Goal: Task Accomplishment & Management: Manage account settings

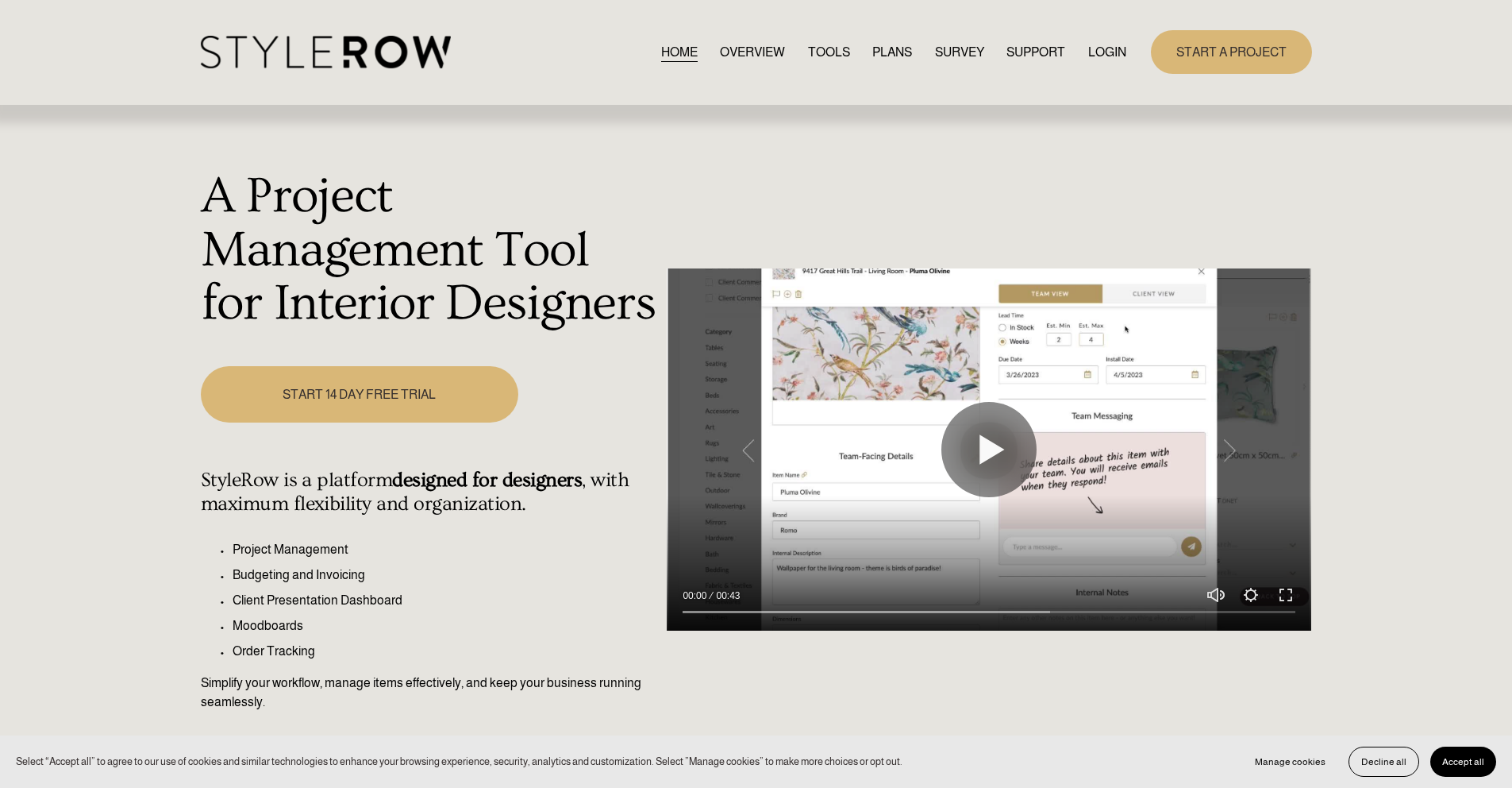
click at [1108, 53] on link "LOGIN" at bounding box center [1108, 52] width 38 height 22
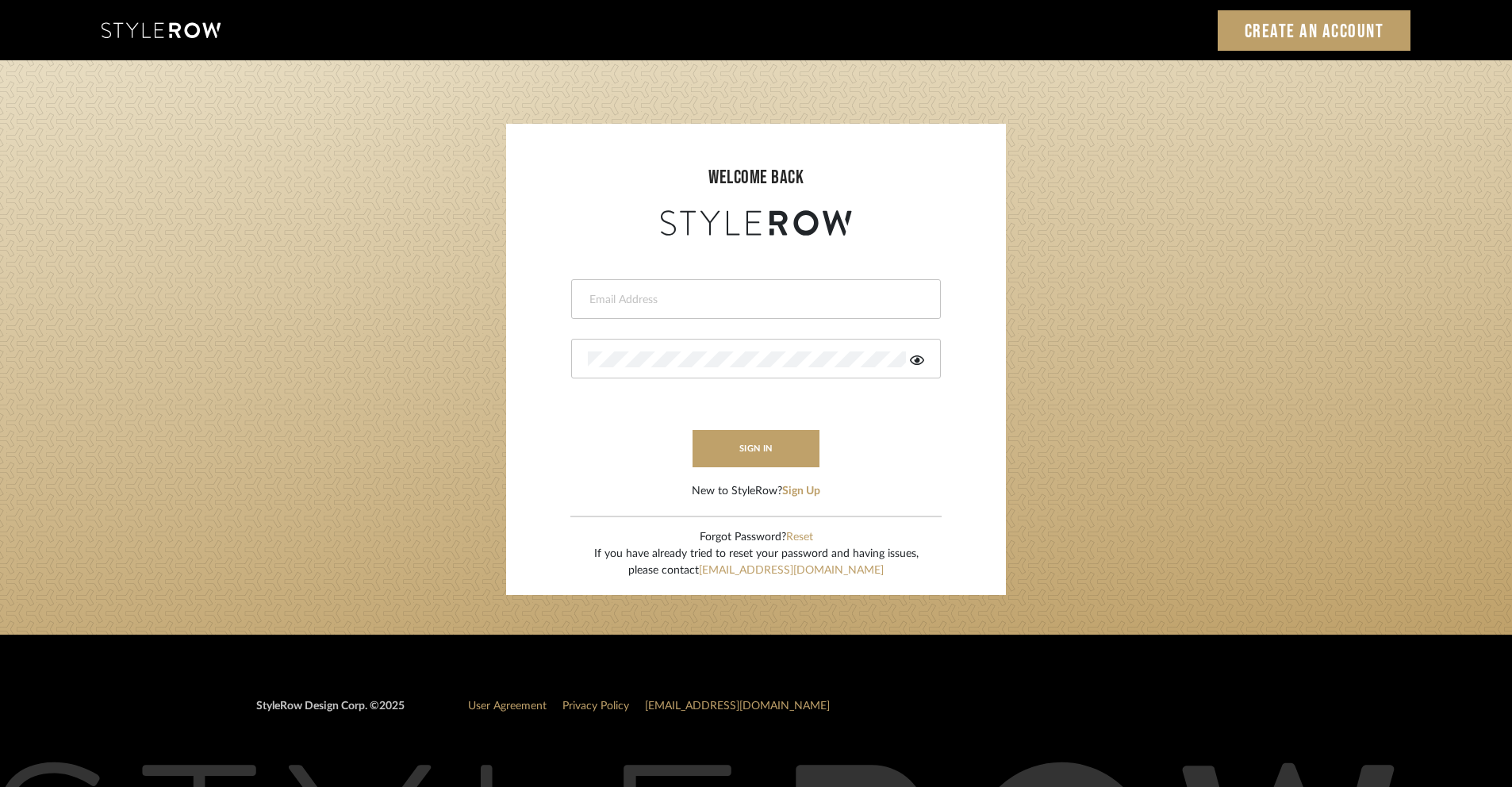
drag, startPoint x: 797, startPoint y: 297, endPoint x: 798, endPoint y: 287, distance: 10.0
click at [797, 292] on input "email" at bounding box center [754, 299] width 332 height 16
type input "[PERSON_NAME][EMAIL_ADDRESS][DOMAIN_NAME]"
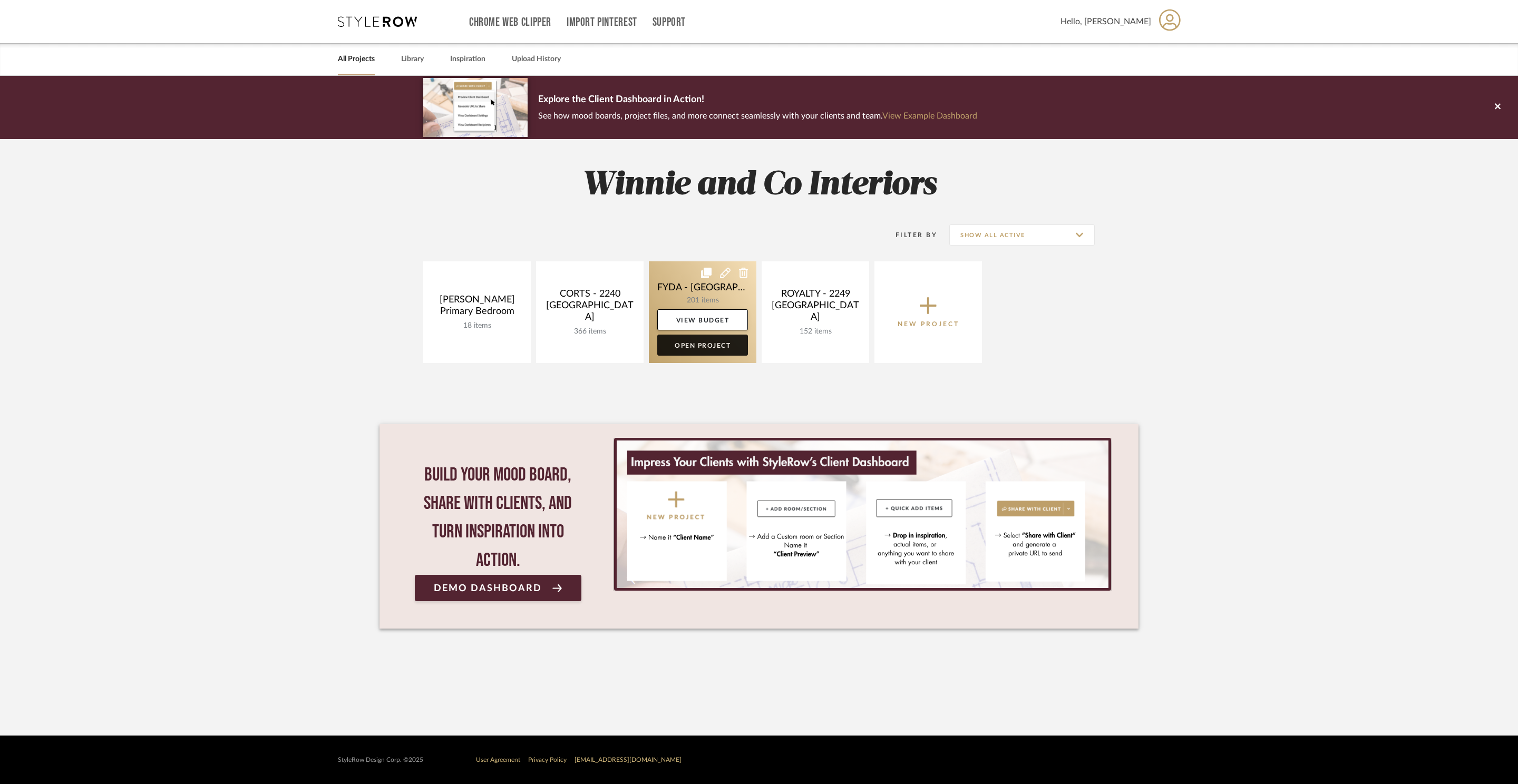
click at [733, 345] on link "Open Project" at bounding box center [702, 345] width 91 height 21
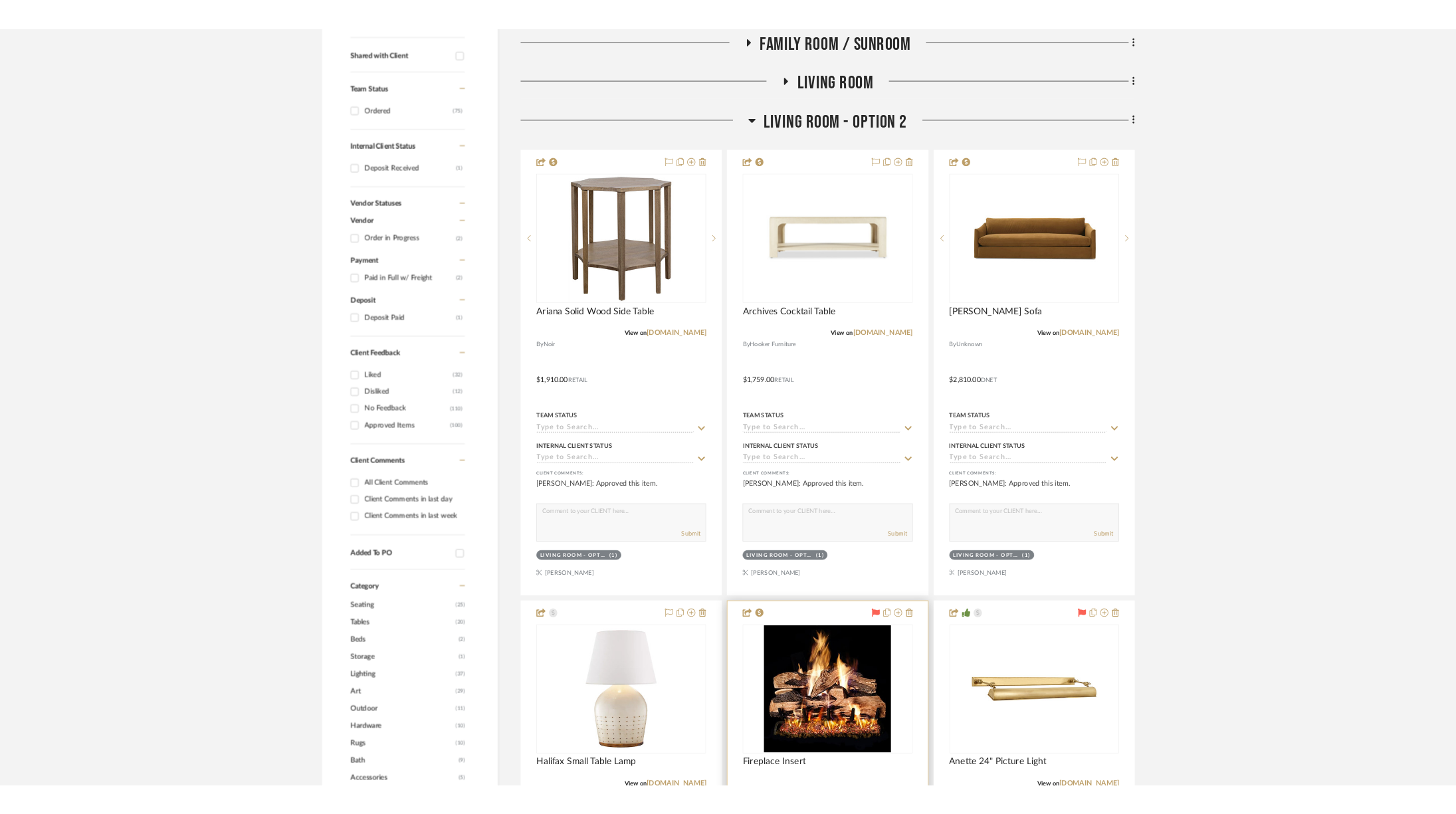
scroll to position [510, 0]
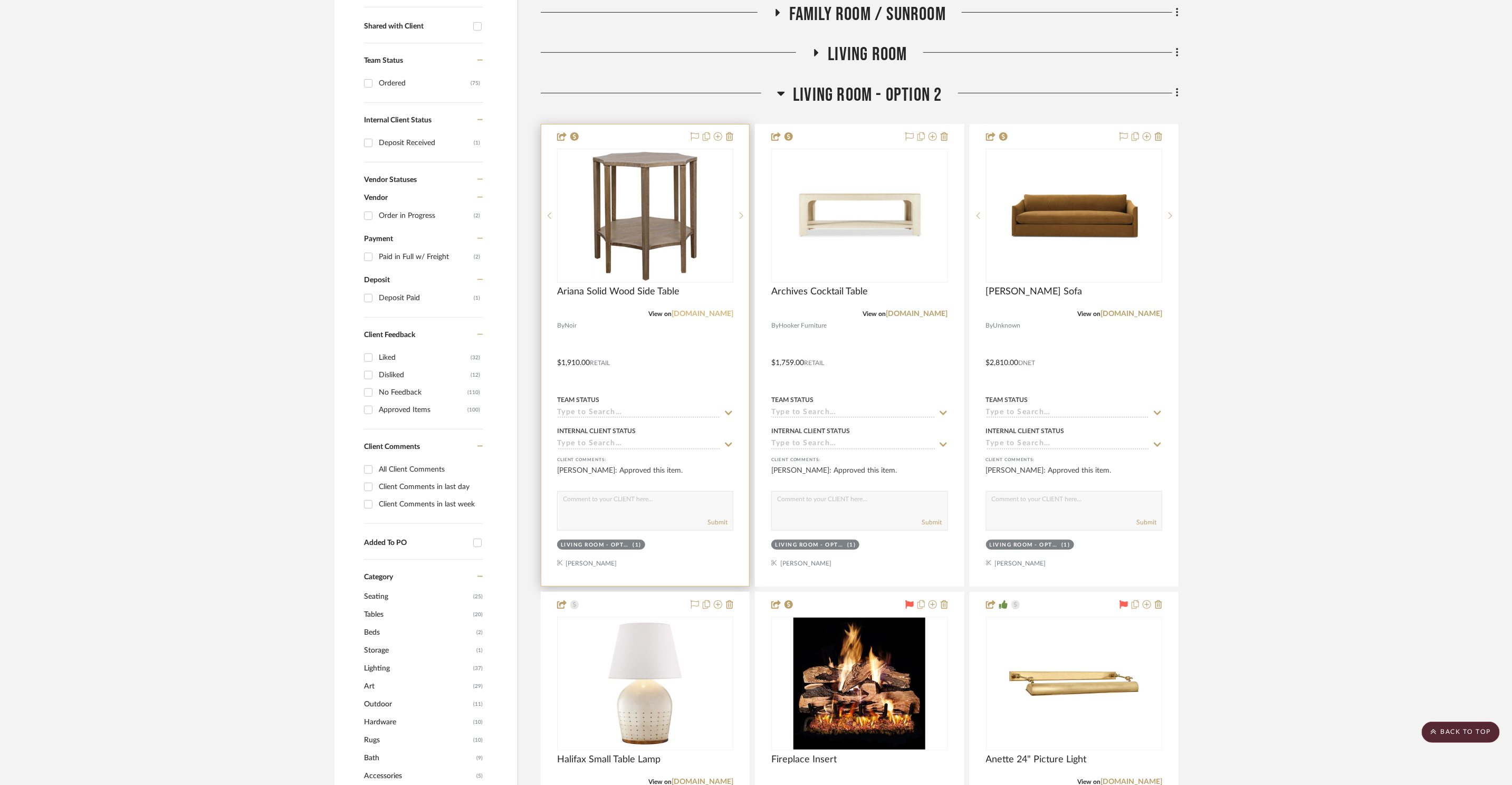
click at [716, 313] on link "perigold.com" at bounding box center [702, 314] width 62 height 7
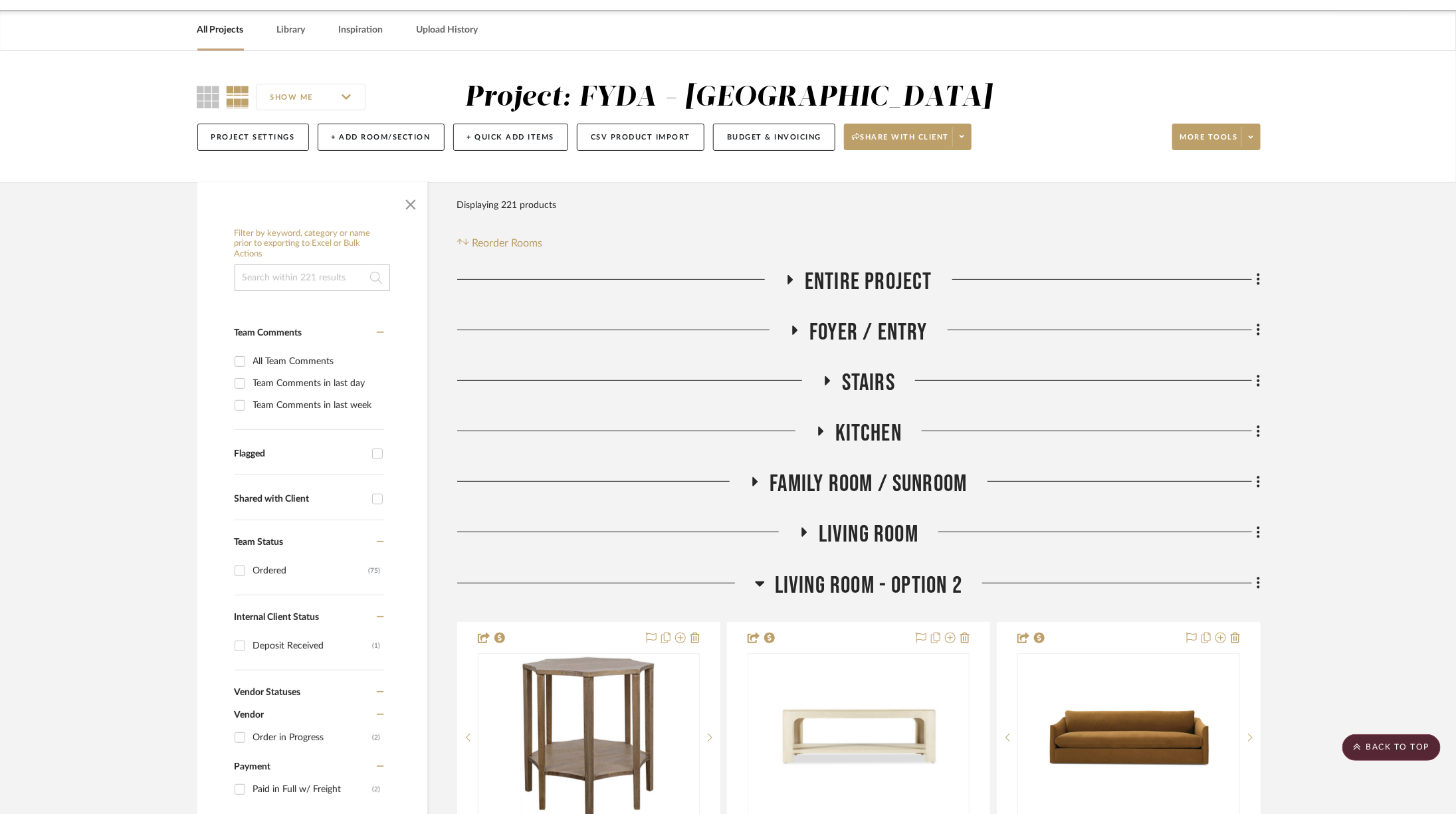
scroll to position [0, 0]
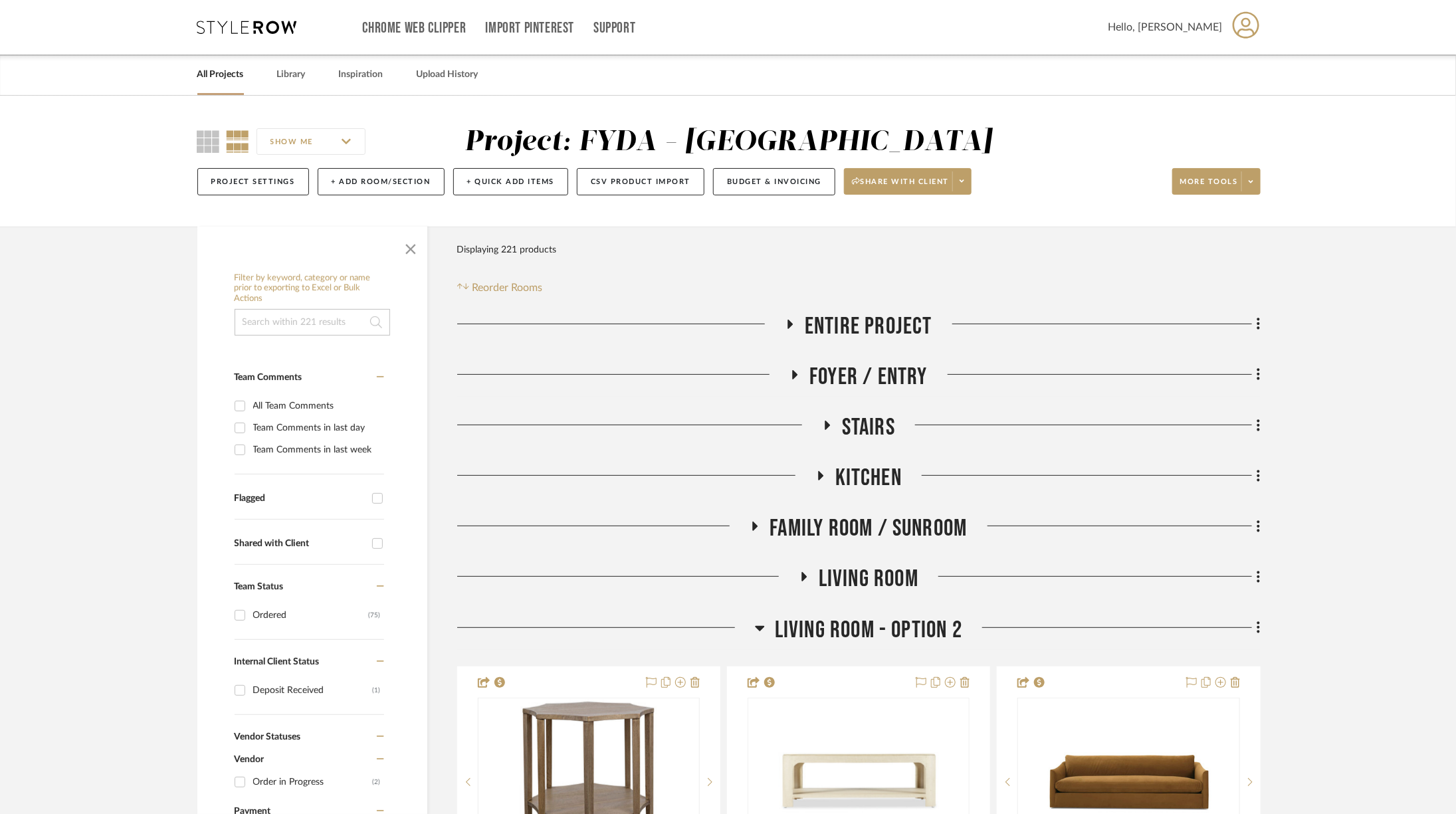
click at [904, 631] on span "Living Room - Option 2" at bounding box center [868, 631] width 188 height 28
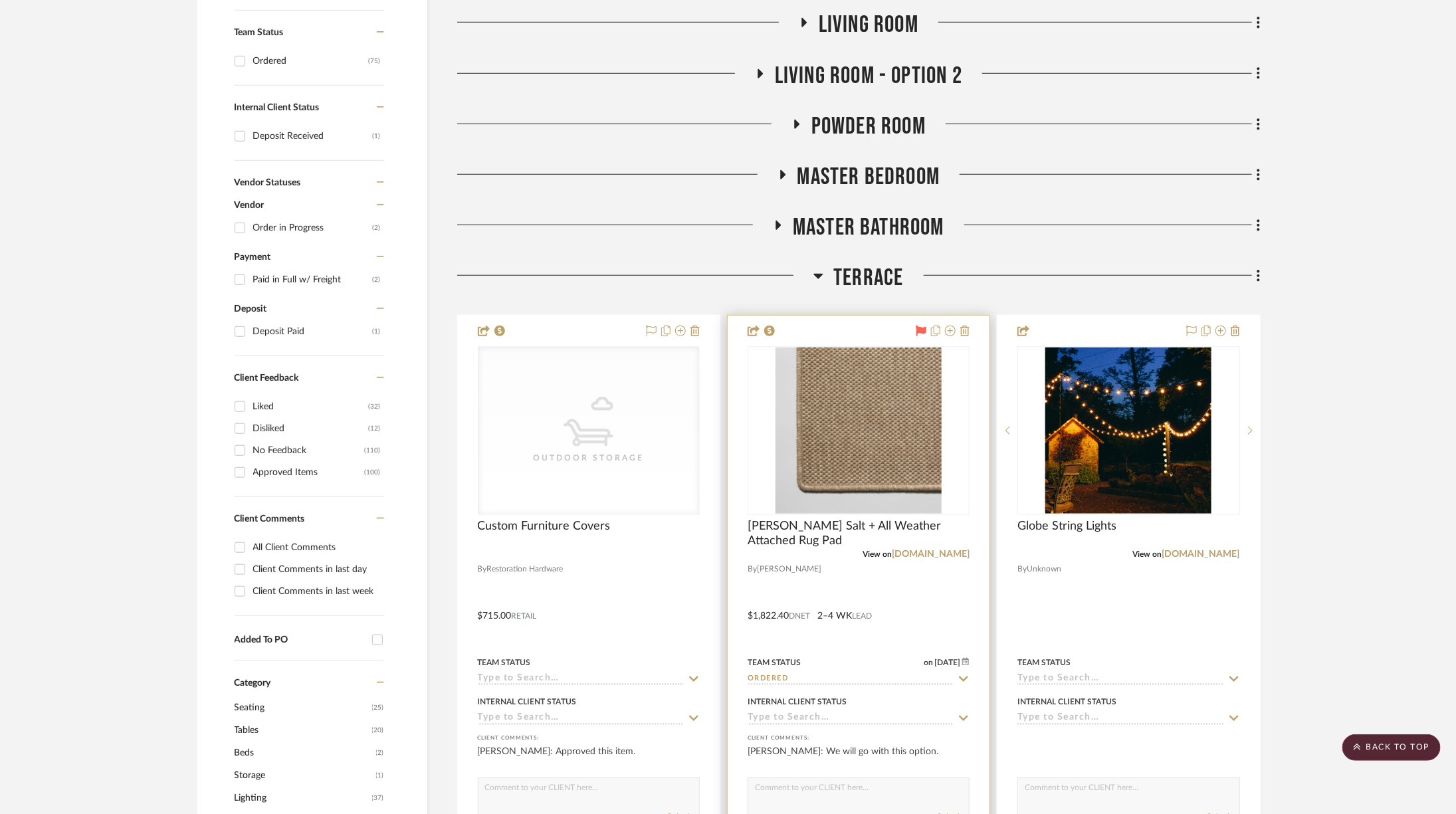
scroll to position [555, 0]
click at [843, 276] on span "Terrace" at bounding box center [868, 278] width 70 height 28
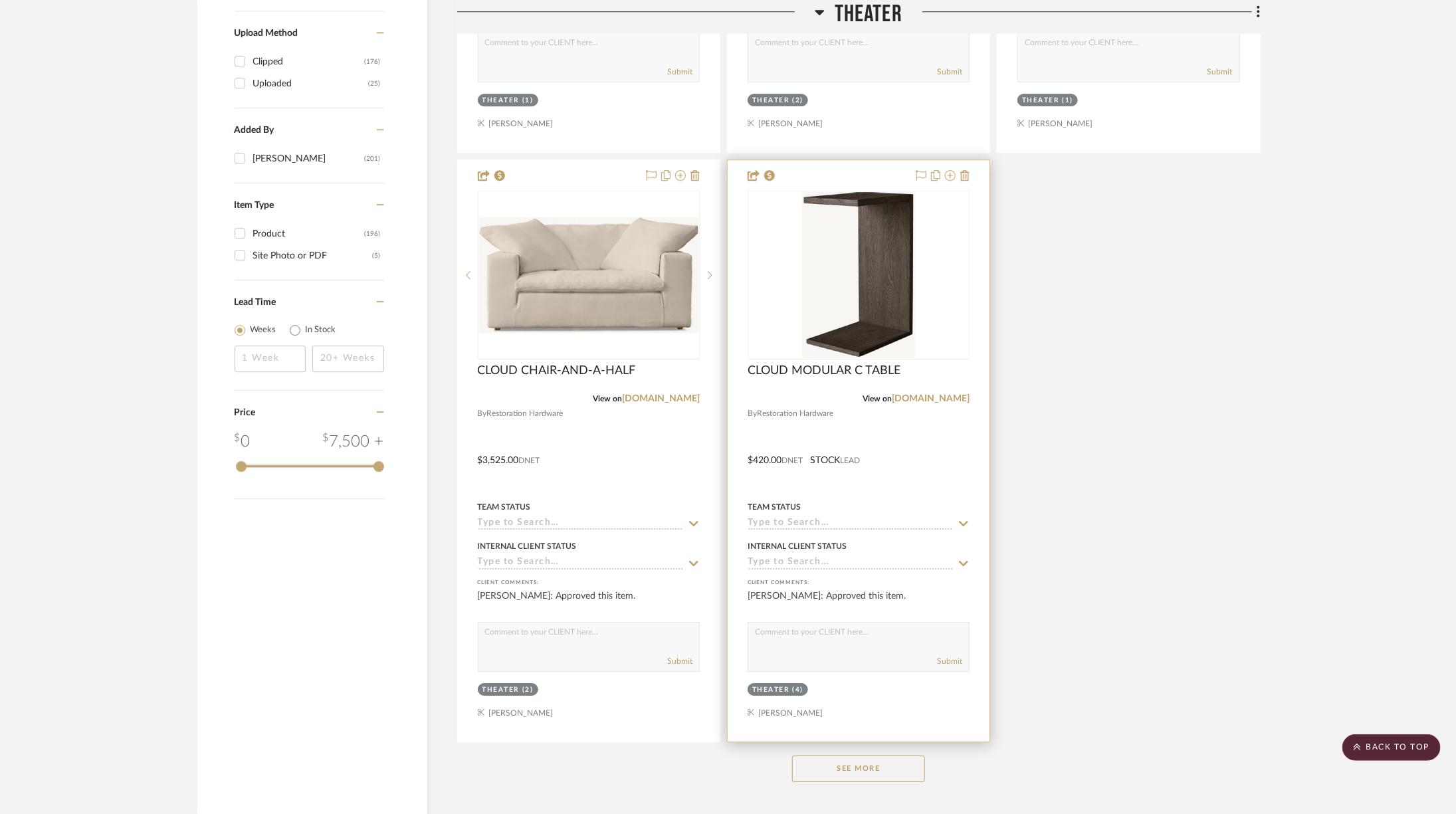
scroll to position [2160, 0]
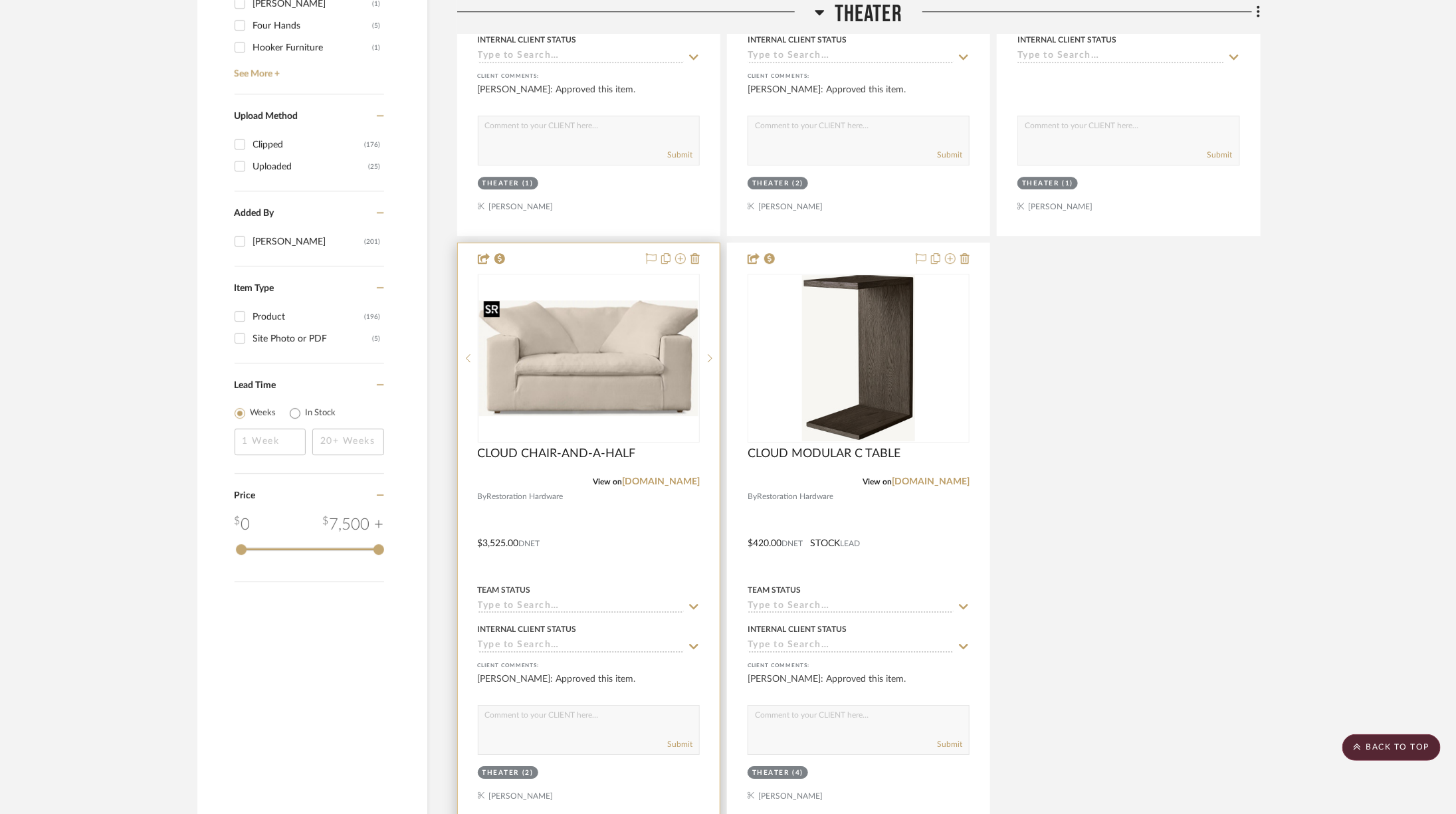
click at [561, 319] on img "0" at bounding box center [589, 358] width 219 height 116
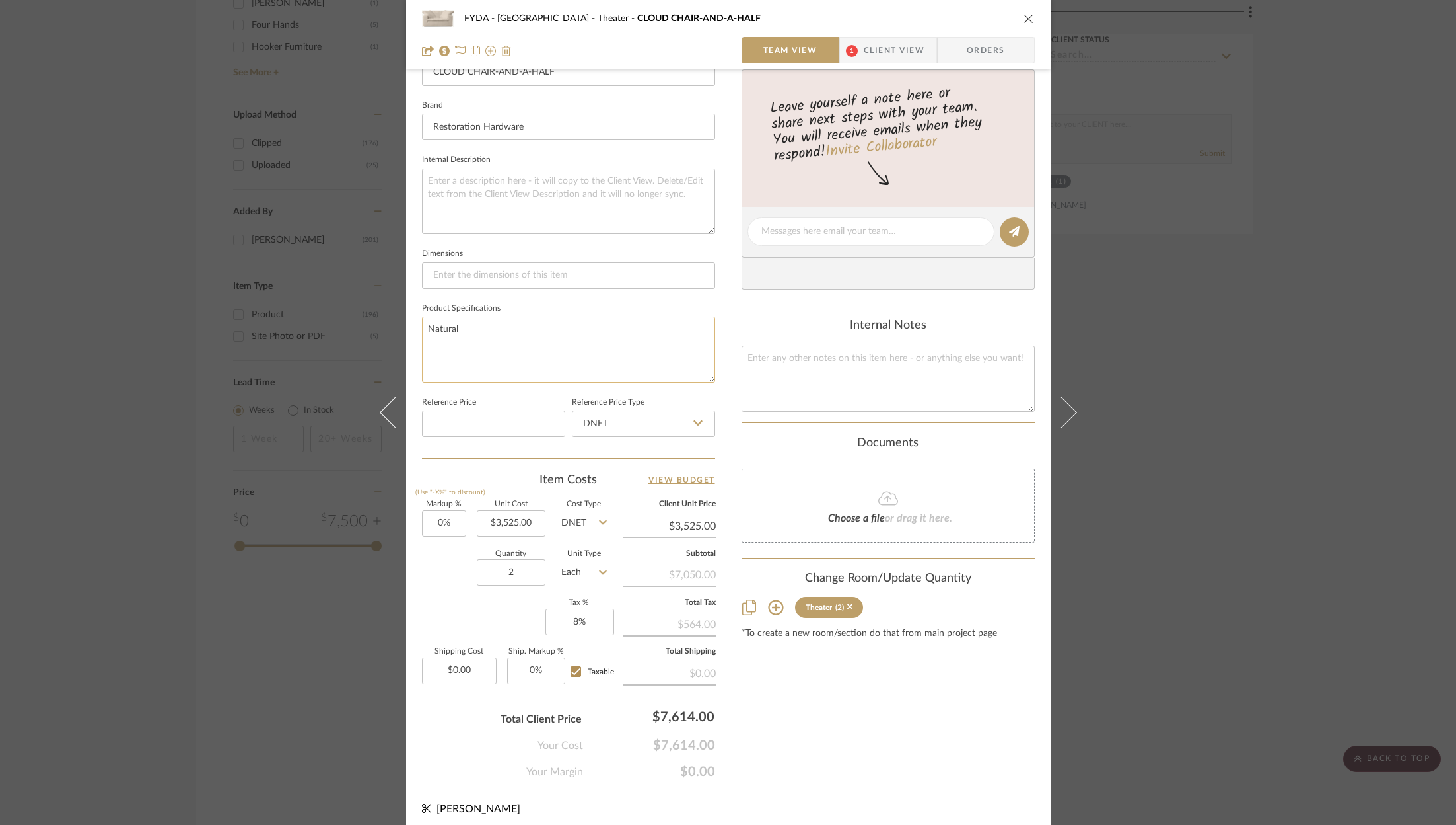
scroll to position [397, 0]
click at [561, 352] on textarea "Natural" at bounding box center [568, 350] width 293 height 66
click at [550, 337] on textarea "Natural" at bounding box center [568, 350] width 293 height 66
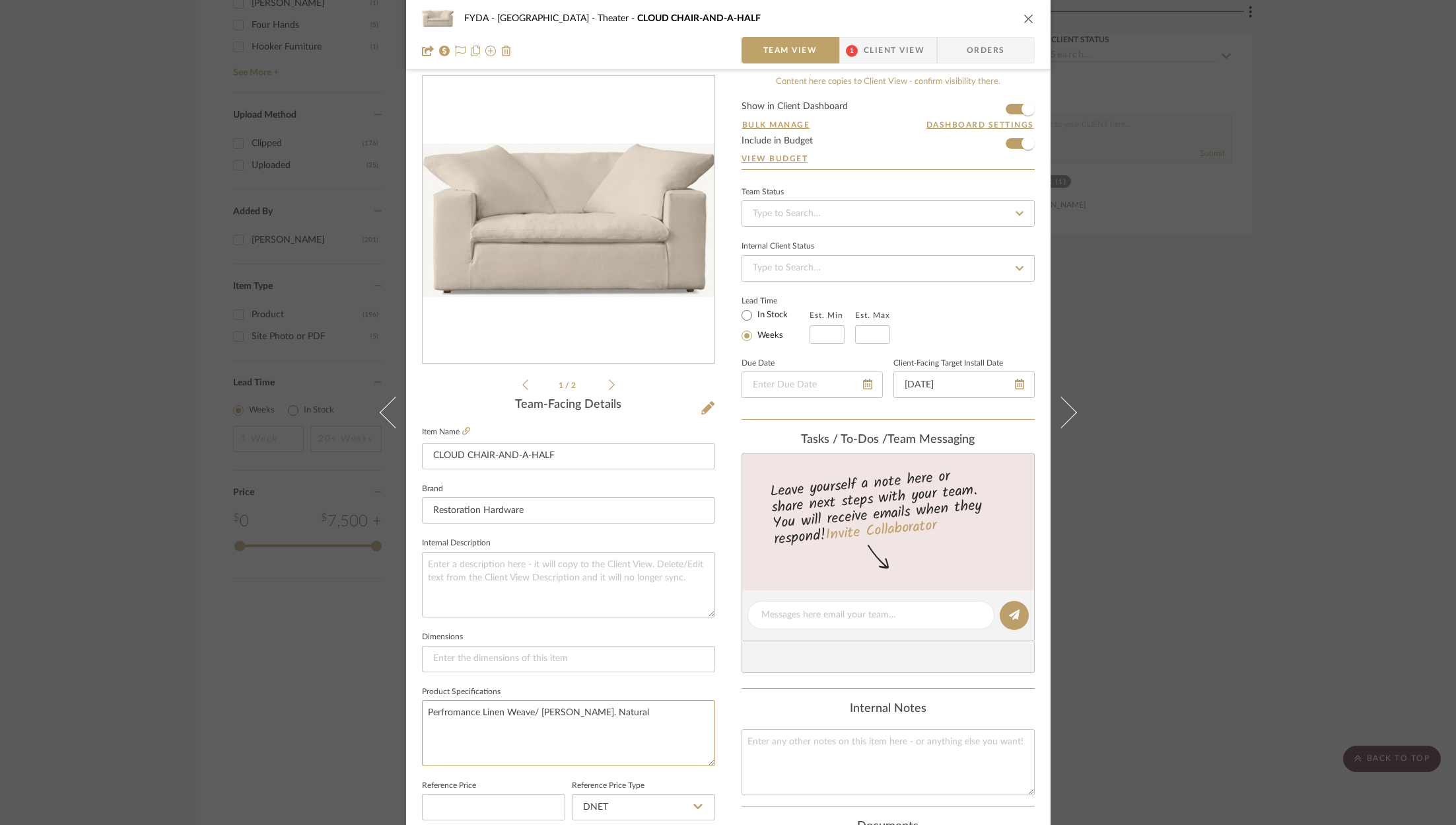
scroll to position [0, 0]
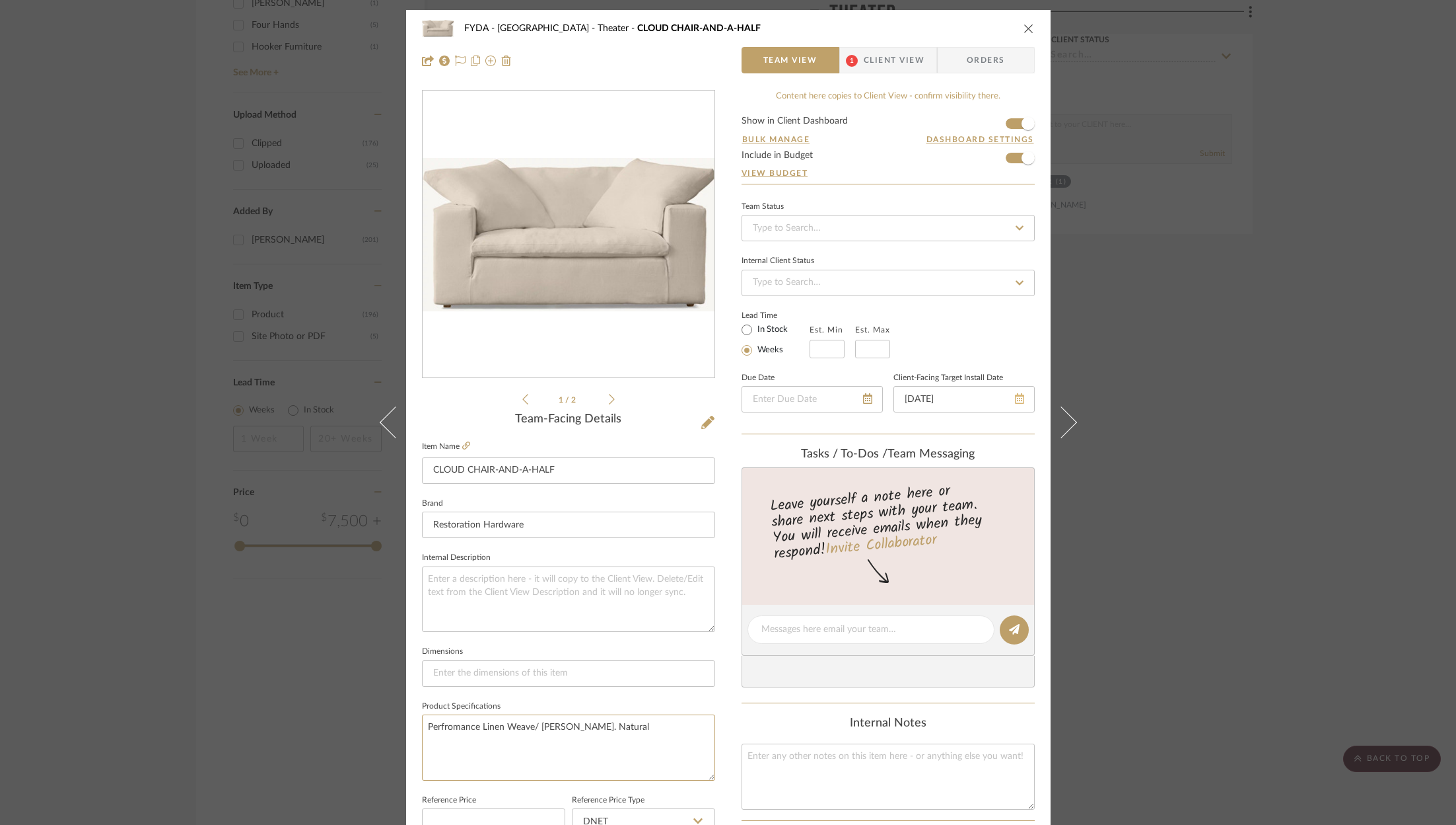
type textarea "Perfromance Linen Weave/ Luze. Natural"
click at [1018, 396] on icon at bounding box center [1019, 398] width 9 height 11
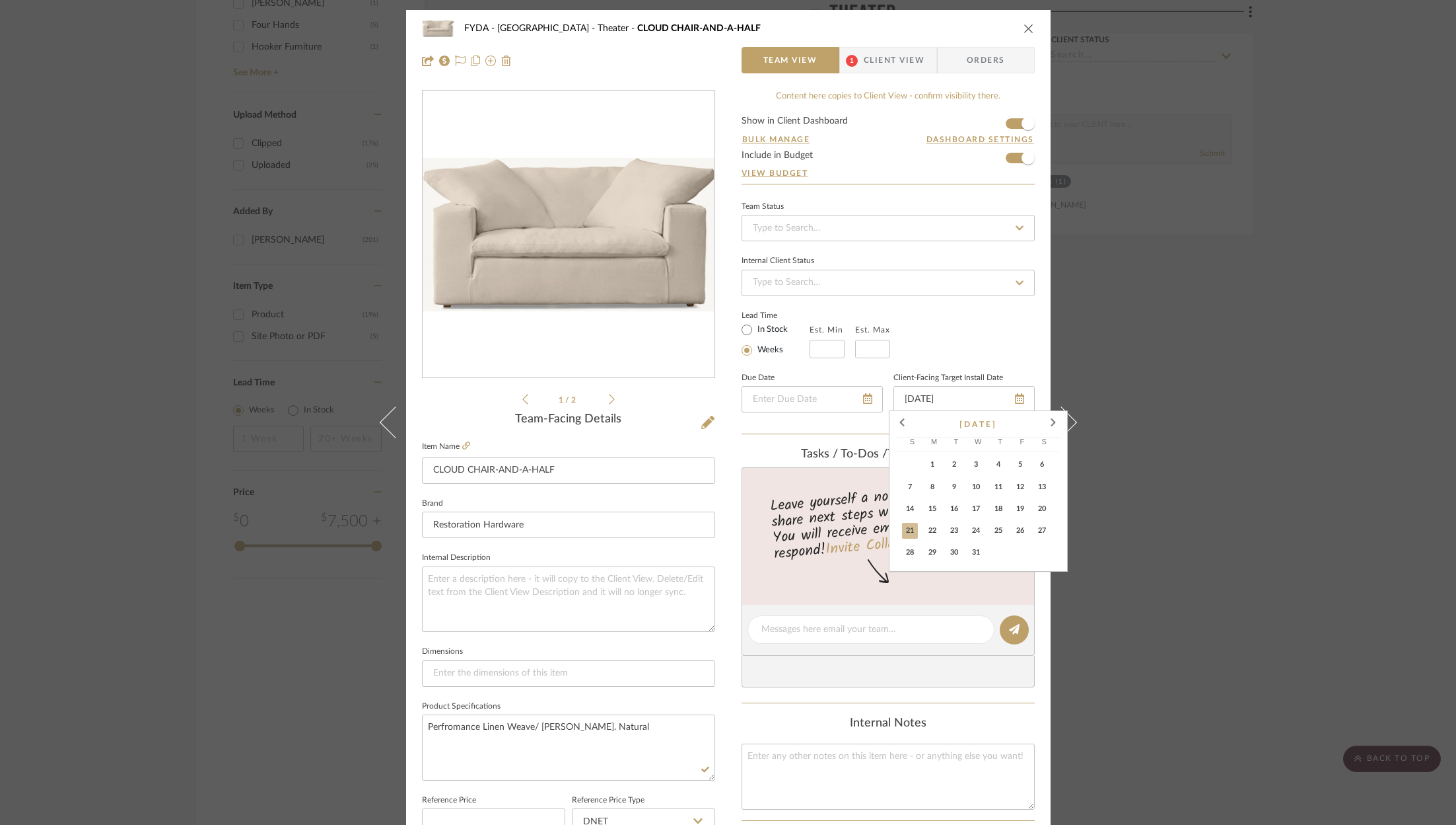
click at [1037, 470] on span "6" at bounding box center [1042, 464] width 16 height 16
type input "12/6/2025"
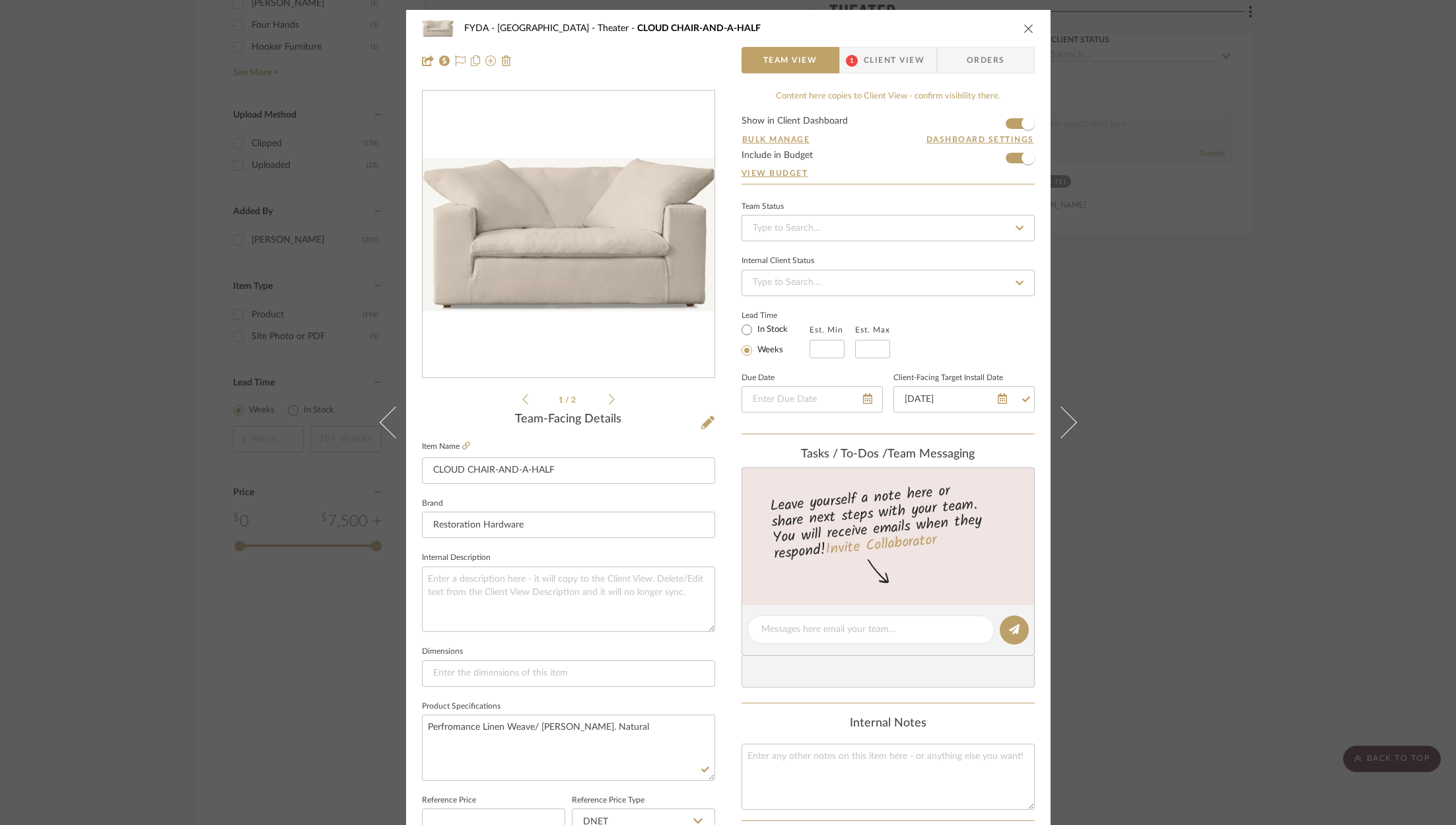
click at [953, 318] on div "Lead Time In Stock Weeks Est. Min Est. Max" at bounding box center [888, 332] width 293 height 51
click at [839, 234] on input at bounding box center [888, 228] width 293 height 27
drag, startPoint x: 830, startPoint y: 286, endPoint x: 900, endPoint y: 131, distance: 170.1
click at [830, 285] on div "Ordered" at bounding box center [883, 295] width 292 height 34
type input "9/12/2025"
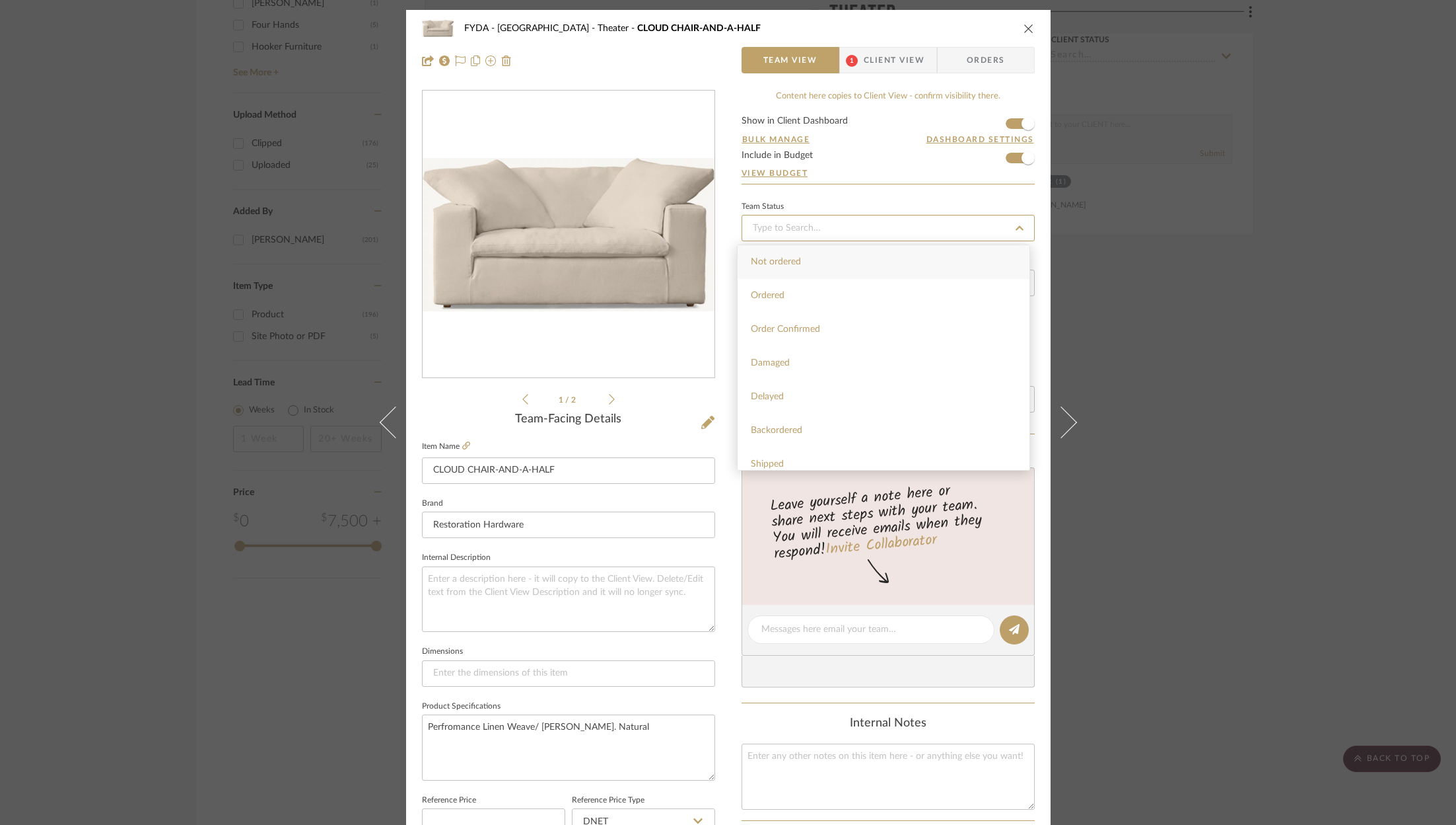
type input "Ordered"
type input "9/12/2025"
type input "Ordered"
click at [968, 63] on span "Orders" at bounding box center [985, 61] width 67 height 27
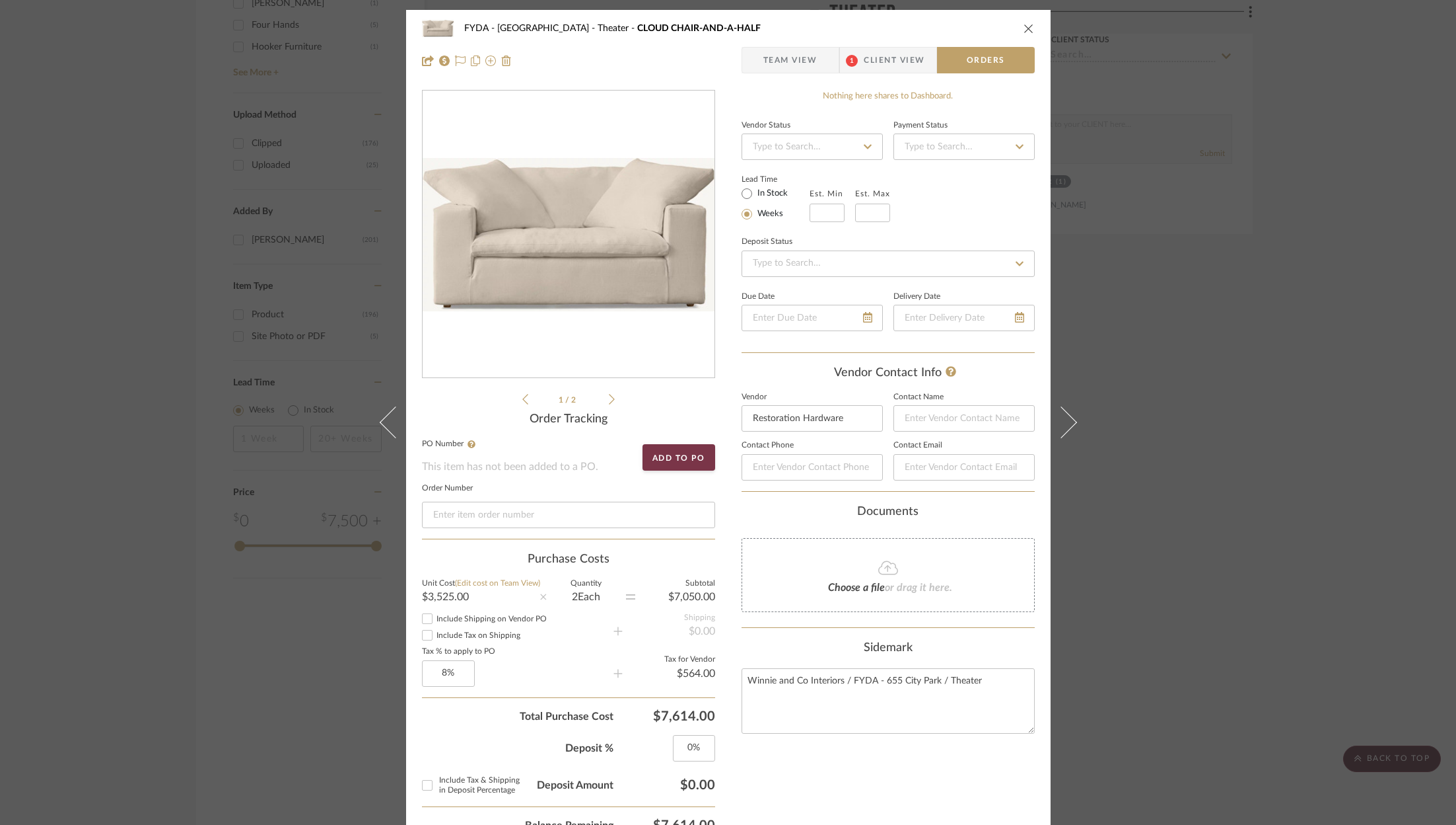
click at [868, 61] on span "Client View" at bounding box center [893, 61] width 60 height 27
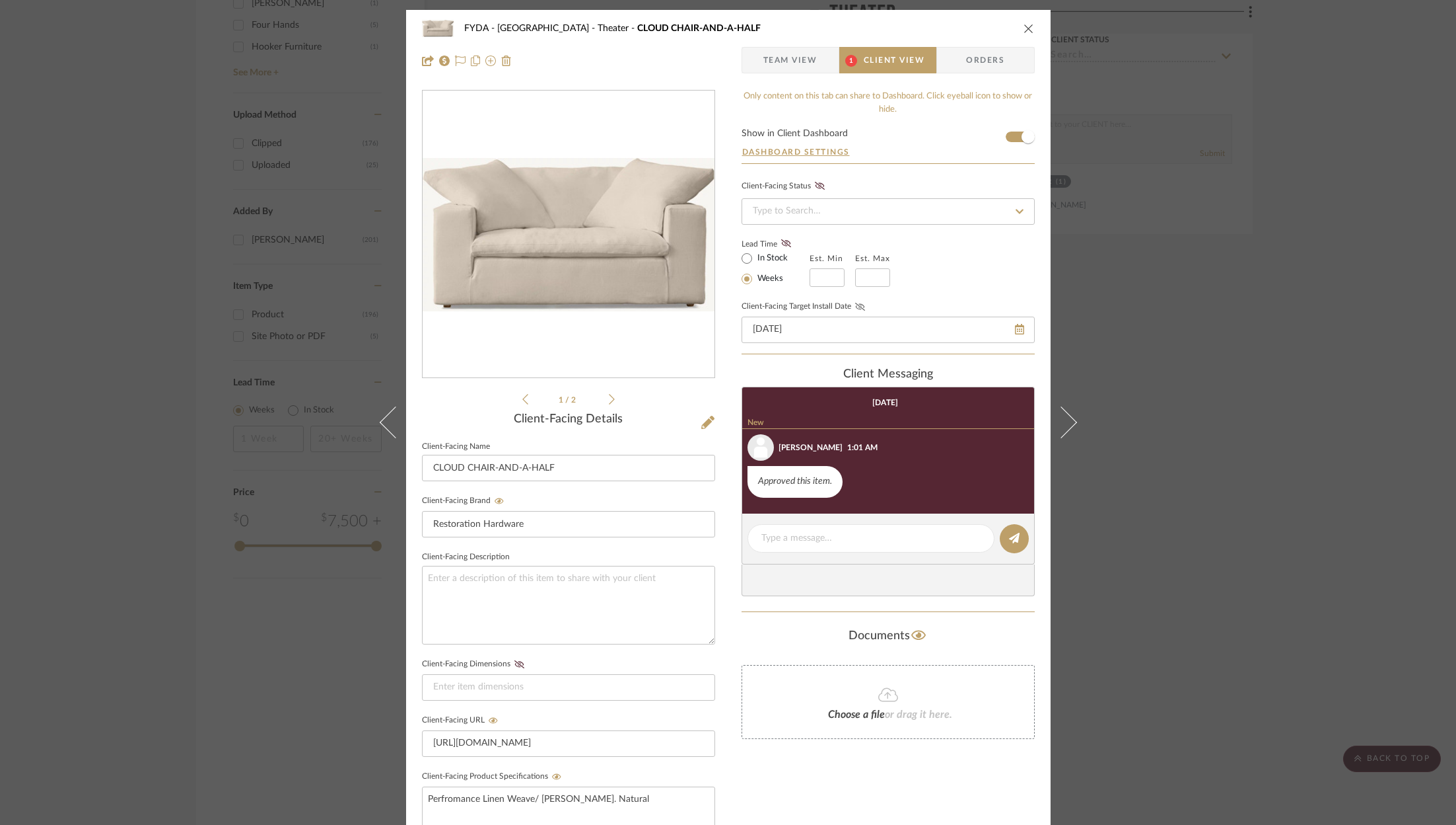
click at [856, 303] on icon at bounding box center [859, 307] width 10 height 8
click at [455, 62] on icon at bounding box center [460, 61] width 11 height 11
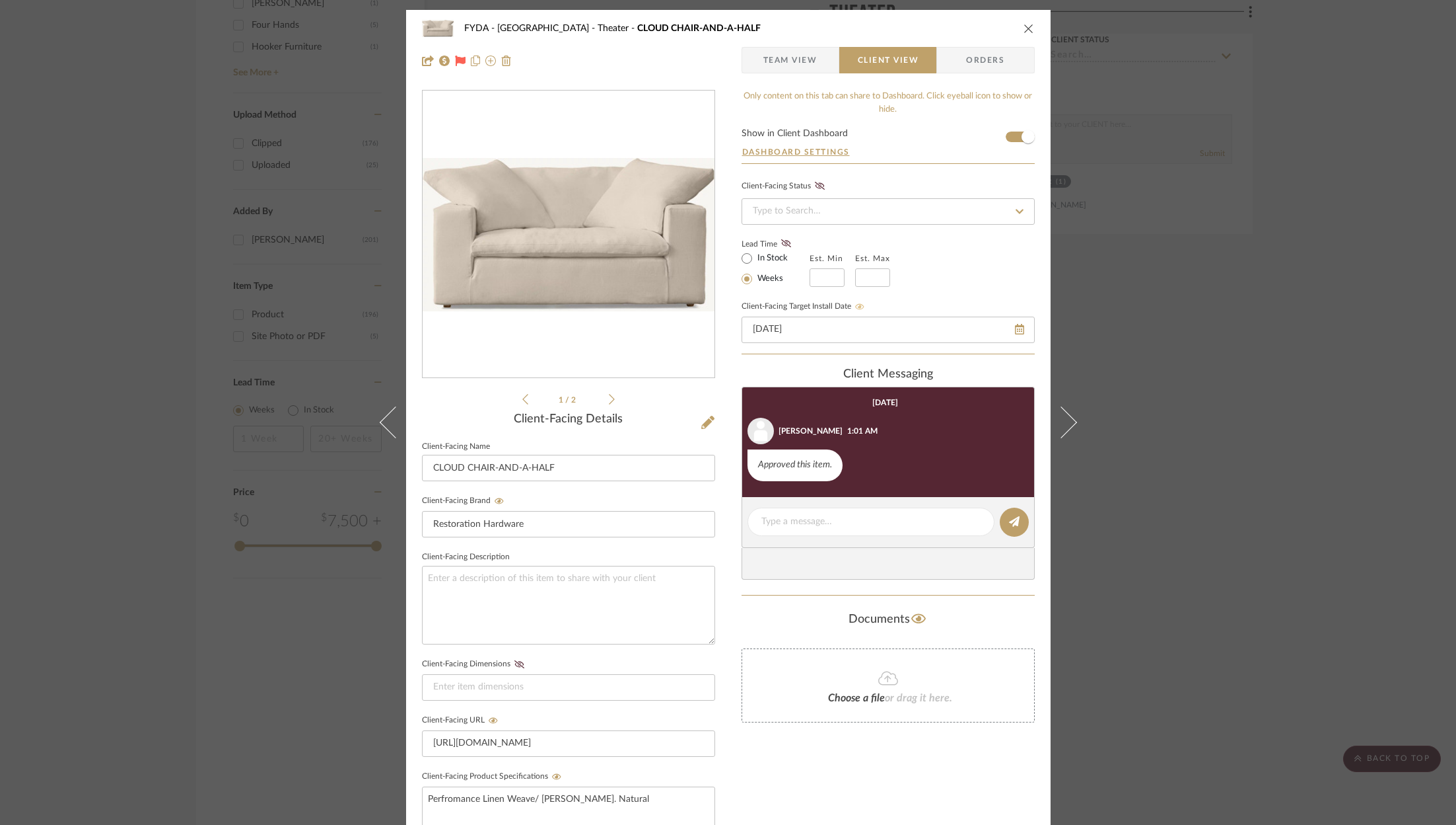
click at [1024, 30] on icon "close" at bounding box center [1028, 28] width 11 height 11
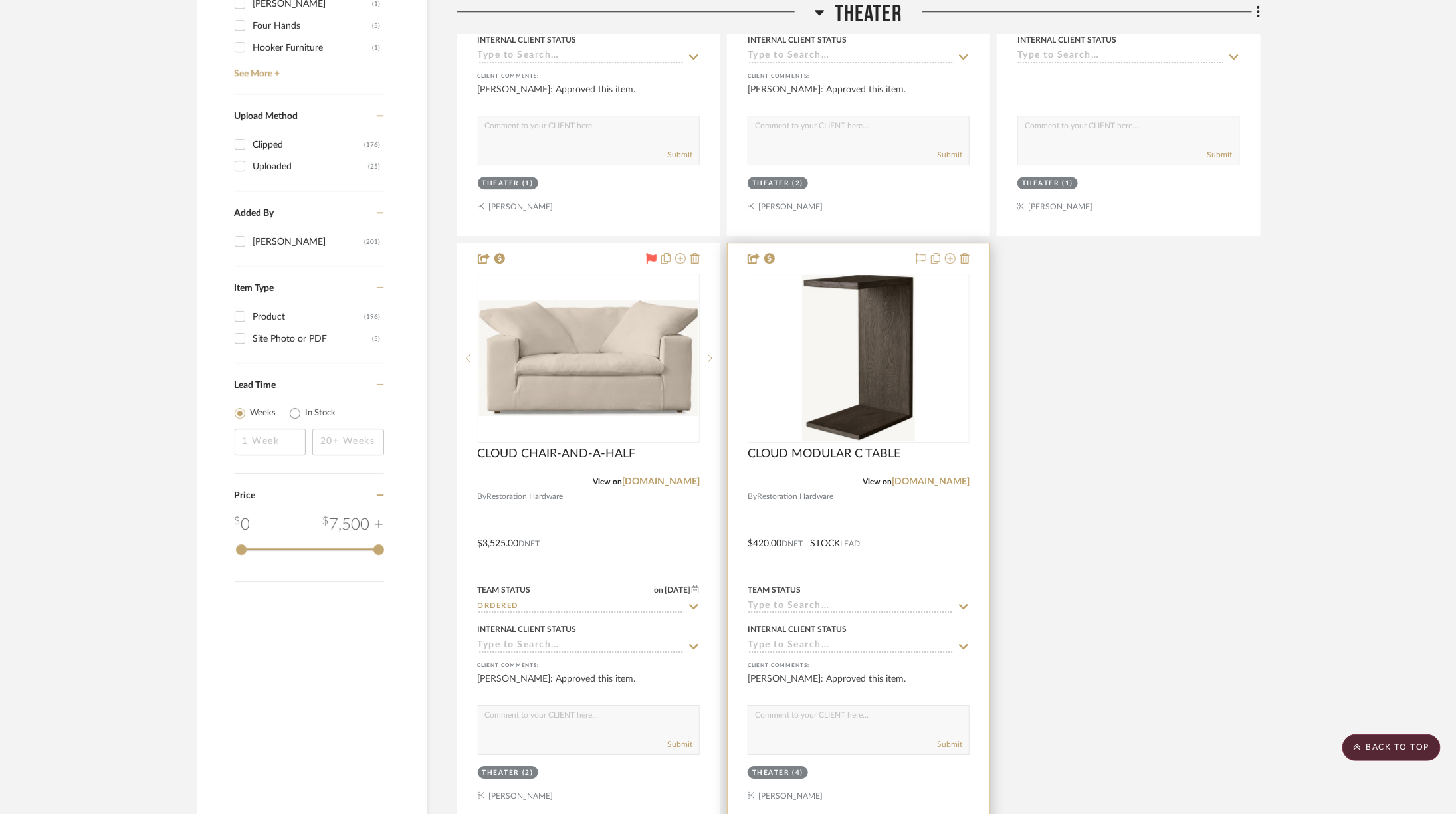
scroll to position [2477, 0]
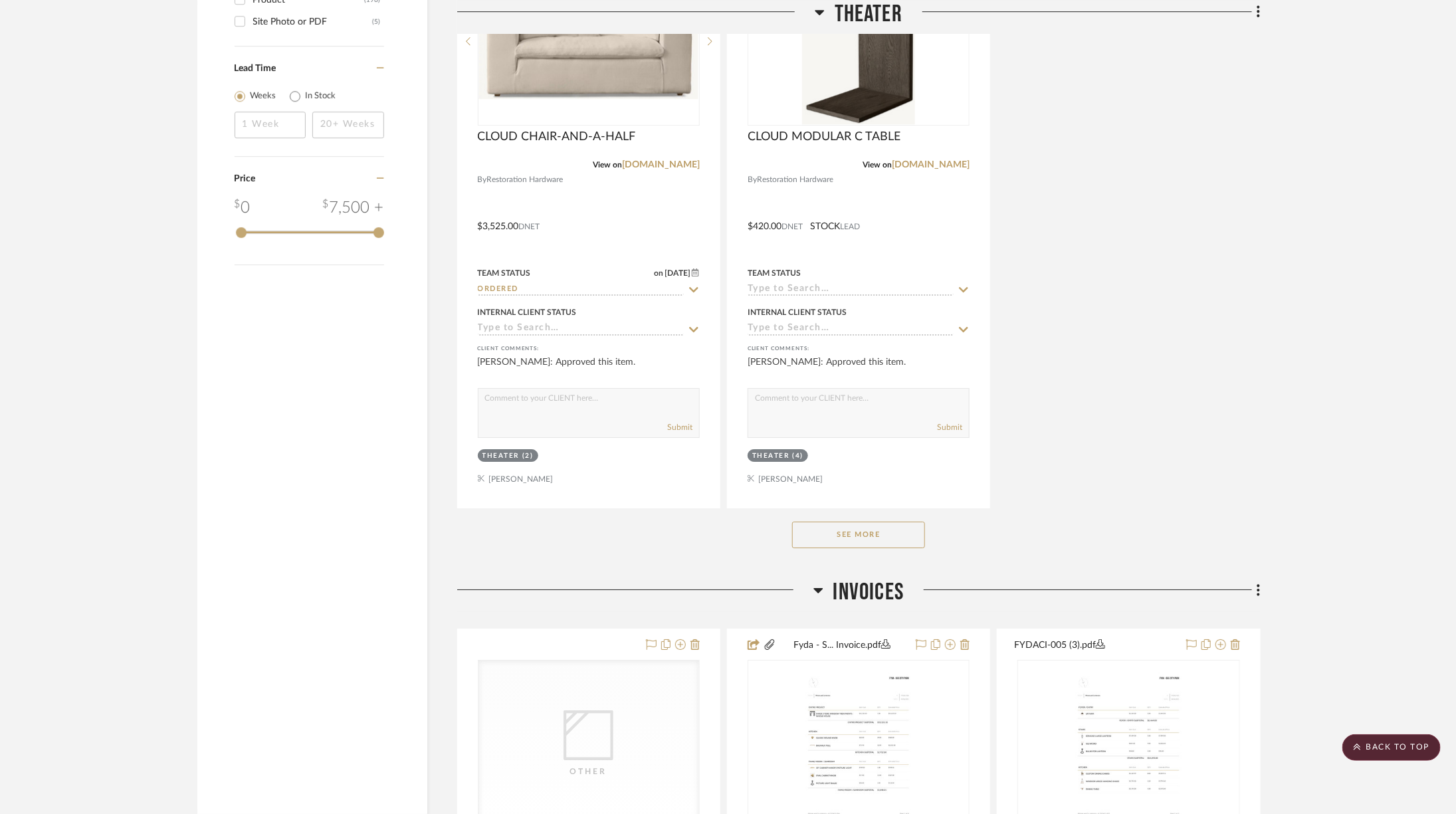
click at [871, 532] on button "See More" at bounding box center [858, 535] width 133 height 27
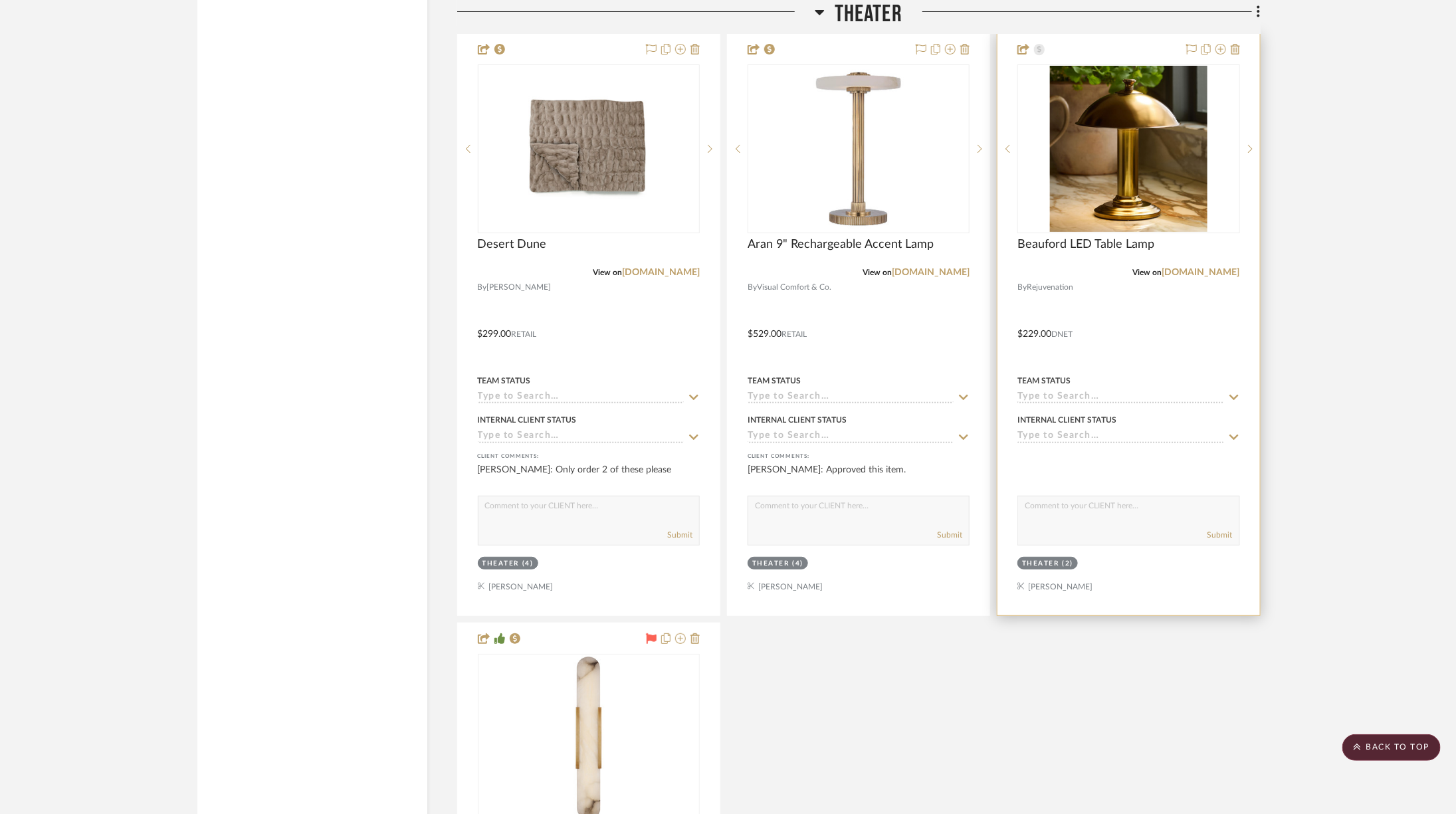
scroll to position [2746, 0]
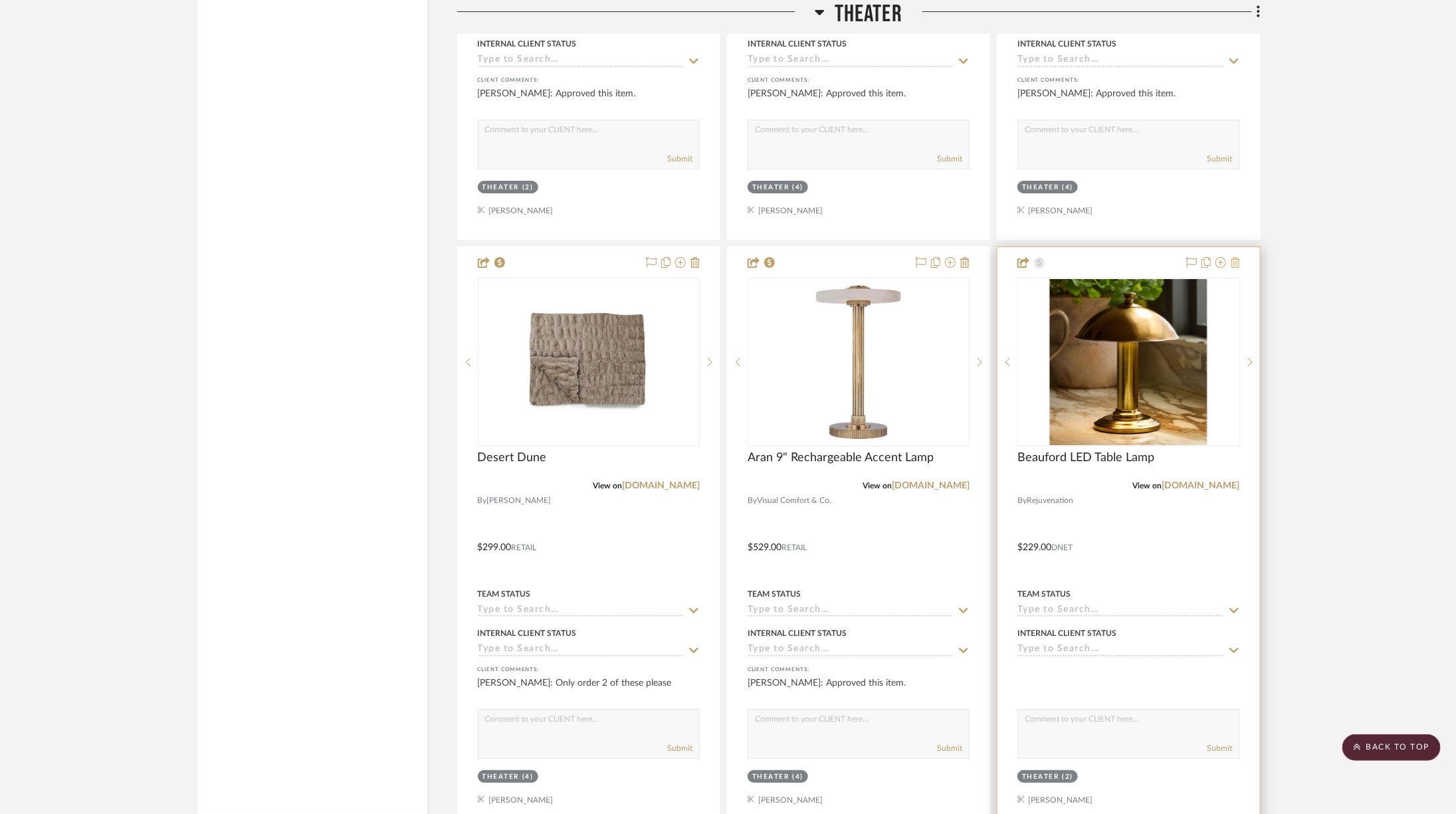
click at [1235, 257] on icon at bounding box center [1235, 262] width 9 height 11
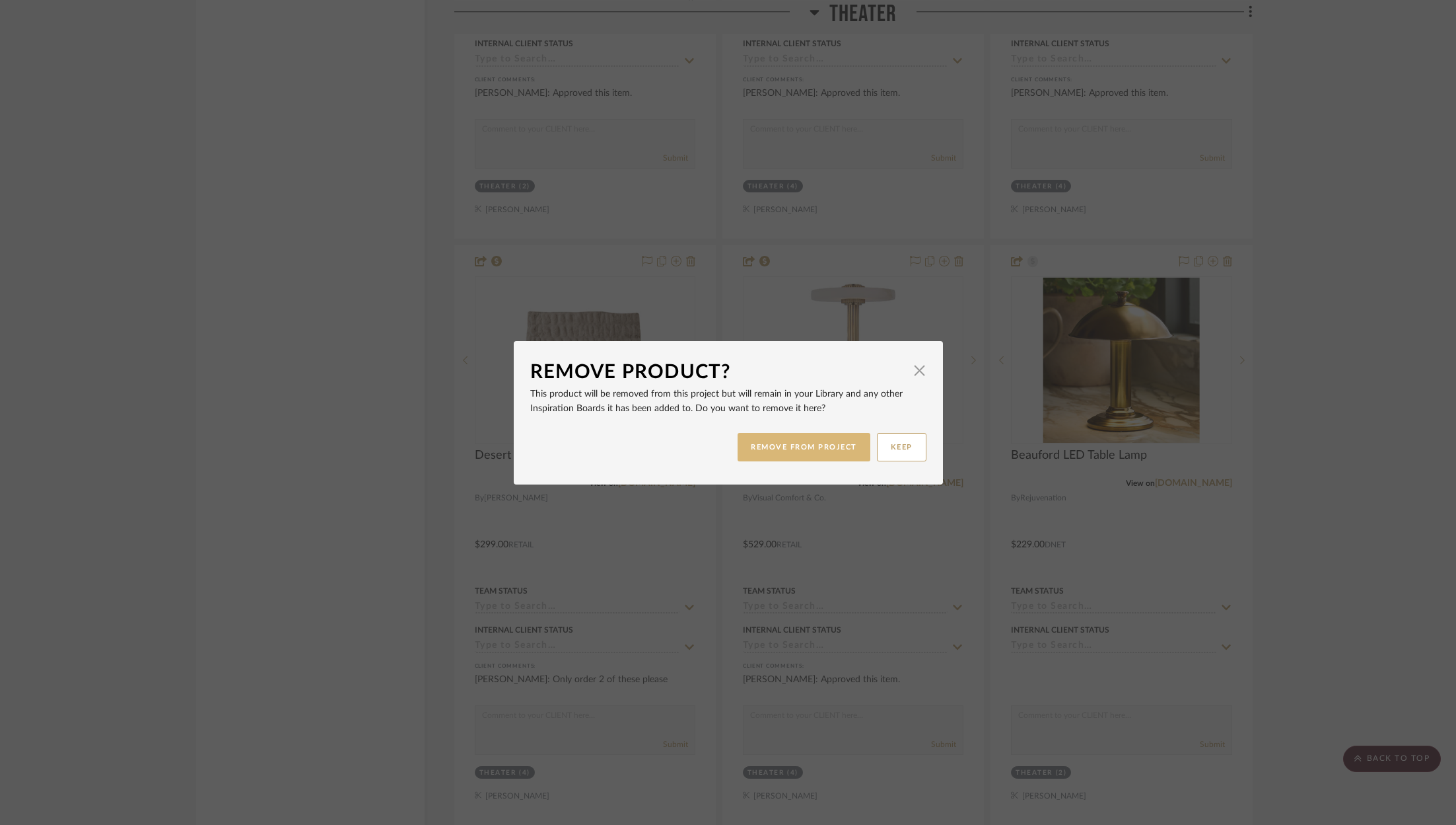
click at [793, 445] on button "REMOVE FROM PROJECT" at bounding box center [804, 447] width 133 height 28
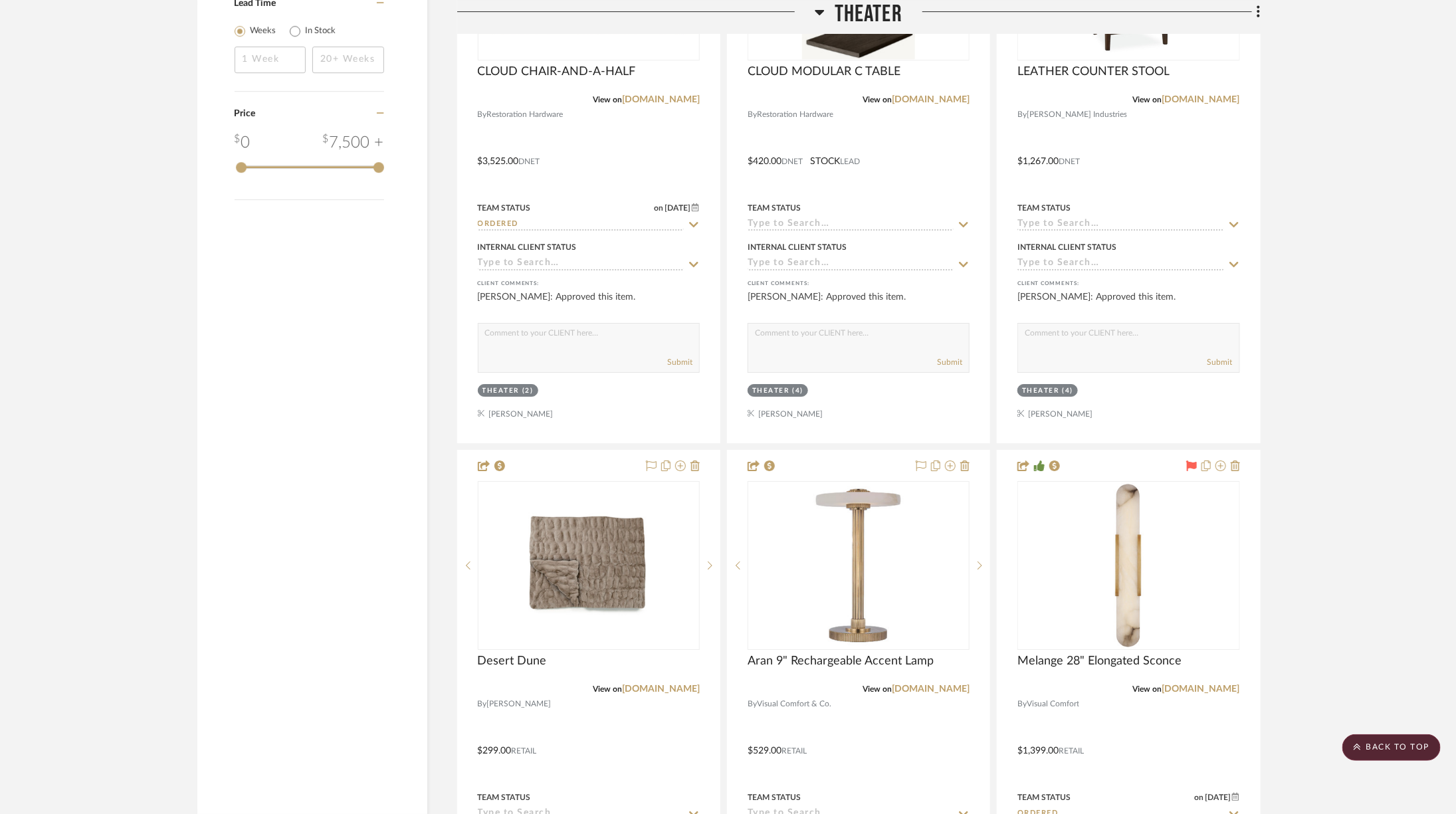
scroll to position [2464, 0]
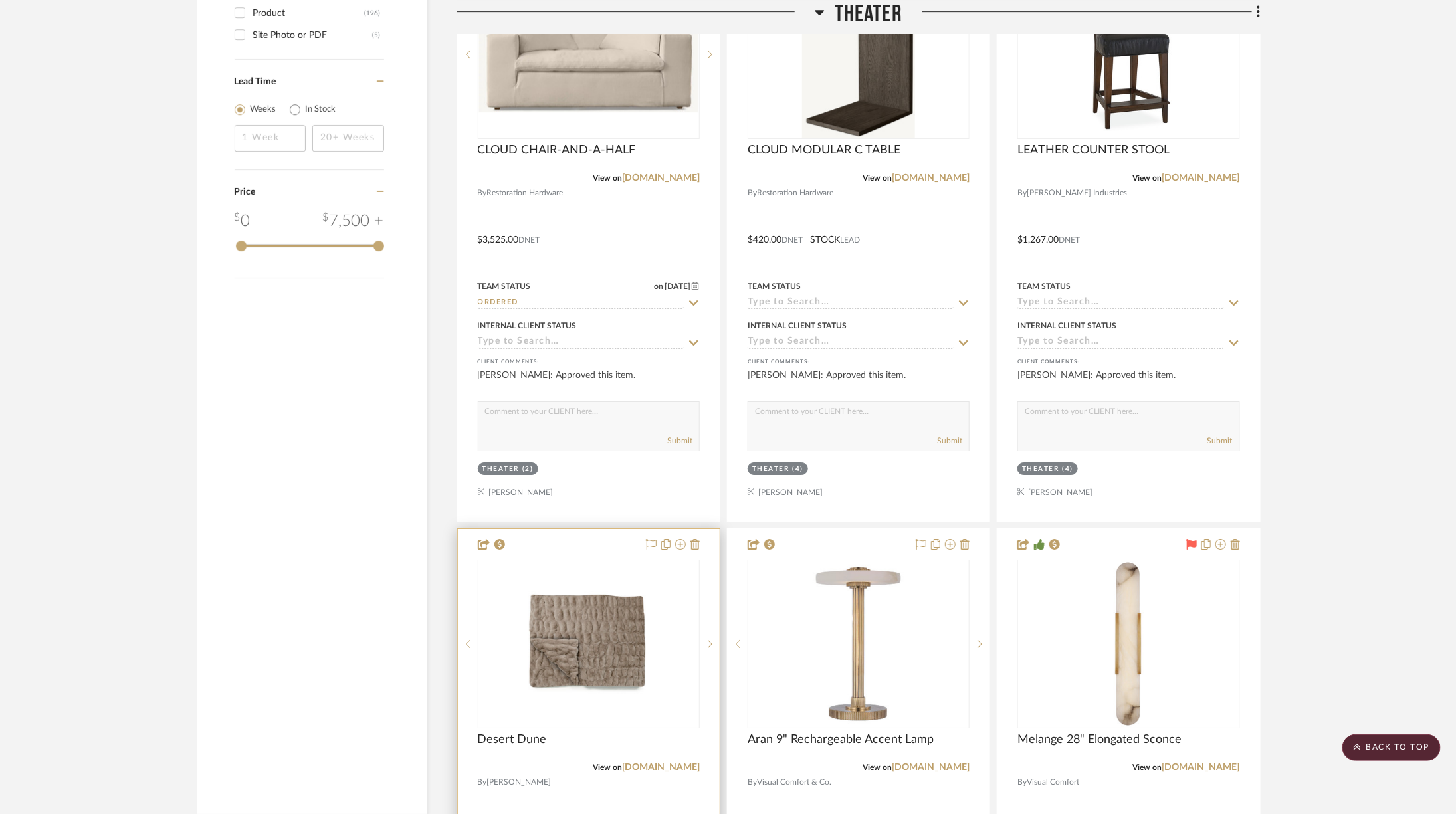
click at [674, 769] on div at bounding box center [589, 819] width 262 height 581
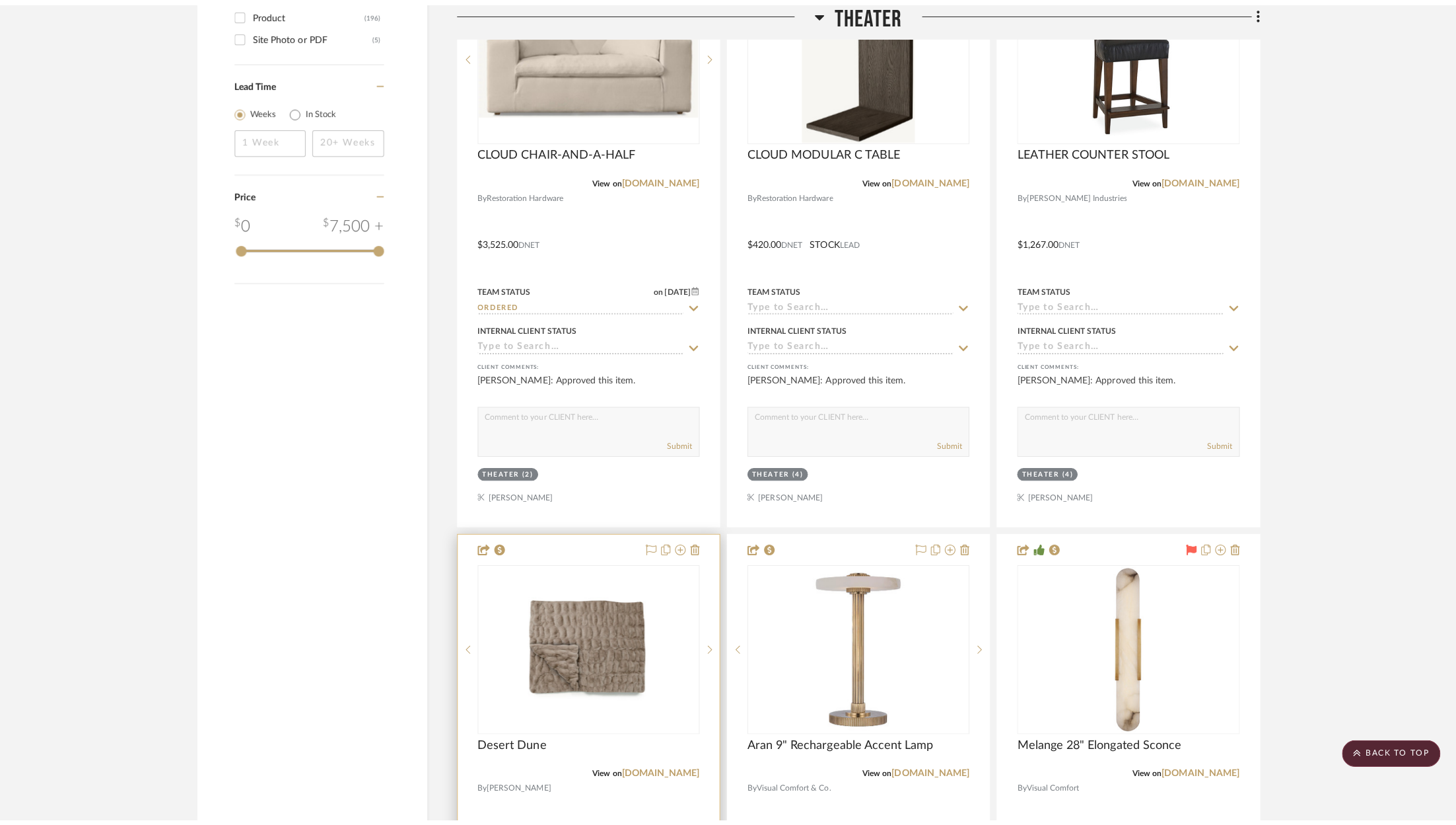
scroll to position [0, 0]
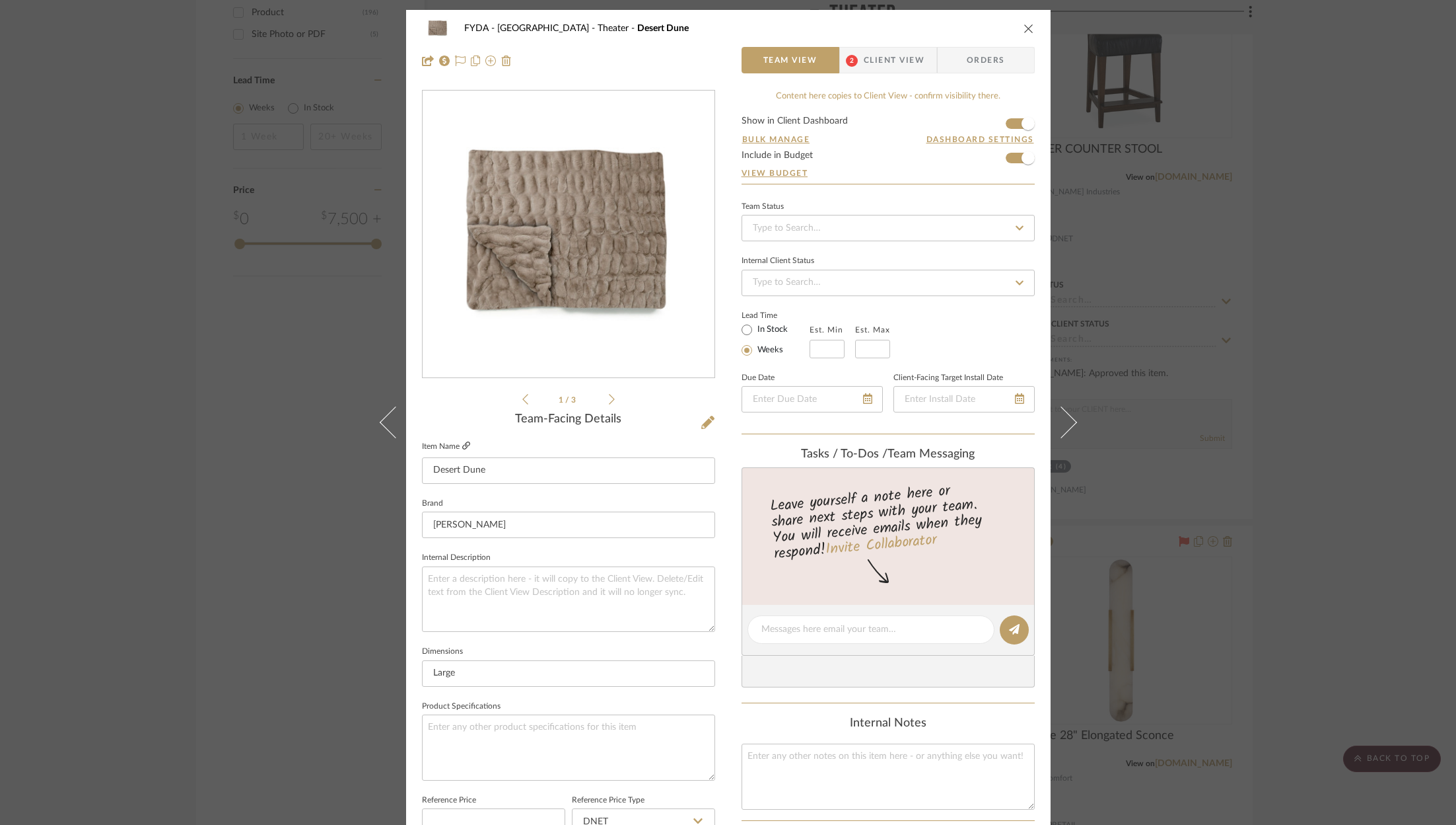
click at [463, 442] on fa-icon at bounding box center [467, 446] width 8 height 8
click at [1279, 177] on div "FYDA - 655 City Park Theater Desert Dune Team View 2 Client View Orders 1 / 3 T…" at bounding box center [728, 412] width 1456 height 825
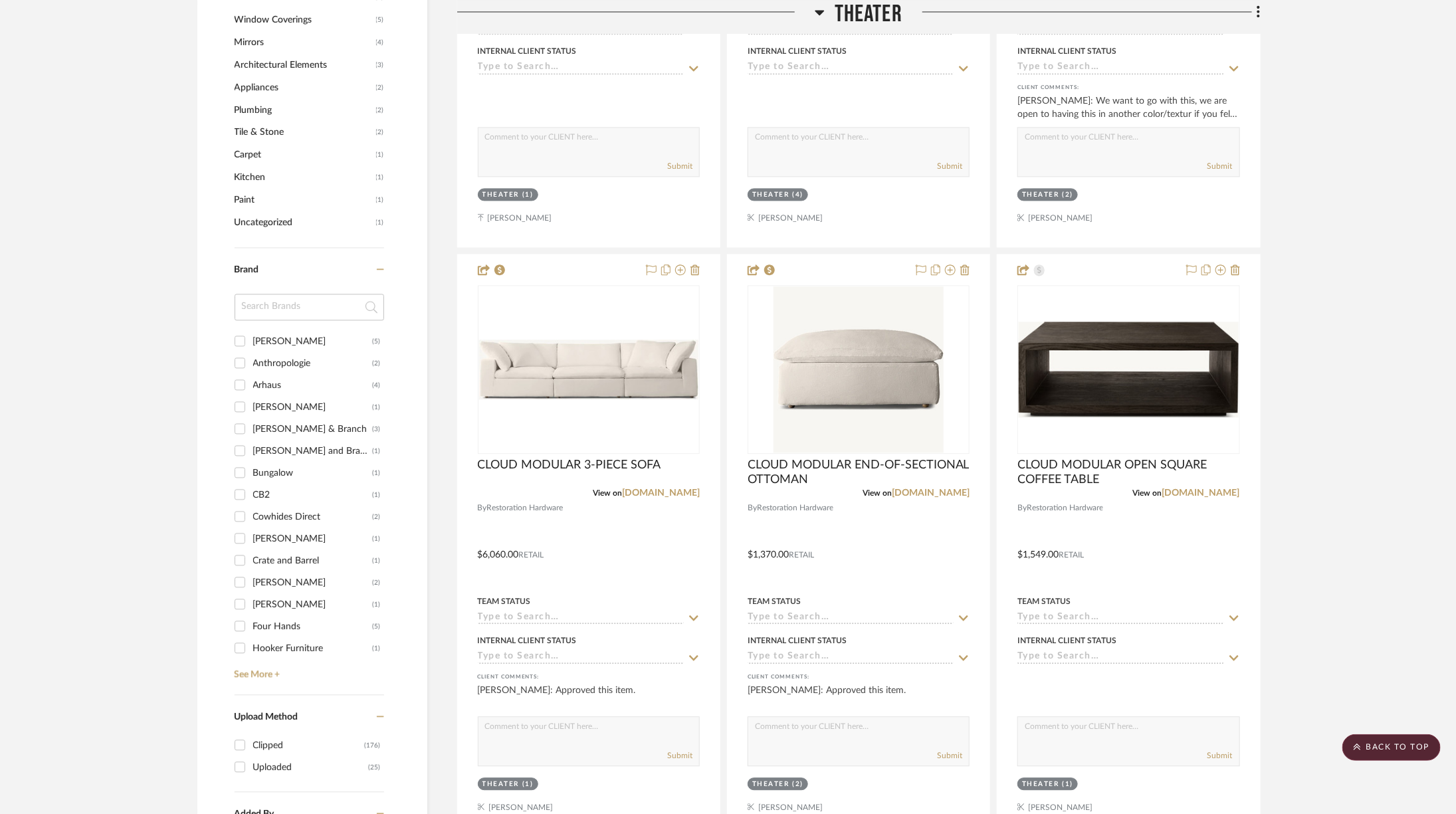
scroll to position [1492, 0]
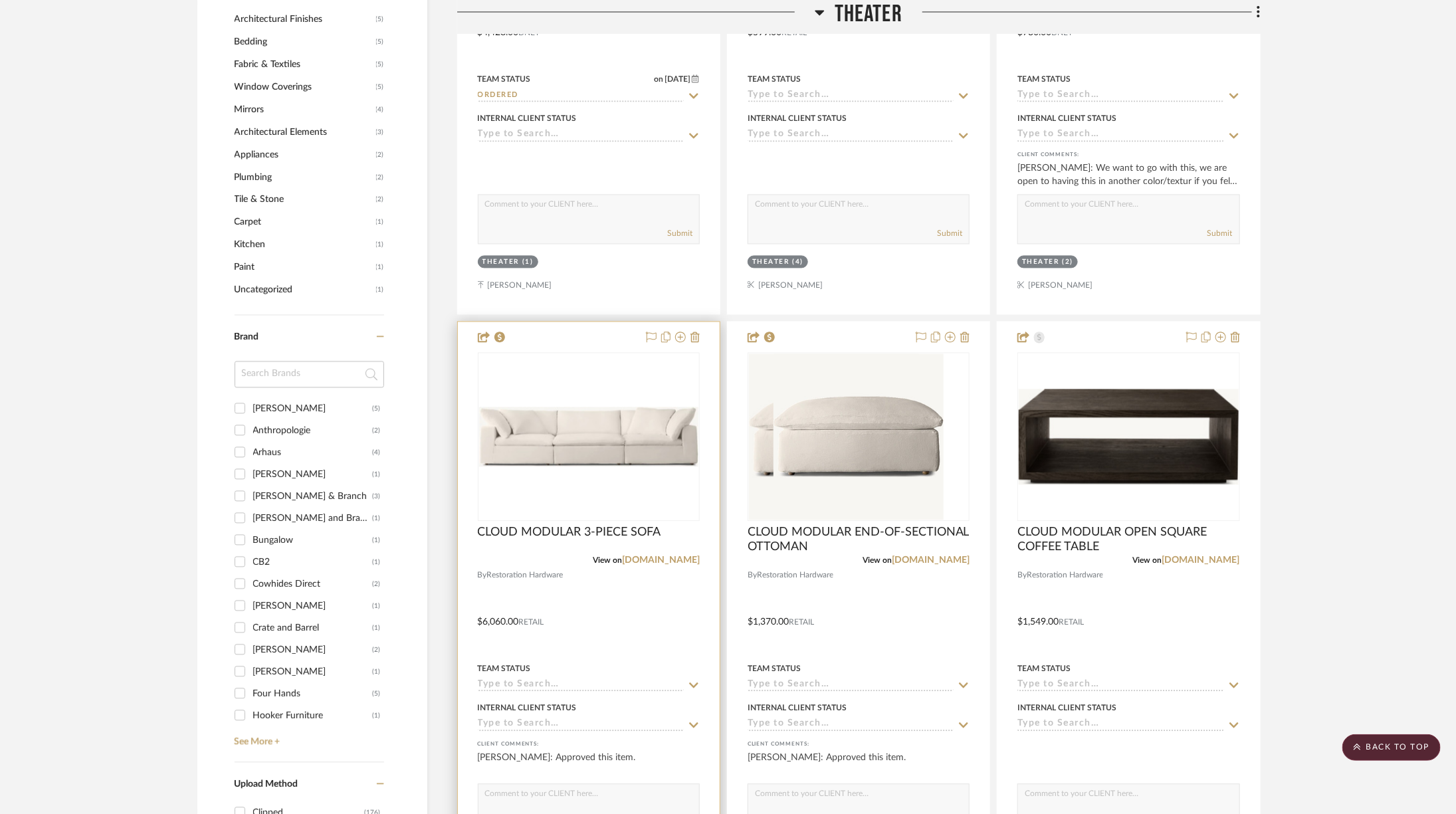
click at [585, 422] on div at bounding box center [589, 436] width 222 height 168
click at [585, 422] on img "0" at bounding box center [589, 437] width 219 height 60
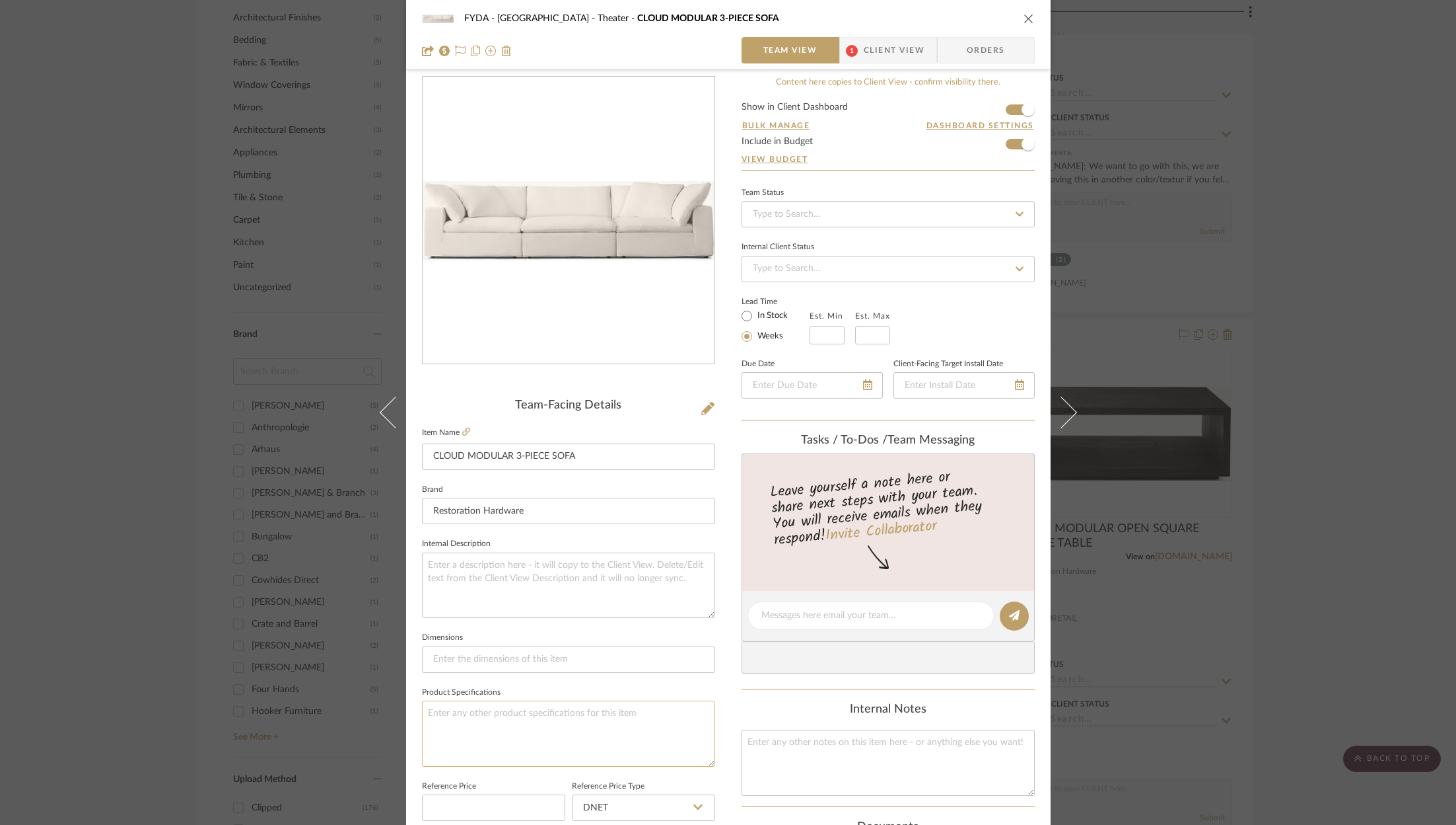
scroll to position [32, 0]
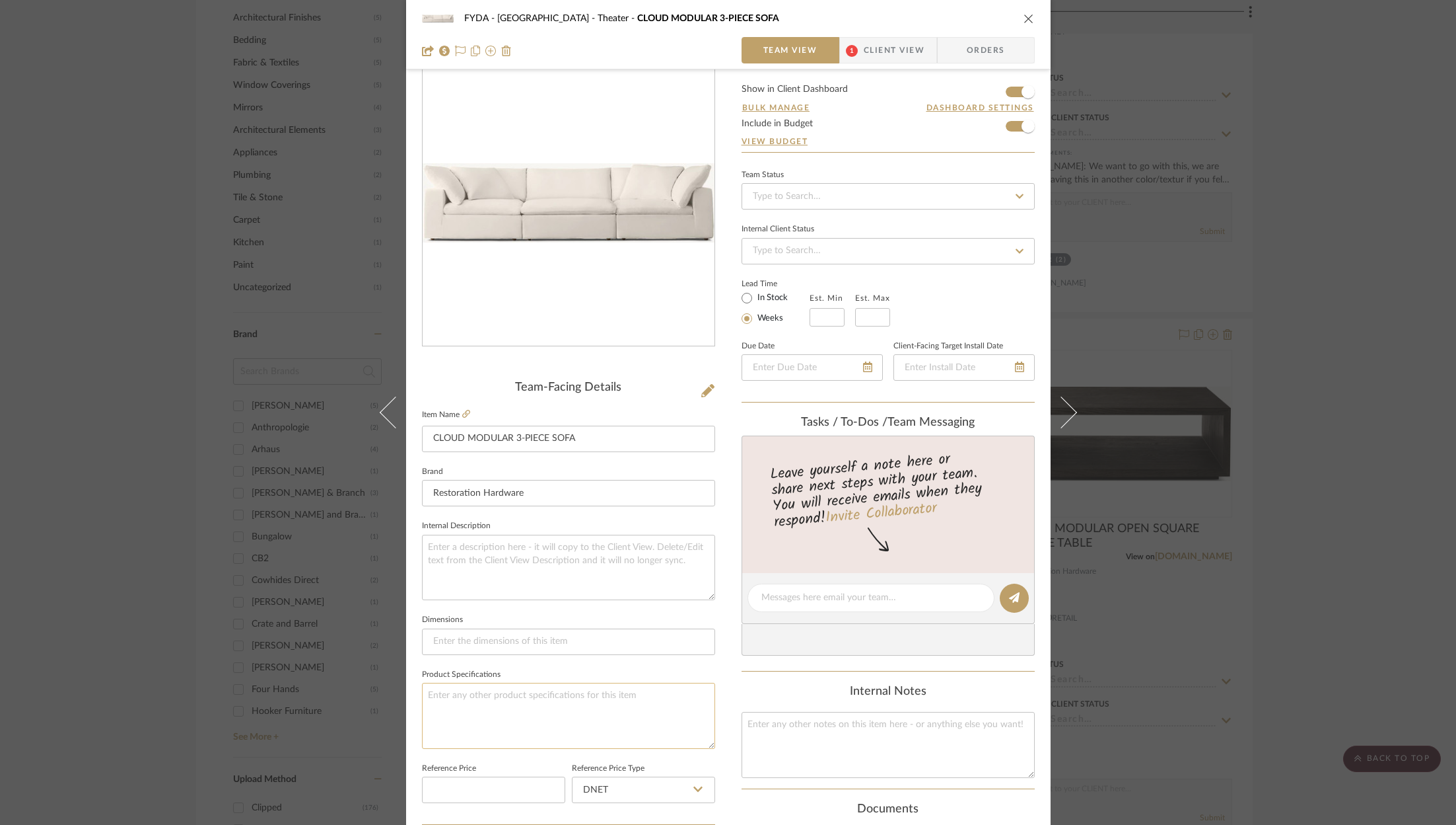
click at [501, 685] on textarea at bounding box center [568, 715] width 293 height 66
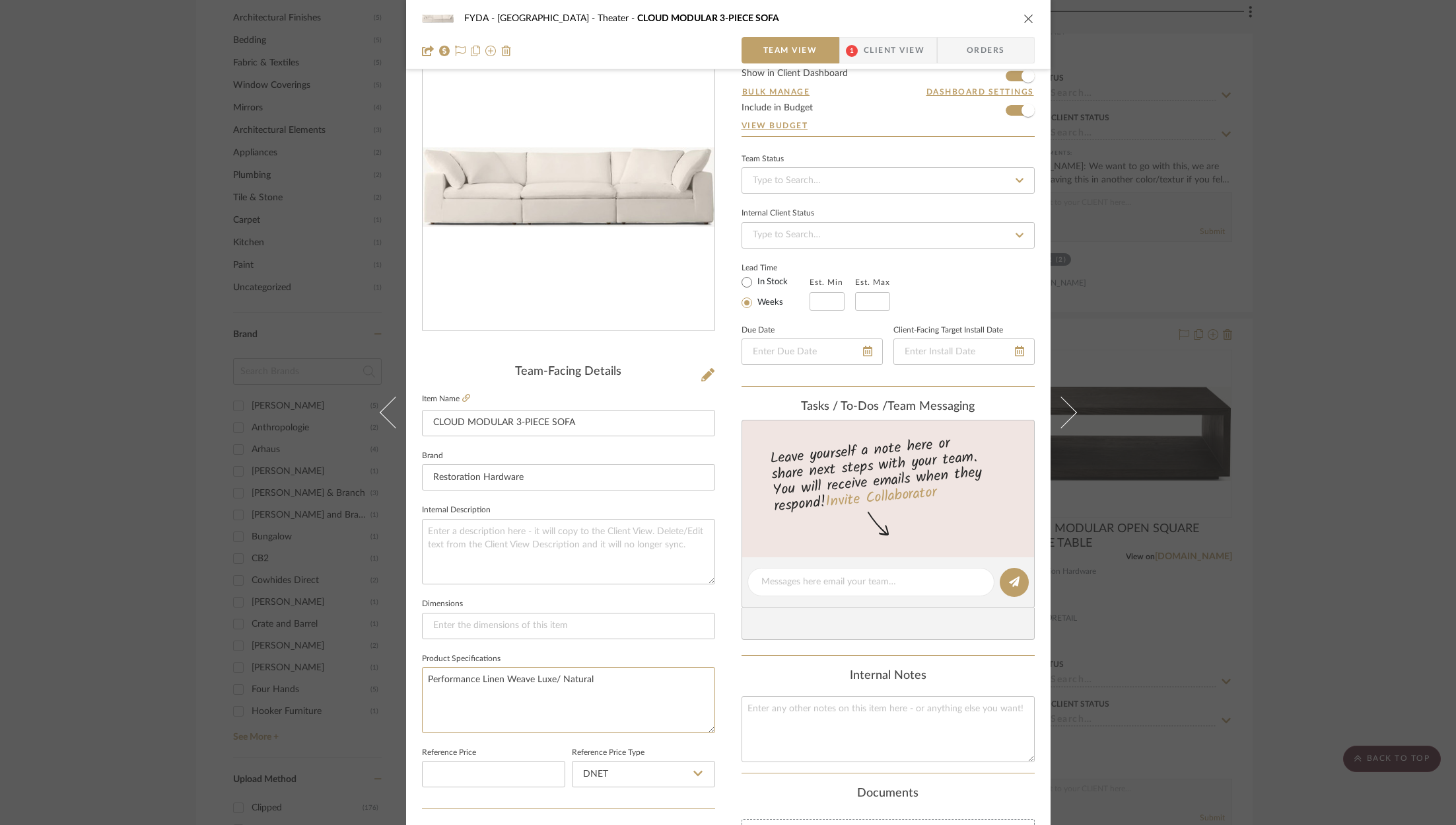
scroll to position [0, 0]
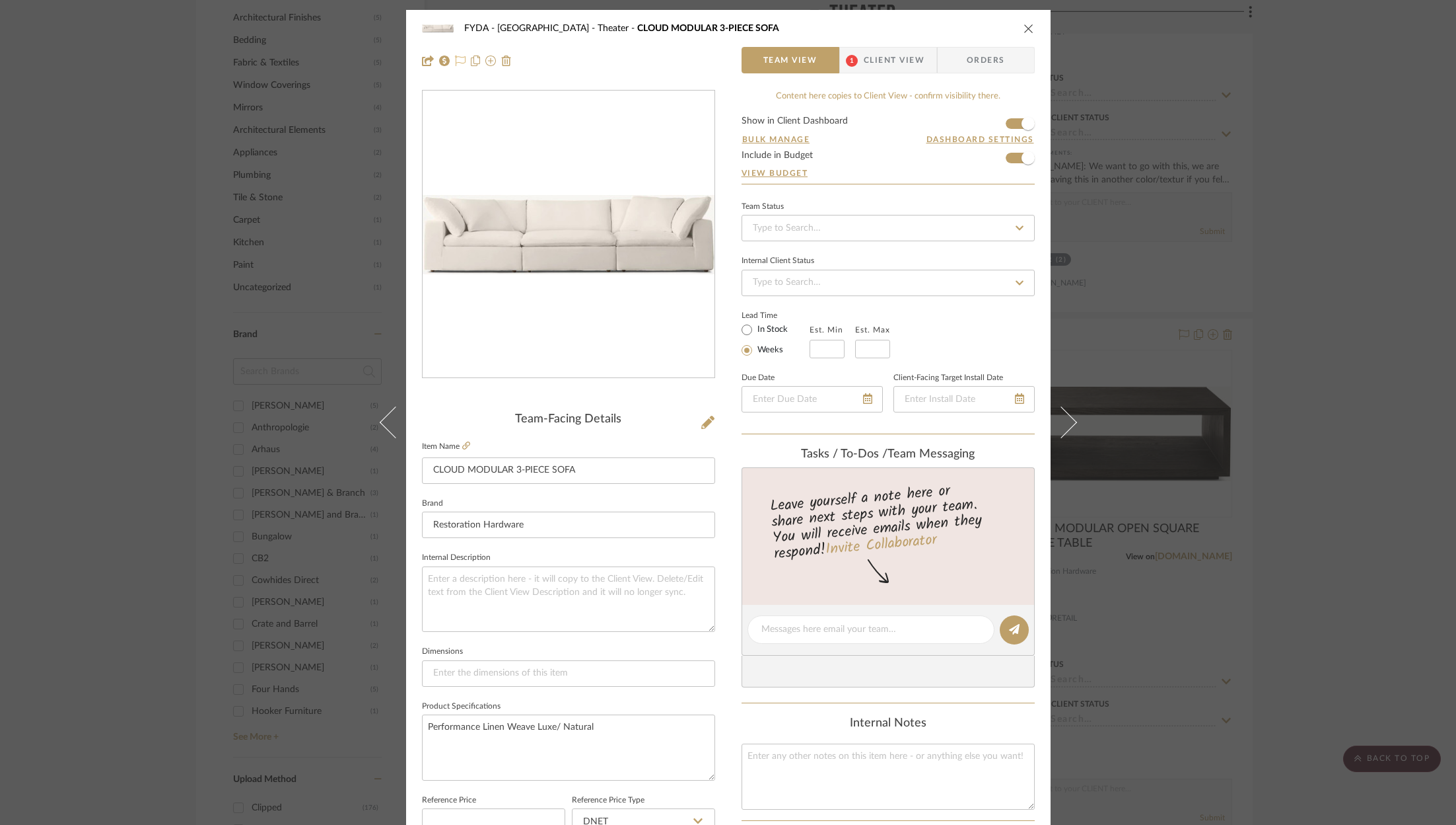
type textarea "Performance Linen Weave Luxe/ Natural"
click at [456, 58] on icon at bounding box center [460, 61] width 11 height 11
click at [971, 226] on input at bounding box center [888, 228] width 293 height 27
click at [959, 287] on div "Ordered" at bounding box center [883, 295] width 292 height 34
type input "9/12/2025"
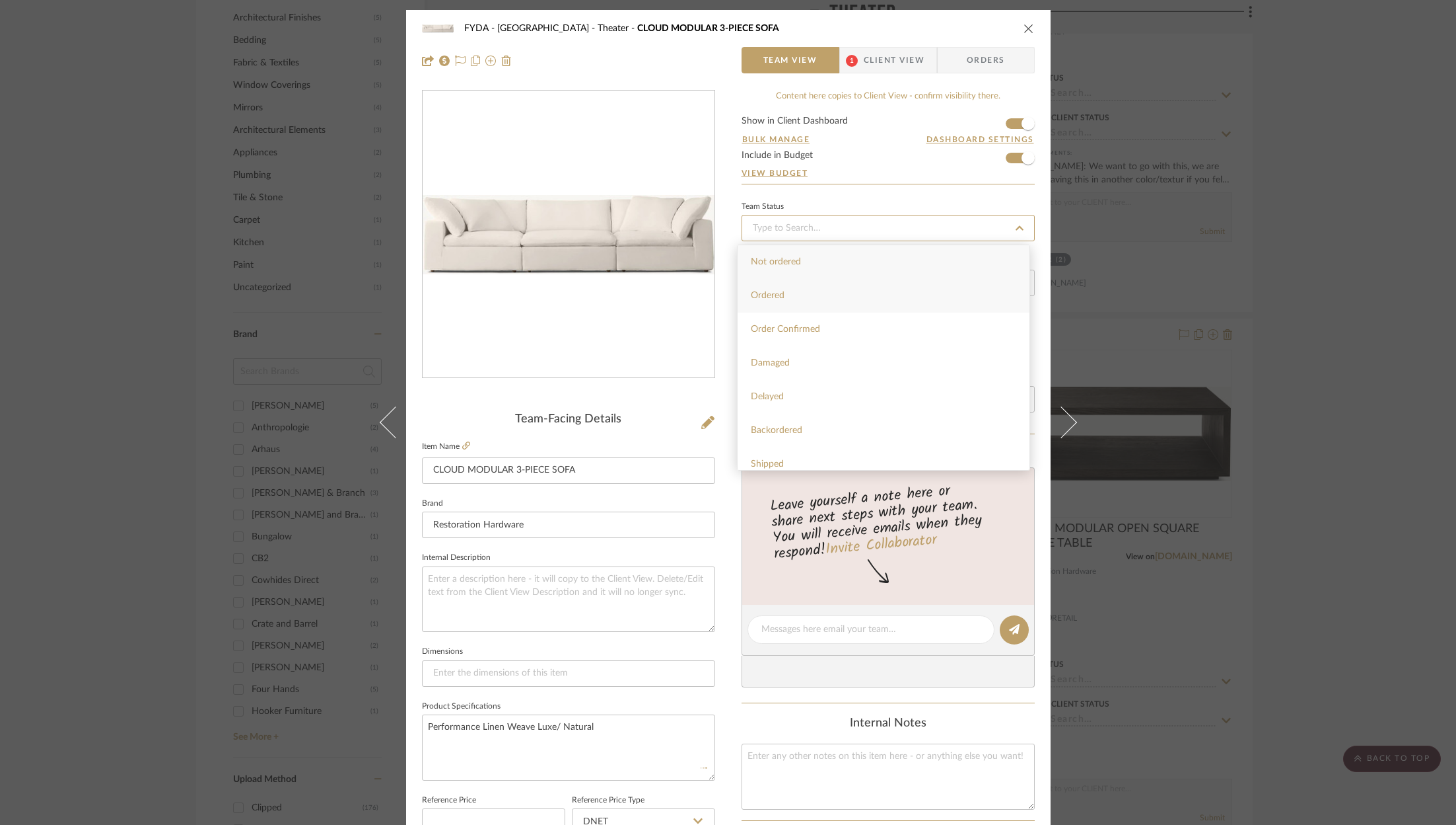
type input "Ordered"
type input "9/12/2025"
type input "Ordered"
click at [1015, 400] on icon at bounding box center [1019, 399] width 9 height 11
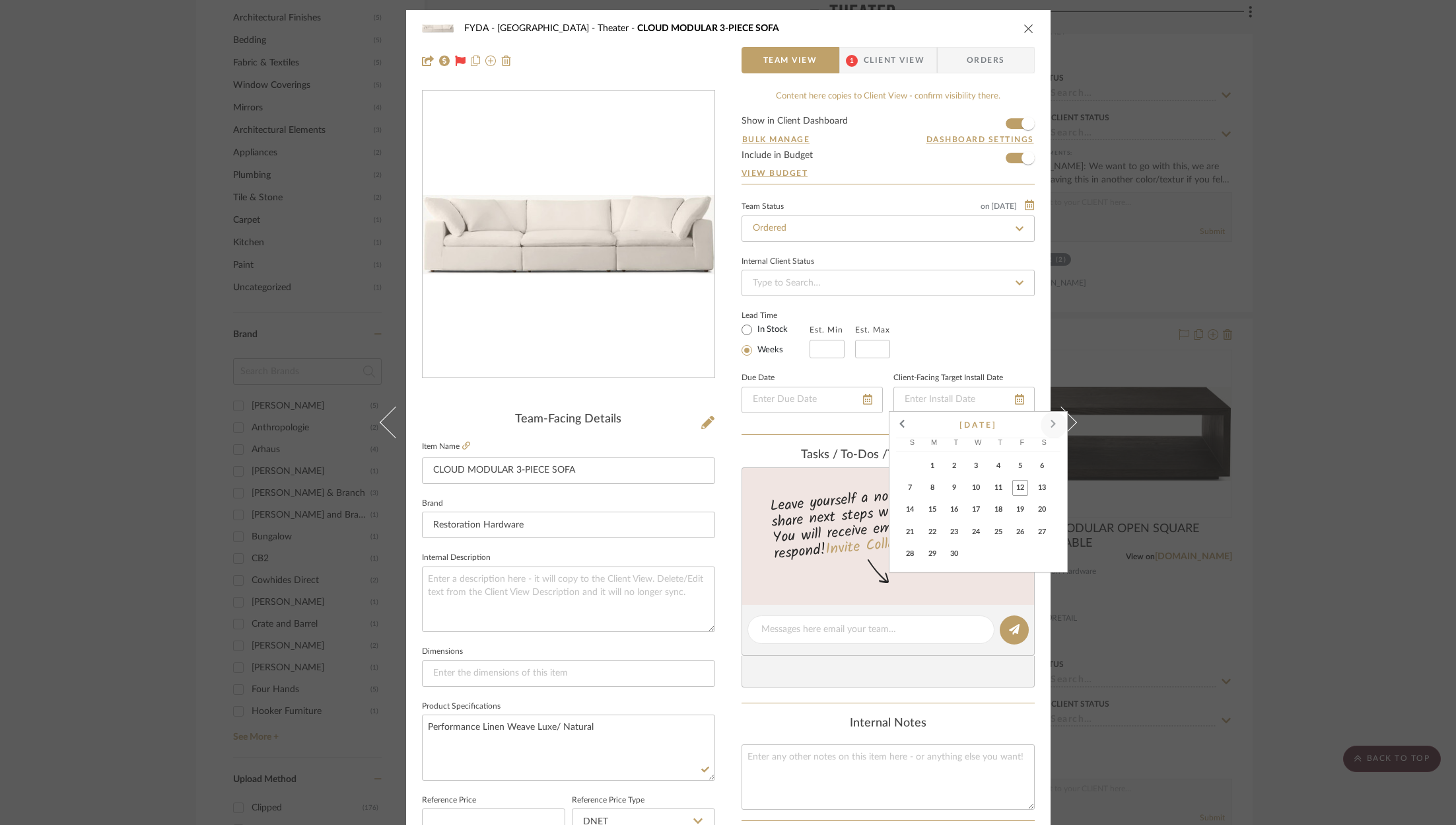
click at [1047, 424] on span at bounding box center [1054, 425] width 31 height 32
click at [952, 531] on span "21" at bounding box center [954, 531] width 16 height 16
type input "10/21/2025"
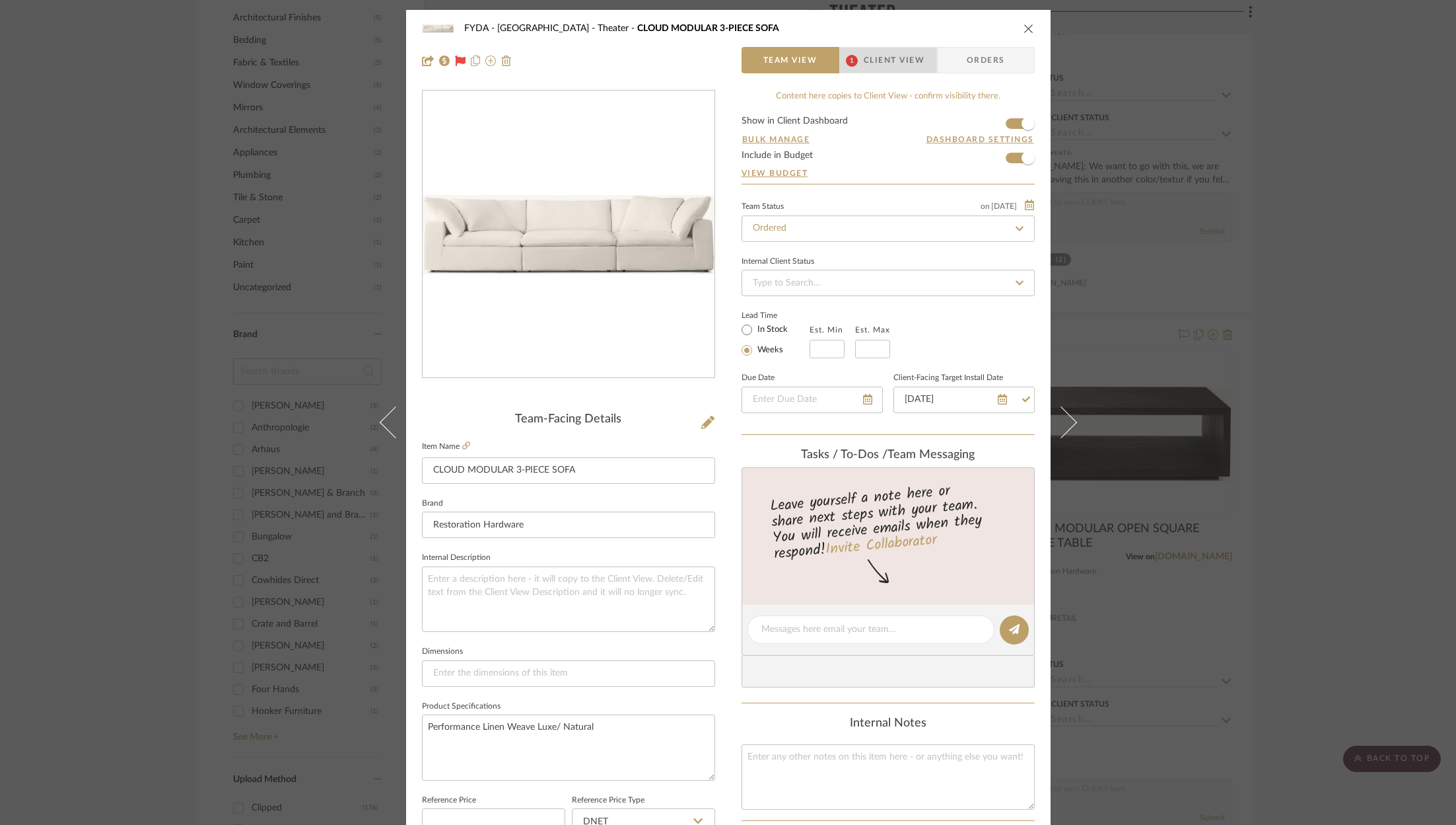
click at [876, 57] on span "Client View" at bounding box center [893, 61] width 60 height 27
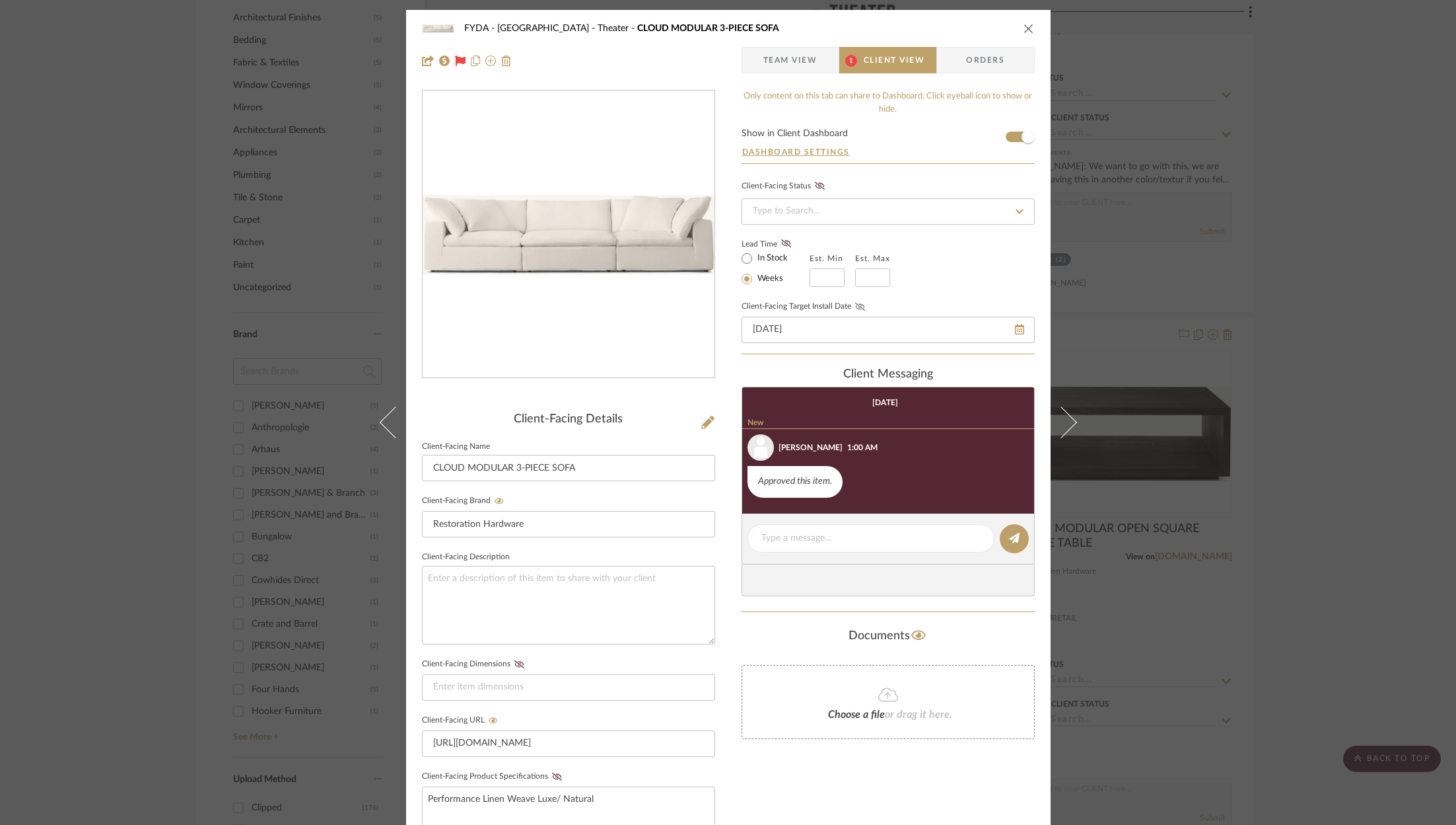
click at [859, 304] on icon at bounding box center [860, 307] width 10 height 8
click at [1023, 23] on icon "close" at bounding box center [1028, 28] width 11 height 11
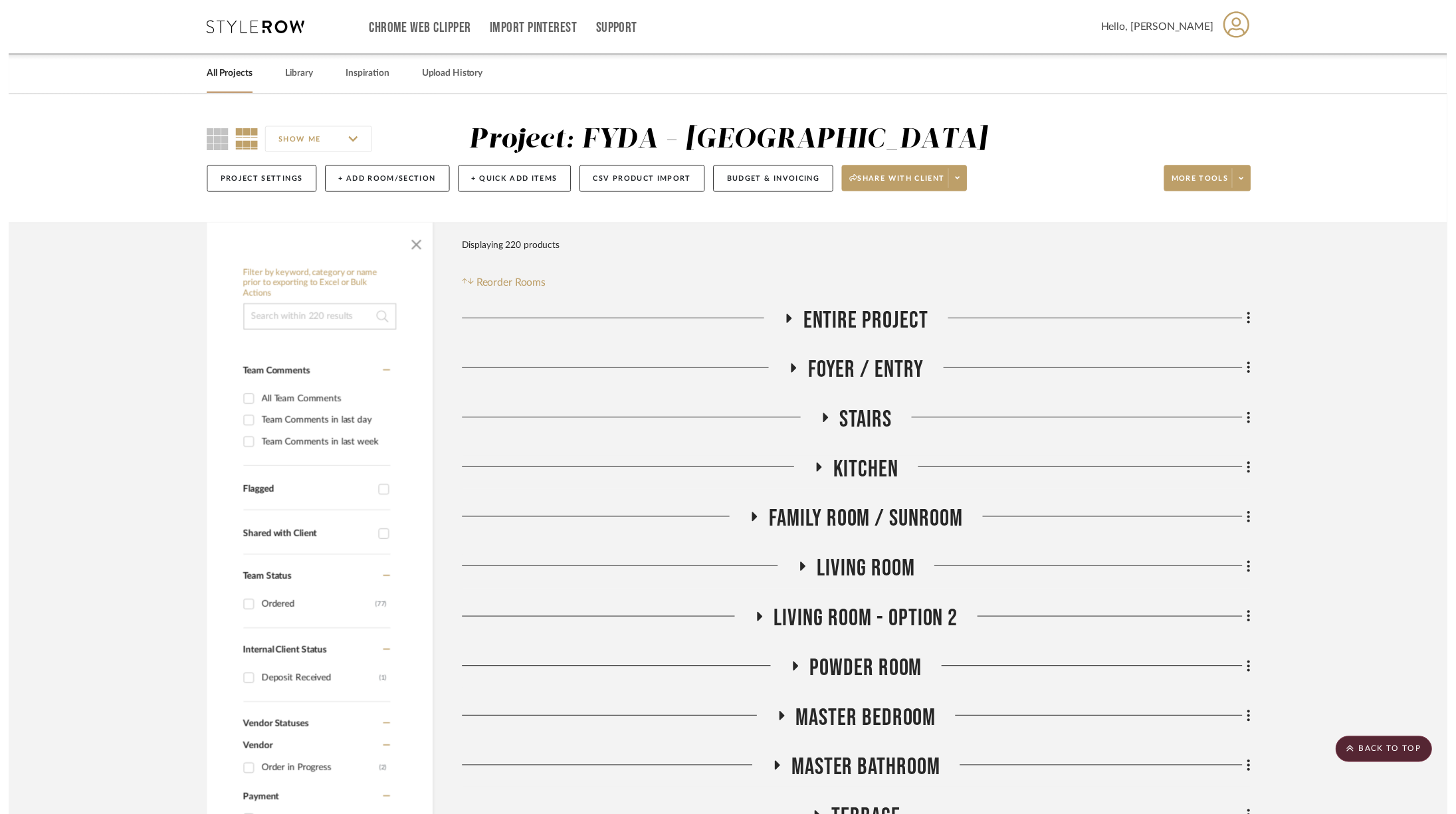
scroll to position [1492, 0]
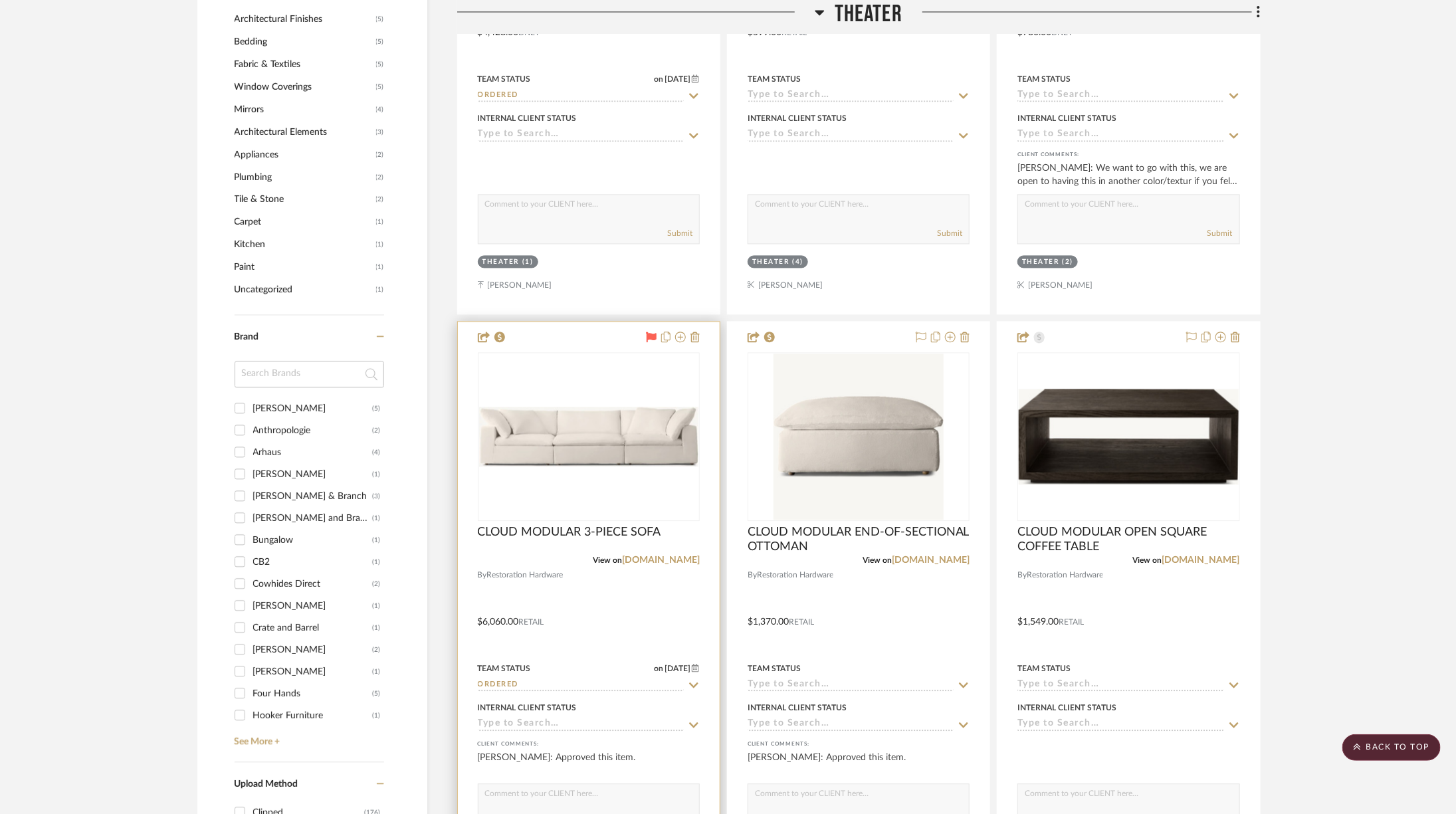
click at [576, 413] on img "0" at bounding box center [589, 437] width 219 height 60
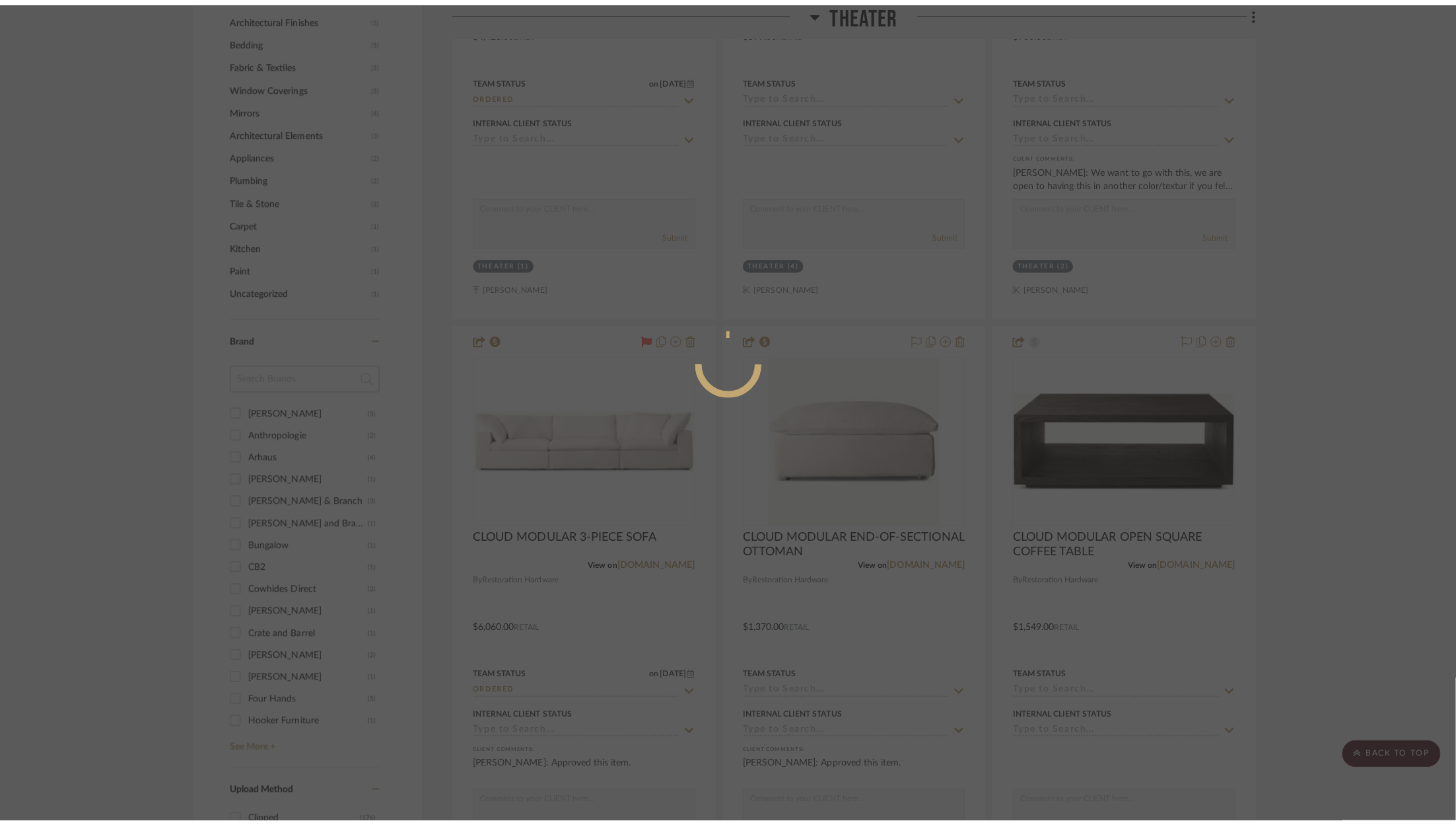
scroll to position [0, 0]
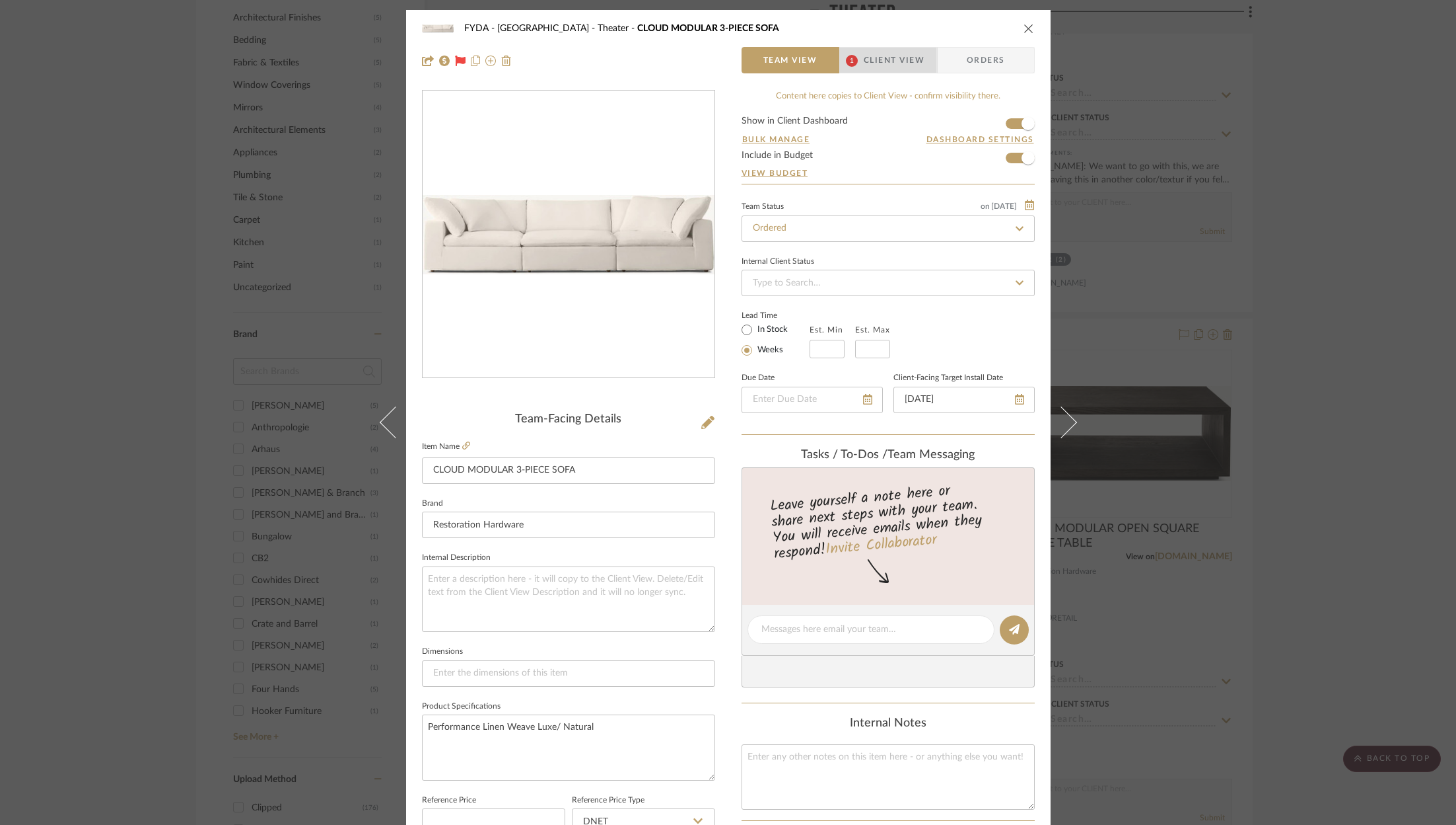
click at [883, 56] on span "Client View" at bounding box center [893, 61] width 60 height 27
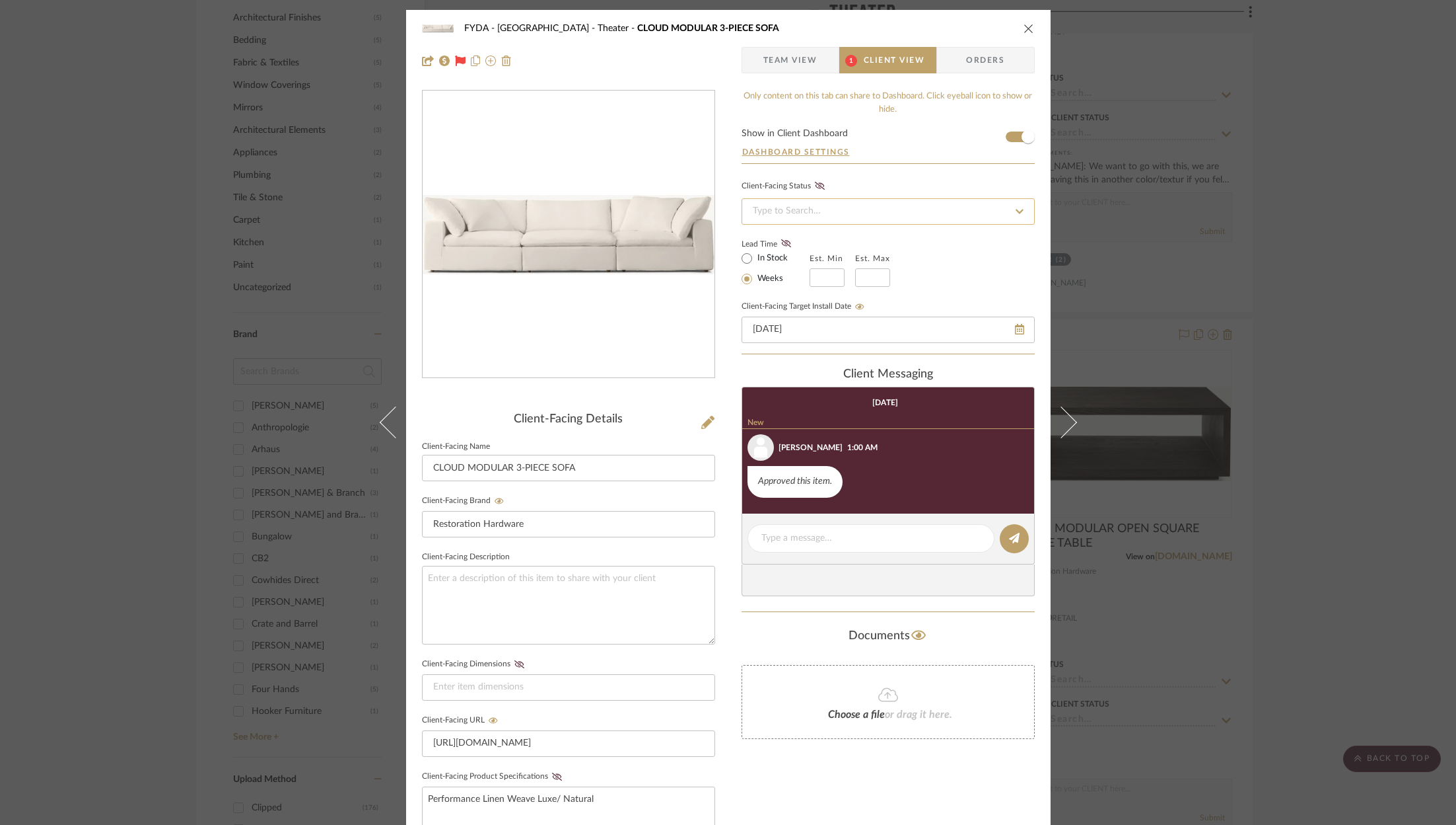
click at [812, 216] on input at bounding box center [888, 211] width 293 height 27
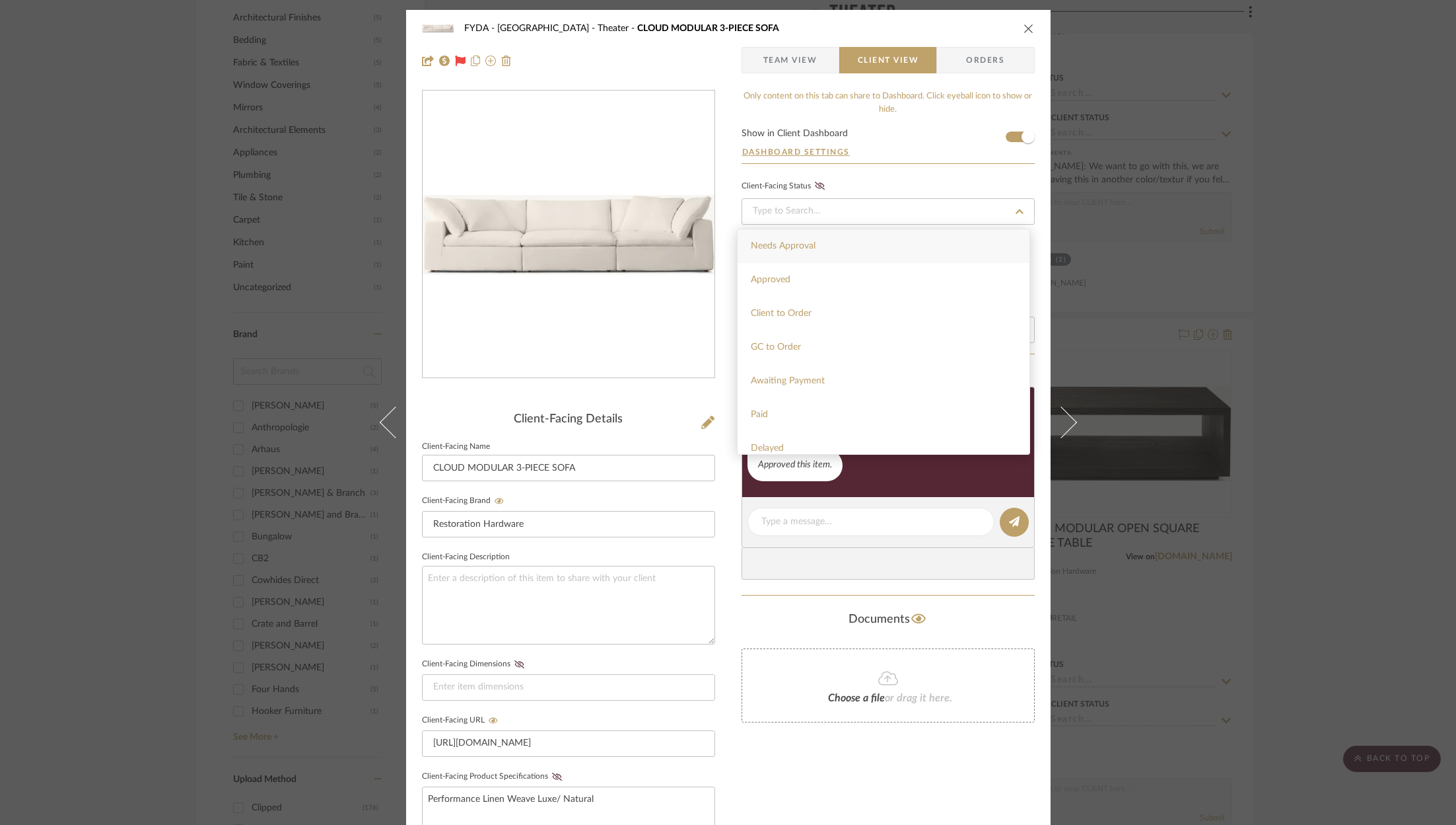
click at [911, 151] on form "Show in Client Dashboard Dashboard Settings" at bounding box center [888, 145] width 293 height 34
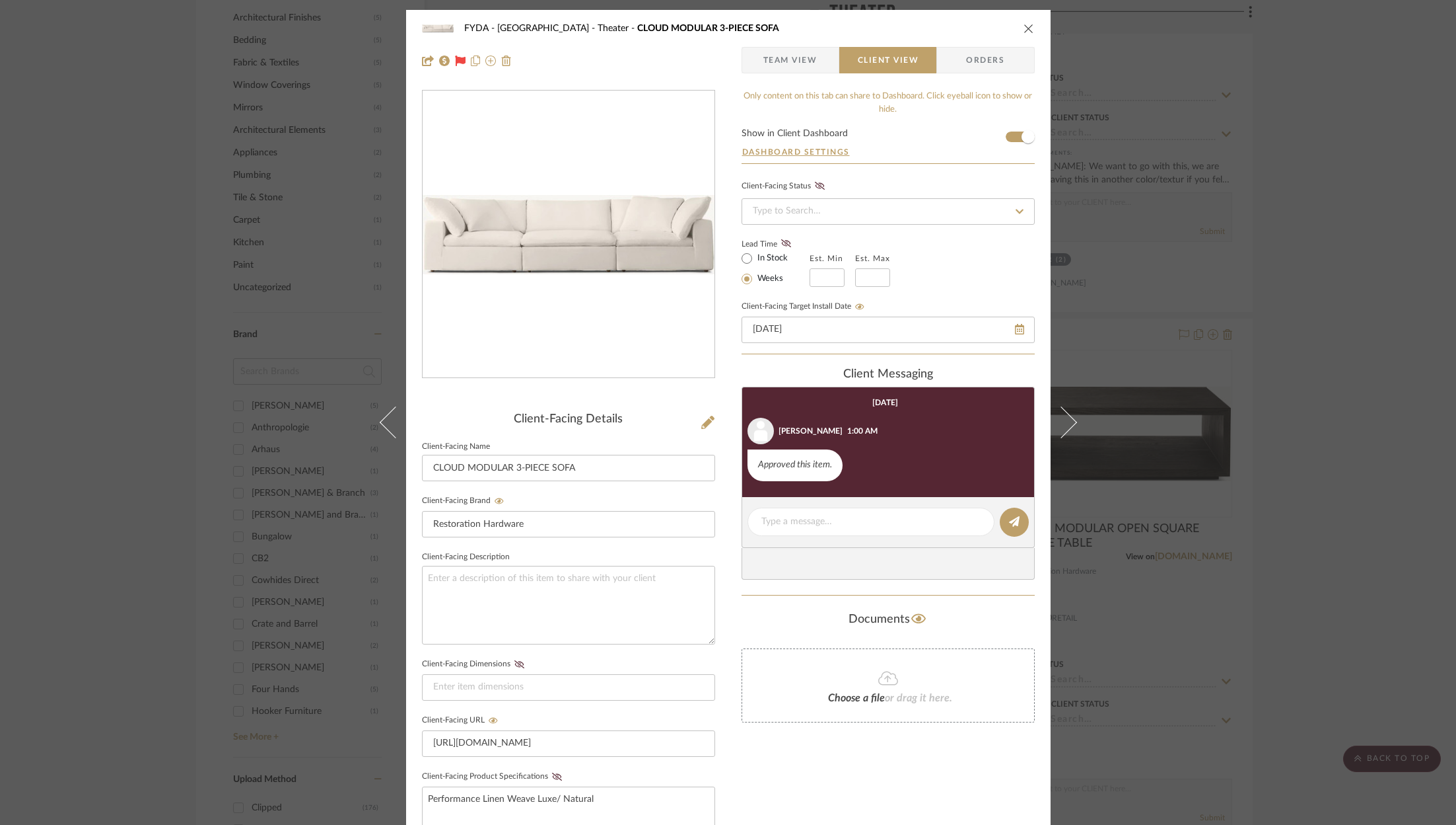
click at [1026, 22] on div "FYDA - 655 City Park Theater CLOUD MODULAR 3-PIECE SOFA" at bounding box center [728, 28] width 613 height 27
click at [1016, 32] on div "FYDA - 655 City Park Theater CLOUD MODULAR 3-PIECE SOFA" at bounding box center [728, 28] width 613 height 27
click at [1362, 311] on div "FYDA - 655 City Park Theater CLOUD MODULAR 3-PIECE SOFA Team View Client View O…" at bounding box center [728, 412] width 1456 height 825
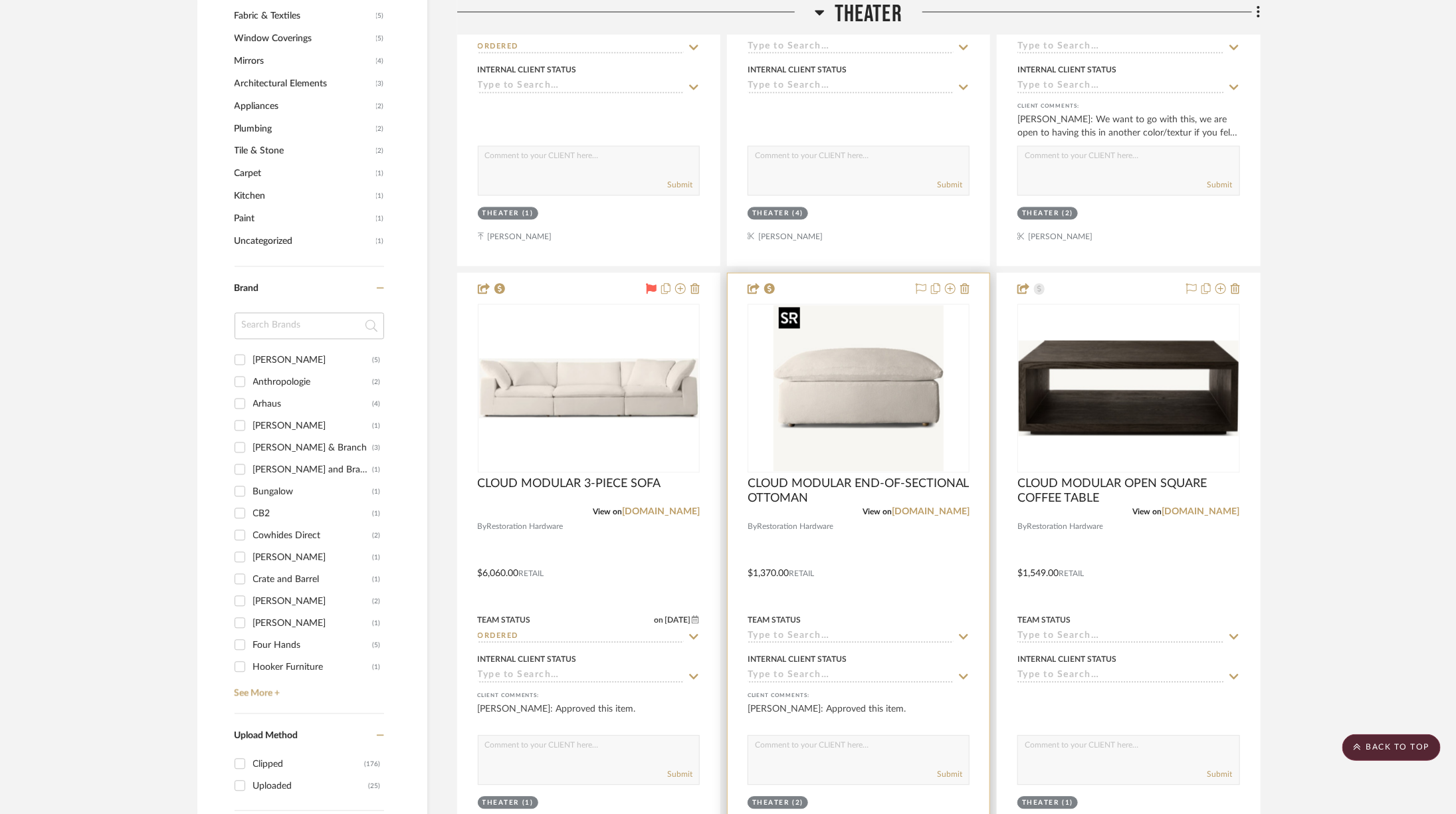
scroll to position [2104, 0]
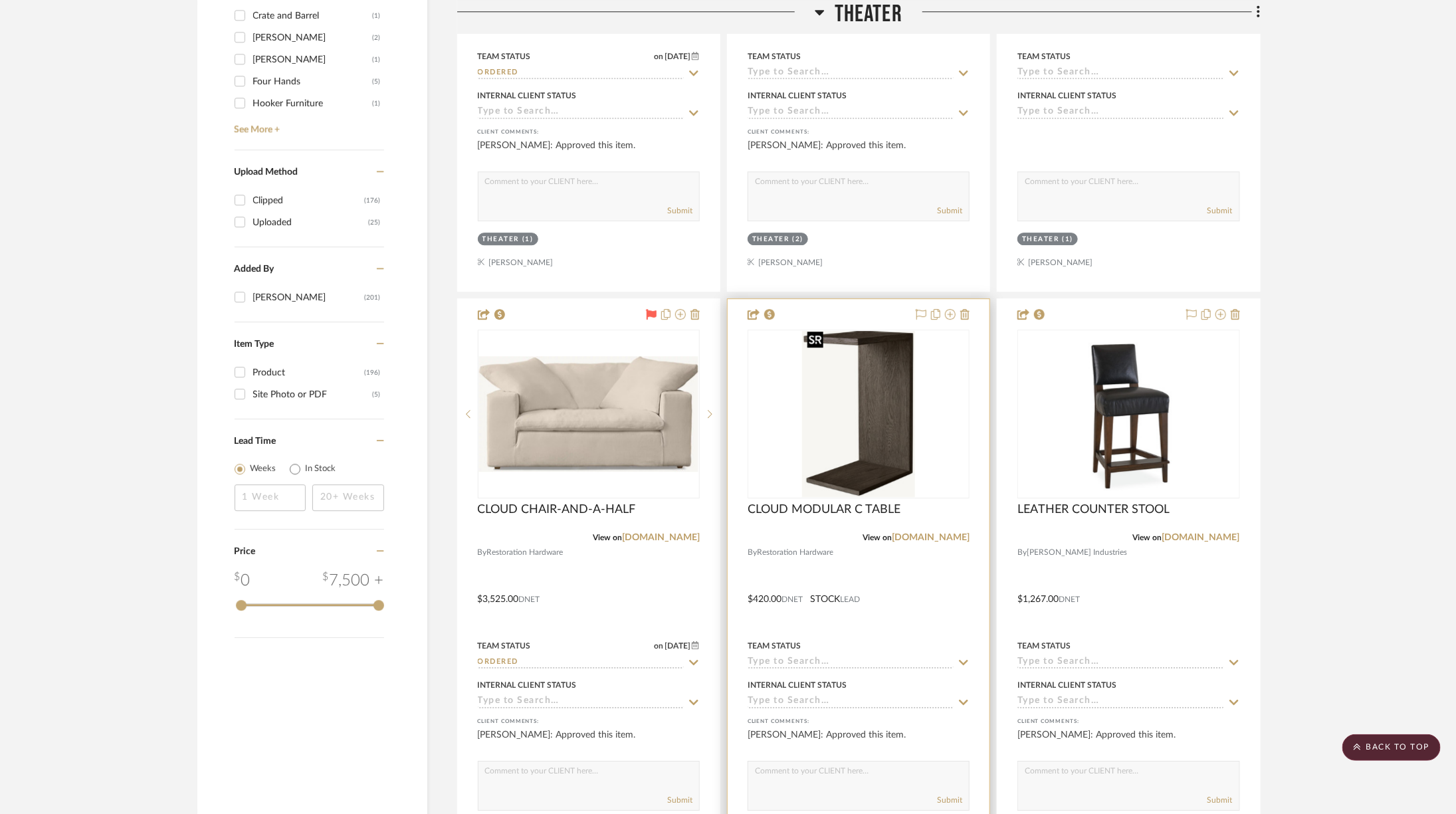
click at [848, 445] on img "0" at bounding box center [859, 414] width 113 height 166
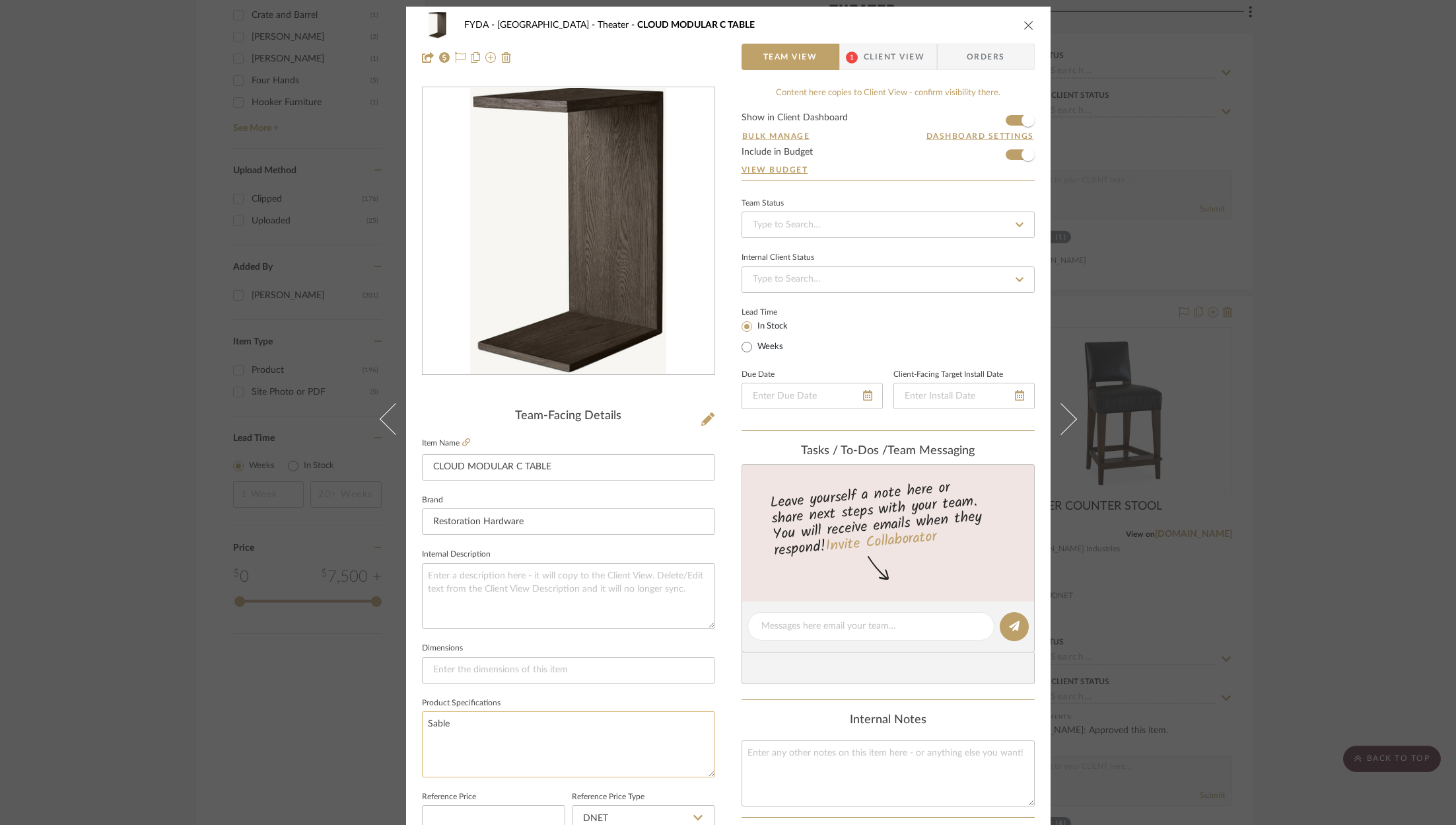
scroll to position [4, 0]
click at [543, 736] on textarea "Sable" at bounding box center [568, 743] width 293 height 66
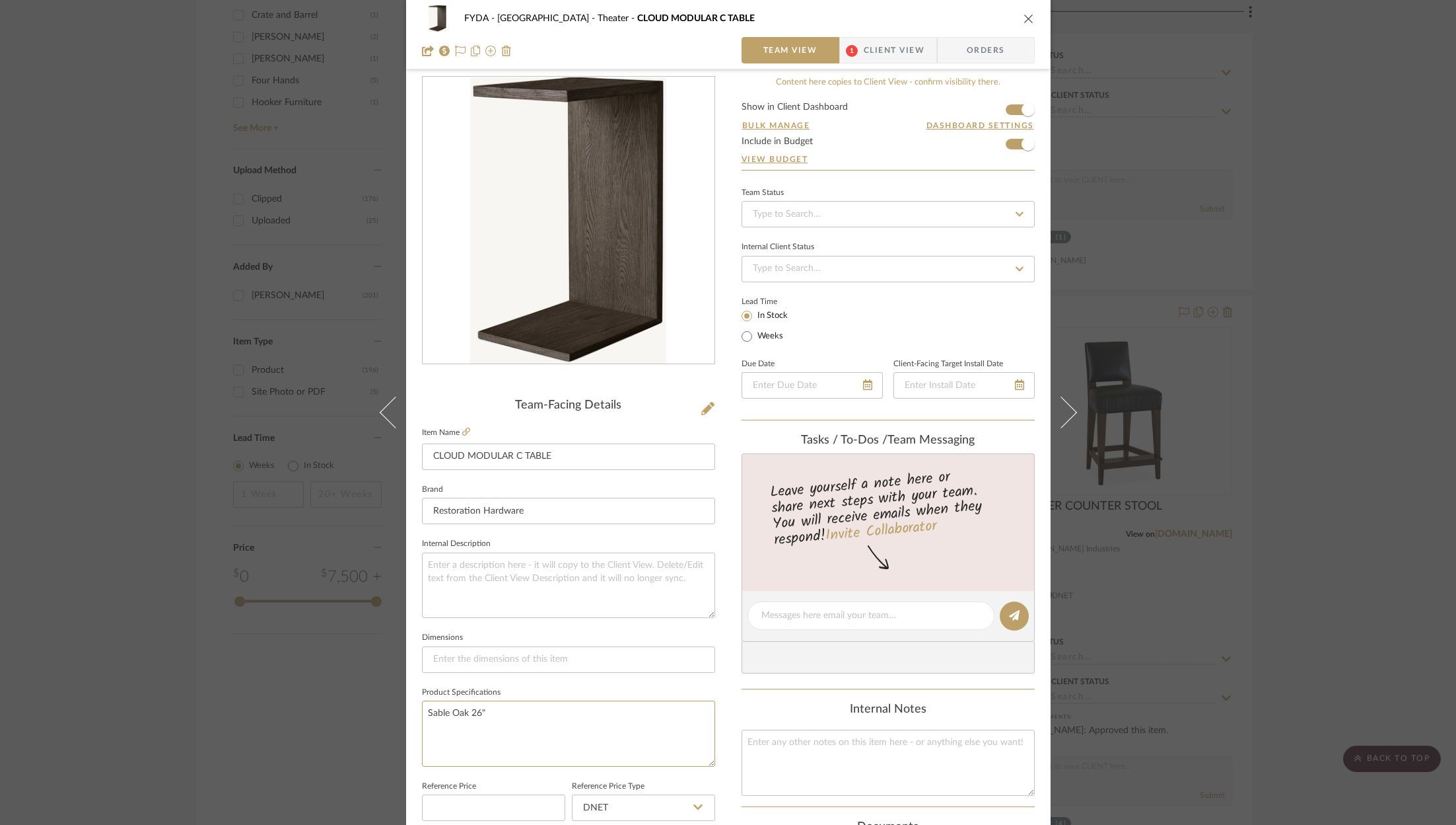
scroll to position [0, 0]
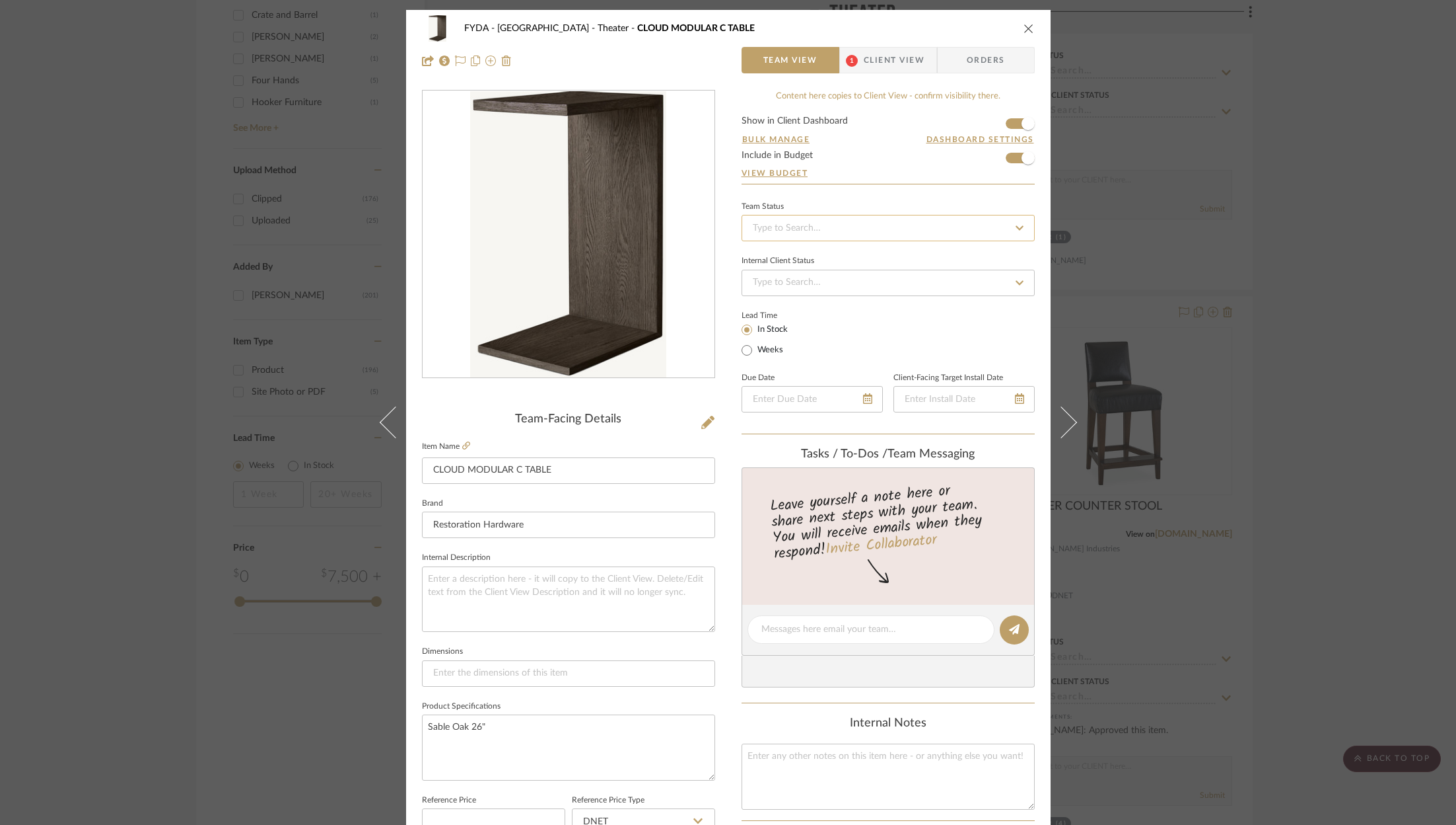
type textarea "Sable Oak 26""
click at [830, 230] on input at bounding box center [888, 228] width 293 height 27
click at [814, 294] on div "Ordered" at bounding box center [883, 295] width 292 height 34
type input "9/12/2025"
type input "Ordered"
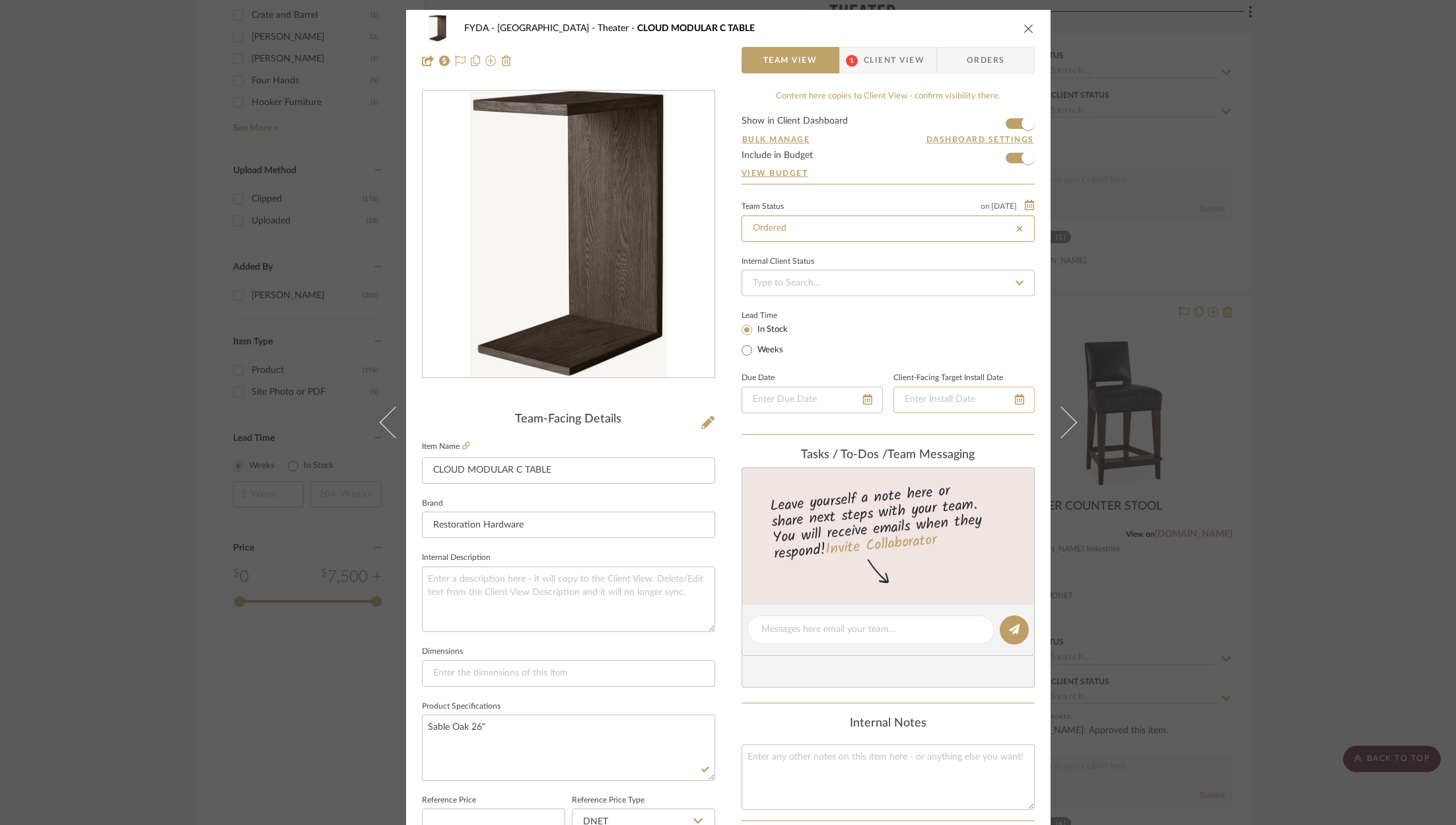
type input "9/12/2025"
type input "Ordered"
click at [1013, 395] on div at bounding box center [964, 400] width 142 height 27
click at [1002, 403] on fa-icon at bounding box center [1002, 400] width 9 height 16
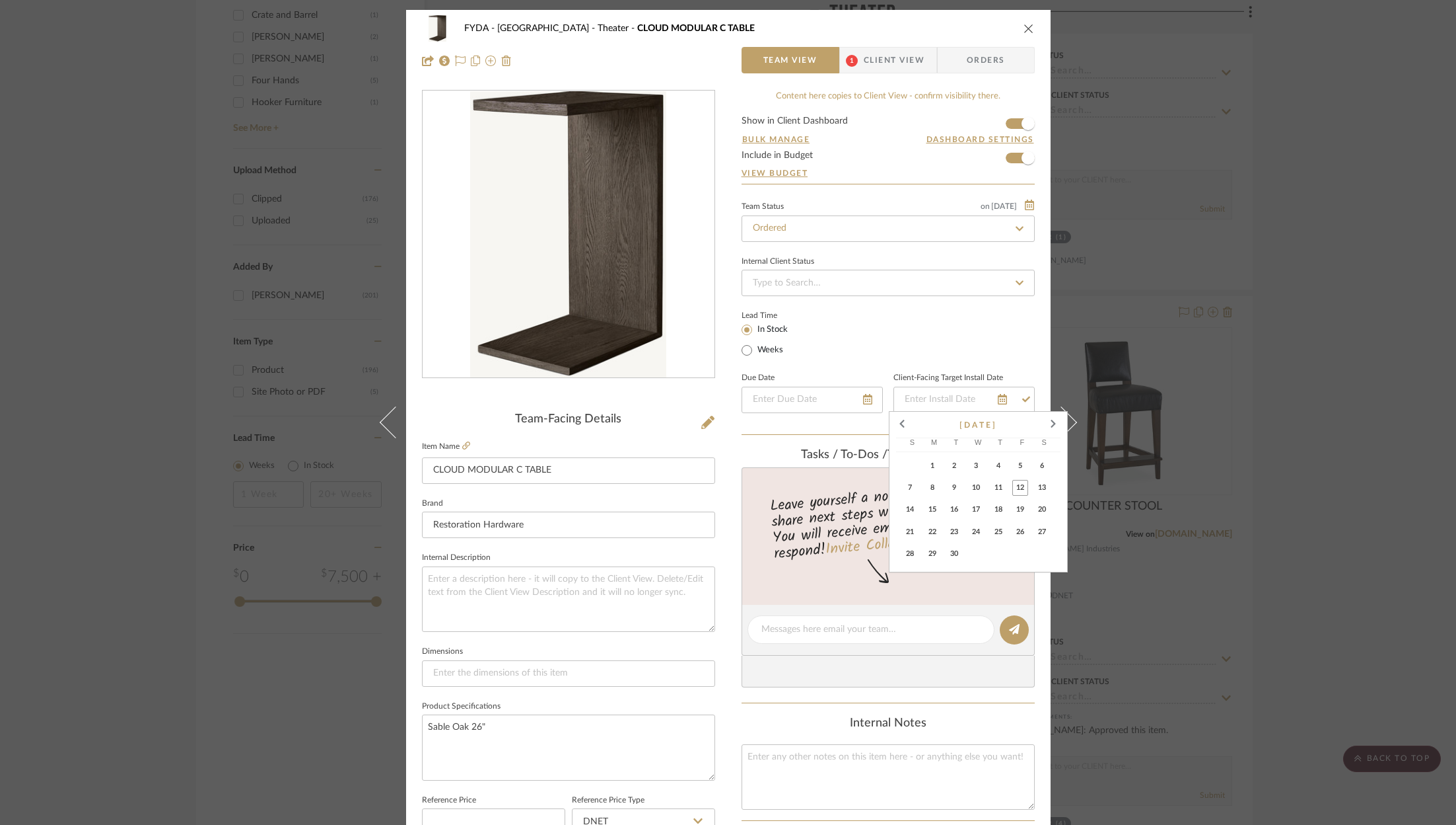
click at [941, 527] on button "22" at bounding box center [934, 533] width 22 height 22
type input "9/22/2025"
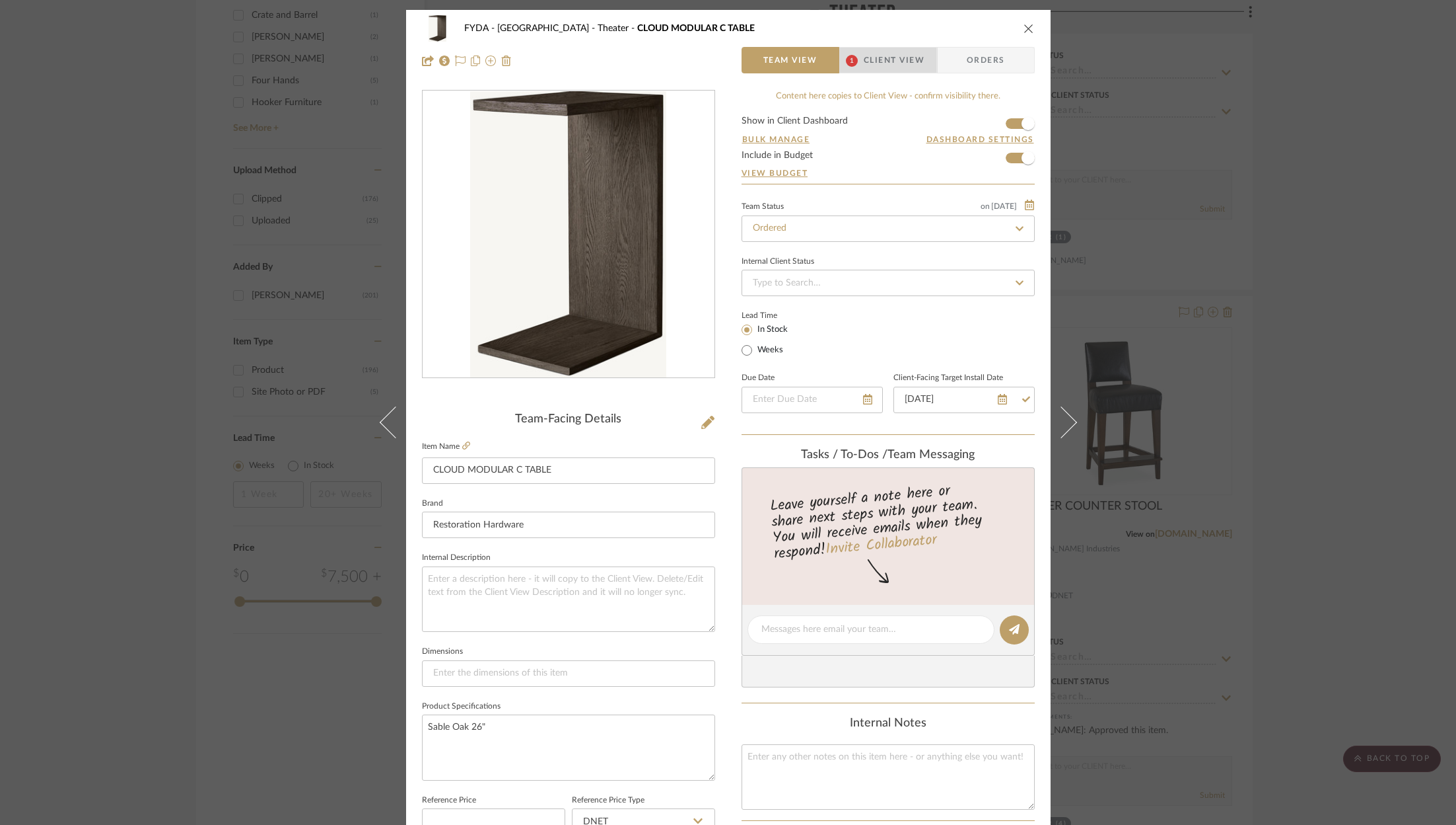
click at [896, 60] on span "Client View" at bounding box center [893, 61] width 60 height 27
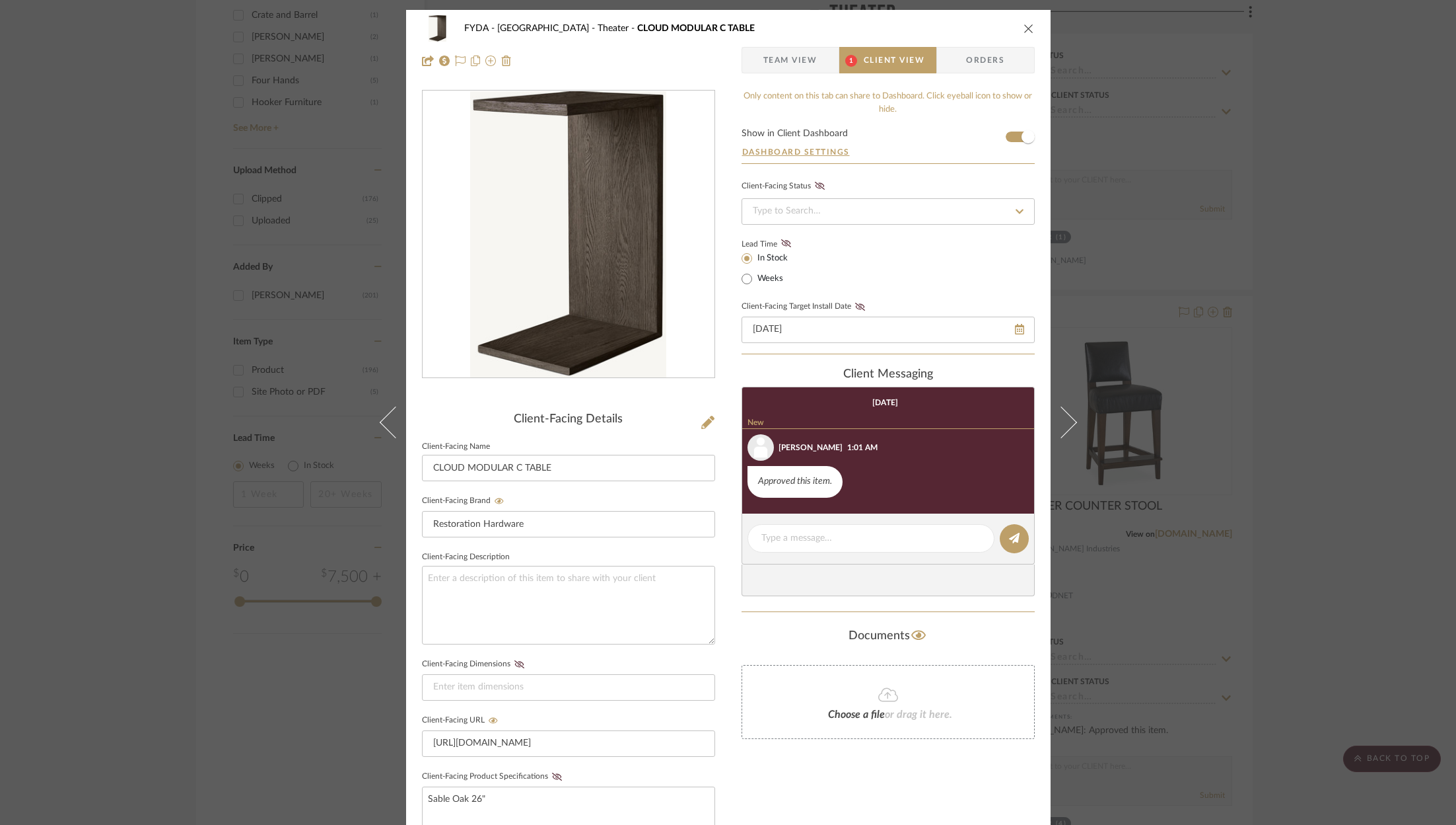
click at [858, 299] on fieldset "Client-Facing Target Install Date 9/22/2025" at bounding box center [888, 320] width 293 height 46
click at [856, 308] on icon at bounding box center [860, 307] width 10 height 8
click at [1023, 27] on icon "close" at bounding box center [1028, 28] width 11 height 11
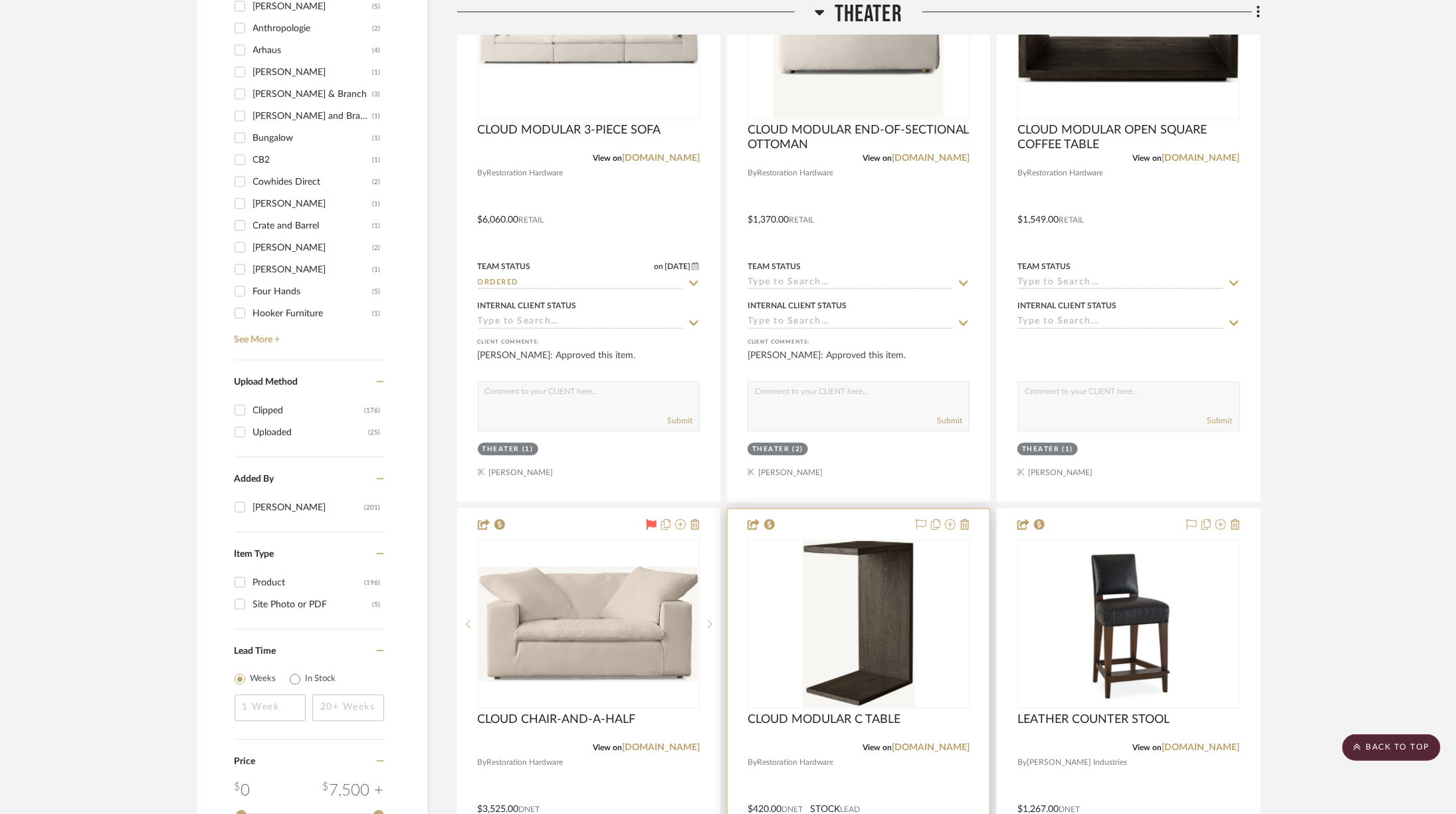
scroll to position [1555, 0]
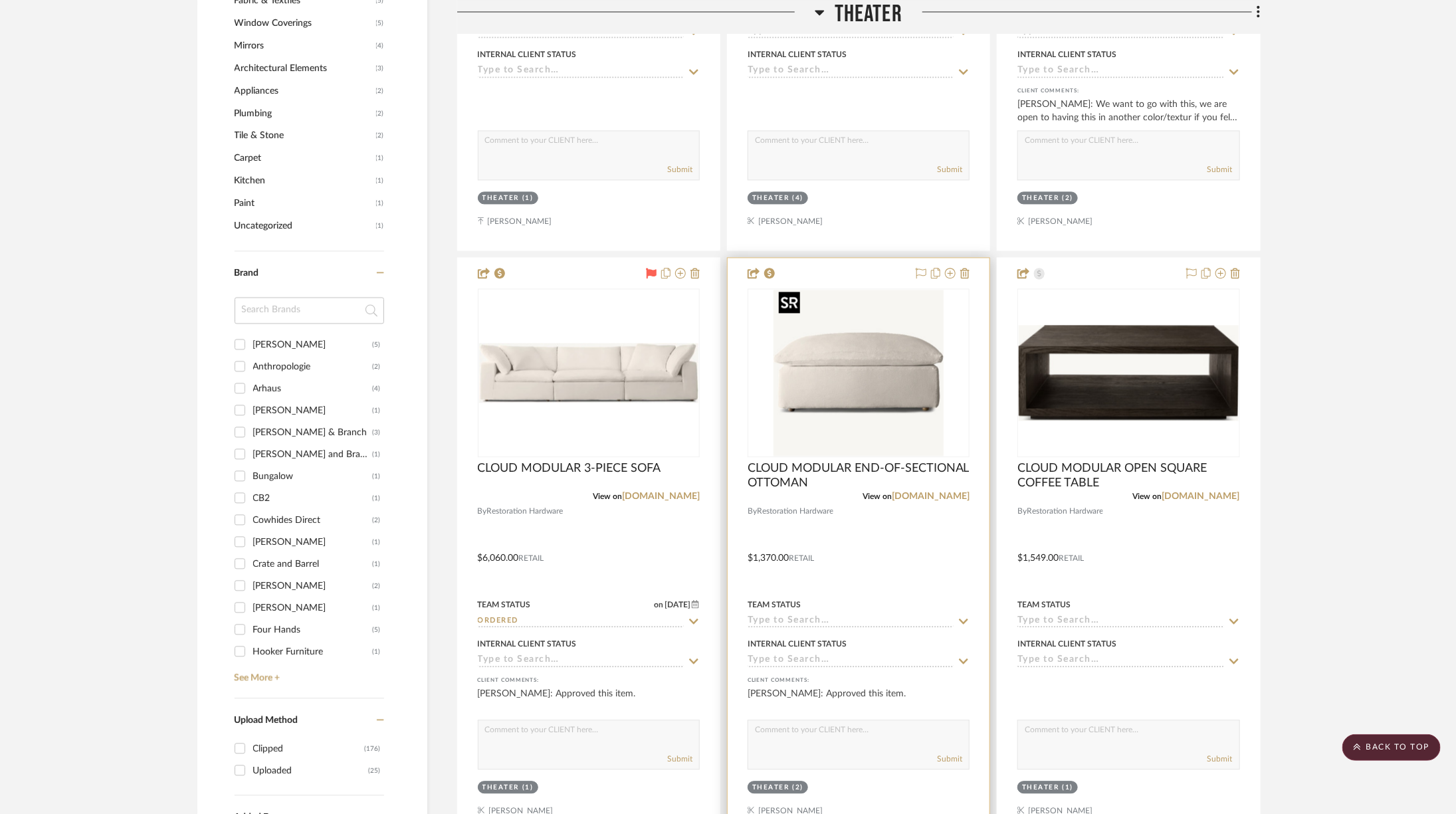
click at [820, 362] on img "0" at bounding box center [859, 372] width 170 height 166
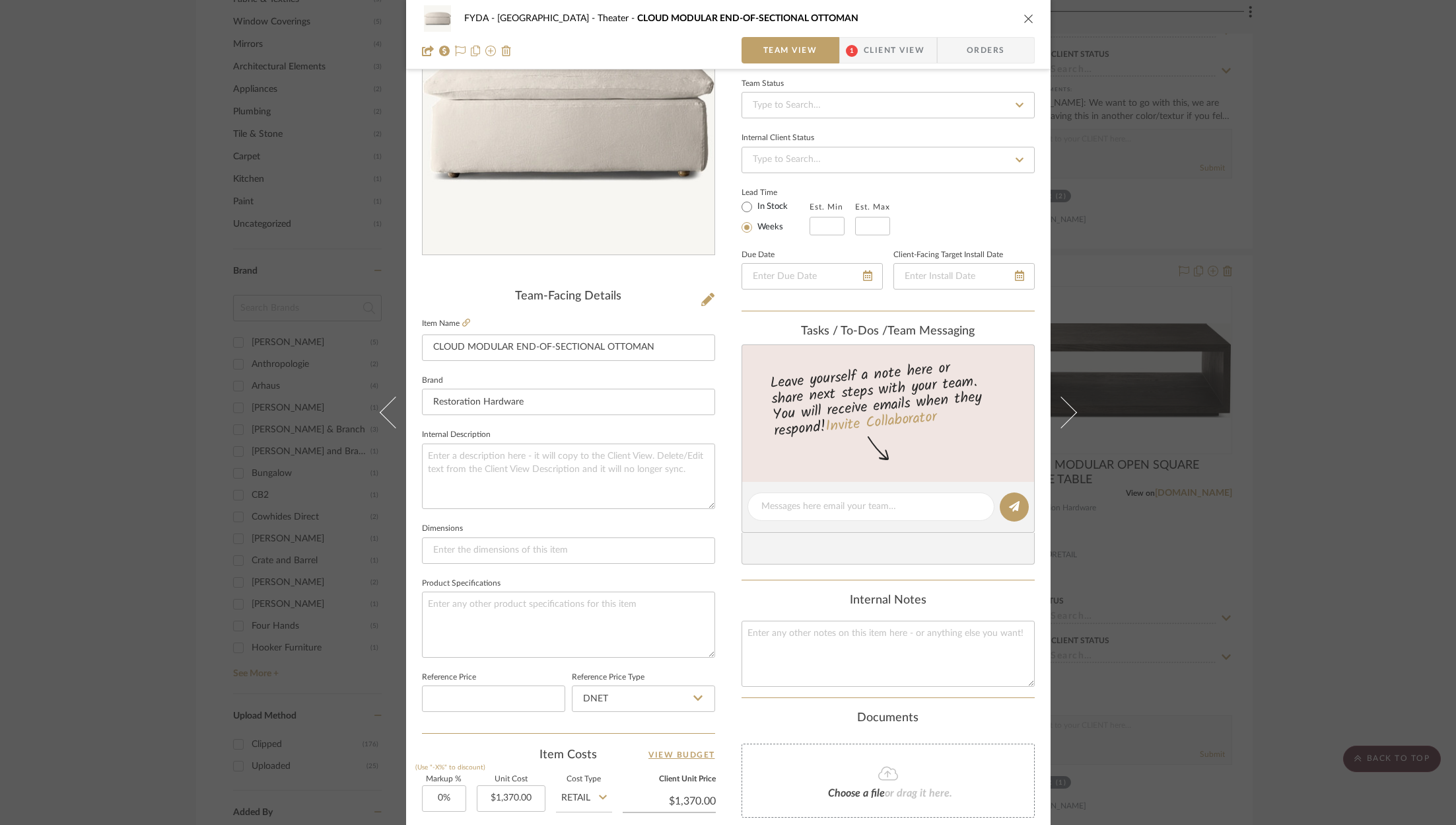
scroll to position [124, 0]
click at [499, 631] on textarea at bounding box center [568, 623] width 293 height 66
click at [499, 620] on textarea at bounding box center [568, 623] width 293 height 66
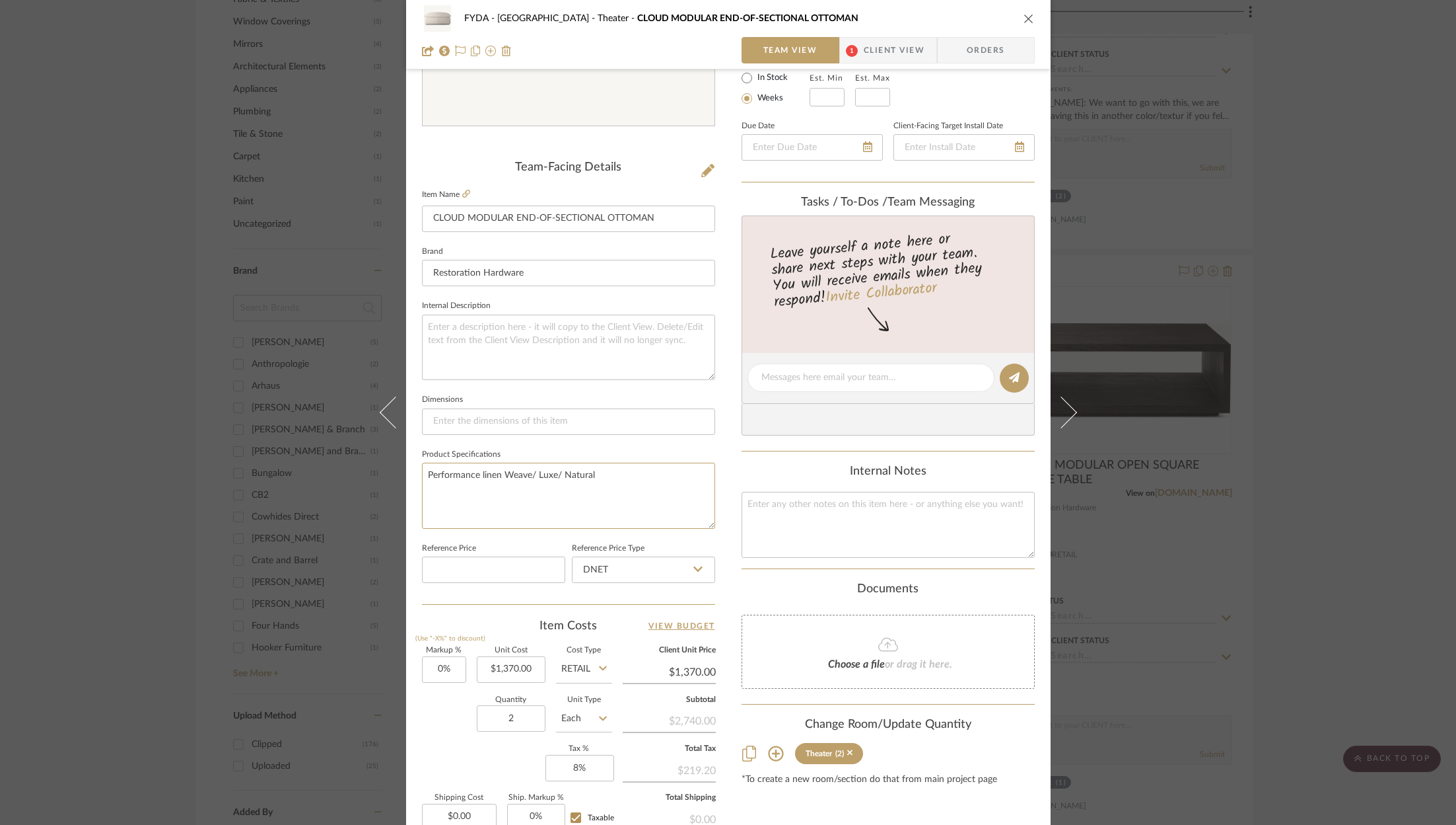
scroll to position [0, 0]
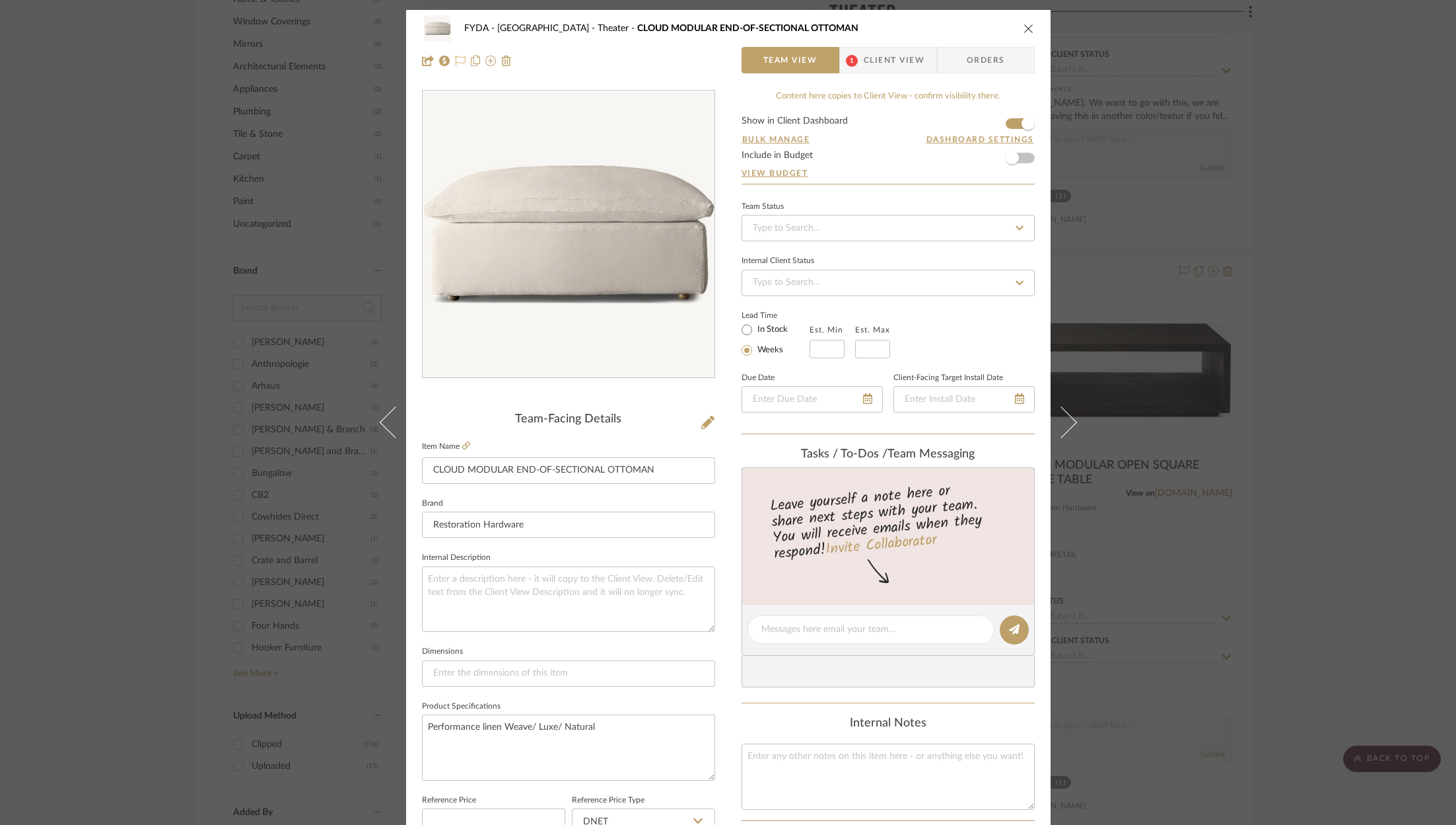
type textarea "Performance linen Weave/ Luxe/ Natural"
click at [455, 61] on icon at bounding box center [460, 61] width 11 height 11
click at [792, 223] on input at bounding box center [888, 228] width 293 height 27
click at [796, 298] on div "Ordered" at bounding box center [883, 295] width 292 height 34
type input "[DATE]"
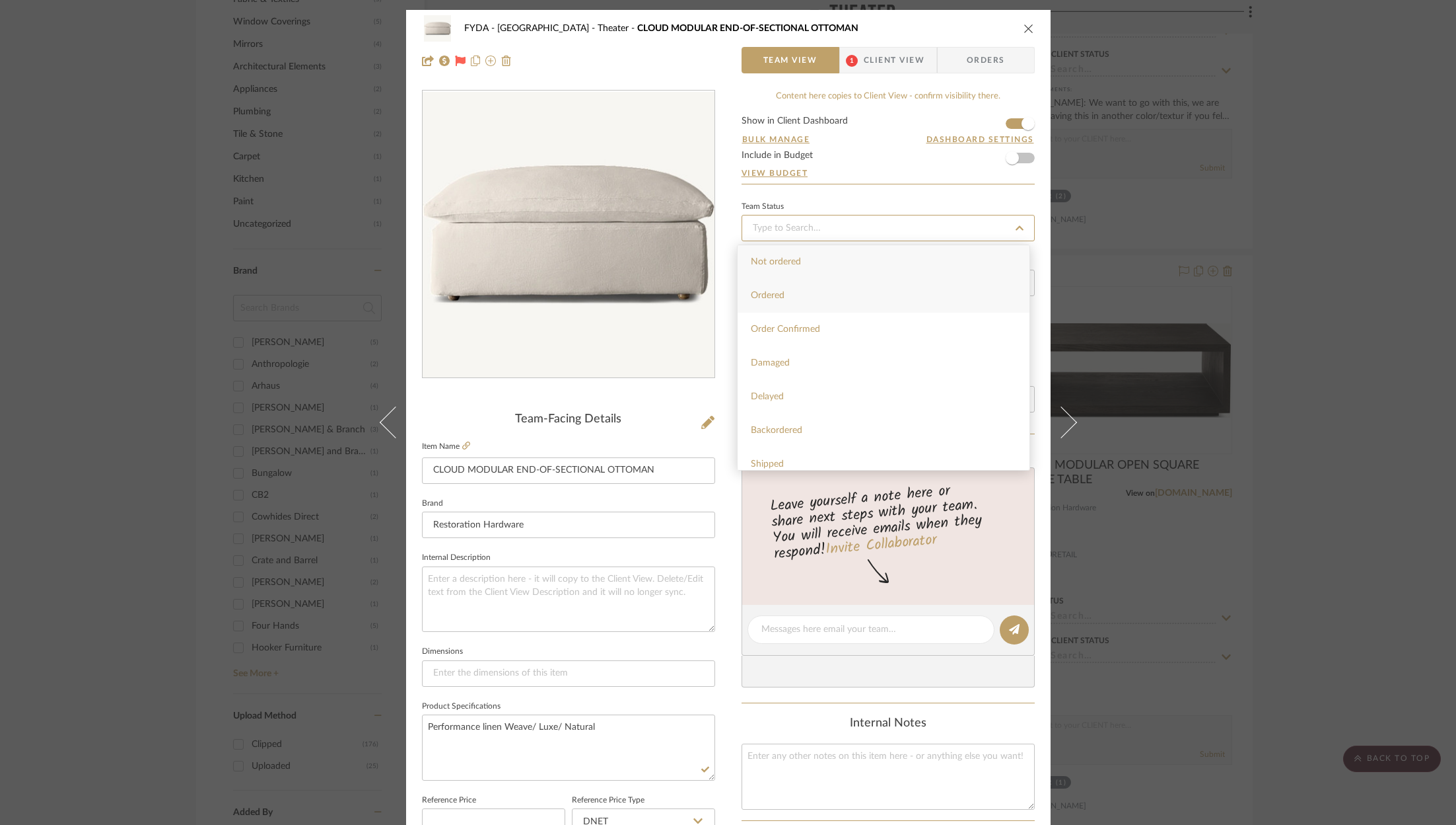
type input "Ordered"
type input "[DATE]"
type input "Ordered"
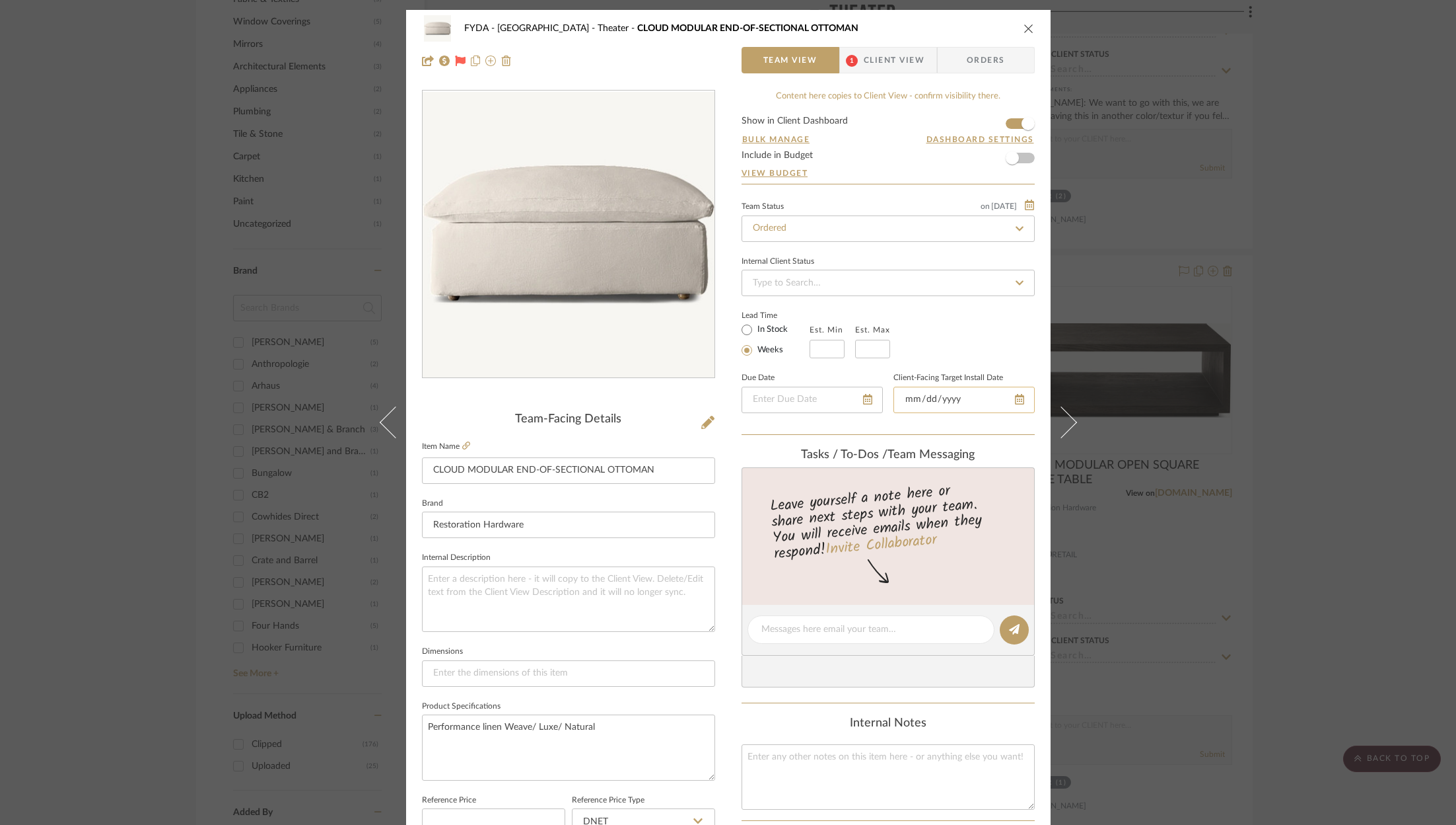
click at [1009, 392] on input "date" at bounding box center [964, 400] width 142 height 27
click at [1013, 396] on div at bounding box center [964, 400] width 142 height 27
click at [998, 396] on icon at bounding box center [1002, 399] width 9 height 11
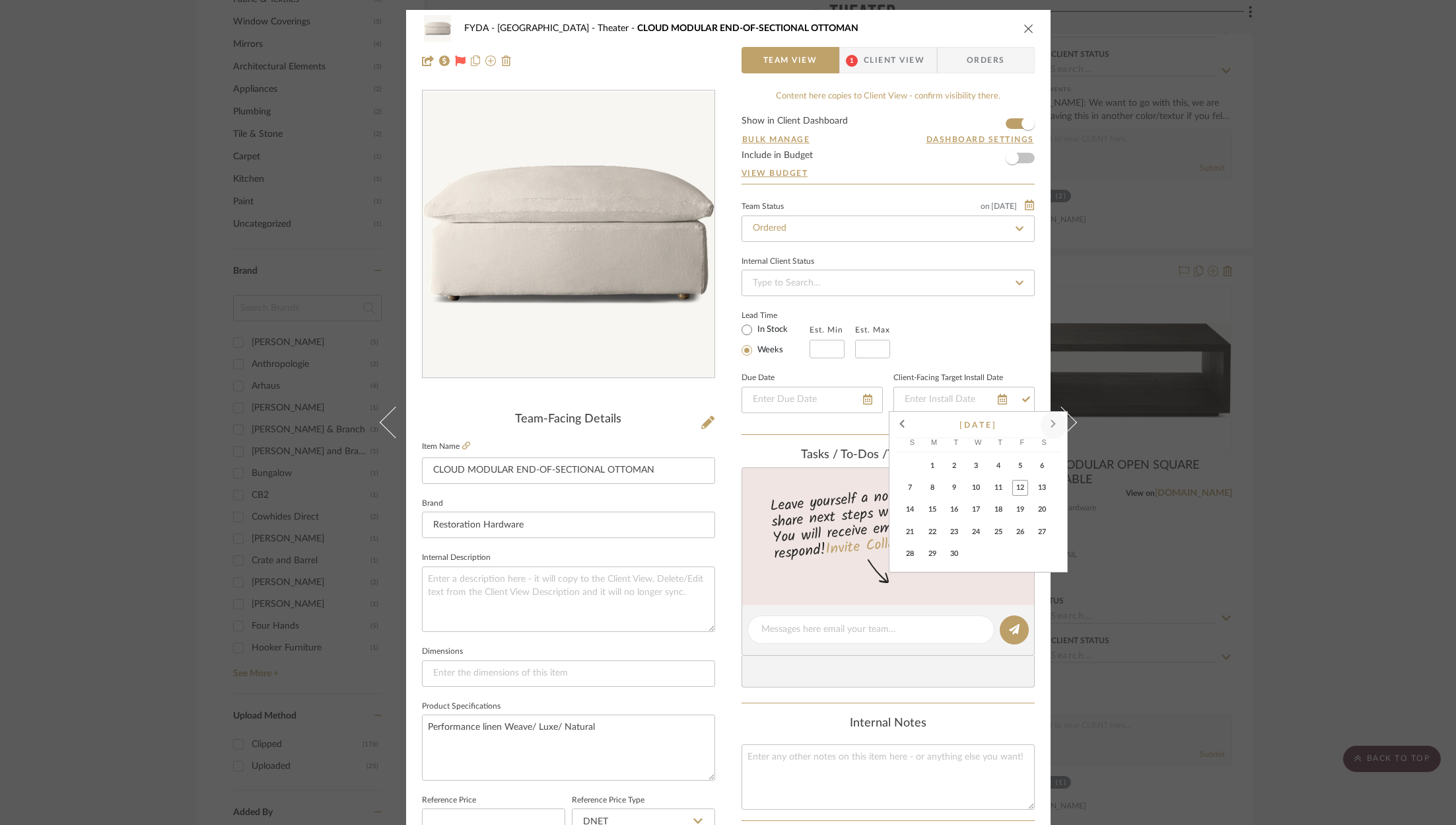
click at [1055, 427] on span at bounding box center [1054, 425] width 31 height 32
click at [980, 512] on span "15" at bounding box center [975, 509] width 16 height 16
type input "10/15/2025"
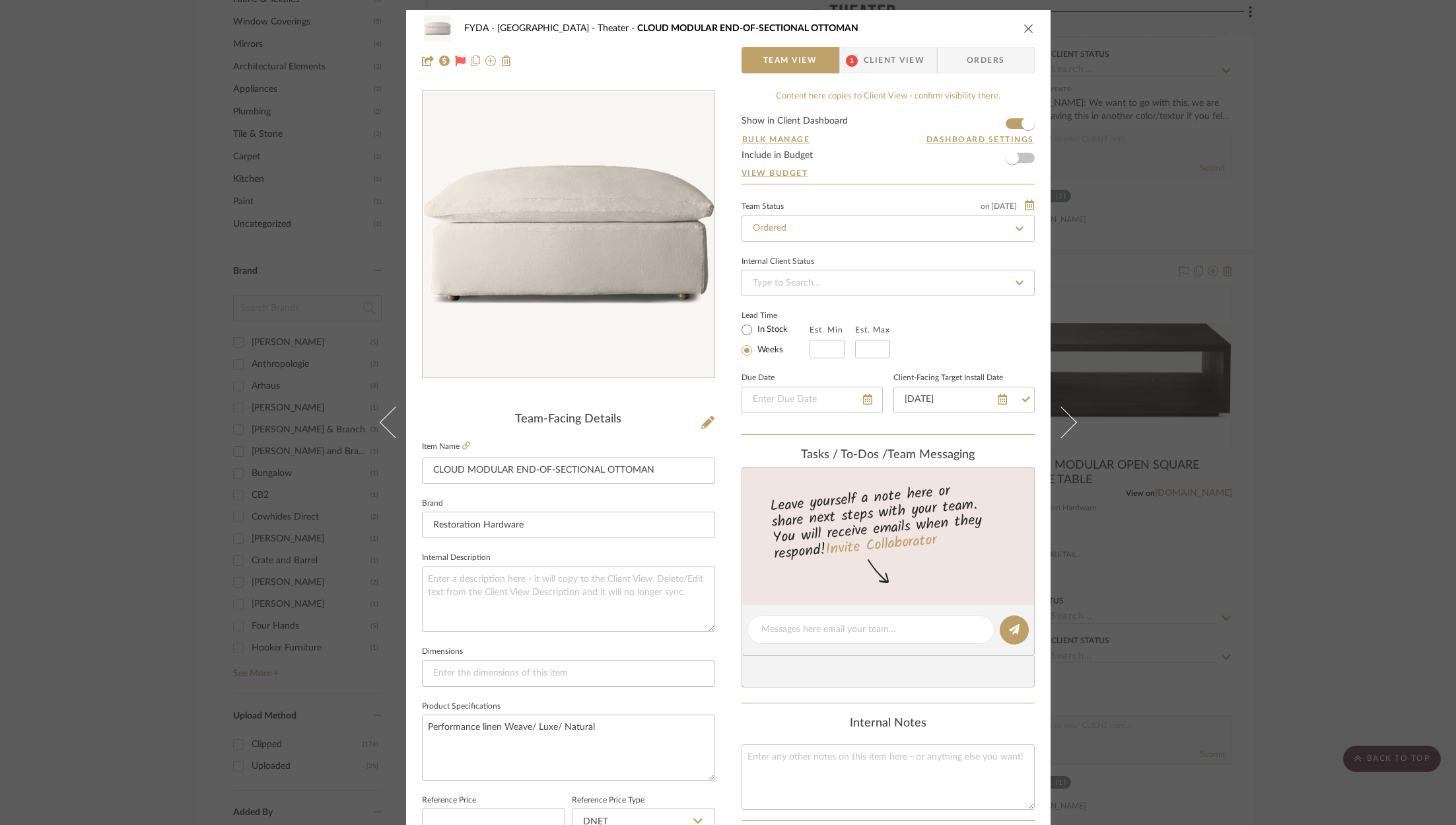
click at [886, 63] on span "Client View" at bounding box center [893, 61] width 60 height 27
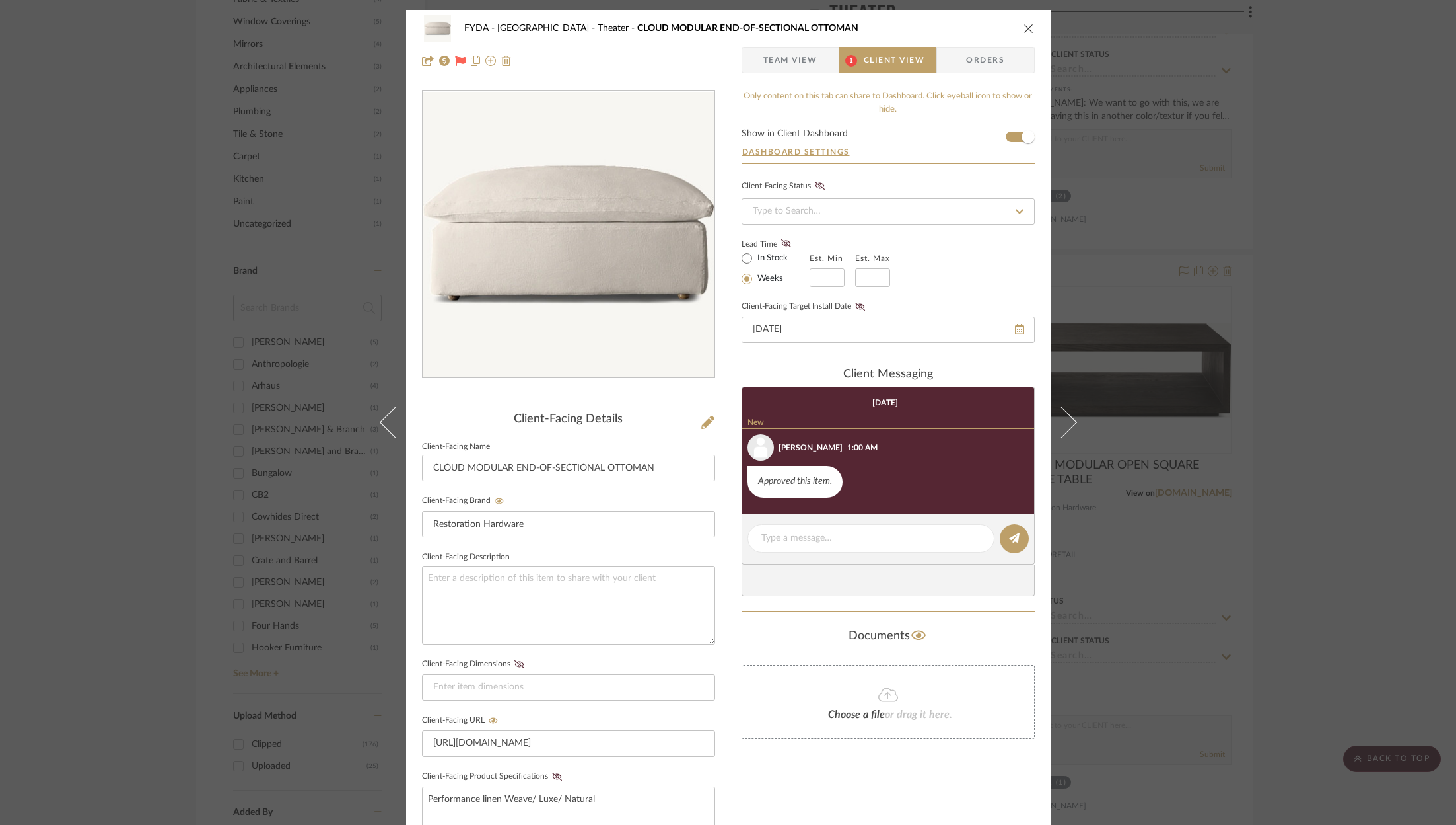
click at [854, 310] on fieldset "Client-Facing Target Install Date 10/15/2025" at bounding box center [888, 320] width 293 height 46
click at [856, 304] on icon at bounding box center [859, 307] width 10 height 8
drag, startPoint x: 1033, startPoint y: 29, endPoint x: 1019, endPoint y: 26, distance: 14.3
click at [1032, 29] on div "FYDA - 655 City Park Theater CLOUD MODULAR END-OF-SECTIONAL OTTOMAN Team View 1…" at bounding box center [728, 45] width 645 height 70
click at [1023, 26] on icon "close" at bounding box center [1028, 28] width 11 height 11
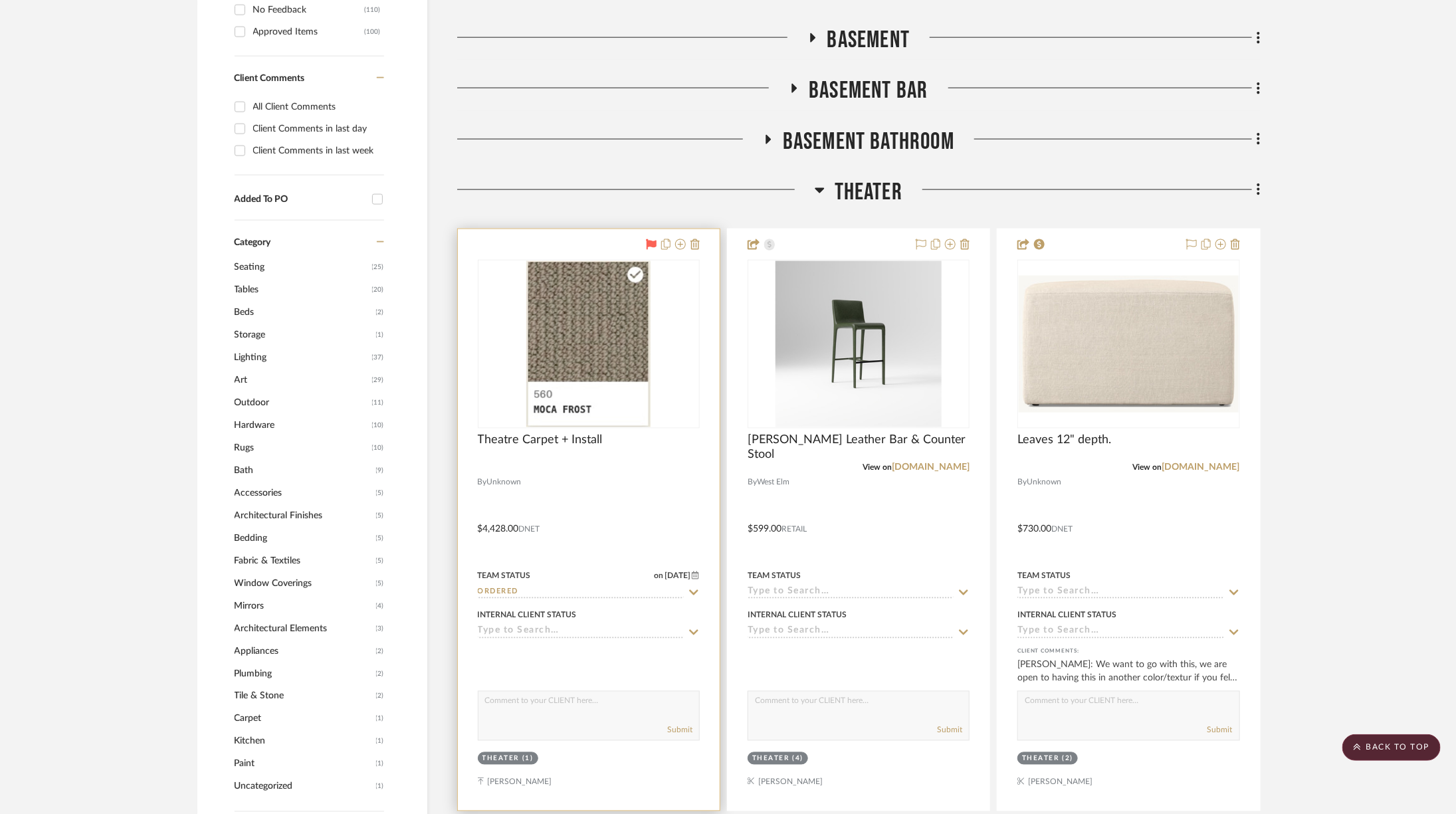
scroll to position [931, 0]
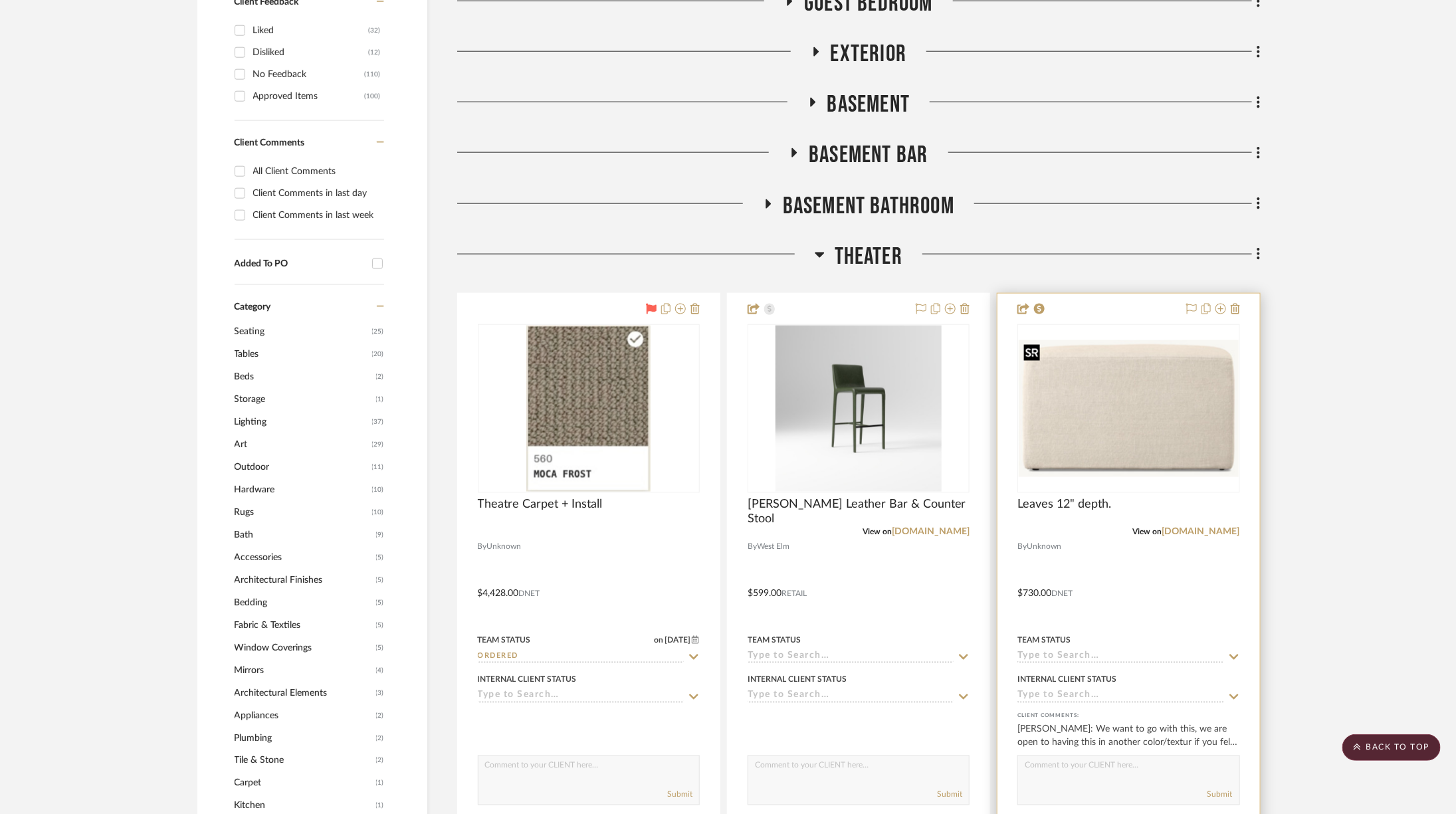
click at [0, 0] on img at bounding box center [0, 0] width 0 height 0
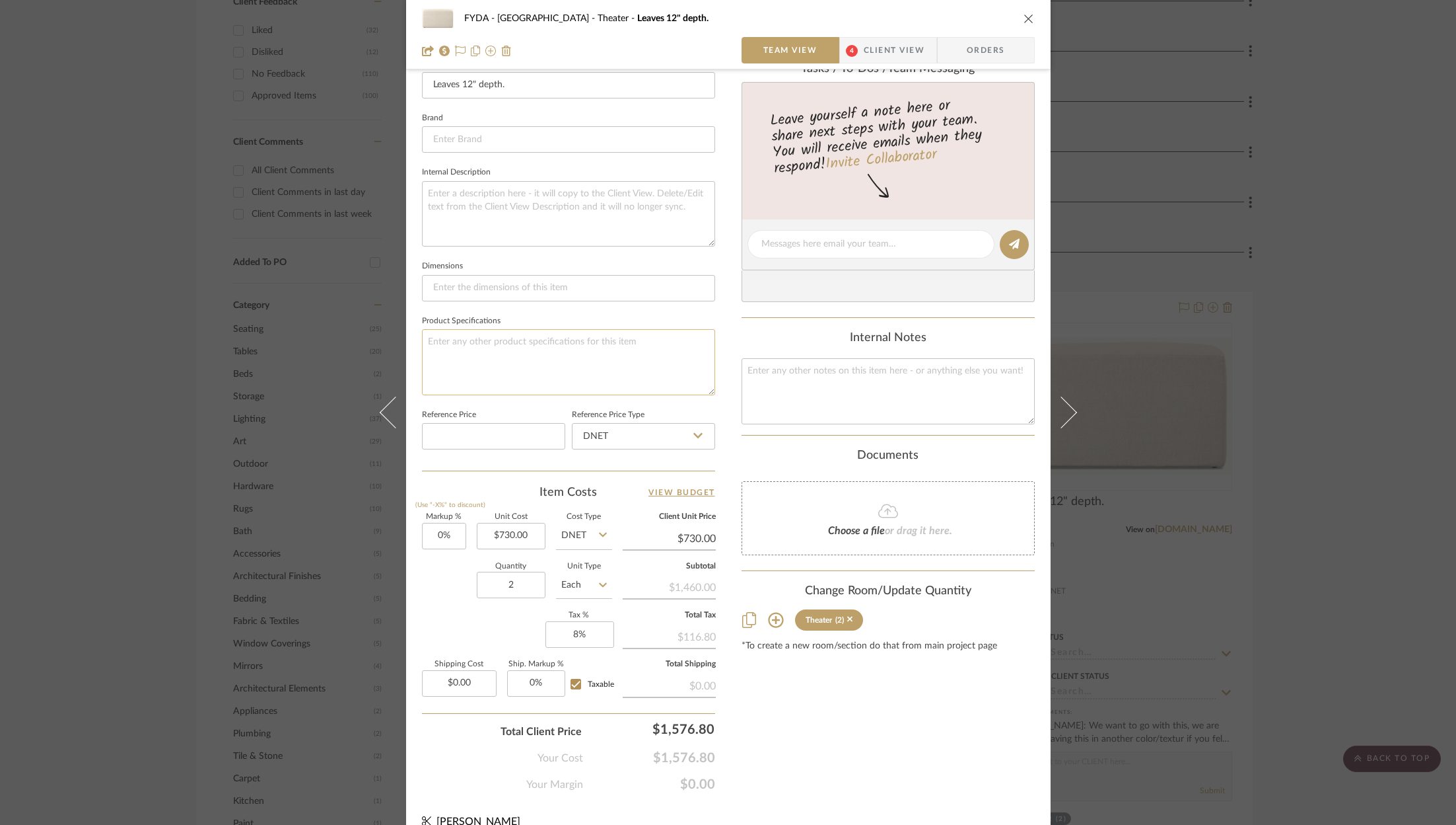
scroll to position [365, 0]
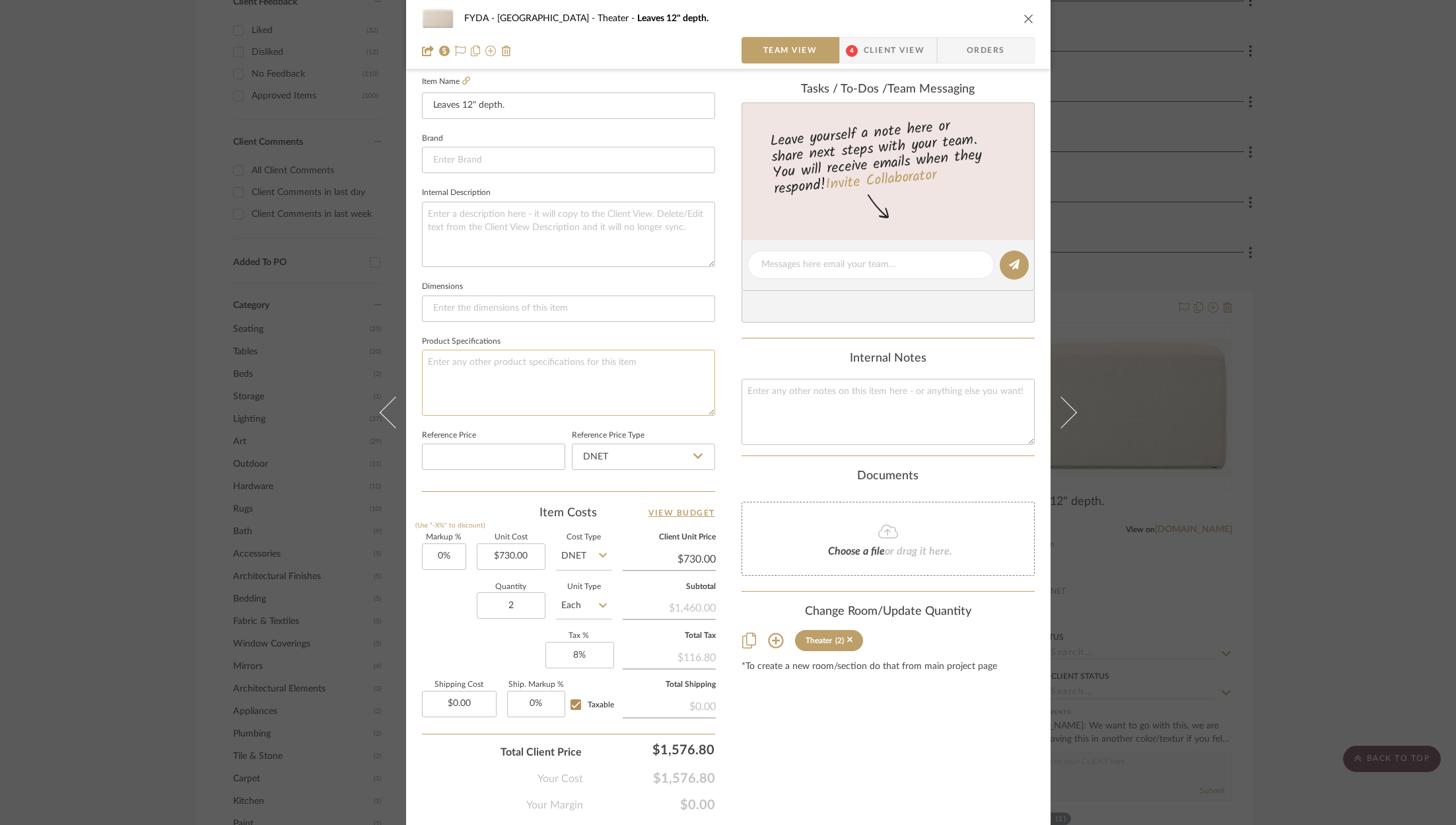
click at [442, 376] on textarea at bounding box center [568, 382] width 293 height 66
click at [466, 363] on textarea at bounding box center [568, 382] width 293 height 66
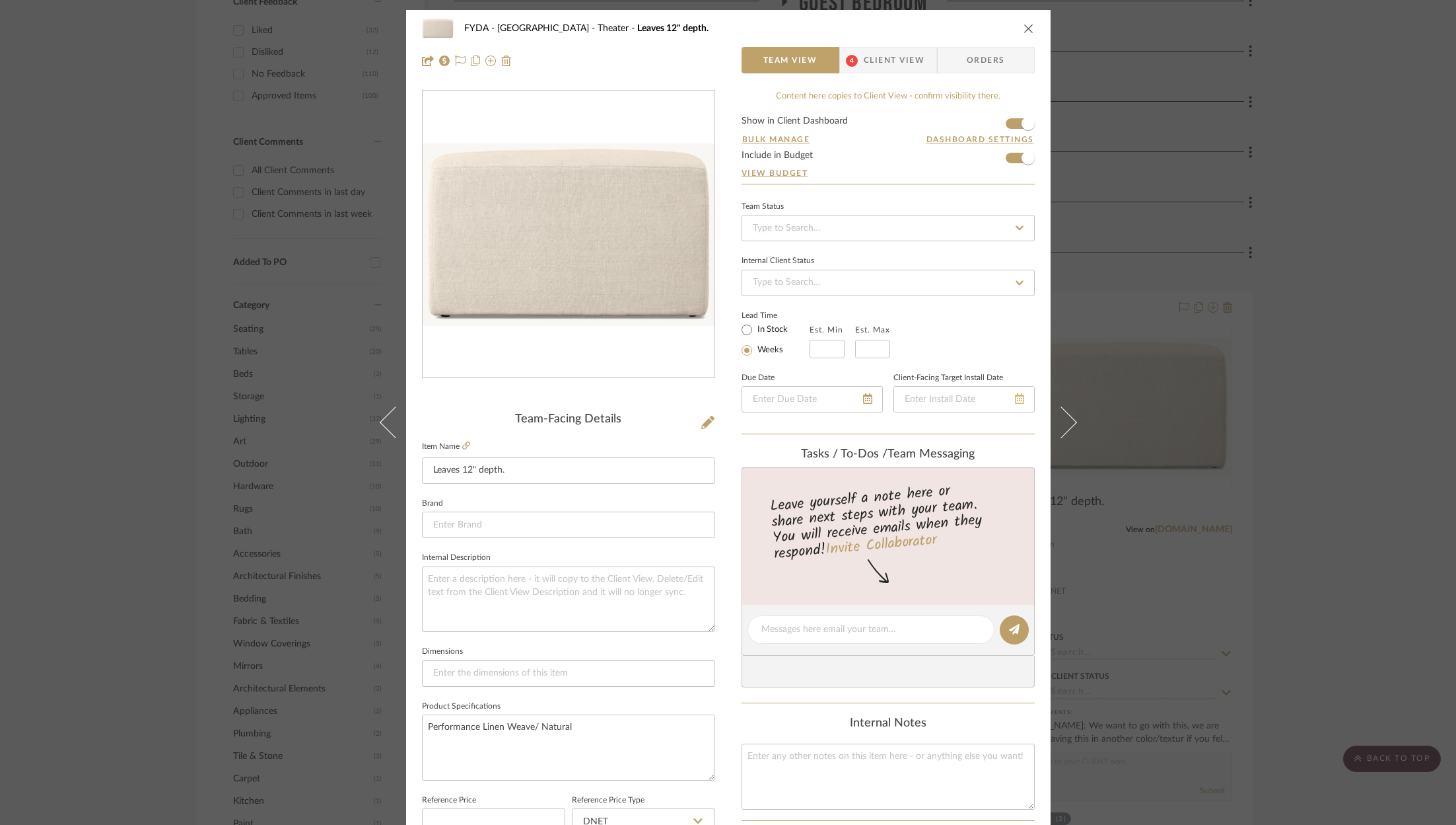
type textarea "Performance Linen Weave/ Natural"
click at [1018, 399] on icon at bounding box center [1019, 398] width 9 height 11
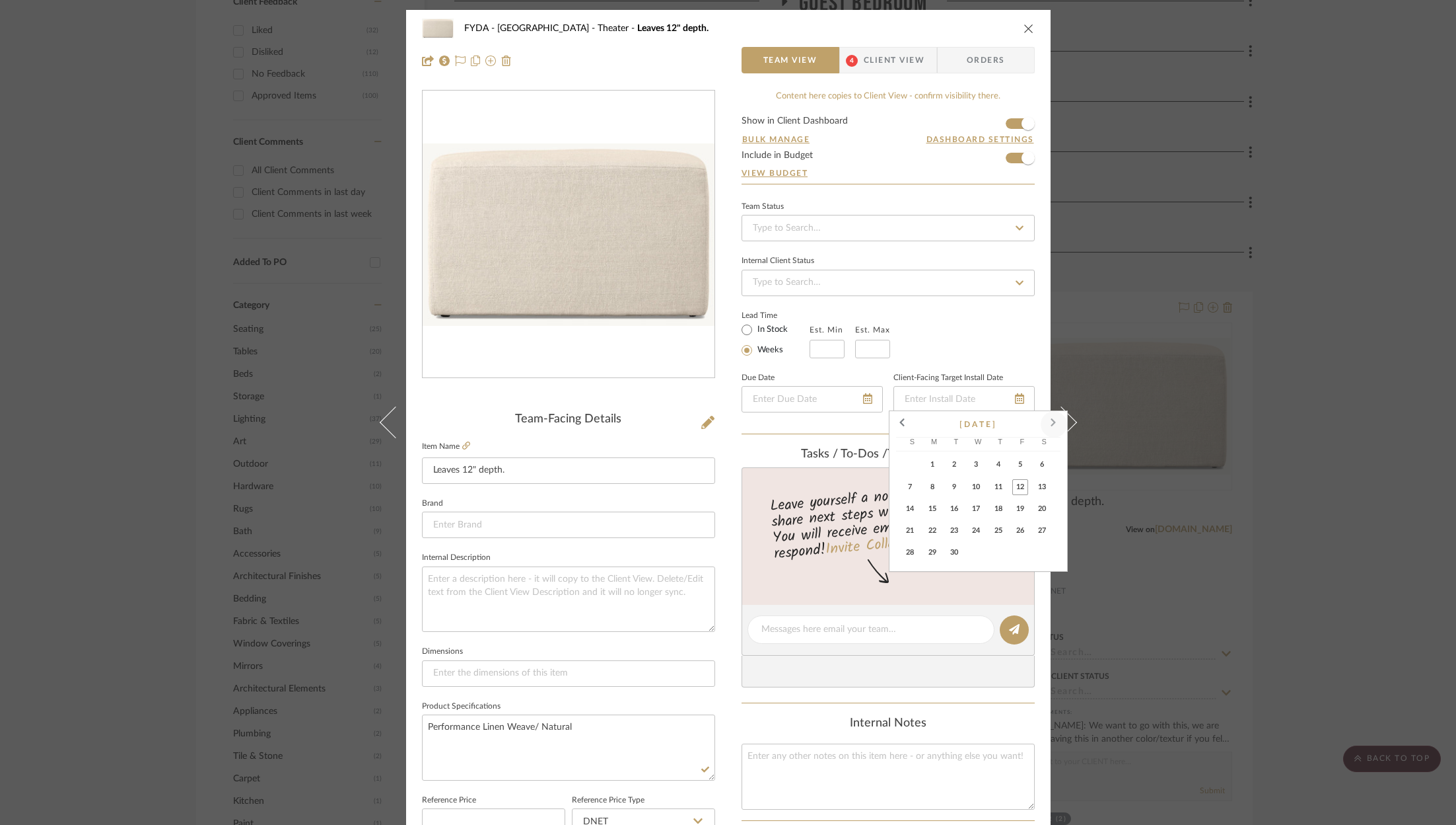
click at [1050, 420] on span at bounding box center [1054, 424] width 31 height 32
click at [931, 486] on span "6" at bounding box center [932, 487] width 16 height 16
type input "10/6/2025"
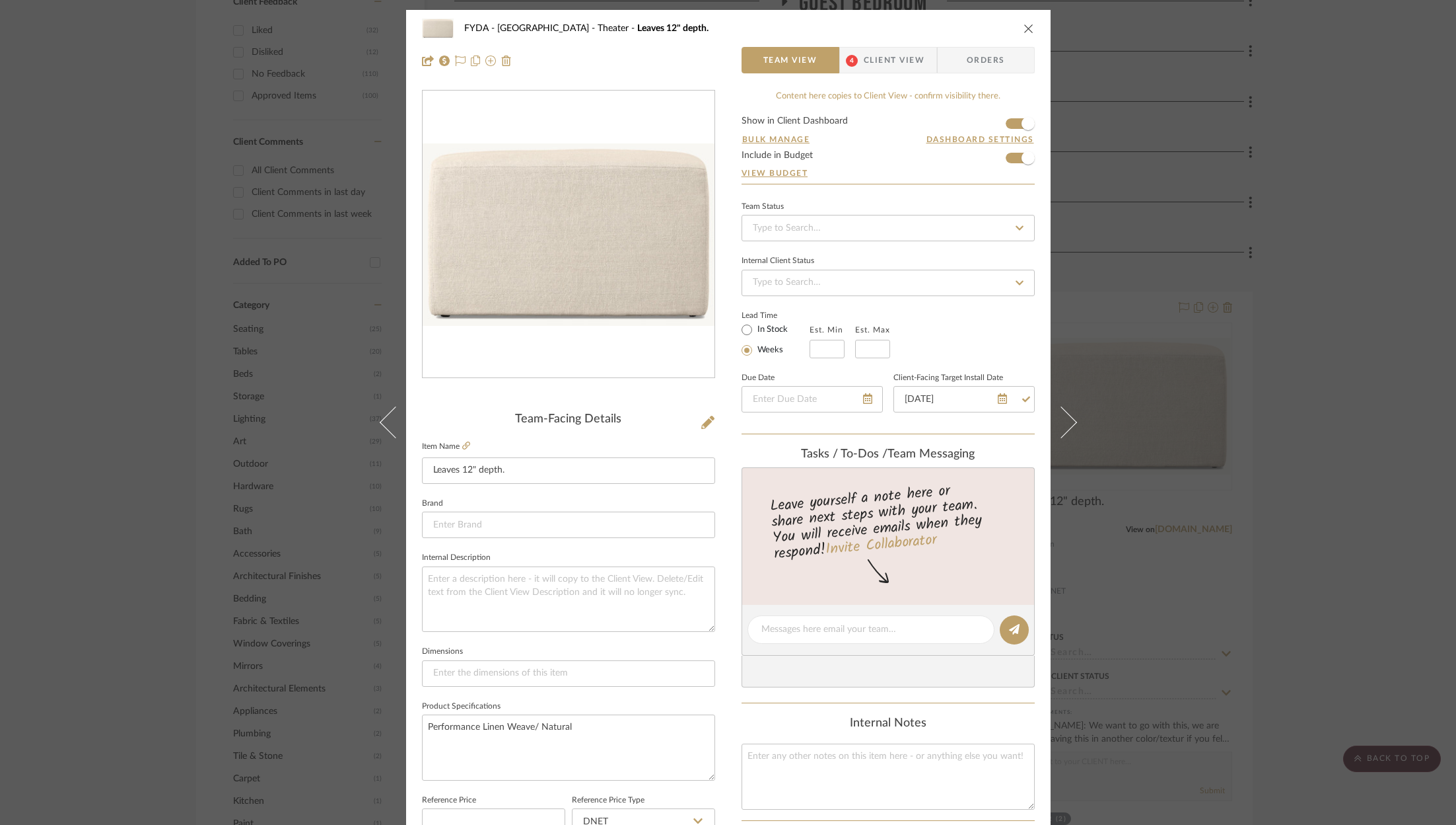
click at [962, 330] on div "Lead Time In Stock Weeks Est. Min Est. Max" at bounding box center [888, 332] width 293 height 51
click at [847, 44] on div "FYDA - 655 City Park Theater Leaves 12" depth. Team View 4 Client View Orders" at bounding box center [728, 45] width 645 height 70
click at [871, 49] on span "Client View" at bounding box center [893, 61] width 60 height 27
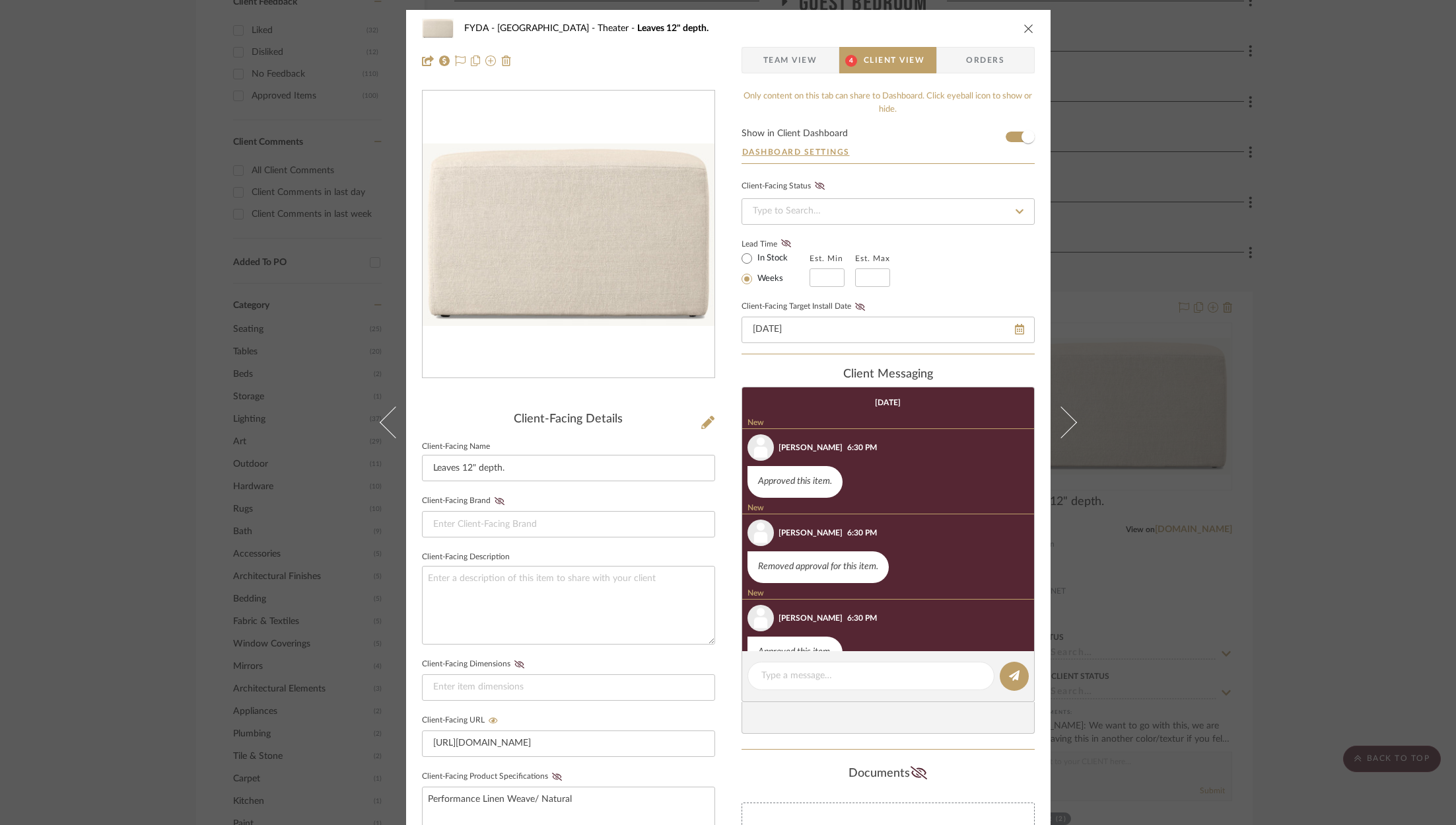
scroll to position [128, 0]
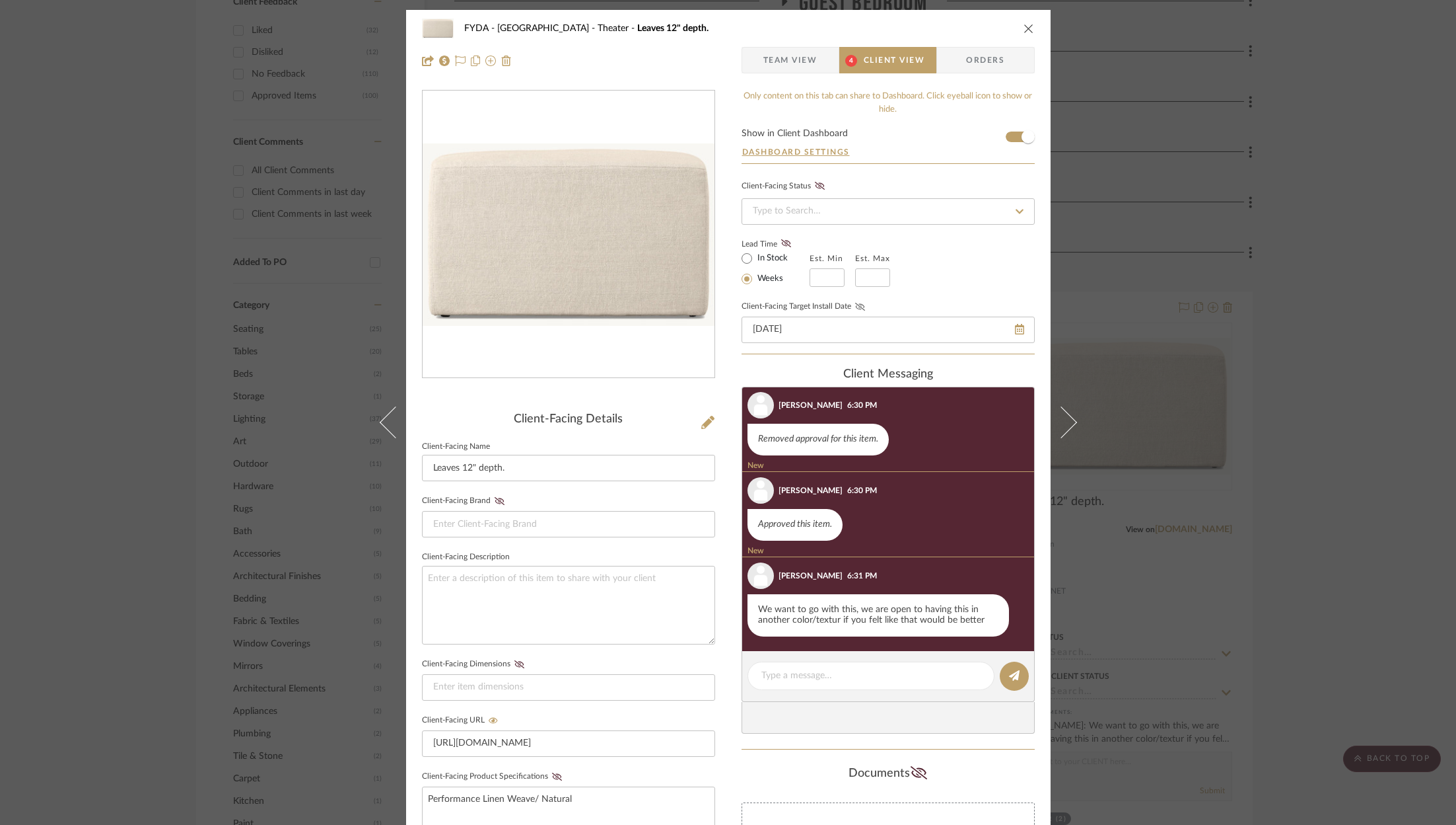
click at [857, 308] on icon at bounding box center [860, 307] width 10 height 8
click at [1027, 27] on icon "close" at bounding box center [1028, 28] width 11 height 11
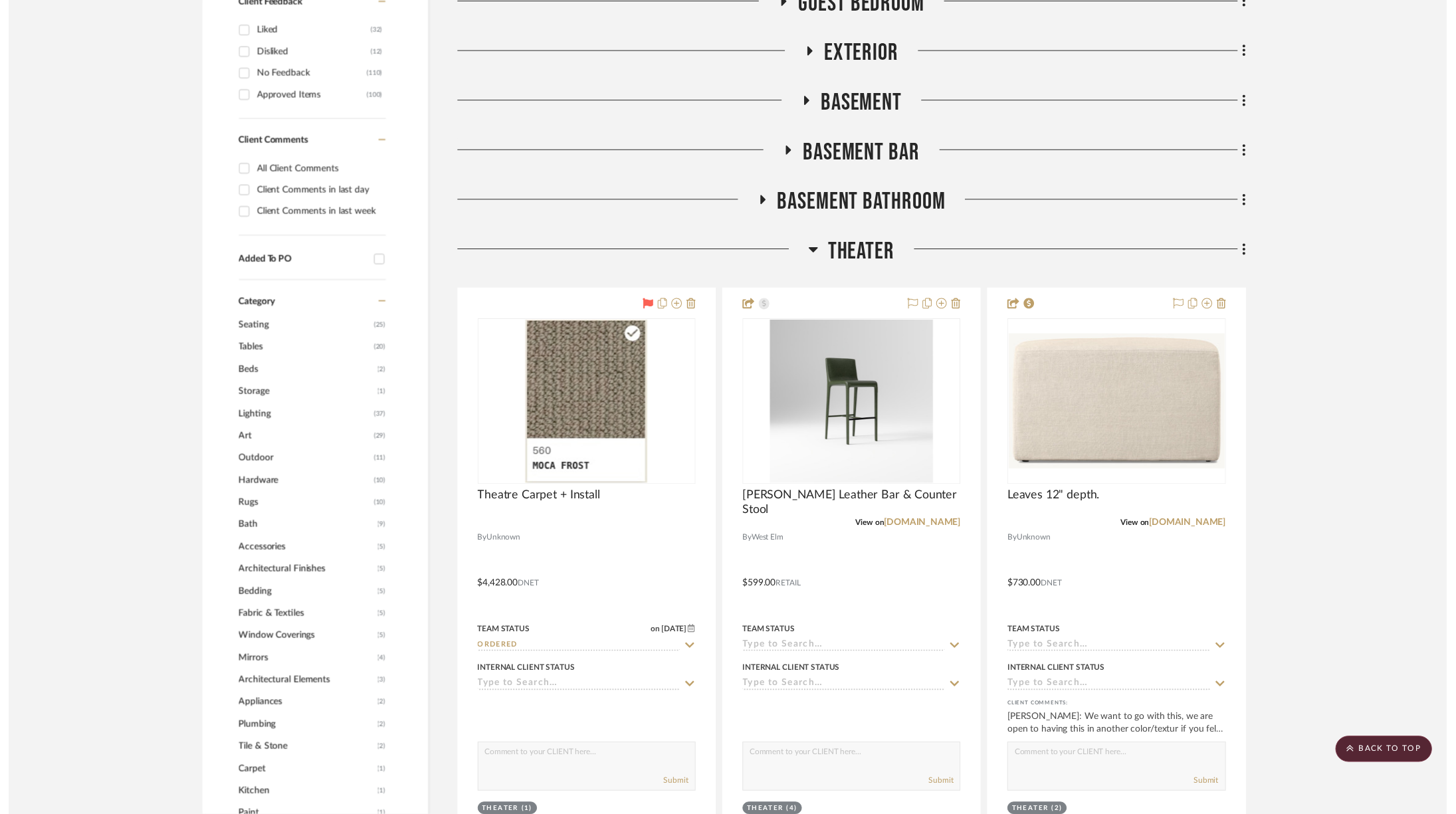
scroll to position [931, 0]
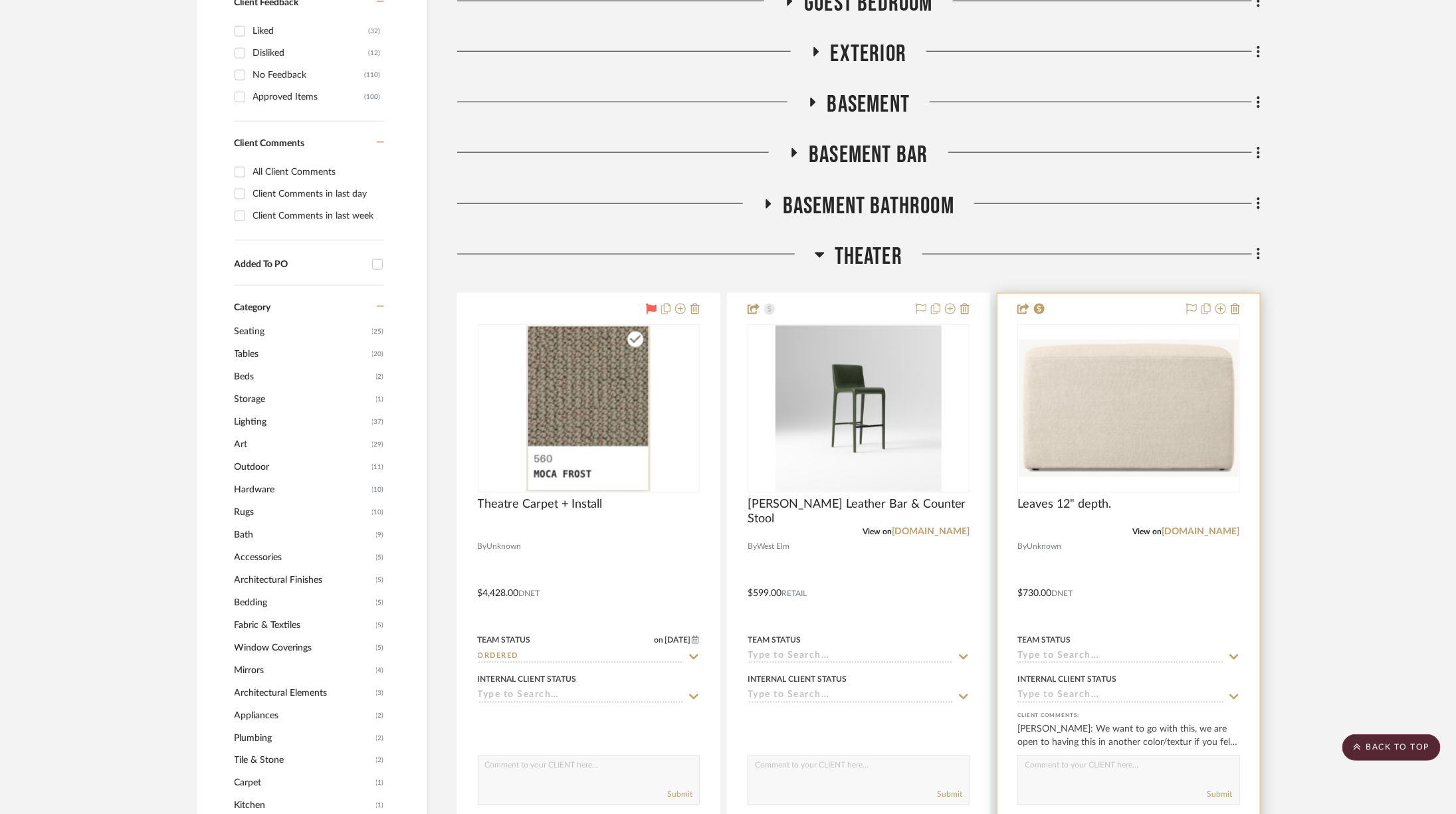
click at [1190, 294] on div at bounding box center [1128, 584] width 262 height 581
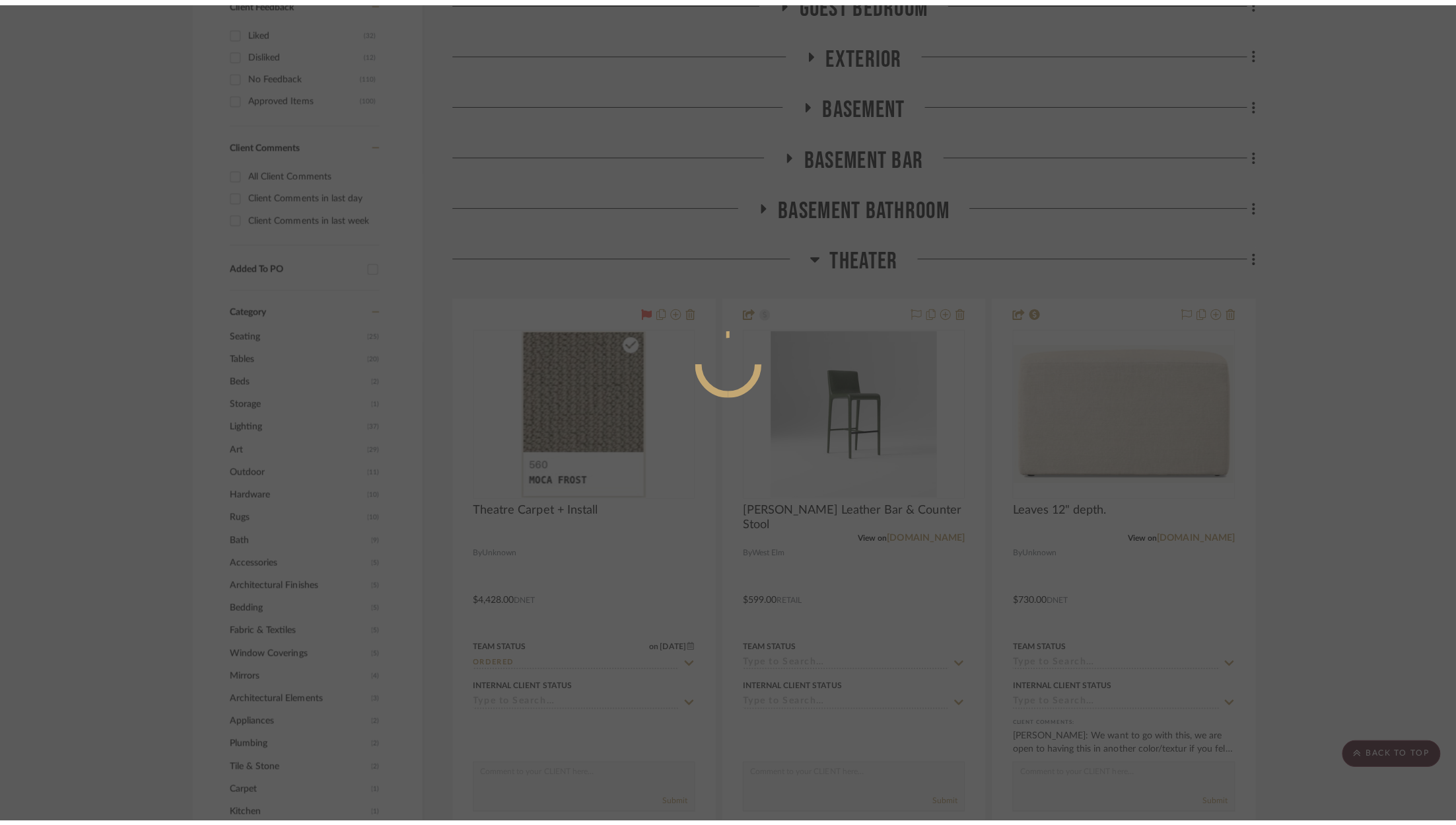
scroll to position [0, 0]
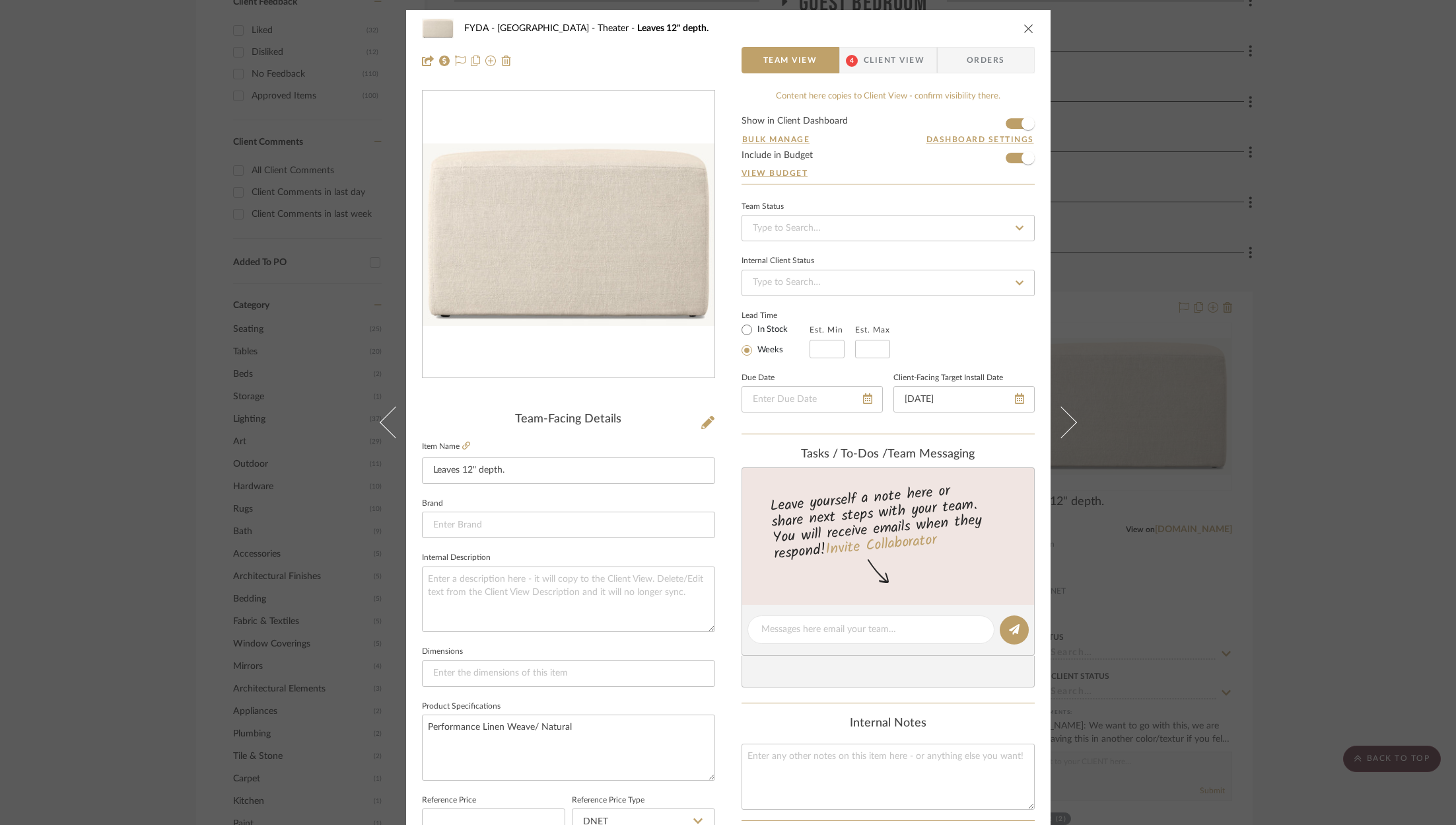
click at [1185, 307] on div "FYDA - 655 City Park Theater Leaves 12" depth. Team View 4 Client View Orders T…" at bounding box center [728, 412] width 1456 height 825
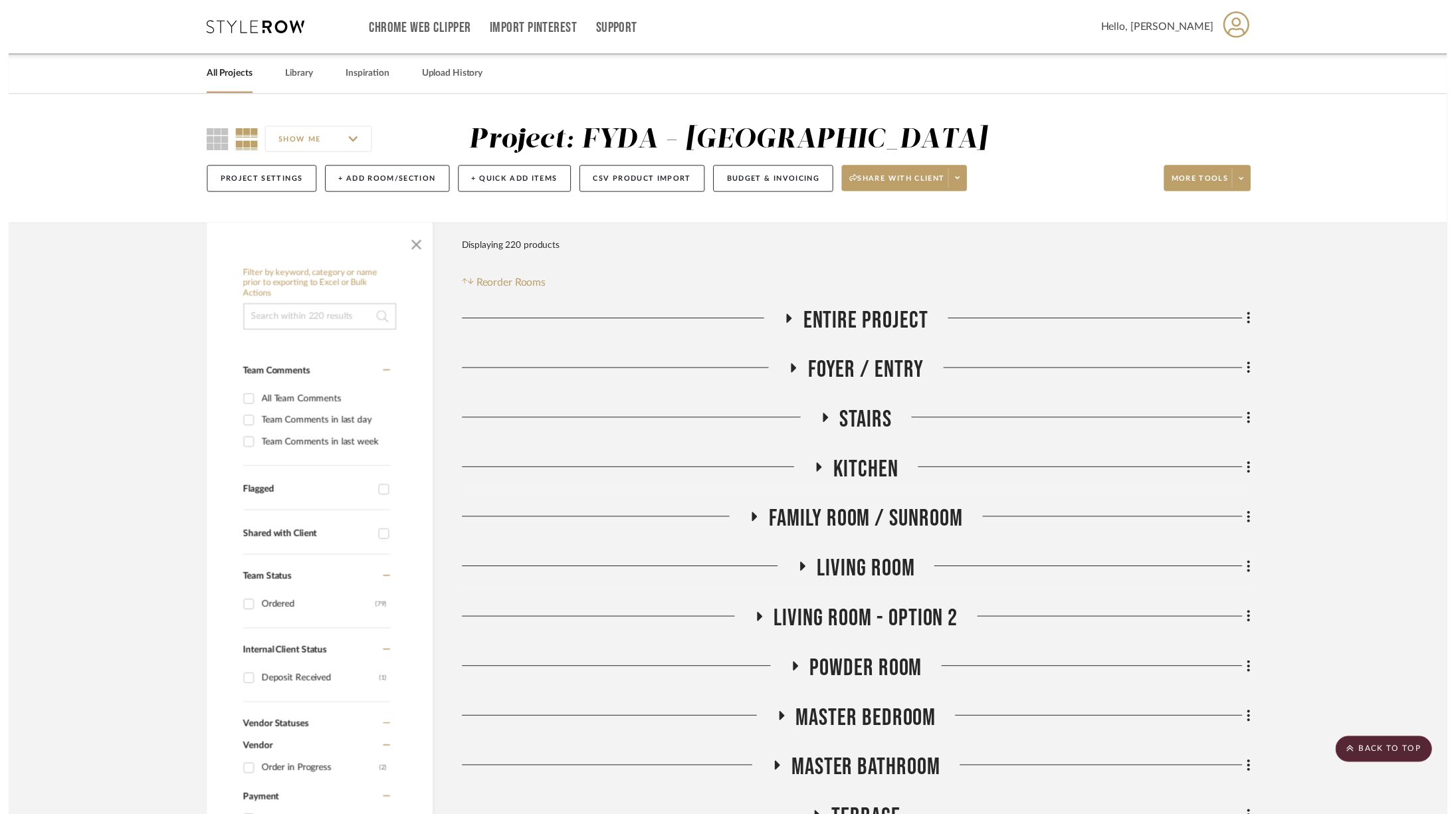
scroll to position [931, 0]
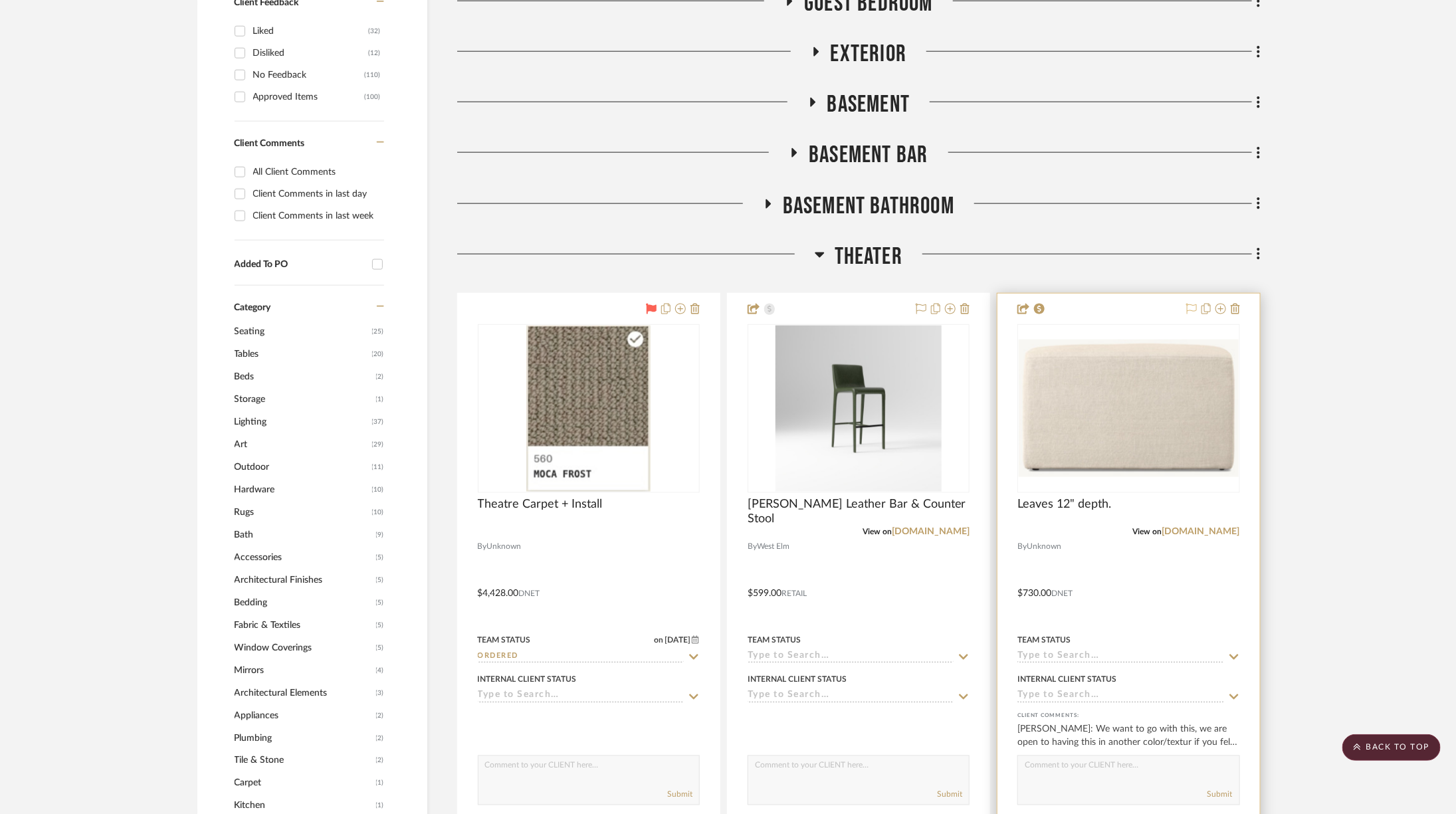
click at [1191, 310] on icon at bounding box center [1191, 309] width 11 height 11
click at [1157, 391] on img "0" at bounding box center [1128, 409] width 219 height 138
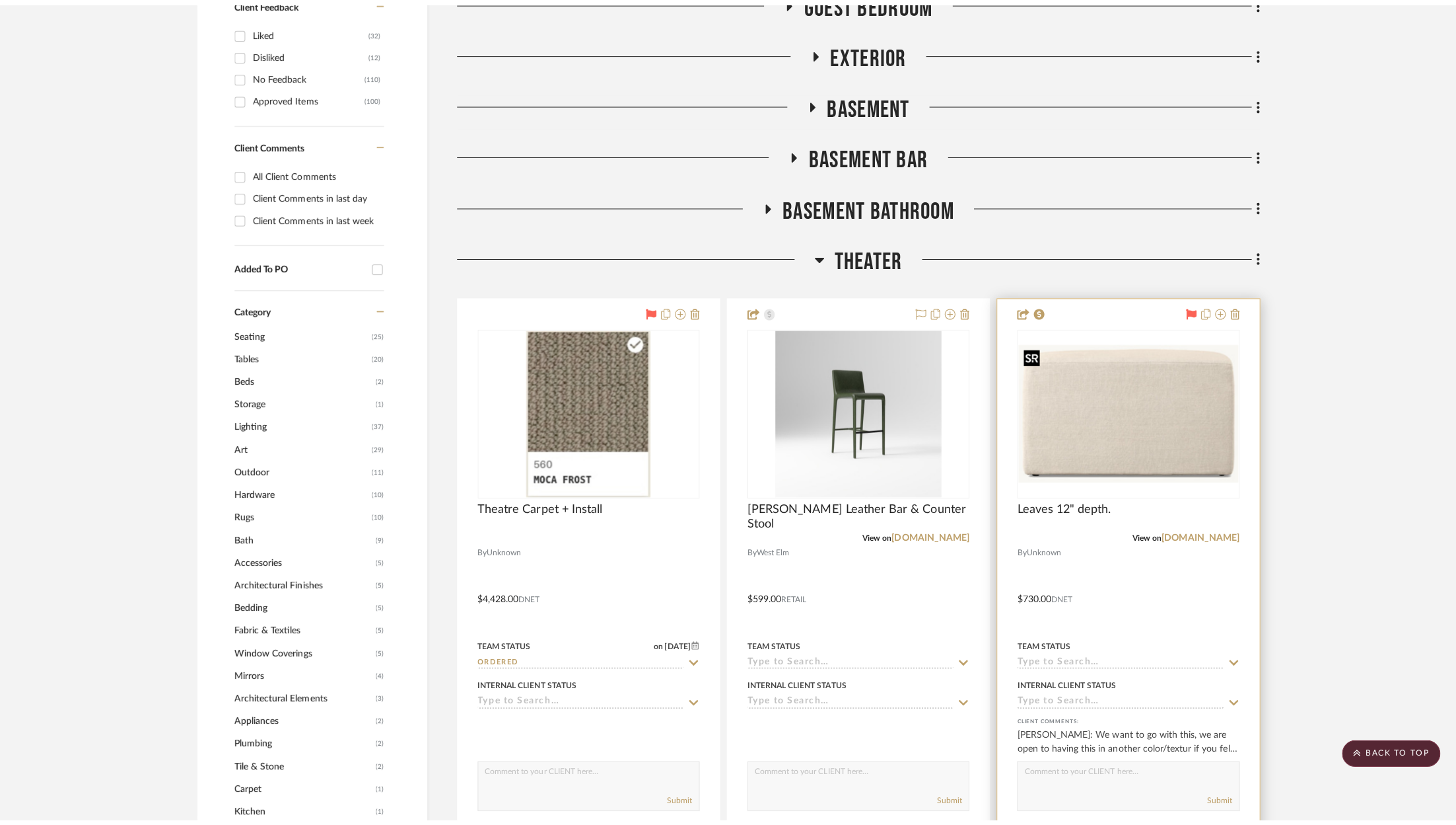
scroll to position [0, 0]
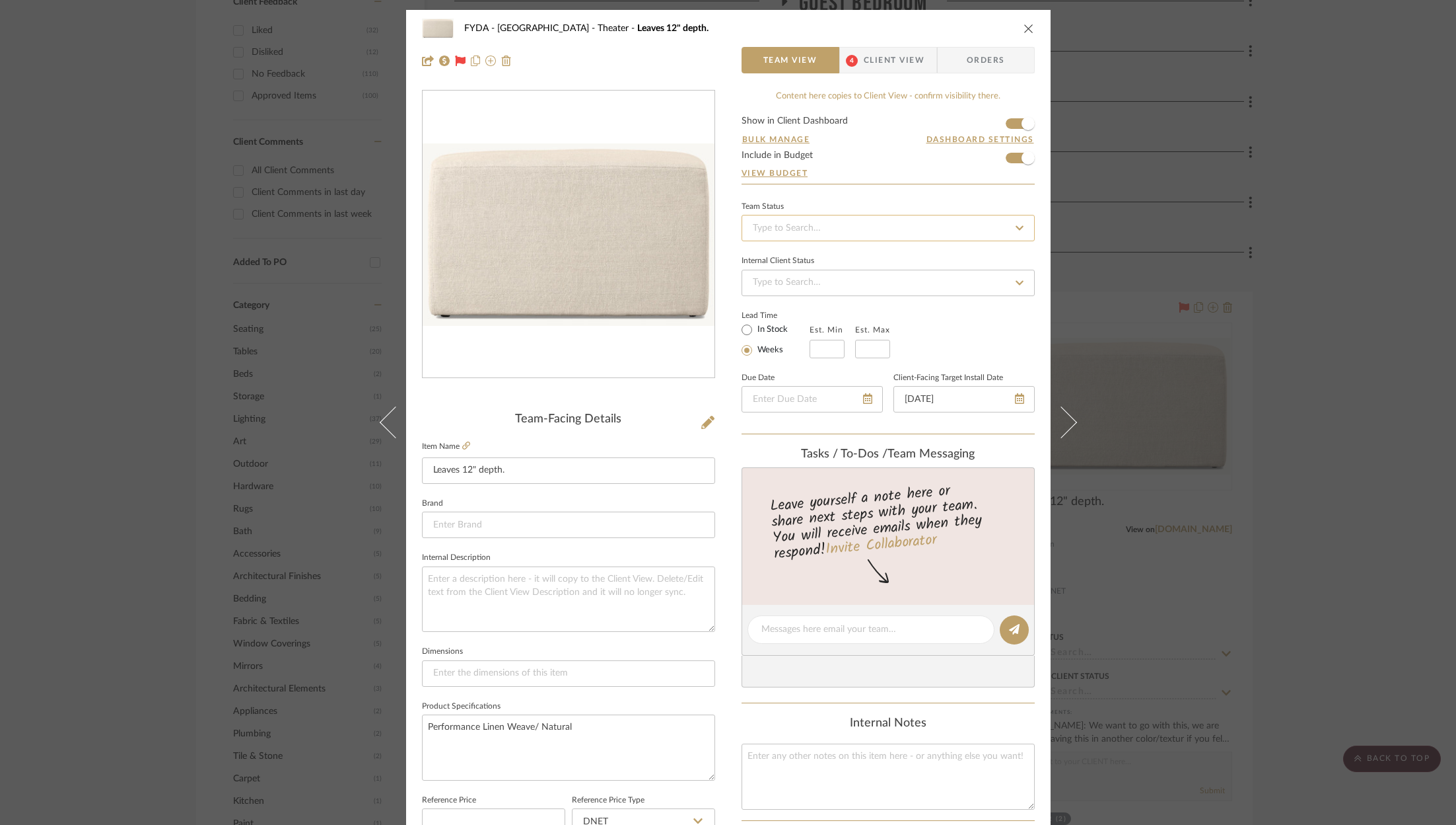
click at [833, 239] on input at bounding box center [888, 228] width 293 height 27
click at [837, 280] on div "Ordered" at bounding box center [883, 295] width 292 height 34
type input "[DATE]"
type input "Ordered"
type input "[DATE]"
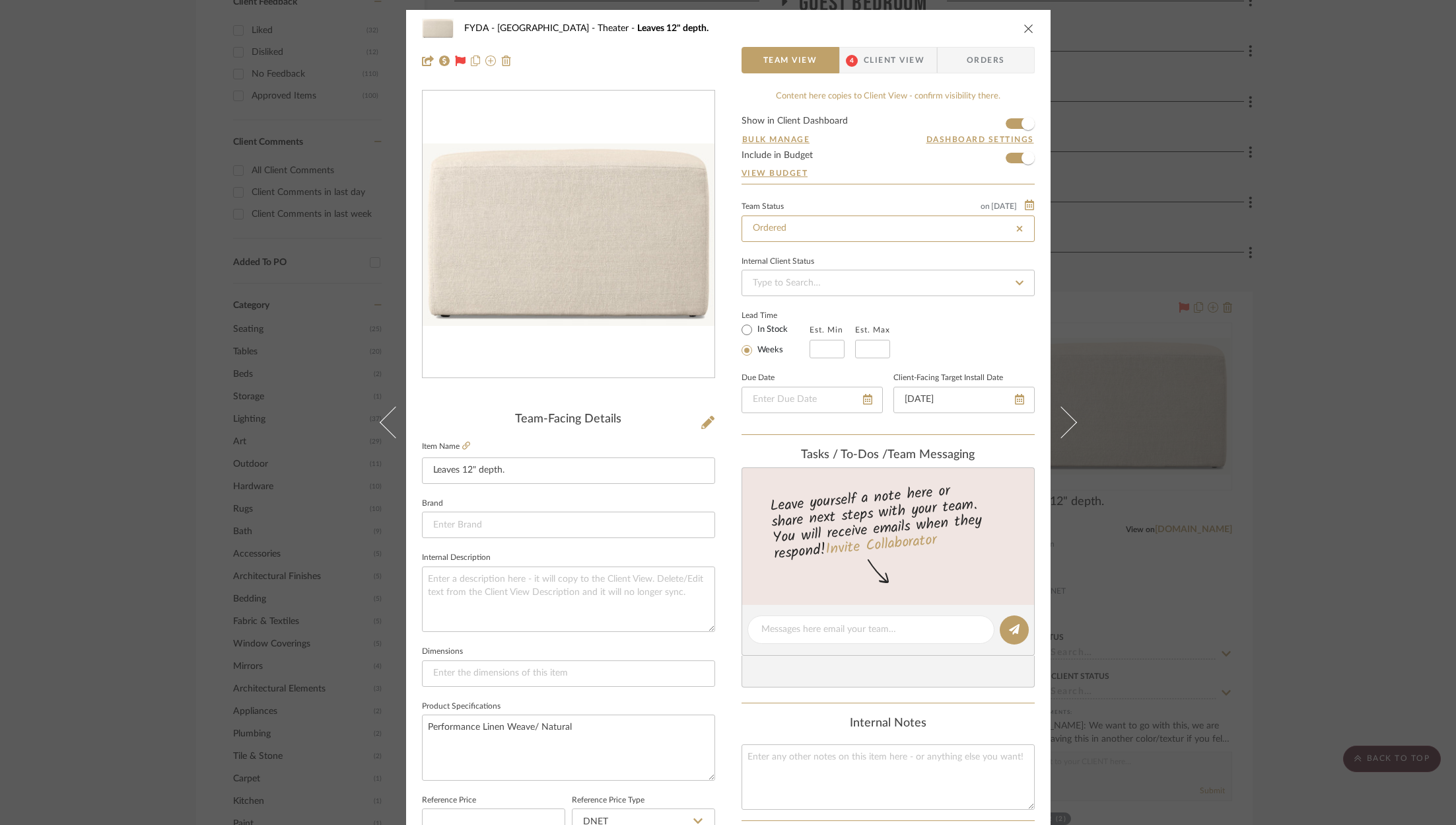
type input "Ordered"
click at [1289, 270] on div "FYDA - 655 City Park Theater Leaves 12" depth. Team View 4 Client View Orders T…" at bounding box center [728, 412] width 1456 height 825
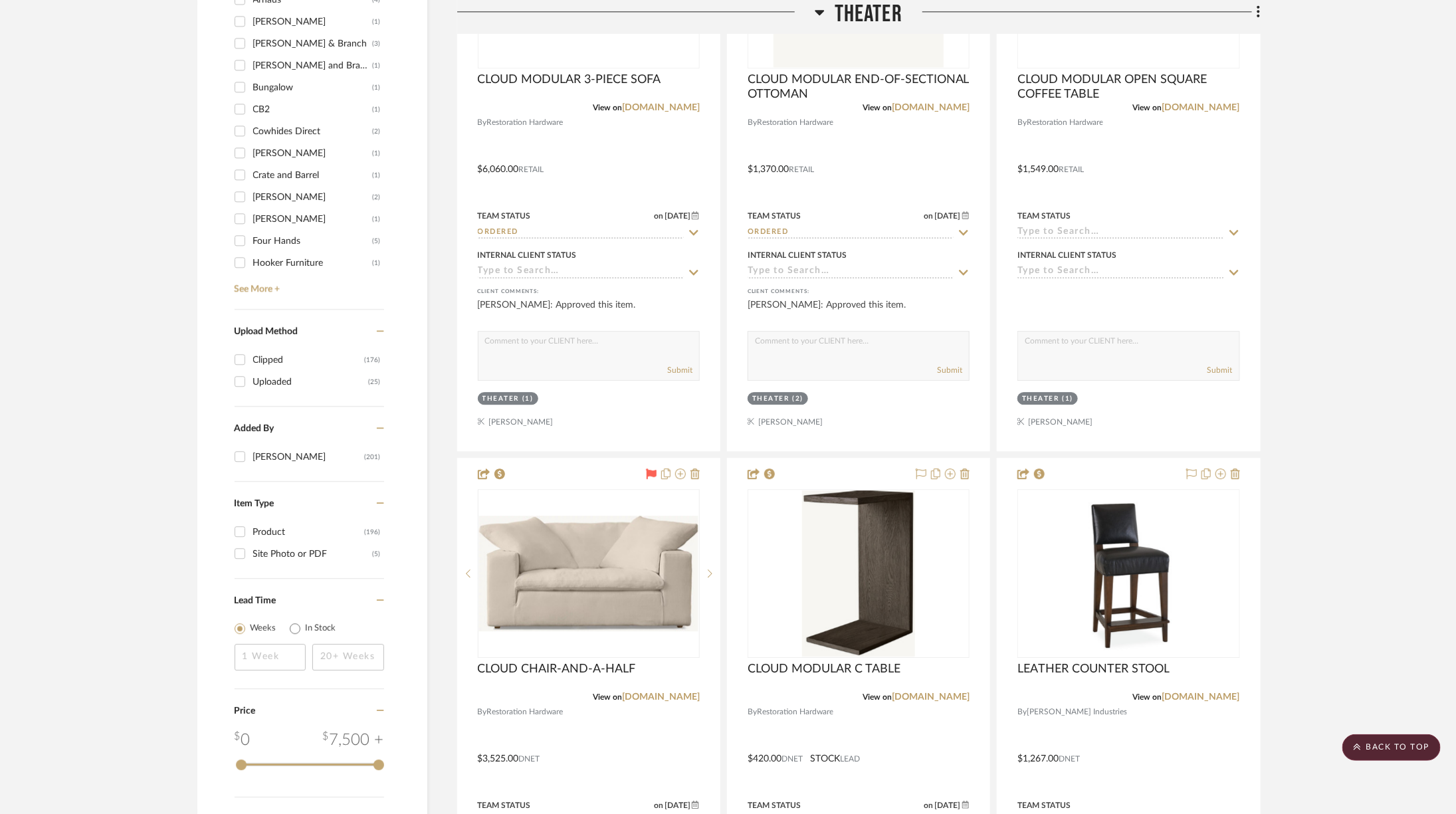
scroll to position [2008, 0]
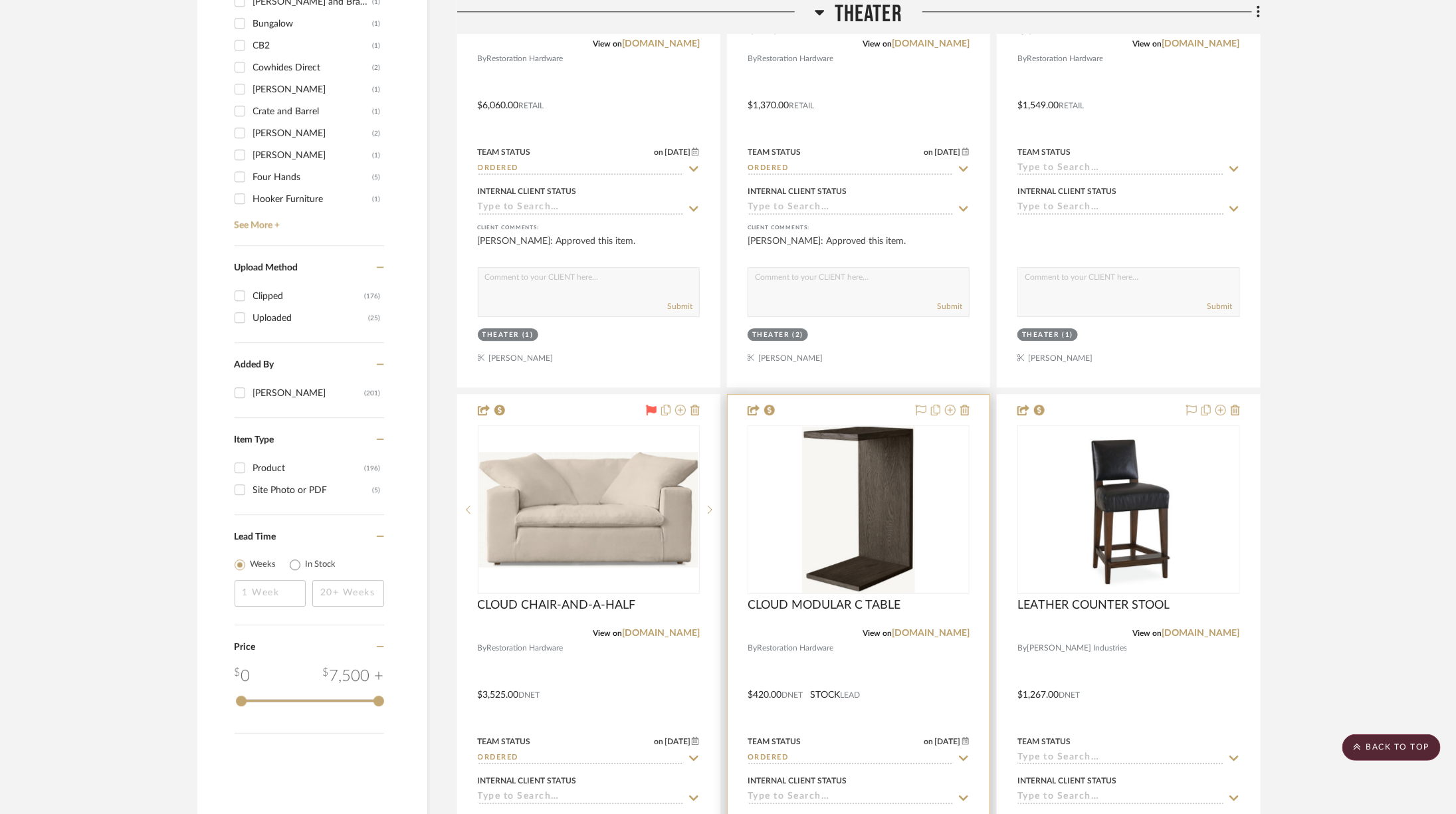
click at [927, 404] on div at bounding box center [941, 410] width 58 height 16
click at [921, 404] on icon at bounding box center [921, 410] width 11 height 11
click at [905, 452] on img "0" at bounding box center [859, 510] width 113 height 166
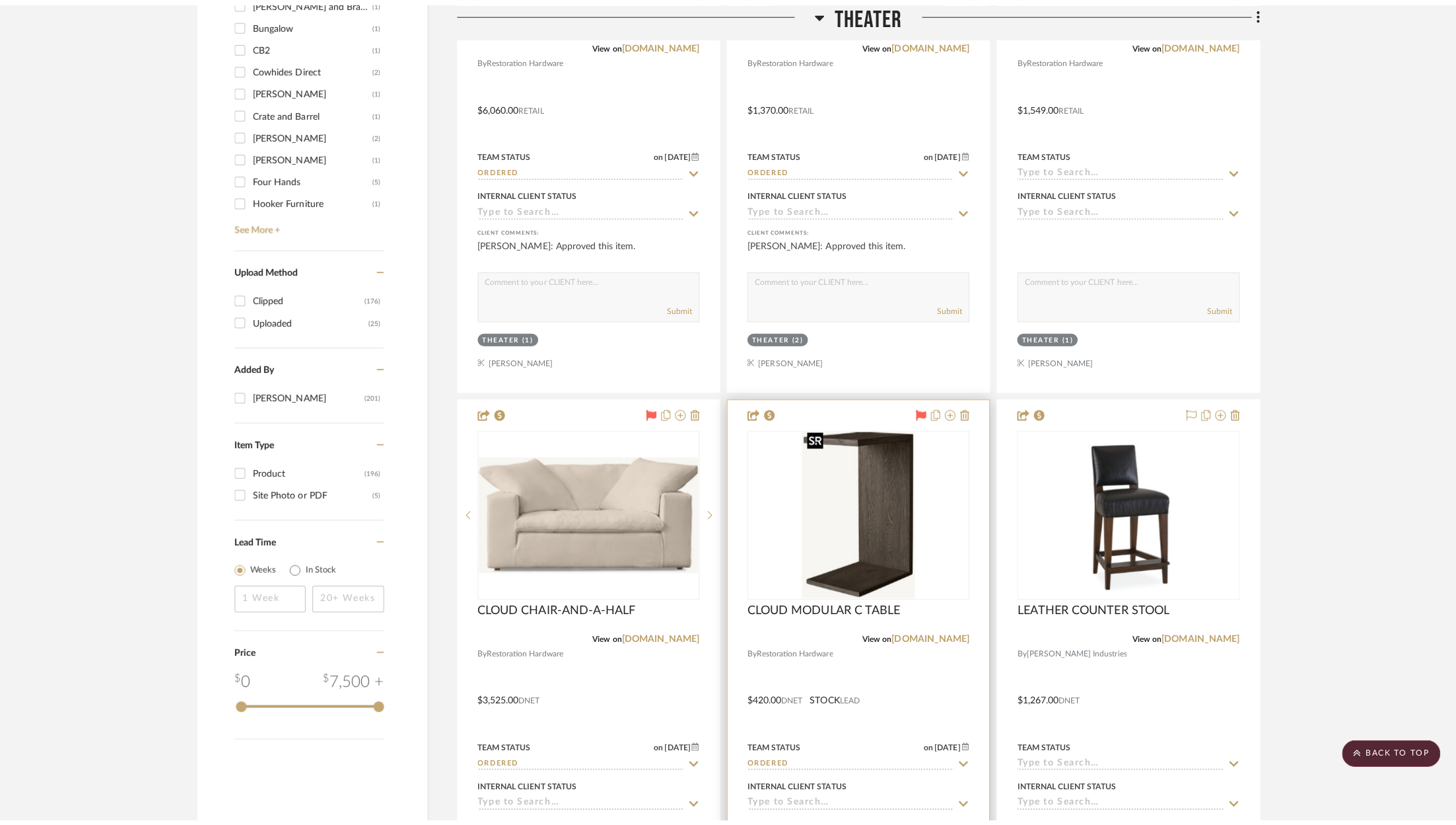
scroll to position [0, 0]
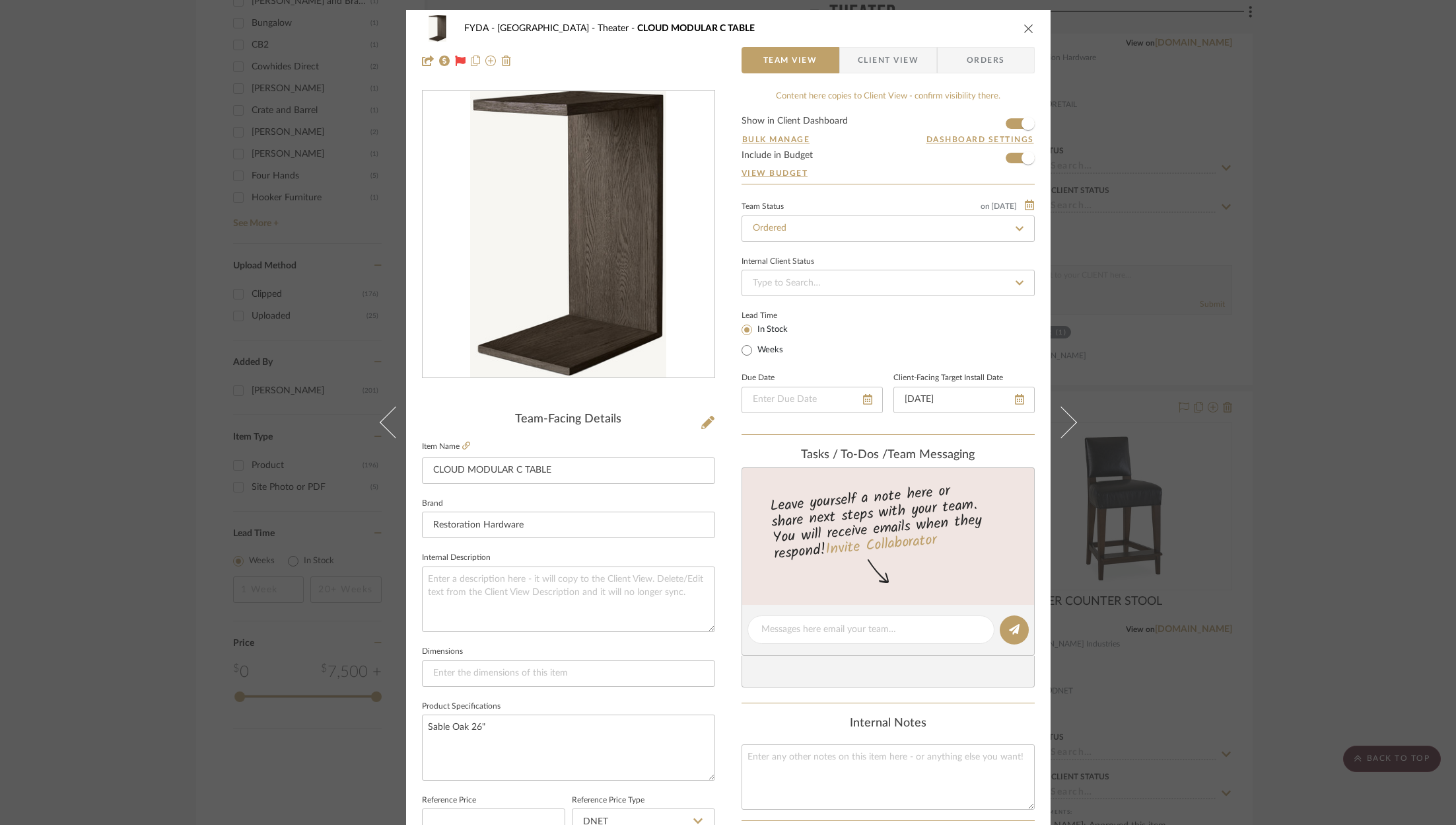
click at [1023, 27] on icon "close" at bounding box center [1028, 28] width 11 height 11
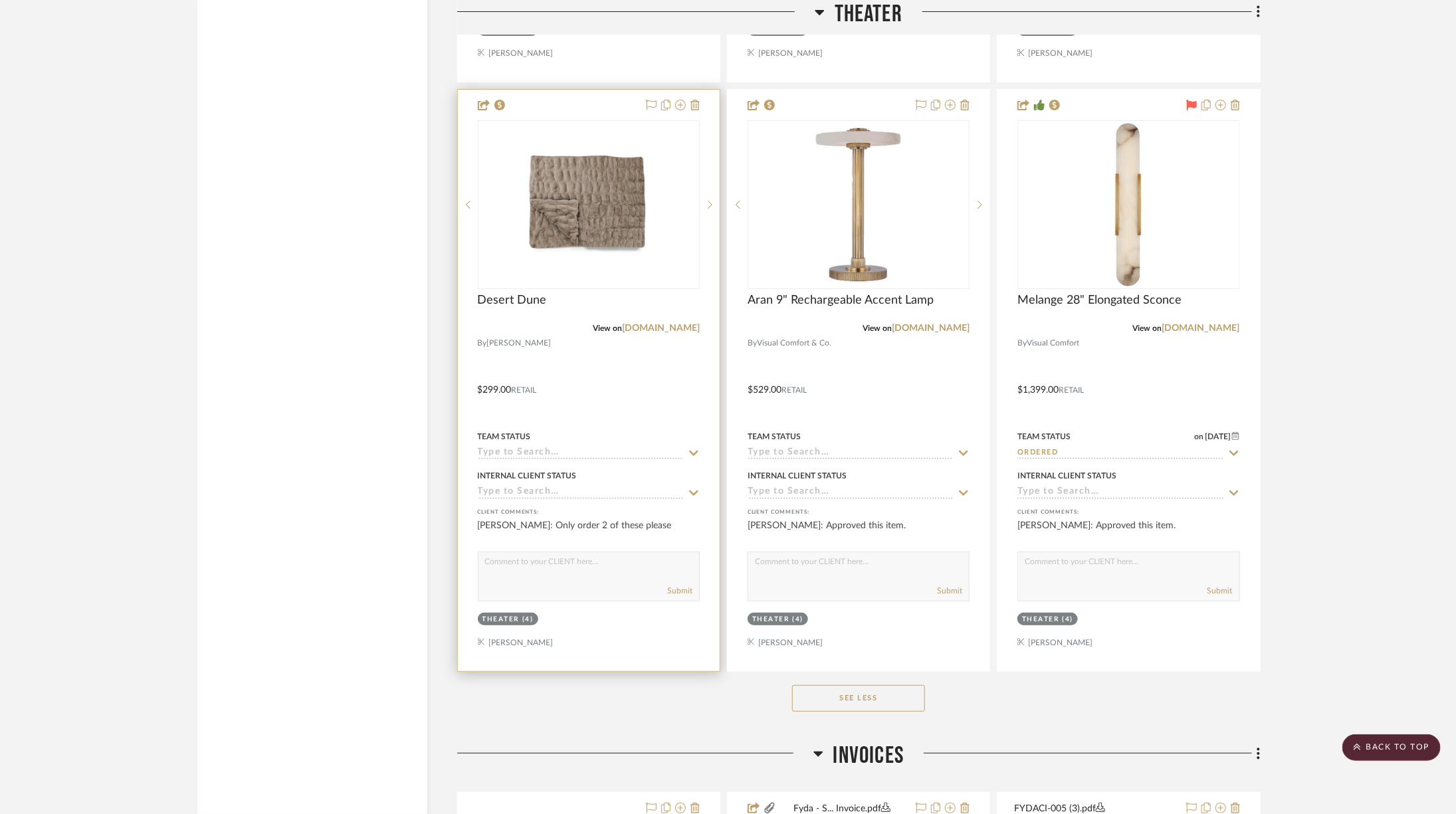
scroll to position [2875, 0]
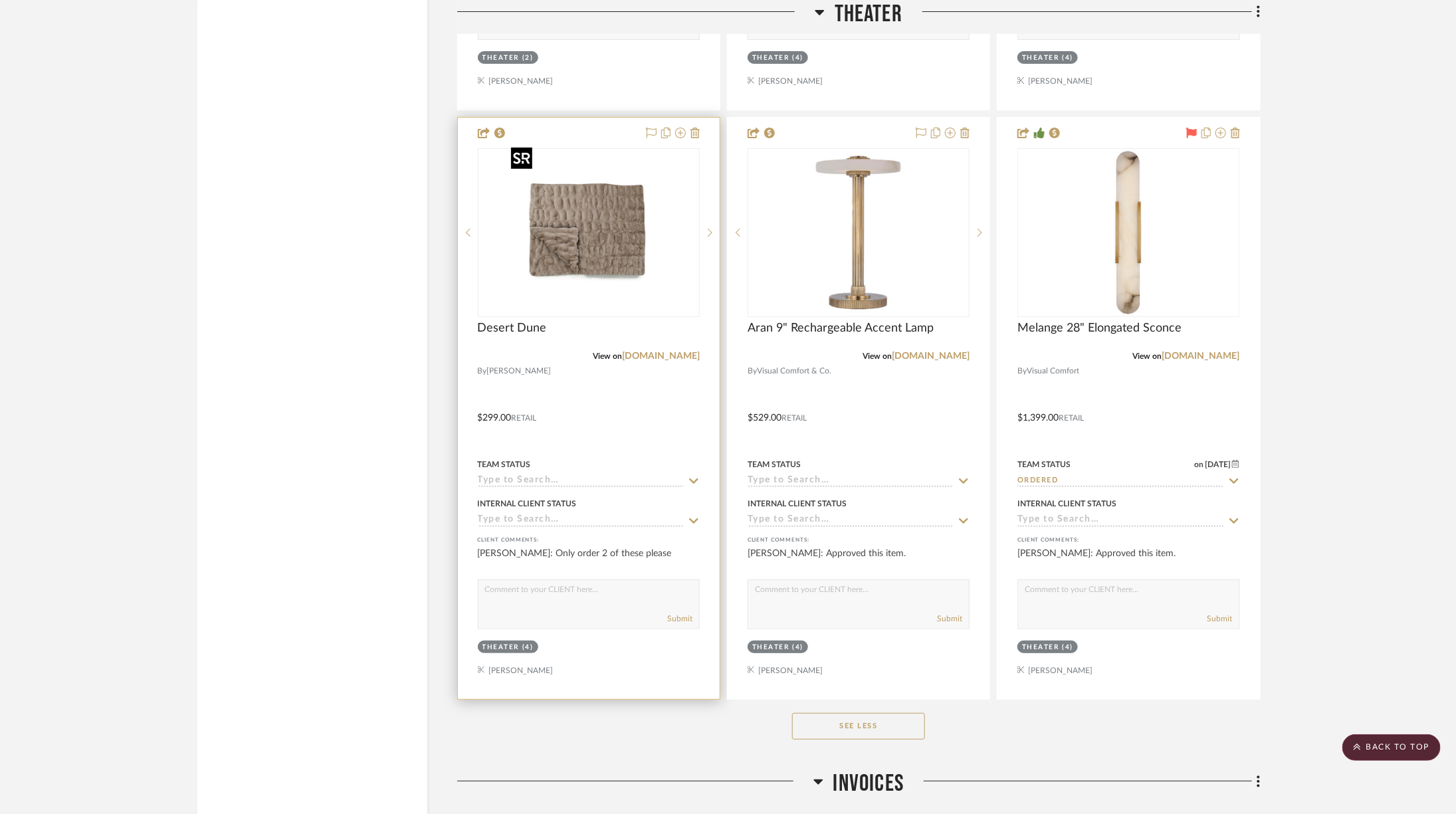
click at [553, 231] on img "0" at bounding box center [588, 232] width 166 height 166
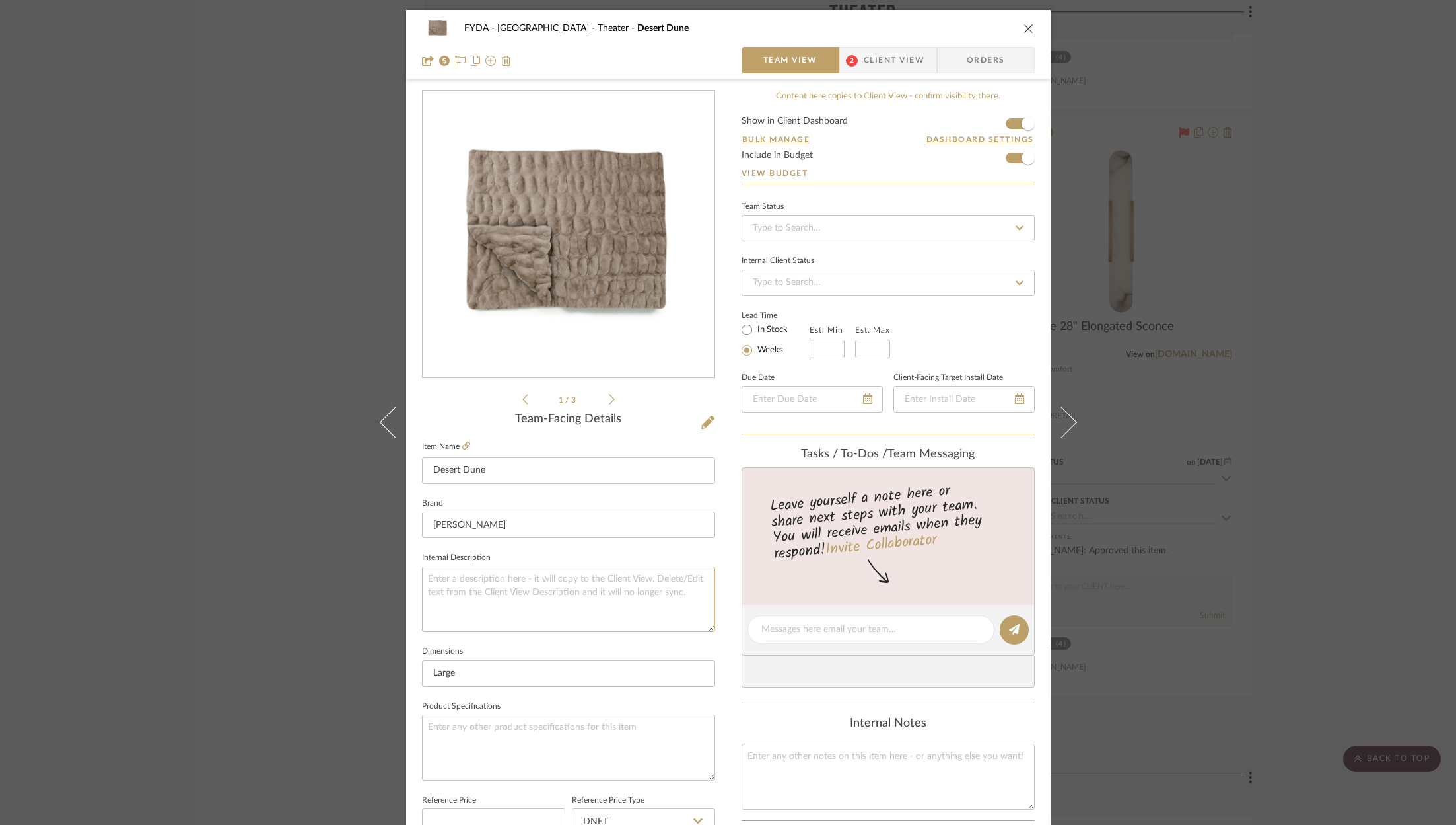
scroll to position [401, 0]
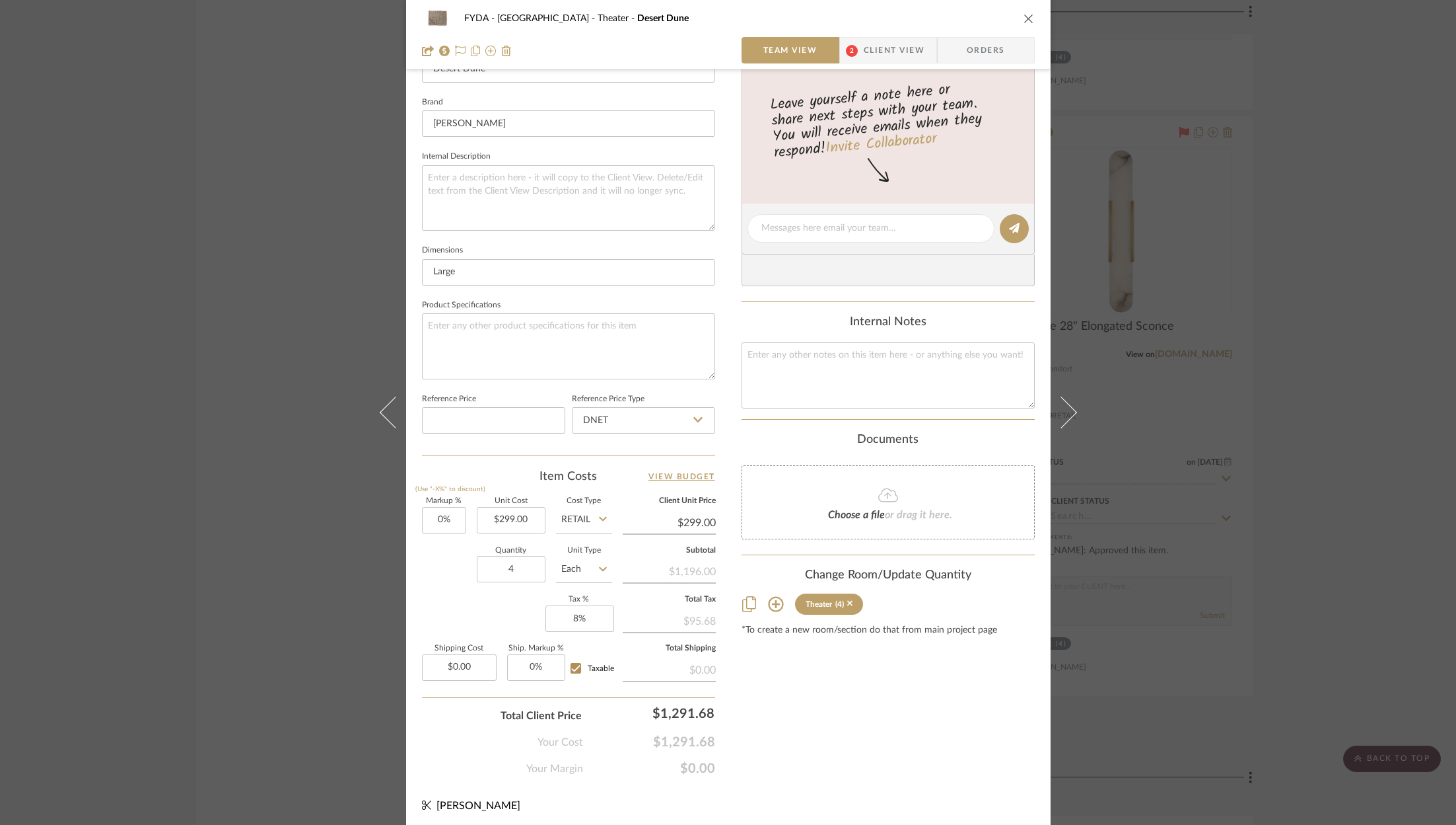
click at [502, 580] on sr-form-field "Quantity 4" at bounding box center [510, 570] width 69 height 47
click at [507, 576] on input "4" at bounding box center [510, 569] width 69 height 27
type input "2"
click at [866, 718] on div "Content here copies to Client View - confirm visibility there. Show in Client D…" at bounding box center [888, 233] width 293 height 1088
click at [1023, 21] on icon "close" at bounding box center [1028, 18] width 11 height 11
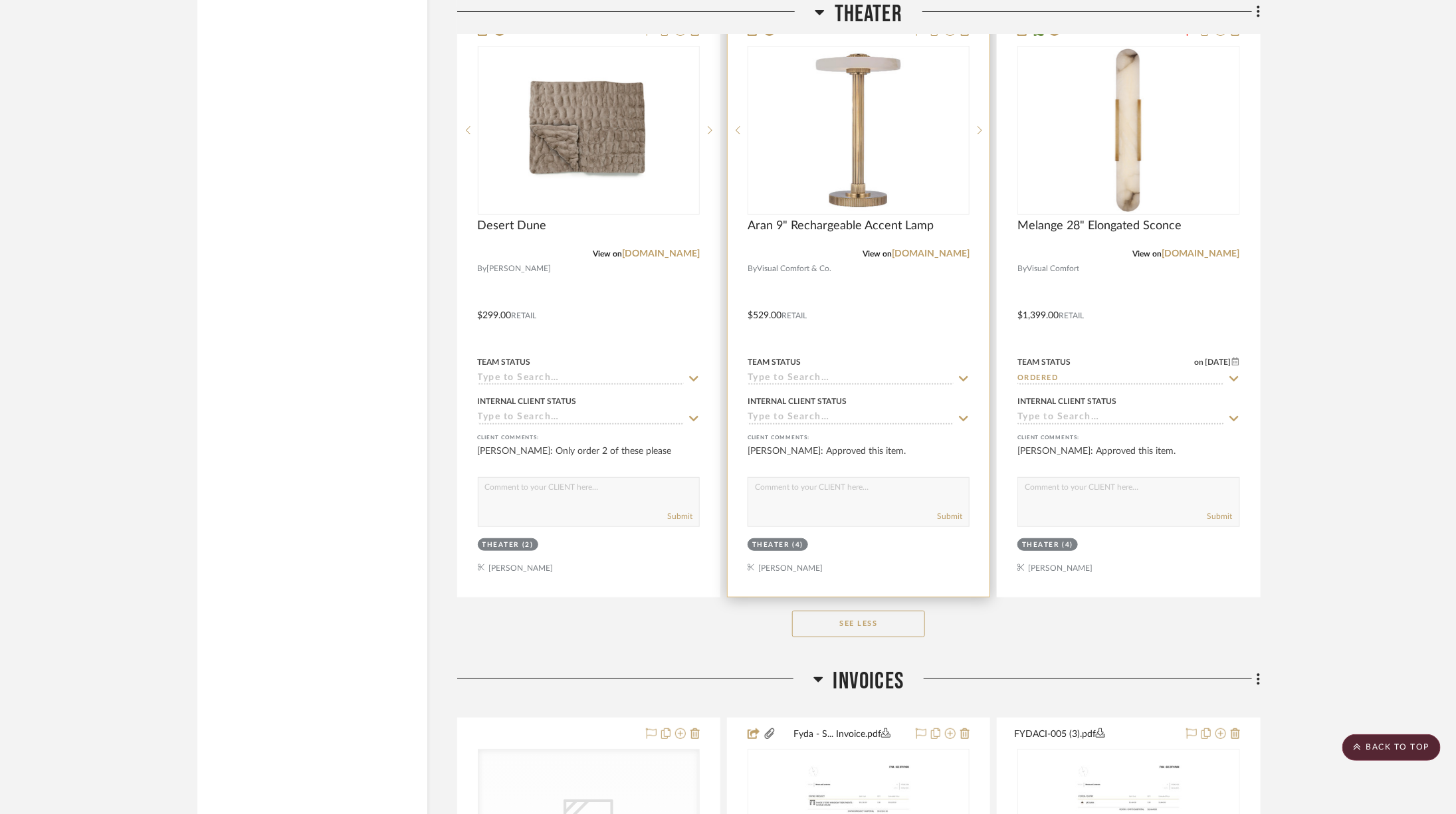
scroll to position [2558, 0]
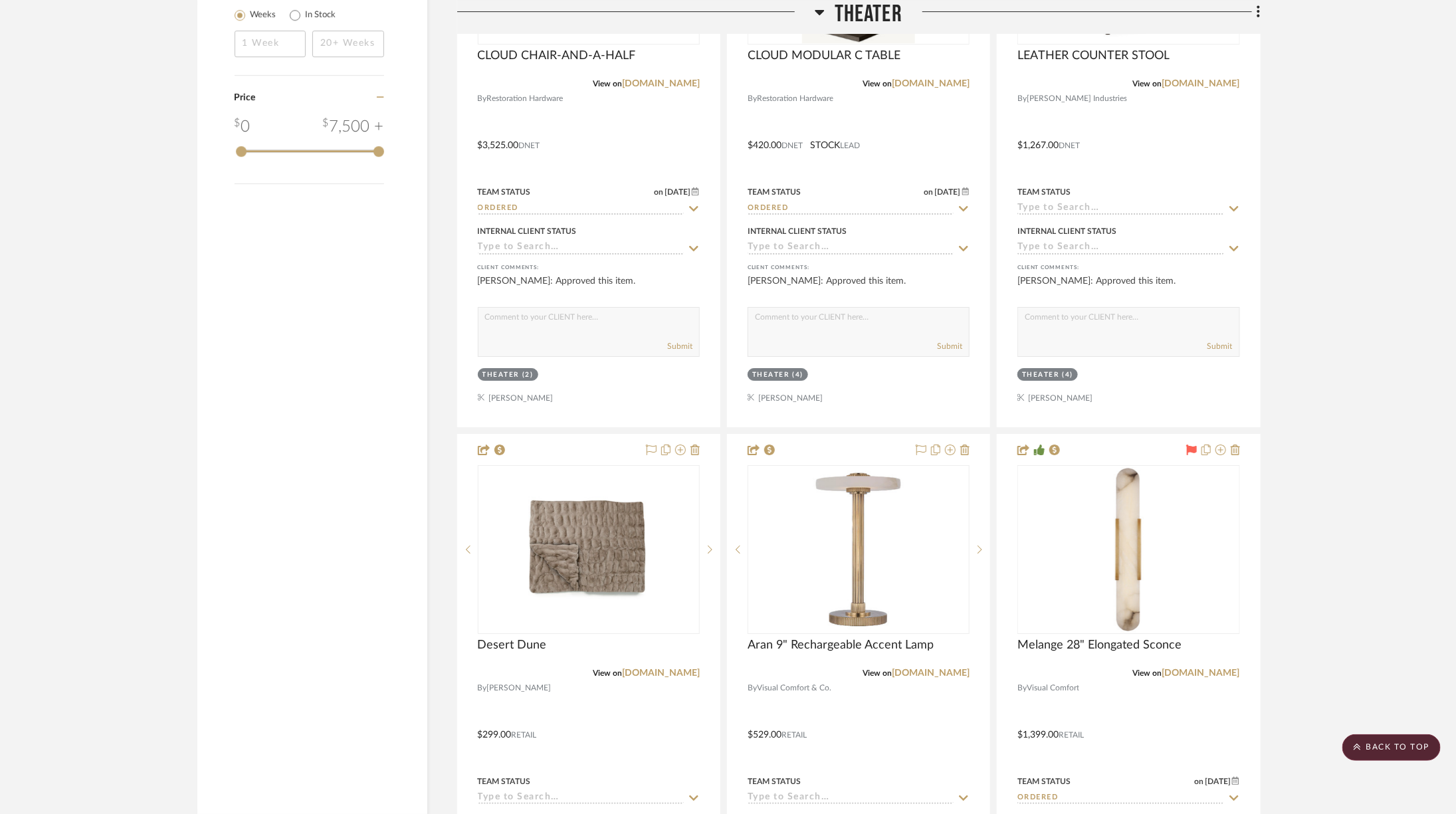
click at [826, 13] on h3 "Theater" at bounding box center [858, 14] width 88 height 28
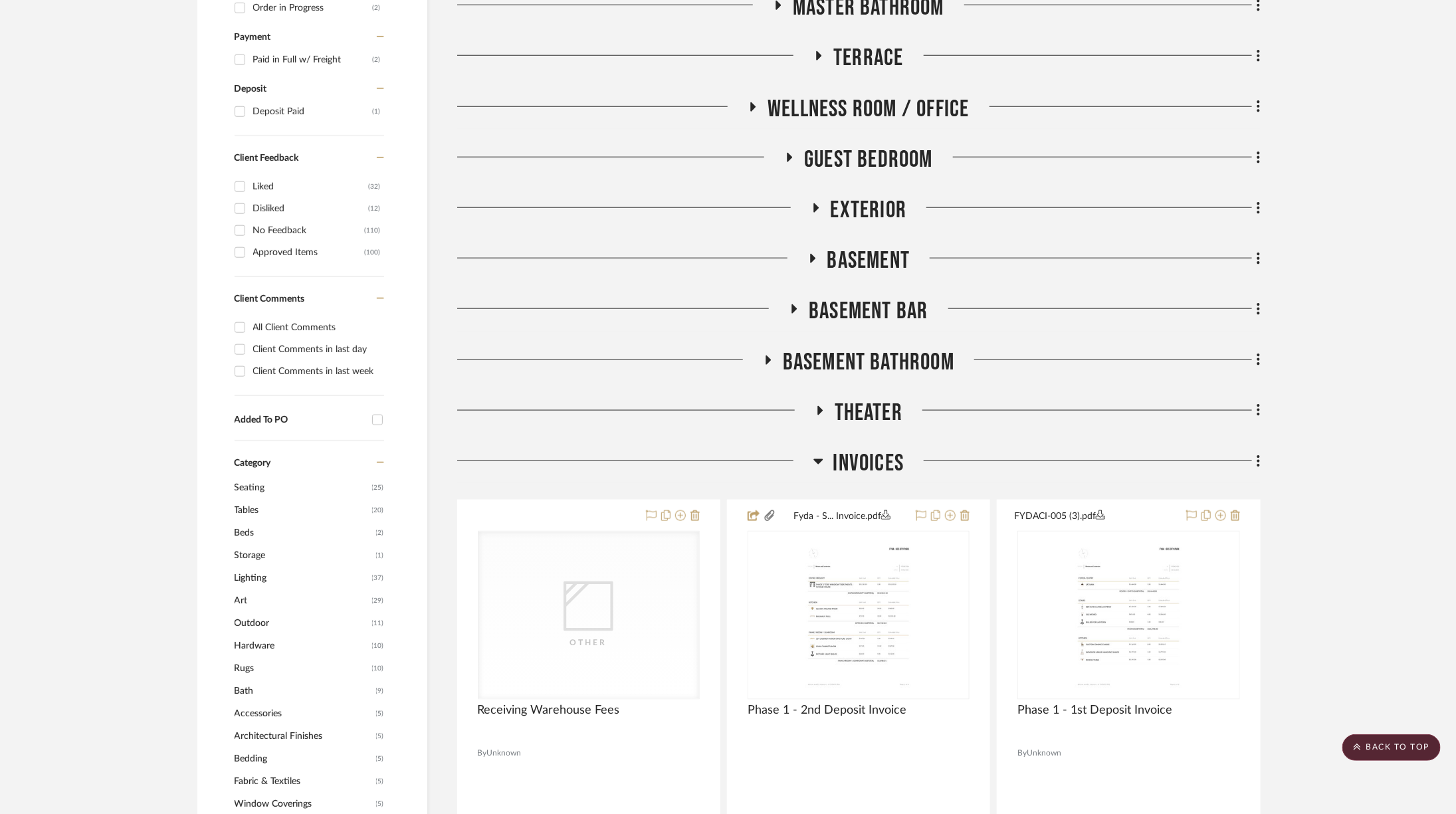
scroll to position [748, 0]
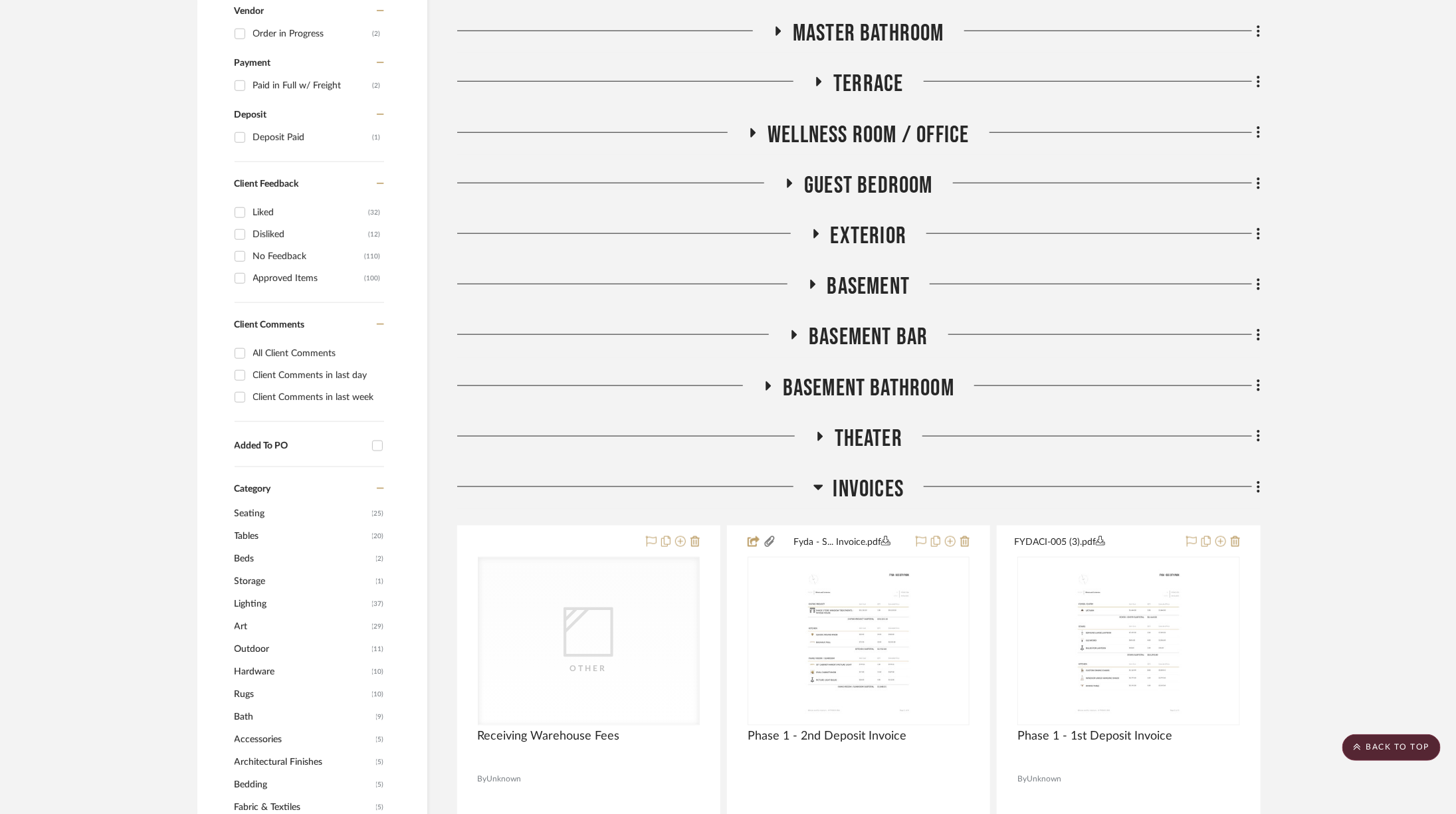
click at [846, 70] on span "Terrace" at bounding box center [868, 84] width 70 height 28
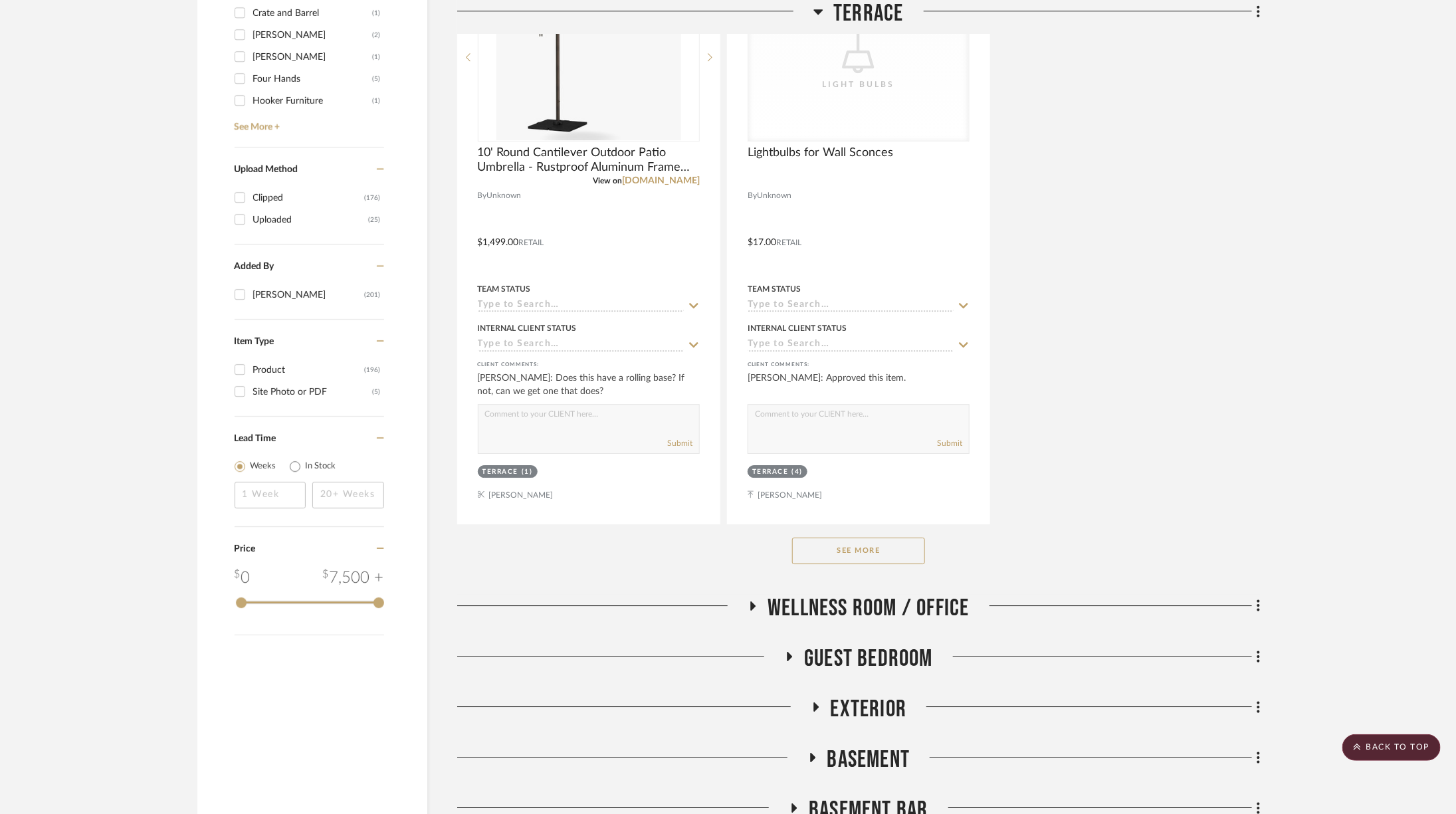
scroll to position [2110, 0]
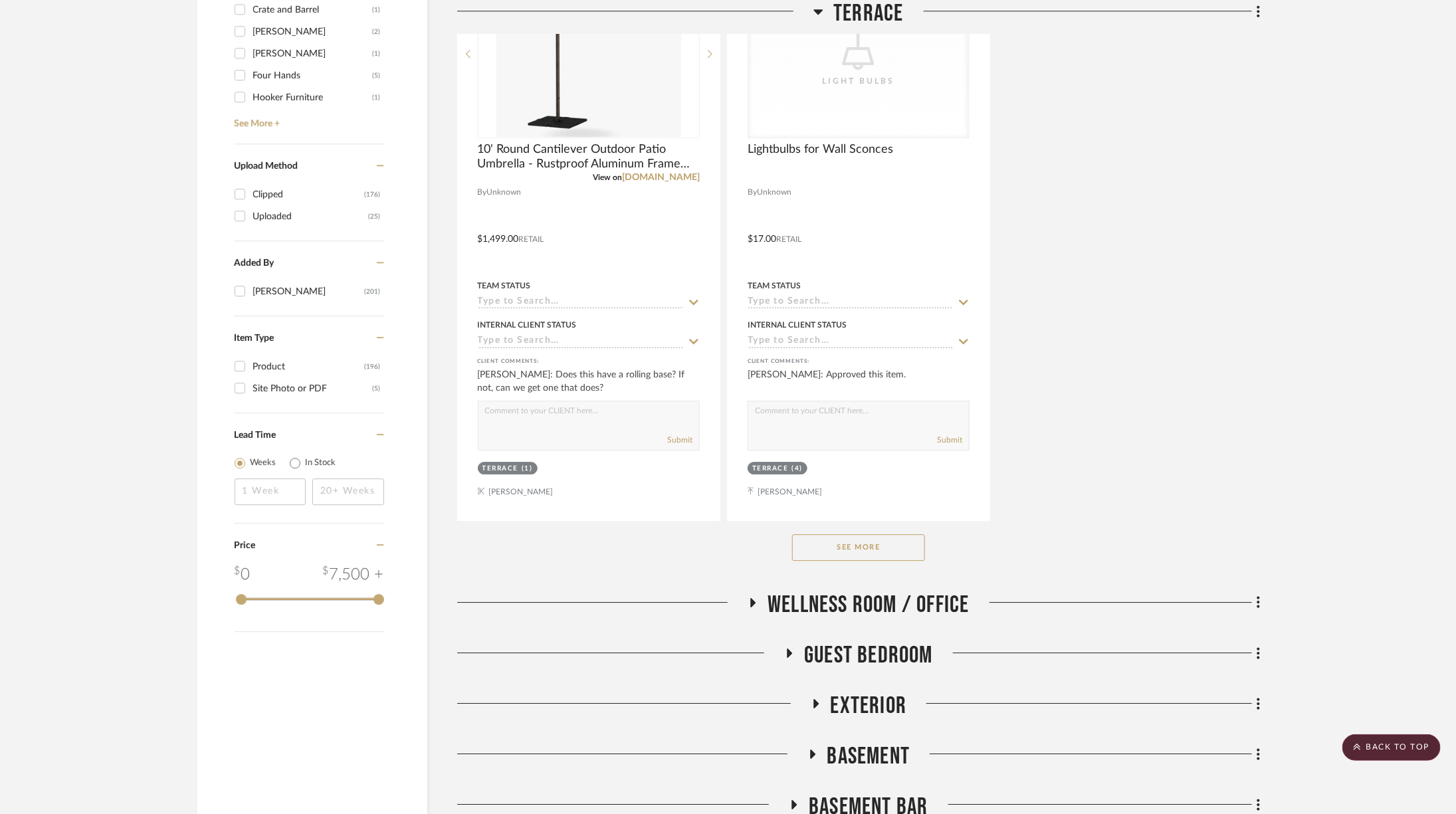
click at [842, 551] on button "See More" at bounding box center [858, 548] width 133 height 27
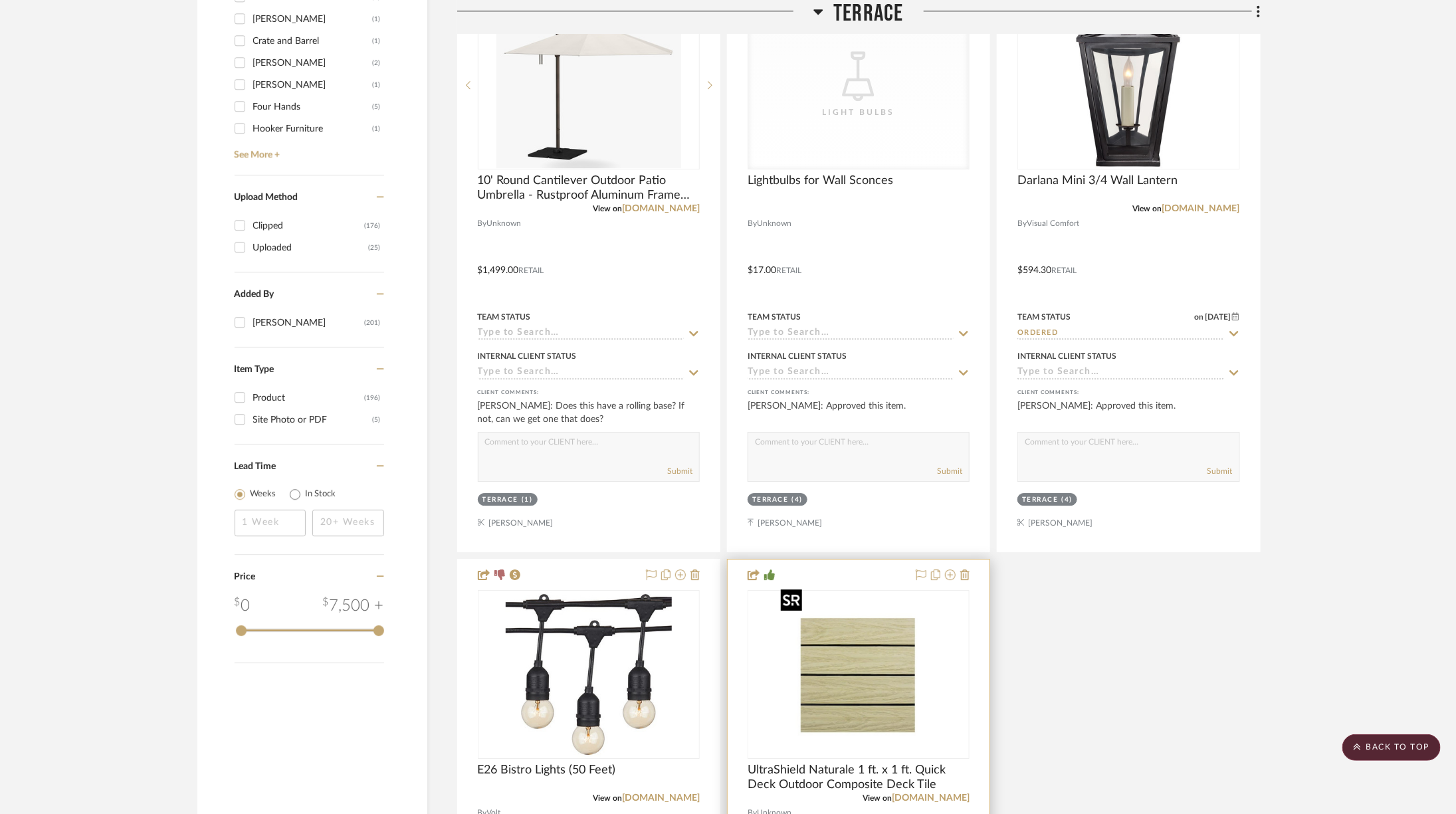
scroll to position [2073, 0]
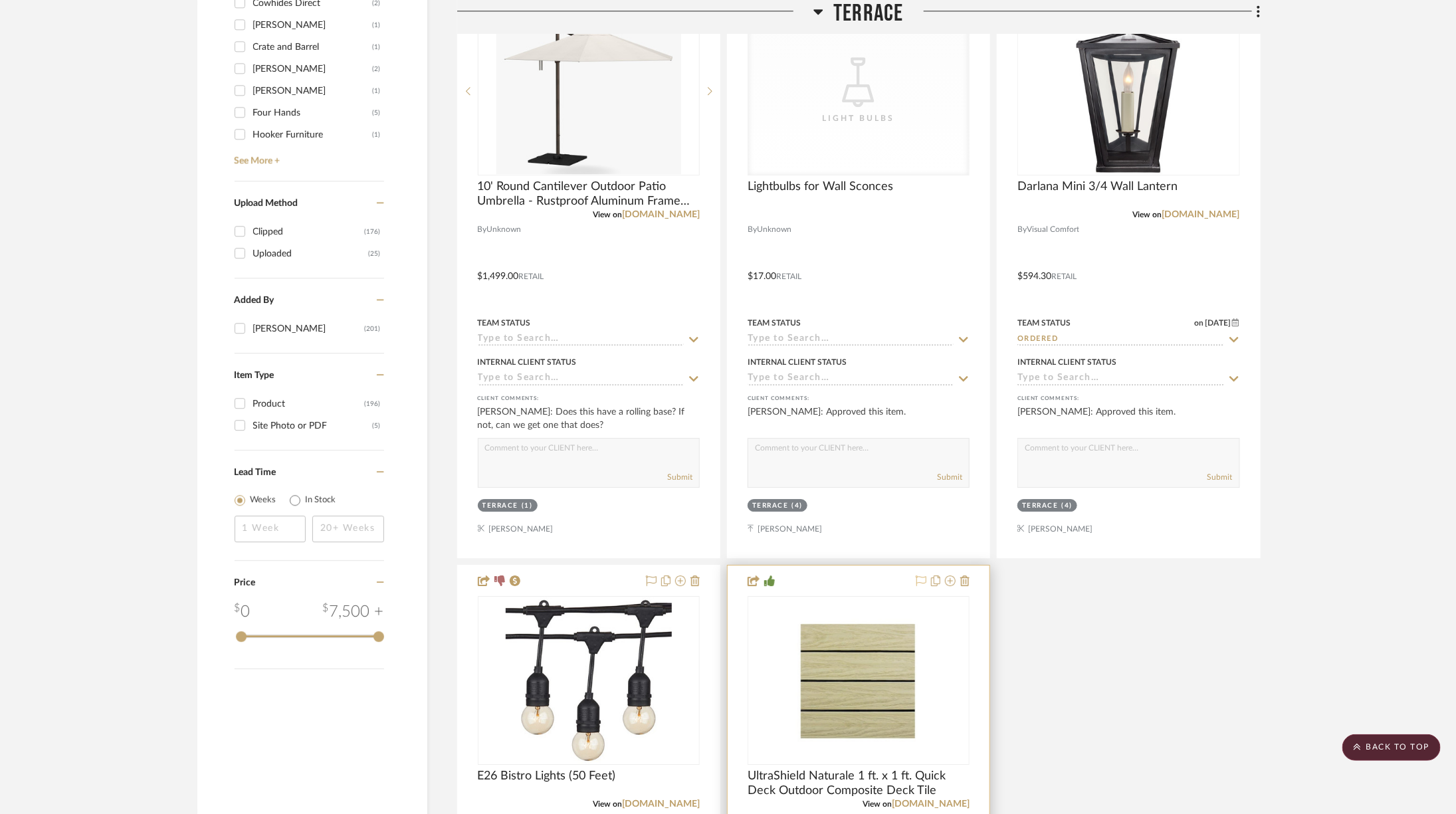
click at [921, 575] on icon at bounding box center [921, 580] width 11 height 11
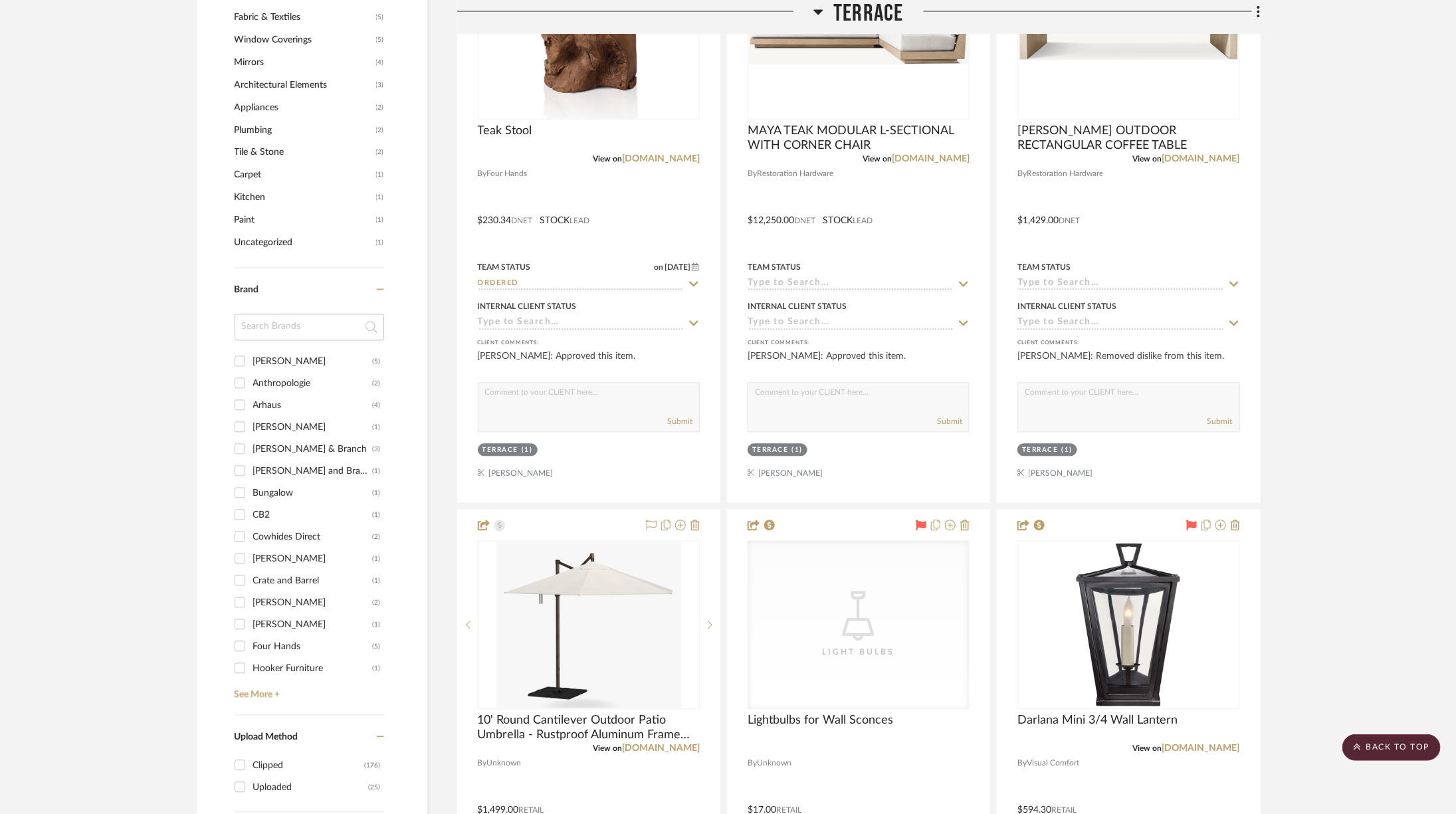
scroll to position [1219, 0]
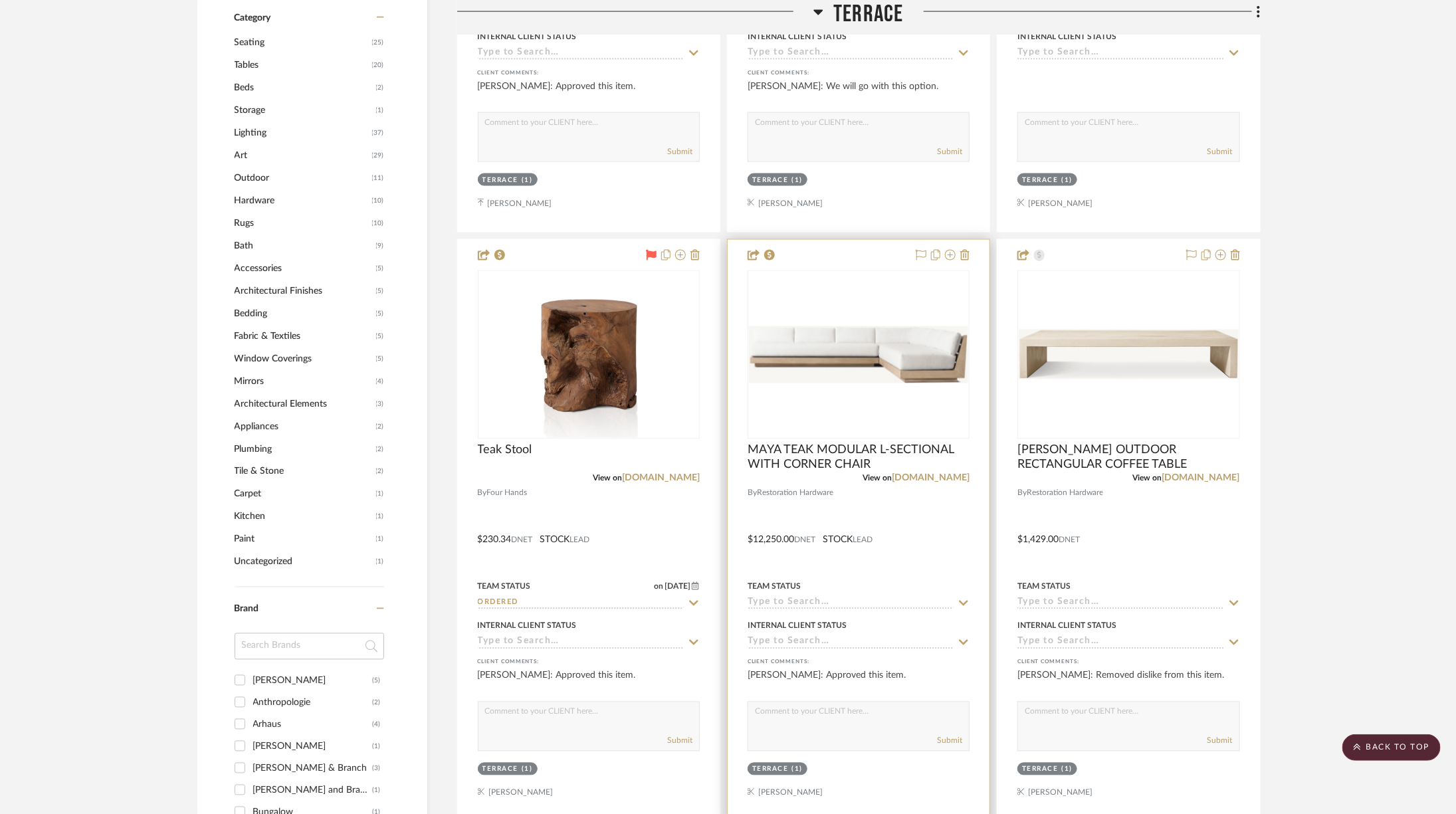
click at [0, 0] on div at bounding box center [0, 0] width 0 height 0
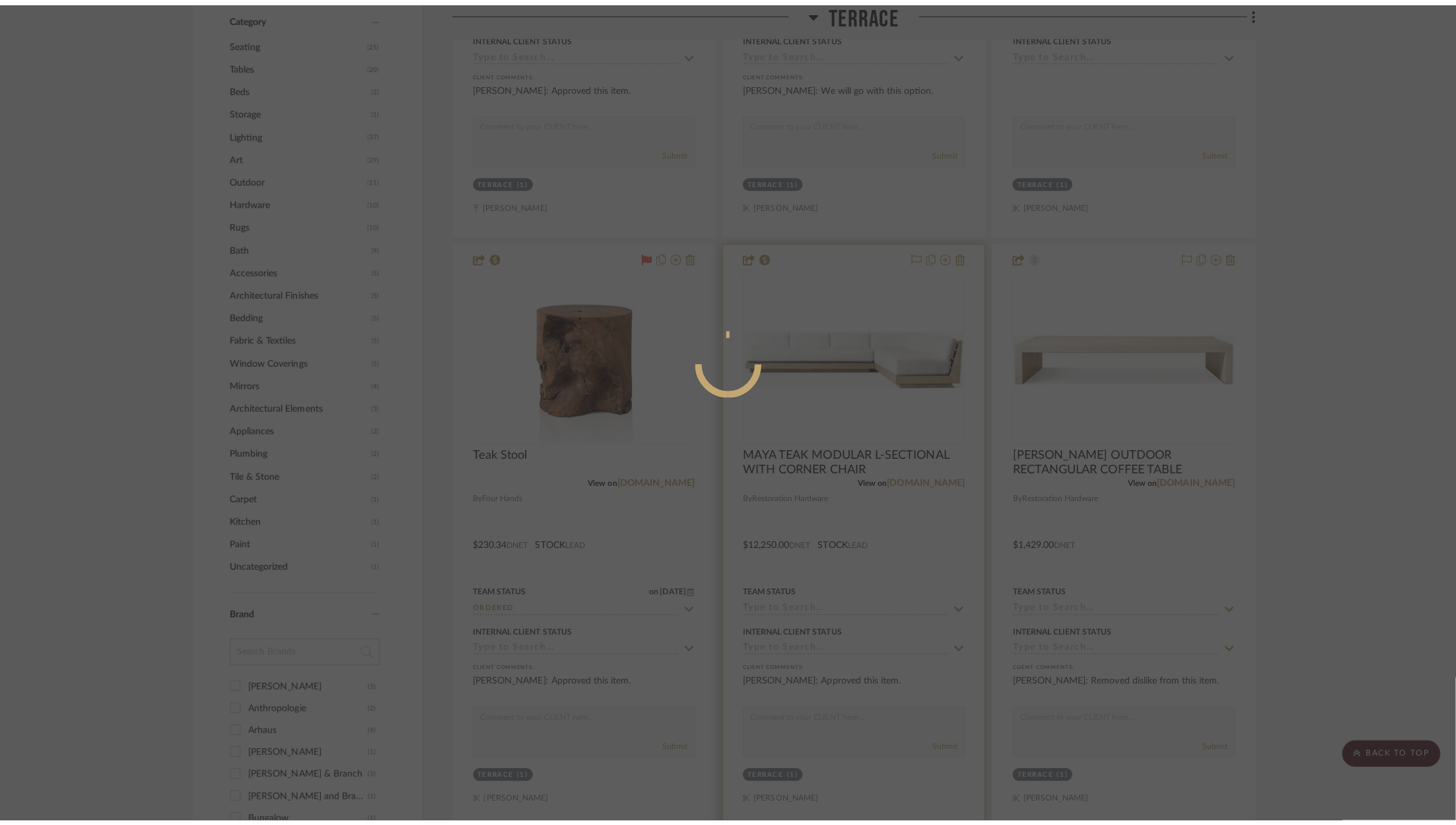
scroll to position [0, 0]
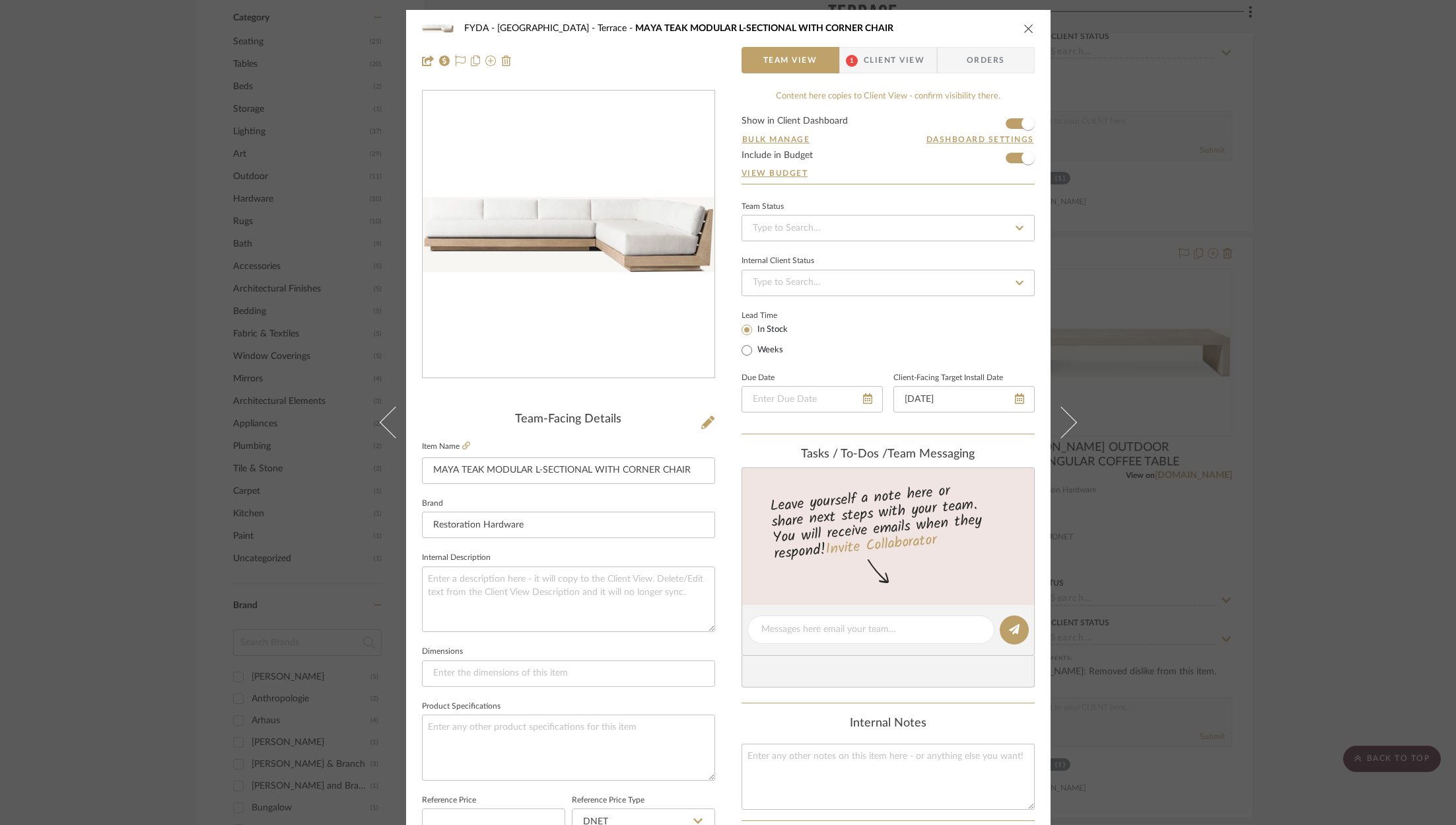
click at [1383, 330] on div "FYDA - 655 City Park Terrace MAYA TEAK MODULAR L-SECTIONAL WITH CORNER CHAIR Te…" at bounding box center [728, 412] width 1456 height 825
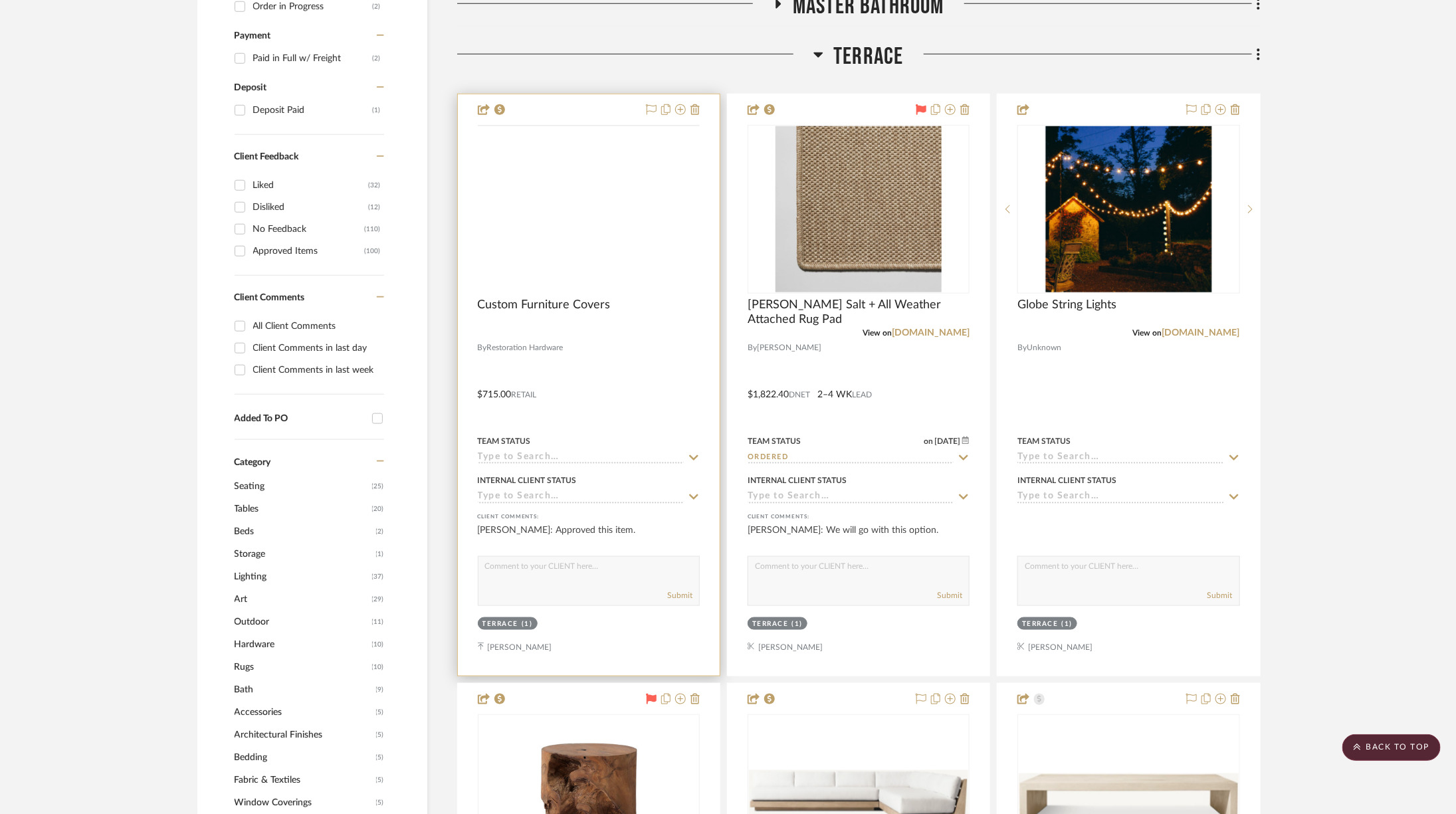
scroll to position [440, 0]
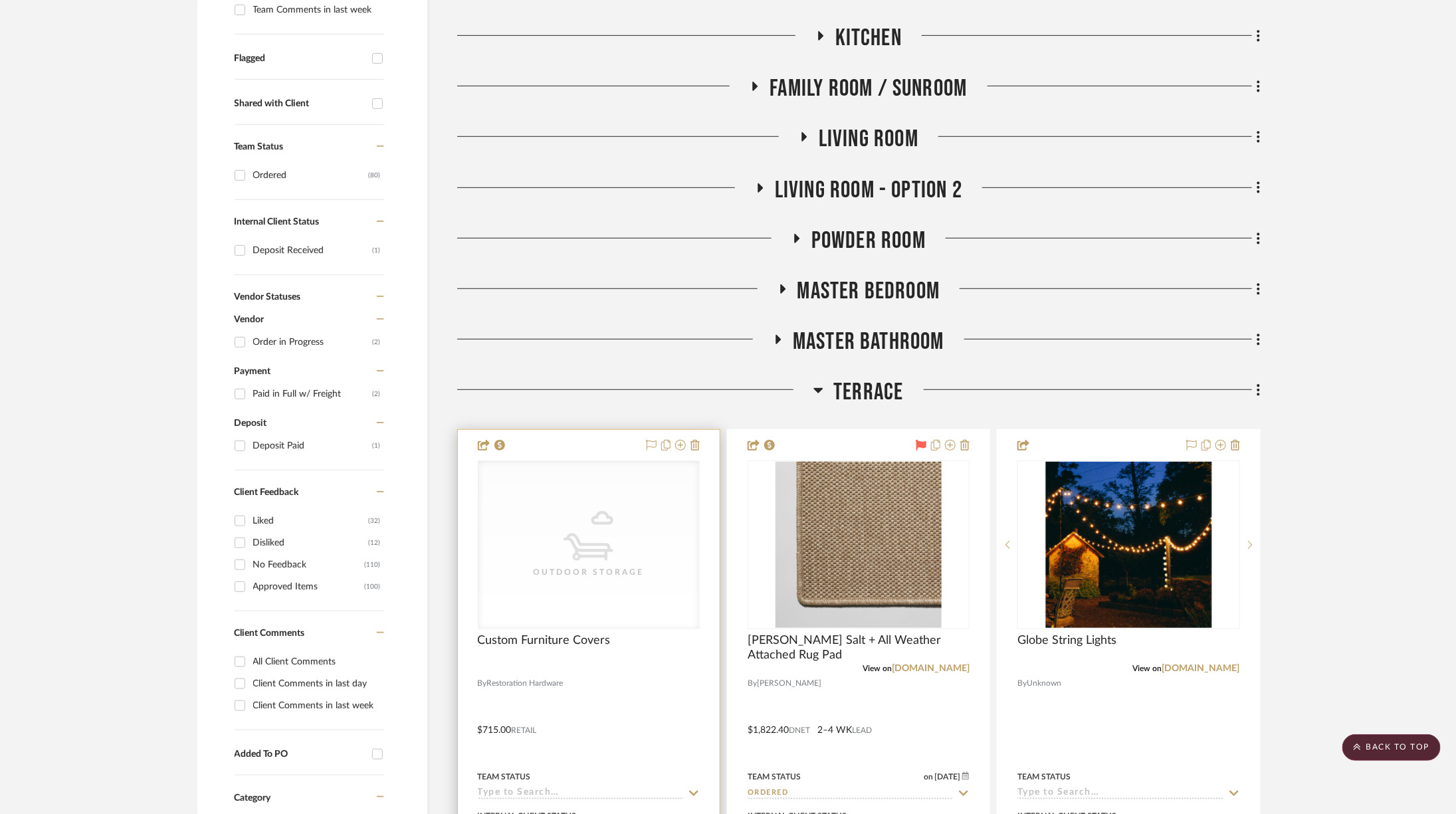
click at [566, 545] on icon "CategoryIconOutdoor" at bounding box center [589, 536] width 50 height 50
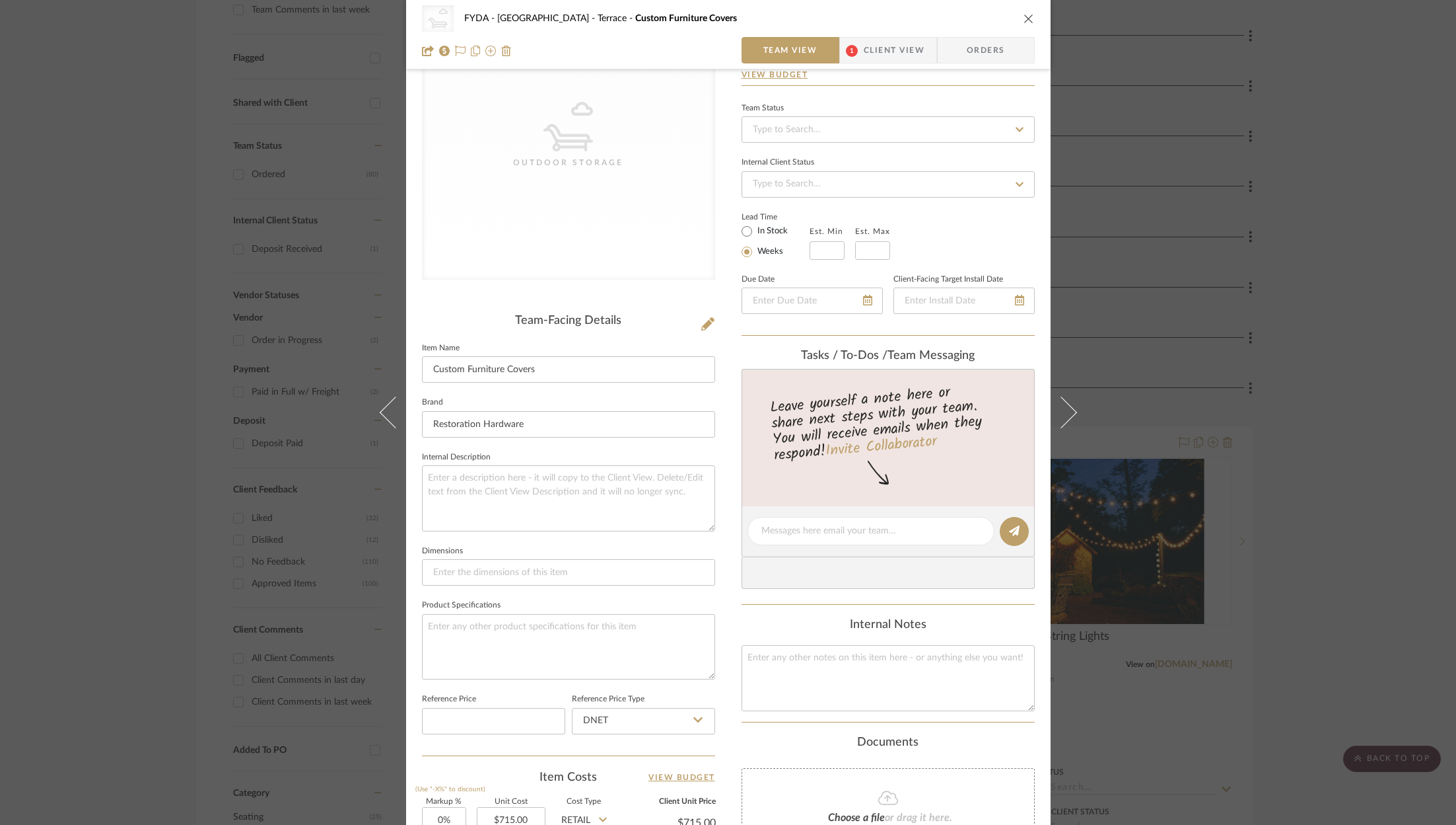
scroll to position [0, 0]
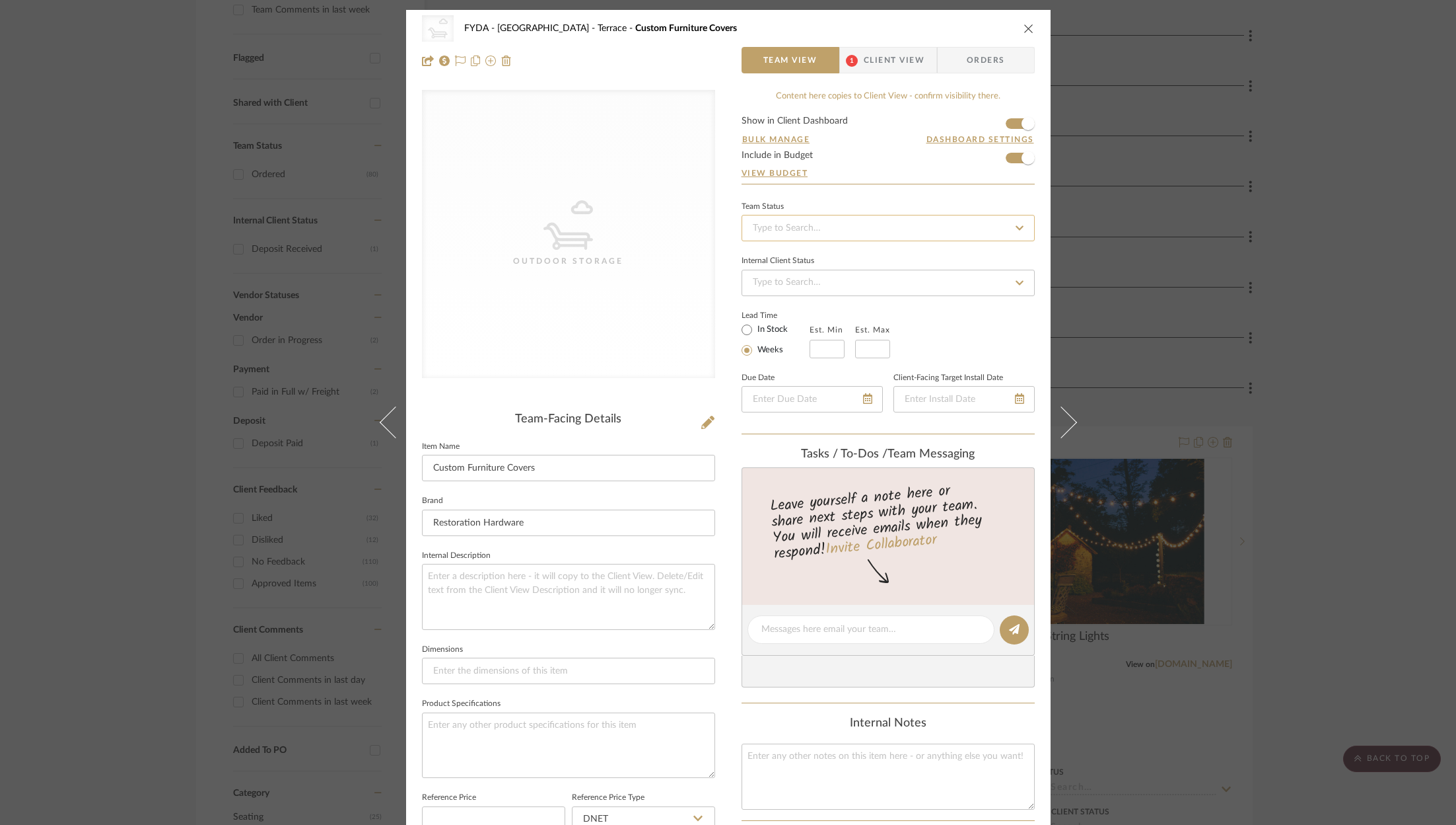
click at [882, 231] on input at bounding box center [888, 228] width 293 height 27
click at [858, 304] on div "Ordered" at bounding box center [883, 295] width 292 height 34
type input "[DATE]"
type input "Ordered"
type input "[DATE]"
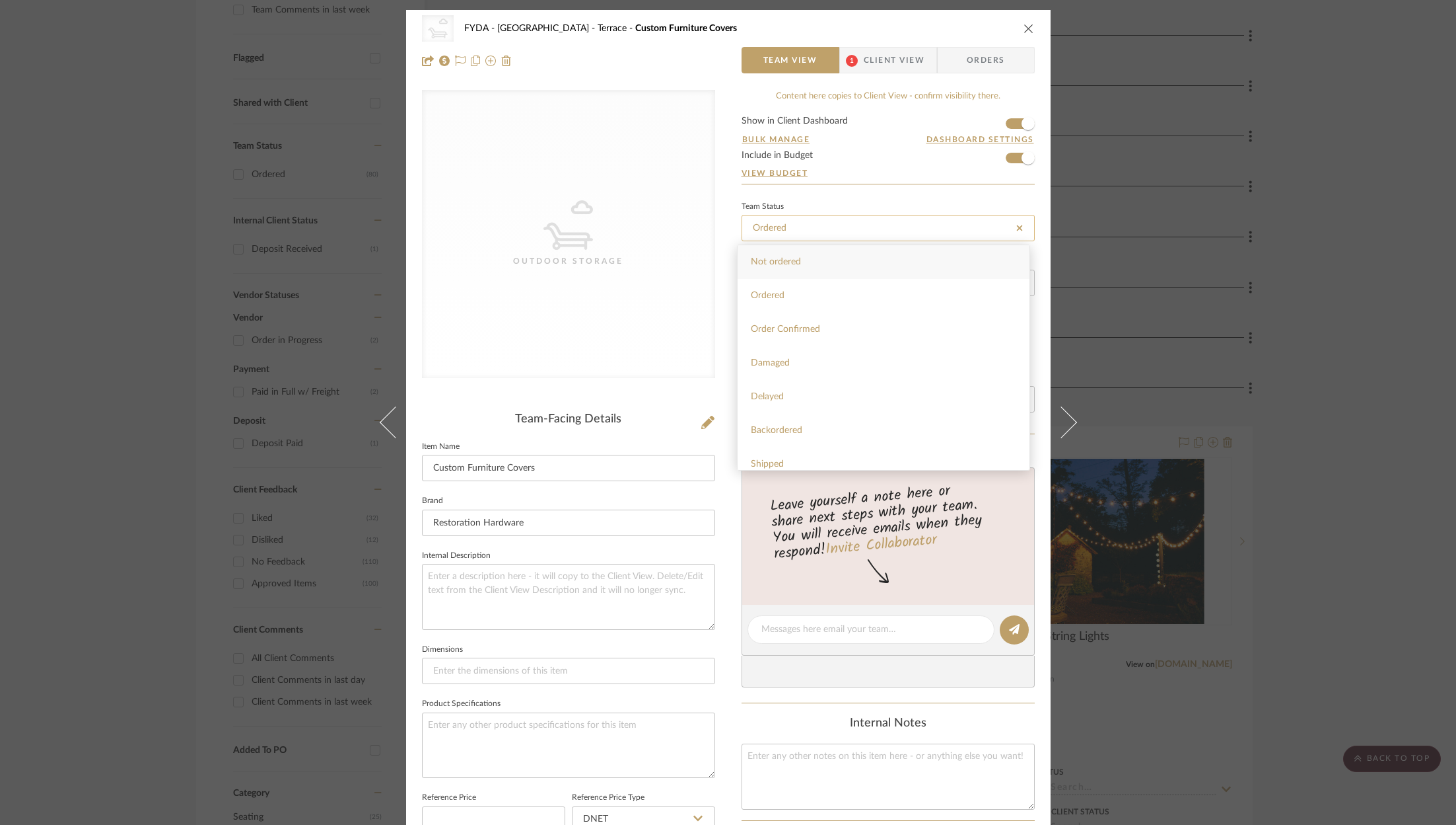
type input "Ordered"
click at [1016, 389] on input "date" at bounding box center [964, 400] width 142 height 27
click at [1014, 392] on div at bounding box center [964, 400] width 142 height 27
click at [998, 396] on icon at bounding box center [1002, 399] width 9 height 11
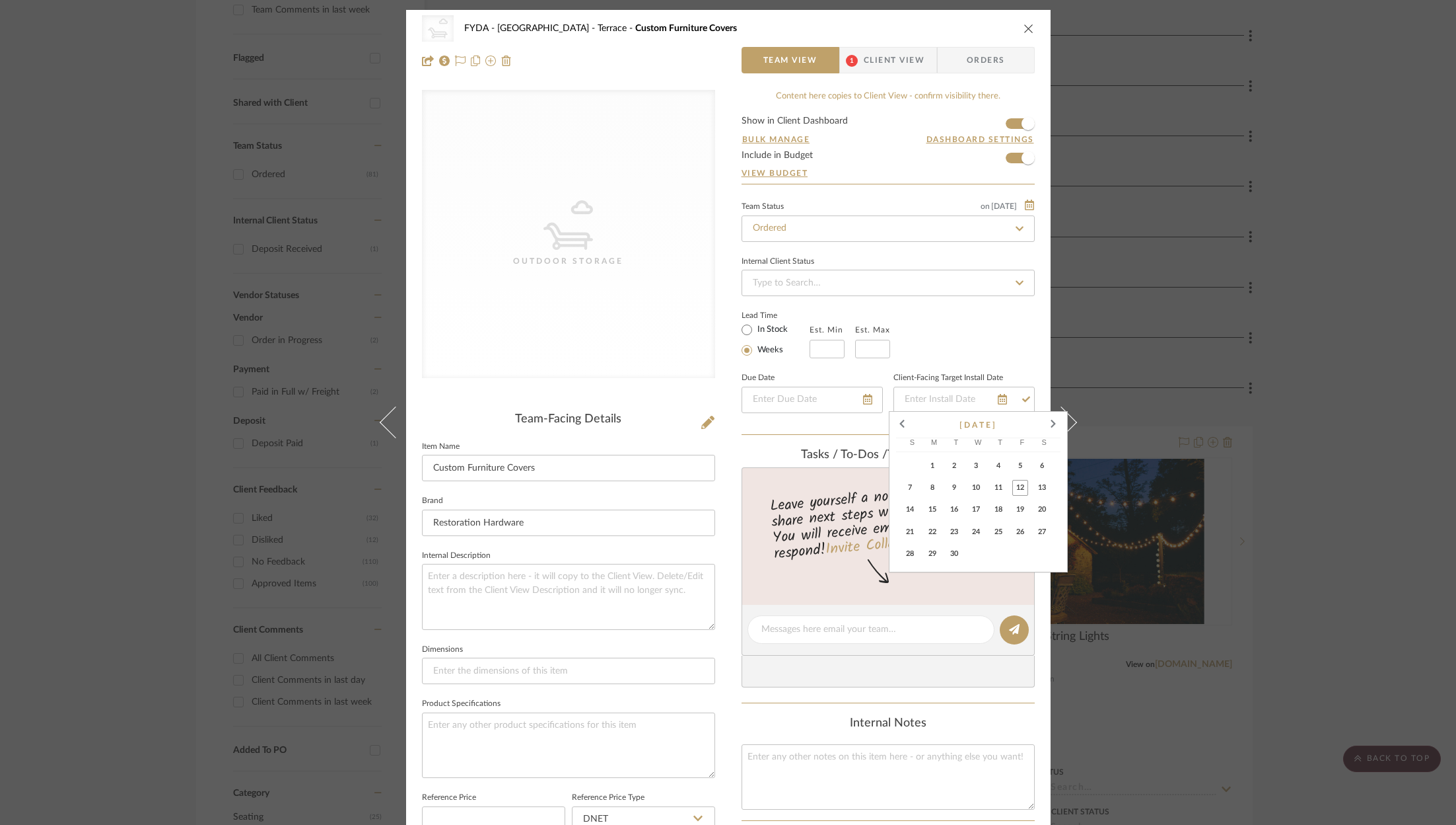
click at [1019, 530] on span "26" at bounding box center [1020, 531] width 16 height 16
type input "9/26/2025"
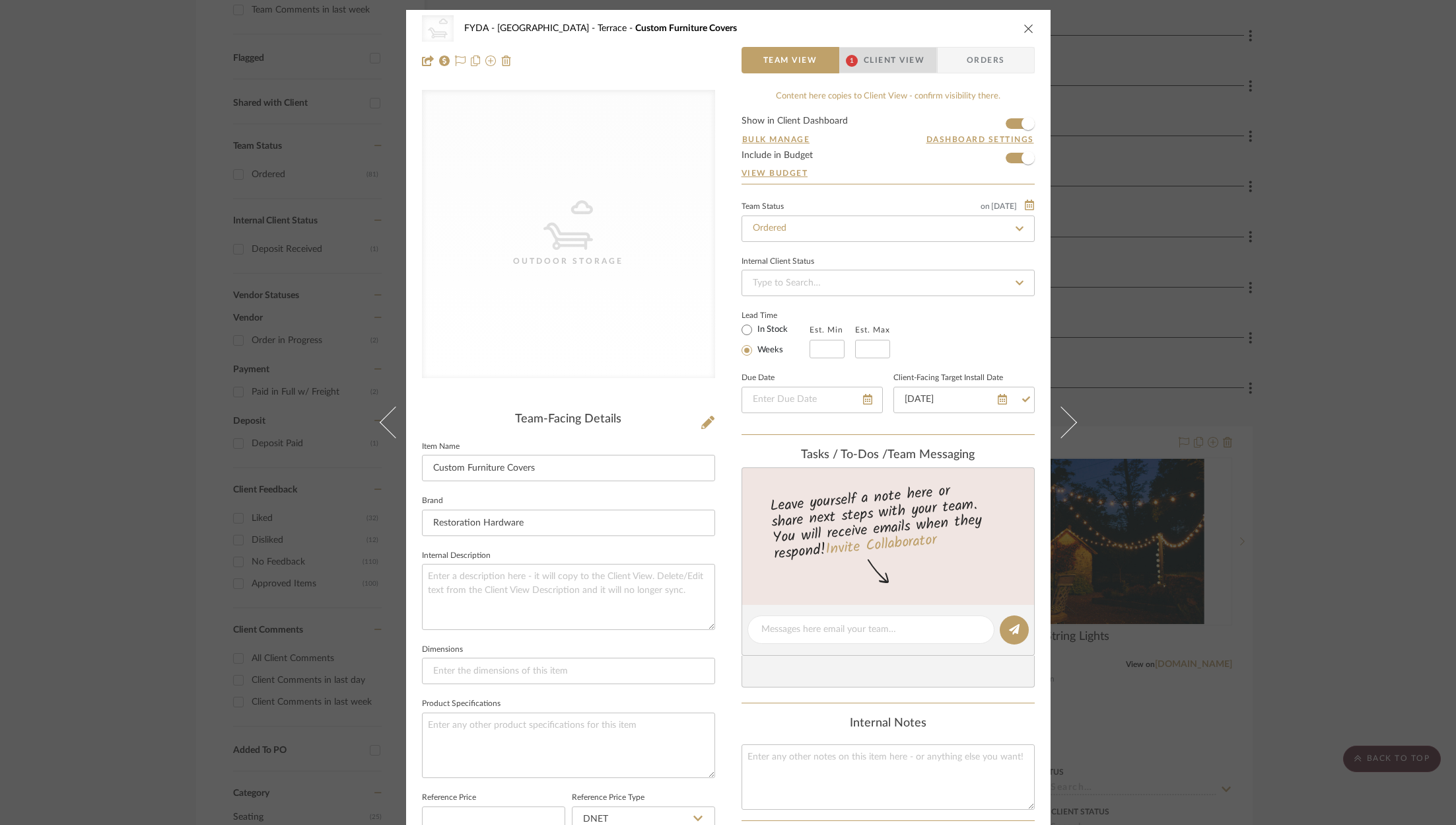
click at [857, 54] on span "1" at bounding box center [852, 61] width 24 height 27
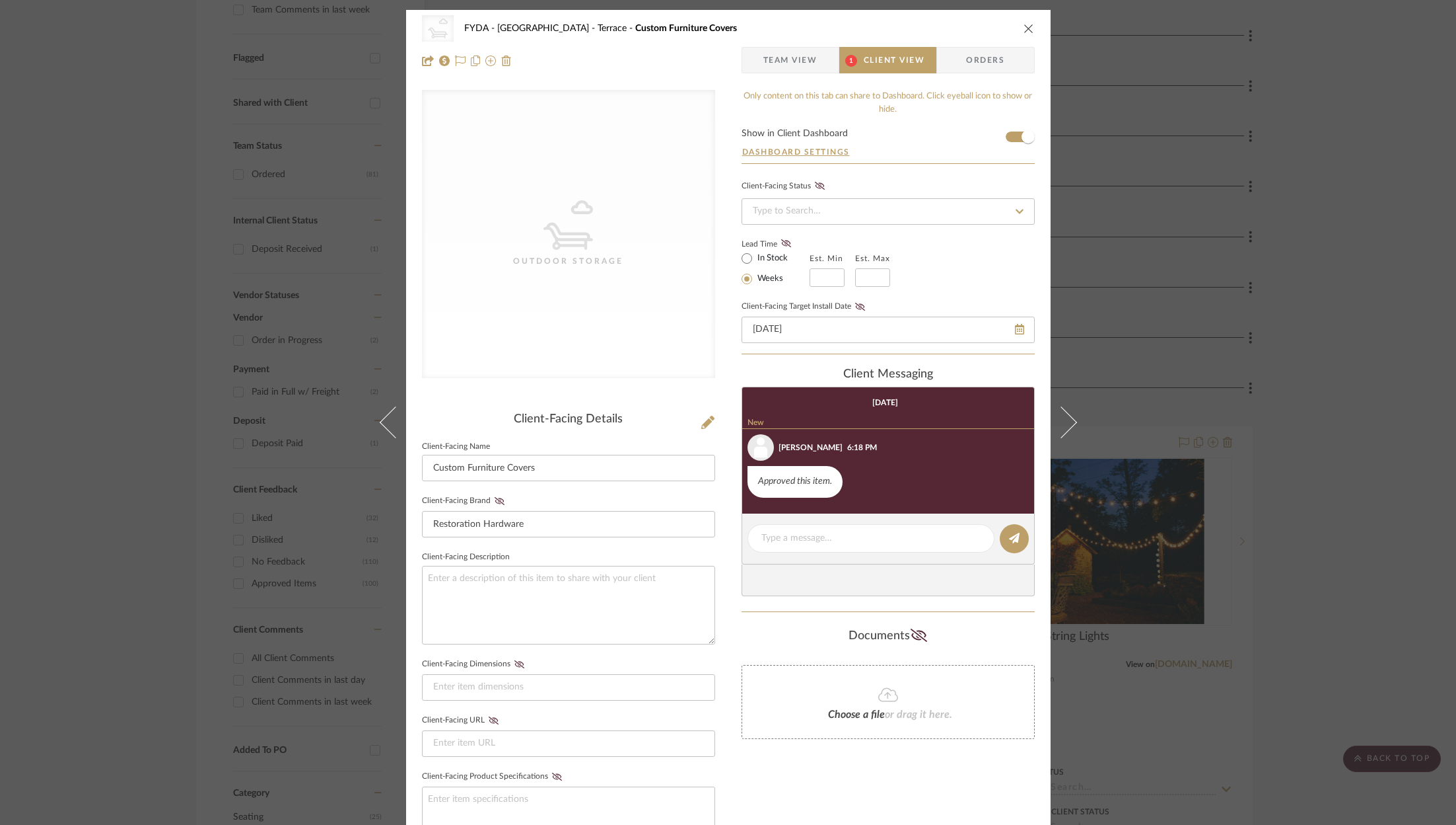
click at [777, 47] on span "Team View" at bounding box center [790, 61] width 54 height 27
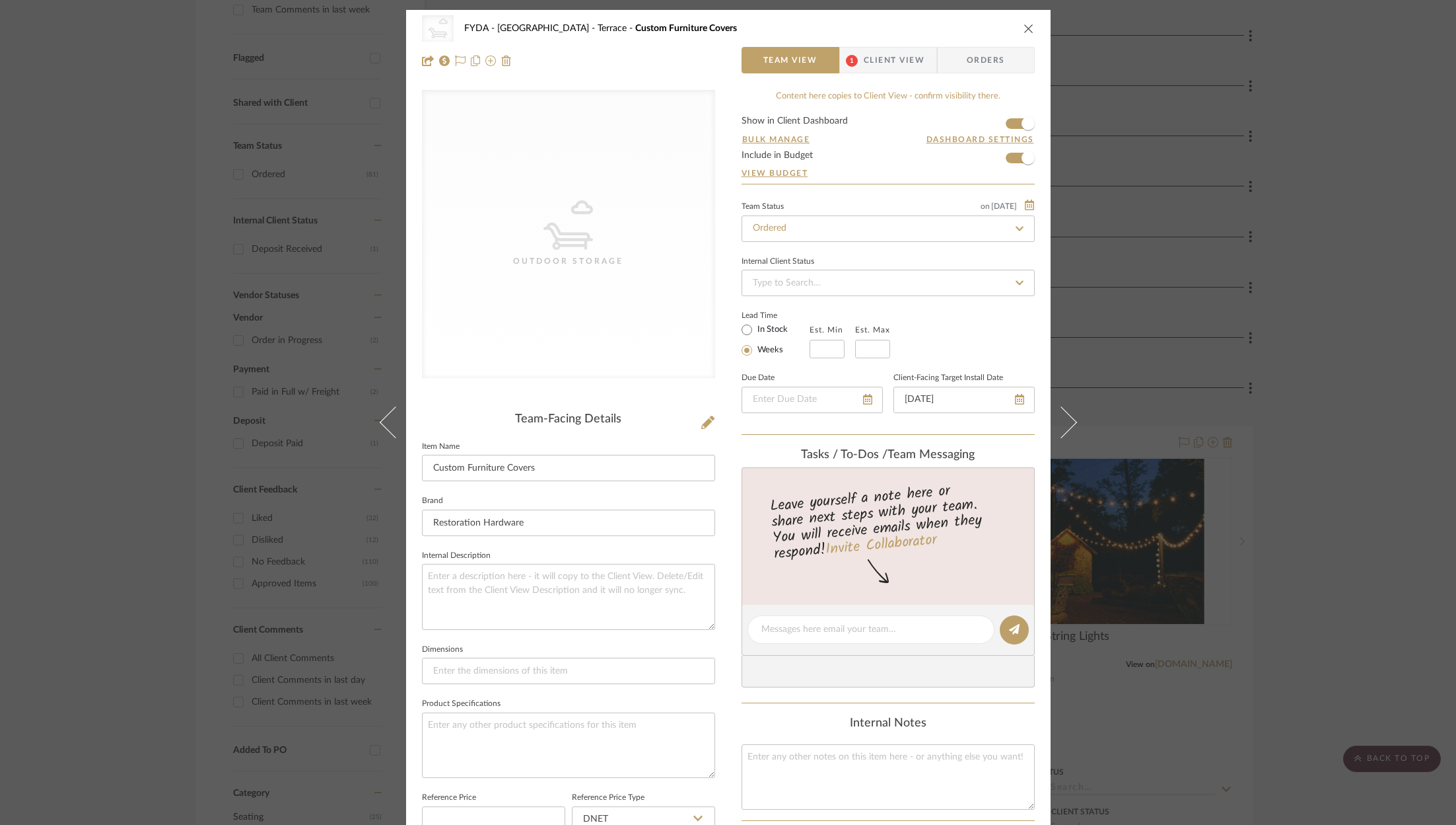
click at [873, 49] on span "Client View" at bounding box center [893, 61] width 60 height 27
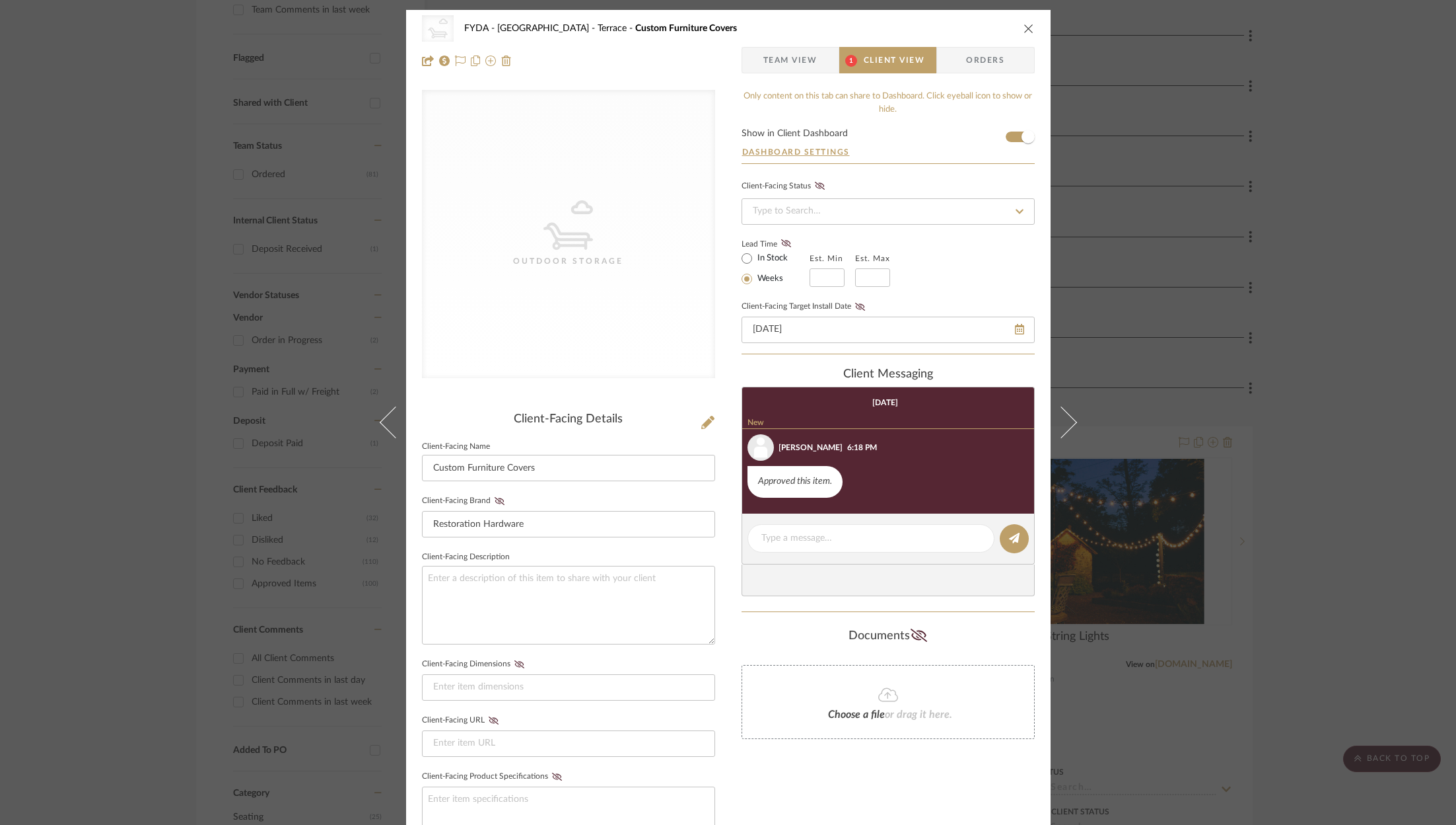
drag, startPoint x: 851, startPoint y: 298, endPoint x: 865, endPoint y: 308, distance: 17.2
click at [852, 298] on fieldset "Client-Facing Target Install Date 9/26/2025" at bounding box center [888, 320] width 293 height 46
click at [857, 306] on icon at bounding box center [860, 307] width 10 height 8
click at [749, 63] on span "button" at bounding box center [753, 61] width 22 height 27
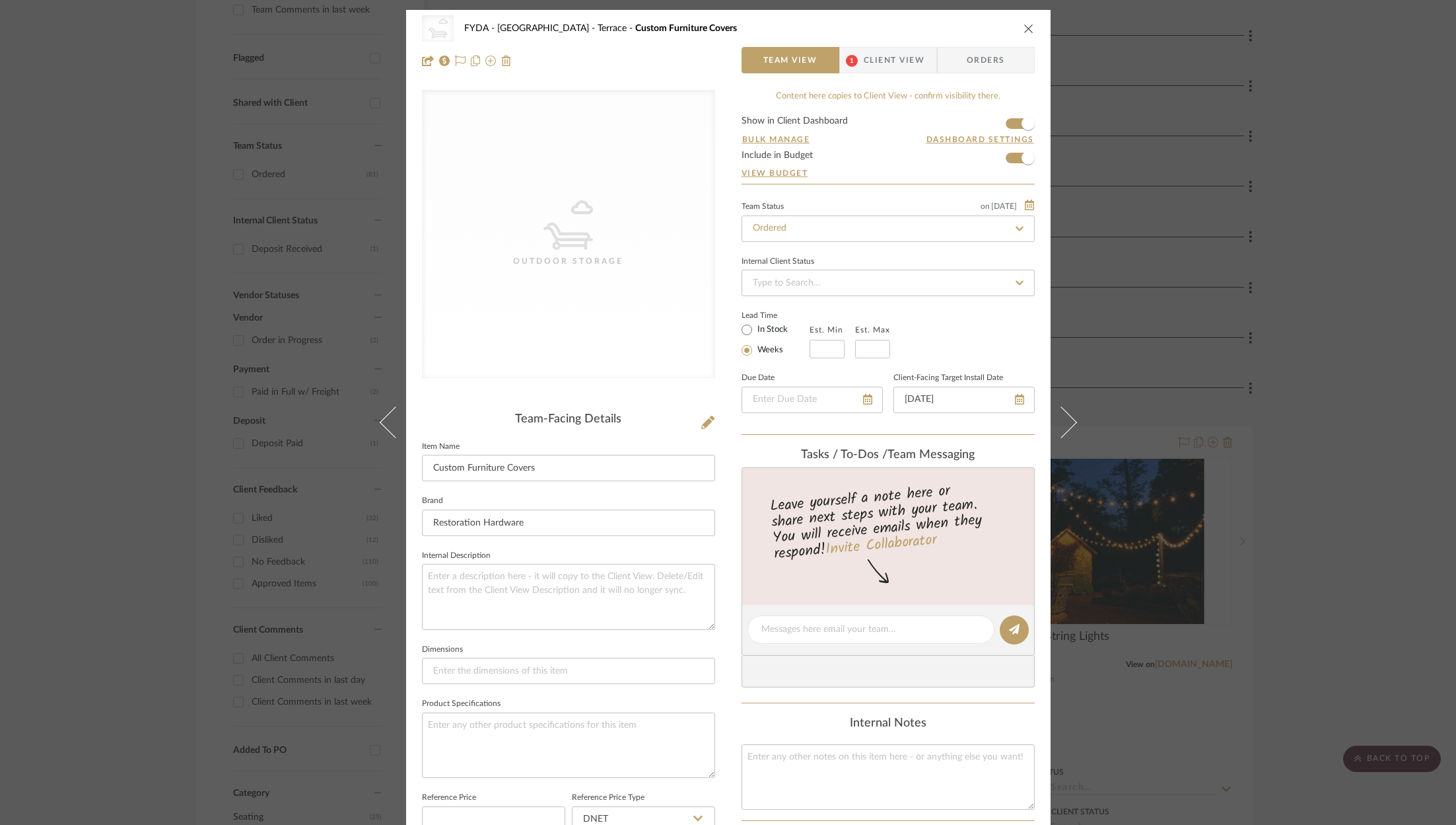
click at [460, 61] on div at bounding box center [568, 61] width 293 height 27
click at [457, 60] on icon at bounding box center [460, 61] width 11 height 11
click at [1029, 23] on icon "close" at bounding box center [1028, 28] width 11 height 11
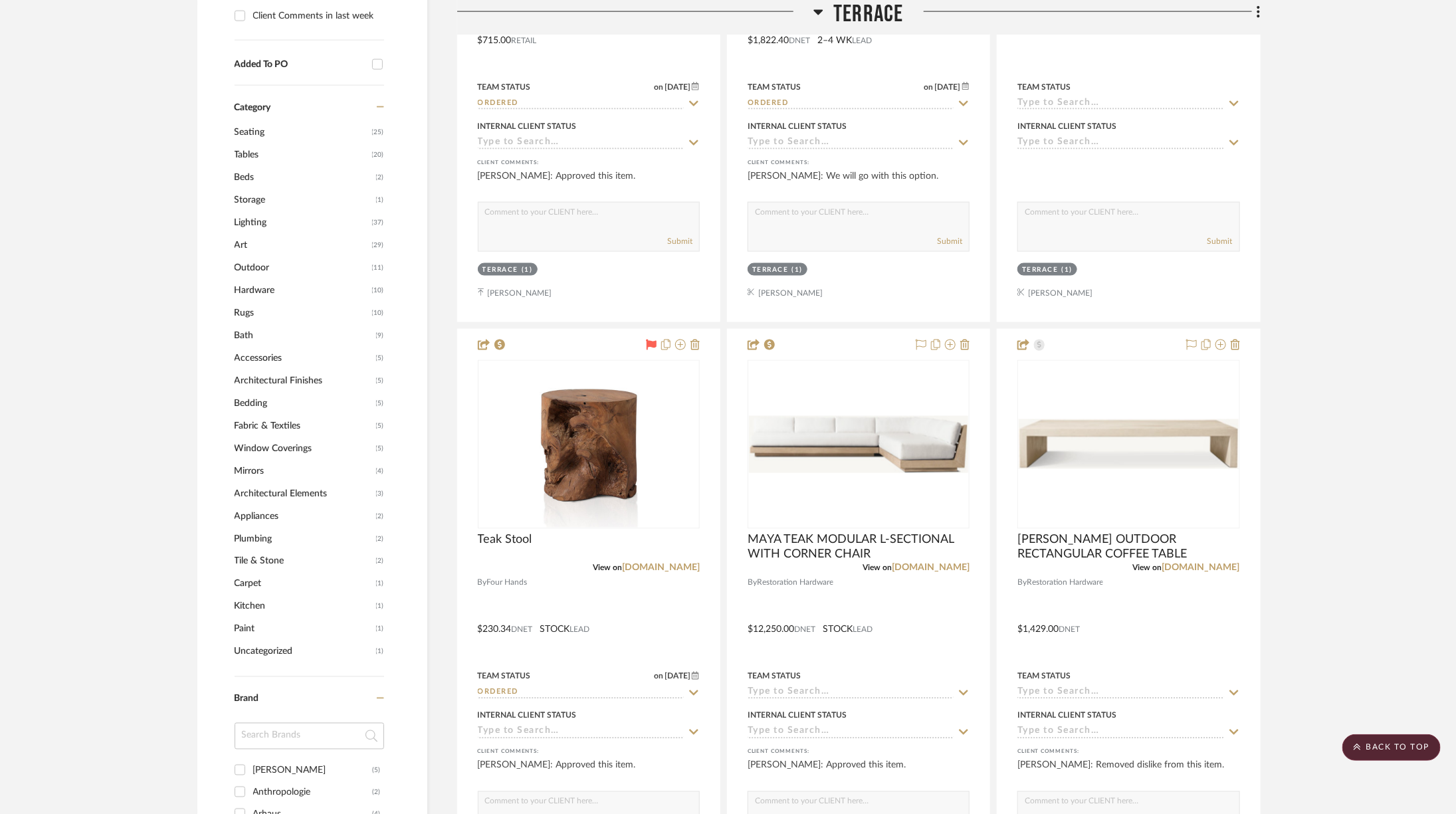
scroll to position [1240, 0]
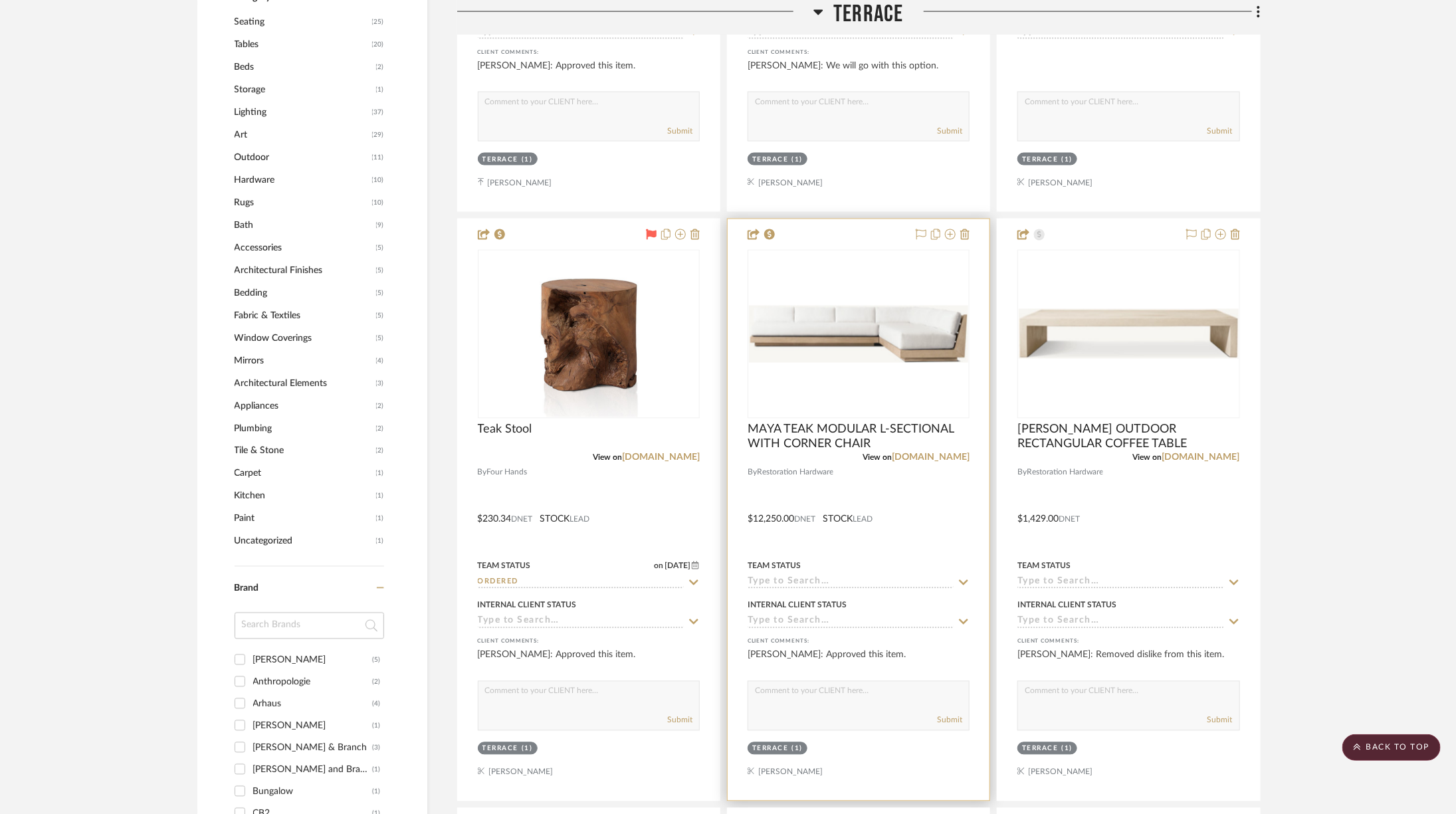
click at [847, 359] on img "0" at bounding box center [858, 334] width 219 height 58
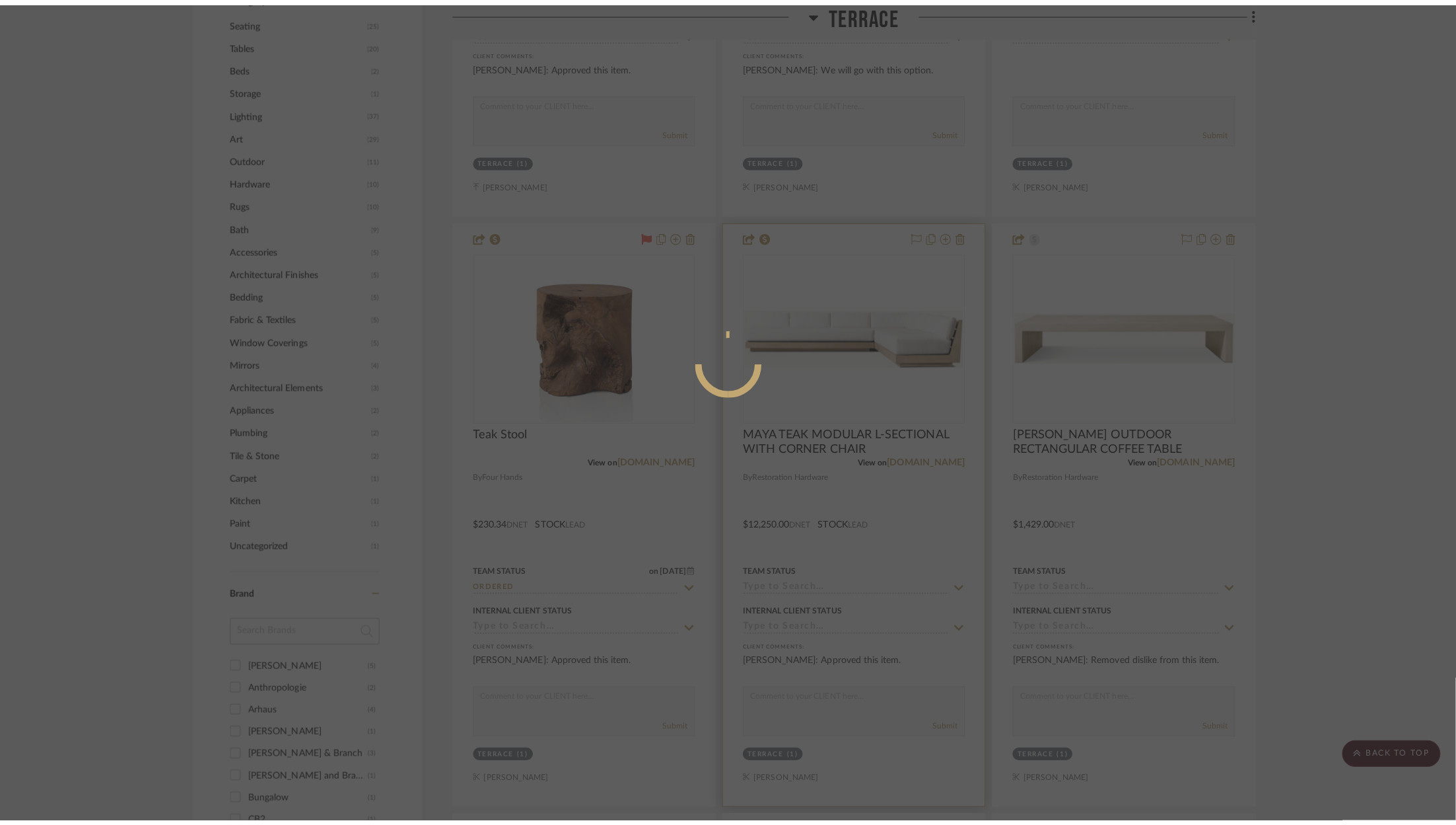
scroll to position [0, 0]
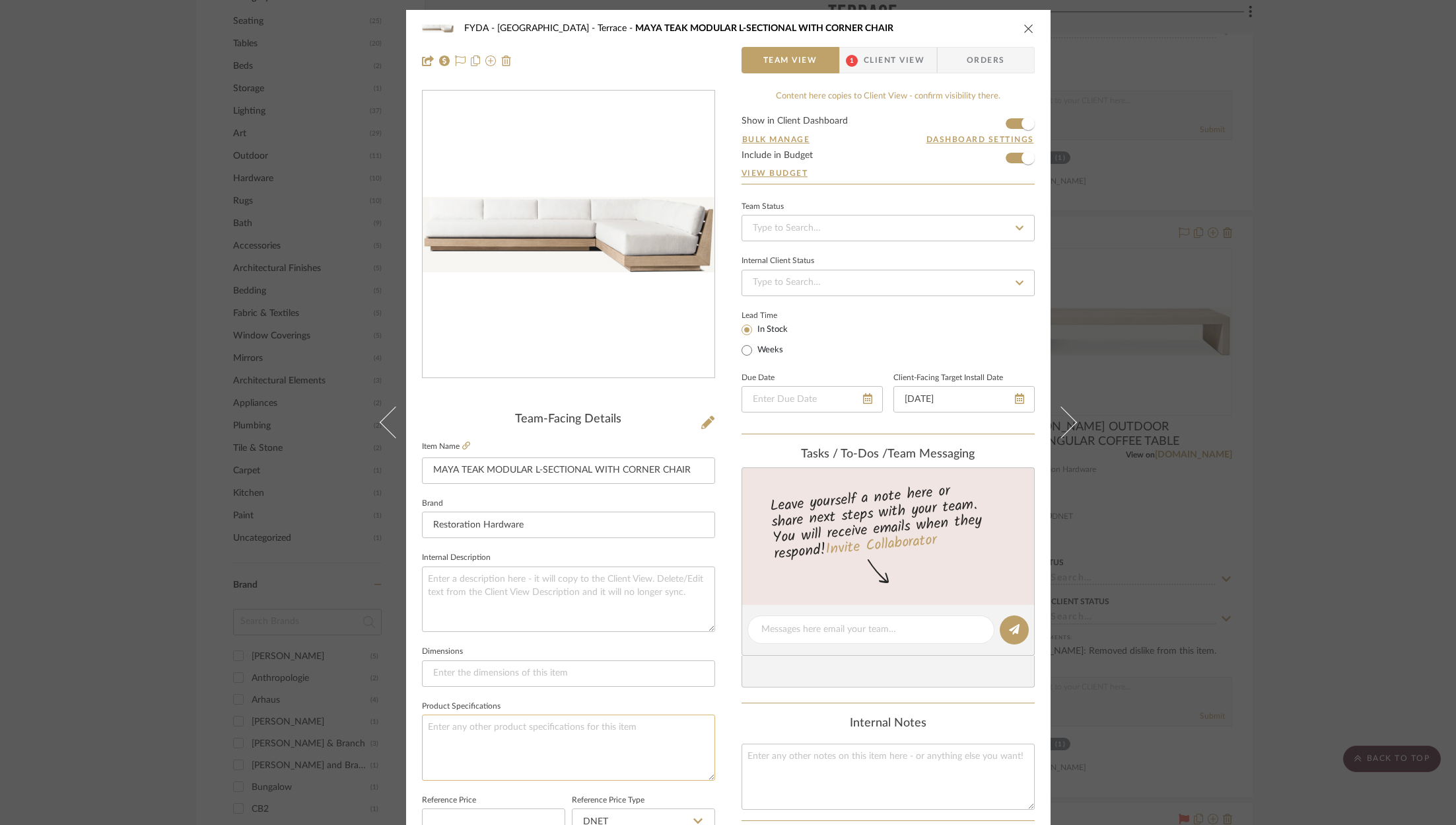
click at [491, 738] on textarea at bounding box center [568, 746] width 293 height 66
type textarea "Perennials Performance Textured Linen Weave/ Natural / Weathererd Teak"
click at [1015, 400] on icon at bounding box center [1019, 398] width 9 height 11
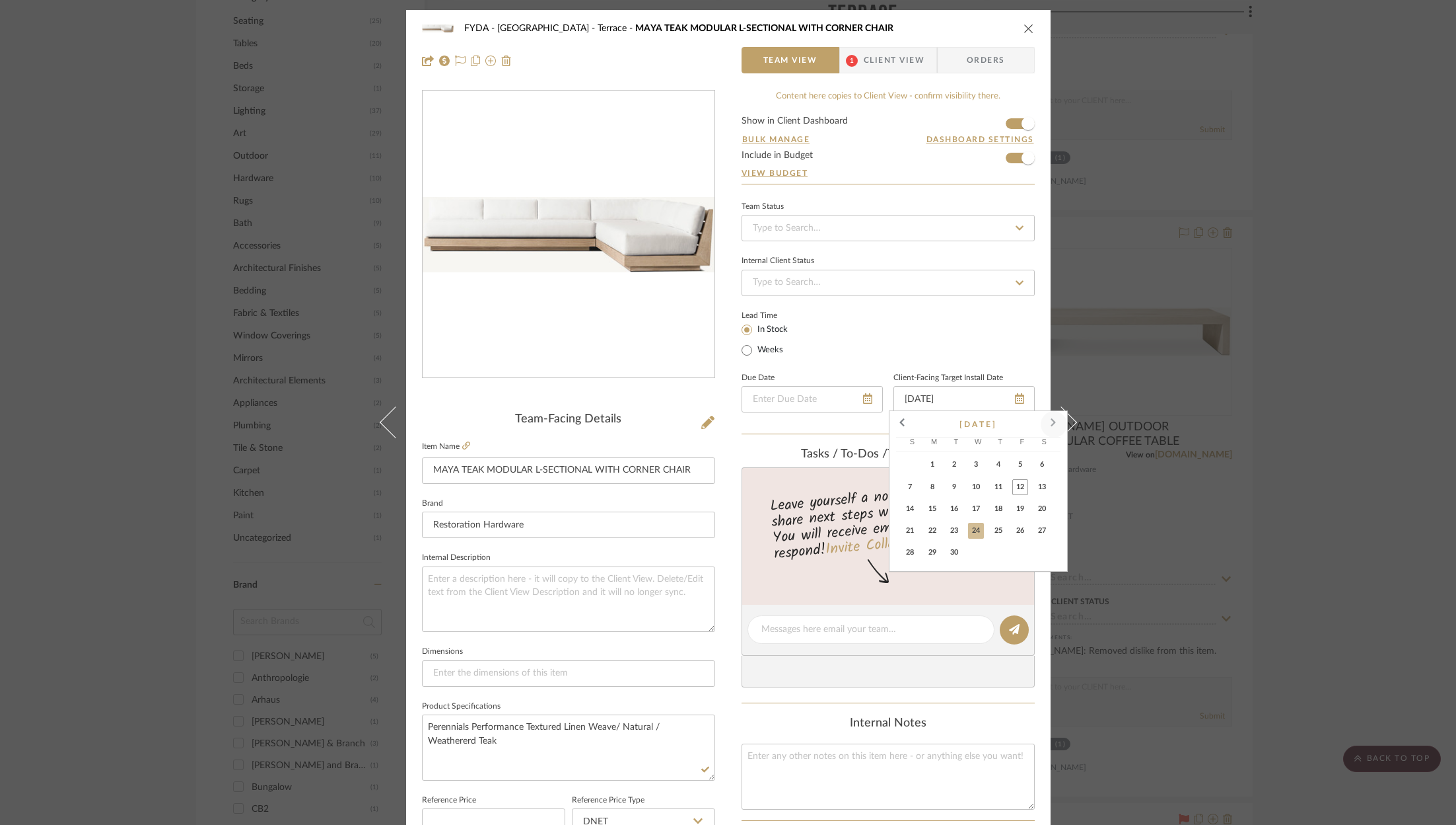
click at [1053, 418] on span at bounding box center [1054, 424] width 31 height 32
drag, startPoint x: 1009, startPoint y: 509, endPoint x: 990, endPoint y: 471, distance: 42.5
click at [1009, 509] on button "16" at bounding box center [1000, 510] width 22 height 22
type input "10/16/2025"
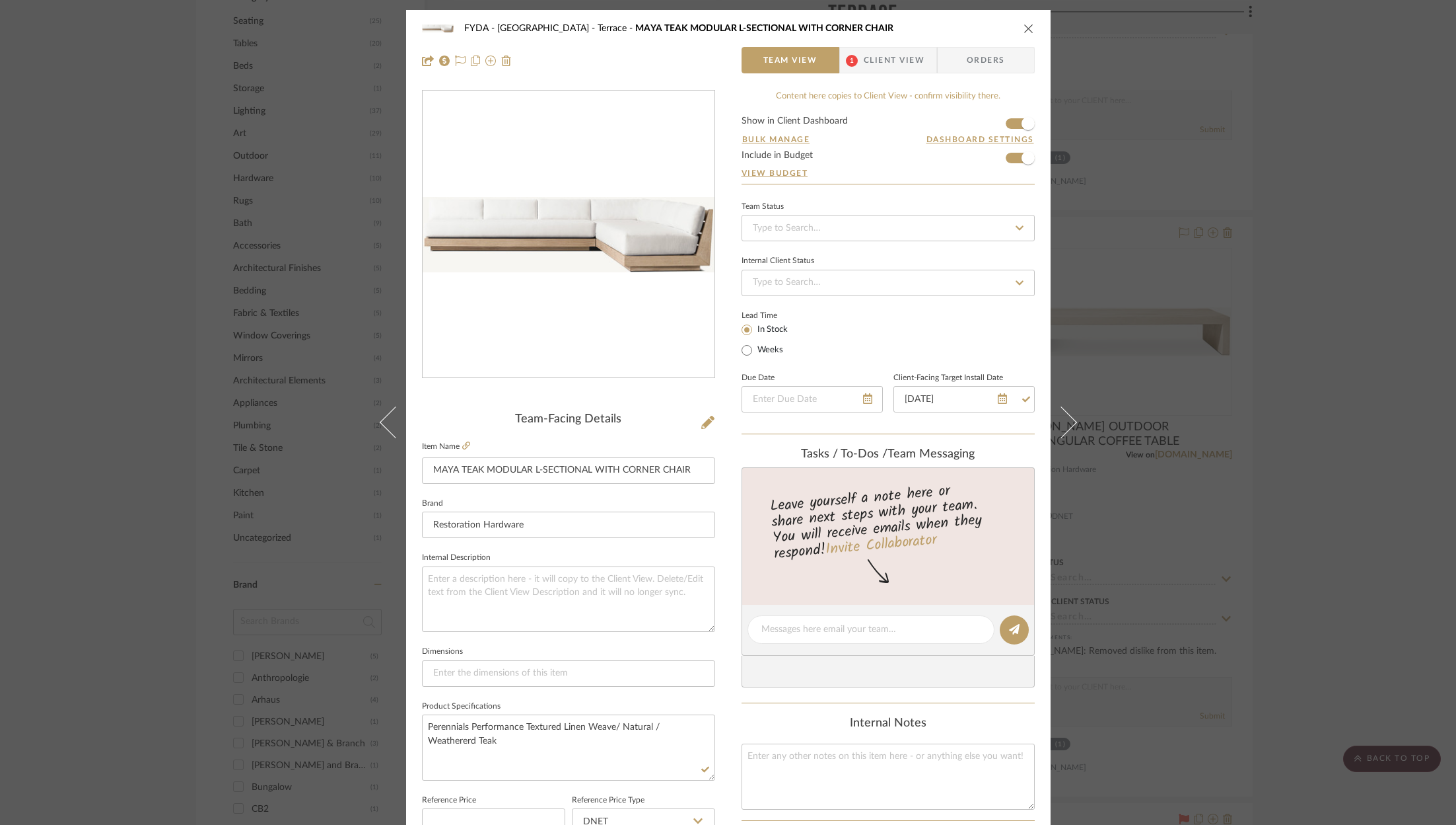
click at [970, 343] on div "Lead Time In Stock Weeks" at bounding box center [888, 332] width 293 height 51
click at [838, 233] on input at bounding box center [888, 228] width 293 height 27
drag, startPoint x: 847, startPoint y: 288, endPoint x: 450, endPoint y: 90, distance: 443.6
click at [847, 288] on div "Ordered" at bounding box center [883, 295] width 292 height 34
type input "[DATE]"
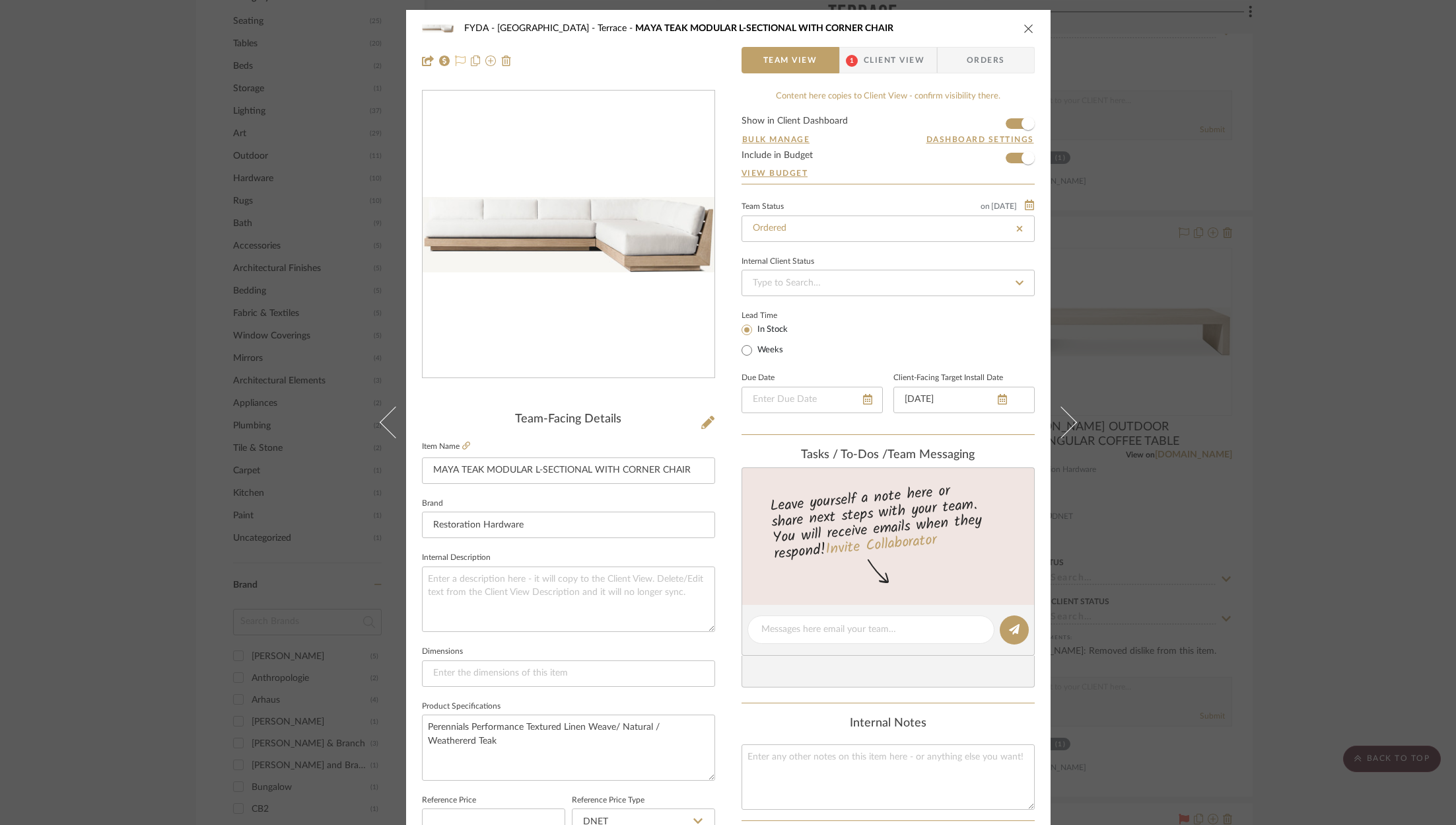
click at [455, 56] on icon at bounding box center [460, 61] width 11 height 11
click at [881, 66] on span "Client View" at bounding box center [893, 61] width 60 height 27
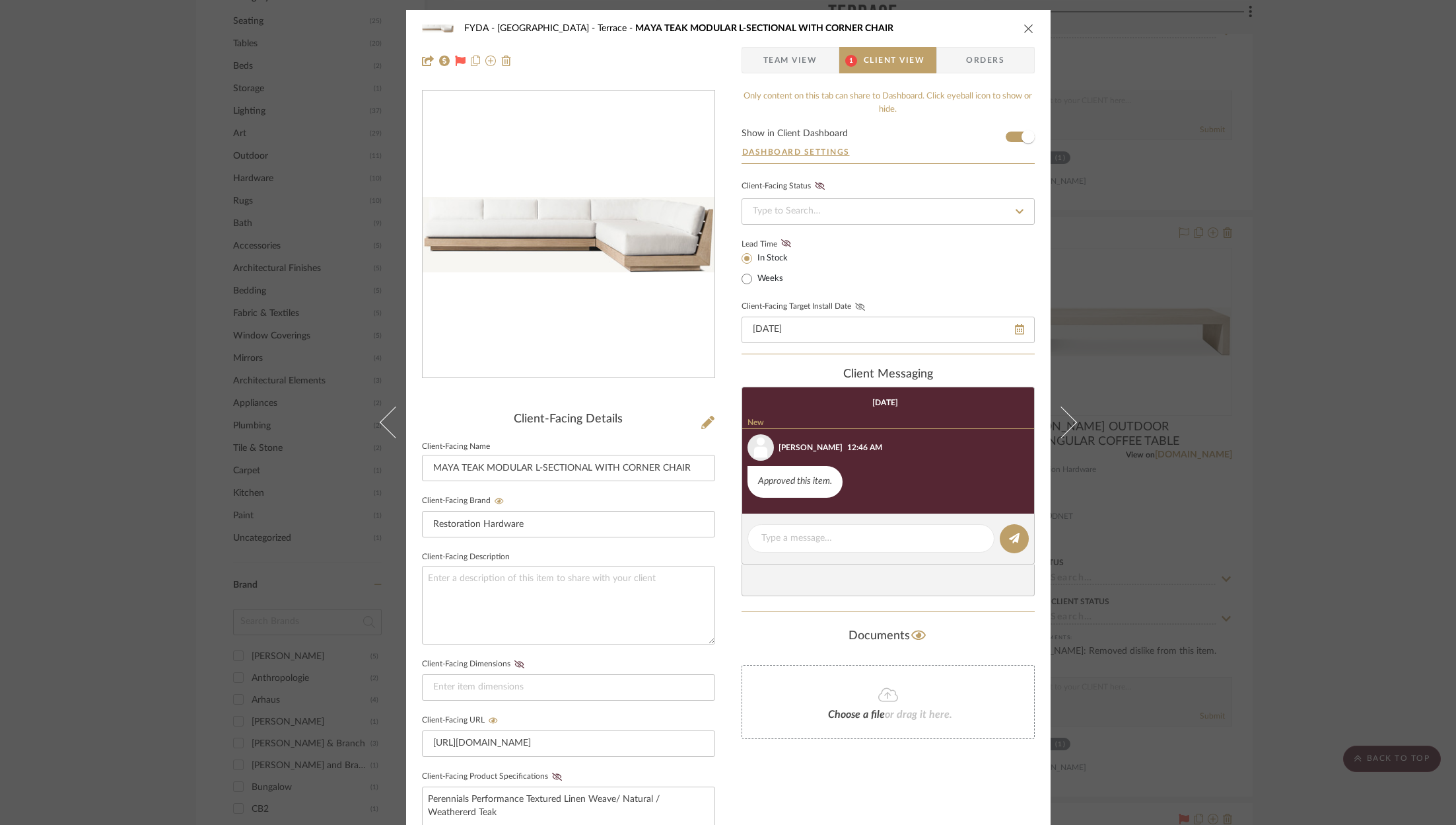
click at [855, 308] on icon at bounding box center [860, 307] width 10 height 8
click at [1023, 27] on button "close" at bounding box center [1028, 28] width 12 height 12
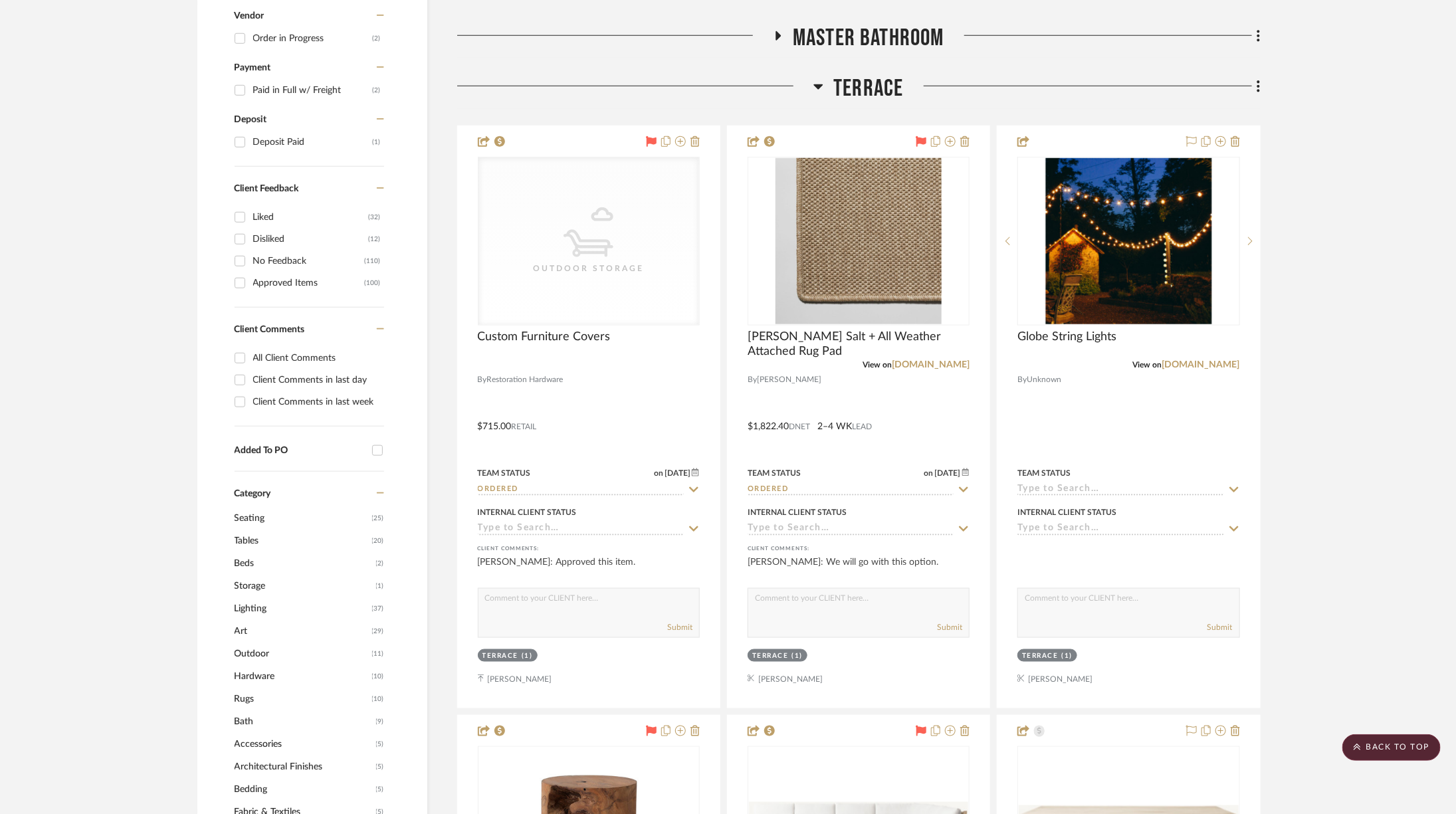
scroll to position [741, 0]
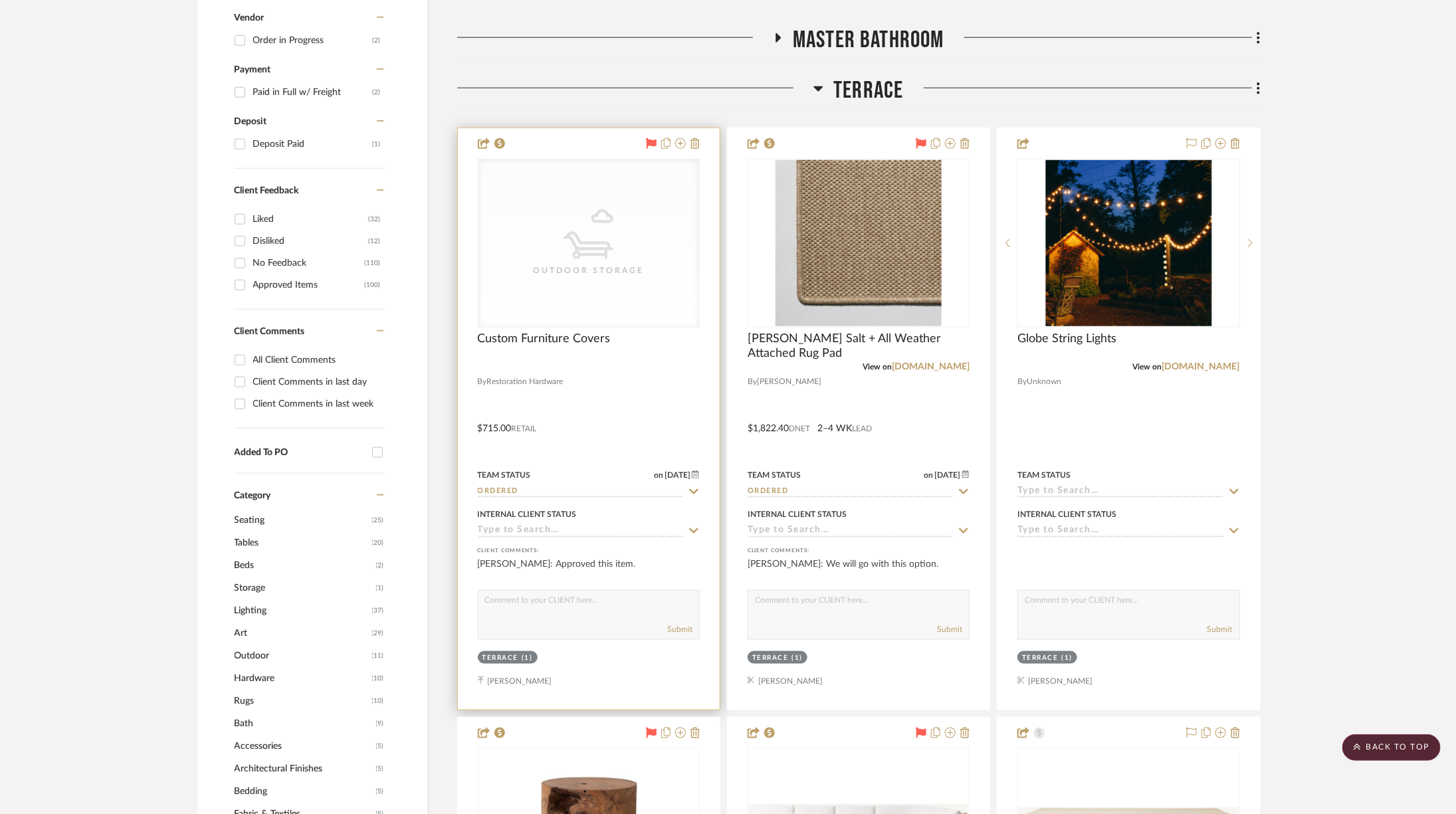
click at [619, 235] on div "CategoryIconOutdoor Outdoor Storage" at bounding box center [589, 243] width 221 height 168
click at [0, 0] on div at bounding box center [0, 0] width 0 height 0
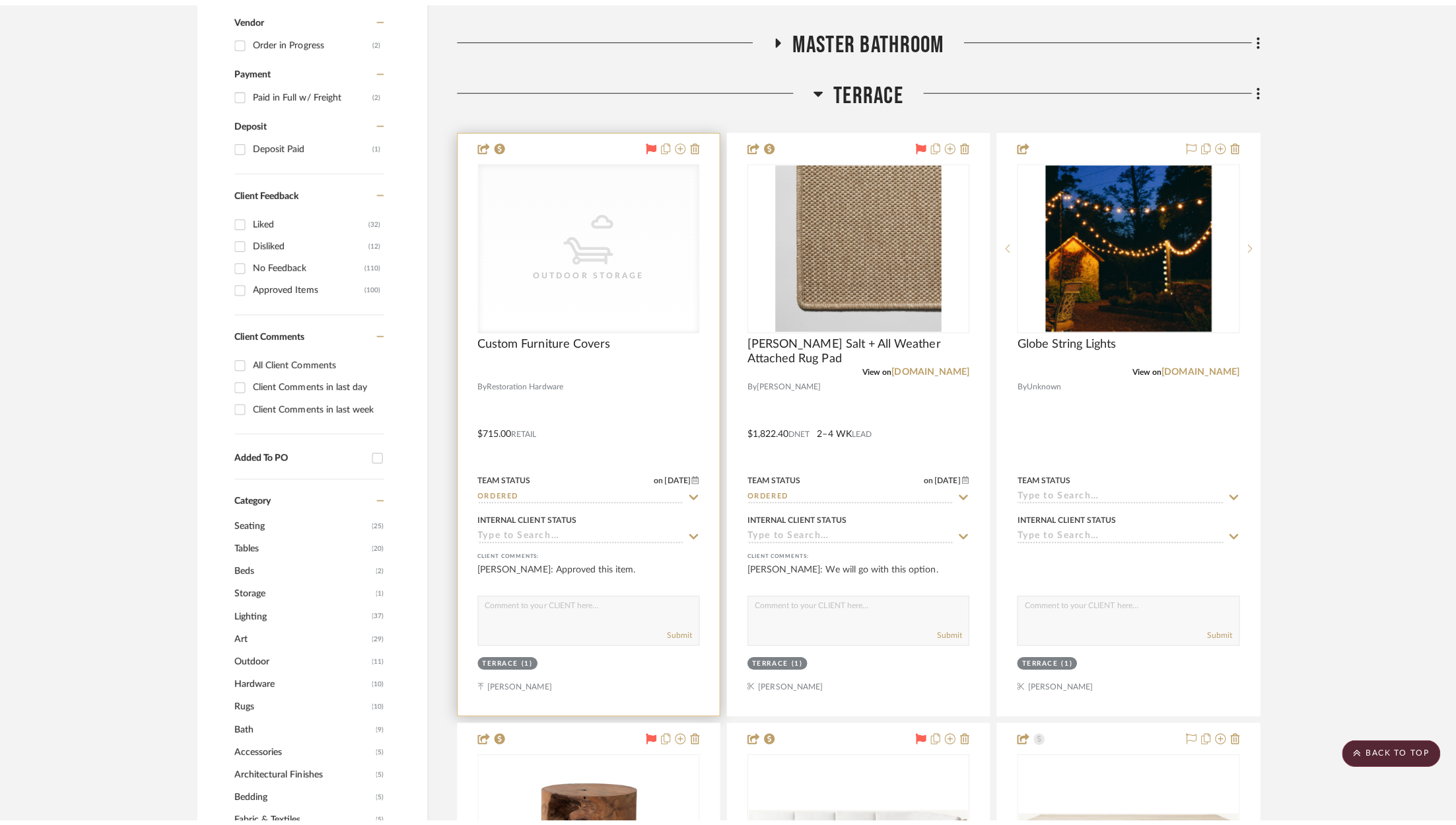
scroll to position [0, 0]
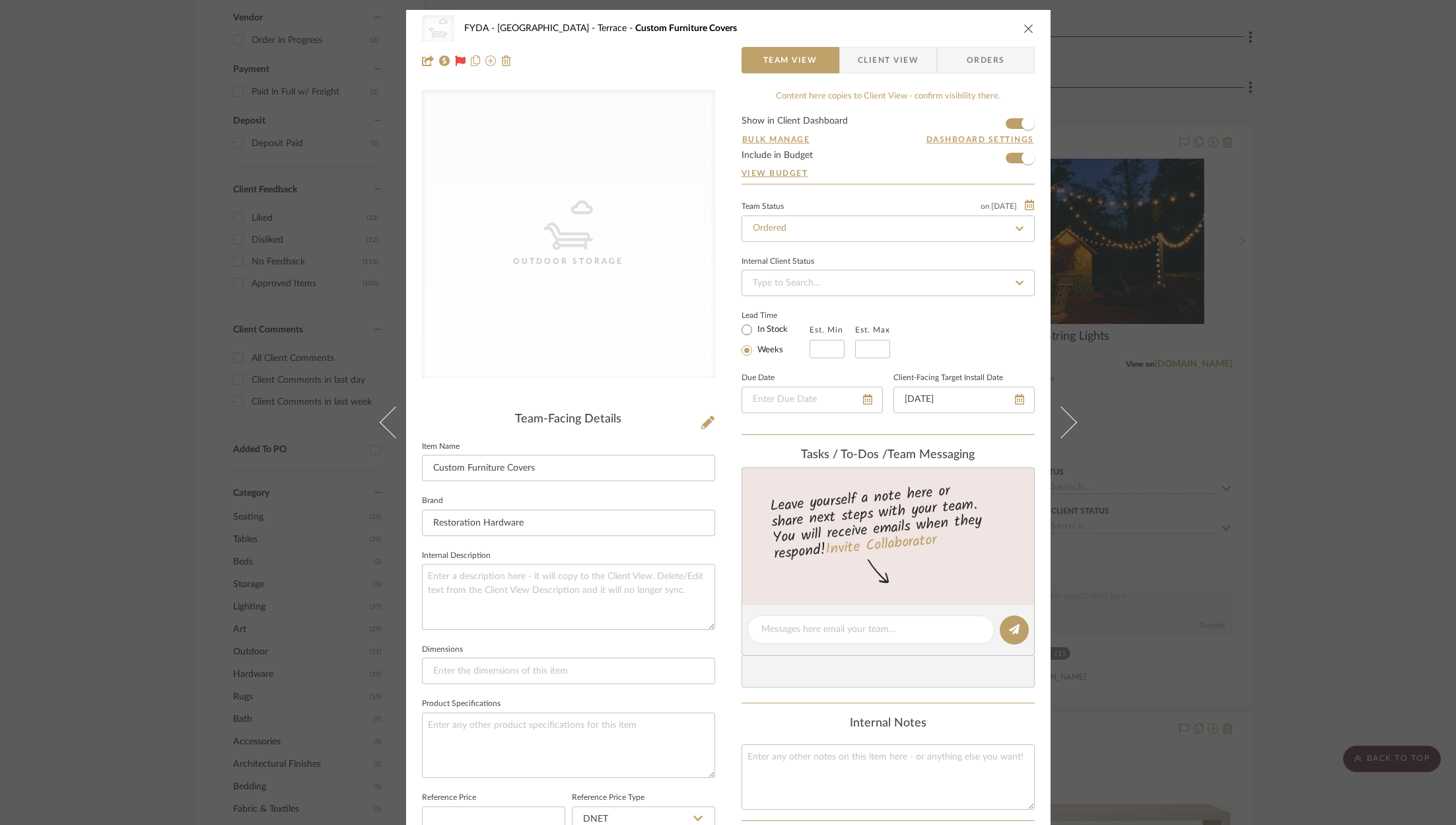
click at [890, 51] on span "Client View" at bounding box center [888, 61] width 60 height 27
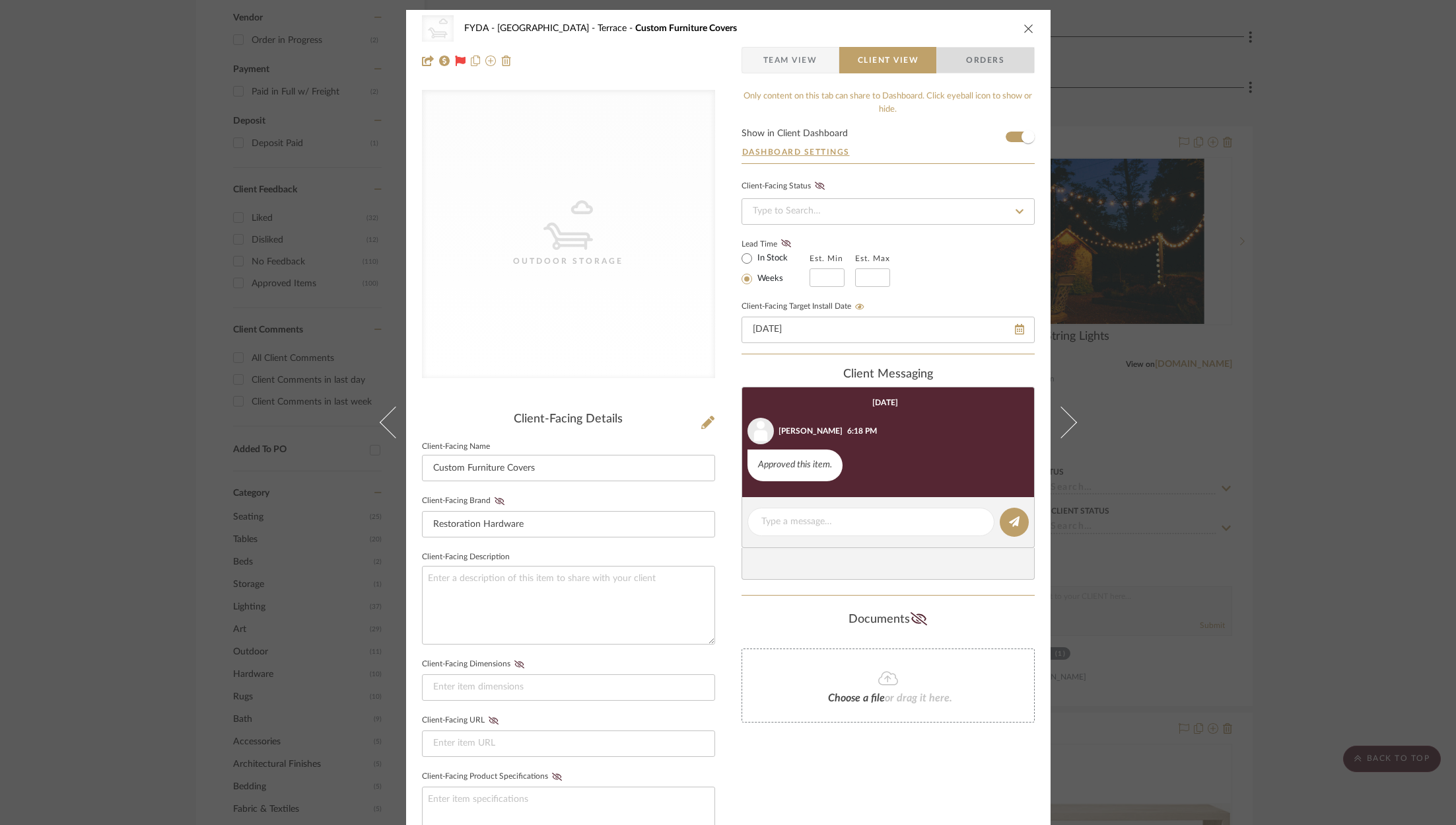
click at [962, 68] on span "Orders" at bounding box center [984, 61] width 67 height 27
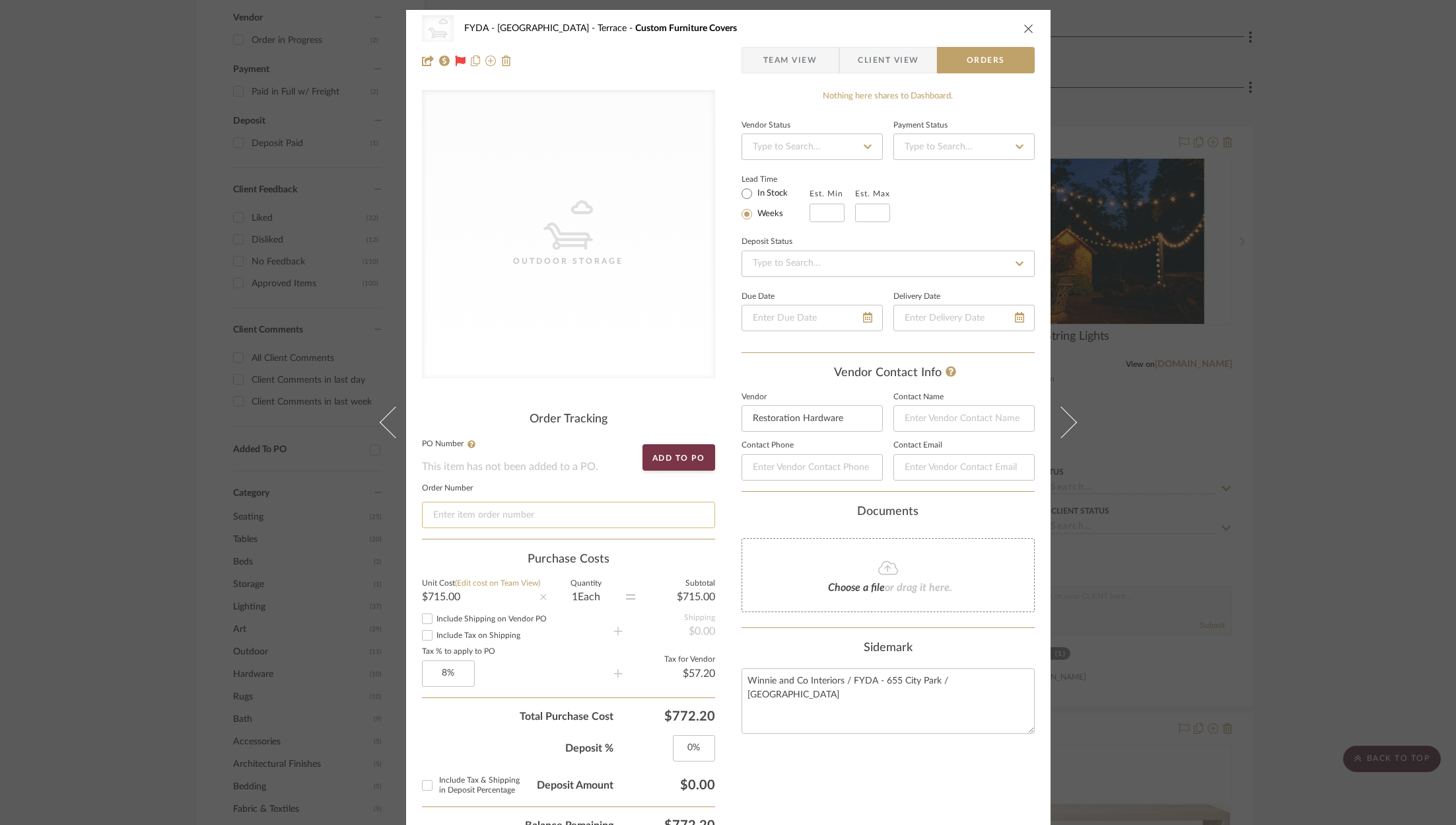
click at [544, 507] on input at bounding box center [568, 515] width 293 height 27
paste input "H03514961810047"
click at [1025, 22] on button "close" at bounding box center [1028, 28] width 12 height 12
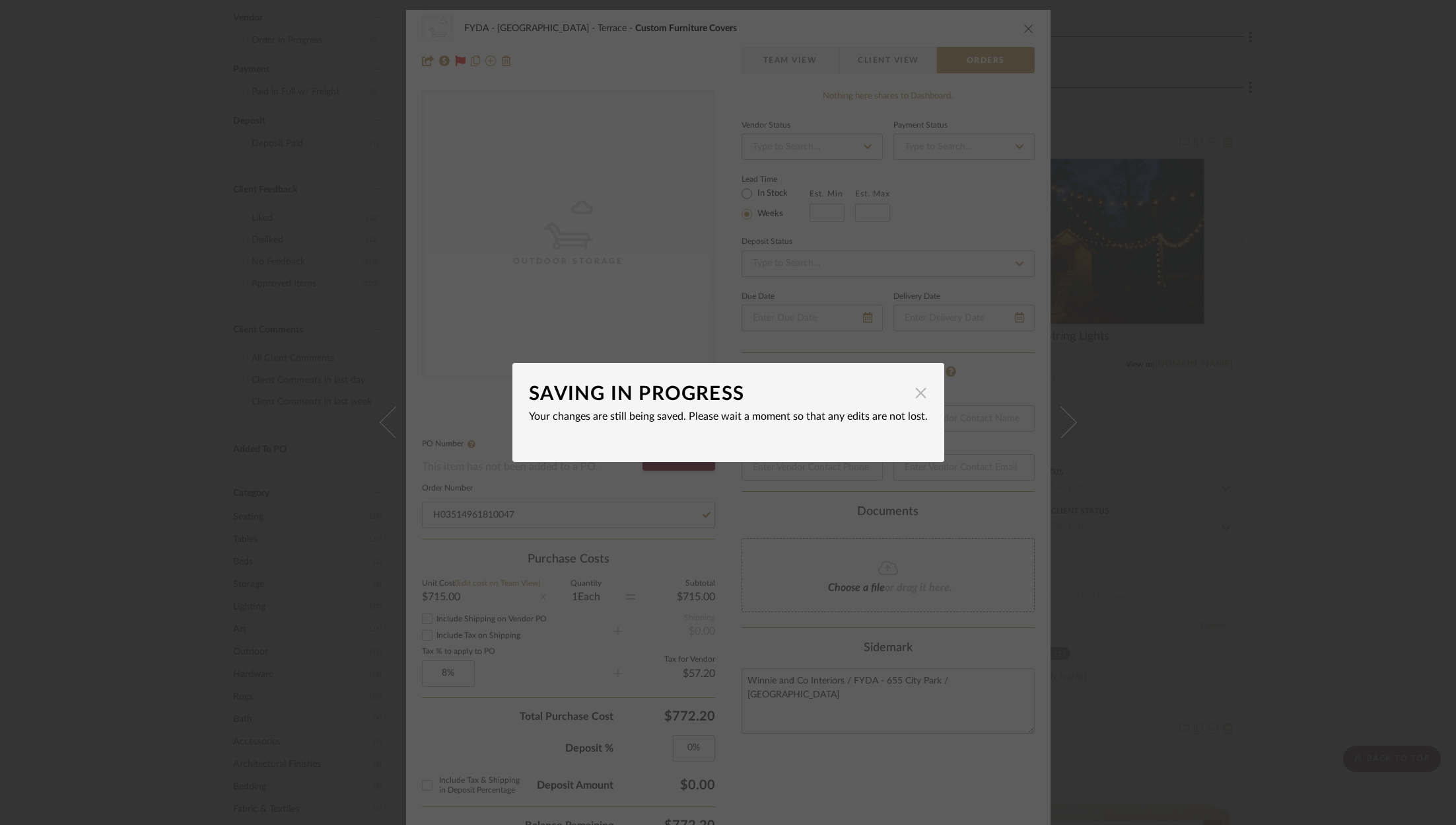
click at [909, 400] on span "button" at bounding box center [921, 392] width 27 height 27
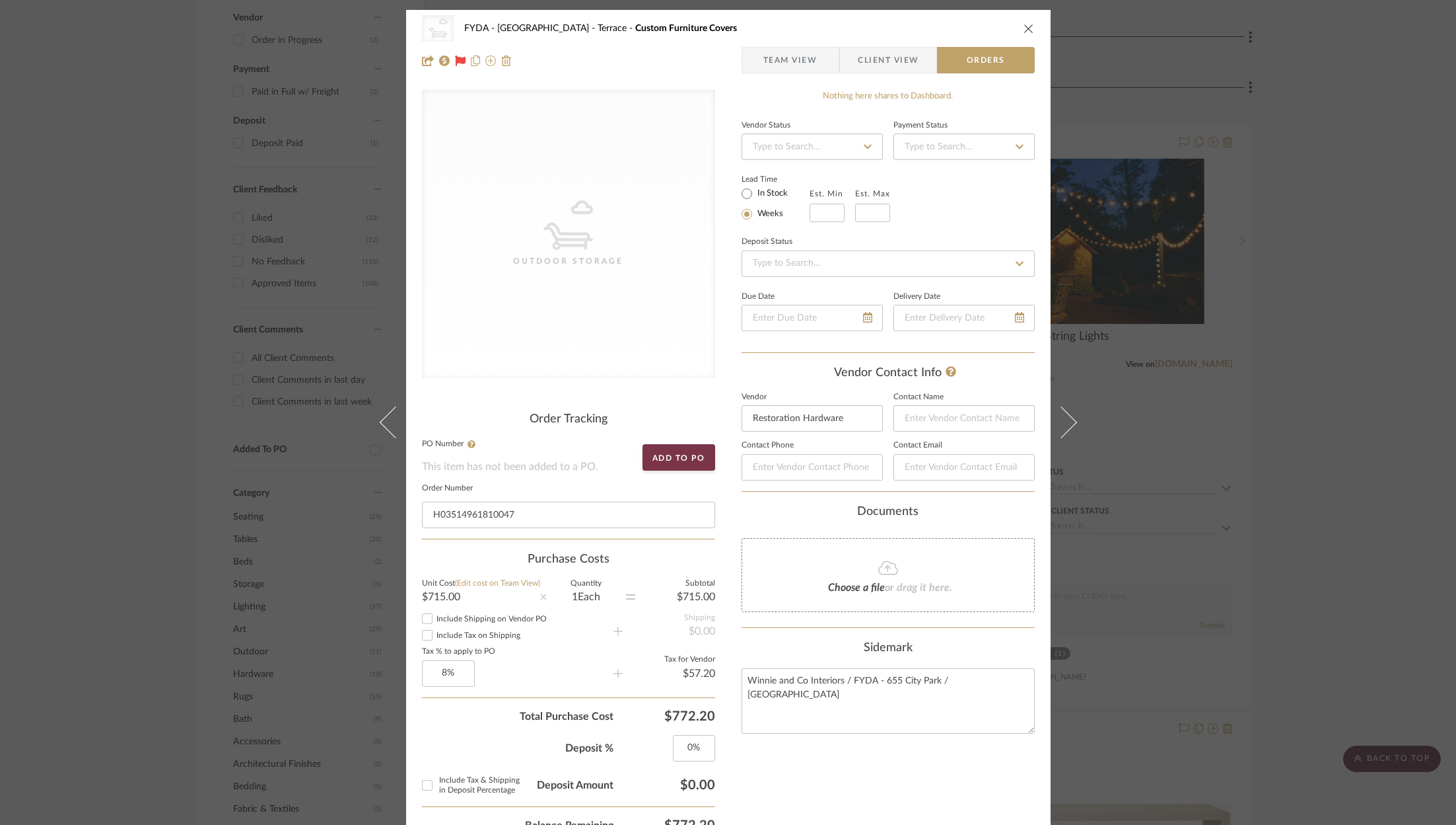
click at [1024, 30] on icon "close" at bounding box center [1028, 28] width 11 height 11
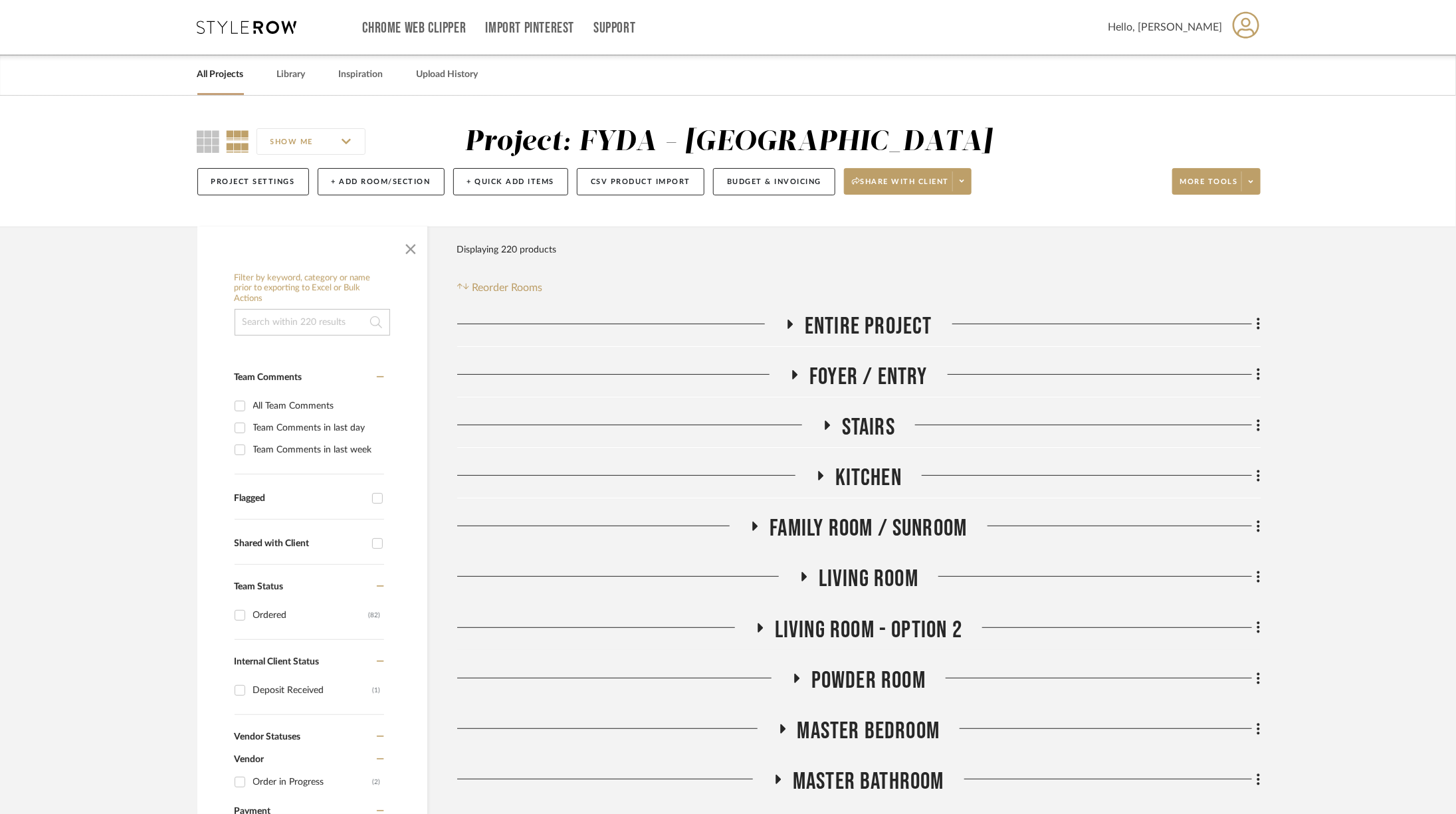
scroll to position [28, 0]
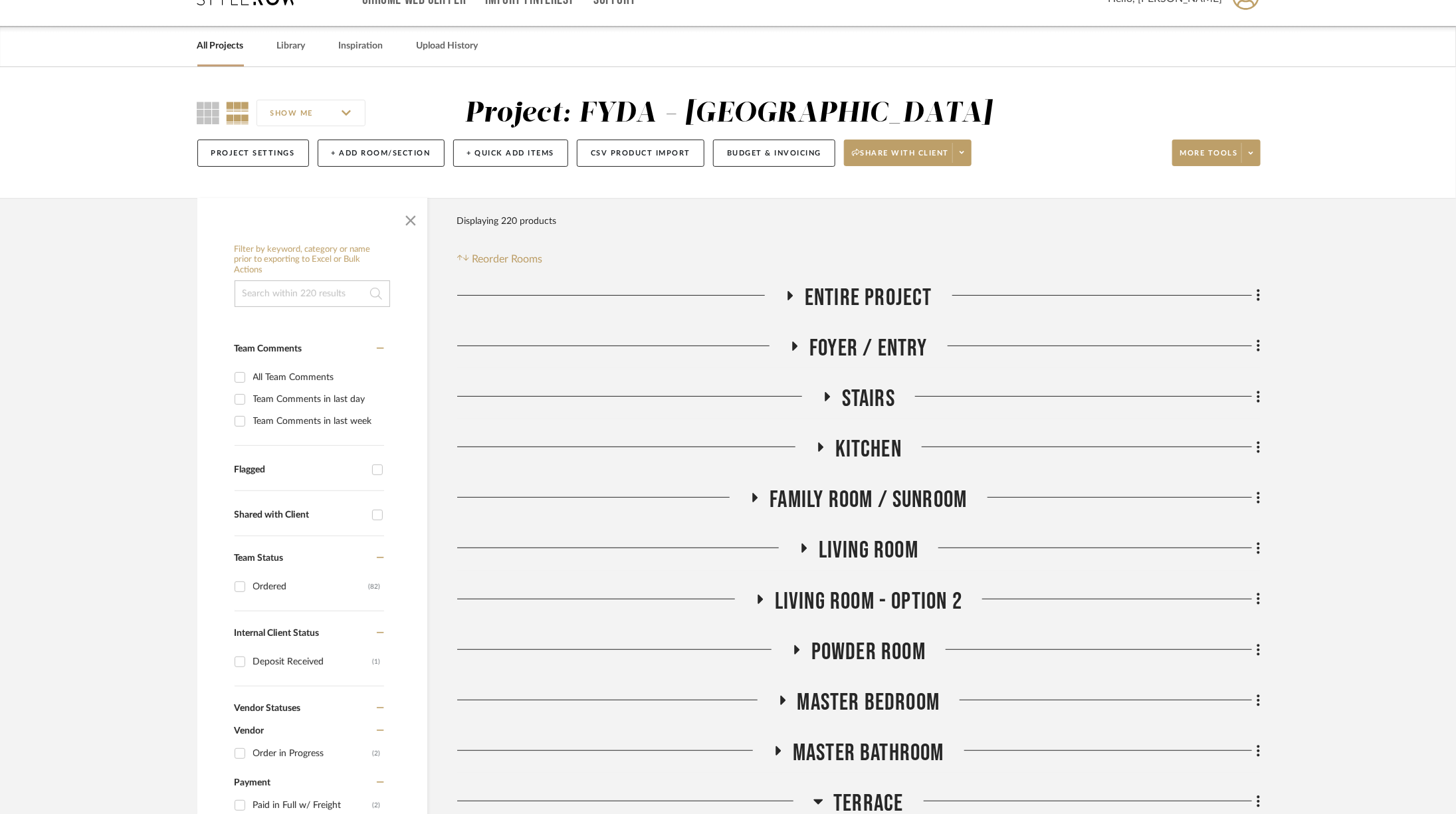
click at [879, 600] on span "Living Room - Option 2" at bounding box center [868, 601] width 188 height 28
click at [872, 595] on span "Living Room - Option 2" at bounding box center [868, 601] width 188 height 28
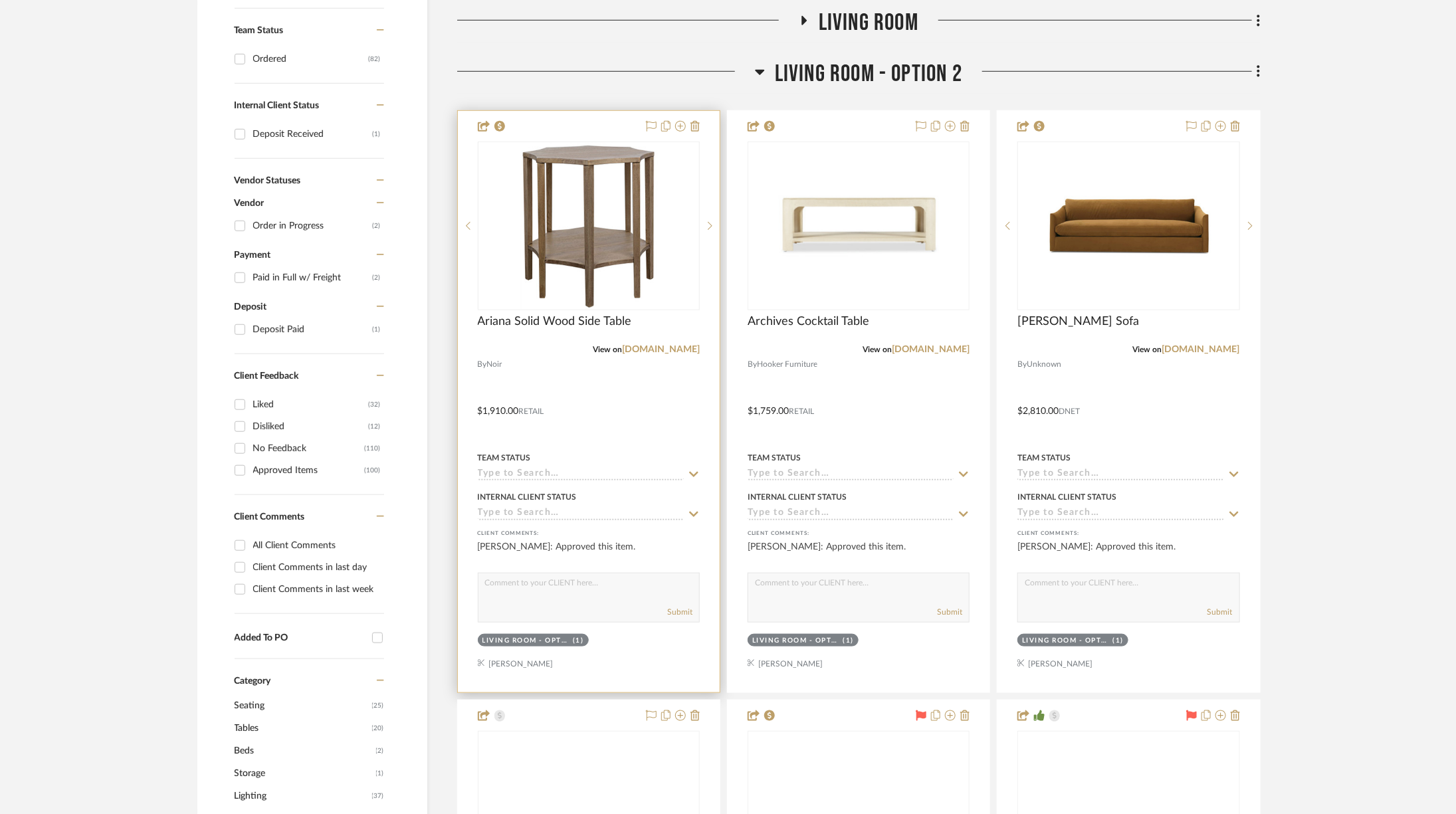
scroll to position [583, 0]
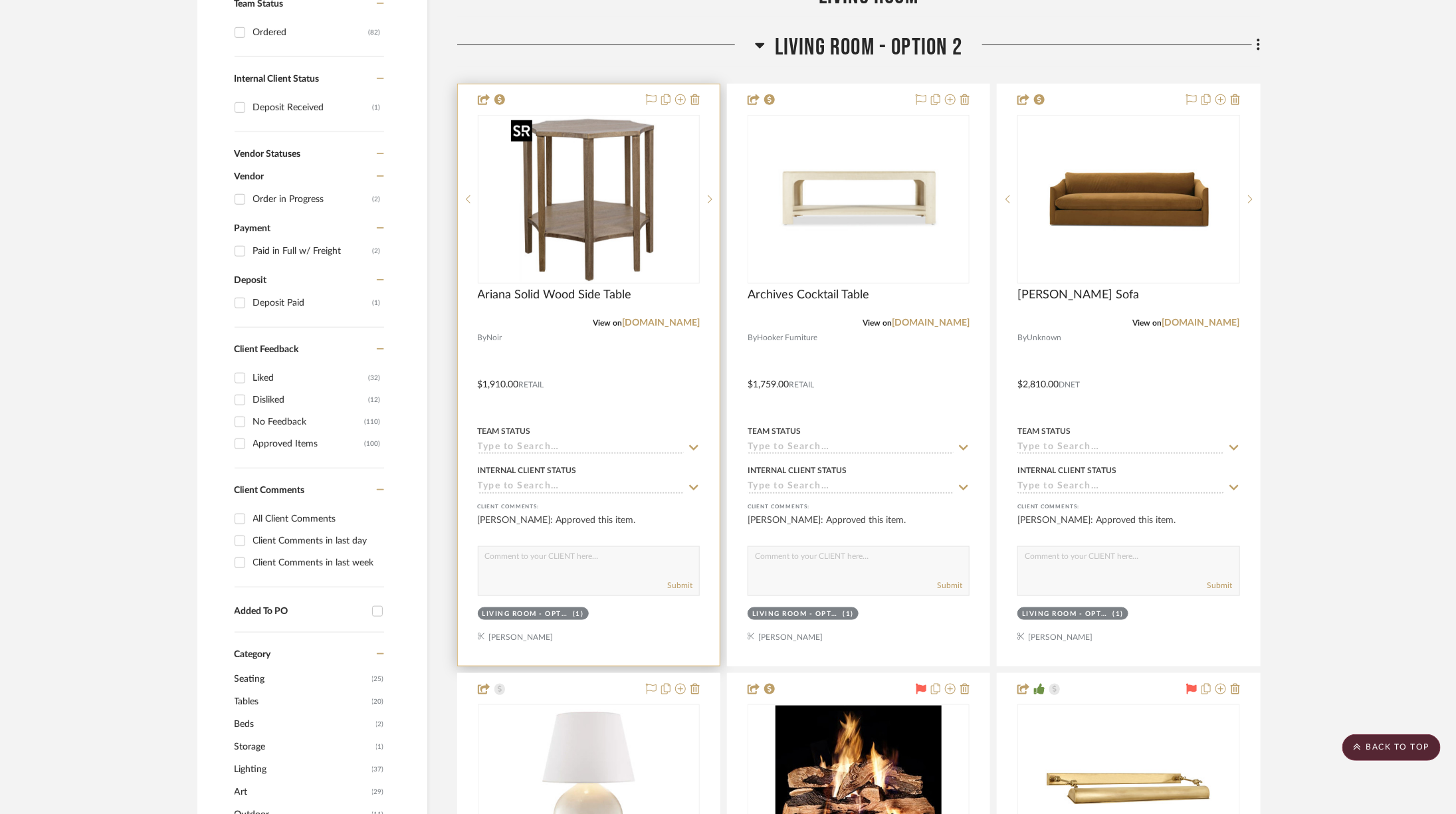
click at [0, 0] on img at bounding box center [0, 0] width 0 height 0
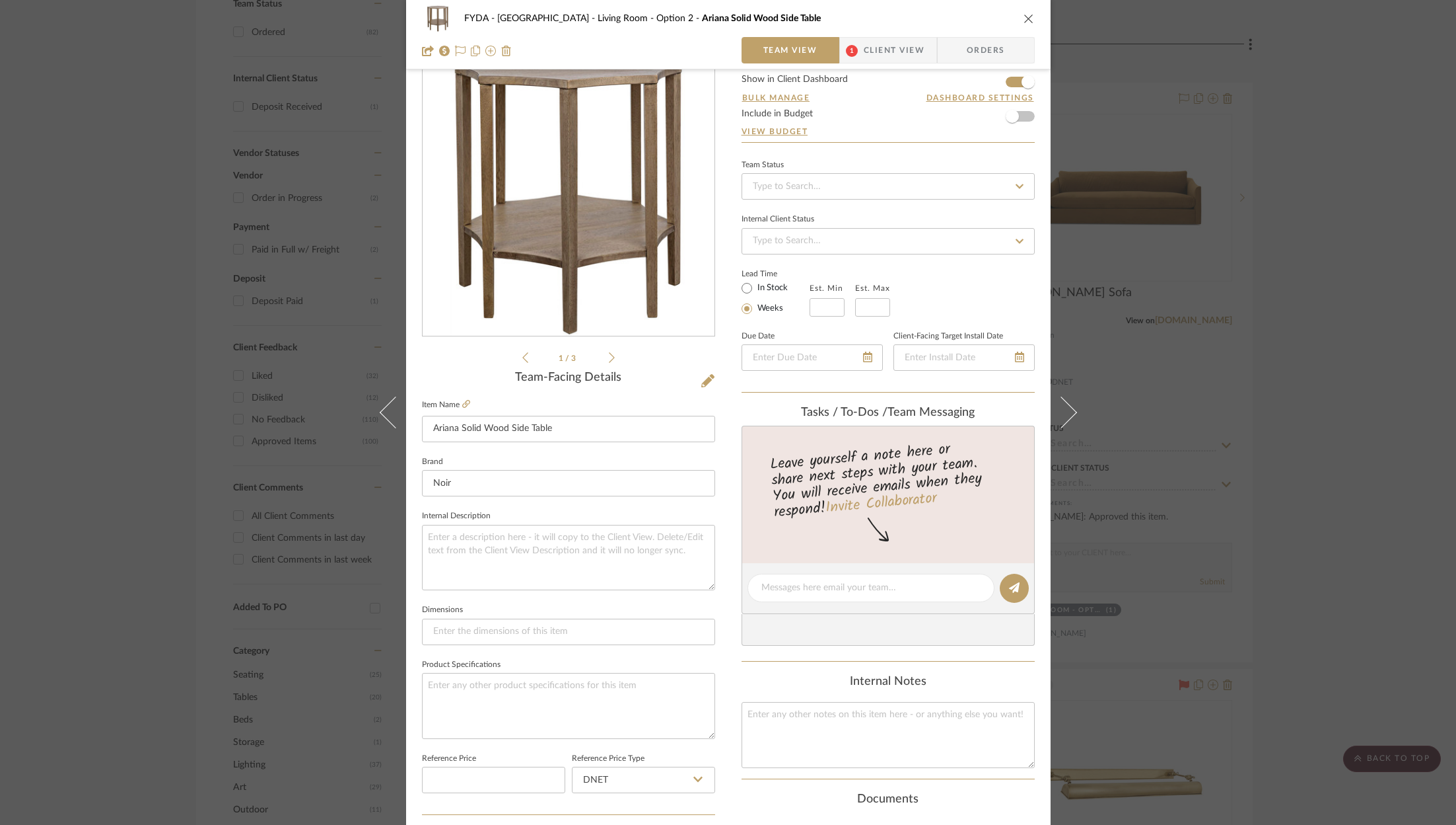
scroll to position [287, 0]
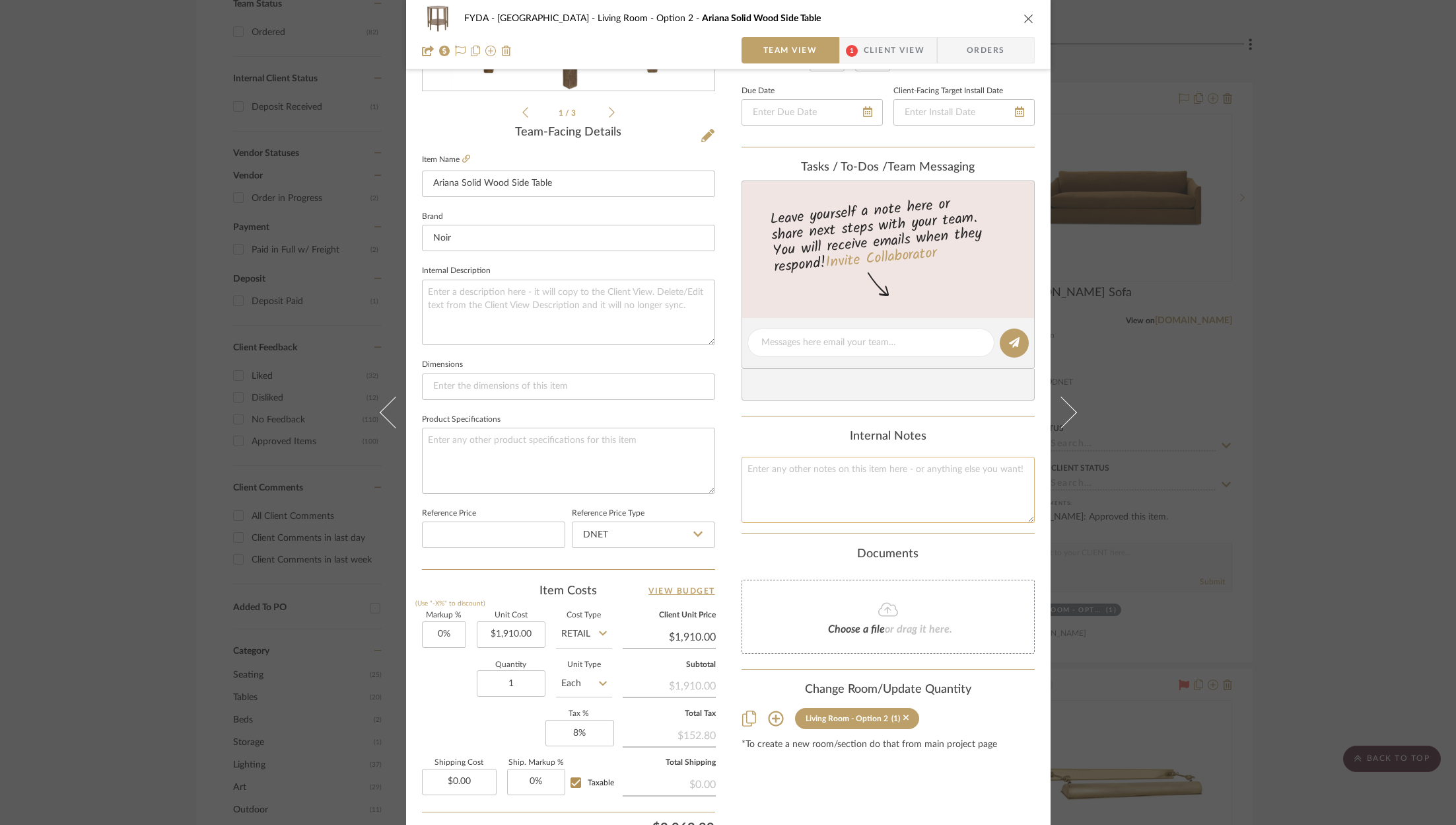
click at [836, 483] on textarea at bounding box center [888, 489] width 293 height 66
click at [524, 634] on input "1910.00" at bounding box center [510, 634] width 69 height 27
click at [868, 785] on div "Content here copies to Client View - confirm visibility there. Show in Client D…" at bounding box center [888, 347] width 293 height 1088
click at [599, 628] on icon at bounding box center [603, 633] width 8 height 11
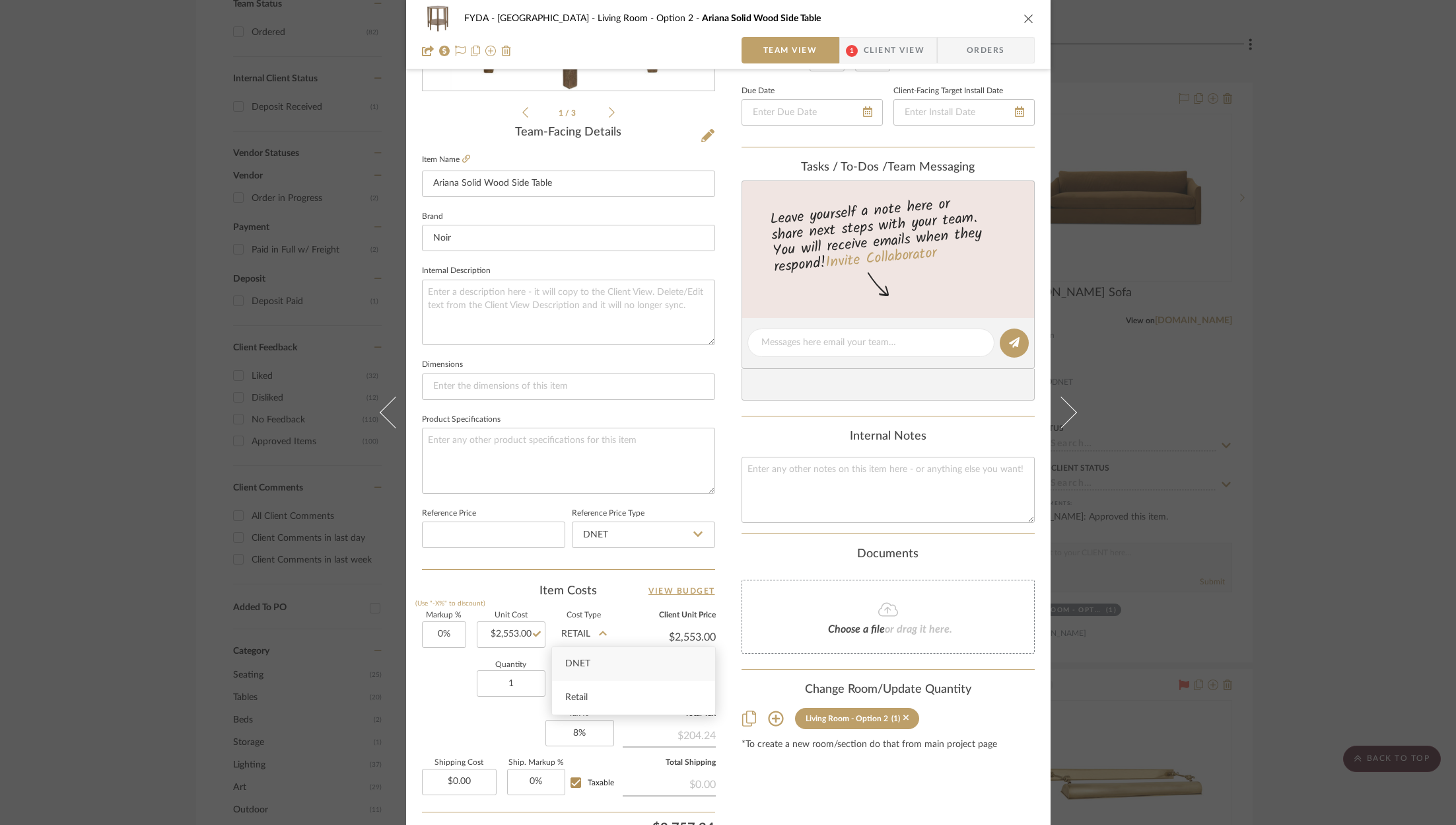
click at [597, 662] on div "DNET" at bounding box center [633, 663] width 163 height 34
click at [443, 633] on input "0" at bounding box center [443, 634] width 44 height 27
click at [860, 773] on div "Content here copies to Client View - confirm visibility there. Show in Client D…" at bounding box center [888, 347] width 293 height 1088
click at [517, 633] on input "2553.00" at bounding box center [510, 634] width 69 height 27
click at [897, 796] on div "Content here copies to Client View - confirm visibility there. Show in Client D…" at bounding box center [888, 347] width 293 height 1088
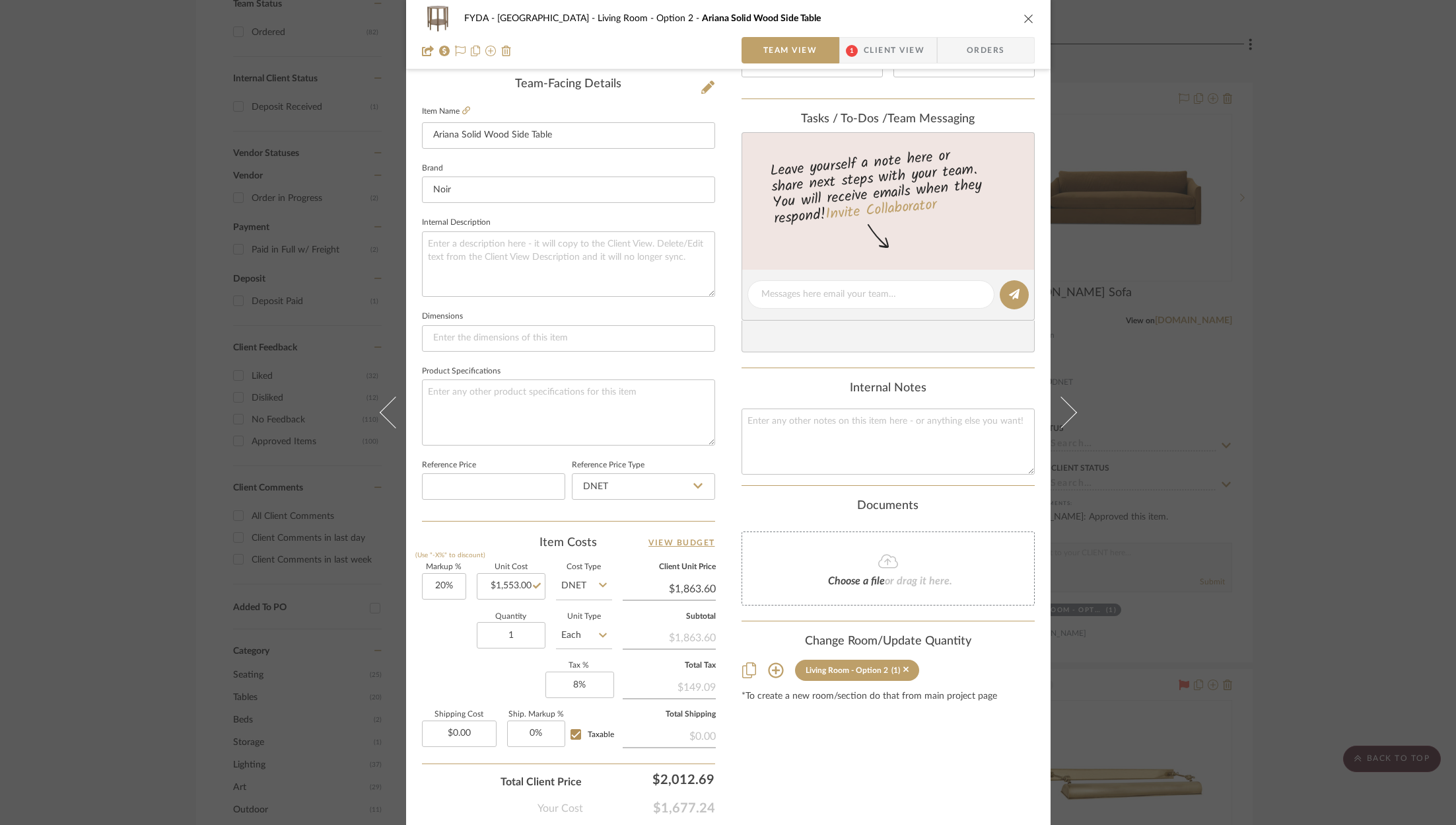
scroll to position [401, 0]
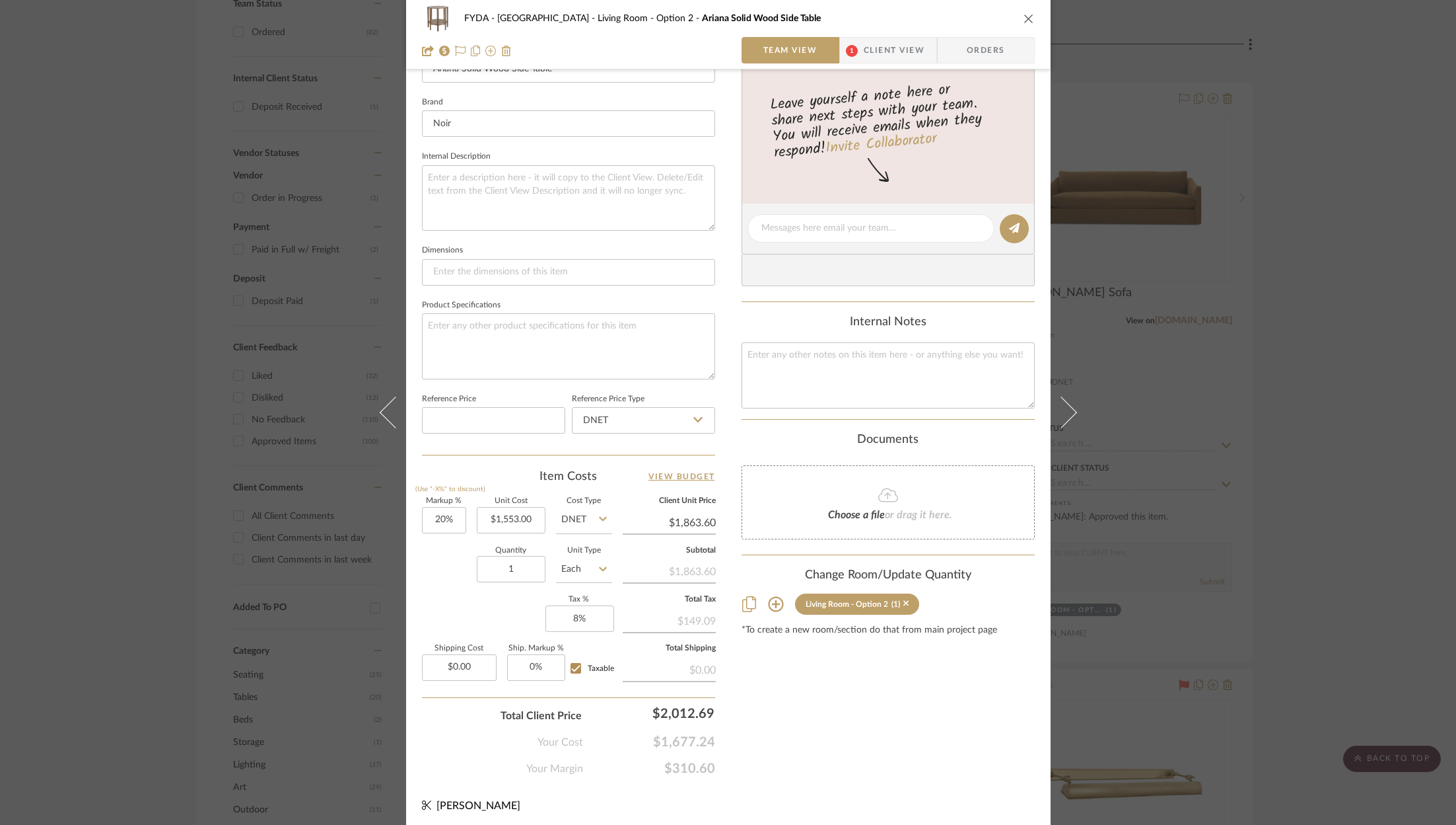
click at [854, 760] on div "Content here copies to Client View - confirm visibility there. Show in Client D…" at bounding box center [888, 233] width 293 height 1088
click at [1023, 17] on icon "close" at bounding box center [1028, 18] width 11 height 11
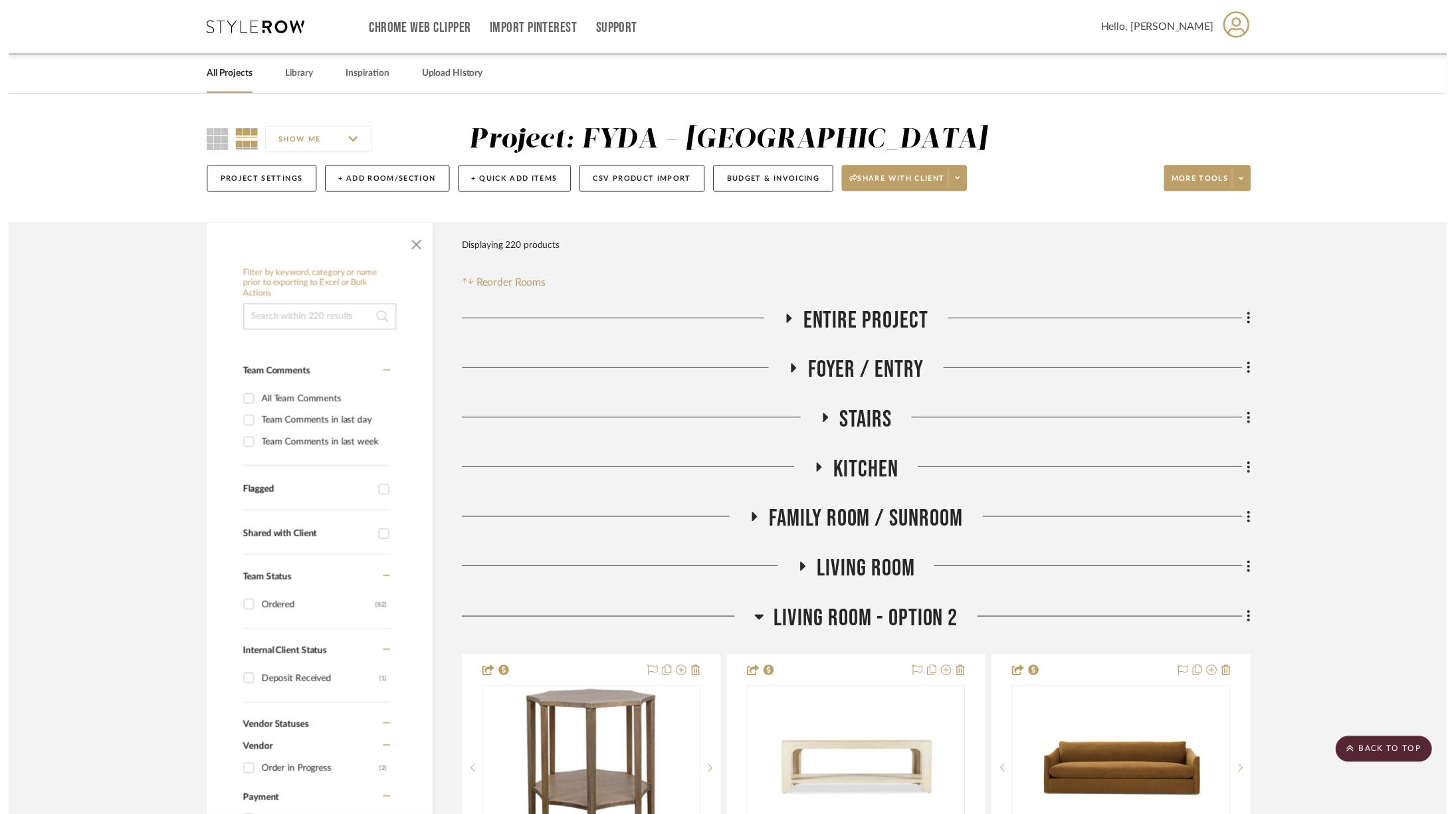
scroll to position [583, 0]
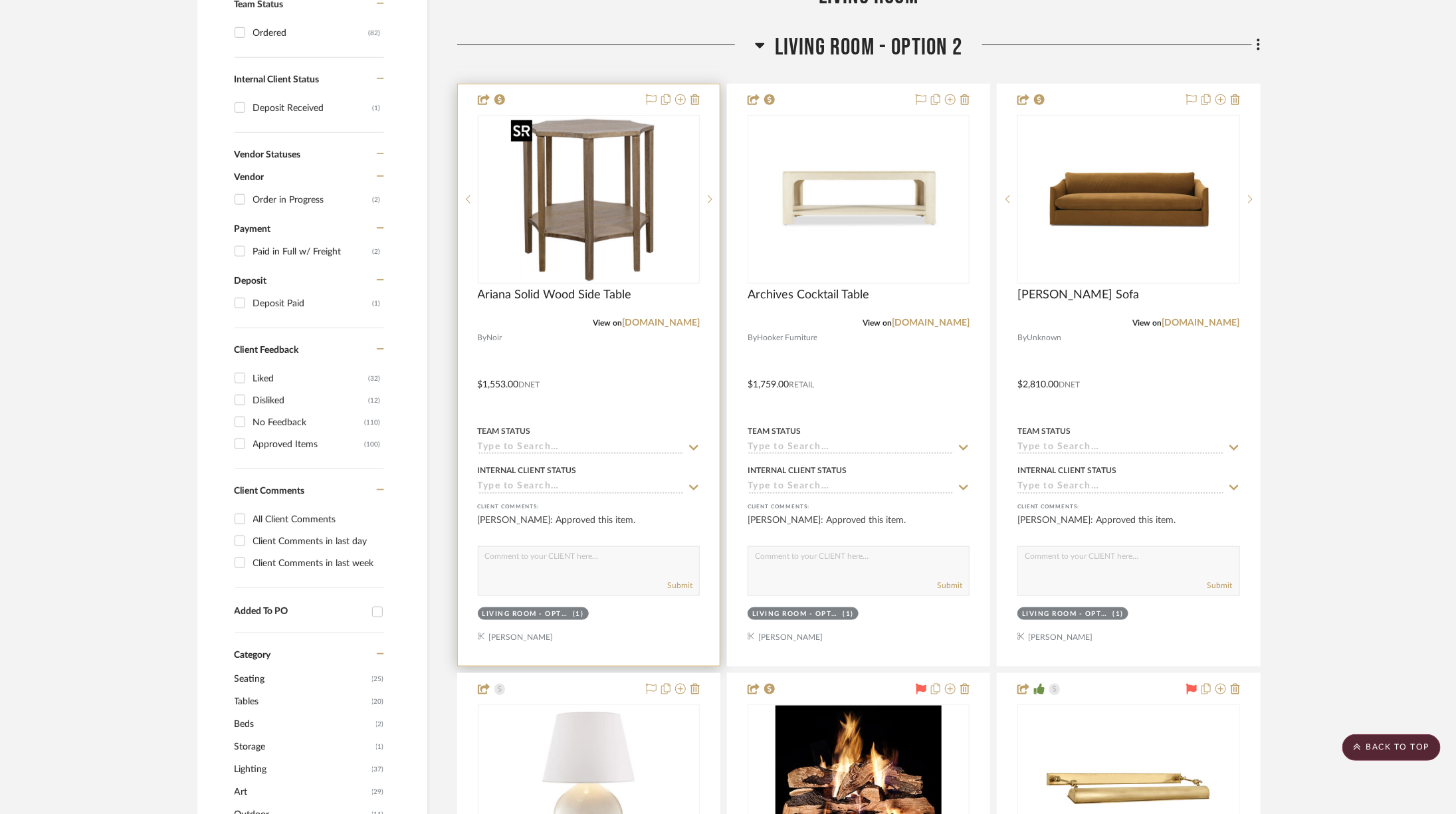
click at [640, 210] on img "0" at bounding box center [588, 198] width 166 height 166
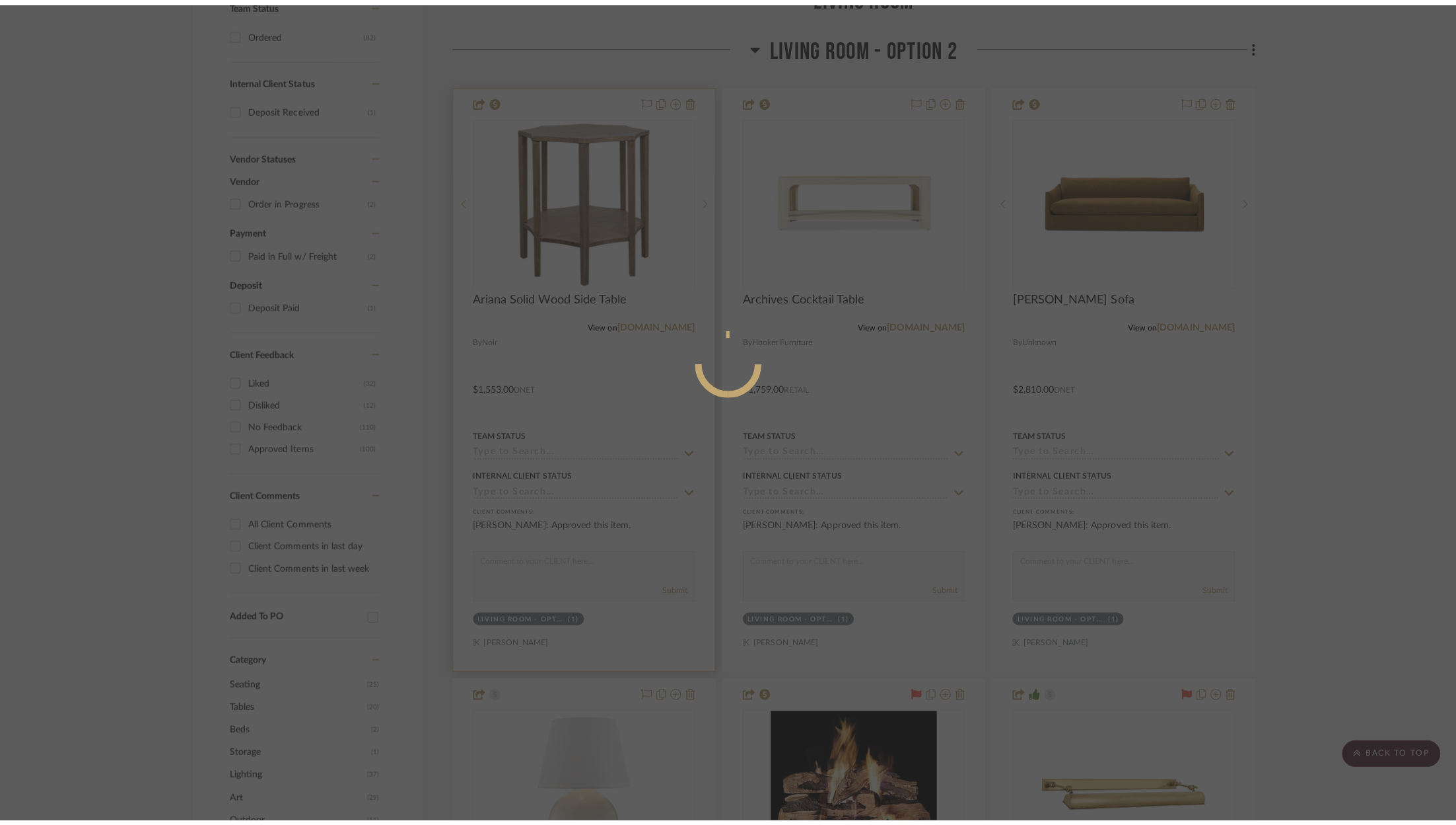
scroll to position [0, 0]
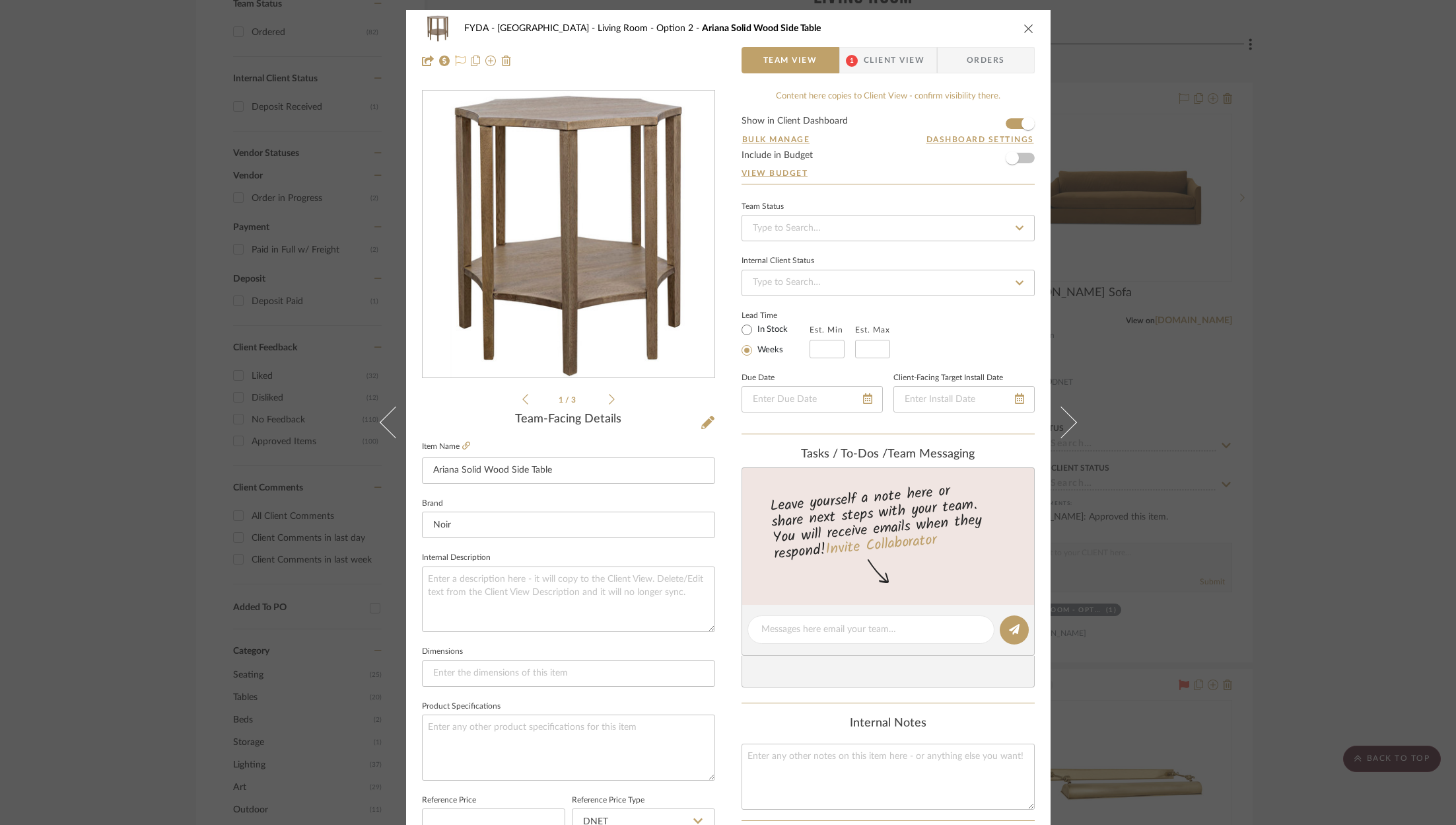
click at [459, 55] on fa-icon at bounding box center [460, 60] width 11 height 11
click at [813, 229] on input at bounding box center [888, 228] width 293 height 27
click at [811, 292] on div "Ordered" at bounding box center [883, 295] width 292 height 34
click at [834, 767] on textarea at bounding box center [888, 776] width 293 height 66
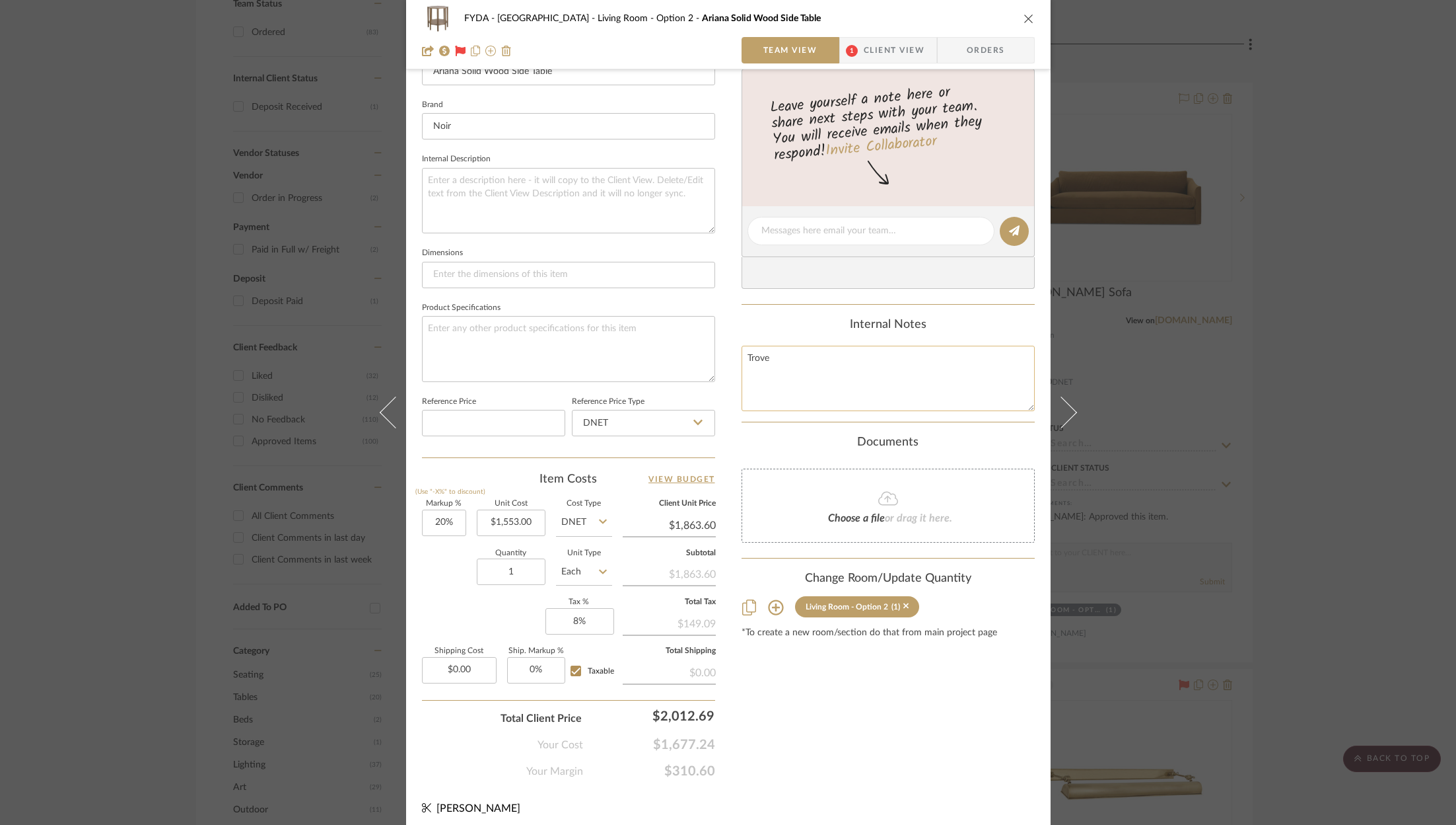
scroll to position [401, 0]
click at [441, 512] on input "20" at bounding box center [443, 520] width 44 height 27
click at [873, 750] on div "Content here copies to Client View - confirm visibility there. Show in Client D…" at bounding box center [888, 233] width 293 height 1088
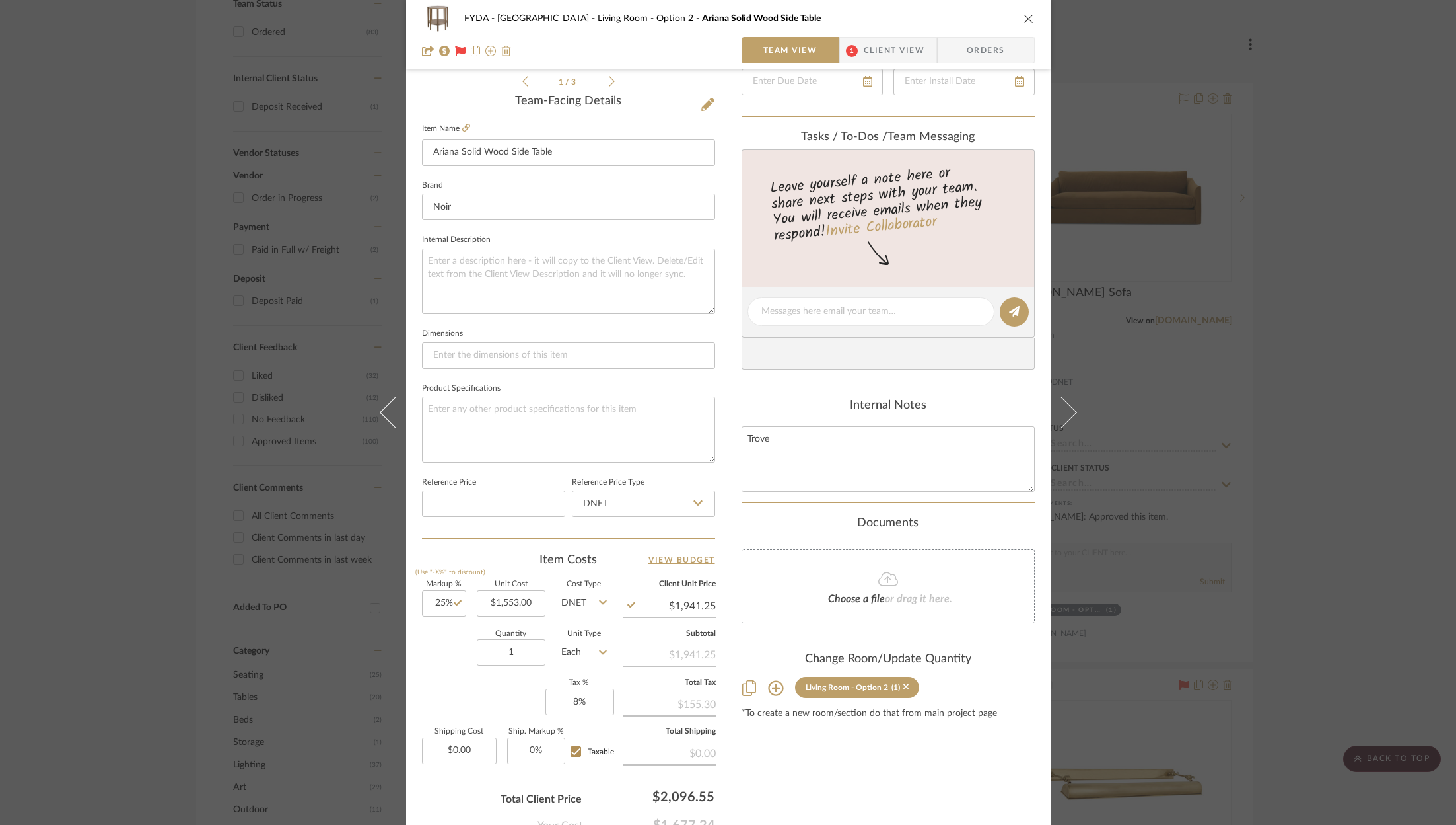
scroll to position [83, 0]
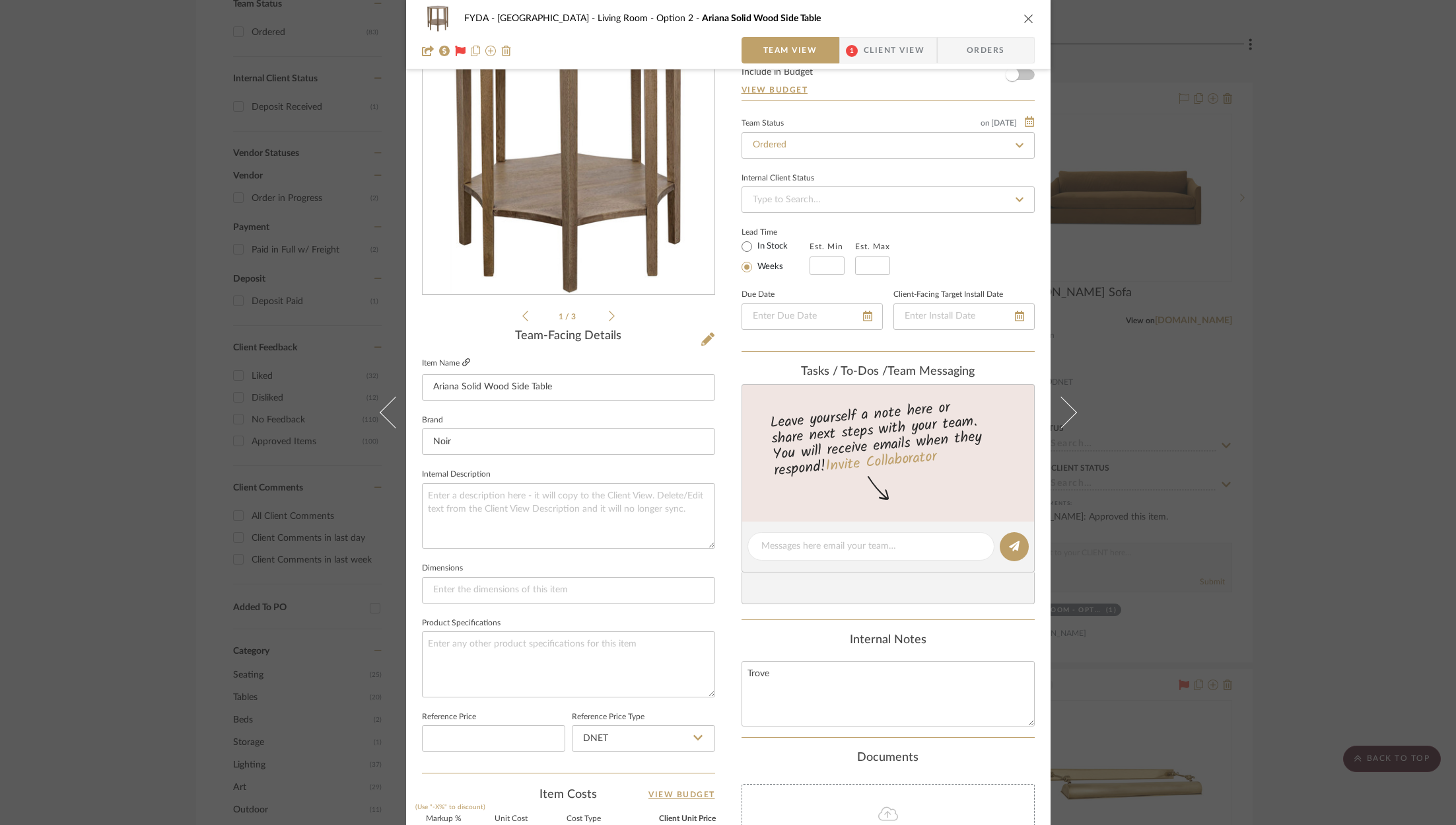
click at [463, 363] on icon at bounding box center [467, 362] width 8 height 8
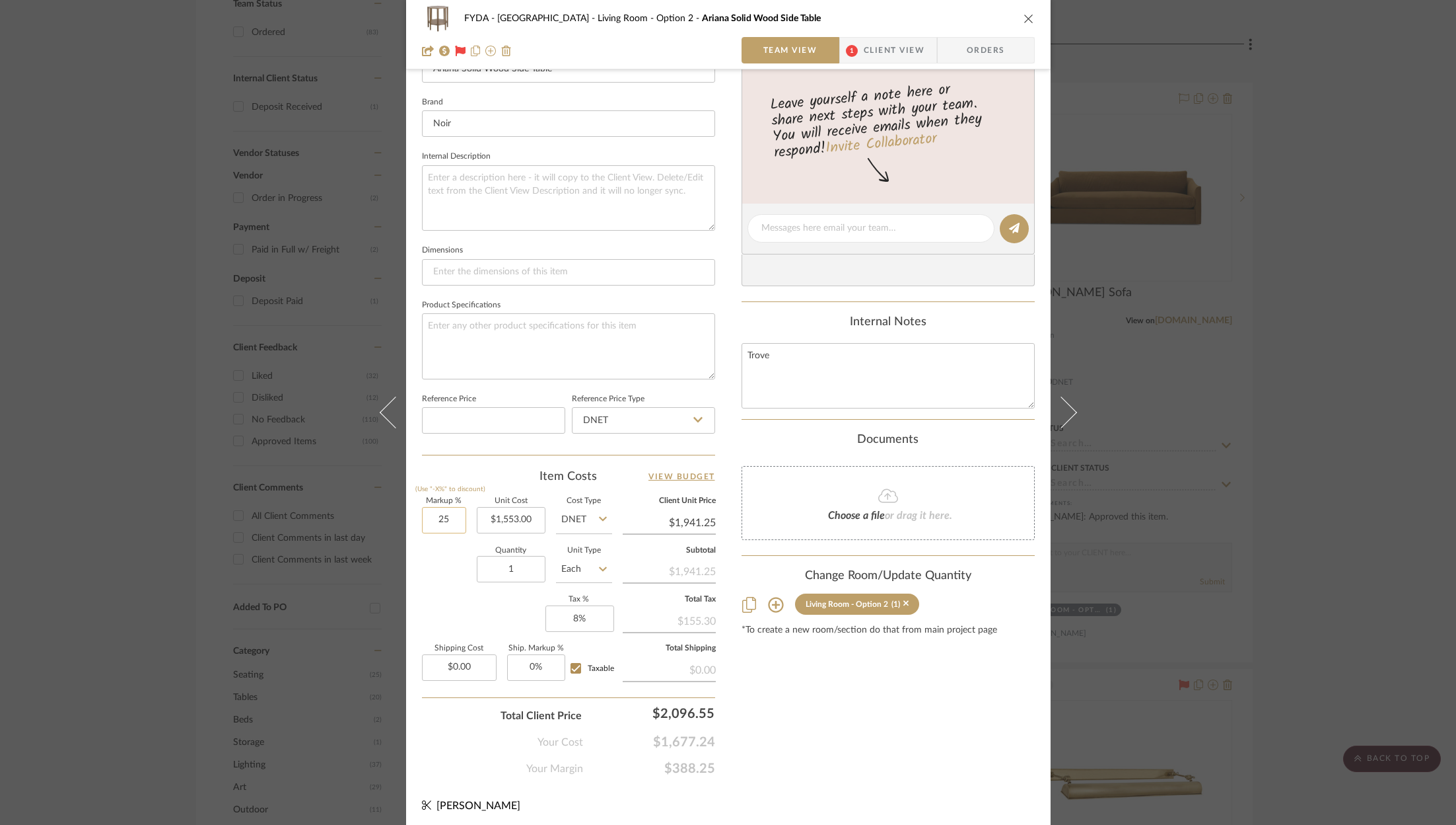
click at [438, 518] on input "25" at bounding box center [443, 520] width 44 height 27
click at [889, 765] on div "Content here copies to Client View - confirm visibility there. Show in Client D…" at bounding box center [888, 233] width 293 height 1088
click at [691, 517] on input "1863.60" at bounding box center [669, 522] width 93 height 20
click at [825, 737] on div "Content here copies to Client View - confirm visibility there. Show in Client D…" at bounding box center [888, 233] width 293 height 1088
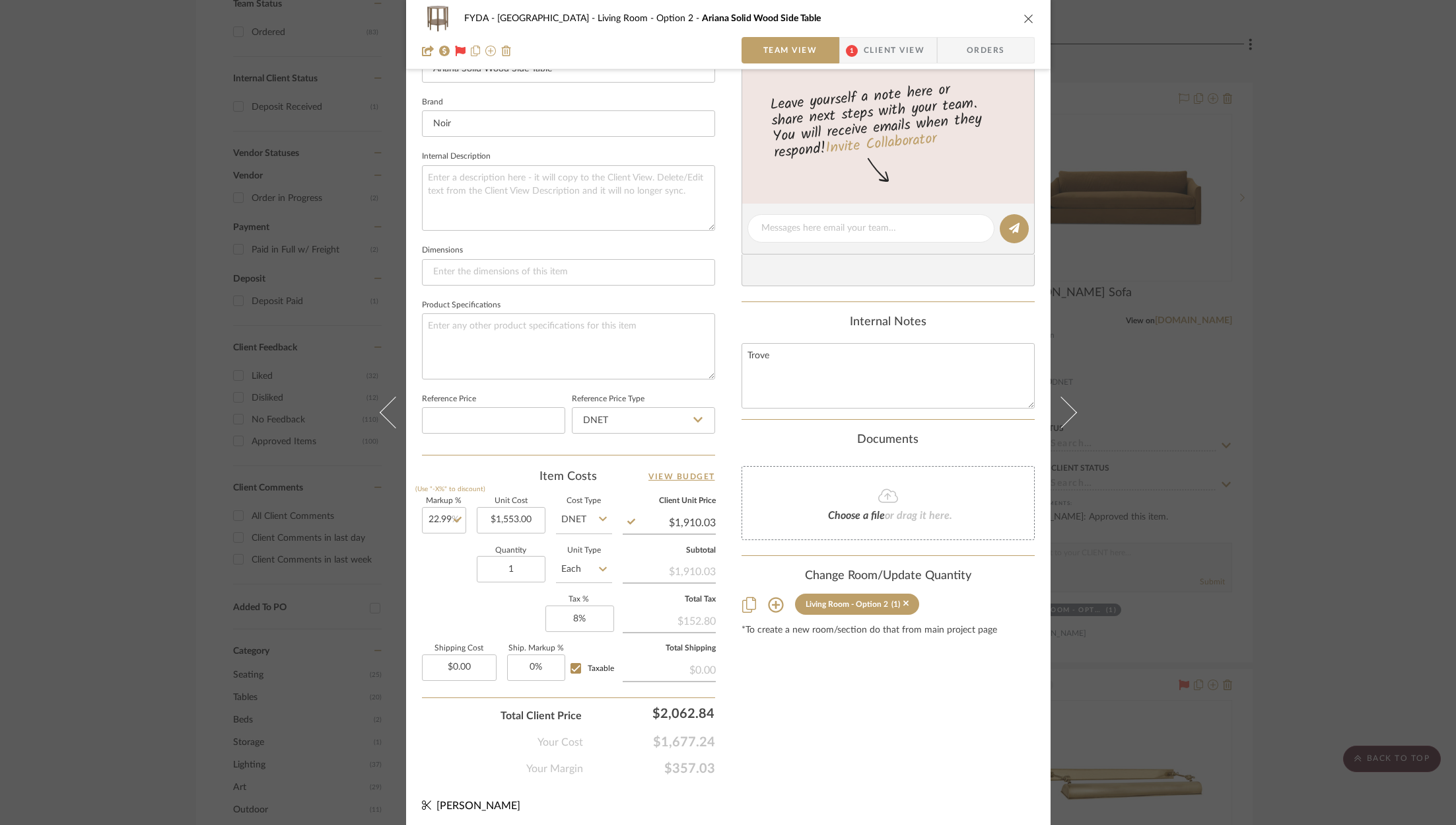
click at [811, 711] on div "Content here copies to Client View - confirm visibility there. Show in Client D…" at bounding box center [888, 233] width 293 height 1088
click at [707, 515] on input "1910.03" at bounding box center [669, 522] width 93 height 20
click at [912, 782] on div "FYDA - 655 City Park Living Room - Option 2 Ariana Solid Wood Side Table Team V…" at bounding box center [728, 219] width 645 height 1221
click at [947, 714] on div "Content here copies to Client View - confirm visibility there. Show in Client D…" at bounding box center [888, 233] width 293 height 1088
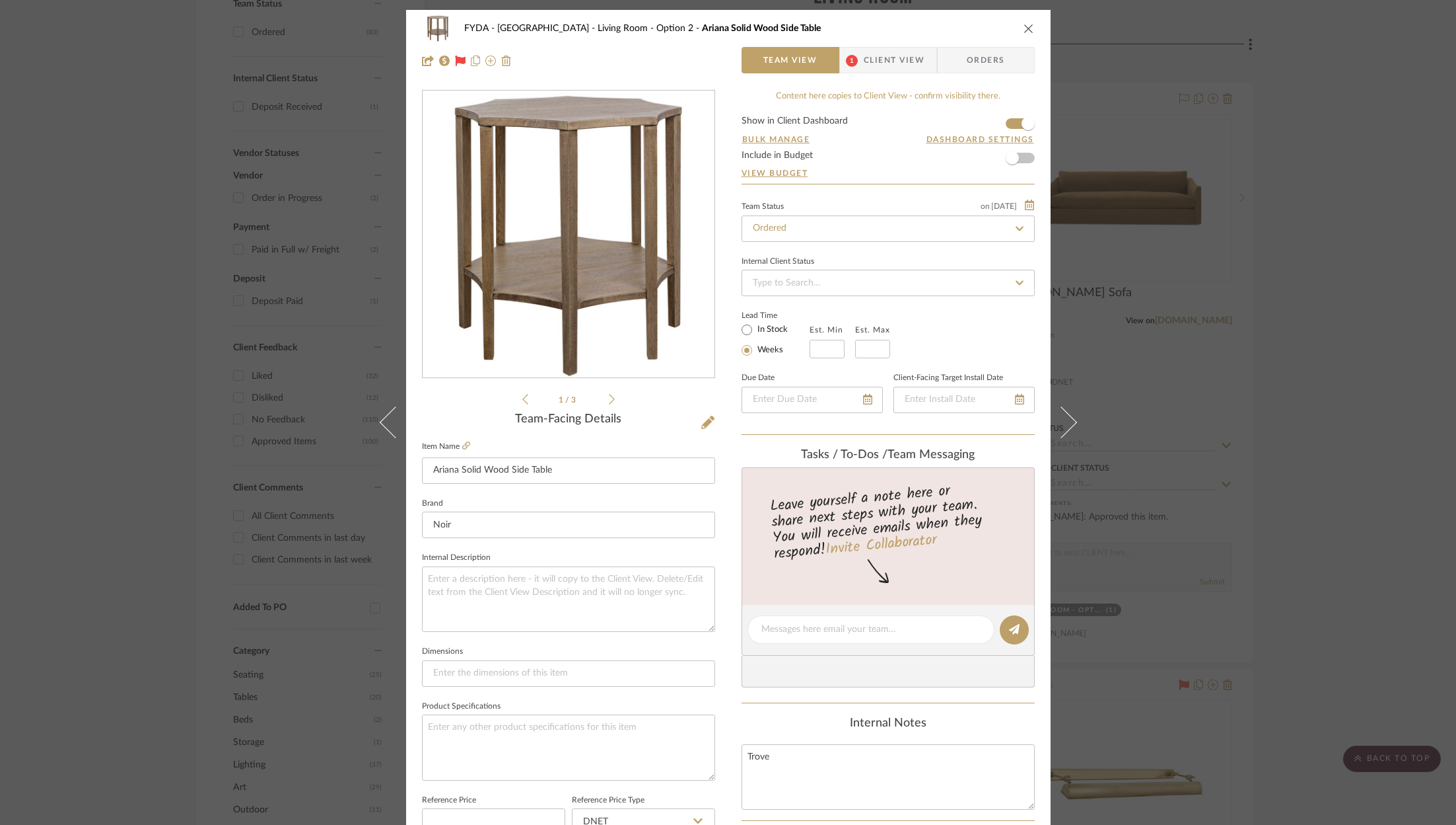
click at [1023, 27] on icon "close" at bounding box center [1028, 28] width 11 height 11
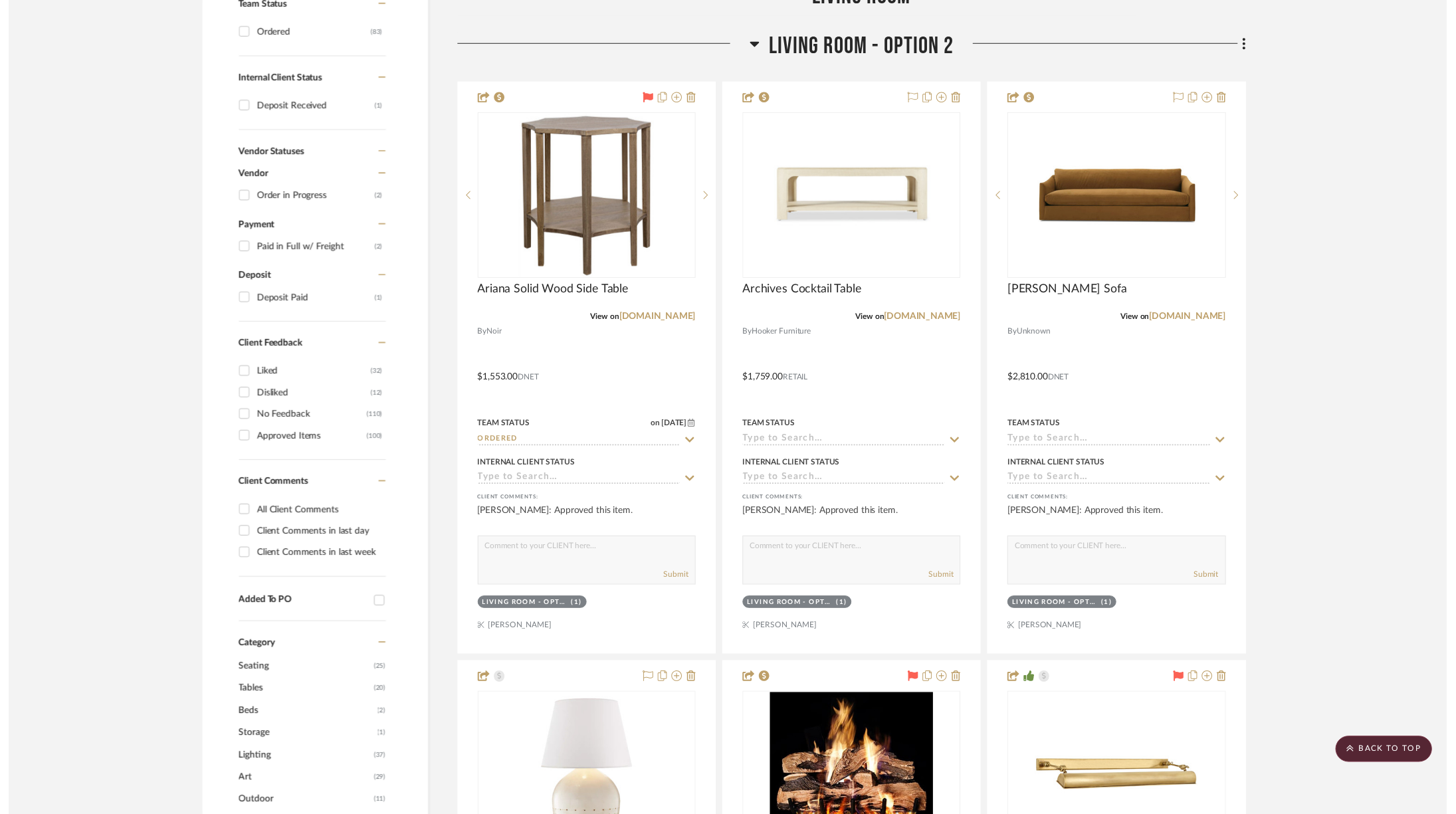
scroll to position [583, 0]
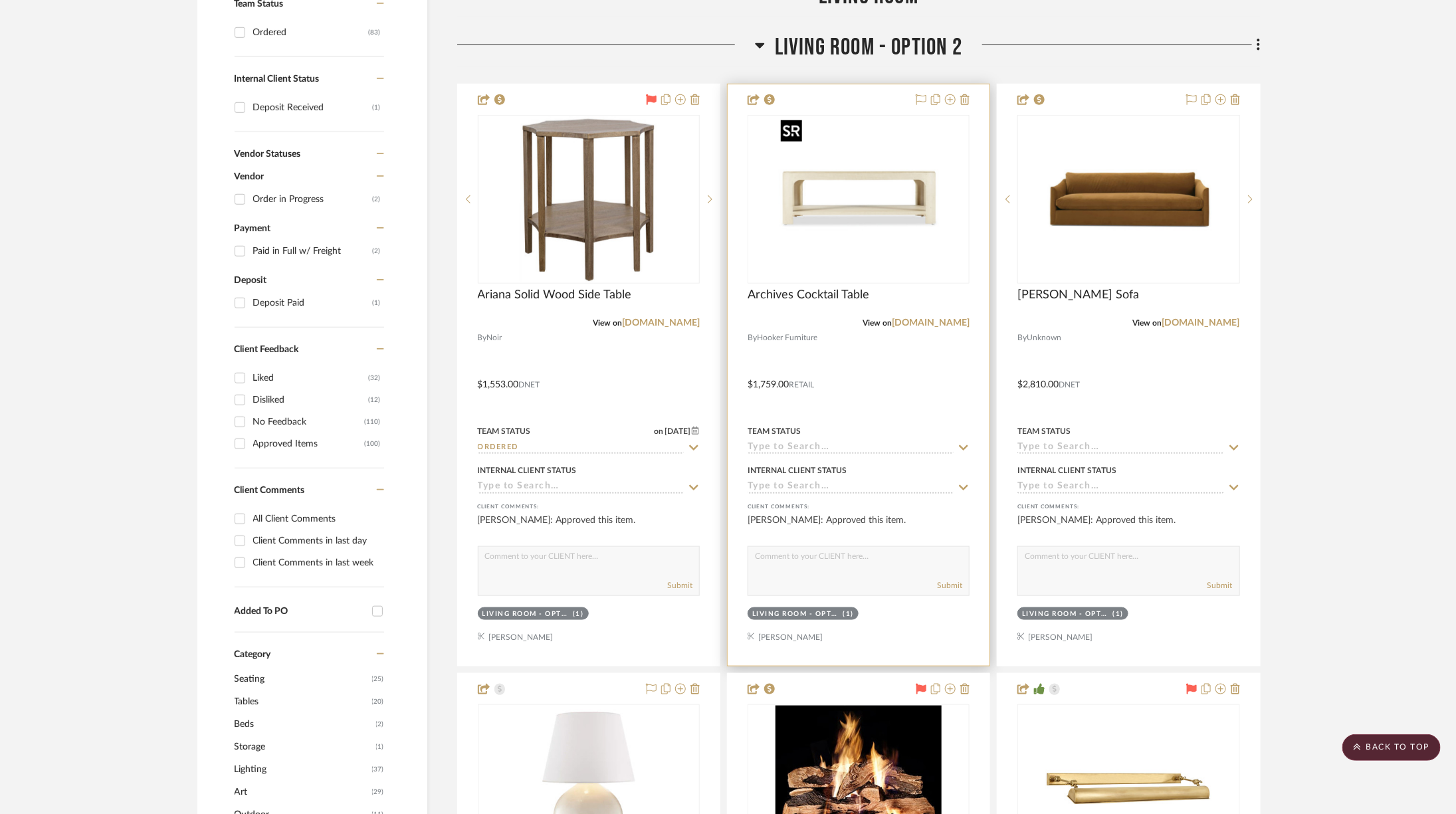
click at [902, 232] on img "0" at bounding box center [858, 198] width 166 height 166
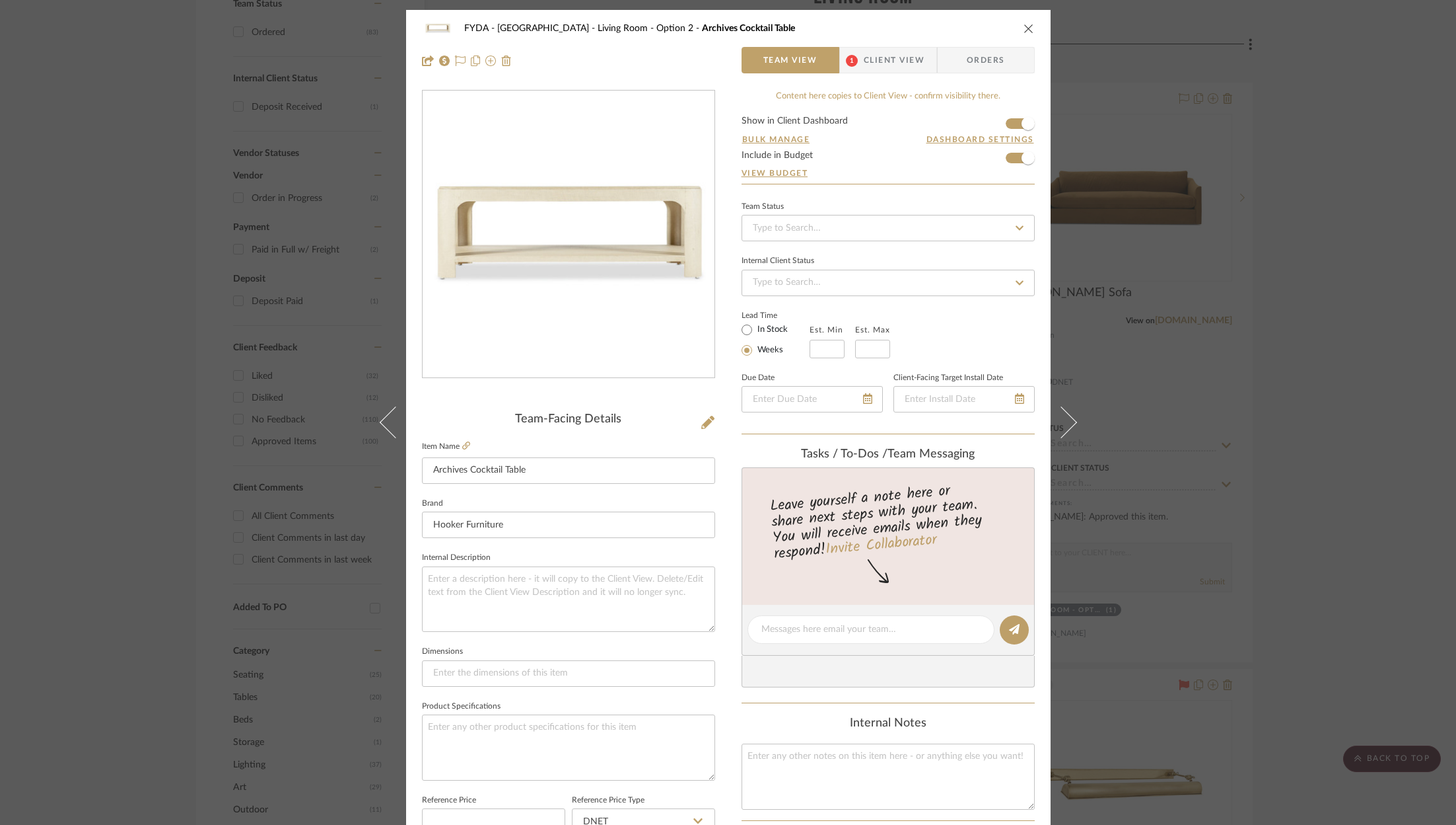
scroll to position [401, 0]
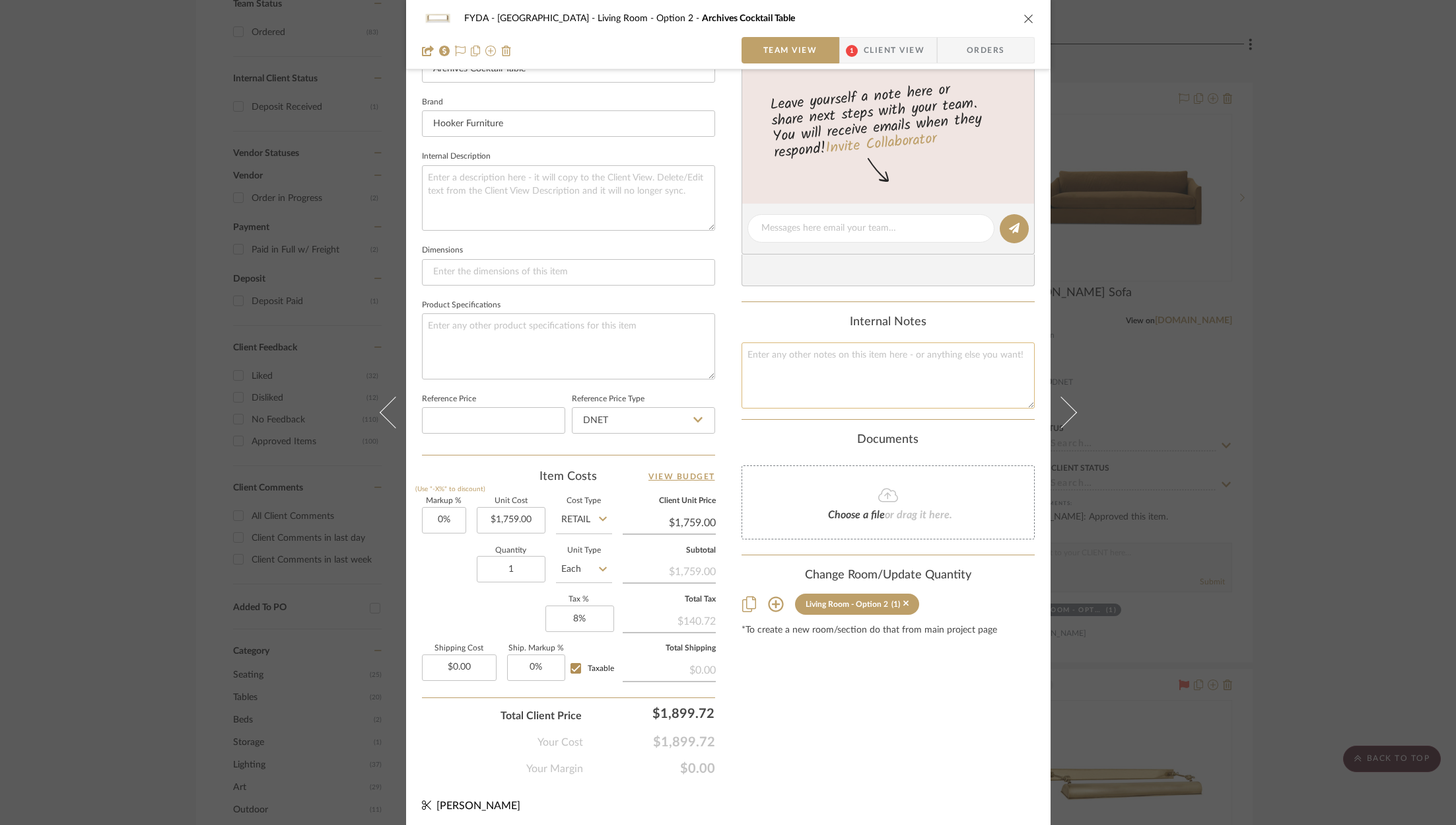
click at [803, 369] on textarea at bounding box center [888, 375] width 293 height 66
click at [784, 379] on textarea at bounding box center [888, 375] width 293 height 66
click at [518, 516] on input "1759.00" at bounding box center [510, 520] width 69 height 27
click at [587, 517] on input "Retail" at bounding box center [584, 520] width 56 height 27
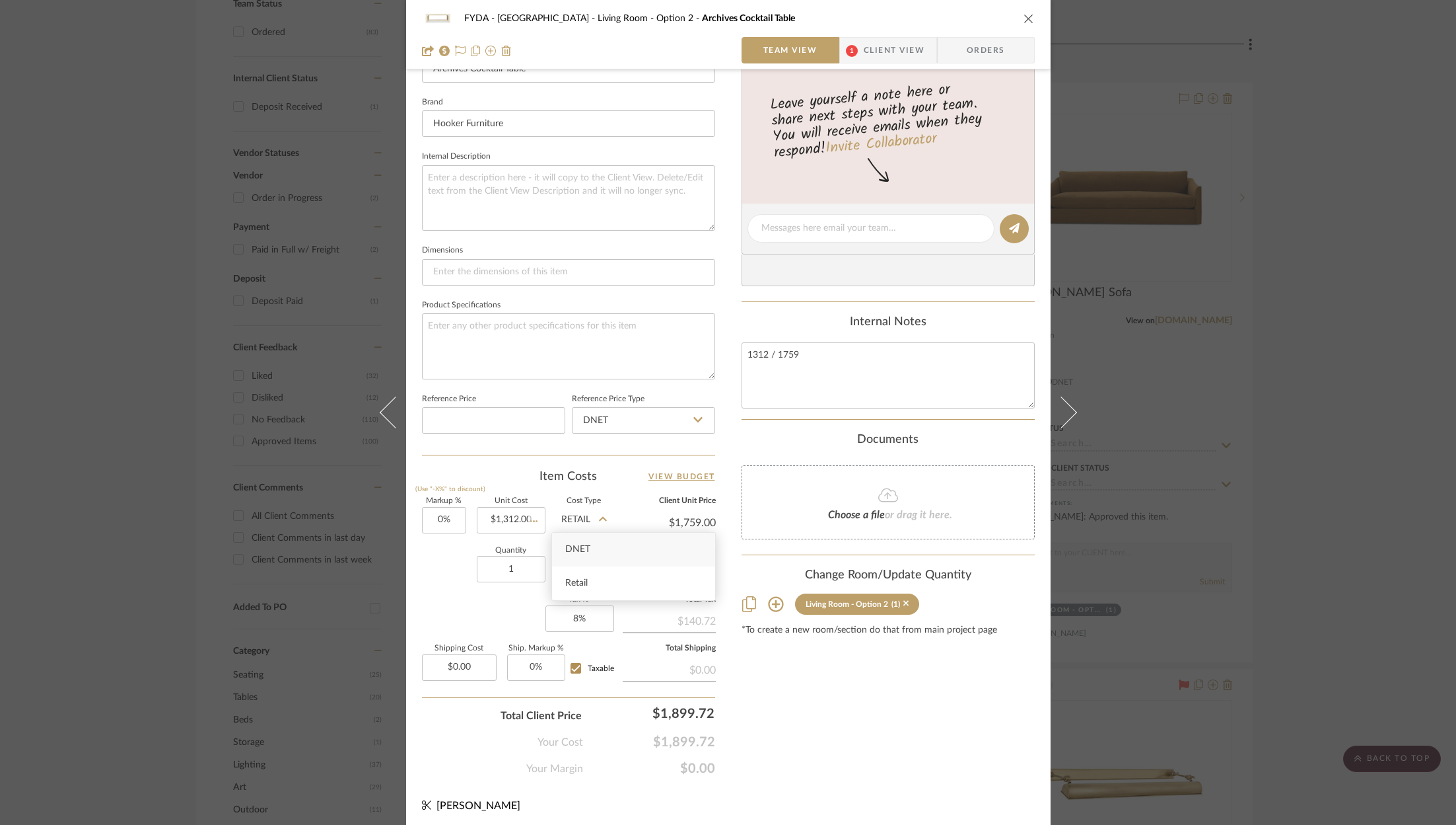
click at [594, 551] on div "DNET" at bounding box center [633, 549] width 163 height 34
click at [910, 756] on div "Content here copies to Client View - confirm visibility there. Show in Client D…" at bounding box center [888, 233] width 293 height 1088
click at [684, 512] on input "1312.00" at bounding box center [669, 522] width 93 height 20
click at [815, 638] on div "Content here copies to Client View - confirm visibility there. Show in Client D…" at bounding box center [888, 233] width 293 height 1088
click at [676, 709] on input "1899.72" at bounding box center [654, 713] width 132 height 27
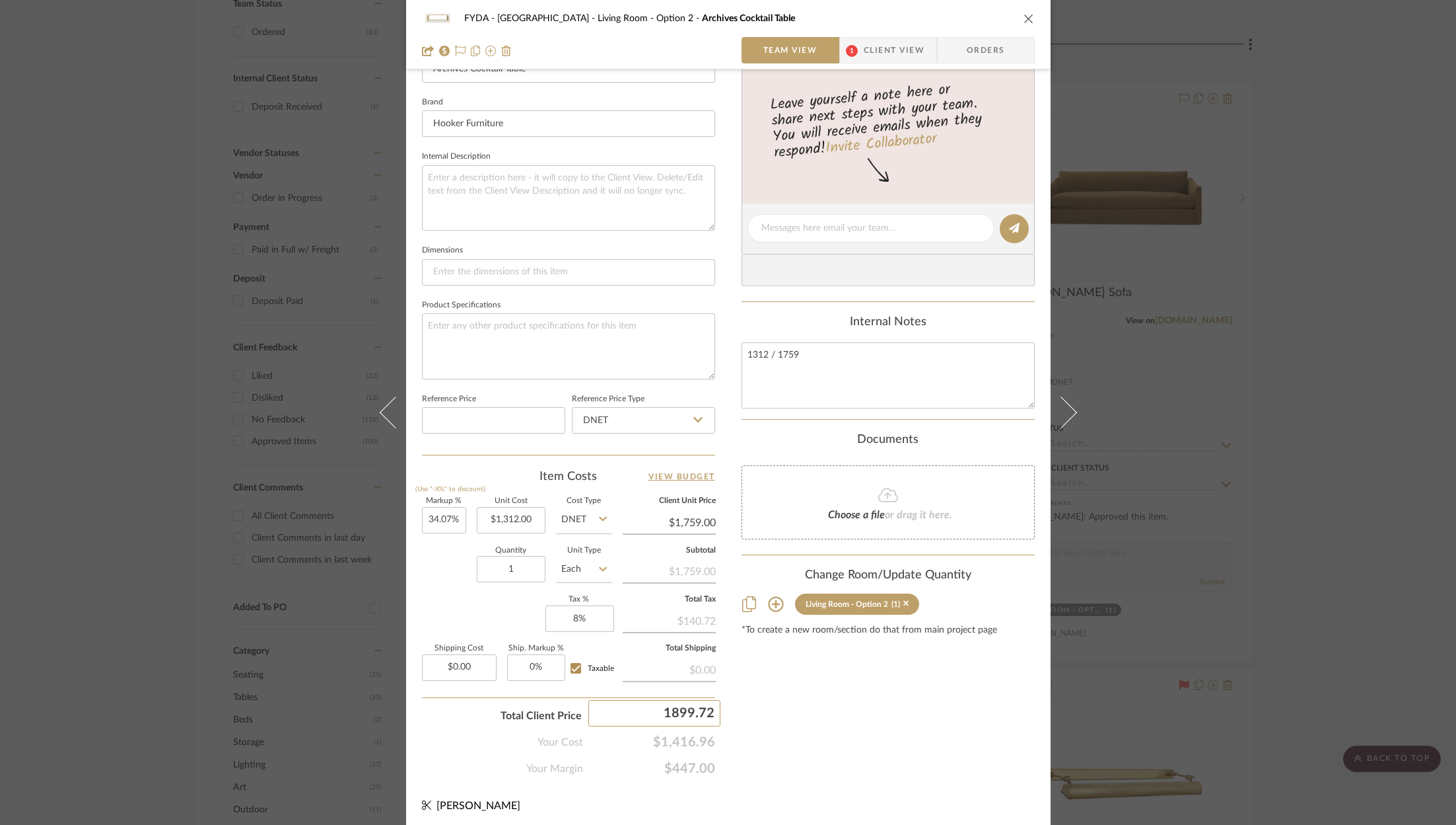
click at [676, 709] on input "1899.72" at bounding box center [654, 713] width 132 height 27
click at [455, 53] on icon at bounding box center [460, 51] width 11 height 11
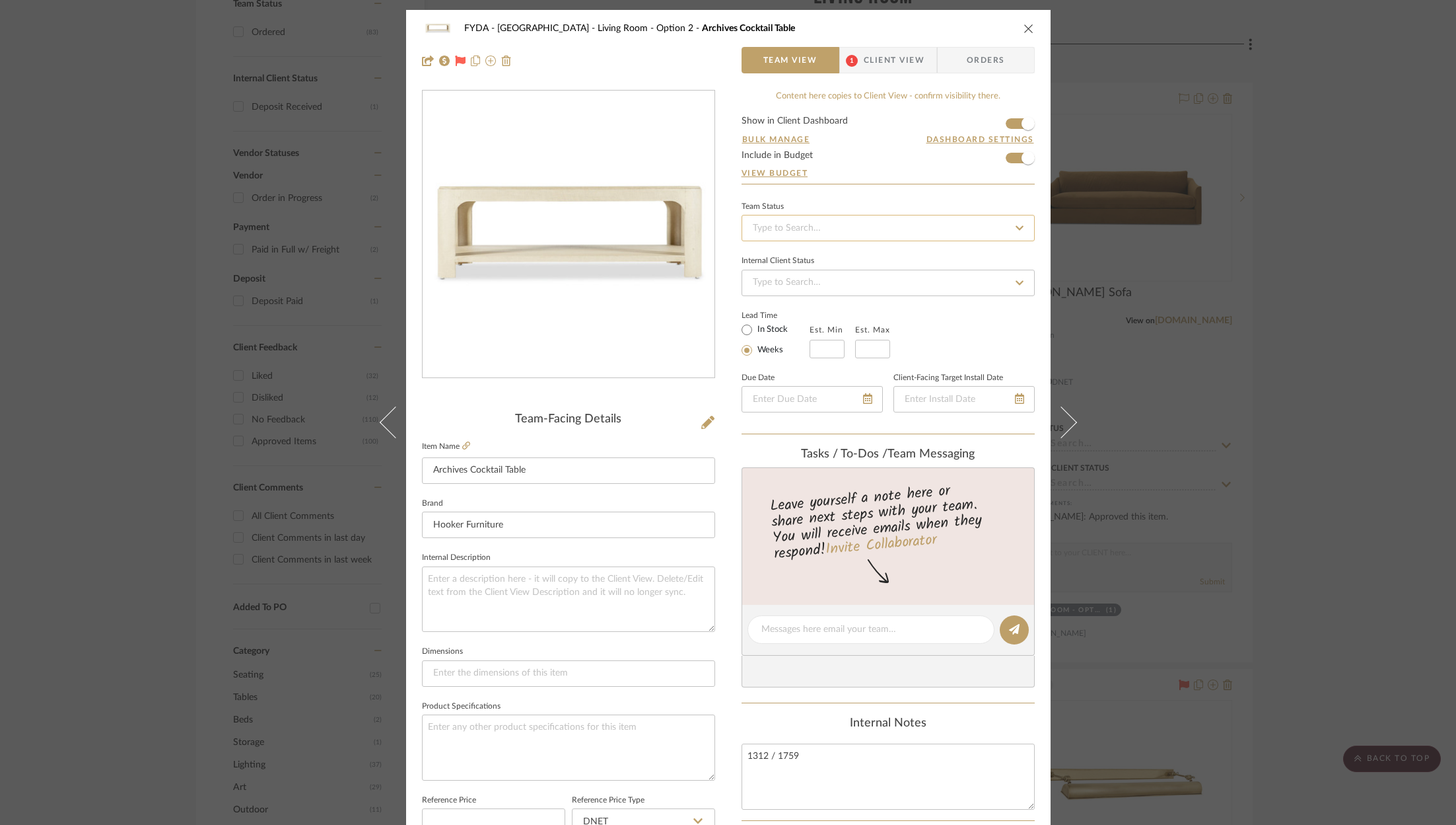
click at [873, 224] on input at bounding box center [888, 228] width 293 height 27
click at [868, 286] on div "Ordered" at bounding box center [883, 295] width 292 height 34
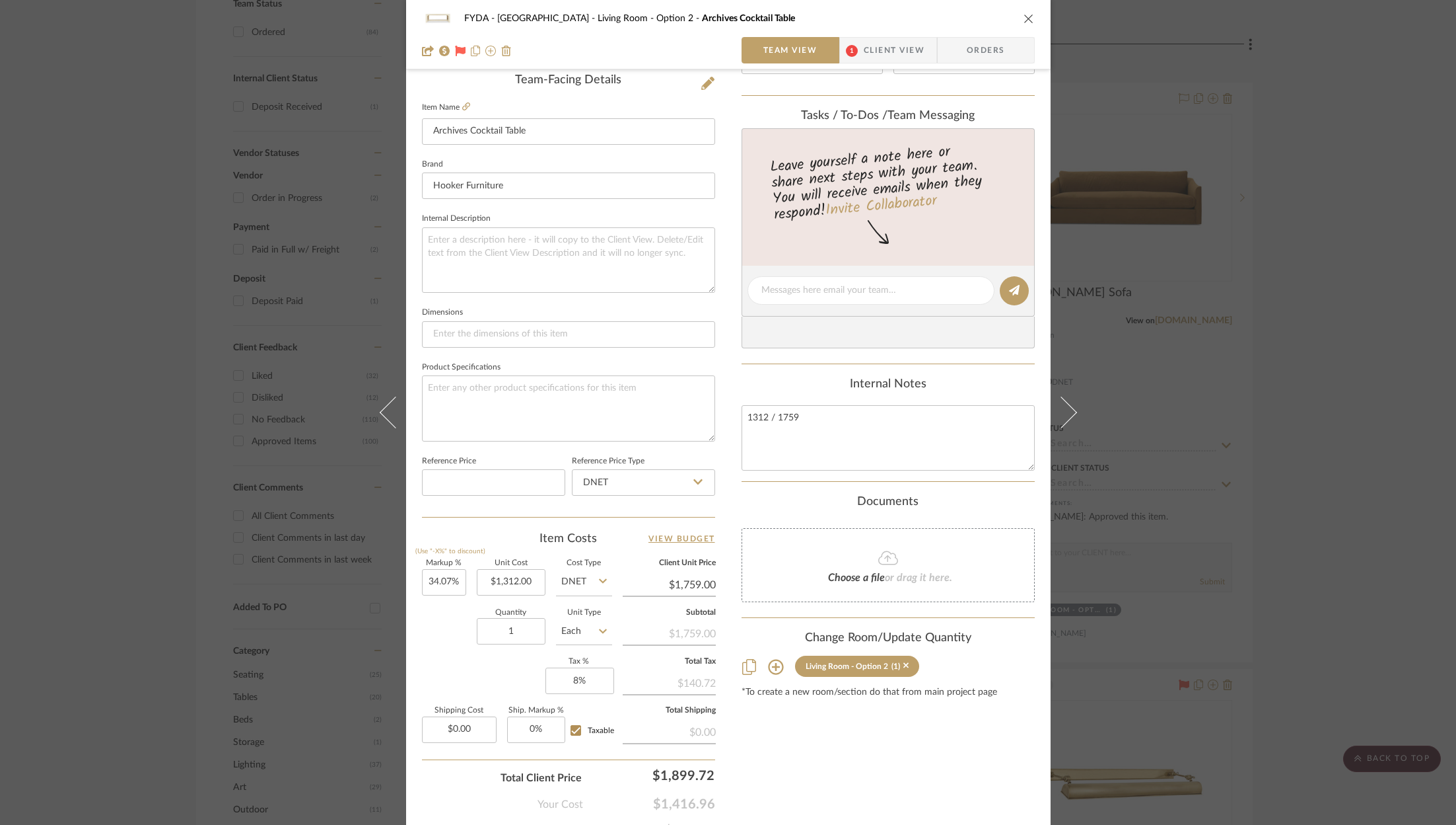
scroll to position [401, 0]
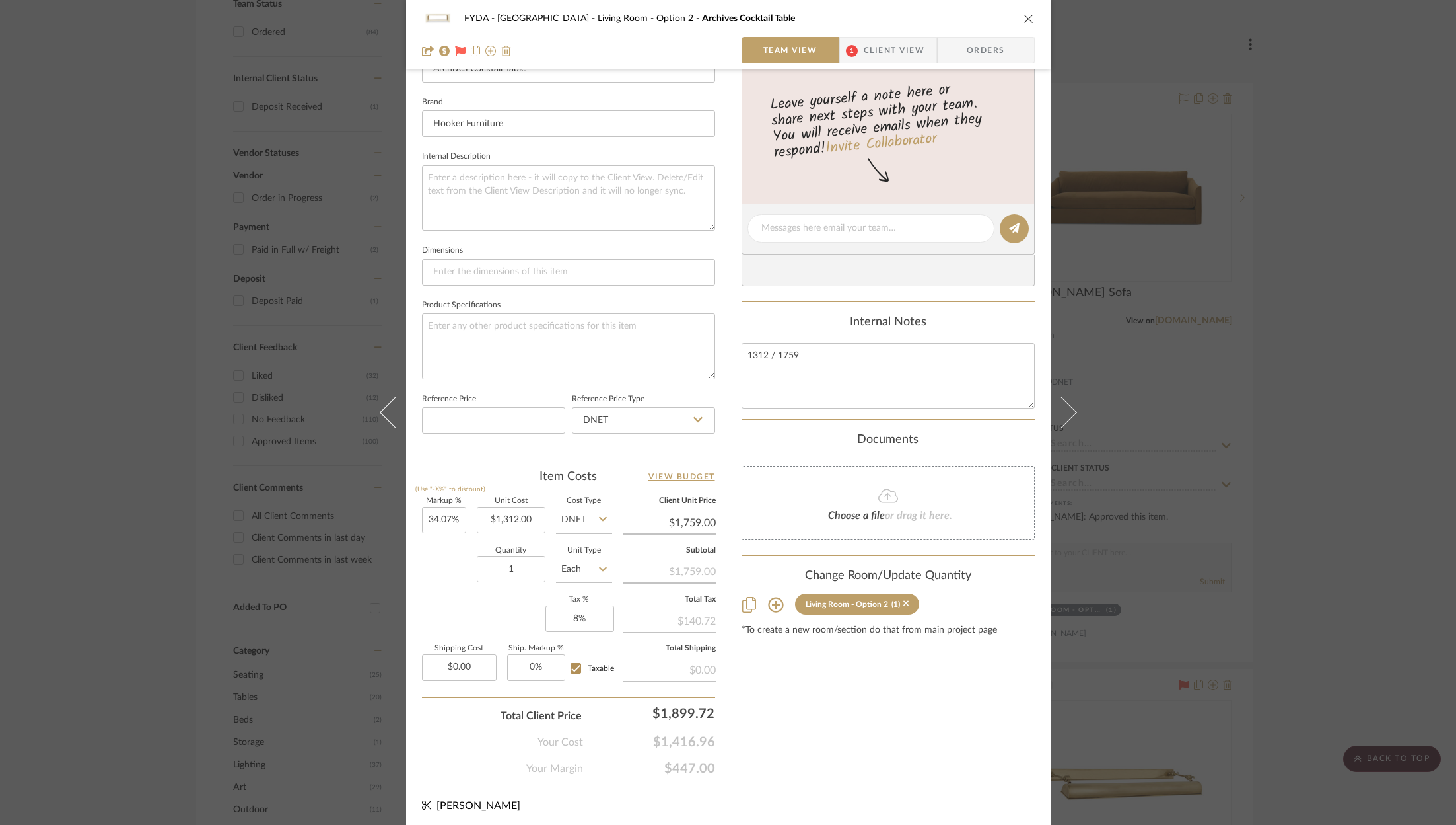
click at [1023, 13] on icon "close" at bounding box center [1028, 18] width 11 height 11
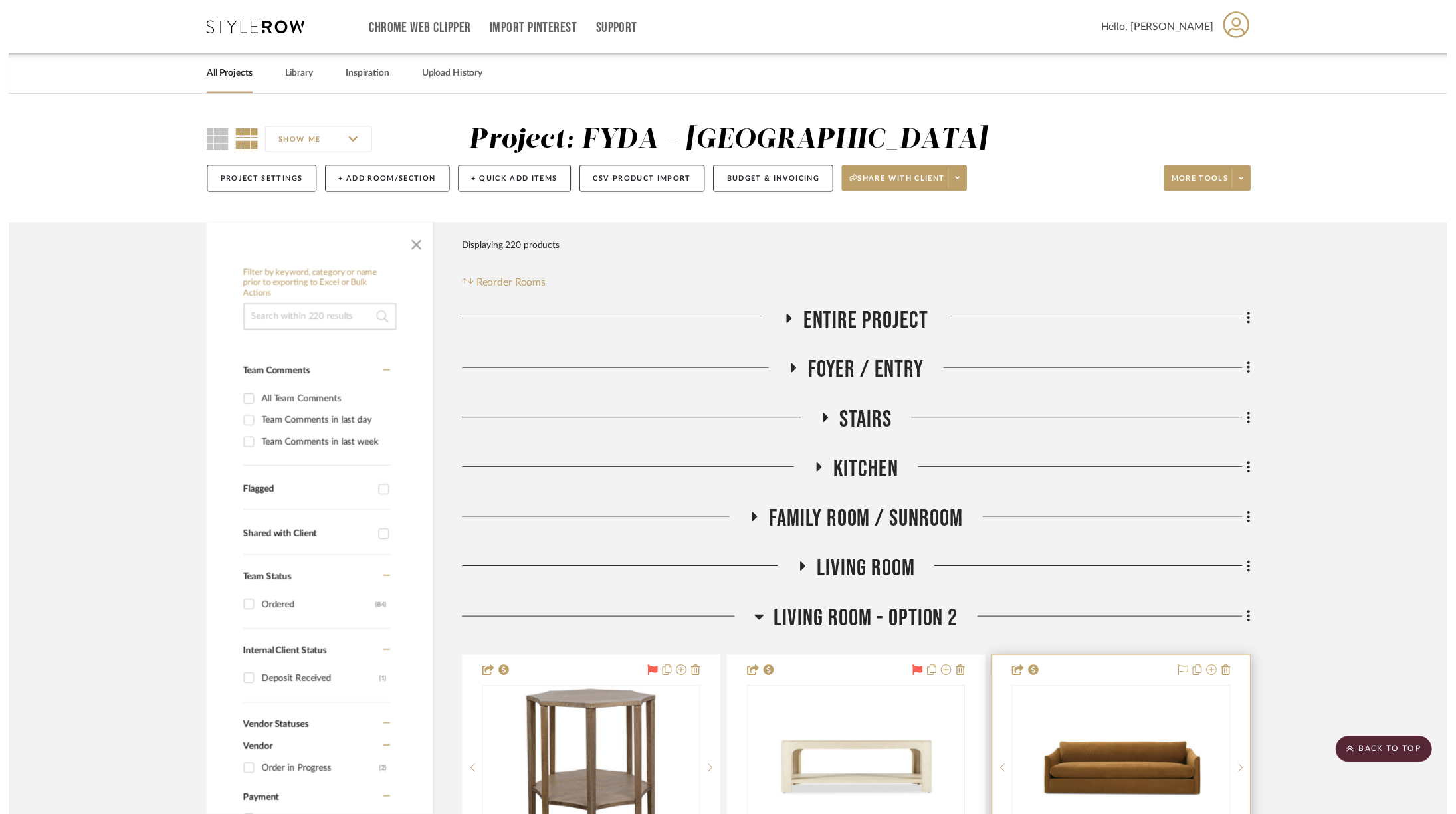
scroll to position [583, 0]
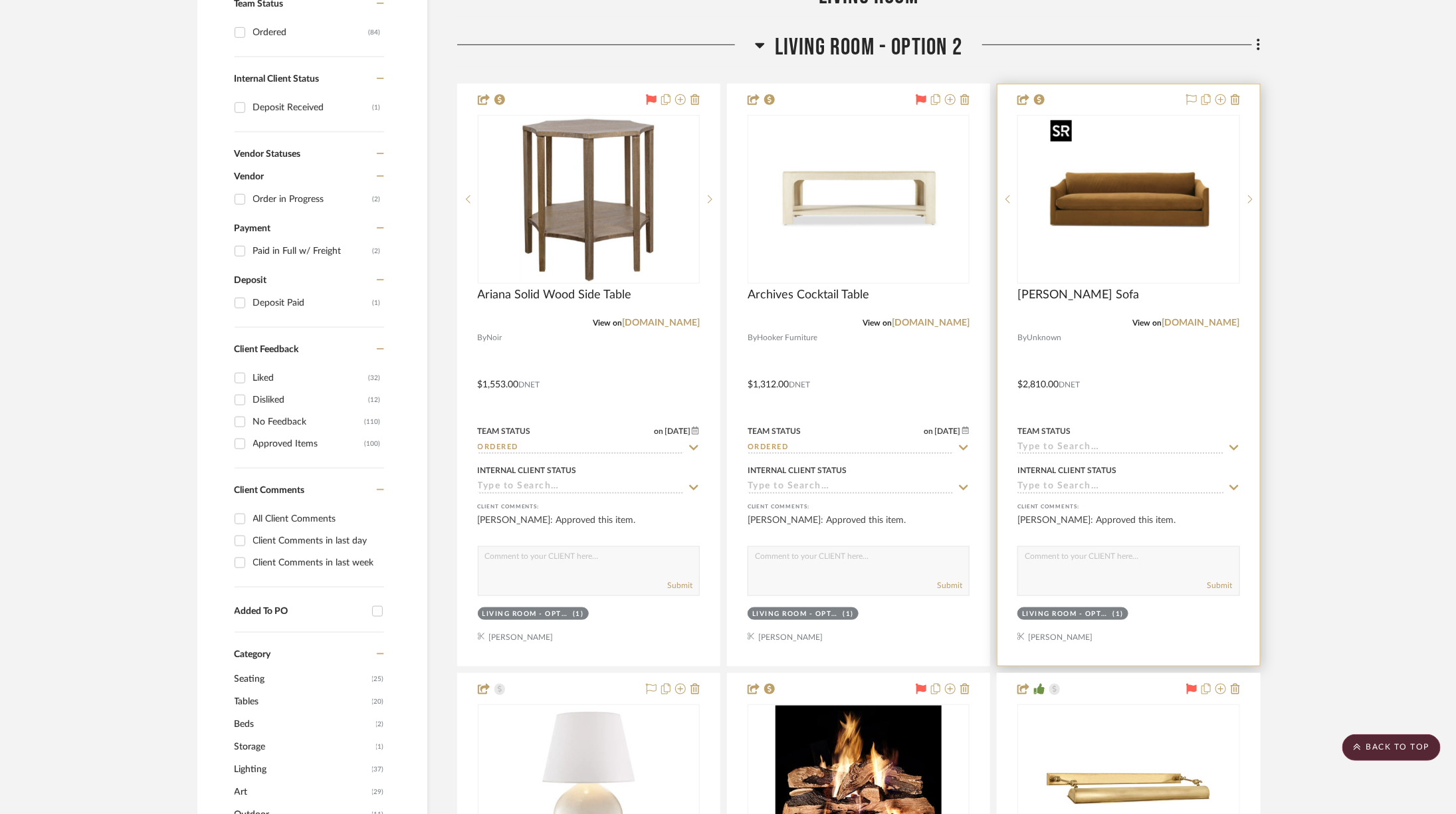
click at [1179, 182] on img "0" at bounding box center [1127, 198] width 166 height 166
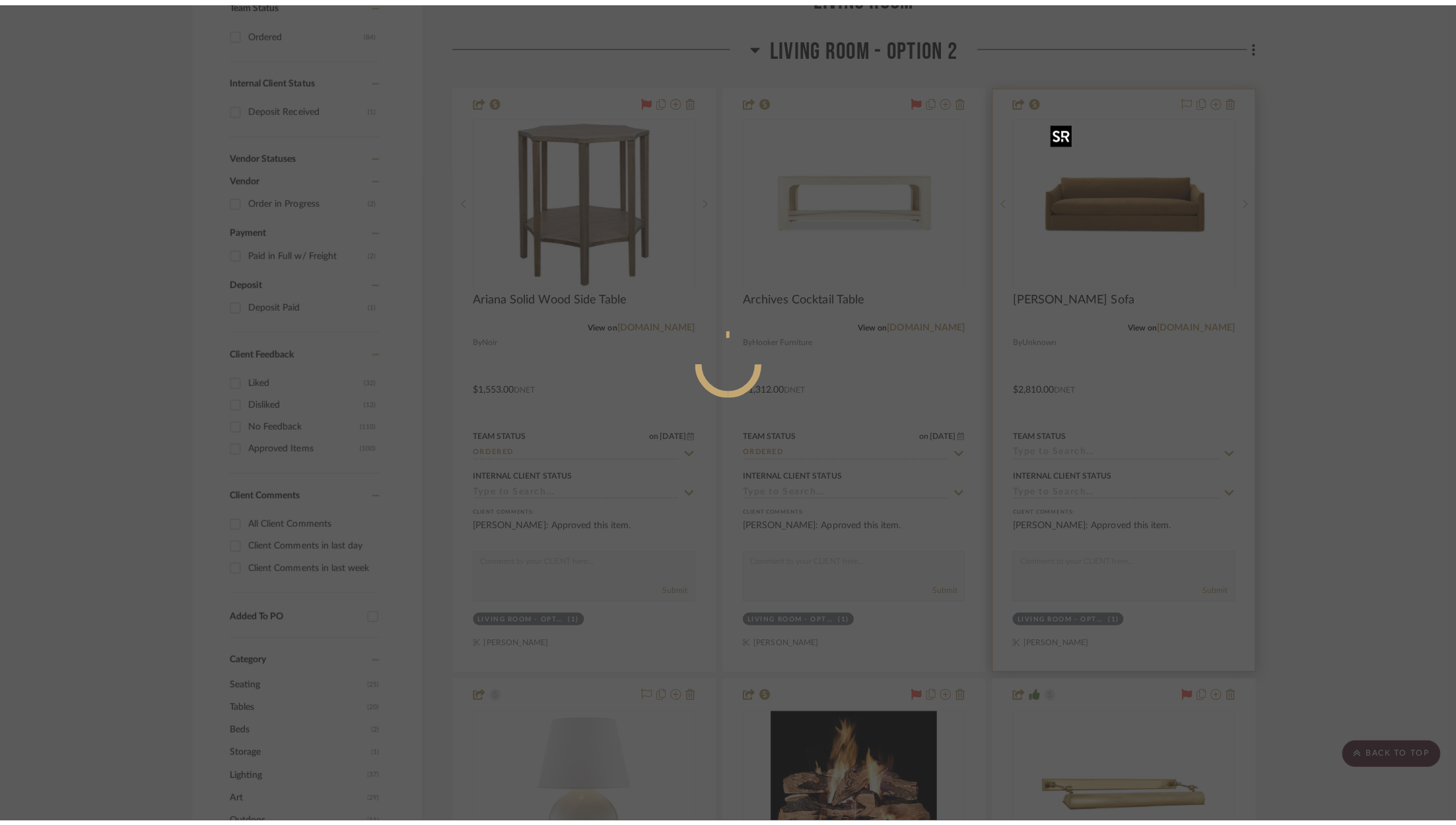
scroll to position [0, 0]
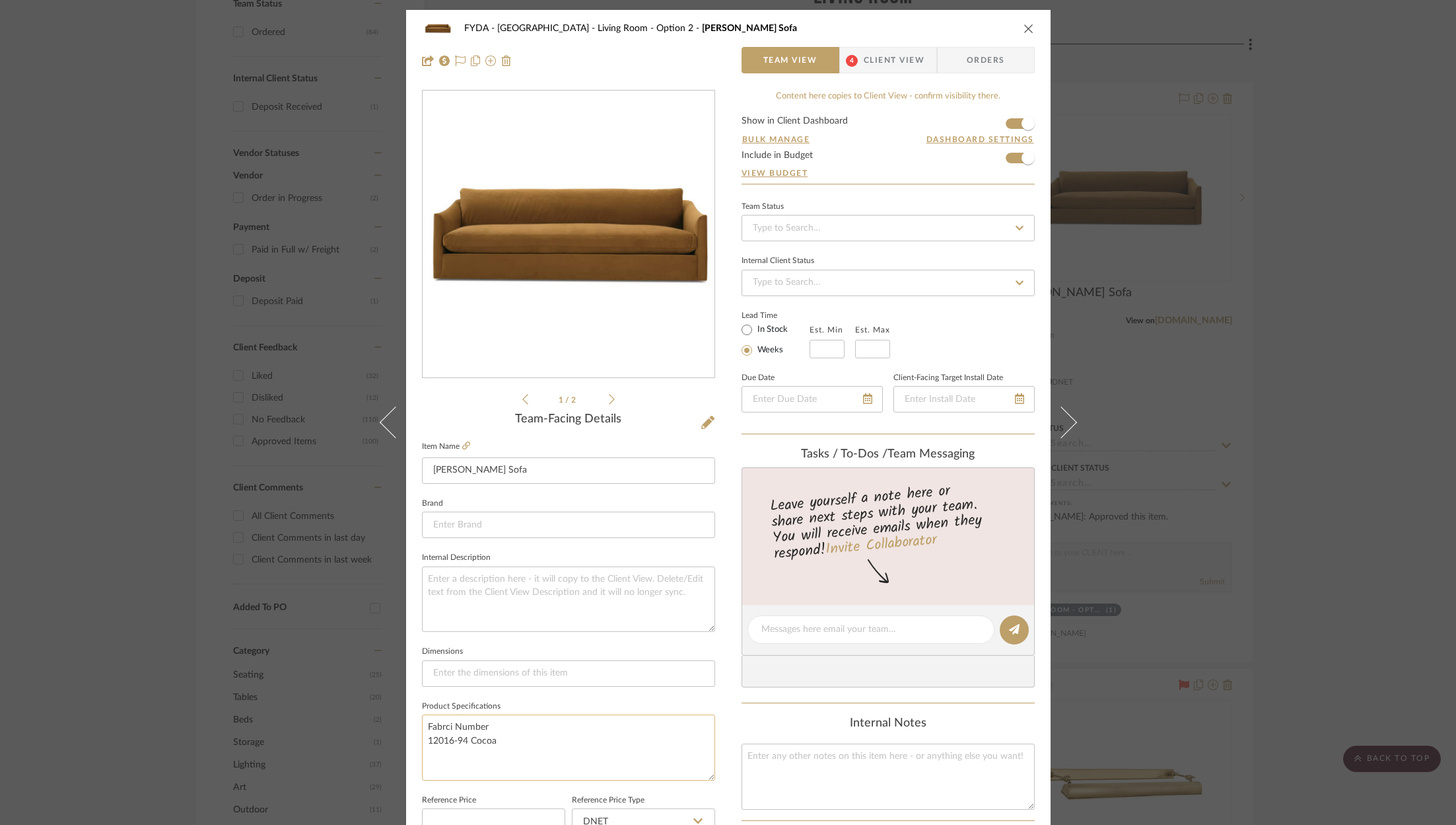
click at [554, 747] on textarea "Fabrci Number 12016-94 Cocoa" at bounding box center [568, 746] width 293 height 66
click at [600, 748] on textarea "Fabrci Number 12016-94 Cocoa 92" Adler 12016-94 Cocoa/ Grade:" at bounding box center [568, 746] width 293 height 66
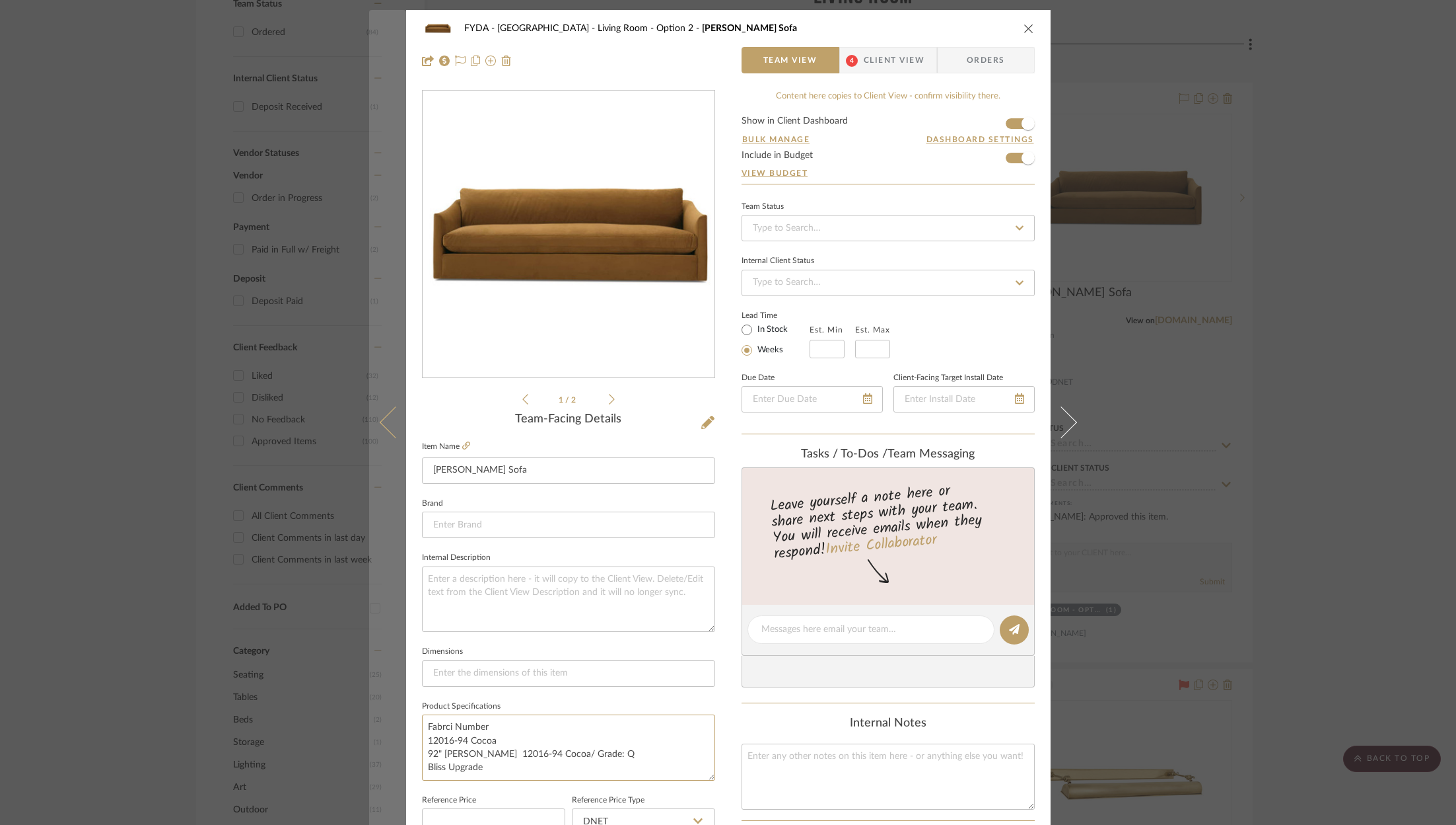
drag, startPoint x: 525, startPoint y: 758, endPoint x: 396, endPoint y: 746, distance: 129.6
click at [396, 746] on mat-dialog-content "FYDA - 655 City Park Living Room - Option 2 Adler Sofa Team View 4 Client View …" at bounding box center [728, 620] width 718 height 1221
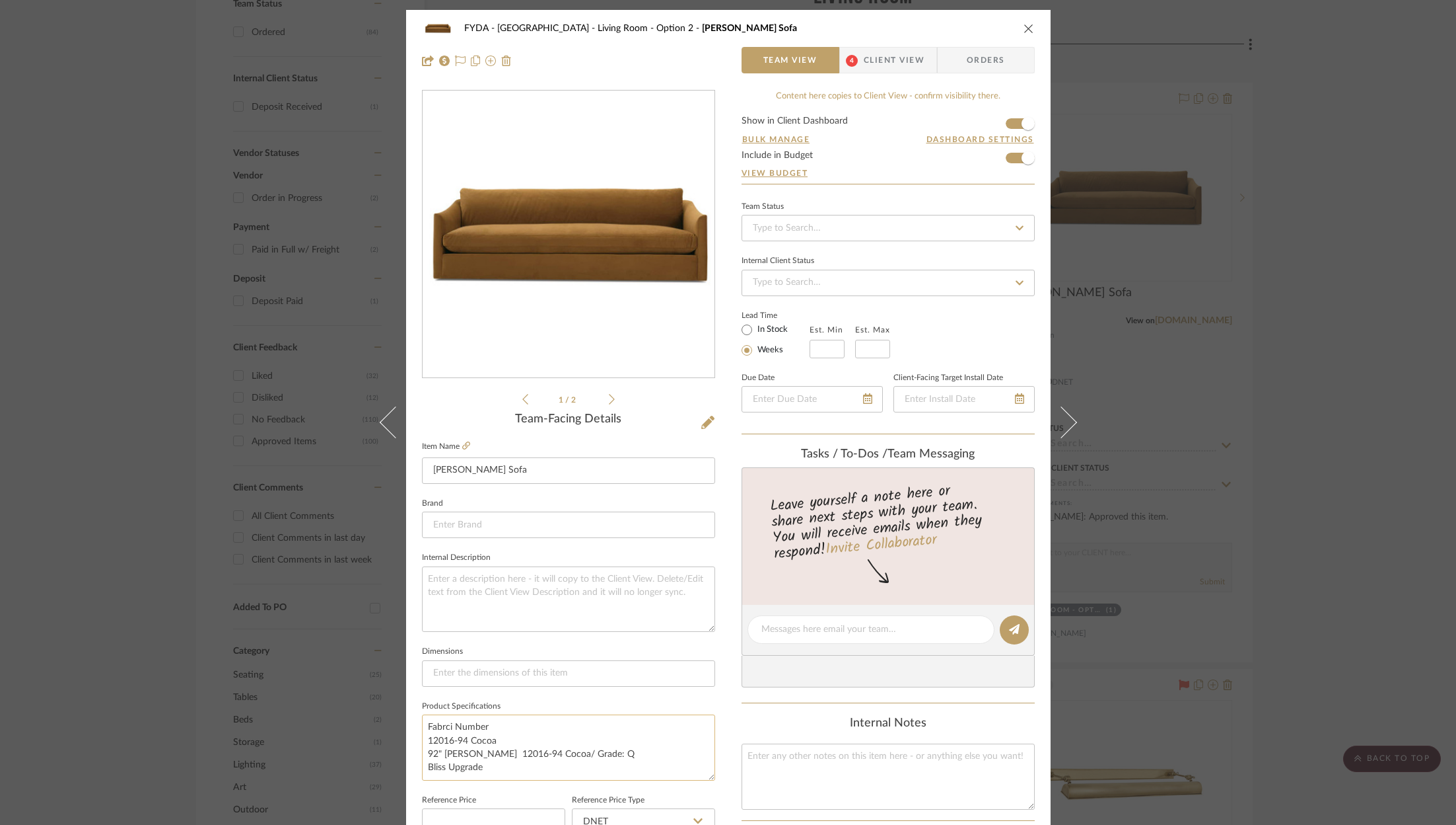
click at [503, 764] on textarea "Fabrci Number 12016-94 Cocoa 92" Adler 12016-94 Cocoa/ Grade: Q Bliss Upgrade" at bounding box center [568, 746] width 293 height 66
drag, startPoint x: 487, startPoint y: 769, endPoint x: 404, endPoint y: 754, distance: 84.3
click at [406, 754] on div "FYDA - 655 City Park Living Room - Option 2 Adler Sofa Team View 4 Client View …" at bounding box center [728, 620] width 645 height 1221
click at [859, 764] on textarea at bounding box center [888, 775] width 293 height 66
paste textarea "92" Adler 12016-94 Cocoa/ Grade: Q Bliss Upgrade"
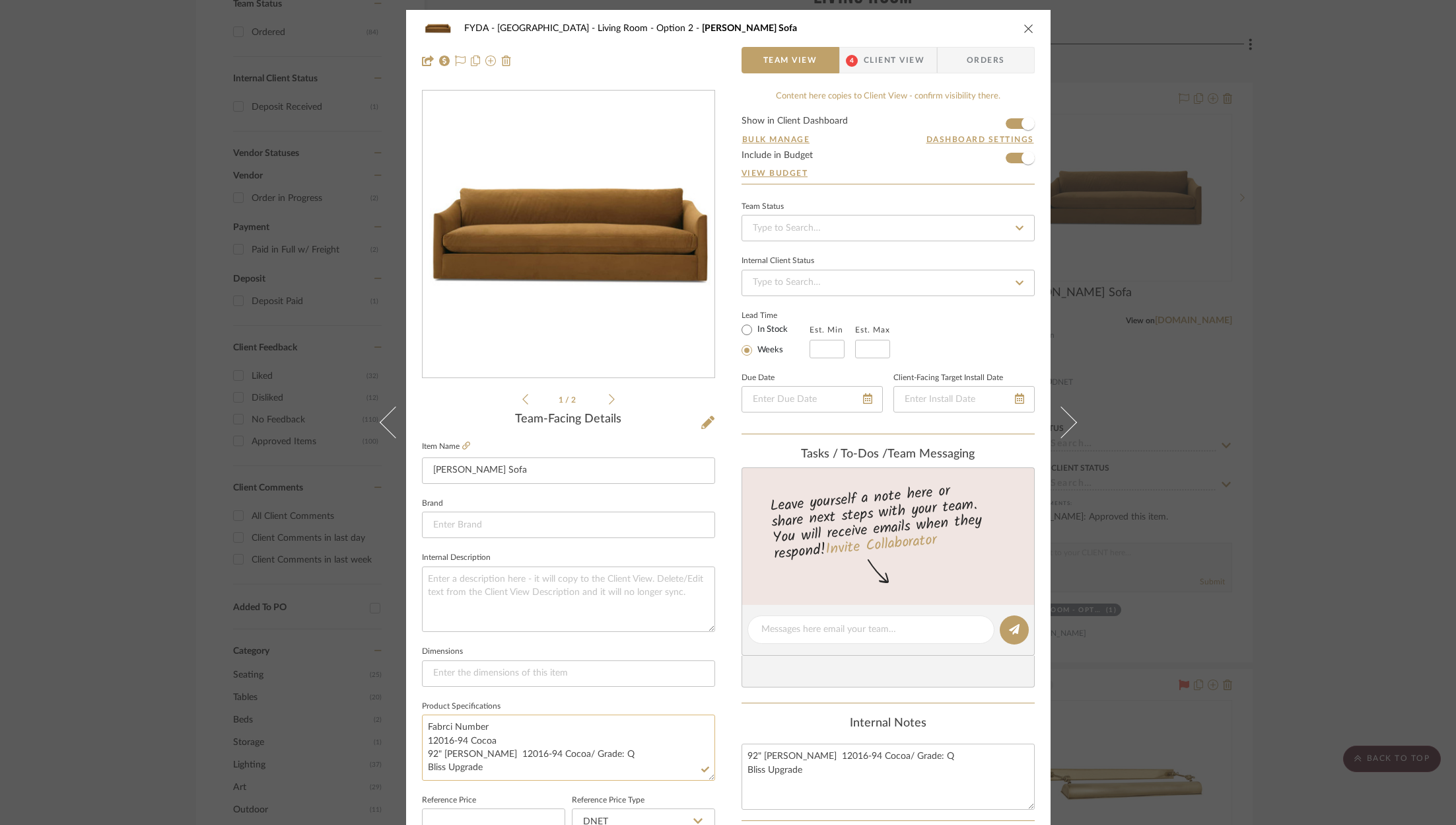
click at [545, 754] on textarea "Fabrci Number 12016-94 Cocoa 92" Adler 12016-94 Cocoa/ Grade: Q Bliss Upgrade" at bounding box center [568, 746] width 293 height 66
drag, startPoint x: 485, startPoint y: 764, endPoint x: 412, endPoint y: 747, distance: 75.0
click at [412, 747] on div "FYDA - 655 City Park Living Room - Option 2 Adler Sofa Team View 4 Client View …" at bounding box center [728, 620] width 645 height 1221
click at [801, 218] on input at bounding box center [888, 228] width 293 height 27
click at [810, 290] on div "Ordered" at bounding box center [883, 295] width 292 height 34
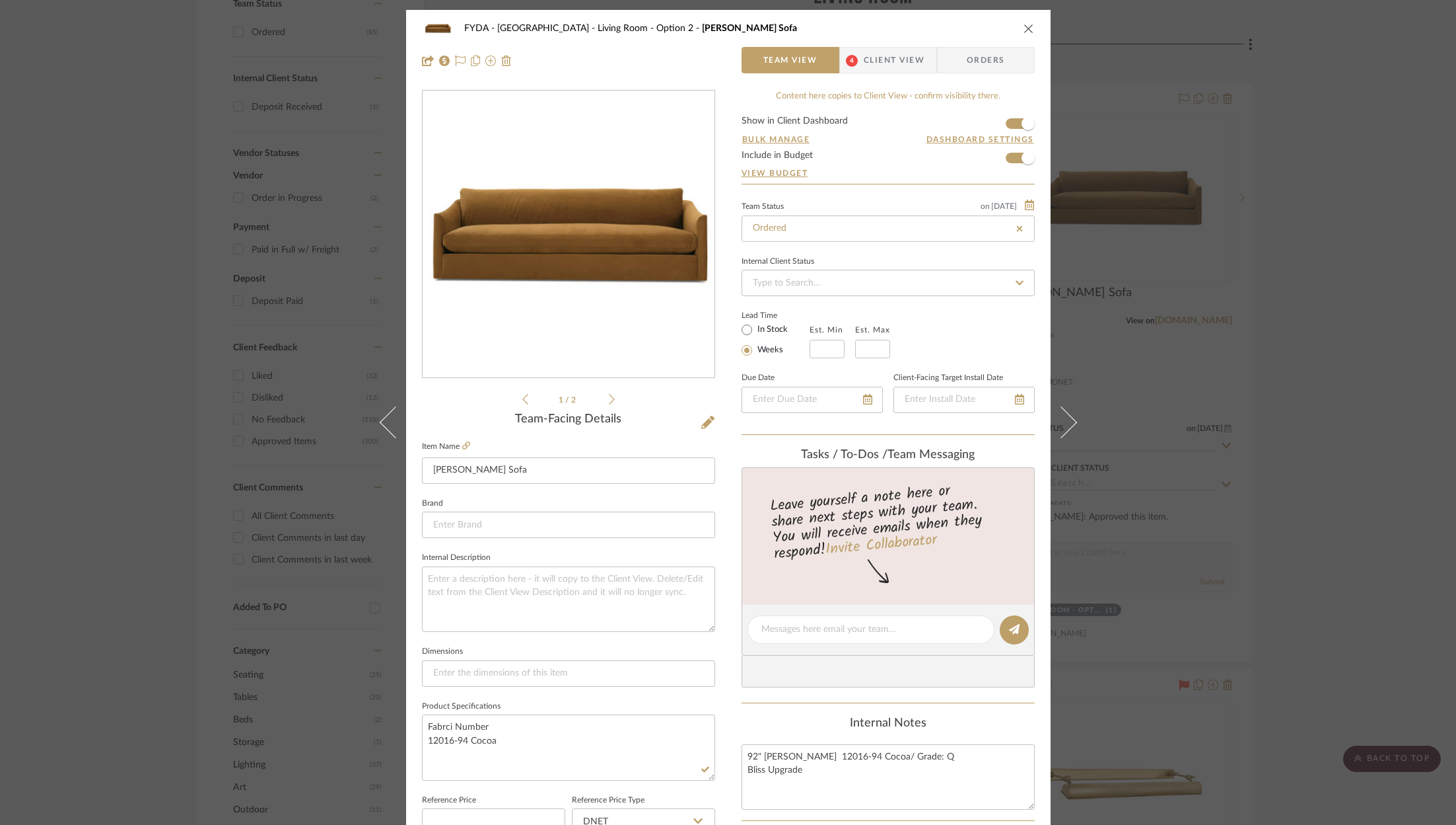
drag, startPoint x: 618, startPoint y: 388, endPoint x: 600, endPoint y: 405, distance: 24.8
click at [617, 389] on div "1 / 2" at bounding box center [568, 248] width 293 height 318
click at [600, 405] on li "1 / 2" at bounding box center [568, 399] width 80 height 16
click at [609, 400] on icon at bounding box center [612, 399] width 6 height 12
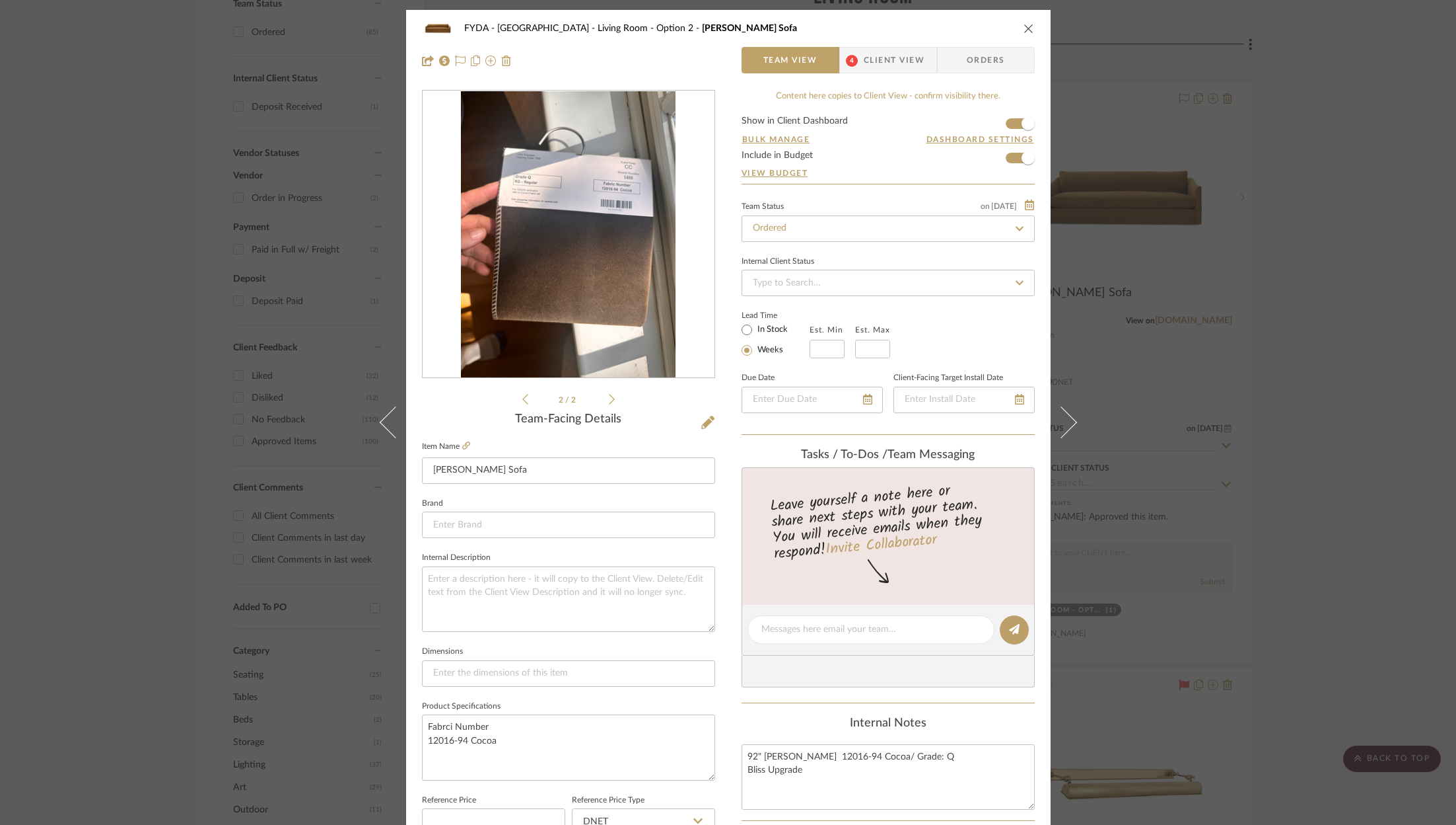
click at [522, 392] on ul "2 / 2" at bounding box center [568, 399] width 93 height 16
click at [529, 399] on li "2 / 2" at bounding box center [568, 399] width 80 height 16
click at [522, 399] on icon at bounding box center [525, 399] width 6 height 12
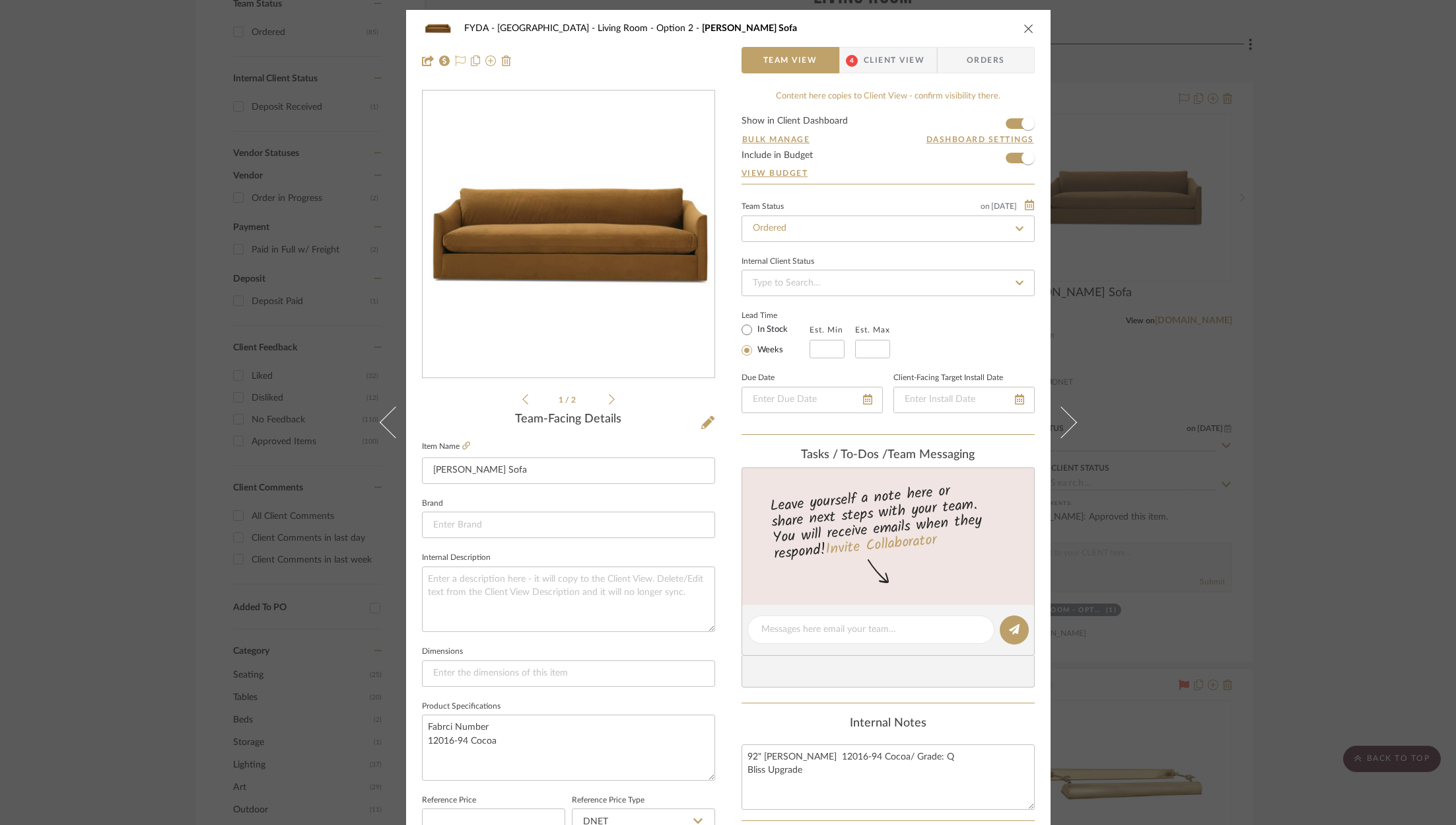
click at [455, 56] on icon at bounding box center [460, 61] width 11 height 11
click at [1023, 32] on icon "close" at bounding box center [1028, 28] width 11 height 11
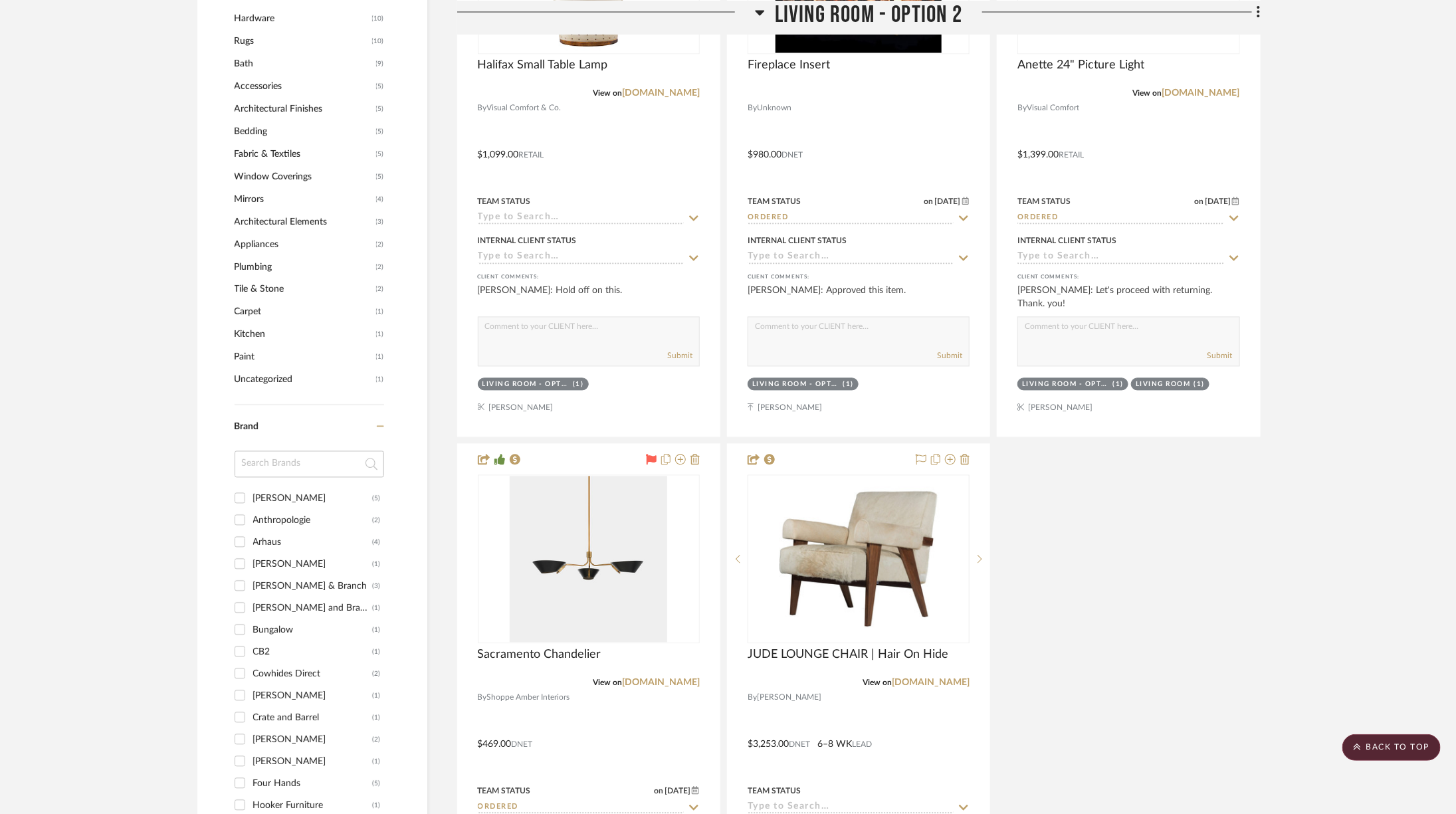
scroll to position [1686, 0]
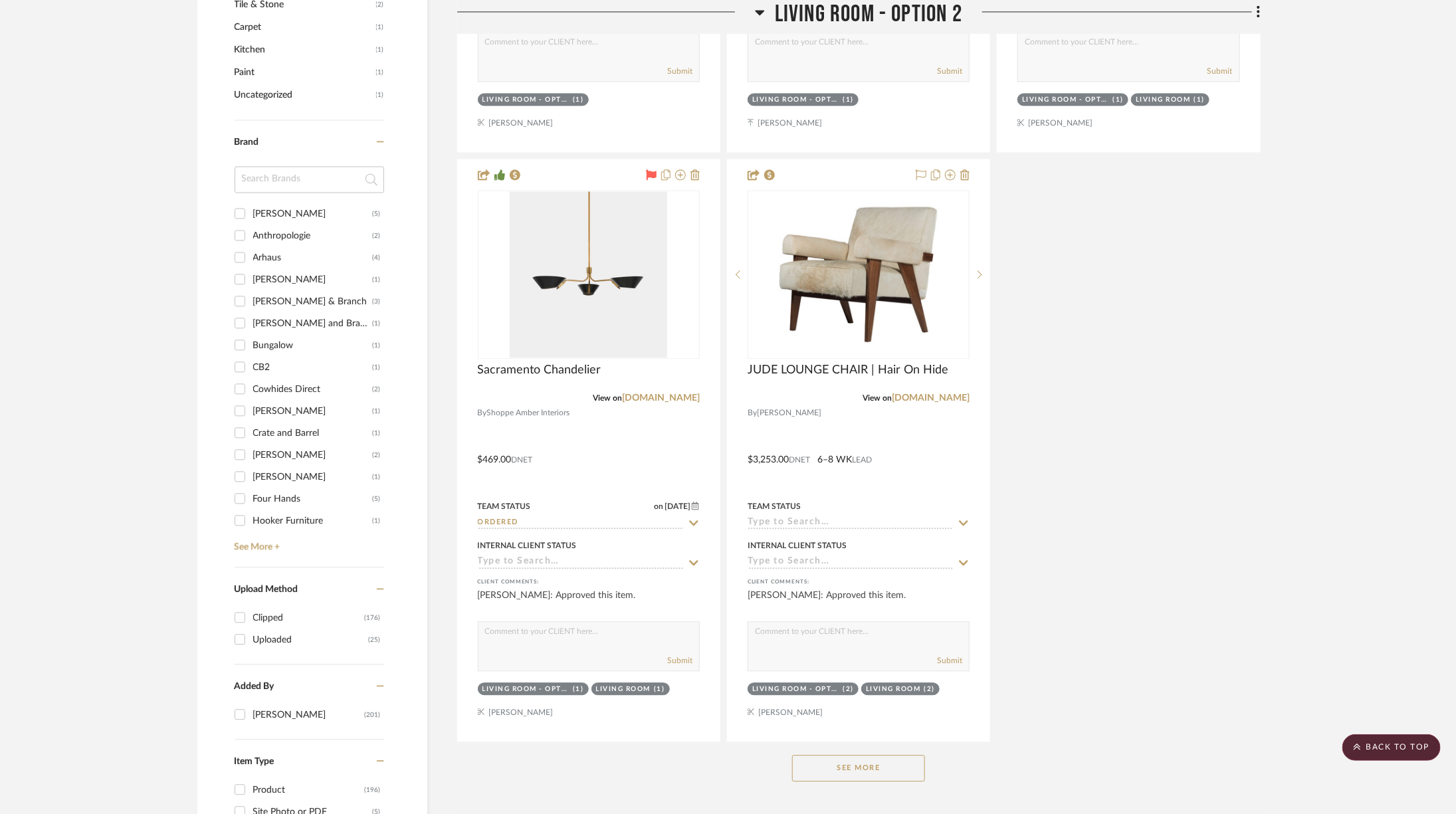
click at [901, 755] on button "See More" at bounding box center [858, 768] width 133 height 27
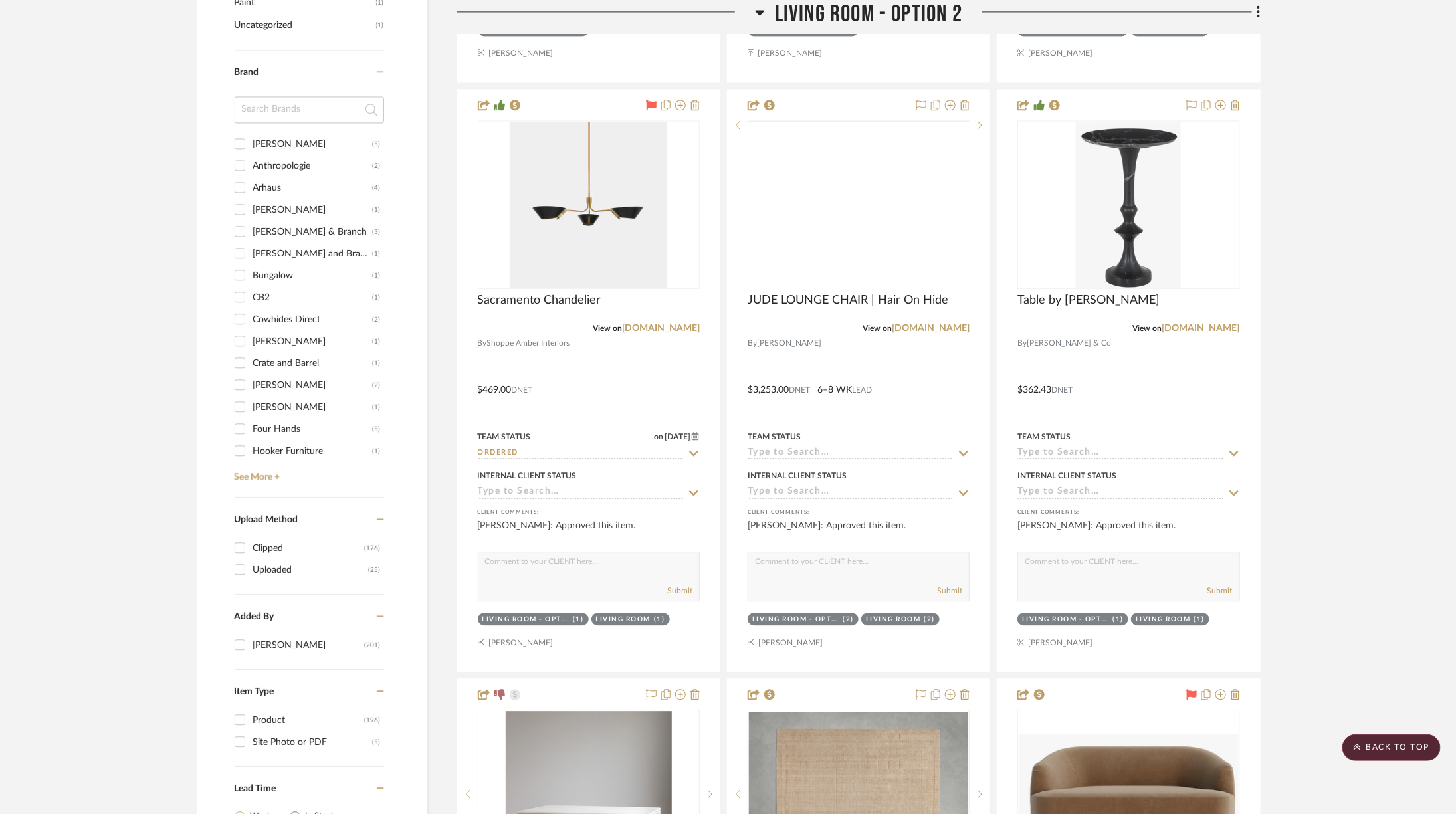
scroll to position [1749, 0]
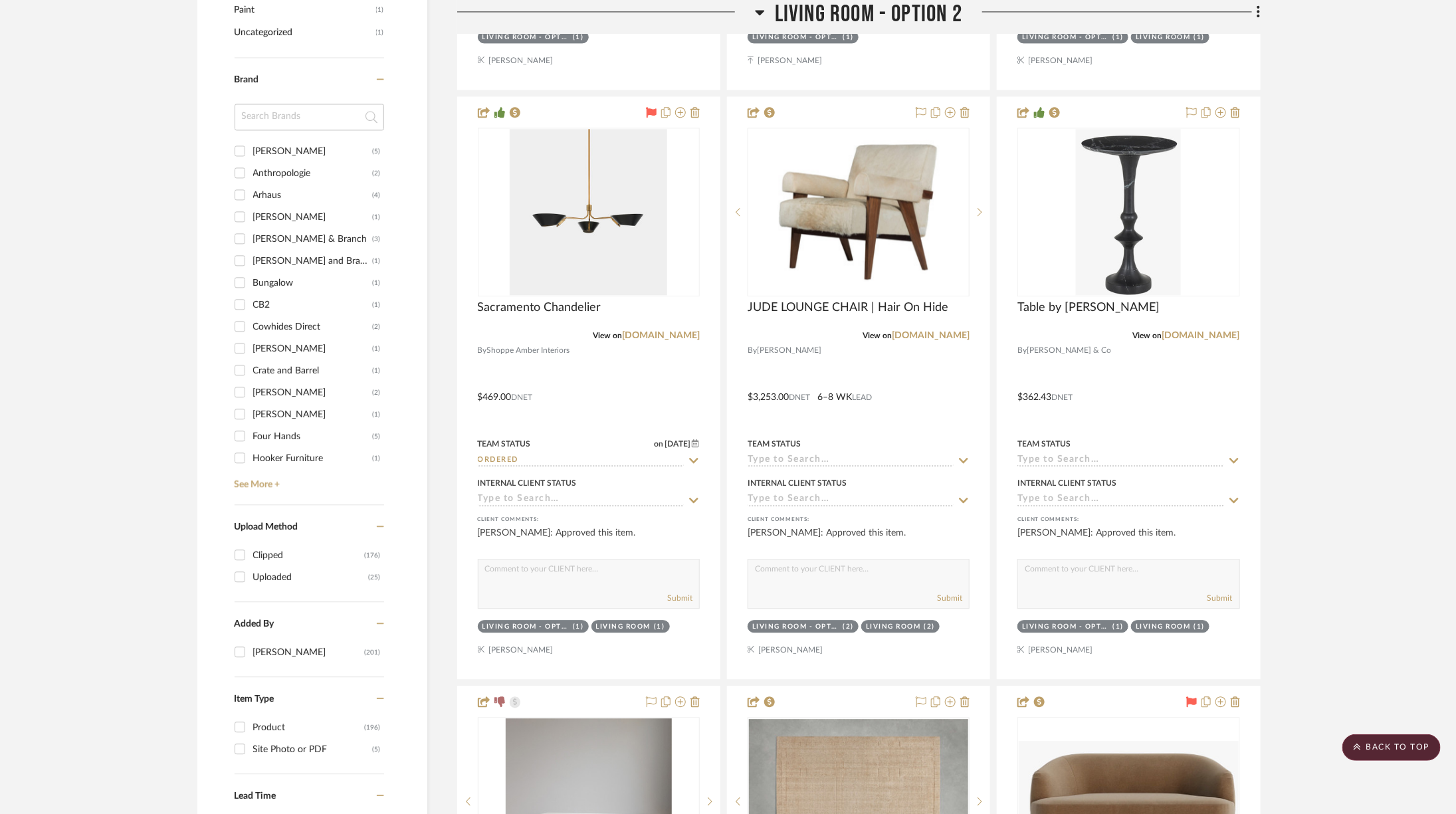
click at [765, 13] on h3 "Living Room - Option 2" at bounding box center [858, 14] width 208 height 28
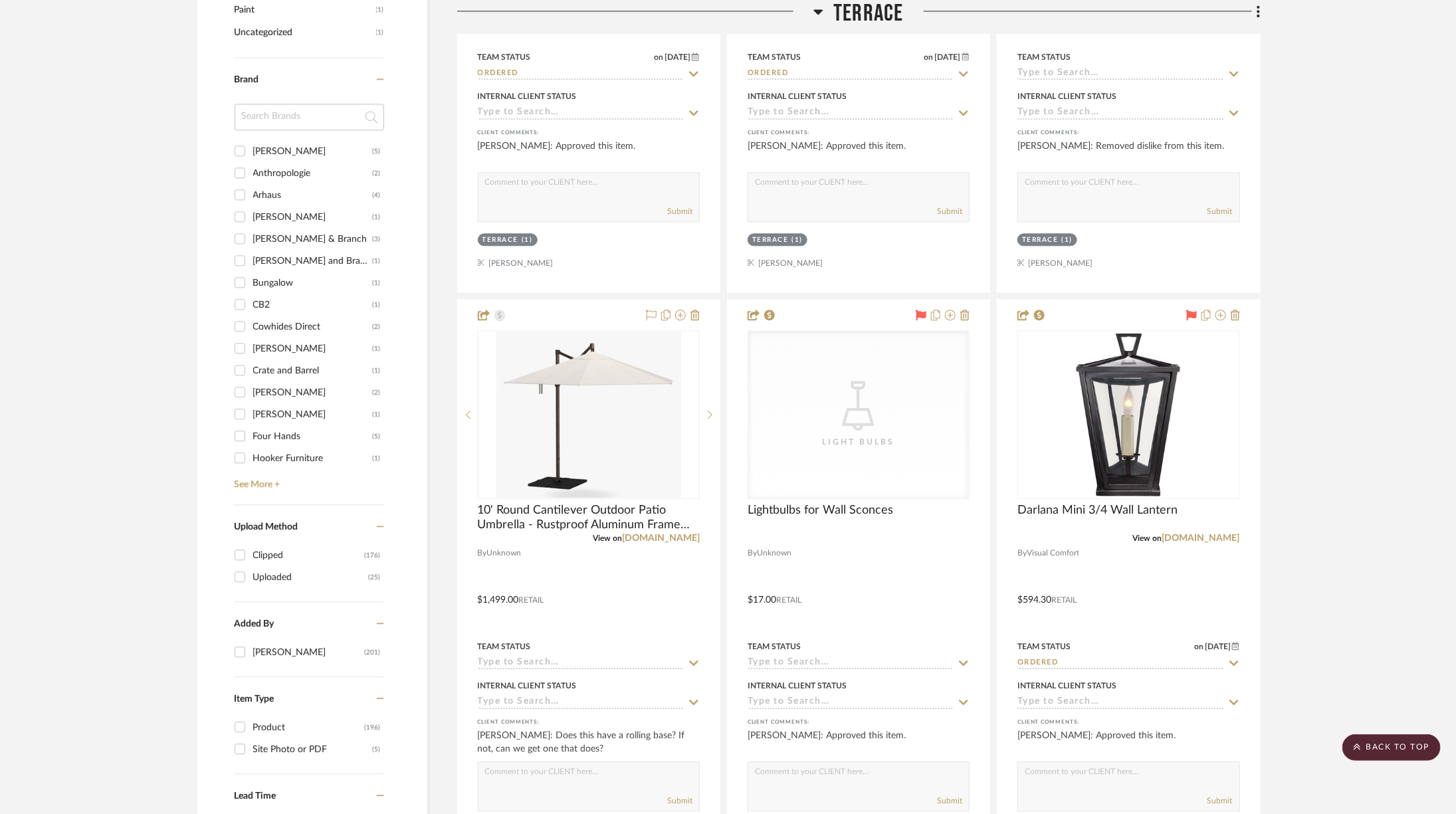
click at [819, 18] on icon at bounding box center [818, 12] width 10 height 16
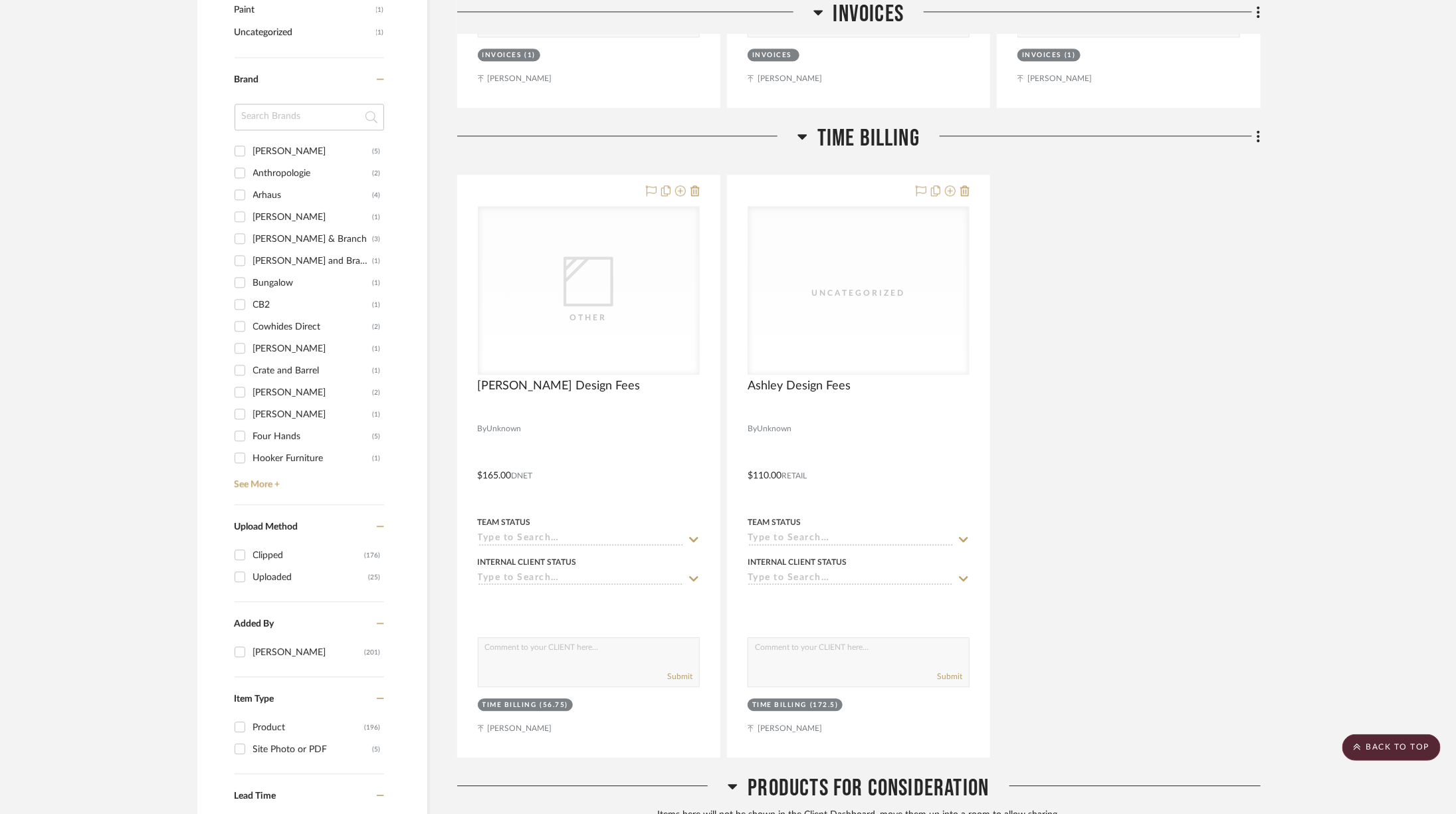
click at [853, 137] on span "Time Billing" at bounding box center [868, 138] width 103 height 28
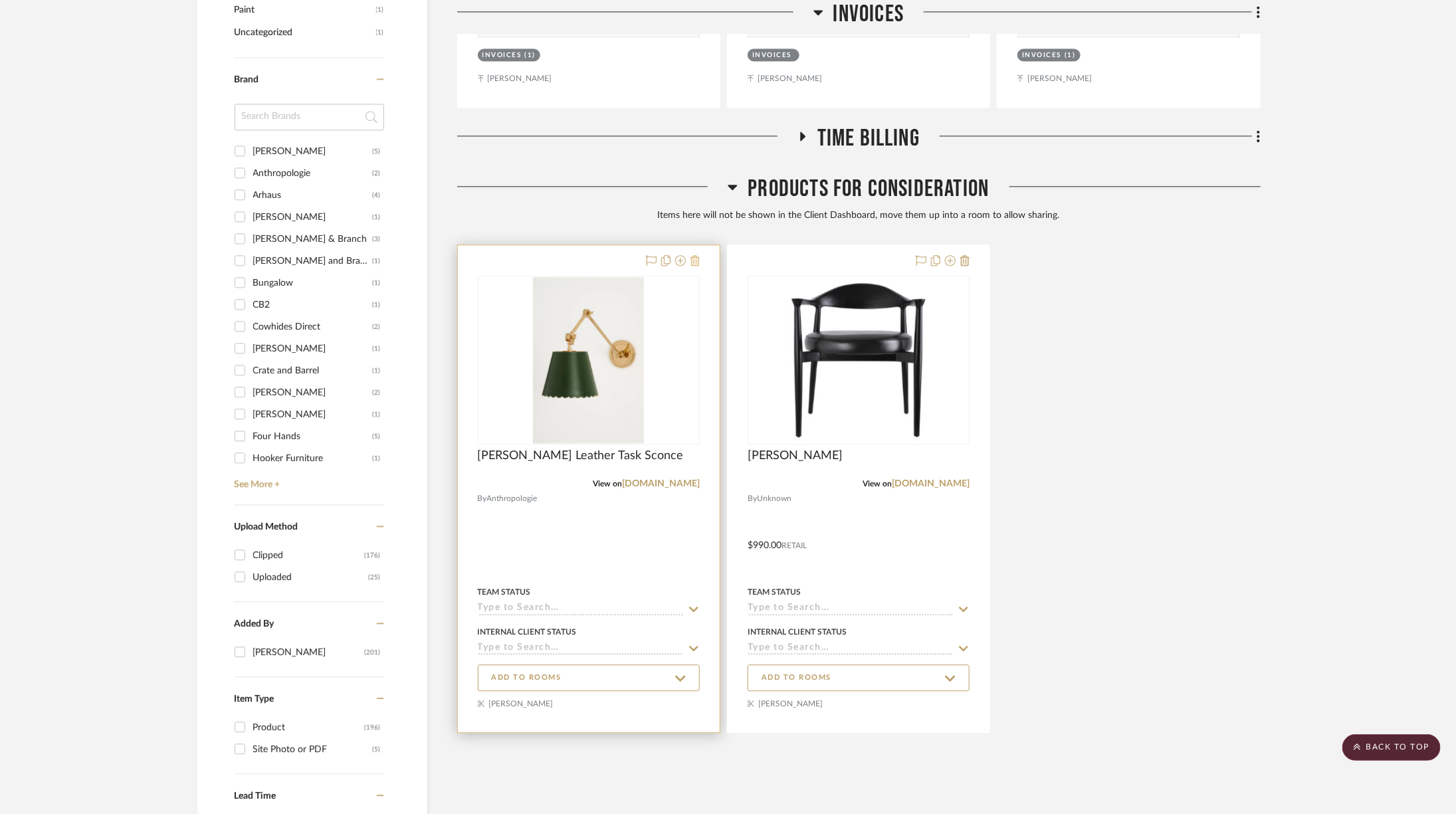
click at [693, 258] on icon at bounding box center [695, 260] width 9 height 11
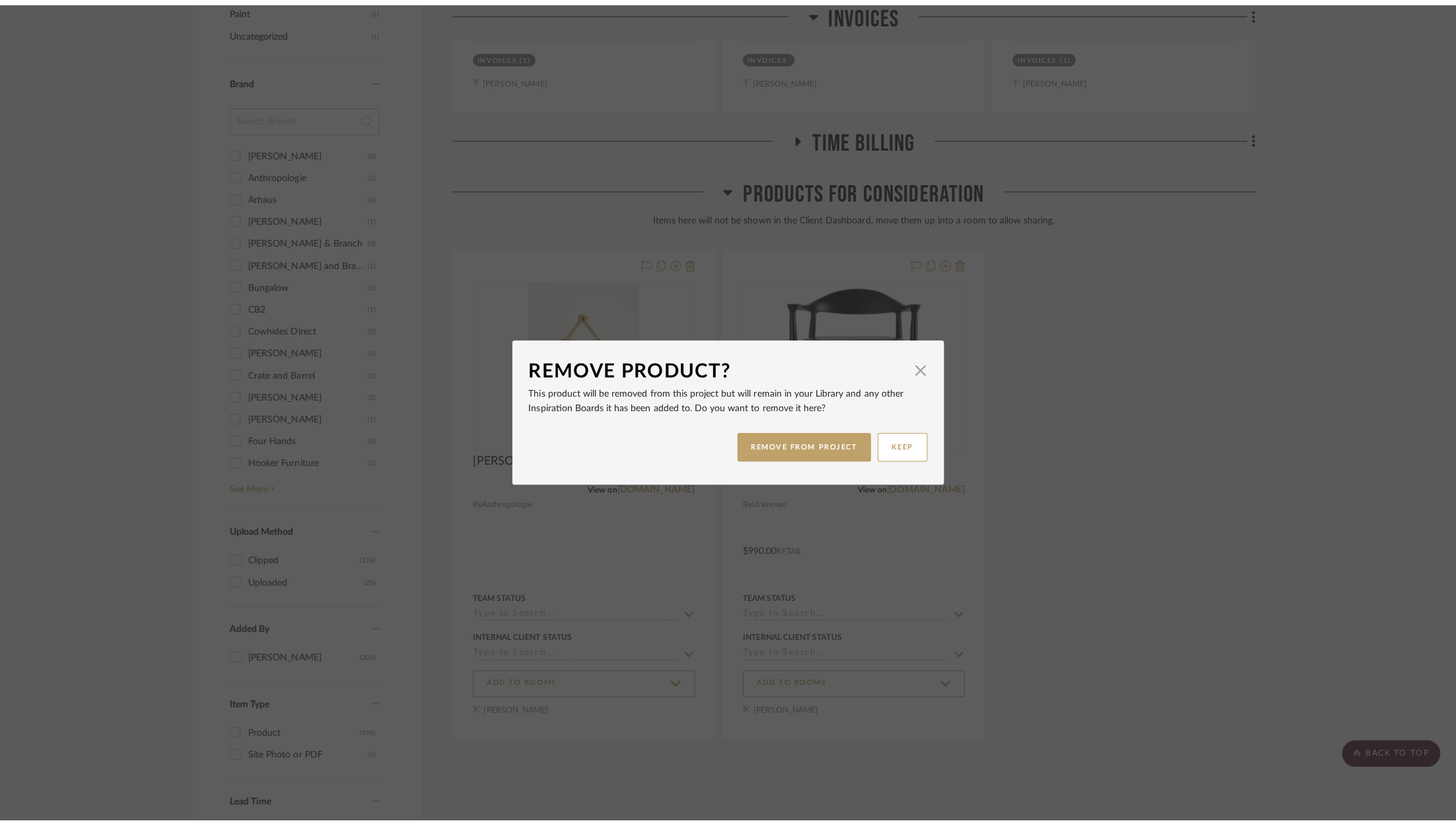
scroll to position [0, 0]
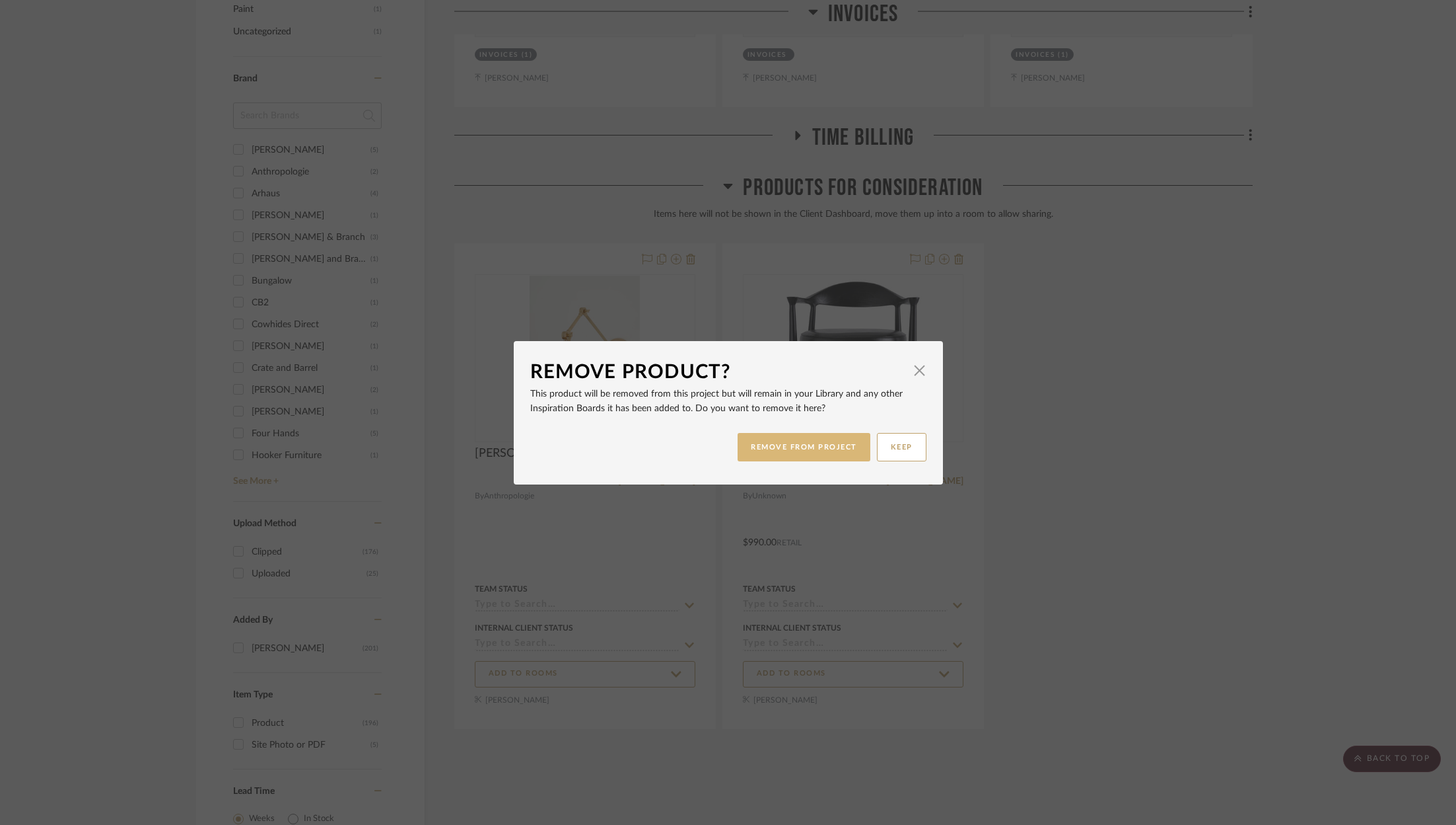
click at [810, 434] on button "REMOVE FROM PROJECT" at bounding box center [804, 447] width 133 height 28
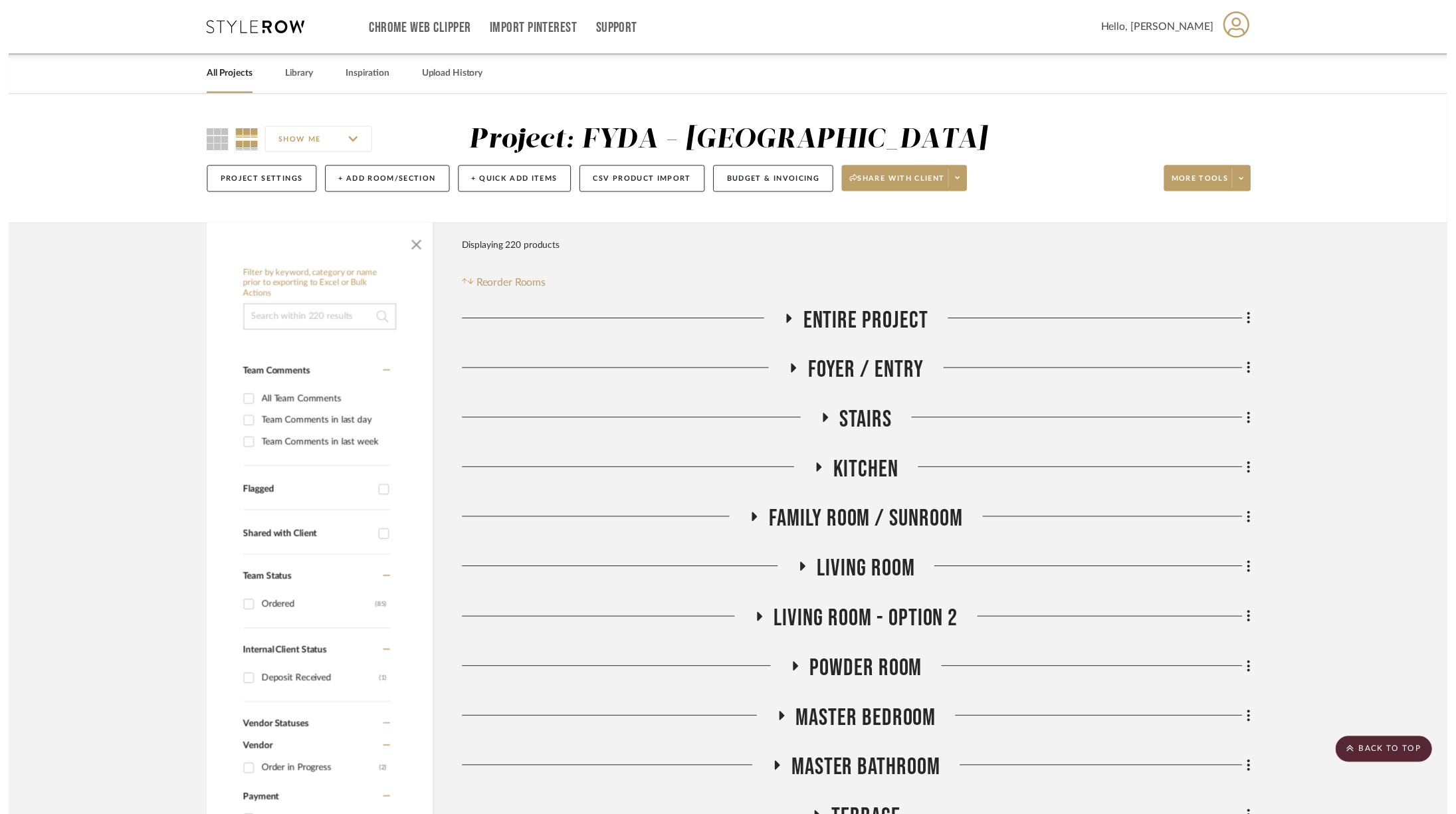
scroll to position [1749, 0]
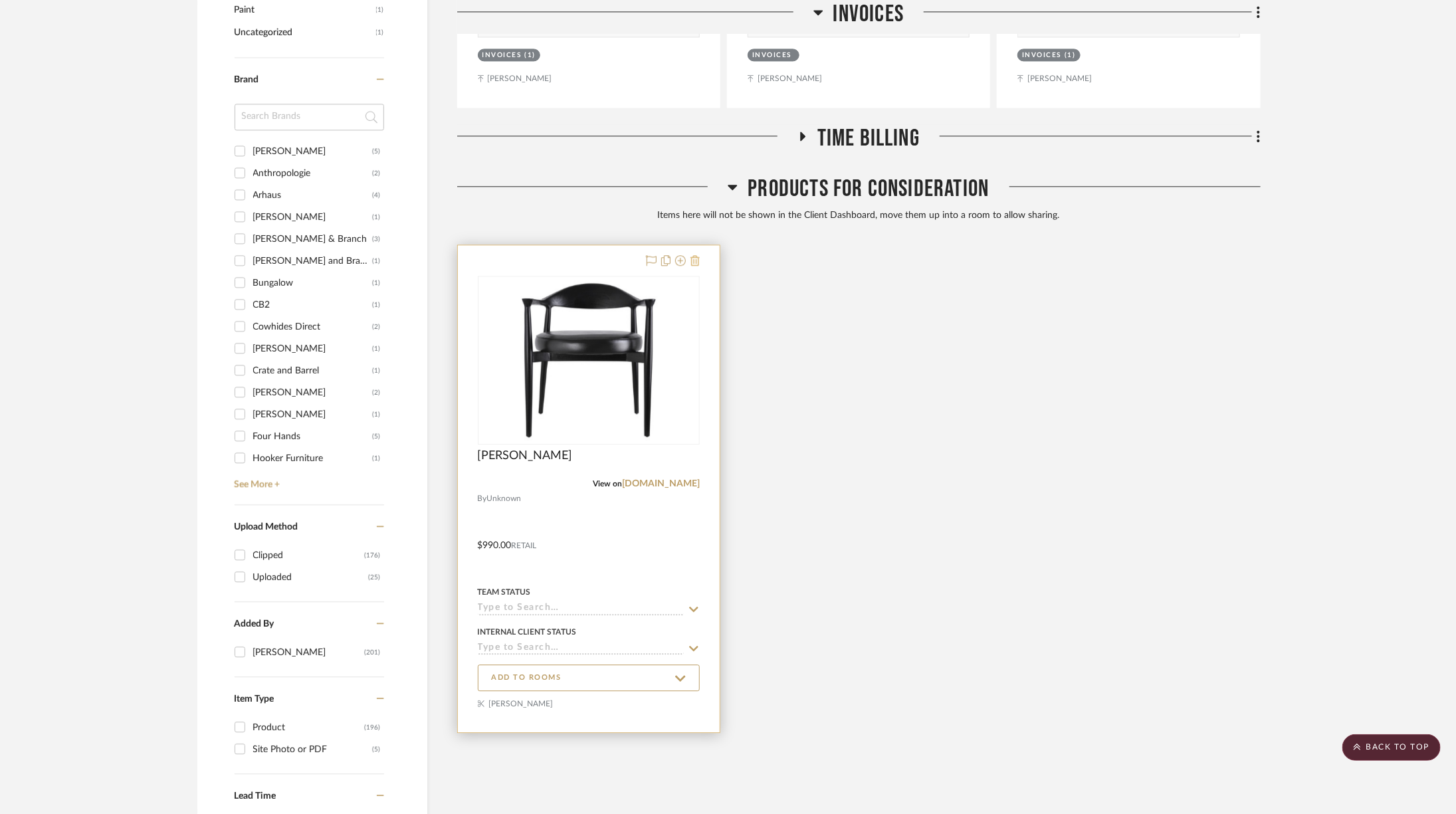
click at [696, 260] on icon at bounding box center [695, 260] width 9 height 11
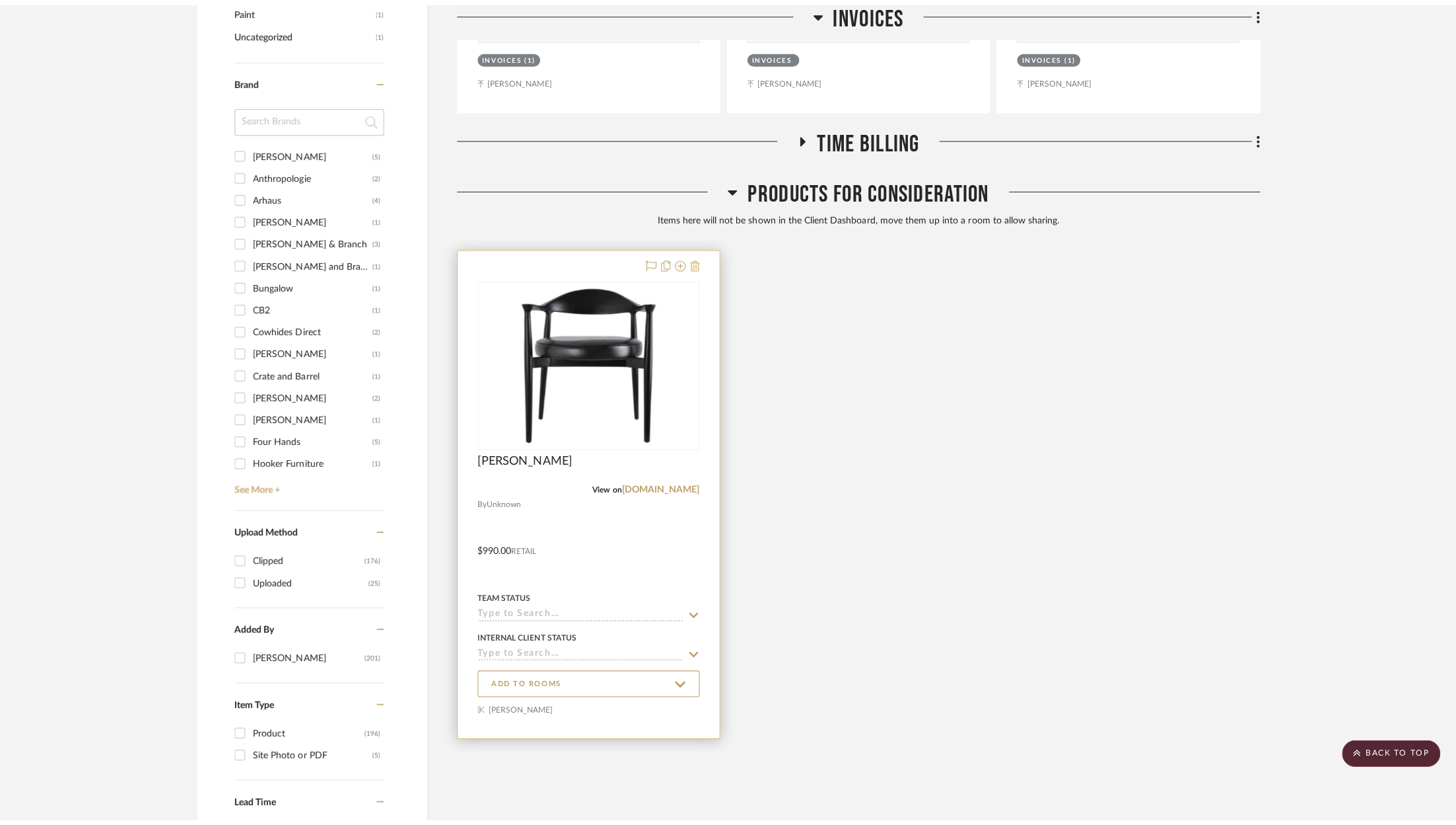
scroll to position [0, 0]
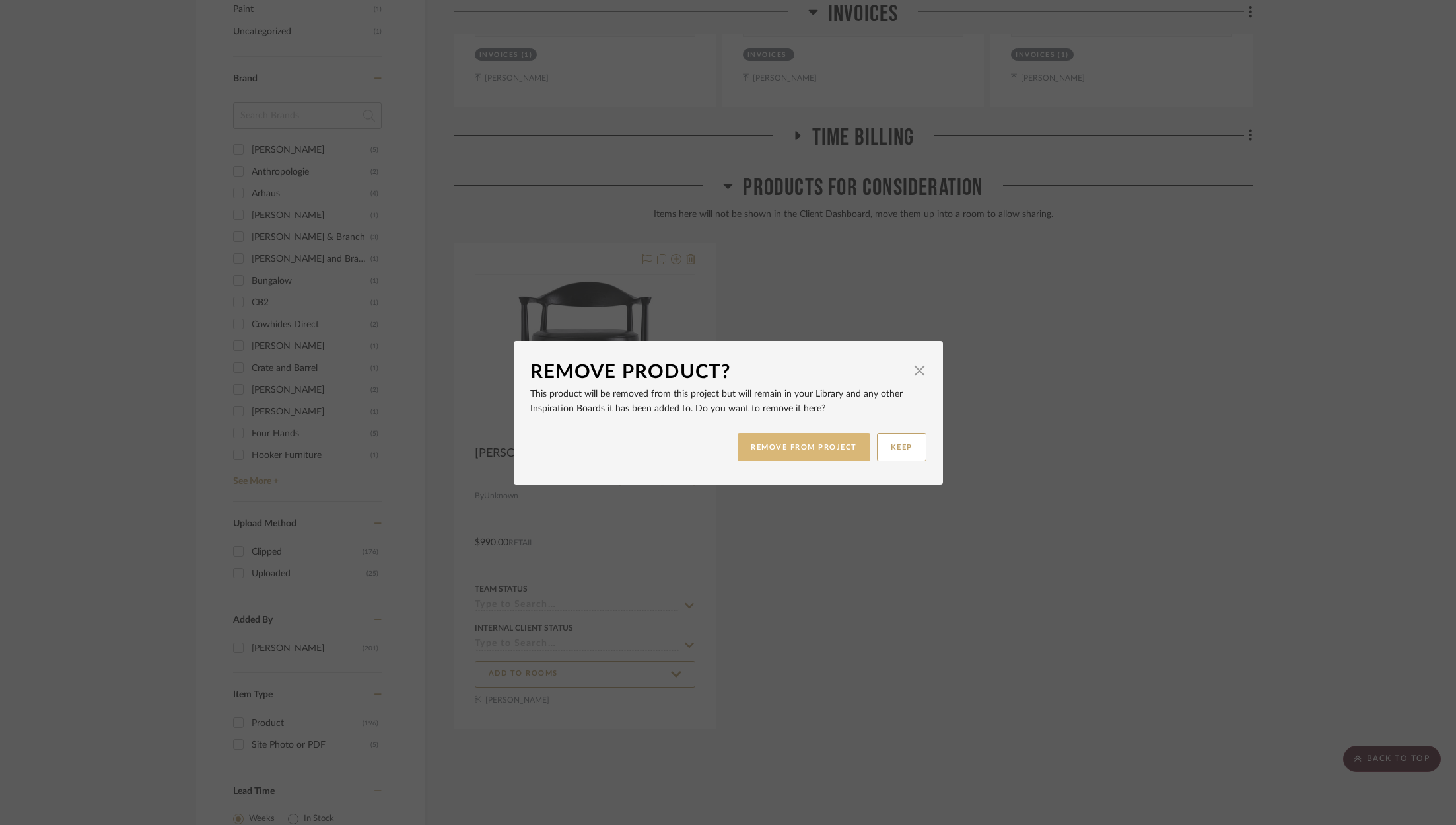
click at [809, 434] on button "REMOVE FROM PROJECT" at bounding box center [804, 447] width 133 height 28
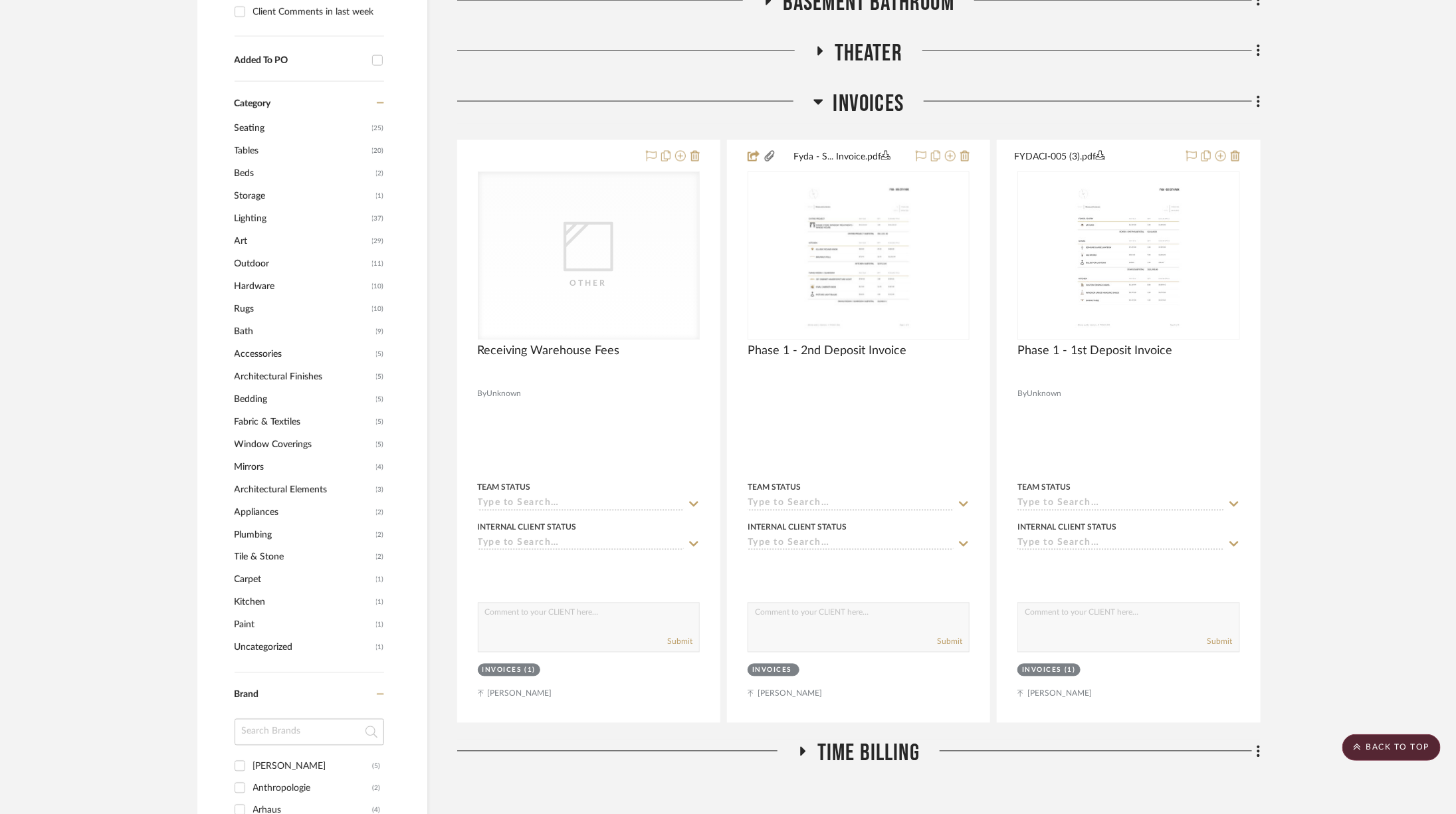
scroll to position [1023, 0]
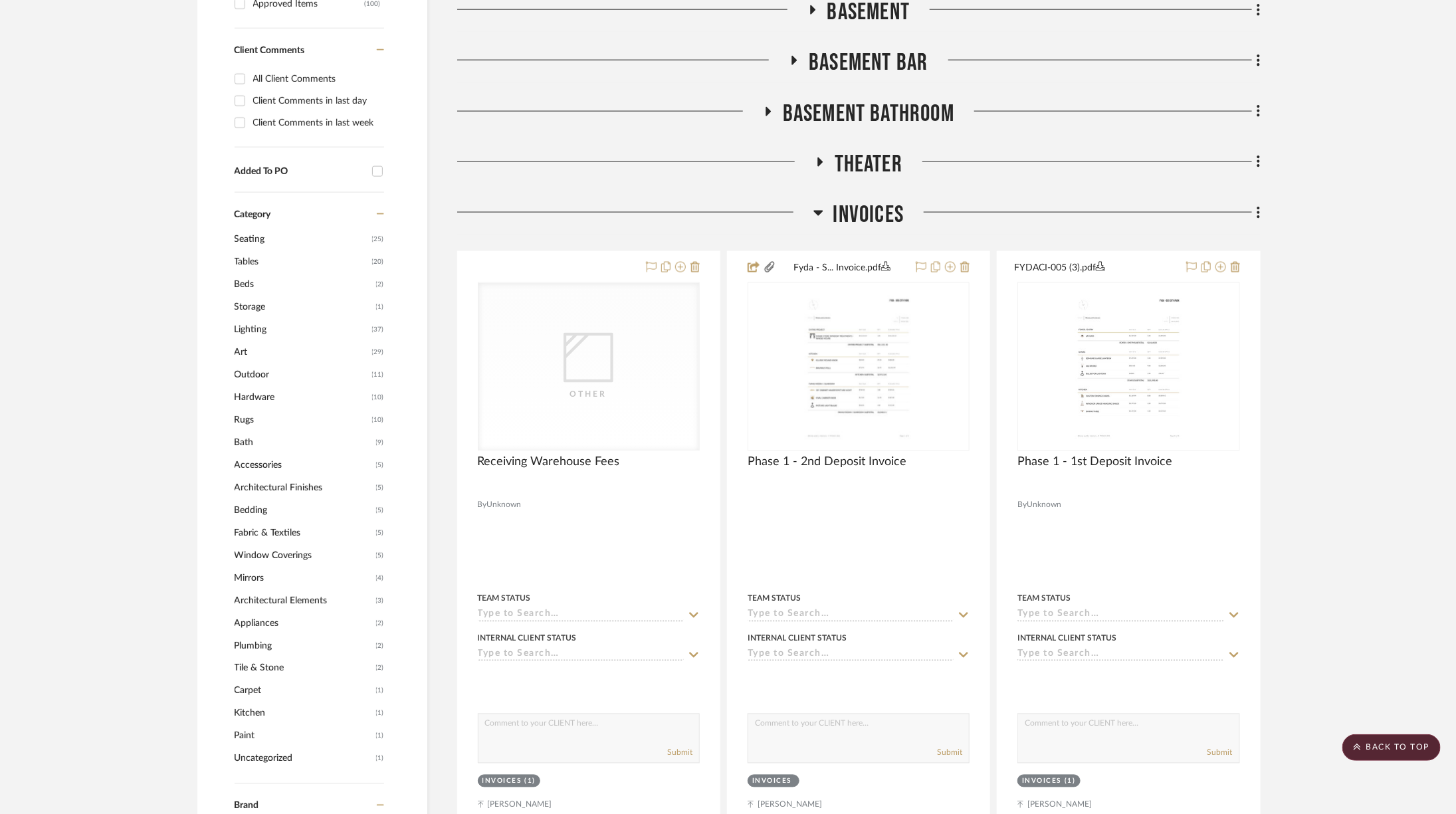
click at [848, 204] on span "Invoices" at bounding box center [868, 215] width 71 height 28
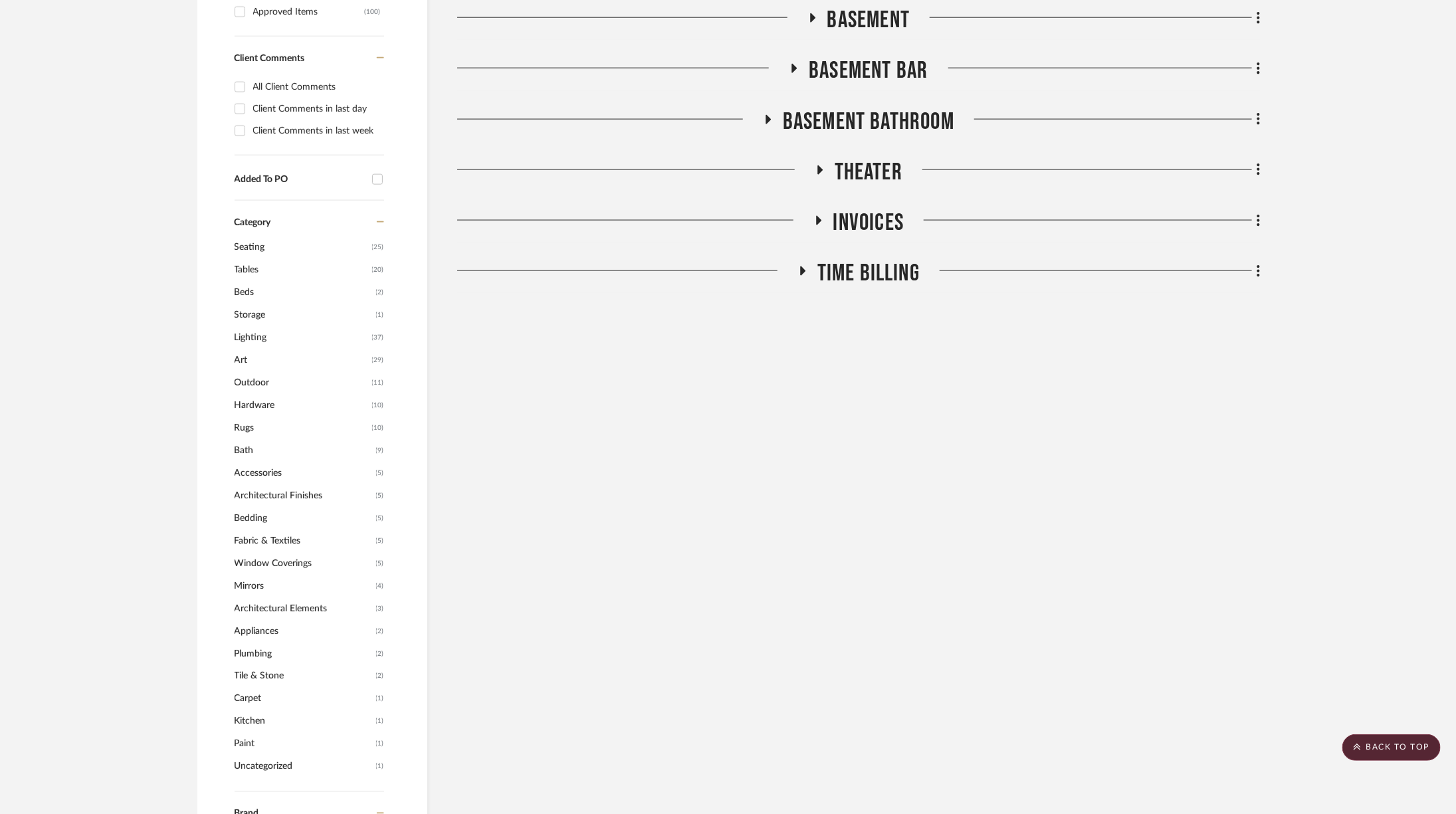
scroll to position [1002, 0]
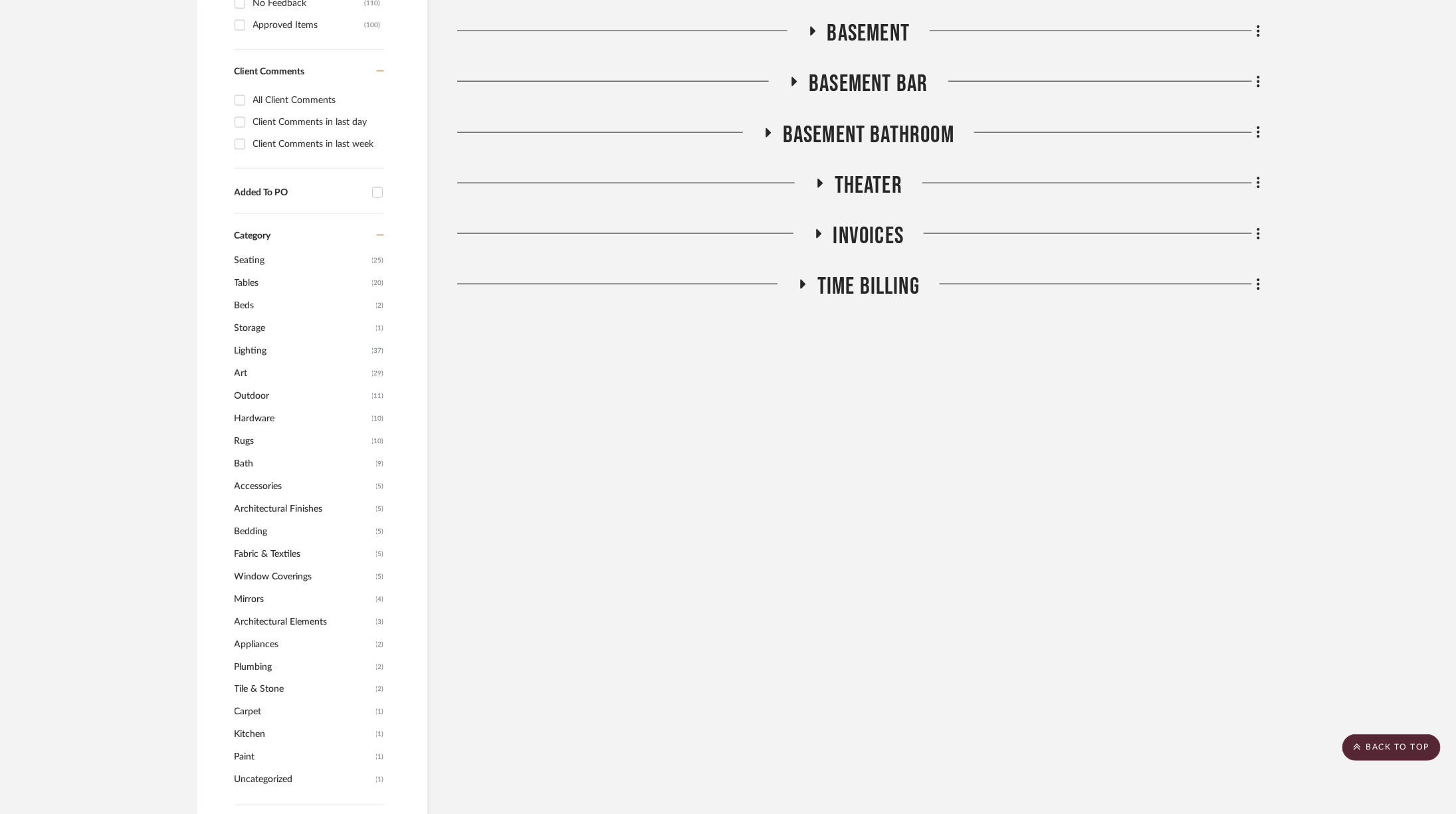
click at [868, 19] on span "Basement" at bounding box center [869, 33] width 83 height 28
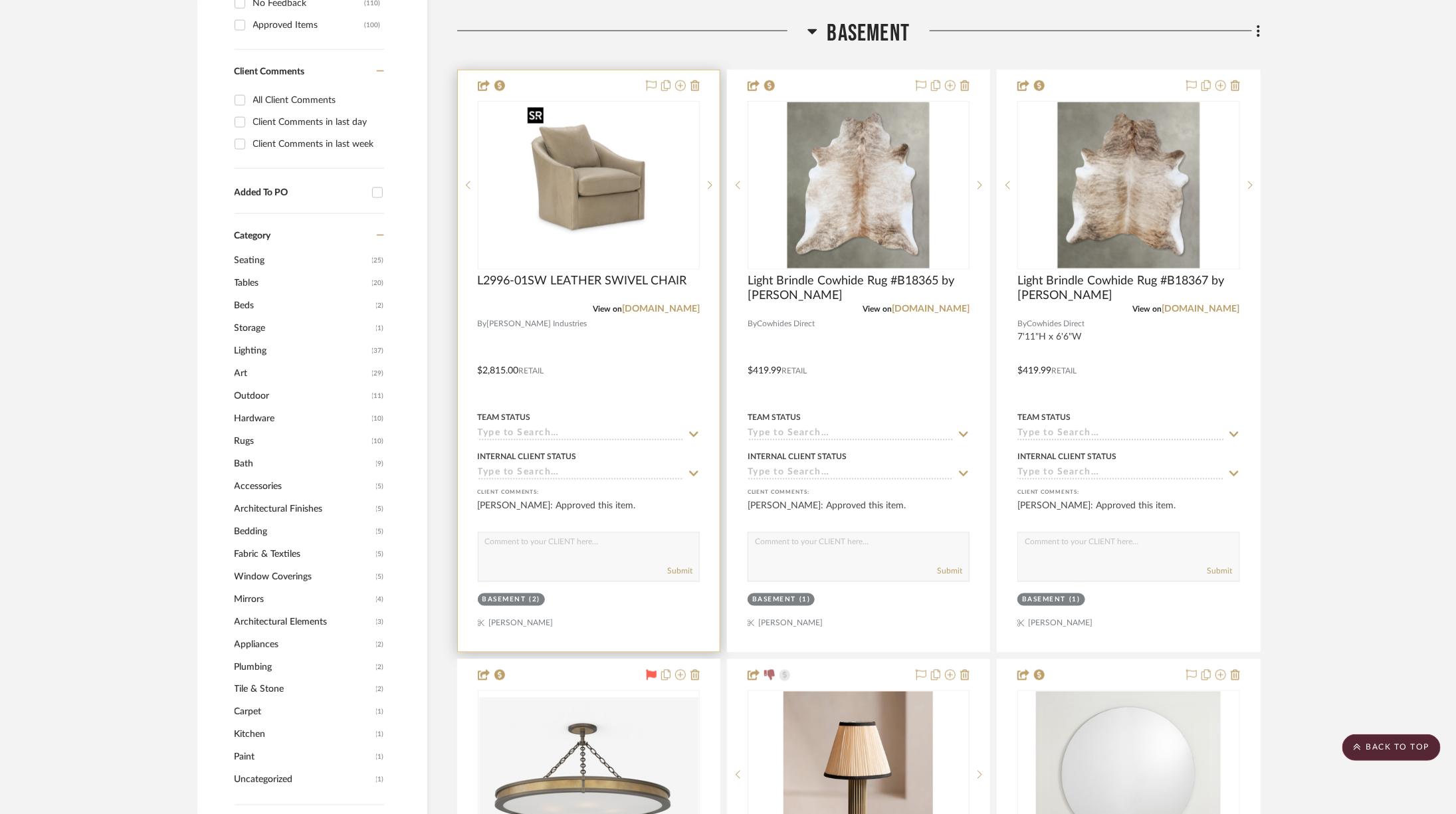
click at [602, 227] on img "0" at bounding box center [588, 185] width 133 height 166
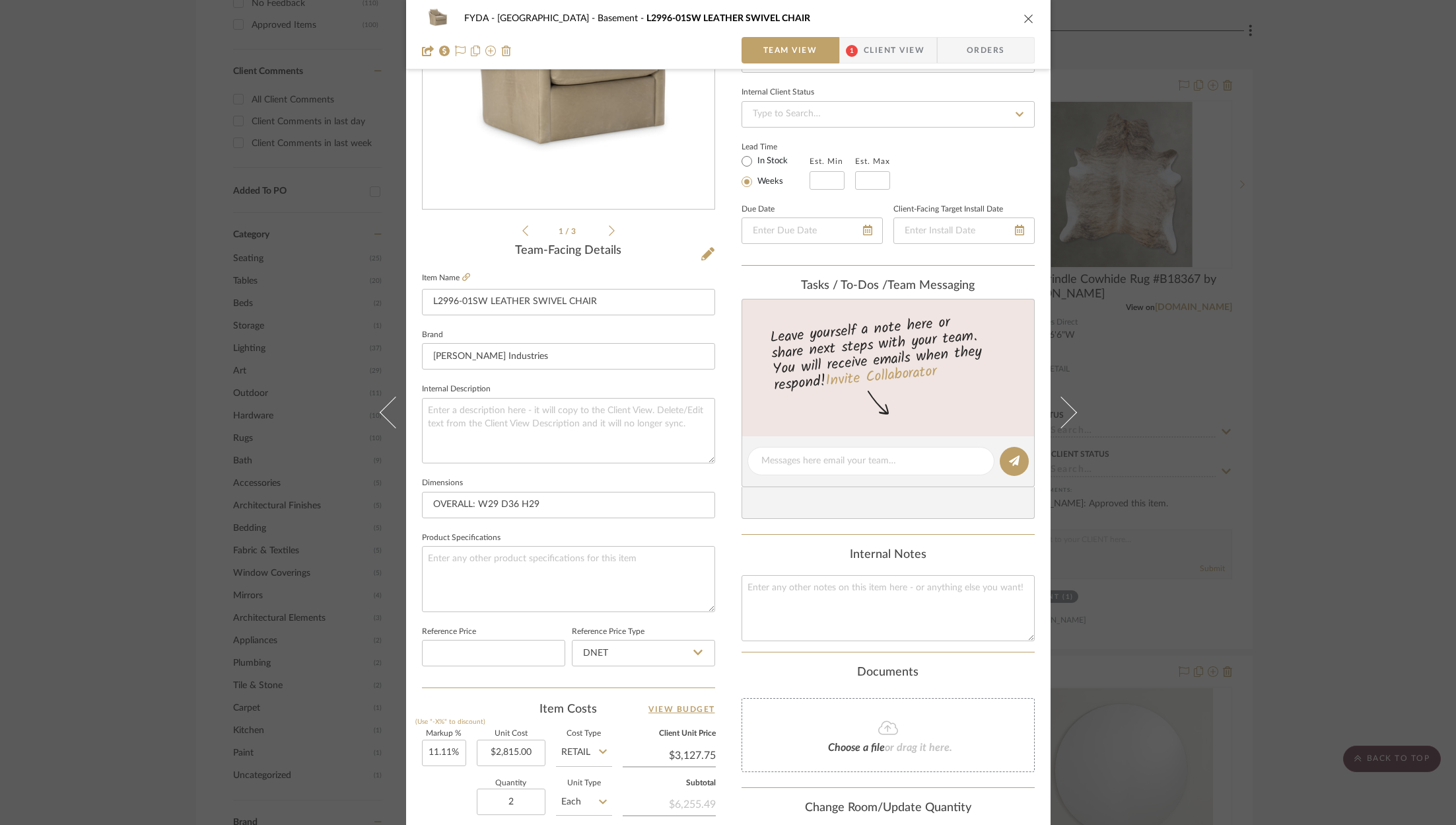
scroll to position [169, 0]
click at [844, 623] on textarea at bounding box center [888, 606] width 293 height 66
paste textarea "Leather: Burnham Molasses; Grade: 5; STANDARD WITH French Seam (1) 20x20 Down K…"
click at [946, 628] on textarea "Leather: Burnham Molasses; Grade: 5; STANDARD WITH French Seam (1) 20x20 Down K…" at bounding box center [888, 606] width 293 height 66
click at [859, 585] on textarea "Leather: Burnham Molasses; Grade: 5; STANDARD WITH French Seam (1) 20x20 Down K…" at bounding box center [888, 606] width 293 height 66
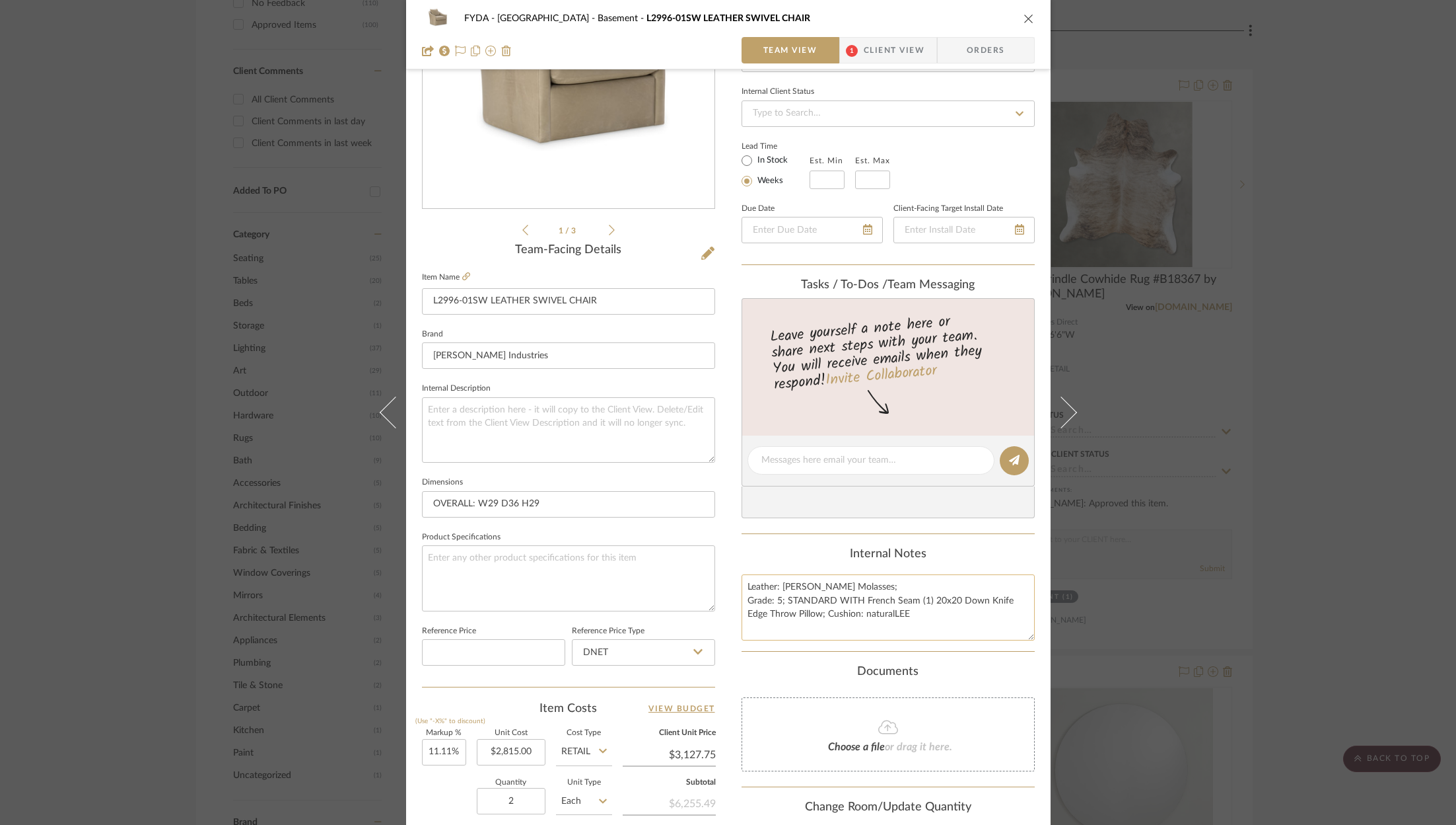
click at [821, 611] on textarea "Leather: Burnham Molasses; Grade: 5; STANDARD WITH French Seam (1) 20x20 Down K…" at bounding box center [888, 606] width 293 height 66
click at [609, 231] on icon at bounding box center [612, 230] width 6 height 12
click at [609, 231] on icon at bounding box center [612, 230] width 6 height 11
click at [704, 253] on icon at bounding box center [708, 253] width 13 height 13
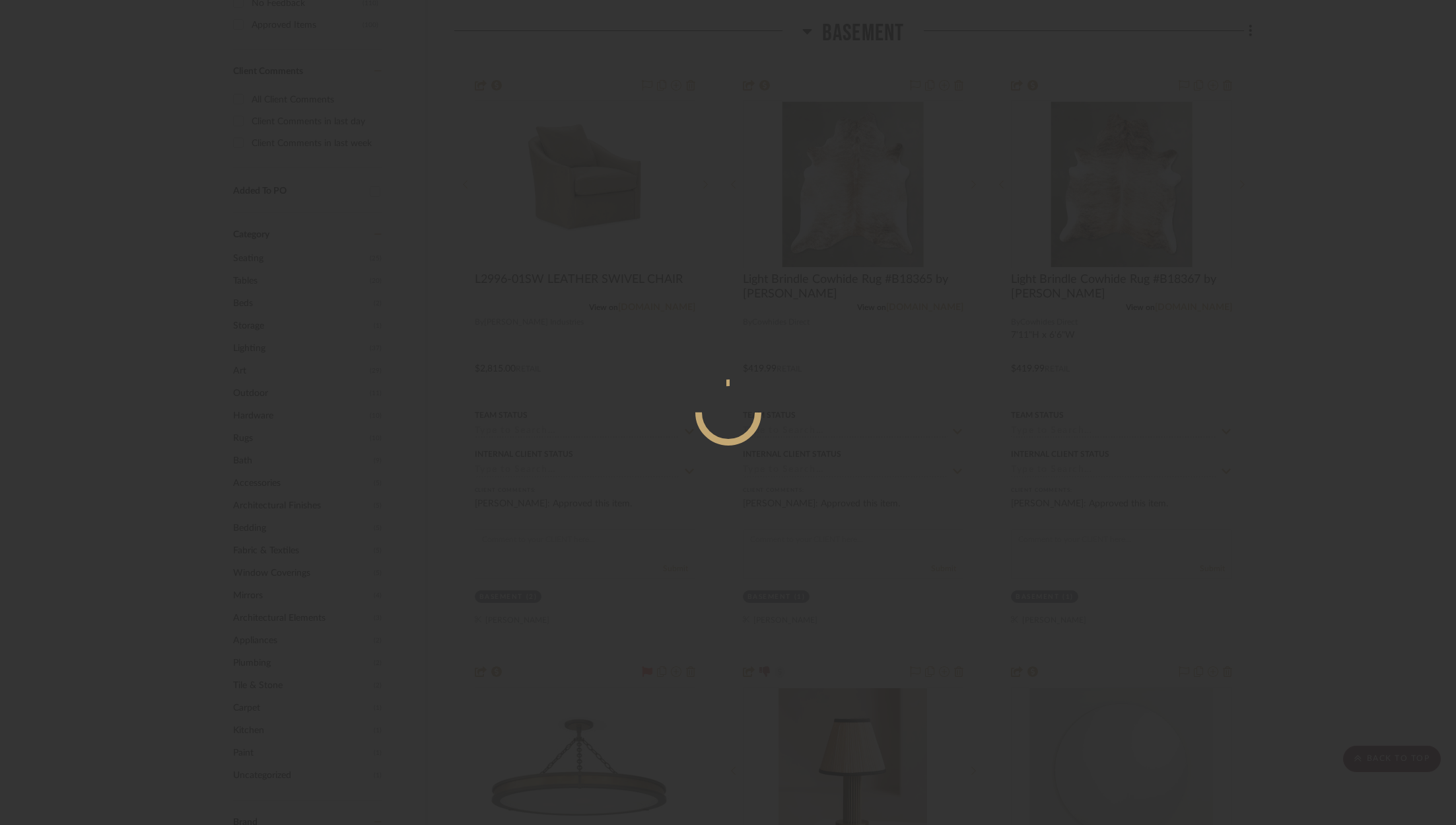
scroll to position [0, 0]
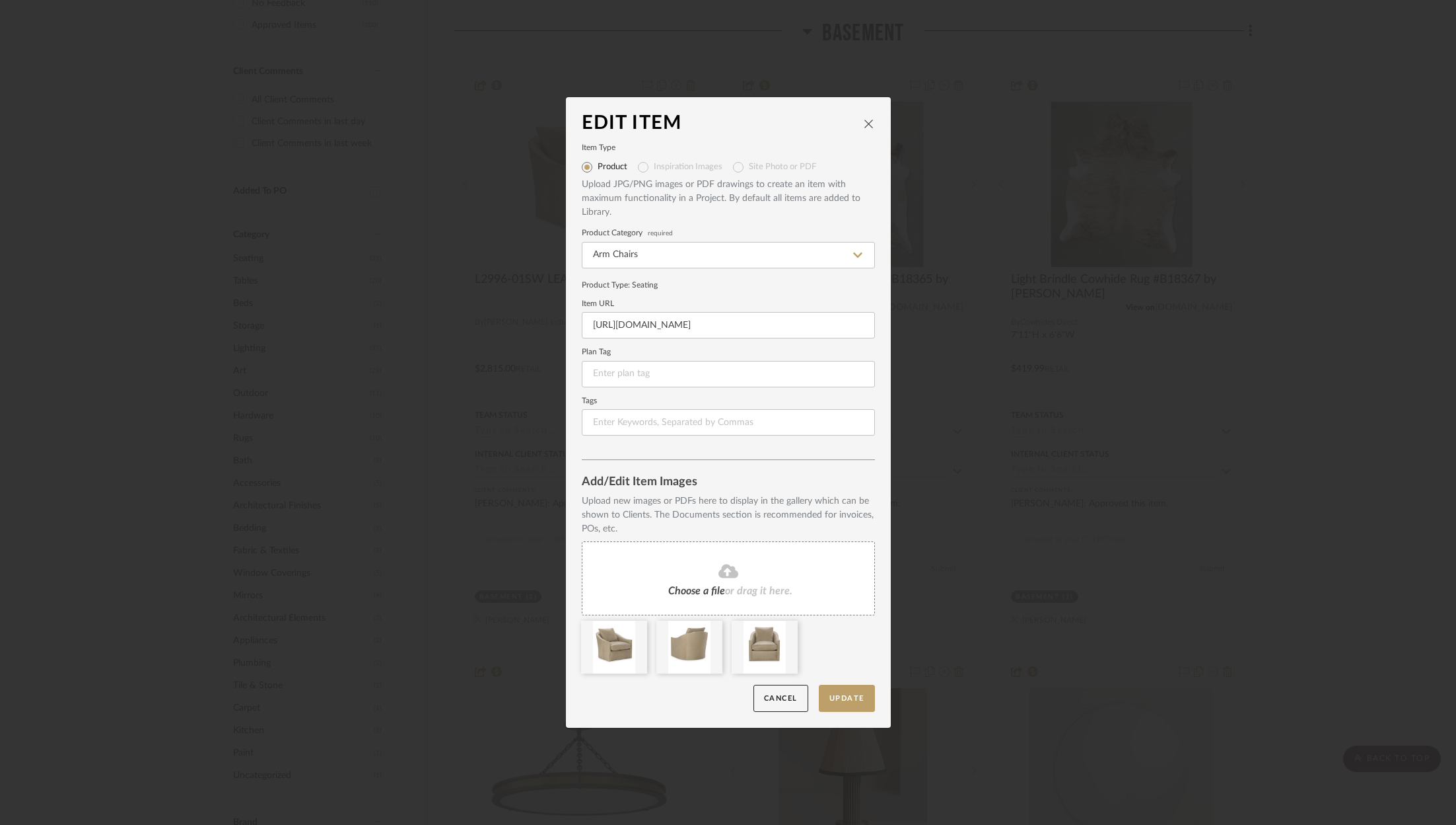
click at [778, 577] on fa-icon at bounding box center [728, 571] width 120 height 17
click at [863, 701] on button "Update" at bounding box center [847, 698] width 56 height 27
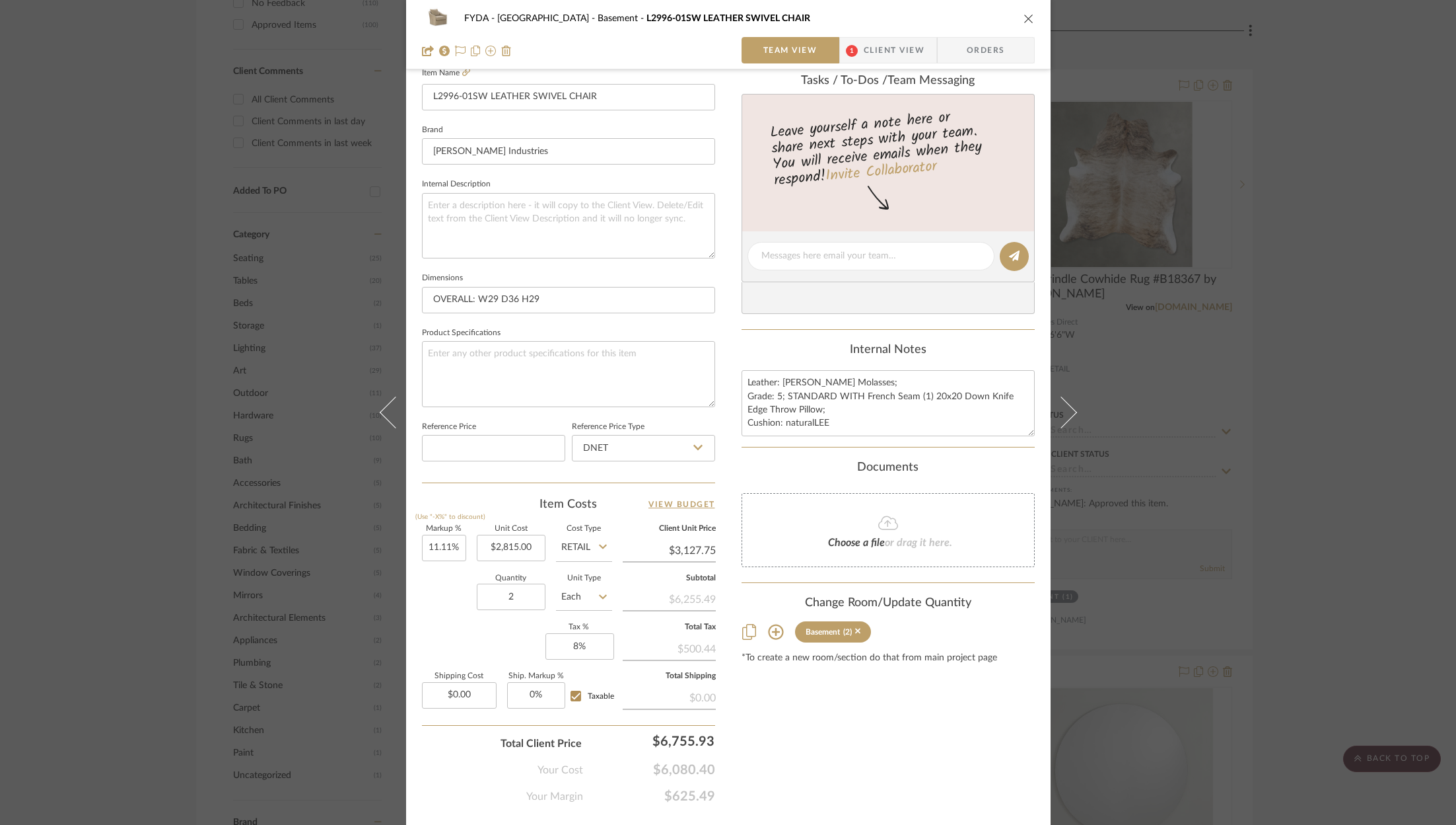
scroll to position [401, 0]
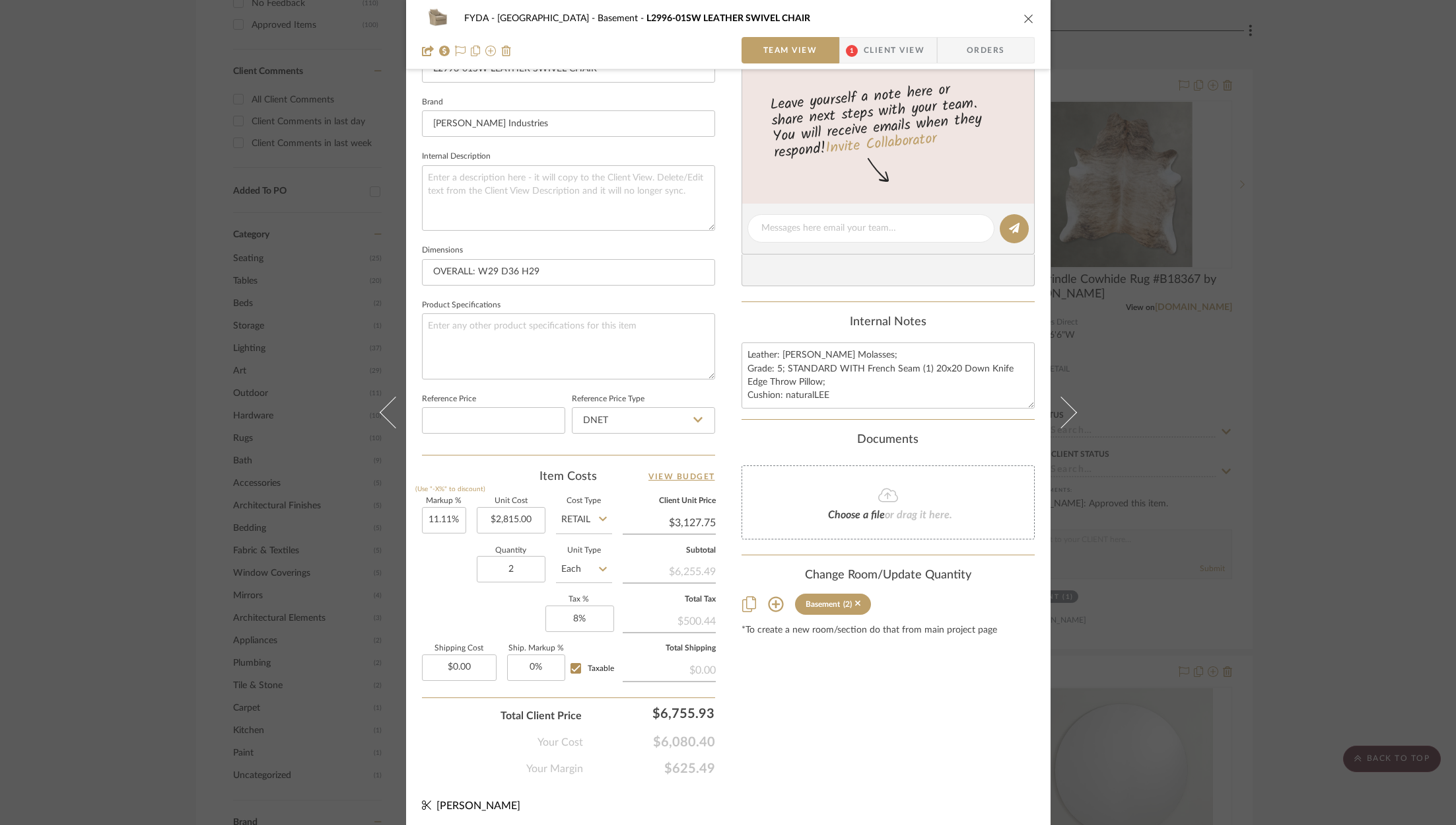
click at [914, 769] on div "Content here copies to Client View - confirm visibility there. Show in Client D…" at bounding box center [888, 233] width 293 height 1088
click at [520, 518] on input "2815.00" at bounding box center [510, 520] width 69 height 27
click at [955, 773] on div "FYDA - 655 City Park Basement L2996-01SW LEATHER SWIVEL CHAIR Team View 1 Clien…" at bounding box center [728, 219] width 645 height 1221
click at [442, 514] on input "11.11" at bounding box center [443, 520] width 44 height 27
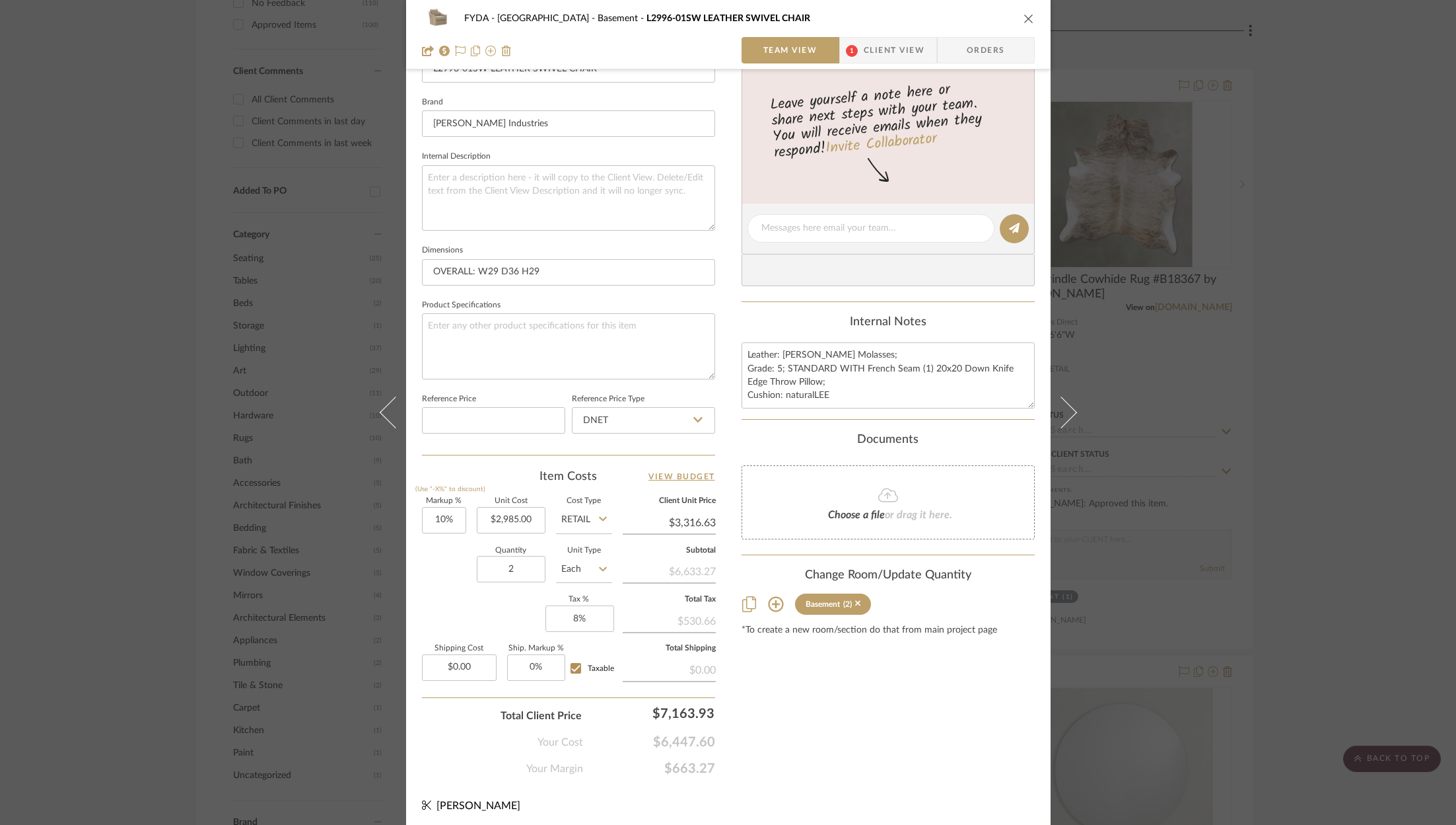
click at [949, 822] on div "FYDA - 655 City Park Basement L2996-01SW LEATHER SWIVEL CHAIR Team View 1 Clien…" at bounding box center [728, 219] width 645 height 1221
click at [668, 708] on div "$7,092.36" at bounding box center [654, 713] width 132 height 27
click at [668, 707] on input "7092.36" at bounding box center [654, 713] width 132 height 27
click at [684, 742] on span "$6,447.60" at bounding box center [649, 741] width 132 height 16
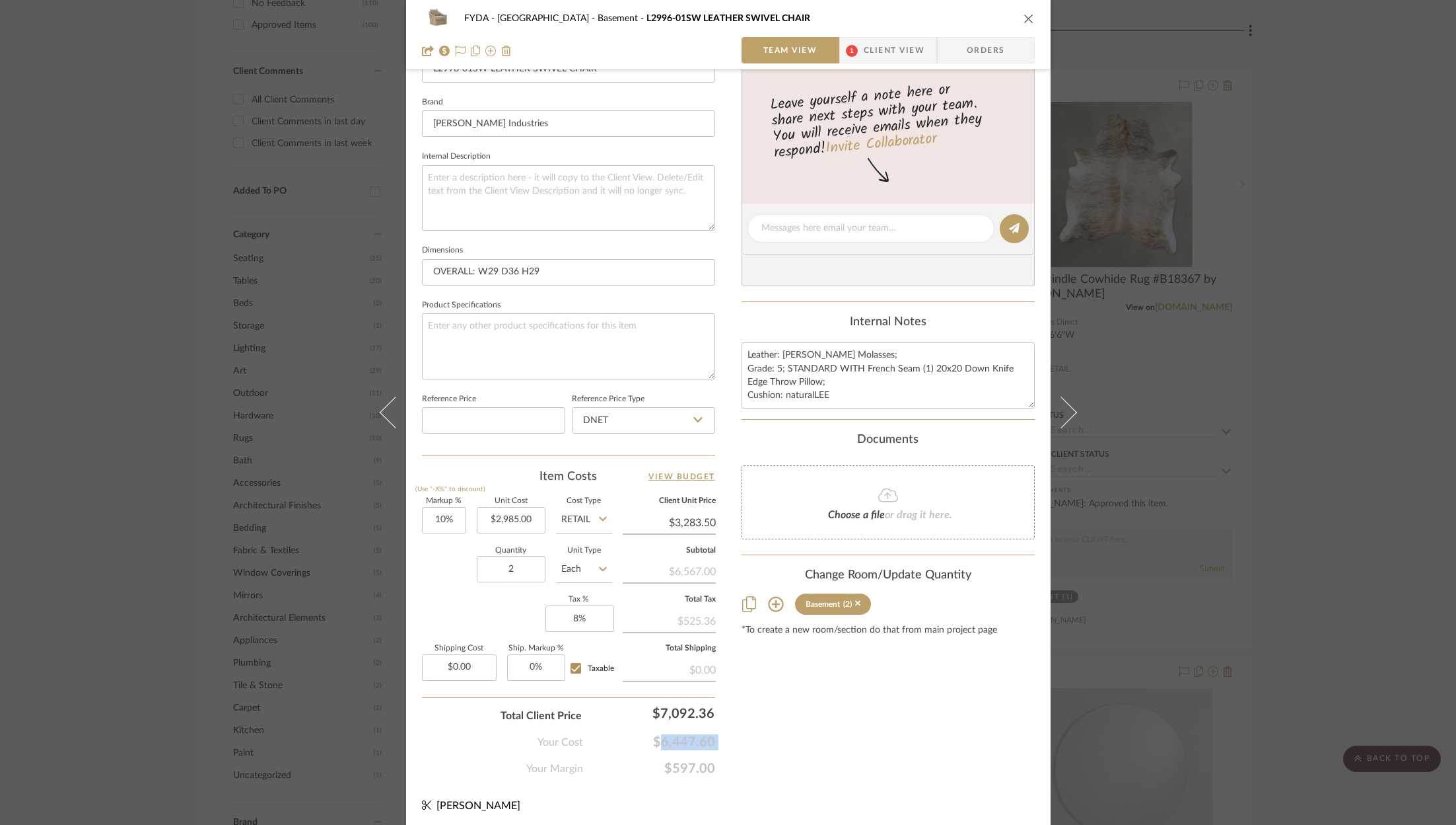
click at [684, 742] on span "$6,447.60" at bounding box center [649, 741] width 132 height 16
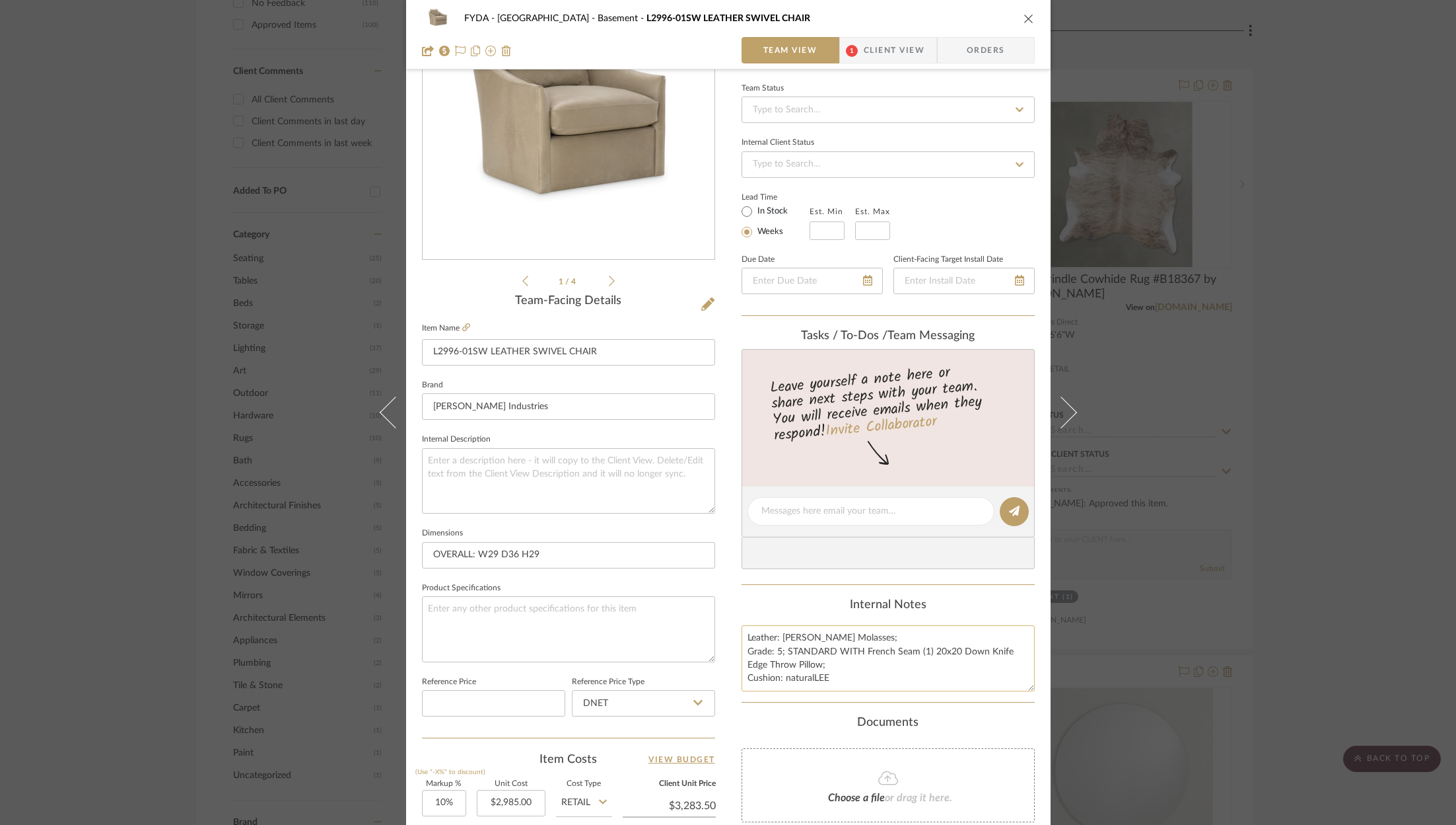
scroll to position [0, 0]
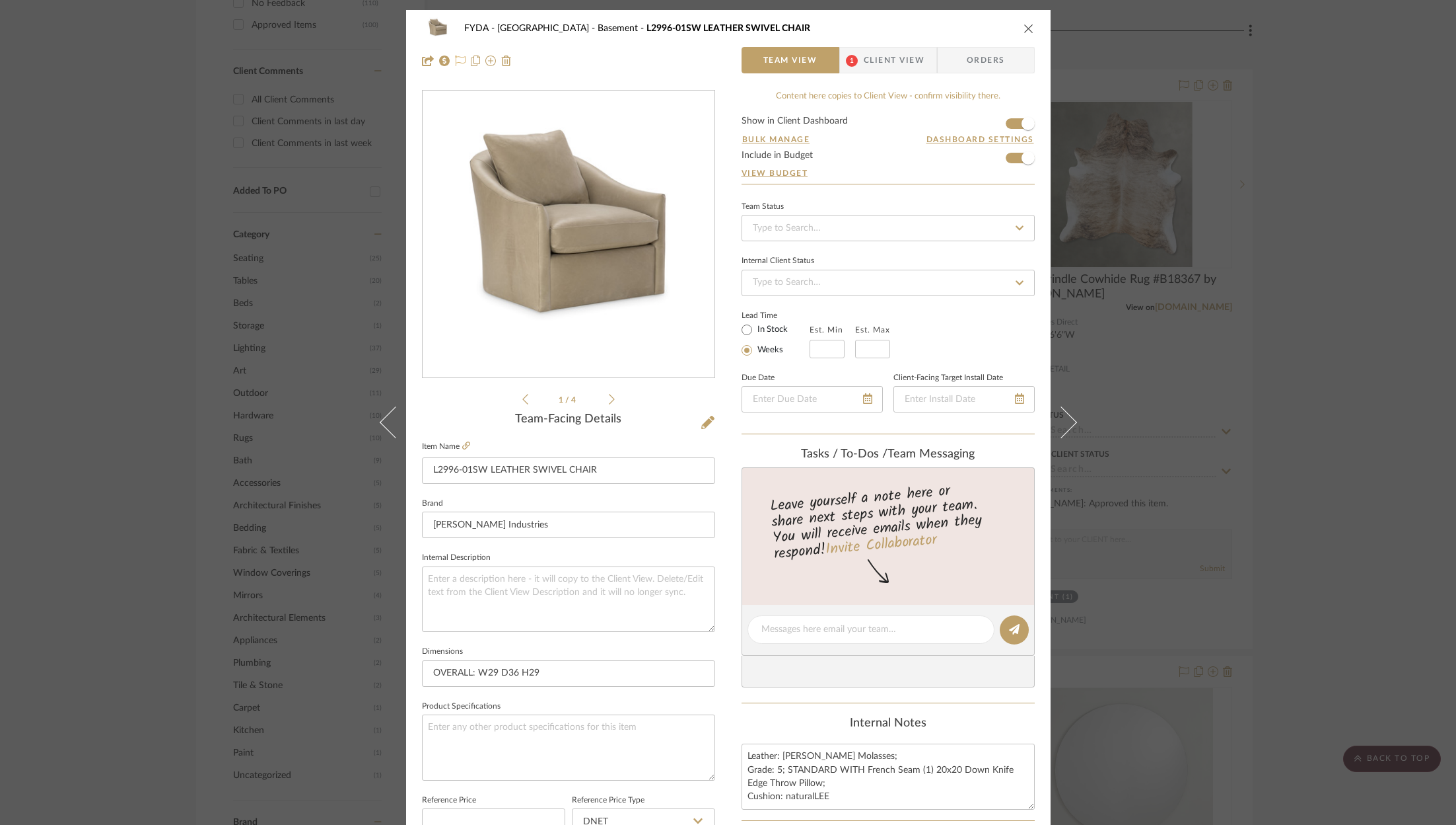
click at [460, 58] on icon at bounding box center [460, 61] width 11 height 11
click at [857, 224] on input at bounding box center [888, 228] width 293 height 27
click at [858, 298] on div "Ordered" at bounding box center [883, 295] width 292 height 34
click at [1017, 39] on div "FYDA - 655 City Park Basement L2996-01SW LEATHER SWIVEL CHAIR" at bounding box center [728, 28] width 613 height 27
click at [1025, 27] on icon "close" at bounding box center [1028, 28] width 11 height 11
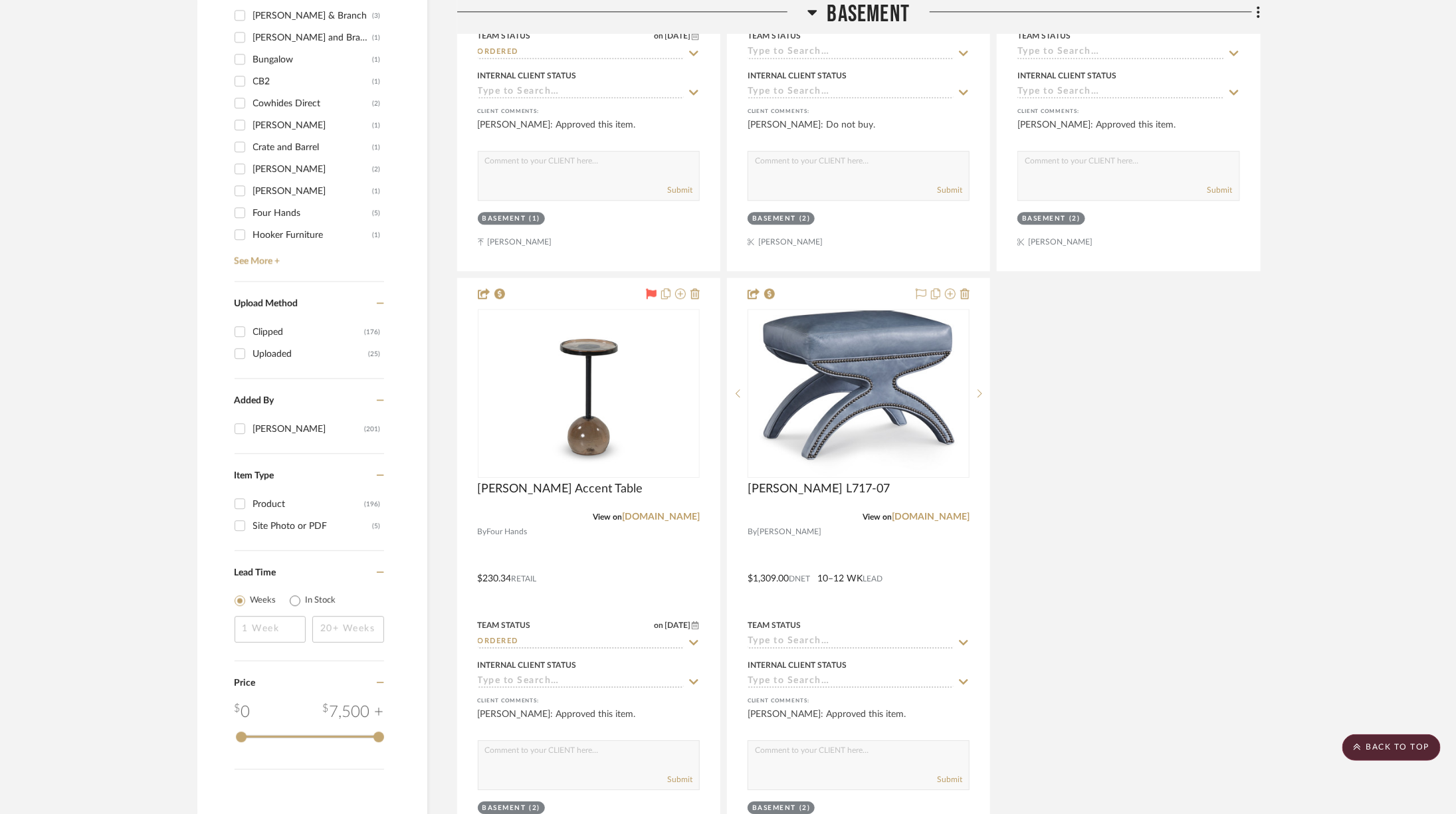
scroll to position [2030, 0]
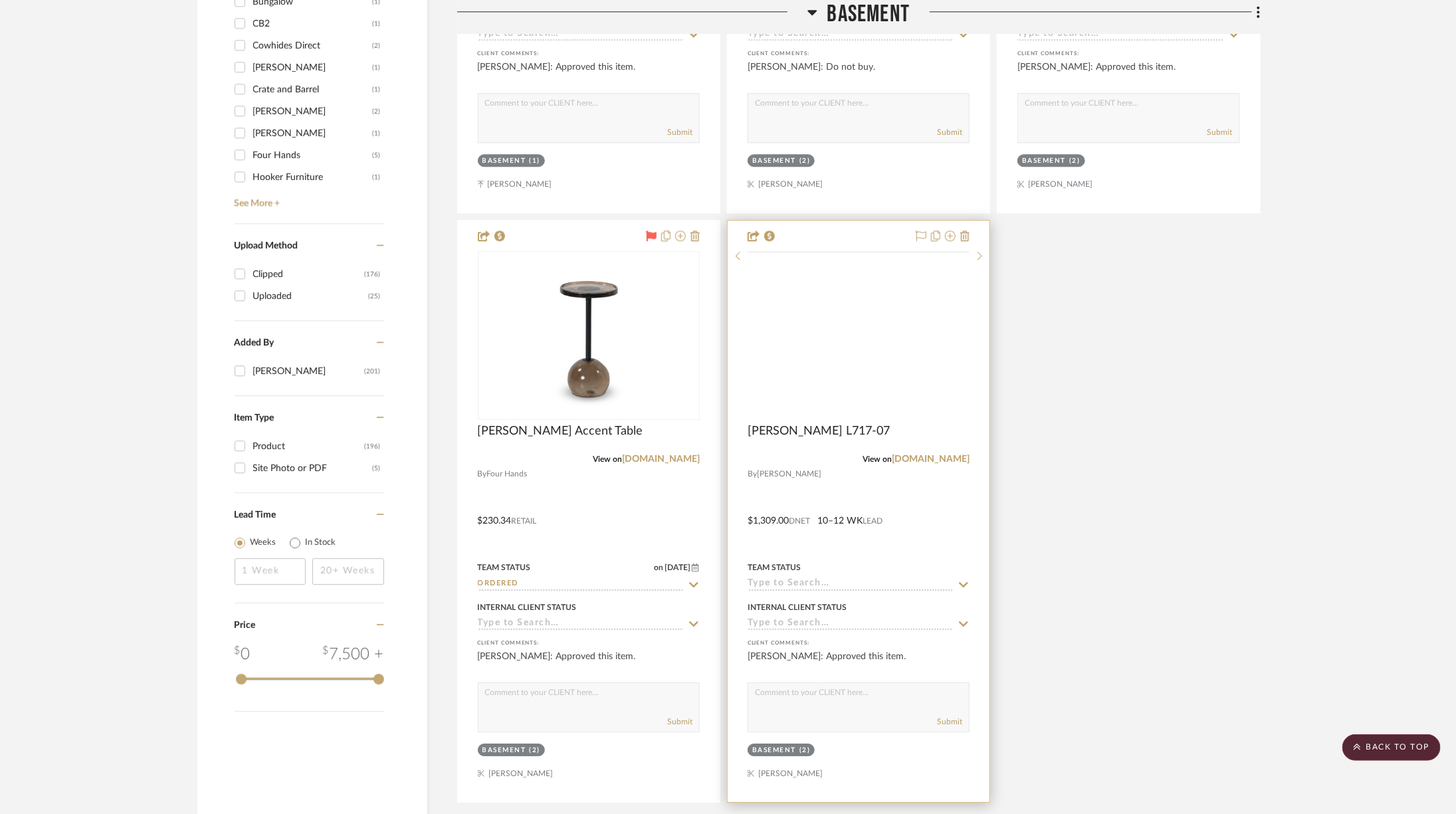
click at [0, 0] on img at bounding box center [0, 0] width 0 height 0
click at [0, 0] on div at bounding box center [0, 0] width 0 height 0
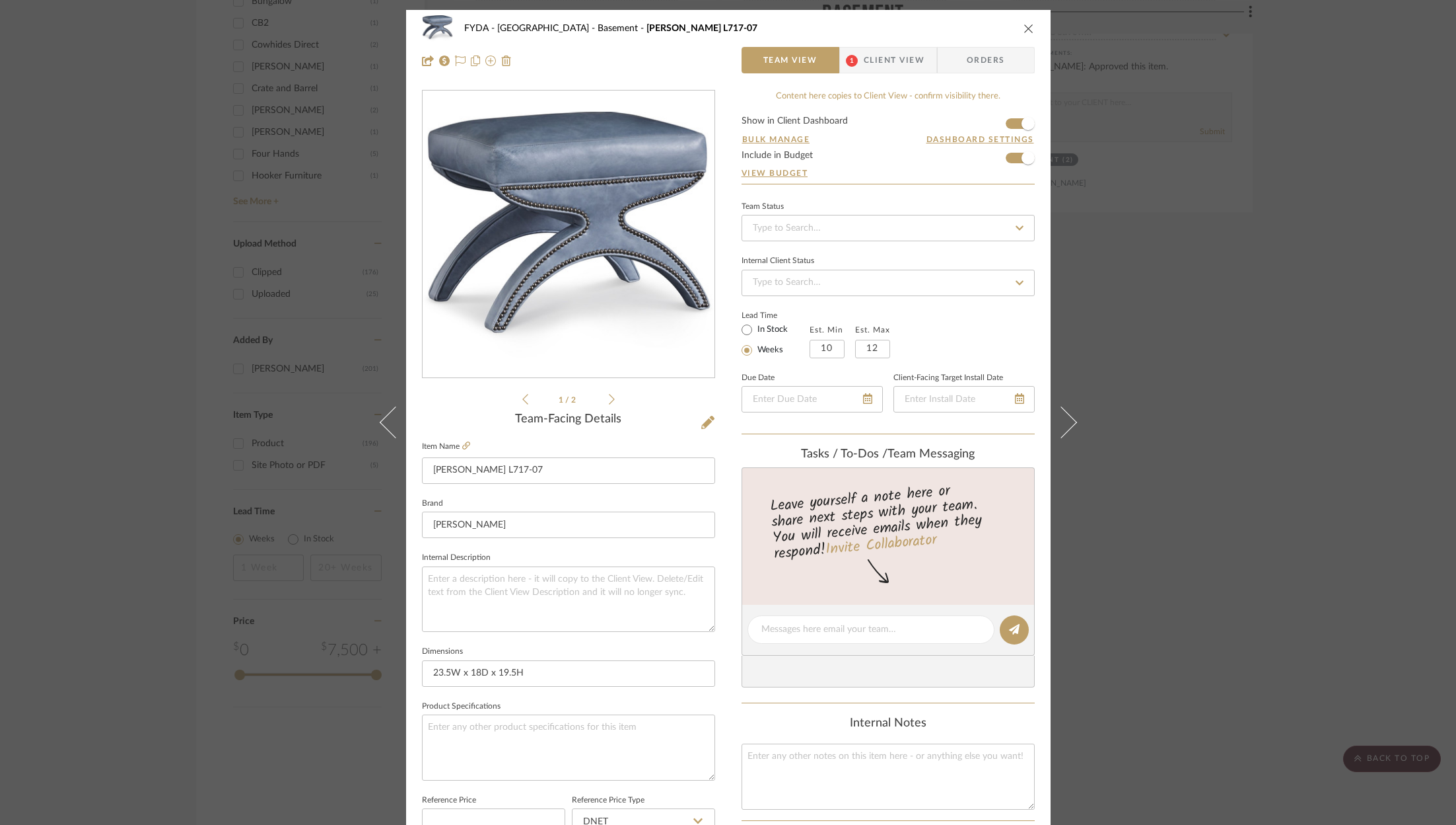
click at [609, 397] on icon at bounding box center [612, 399] width 6 height 11
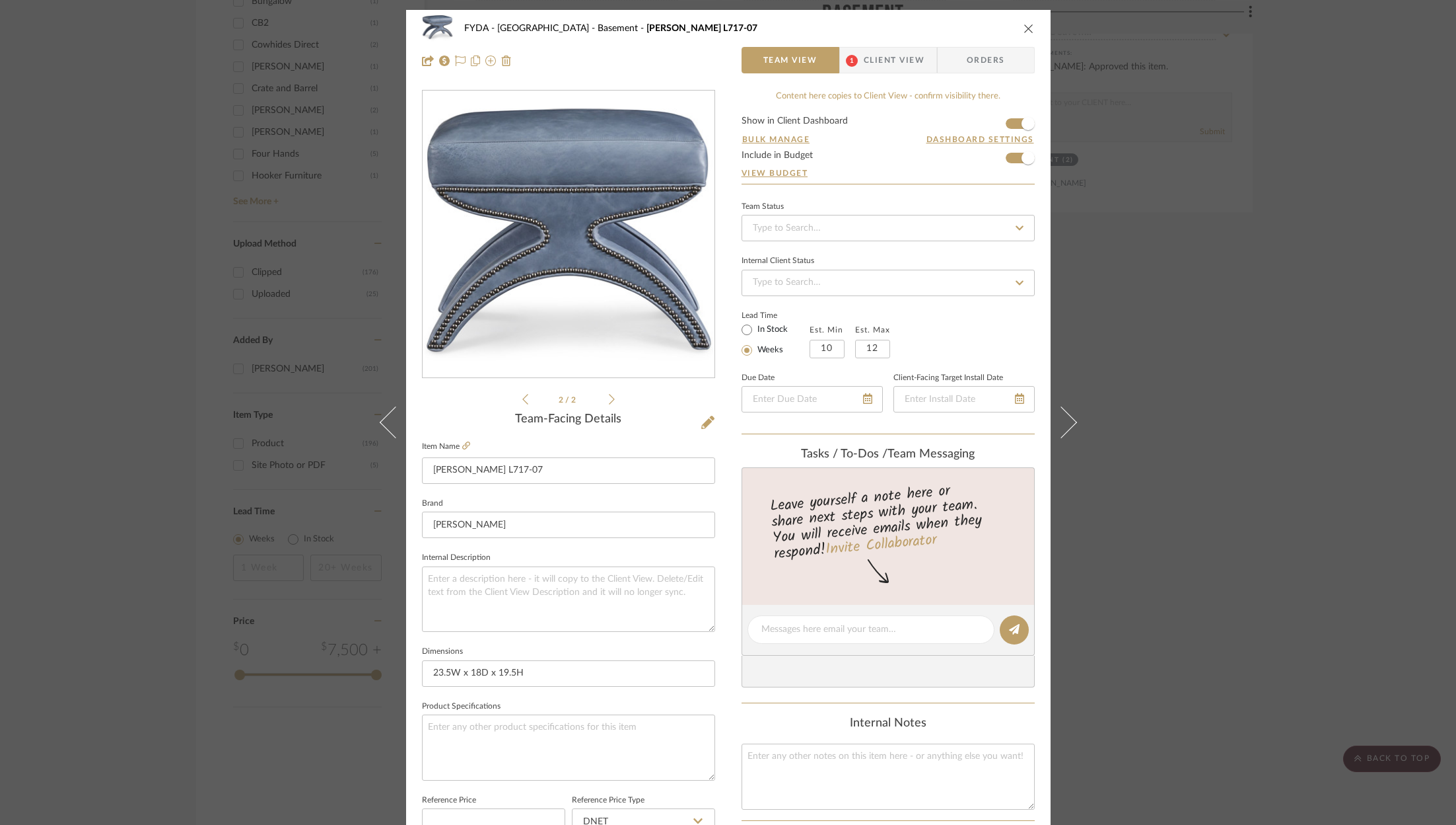
click at [522, 402] on icon at bounding box center [525, 399] width 6 height 12
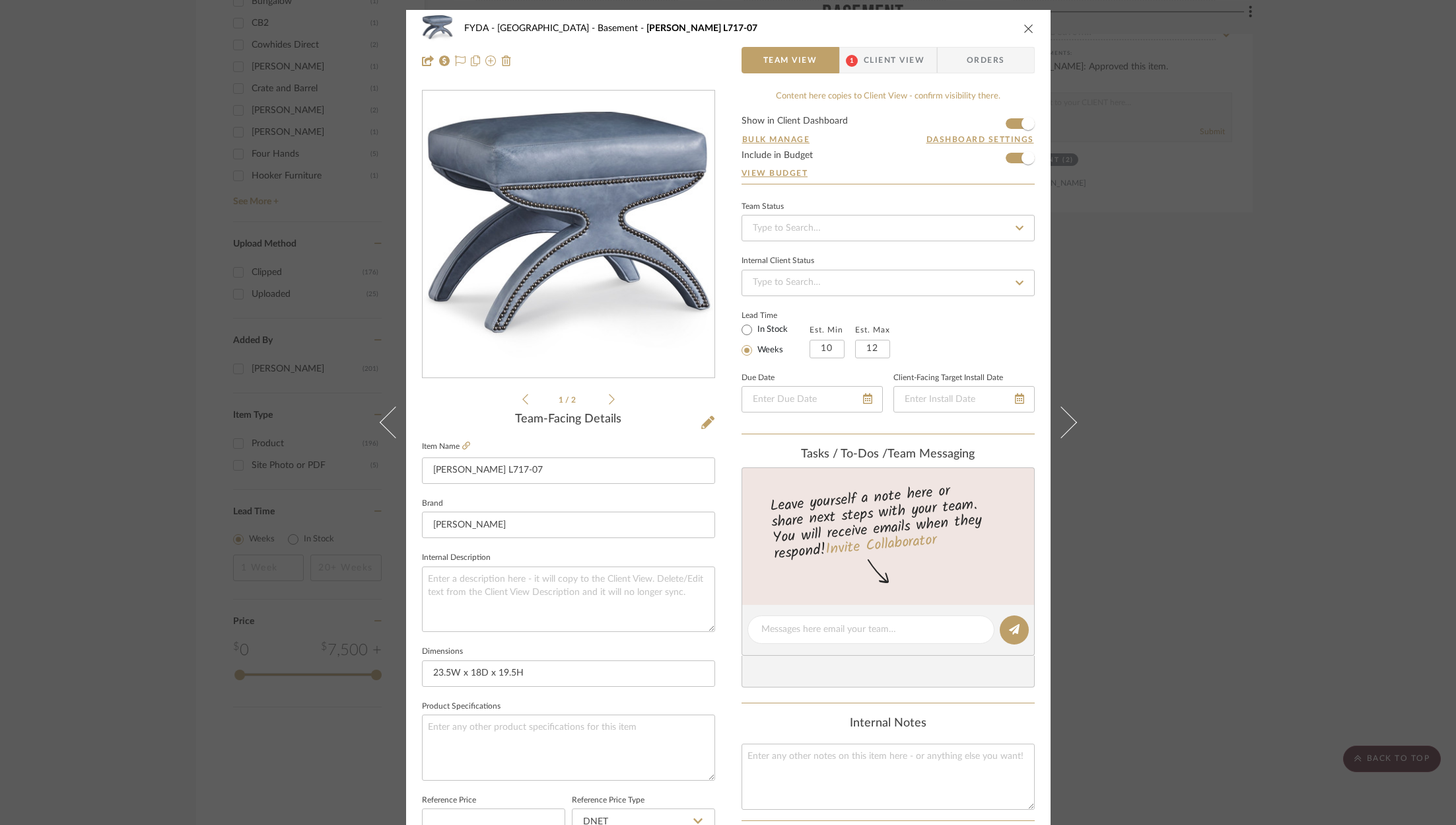
click at [457, 447] on label "Item Name" at bounding box center [446, 447] width 48 height 12
click at [463, 447] on icon at bounding box center [467, 445] width 8 height 8
click at [705, 427] on icon at bounding box center [708, 422] width 13 height 13
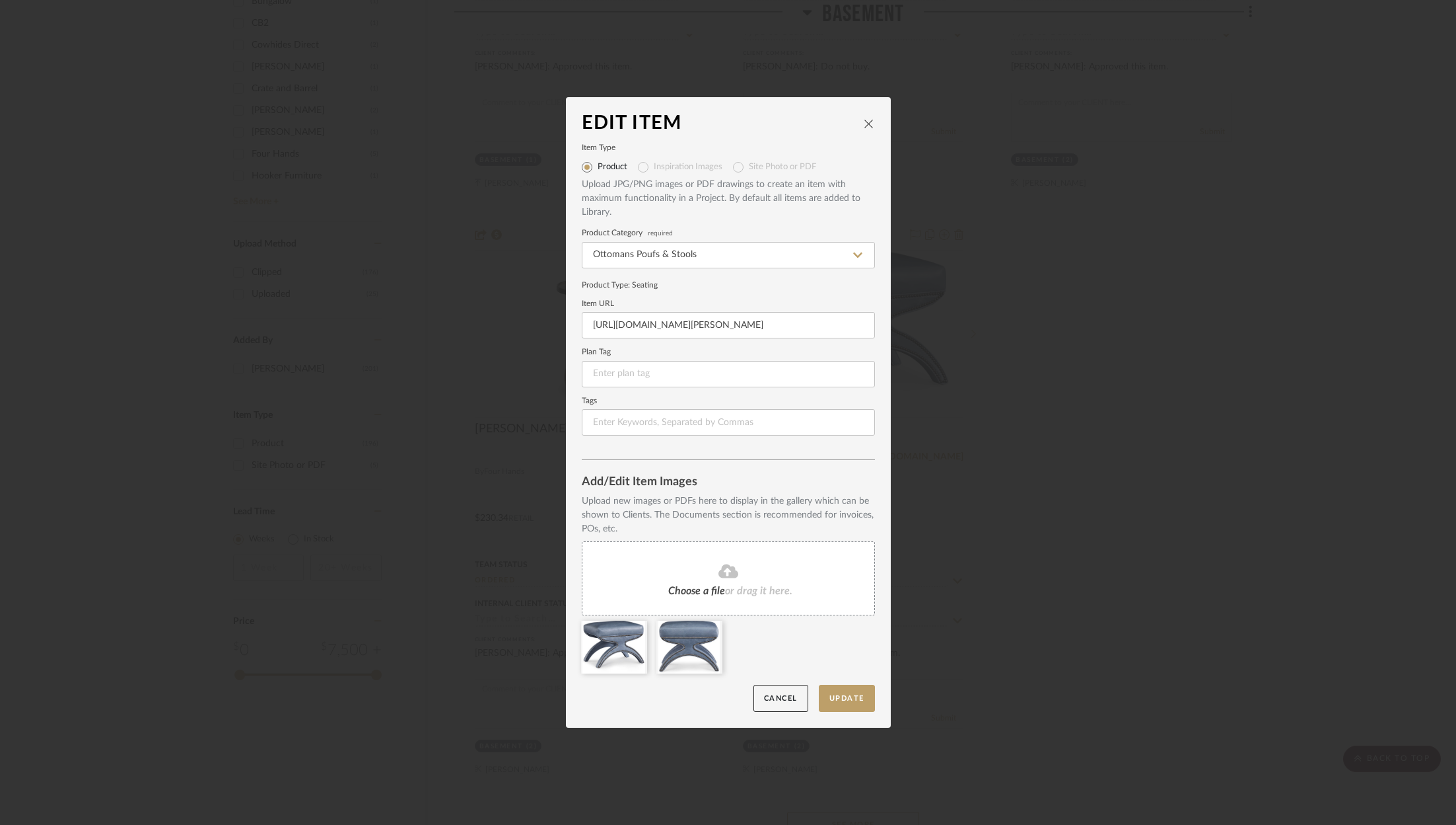
click at [710, 561] on div "Choose a file or drag it here." at bounding box center [728, 578] width 293 height 74
click at [733, 578] on fa-icon at bounding box center [728, 571] width 120 height 17
click at [847, 697] on button "Update" at bounding box center [847, 698] width 56 height 27
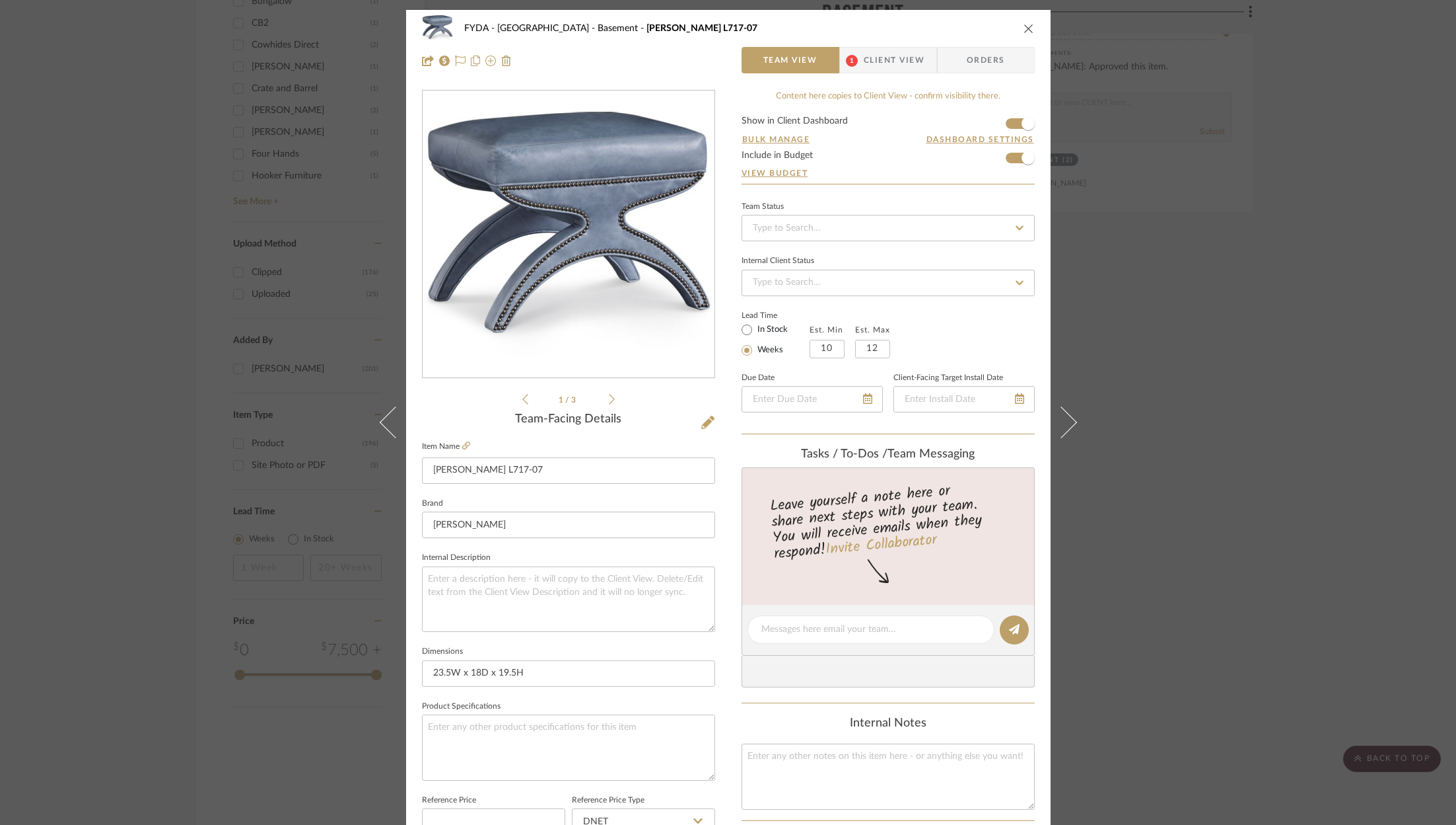
click at [1023, 29] on icon "close" at bounding box center [1028, 28] width 11 height 11
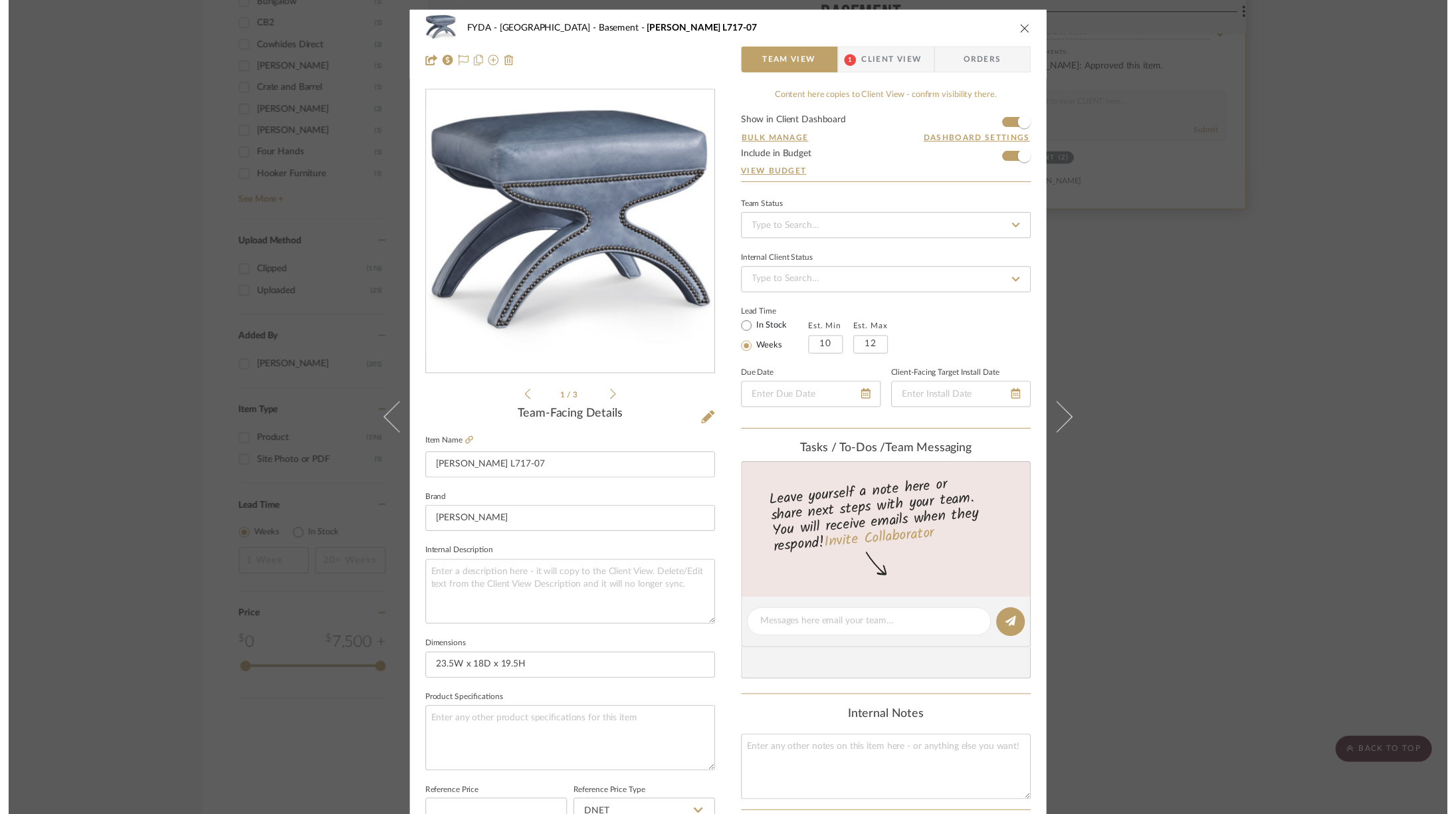
scroll to position [2030, 0]
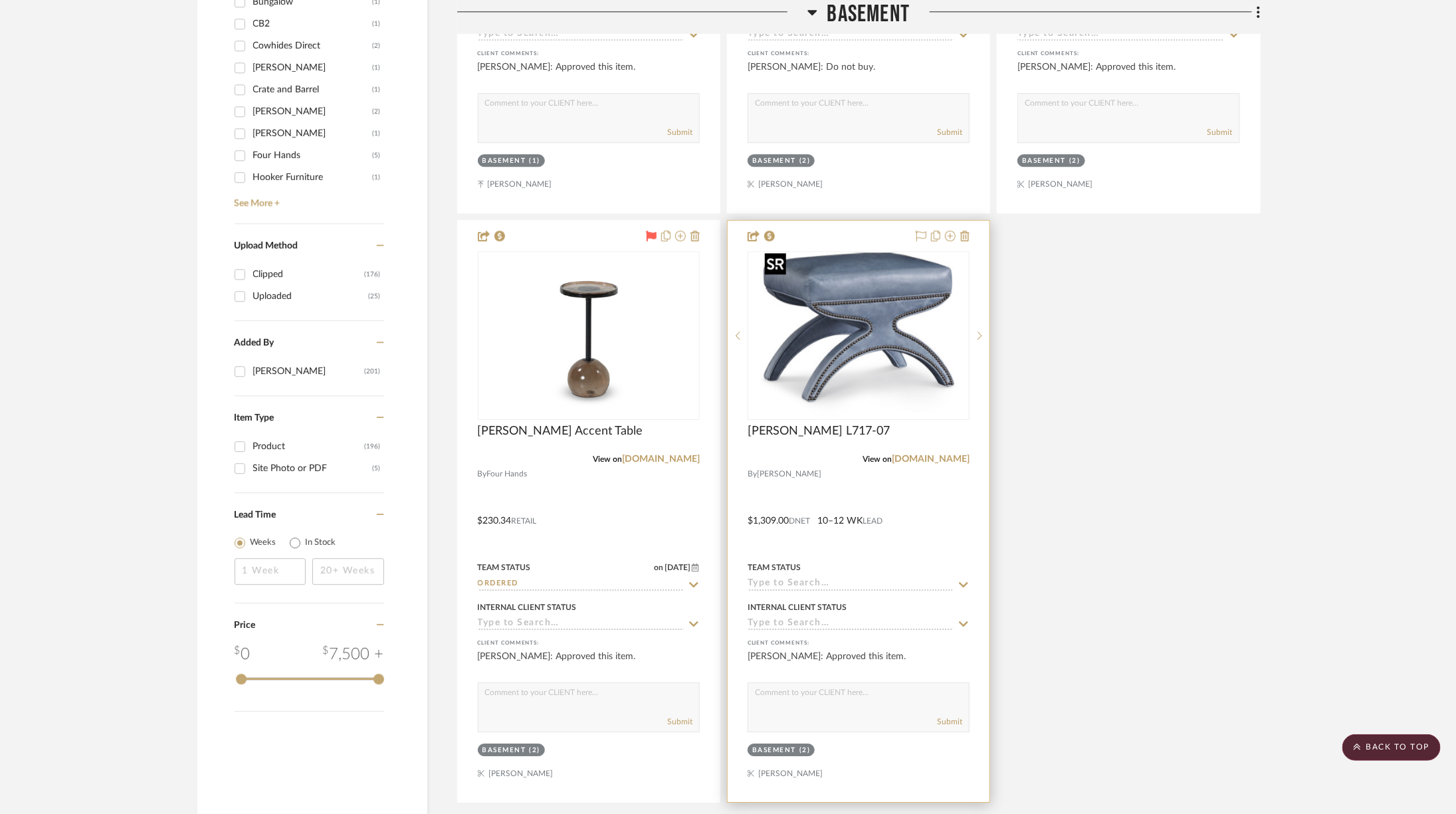
click at [866, 339] on img "0" at bounding box center [858, 335] width 198 height 166
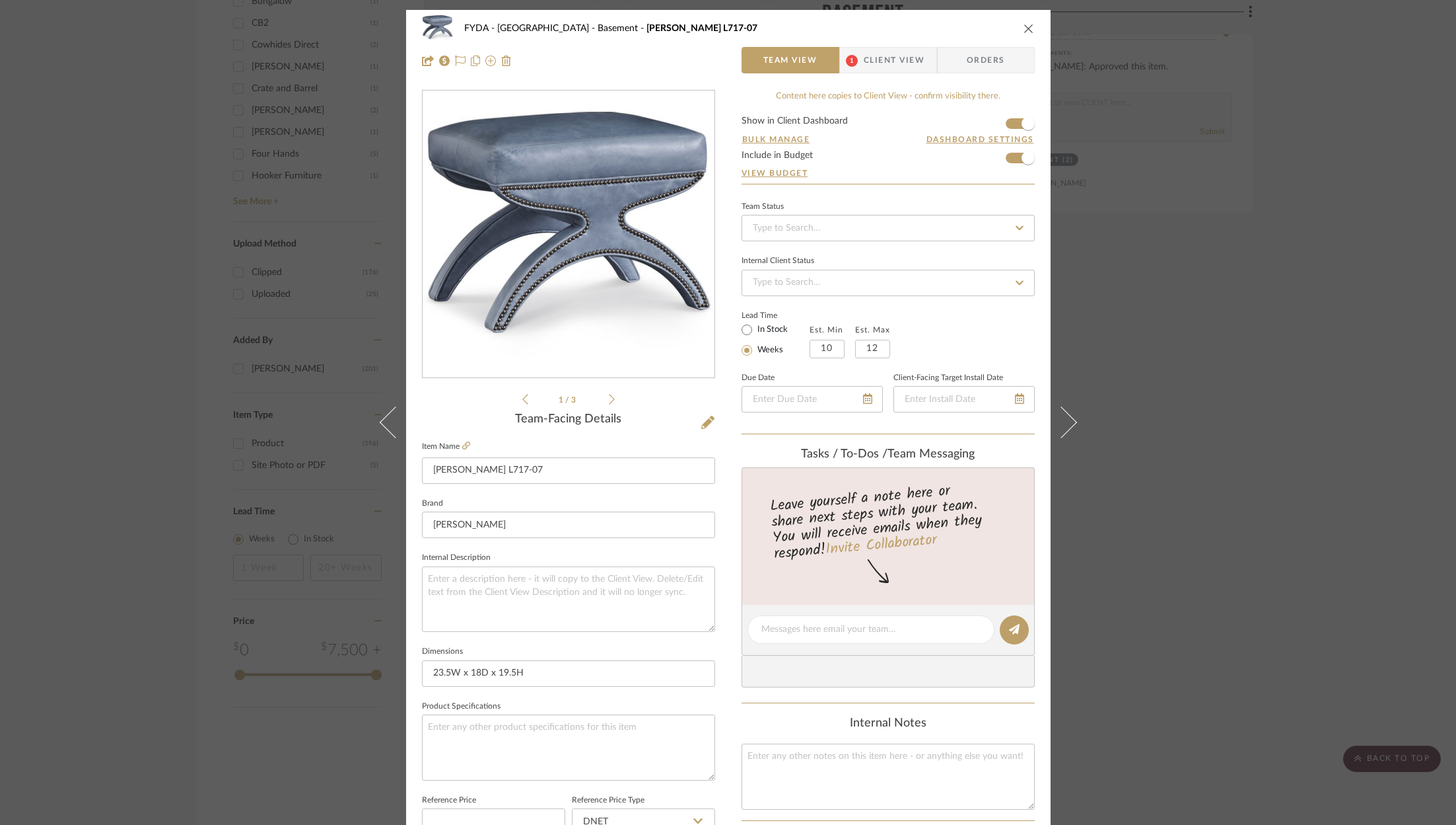
scroll to position [401, 0]
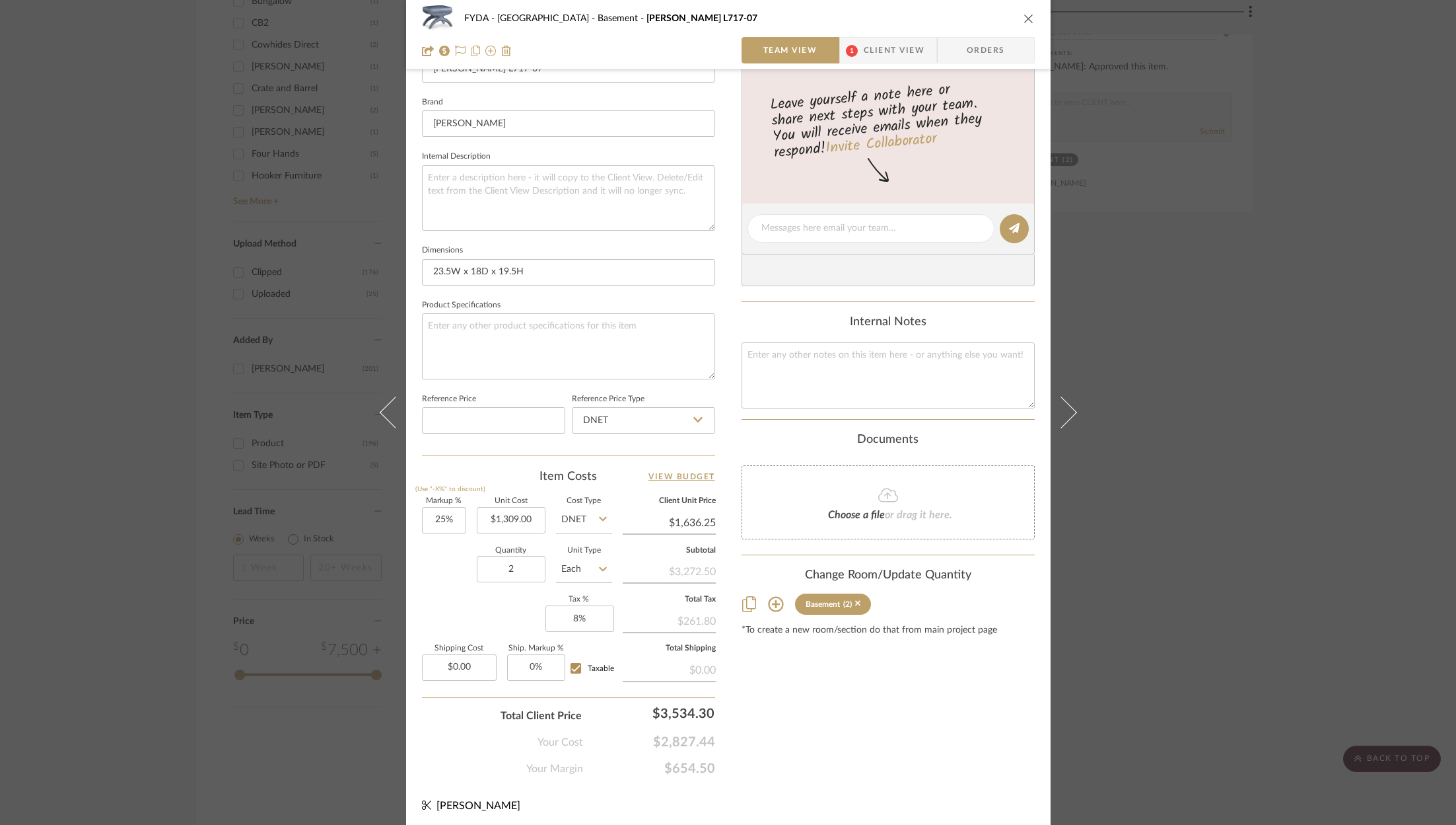
click at [934, 738] on div "Content here copies to Client View - confirm visibility there. Show in Client D…" at bounding box center [888, 233] width 293 height 1088
click at [934, 748] on div "Content here copies to Client View - confirm visibility there. Show in Client D…" at bounding box center [888, 233] width 293 height 1088
click at [678, 709] on input "3534.3" at bounding box center [654, 713] width 132 height 27
click at [845, 361] on textarea at bounding box center [888, 375] width 293 height 66
click at [945, 797] on div "FYDA - 655 City Park Basement Emerson L717-07 Team View 1 Client View Orders 1 …" at bounding box center [728, 219] width 645 height 1221
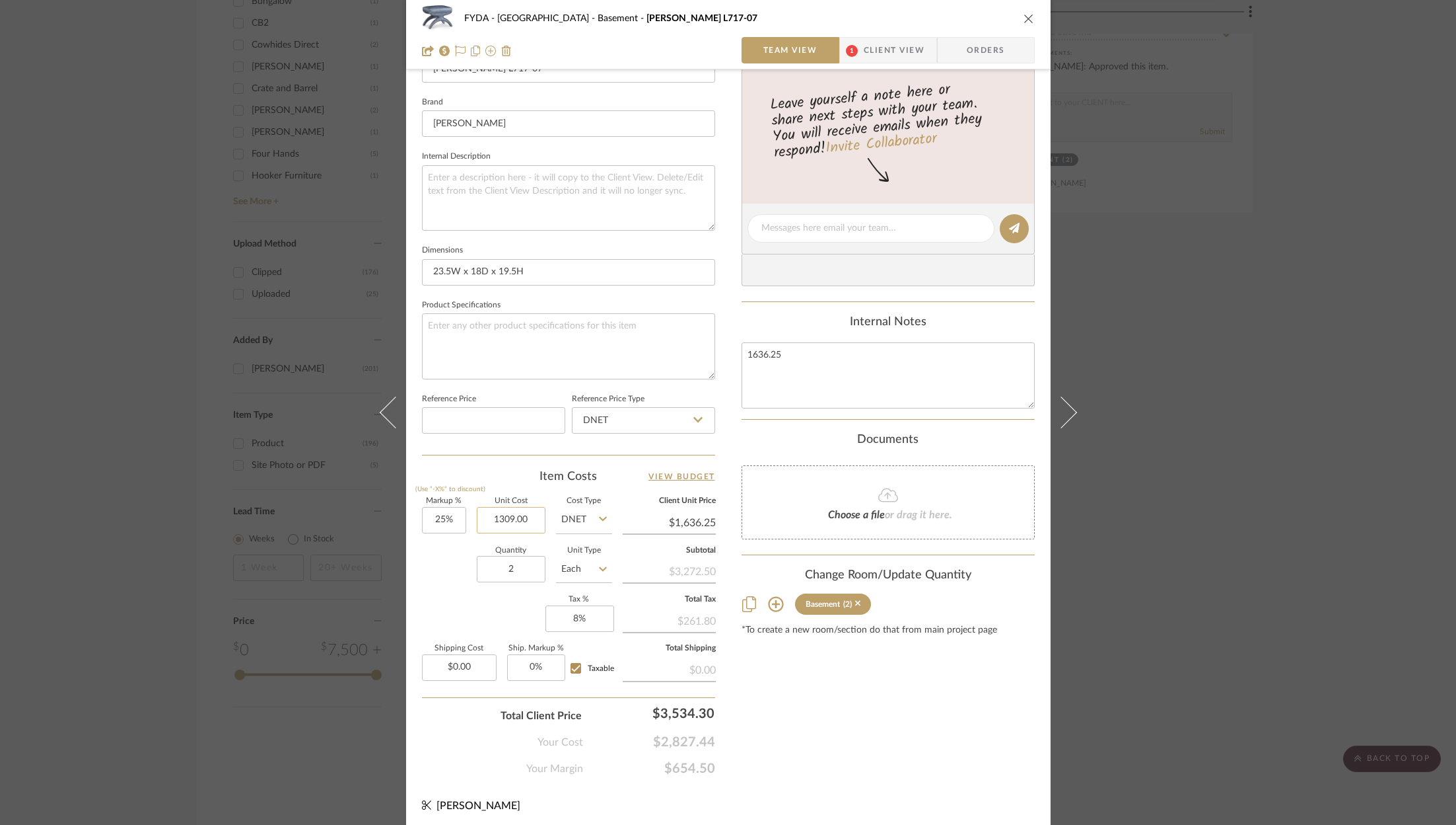
click at [522, 507] on input "1309.00" at bounding box center [510, 520] width 69 height 27
click at [960, 728] on div "Content here copies to Client View - confirm visibility there. Show in Client D…" at bounding box center [888, 233] width 293 height 1088
click at [924, 749] on div "Content here copies to Client View - confirm visibility there. Show in Client D…" at bounding box center [888, 233] width 293 height 1088
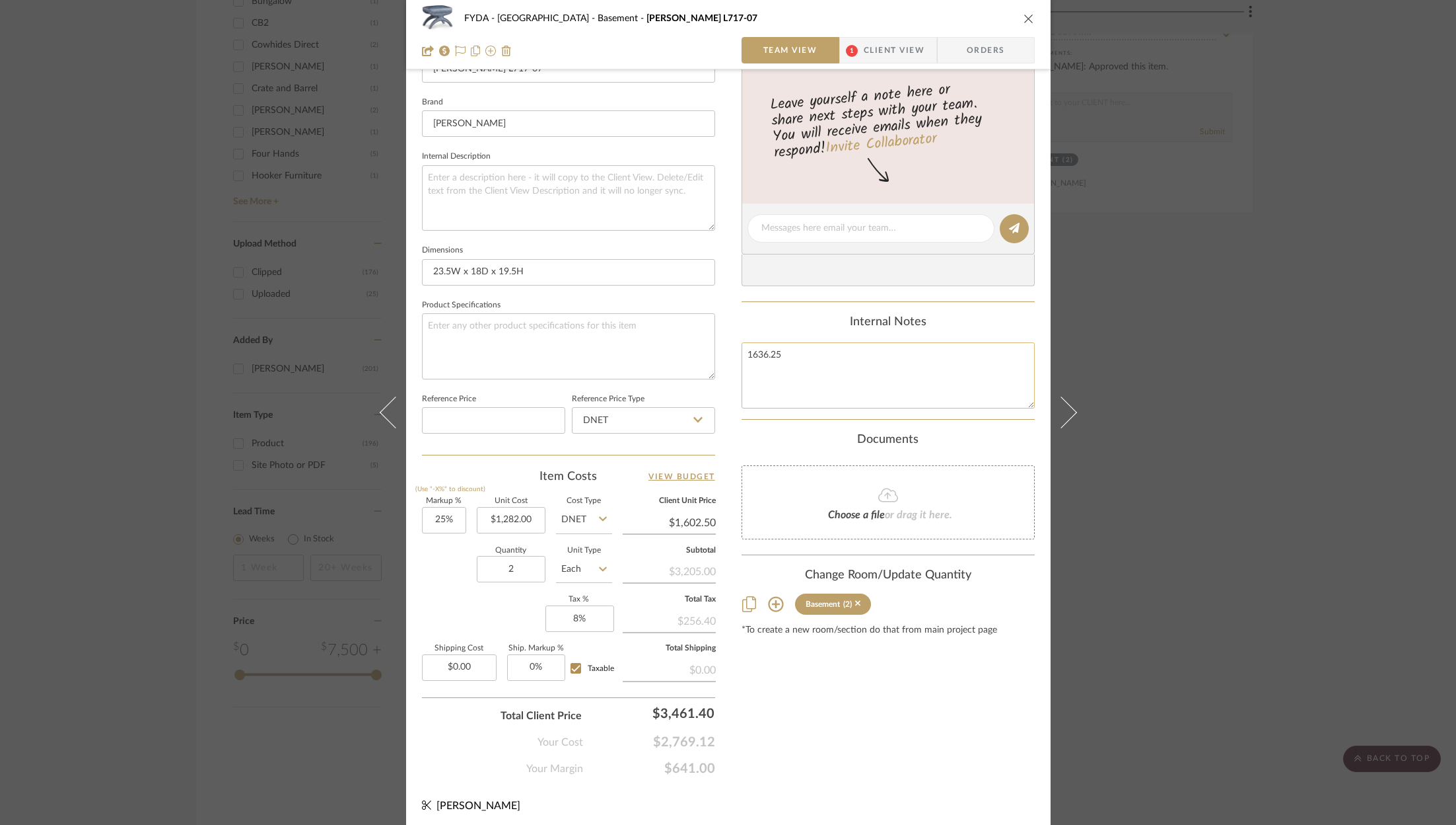
click at [821, 357] on textarea "1636.25" at bounding box center [888, 375] width 293 height 66
drag, startPoint x: 906, startPoint y: 785, endPoint x: 899, endPoint y: 786, distance: 7.1
click at [906, 785] on div "FYDA - 655 City Park Basement Emerson L717-07 Team View 1 Client View Orders 1 …" at bounding box center [728, 219] width 645 height 1221
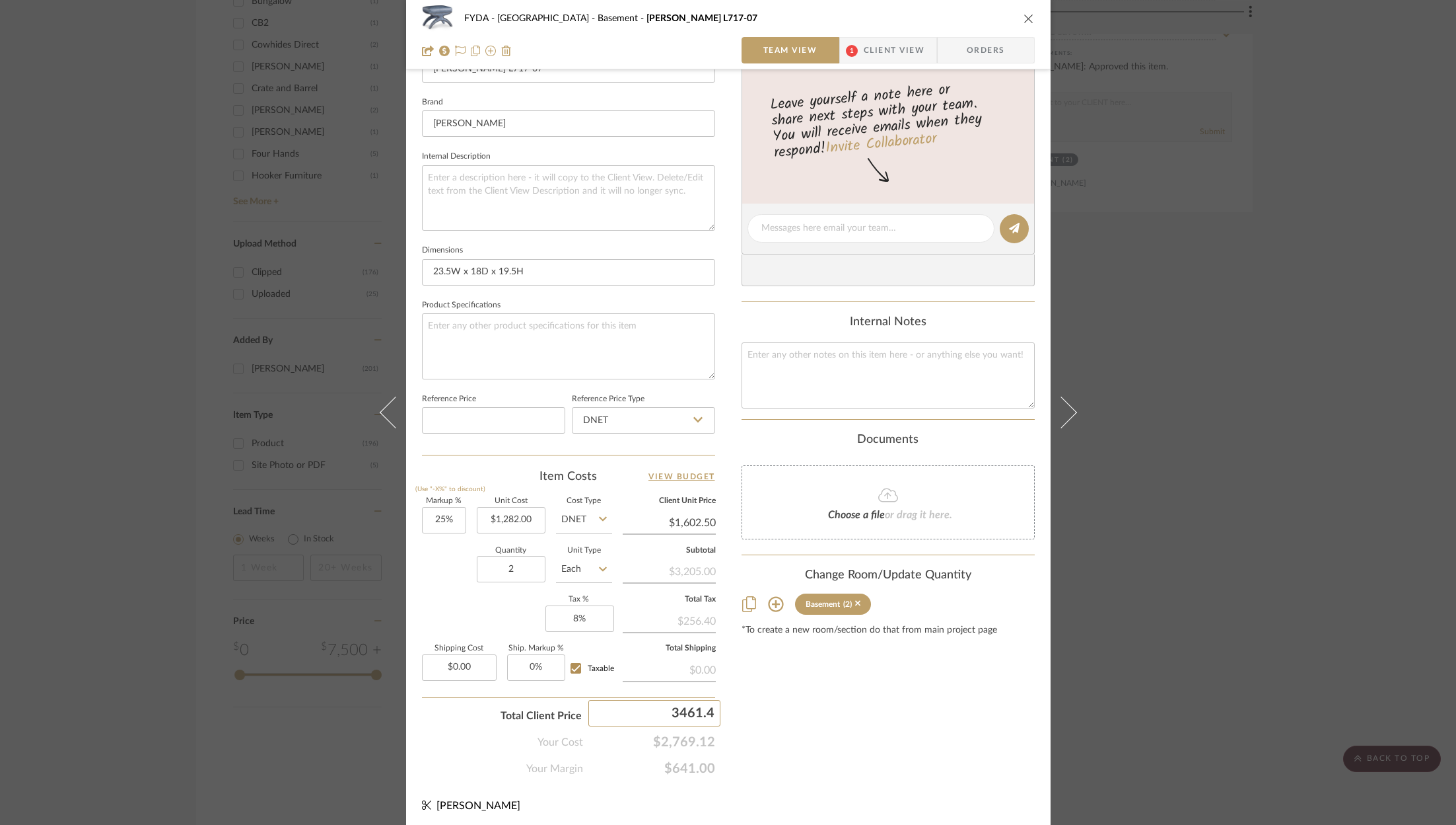
click at [690, 705] on input "3461.4" at bounding box center [654, 713] width 132 height 27
click at [673, 734] on span "$2,769.12" at bounding box center [649, 741] width 132 height 16
copy span "$2,769.12"
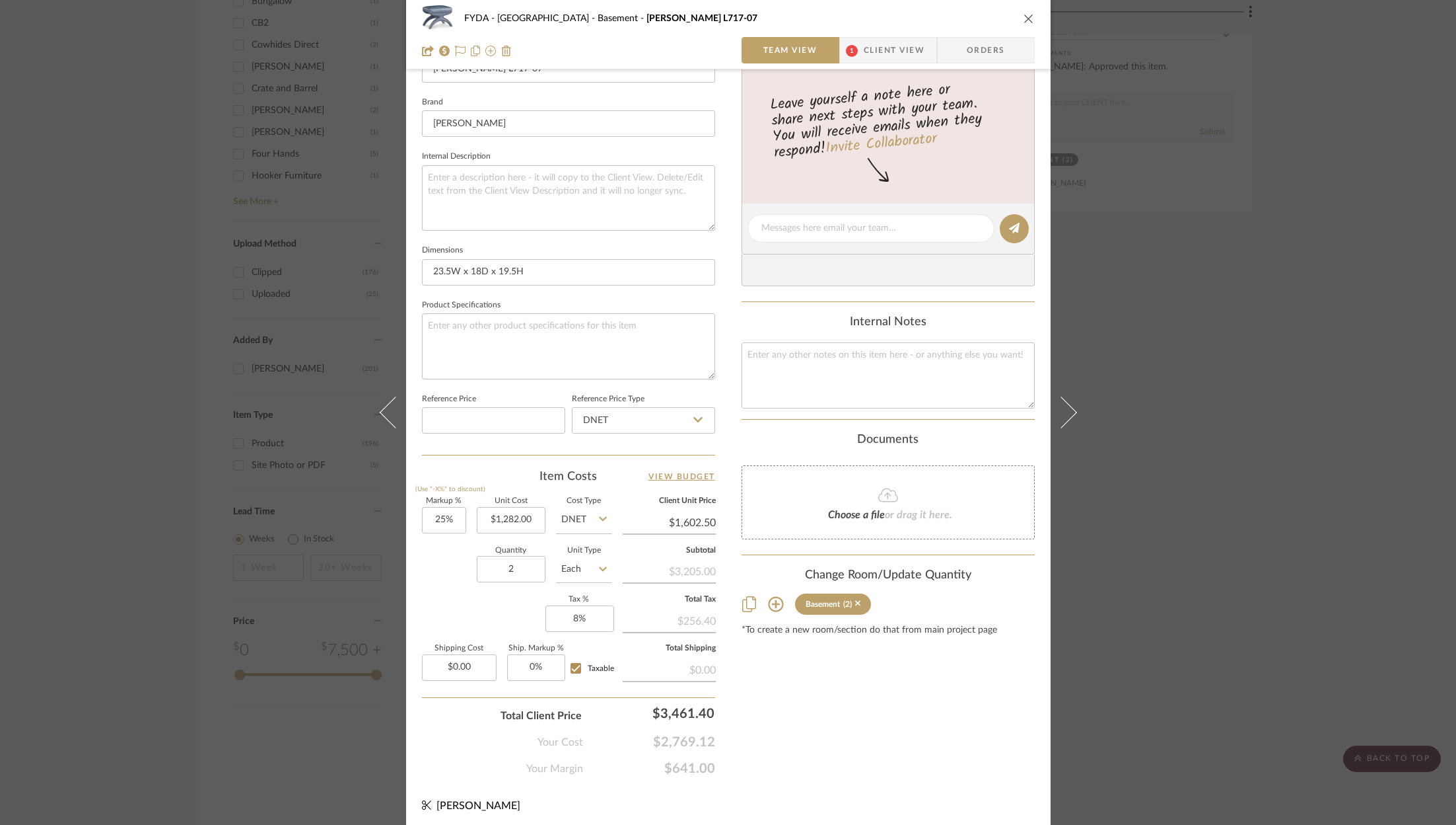
click at [683, 764] on span "$641.00" at bounding box center [649, 768] width 132 height 16
copy span "$641.00"
click at [1023, 21] on icon "close" at bounding box center [1028, 18] width 11 height 11
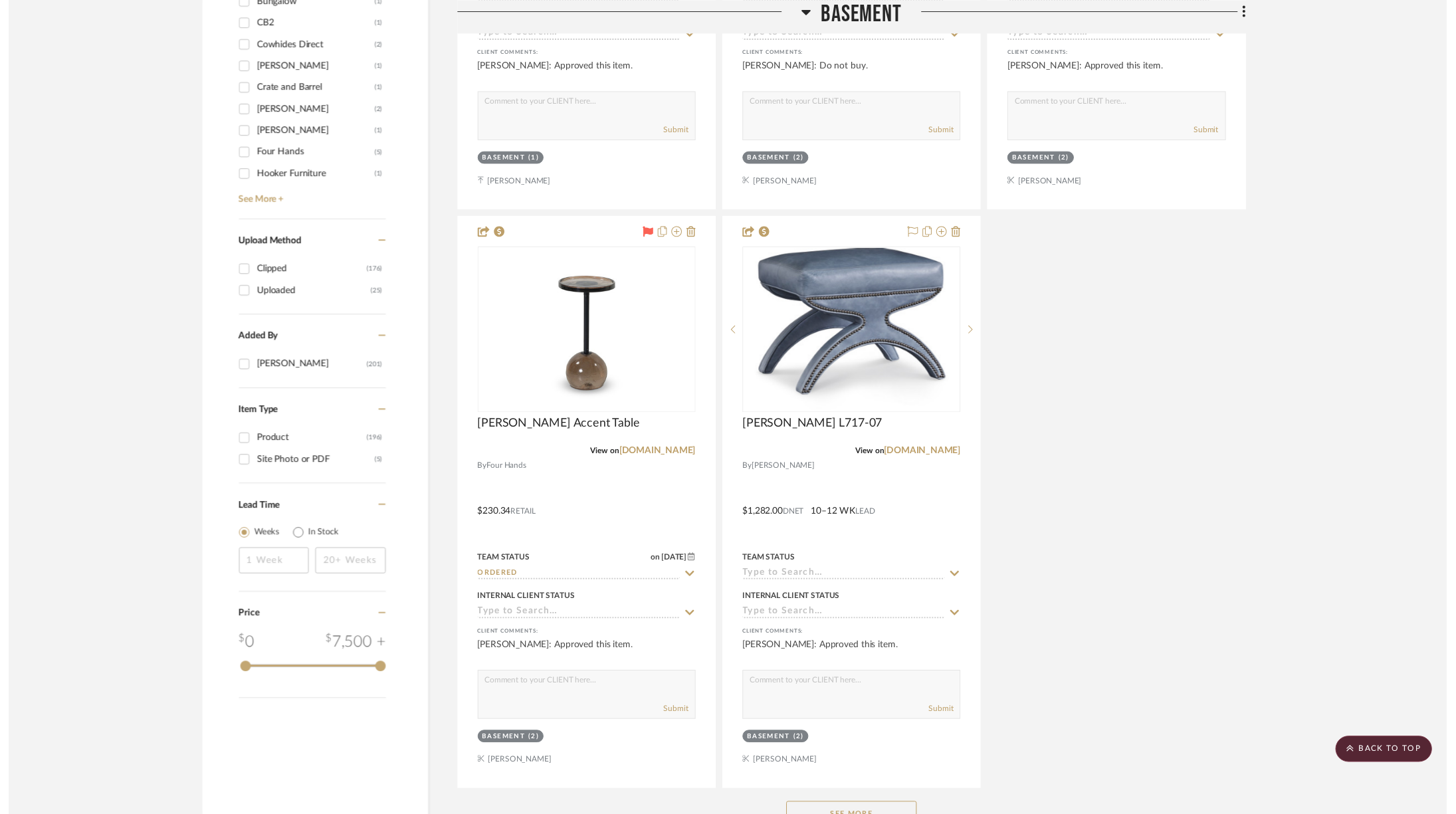
scroll to position [2030, 0]
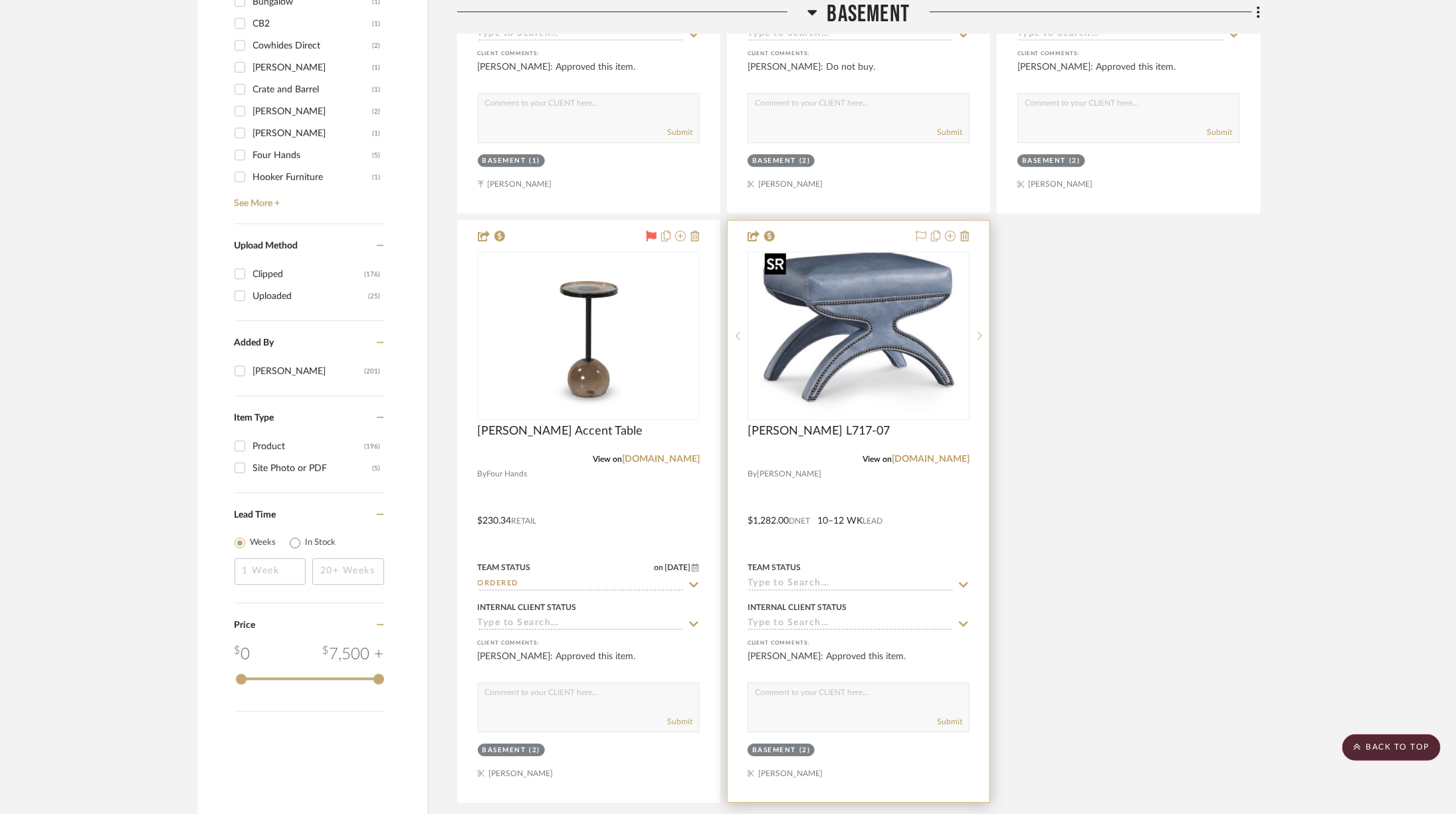
click at [823, 321] on img "0" at bounding box center [858, 335] width 198 height 166
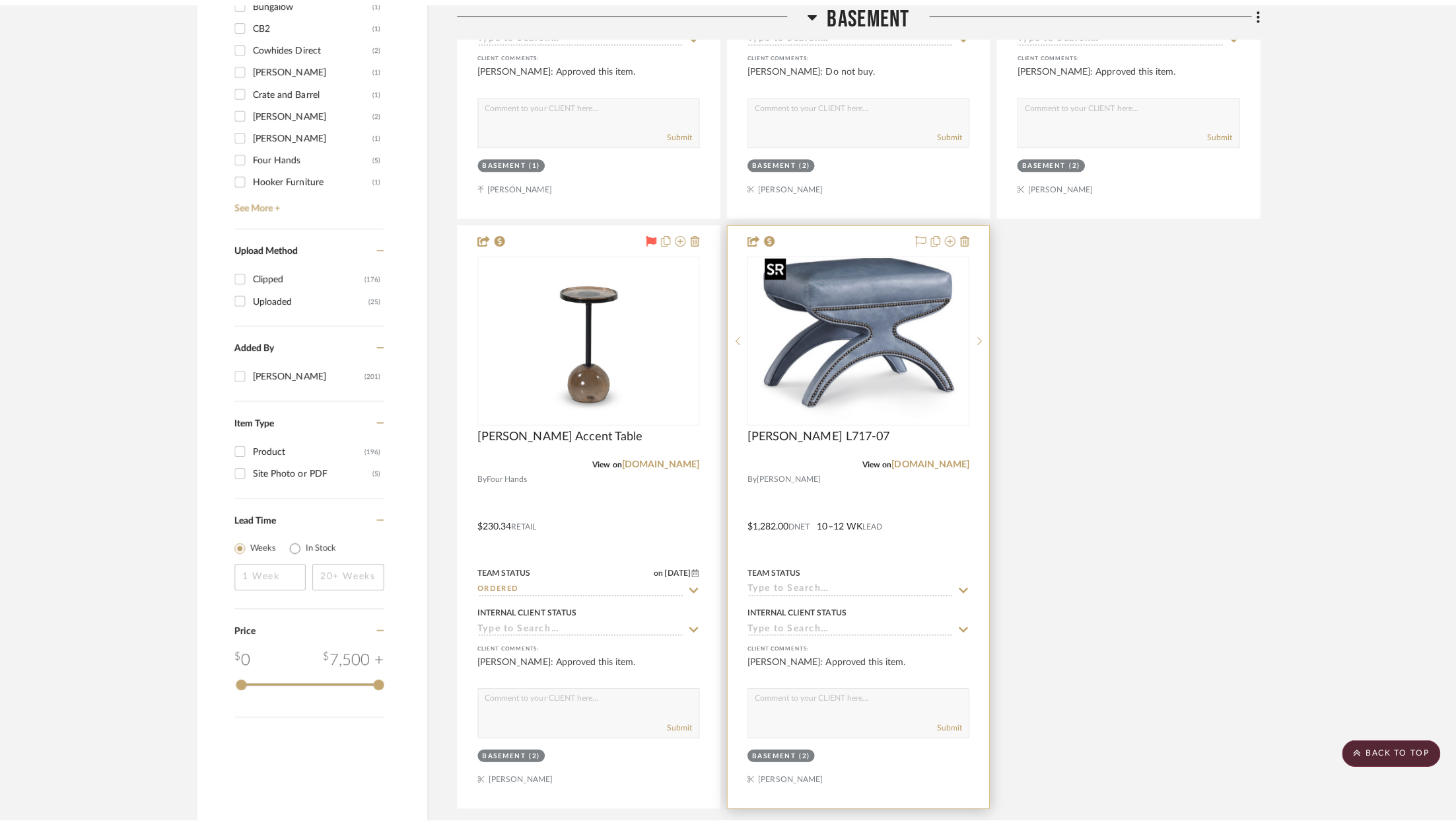
scroll to position [0, 0]
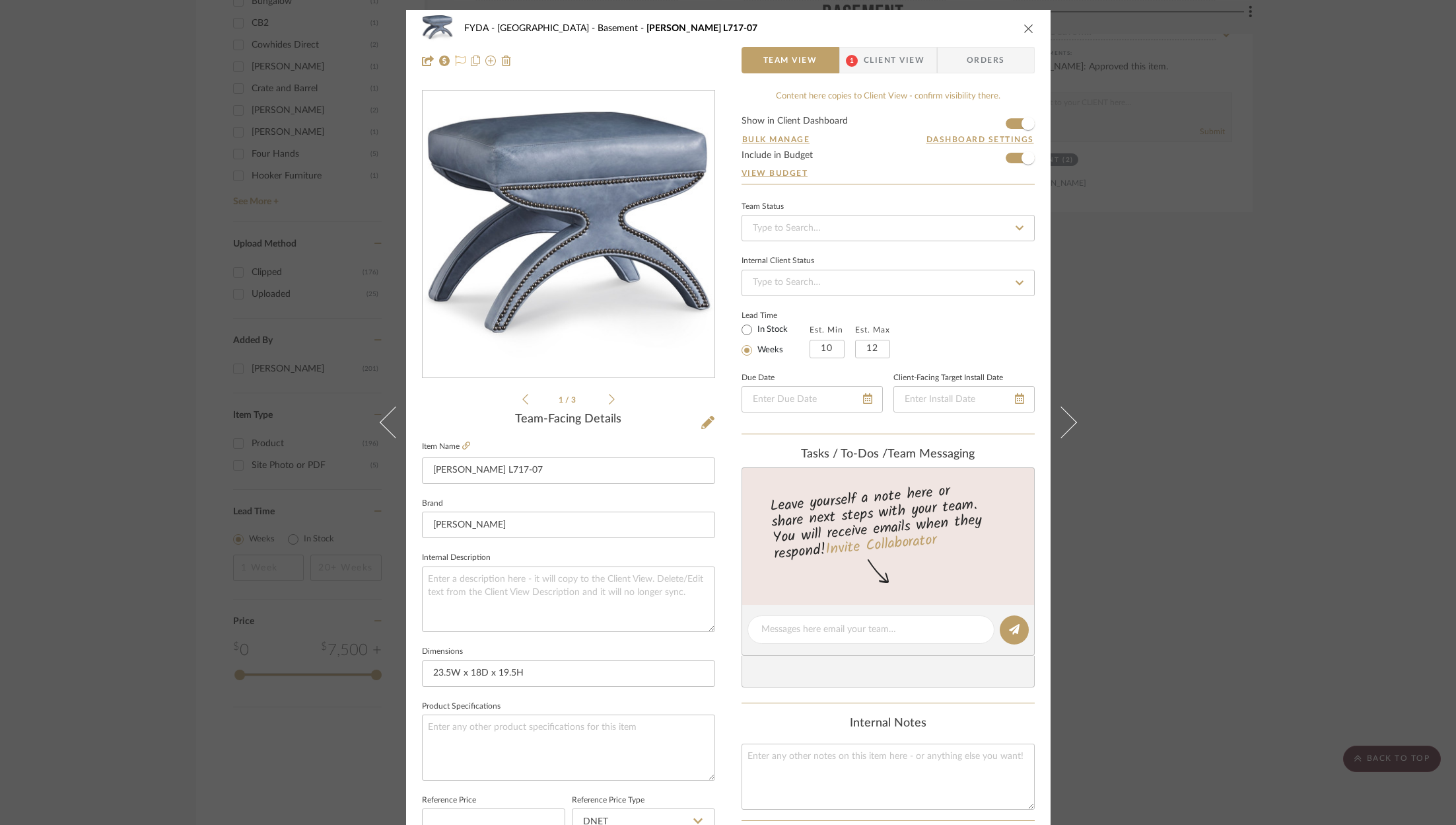
click at [458, 59] on icon at bounding box center [460, 61] width 11 height 11
click at [981, 234] on input at bounding box center [888, 228] width 293 height 27
click at [942, 289] on div "Ordered" at bounding box center [883, 295] width 292 height 34
click at [941, 315] on div "Lead Time In Stock Weeks Est. Min 10 Est. Max 12" at bounding box center [888, 332] width 293 height 51
click at [609, 400] on icon at bounding box center [612, 399] width 6 height 12
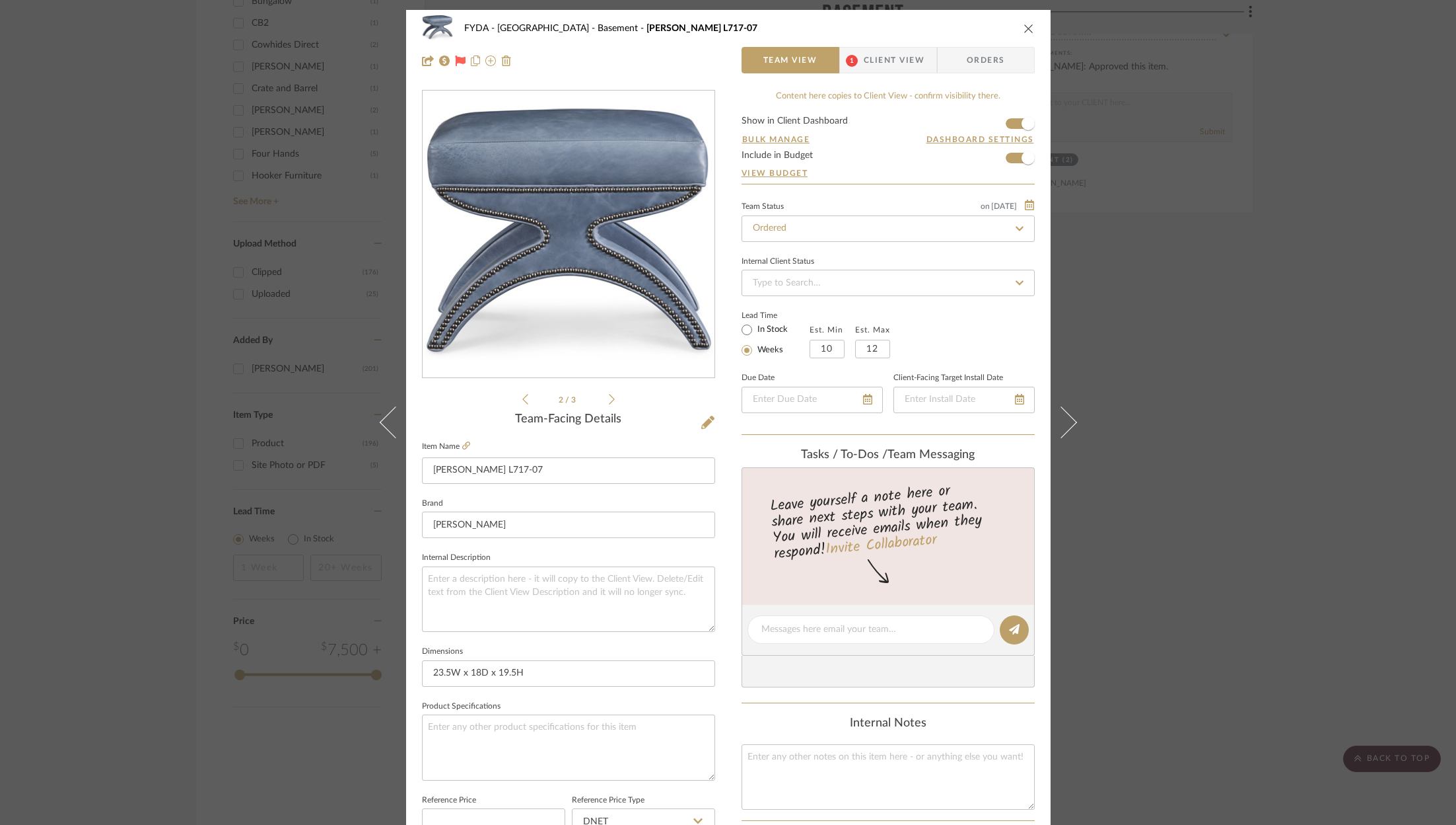
click at [609, 400] on icon at bounding box center [612, 399] width 6 height 12
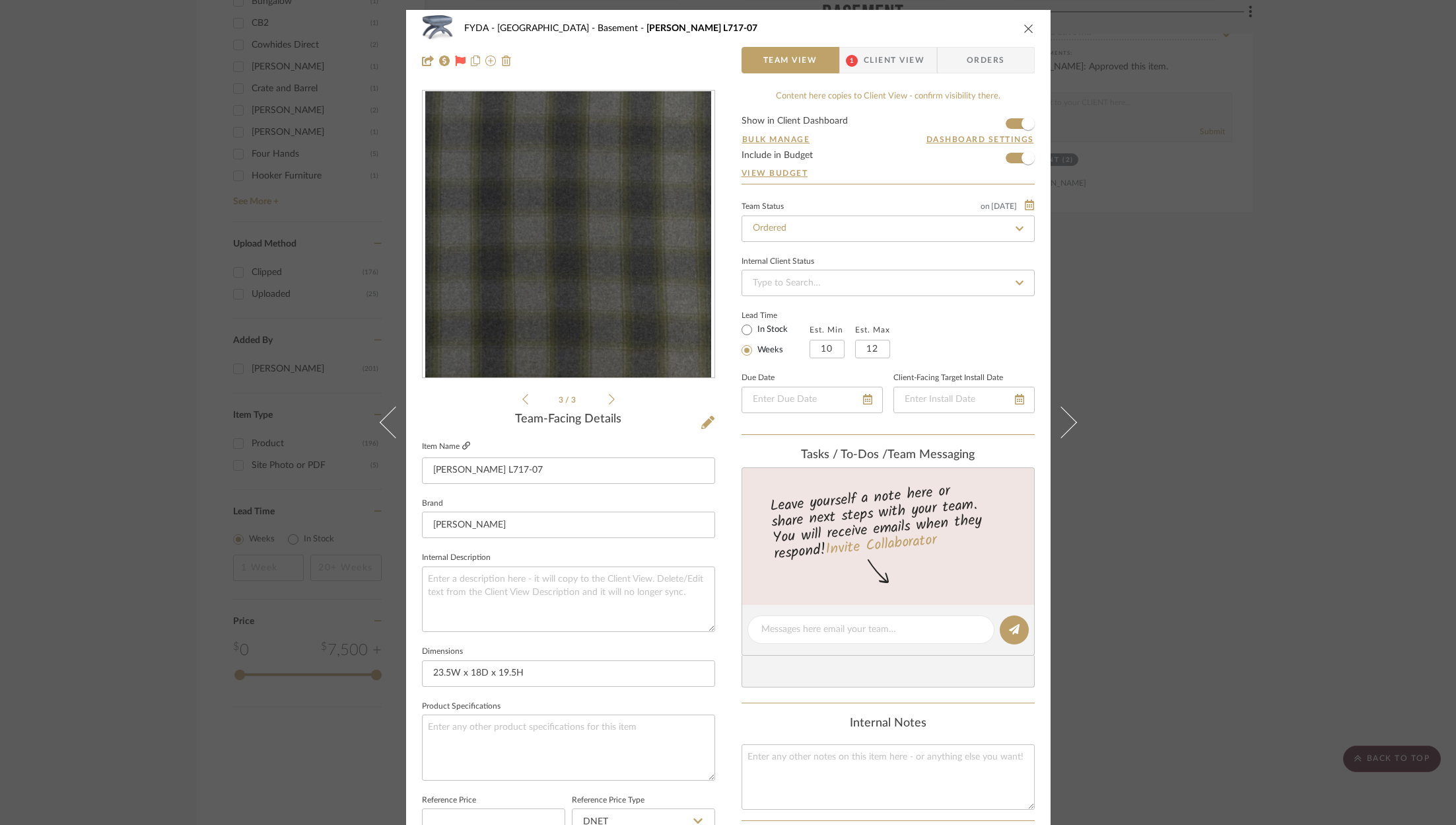
click at [462, 447] on icon at bounding box center [467, 445] width 8 height 8
click at [1035, 34] on div "FYDA - 655 City Park Basement Emerson L717-07 Team View 1 Client View Orders" at bounding box center [728, 45] width 645 height 70
click at [1023, 26] on icon "close" at bounding box center [1028, 28] width 11 height 11
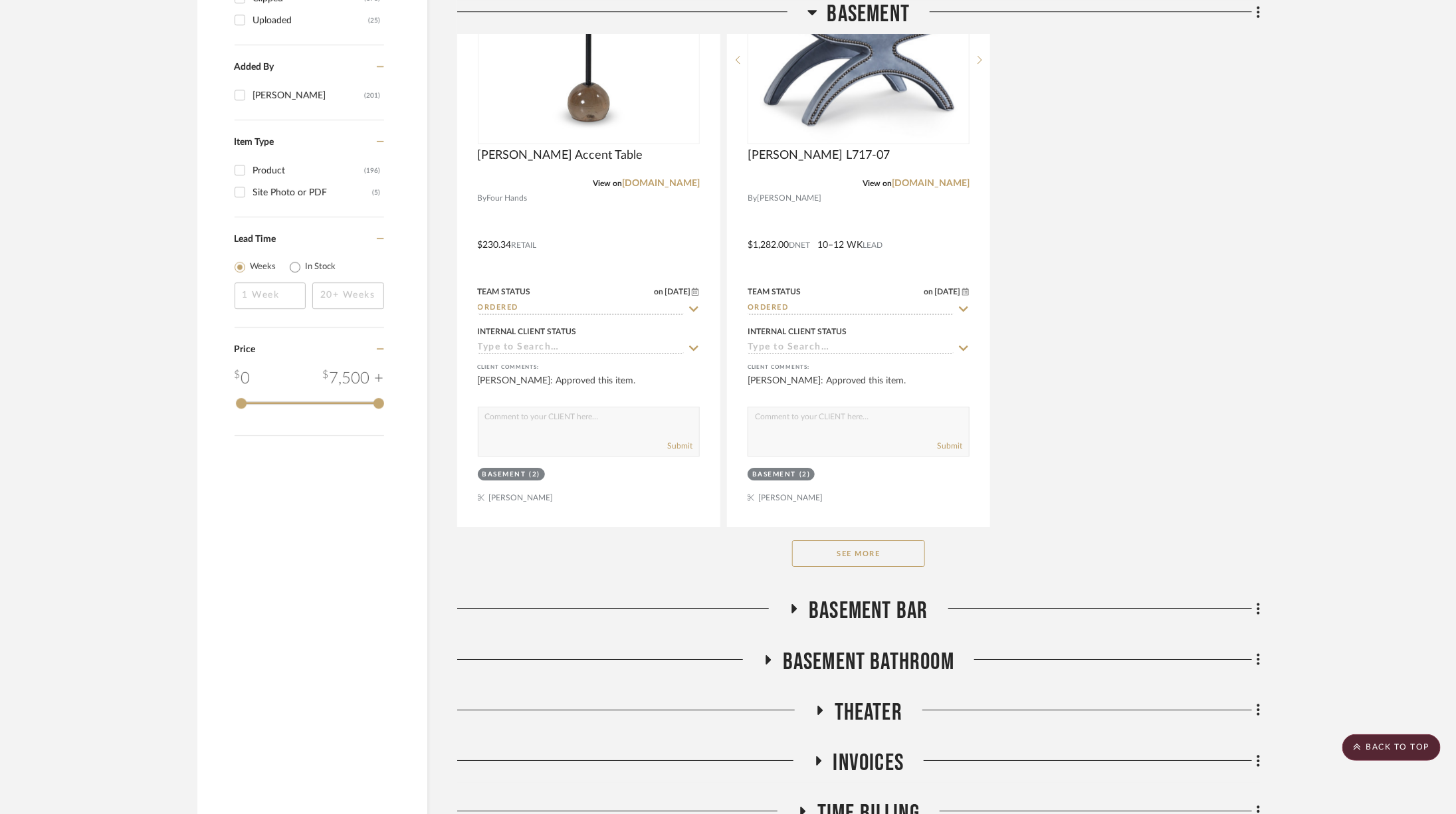
scroll to position [2315, 0]
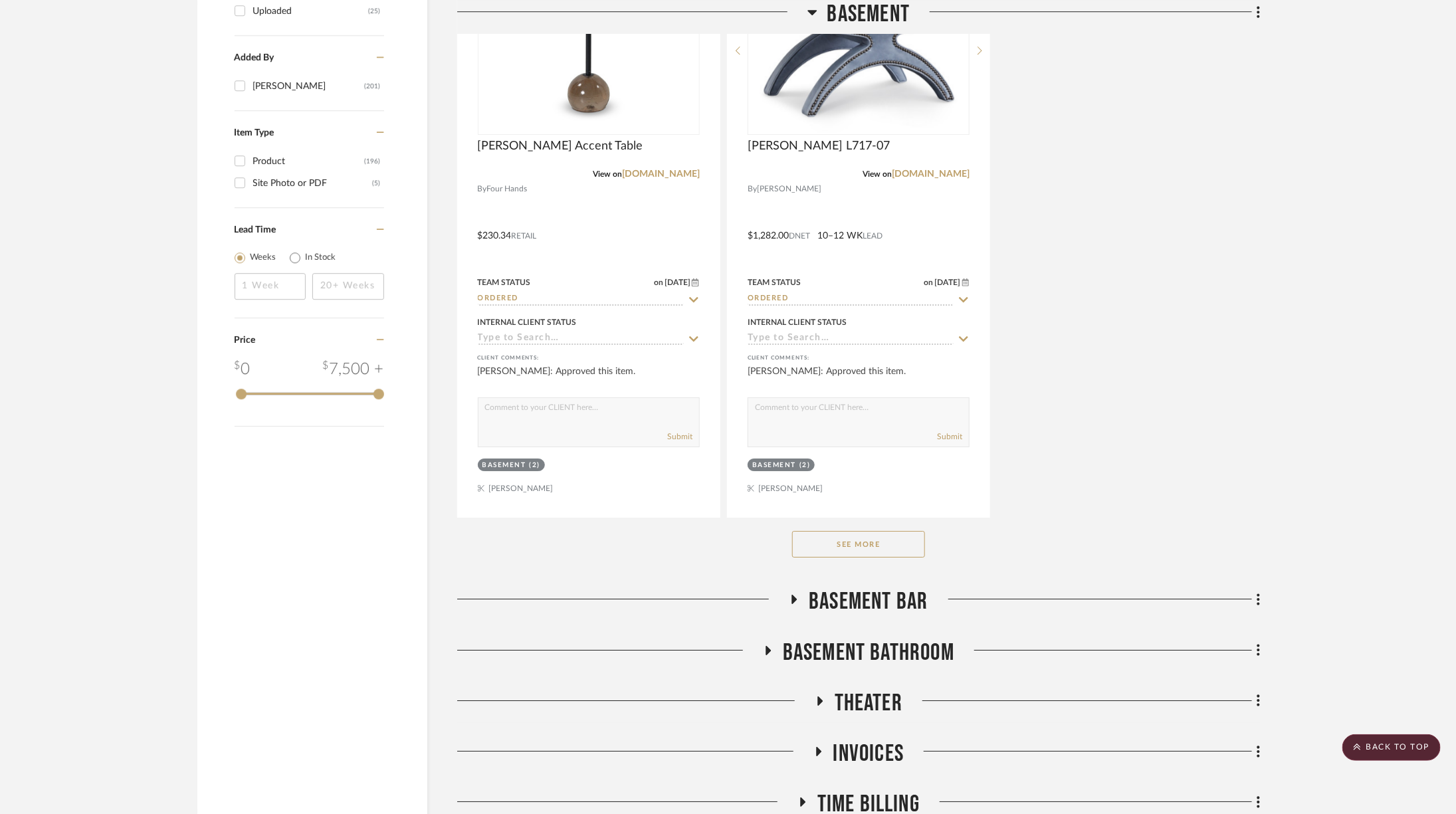
click at [839, 552] on div "See More" at bounding box center [858, 545] width 803 height 53
click at [842, 548] on button "See More" at bounding box center [858, 545] width 133 height 27
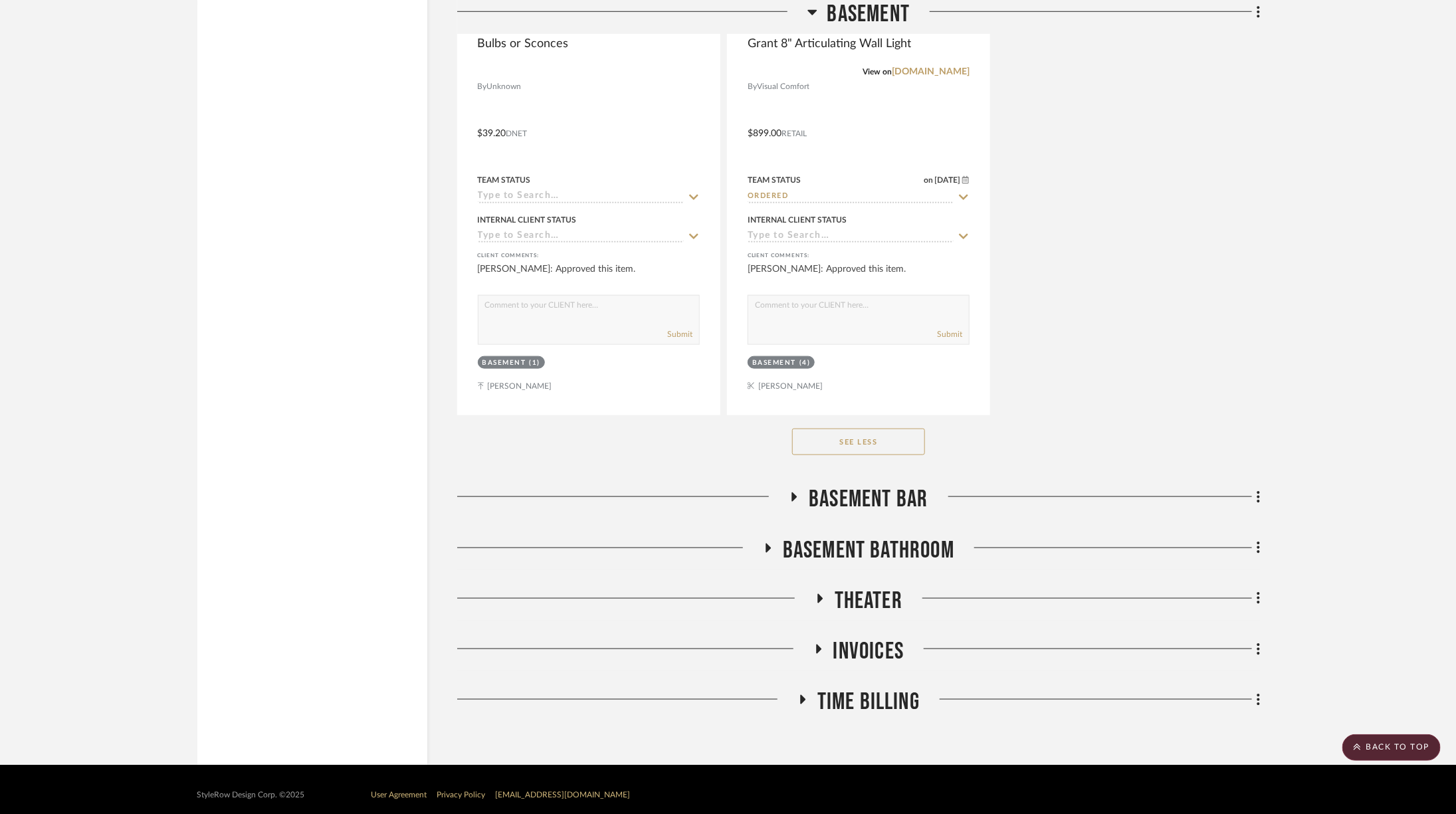
scroll to position [3598, 0]
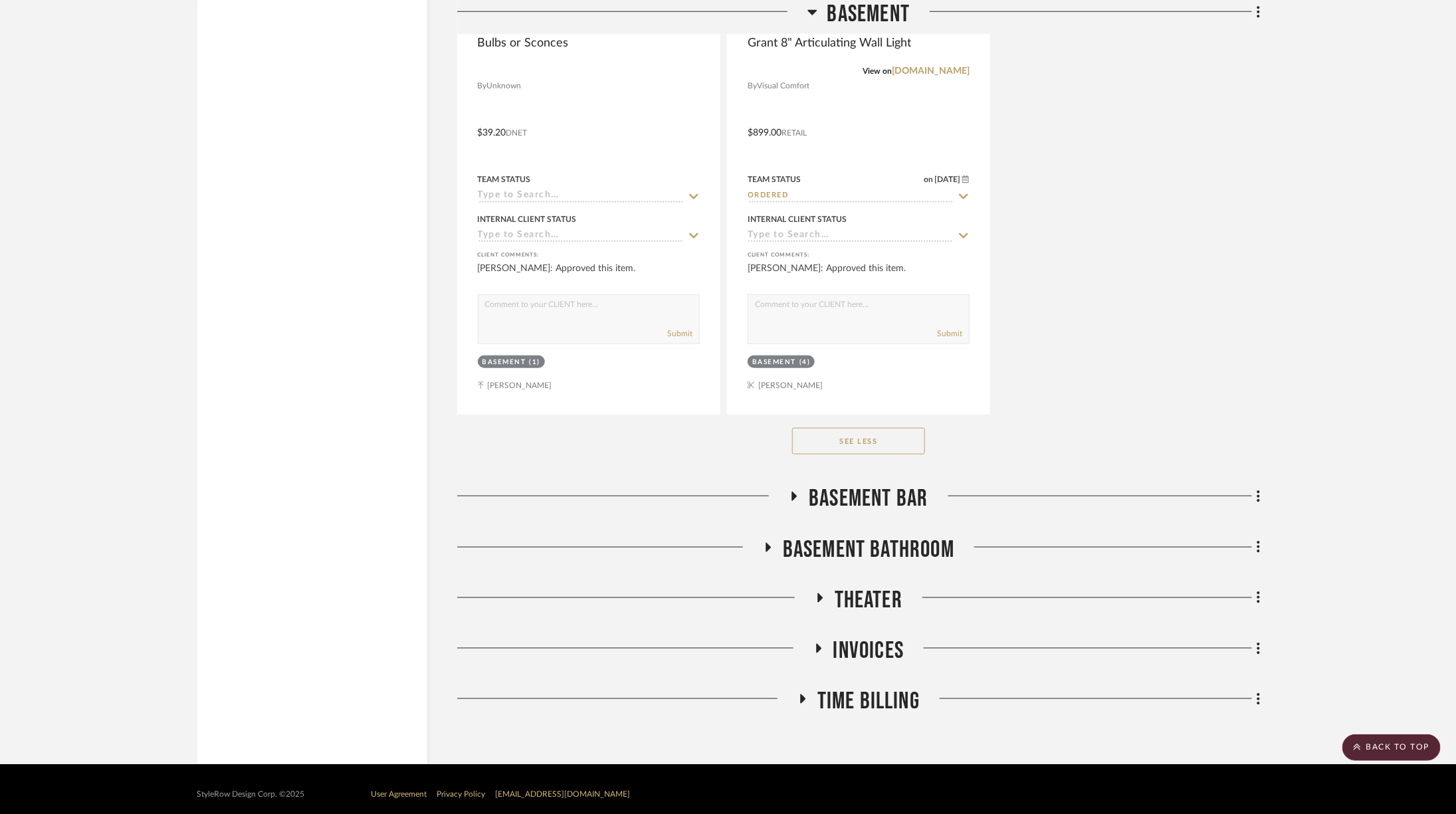
click at [862, 600] on span "Theater" at bounding box center [868, 600] width 68 height 28
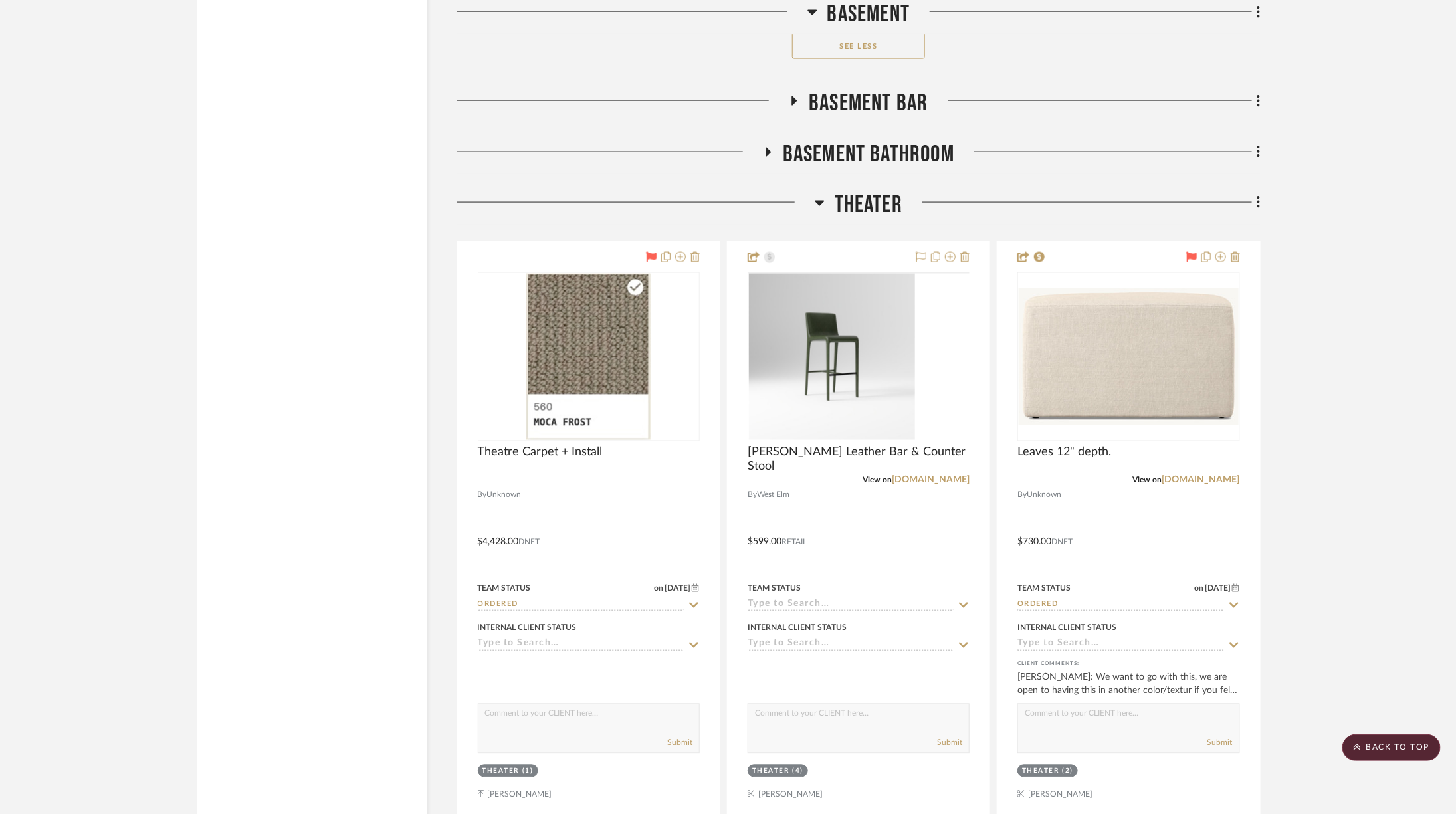
scroll to position [3992, 0]
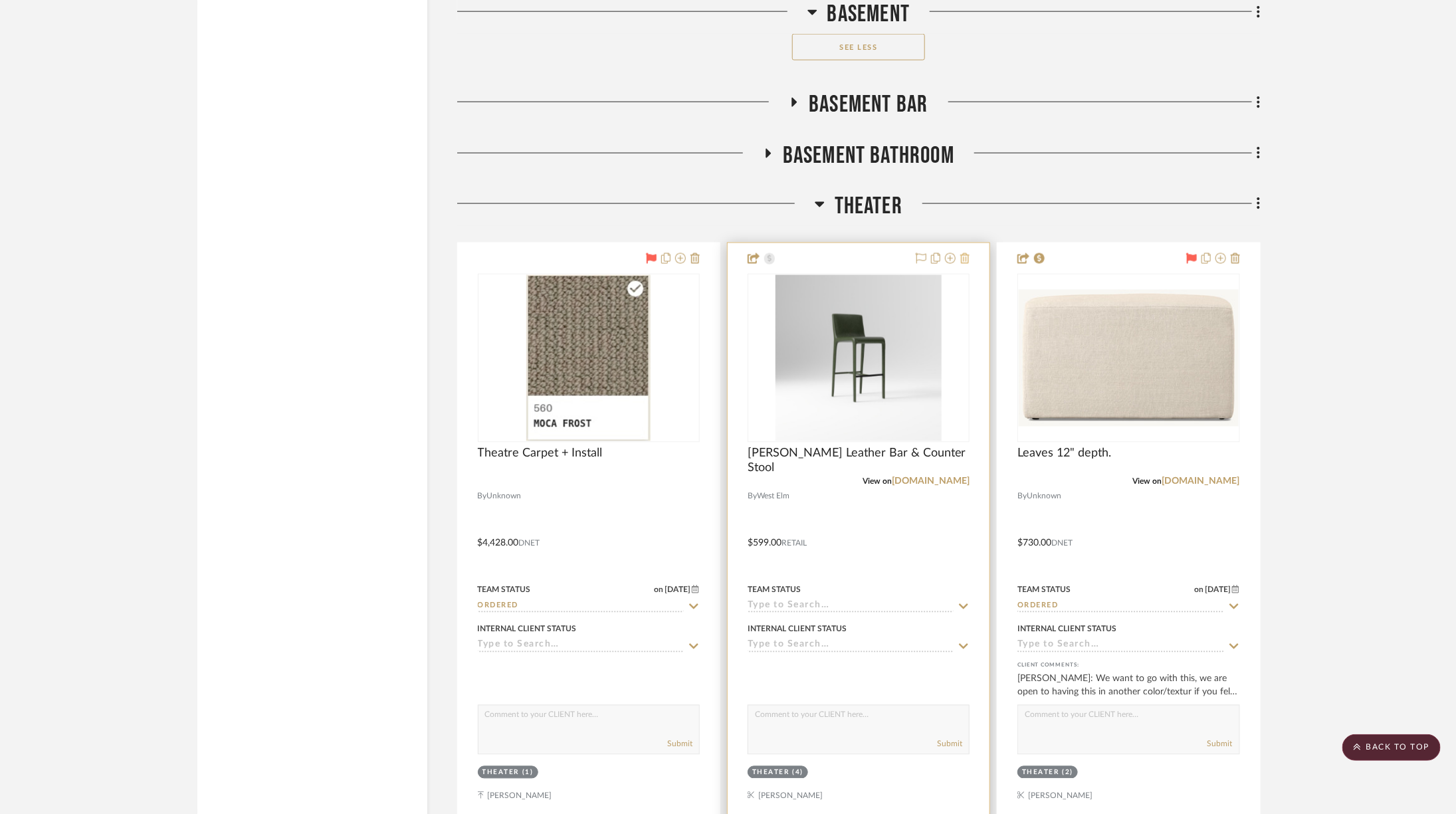
click at [961, 254] on icon at bounding box center [964, 259] width 9 height 11
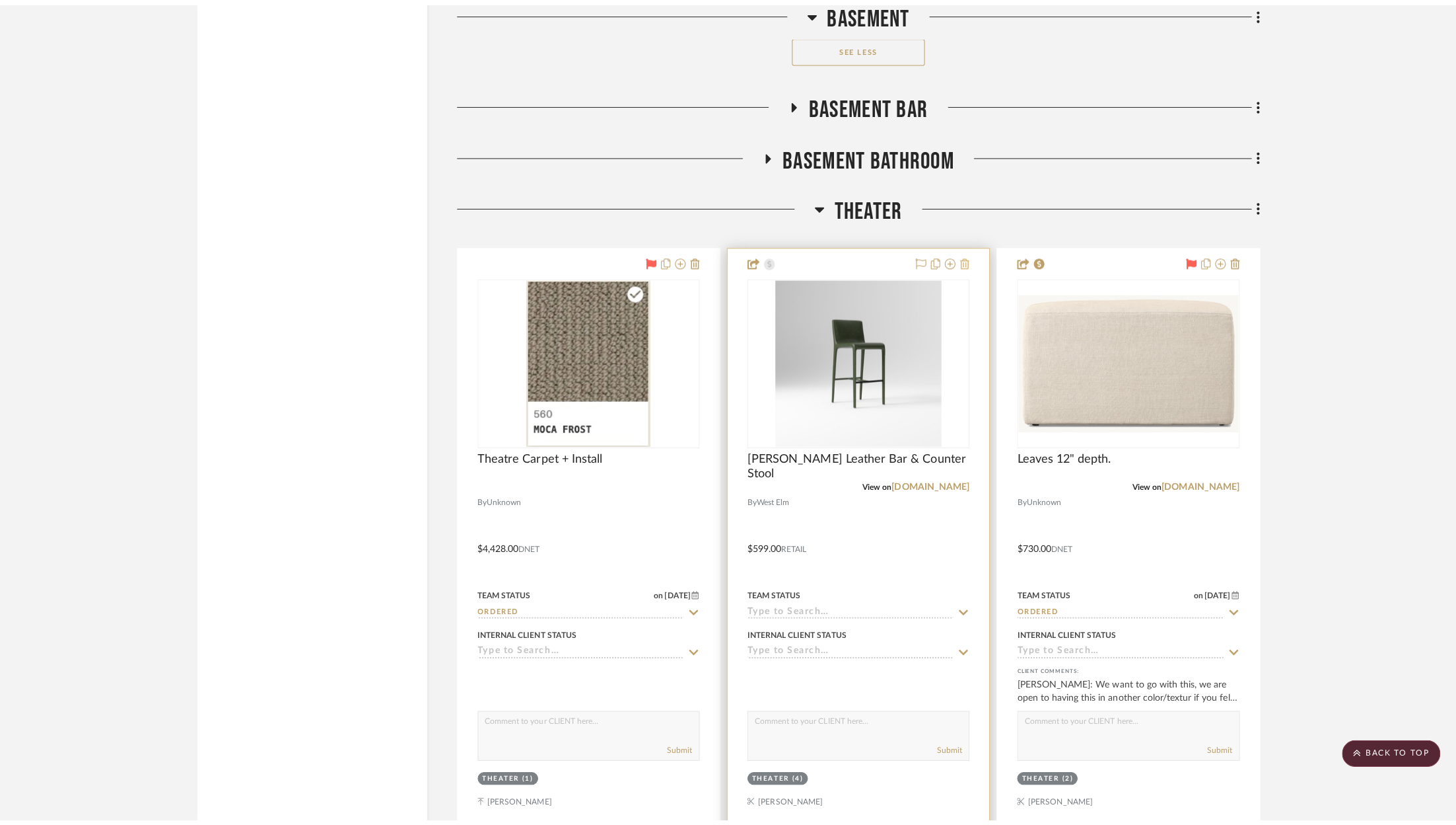
scroll to position [0, 0]
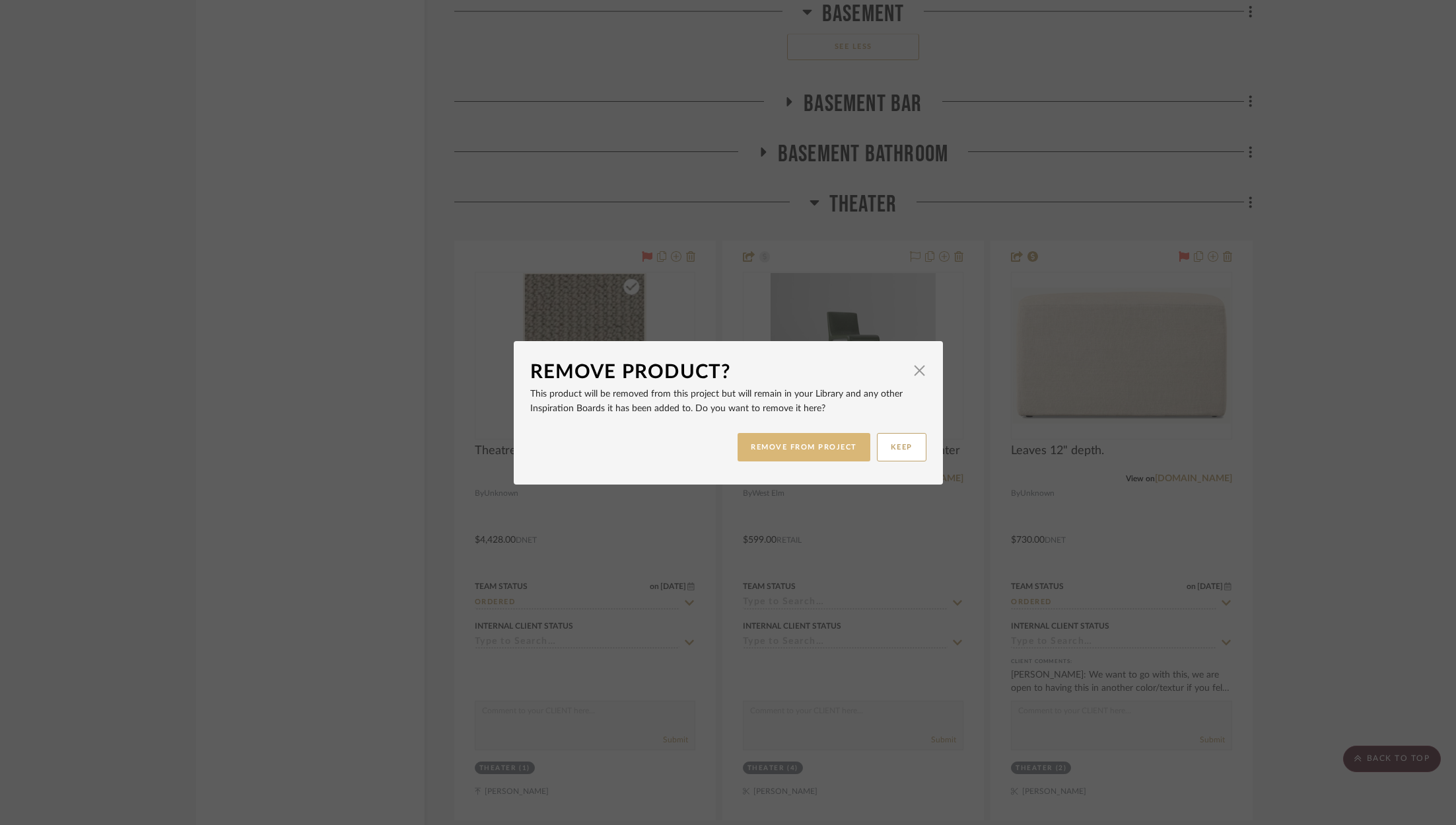
click at [811, 448] on button "REMOVE FROM PROJECT" at bounding box center [804, 447] width 133 height 28
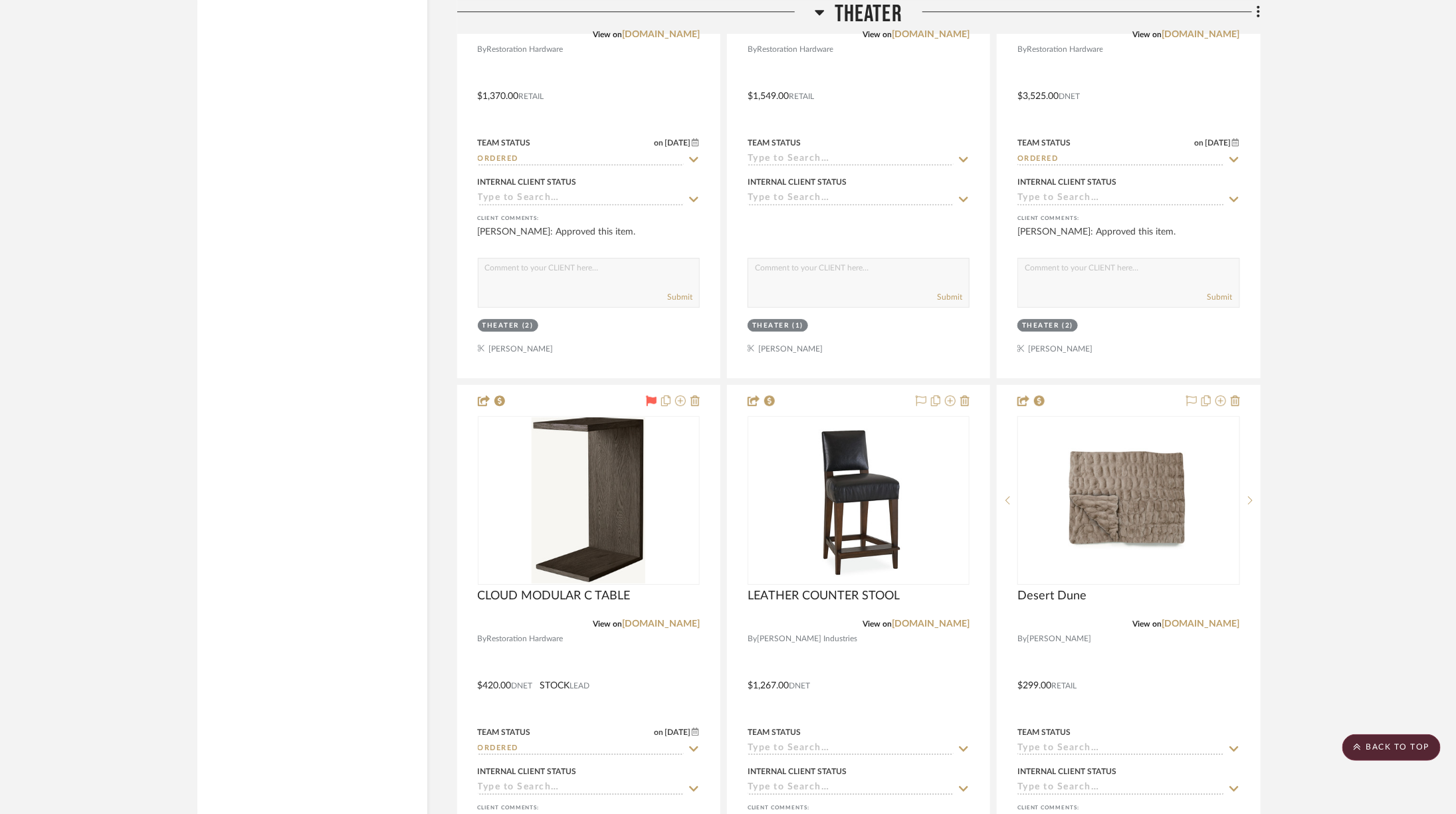
scroll to position [5057, 0]
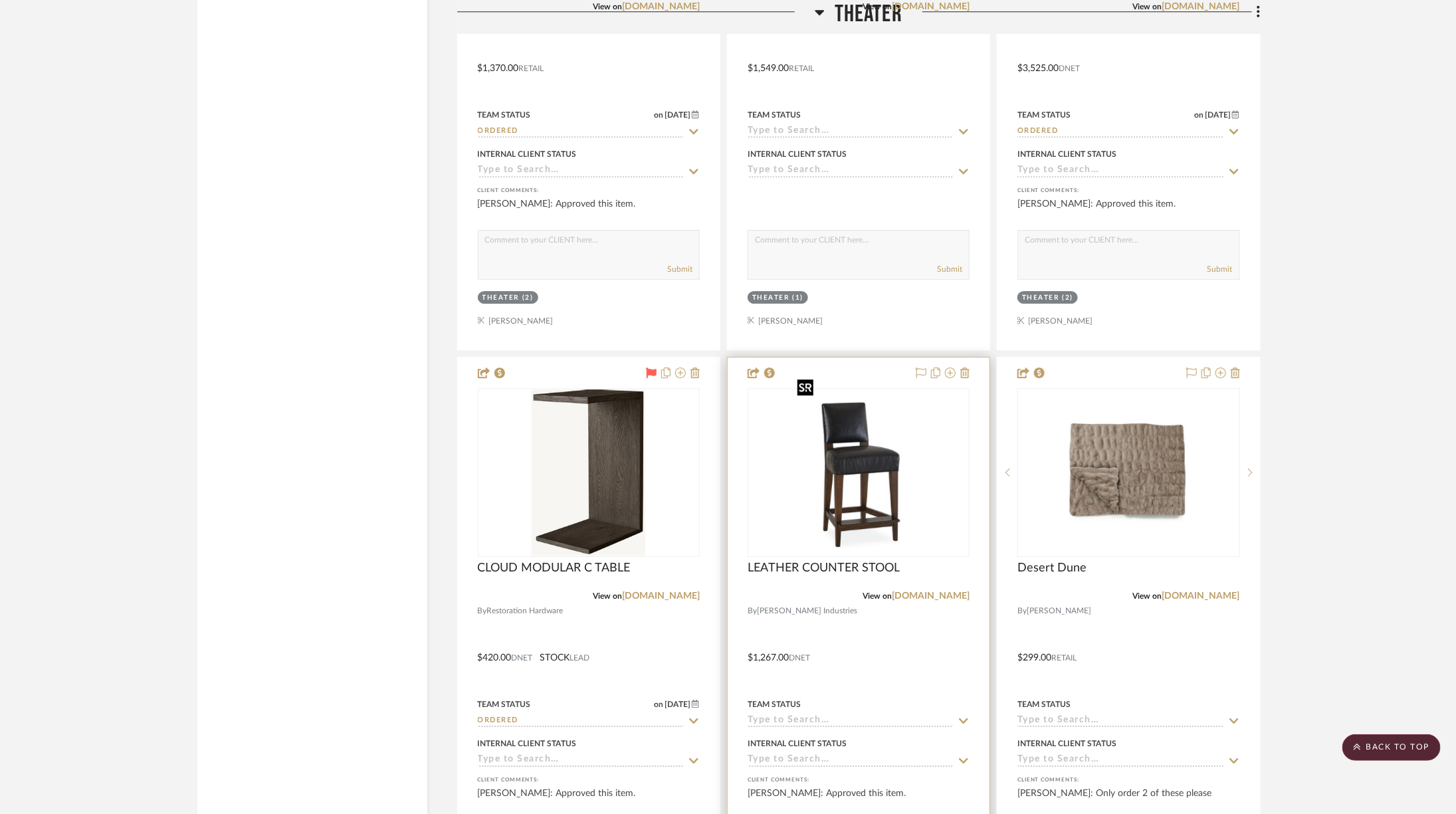
click at [888, 463] on img "0" at bounding box center [858, 472] width 133 height 166
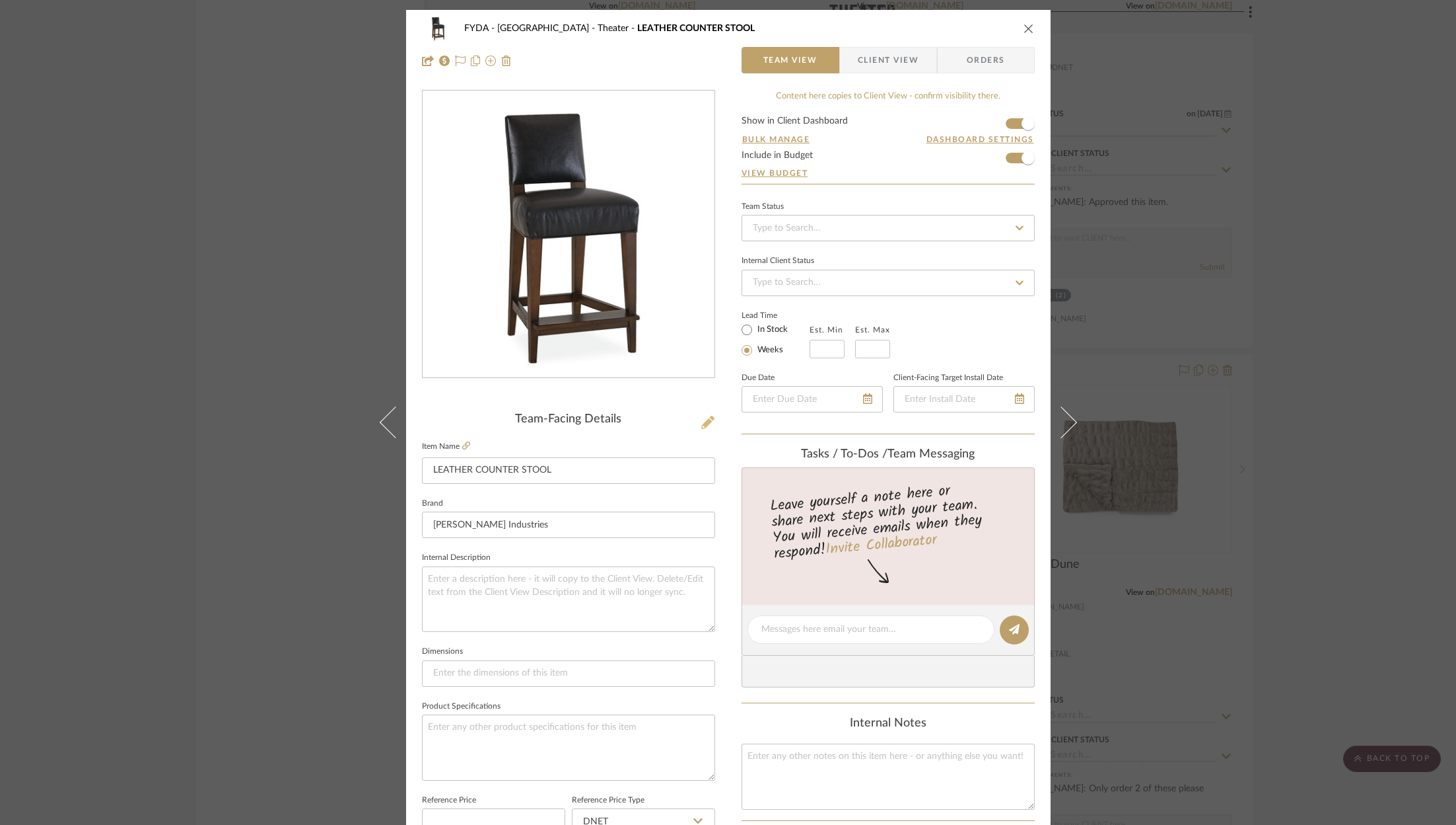
click at [702, 425] on icon at bounding box center [708, 422] width 13 height 13
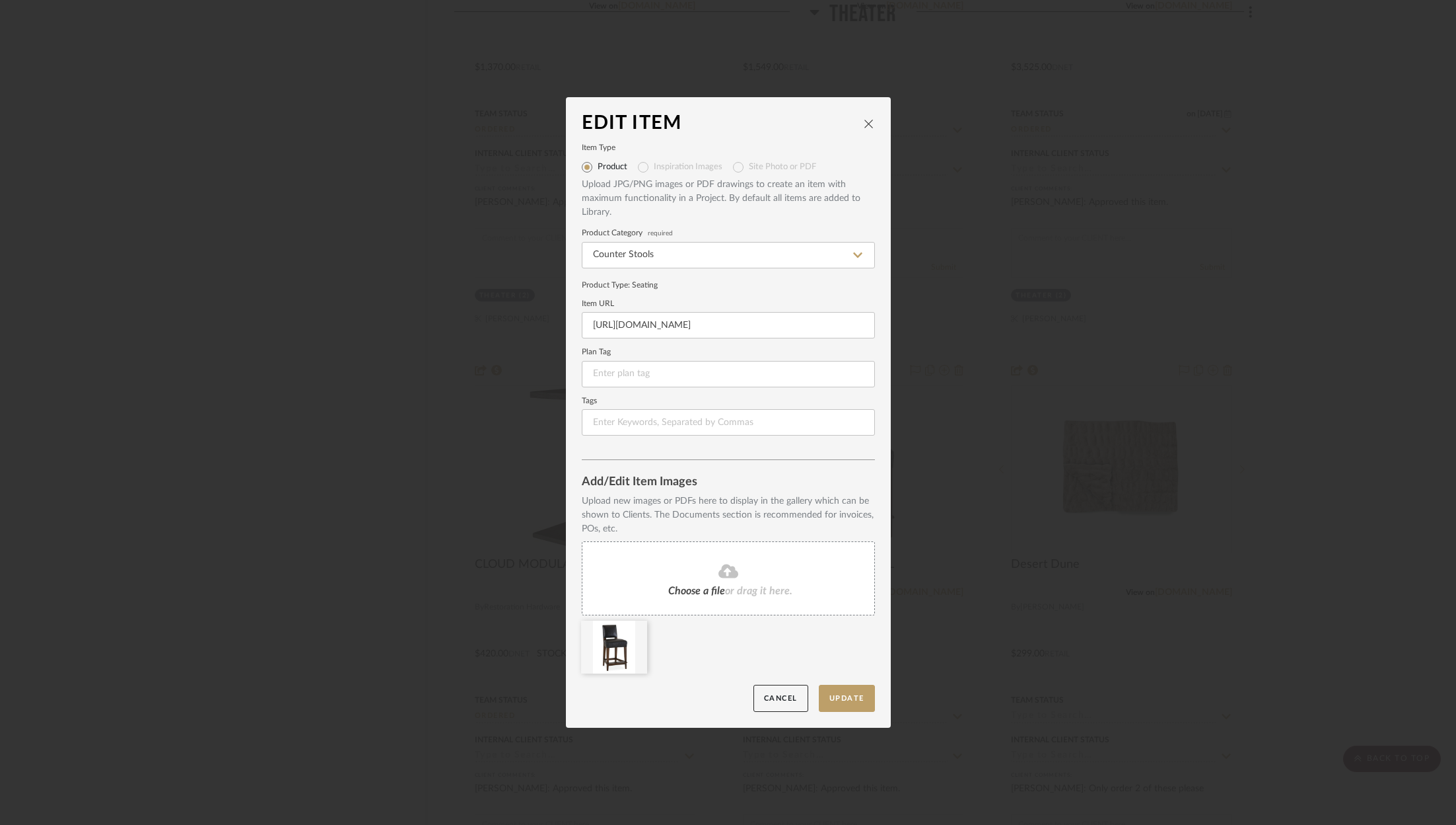
click at [689, 585] on span "Choose a file" at bounding box center [696, 590] width 57 height 11
click at [849, 698] on button "Update" at bounding box center [847, 698] width 56 height 27
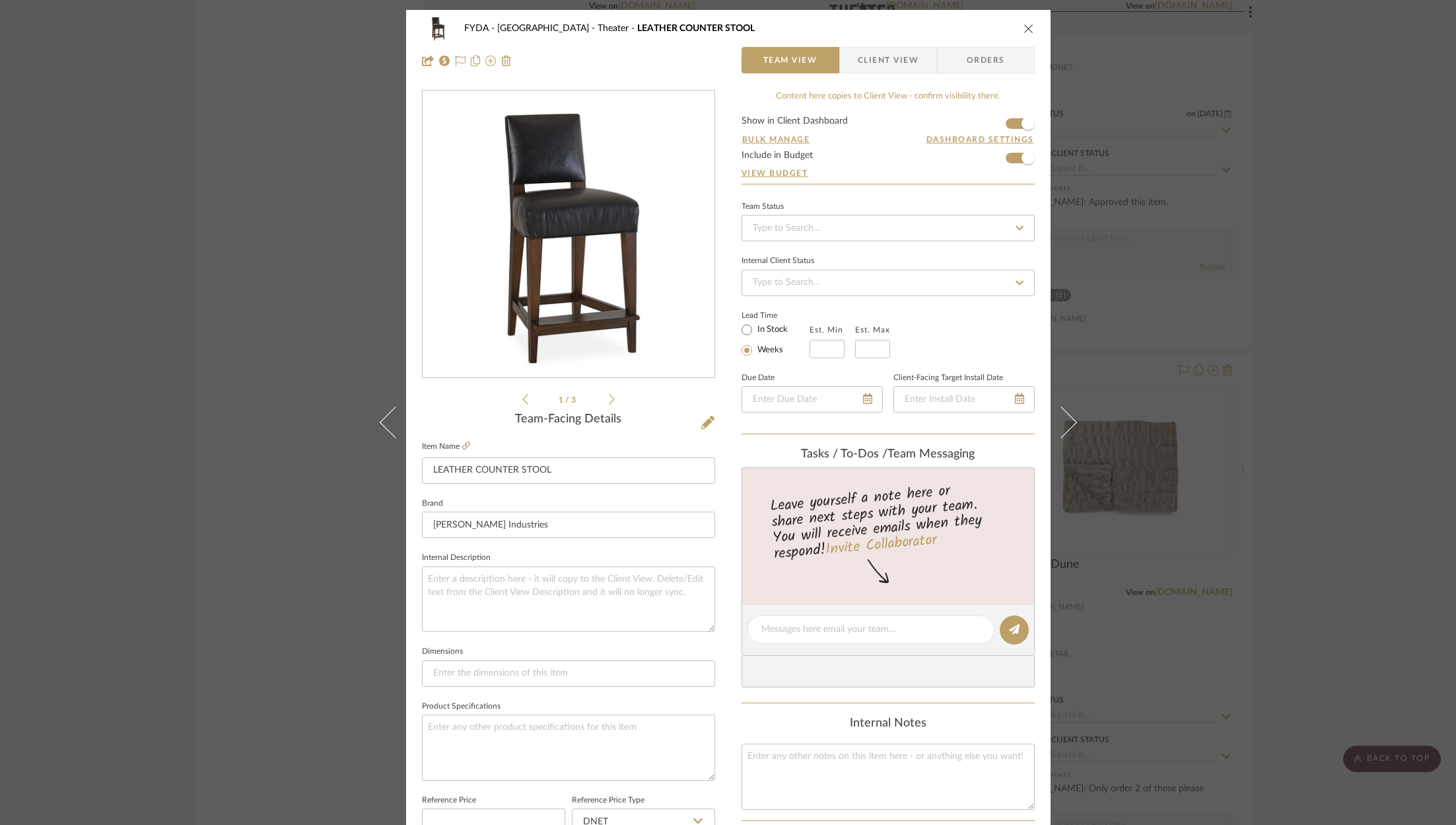
click at [602, 392] on li "1 / 3" at bounding box center [568, 399] width 80 height 16
click at [609, 396] on icon at bounding box center [612, 399] width 6 height 12
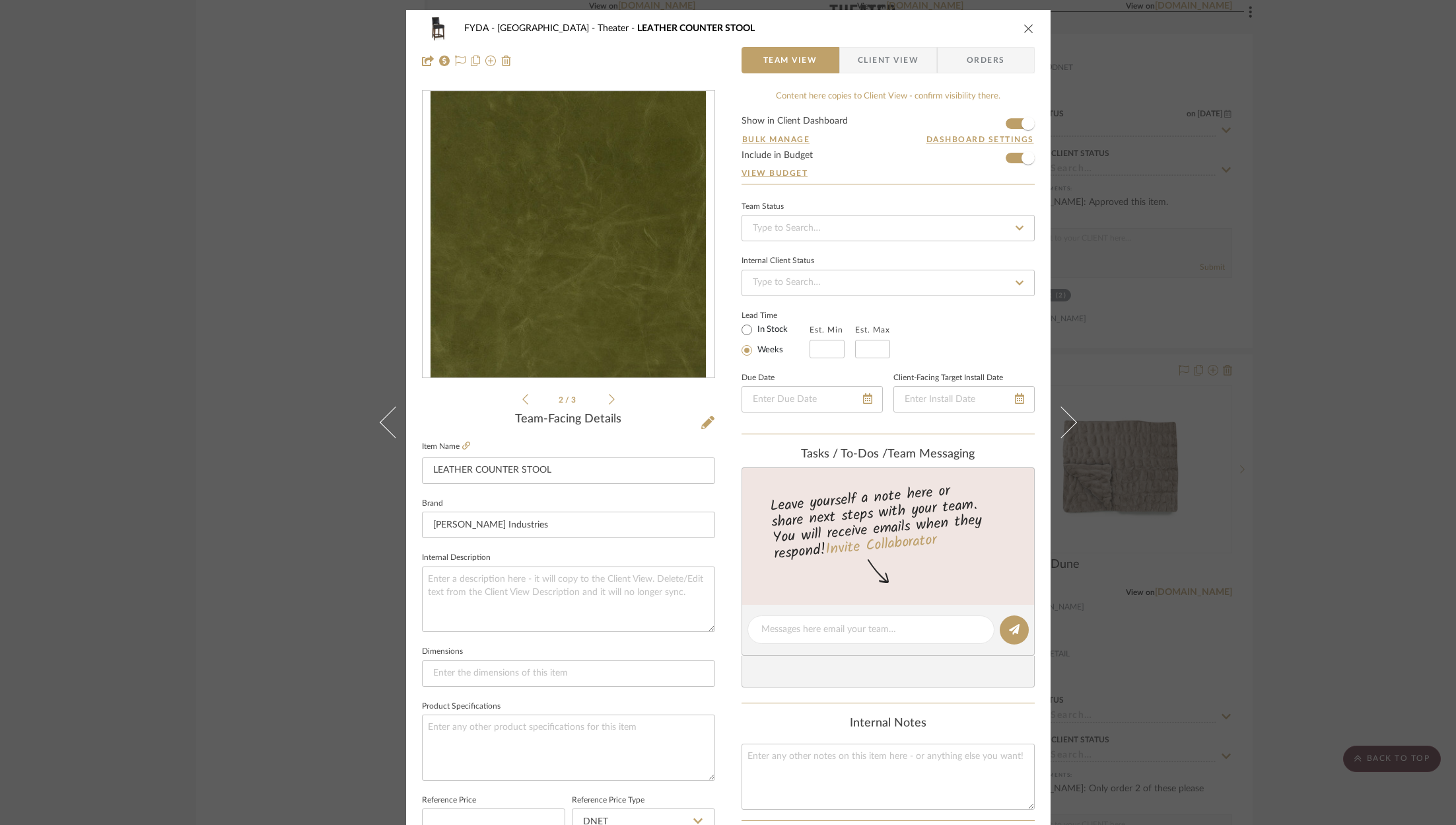
click at [609, 396] on icon at bounding box center [612, 399] width 6 height 12
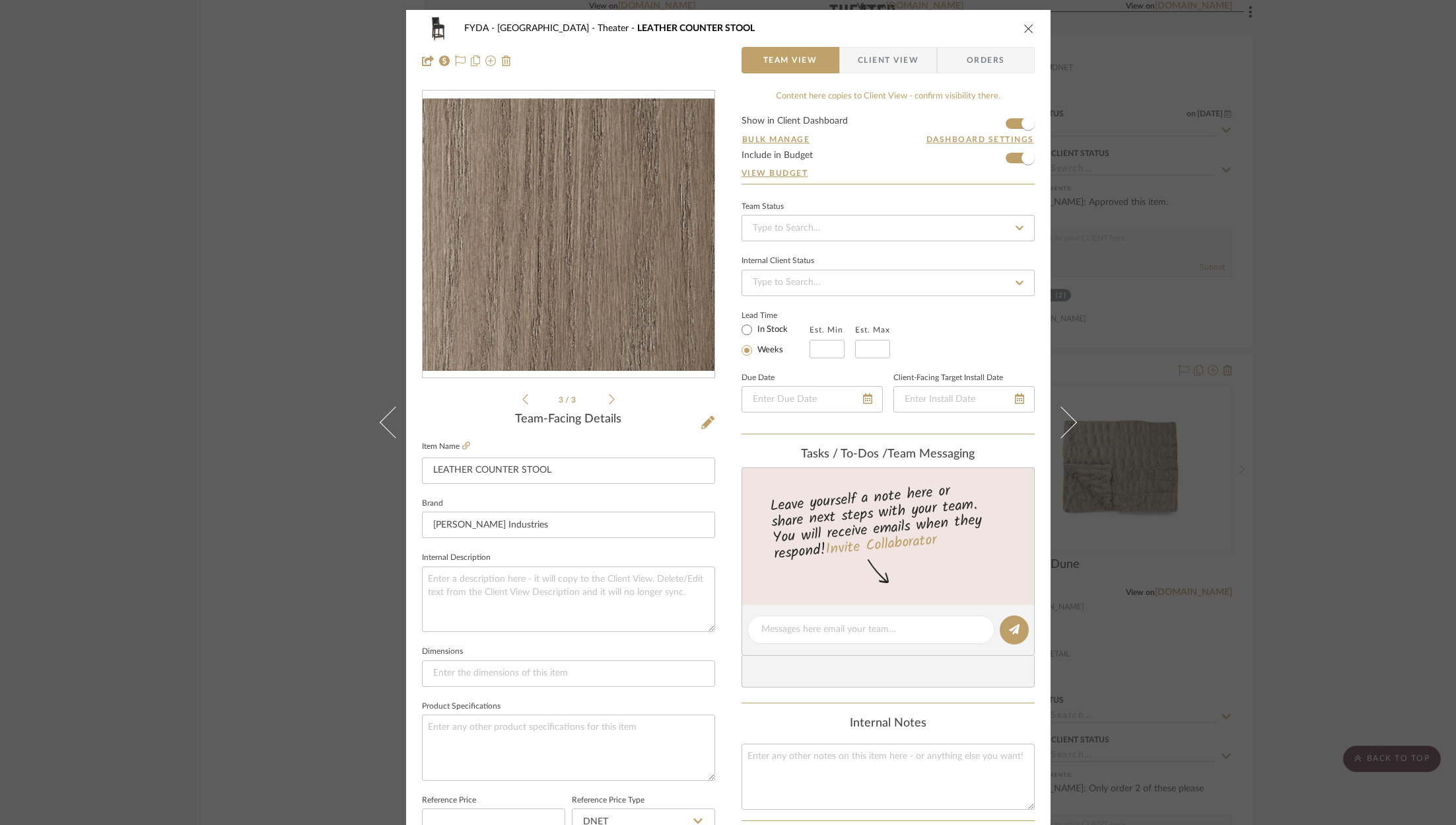
click at [520, 408] on div "3 / 3 Team-Facing Details Item Name LEATHER COUNTER STOOL Brand Lee Industries …" at bounding box center [568, 633] width 293 height 1088
click at [520, 408] on div "3 / 3 Team-Facing Details Item Name LEATHER COUNTER STOOL Brand Lee Industries …" at bounding box center [568, 633] width 293 height 1088
click at [522, 403] on icon at bounding box center [525, 399] width 6 height 12
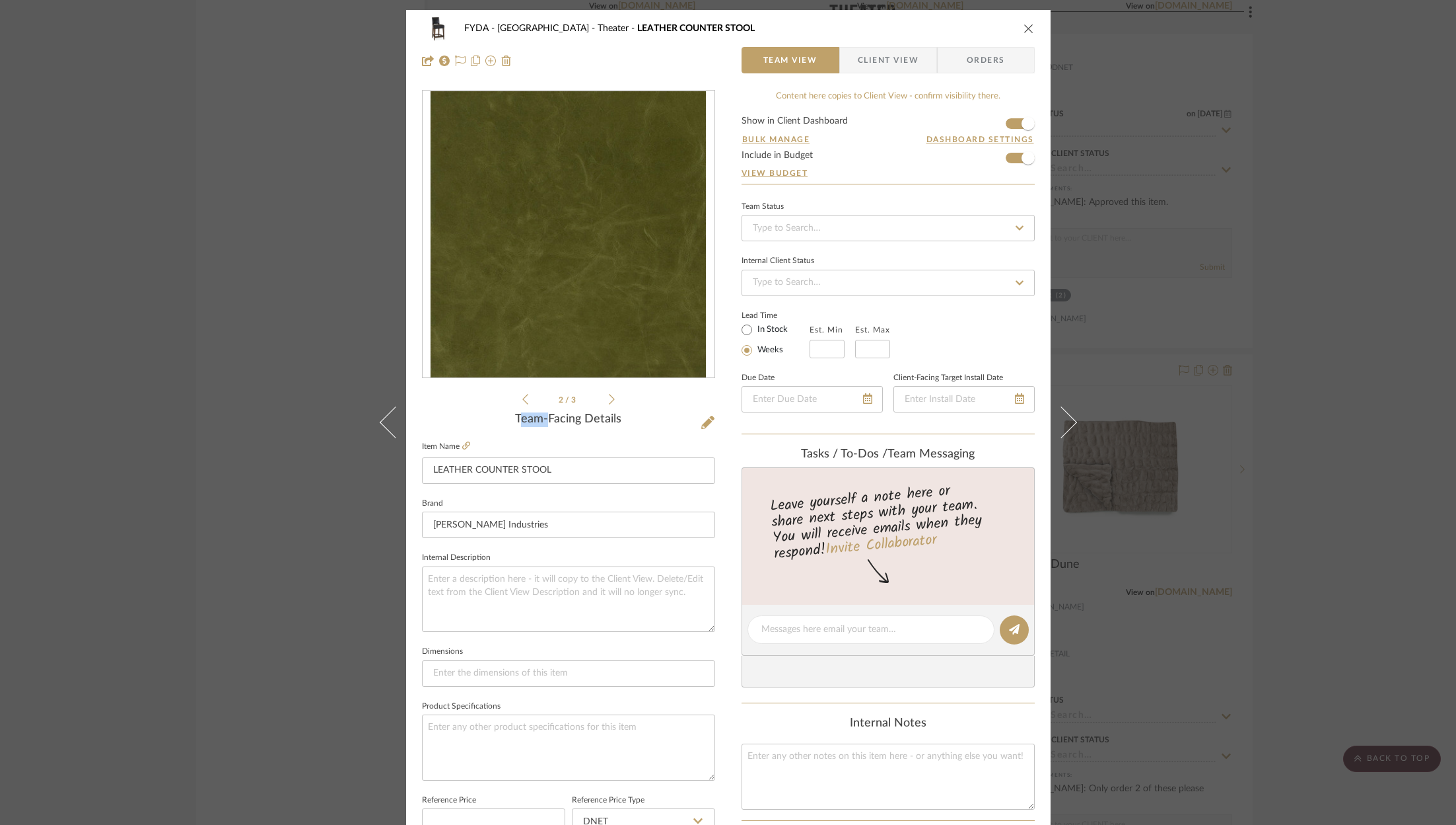
click at [522, 403] on icon at bounding box center [525, 399] width 6 height 12
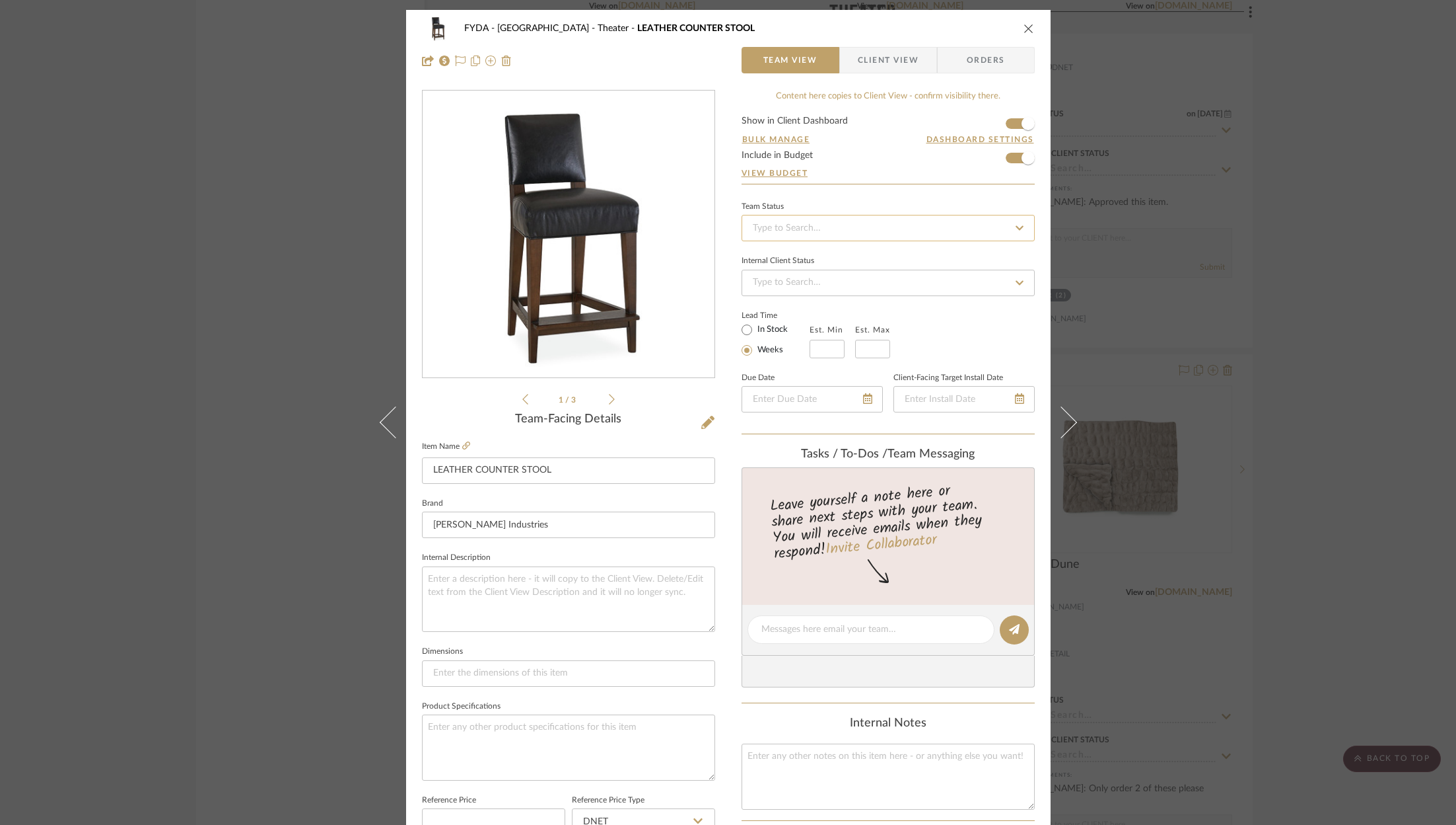
click at [850, 222] on input at bounding box center [888, 228] width 293 height 27
click at [849, 291] on div "Ordered" at bounding box center [883, 295] width 292 height 34
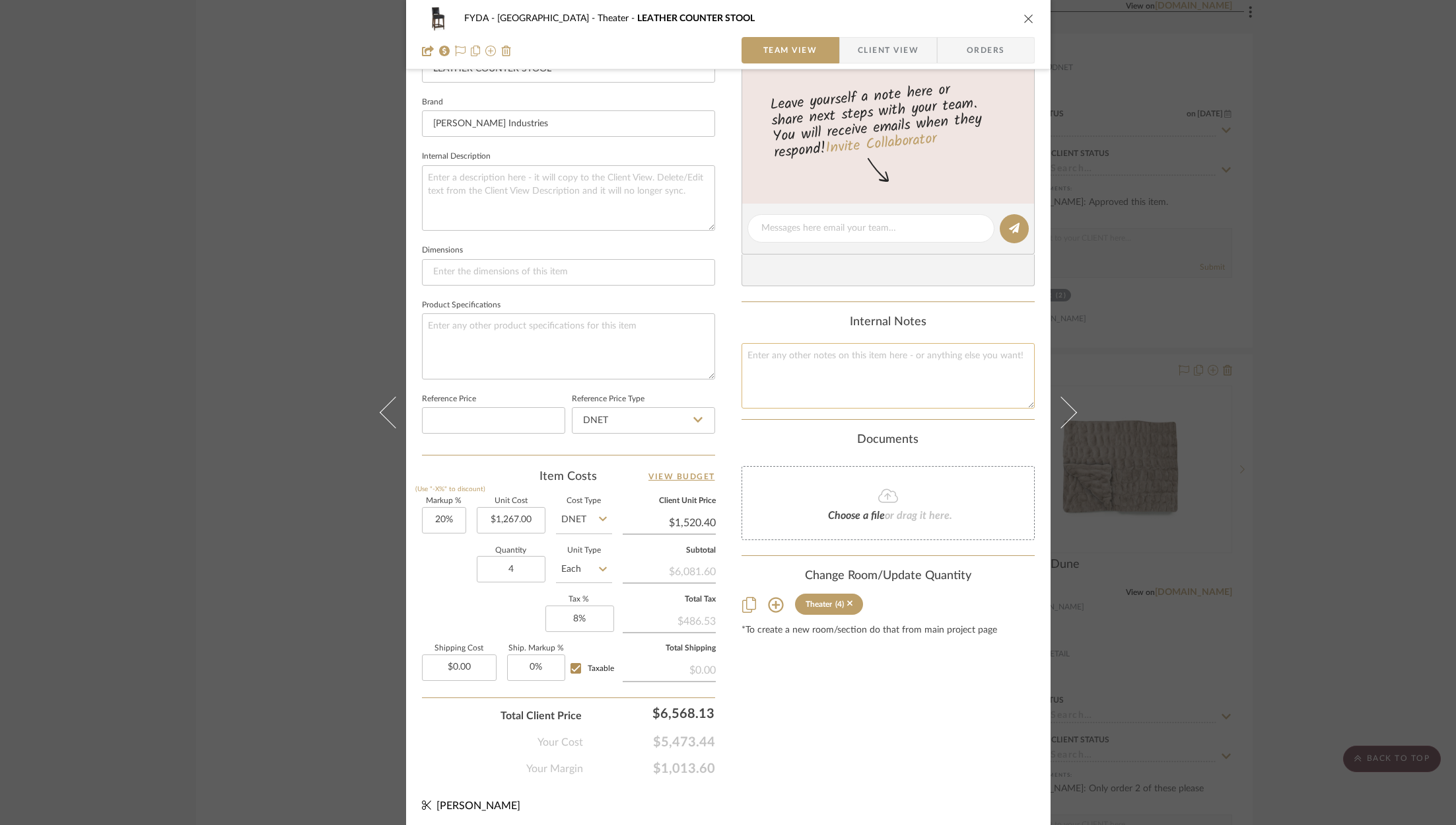
click at [912, 357] on textarea at bounding box center [888, 376] width 293 height 66
click at [530, 523] on input "1267.00" at bounding box center [510, 520] width 69 height 27
click at [968, 727] on div "Content here copies to Client View - confirm visibility there. Show in Client D…" at bounding box center [888, 233] width 293 height 1088
click at [702, 514] on input "1608.00" at bounding box center [669, 522] width 93 height 20
click at [871, 695] on div "Content here copies to Client View - confirm visibility there. Show in Client D…" at bounding box center [888, 233] width 293 height 1088
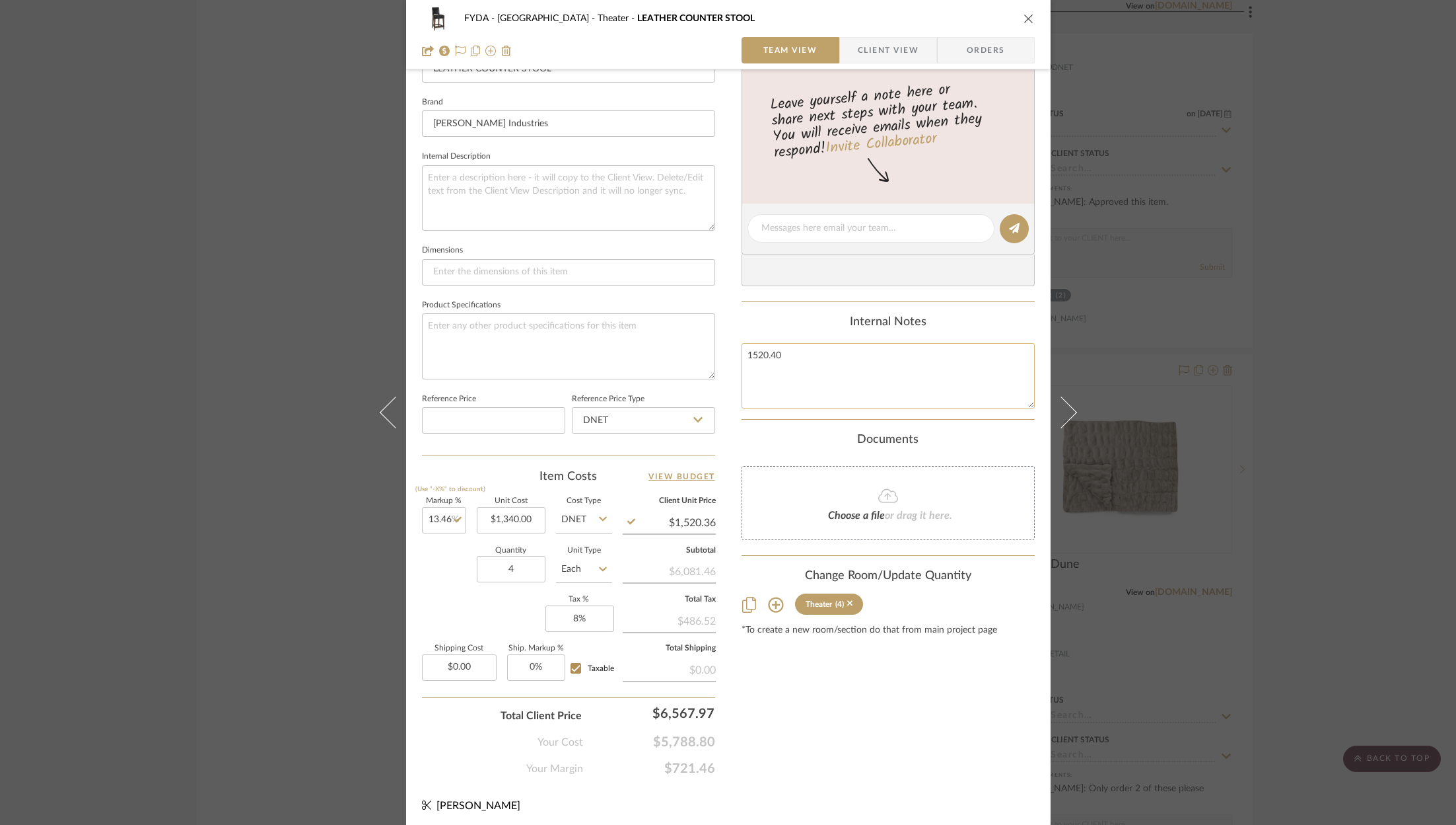
click at [804, 366] on textarea "1520.40" at bounding box center [888, 376] width 293 height 66
click at [876, 789] on div "FYDA - 655 City Park Theater LEATHER COUNTER STOOL Team View Client View Orders…" at bounding box center [728, 219] width 645 height 1221
click at [847, 755] on div "Content here copies to Client View - confirm visibility there. Show in Client D…" at bounding box center [888, 233] width 293 height 1088
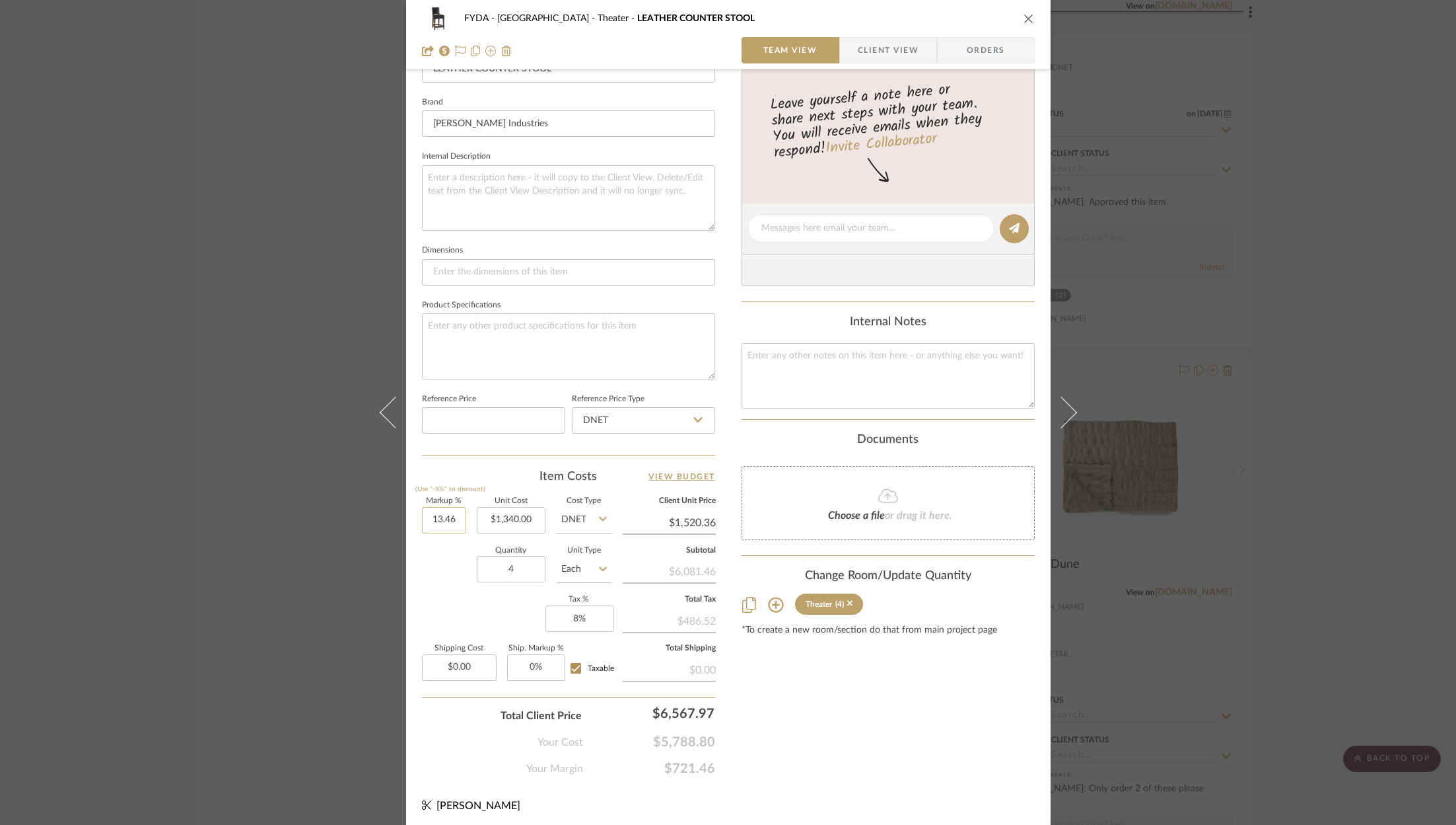
click at [440, 516] on input "13.46" at bounding box center [443, 520] width 44 height 27
click at [867, 732] on div "Content here copies to Client View - confirm visibility there. Show in Client D…" at bounding box center [888, 233] width 293 height 1088
click at [456, 51] on icon at bounding box center [460, 51] width 11 height 11
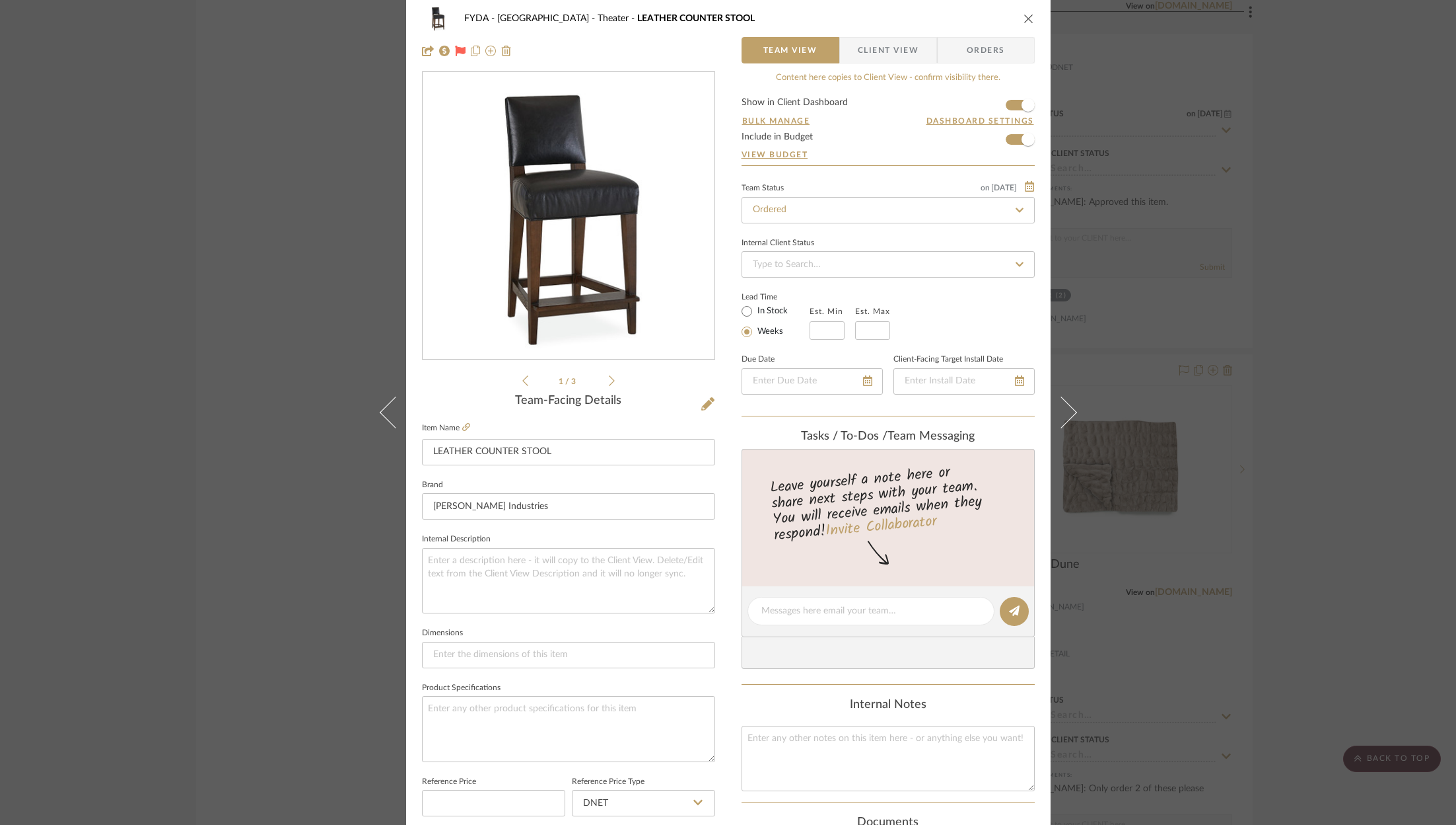
scroll to position [0, 0]
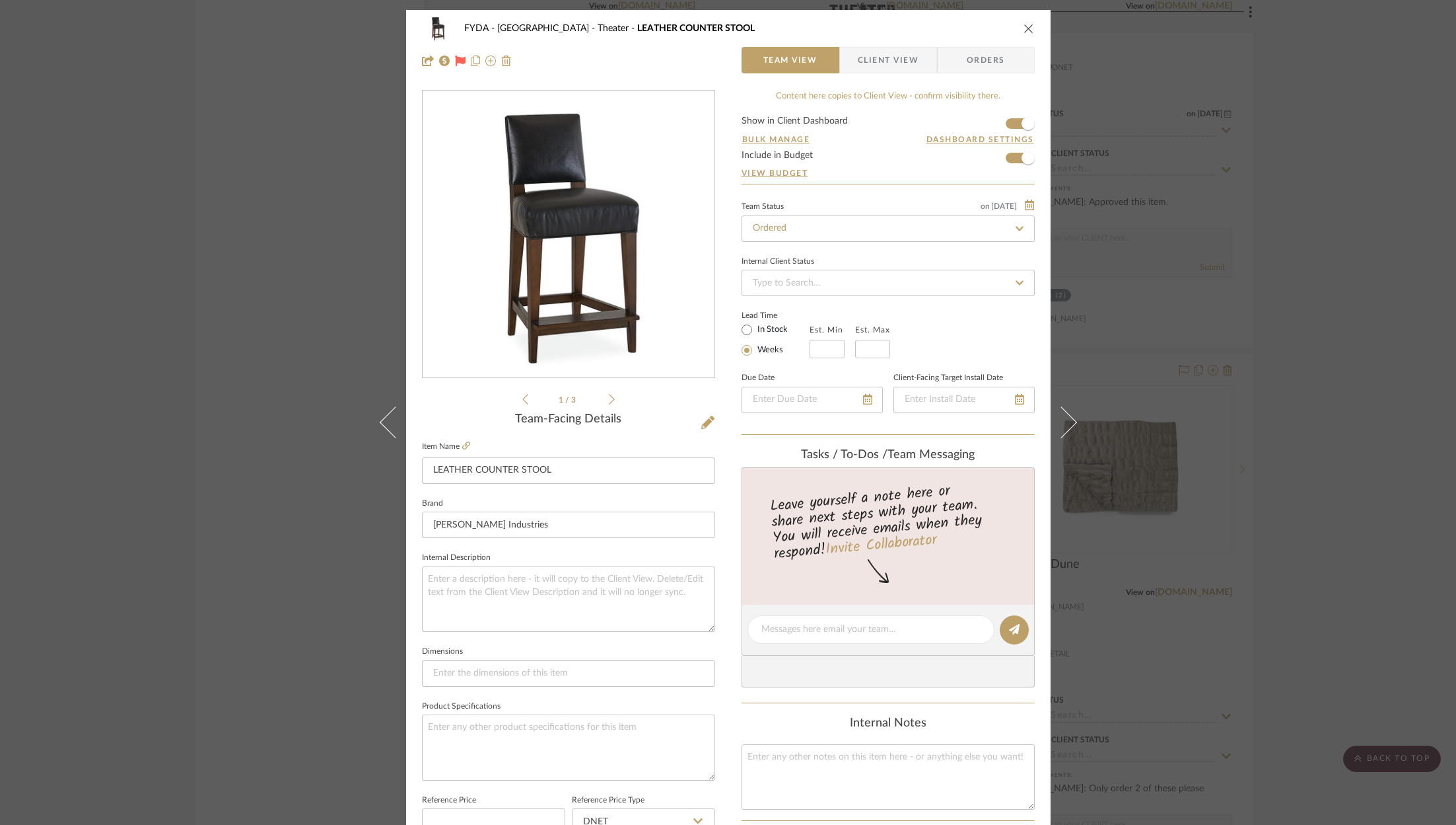
click at [1026, 27] on icon "close" at bounding box center [1028, 28] width 11 height 11
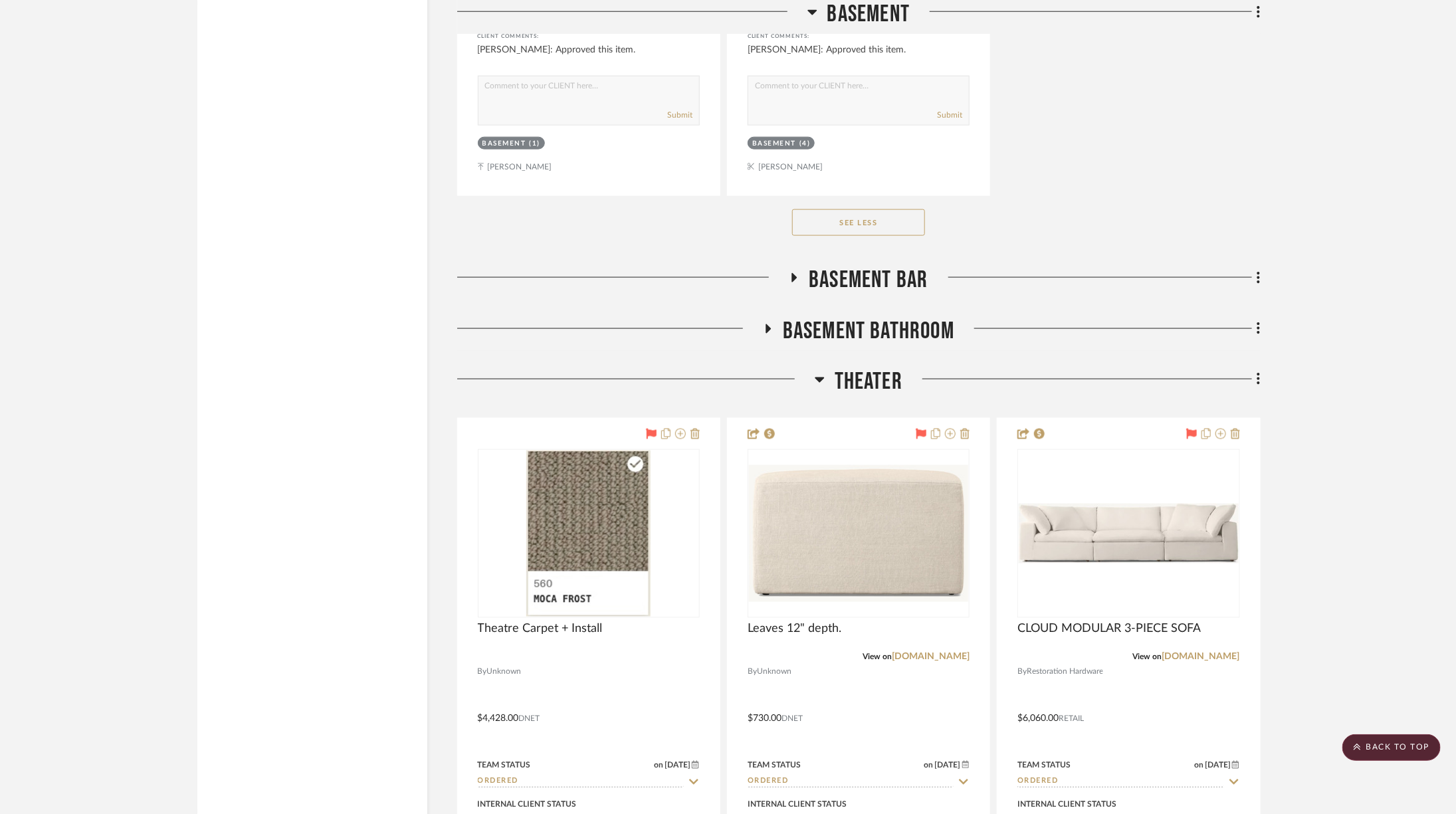
scroll to position [3727, 0]
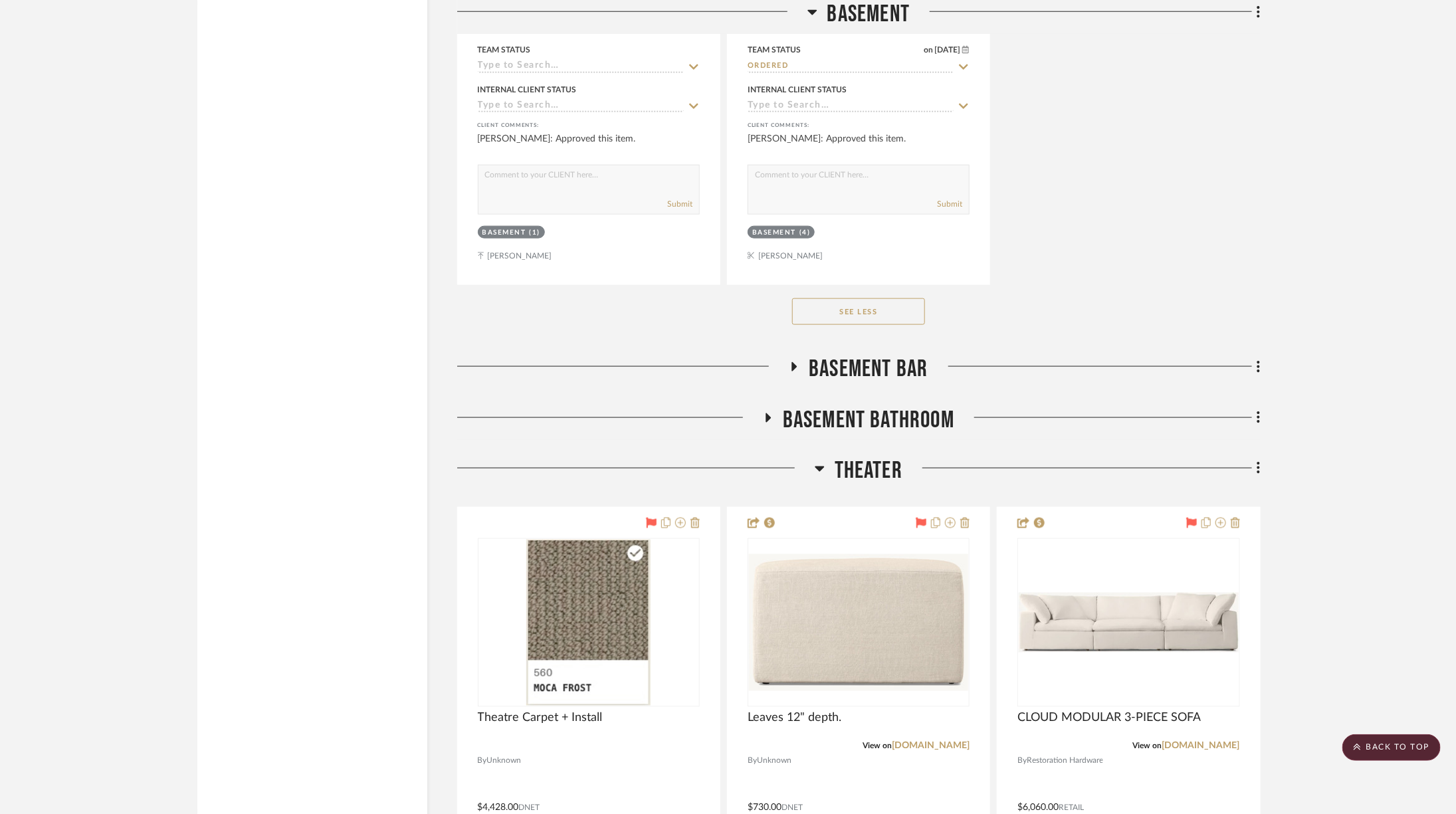
click at [865, 463] on span "Theater" at bounding box center [868, 470] width 68 height 28
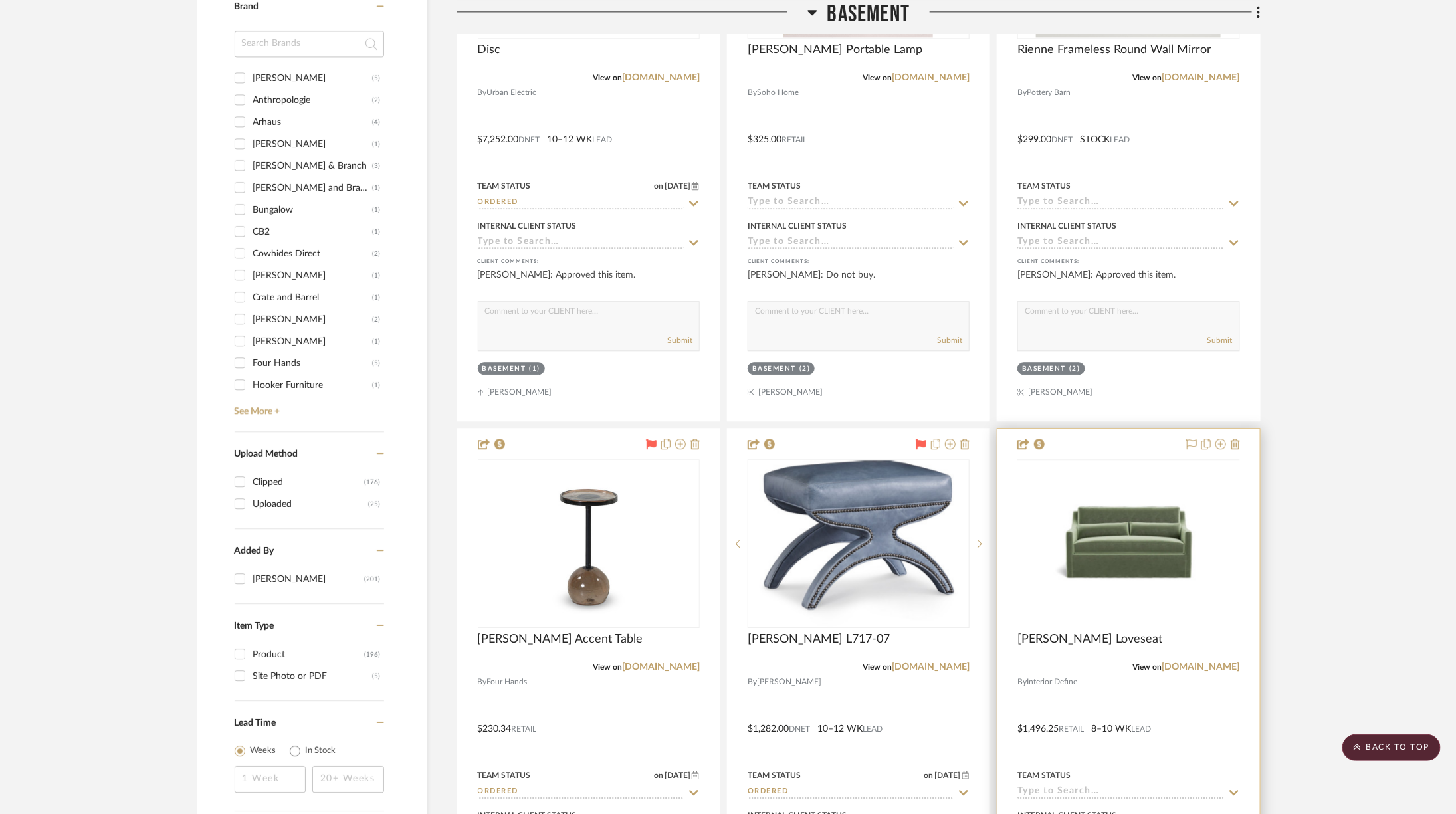
scroll to position [1822, 0]
click at [1225, 662] on link "[DOMAIN_NAME]" at bounding box center [1201, 666] width 78 height 9
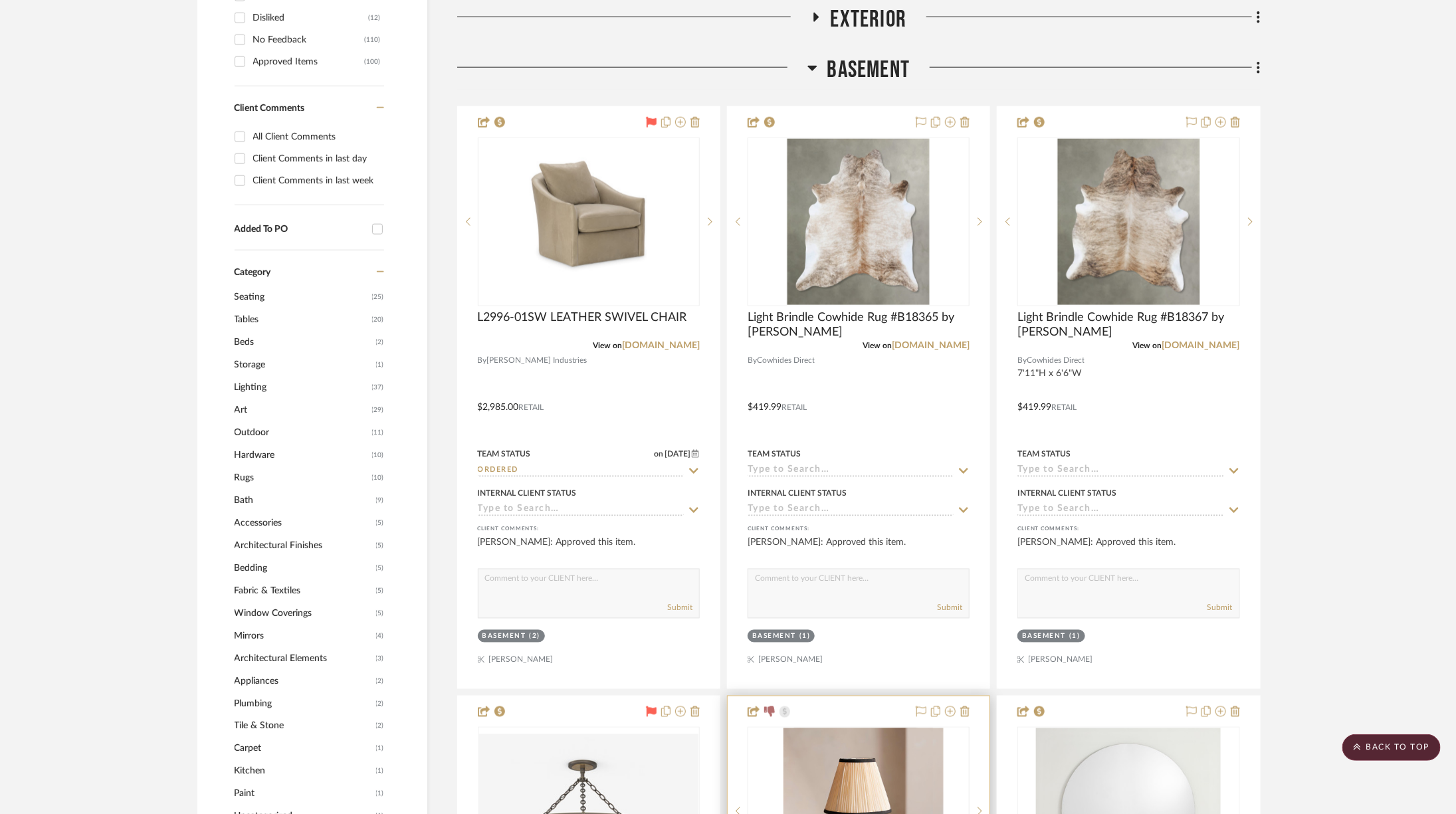
scroll to position [788, 0]
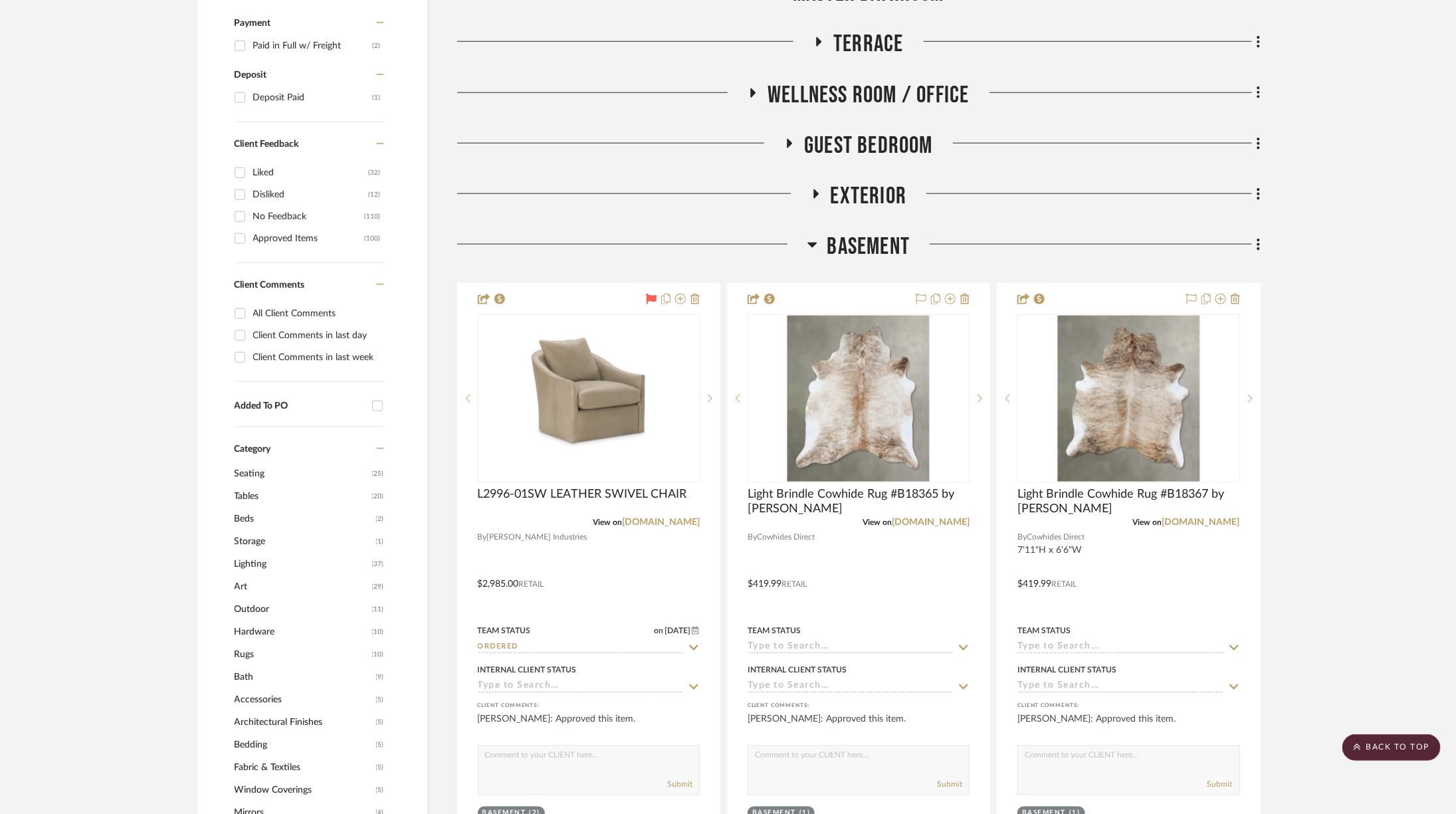
click at [872, 241] on span "Basement" at bounding box center [869, 247] width 83 height 28
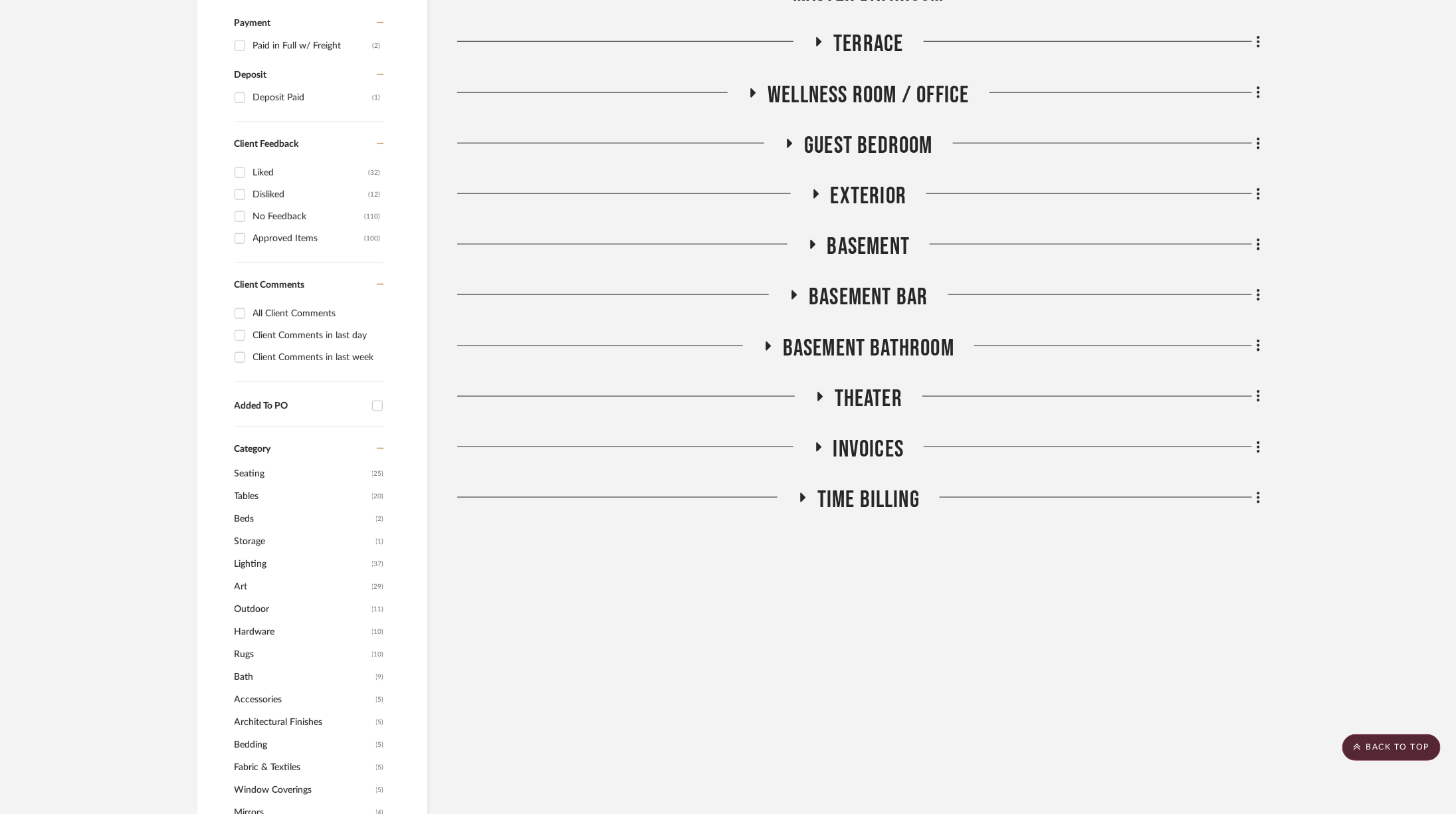
scroll to position [425, 0]
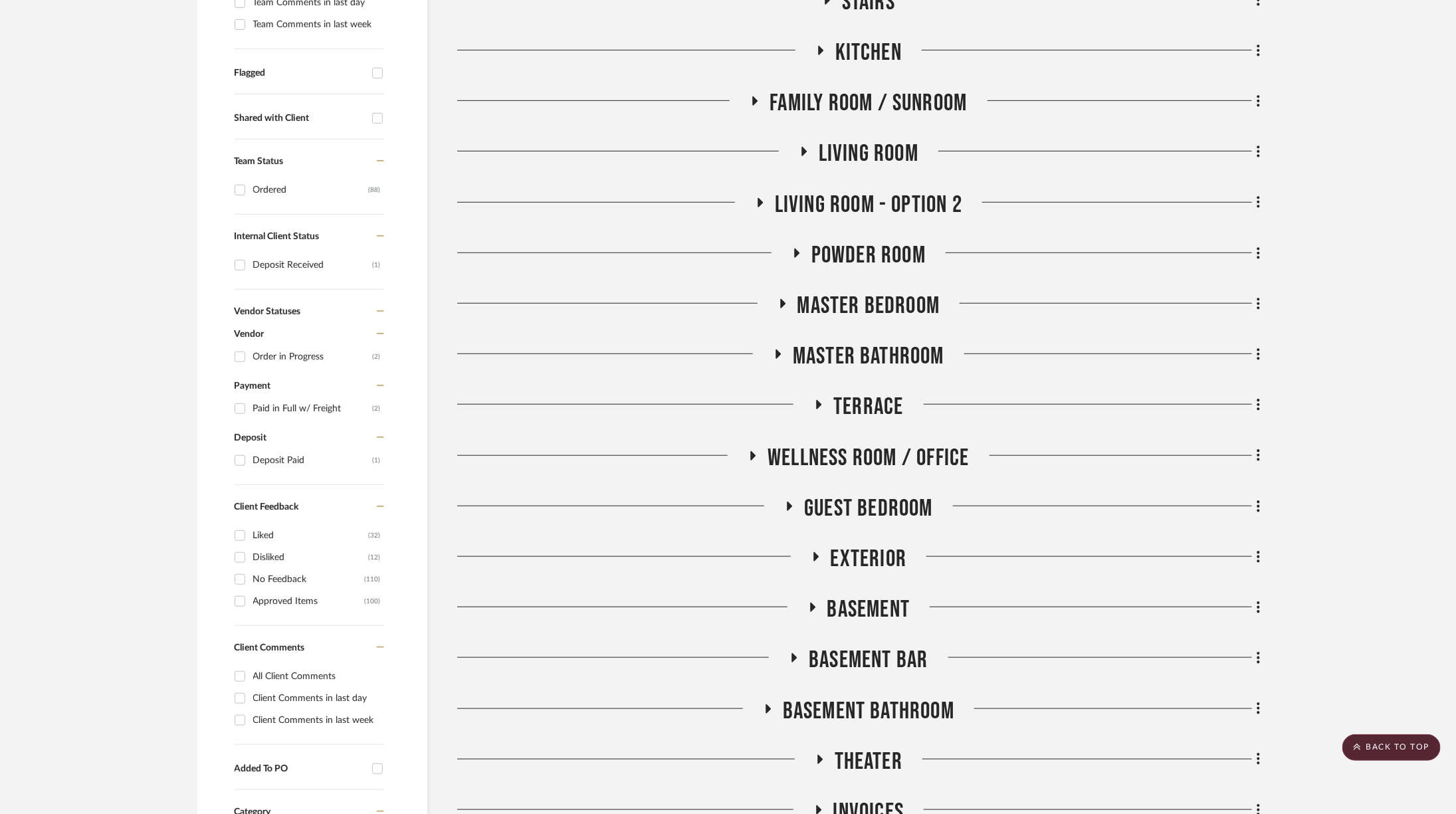
click at [868, 201] on span "Living Room - Option 2" at bounding box center [868, 205] width 188 height 28
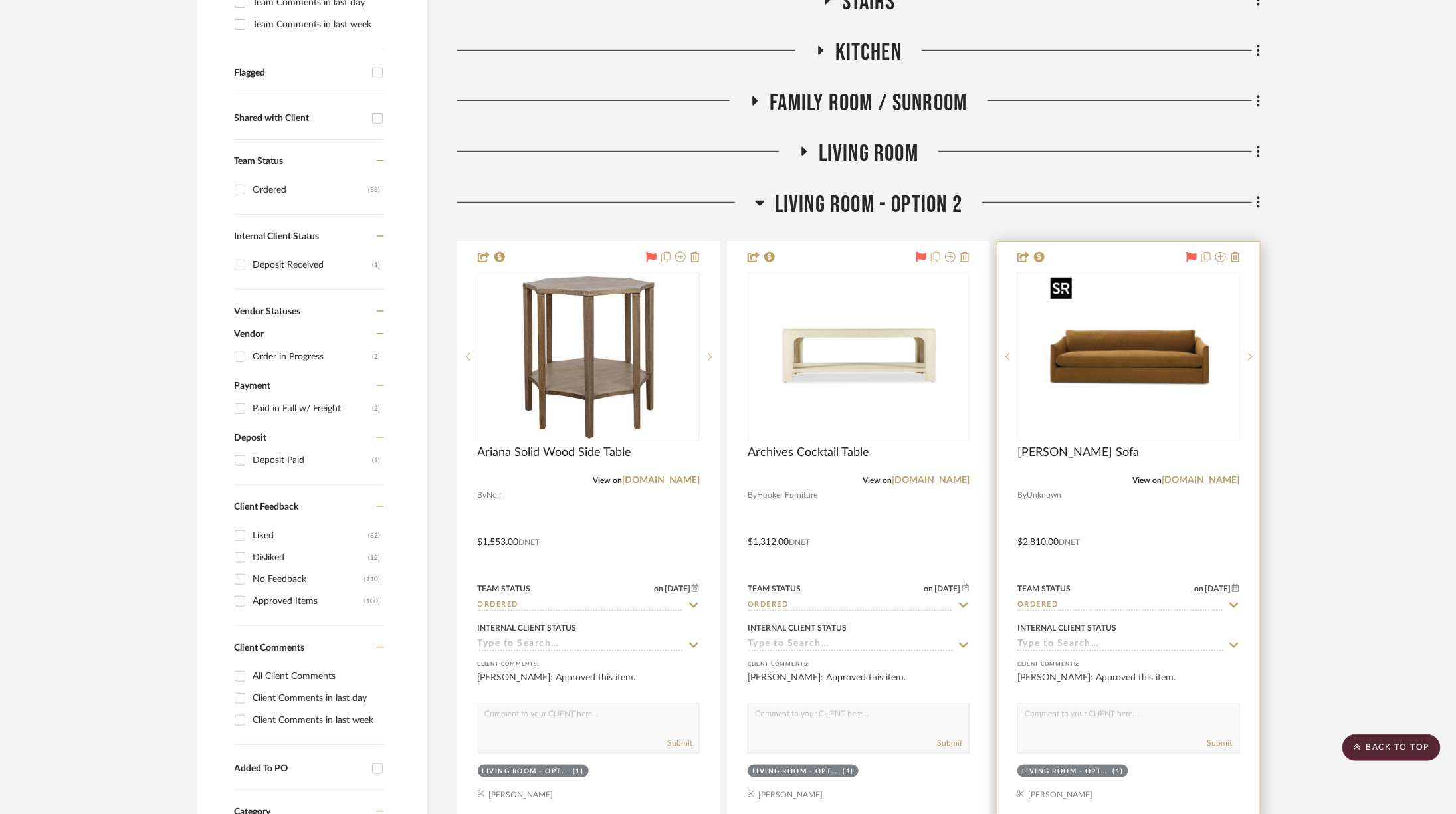
click at [1132, 361] on img "0" at bounding box center [1127, 356] width 166 height 166
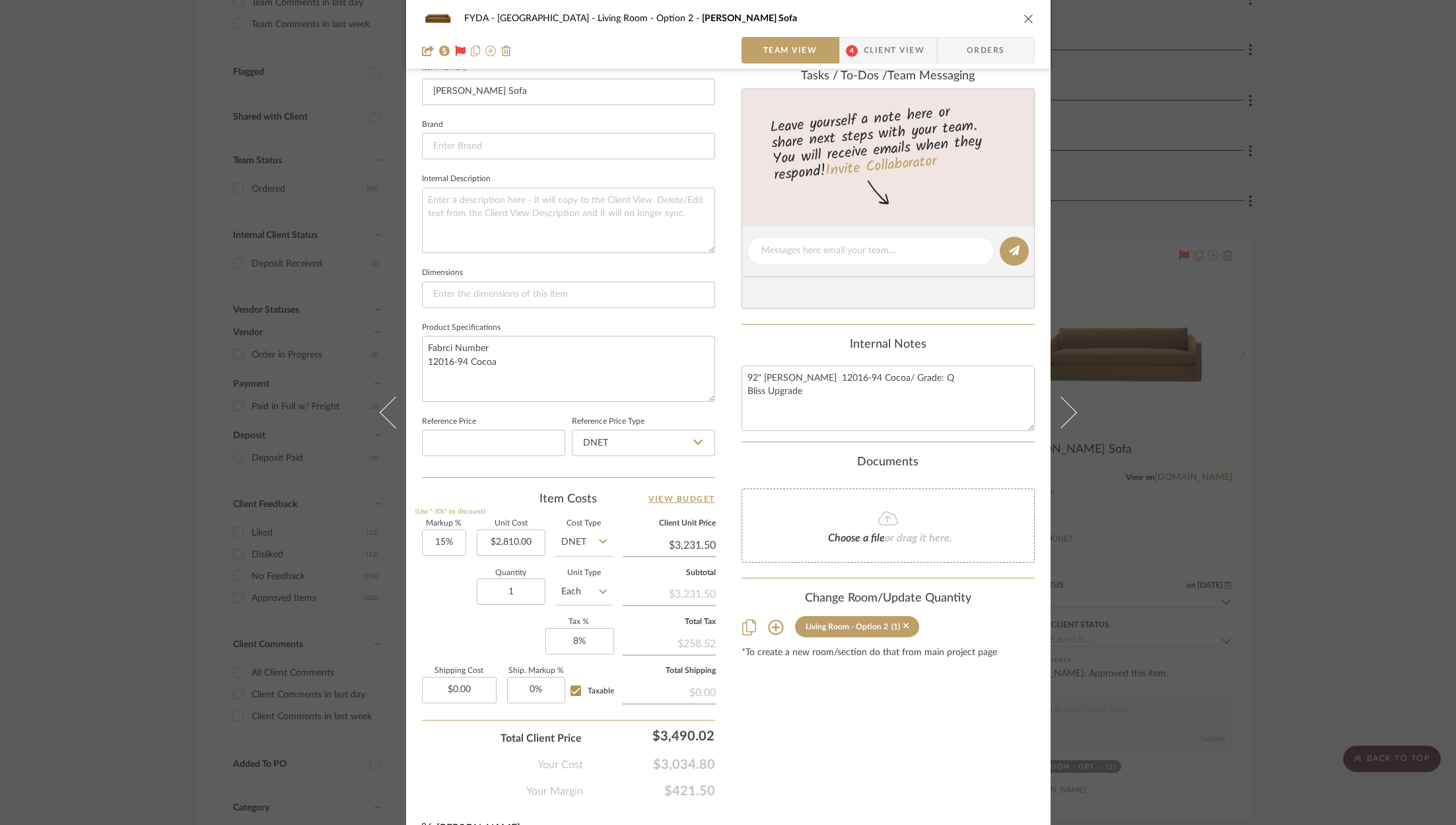
scroll to position [401, 0]
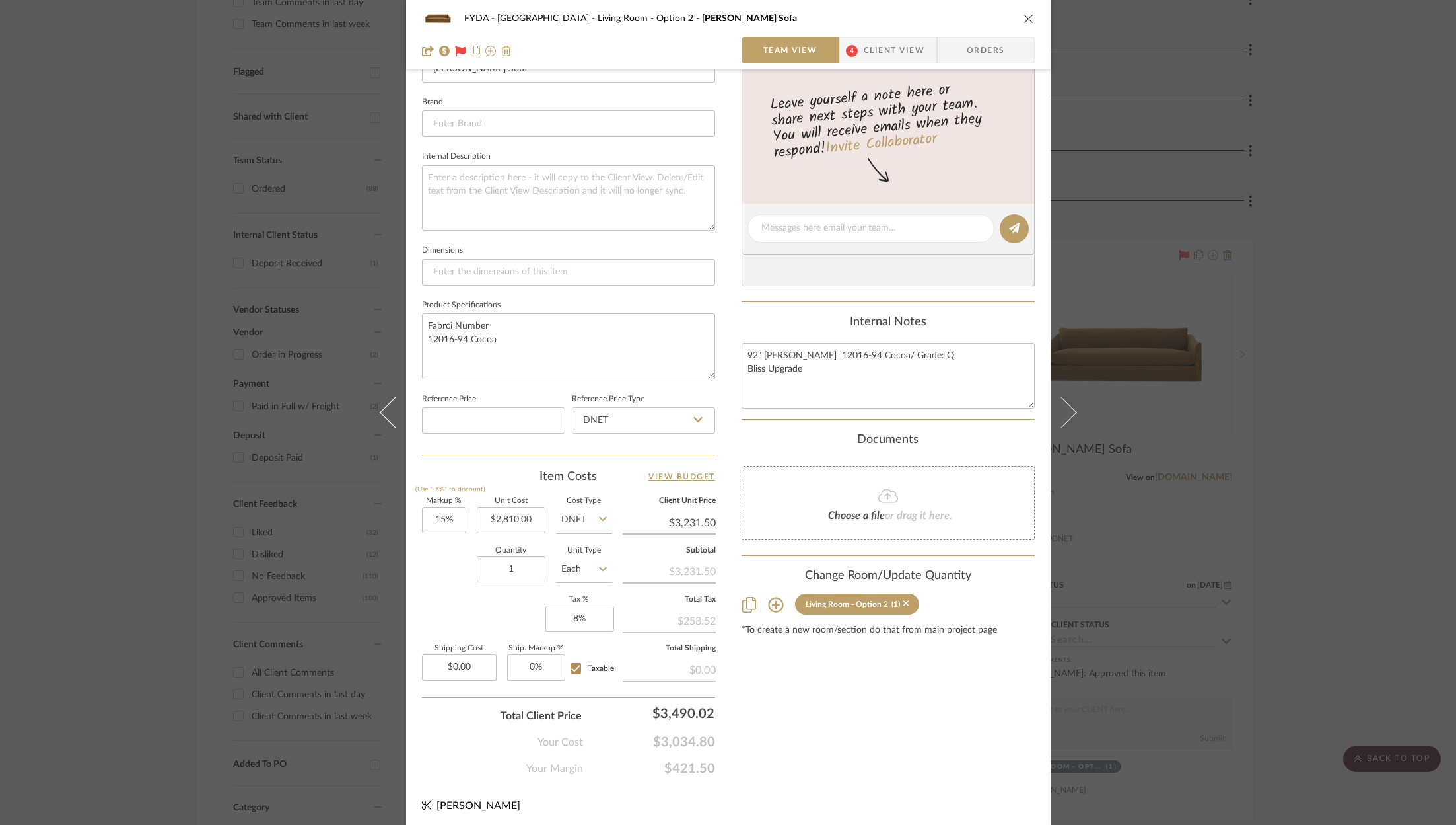
click at [1021, 26] on div "FYDA - 655 City Park Living Room - Option 2 Adler Sofa" at bounding box center [728, 18] width 613 height 27
click at [1023, 17] on icon "close" at bounding box center [1028, 18] width 11 height 11
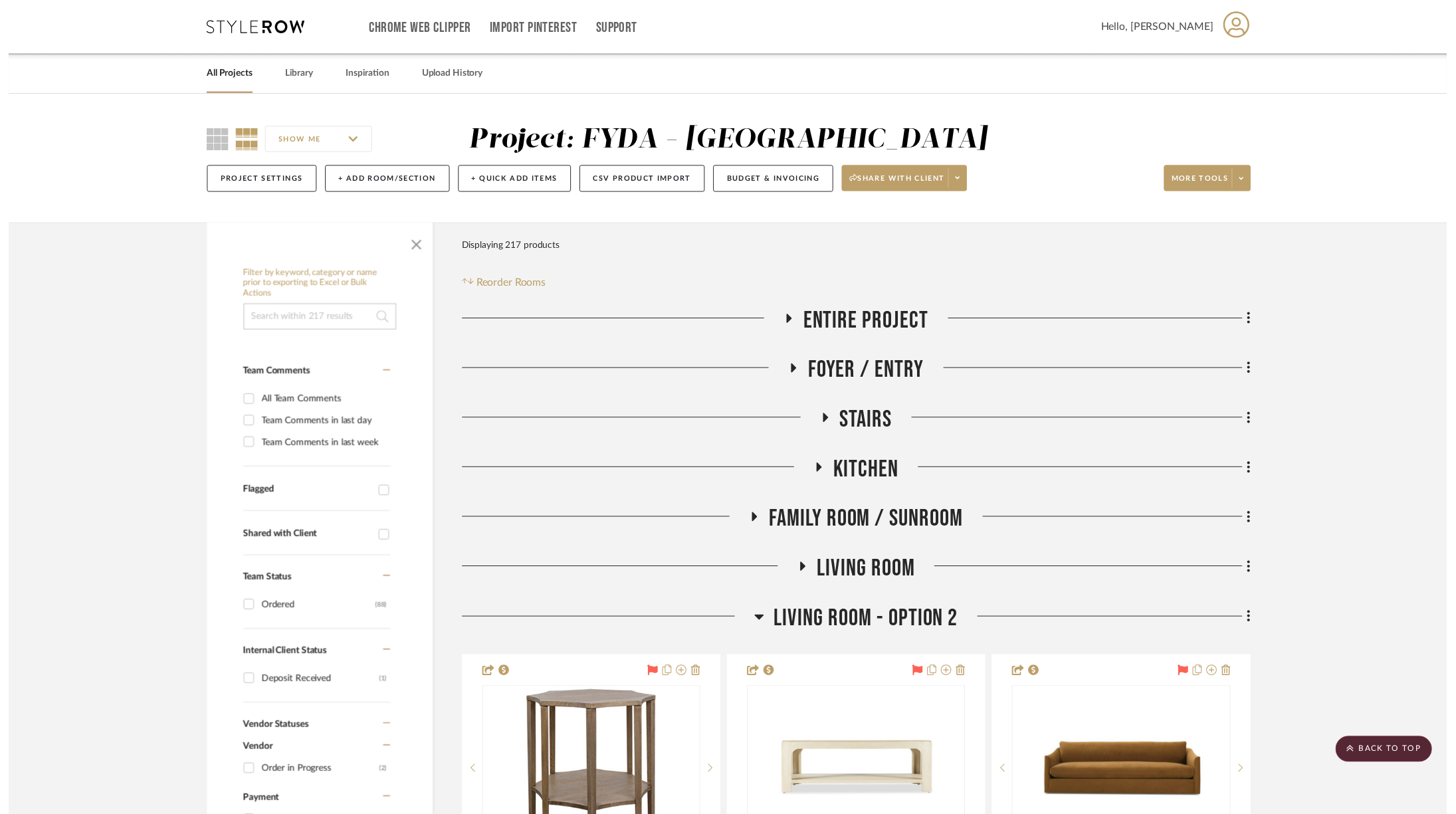
scroll to position [425, 0]
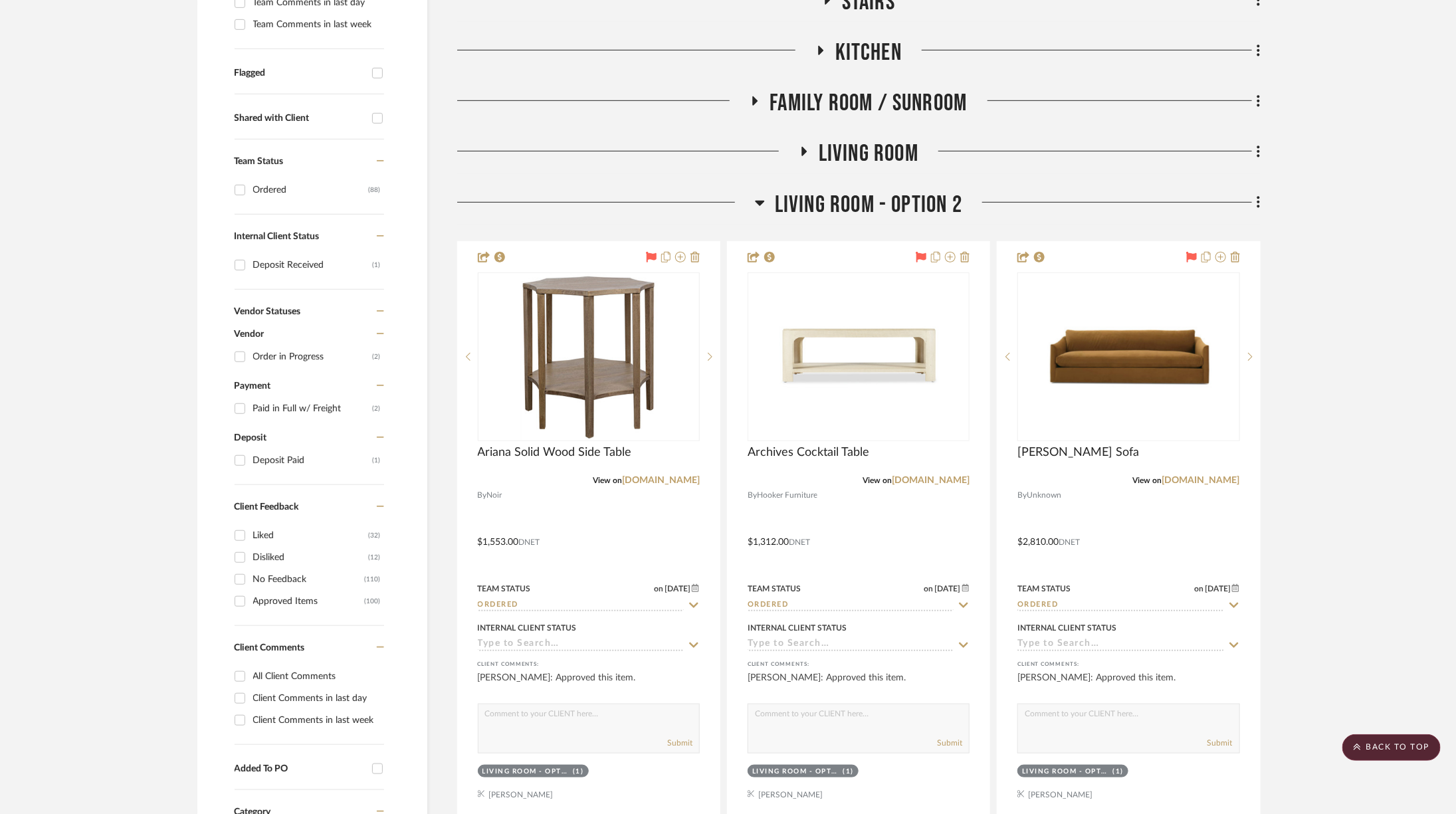
click at [886, 149] on span "Living Room" at bounding box center [869, 153] width 100 height 28
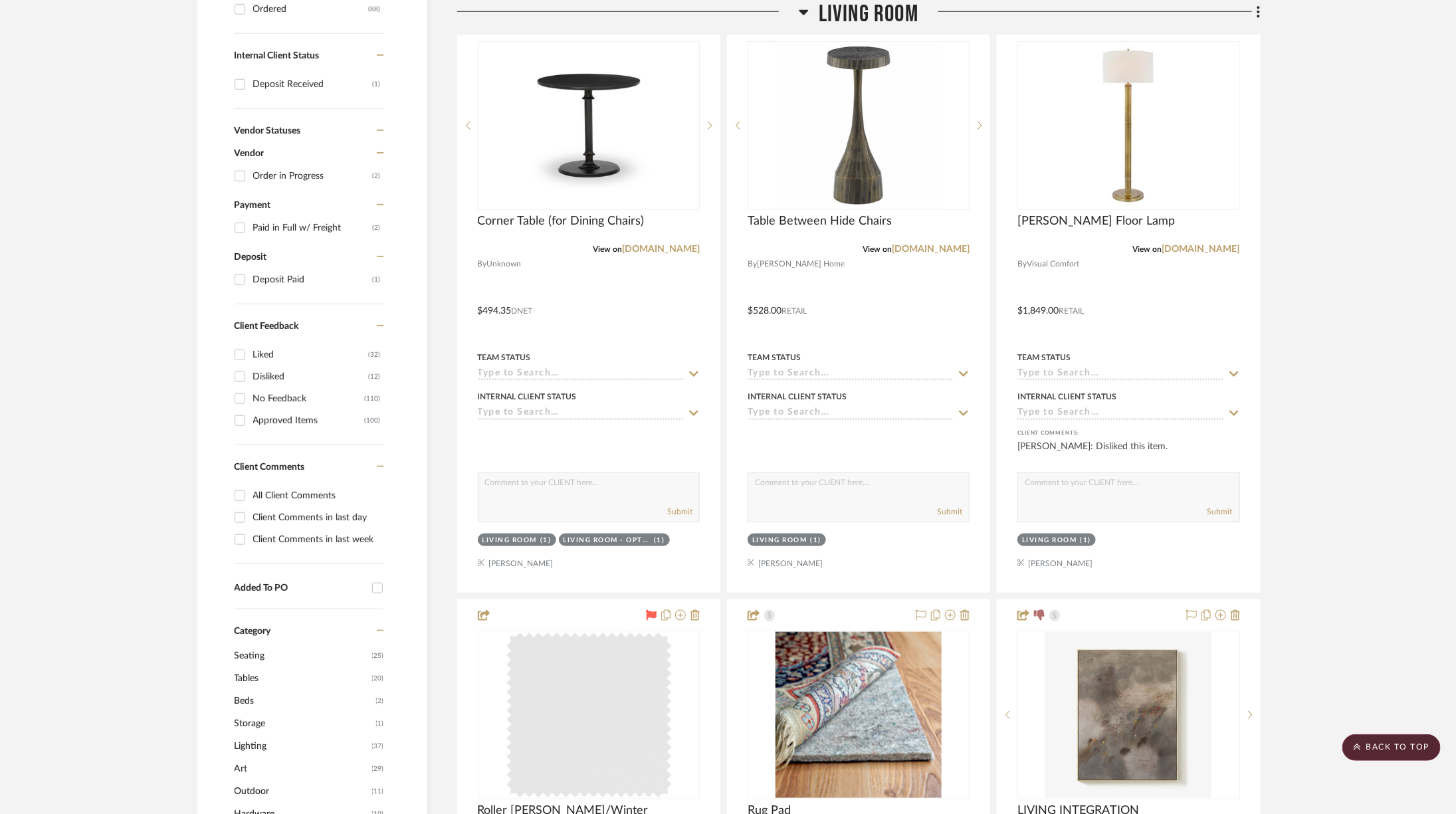
scroll to position [0, 0]
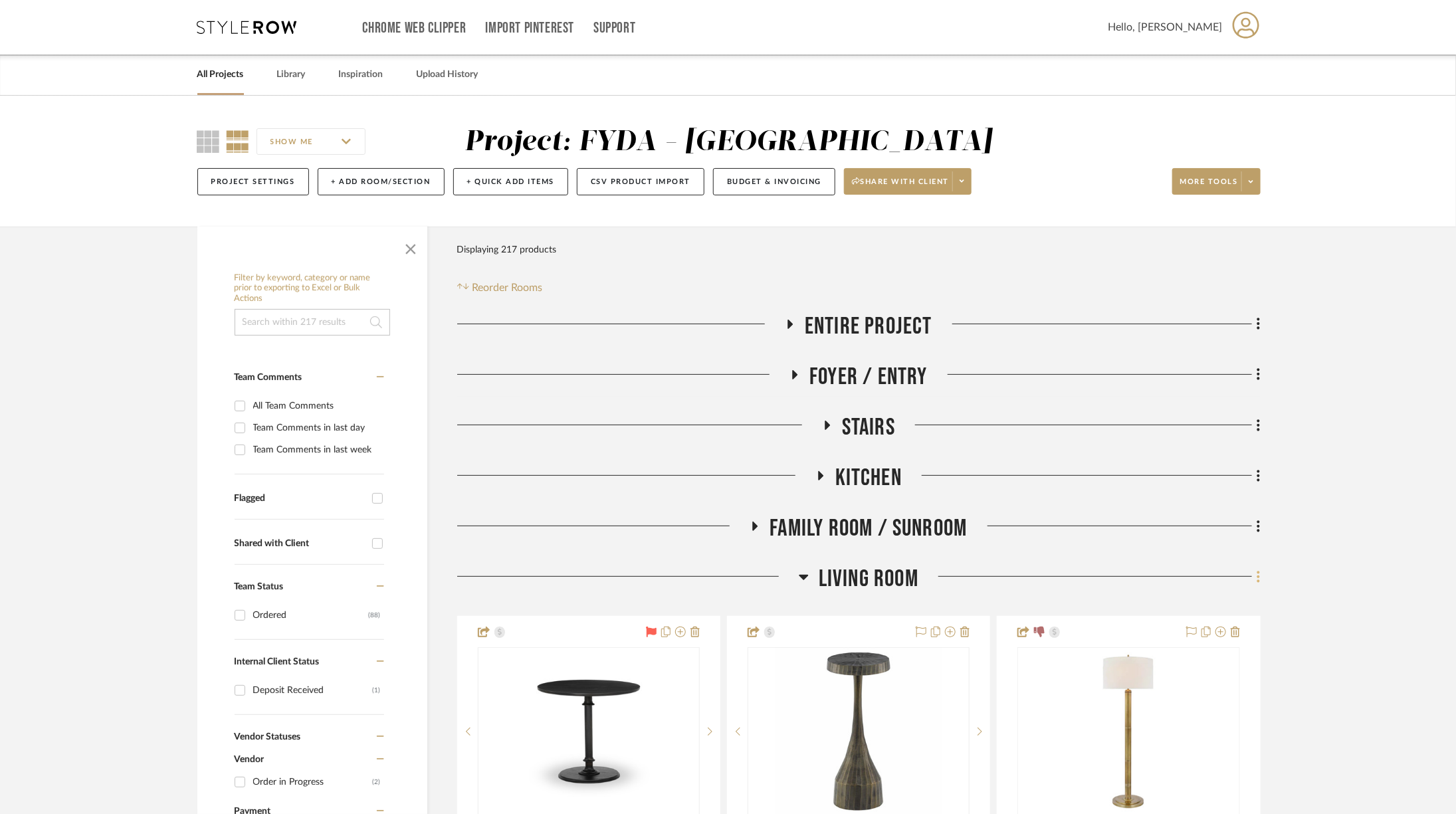
click at [1257, 580] on icon at bounding box center [1258, 577] width 4 height 15
click at [1214, 559] on button "Delete Room" at bounding box center [1198, 550] width 125 height 33
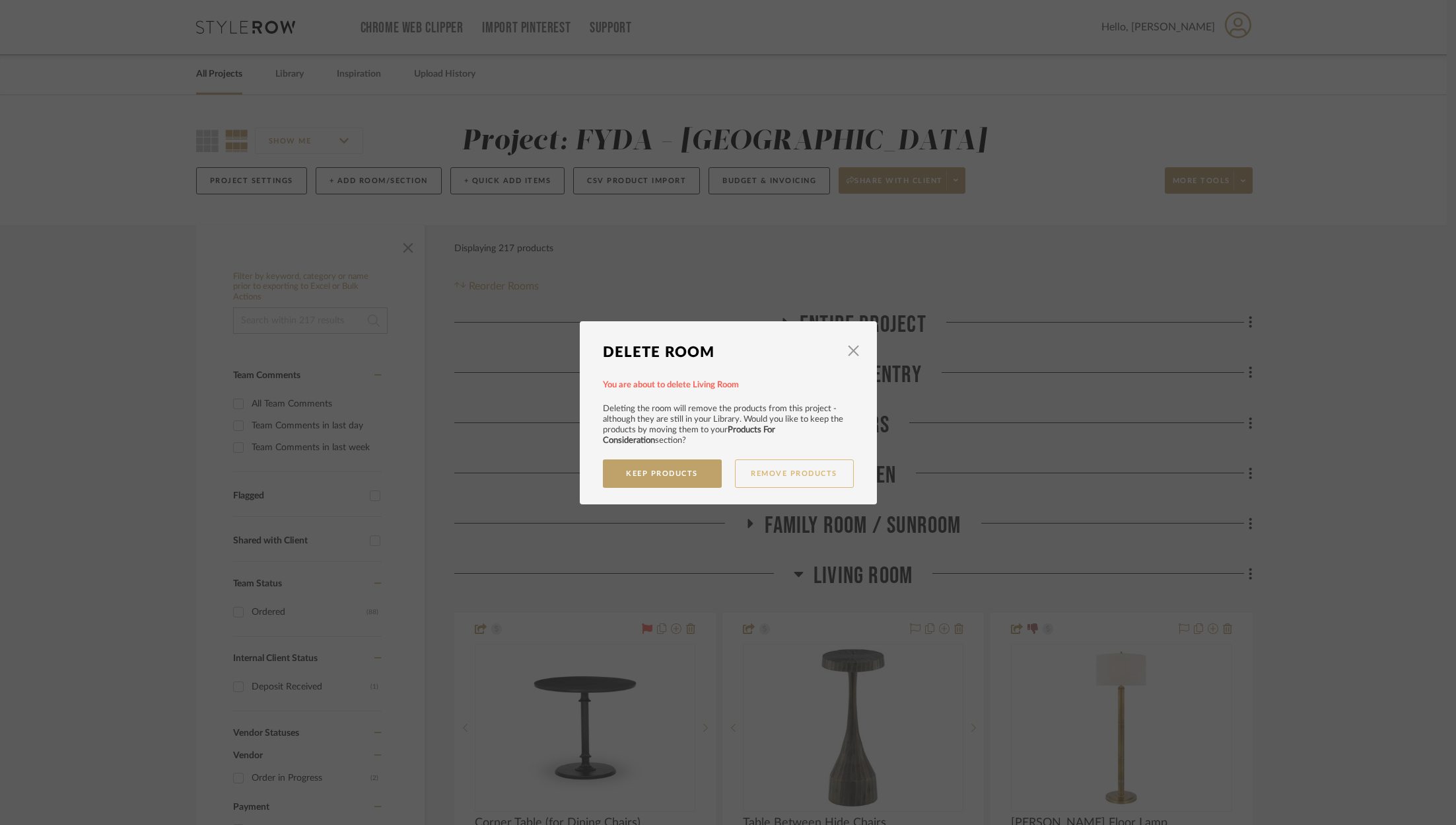
click at [815, 480] on button "Remove Products" at bounding box center [794, 473] width 119 height 28
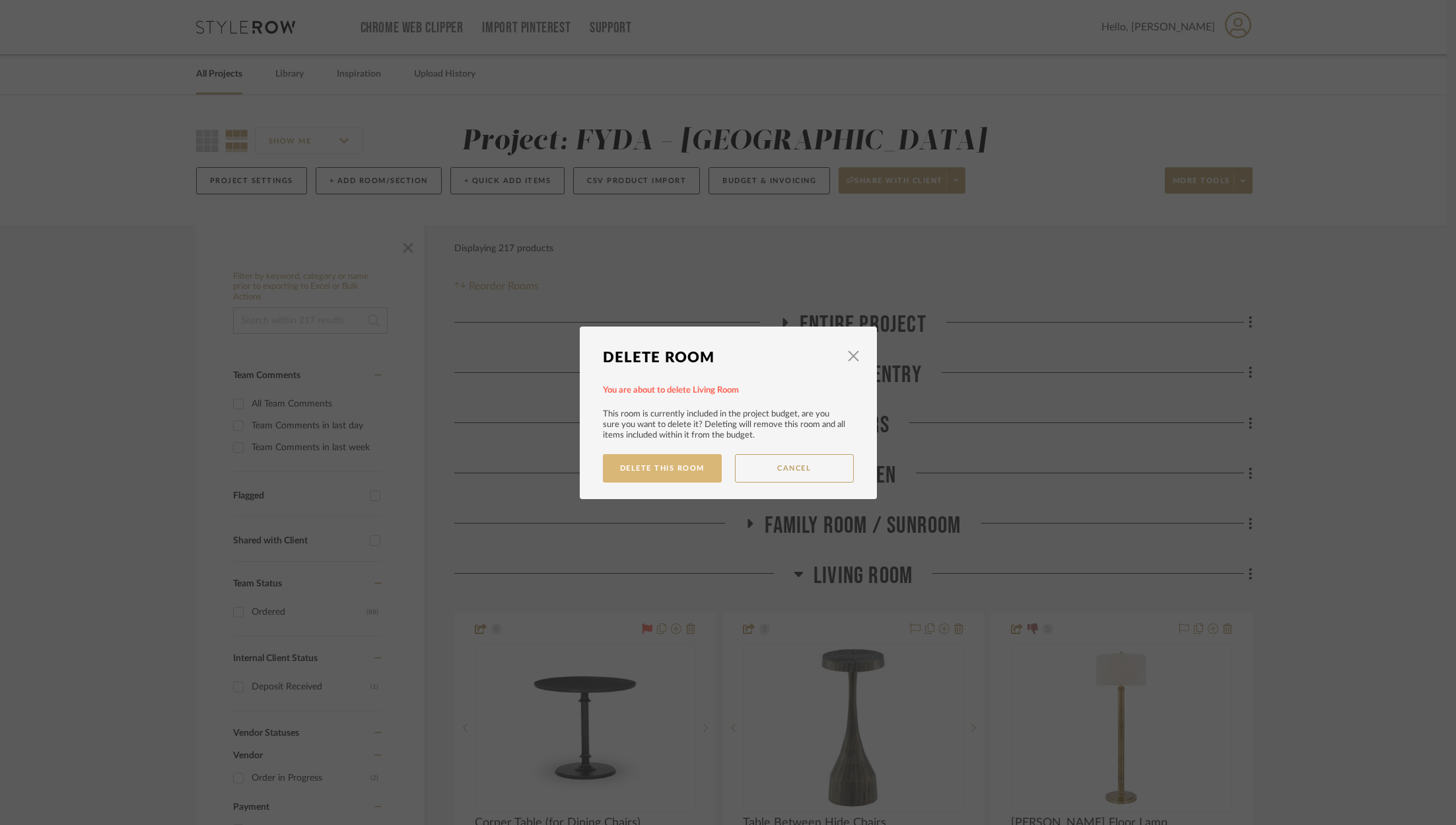
click at [654, 467] on button "Delete This Room" at bounding box center [662, 468] width 119 height 28
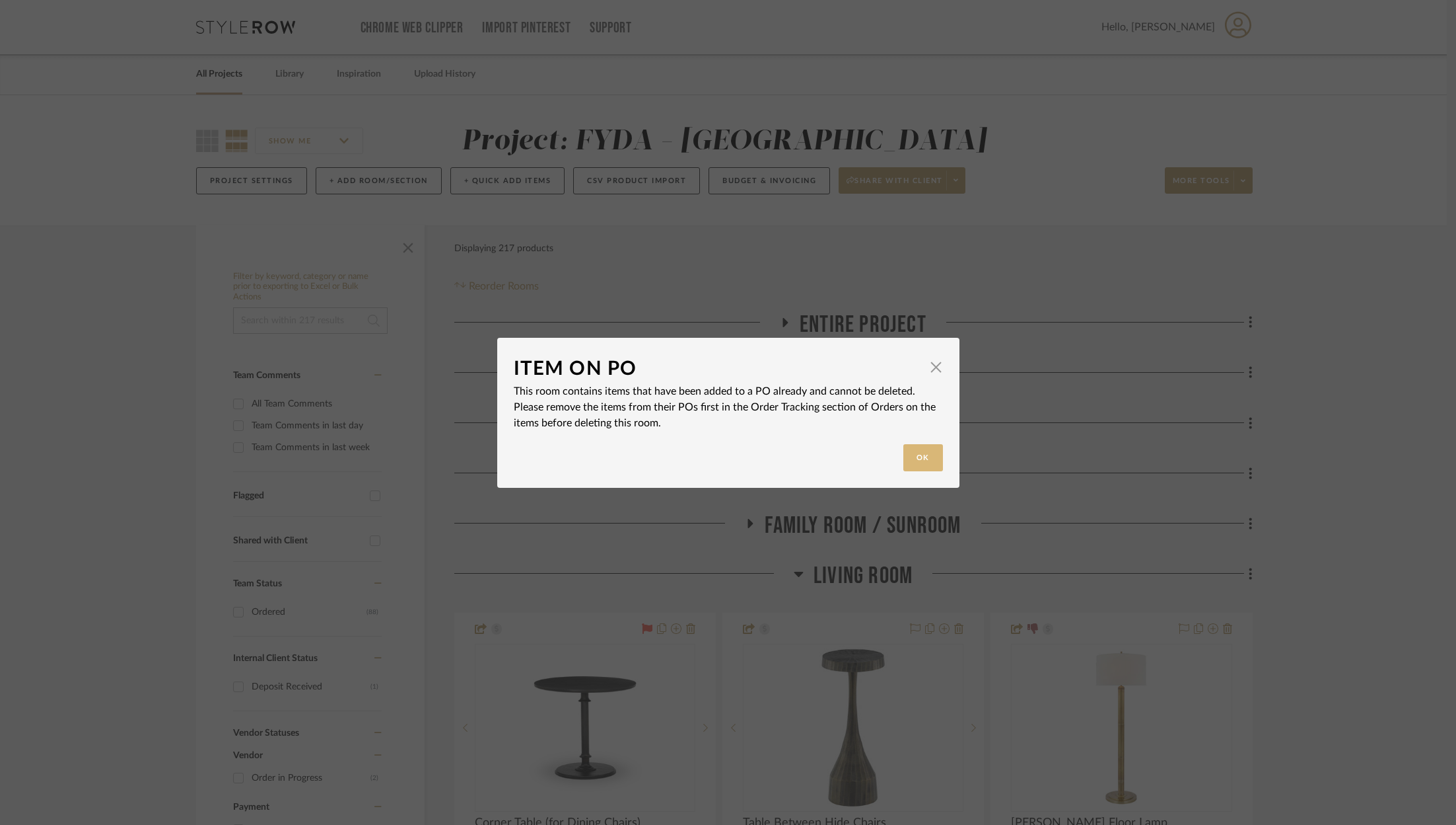
drag, startPoint x: 927, startPoint y: 444, endPoint x: 926, endPoint y: 457, distance: 13.0
click at [927, 446] on button "Ok" at bounding box center [923, 458] width 40 height 27
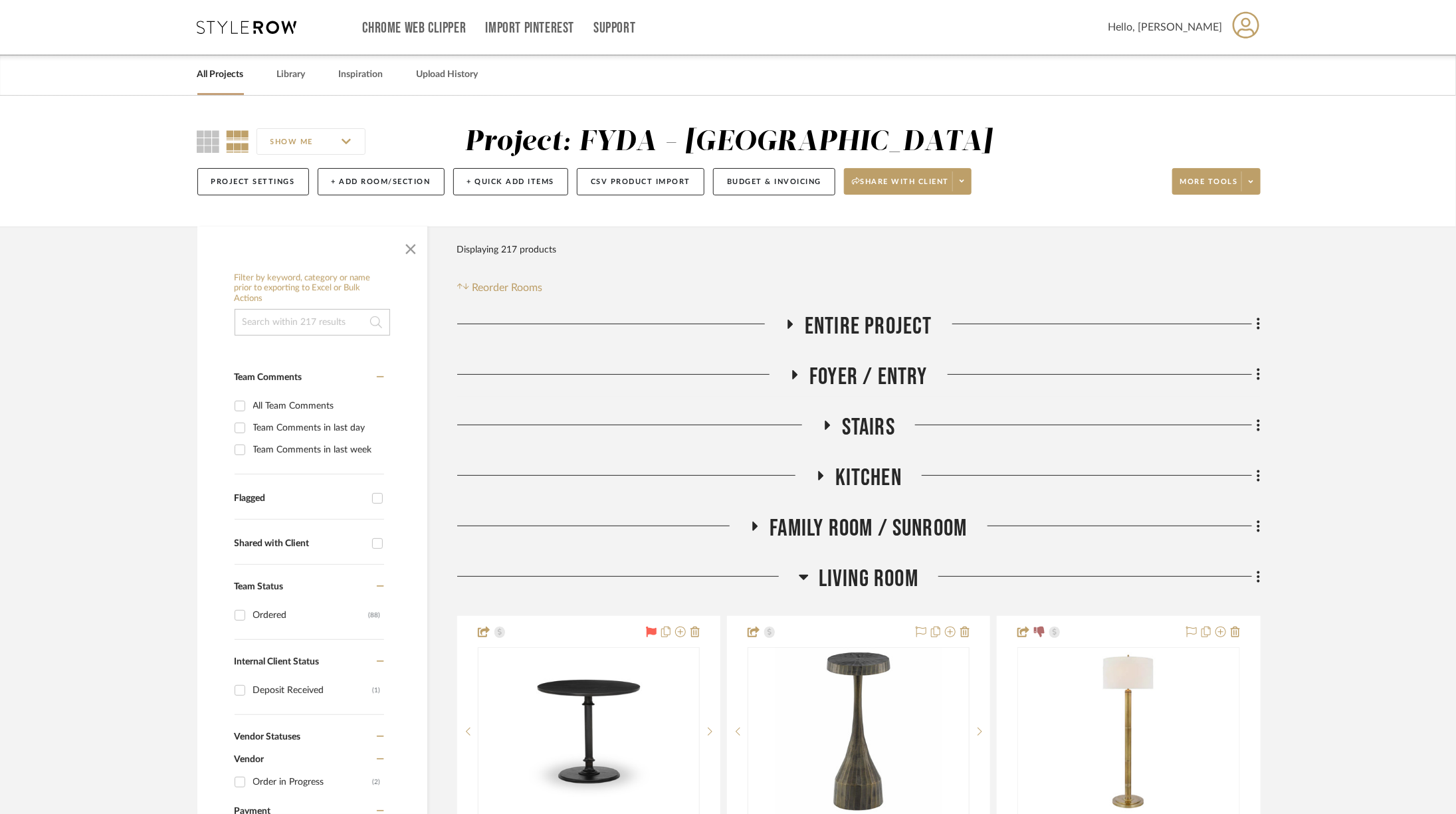
click at [1258, 578] on icon at bounding box center [1258, 577] width 3 height 12
click at [1182, 558] on button "Delete Room" at bounding box center [1198, 550] width 125 height 33
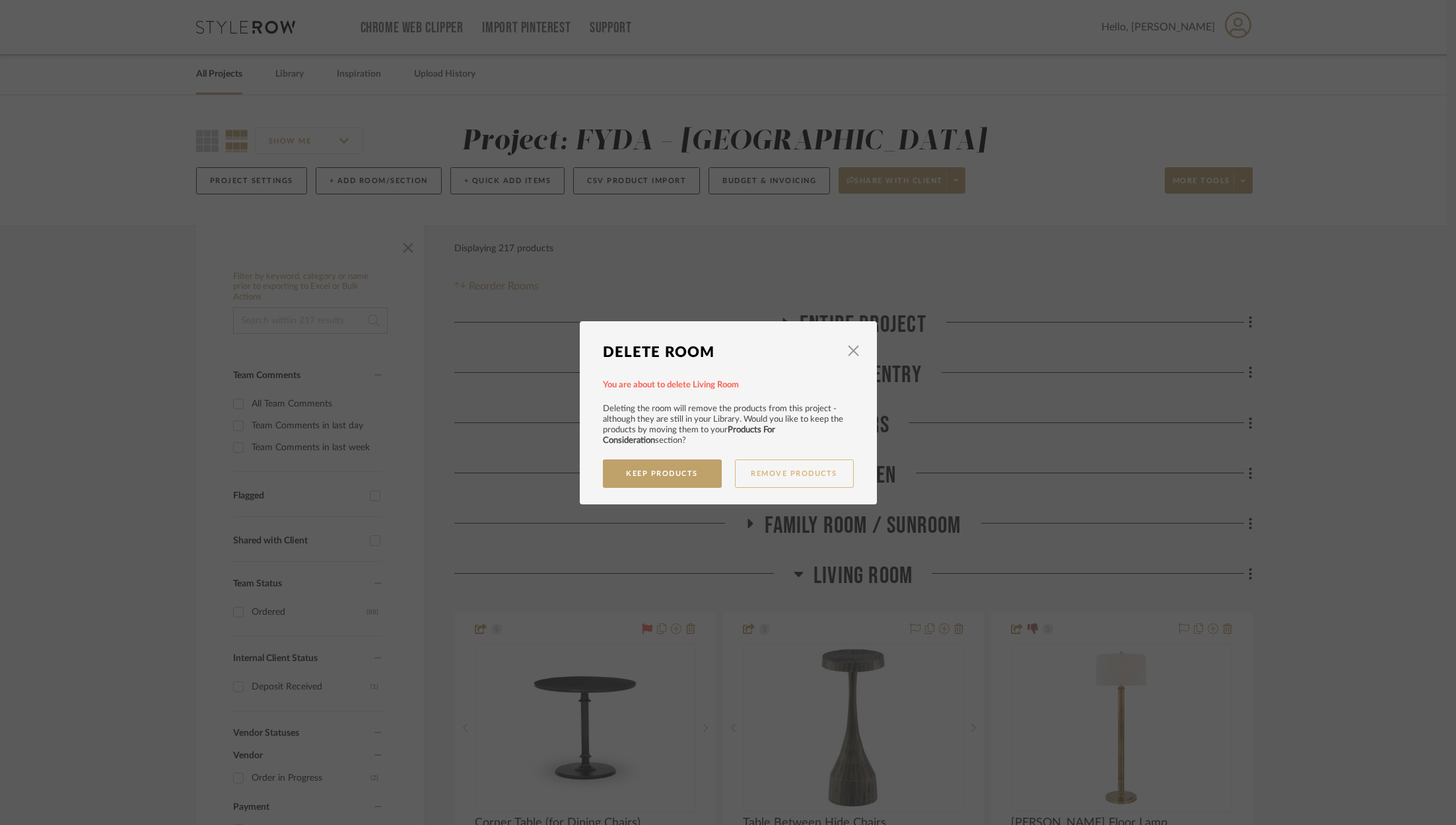
click at [806, 477] on button "Remove Products" at bounding box center [794, 473] width 119 height 28
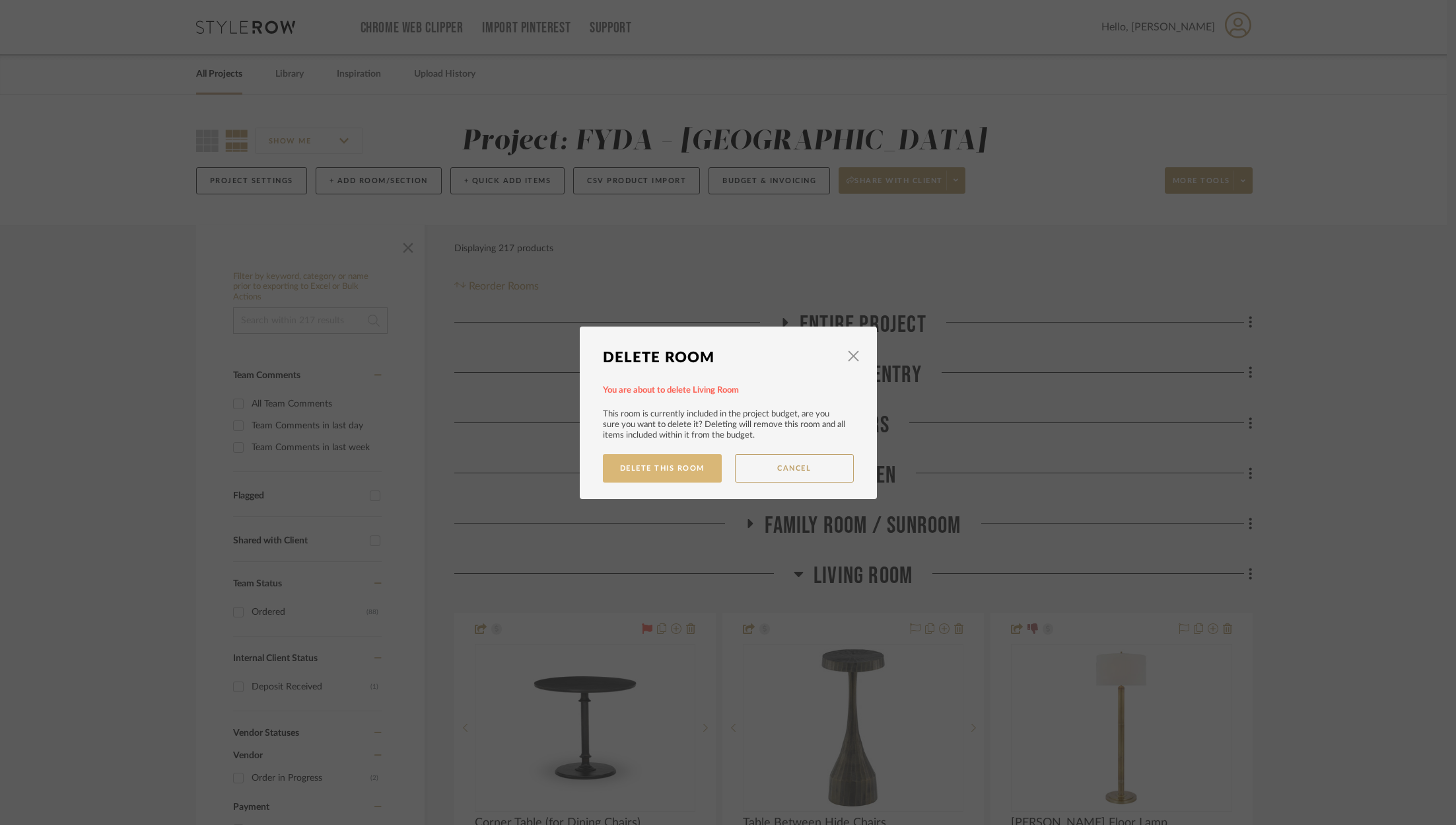
click at [666, 464] on button "Delete This Room" at bounding box center [662, 468] width 119 height 28
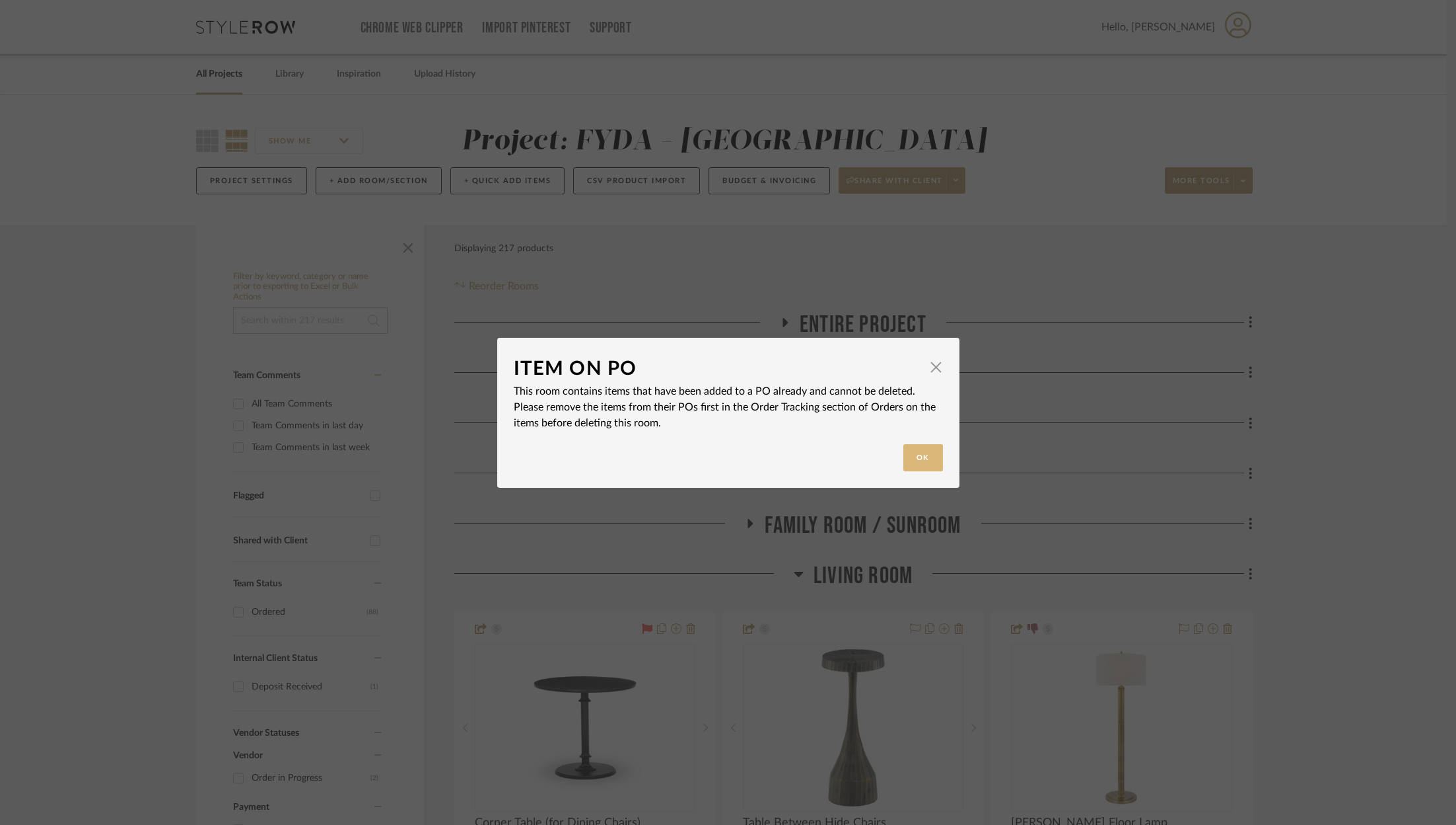
click at [926, 460] on button "Ok" at bounding box center [923, 458] width 40 height 27
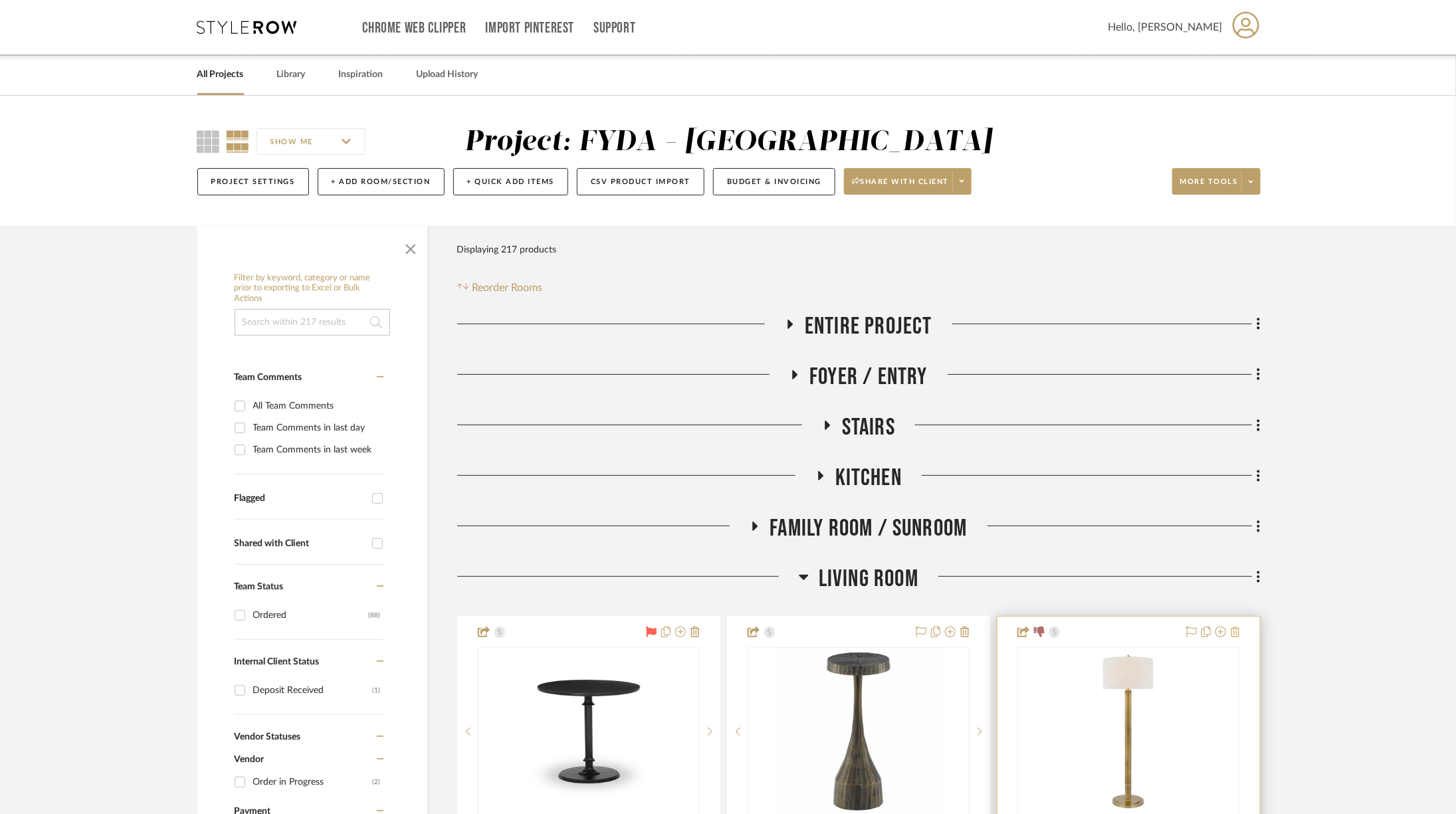
click at [1232, 631] on icon at bounding box center [1235, 631] width 9 height 11
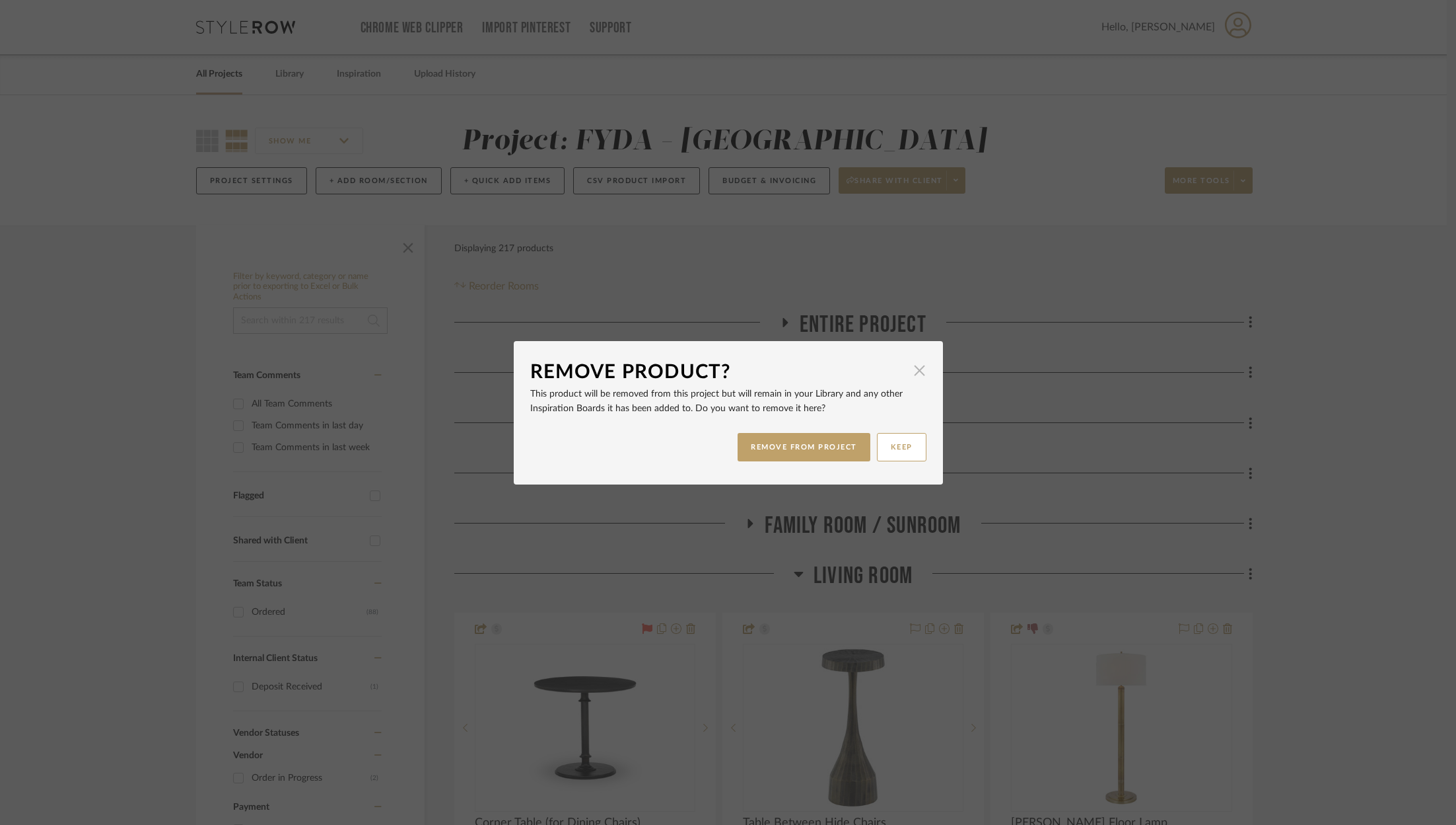
click at [911, 374] on span "button" at bounding box center [920, 371] width 27 height 27
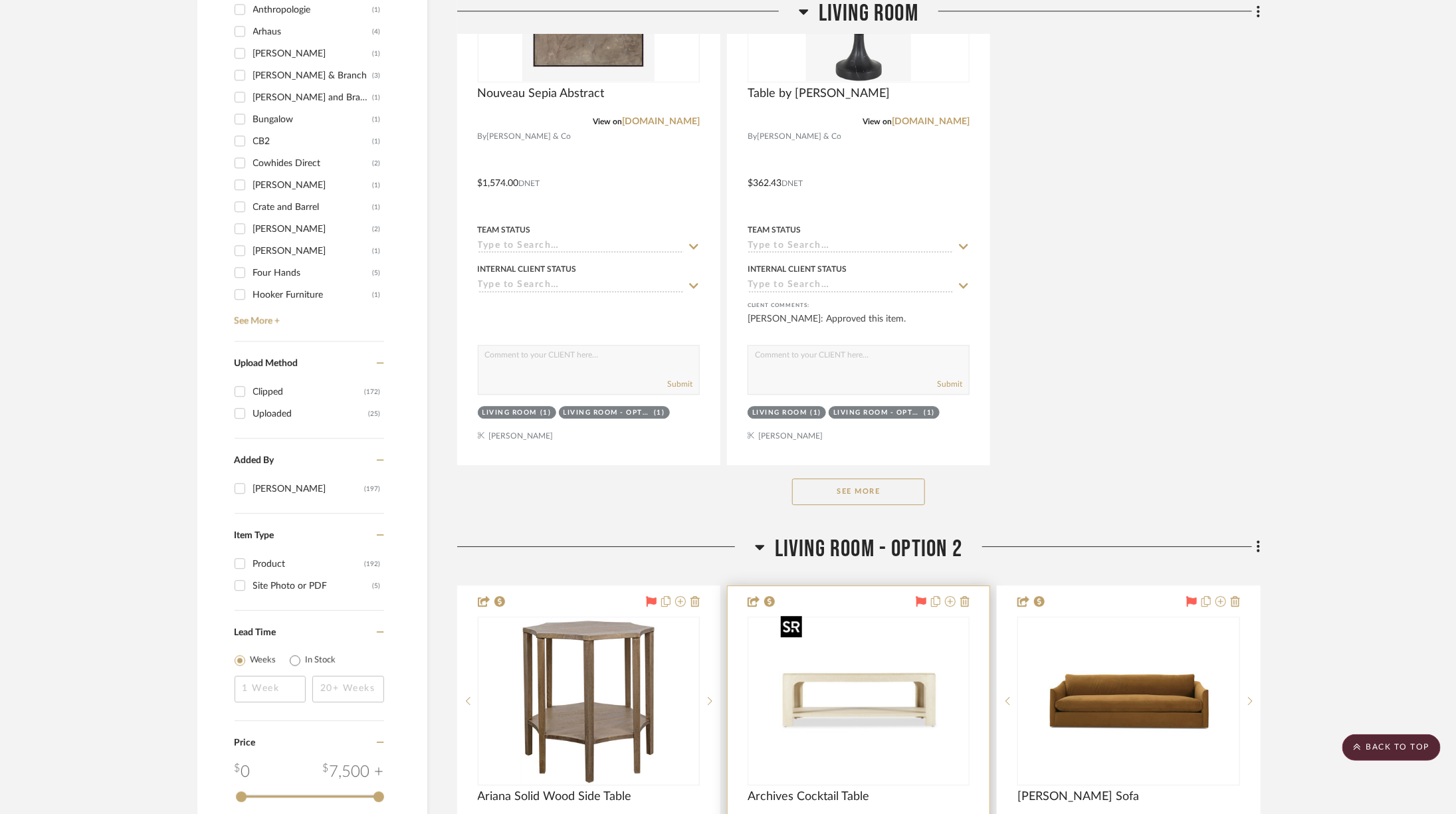
scroll to position [2022, 0]
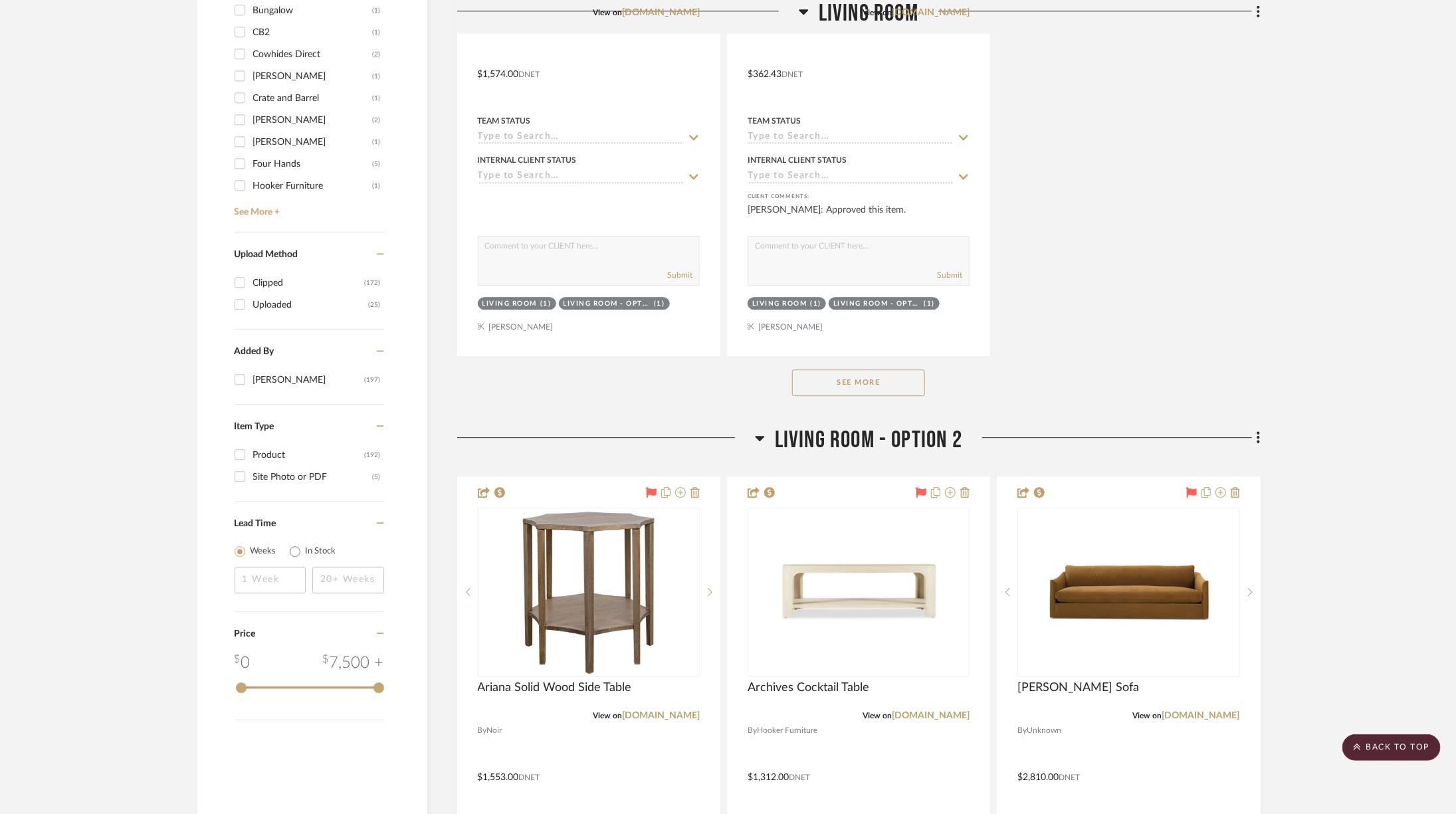
click at [888, 384] on button "See More" at bounding box center [858, 383] width 133 height 27
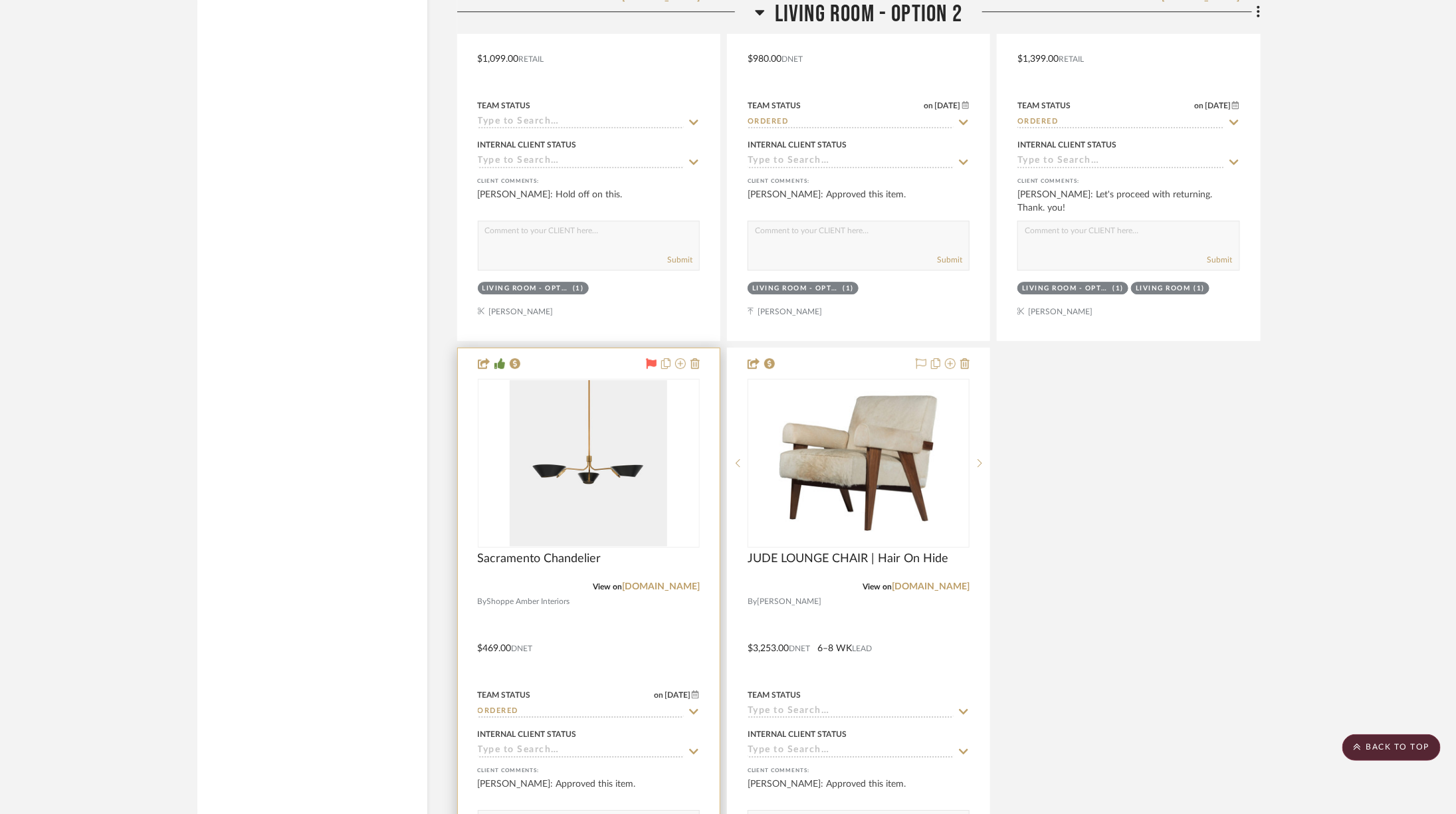
scroll to position [5181, 0]
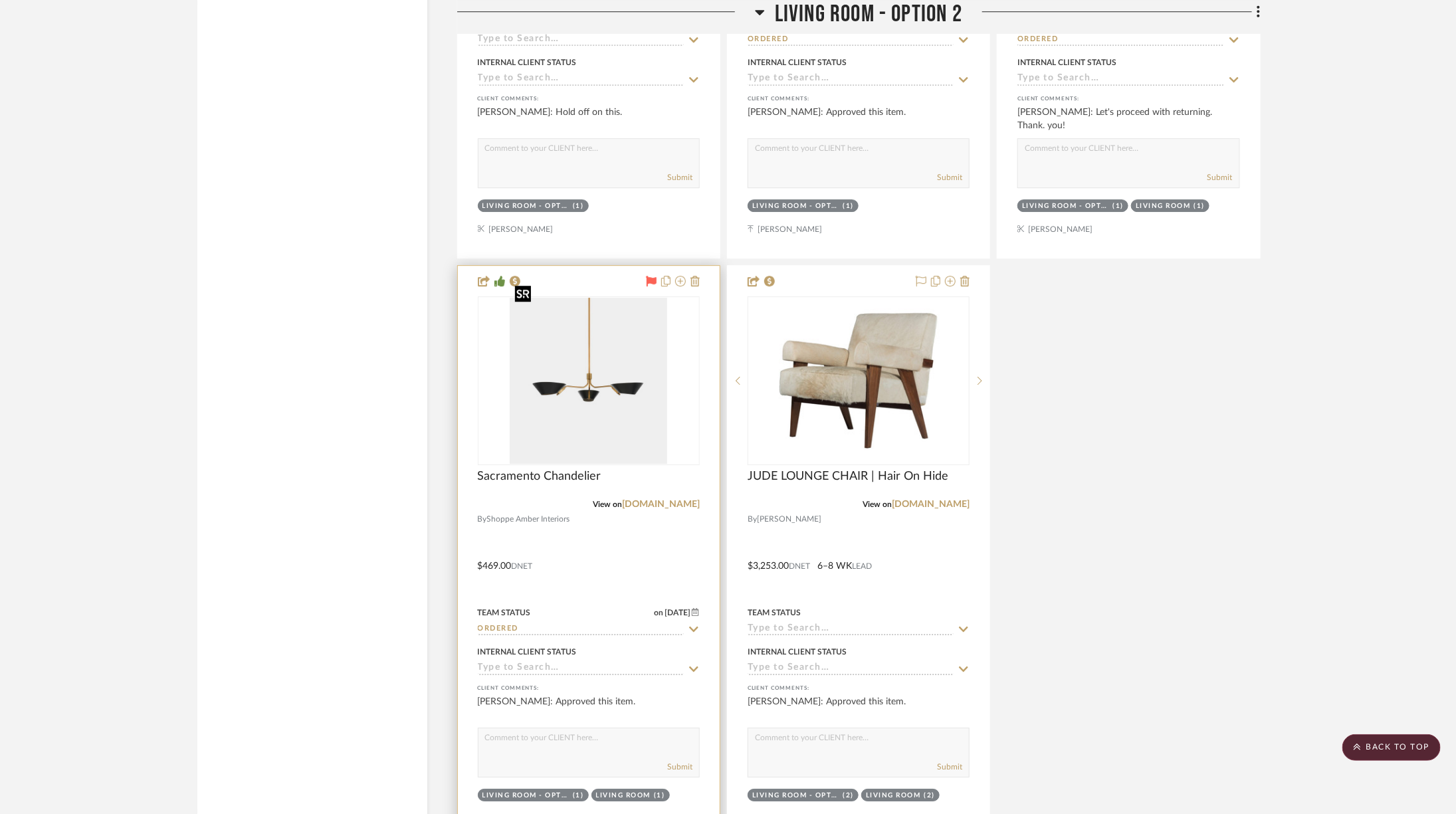
click at [0, 0] on img at bounding box center [0, 0] width 0 height 0
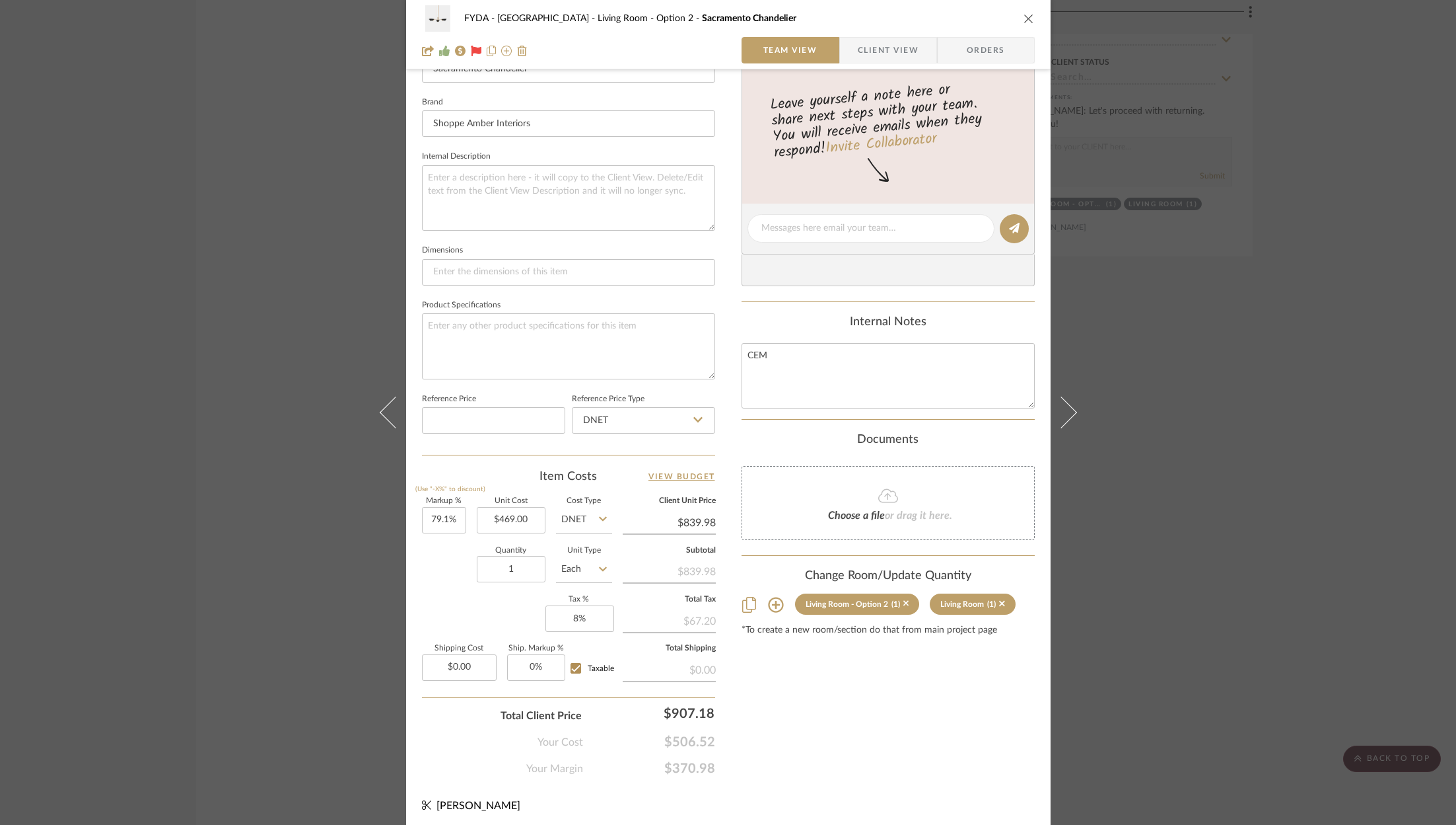
scroll to position [0, 0]
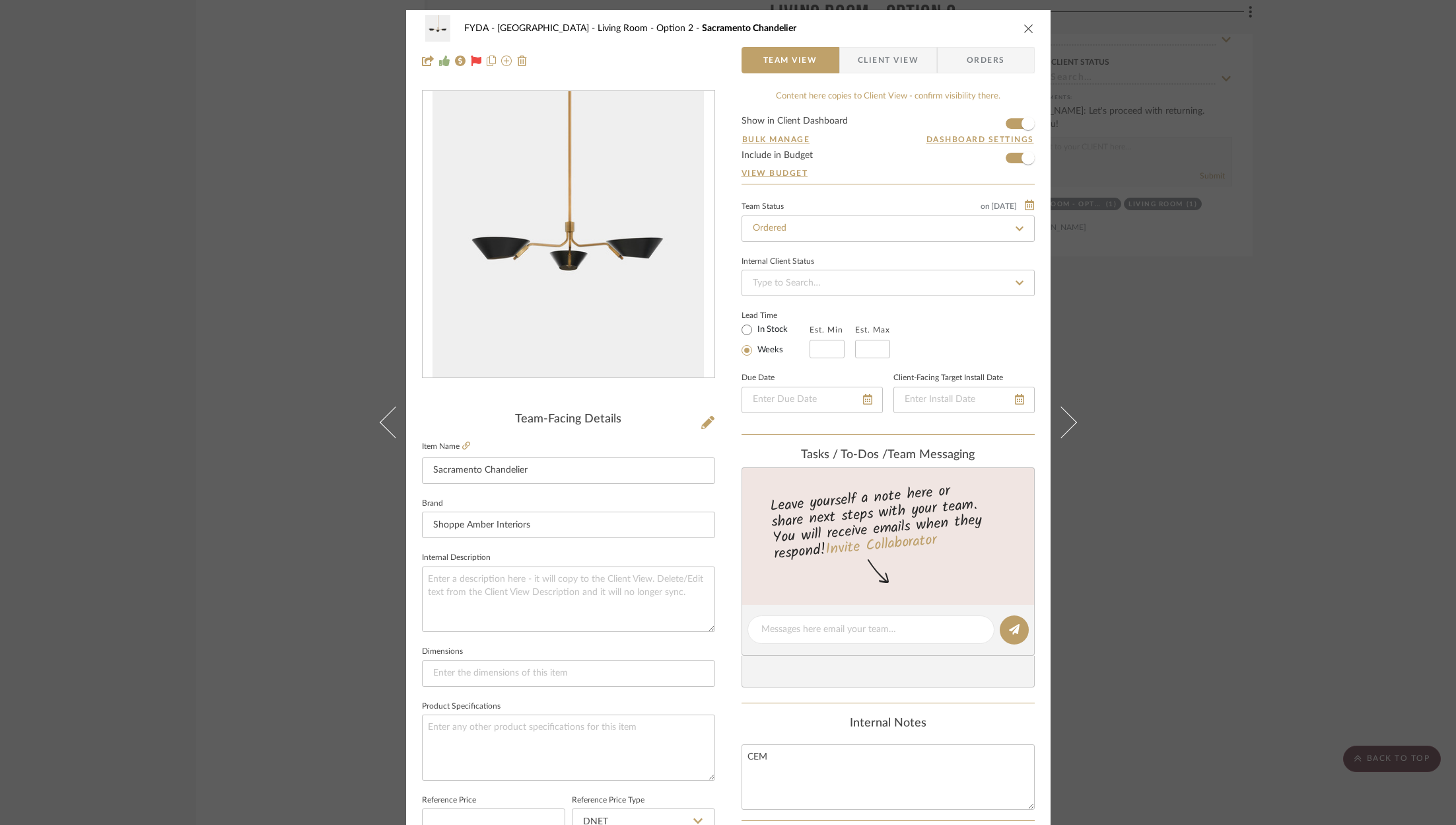
drag, startPoint x: 1312, startPoint y: 309, endPoint x: 1316, endPoint y: 303, distance: 7.2
click at [1316, 303] on div "FYDA - 655 City Park Living Room - Option 2 Sacramento Chandelier Team View Cli…" at bounding box center [728, 412] width 1456 height 825
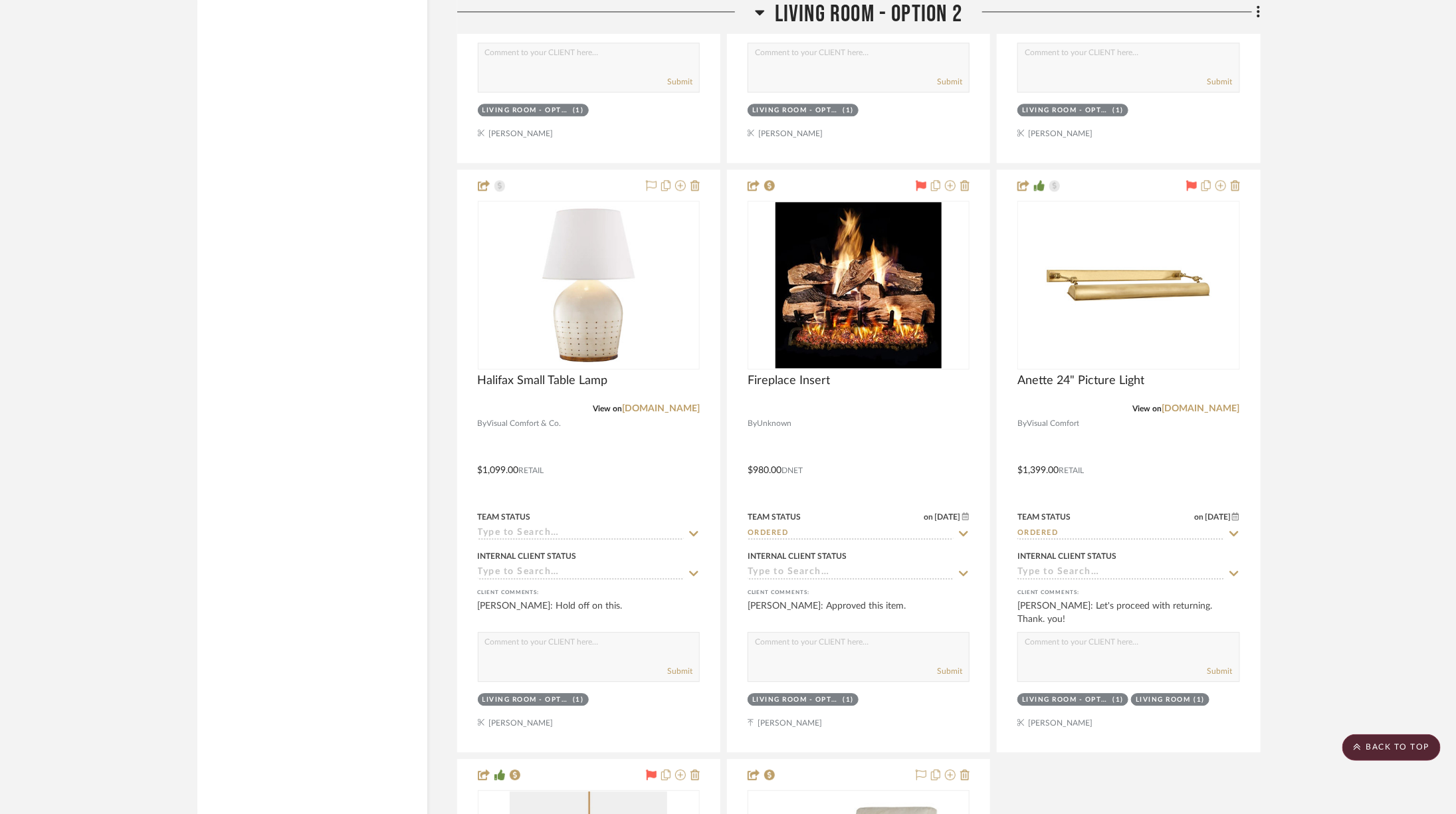
scroll to position [4604, 0]
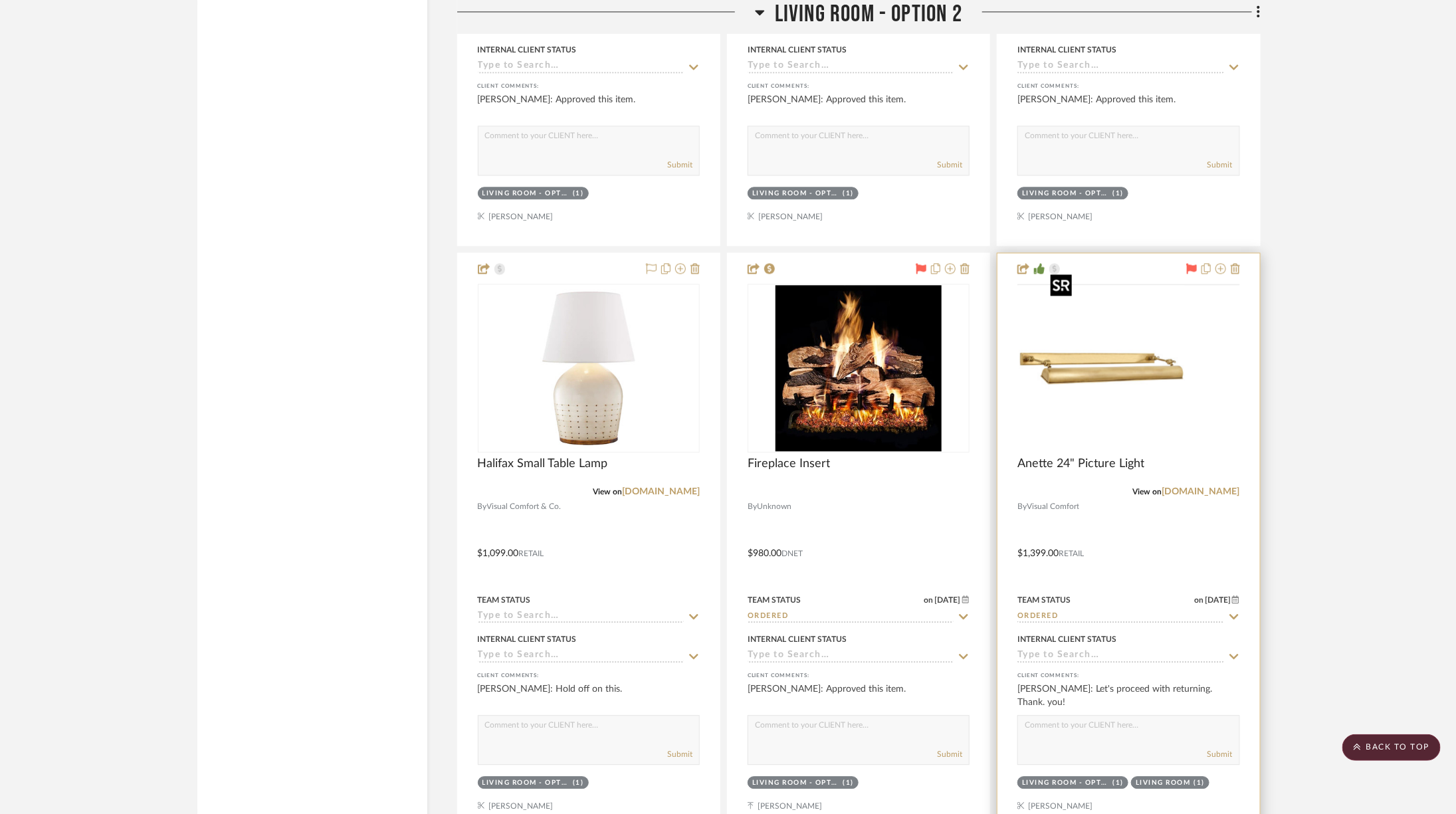
click at [0, 0] on img at bounding box center [0, 0] width 0 height 0
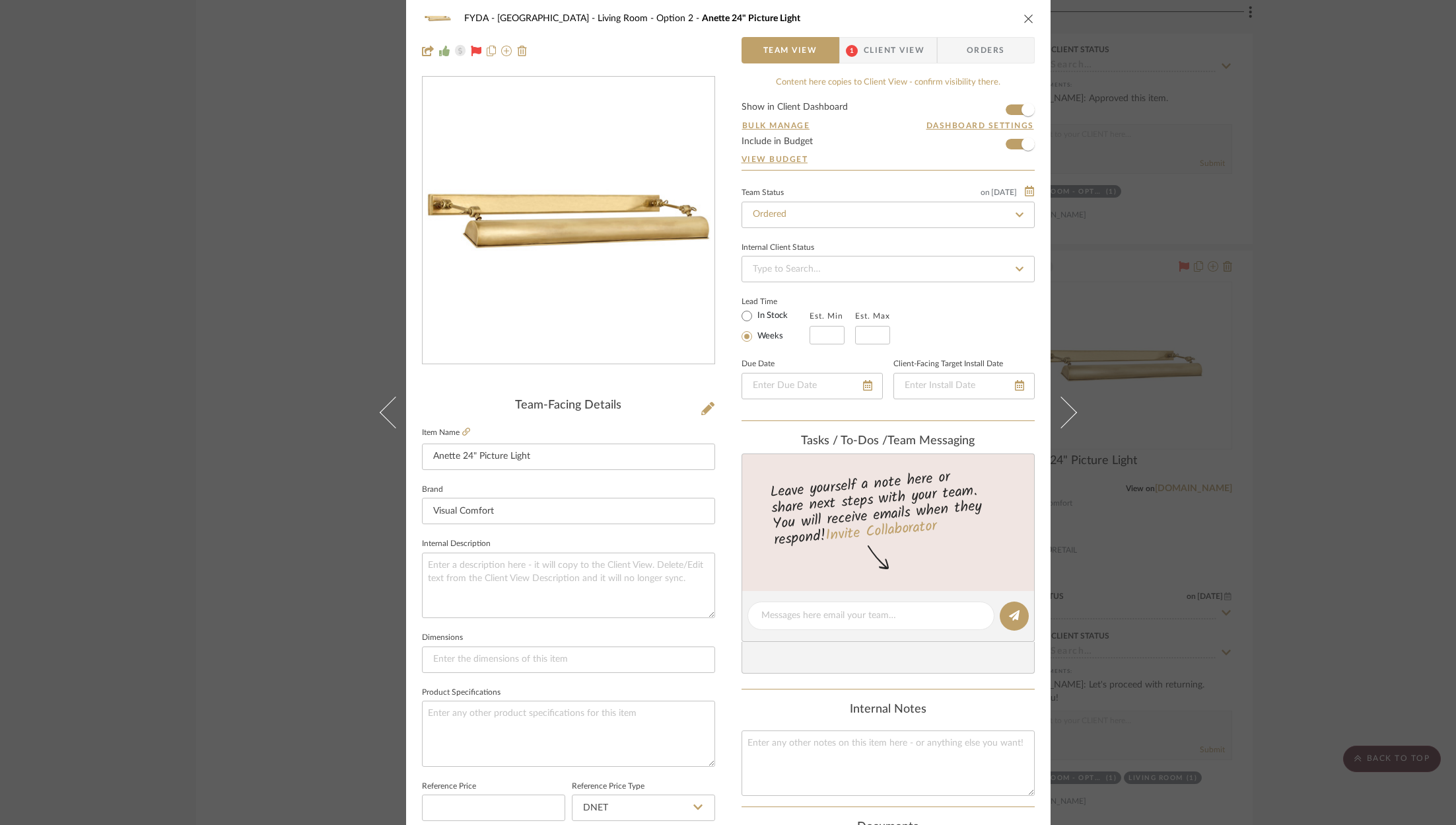
scroll to position [0, 0]
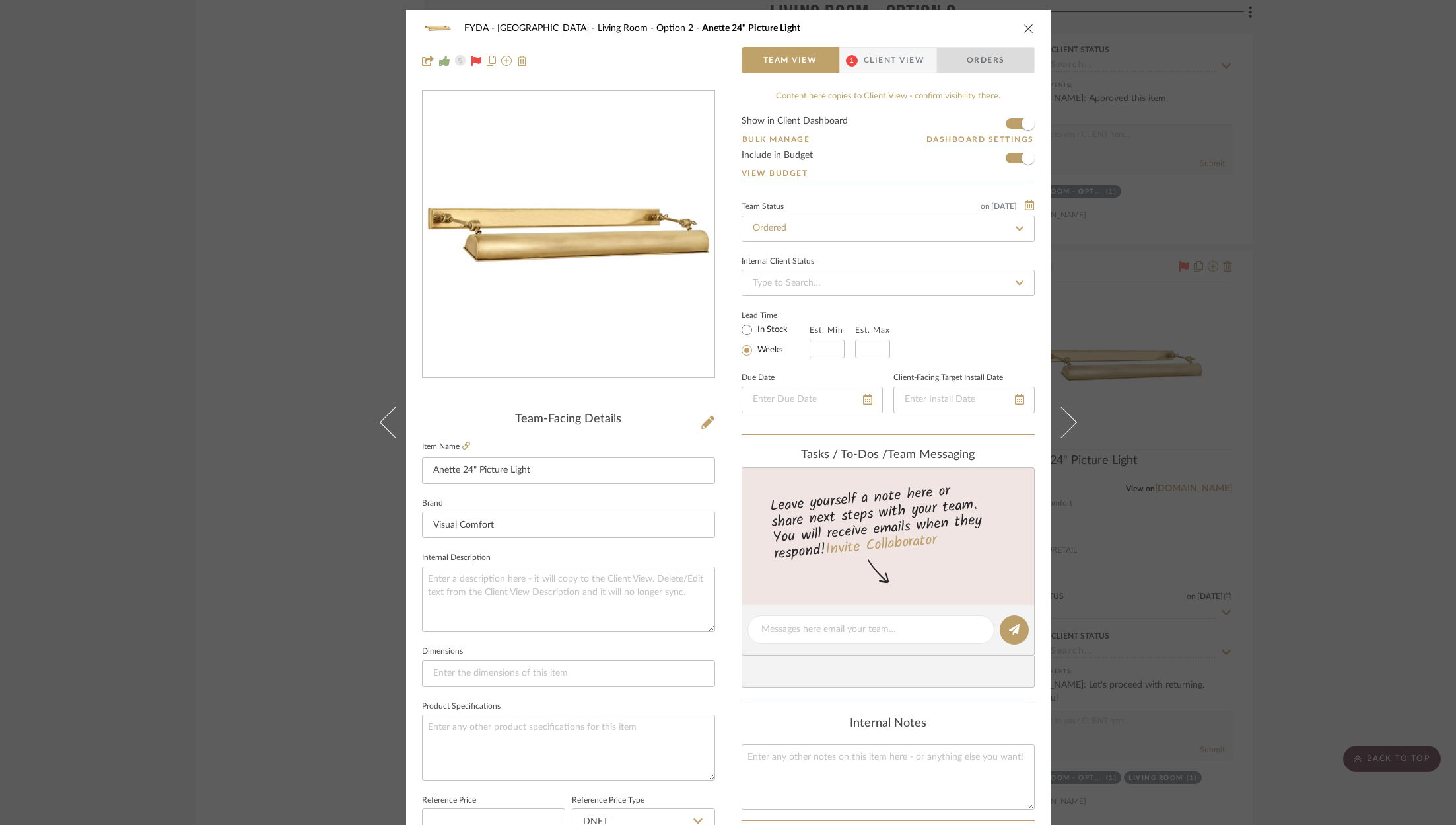
click at [999, 66] on span "Orders" at bounding box center [985, 61] width 67 height 27
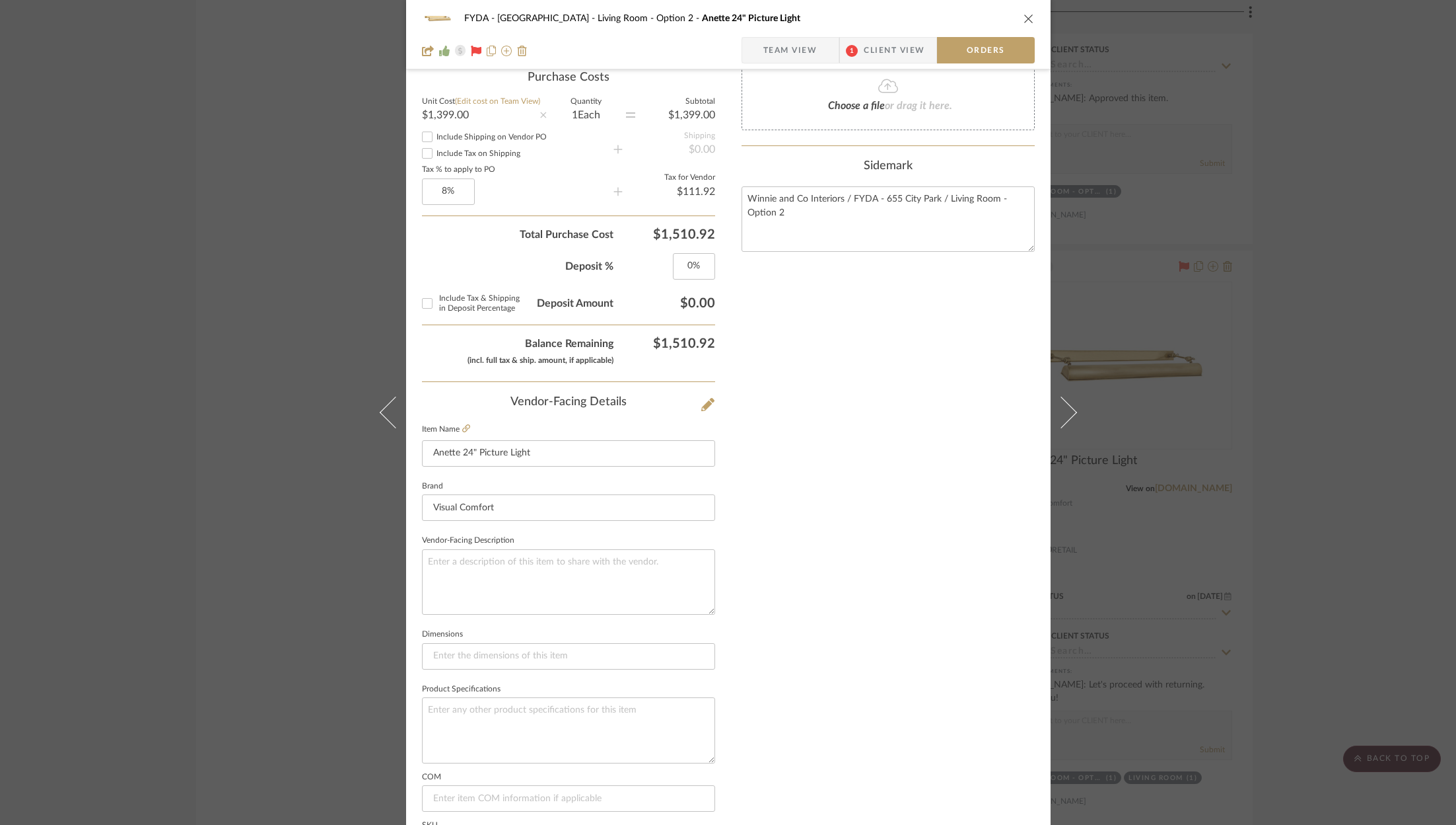
scroll to position [577, 0]
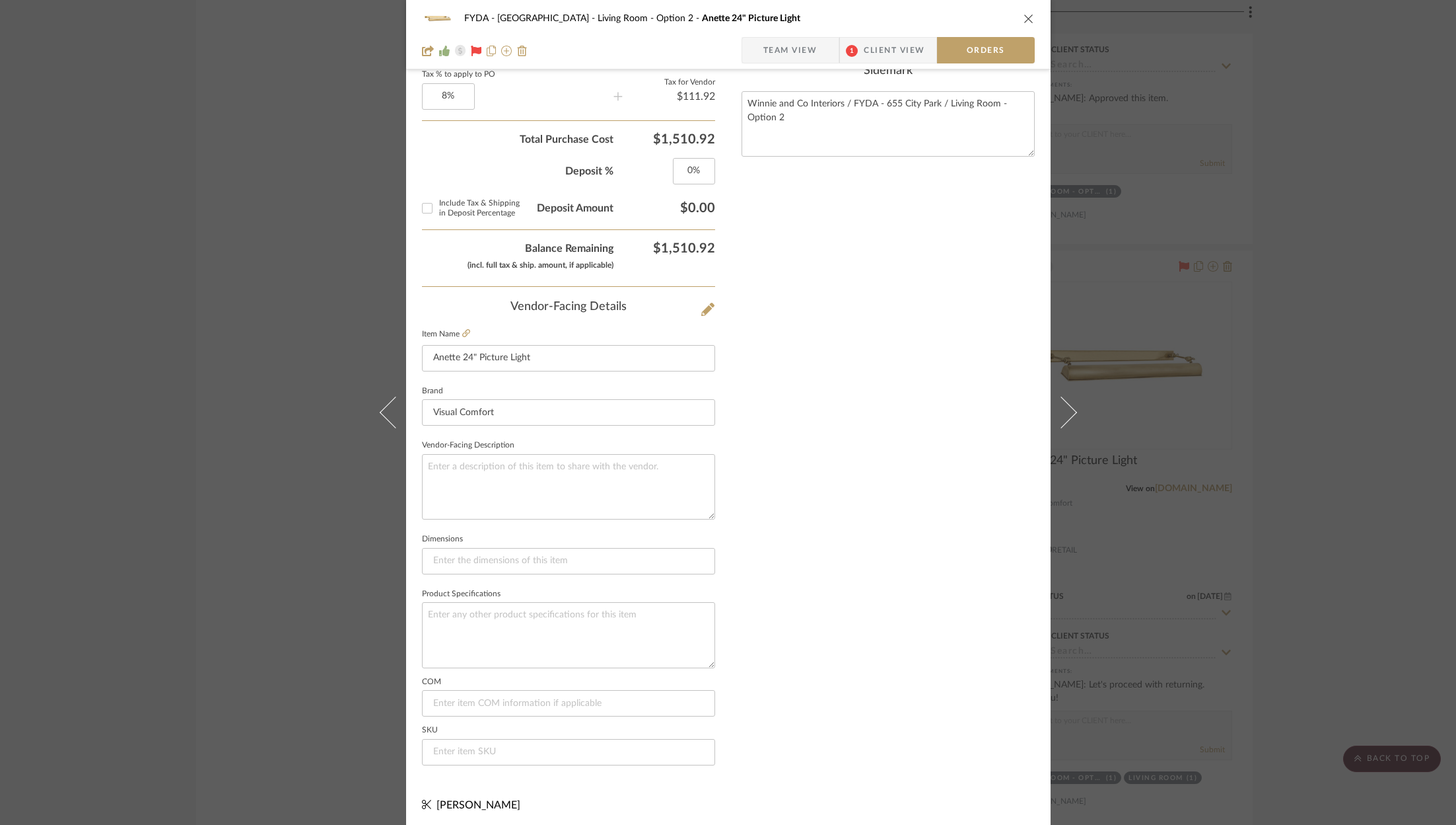
click at [1027, 23] on icon "close" at bounding box center [1028, 18] width 11 height 11
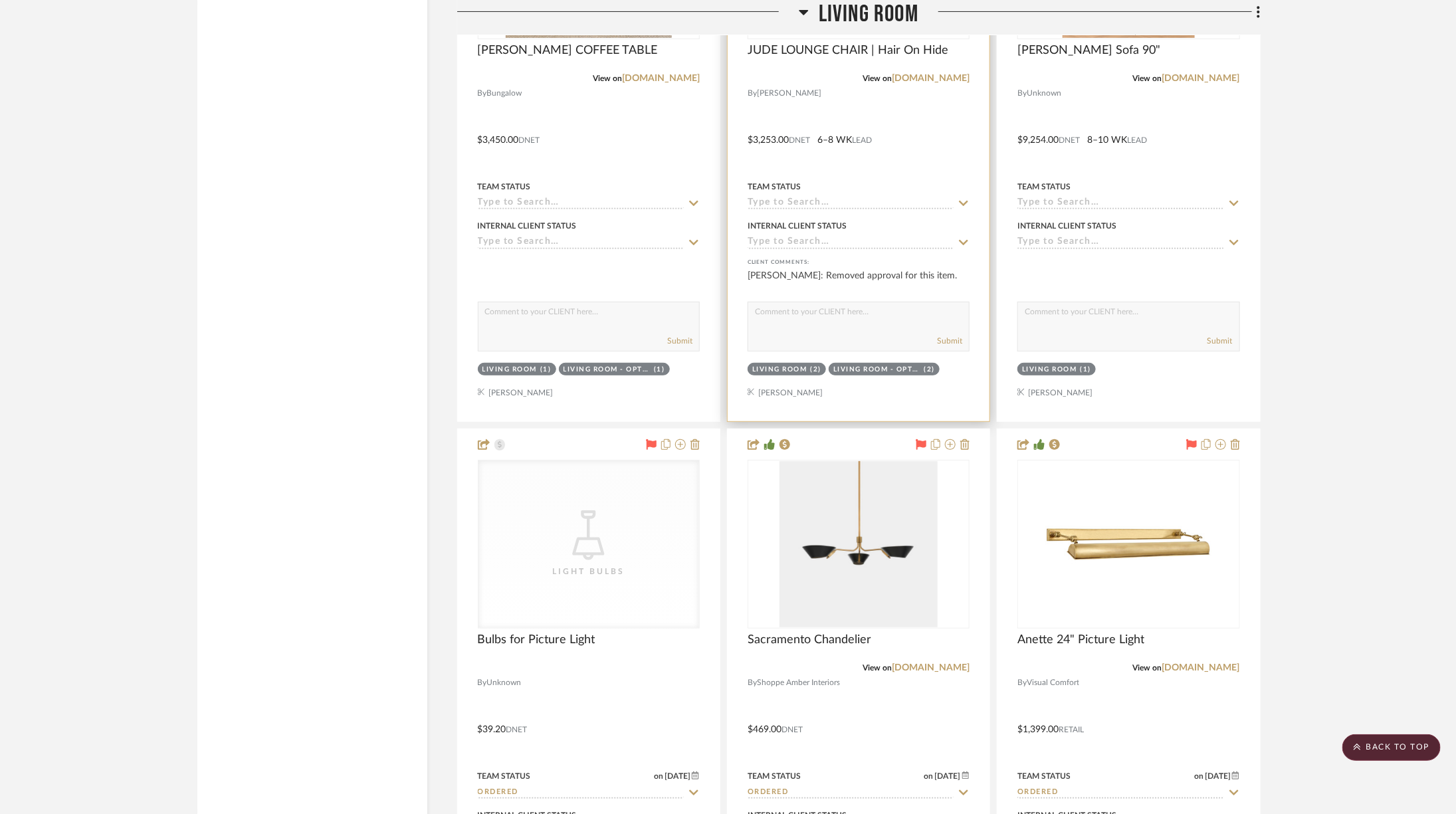
scroll to position [2884, 0]
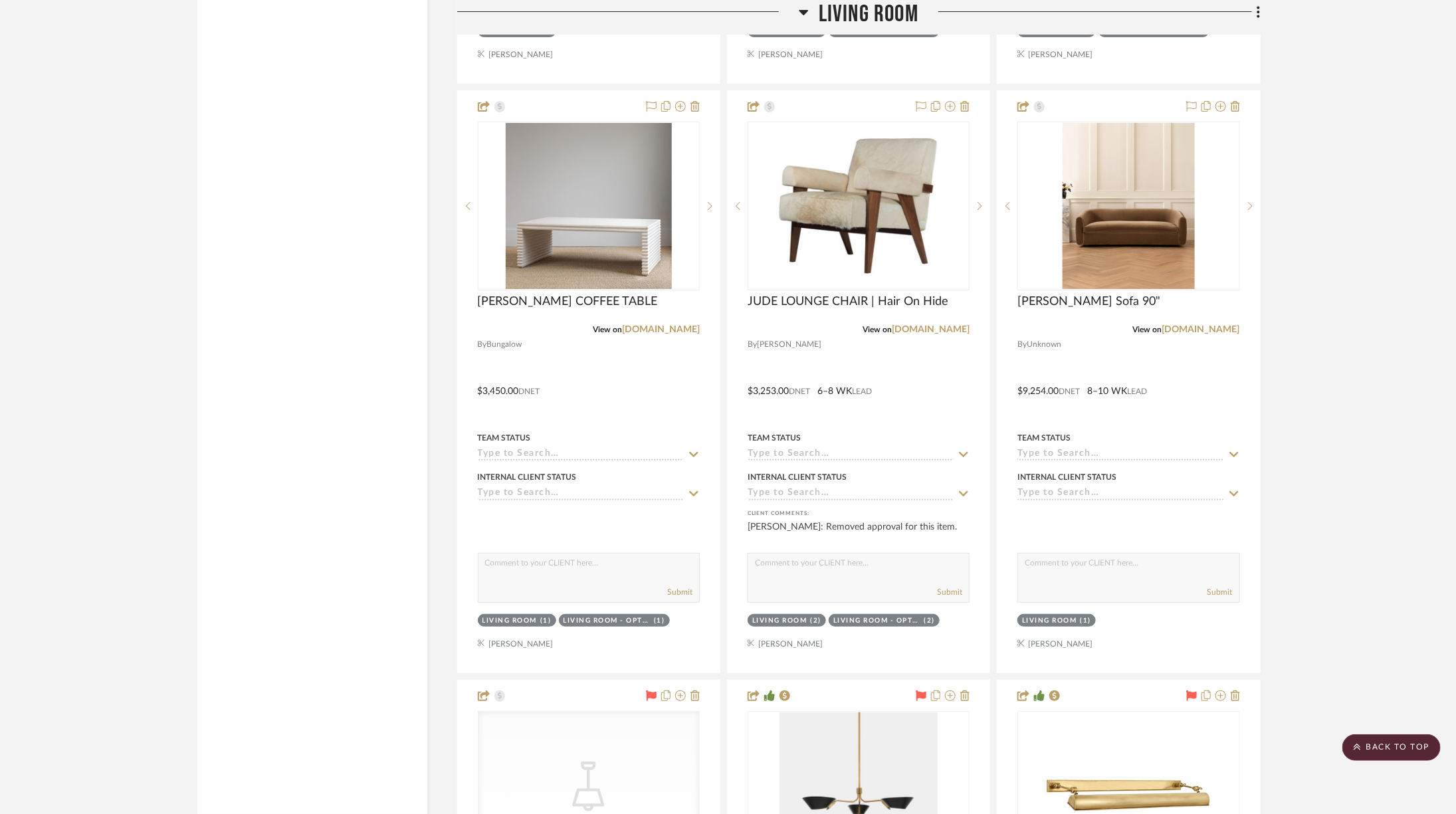
click at [839, 17] on span "Living Room" at bounding box center [869, 14] width 100 height 28
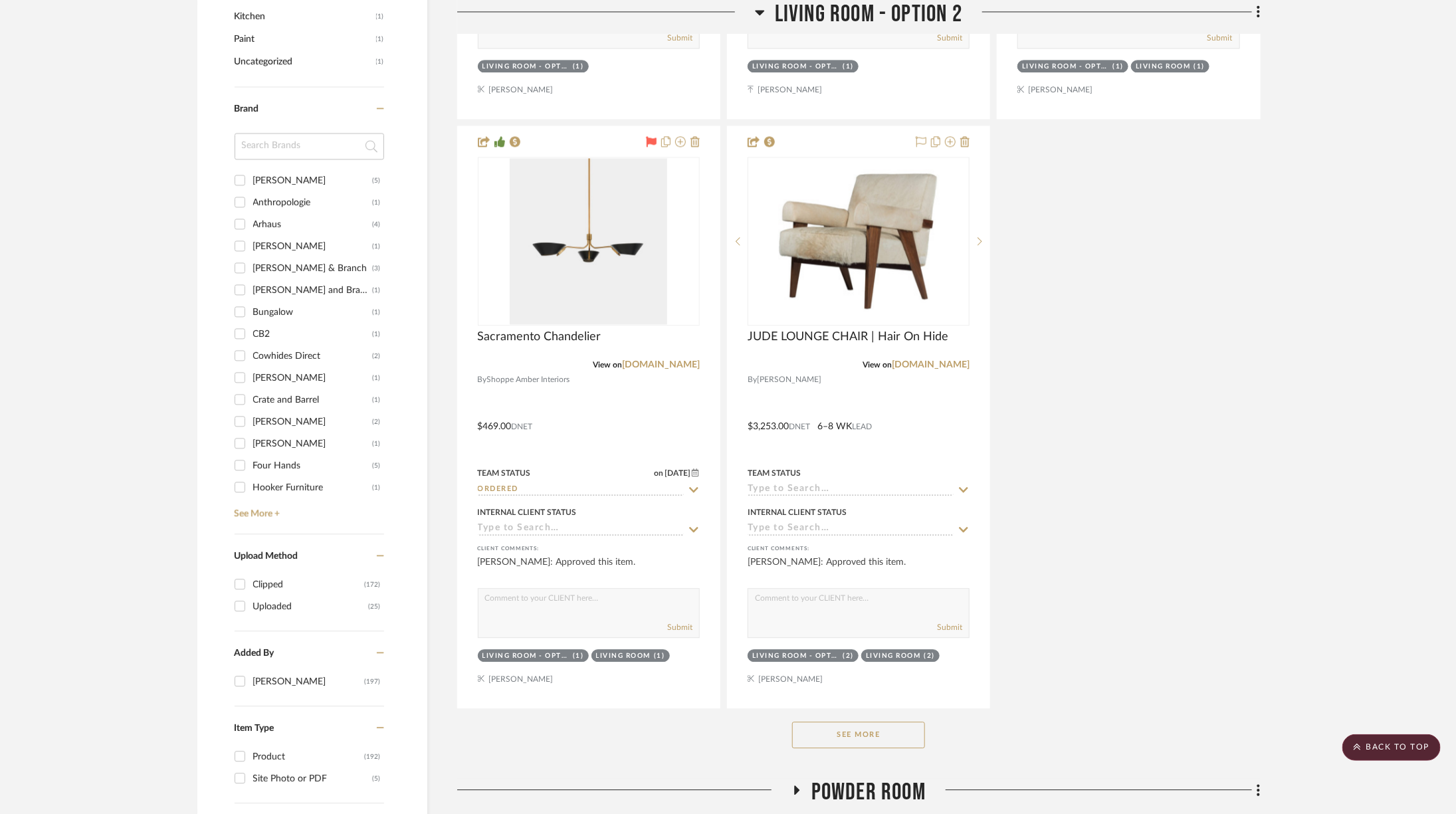
scroll to position [1883, 0]
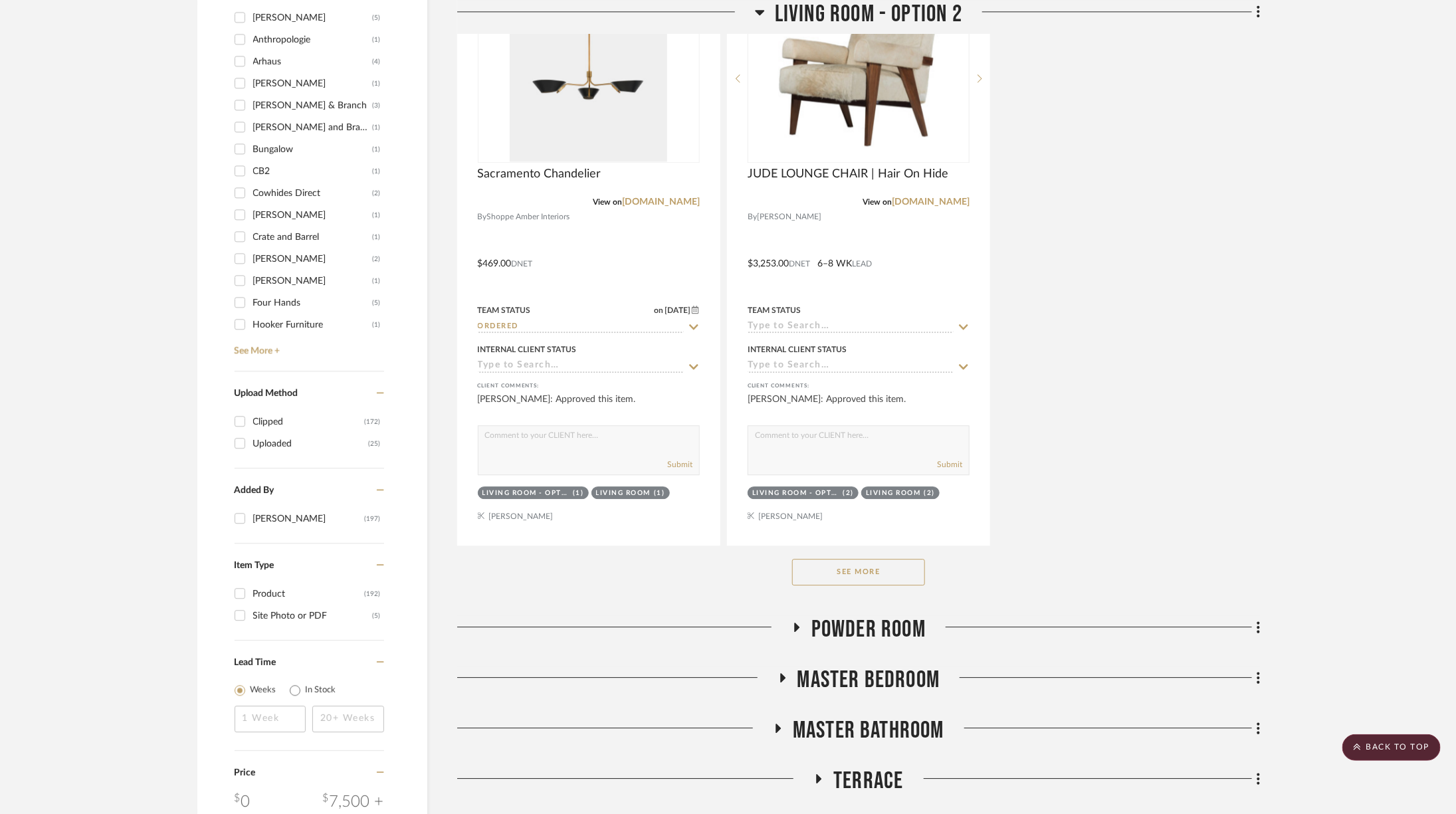
click at [898, 571] on button "See More" at bounding box center [858, 572] width 133 height 27
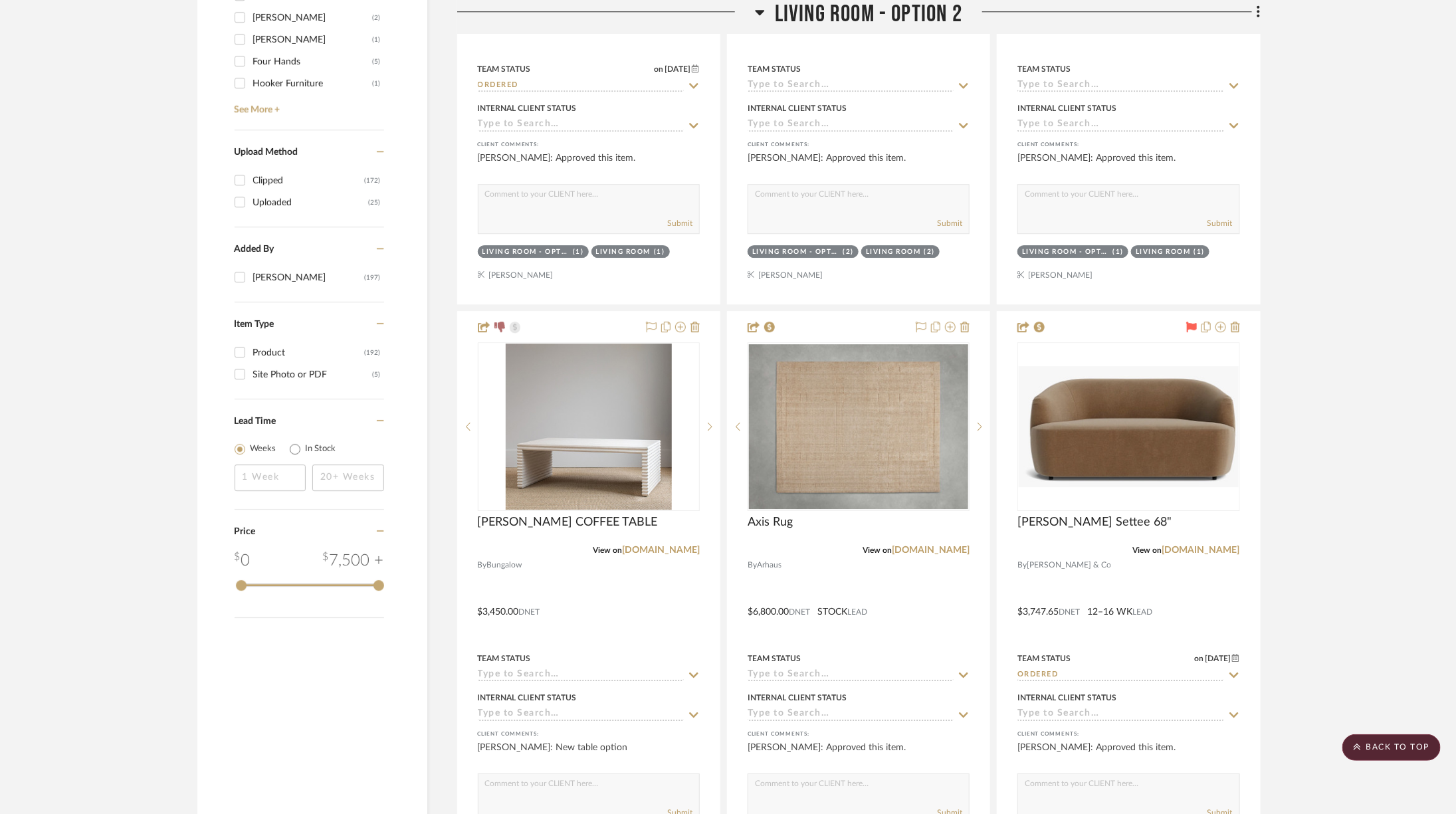
scroll to position [2157, 0]
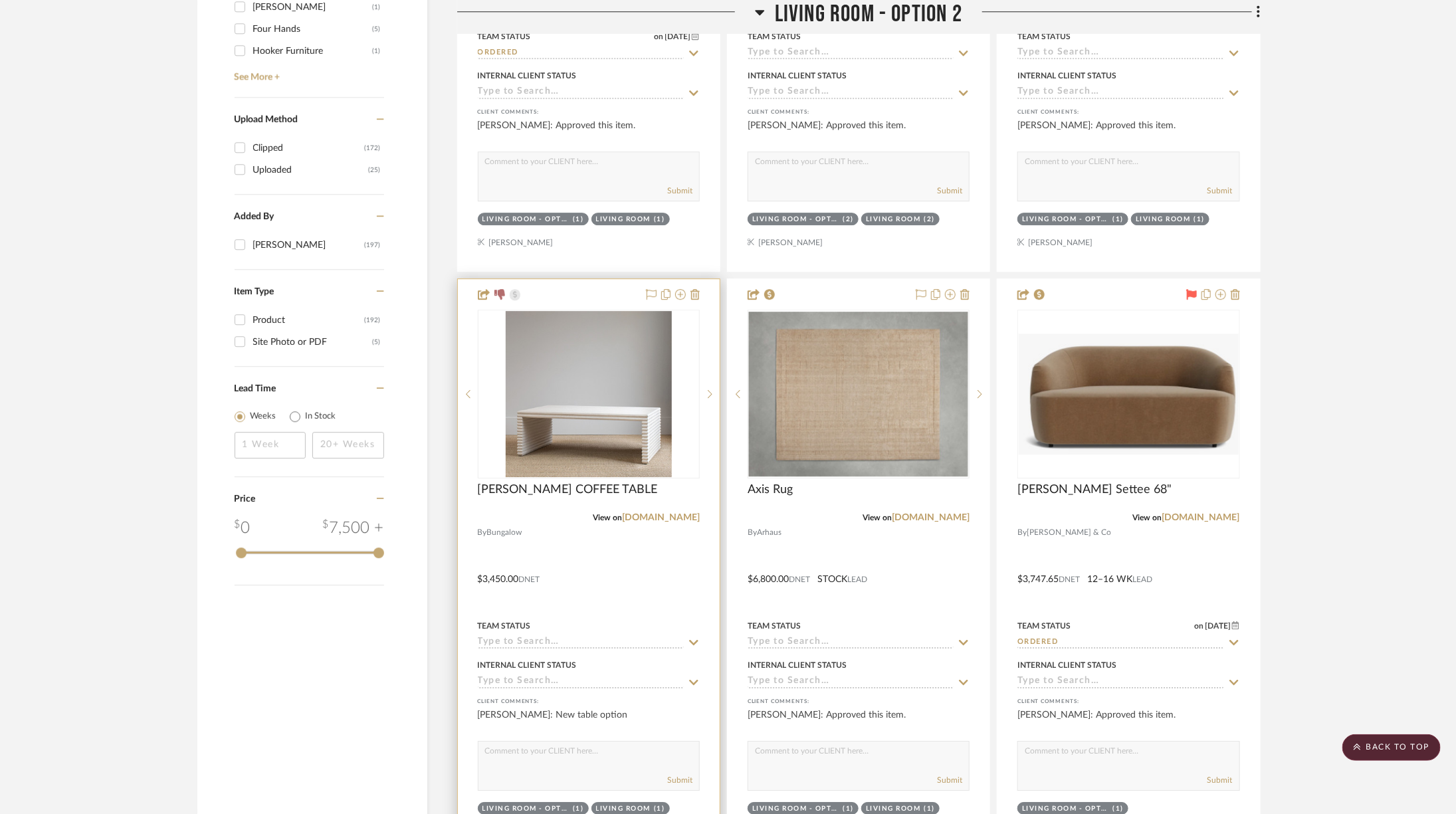
click at [700, 283] on div at bounding box center [589, 570] width 262 height 581
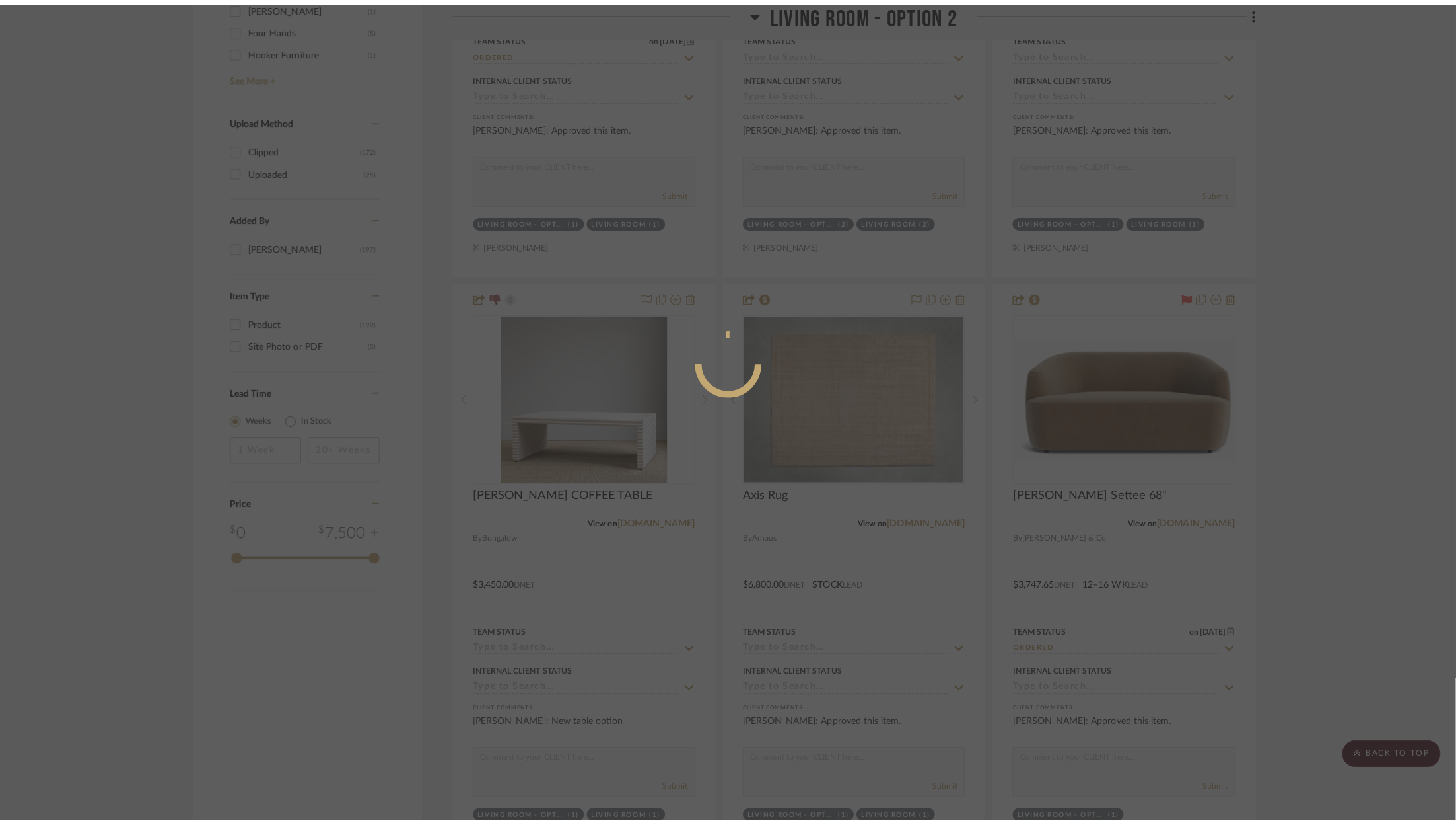
scroll to position [0, 0]
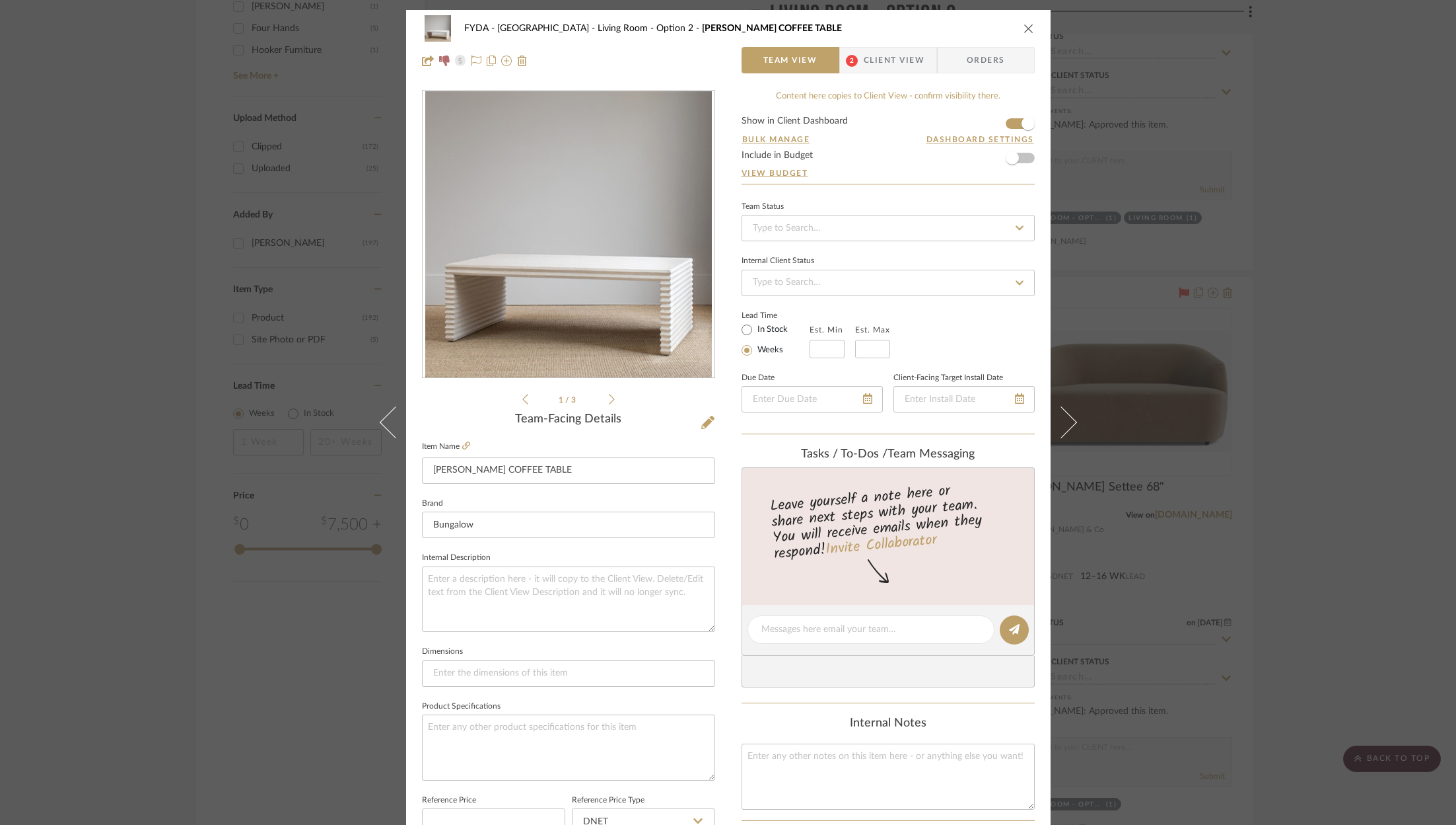
click at [1024, 25] on icon "close" at bounding box center [1028, 28] width 11 height 11
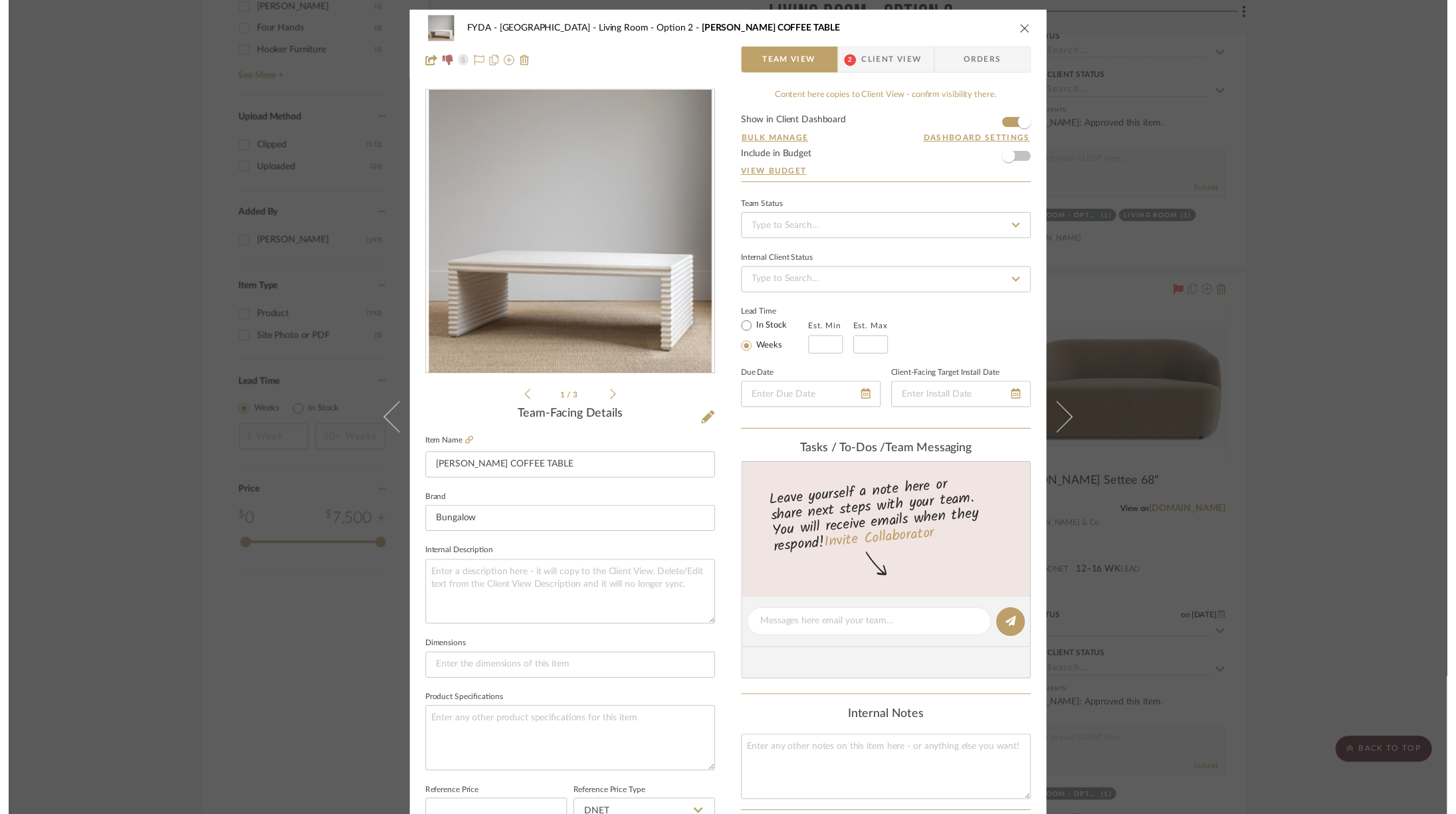
scroll to position [2157, 0]
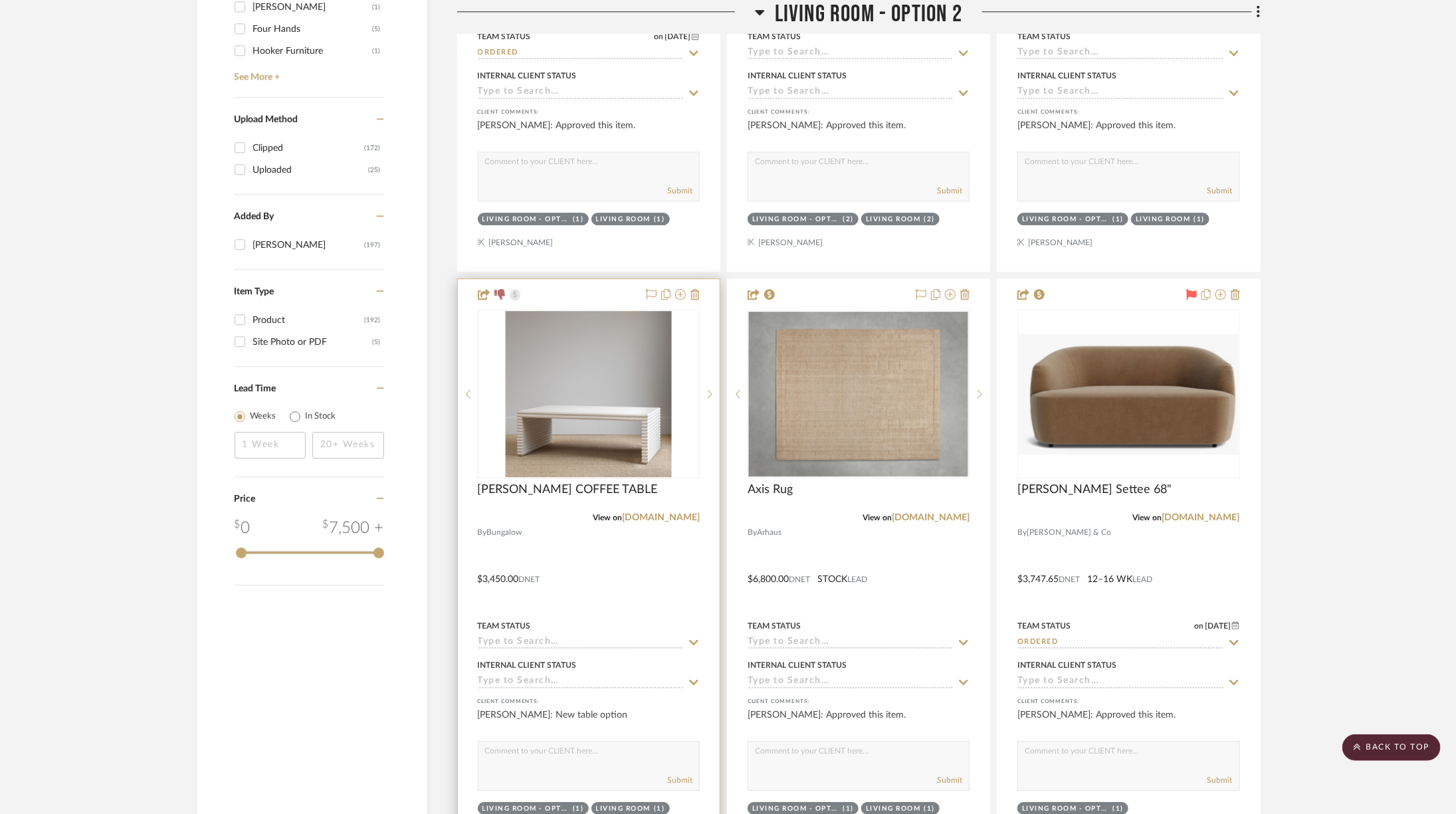
click at [700, 289] on div at bounding box center [589, 570] width 262 height 581
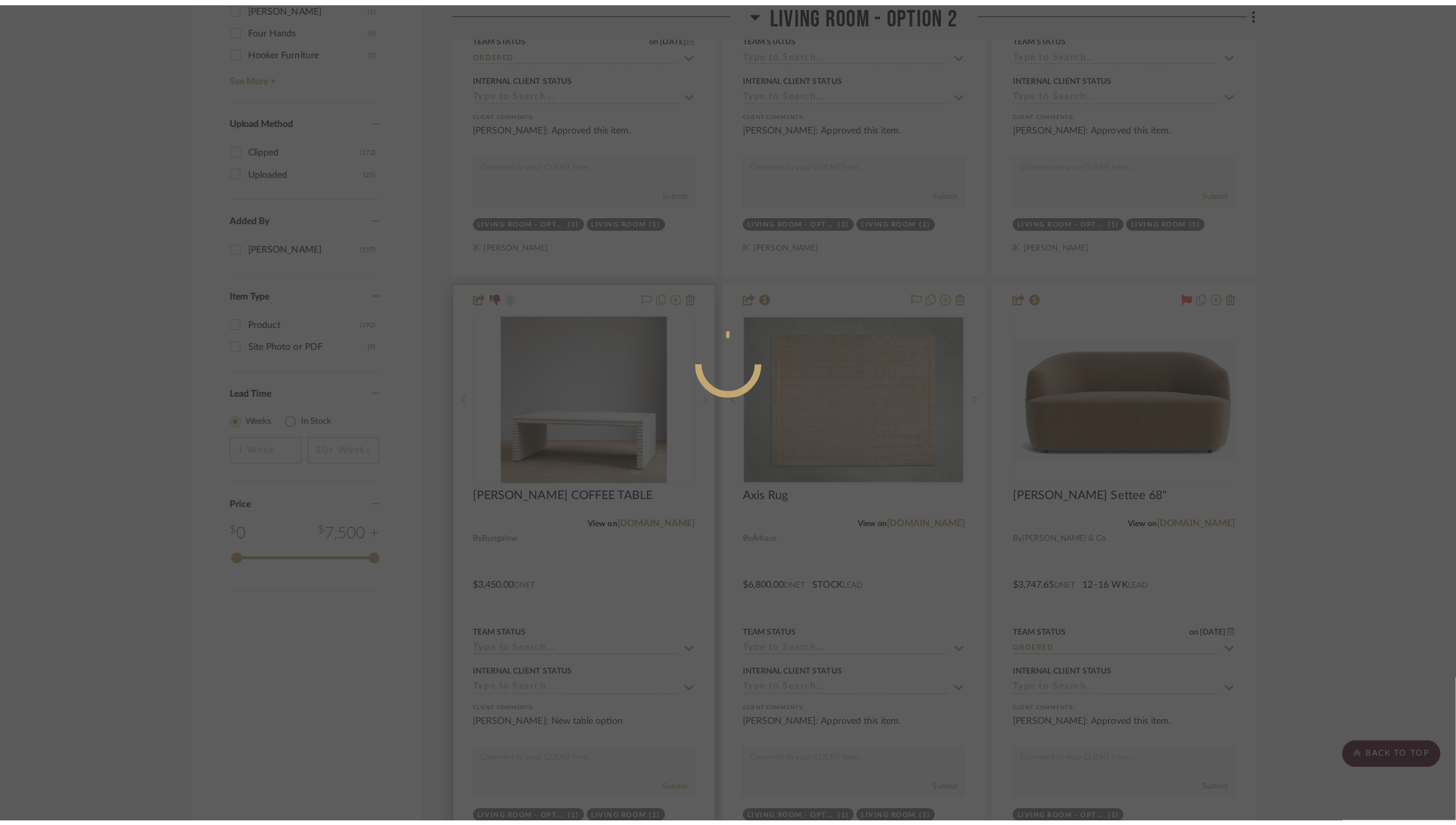
scroll to position [0, 0]
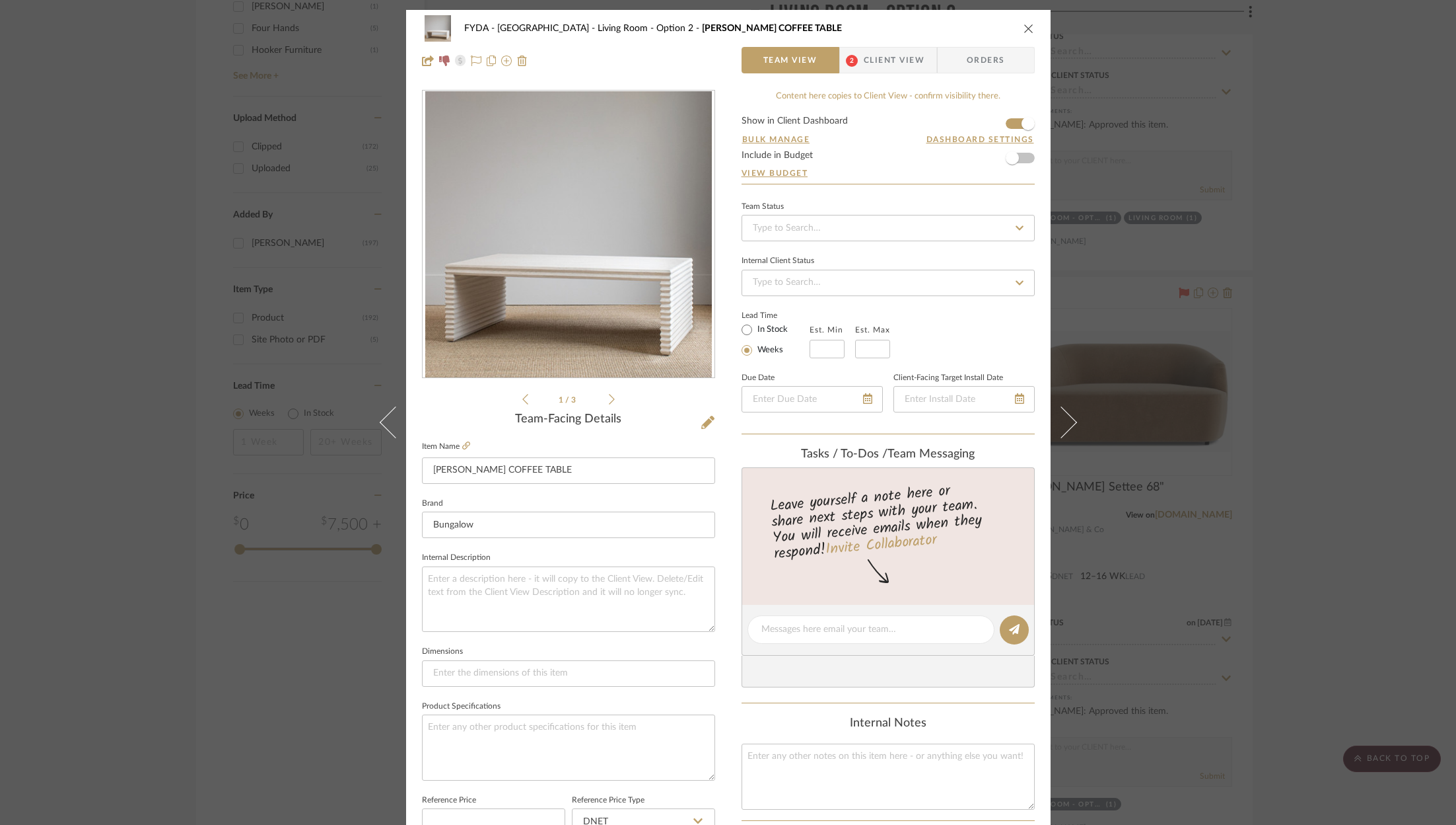
click at [1024, 32] on icon "close" at bounding box center [1028, 28] width 11 height 11
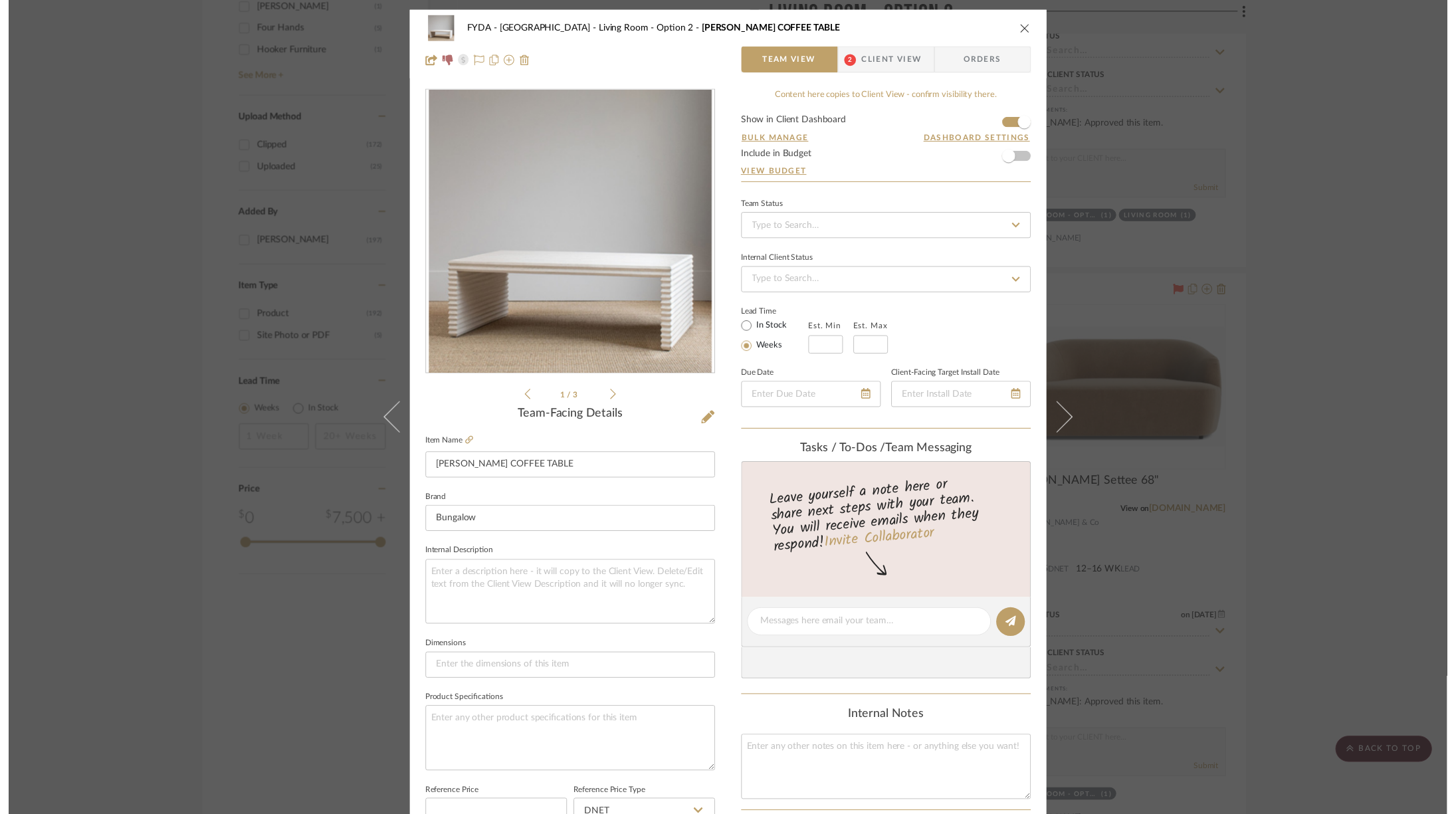
scroll to position [2157, 0]
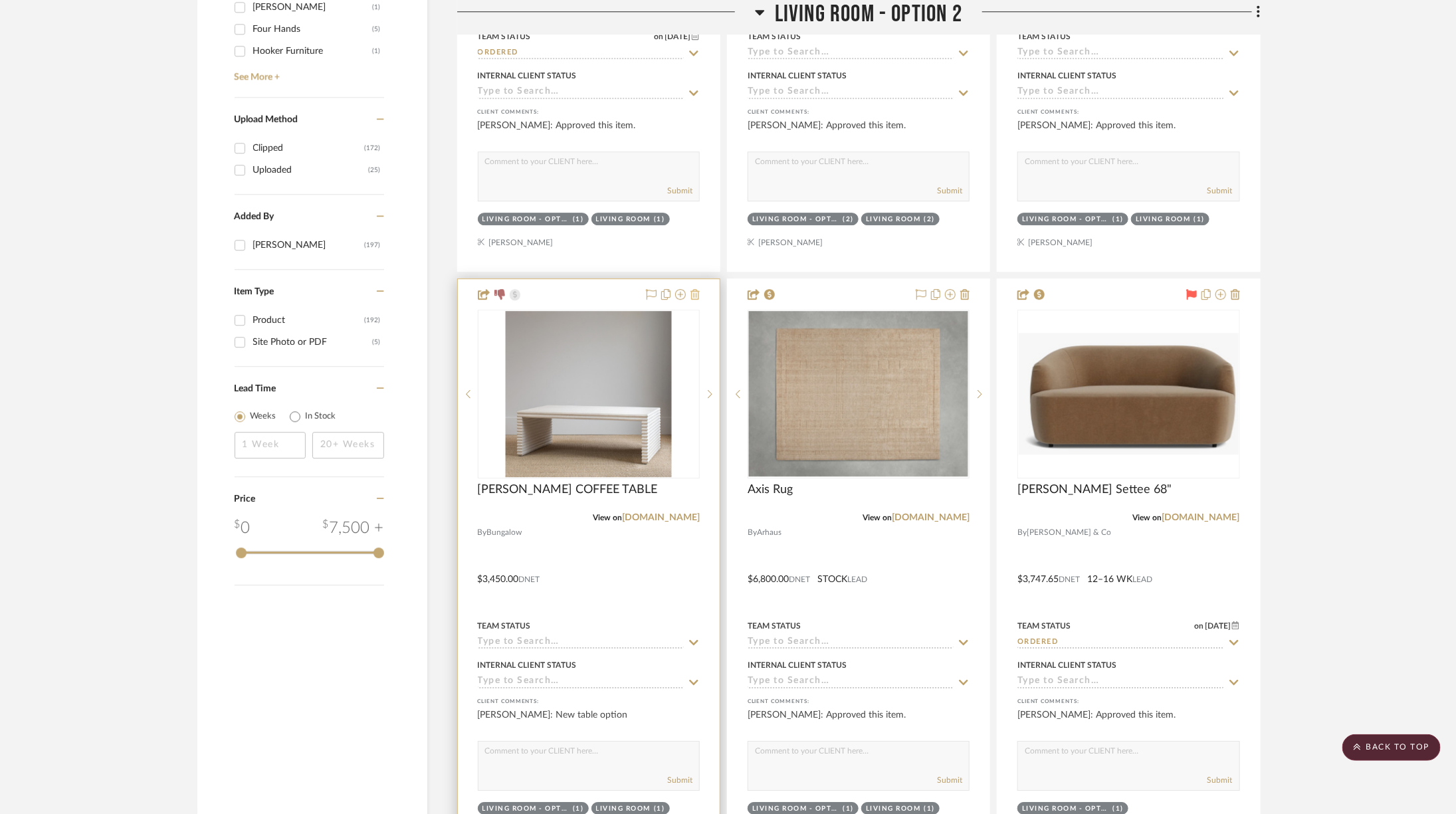
click at [695, 289] on icon at bounding box center [695, 294] width 9 height 11
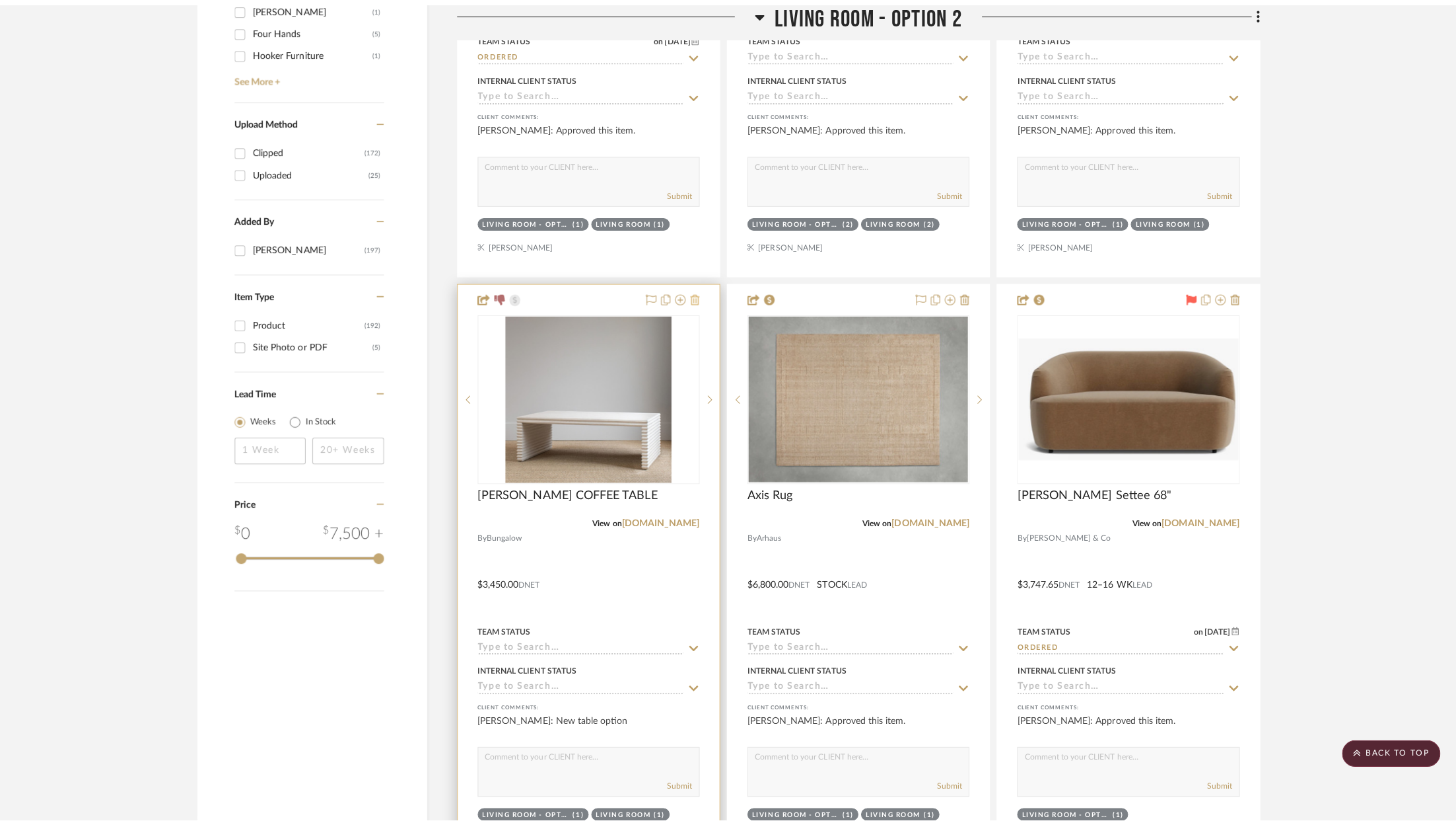
scroll to position [0, 0]
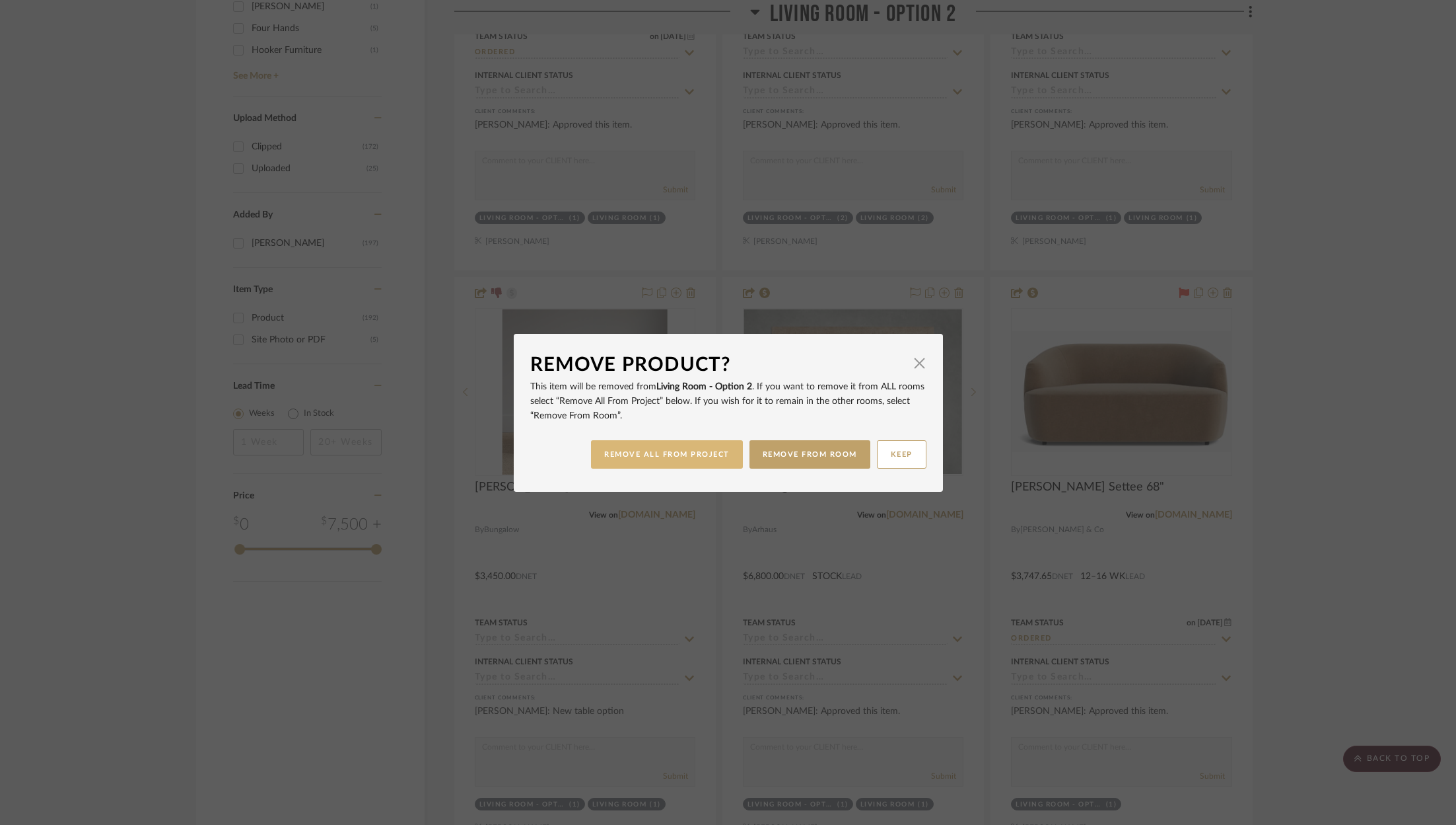
click at [655, 453] on button "REMOVE ALL FROM PROJECT" at bounding box center [666, 454] width 152 height 28
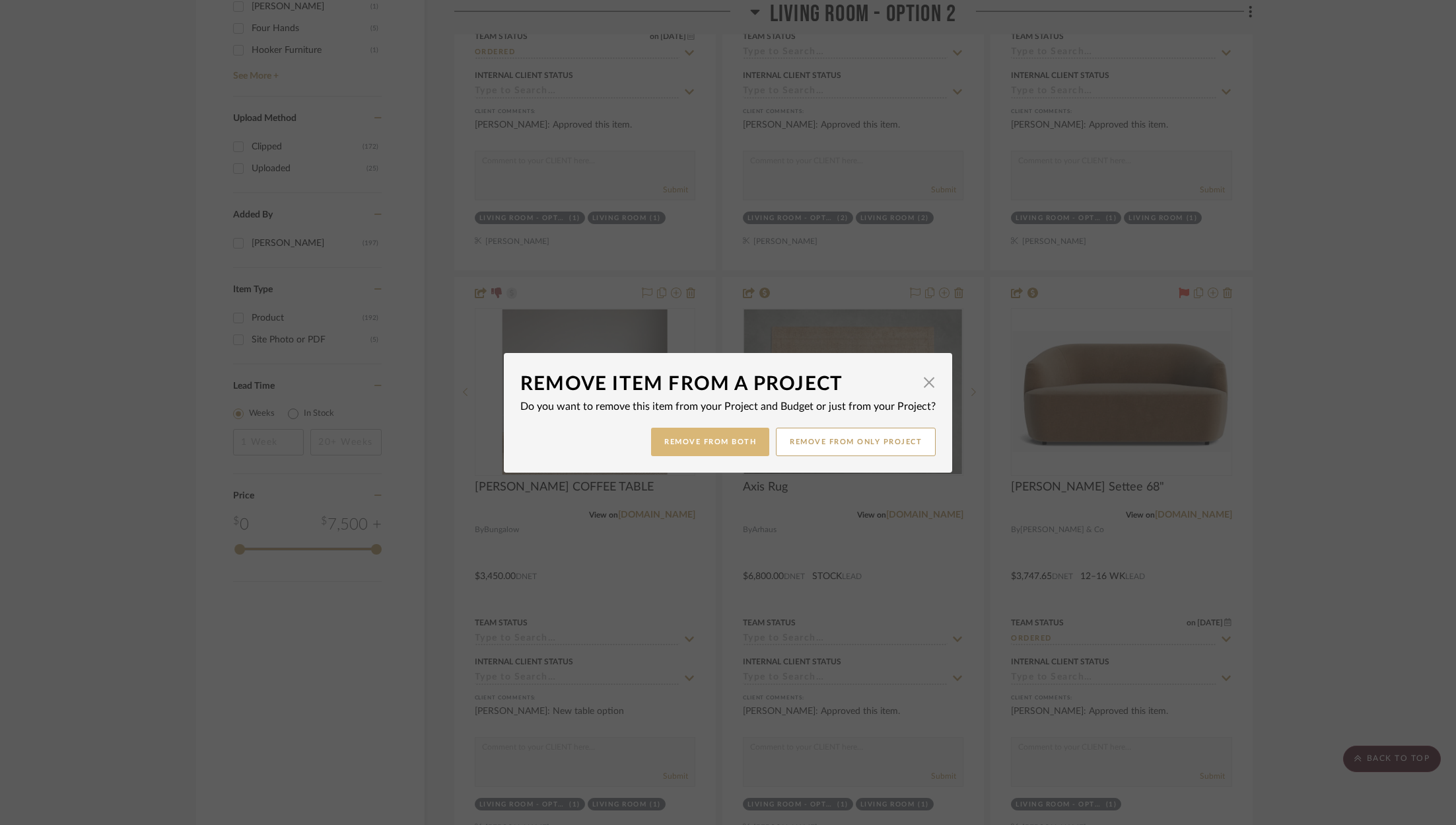
click at [717, 447] on button "Remove from Both" at bounding box center [710, 442] width 119 height 28
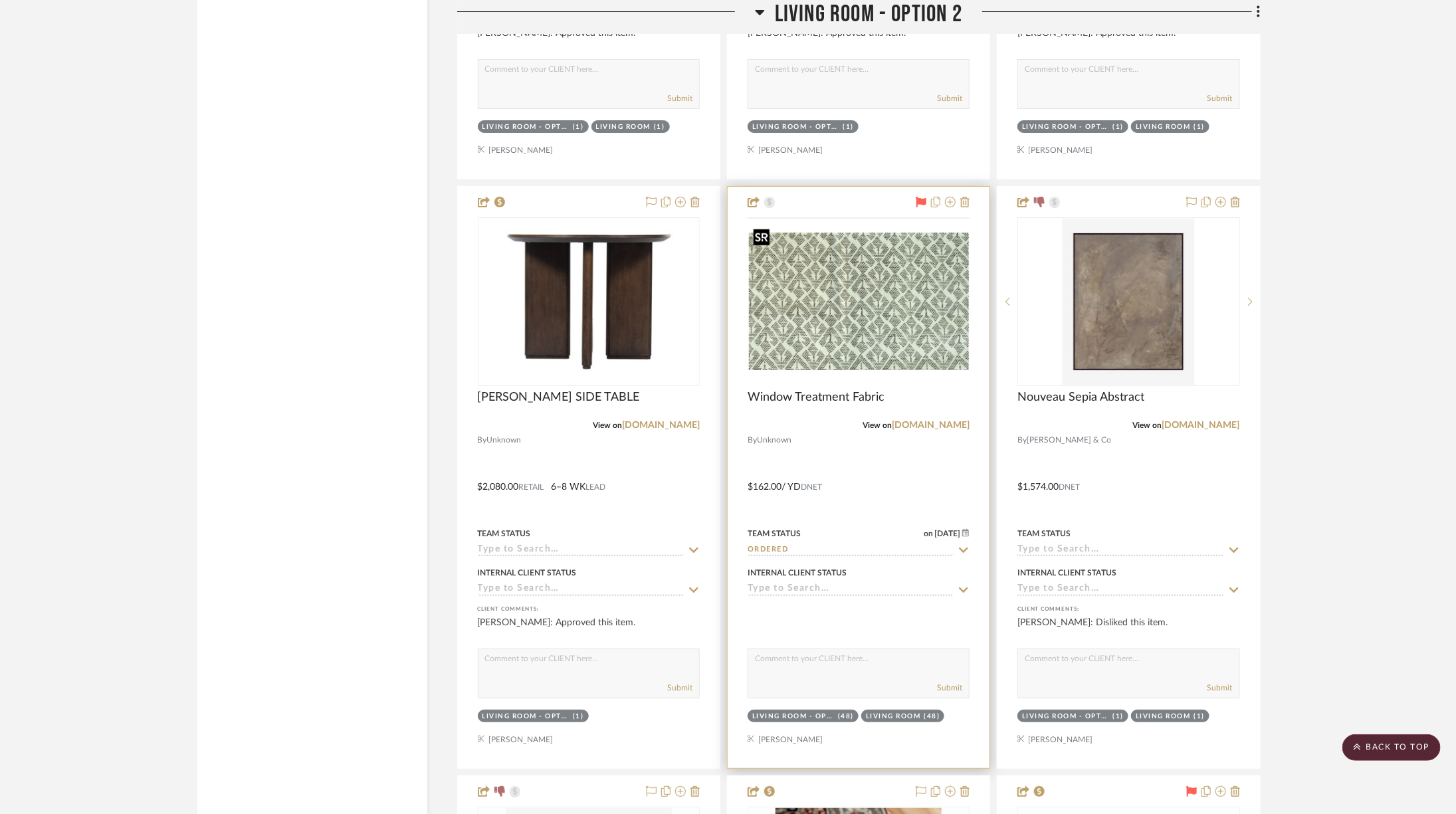
scroll to position [2823, 0]
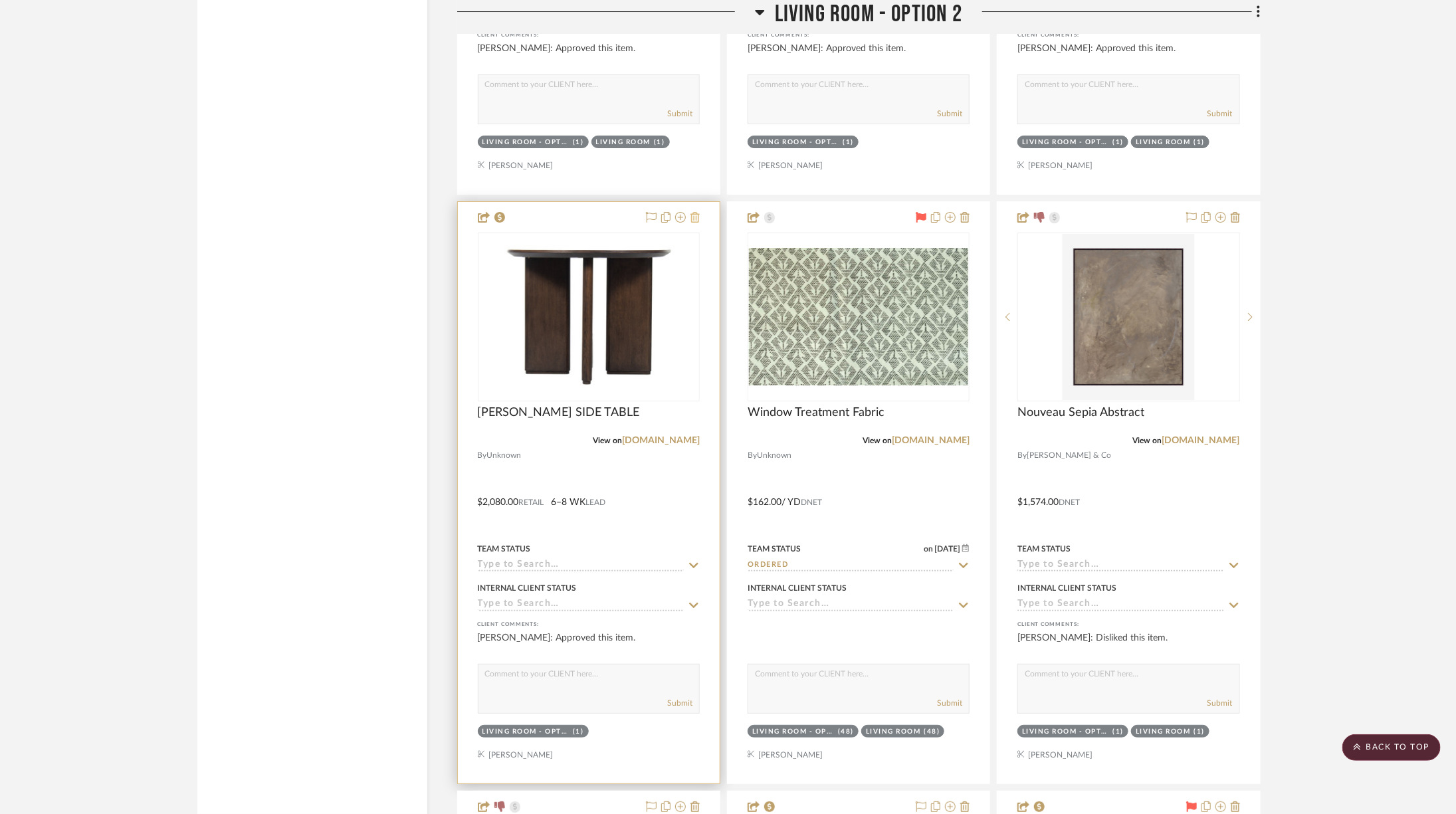
click at [695, 212] on icon at bounding box center [695, 217] width 9 height 11
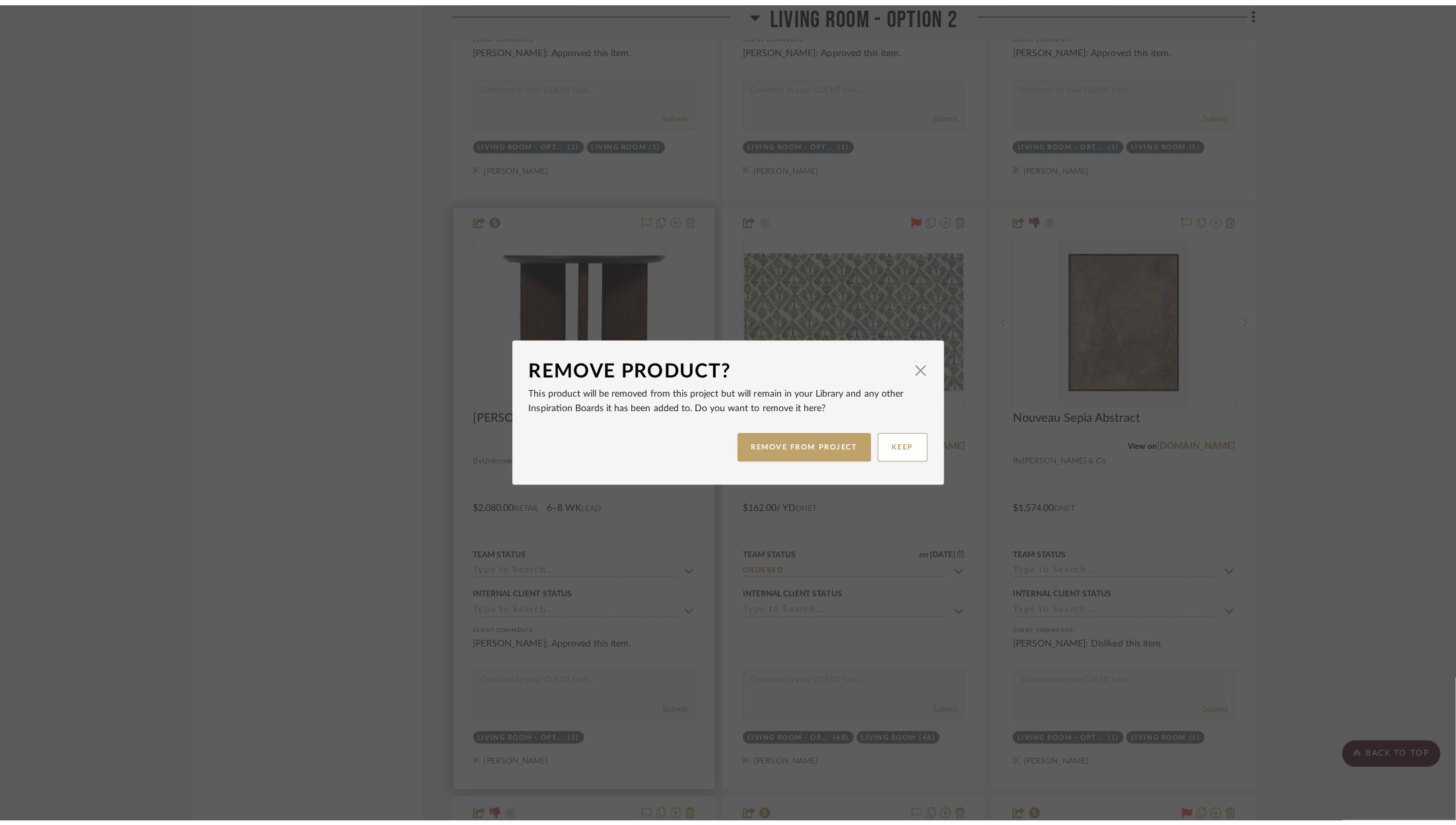
scroll to position [0, 0]
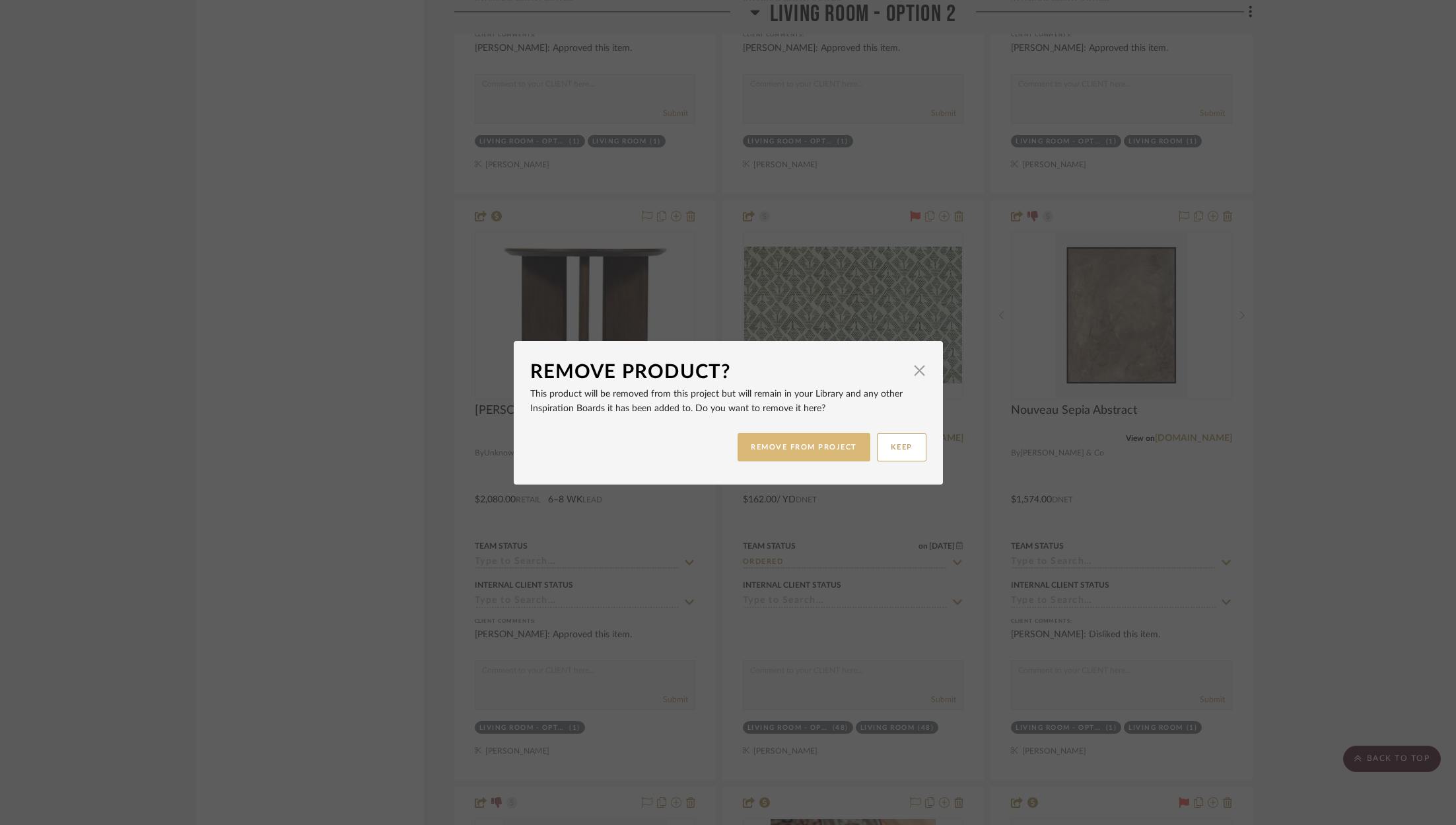
click at [789, 450] on button "REMOVE FROM PROJECT" at bounding box center [804, 447] width 133 height 28
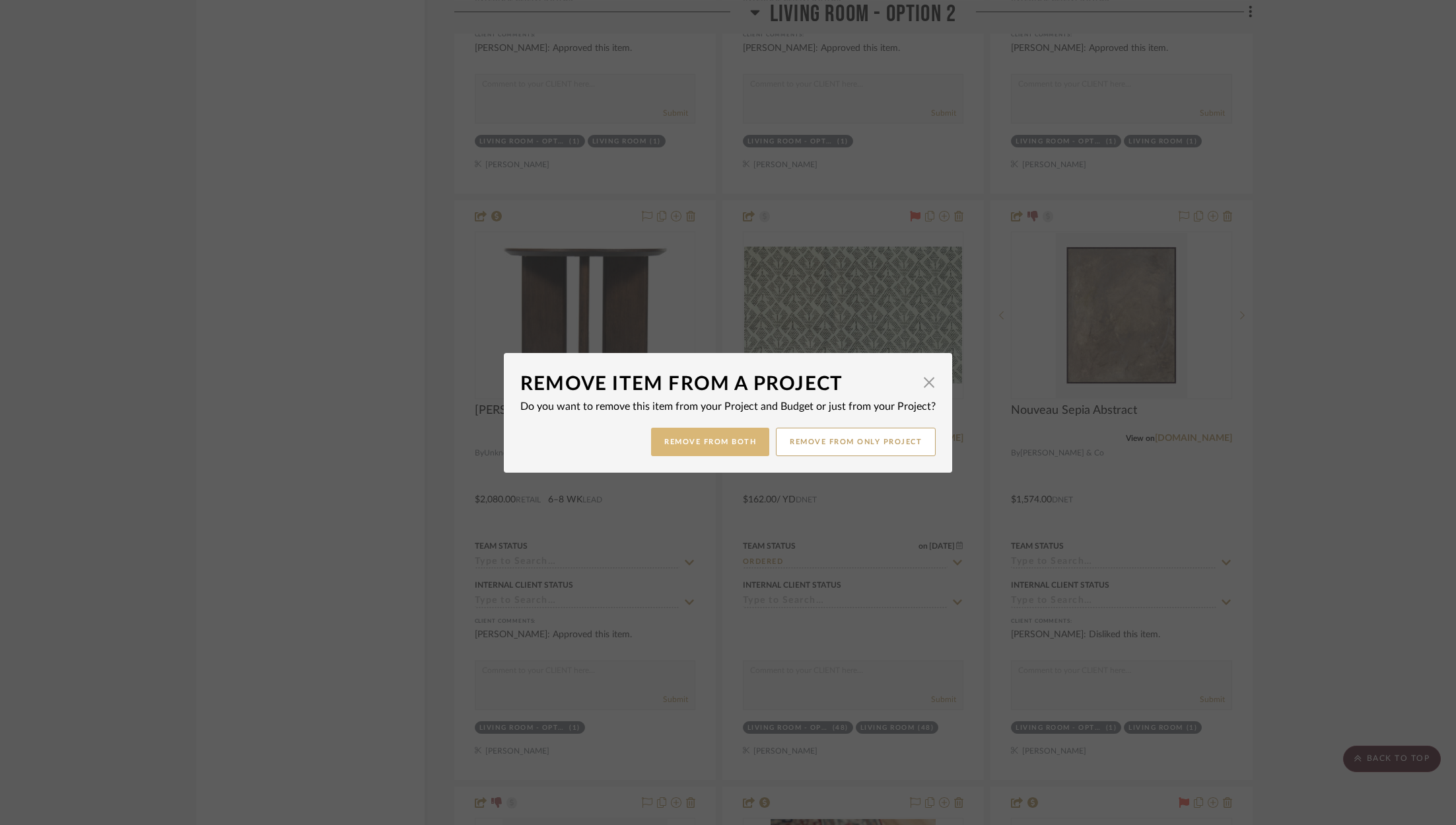
click at [713, 443] on button "Remove from Both" at bounding box center [710, 442] width 119 height 28
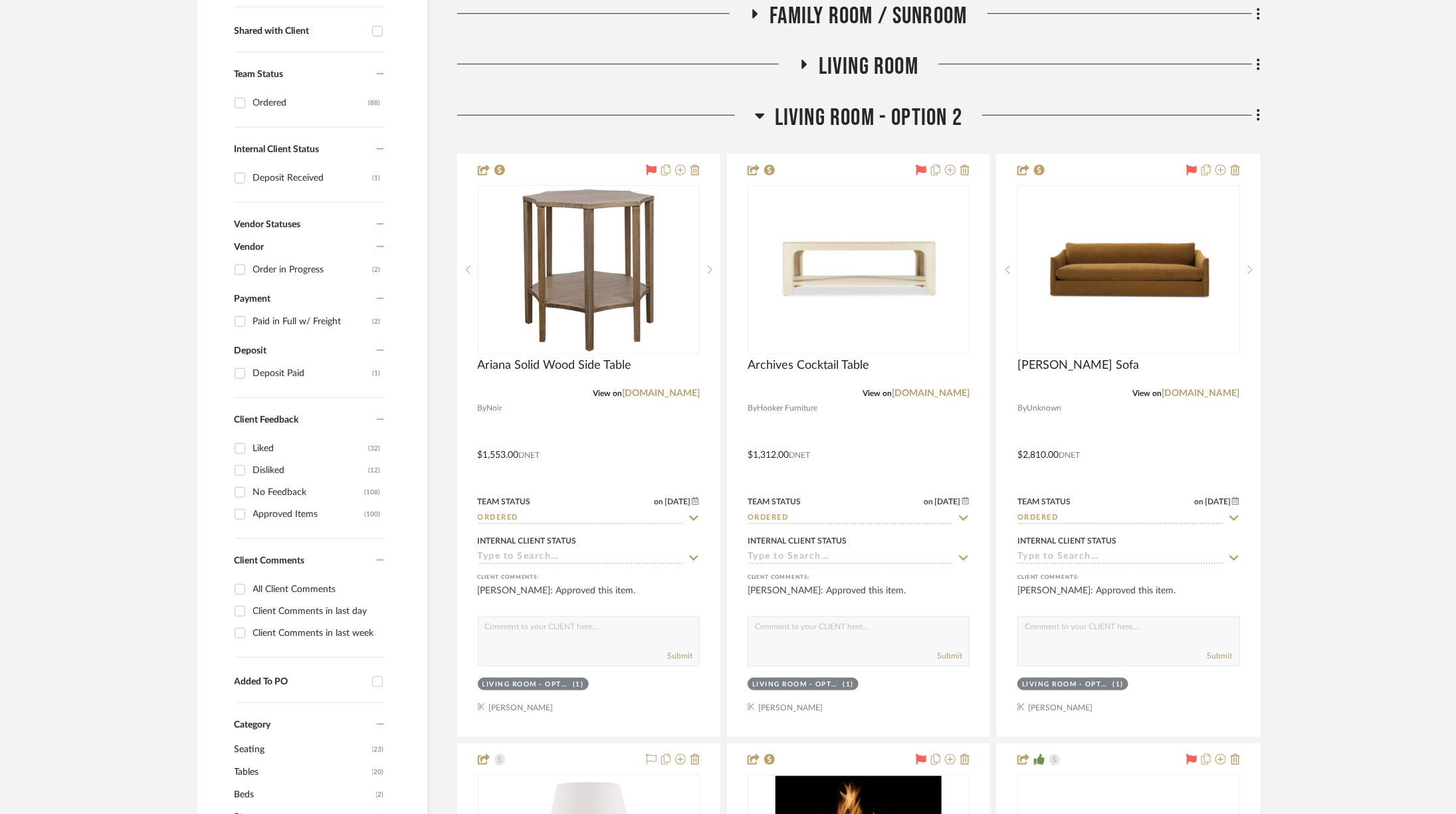
scroll to position [610, 0]
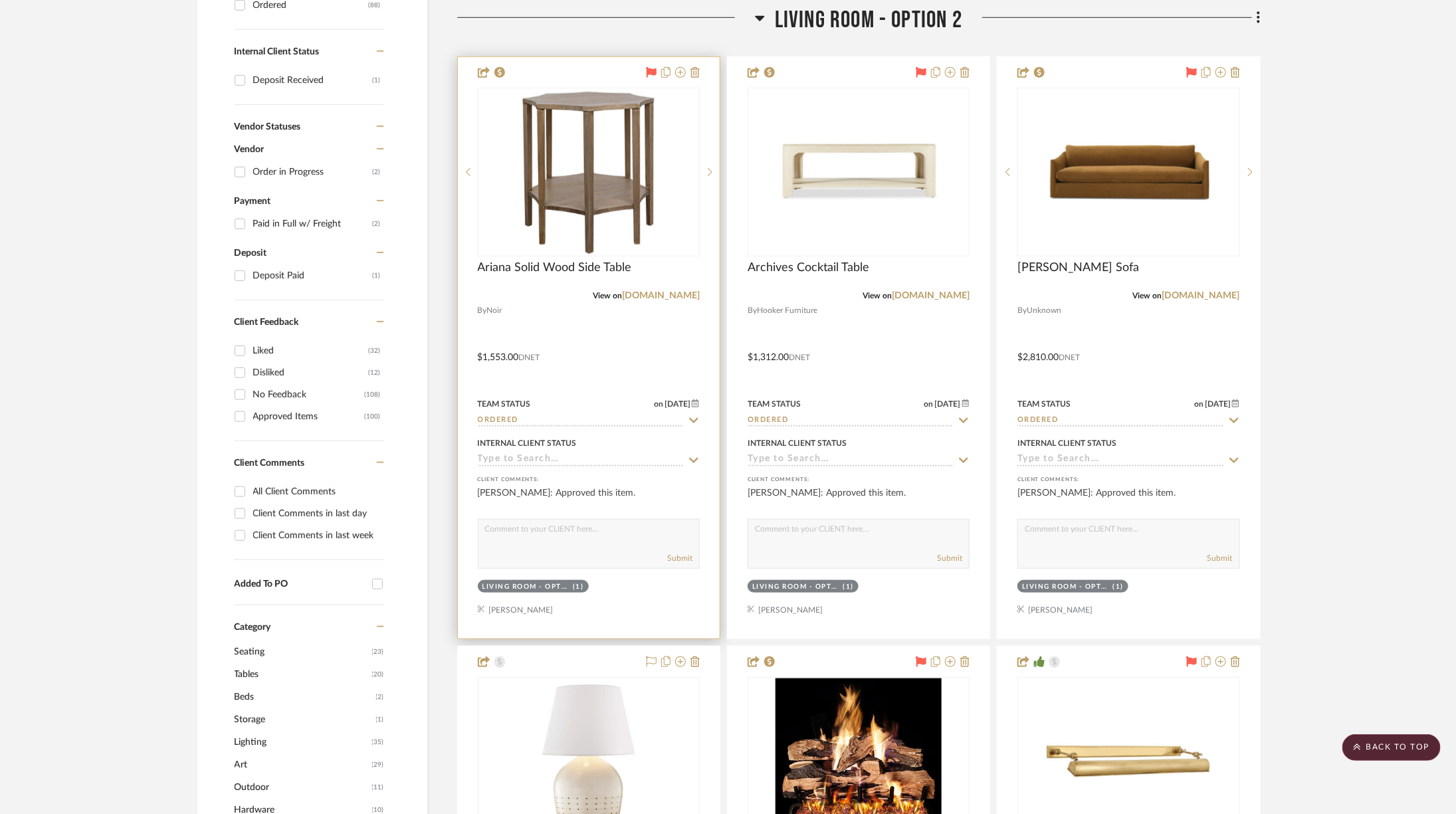
click at [0, 0] on img at bounding box center [0, 0] width 0 height 0
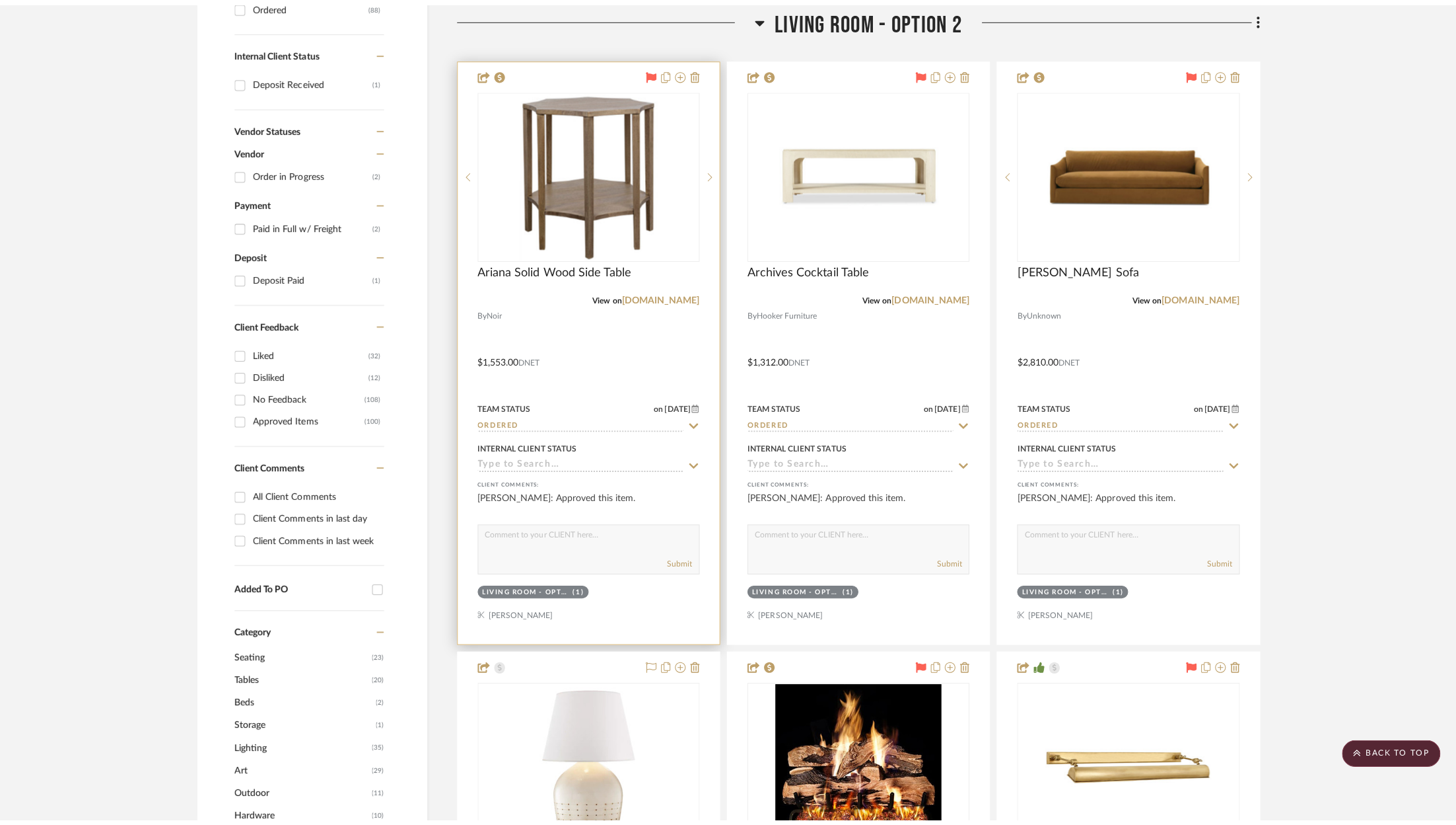
scroll to position [0, 0]
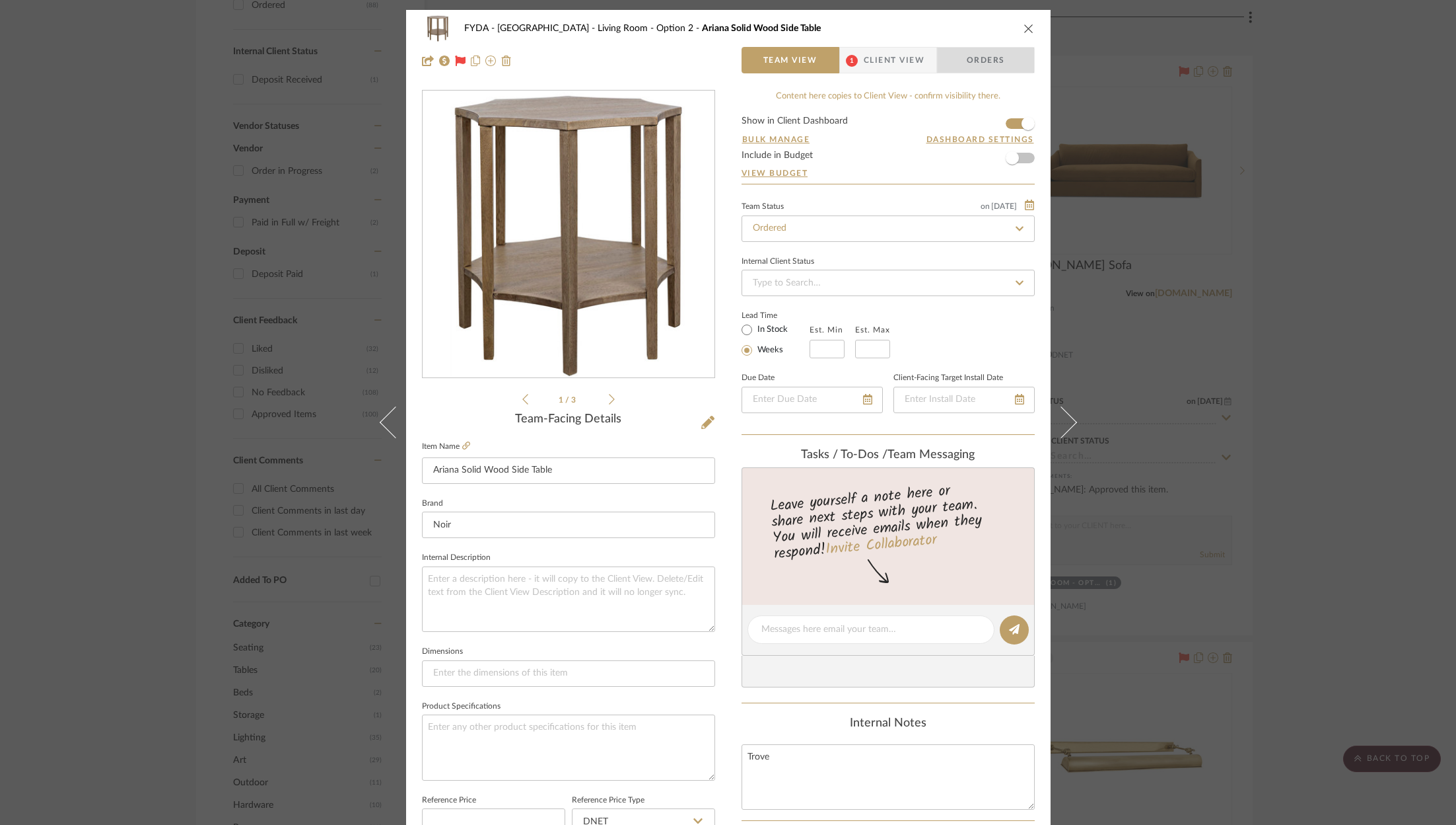
click at [975, 63] on span "Orders" at bounding box center [985, 61] width 67 height 27
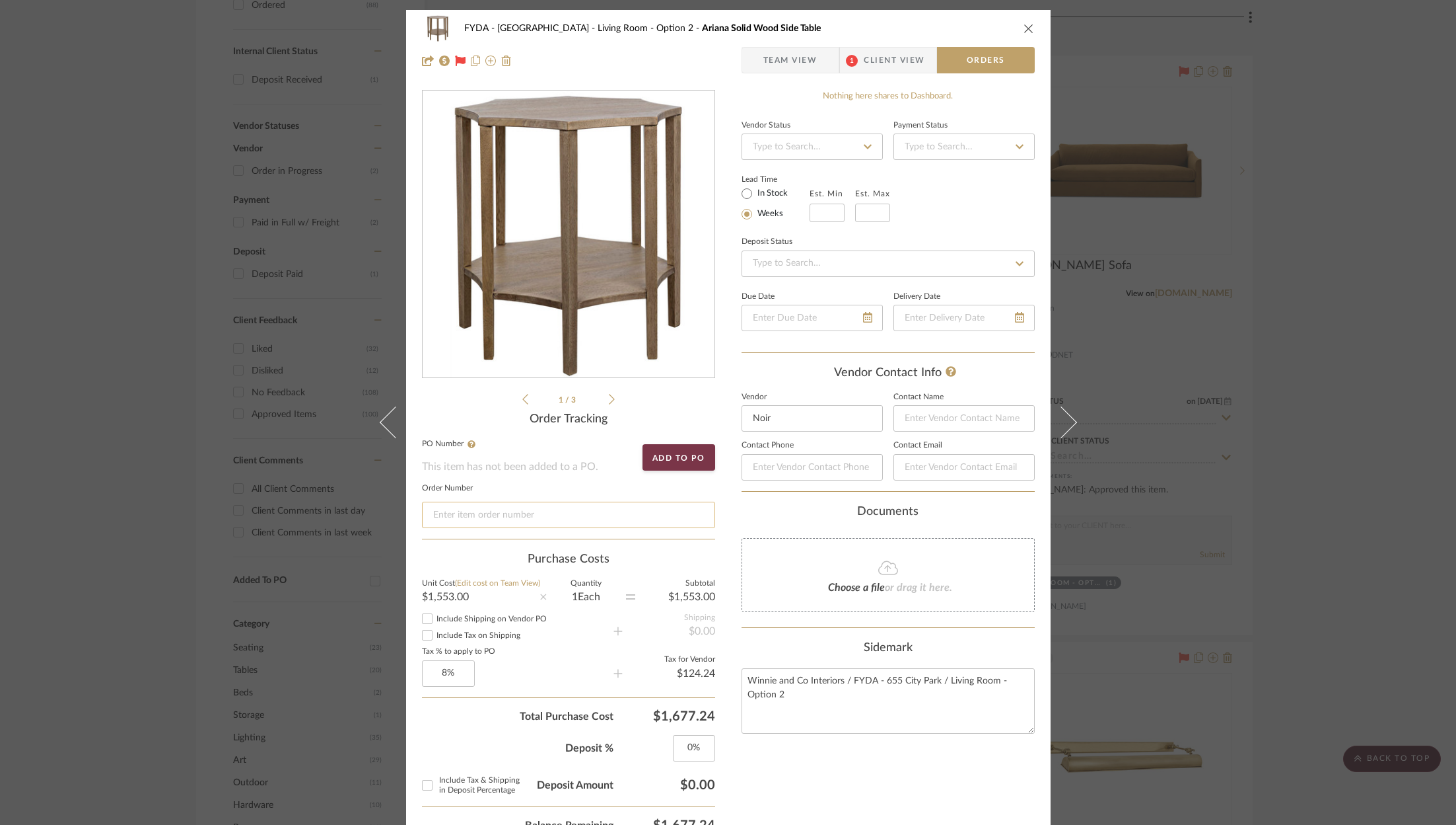
click at [571, 517] on input at bounding box center [568, 515] width 293 height 27
paste input "Order #13947"
type input "Order #13947"
click at [1030, 28] on div "FYDA - 655 City Park Living Room - Option 2 Ariana Solid Wood Side Table Team V…" at bounding box center [728, 45] width 645 height 70
click at [1028, 28] on icon "close" at bounding box center [1028, 28] width 11 height 11
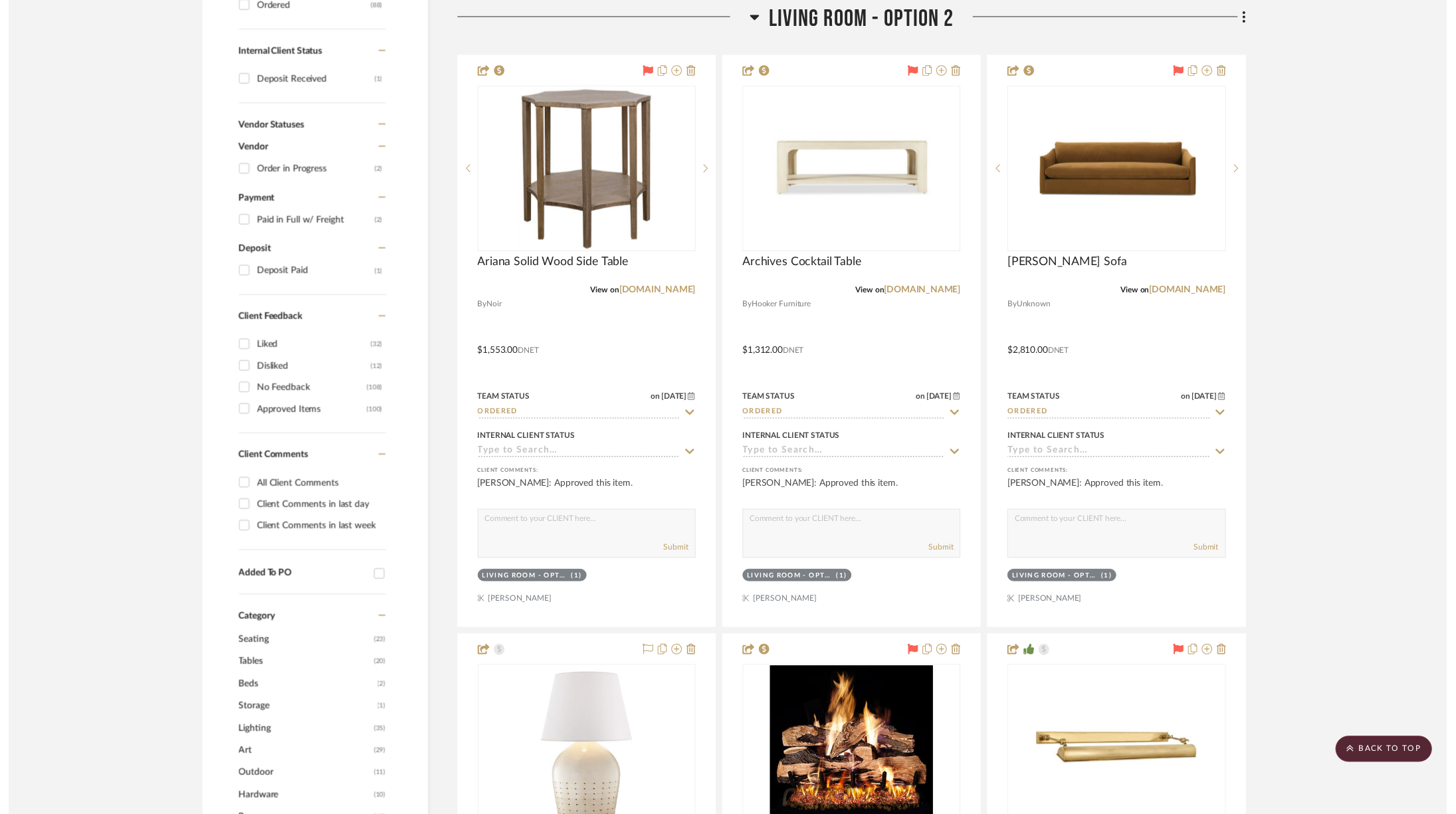
scroll to position [610, 0]
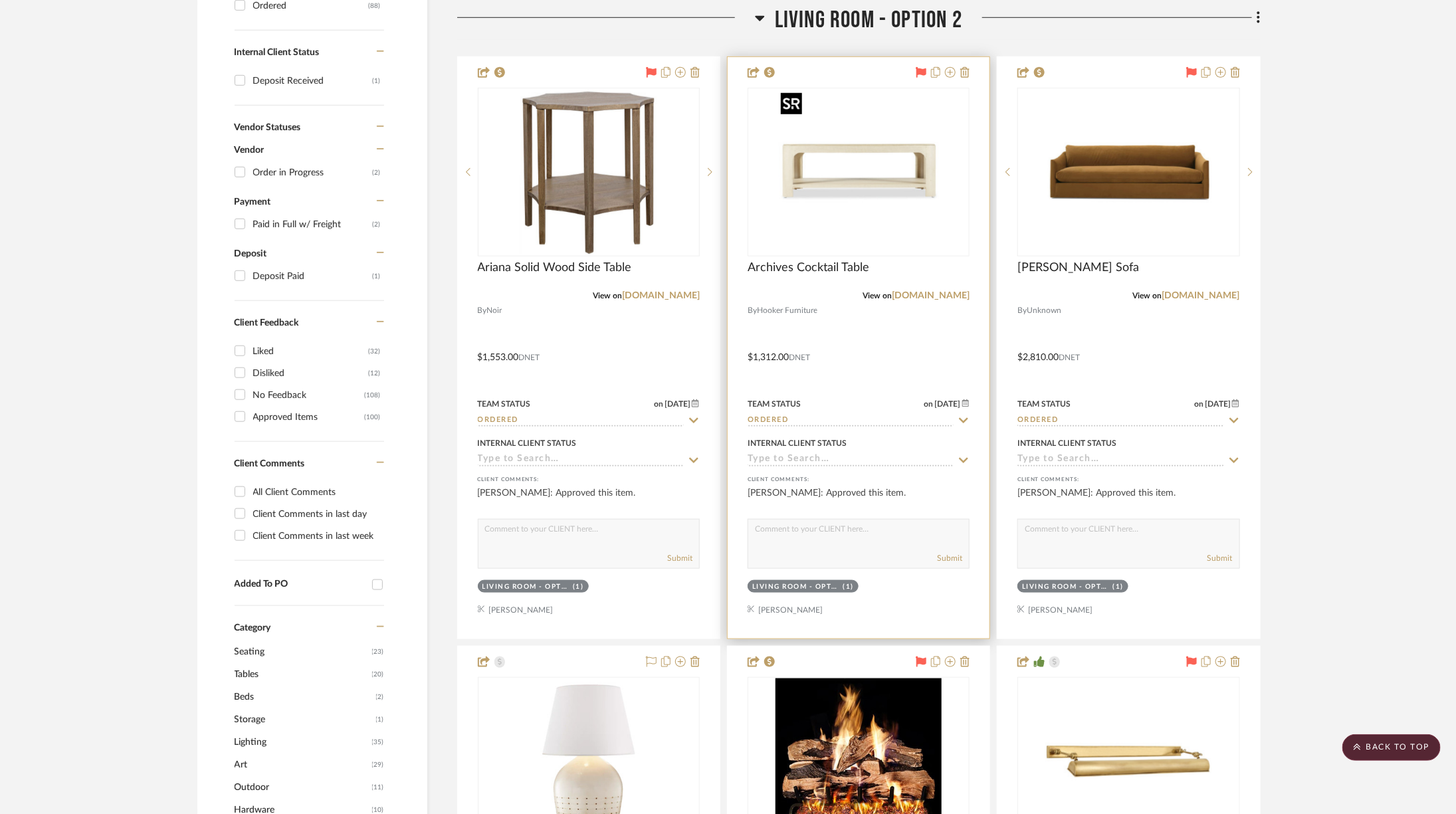
click at [911, 179] on img "0" at bounding box center [858, 172] width 166 height 166
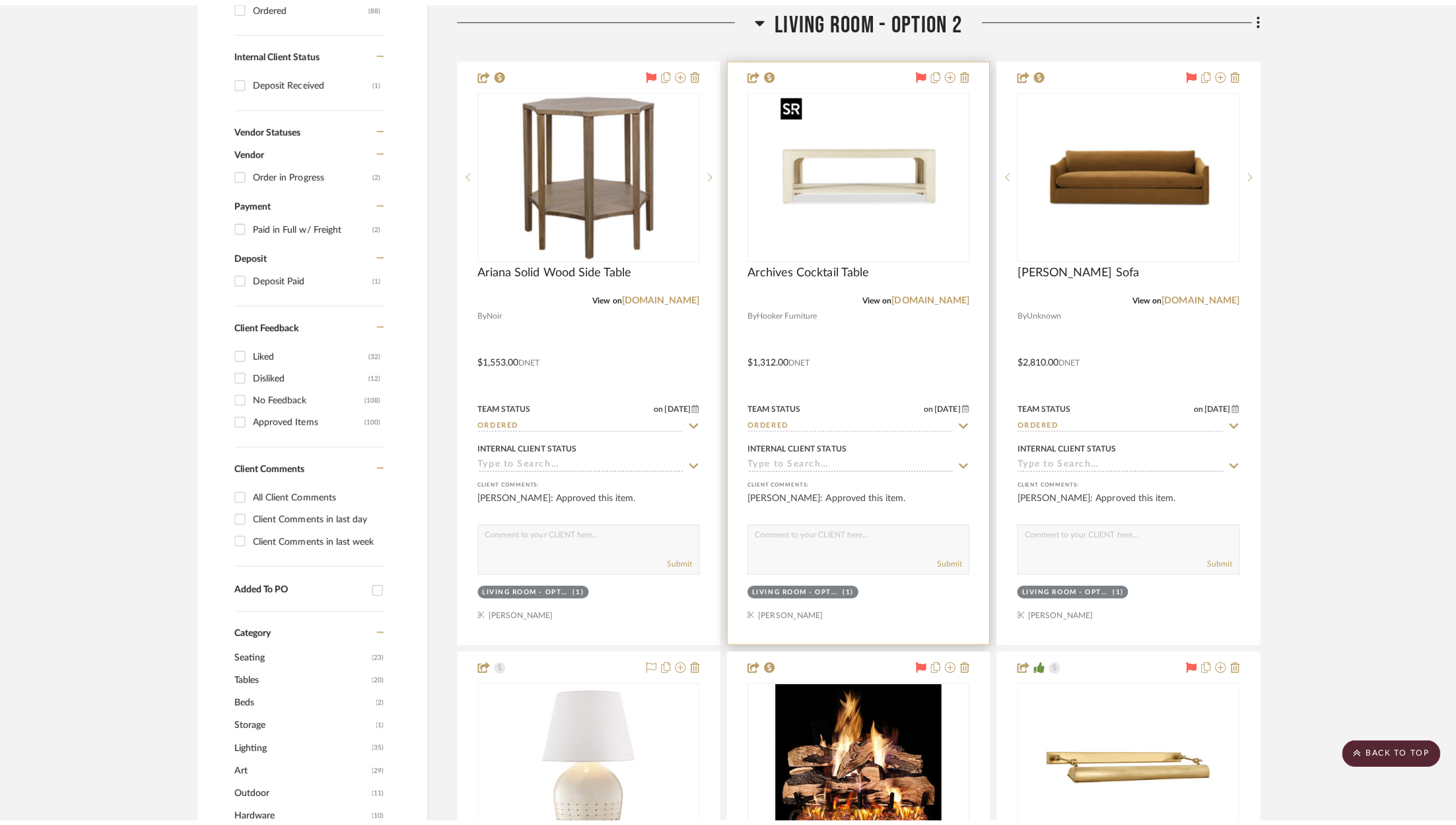
scroll to position [0, 0]
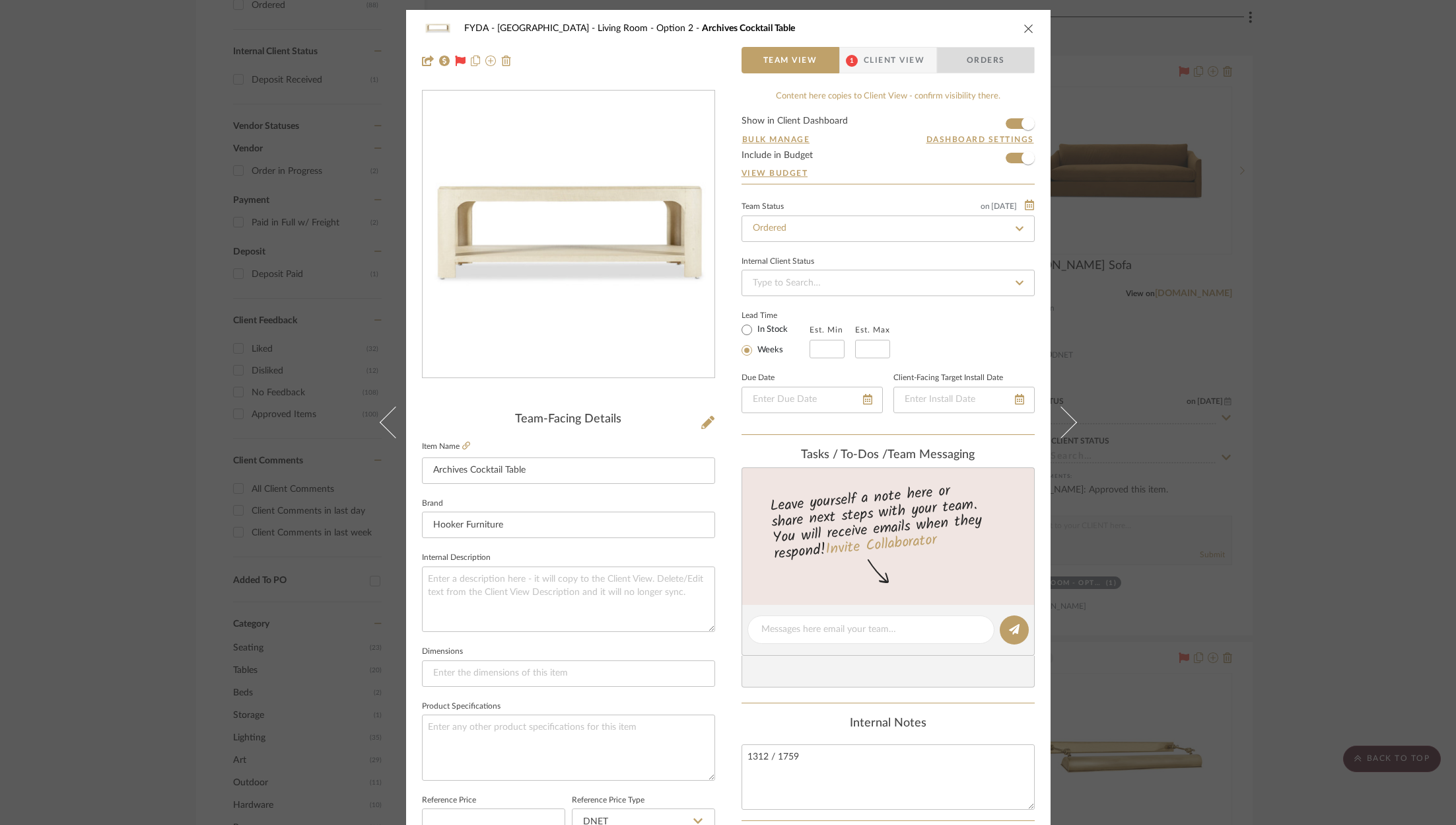
click at [990, 66] on span "Orders" at bounding box center [985, 61] width 67 height 27
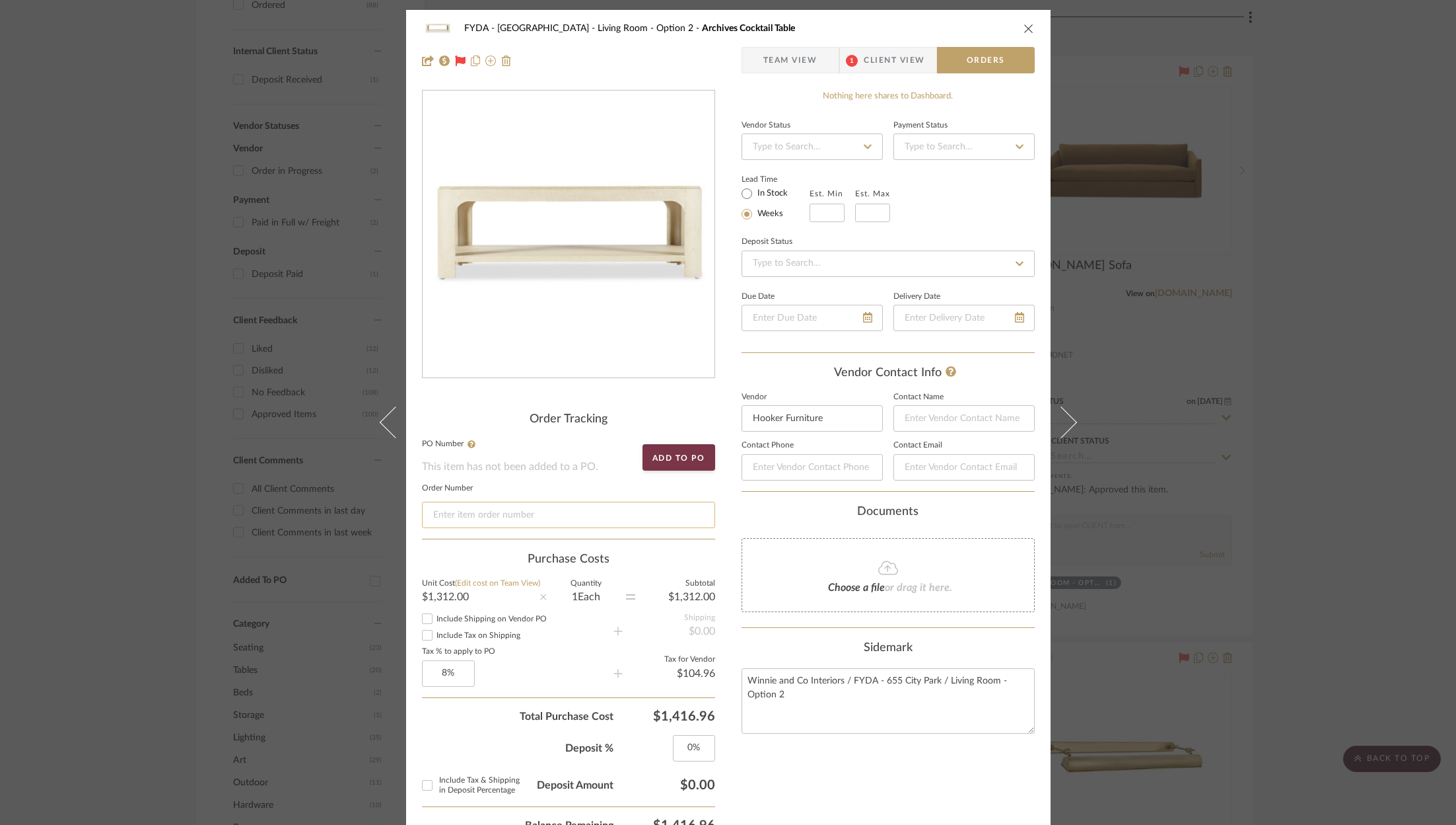
click at [544, 515] on input at bounding box center [568, 515] width 293 height 27
paste input "Order #13947"
type input "Order #13947"
click at [1025, 26] on icon "close" at bounding box center [1028, 28] width 11 height 11
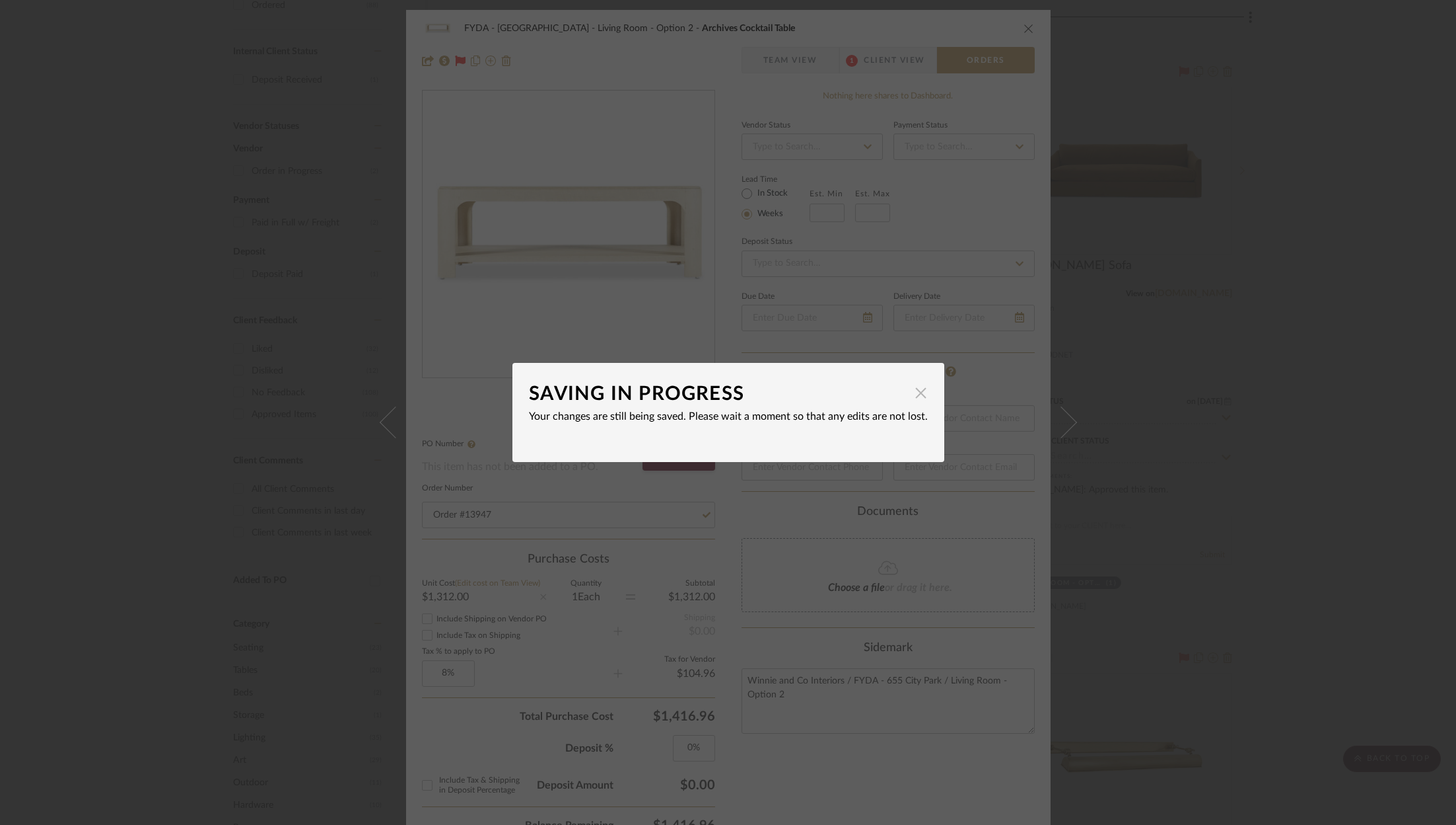
click at [914, 400] on span "button" at bounding box center [921, 392] width 27 height 27
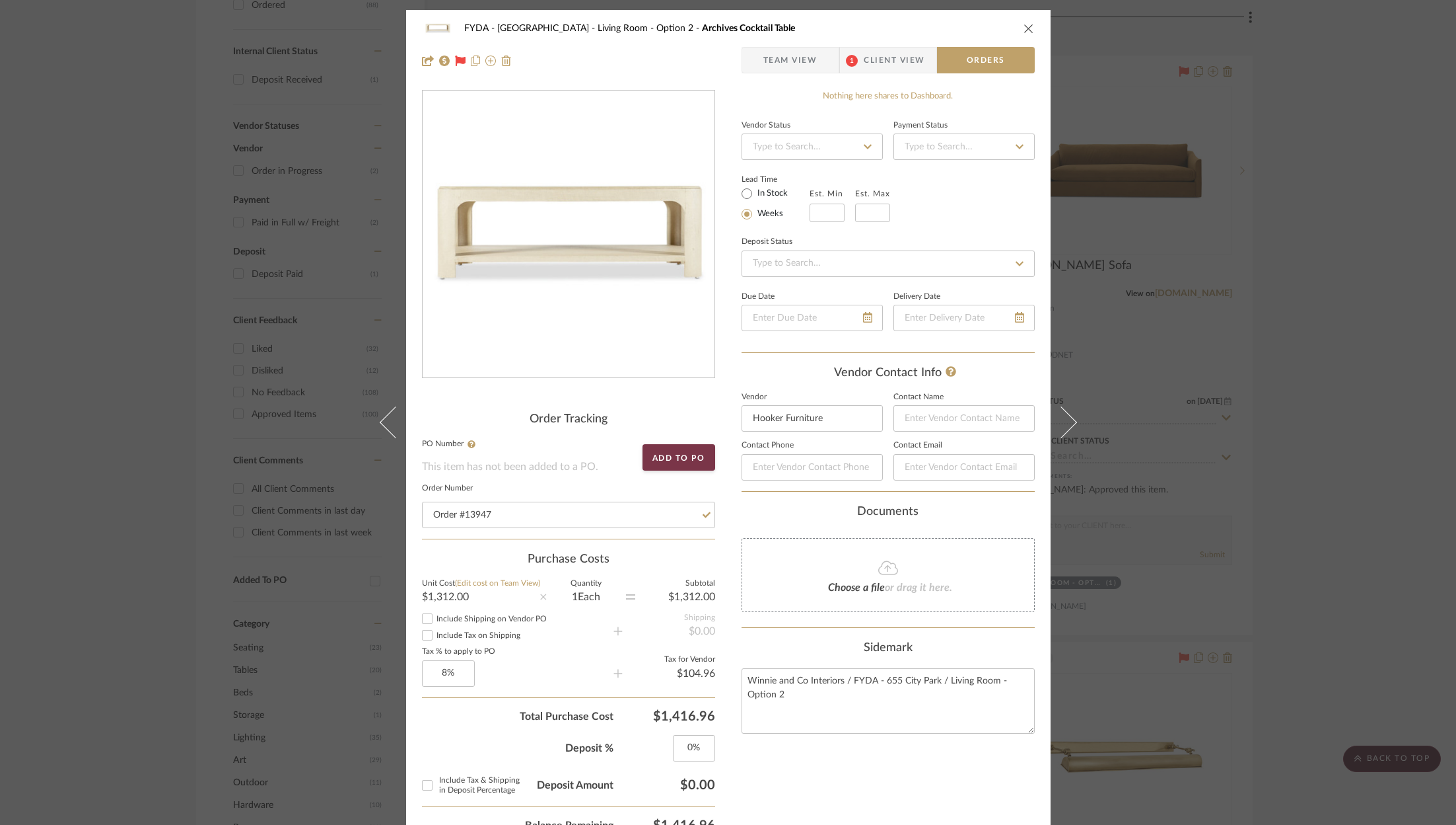
click at [1024, 22] on div "FYDA - 655 City Park Living Room - Option 2 Archives Cocktail Table" at bounding box center [728, 28] width 613 height 27
click at [1023, 24] on icon "close" at bounding box center [1028, 28] width 11 height 11
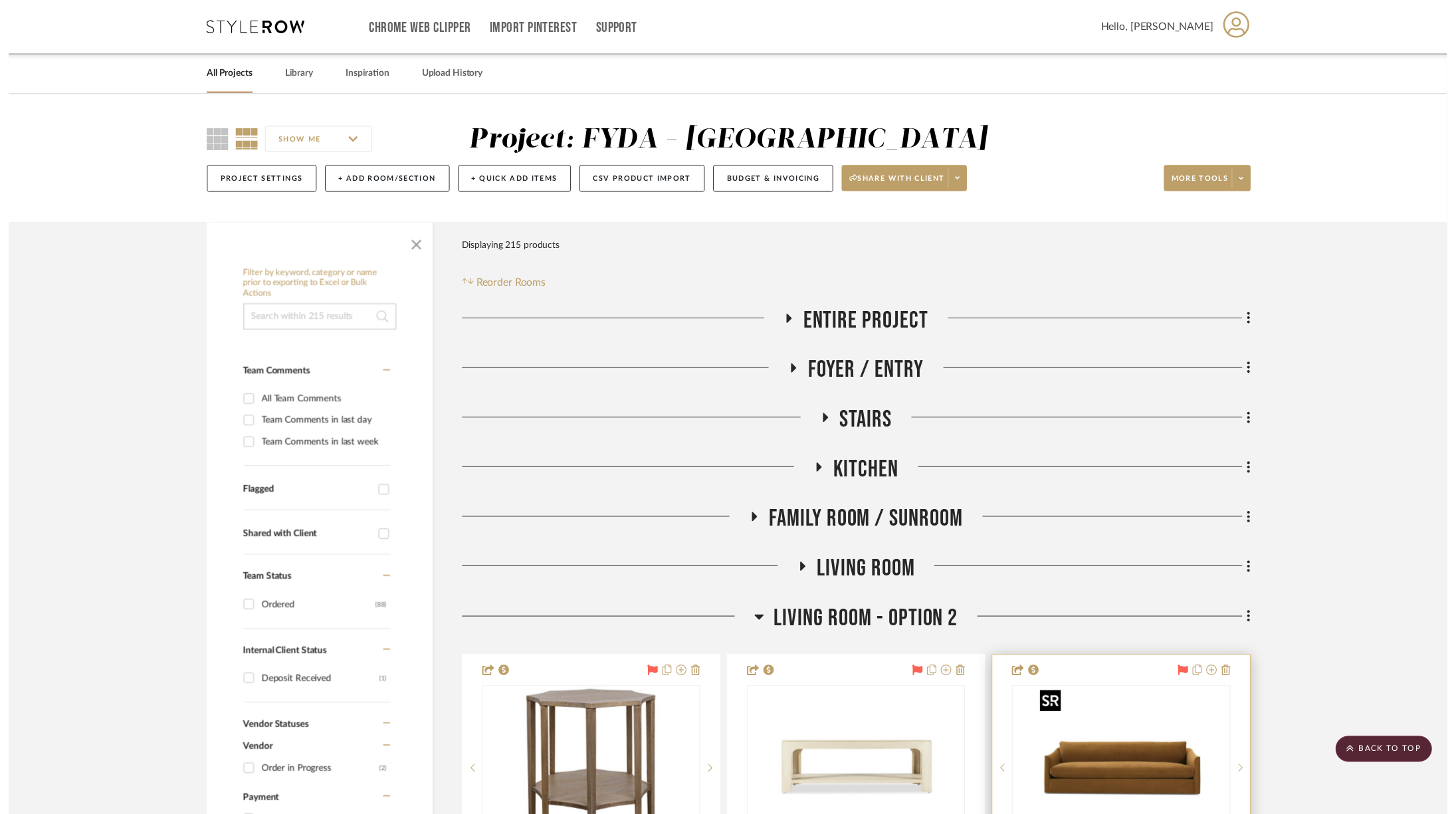
scroll to position [610, 0]
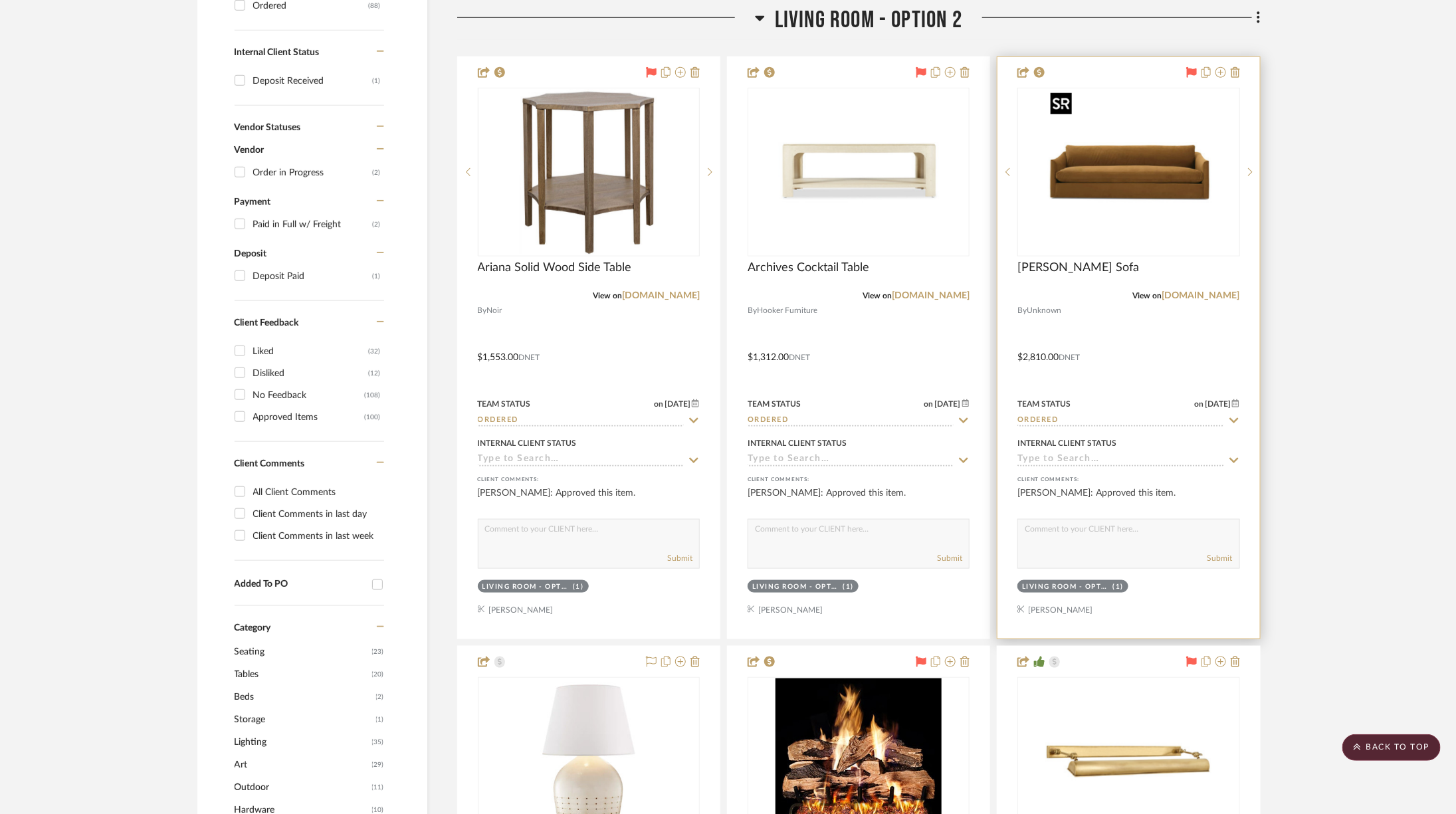
click at [1117, 163] on img "0" at bounding box center [1127, 172] width 166 height 166
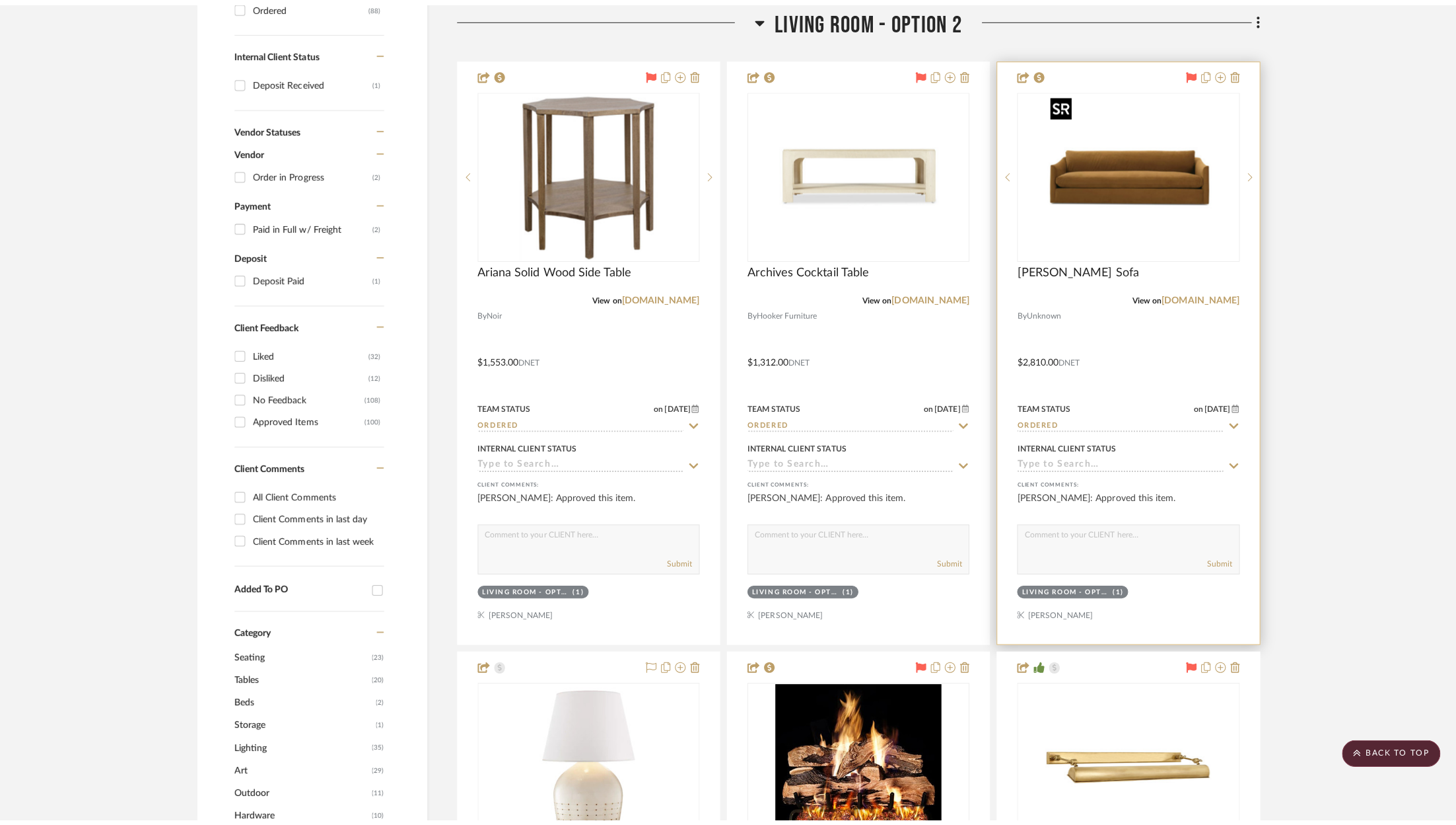
scroll to position [0, 0]
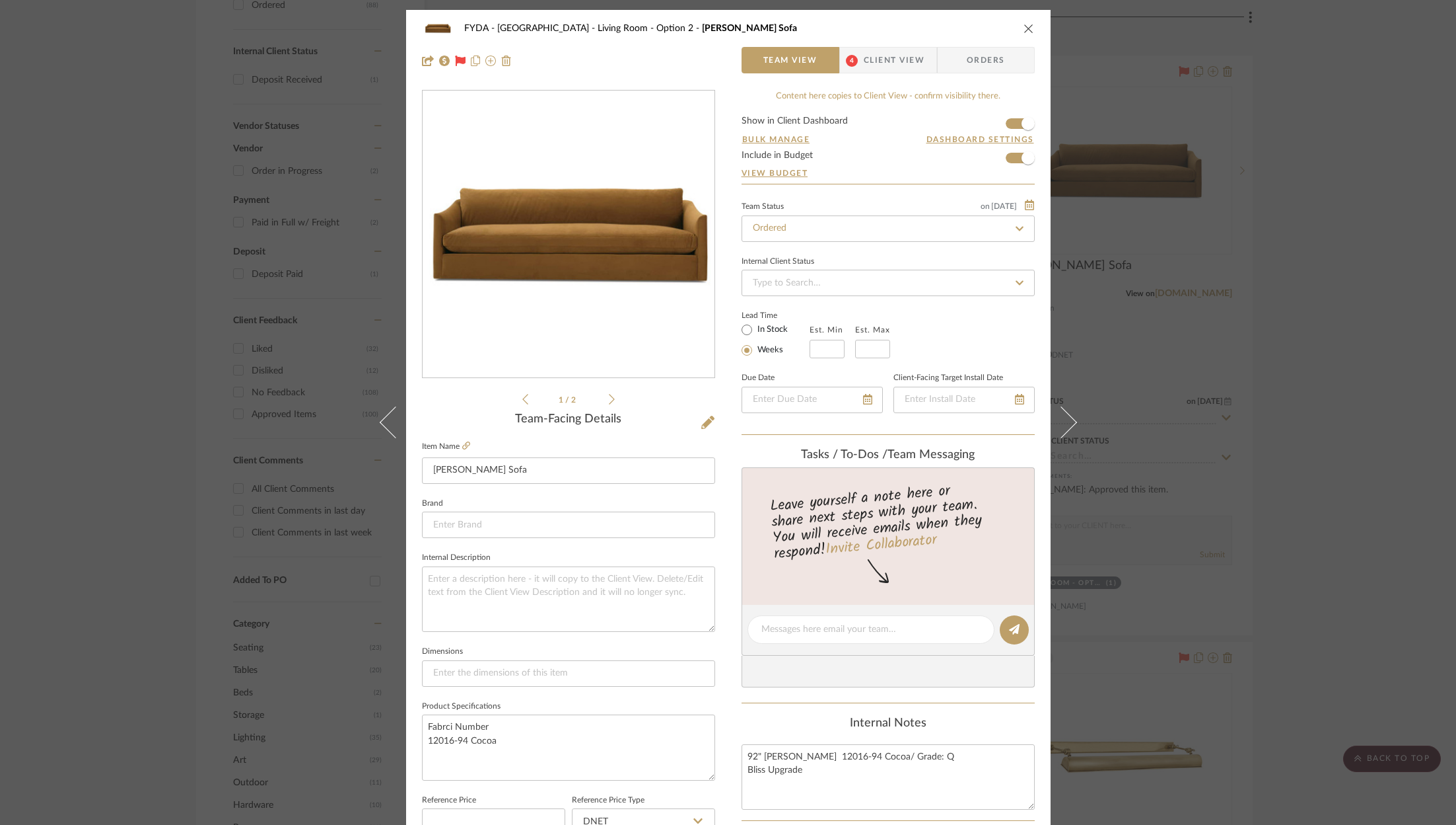
click at [989, 55] on span "Orders" at bounding box center [985, 61] width 67 height 27
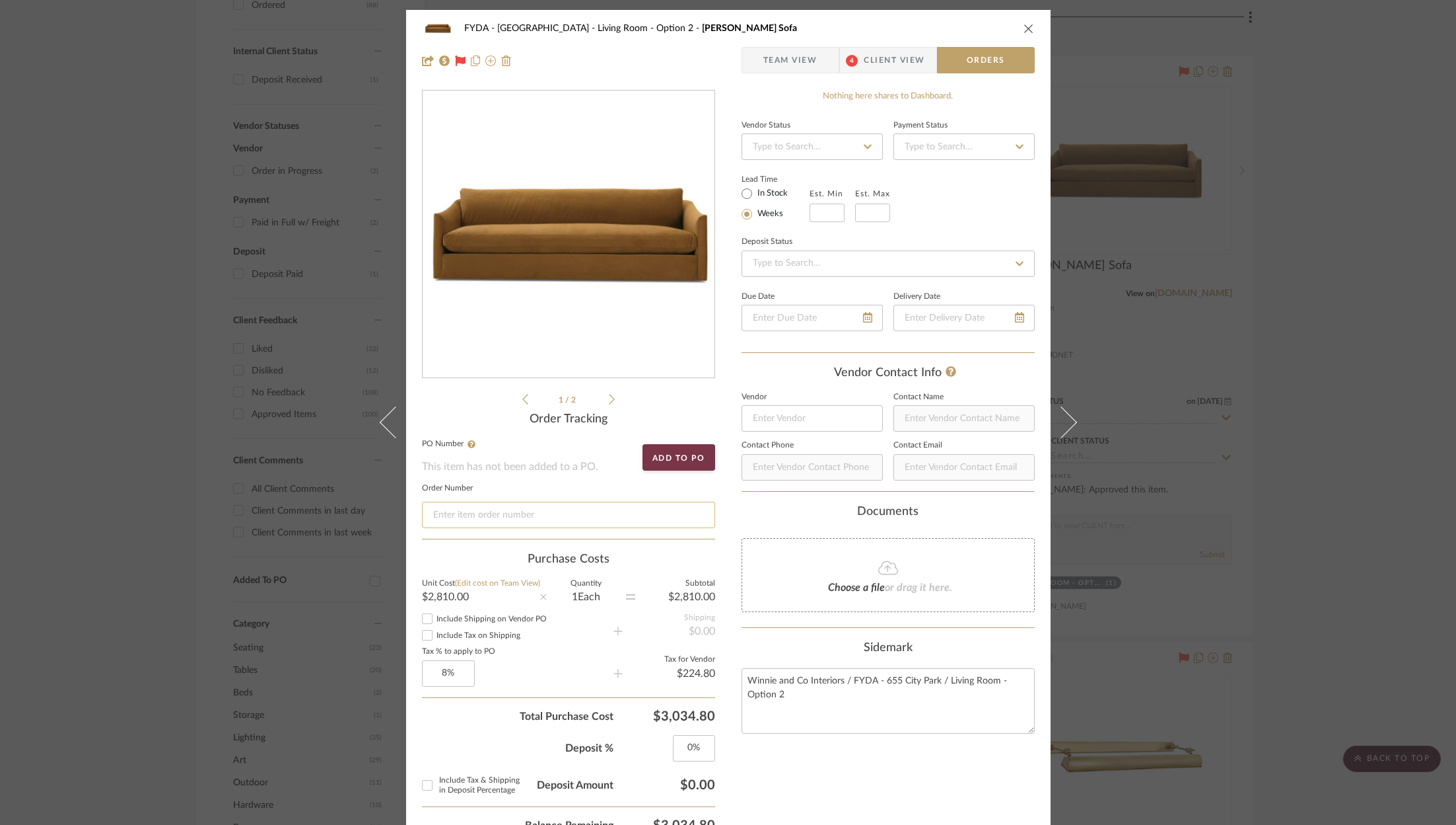
click at [579, 510] on input at bounding box center [568, 515] width 293 height 27
paste input "Order #13947"
type input "Order #13947"
click at [1029, 27] on button "close" at bounding box center [1028, 28] width 12 height 12
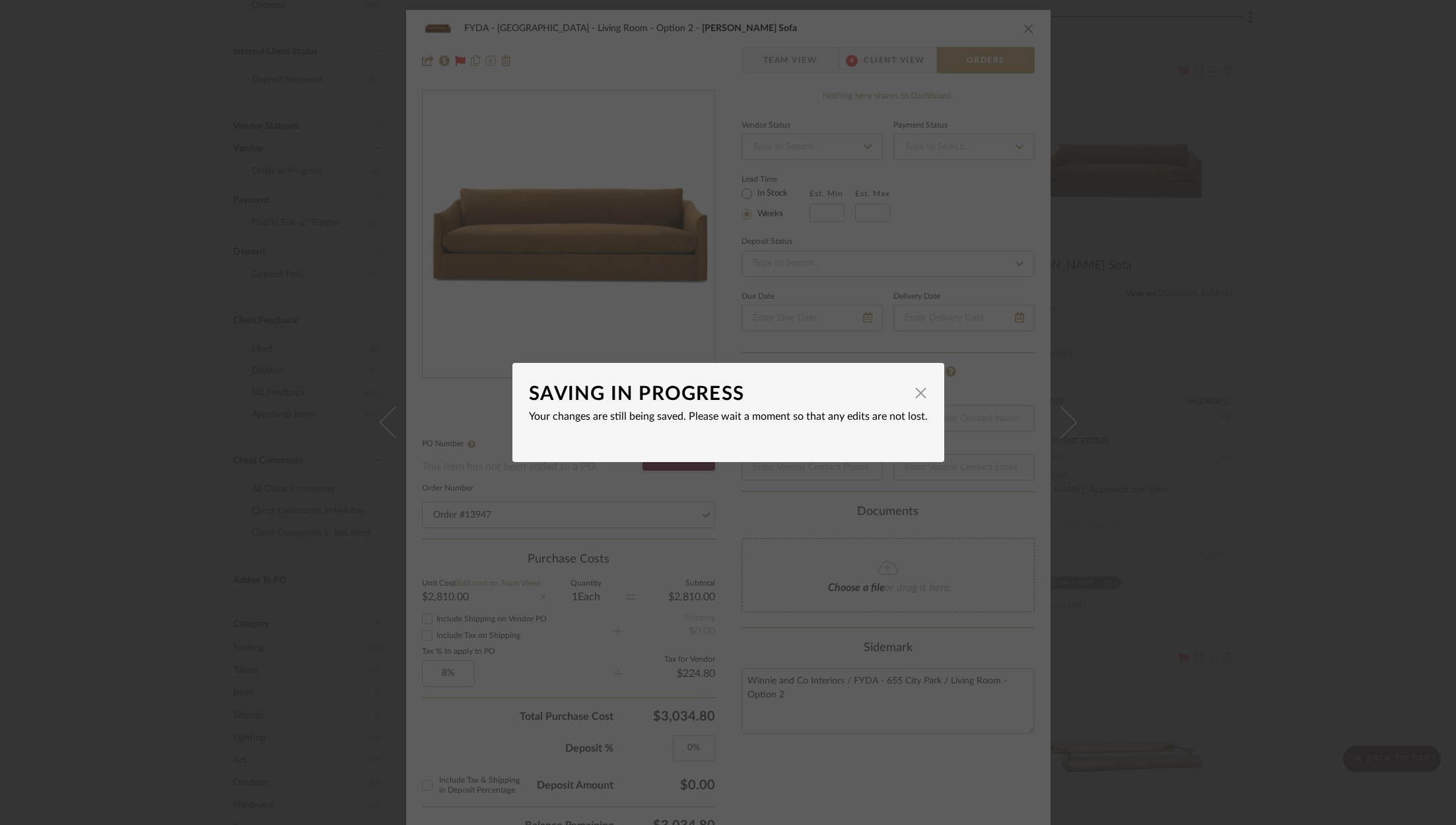
click at [912, 387] on span "button" at bounding box center [921, 392] width 27 height 27
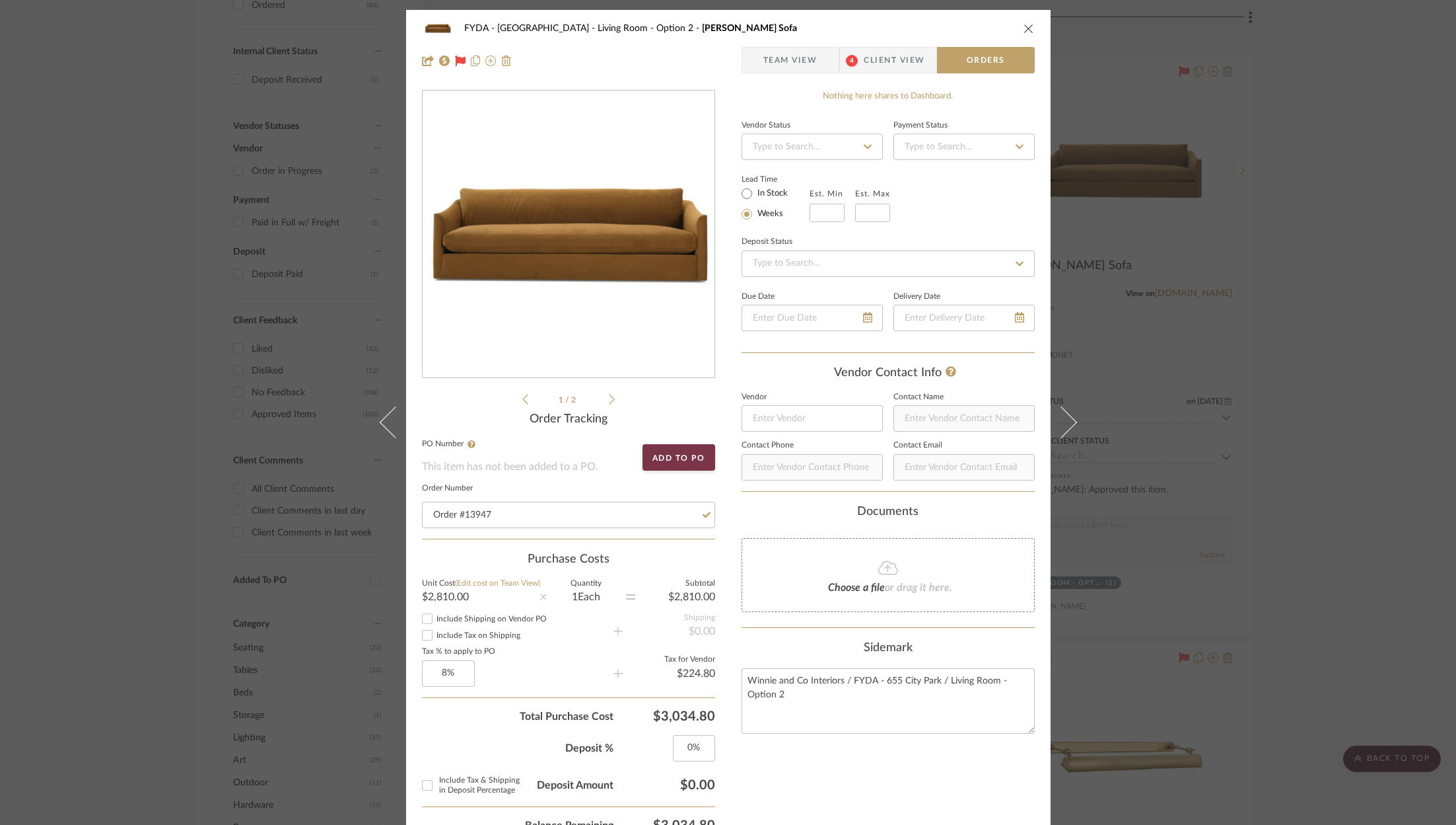
click at [1024, 28] on icon "close" at bounding box center [1028, 28] width 11 height 11
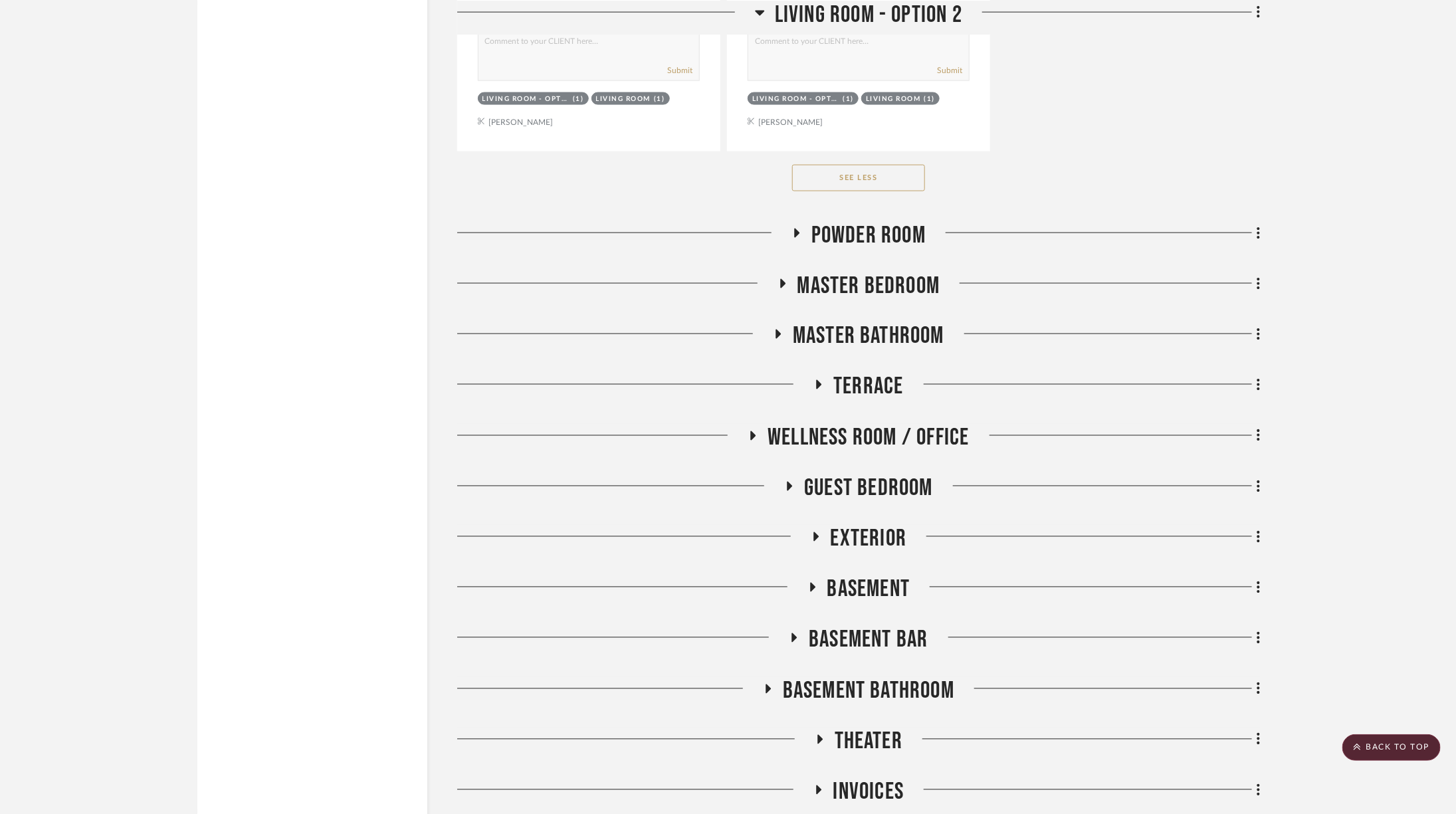
scroll to position [4115, 0]
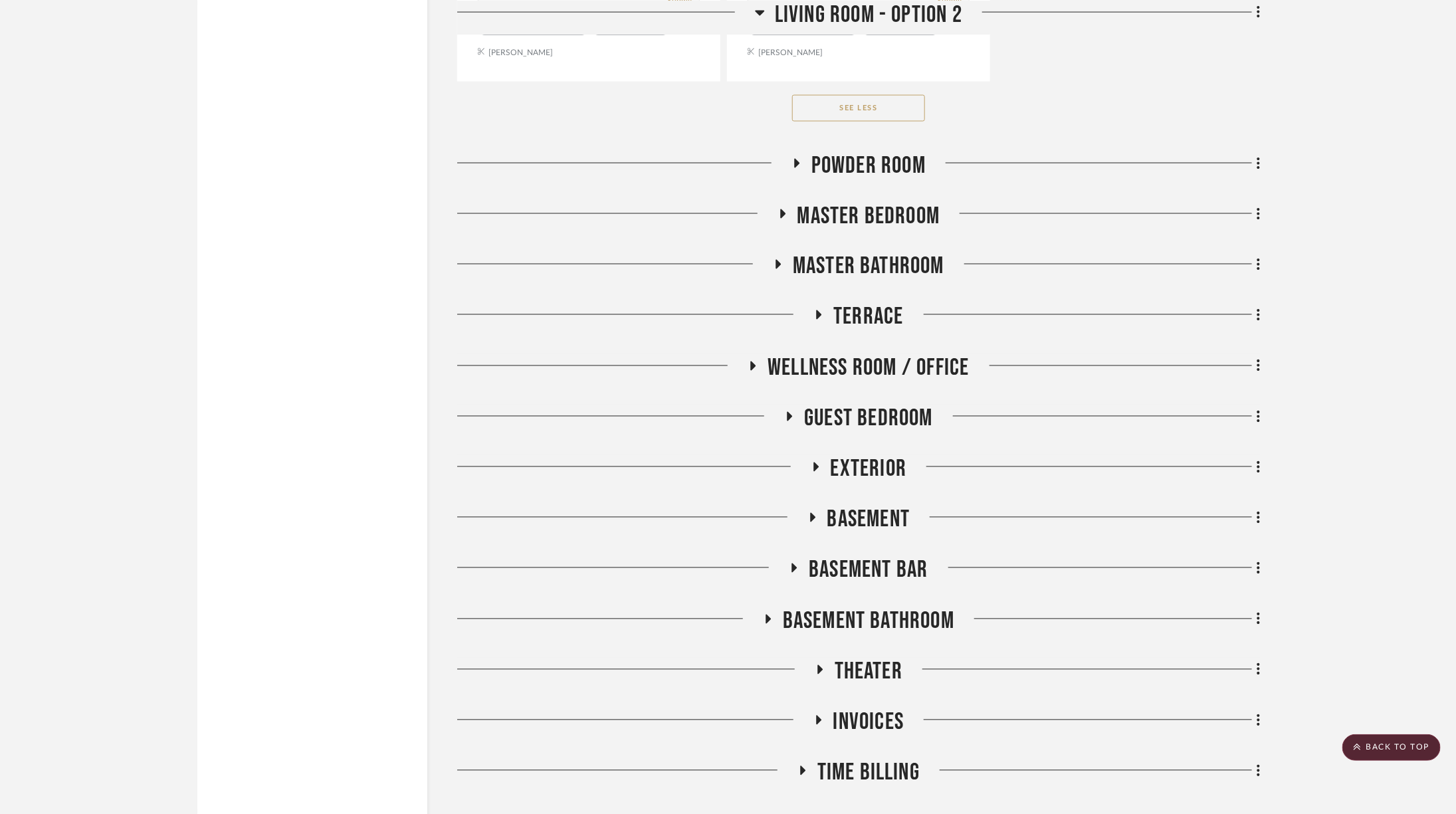
click at [867, 505] on span "Basement" at bounding box center [869, 520] width 83 height 28
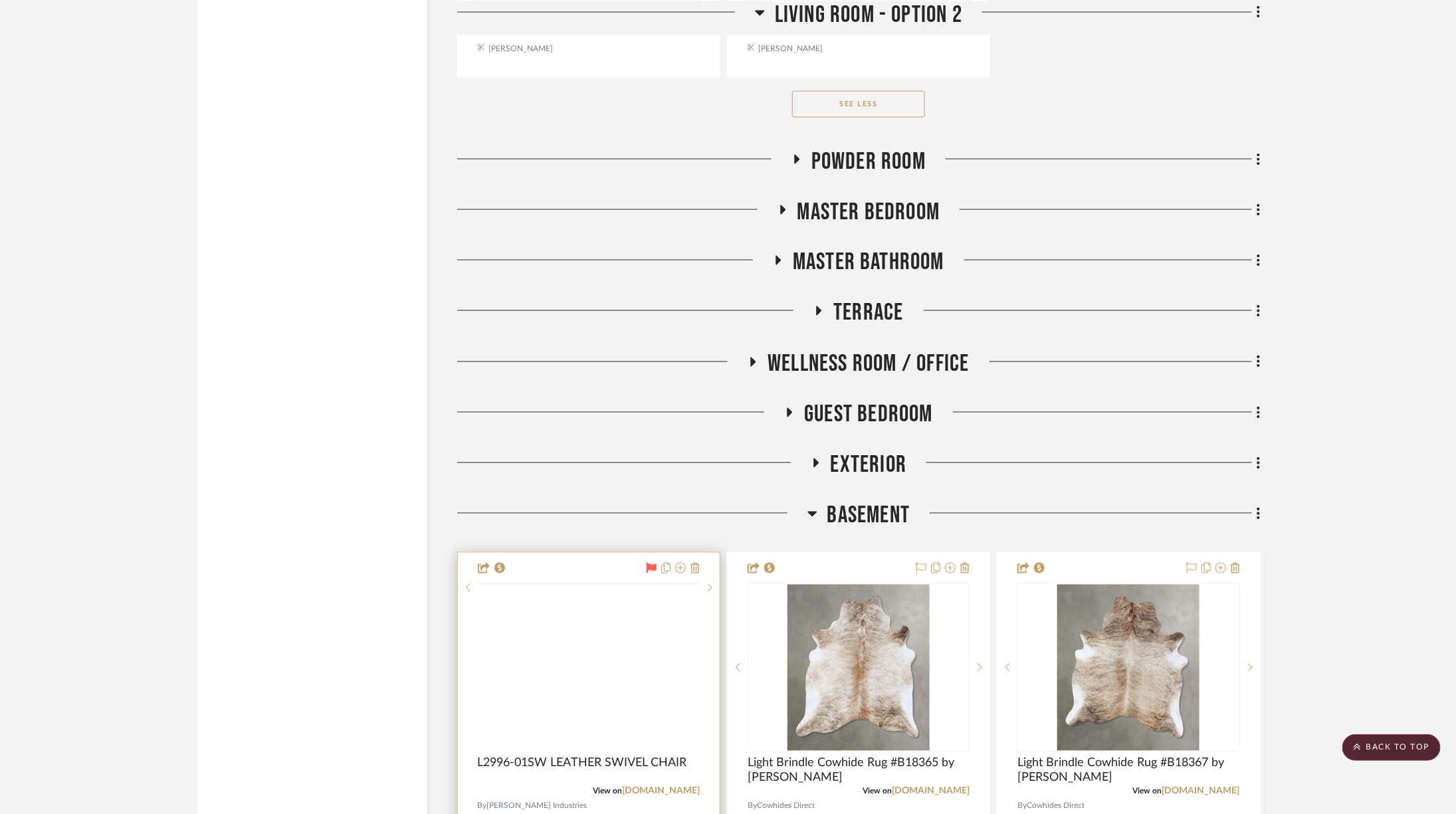
scroll to position [4119, 0]
click at [0, 0] on img at bounding box center [0, 0] width 0 height 0
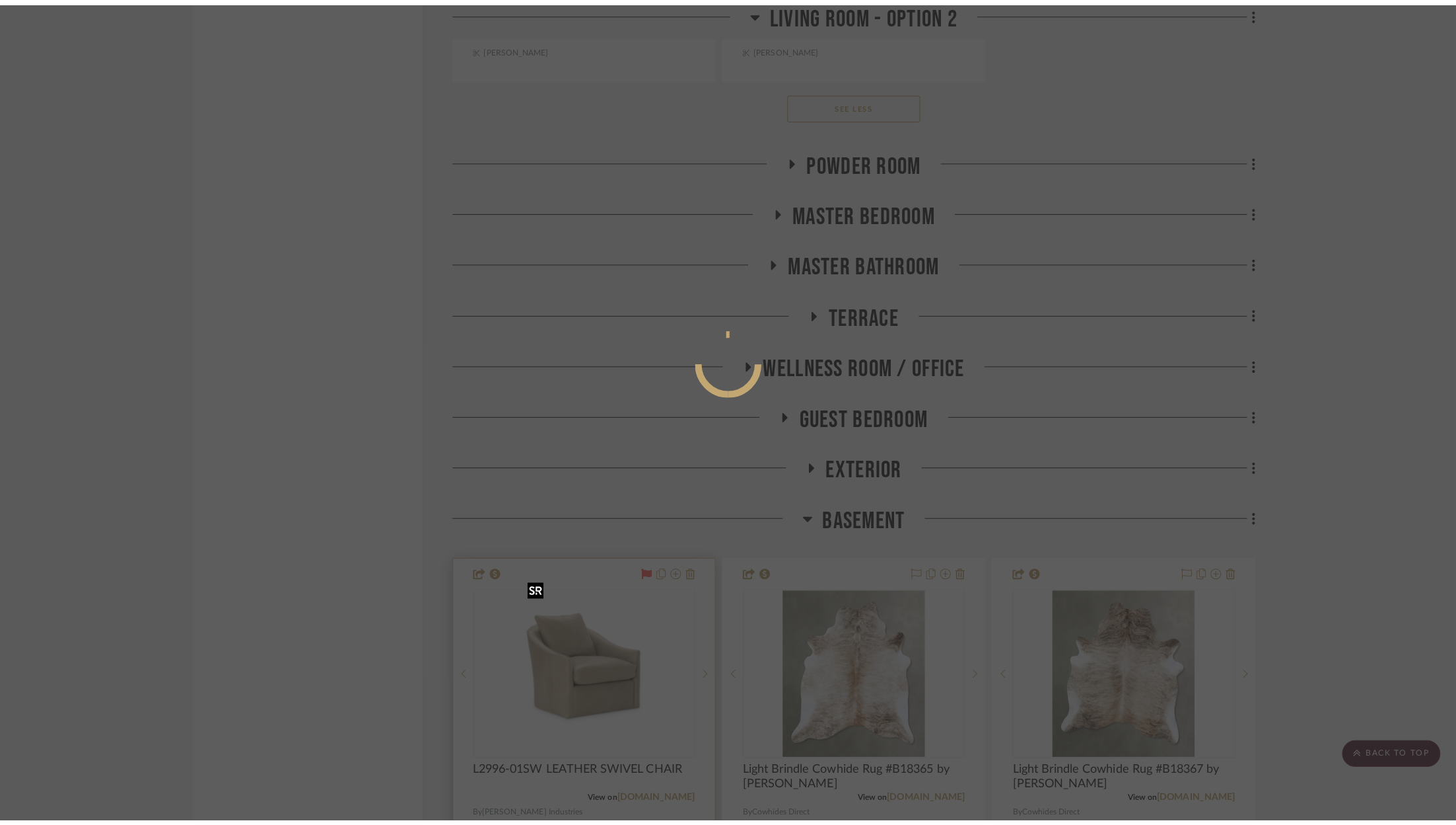
scroll to position [0, 0]
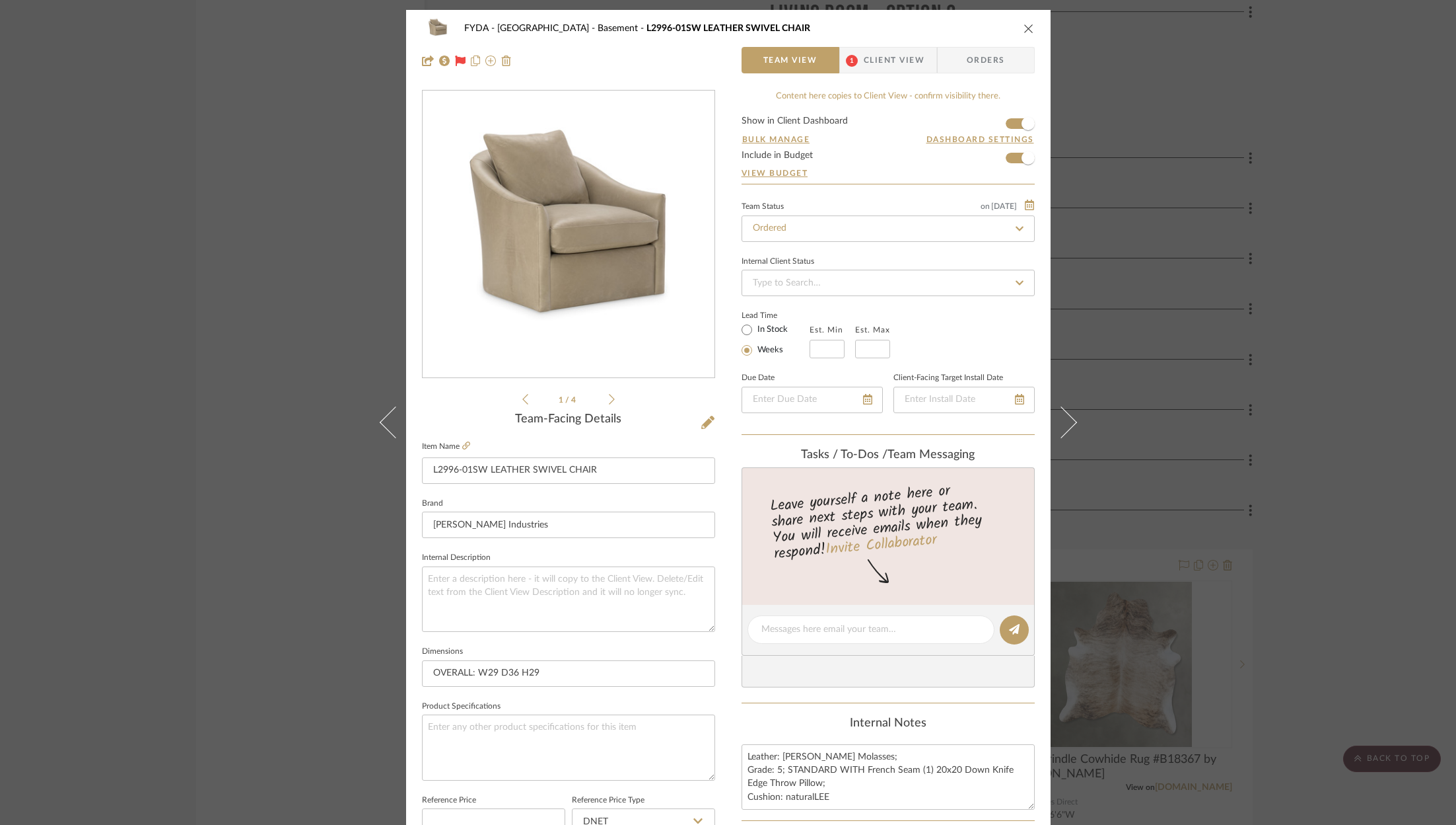
click at [971, 69] on span "Orders" at bounding box center [985, 61] width 67 height 27
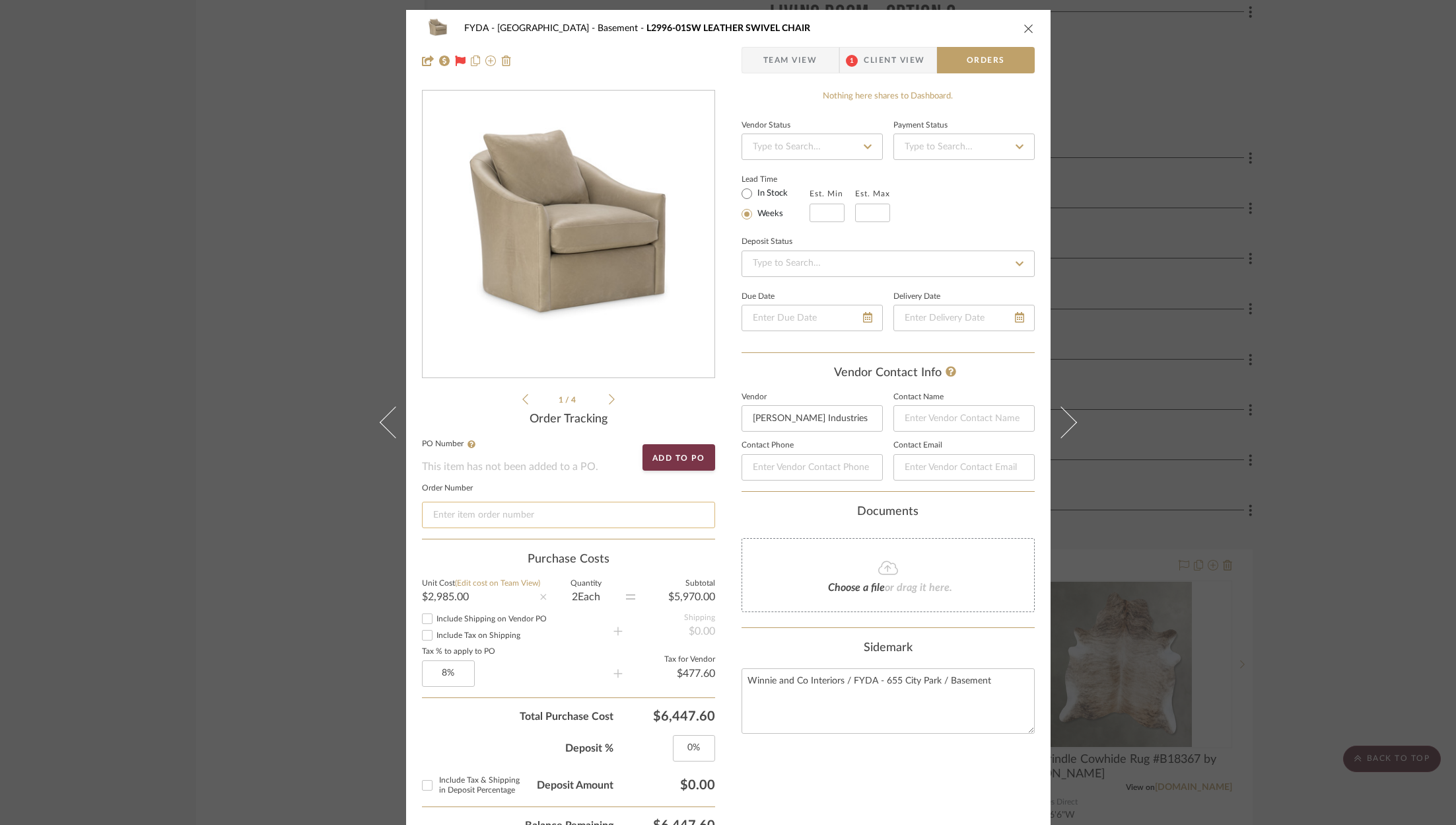
click at [486, 519] on input at bounding box center [568, 515] width 293 height 27
paste input "Order #13947"
type input "Order #13947"
click at [1023, 25] on icon "close" at bounding box center [1028, 28] width 11 height 11
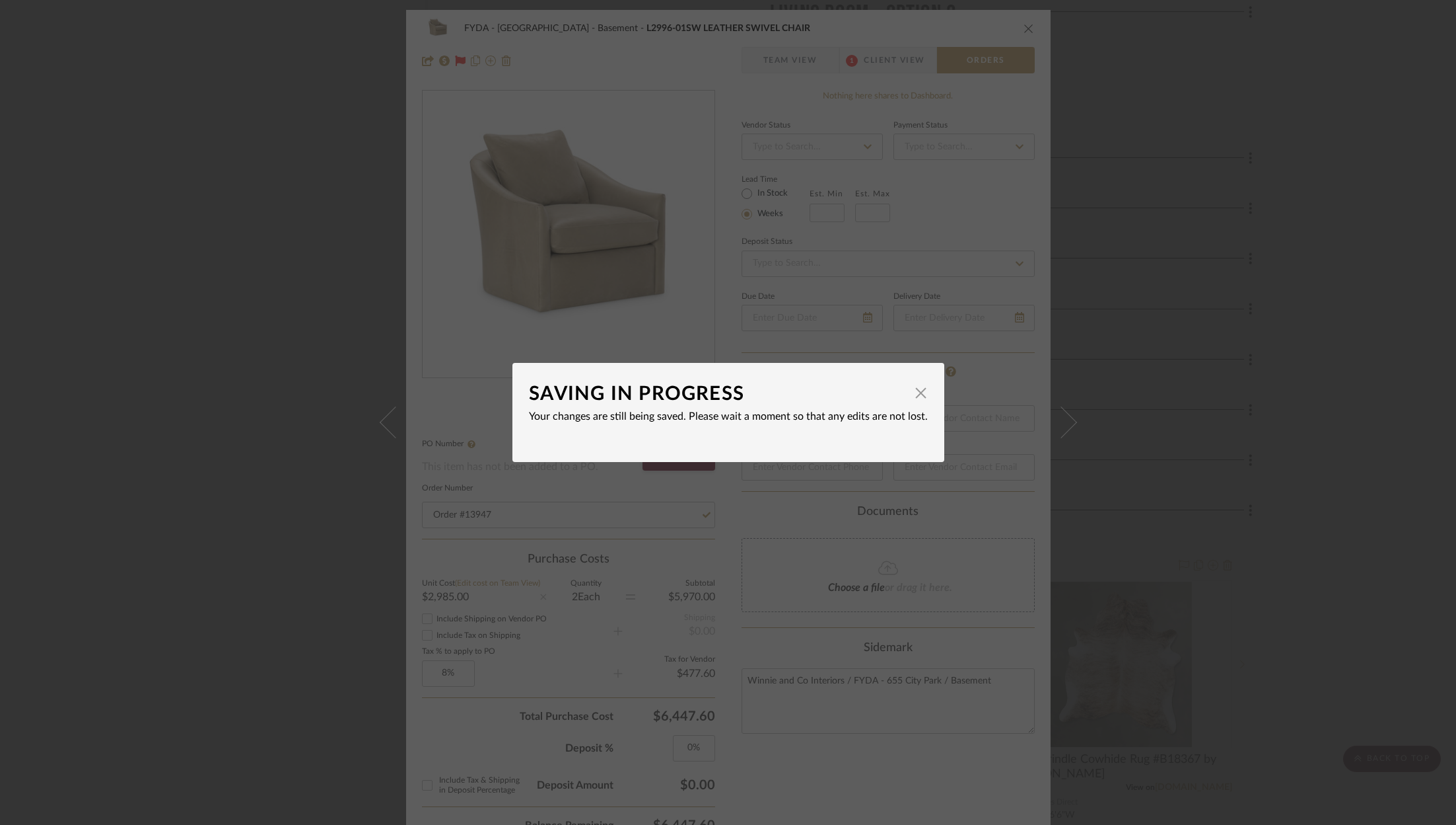
click at [1318, 413] on div "SAVING IN PROGRESS × Your changes are still being saved. Please wait a moment s…" at bounding box center [728, 412] width 1456 height 825
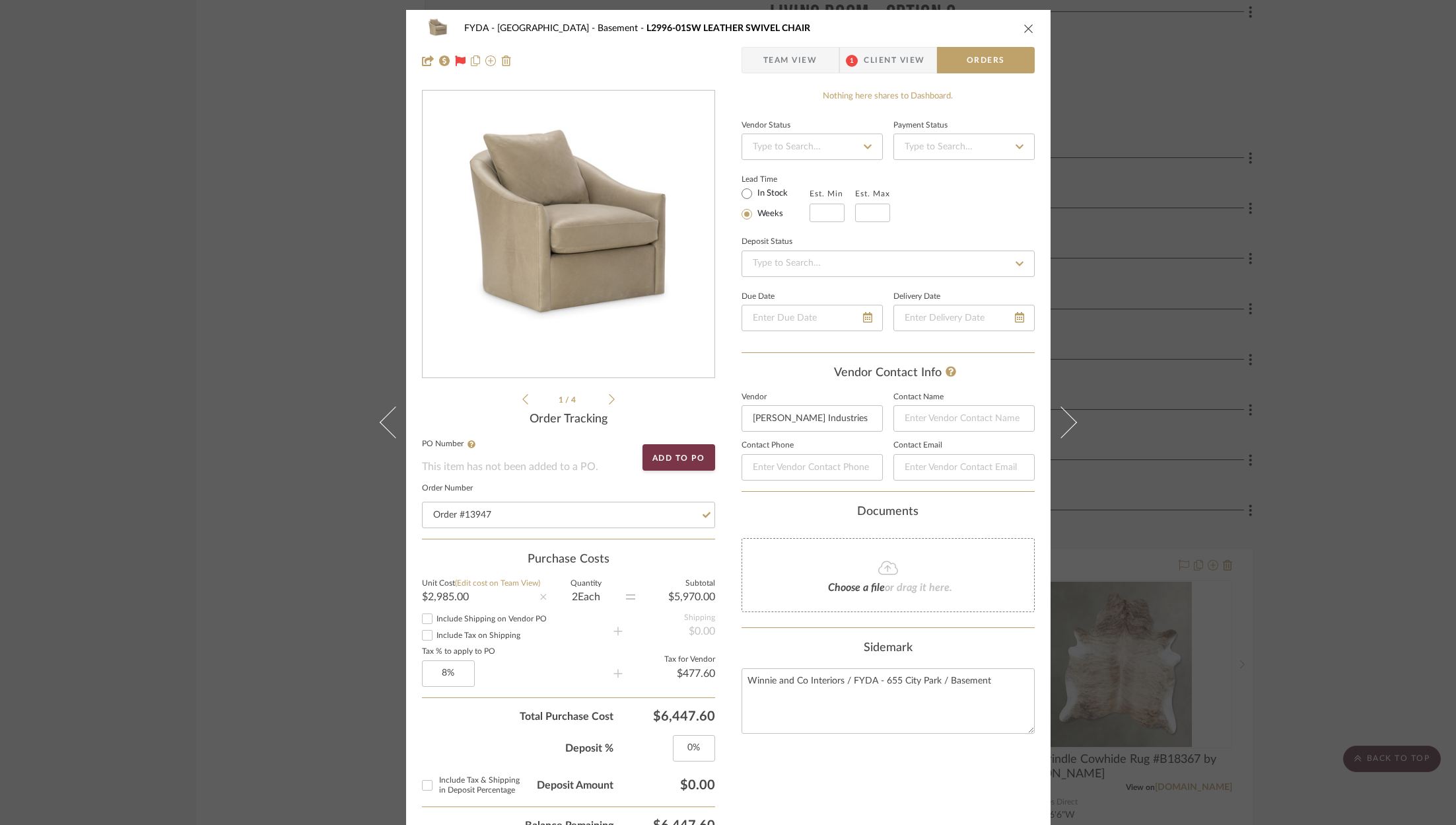
click at [1023, 24] on icon "close" at bounding box center [1028, 28] width 11 height 11
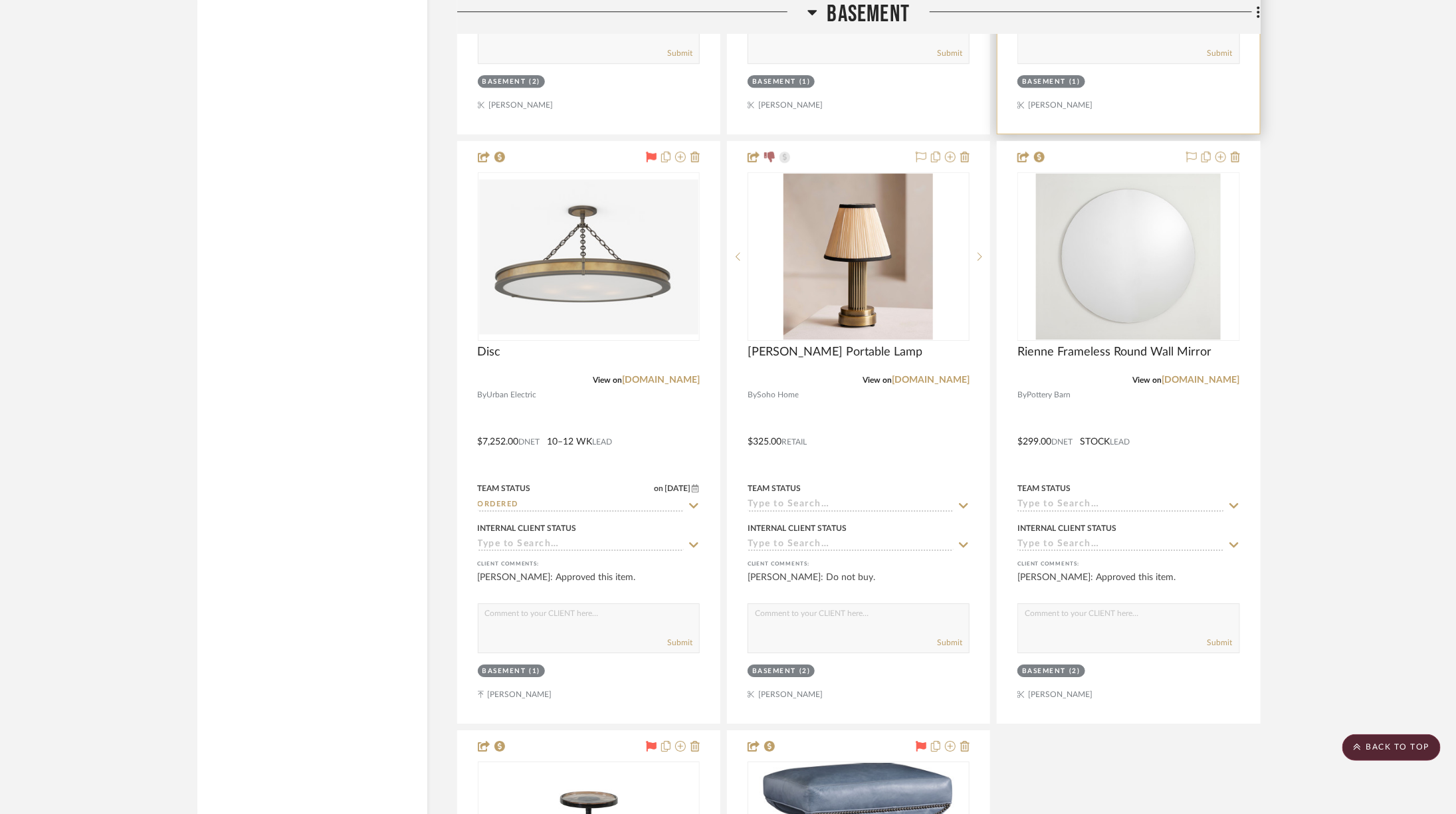
scroll to position [5739, 0]
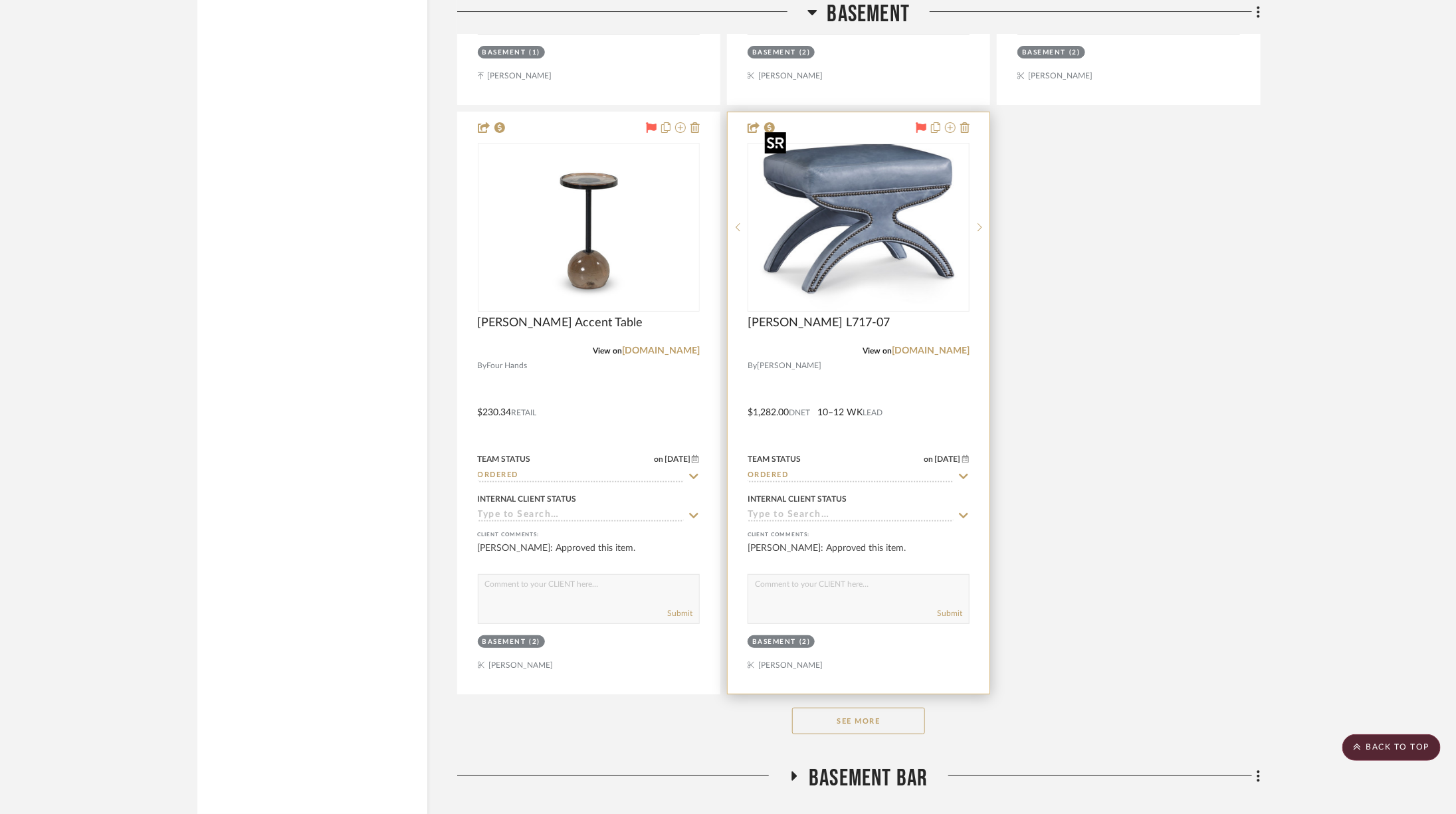
click at [0, 0] on img at bounding box center [0, 0] width 0 height 0
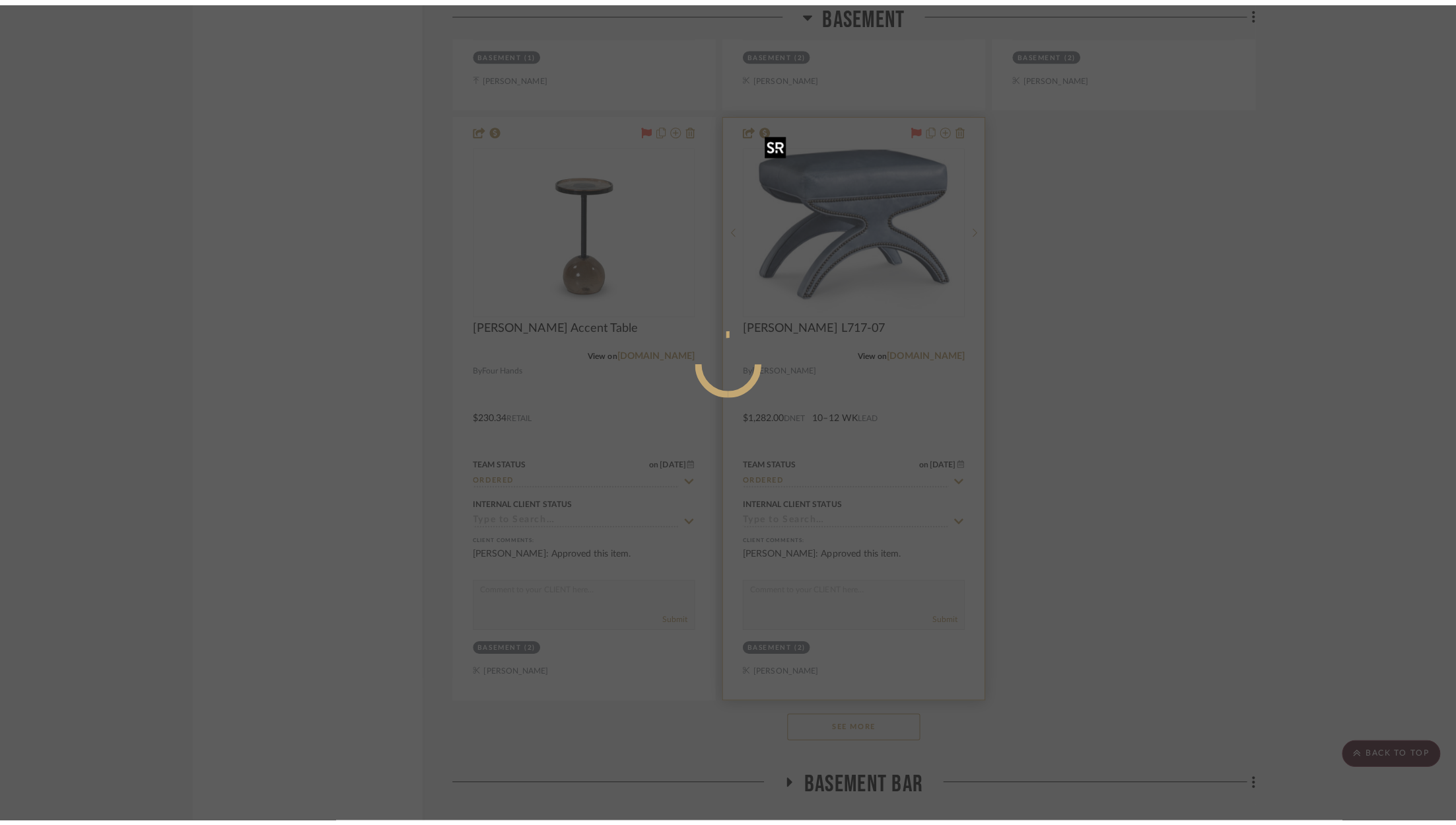
scroll to position [0, 0]
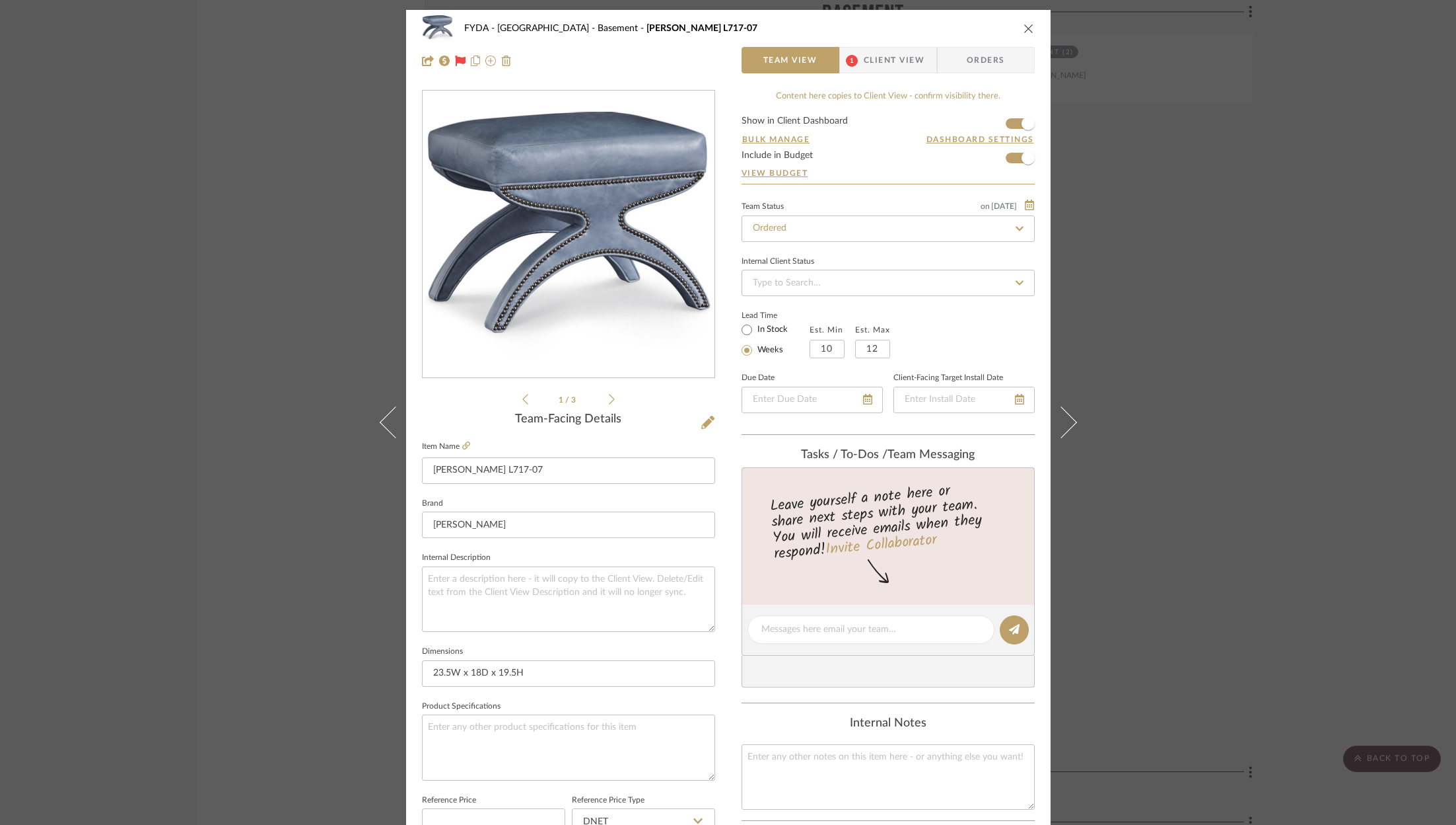
click at [964, 61] on span "Orders" at bounding box center [985, 61] width 67 height 27
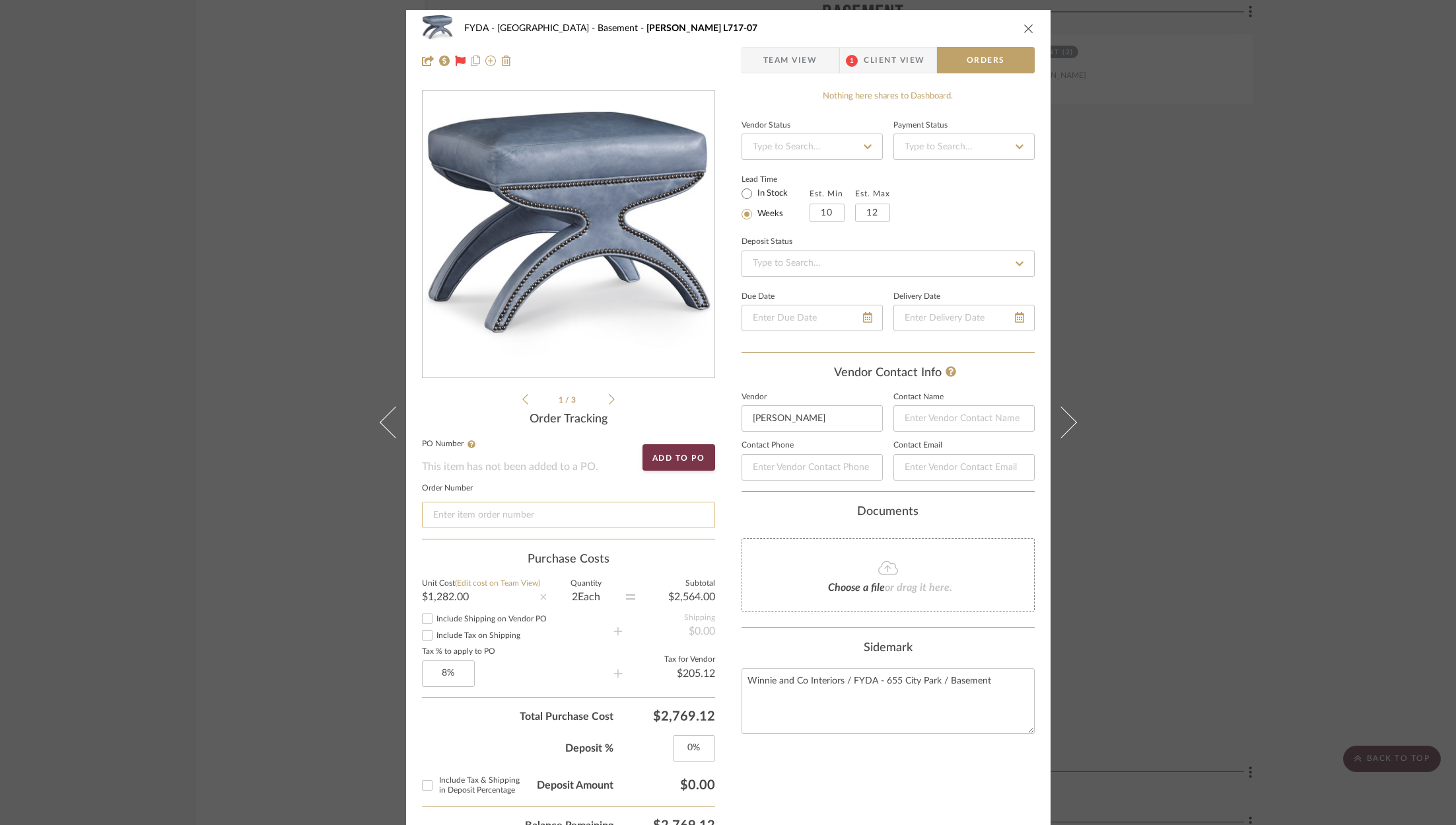
click at [578, 526] on input at bounding box center [568, 515] width 293 height 27
paste input "Order #13947"
type input "Order #13947"
click at [1023, 24] on icon "close" at bounding box center [1028, 28] width 11 height 11
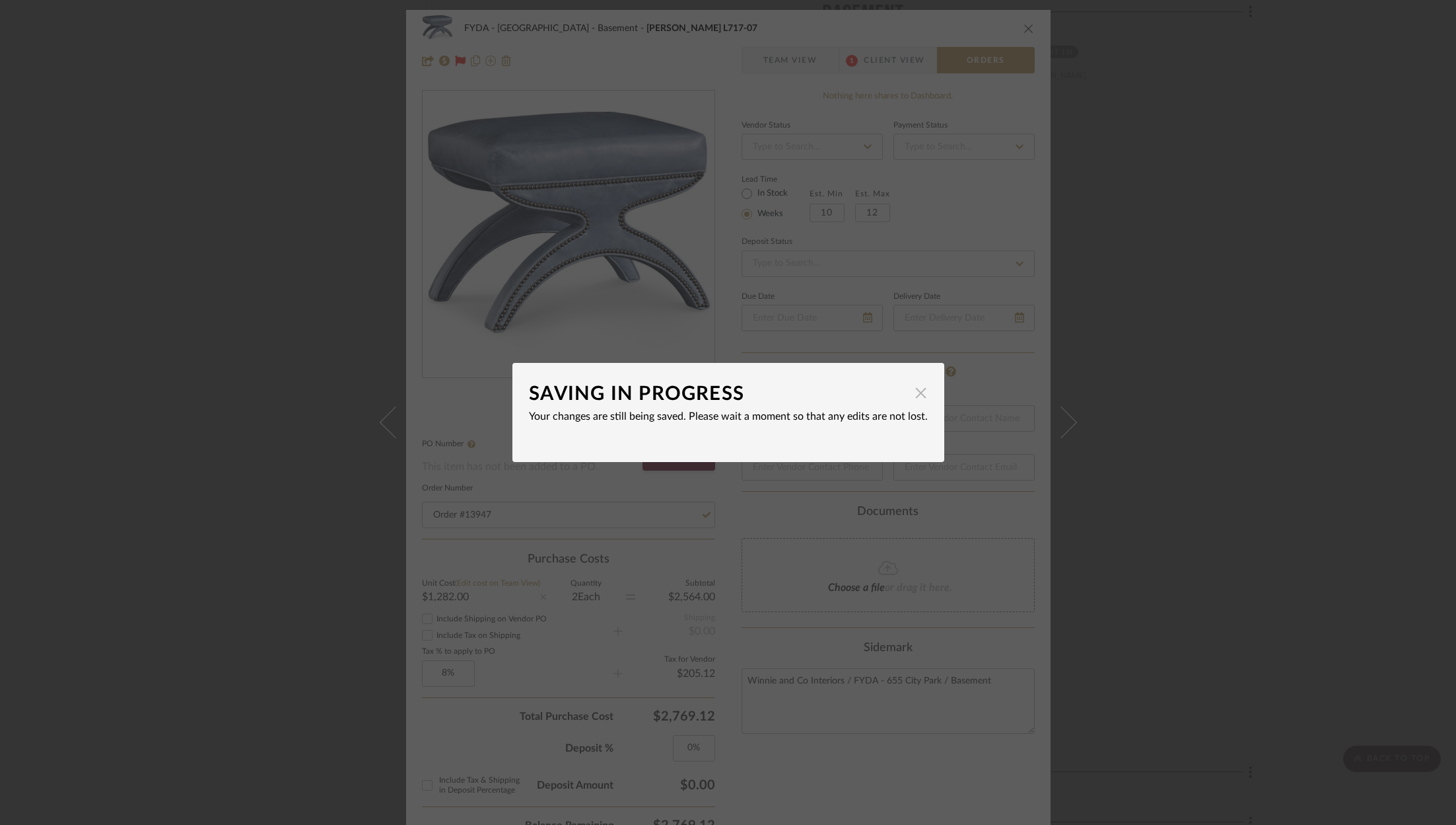
click at [919, 396] on span "button" at bounding box center [921, 392] width 27 height 27
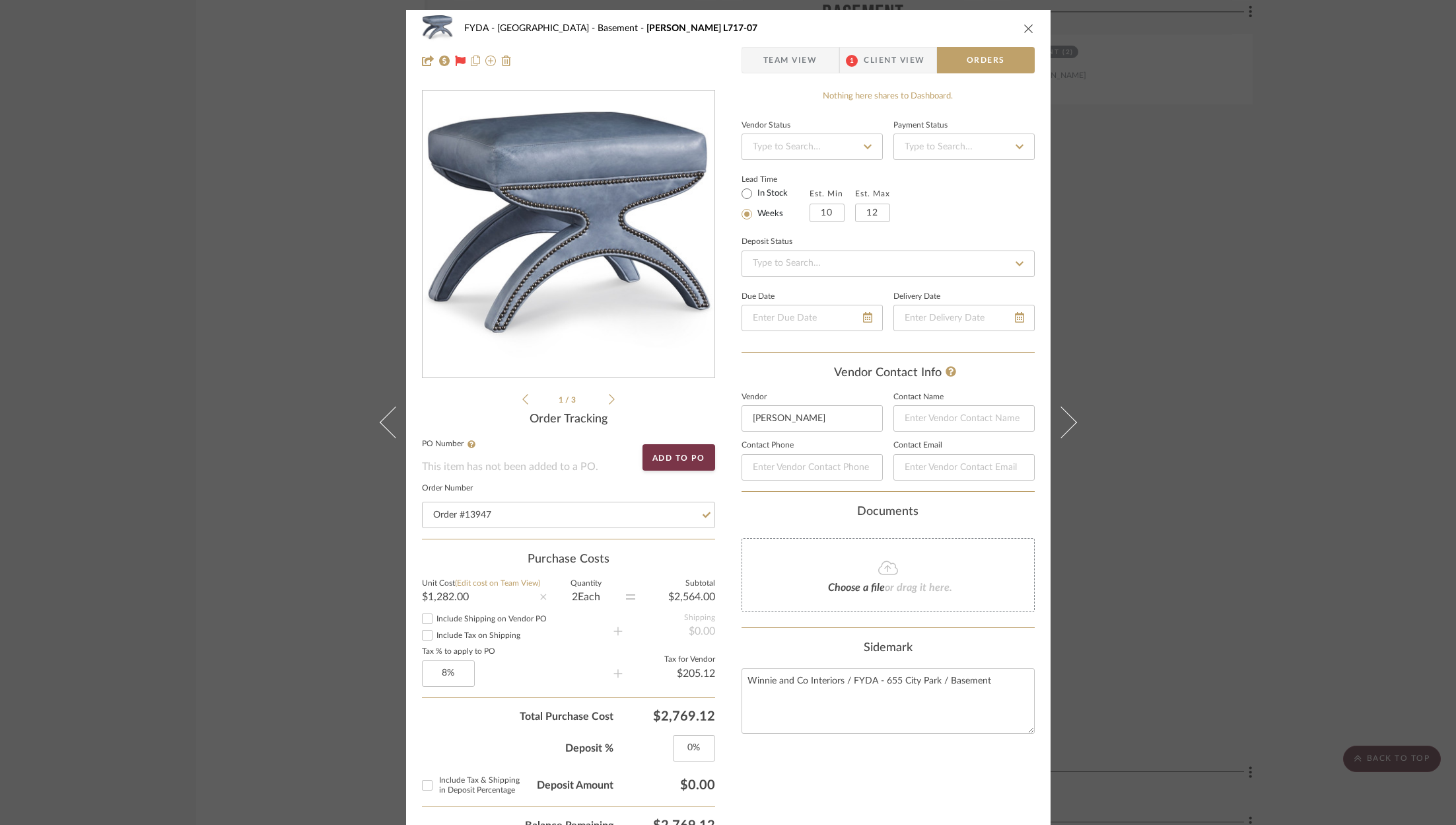
click at [1023, 18] on div "FYDA - 655 City Park Basement Emerson L717-07" at bounding box center [728, 28] width 613 height 27
click at [1028, 28] on icon "close" at bounding box center [1028, 28] width 11 height 11
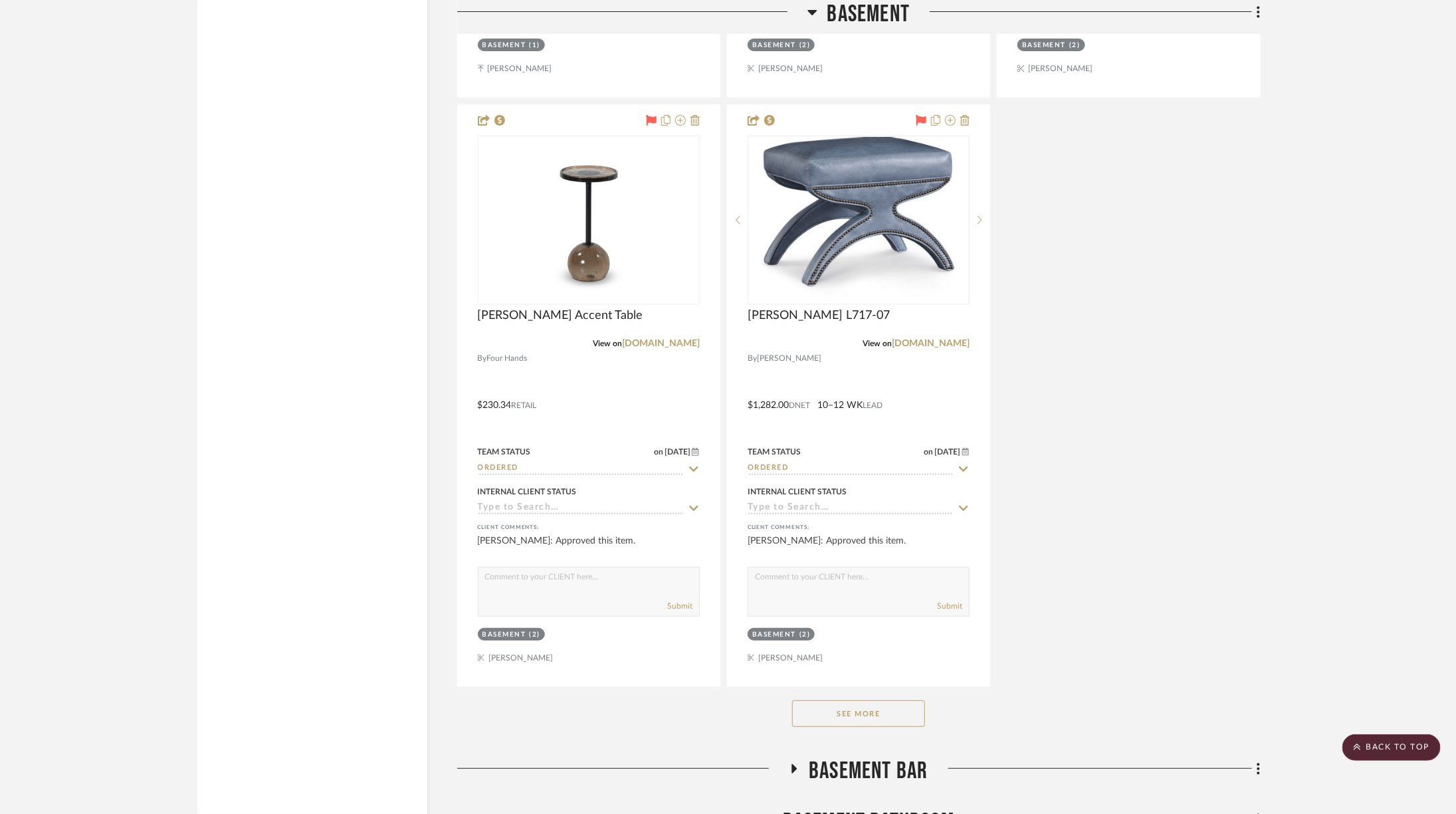
scroll to position [6010, 0]
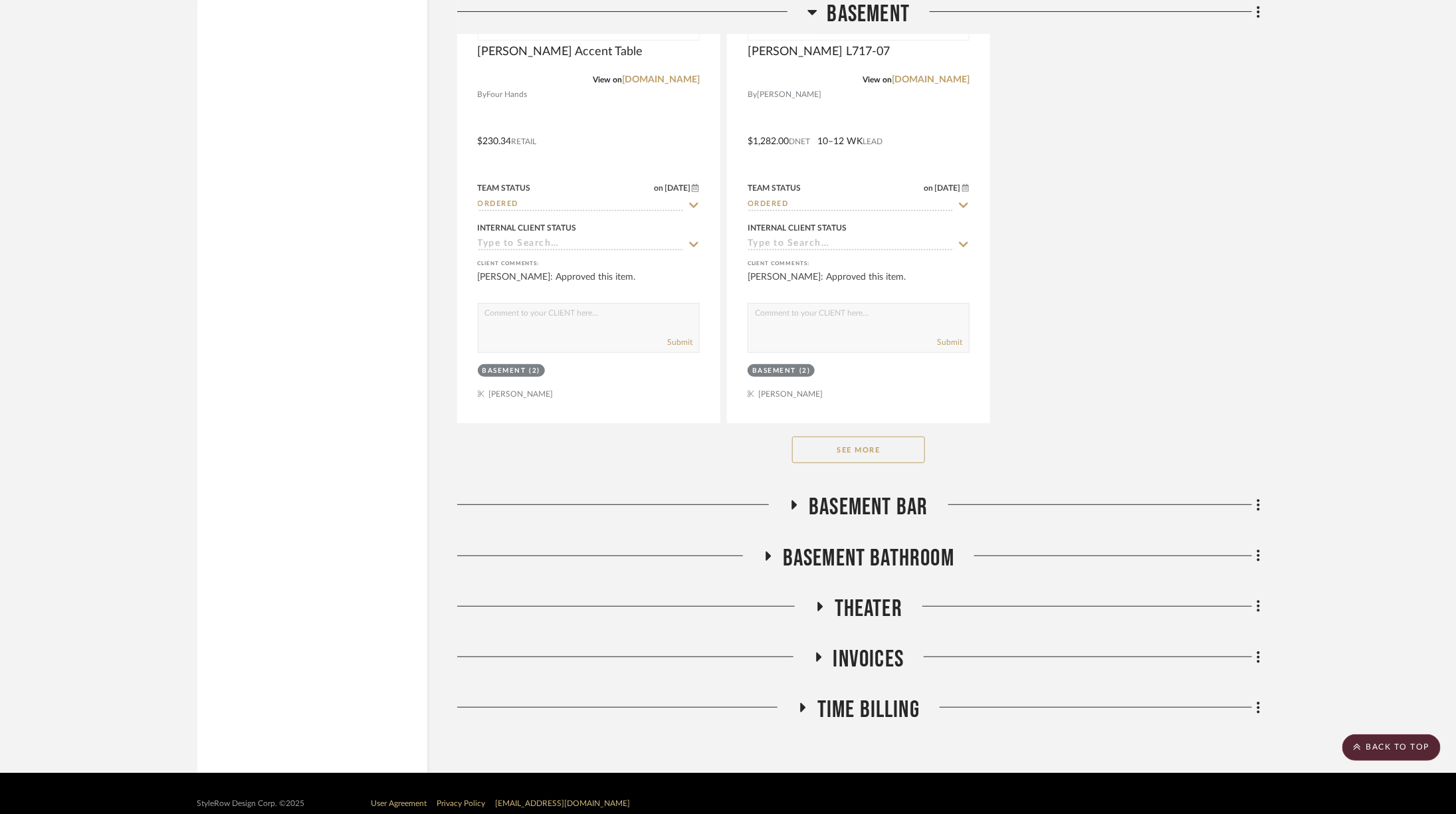
click at [856, 595] on span "Theater" at bounding box center [868, 609] width 68 height 28
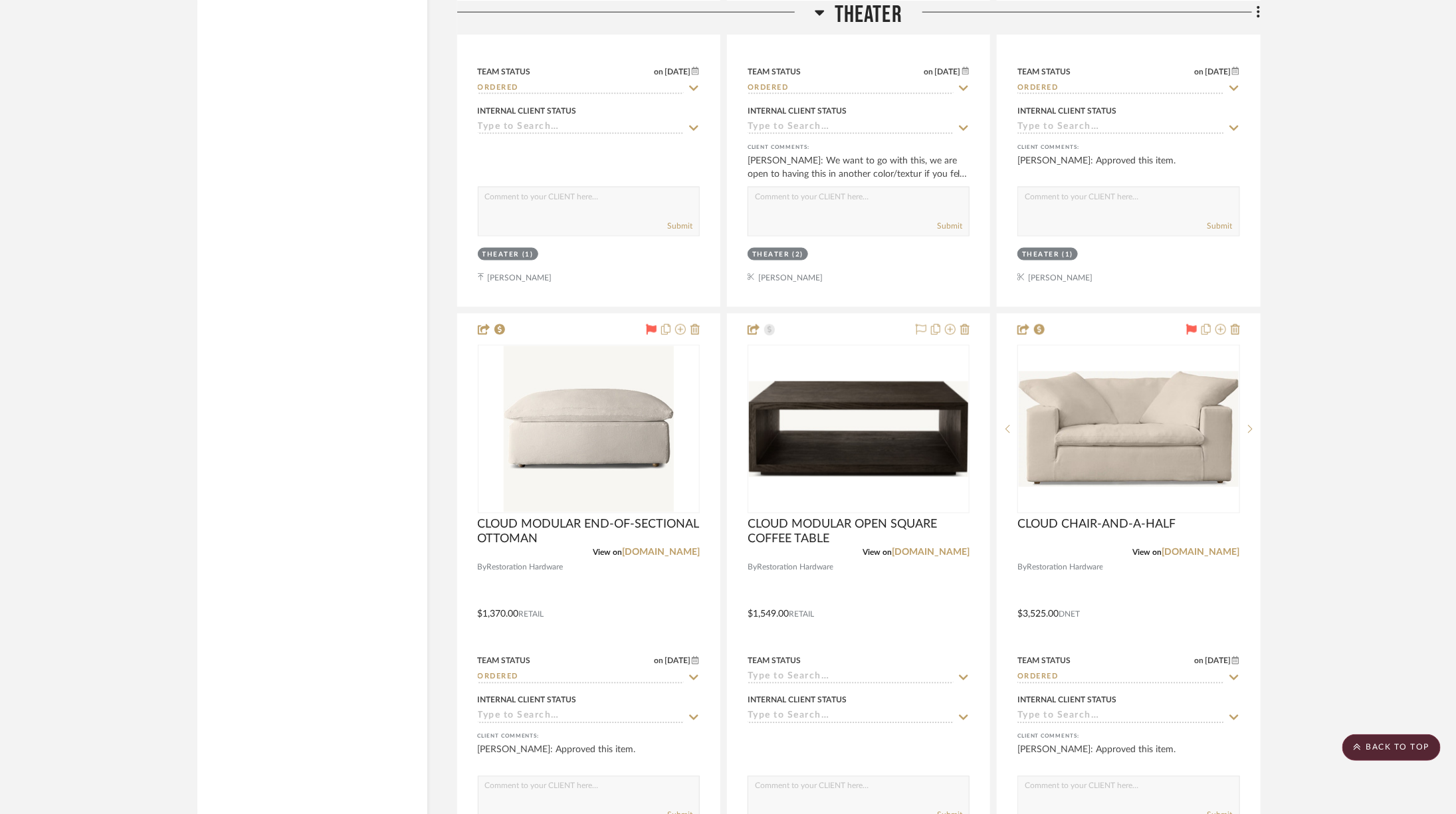
scroll to position [7293, 0]
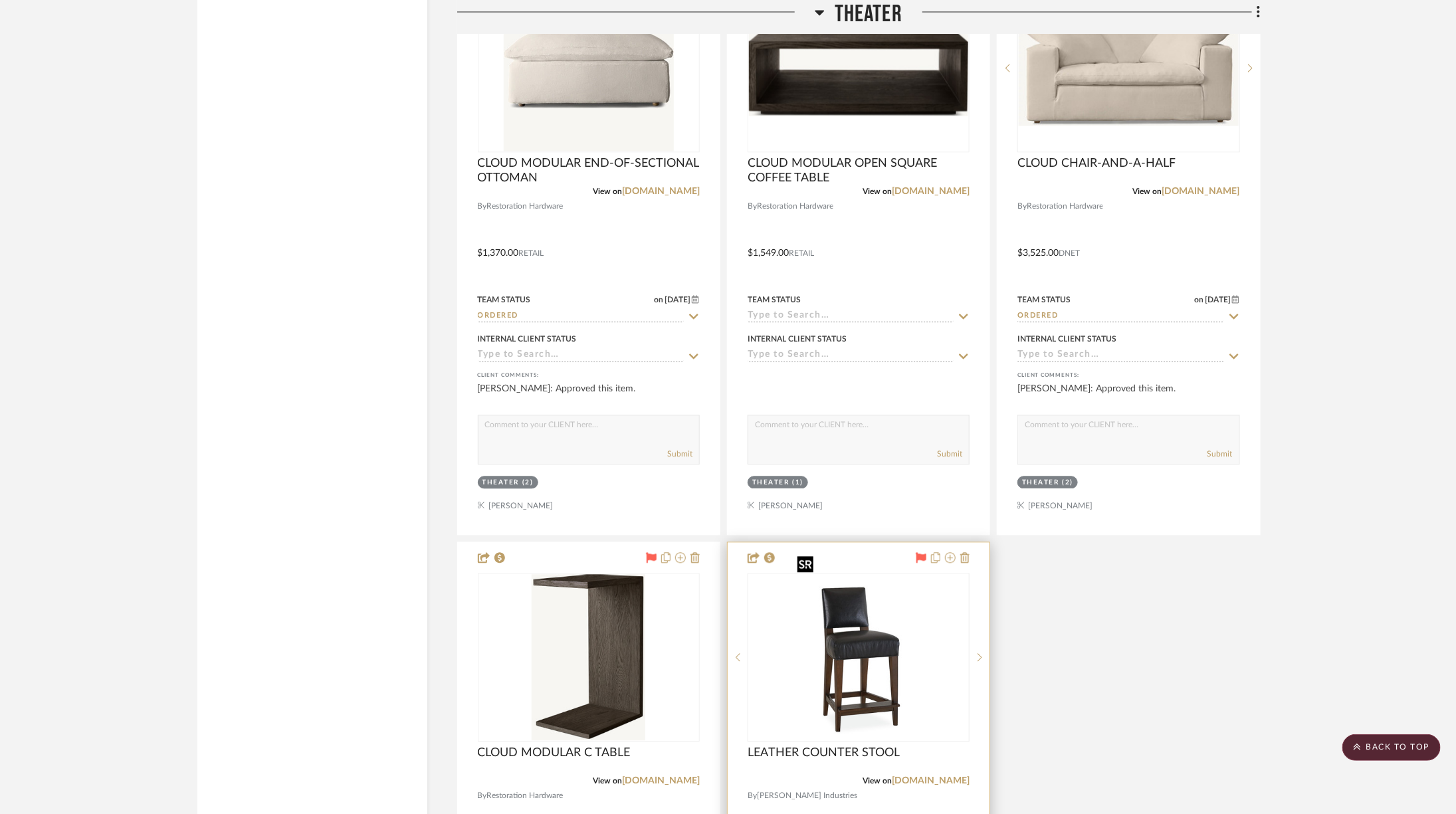
click at [890, 629] on img "0" at bounding box center [868, 657] width 133 height 166
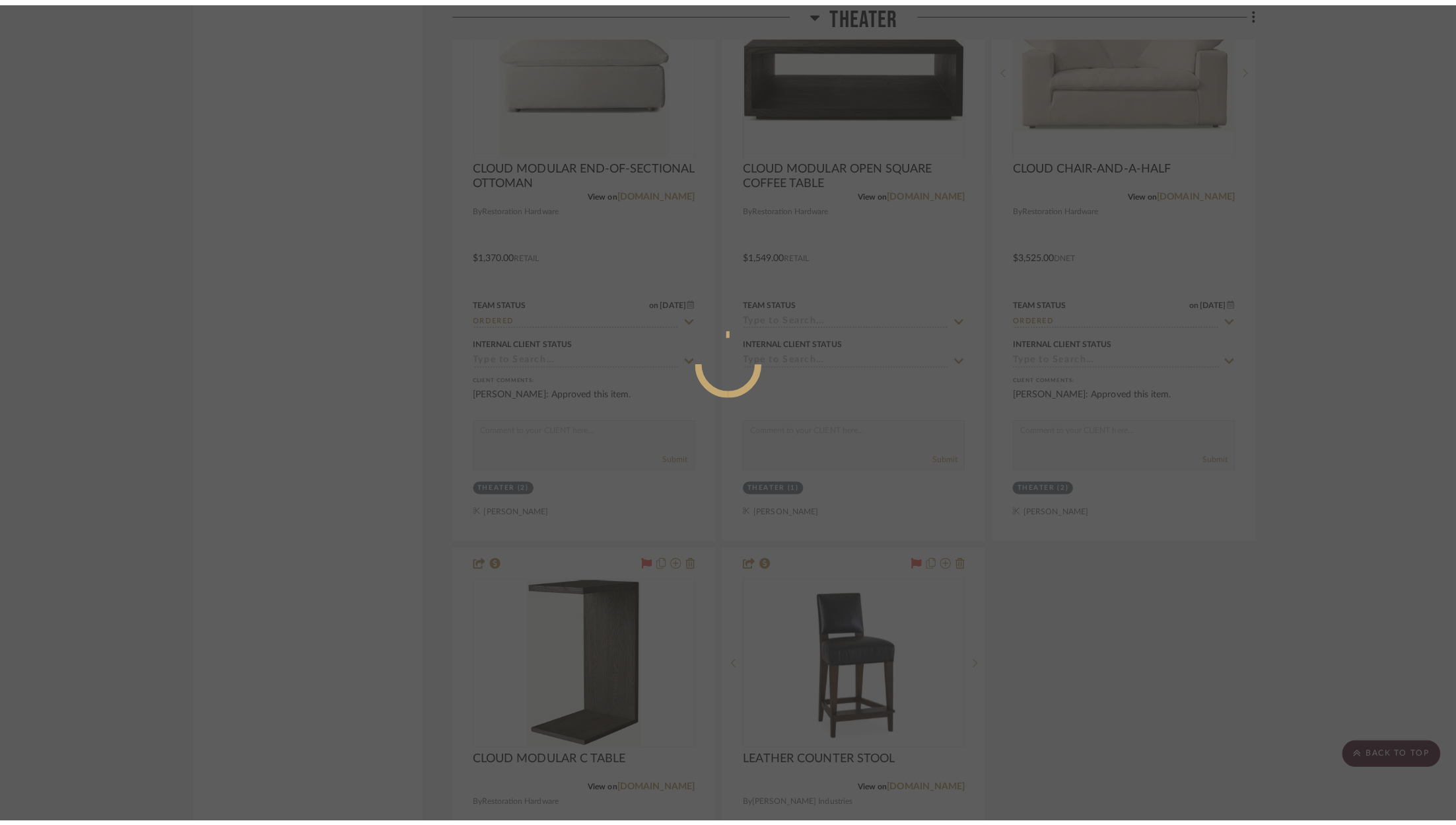
scroll to position [0, 0]
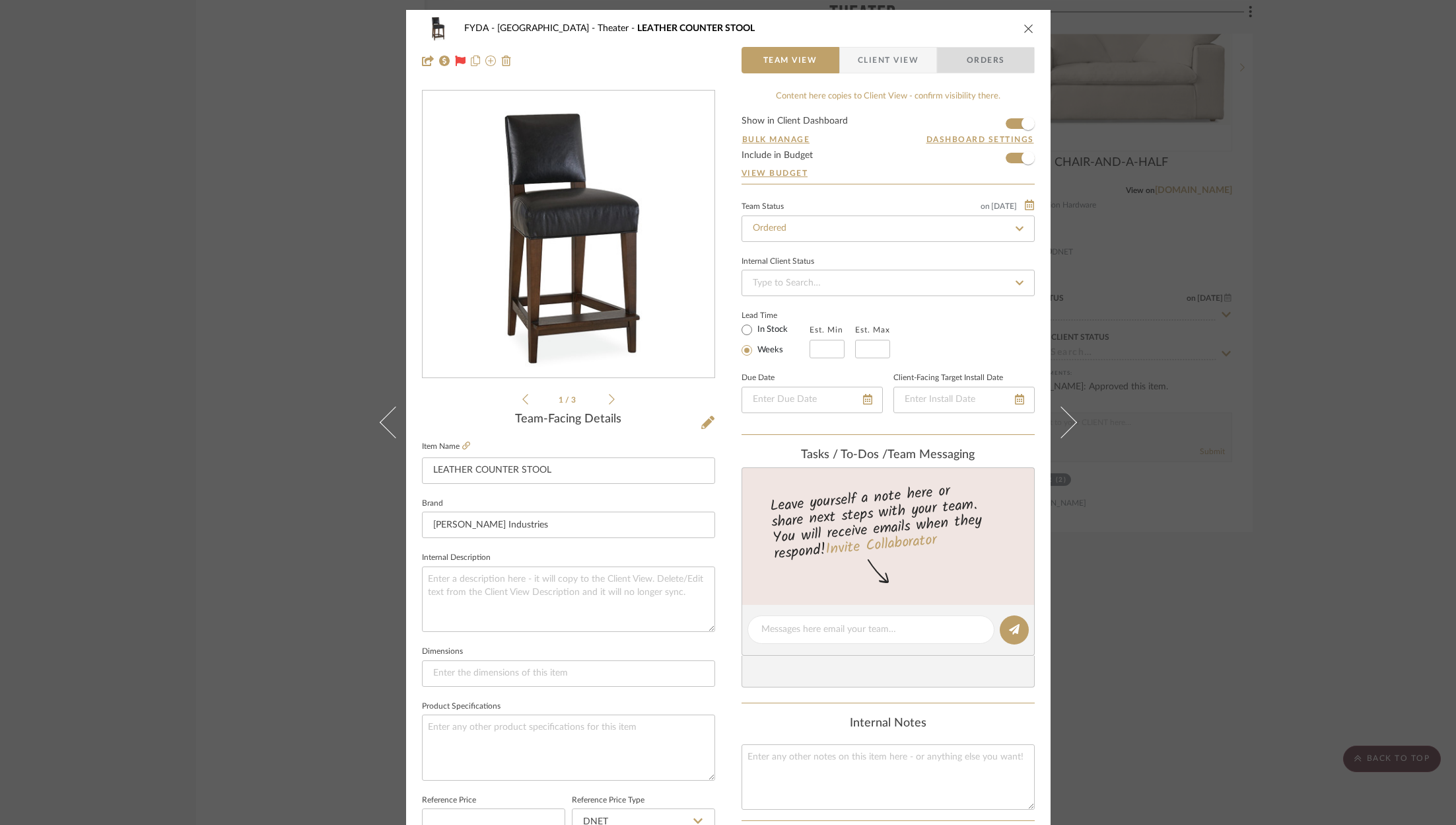
click at [984, 62] on span "Orders" at bounding box center [985, 61] width 67 height 27
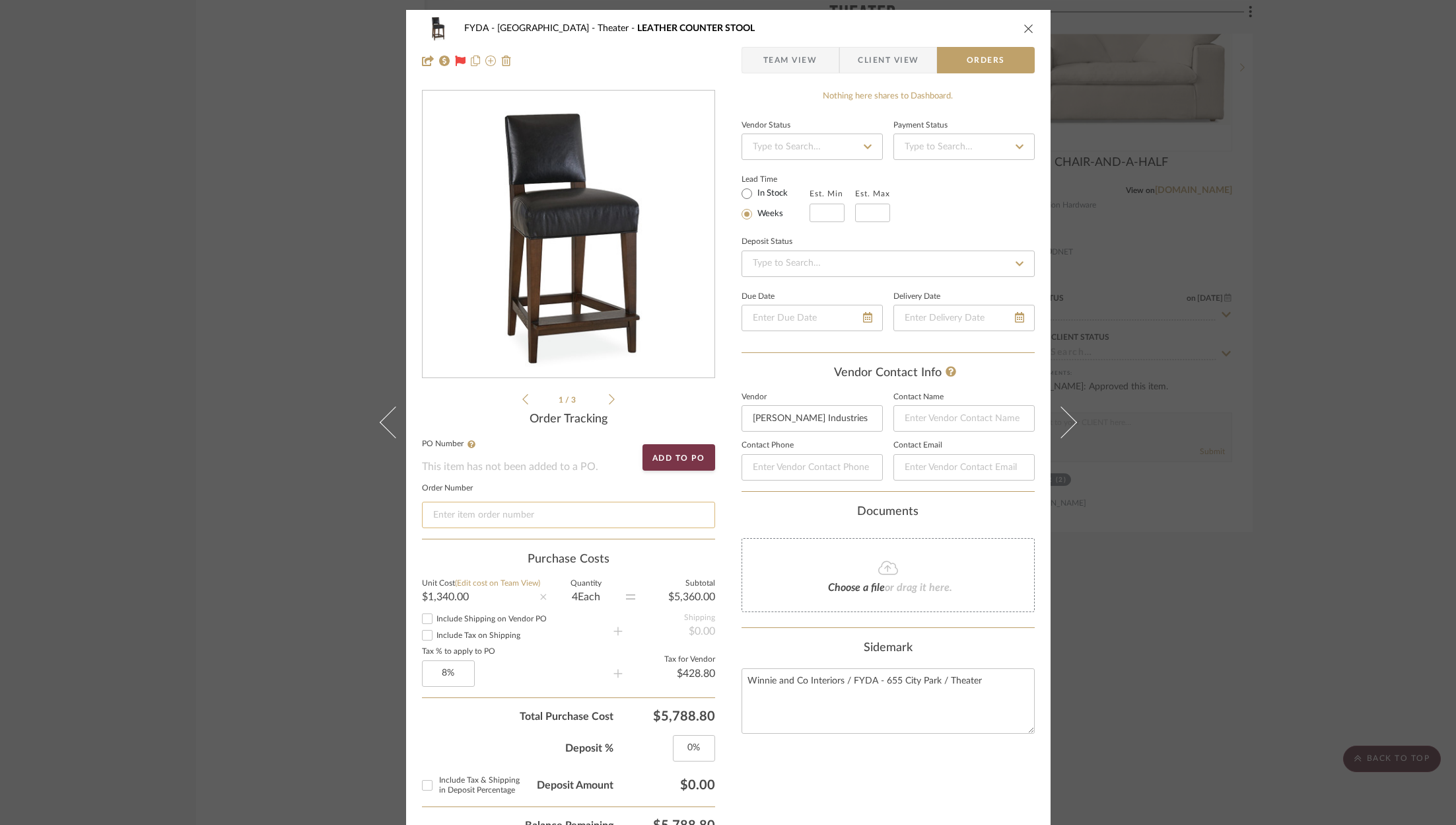
click at [577, 516] on input at bounding box center [568, 515] width 293 height 27
paste input "Order #13947"
type input "Order #13947"
drag, startPoint x: 925, startPoint y: 780, endPoint x: 923, endPoint y: 774, distance: 6.3
click at [925, 780] on div "Nothing here shares to Dashboard. Vendor Status Payment Status Lead Time In Sto…" at bounding box center [888, 721] width 293 height 1263
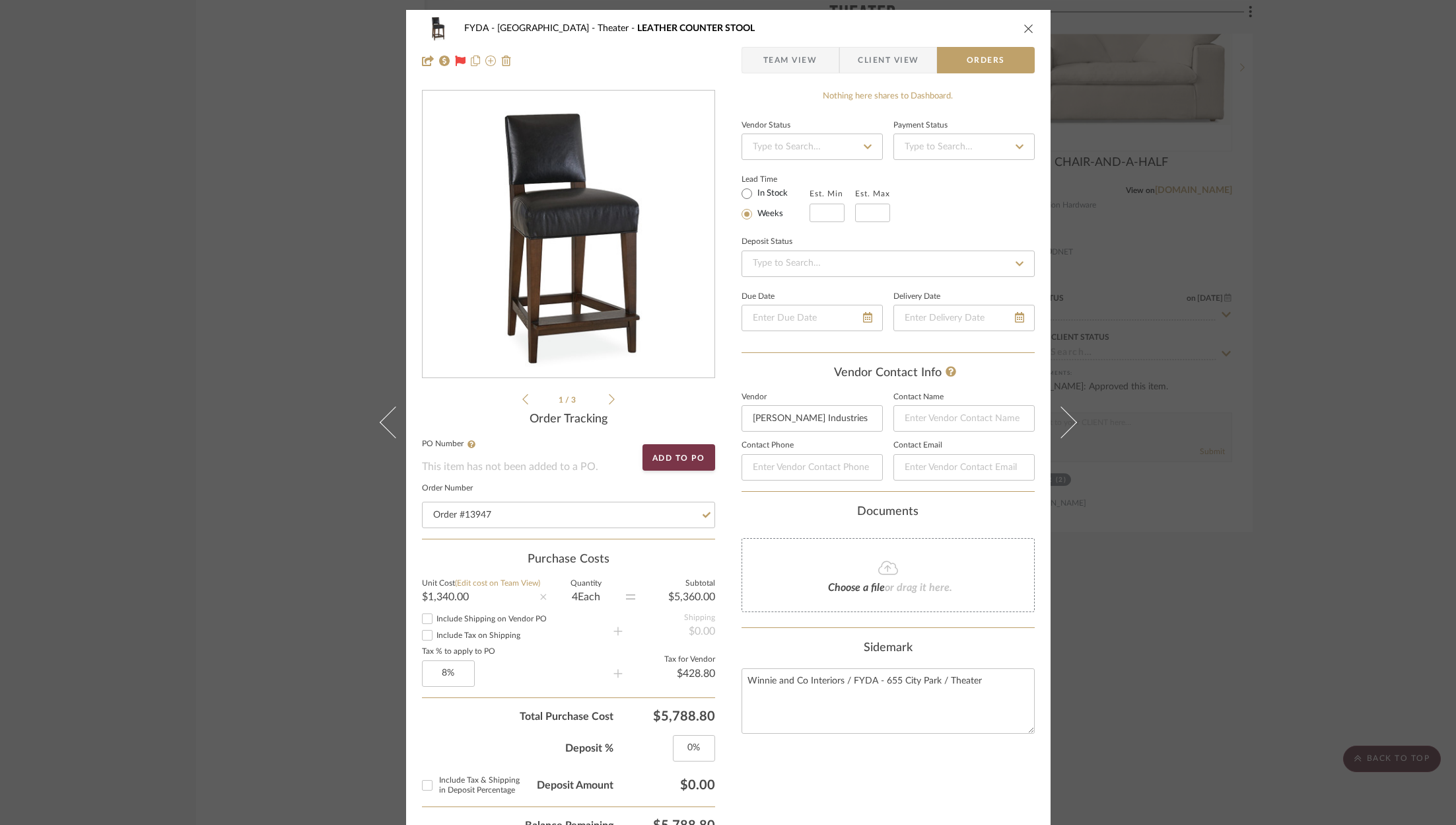
click at [1023, 37] on div "FYDA - 655 City Park Theater LEATHER COUNTER STOOL" at bounding box center [728, 28] width 613 height 27
click at [1026, 29] on icon "close" at bounding box center [1028, 28] width 11 height 11
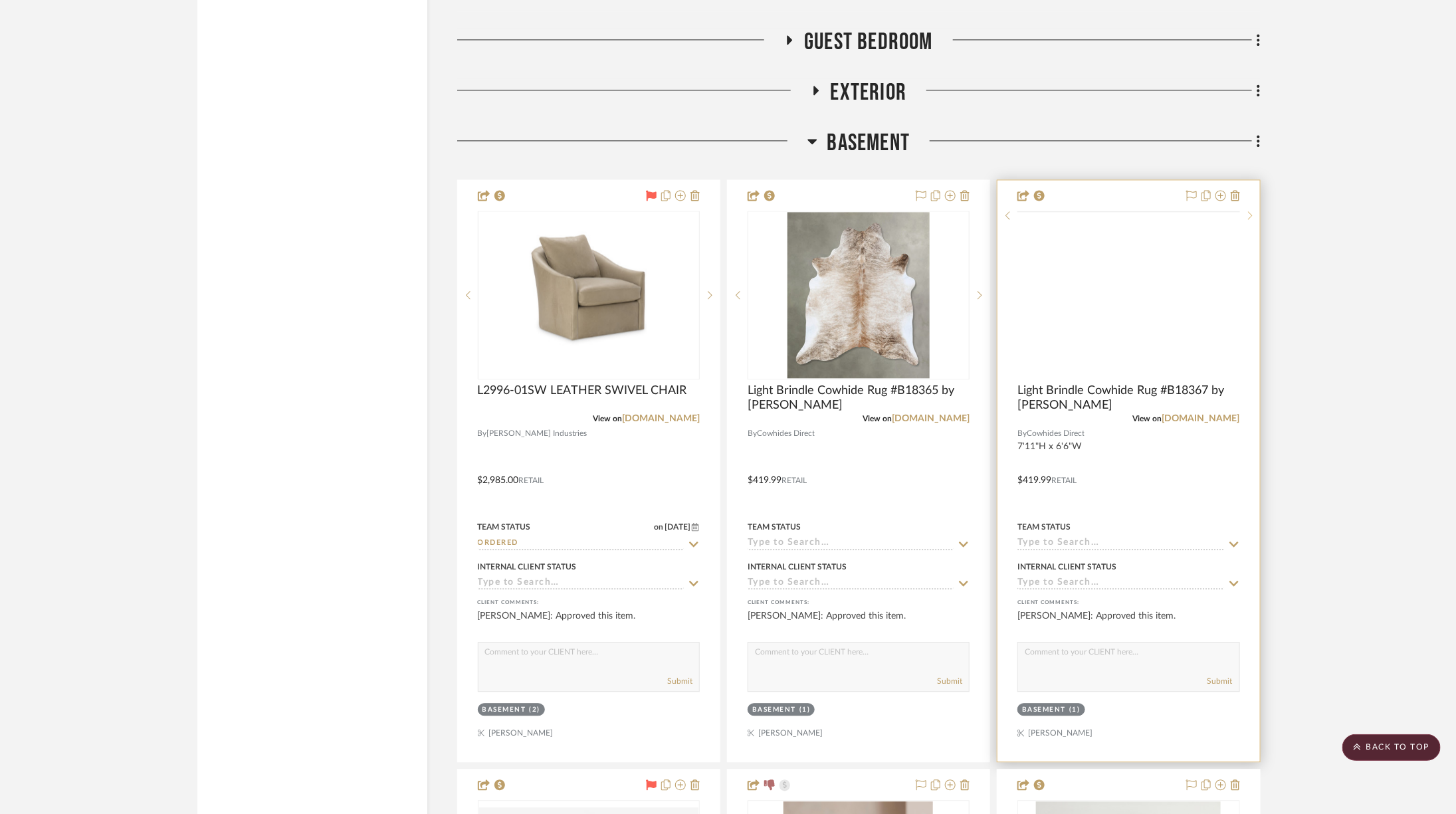
scroll to position [4082, 0]
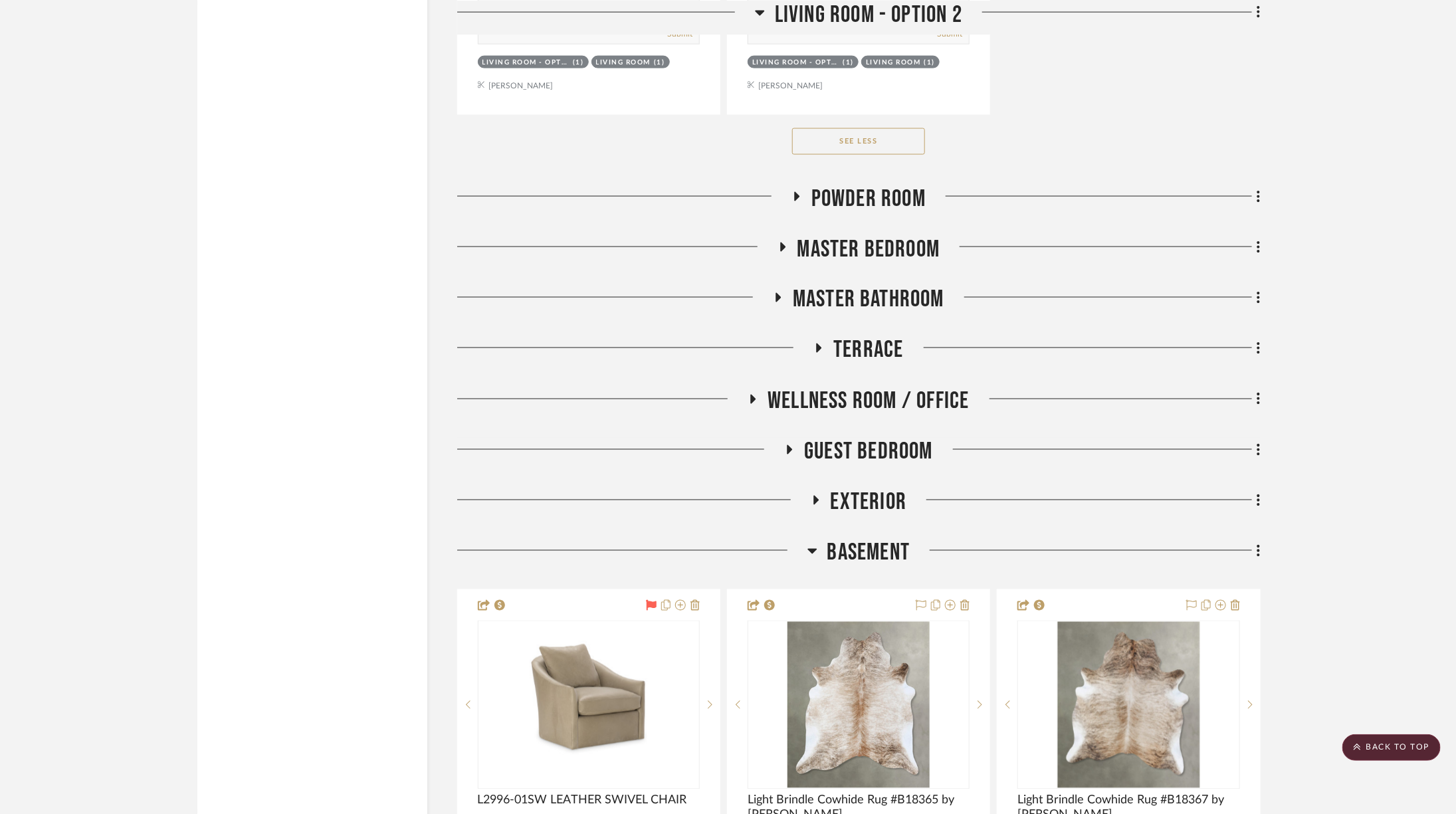
click at [866, 540] on span "Basement" at bounding box center [869, 553] width 83 height 28
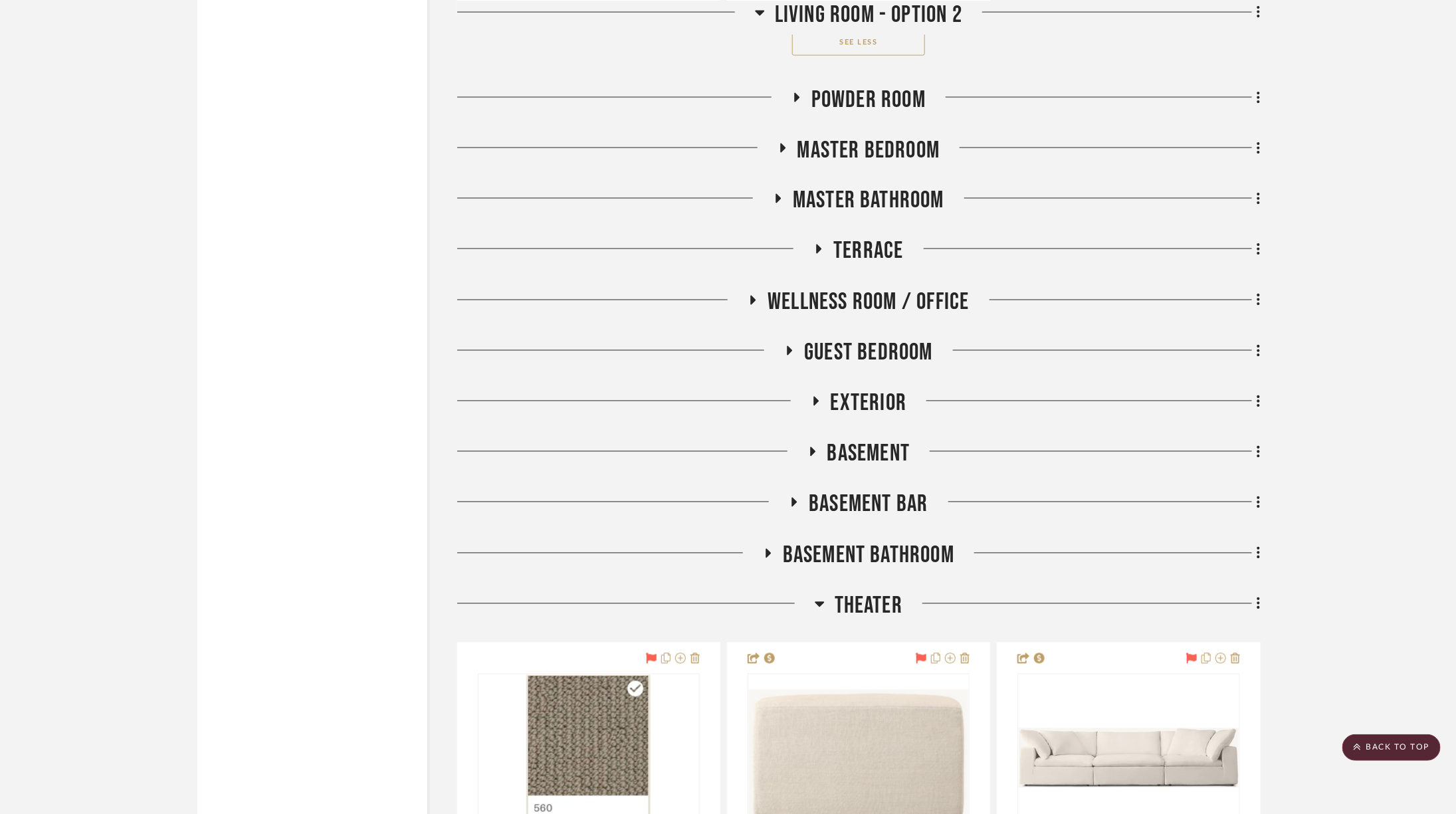
scroll to position [4625, 0]
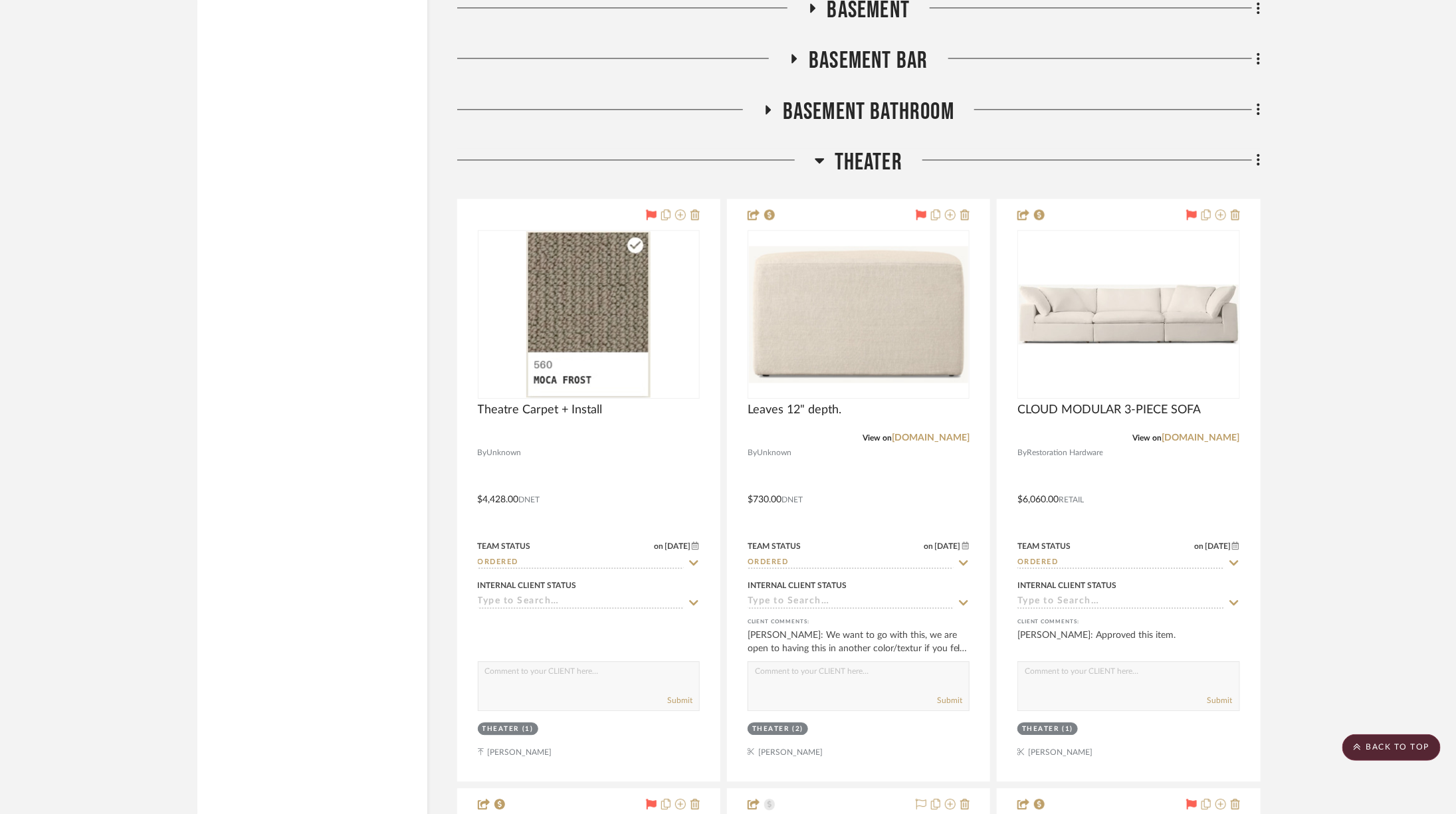
click at [866, 148] on span "Theater" at bounding box center [868, 163] width 68 height 28
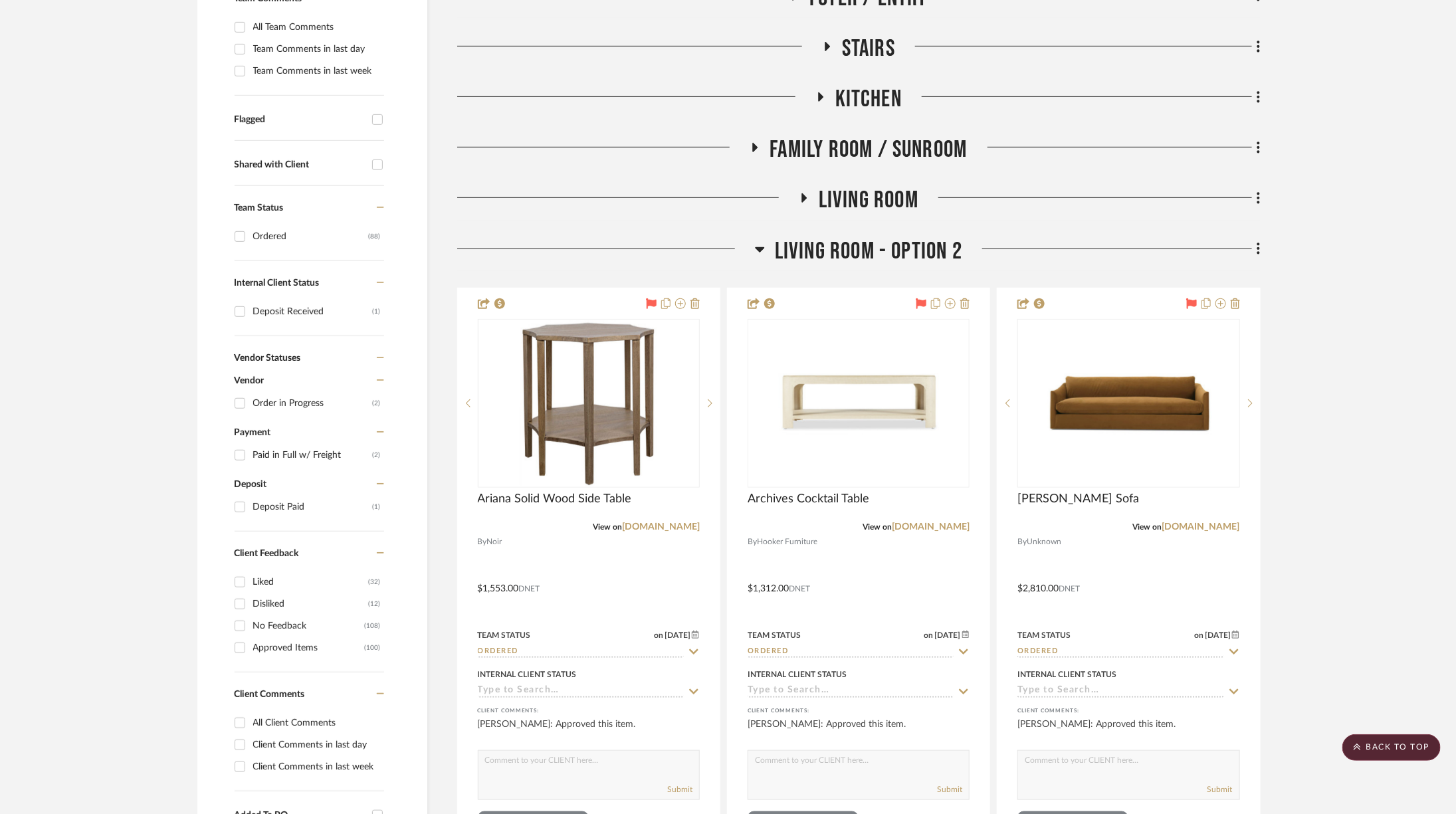
scroll to position [362, 0]
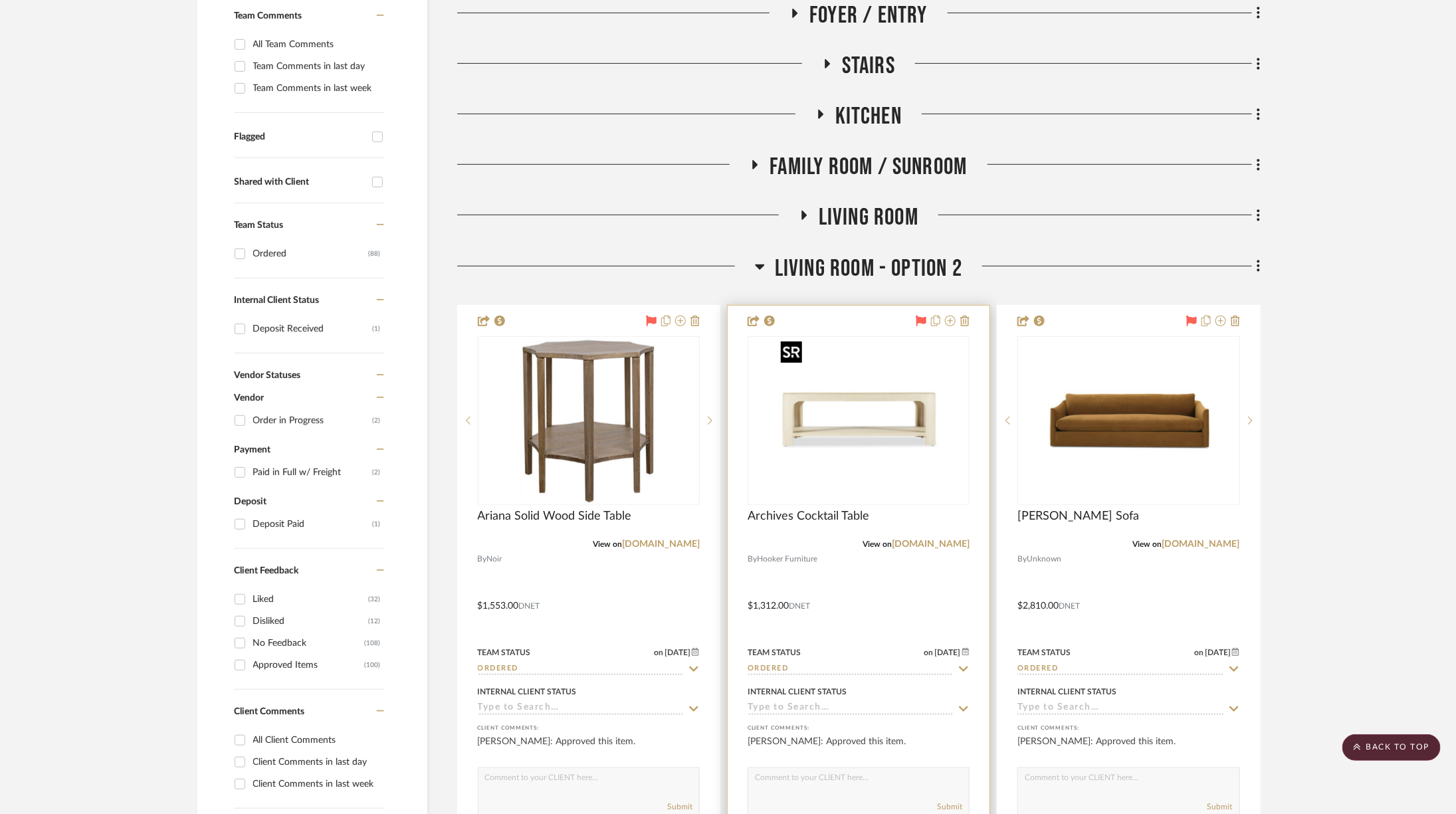
click at [831, 404] on img "0" at bounding box center [858, 420] width 166 height 166
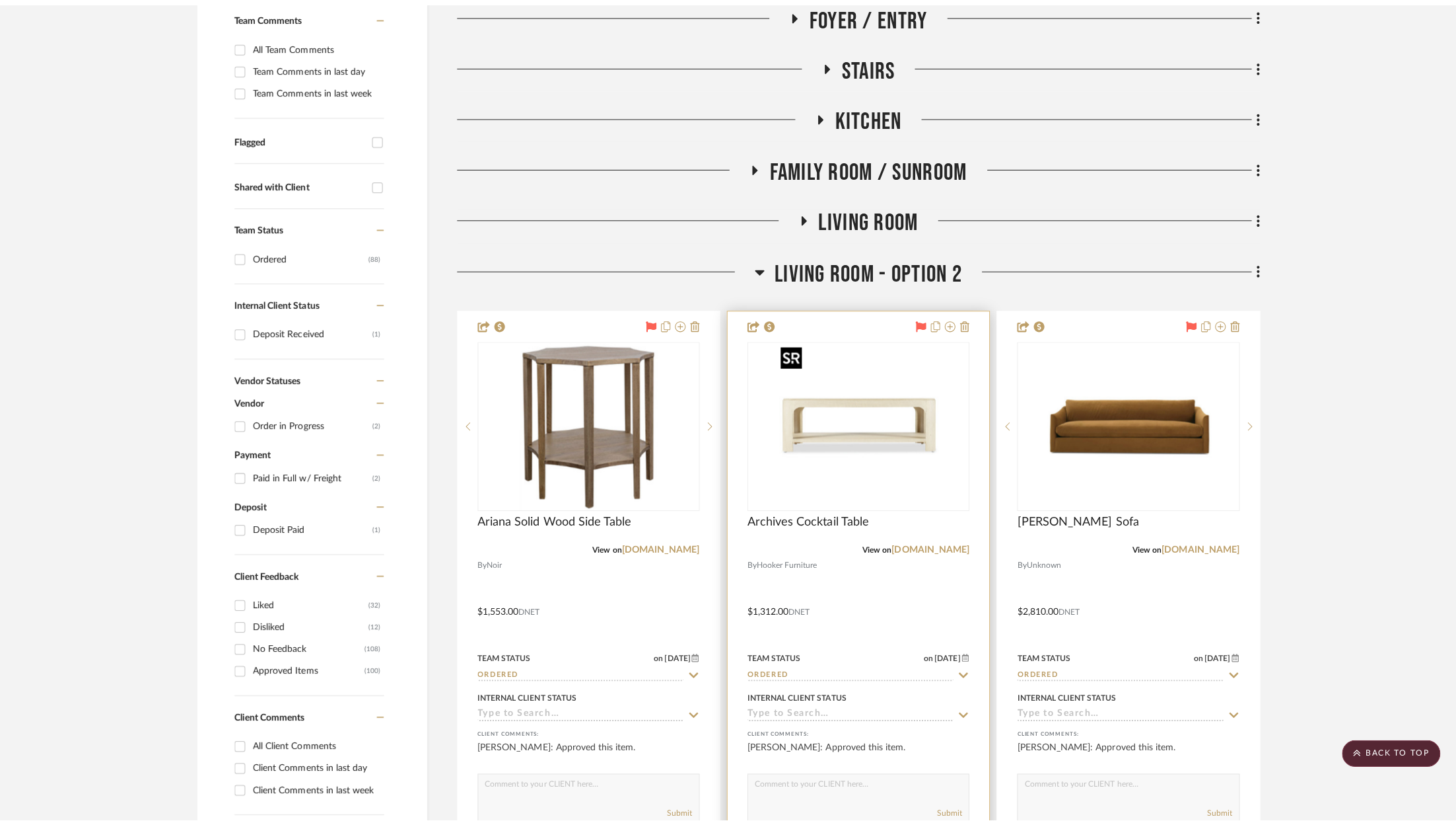
scroll to position [0, 0]
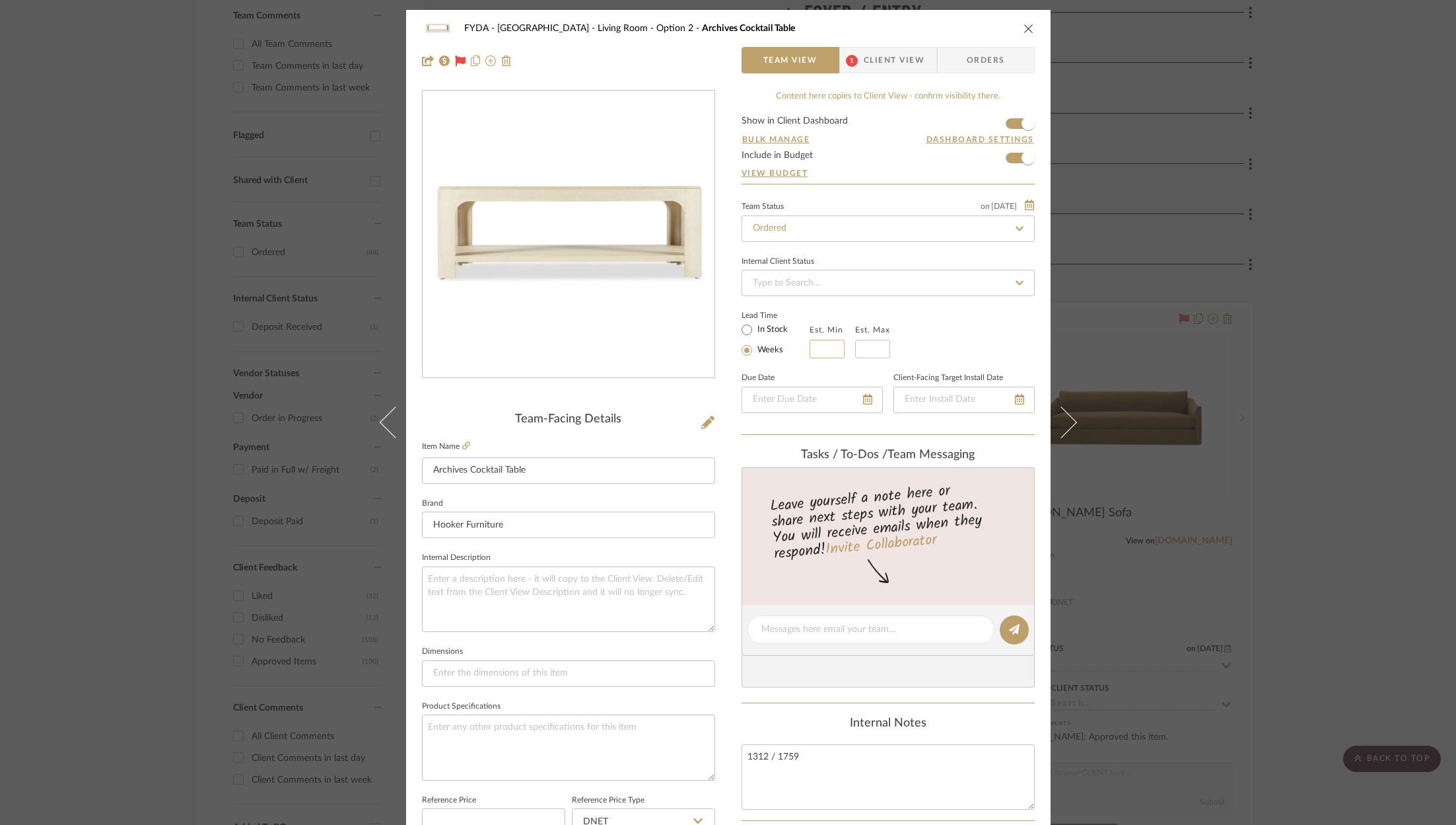
click at [827, 347] on input "text" at bounding box center [827, 349] width 35 height 18
type input "3"
type input "5"
click at [1015, 400] on icon at bounding box center [1019, 399] width 9 height 11
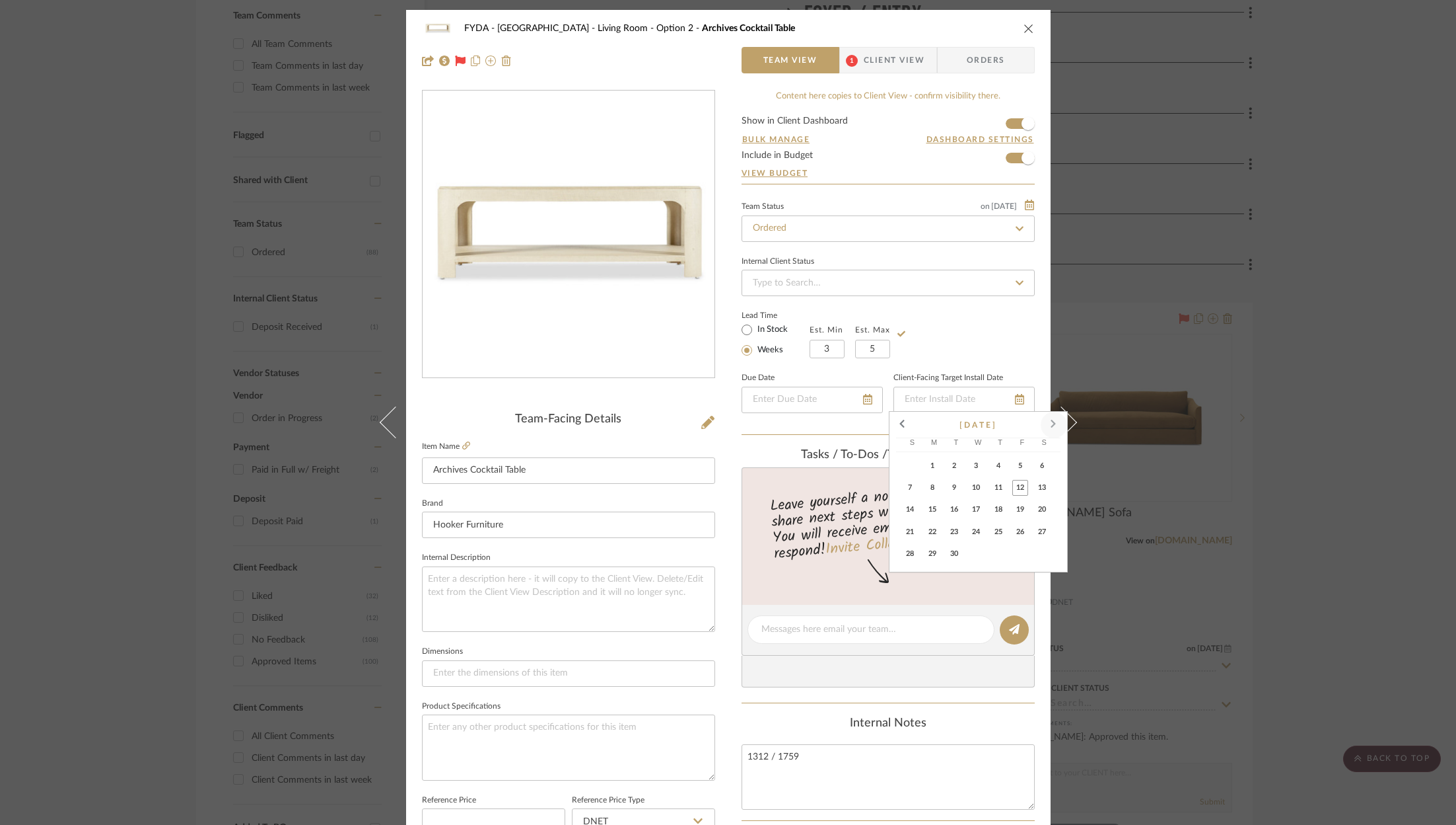
click at [1059, 421] on span at bounding box center [1054, 425] width 31 height 32
click at [1016, 512] on span "17" at bounding box center [1020, 509] width 16 height 16
type input "10/17/2025"
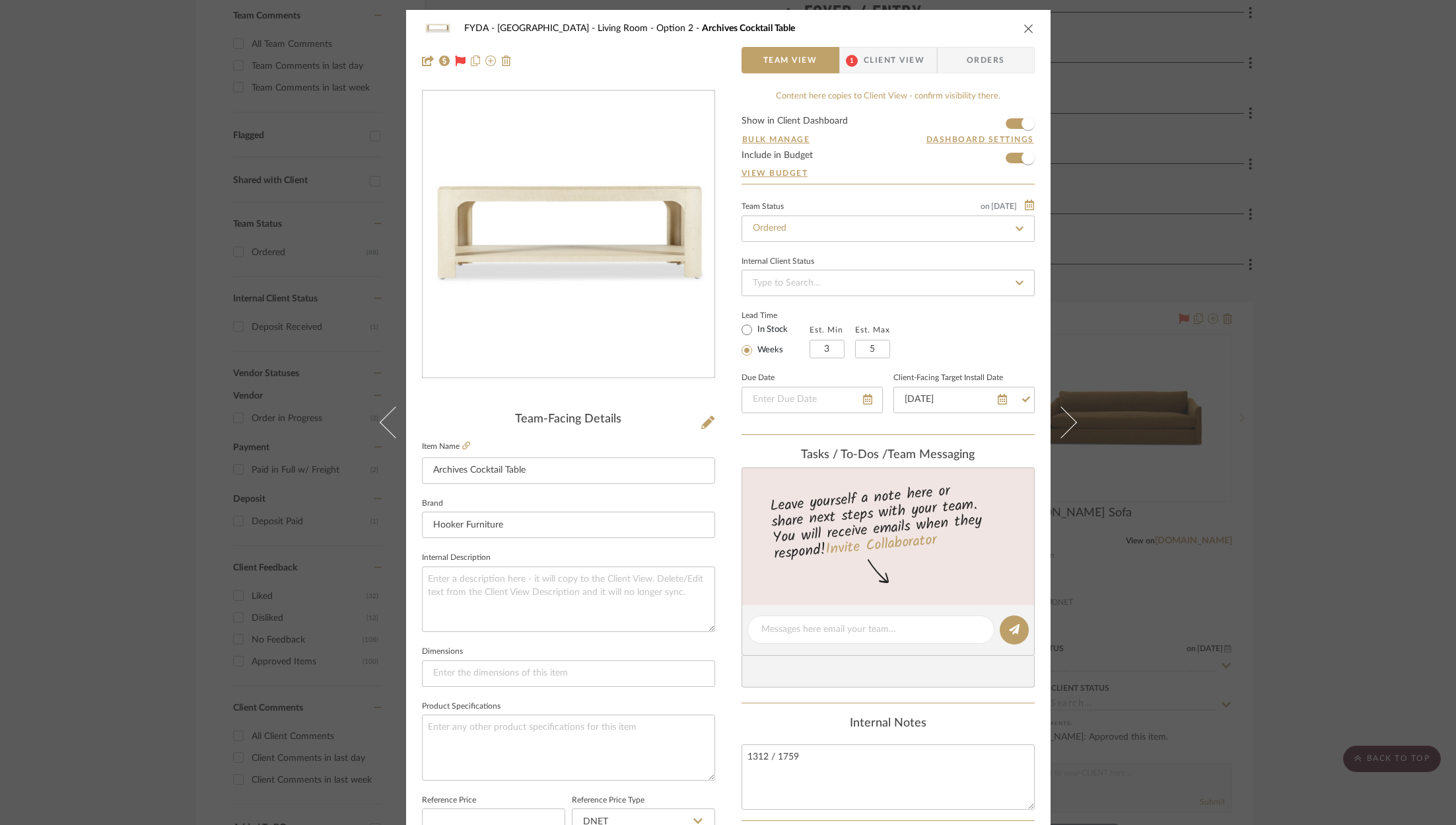
click at [986, 337] on div "Lead Time In Stock Weeks Est. Min 3 Est. Max 5" at bounding box center [888, 332] width 293 height 51
click at [868, 64] on span "Client View" at bounding box center [893, 61] width 60 height 27
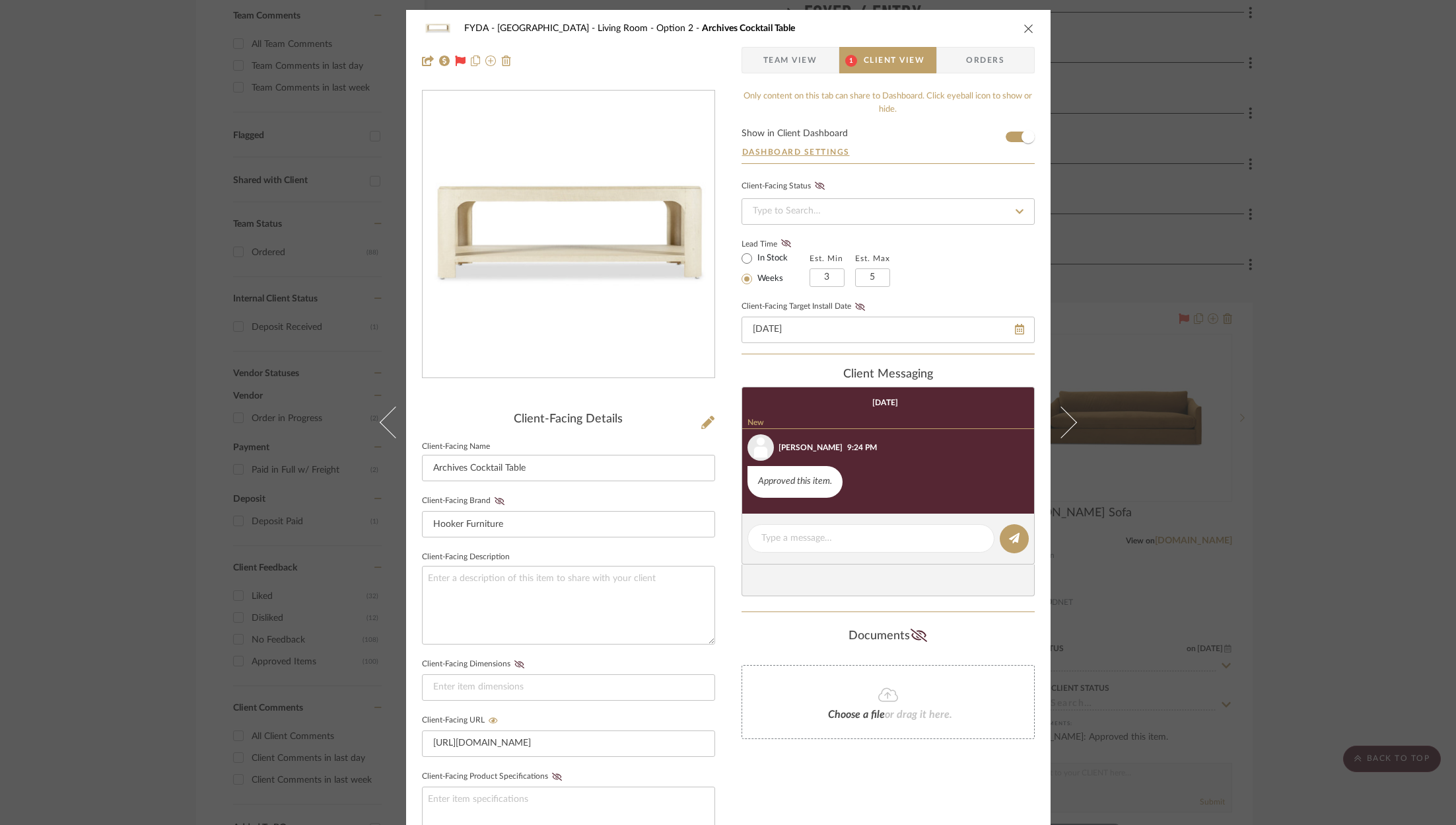
click at [866, 302] on fieldset "Client-Facing Target Install Date 10/17/2025" at bounding box center [888, 320] width 293 height 46
click at [855, 305] on icon at bounding box center [860, 307] width 10 height 8
click at [785, 245] on icon at bounding box center [786, 243] width 10 height 8
click at [1023, 22] on div "FYDA - 655 City Park Living Room - Option 2 Archives Cocktail Table" at bounding box center [728, 28] width 613 height 27
click at [1023, 25] on icon "close" at bounding box center [1028, 28] width 11 height 11
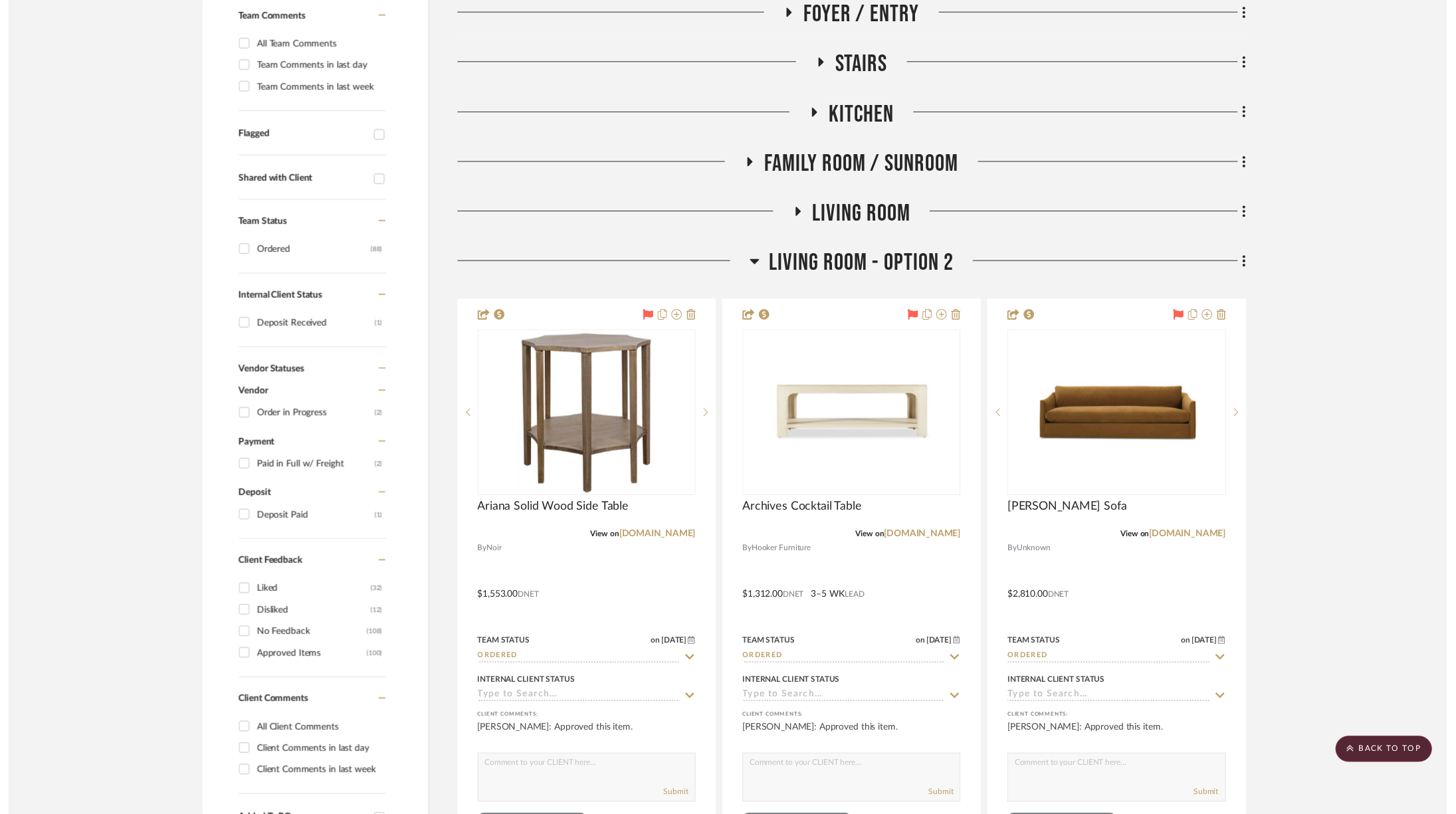
scroll to position [362, 0]
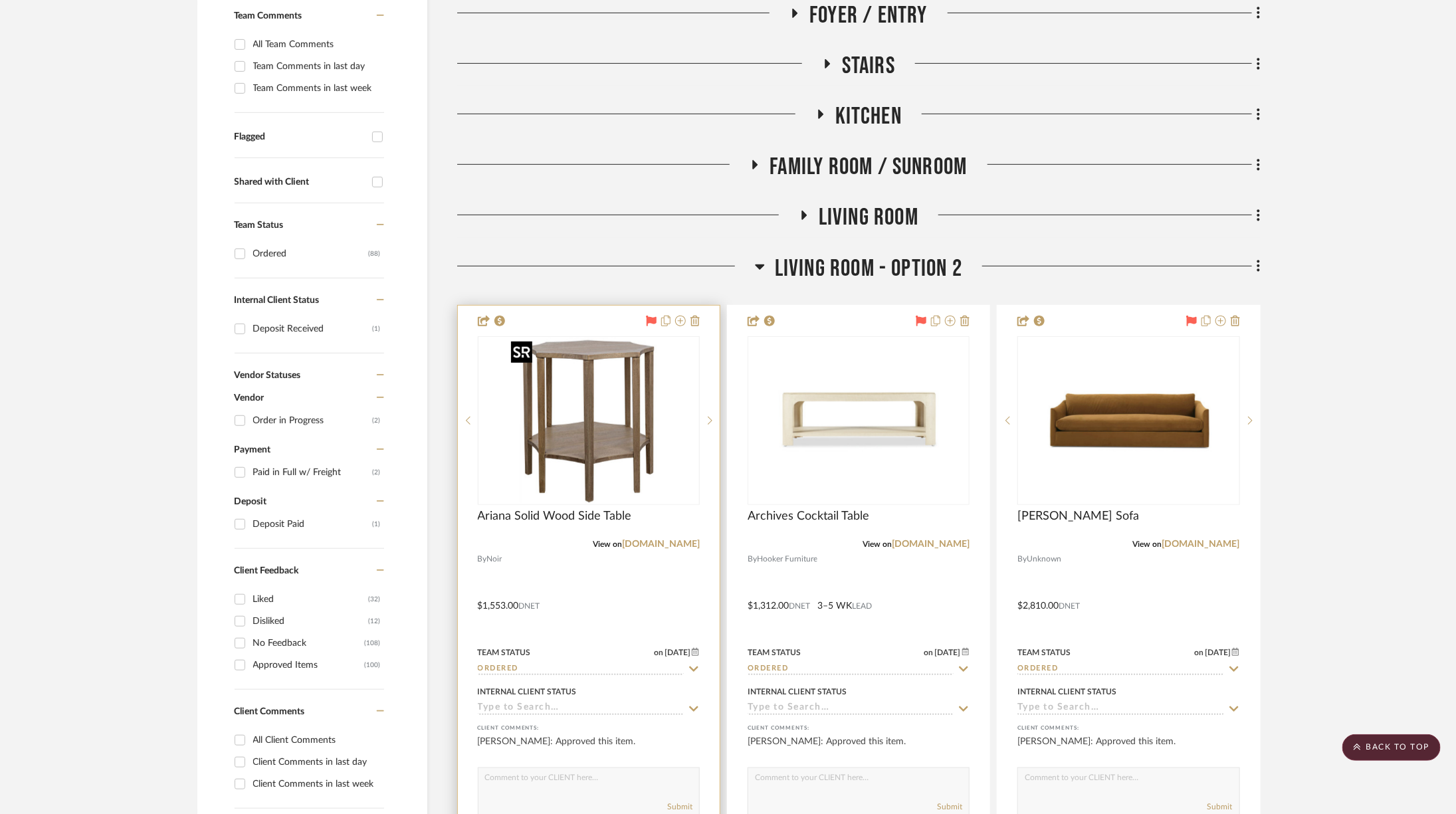
click at [561, 446] on img "0" at bounding box center [588, 420] width 166 height 166
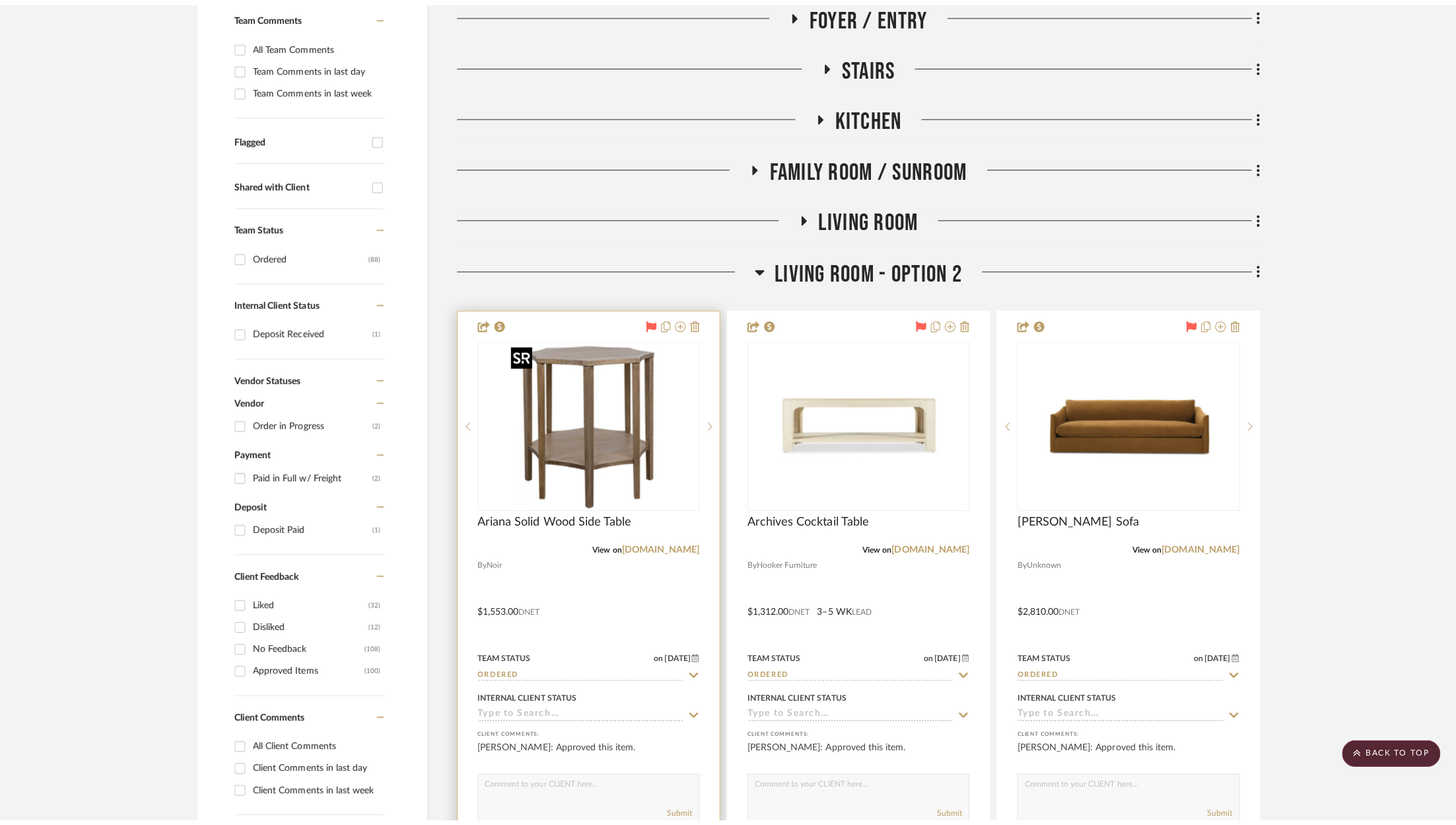
scroll to position [0, 0]
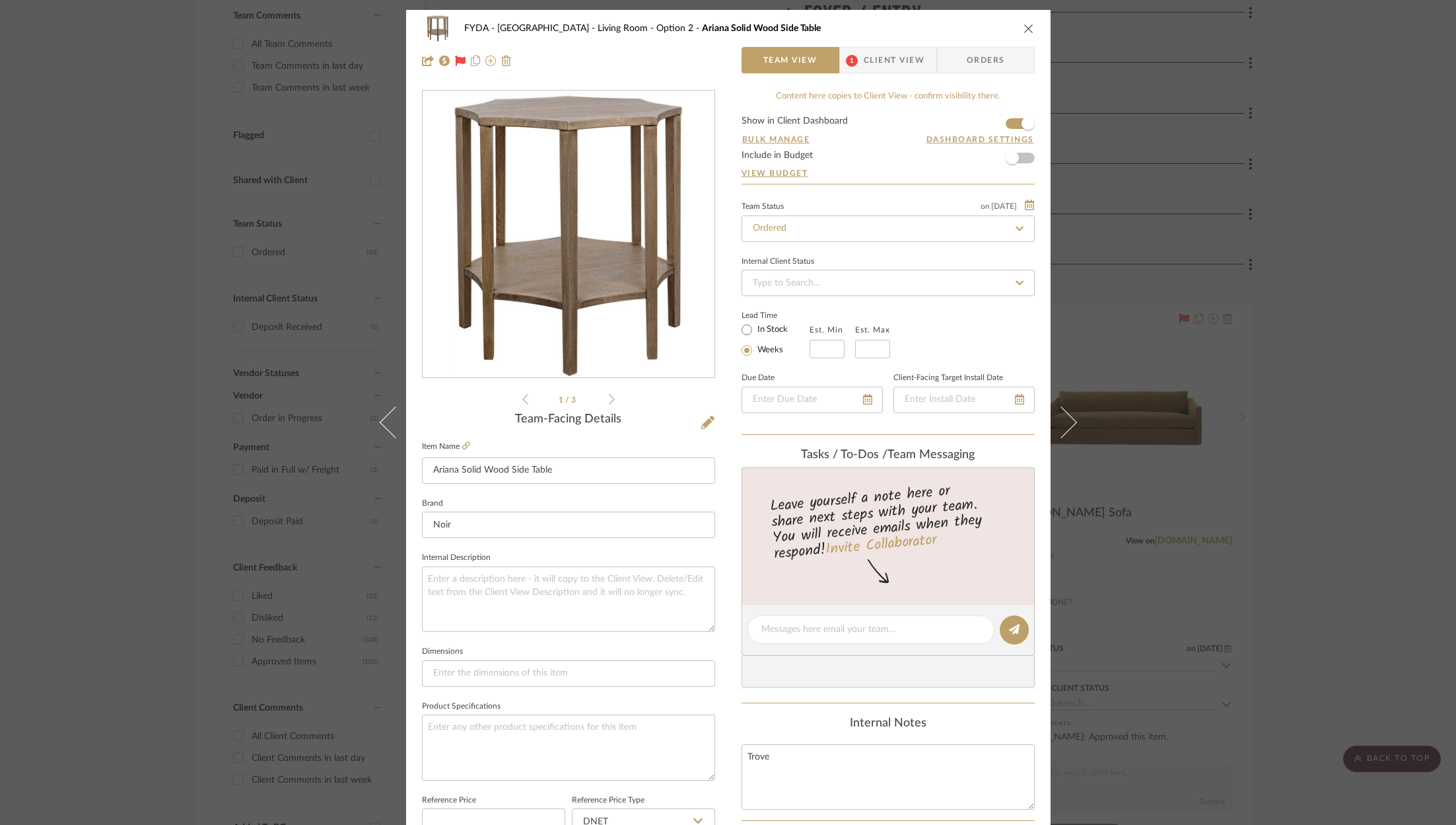
click at [765, 331] on label "In Stock" at bounding box center [772, 329] width 33 height 12
click at [755, 331] on input "In Stock" at bounding box center [747, 329] width 16 height 16
radio input "true"
click at [863, 45] on div "FYDA - 655 City Park Living Room - Option 2 Ariana Solid Wood Side Table Team V…" at bounding box center [728, 45] width 645 height 70
click at [869, 57] on span "Client View" at bounding box center [893, 61] width 60 height 27
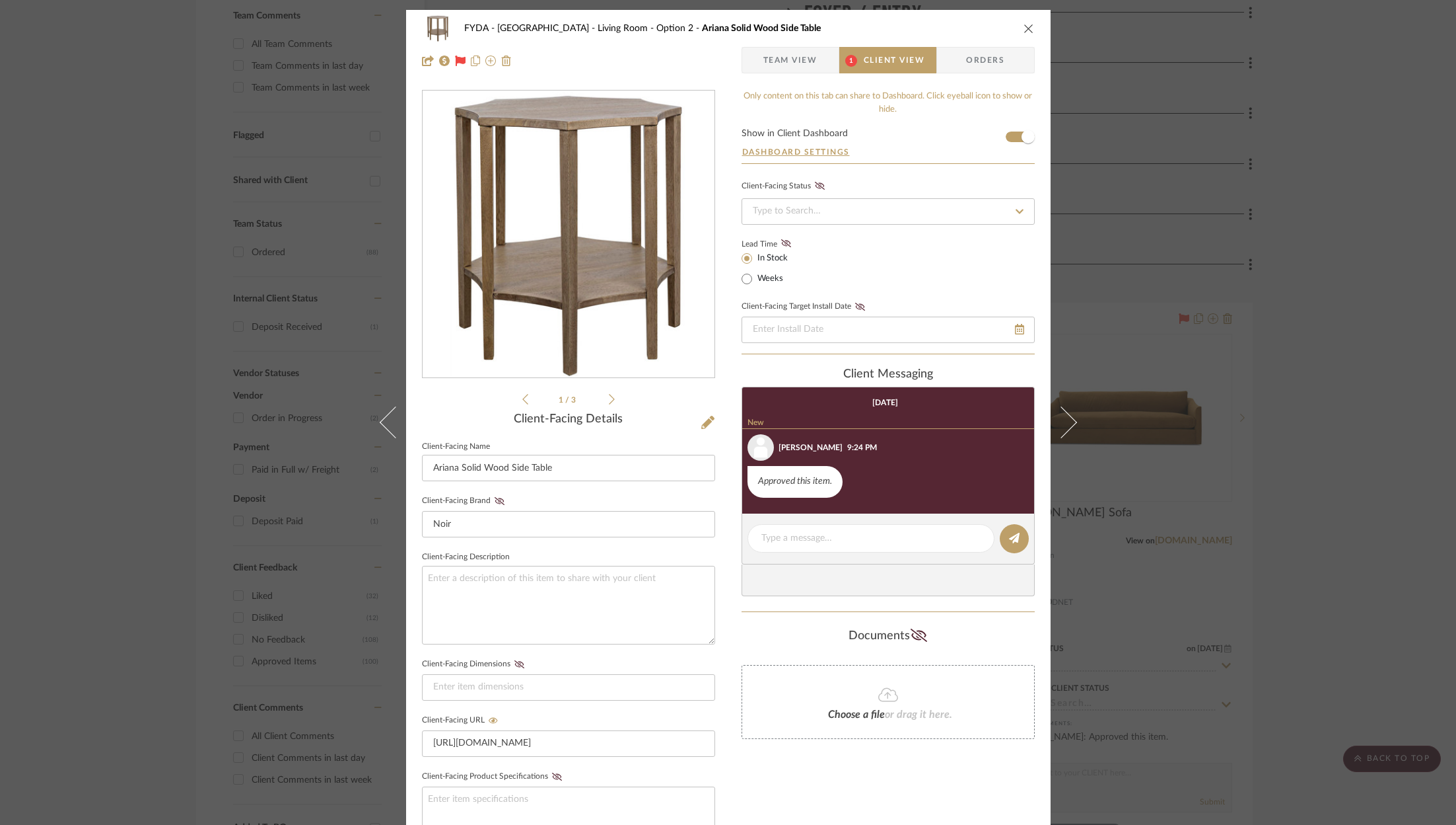
click at [779, 233] on div "Client-Facing Status Lead Time In Stock Weeks Client-Facing Target Install Date" at bounding box center [888, 266] width 293 height 177
click at [783, 240] on icon at bounding box center [786, 243] width 10 height 8
click at [1016, 330] on icon at bounding box center [1019, 328] width 9 height 11
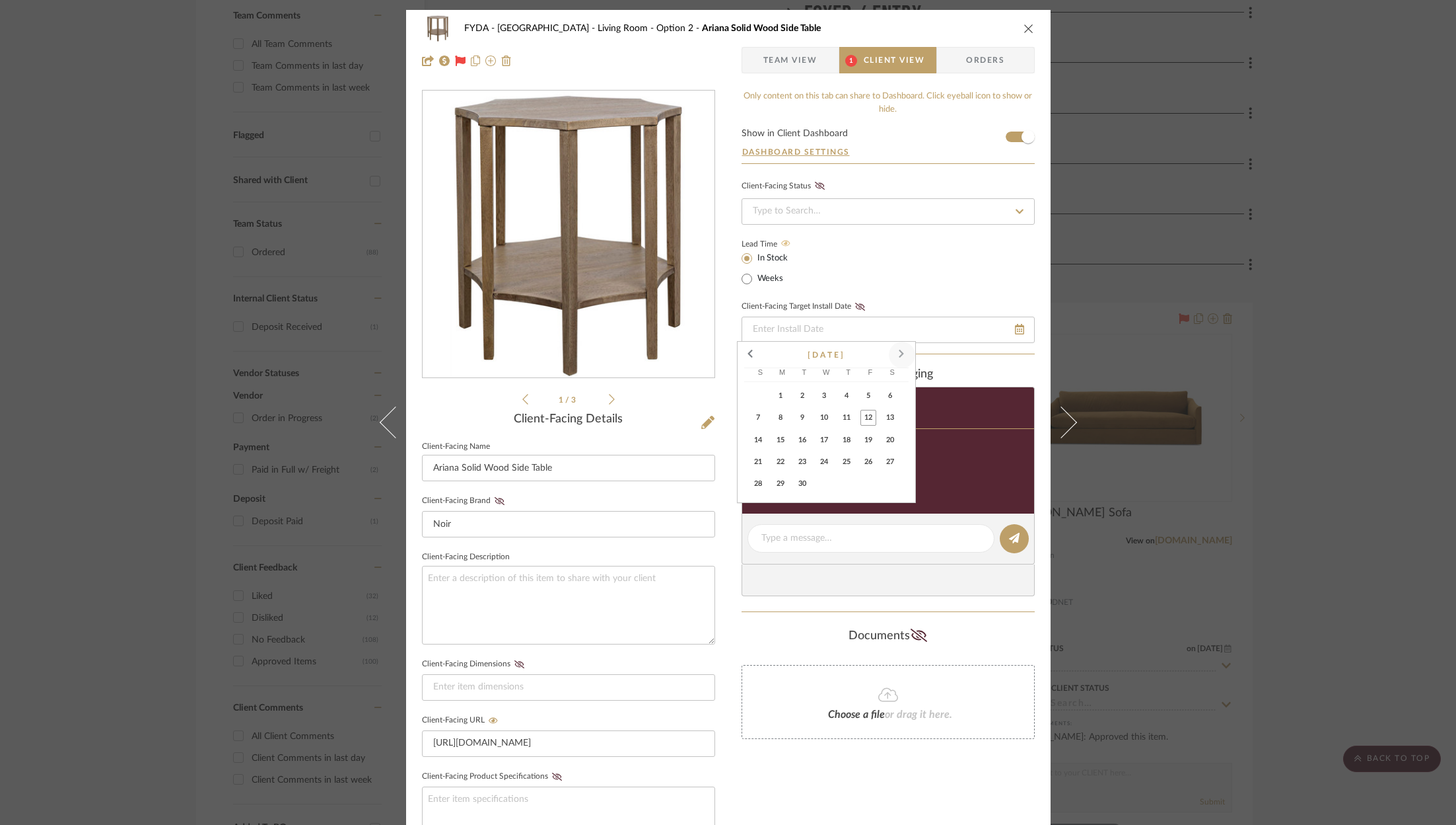
click at [896, 353] on span at bounding box center [902, 355] width 31 height 32
click at [873, 399] on span "3" at bounding box center [868, 396] width 16 height 16
type input "10/3/2025"
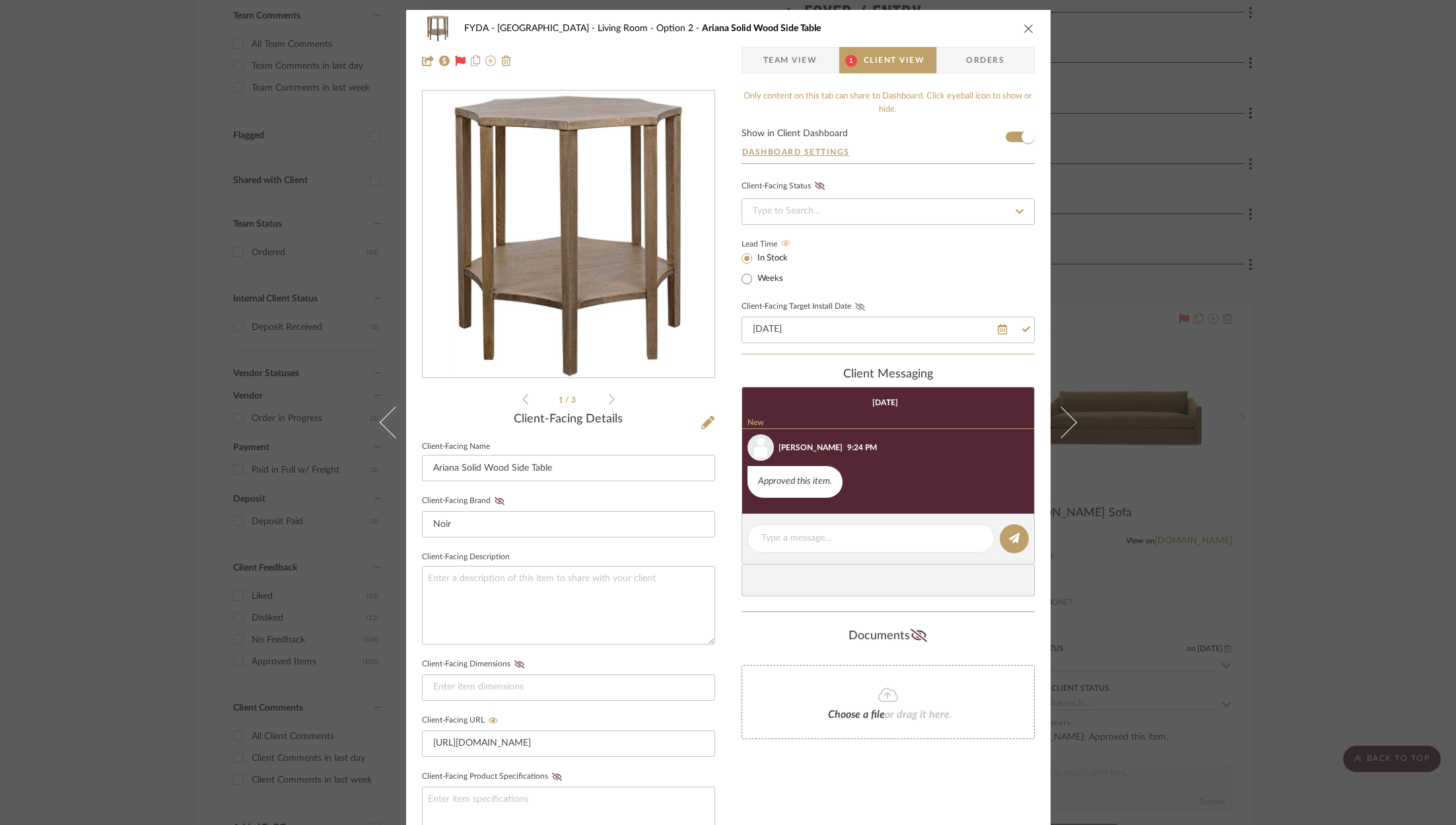
click at [852, 306] on fa-icon at bounding box center [860, 307] width 17 height 8
click at [1024, 27] on icon "close" at bounding box center [1028, 28] width 11 height 11
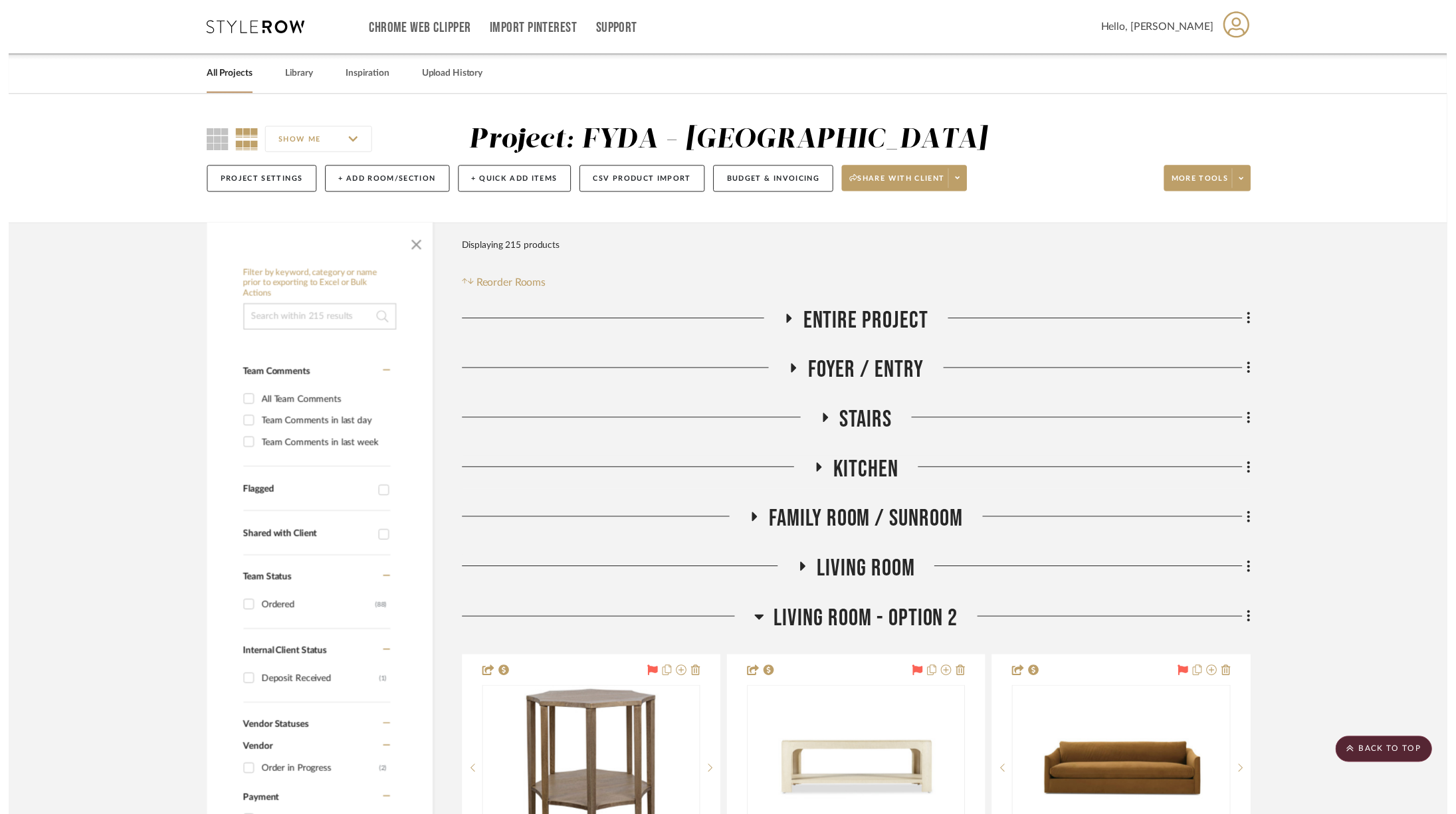
scroll to position [362, 0]
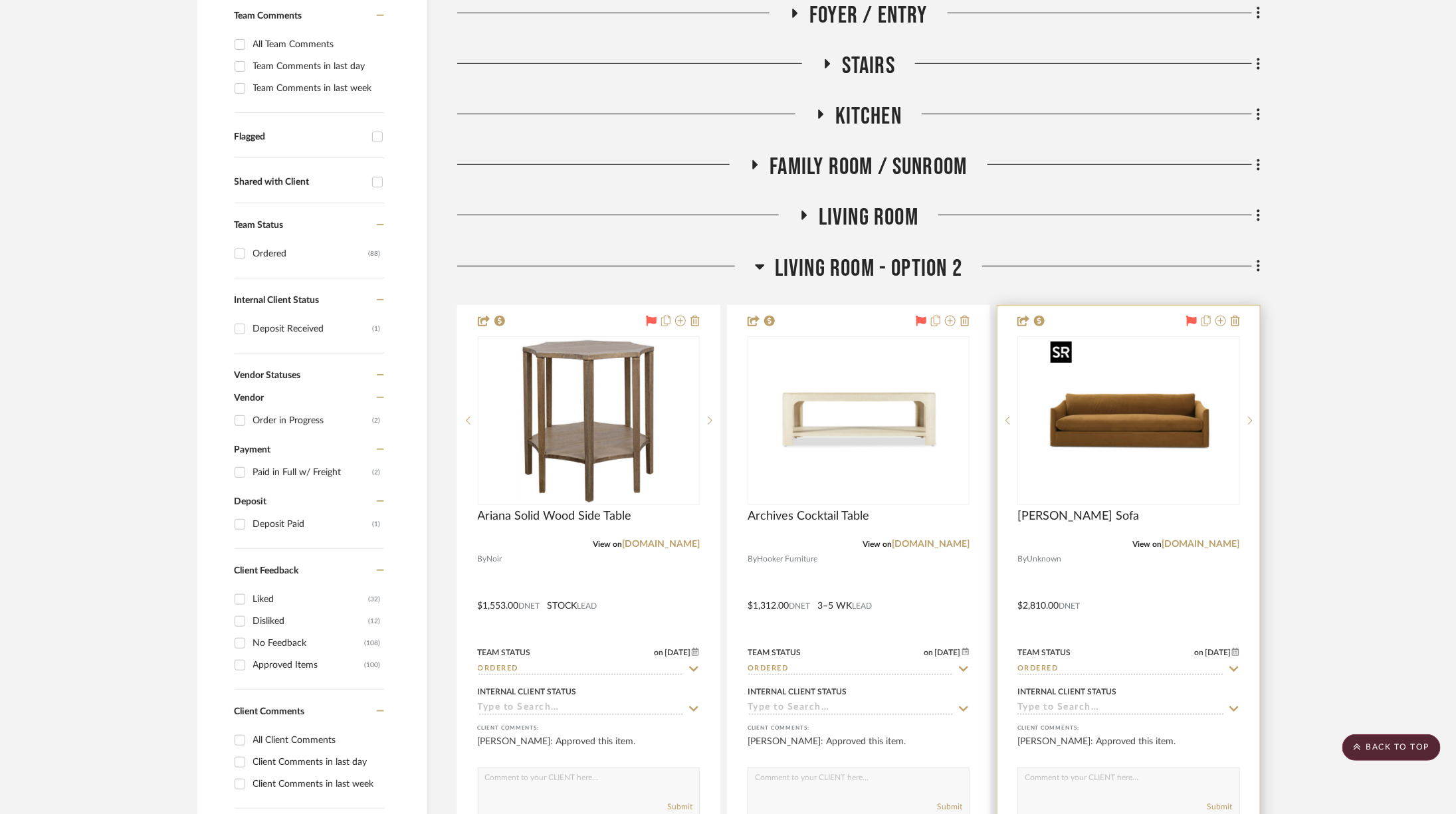
click at [1148, 399] on img "0" at bounding box center [1127, 420] width 166 height 166
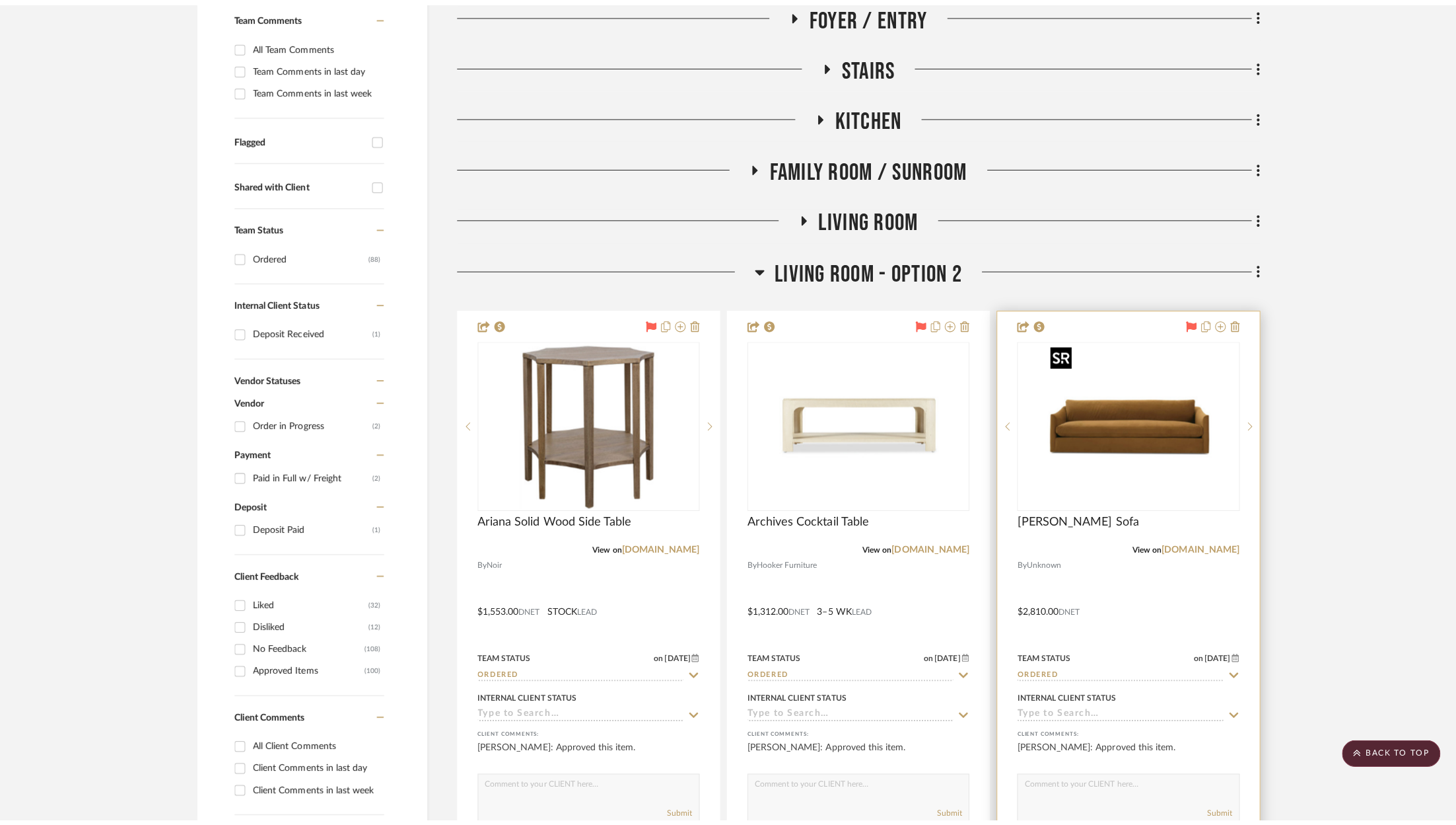
scroll to position [0, 0]
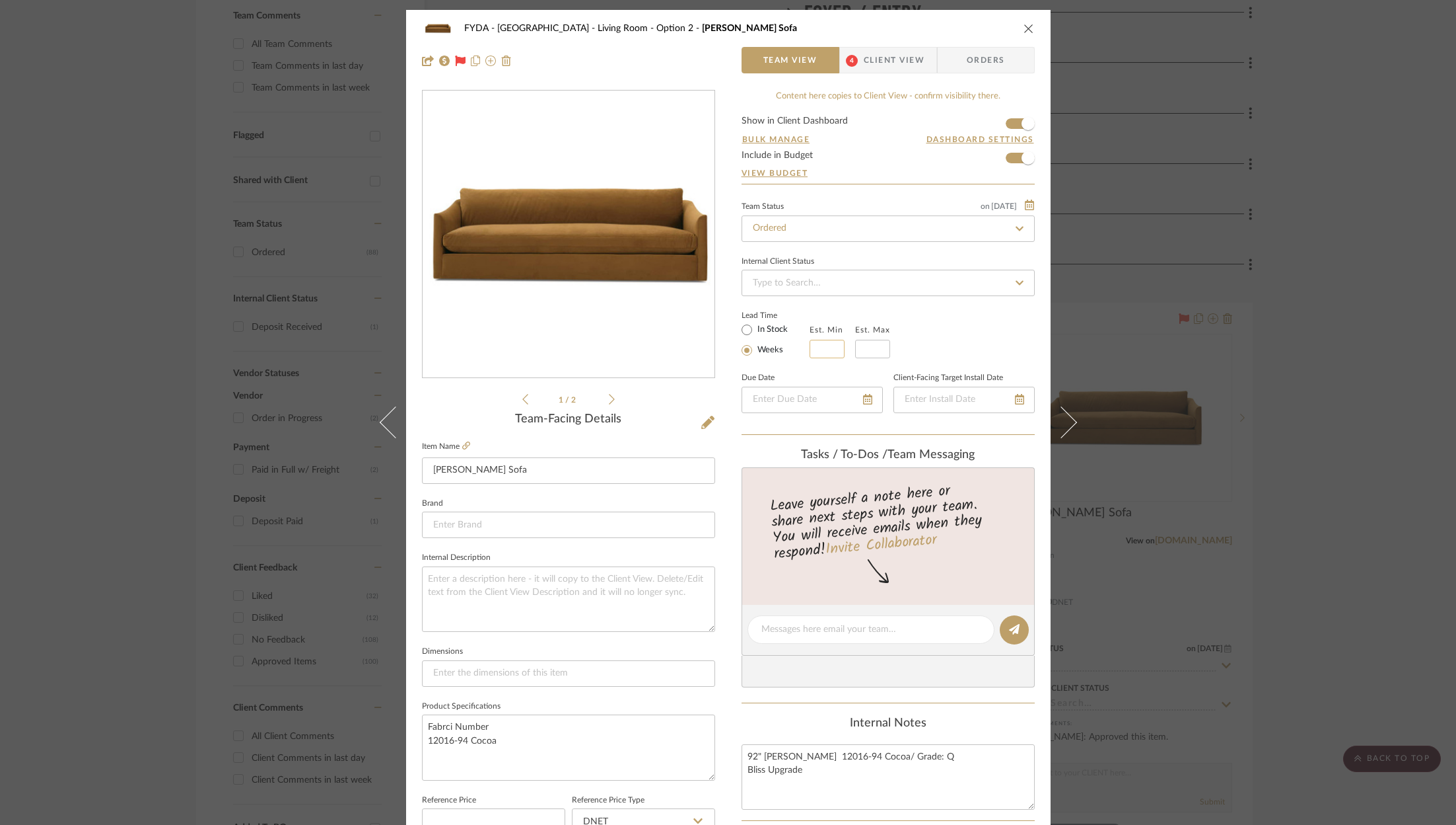
click at [827, 344] on input at bounding box center [827, 349] width 35 height 18
type input "8"
type input "10"
click at [997, 318] on div "Lead Time In Stock Weeks Est. Min 8 Est. Max 10" at bounding box center [888, 332] width 293 height 51
click at [1011, 402] on div at bounding box center [964, 400] width 142 height 27
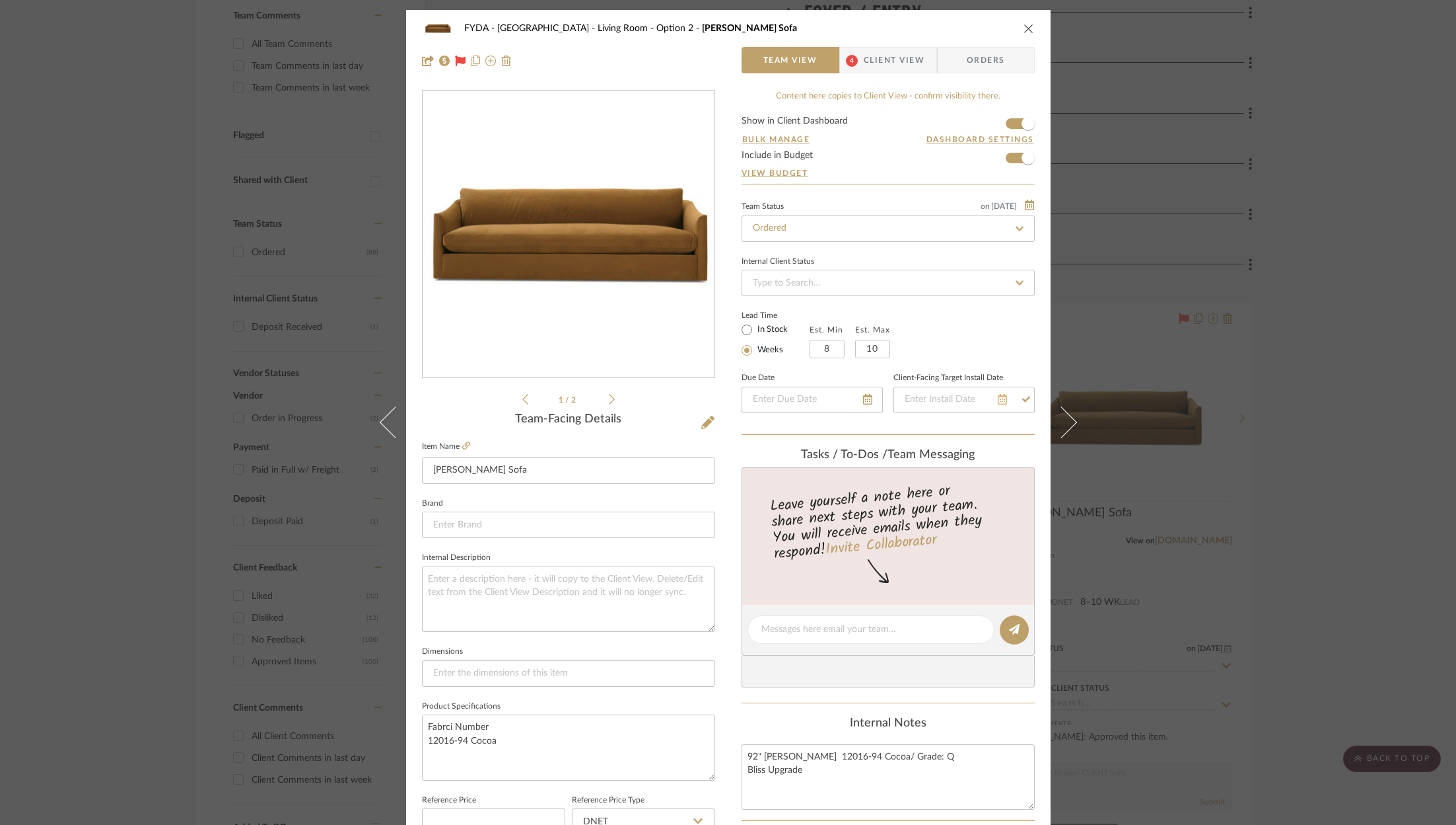
click at [998, 399] on icon at bounding box center [1002, 399] width 9 height 11
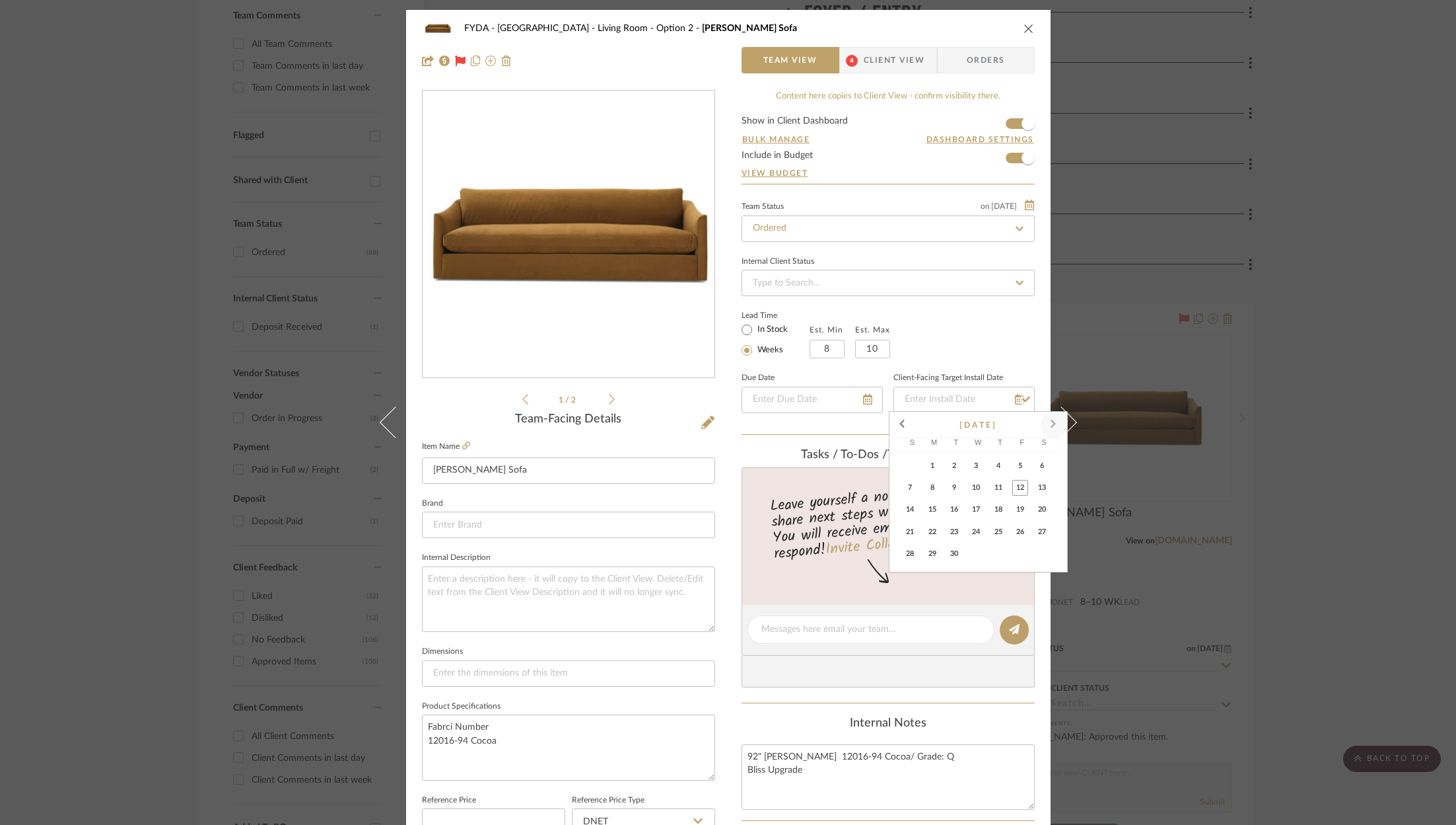
click at [1057, 425] on span at bounding box center [1054, 425] width 31 height 32
click at [895, 421] on span at bounding box center [902, 425] width 31 height 32
click at [1058, 427] on span at bounding box center [1054, 425] width 31 height 32
click at [1055, 420] on span at bounding box center [1054, 425] width 31 height 32
click at [1023, 490] on span "7" at bounding box center [1020, 488] width 16 height 16
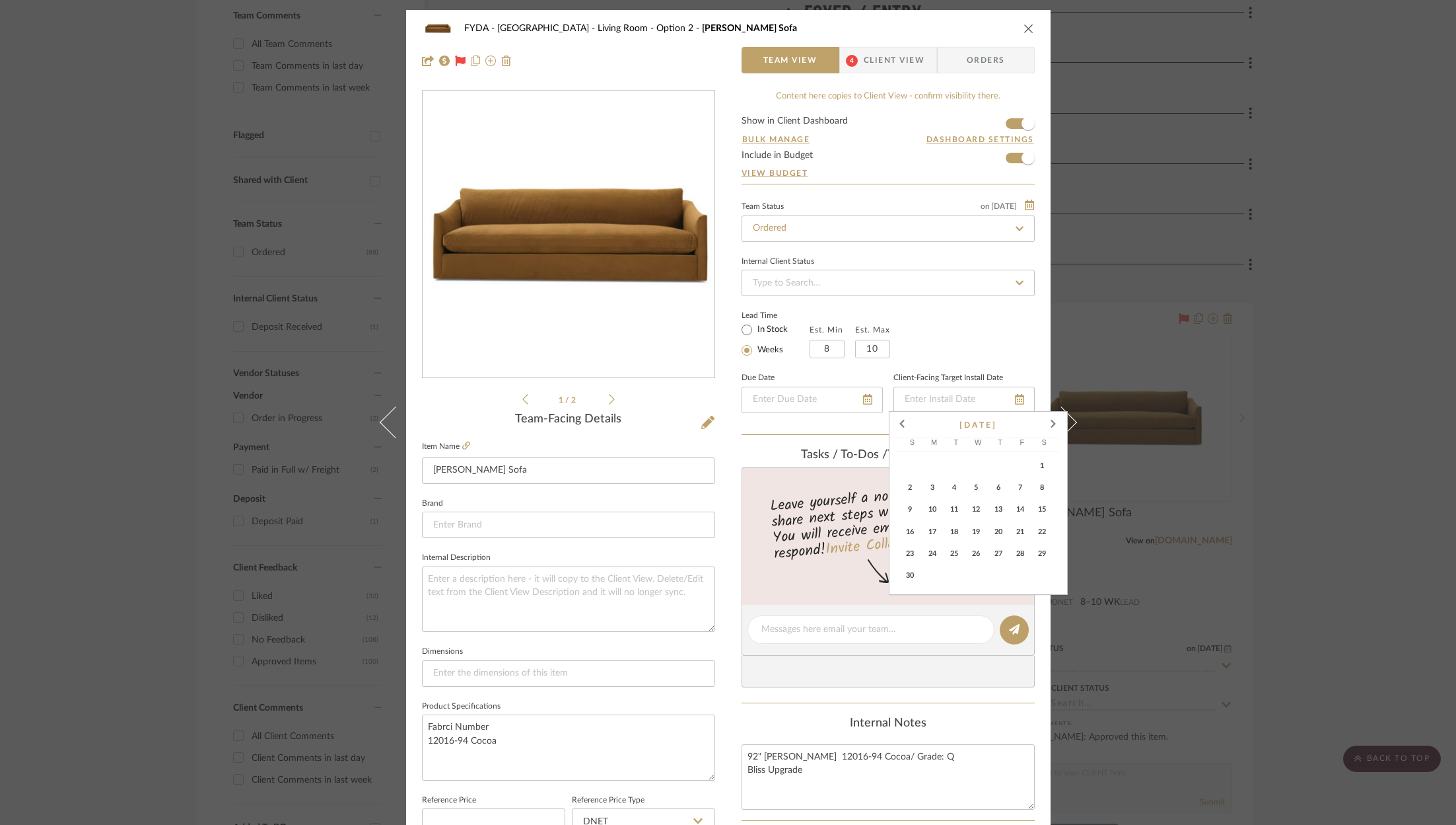
type input "11/7/2025"
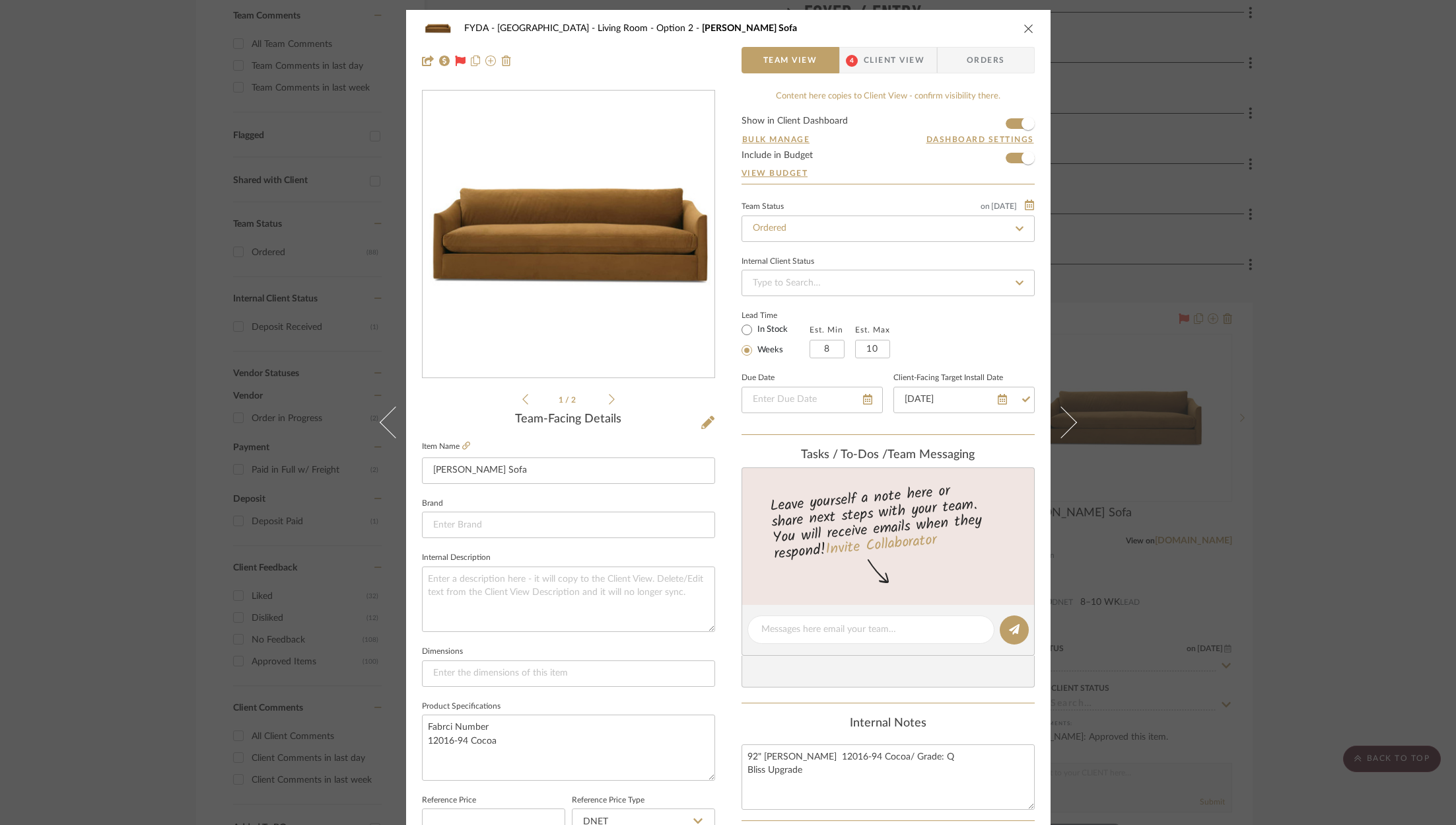
click at [989, 365] on div "Team Status on 9/12/2025 9/12/2025 Ordered Internal Client Status Lead Time In …" at bounding box center [888, 316] width 293 height 237
click at [883, 72] on span "Client View" at bounding box center [893, 61] width 60 height 27
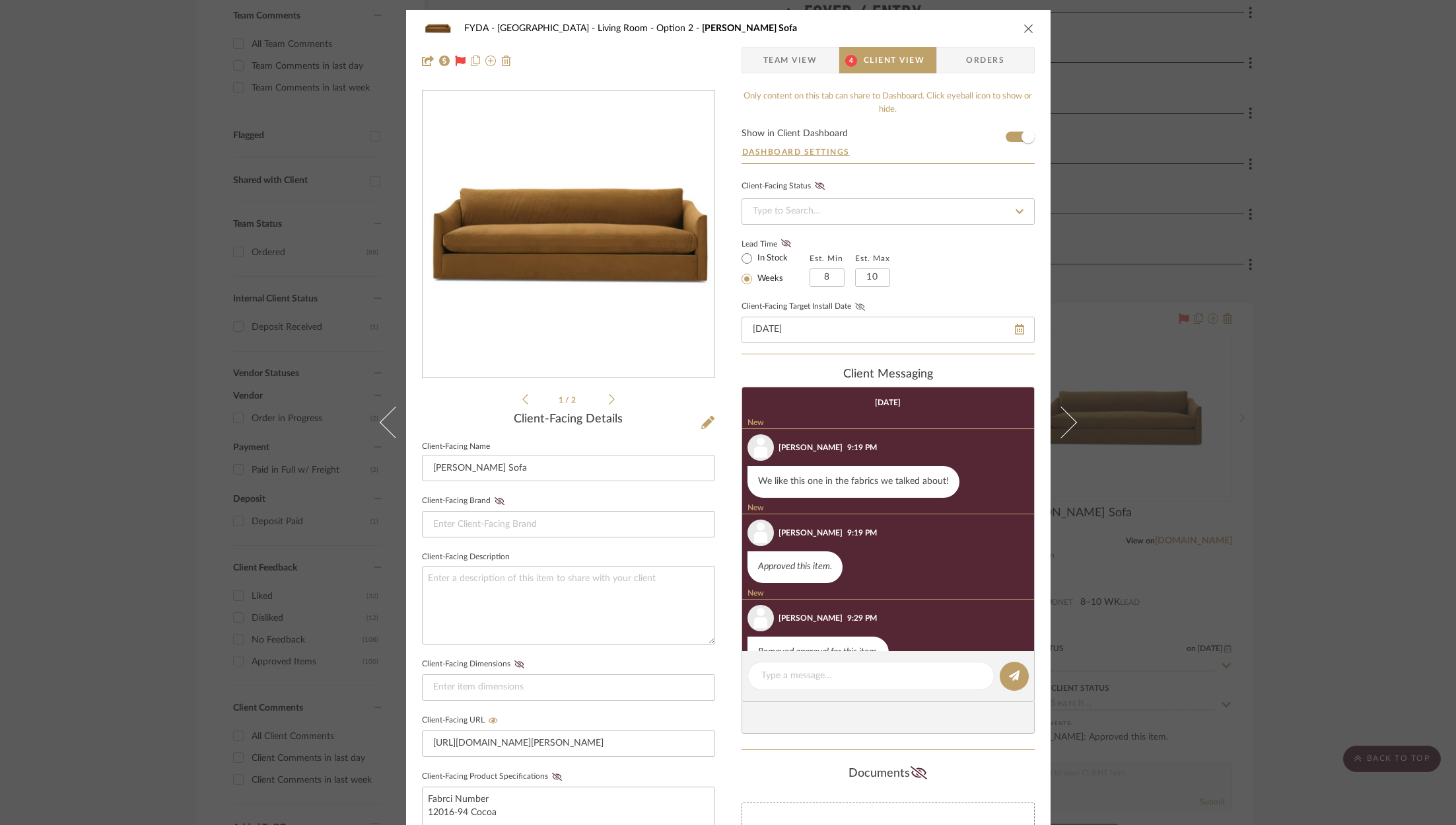
scroll to position [143, 0]
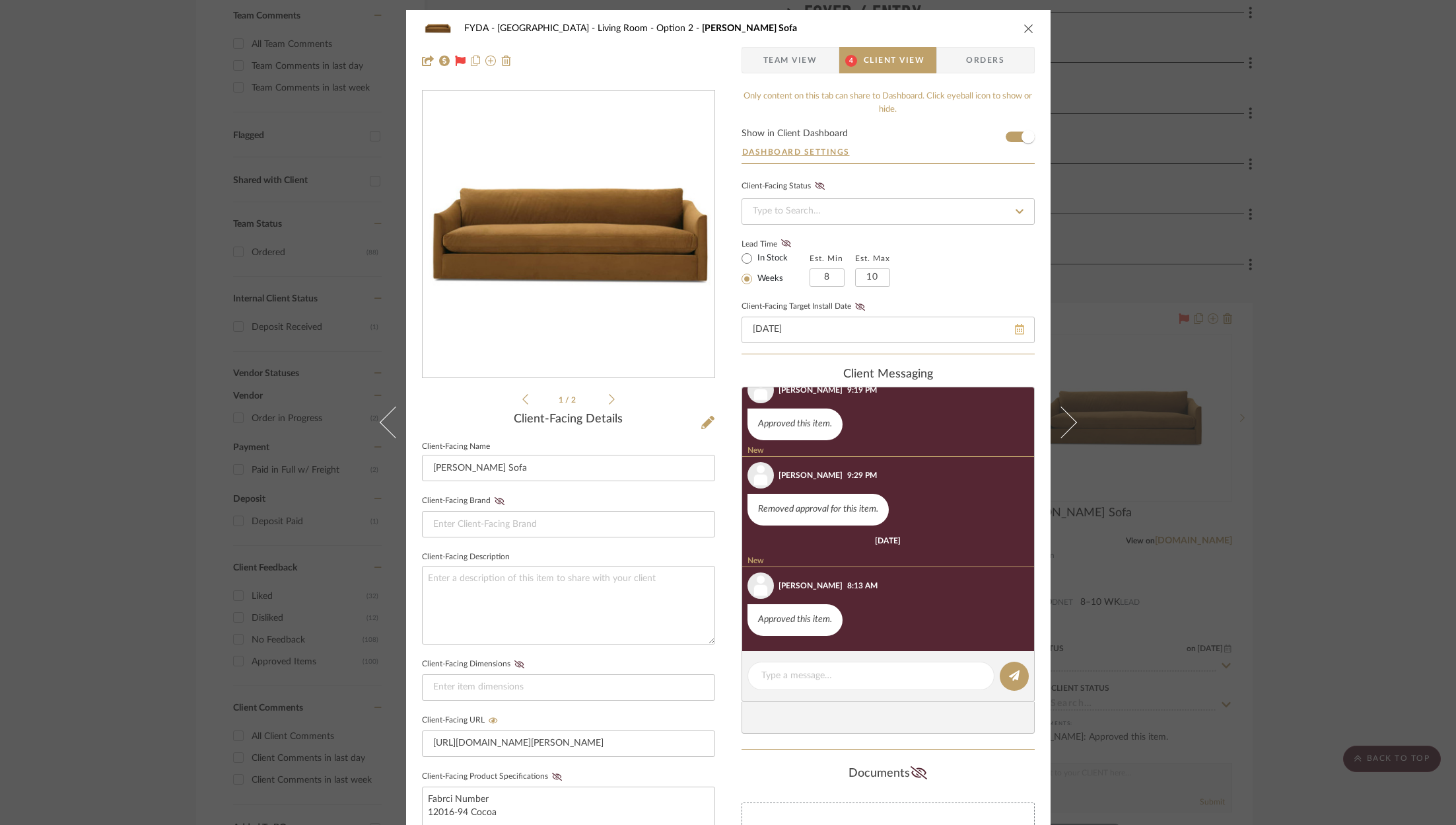
click at [1015, 326] on icon at bounding box center [1019, 328] width 9 height 11
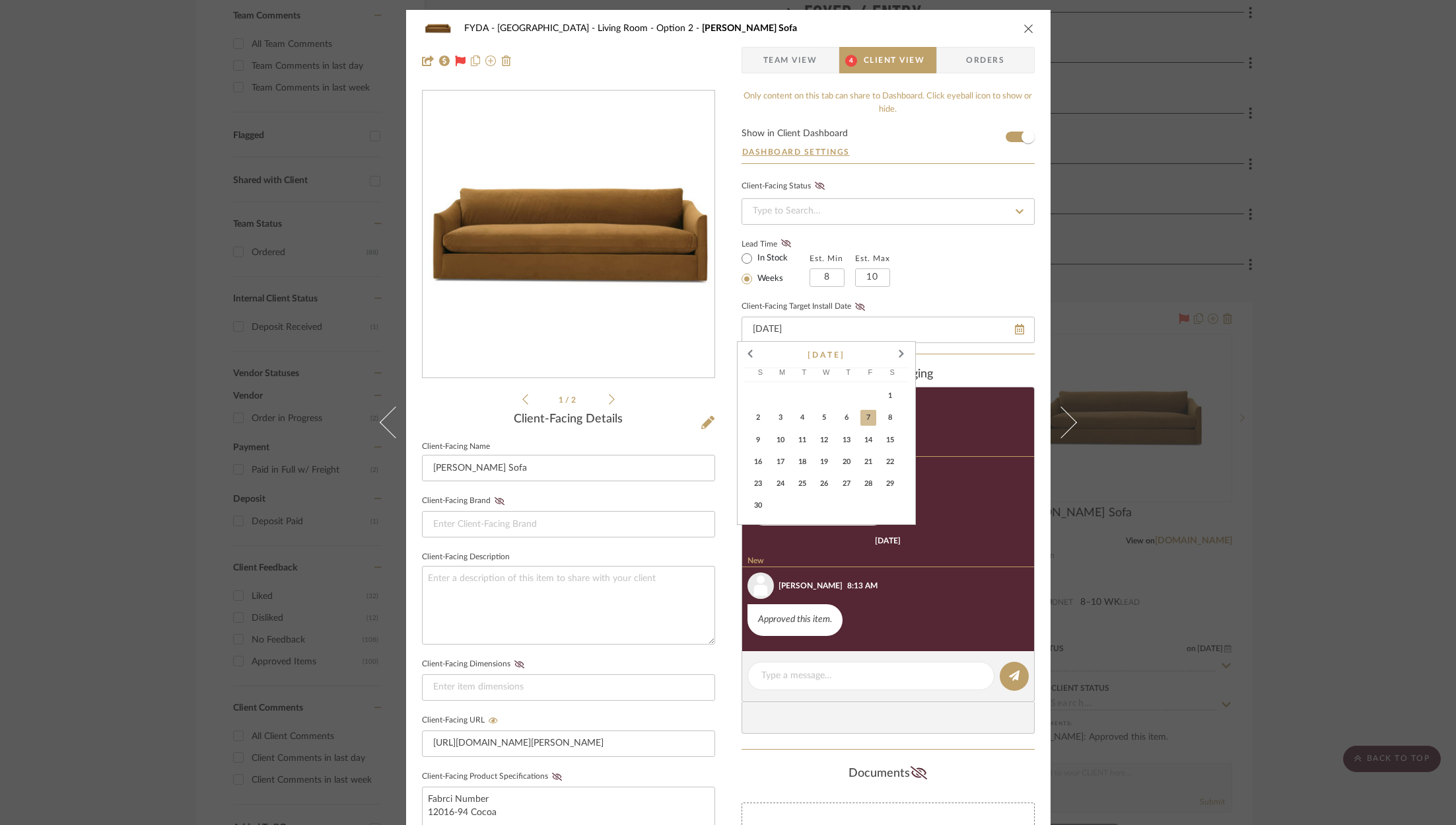
scroll to position [77, 0]
click at [863, 456] on span "21" at bounding box center [868, 461] width 16 height 16
type input "11/21/2025"
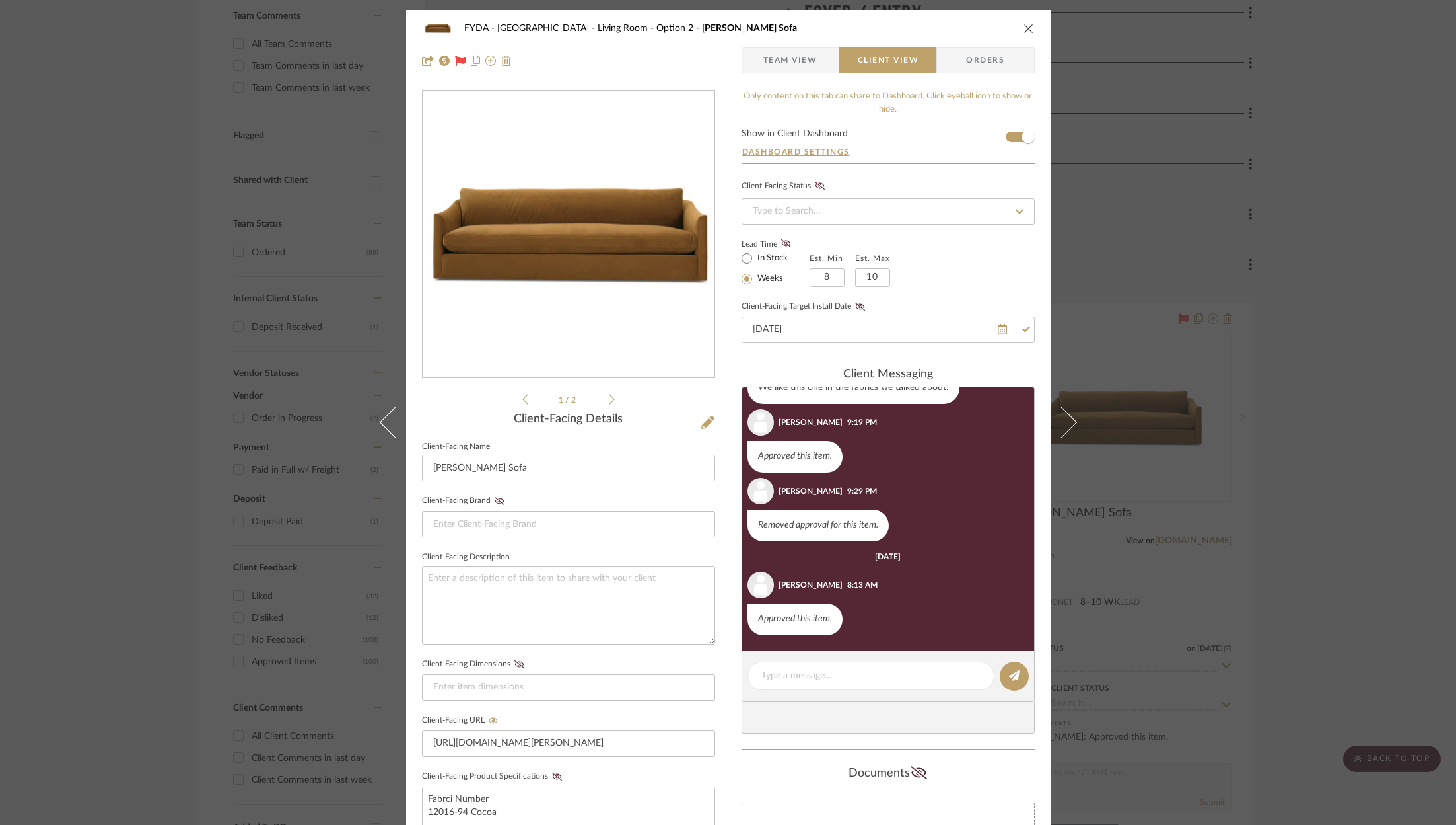
click at [858, 298] on fieldset "Client-Facing Target Install Date 11/21/2025" at bounding box center [888, 320] width 293 height 46
click at [855, 303] on icon at bounding box center [860, 307] width 10 height 8
click at [1007, 249] on div "Lead Time In Stock Weeks Est. Min 8 Est. Max 10" at bounding box center [888, 261] width 293 height 51
click at [1023, 34] on button "close" at bounding box center [1028, 28] width 12 height 12
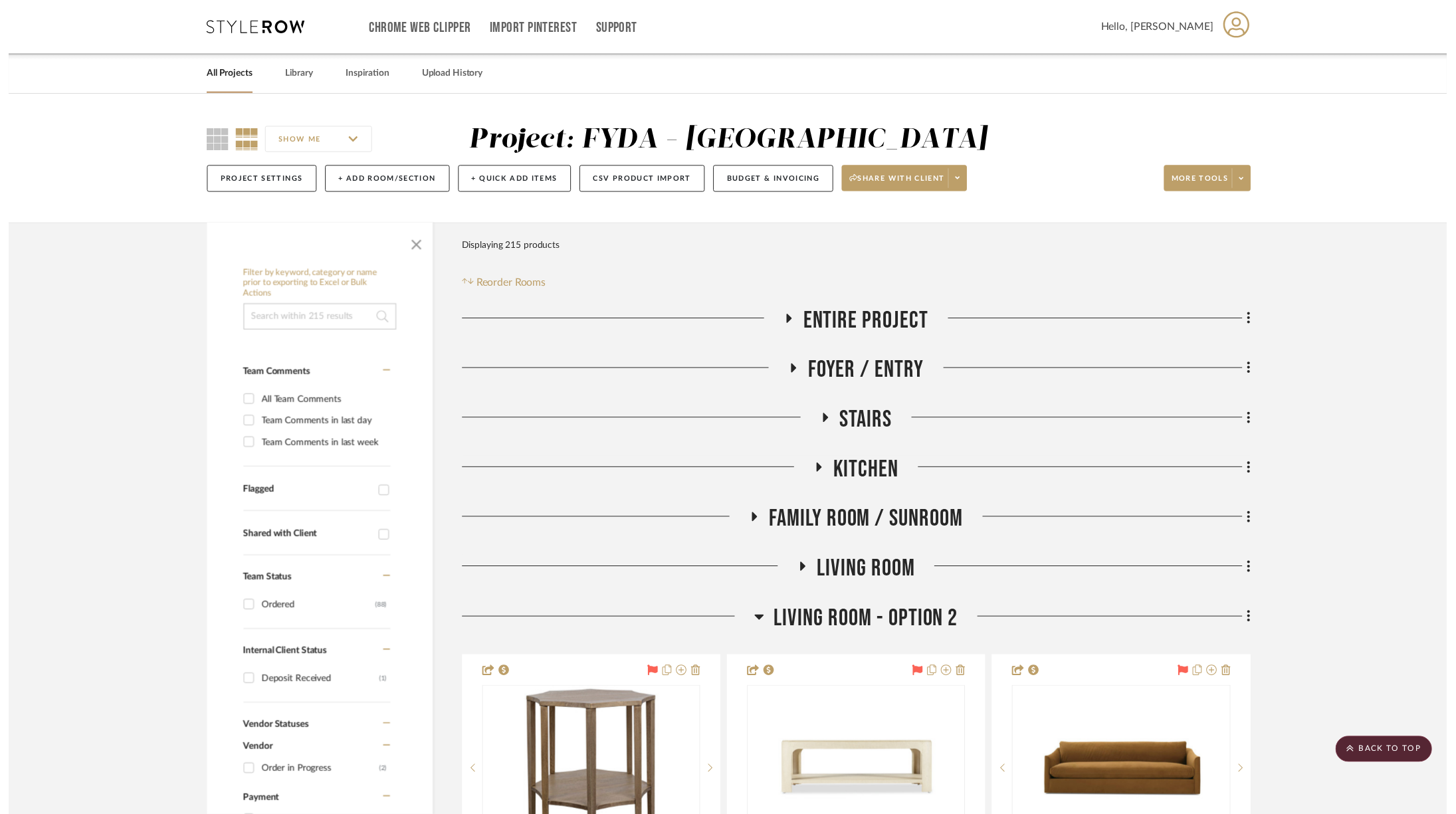
scroll to position [362, 0]
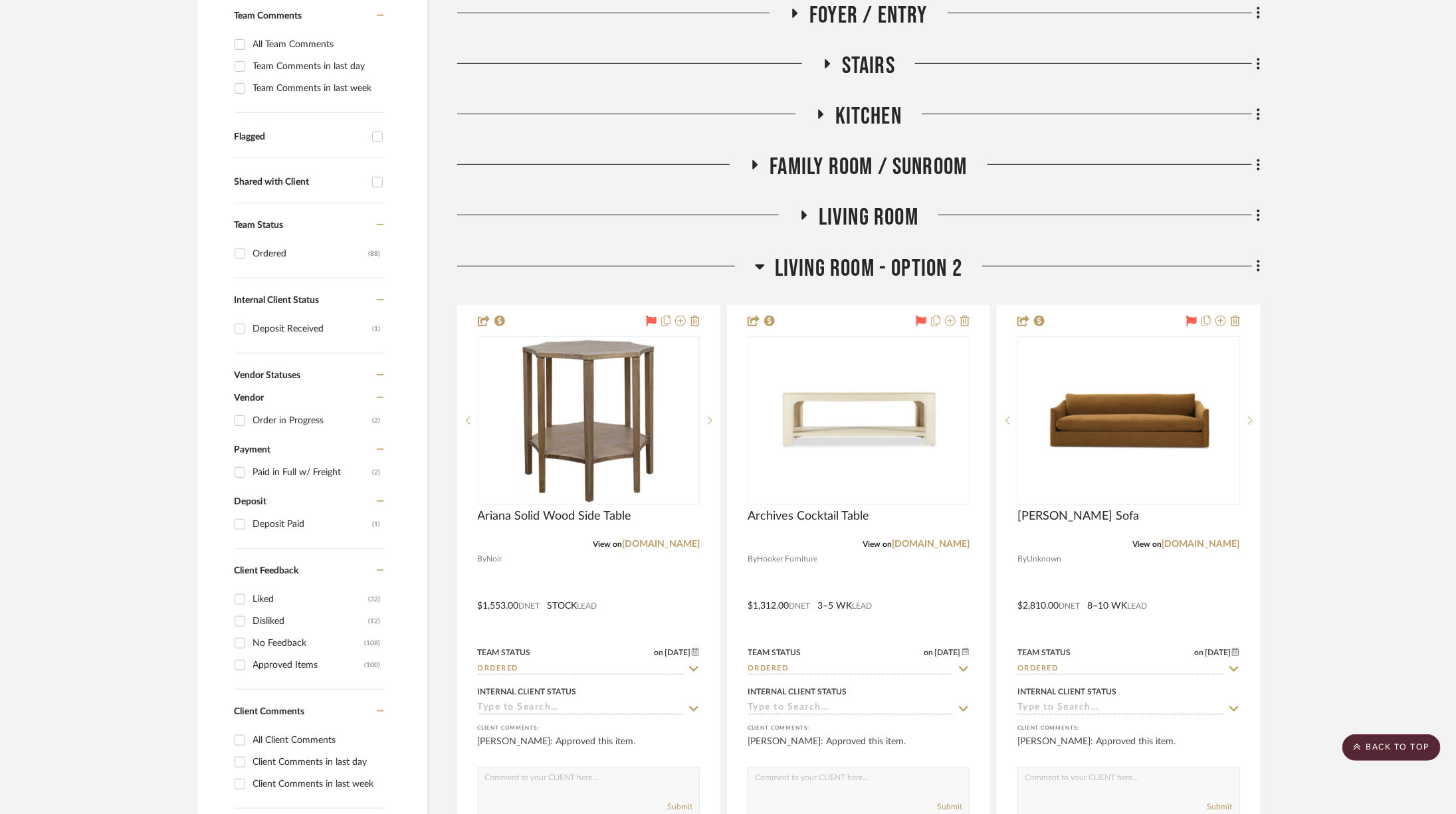
click at [813, 258] on span "Living Room - Option 2" at bounding box center [868, 269] width 188 height 28
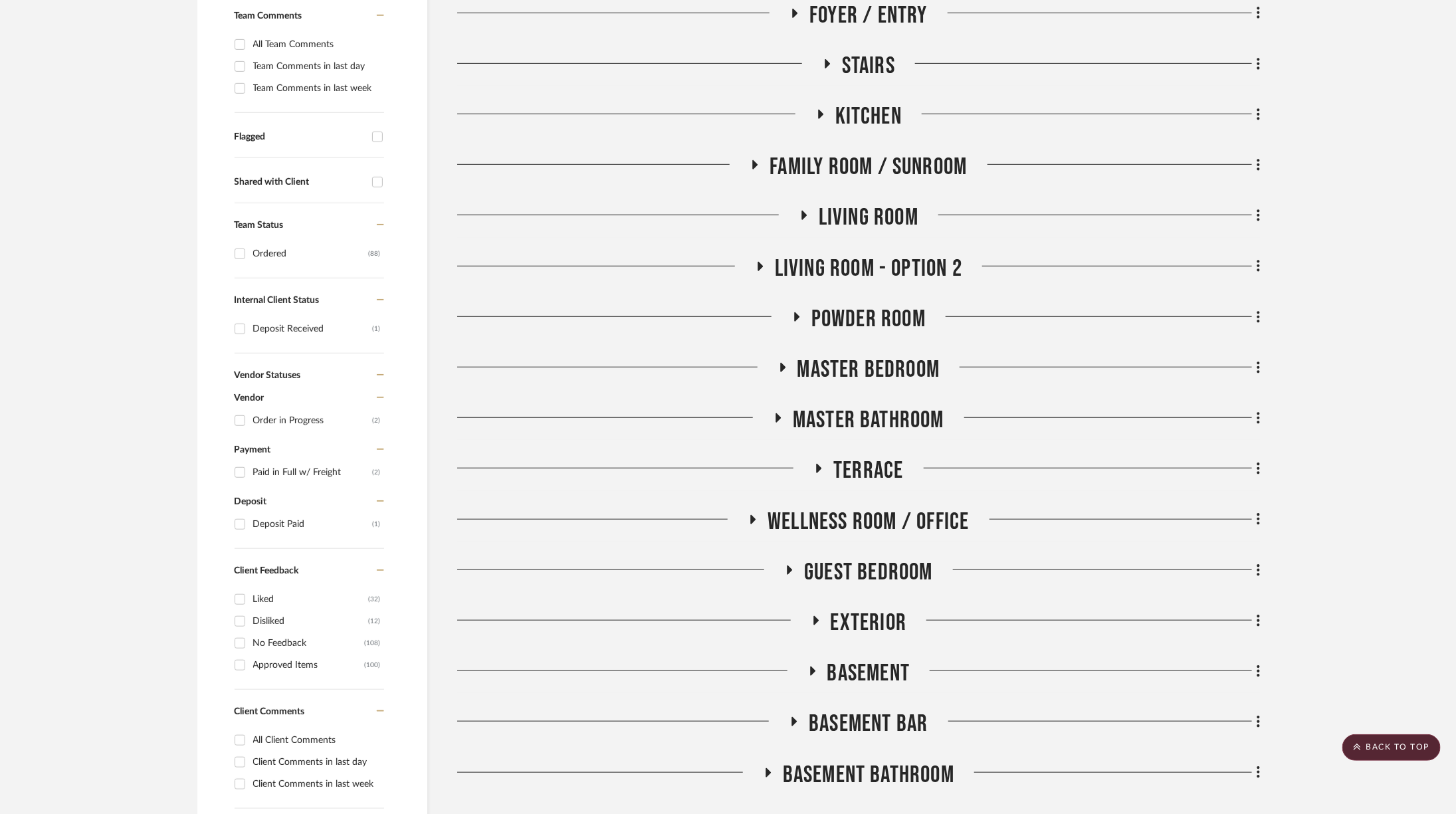
click at [813, 258] on span "Living Room - Option 2" at bounding box center [868, 269] width 188 height 28
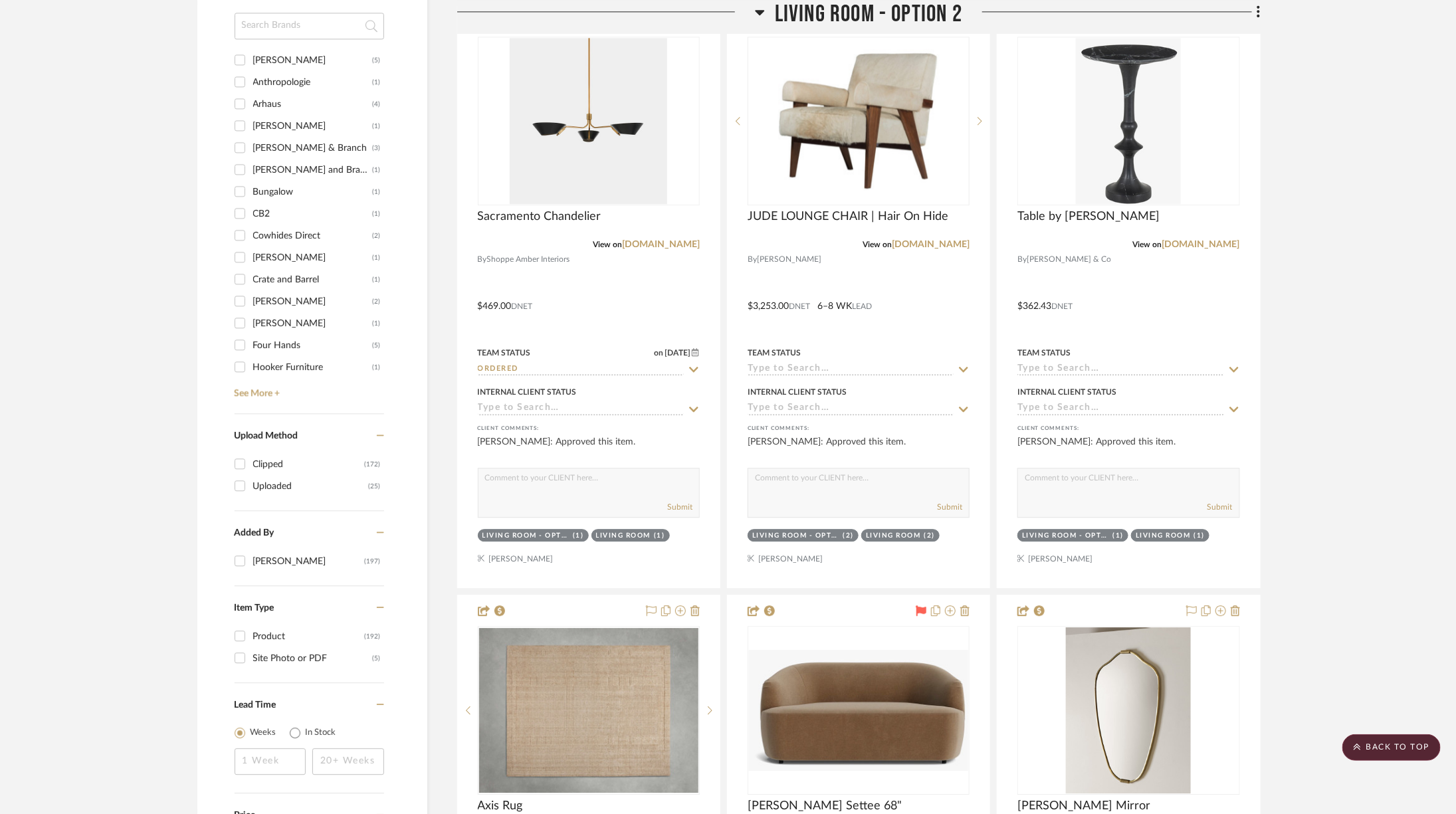
scroll to position [1553, 0]
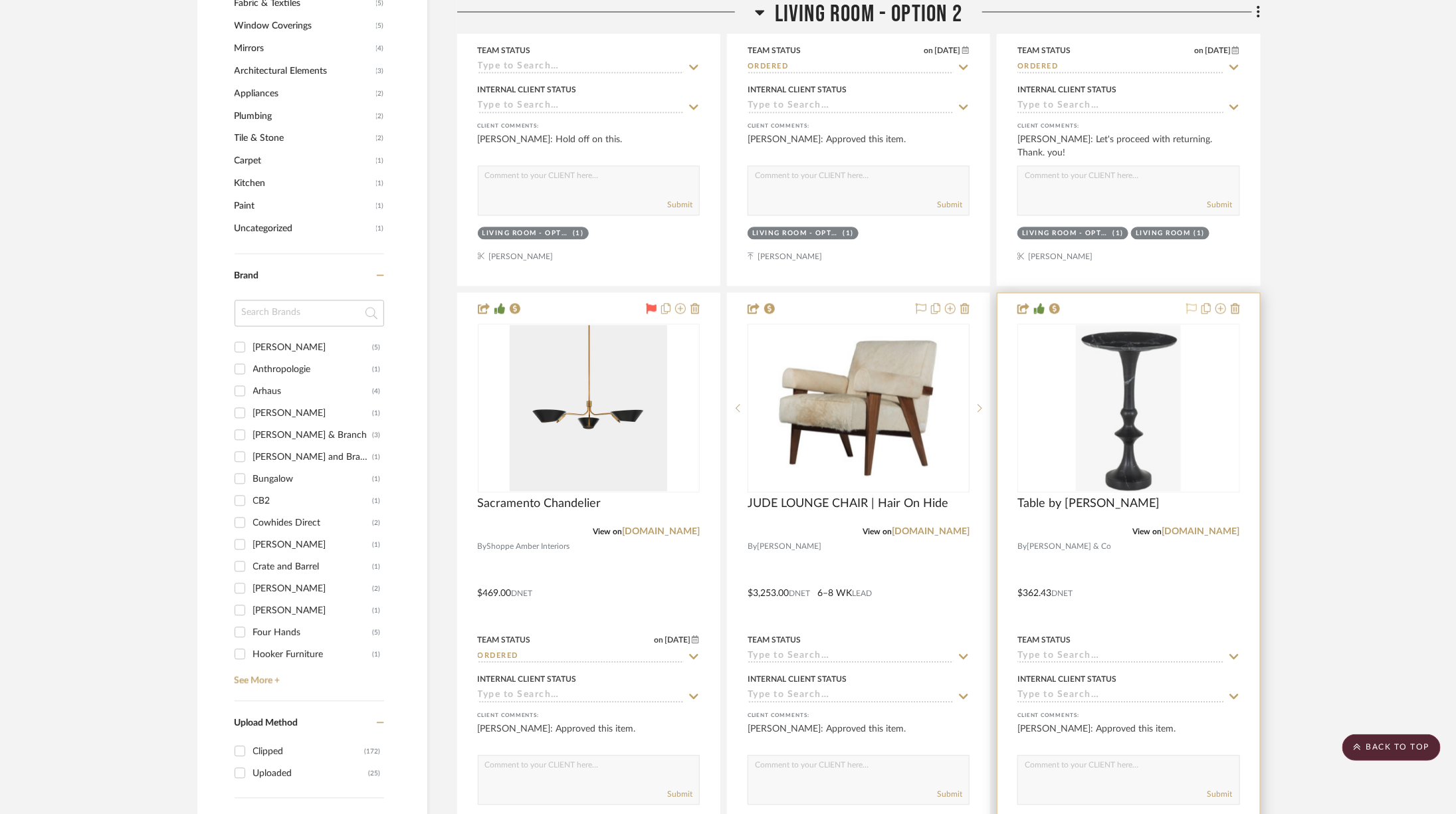
click at [1192, 303] on icon at bounding box center [1191, 308] width 11 height 11
click at [1139, 374] on img "0" at bounding box center [1128, 408] width 105 height 166
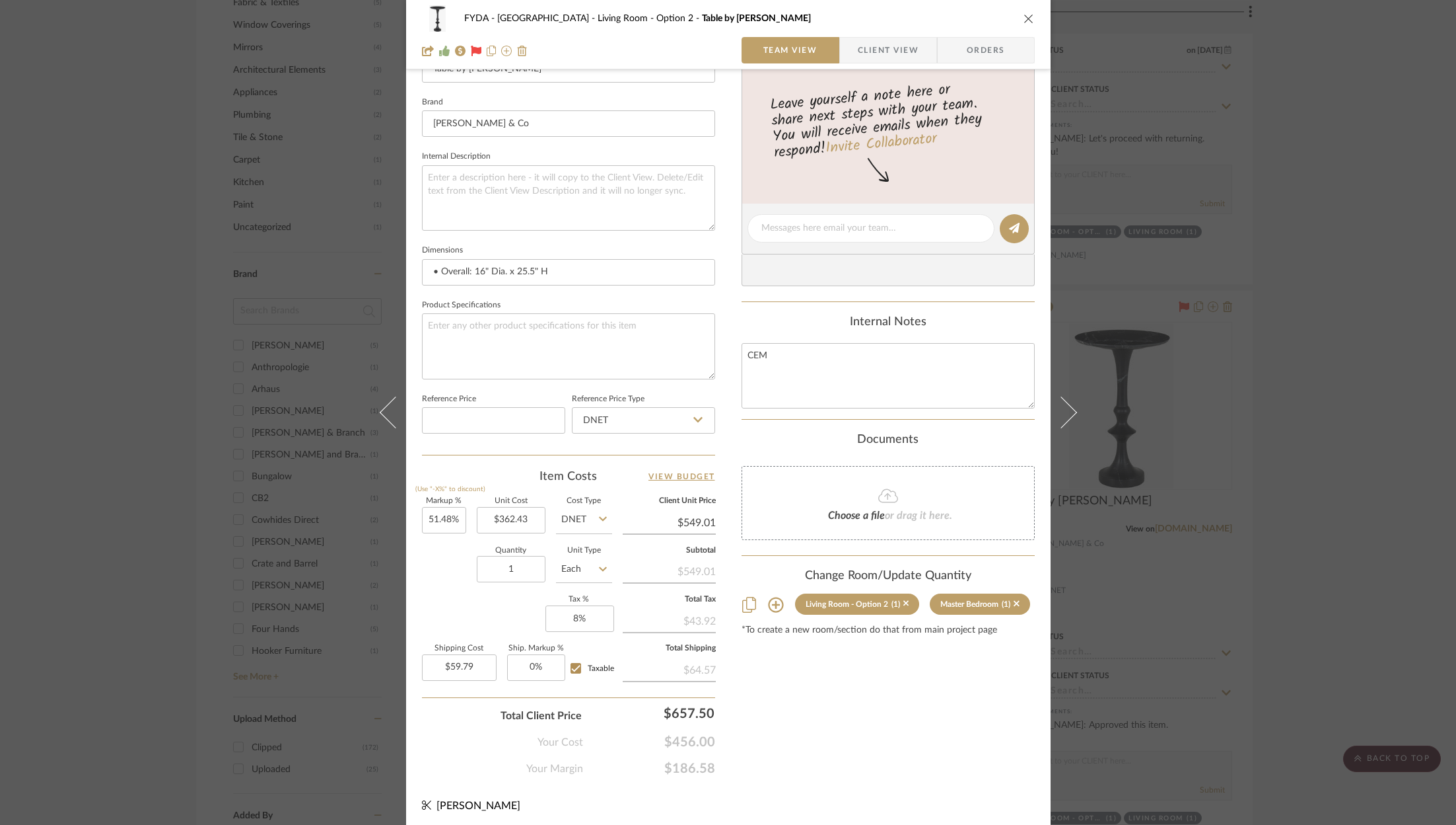
scroll to position [0, 0]
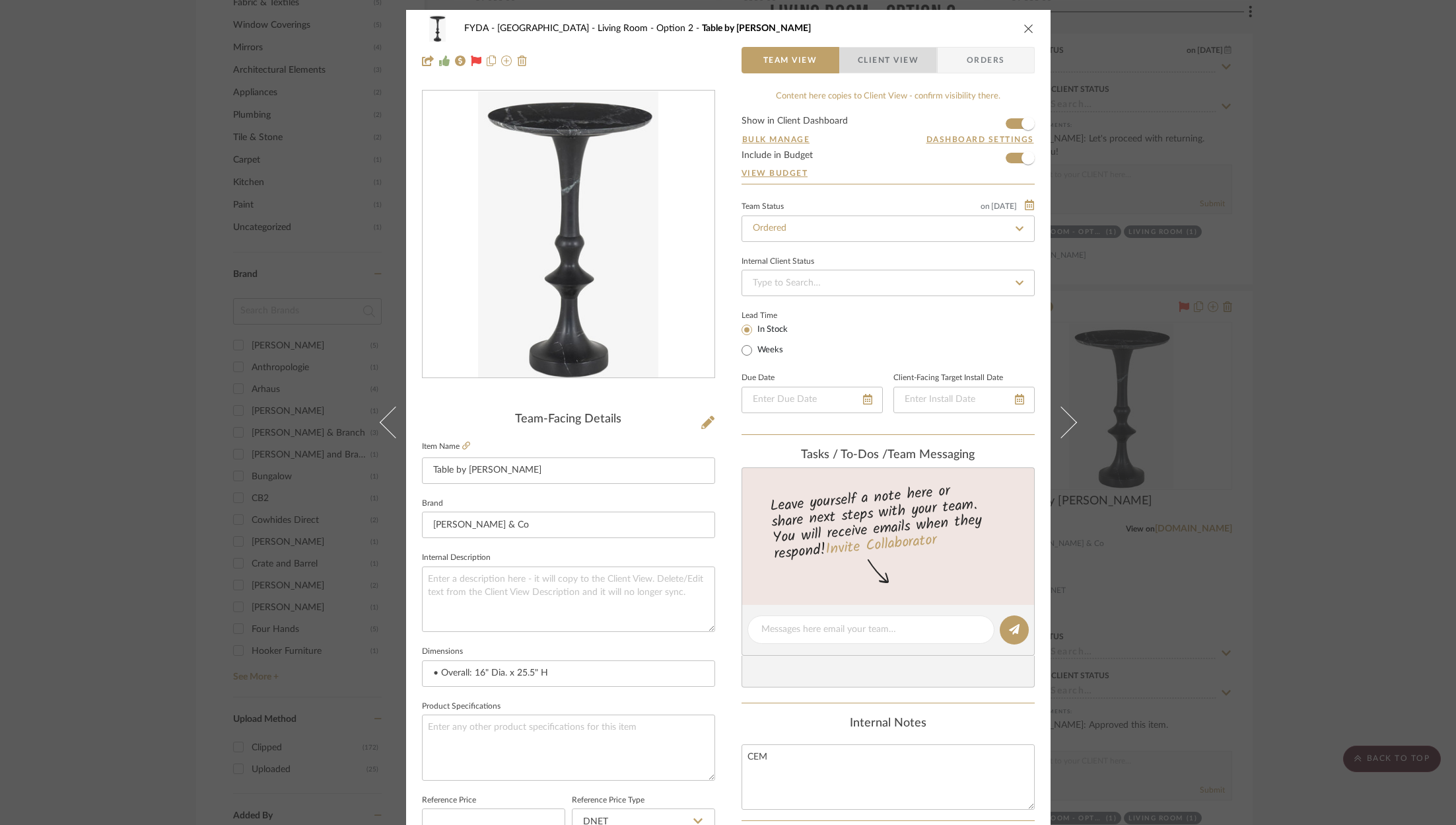
click at [883, 57] on span "Client View" at bounding box center [888, 61] width 60 height 27
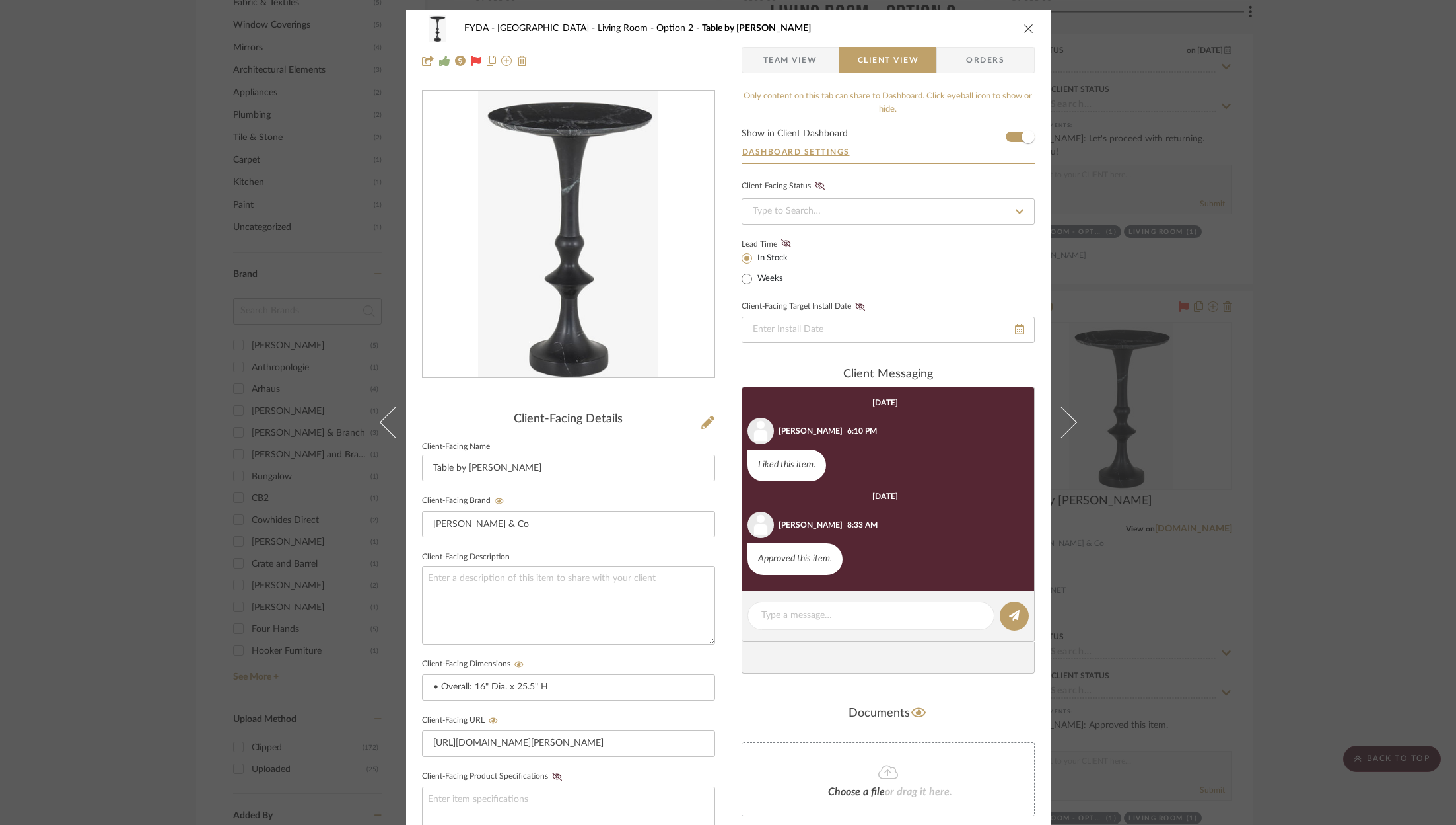
click at [769, 259] on label "In Stock" at bounding box center [772, 258] width 33 height 12
click at [755, 259] on input "In Stock" at bounding box center [747, 258] width 16 height 16
click at [781, 240] on icon at bounding box center [786, 243] width 10 height 8
click at [1023, 27] on icon "close" at bounding box center [1028, 28] width 11 height 11
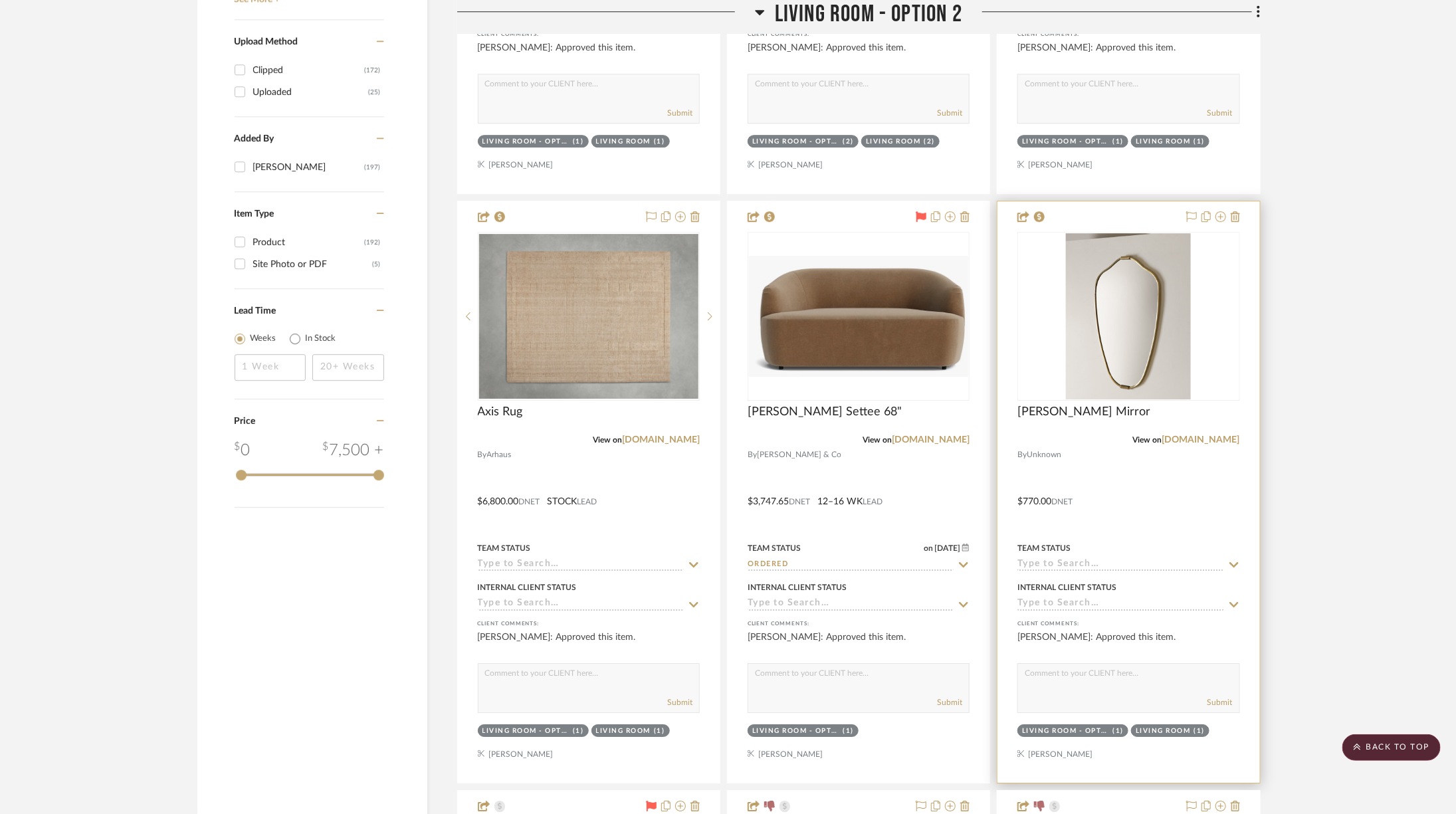
scroll to position [2237, 0]
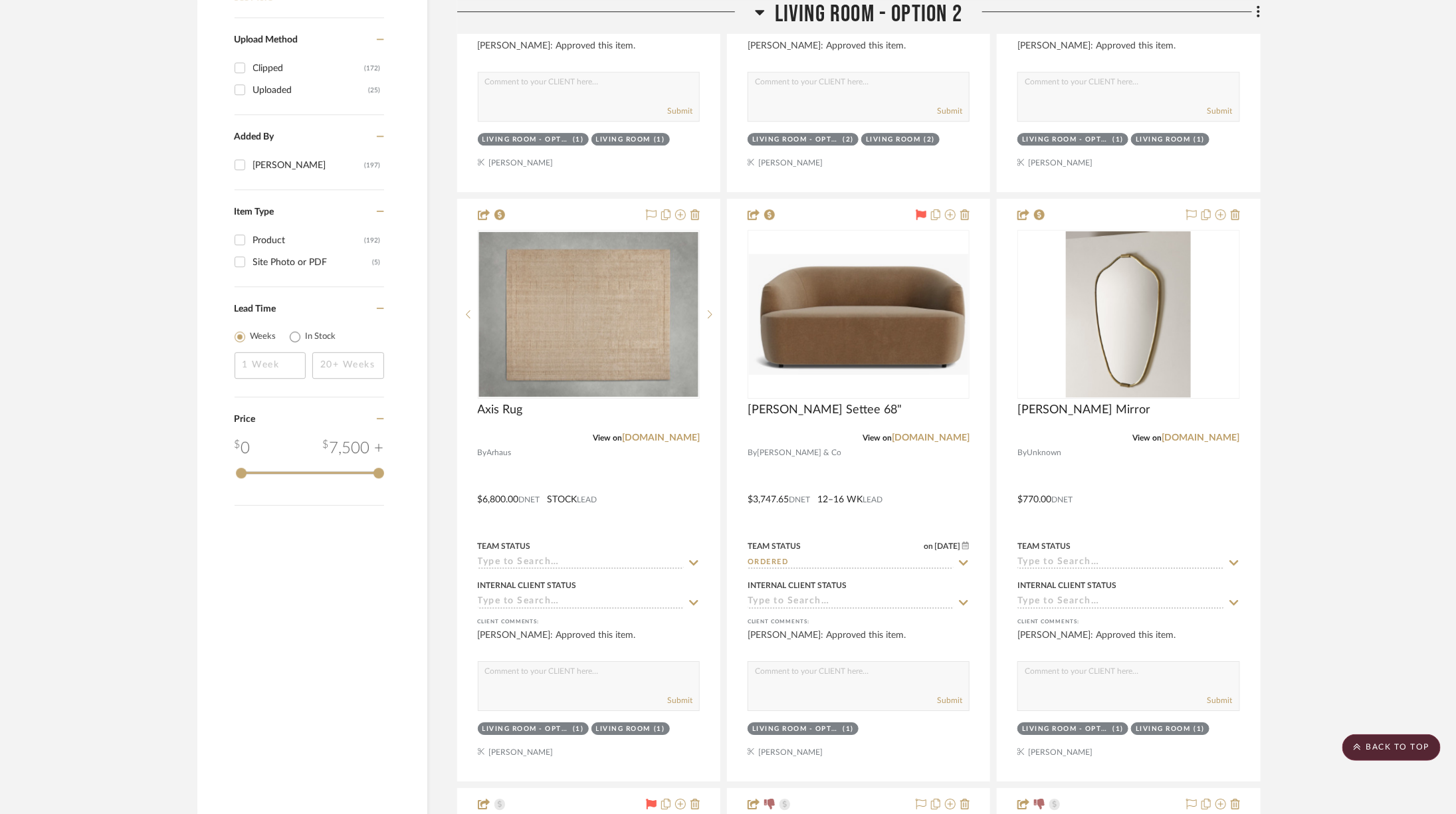
click at [840, 5] on span "Living Room - Option 2" at bounding box center [868, 14] width 188 height 28
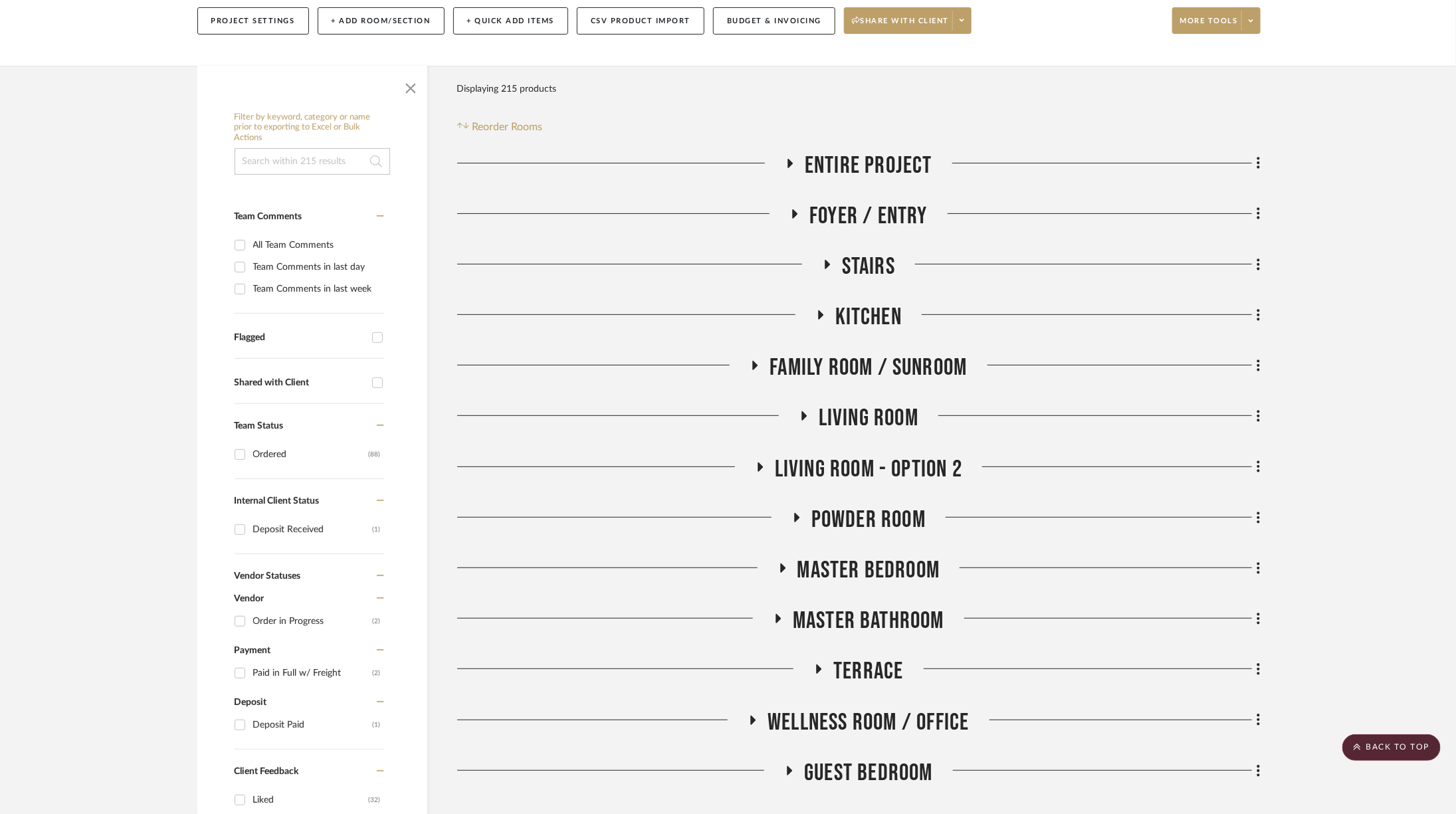
scroll to position [385, 0]
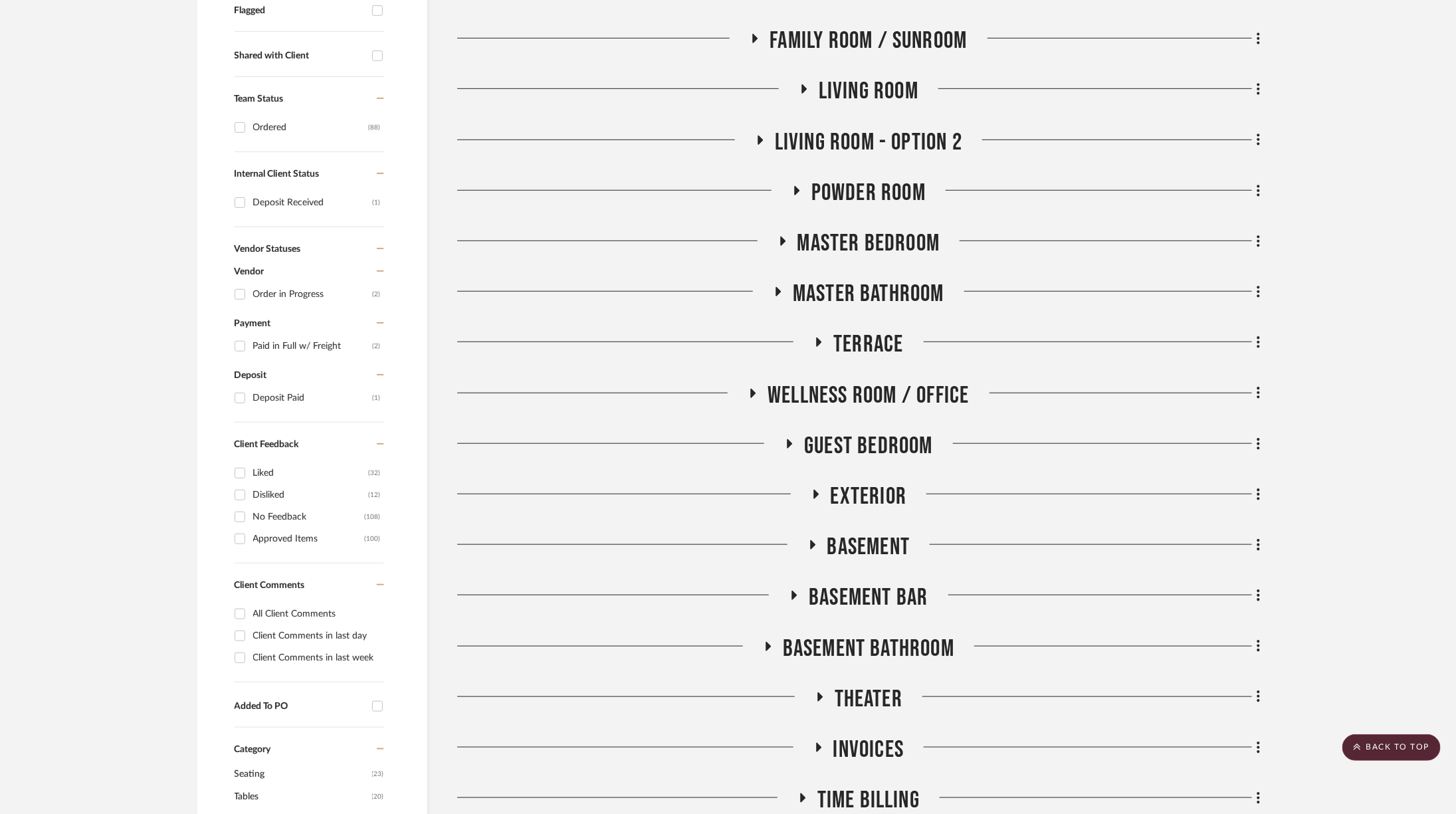
click at [851, 693] on span "Theater" at bounding box center [868, 700] width 68 height 28
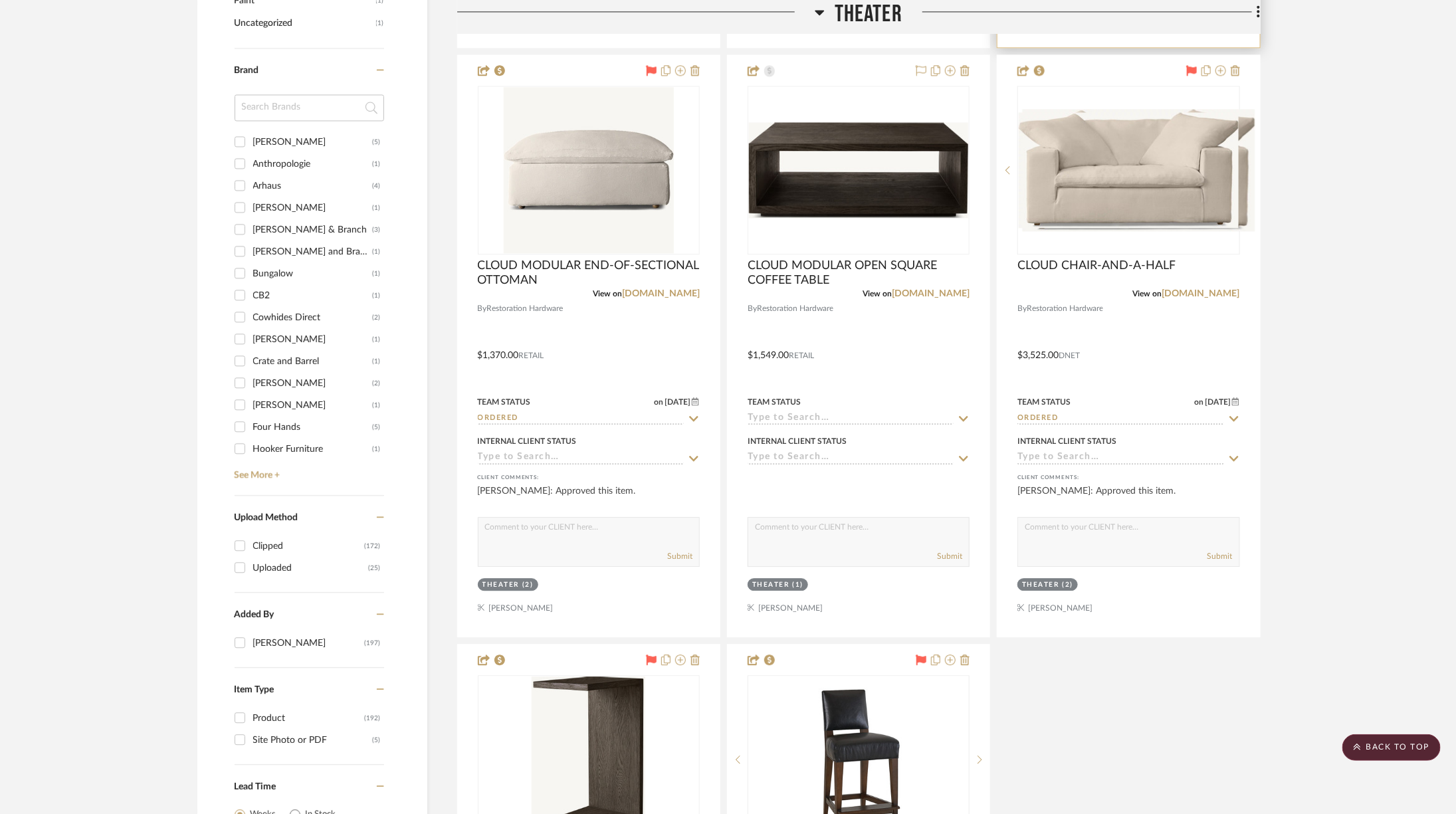
scroll to position [1910, 0]
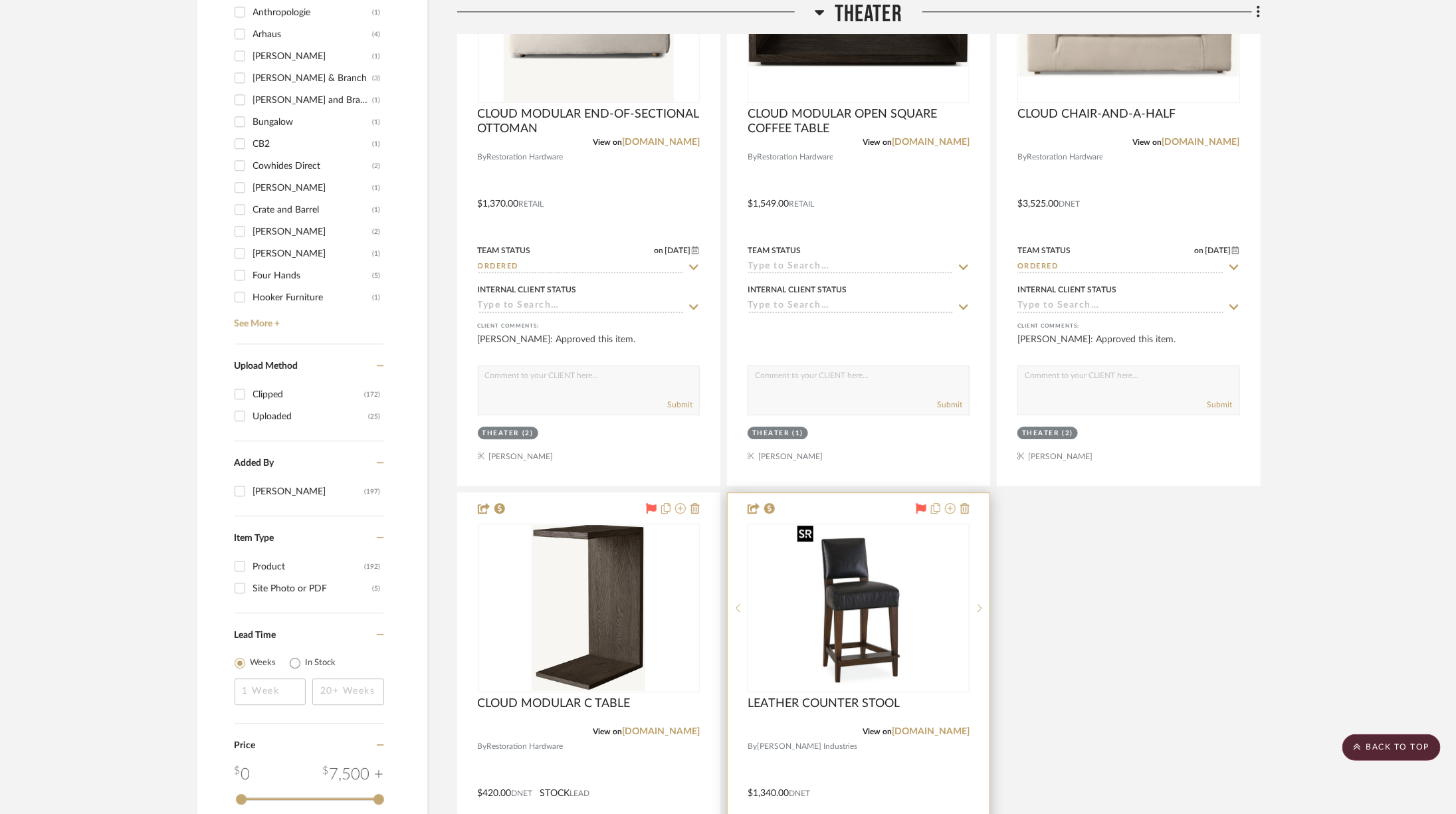
click at [0, 0] on img at bounding box center [0, 0] width 0 height 0
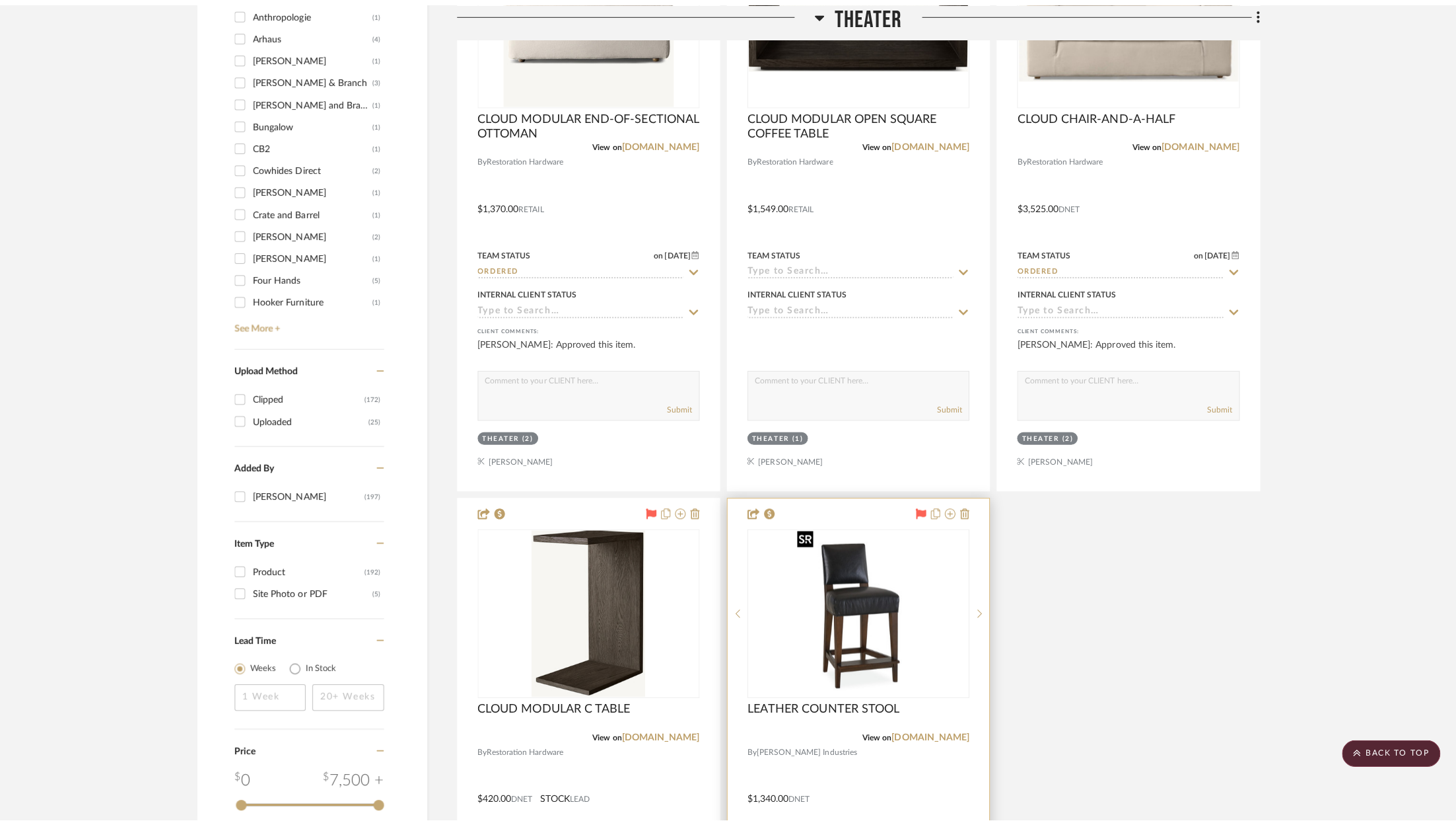
scroll to position [0, 0]
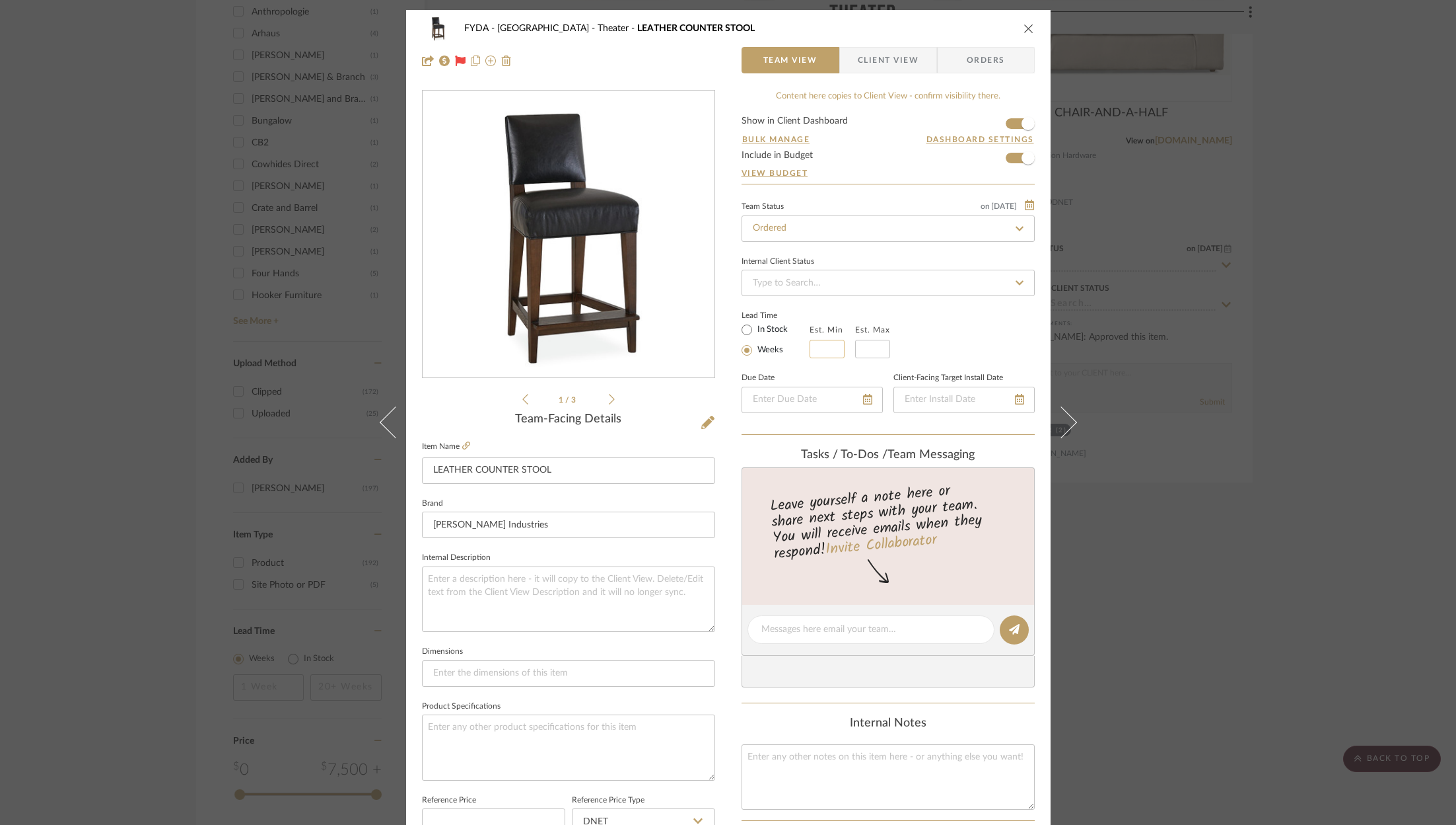
click at [810, 340] on input "text" at bounding box center [827, 349] width 35 height 18
type input "7"
type input "8"
type input "10"
click at [978, 353] on div "Lead Time In Stock Weeks Est. Min 8 Est. Max 10" at bounding box center [888, 332] width 293 height 51
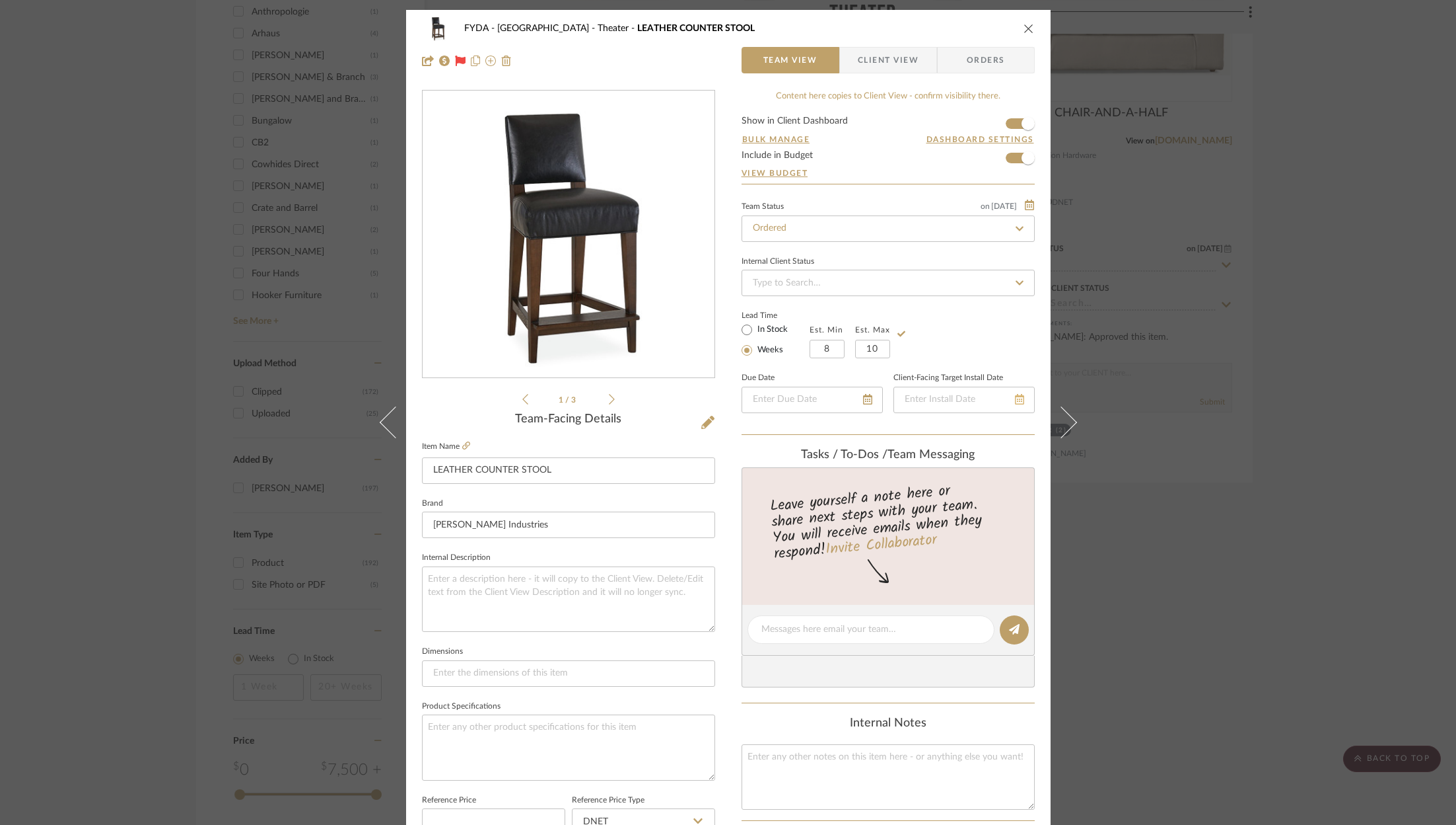
click at [1017, 399] on icon at bounding box center [1019, 399] width 9 height 11
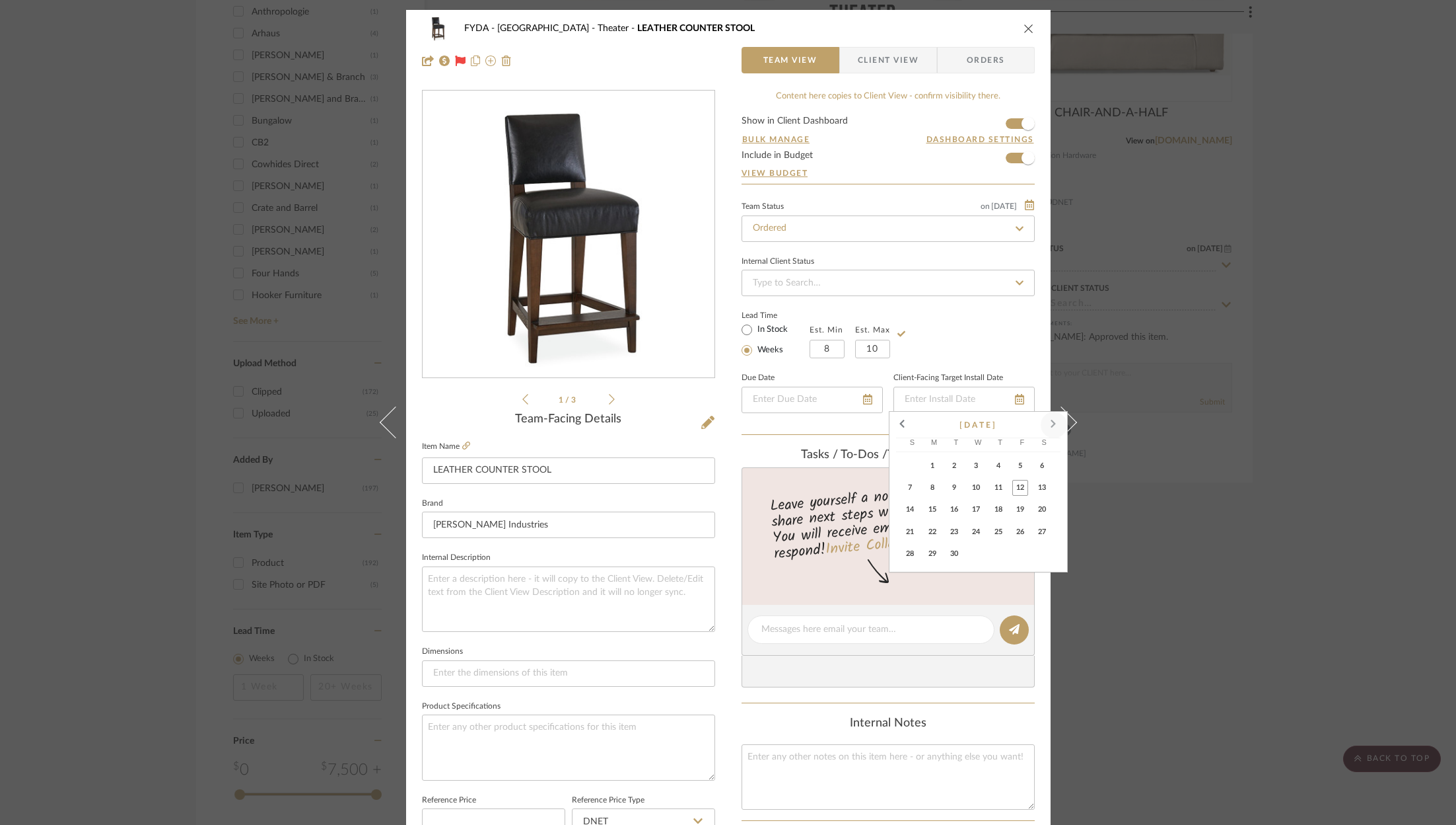
click at [1050, 420] on span at bounding box center [1054, 425] width 31 height 32
click at [1026, 536] on span "21" at bounding box center [1020, 531] width 16 height 16
type input "11/21/2025"
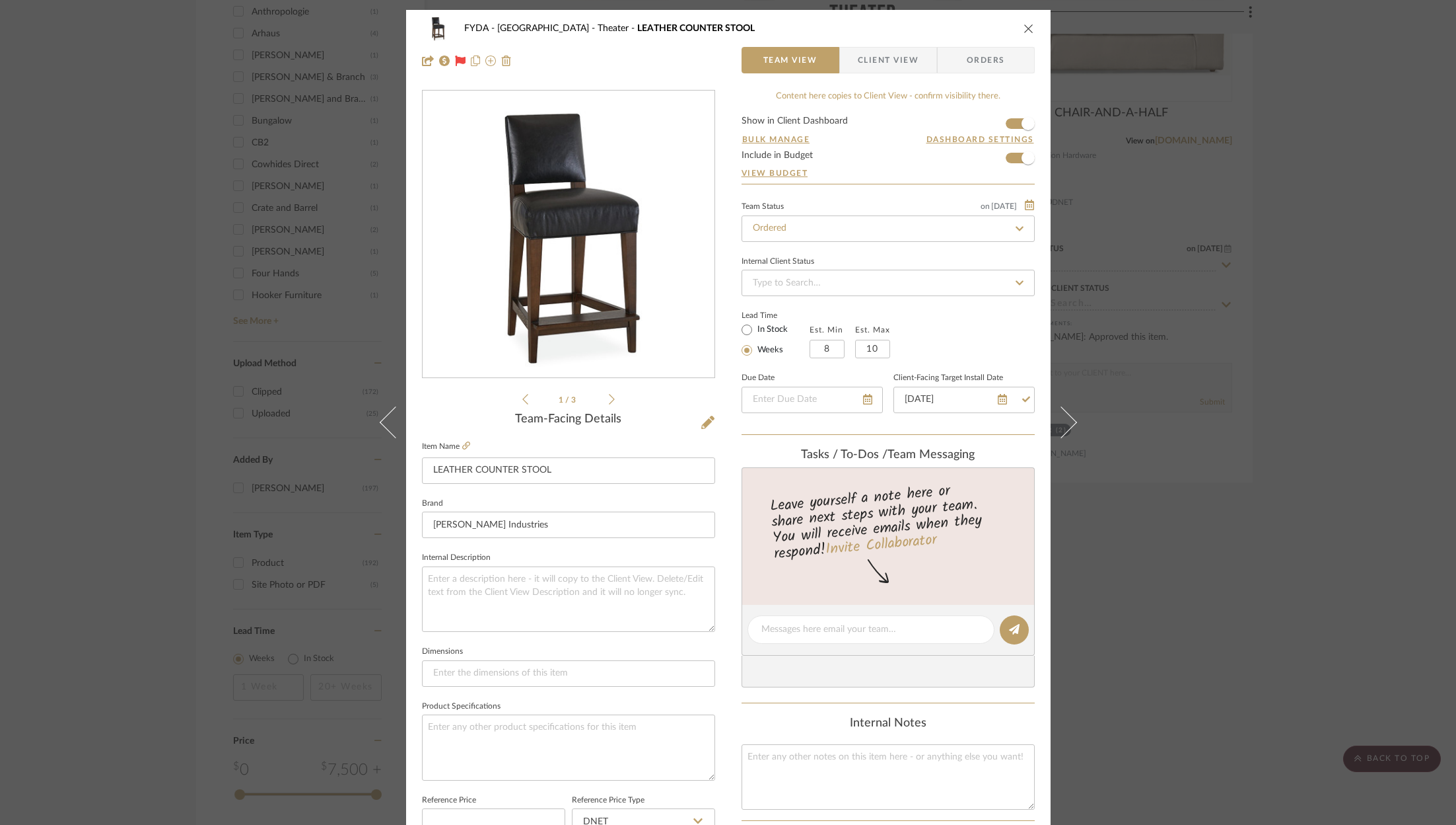
click at [1001, 318] on div "Lead Time In Stock Weeks Est. Min 8 Est. Max 10" at bounding box center [888, 332] width 293 height 51
click at [1023, 27] on icon "close" at bounding box center [1028, 28] width 11 height 11
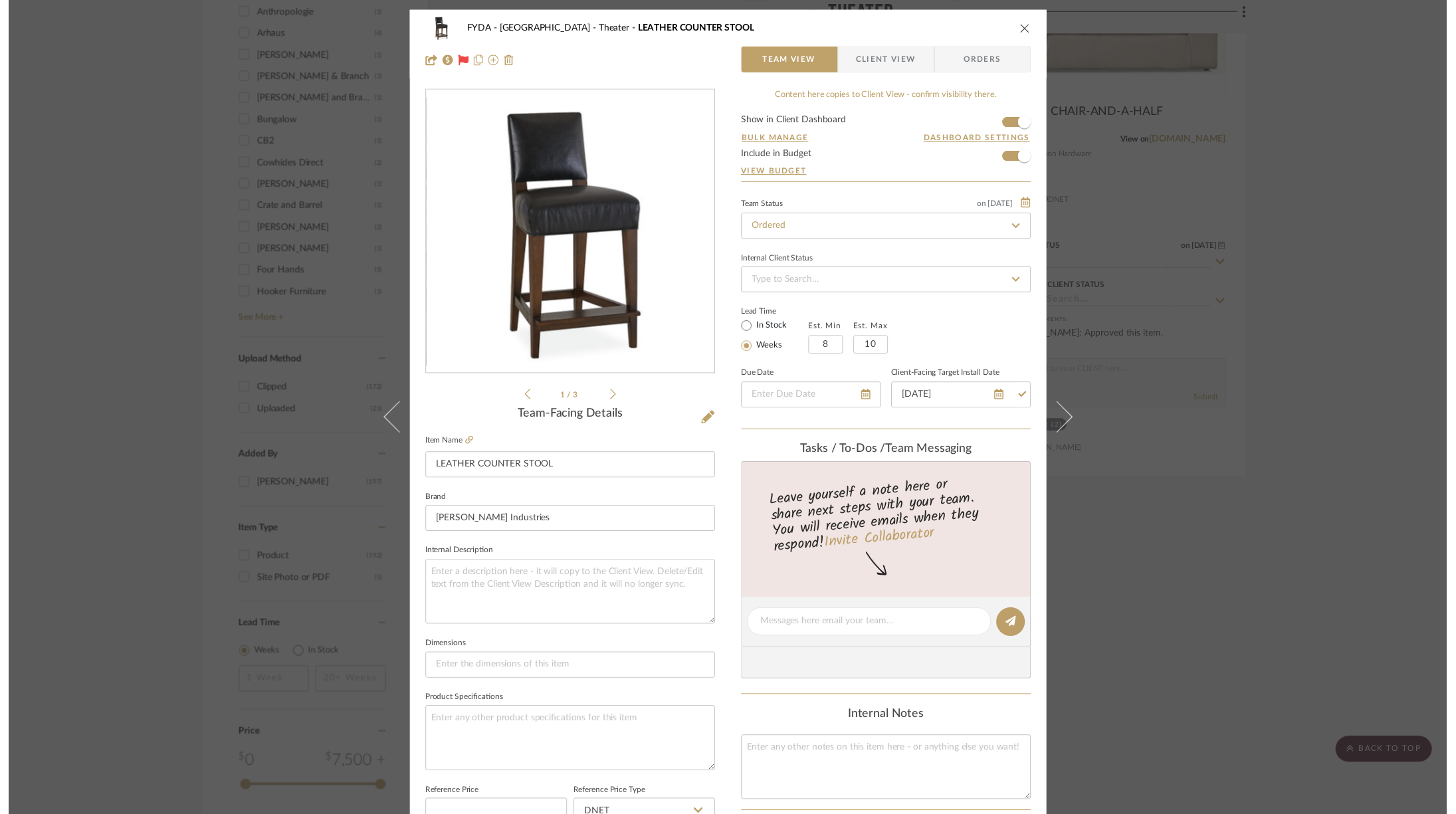
scroll to position [1910, 0]
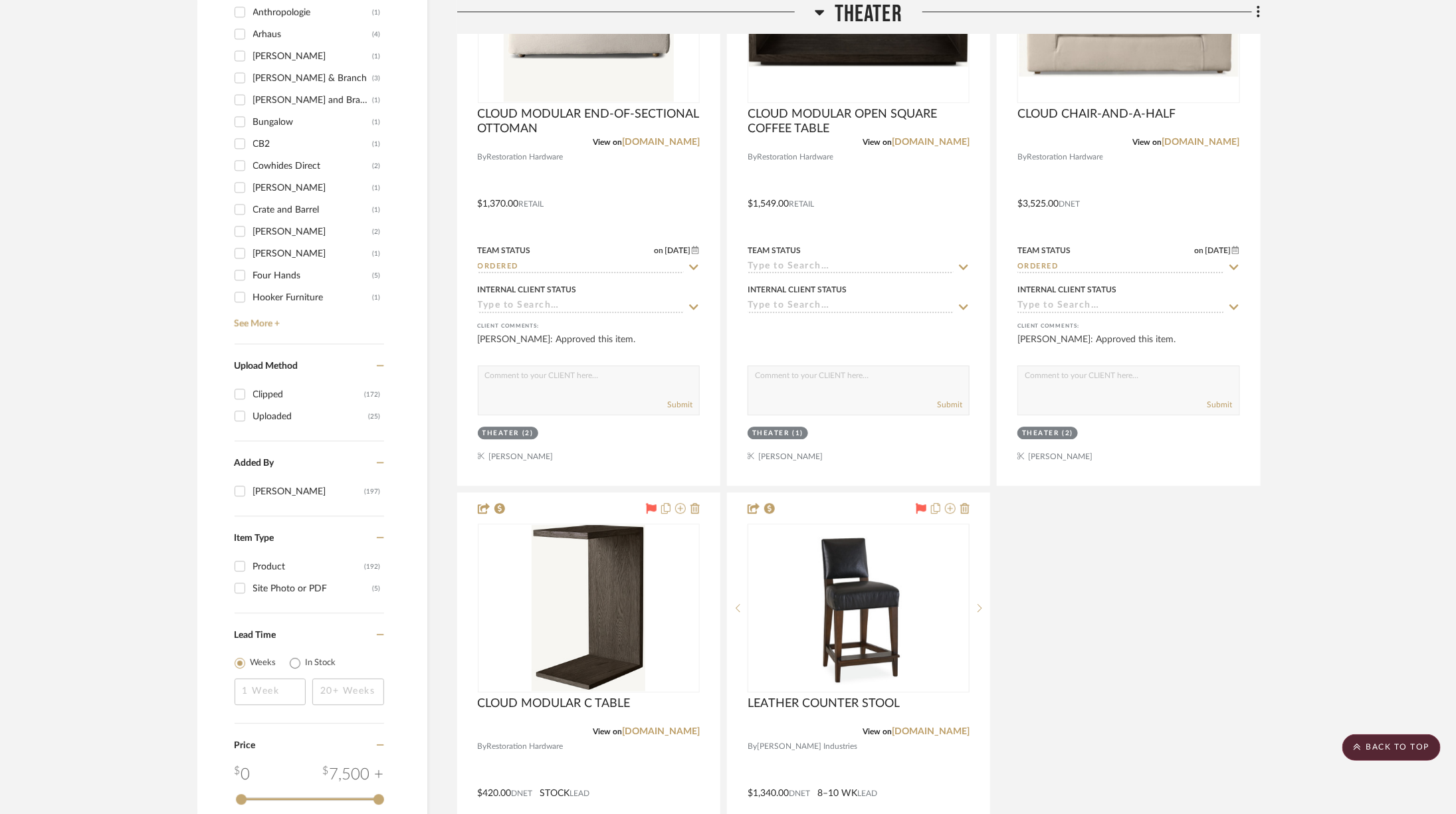
click at [821, 9] on icon at bounding box center [820, 12] width 10 height 16
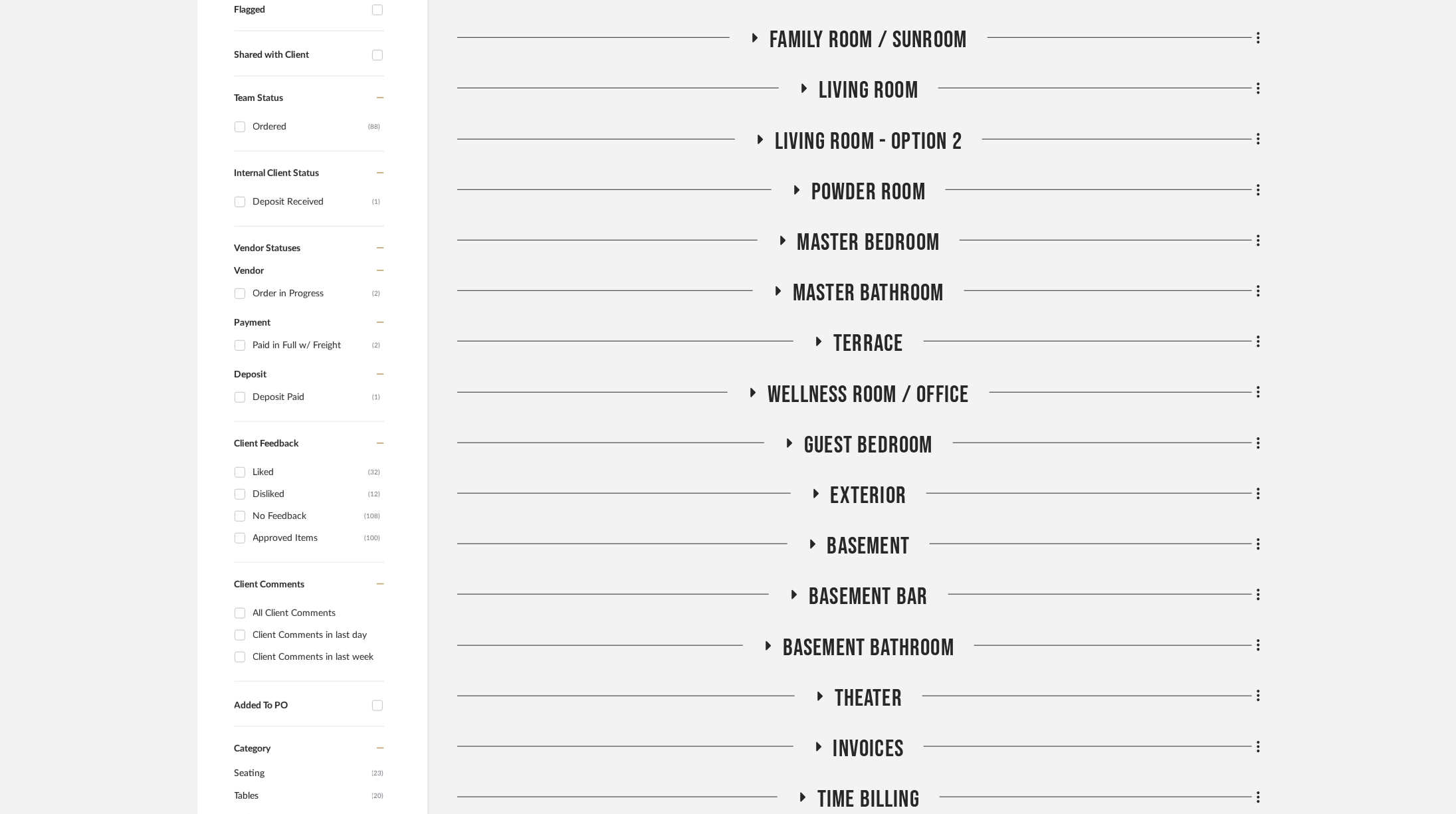
scroll to position [935, 0]
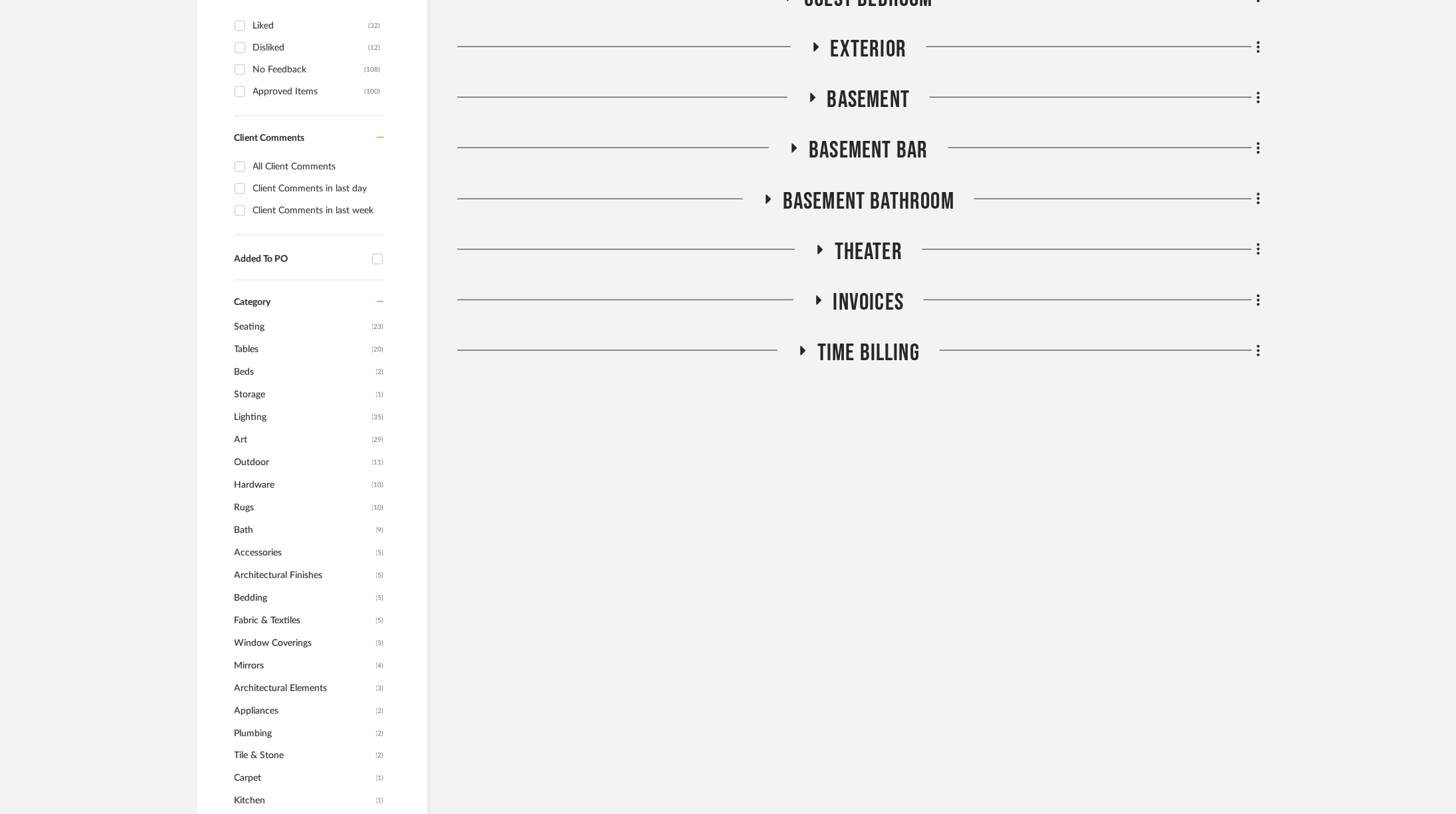
click at [847, 240] on span "Theater" at bounding box center [868, 252] width 68 height 28
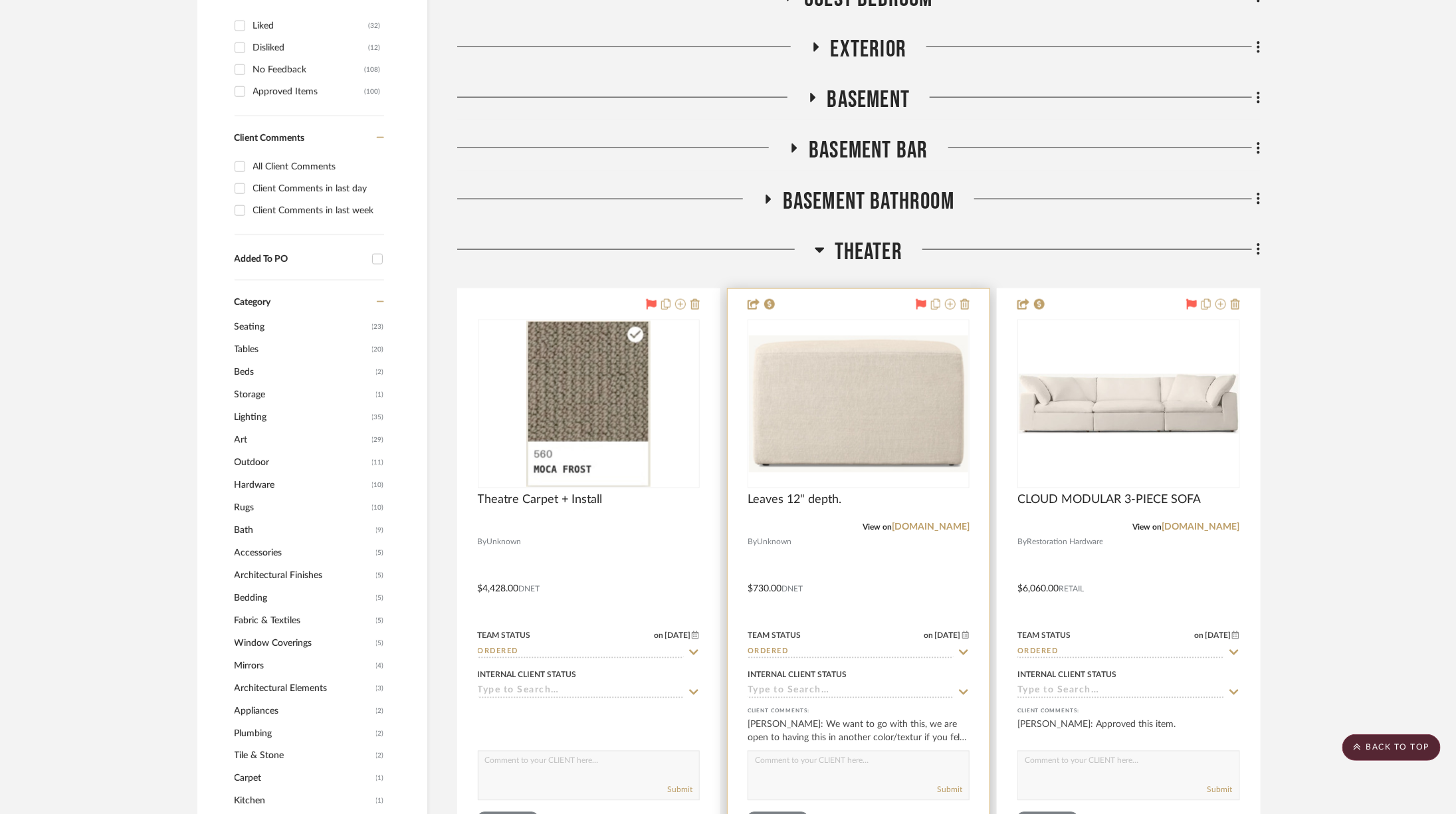
click at [894, 408] on img "0" at bounding box center [858, 404] width 219 height 138
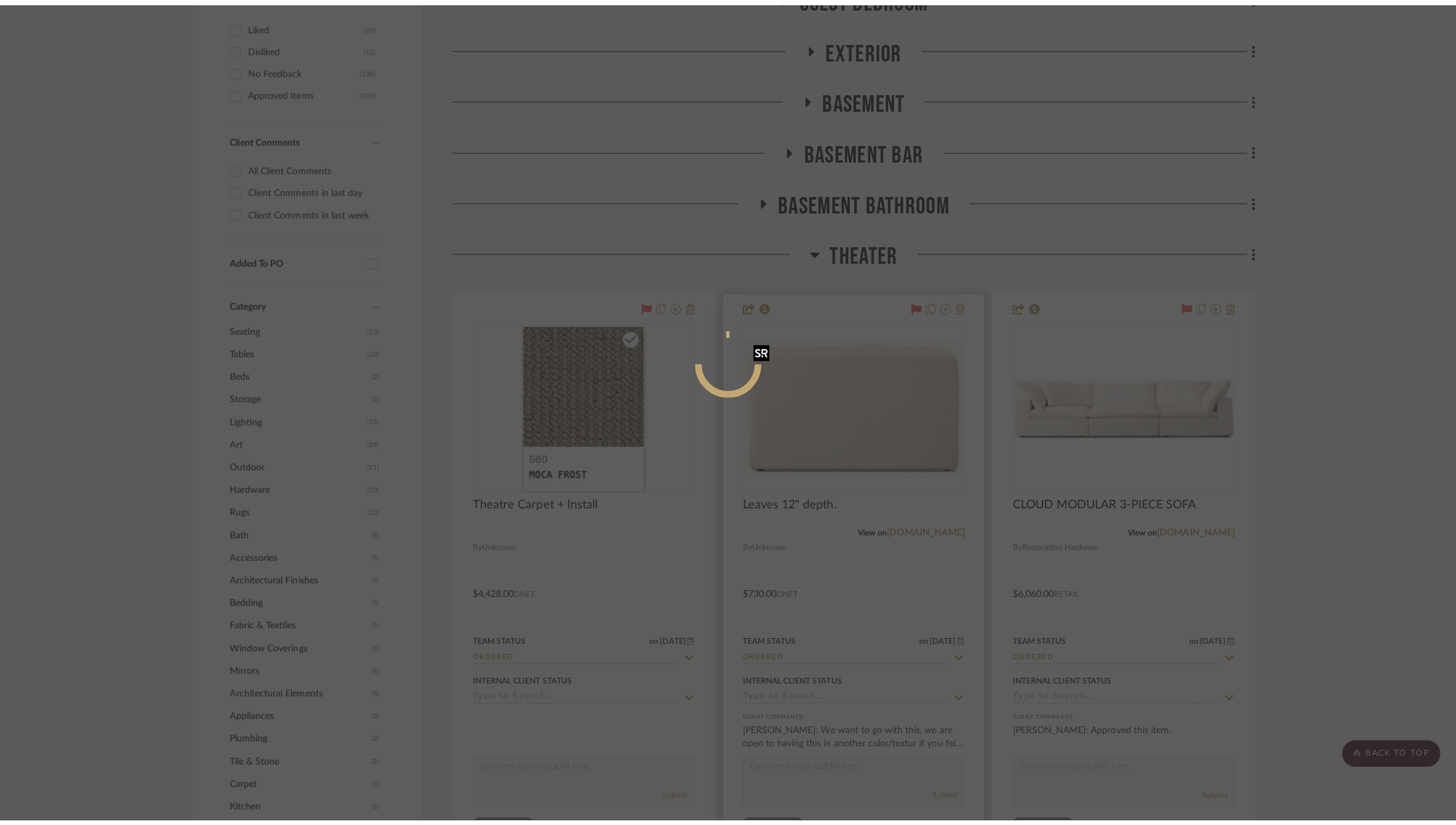
scroll to position [0, 0]
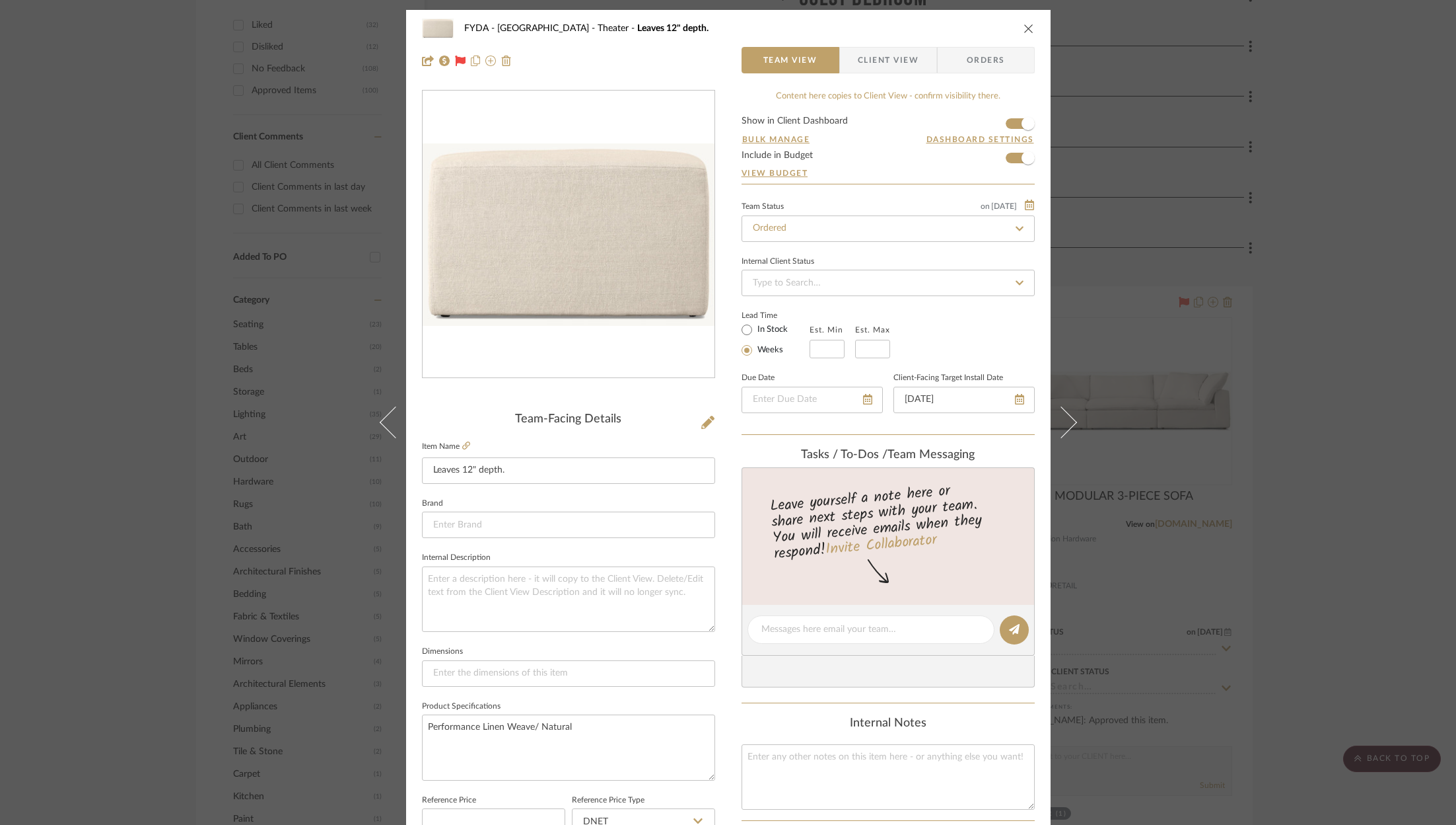
click at [892, 61] on span "Client View" at bounding box center [888, 61] width 60 height 27
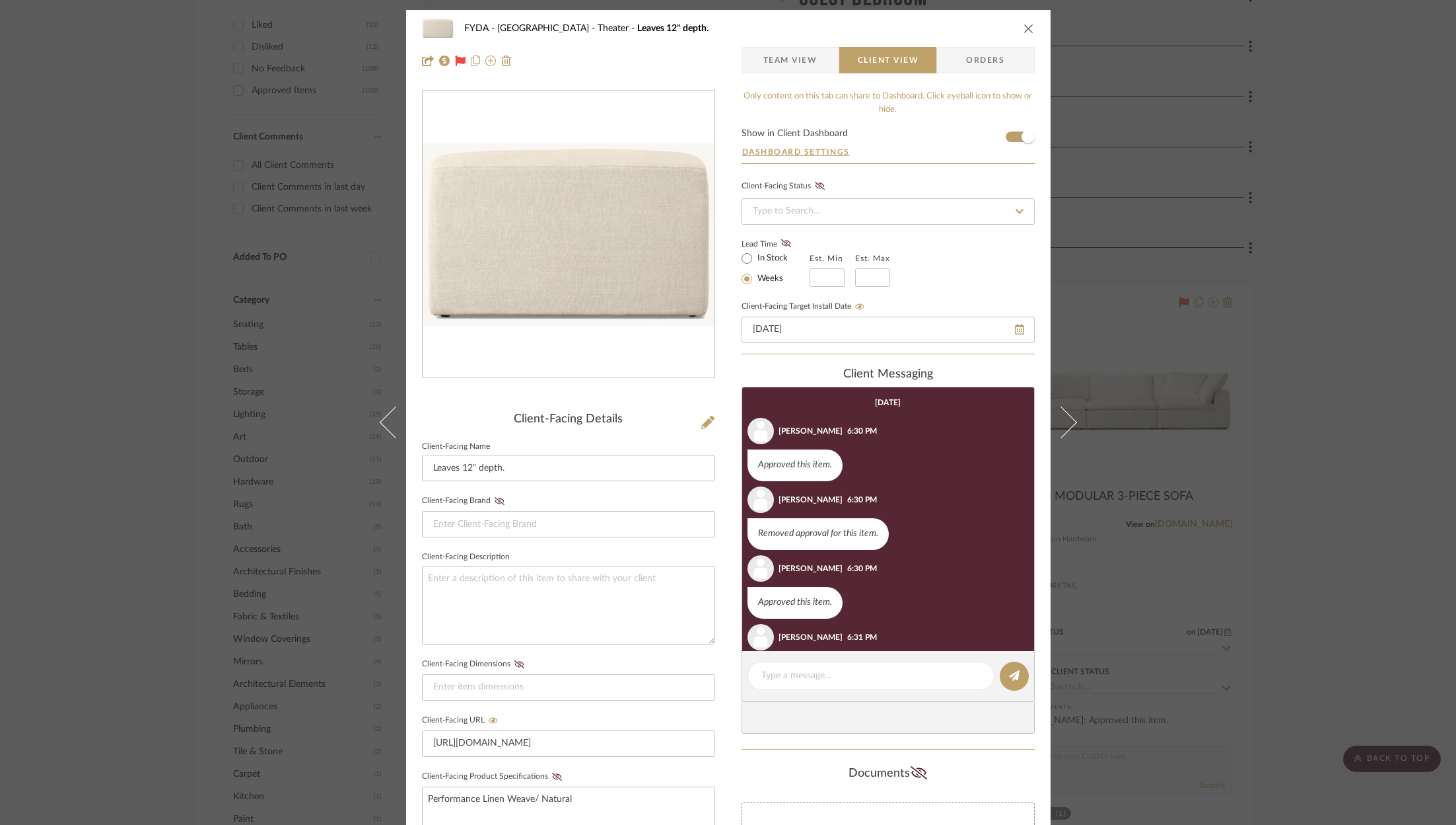
scroll to position [63, 0]
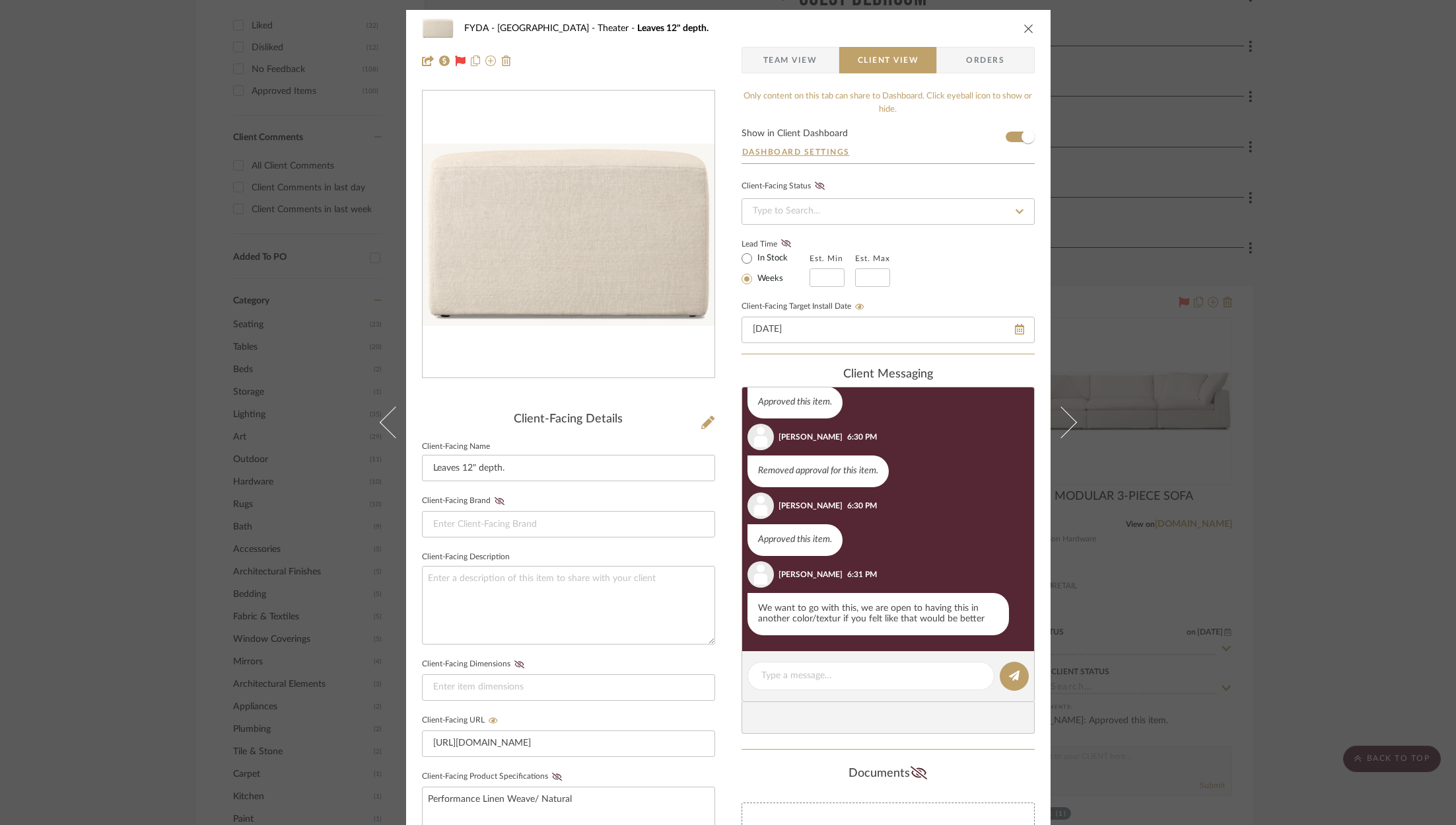
click at [1023, 24] on icon "close" at bounding box center [1028, 28] width 11 height 11
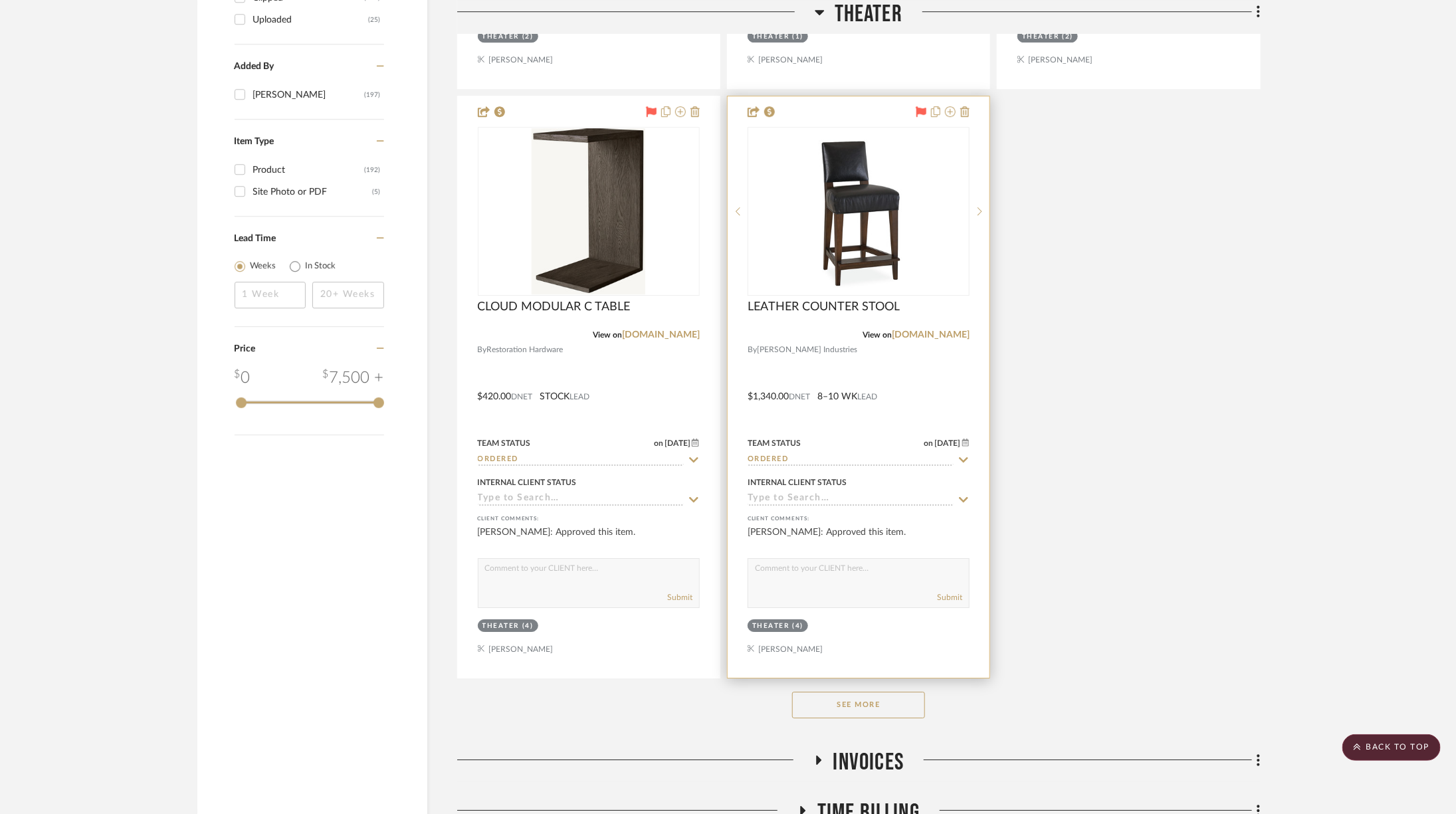
scroll to position [2376, 0]
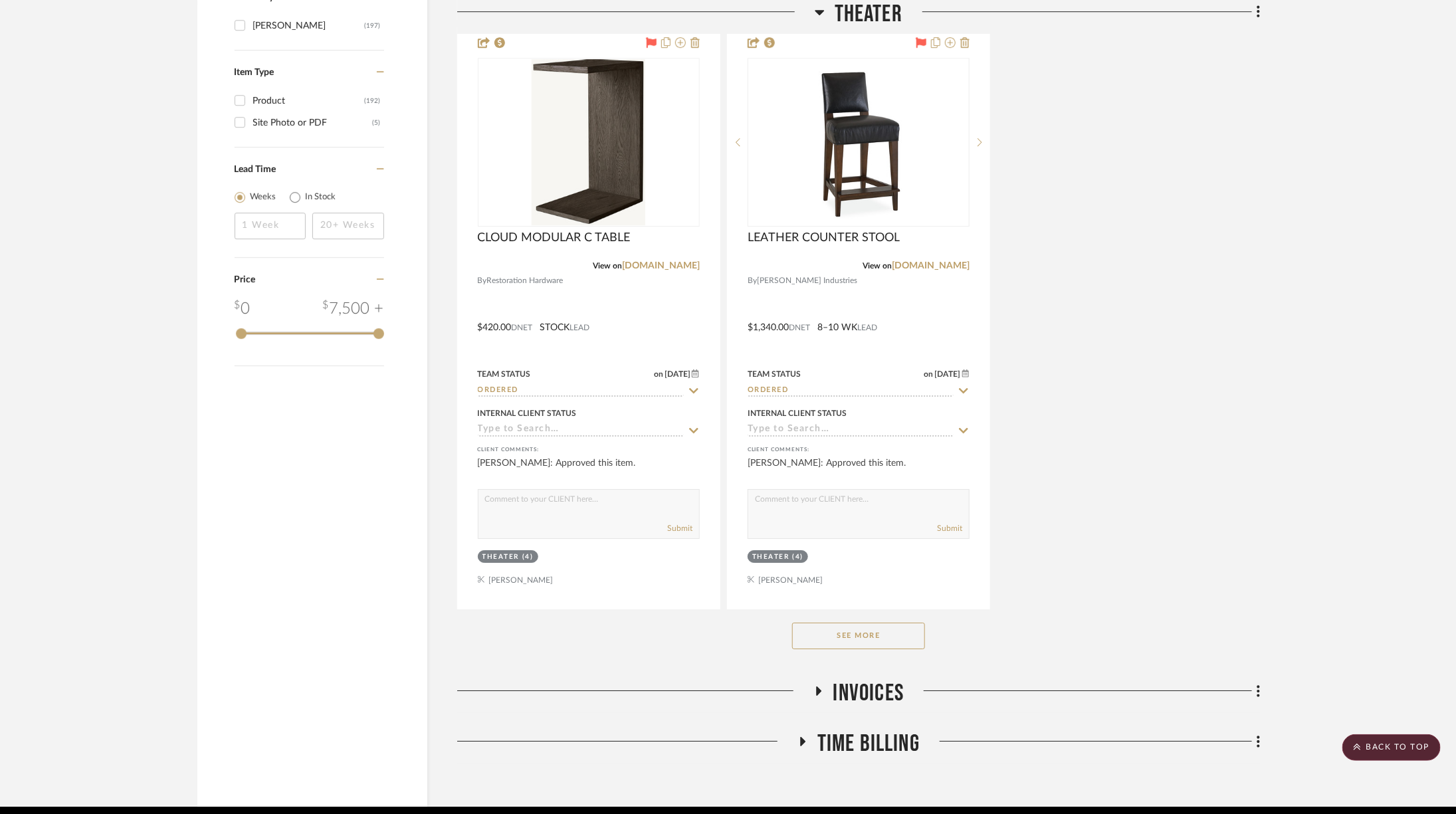
click at [873, 636] on button "See More" at bounding box center [858, 636] width 133 height 27
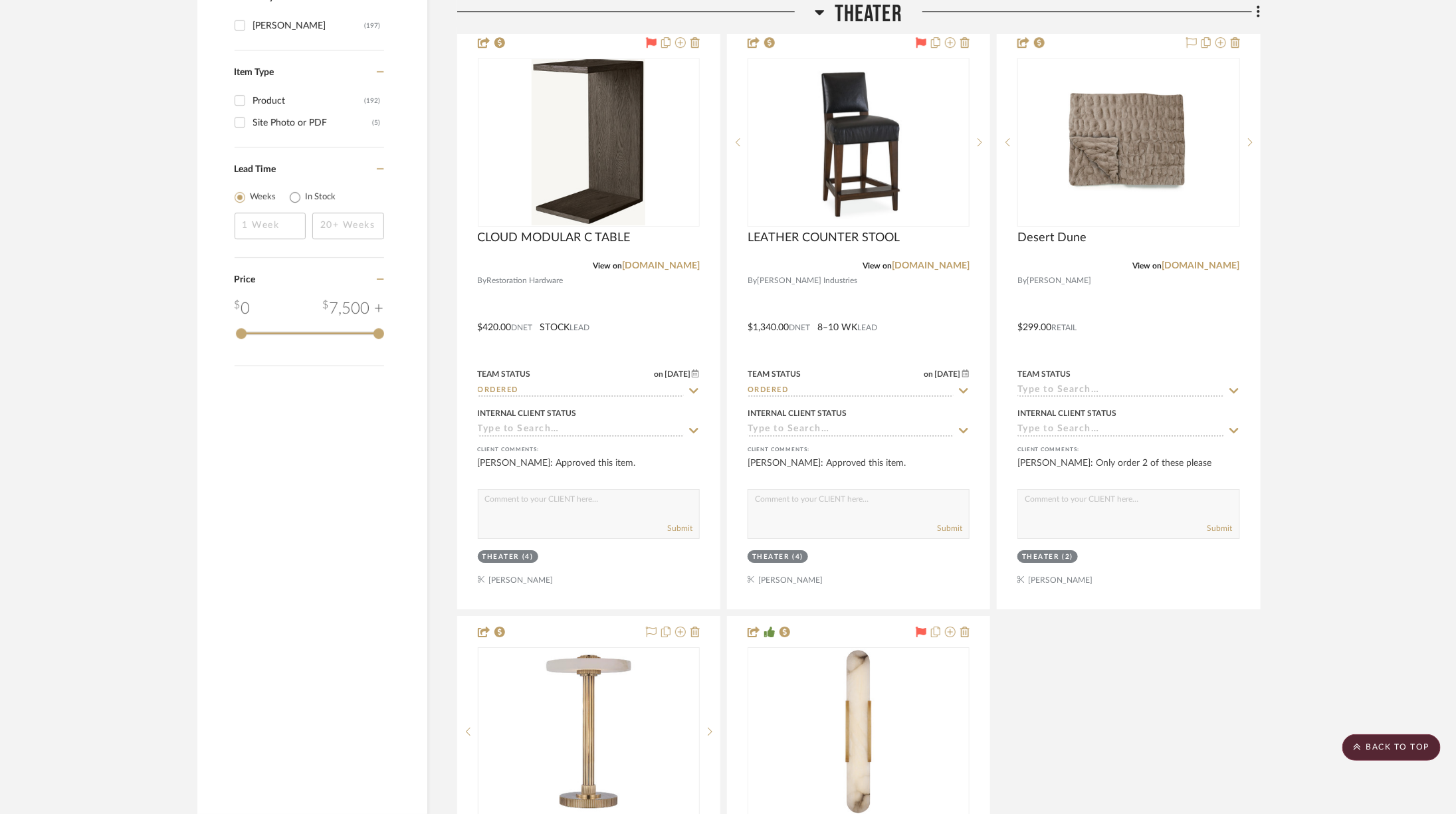
click at [842, 15] on span "Theater" at bounding box center [868, 14] width 68 height 28
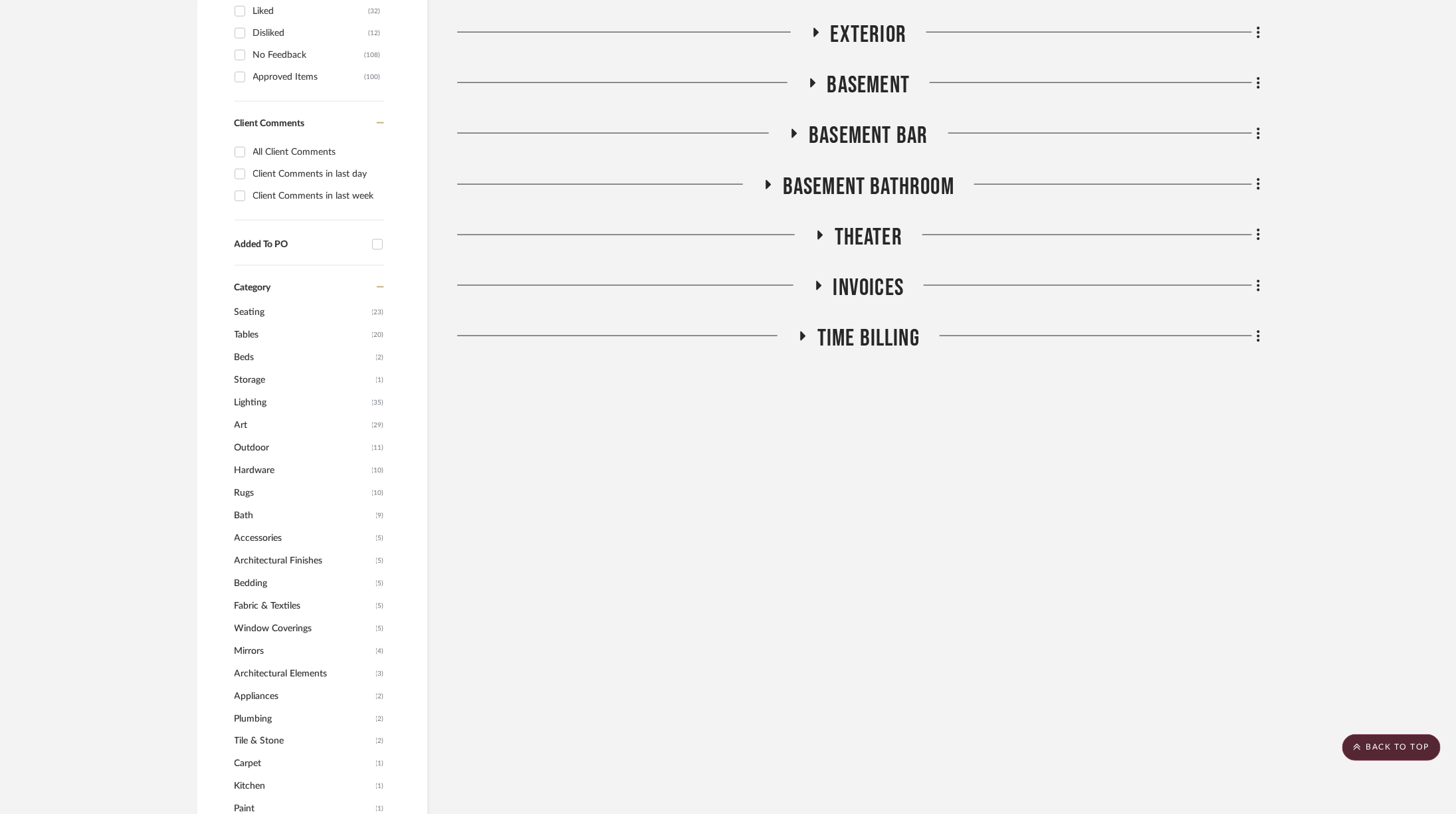
scroll to position [517, 0]
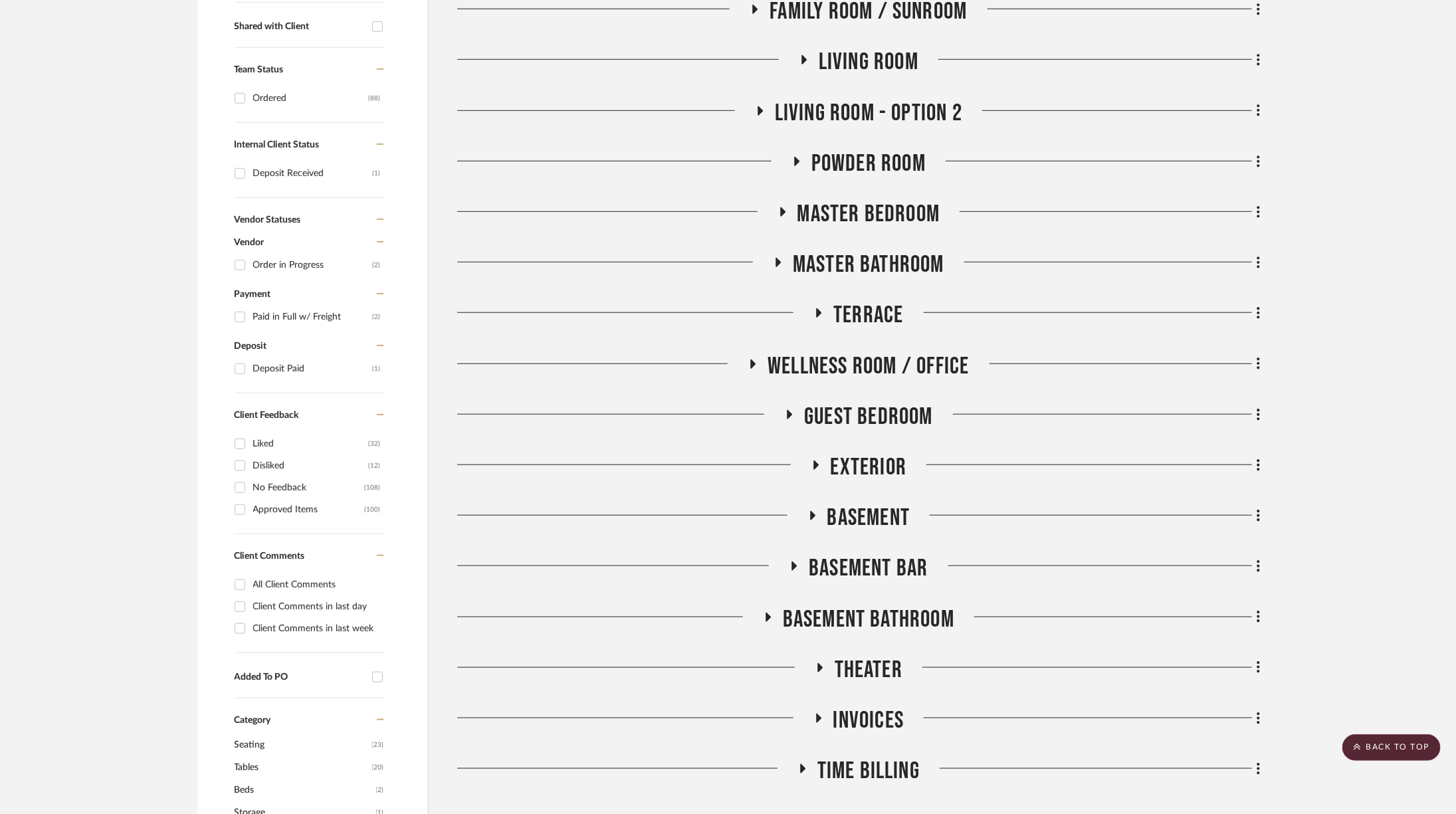
click at [872, 517] on span "Basement" at bounding box center [869, 518] width 83 height 28
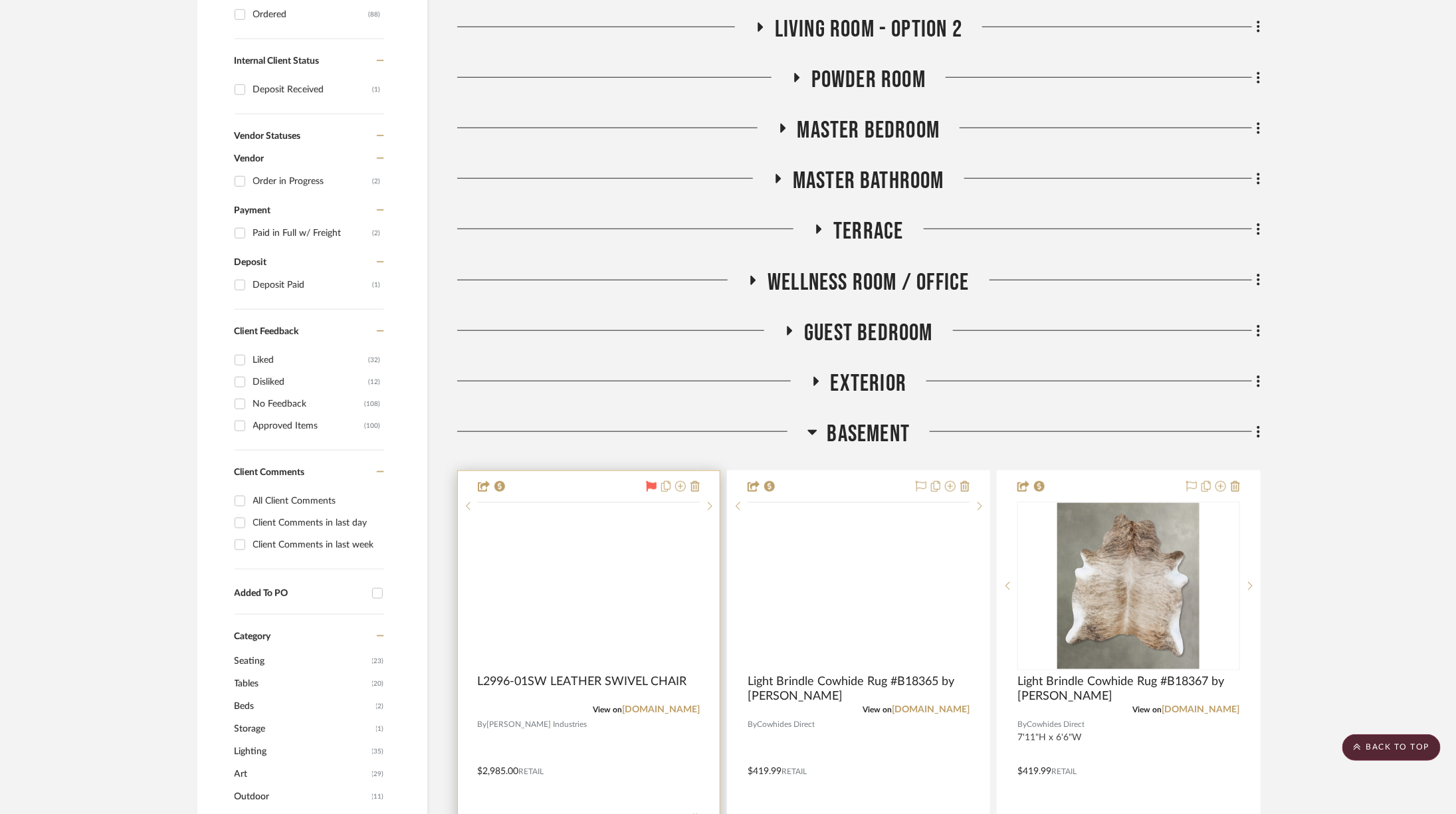
scroll to position [608, 0]
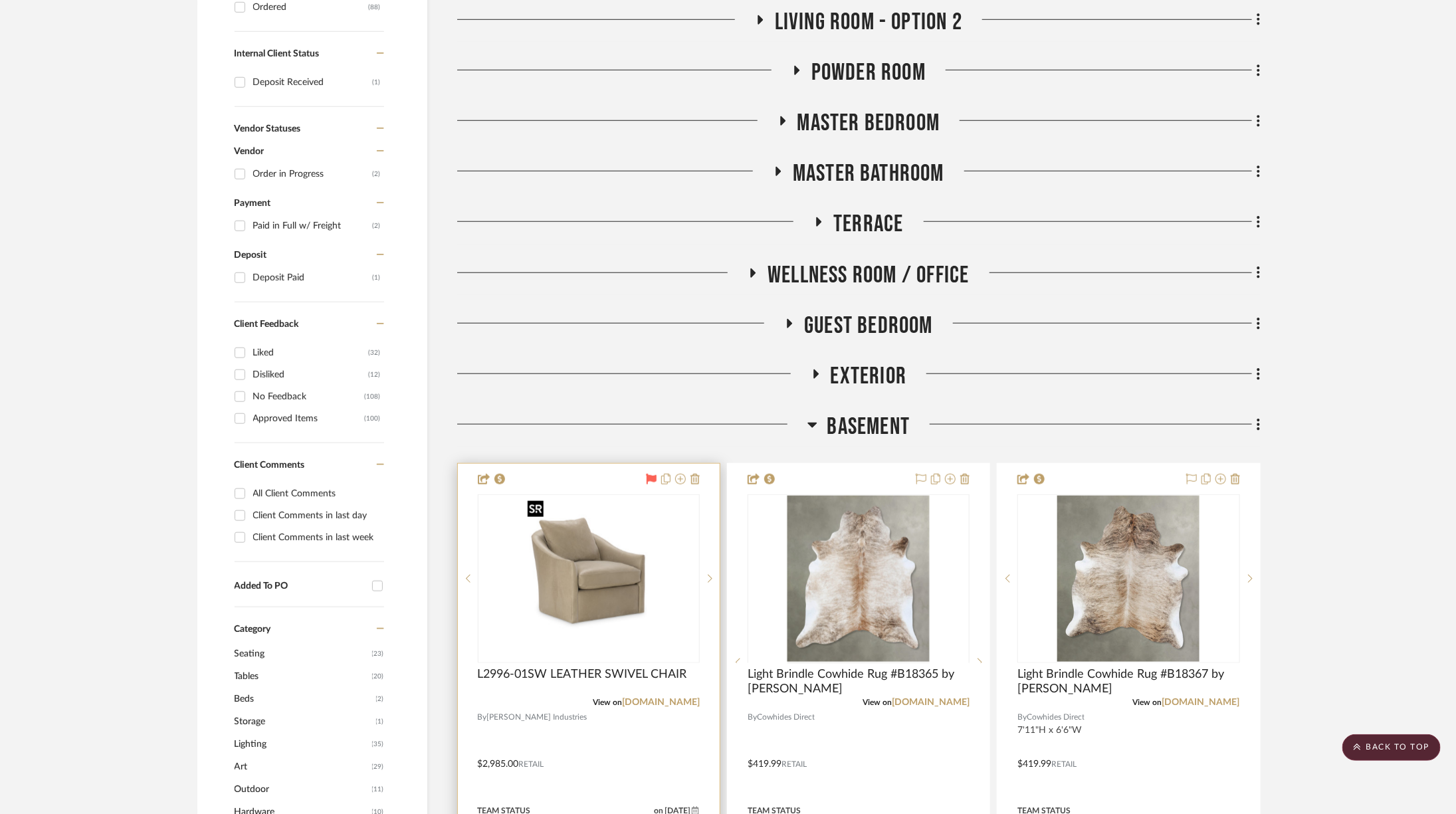
click at [0, 0] on img at bounding box center [0, 0] width 0 height 0
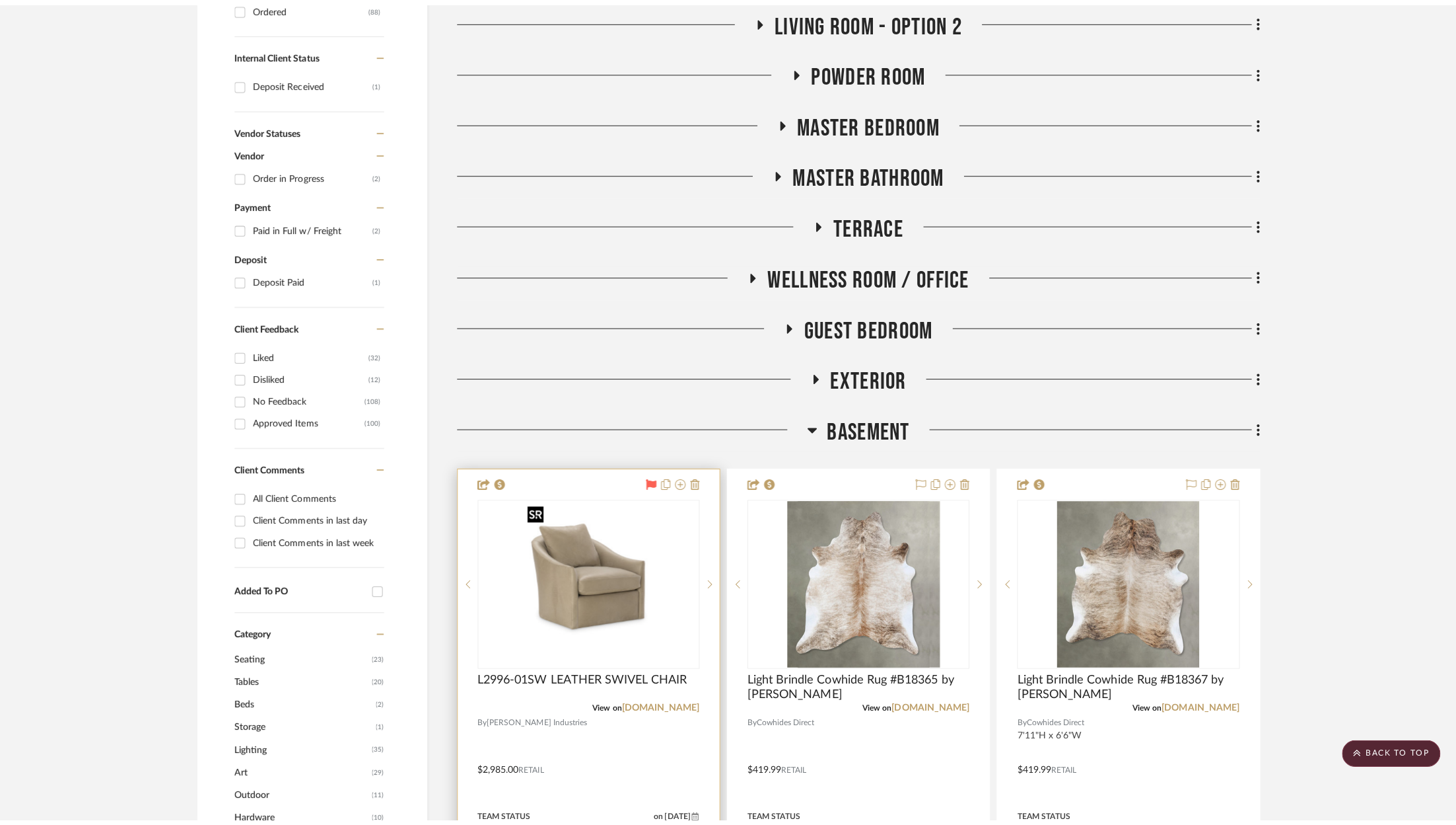
scroll to position [0, 0]
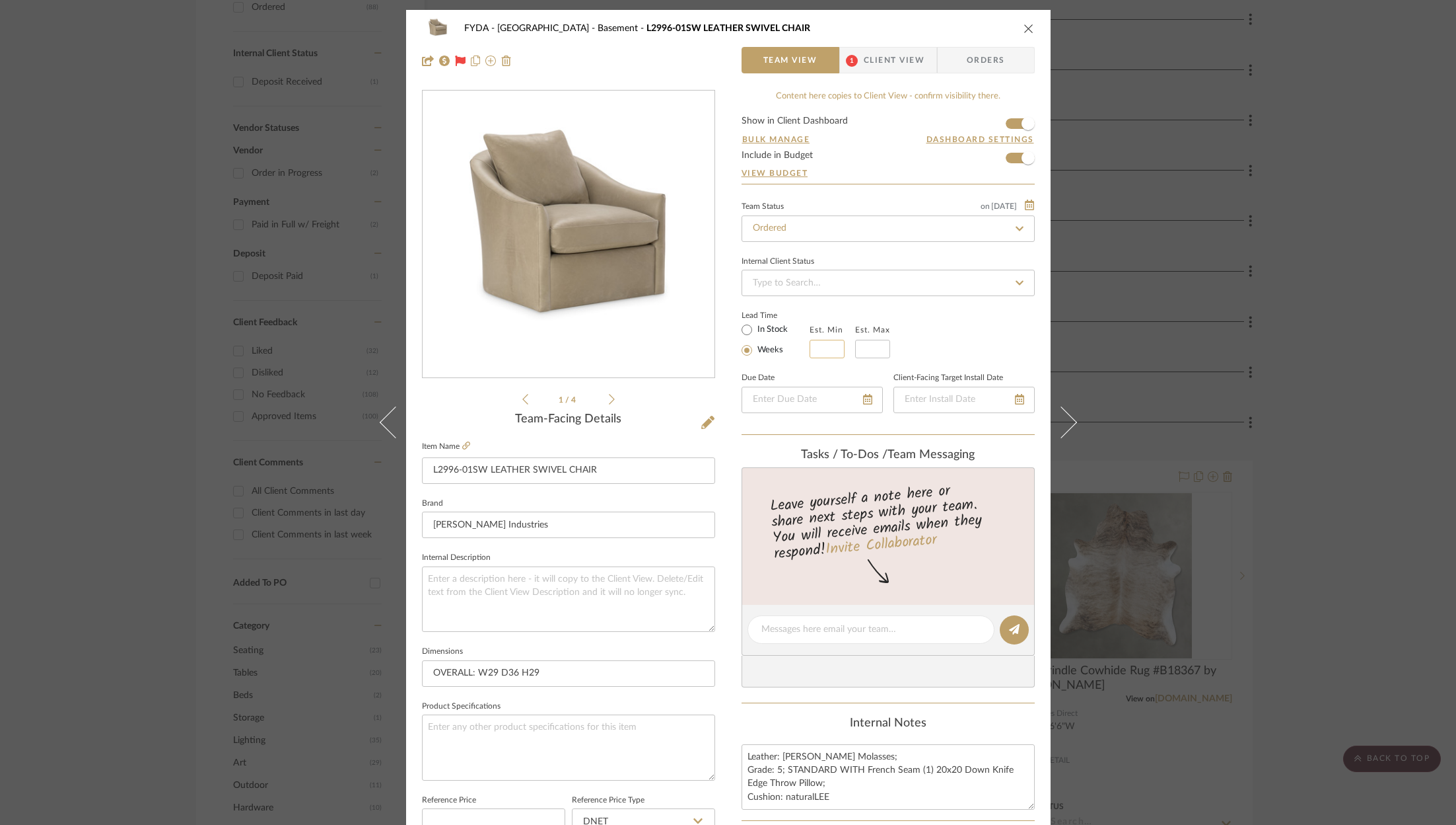
click at [830, 347] on input "text" at bounding box center [827, 349] width 35 height 18
type input "8"
type input "10"
click at [1030, 318] on div "FYDA - 655 City Park Basement L2996-01SW LEATHER SWIVEL CHAIR Team View 1 Clien…" at bounding box center [728, 620] width 645 height 1221
click at [1016, 396] on icon at bounding box center [1019, 399] width 9 height 11
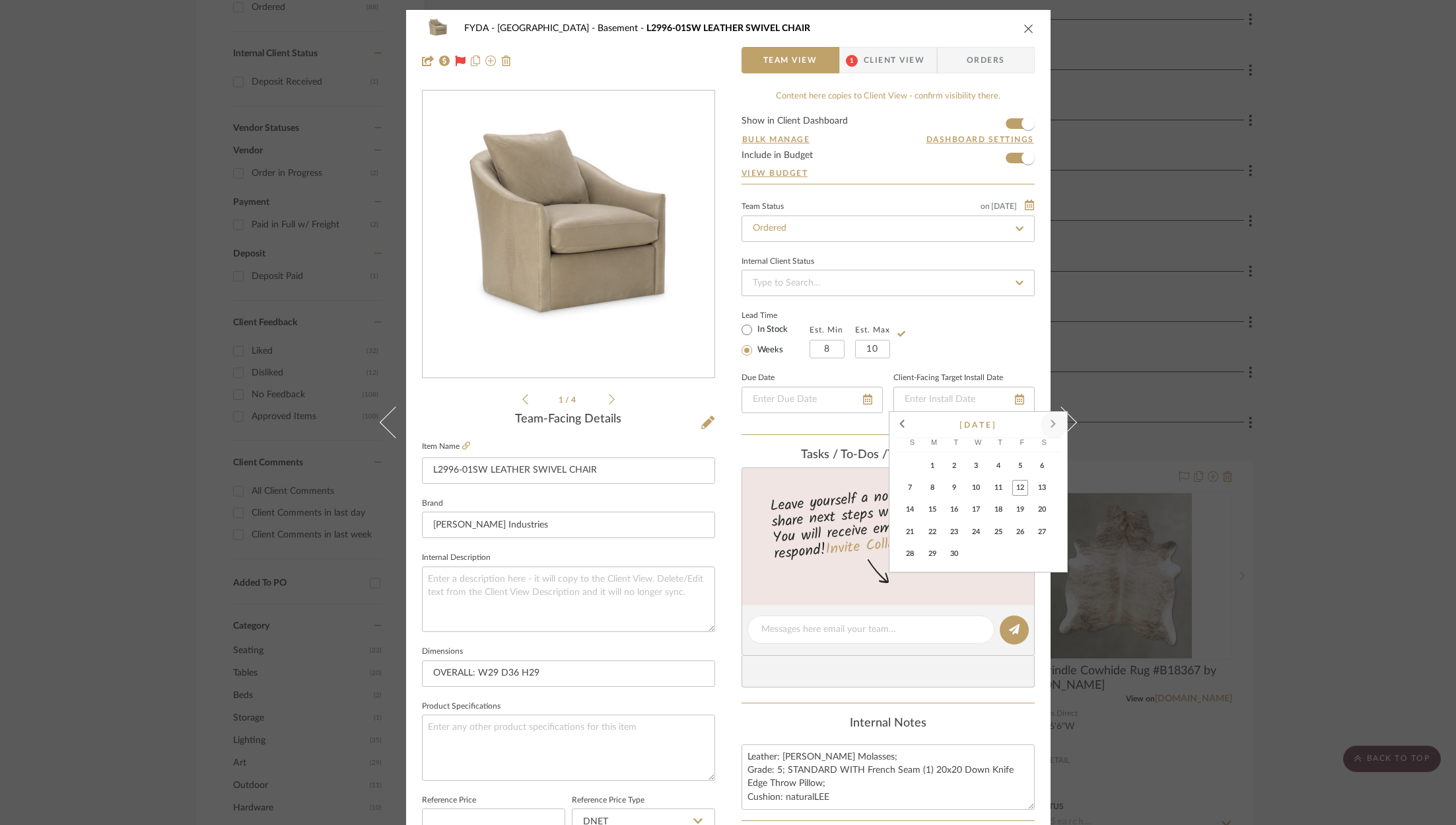
click at [1042, 425] on span at bounding box center [1054, 425] width 31 height 32
click at [1047, 422] on span at bounding box center [1054, 425] width 31 height 32
click at [1016, 527] on span "21" at bounding box center [1020, 531] width 16 height 16
type input "11/21/2025"
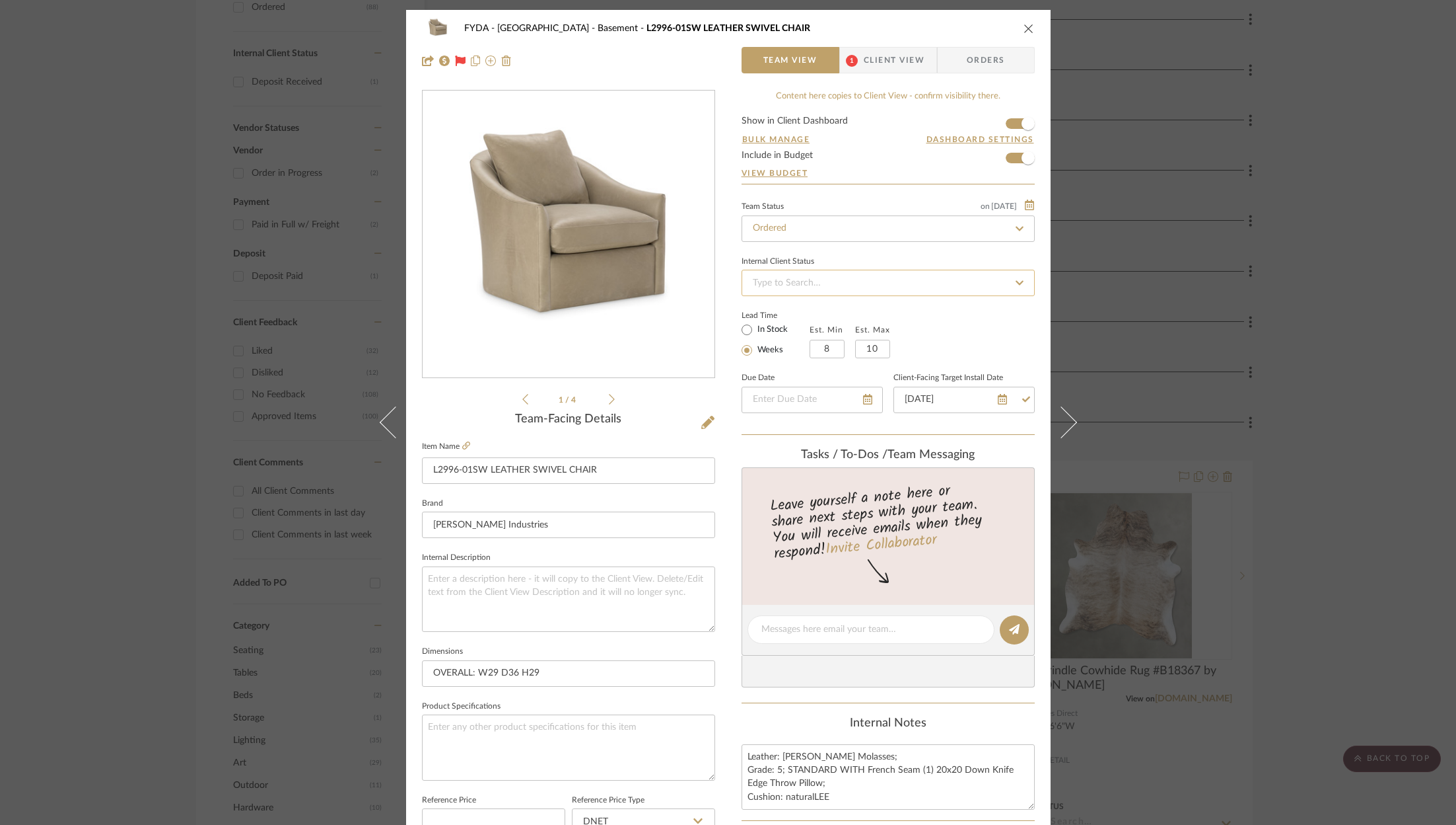
drag, startPoint x: 964, startPoint y: 351, endPoint x: 970, endPoint y: 290, distance: 61.3
click at [964, 350] on div "Lead Time In Stock Weeks Est. Min 8 Est. Max 10" at bounding box center [888, 332] width 293 height 51
click at [863, 52] on span "Client View" at bounding box center [893, 61] width 60 height 27
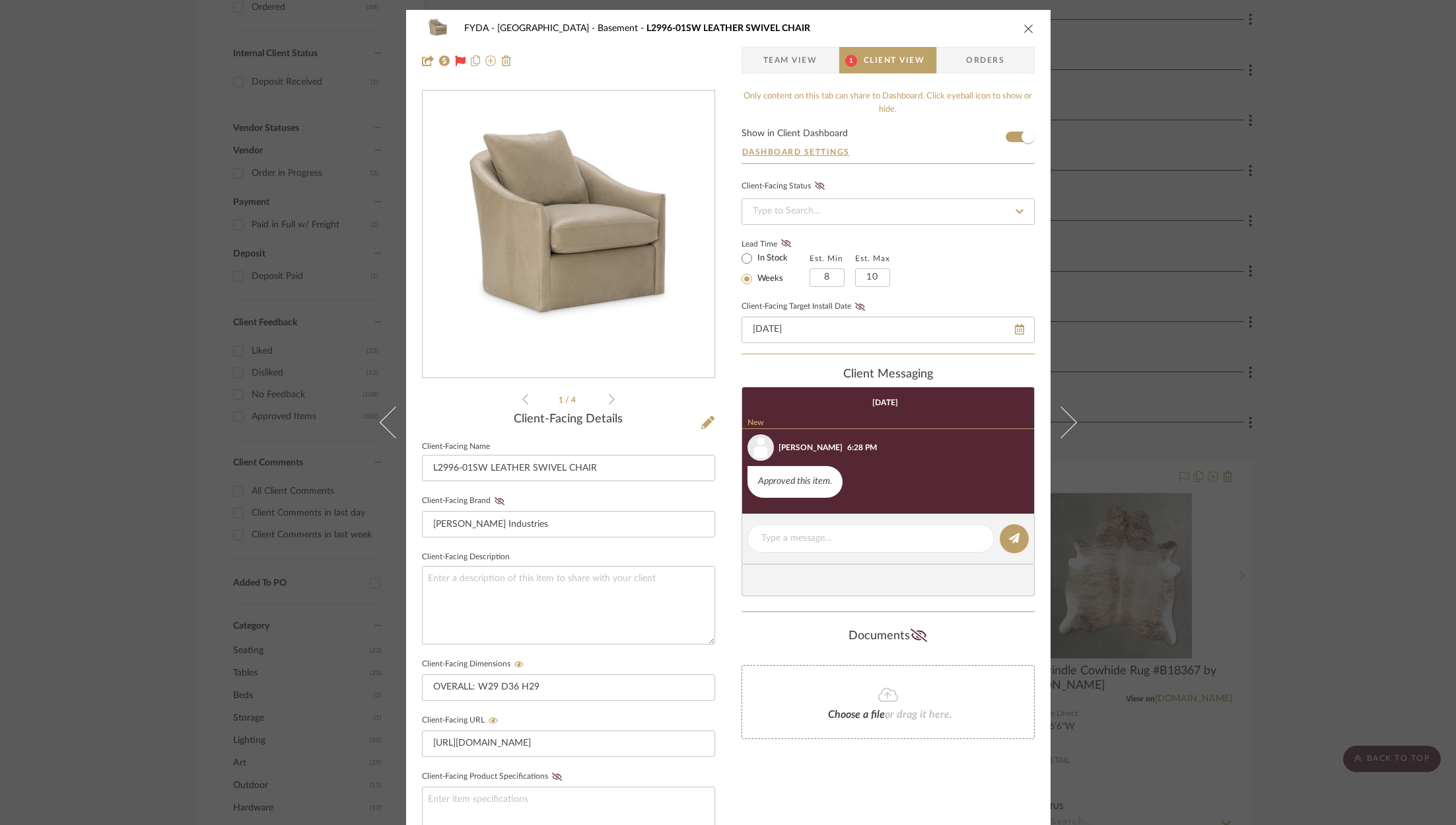
click at [860, 298] on fieldset "Client-Facing Target Install Date 11/21/2025" at bounding box center [888, 320] width 293 height 46
click at [857, 303] on icon at bounding box center [859, 307] width 10 height 8
click at [1023, 32] on icon "close" at bounding box center [1028, 28] width 11 height 11
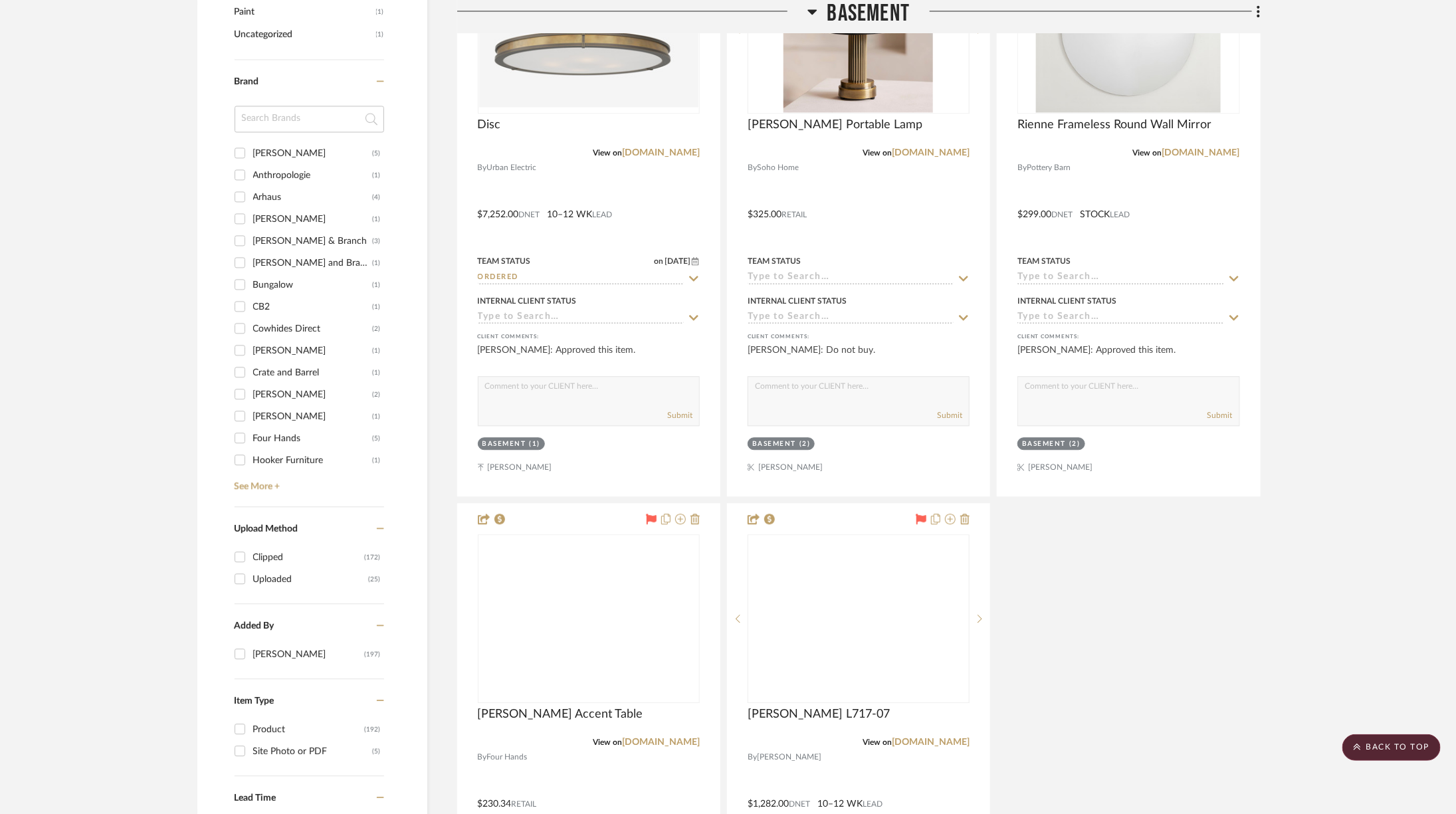
scroll to position [1978, 0]
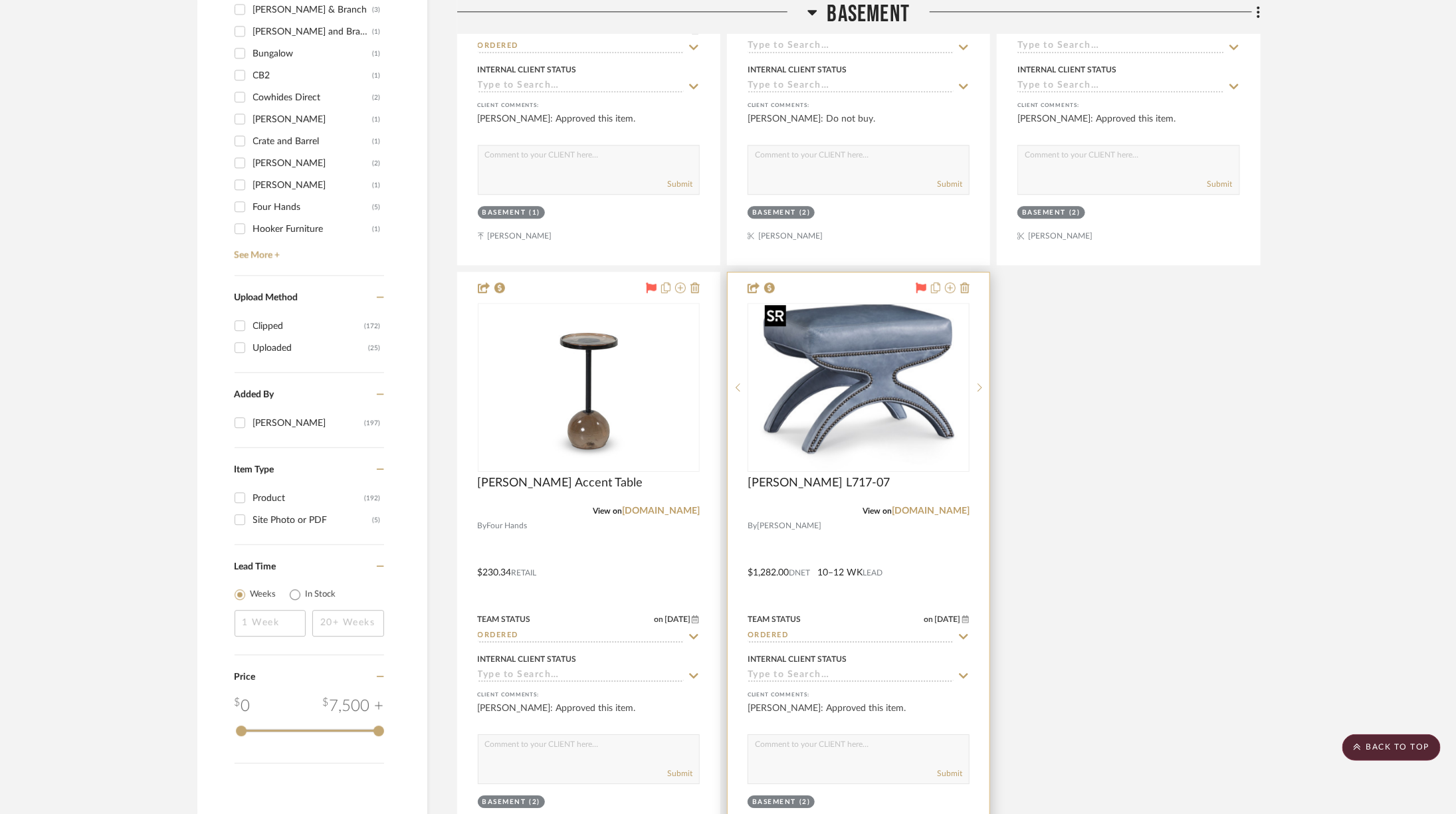
click at [0, 0] on img at bounding box center [0, 0] width 0 height 0
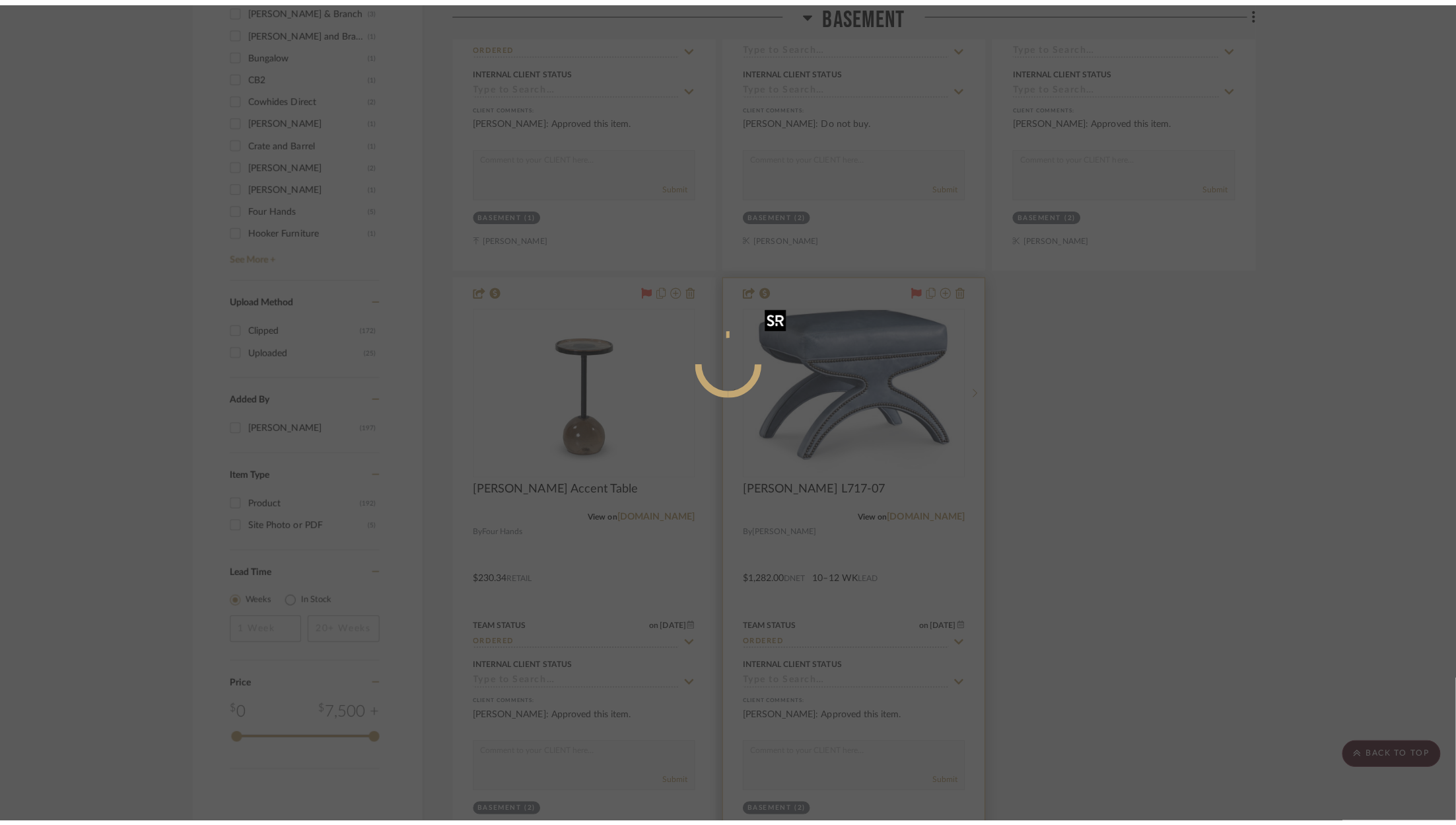
scroll to position [0, 0]
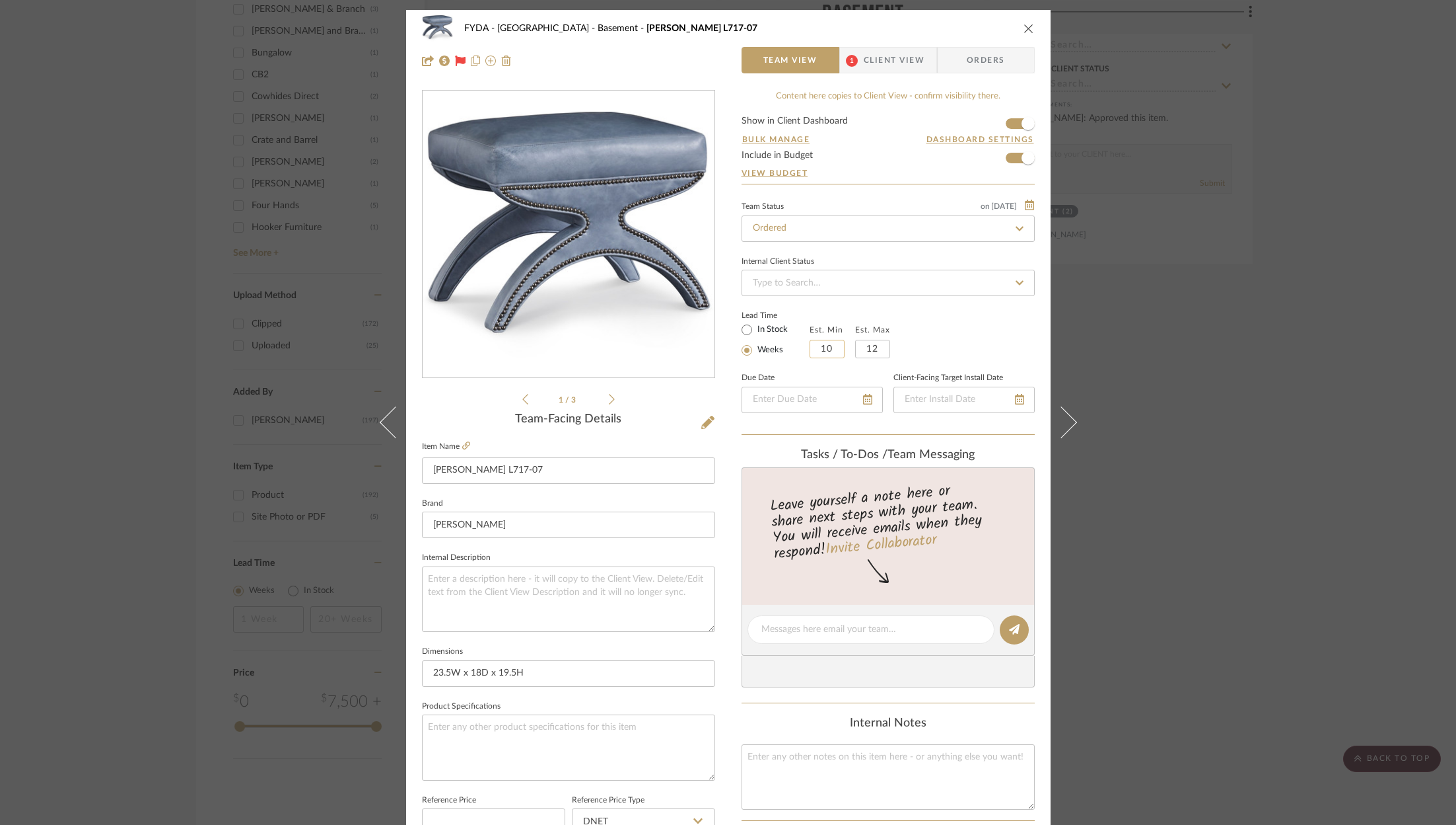
click at [835, 350] on input "10" at bounding box center [827, 349] width 35 height 18
type input "8"
type input "10"
click at [975, 310] on div "Lead Time In Stock Weeks Est. Min 8 Est. Max 10" at bounding box center [888, 332] width 293 height 51
click at [1011, 396] on div at bounding box center [964, 400] width 142 height 27
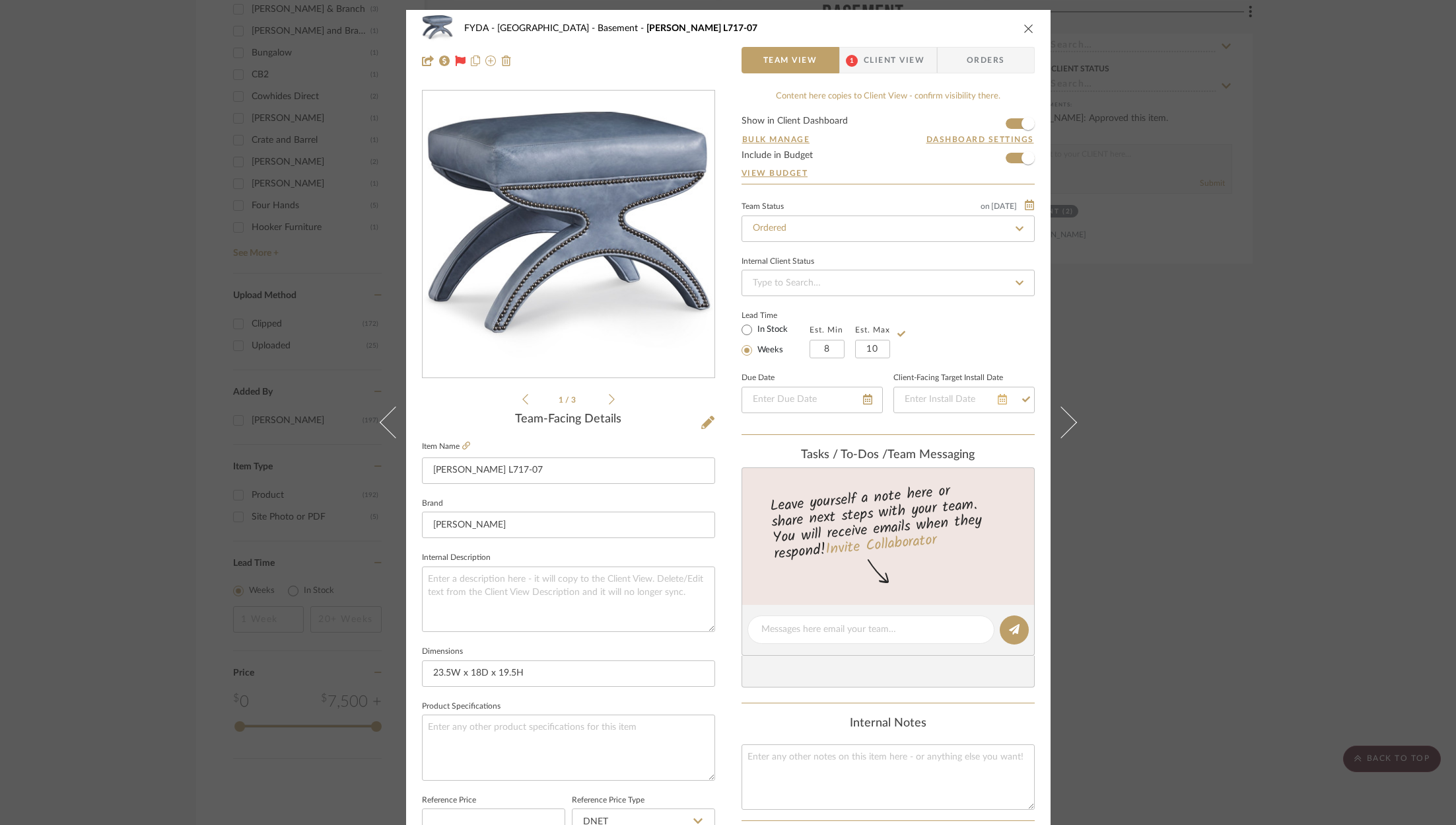
click at [999, 397] on icon at bounding box center [1002, 399] width 9 height 11
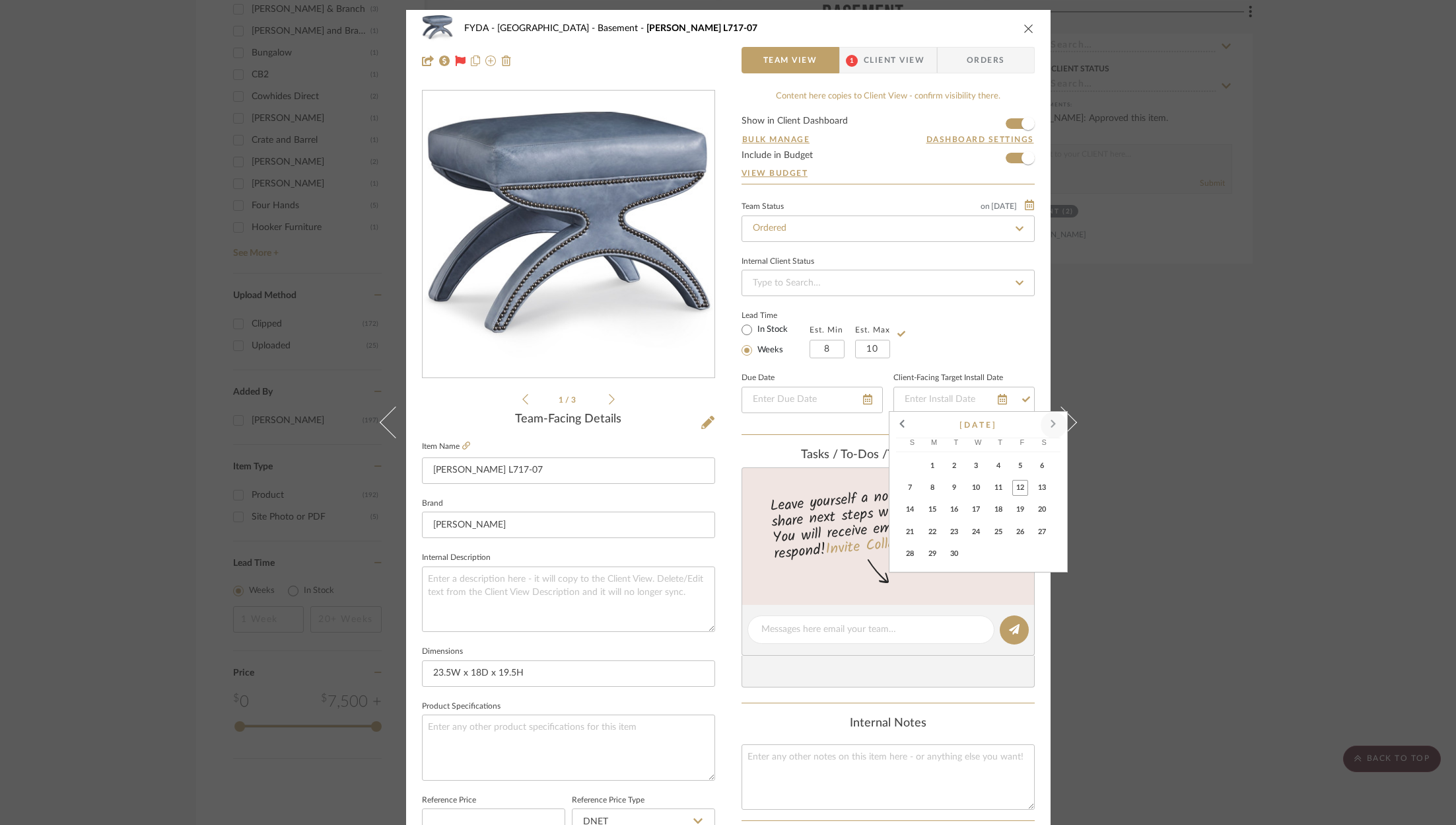
click at [1055, 422] on span at bounding box center [1054, 425] width 31 height 32
click at [1027, 527] on span "21" at bounding box center [1020, 531] width 16 height 16
type input "11/21/2025"
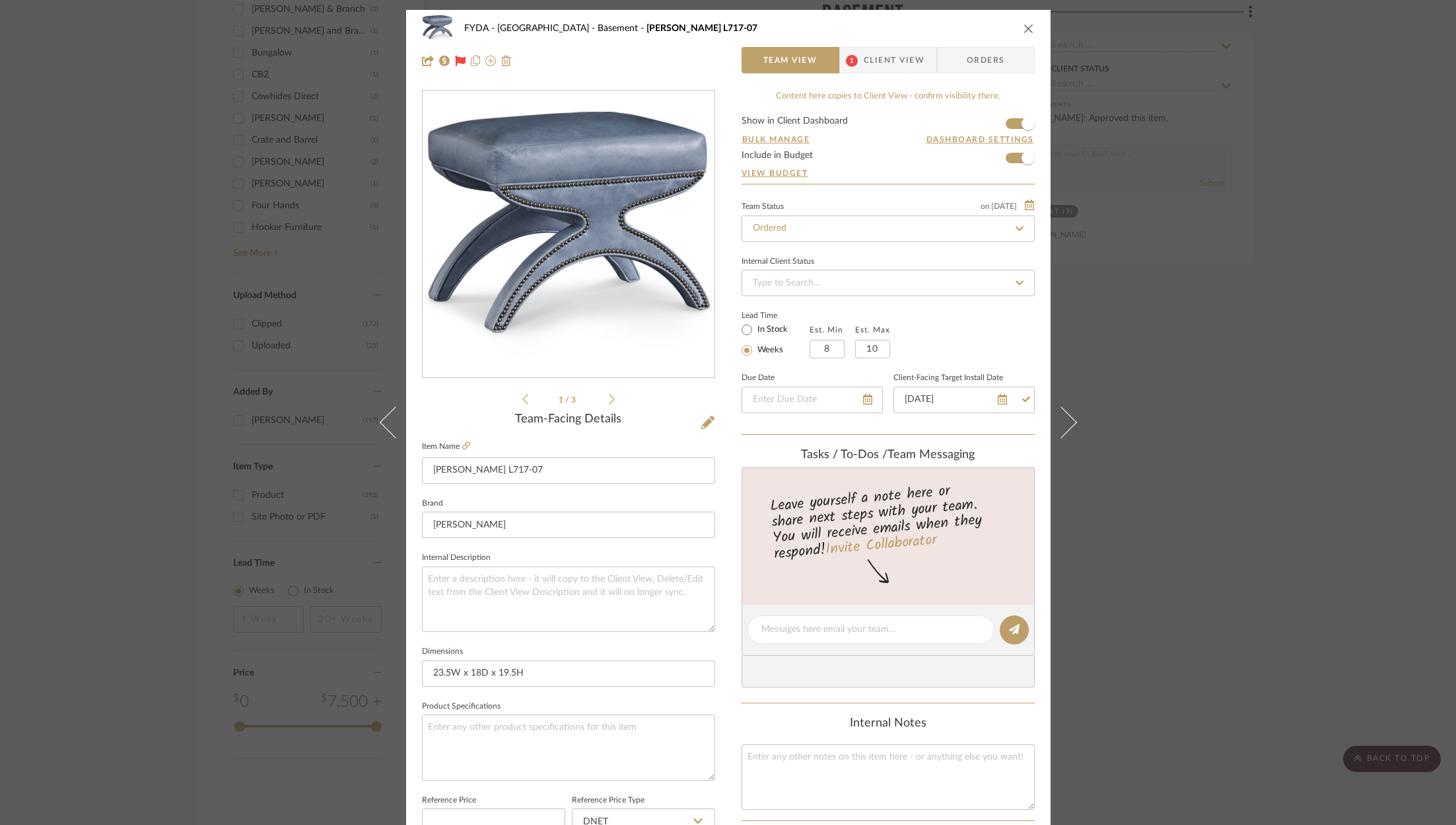
click at [957, 321] on div "Lead Time In Stock Weeks Est. Min 8 Est. Max 10" at bounding box center [888, 332] width 293 height 51
click at [904, 66] on span "Client View" at bounding box center [893, 61] width 60 height 27
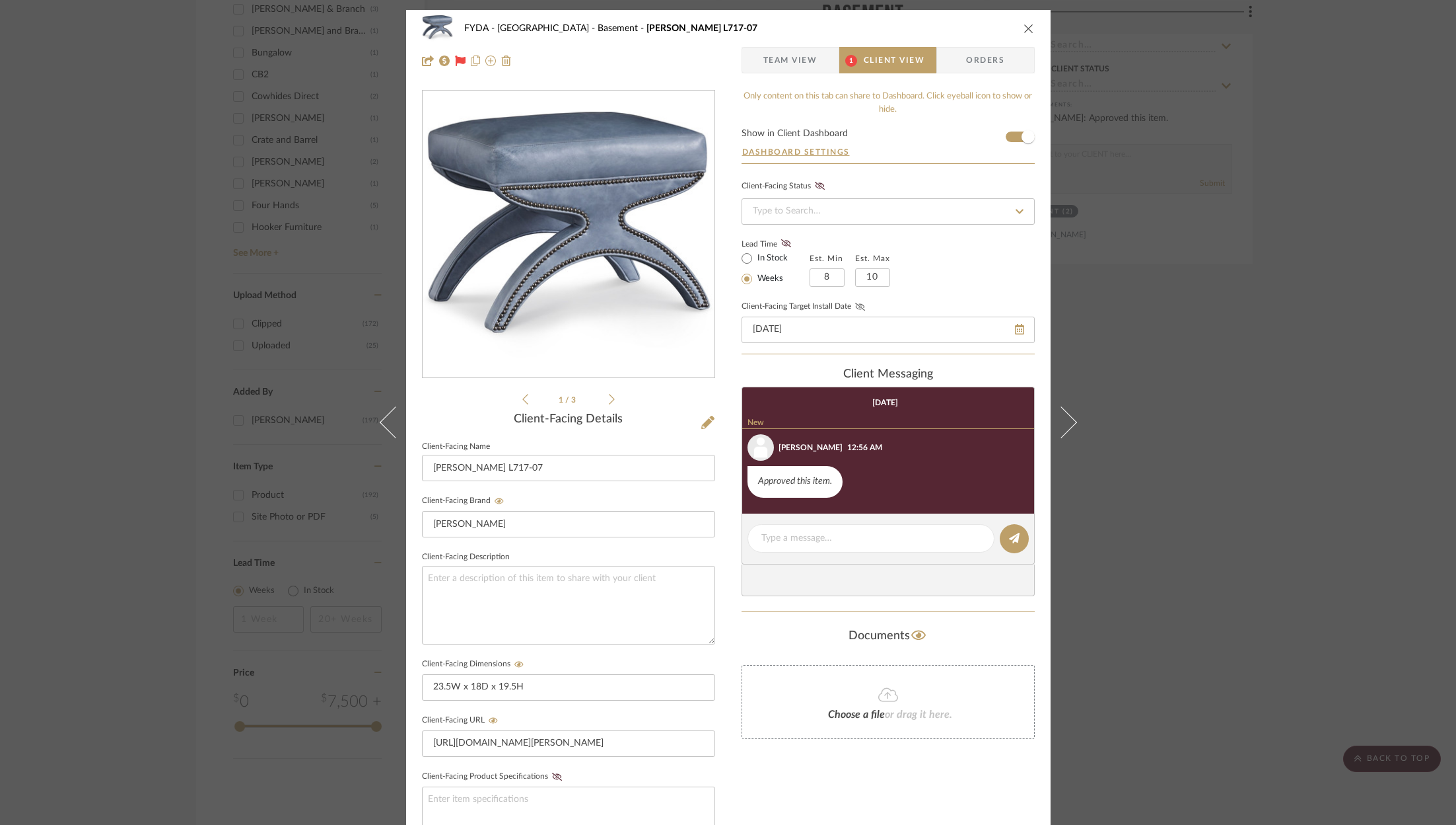
click at [859, 303] on icon at bounding box center [860, 307] width 10 height 8
click at [786, 245] on fa-icon at bounding box center [786, 244] width 17 height 12
click at [1016, 25] on div "FYDA - 655 City Park Basement Emerson L717-07" at bounding box center [728, 28] width 613 height 27
click at [1023, 33] on icon "close" at bounding box center [1028, 28] width 11 height 11
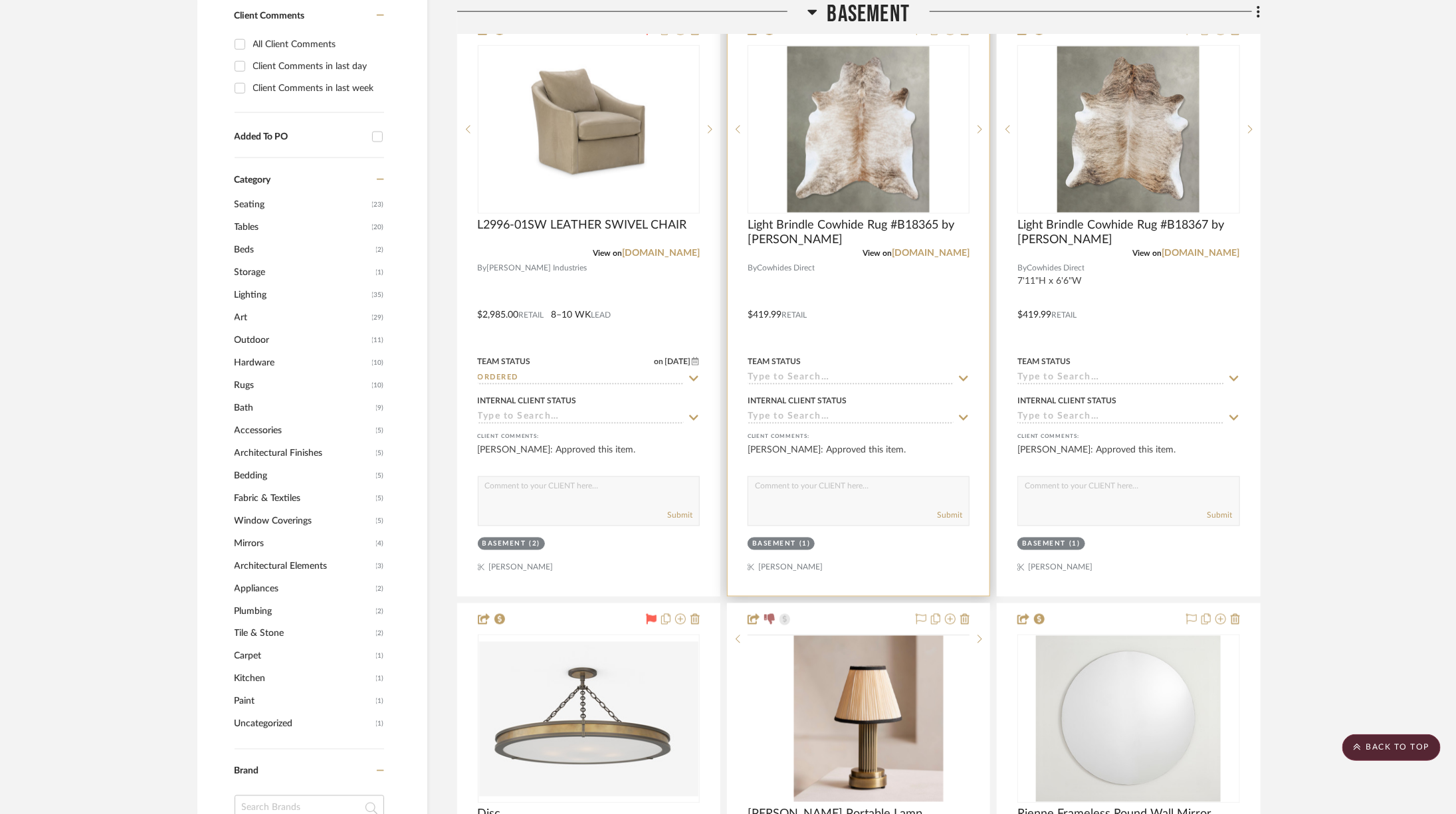
scroll to position [1048, 0]
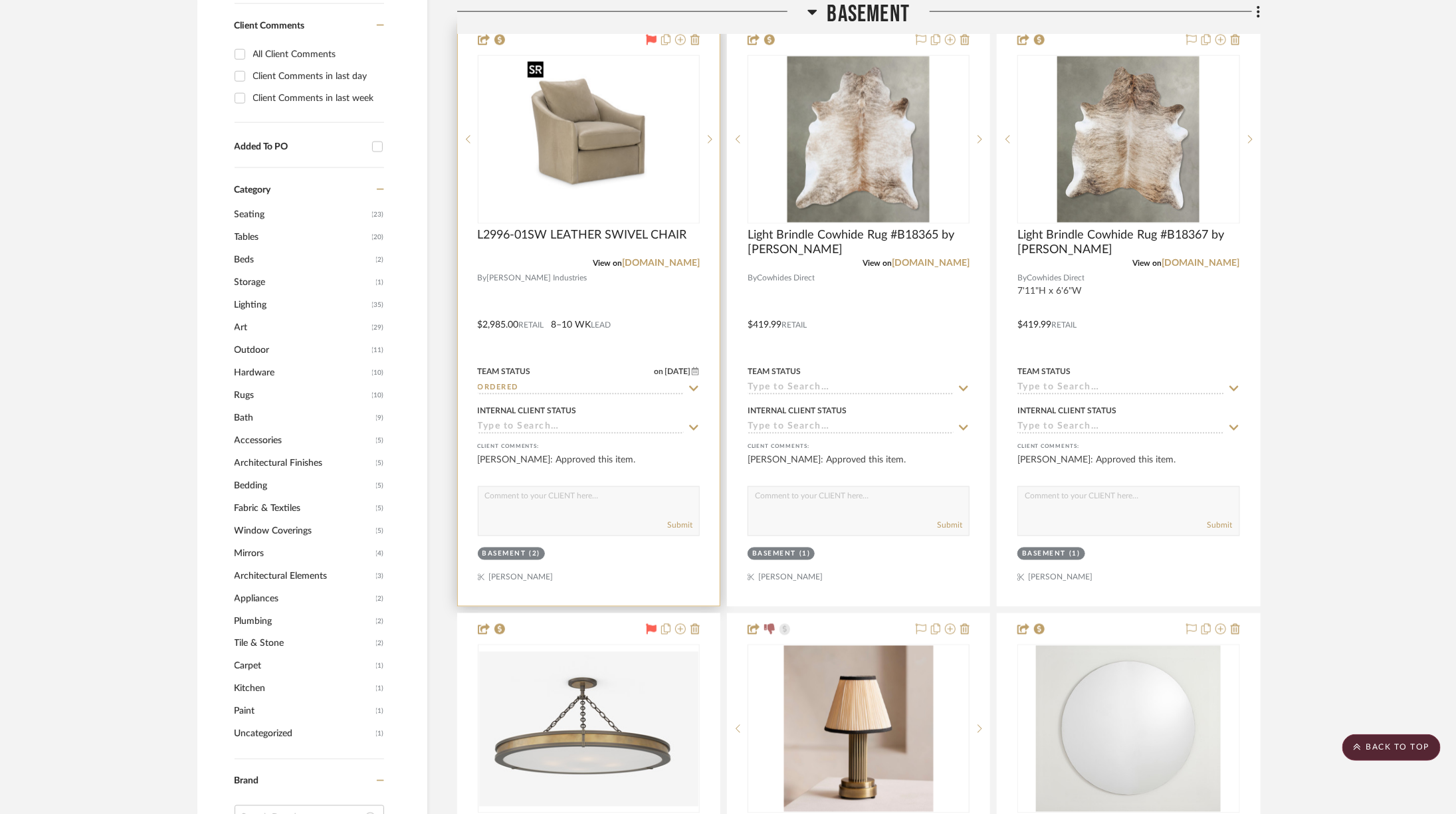
click at [602, 164] on img "0" at bounding box center [588, 139] width 133 height 166
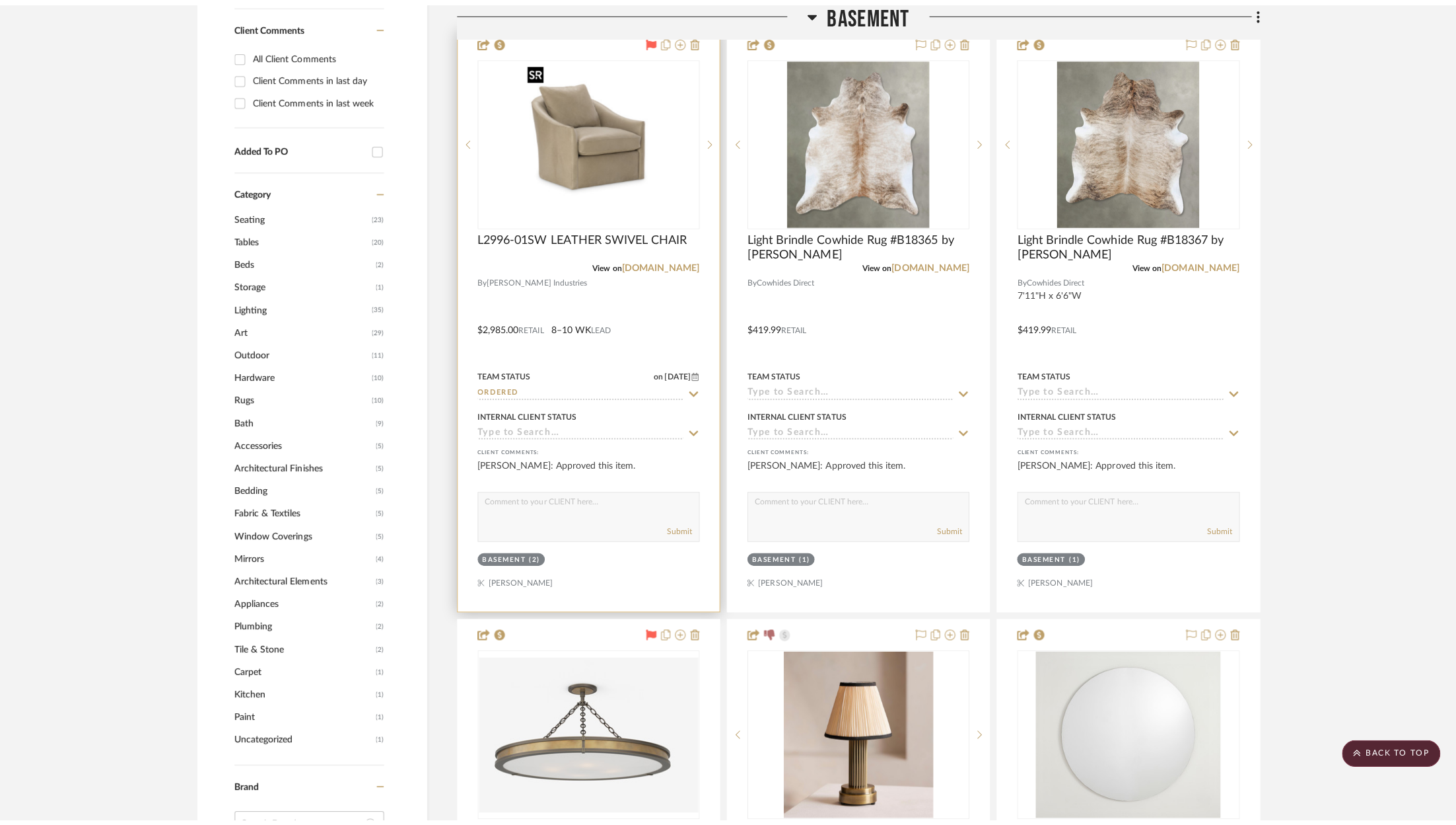
scroll to position [0, 0]
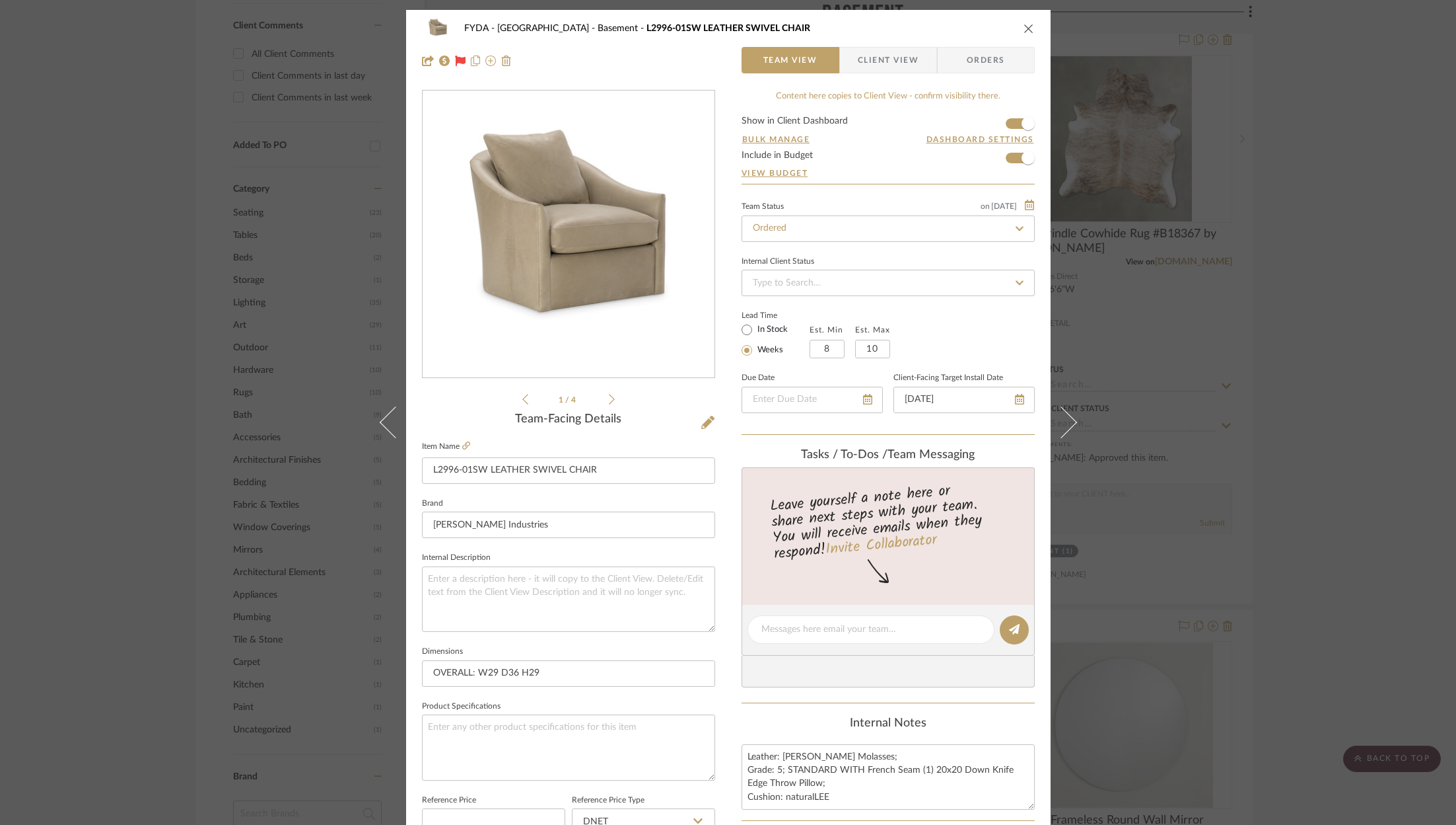
click at [879, 57] on span "Client View" at bounding box center [888, 61] width 60 height 27
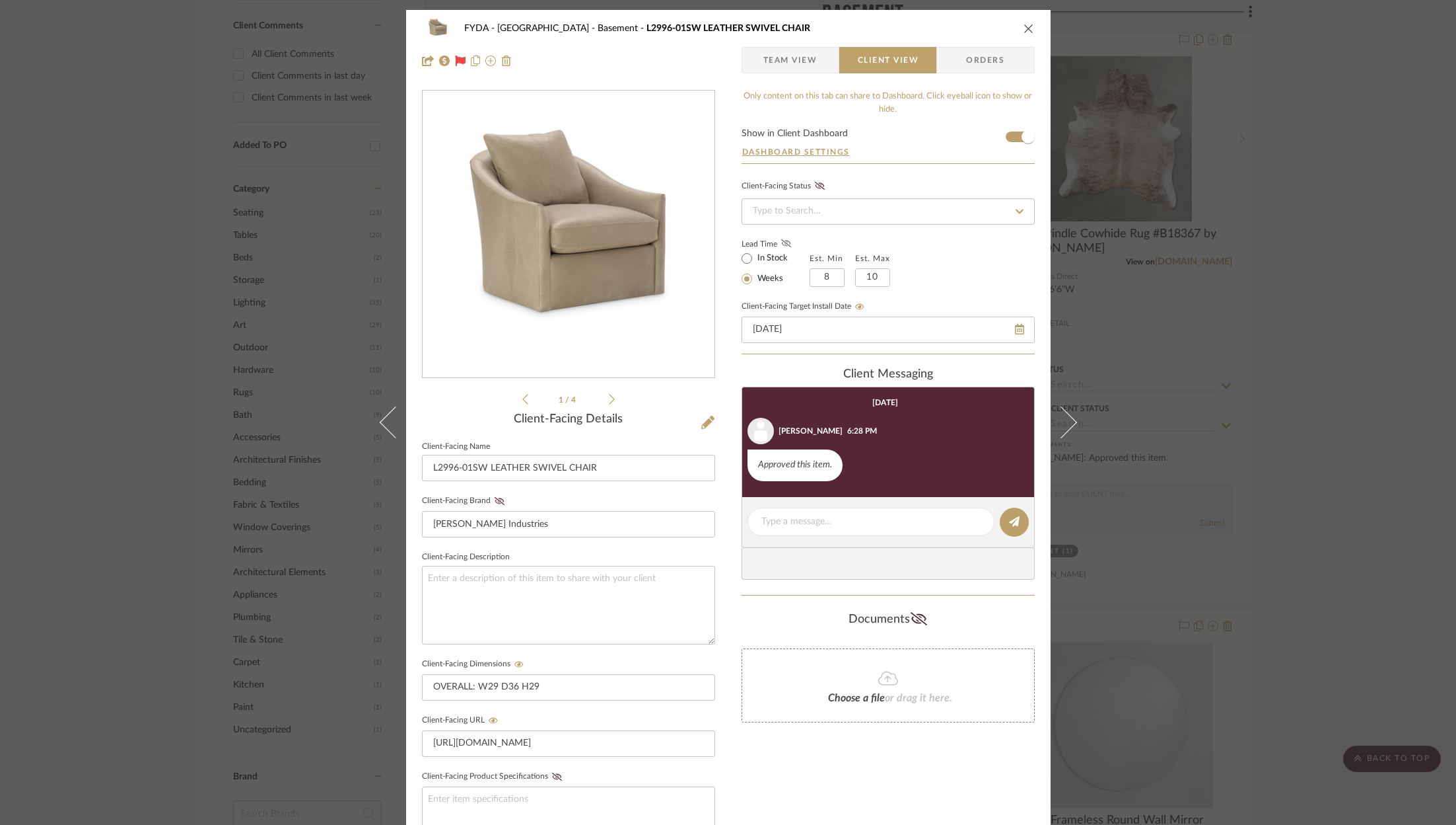
click at [781, 245] on icon at bounding box center [786, 243] width 10 height 8
click at [1026, 27] on icon "close" at bounding box center [1028, 28] width 11 height 11
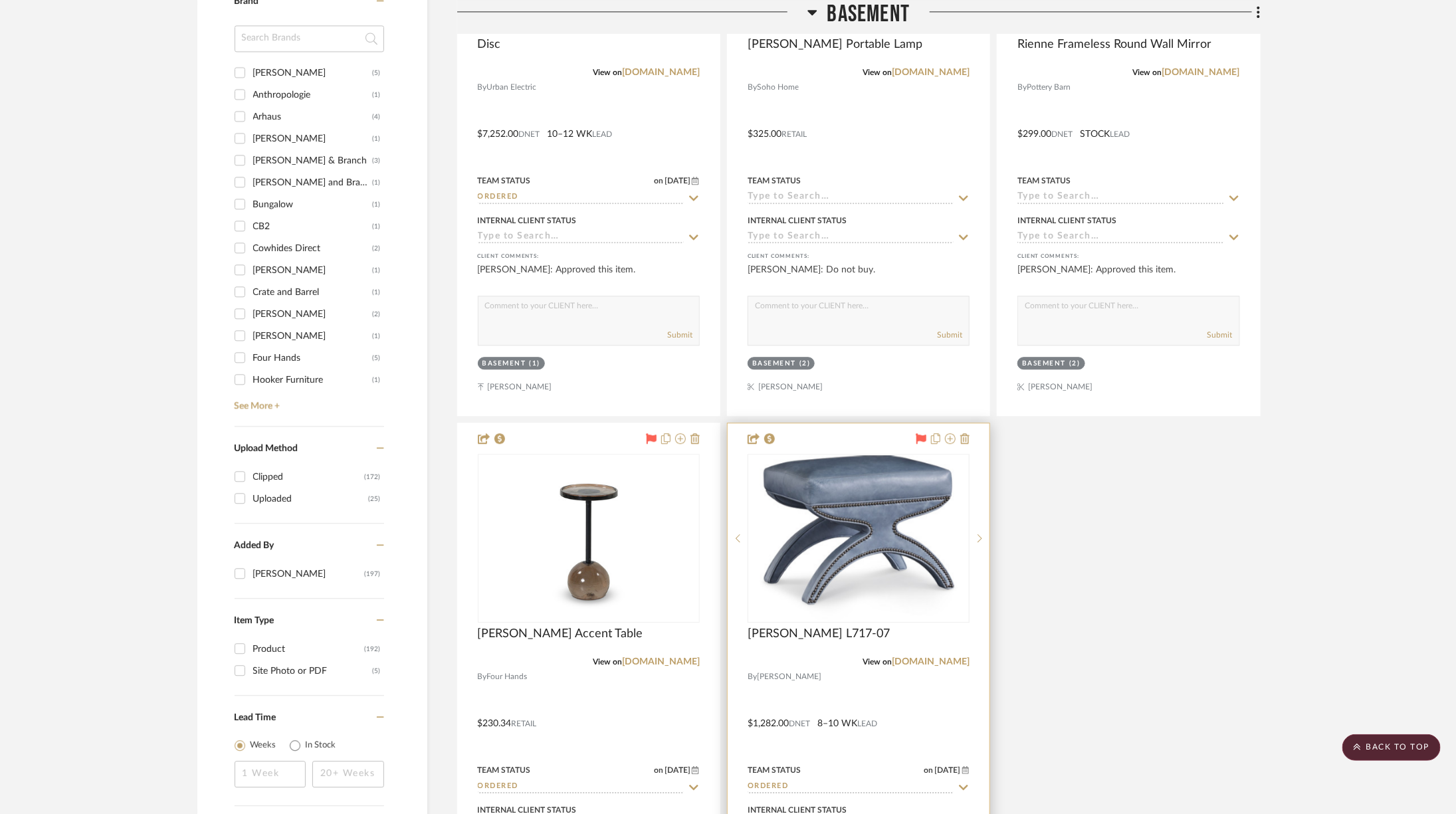
scroll to position [2042, 0]
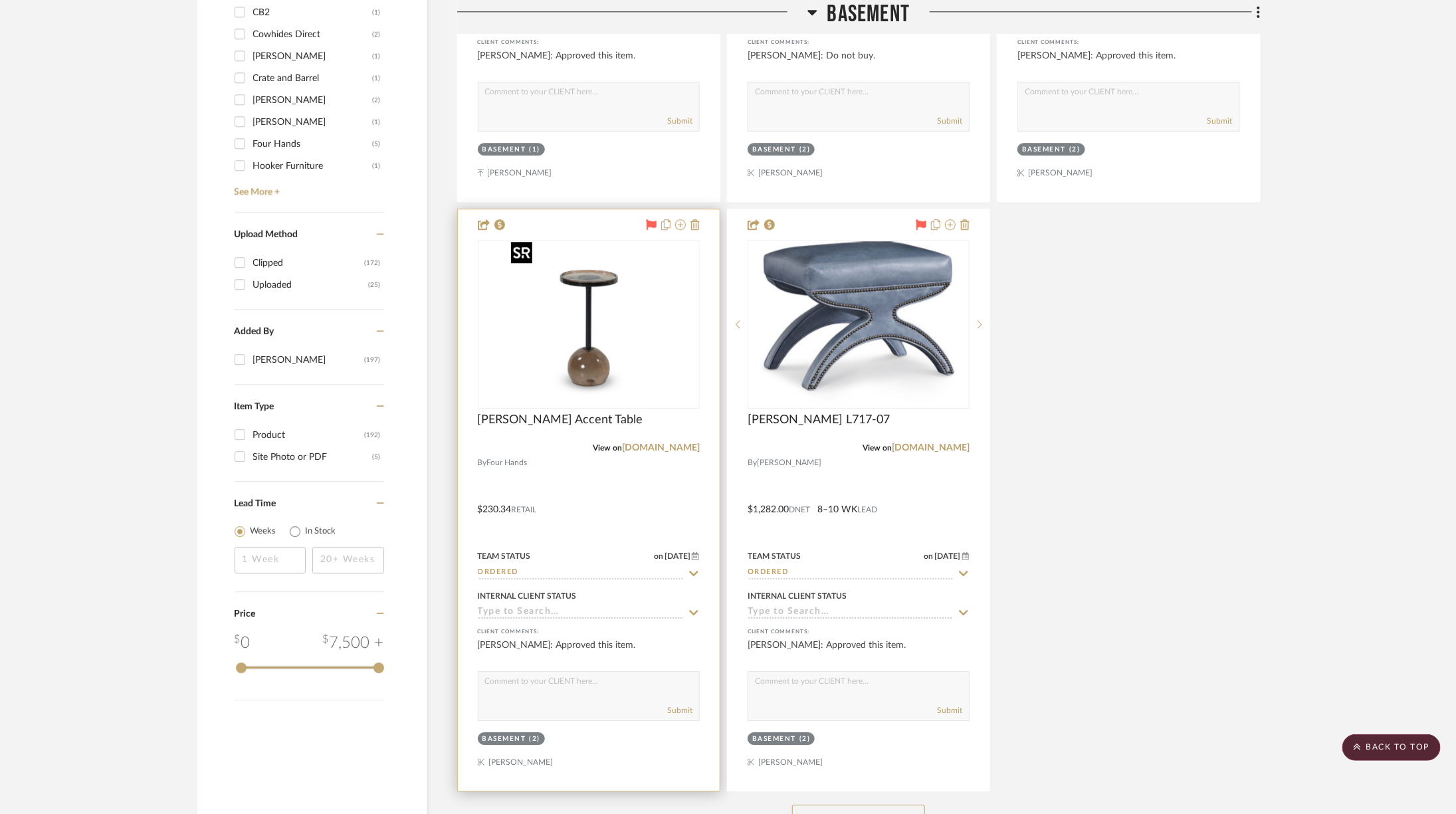
click at [0, 0] on img at bounding box center [0, 0] width 0 height 0
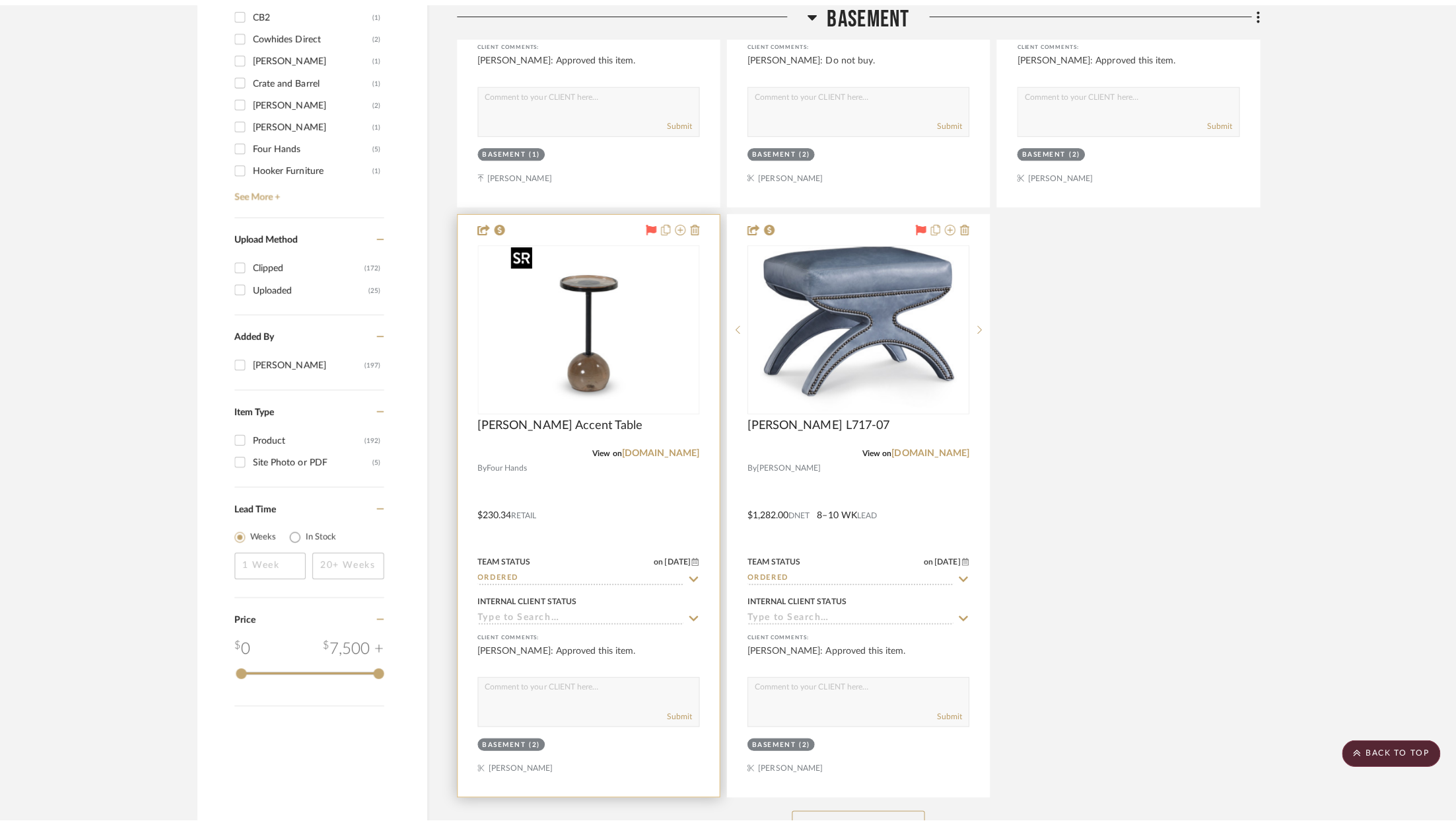
scroll to position [0, 0]
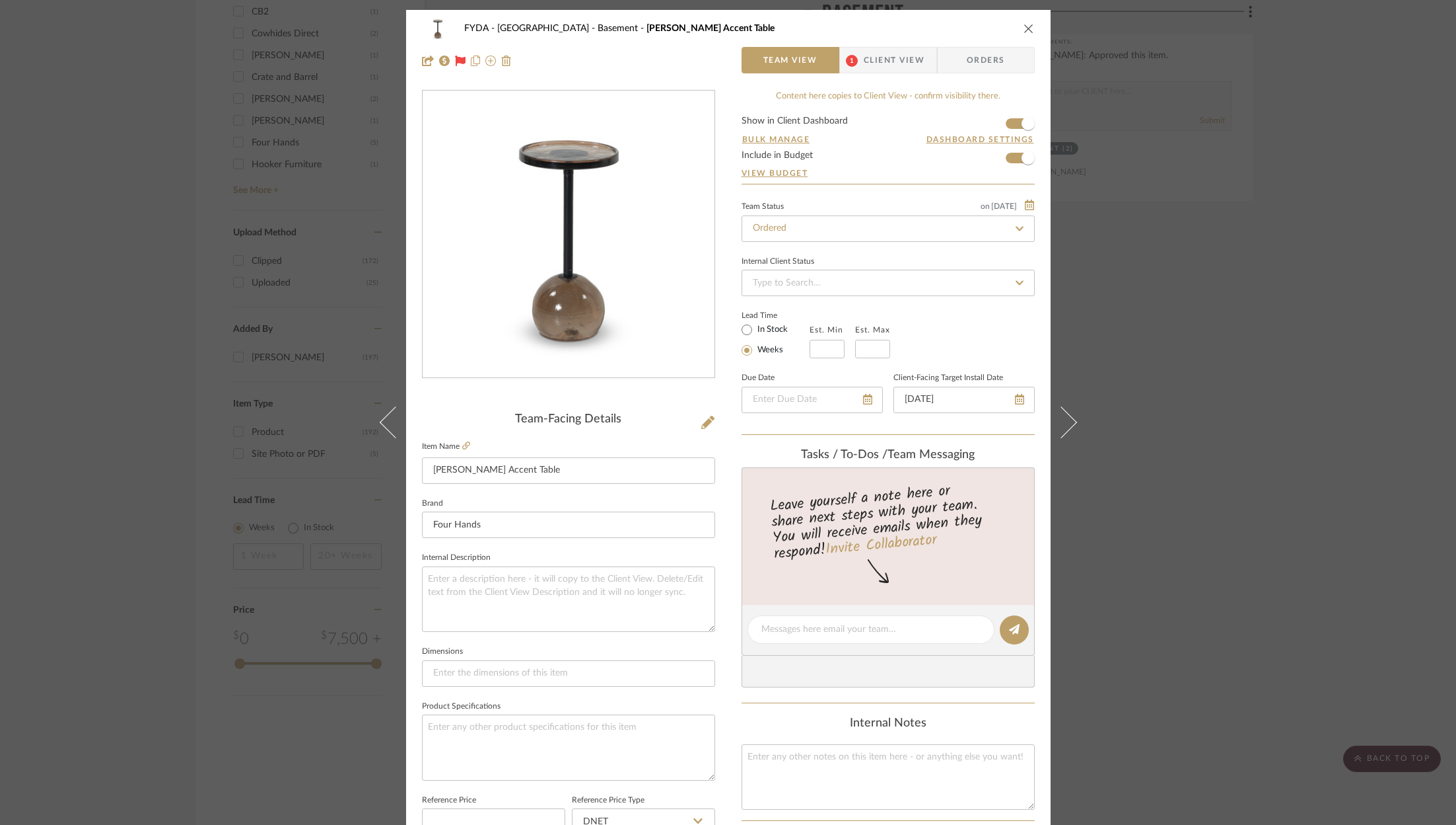
click at [892, 54] on span "Client View" at bounding box center [893, 61] width 60 height 27
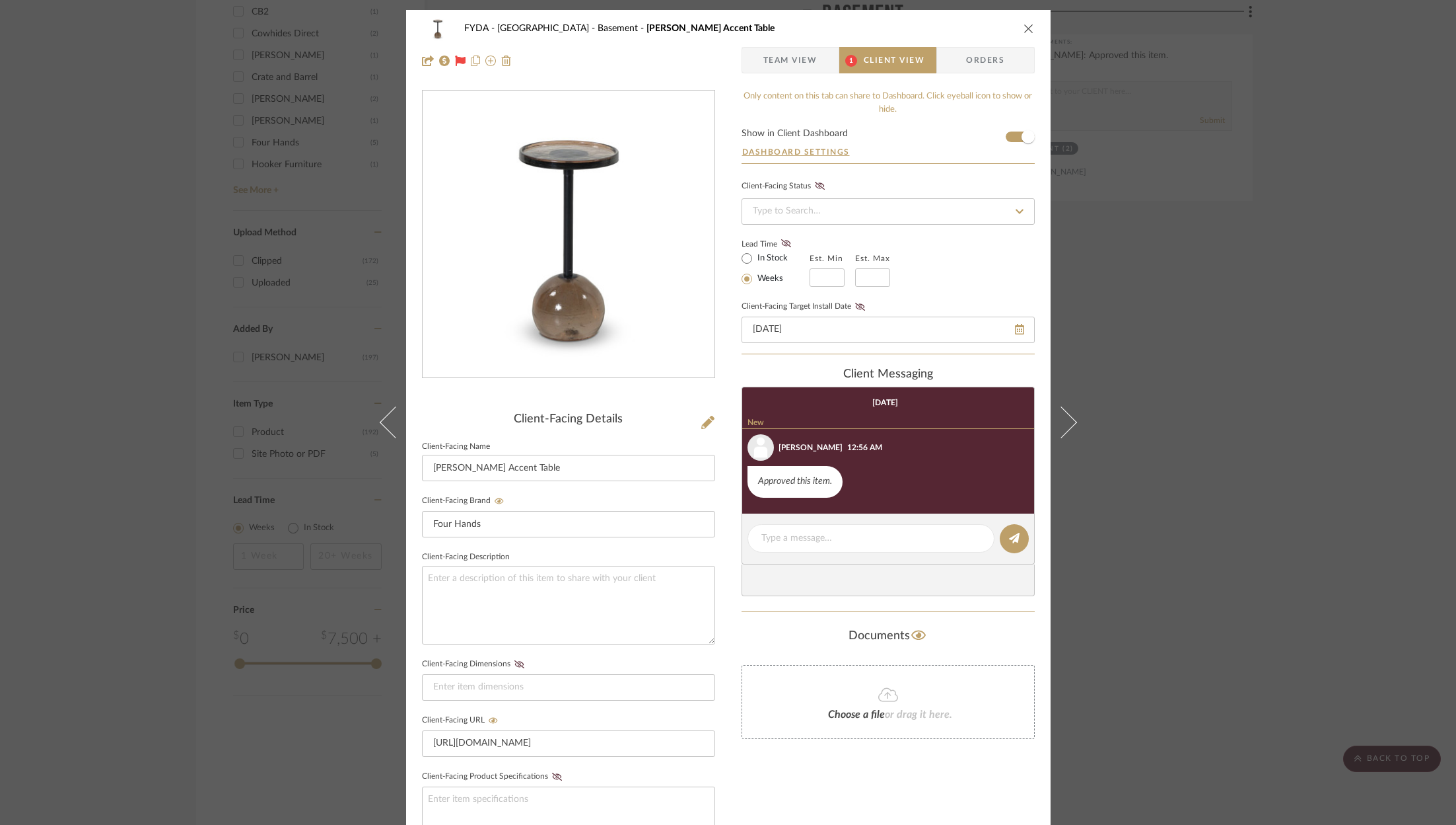
click at [1023, 29] on icon "close" at bounding box center [1028, 28] width 11 height 11
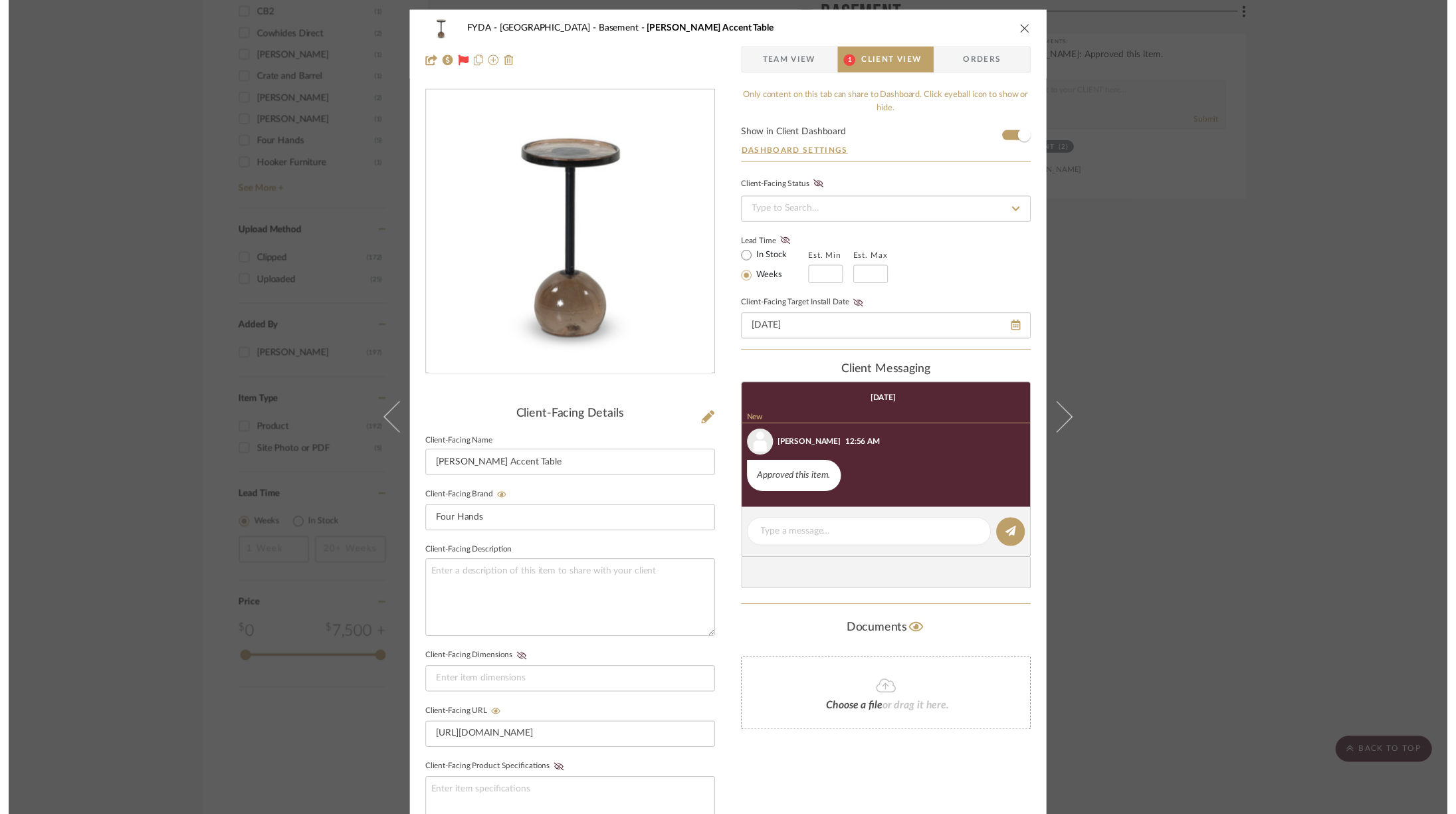
scroll to position [2042, 0]
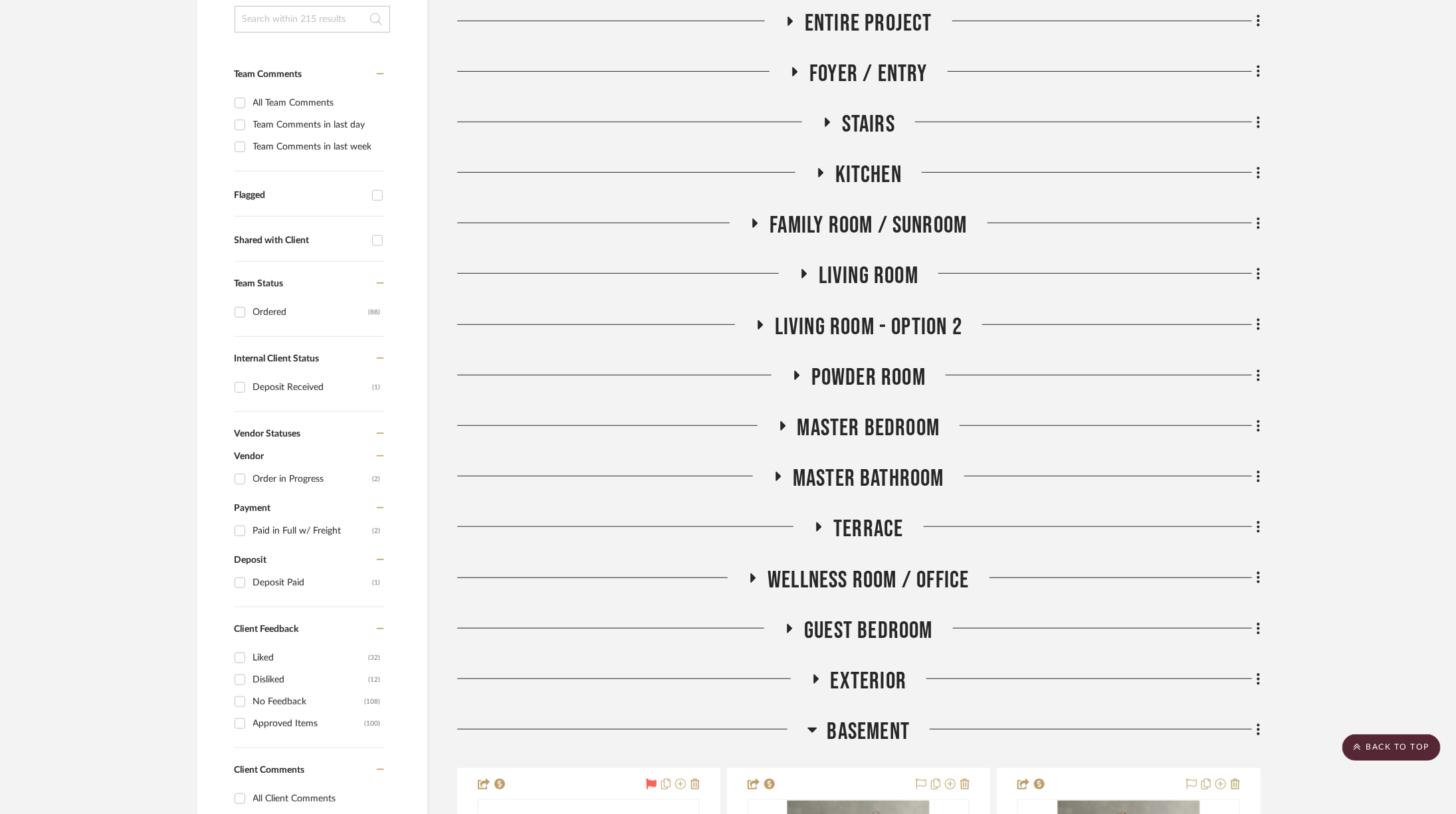
scroll to position [0, 0]
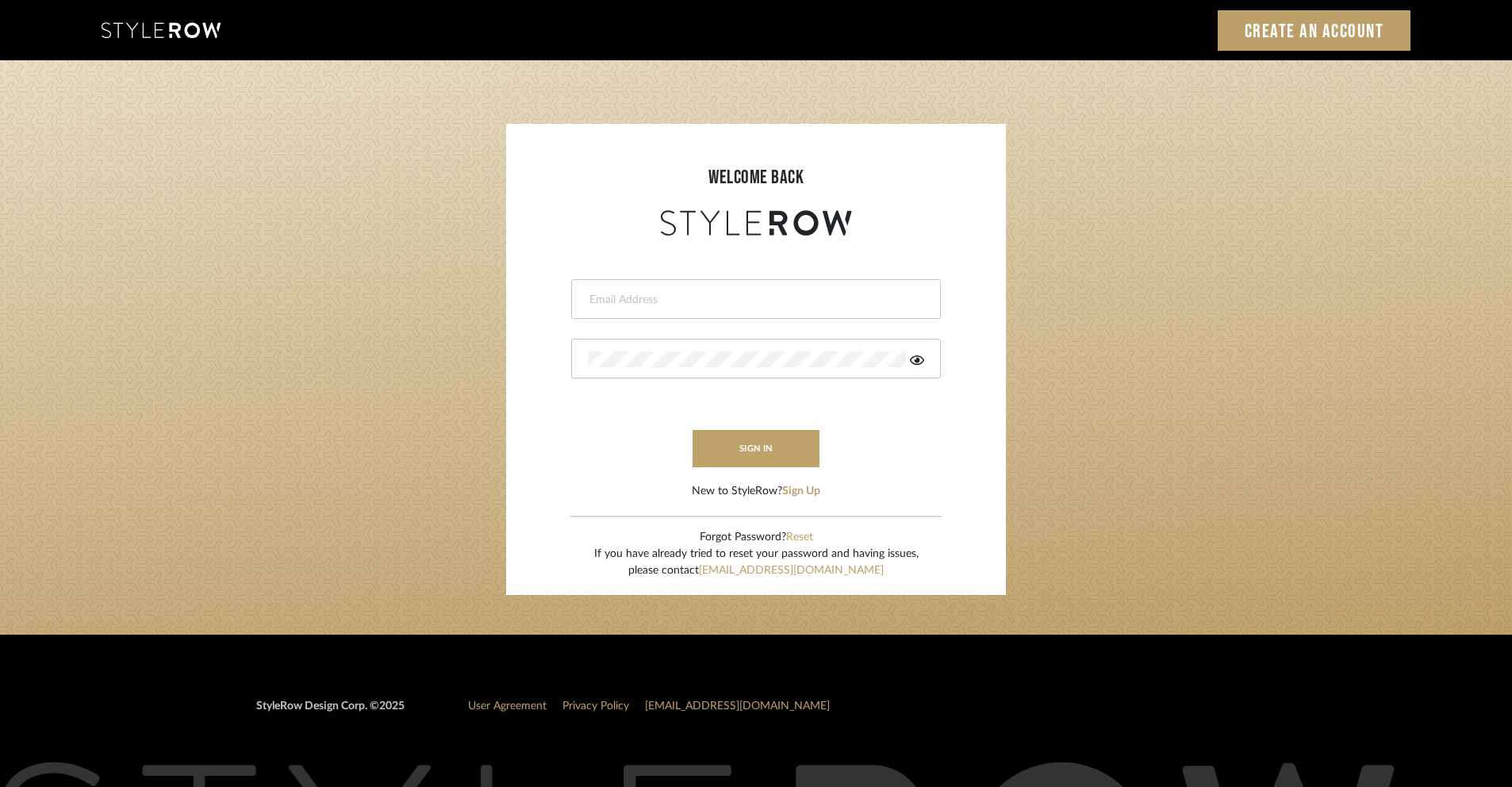
drag, startPoint x: 670, startPoint y: 294, endPoint x: 681, endPoint y: 287, distance: 13.0
click at [672, 292] on input "email" at bounding box center [754, 299] width 332 height 16
type input "[PERSON_NAME][EMAIL_ADDRESS][DOMAIN_NAME]"
click at [700, 367] on div at bounding box center [756, 358] width 369 height 40
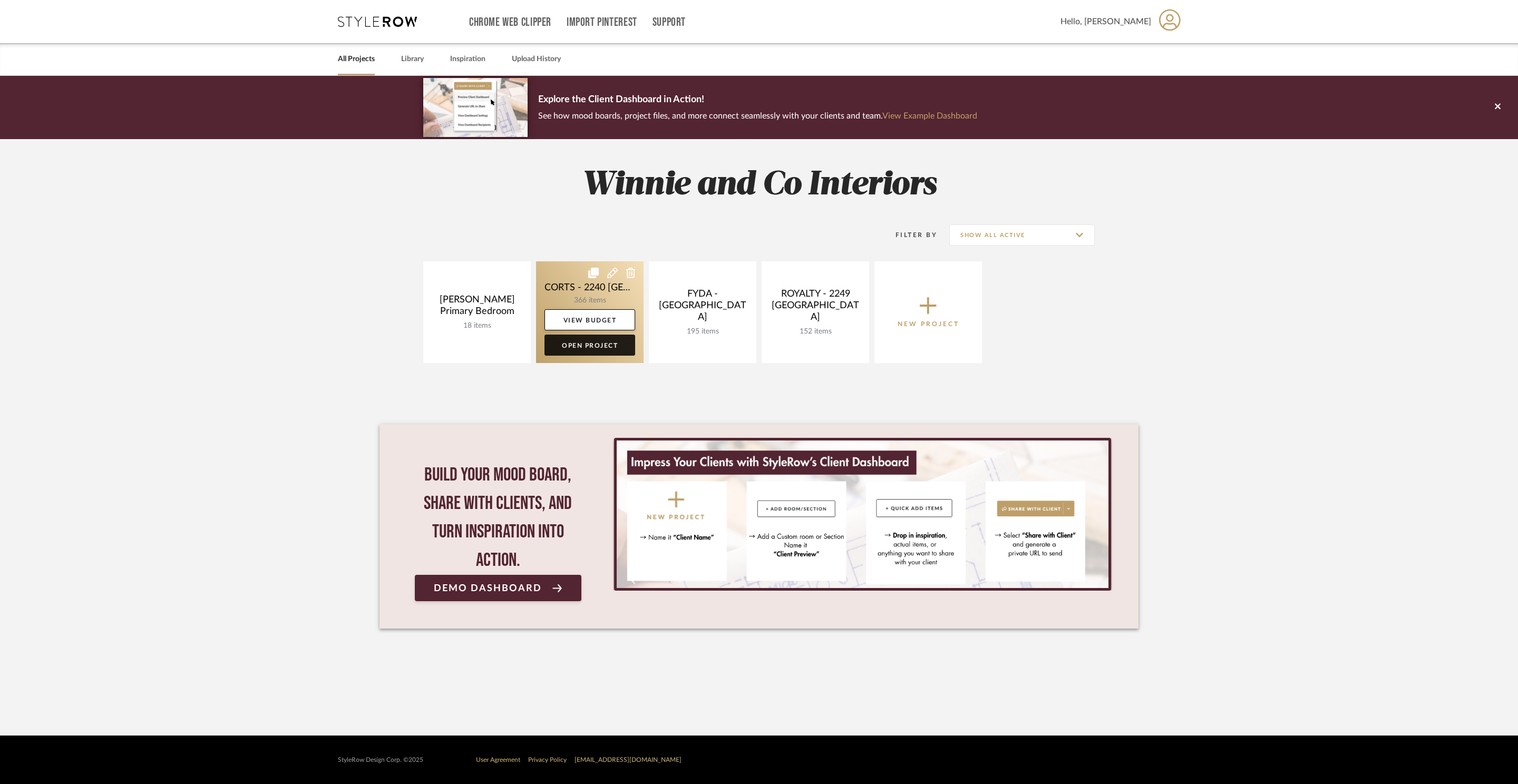
click at [597, 354] on link "Open Project" at bounding box center [589, 345] width 91 height 21
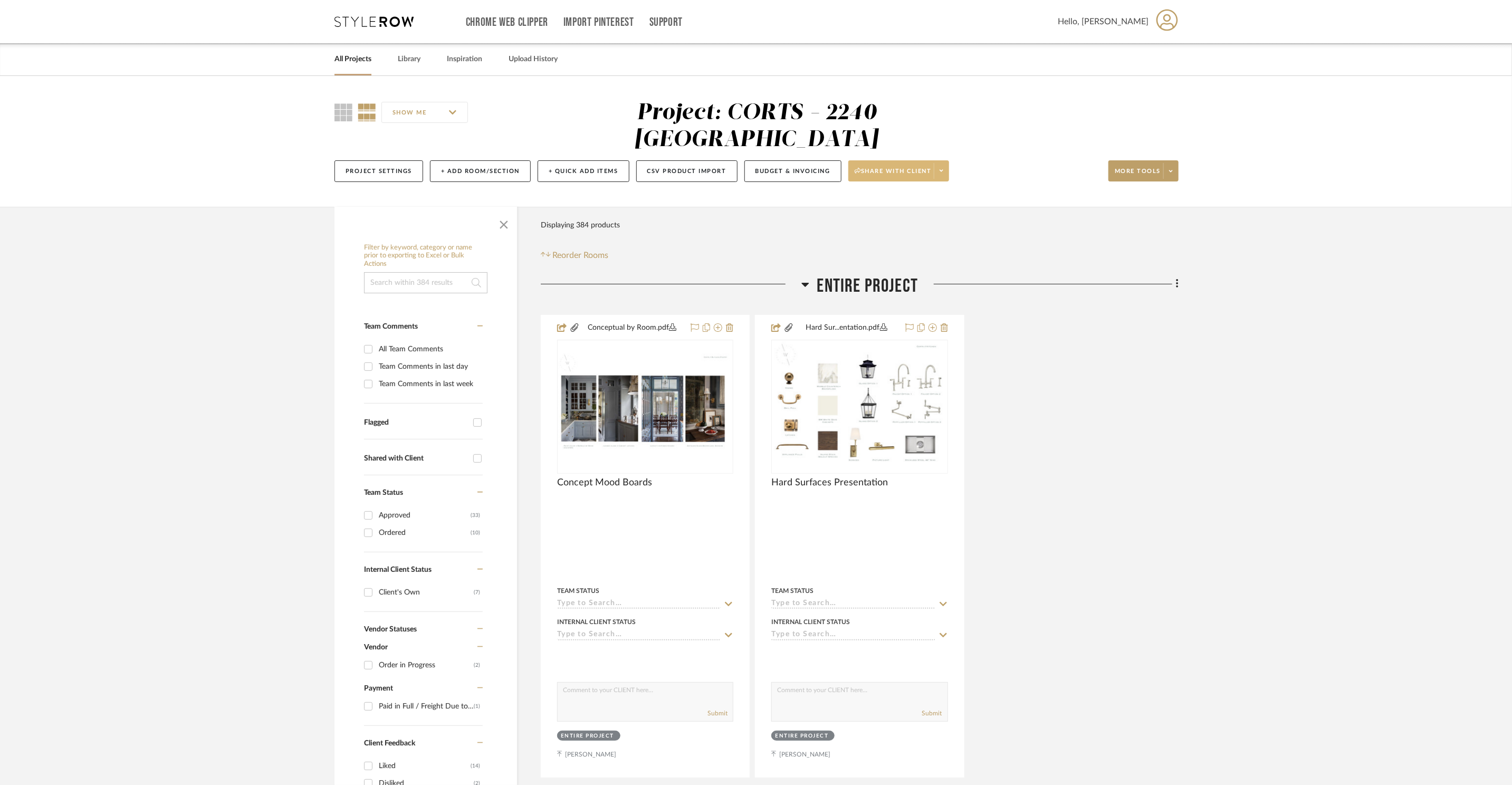
click at [949, 163] on span at bounding box center [941, 171] width 15 height 16
click at [939, 169] on button "Preview Client Dashboard" at bounding box center [906, 174] width 111 height 25
click at [370, 24] on icon at bounding box center [374, 22] width 79 height 11
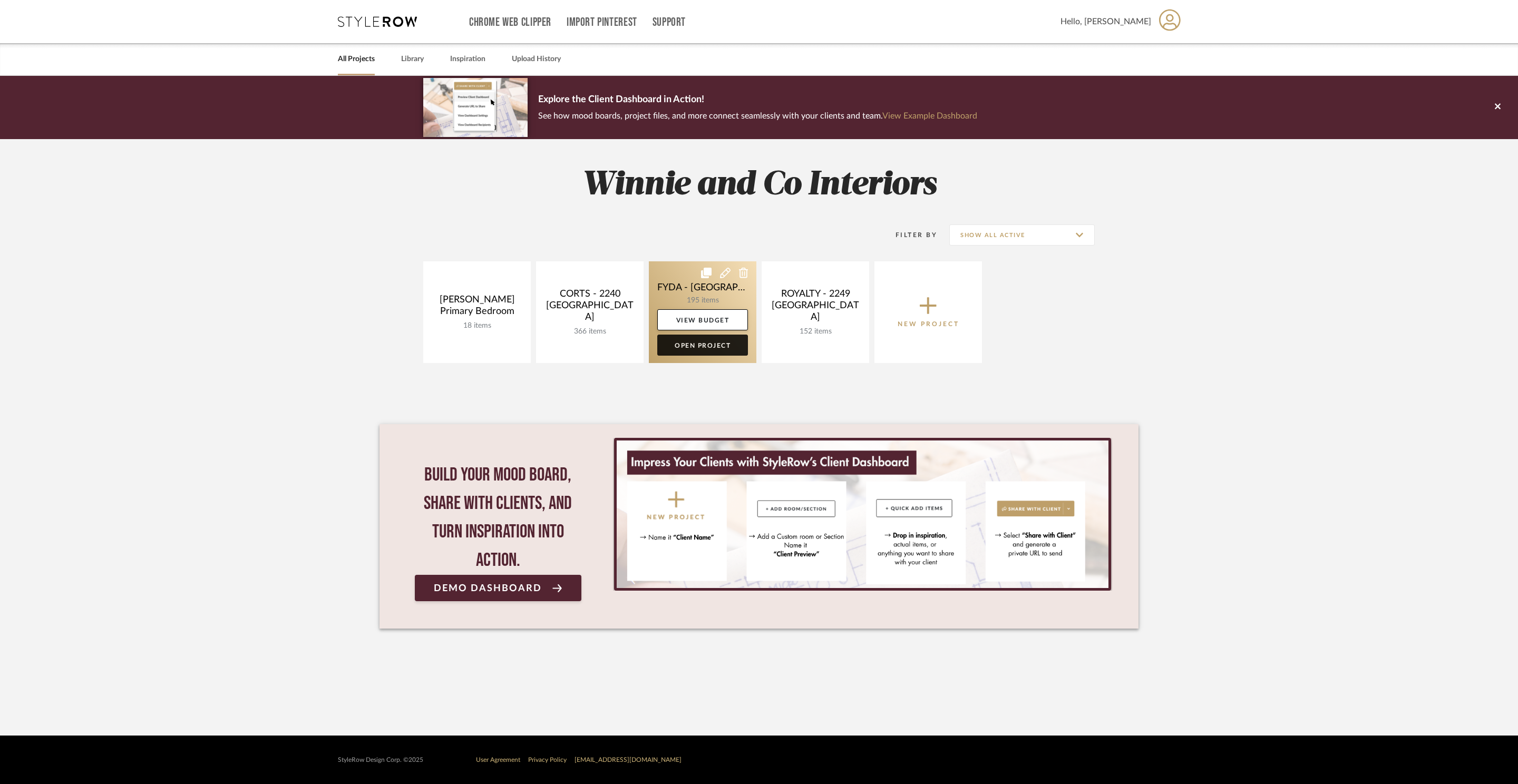
click at [723, 353] on link "Open Project" at bounding box center [702, 345] width 91 height 21
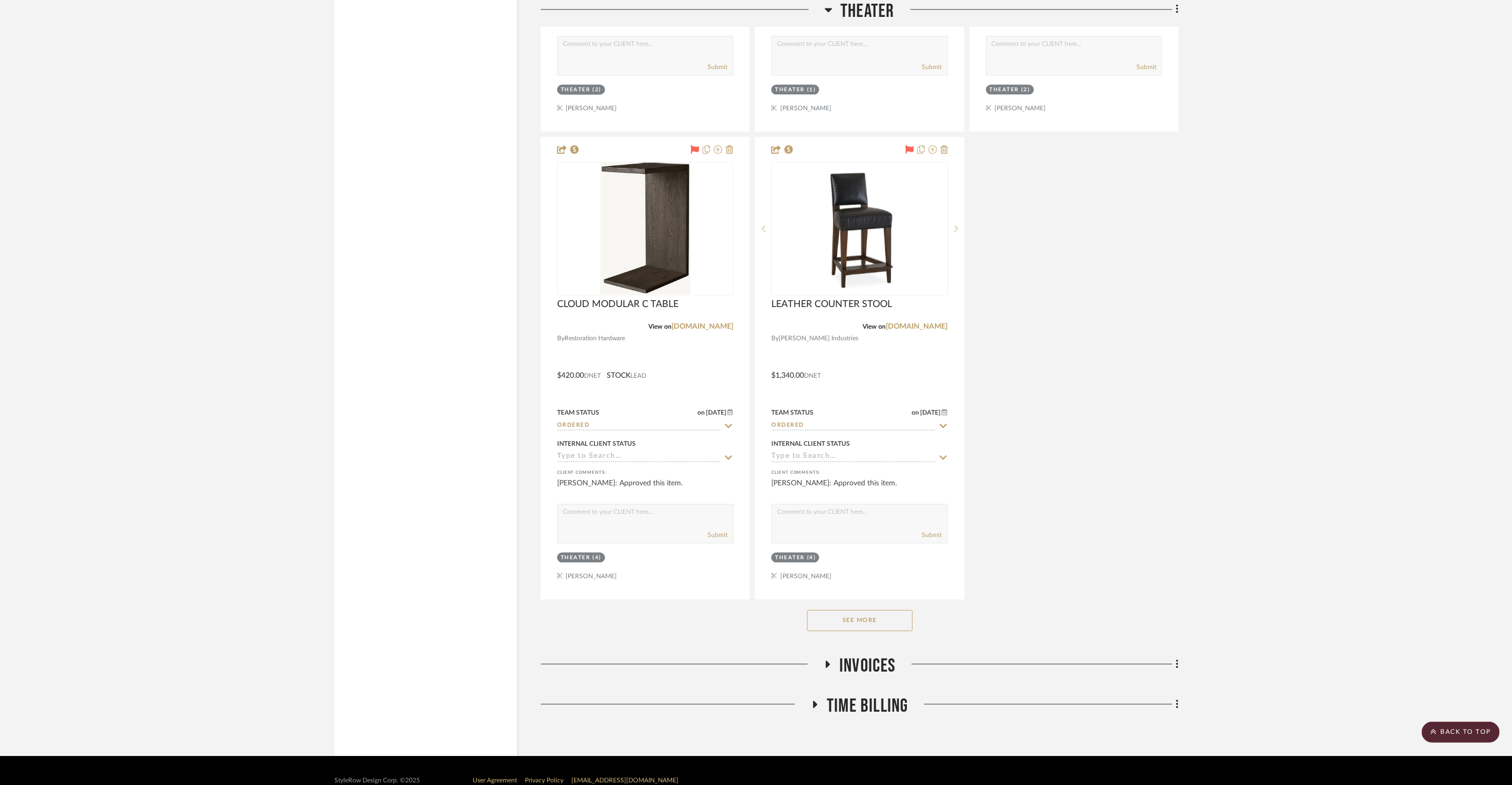
scroll to position [4695, 0]
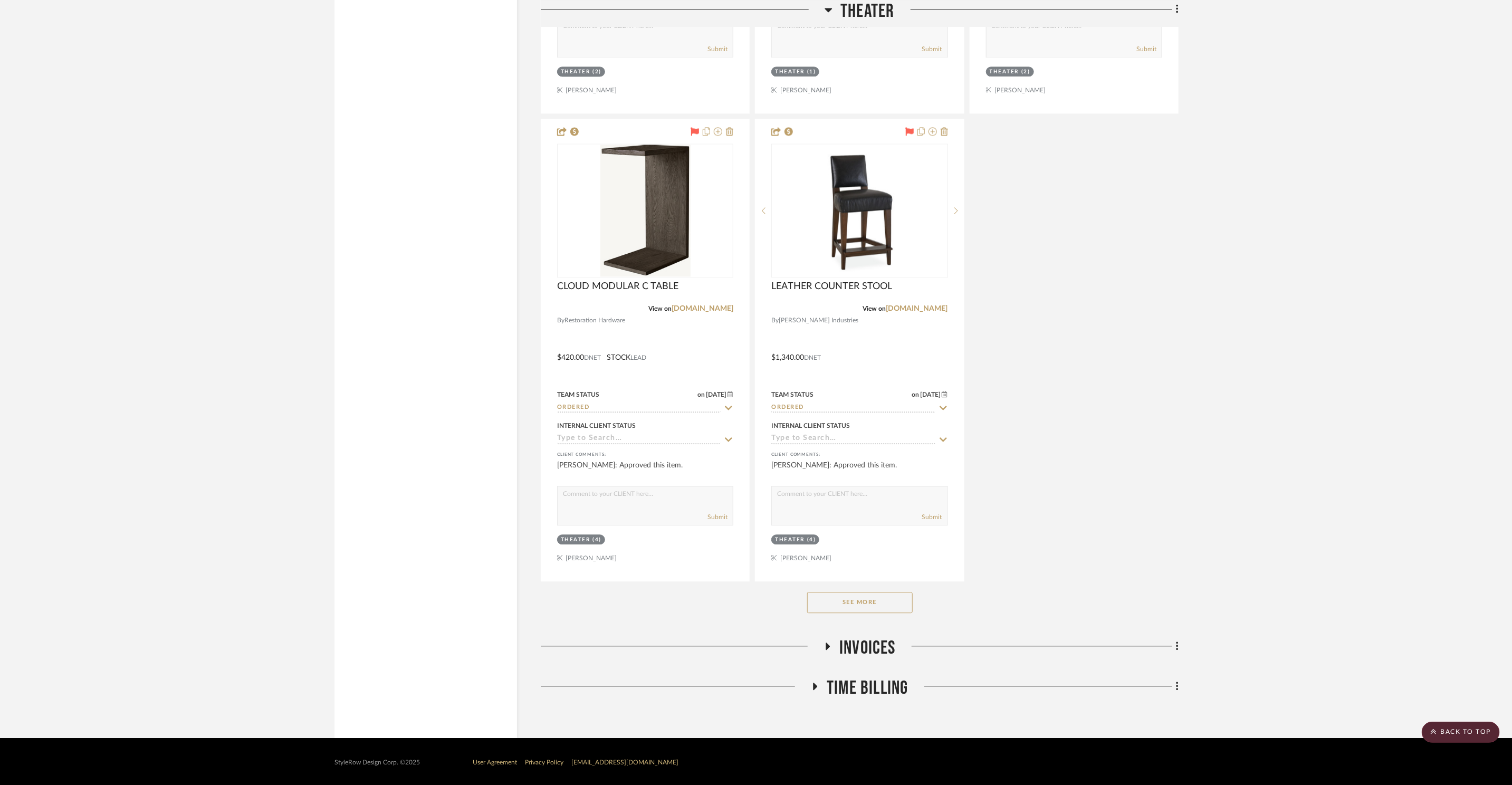
click at [855, 598] on button "See More" at bounding box center [859, 602] width 105 height 21
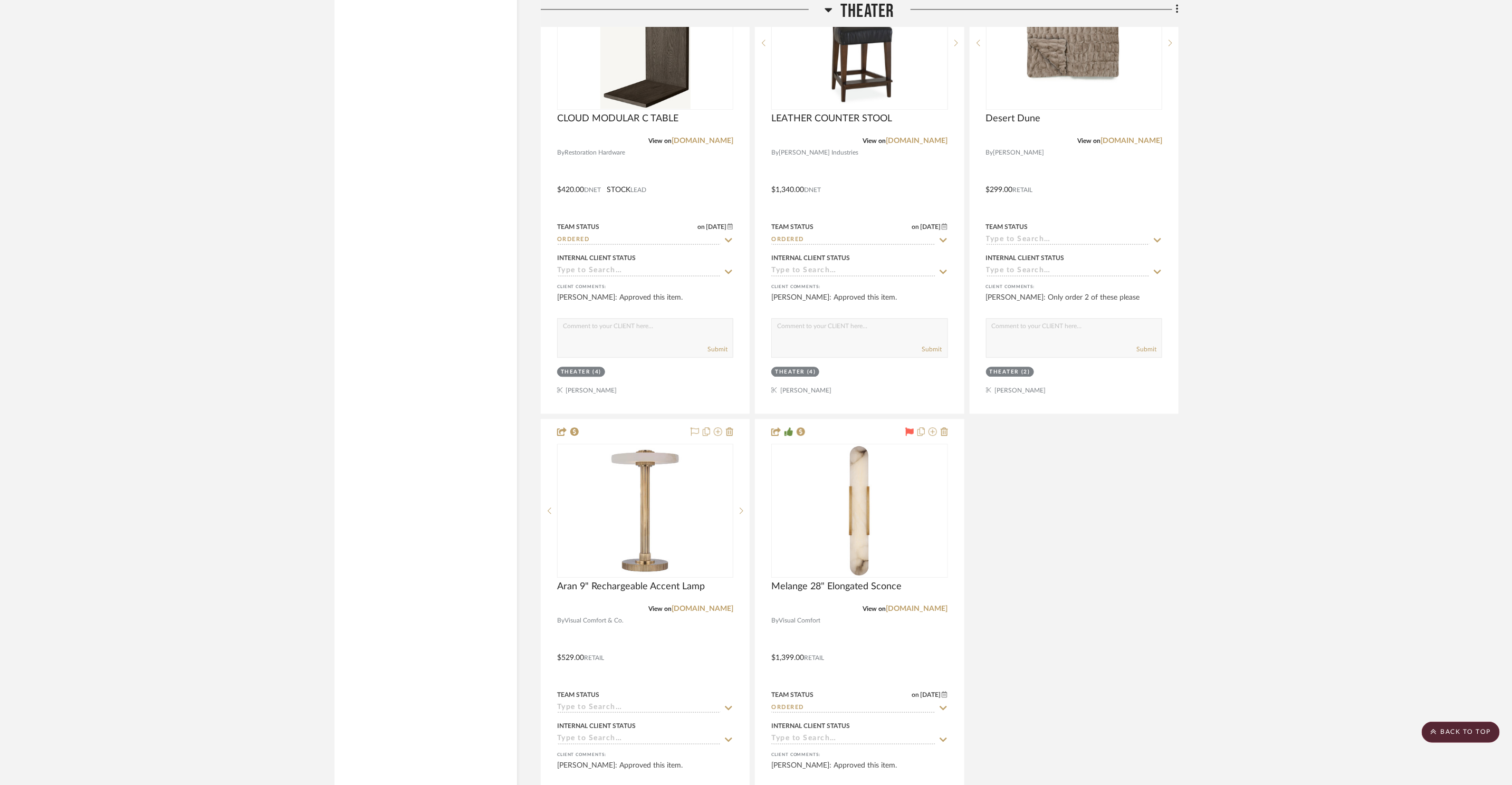
scroll to position [4926, 0]
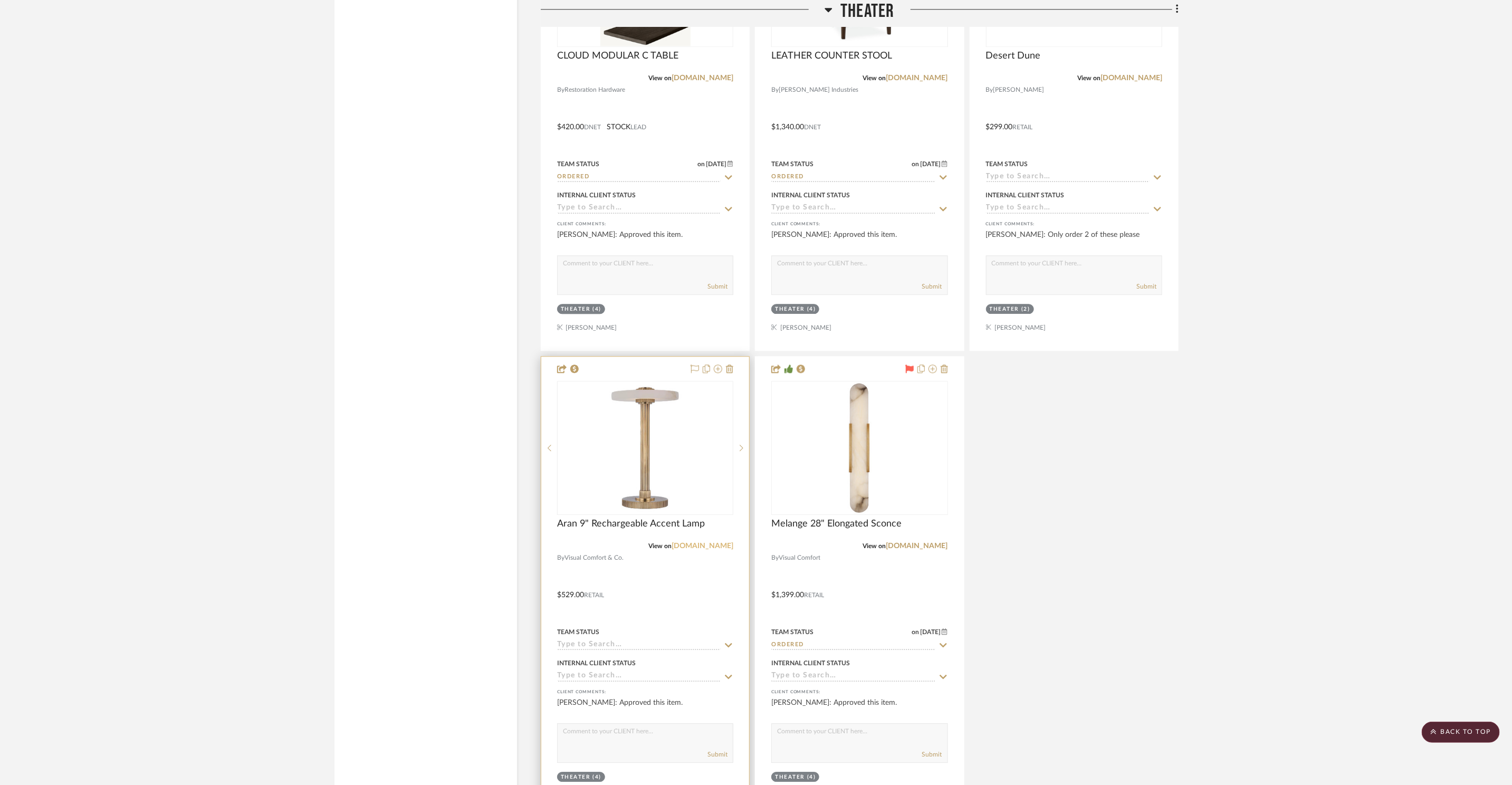
click at [691, 547] on link "[DOMAIN_NAME]" at bounding box center [702, 545] width 62 height 7
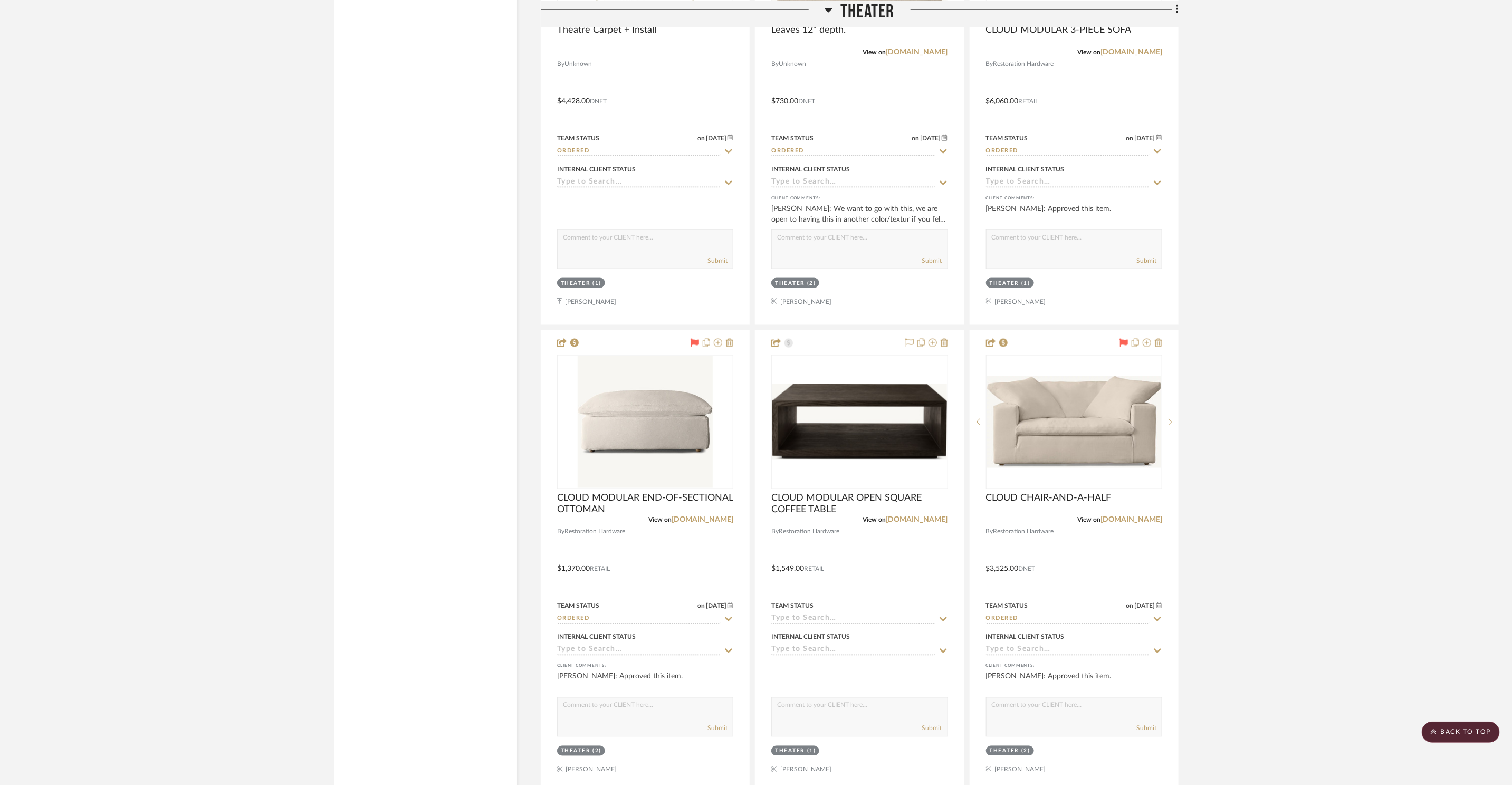
drag, startPoint x: 859, startPoint y: 9, endPoint x: 862, endPoint y: 14, distance: 5.8
click at [859, 9] on span "Theater" at bounding box center [867, 11] width 54 height 23
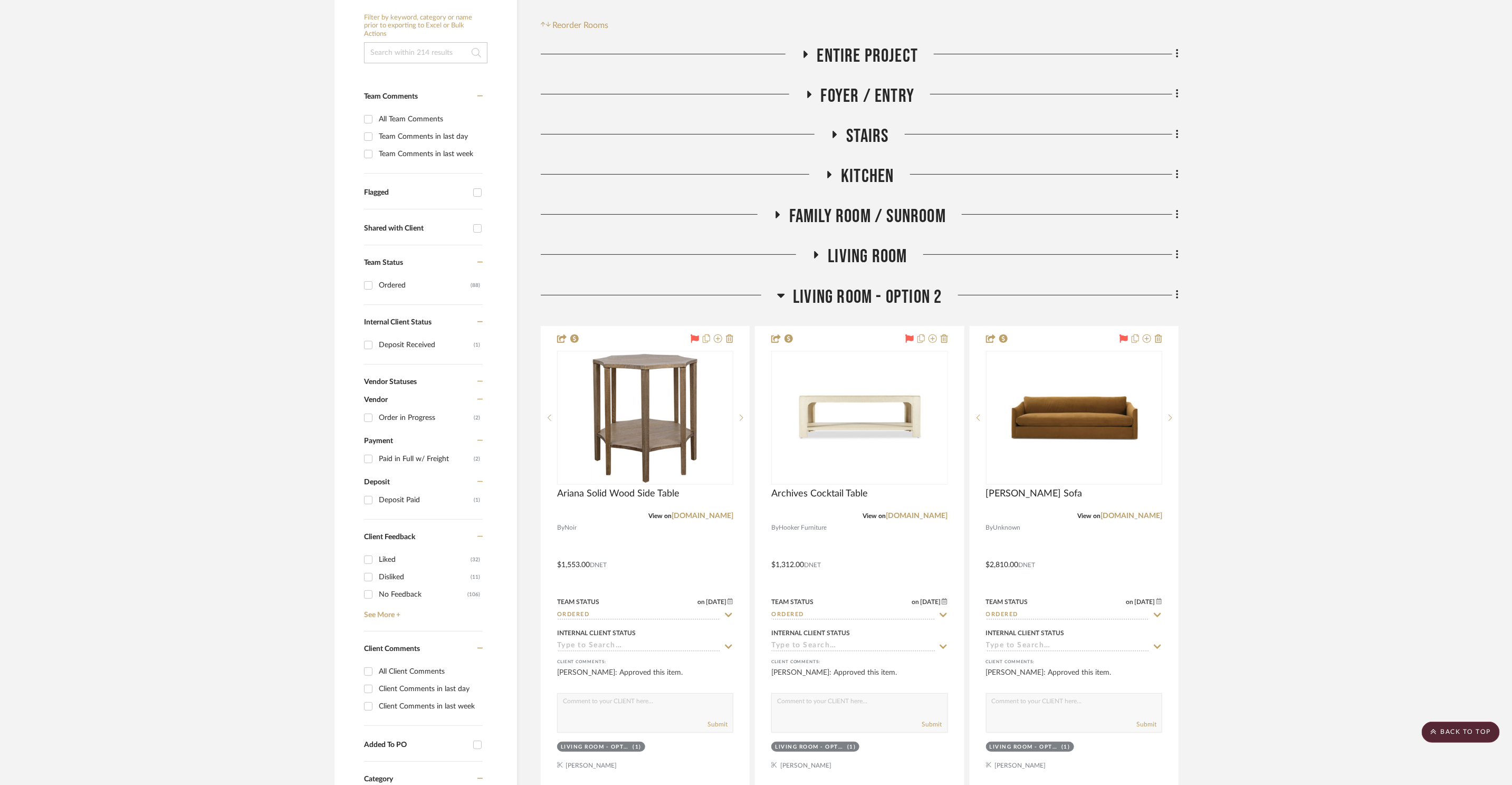
scroll to position [0, 0]
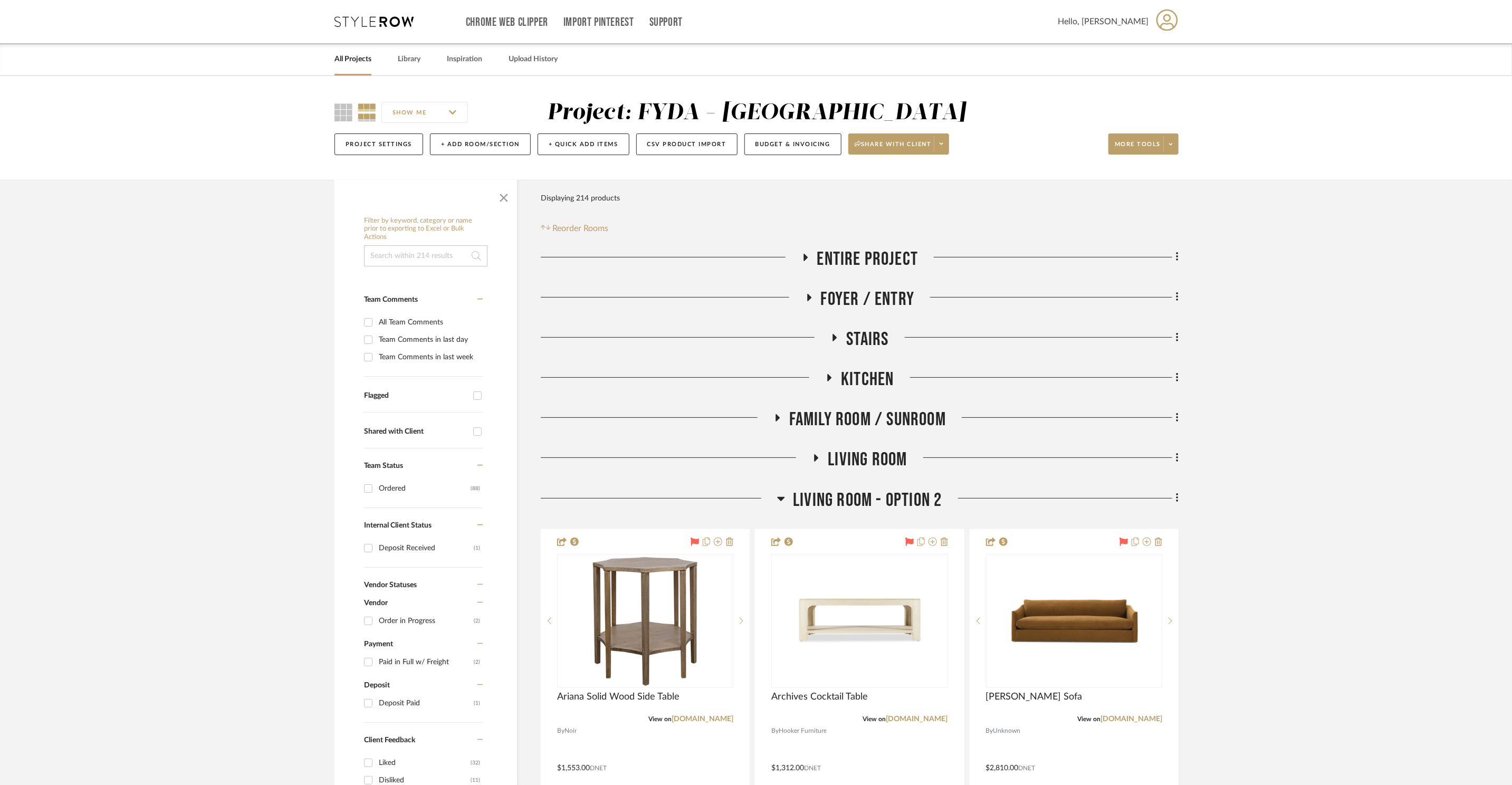
click at [869, 293] on span "Foyer / Entry" at bounding box center [868, 299] width 94 height 23
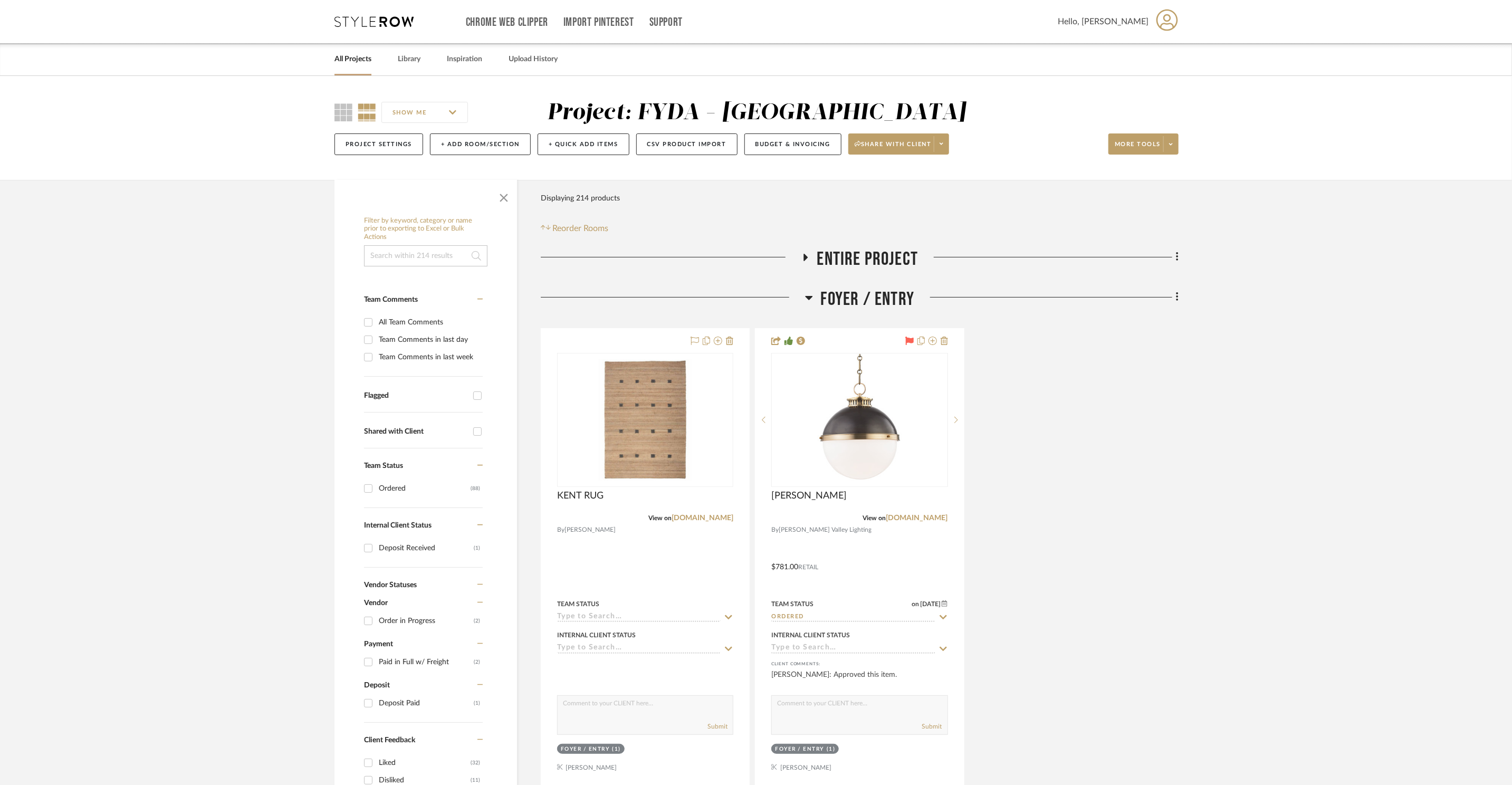
click at [869, 293] on span "Foyer / Entry" at bounding box center [868, 299] width 94 height 23
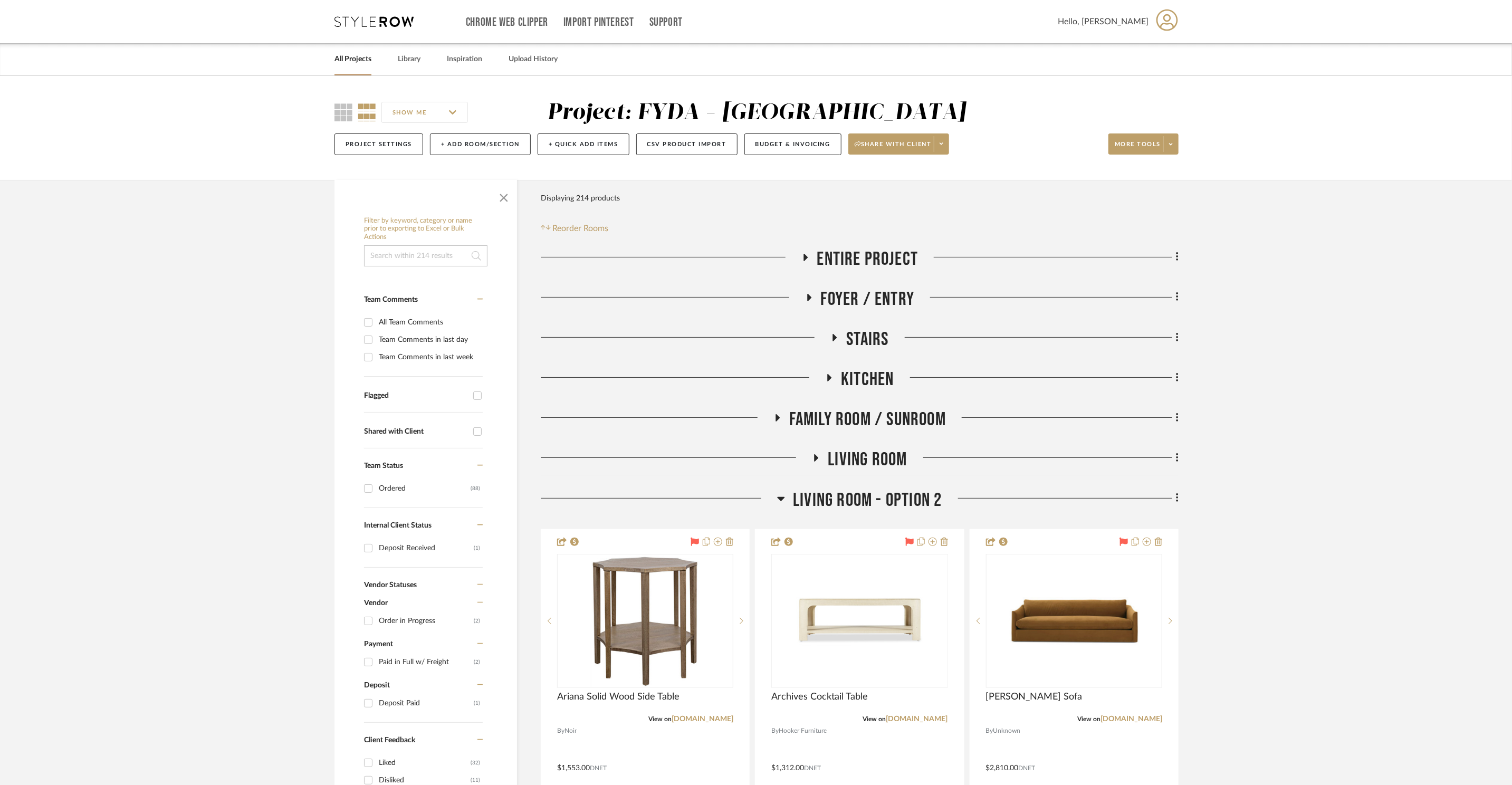
click at [840, 339] on icon at bounding box center [834, 338] width 13 height 8
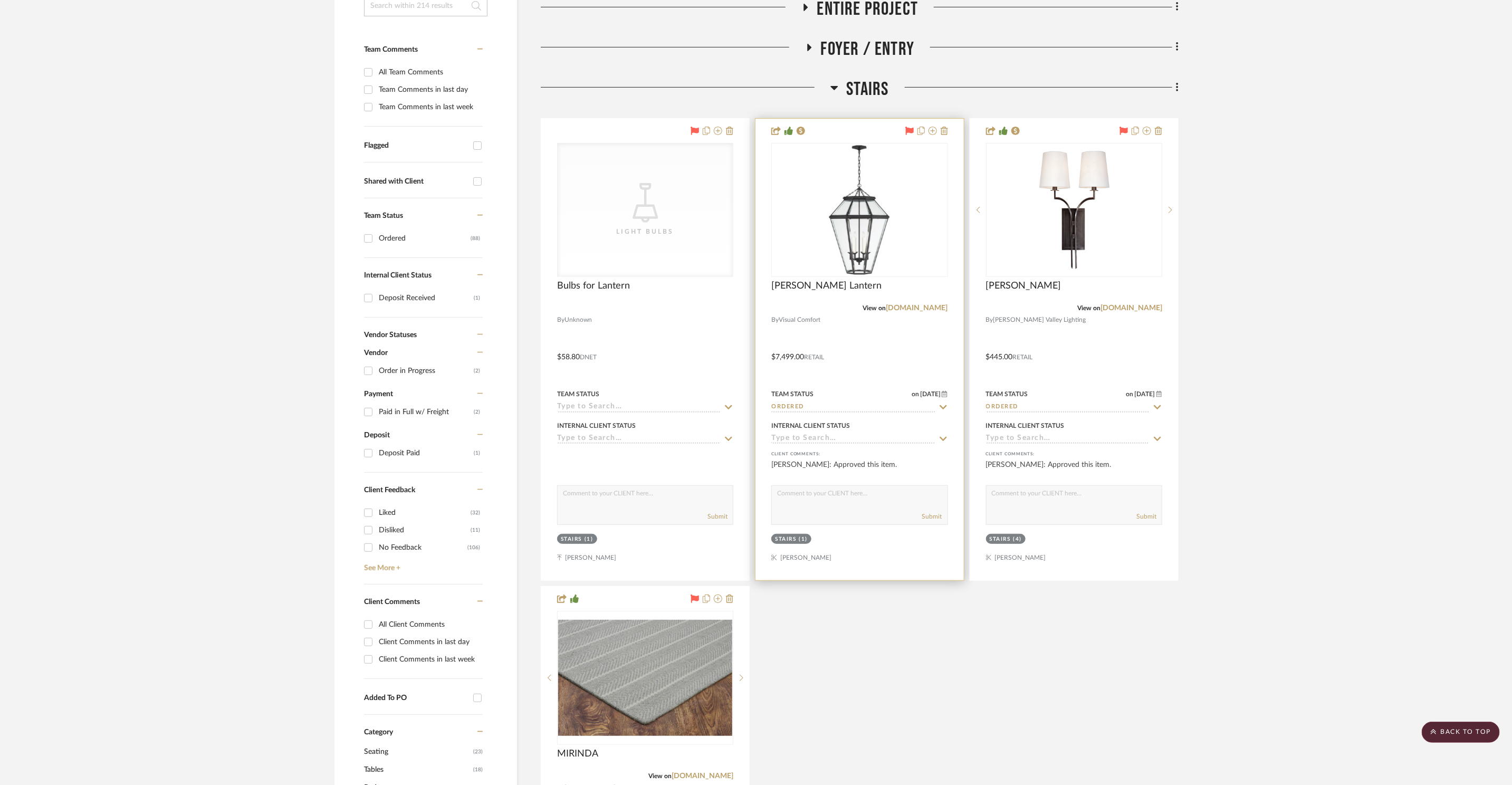
scroll to position [538, 0]
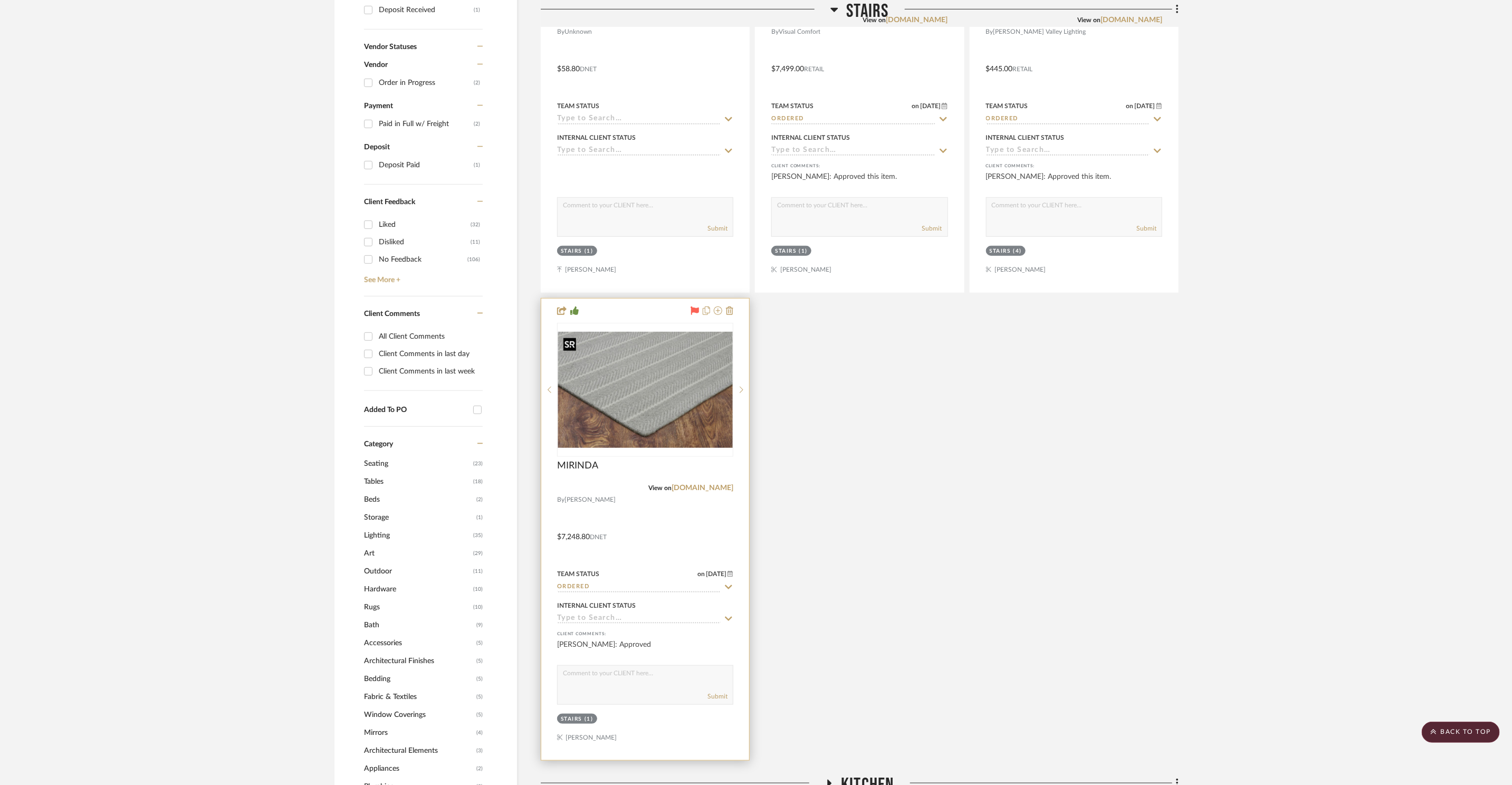
click at [655, 379] on img "0" at bounding box center [645, 389] width 174 height 116
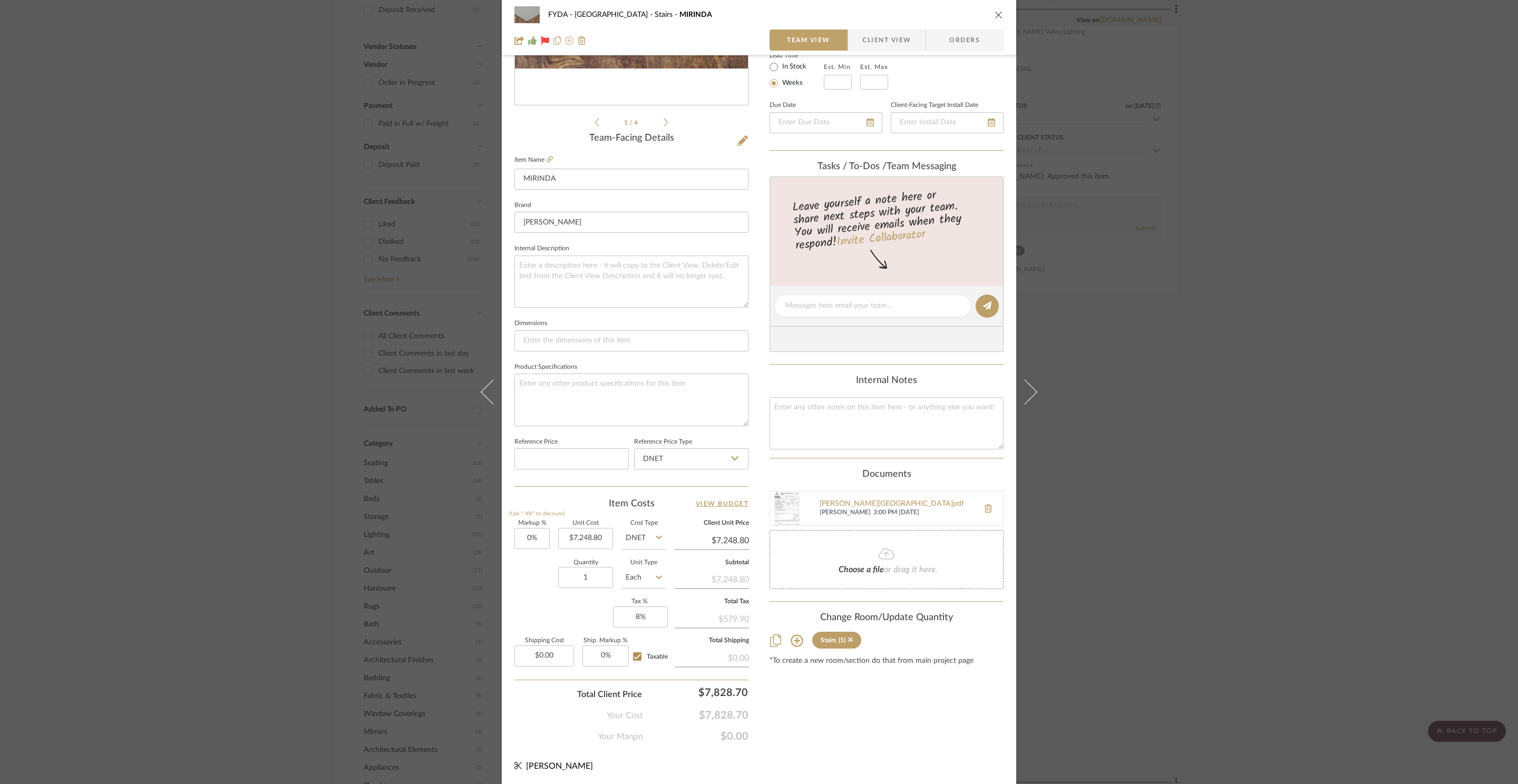
scroll to position [198, 0]
click at [997, 13] on icon "close" at bounding box center [999, 15] width 9 height 9
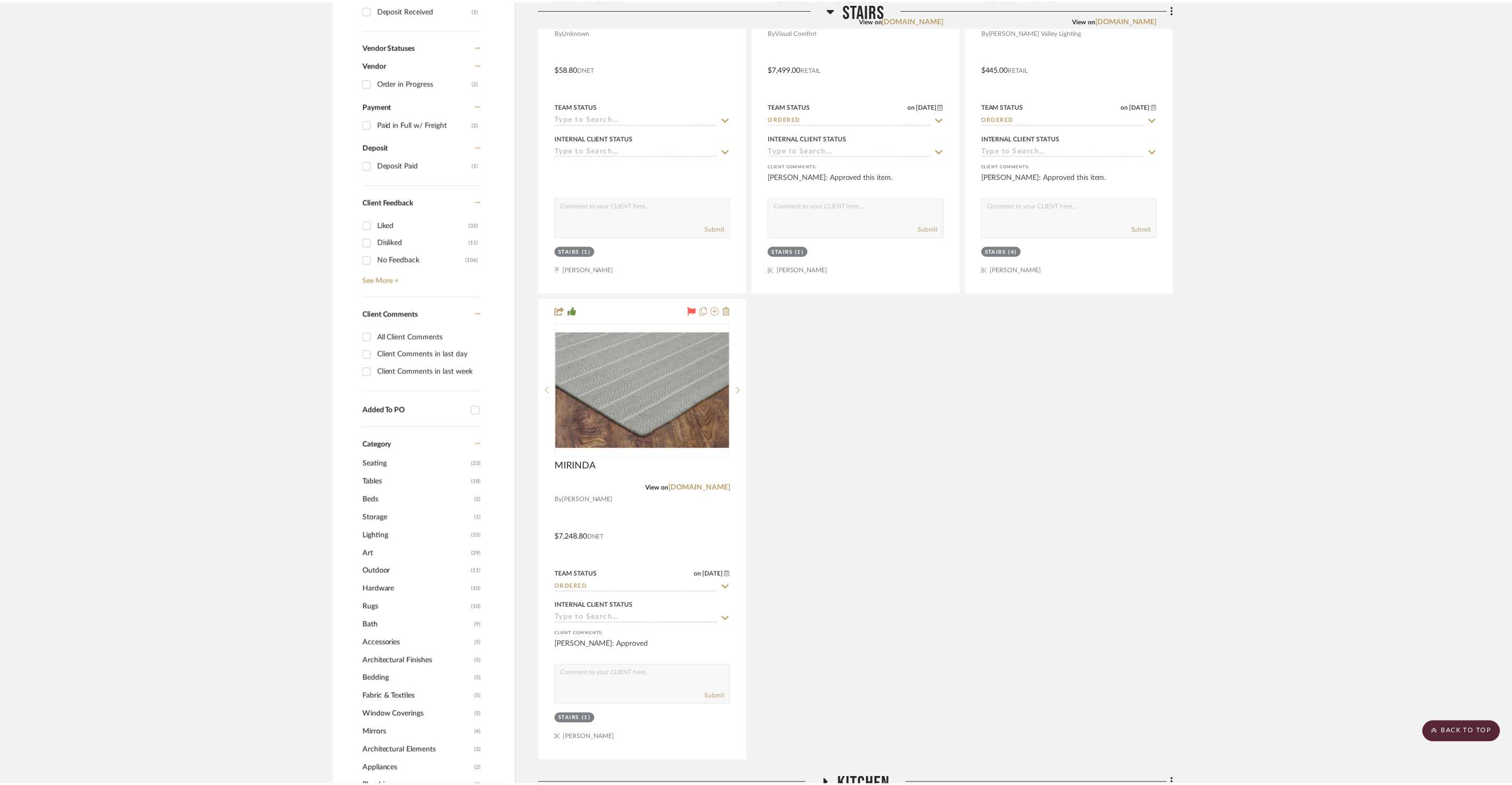
scroll to position [538, 0]
click at [833, 12] on icon at bounding box center [834, 9] width 8 height 13
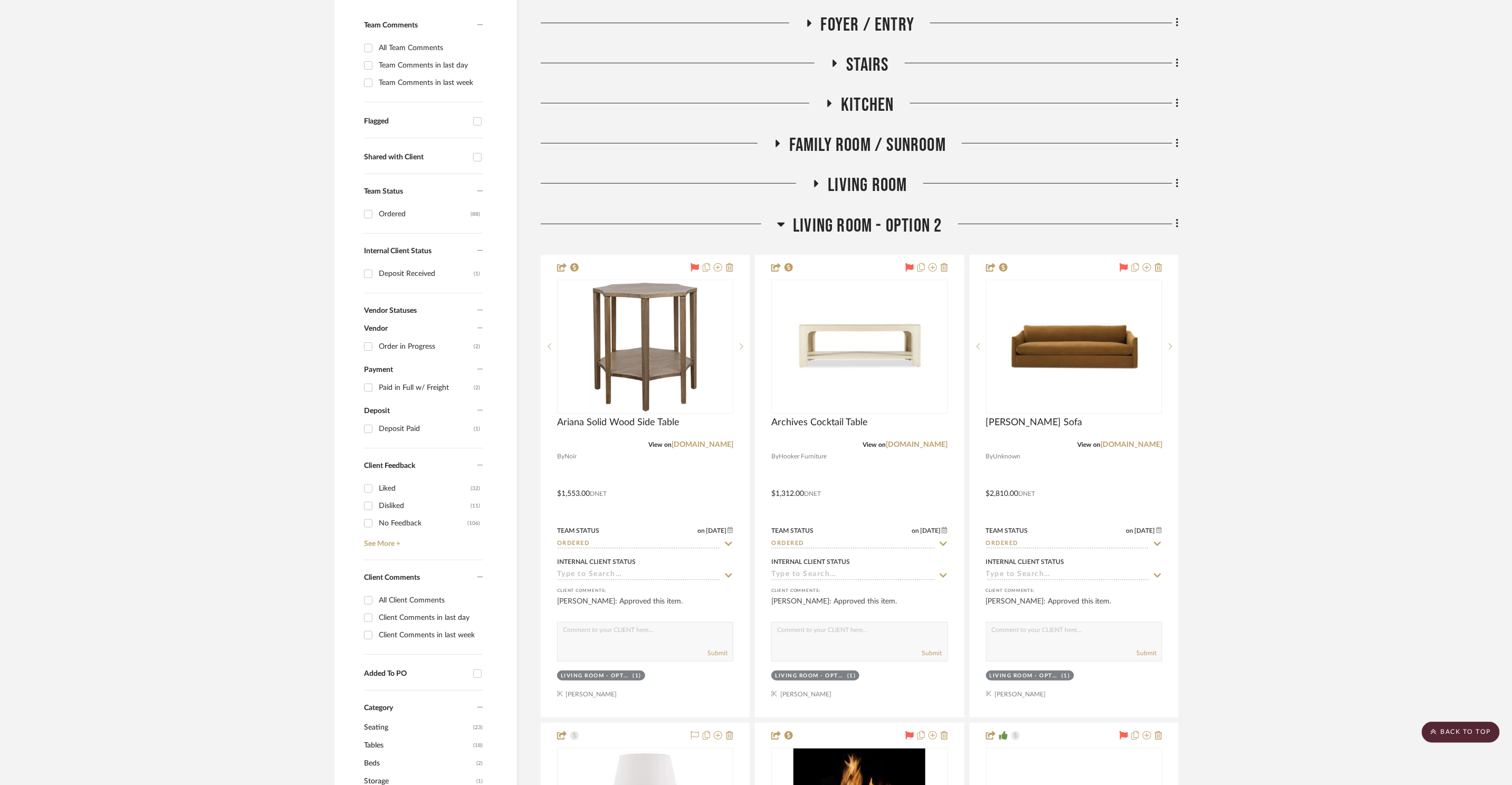
scroll to position [0, 0]
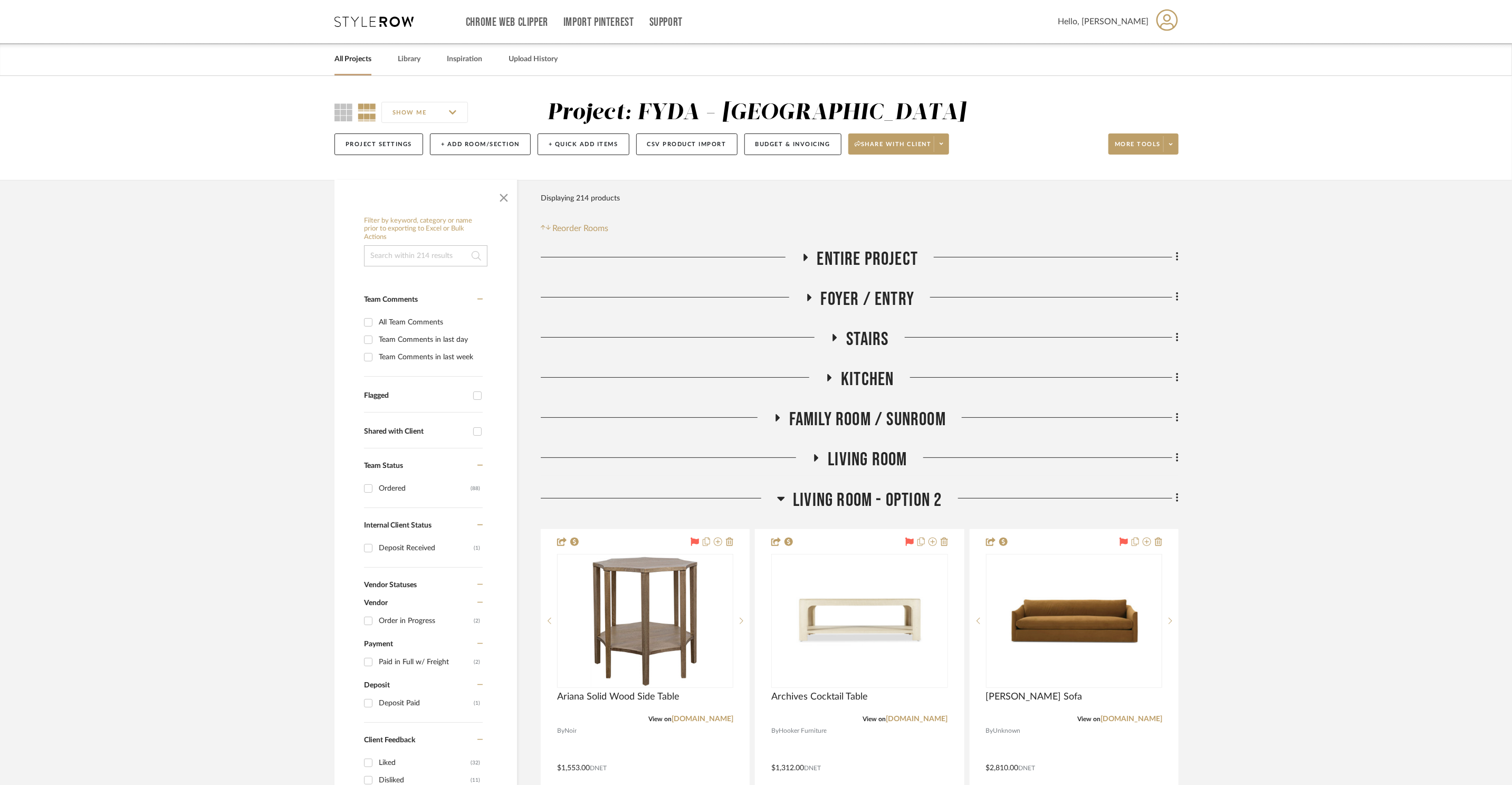
click at [866, 371] on span "Kitchen" at bounding box center [867, 379] width 53 height 23
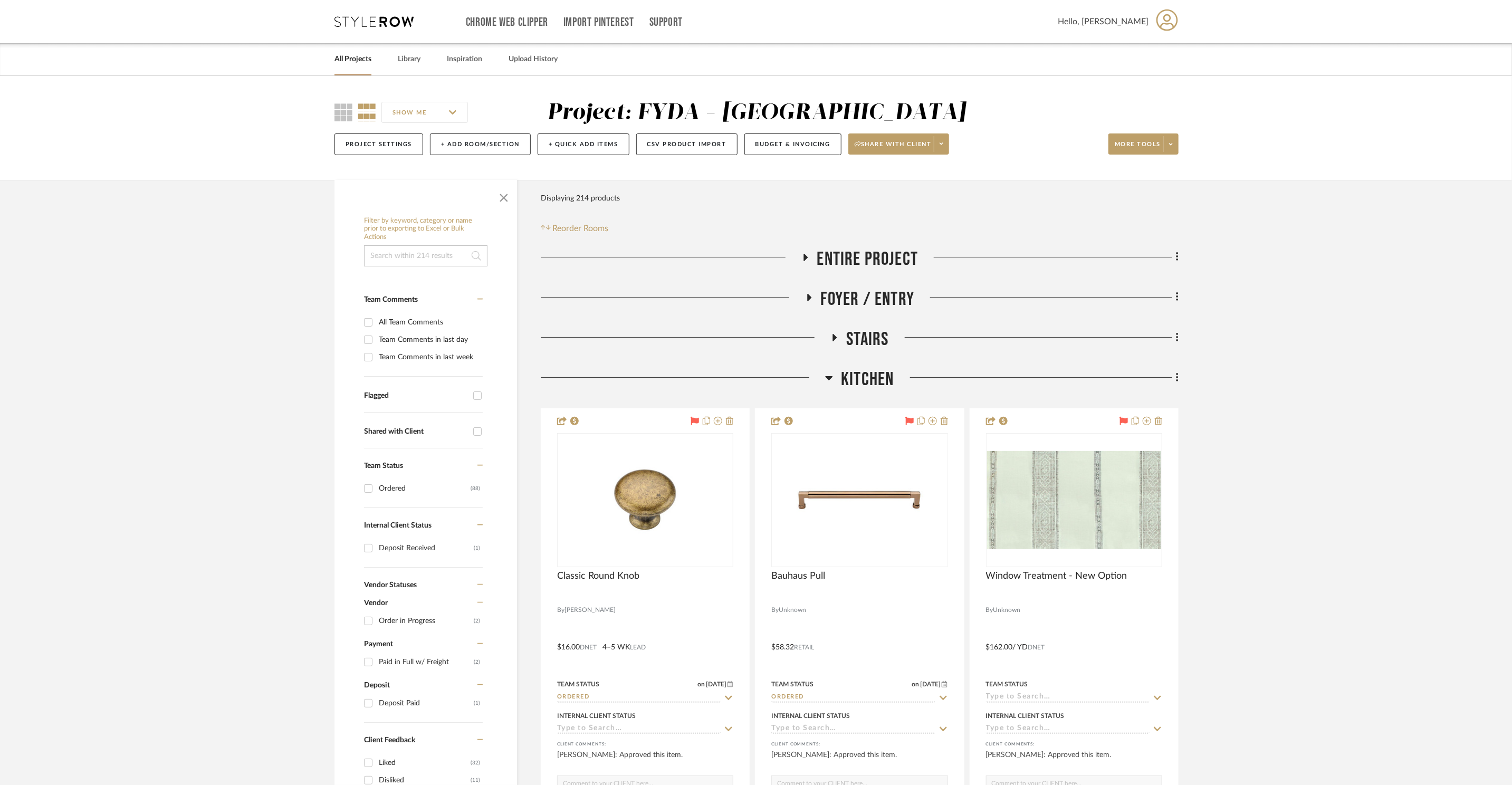
click at [866, 376] on span "Kitchen" at bounding box center [867, 379] width 53 height 23
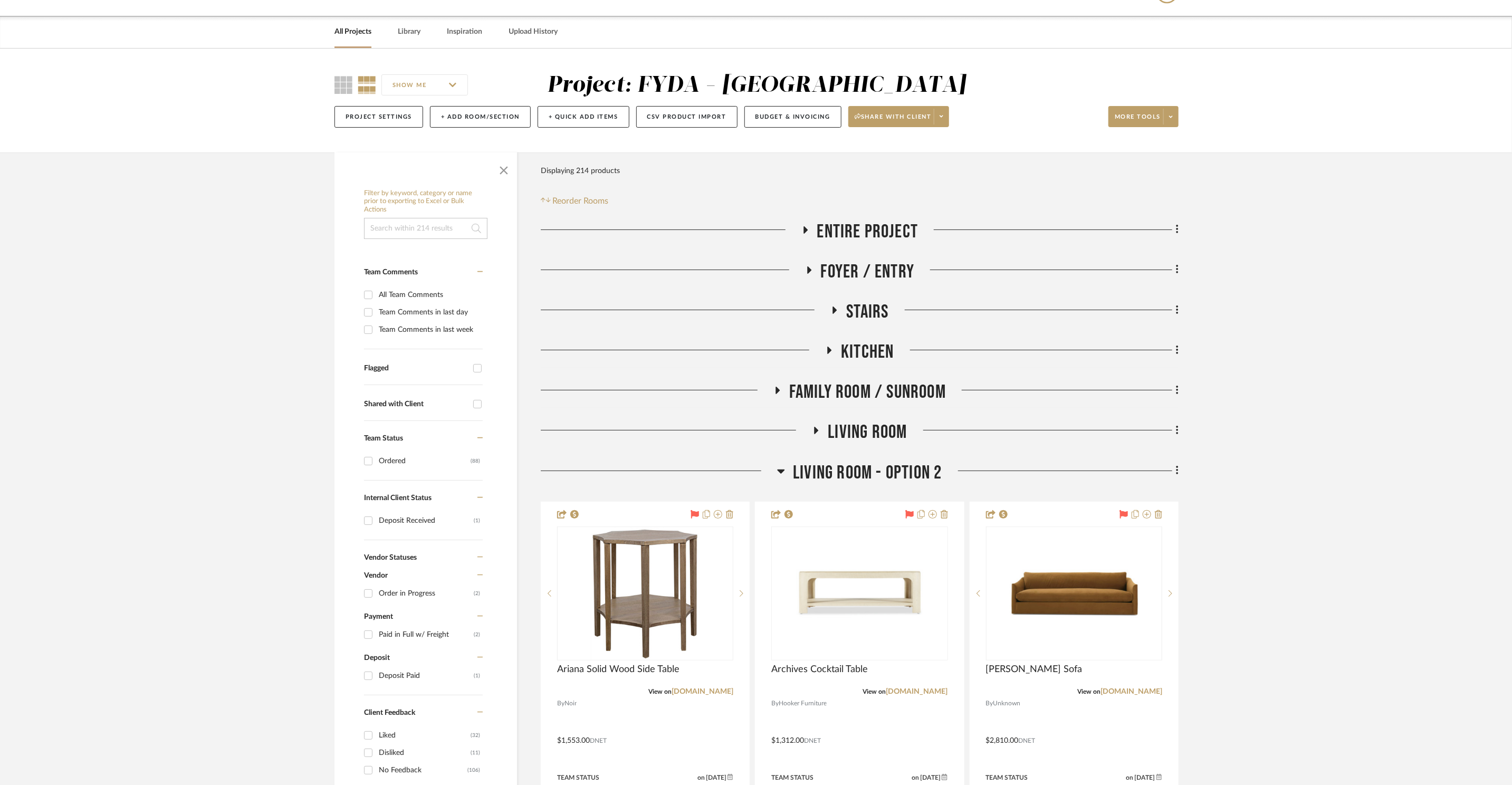
scroll to position [228, 0]
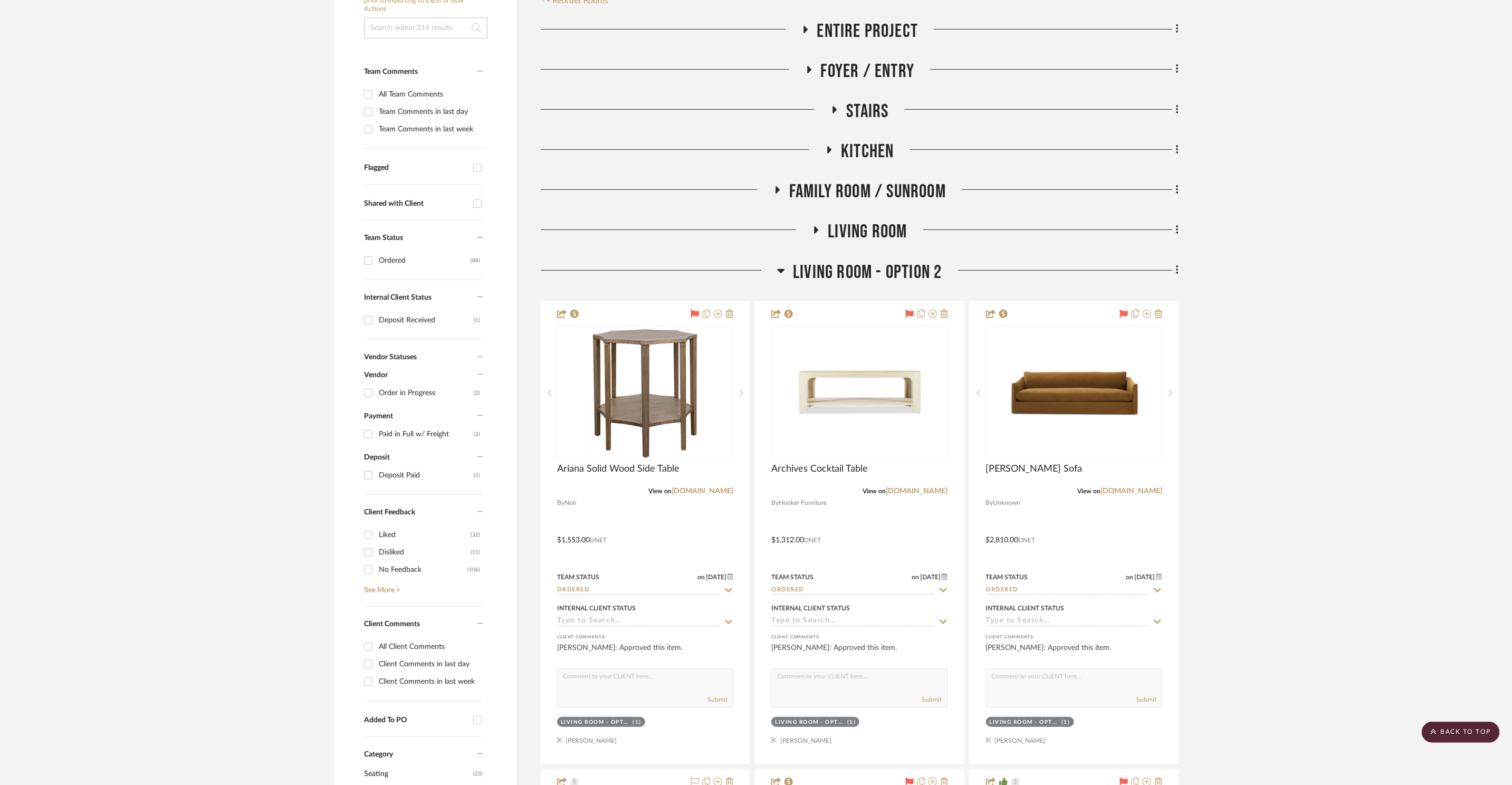
click at [872, 153] on span "Kitchen" at bounding box center [867, 152] width 53 height 23
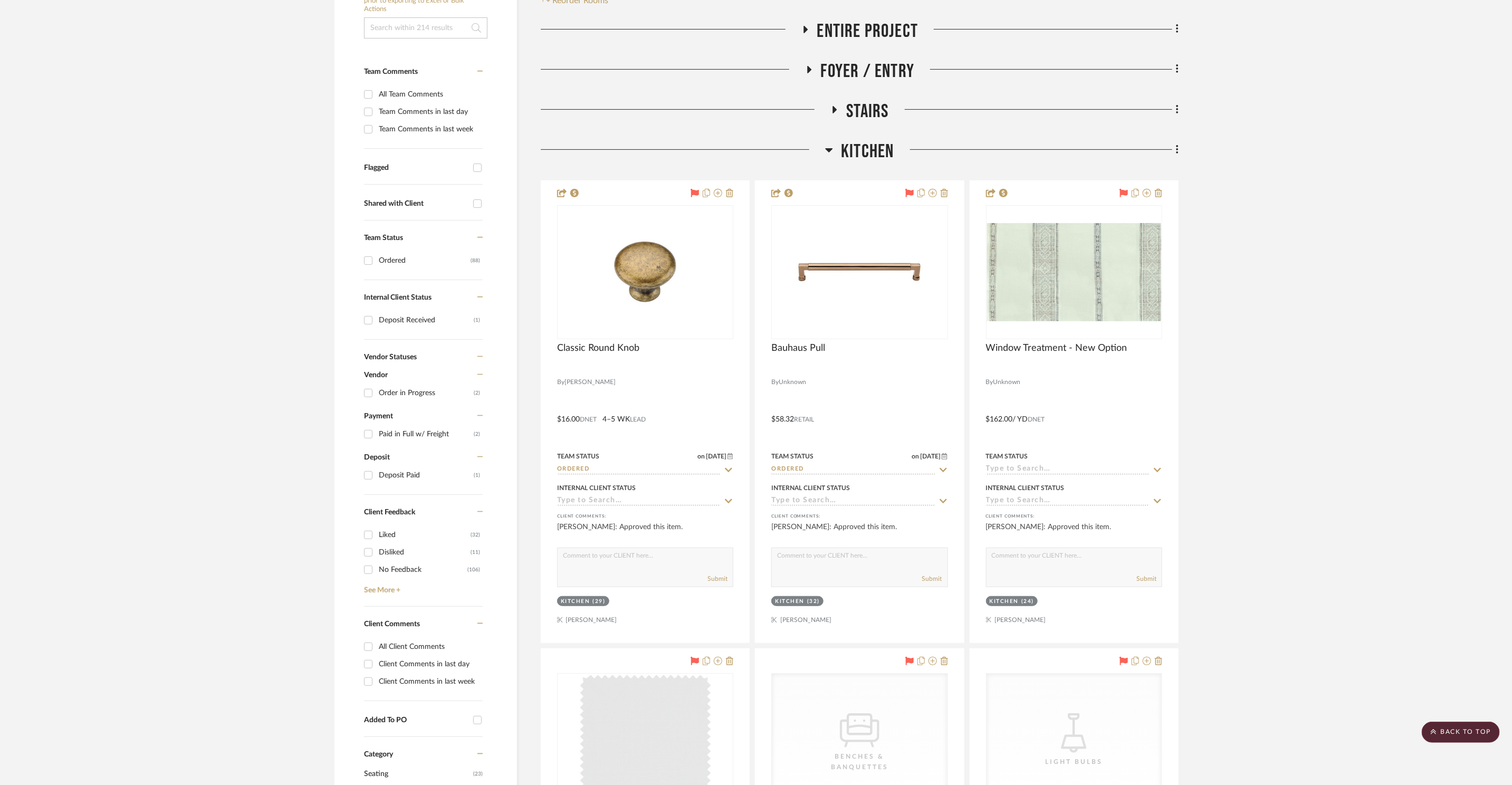
click at [872, 153] on span "Kitchen" at bounding box center [867, 152] width 53 height 23
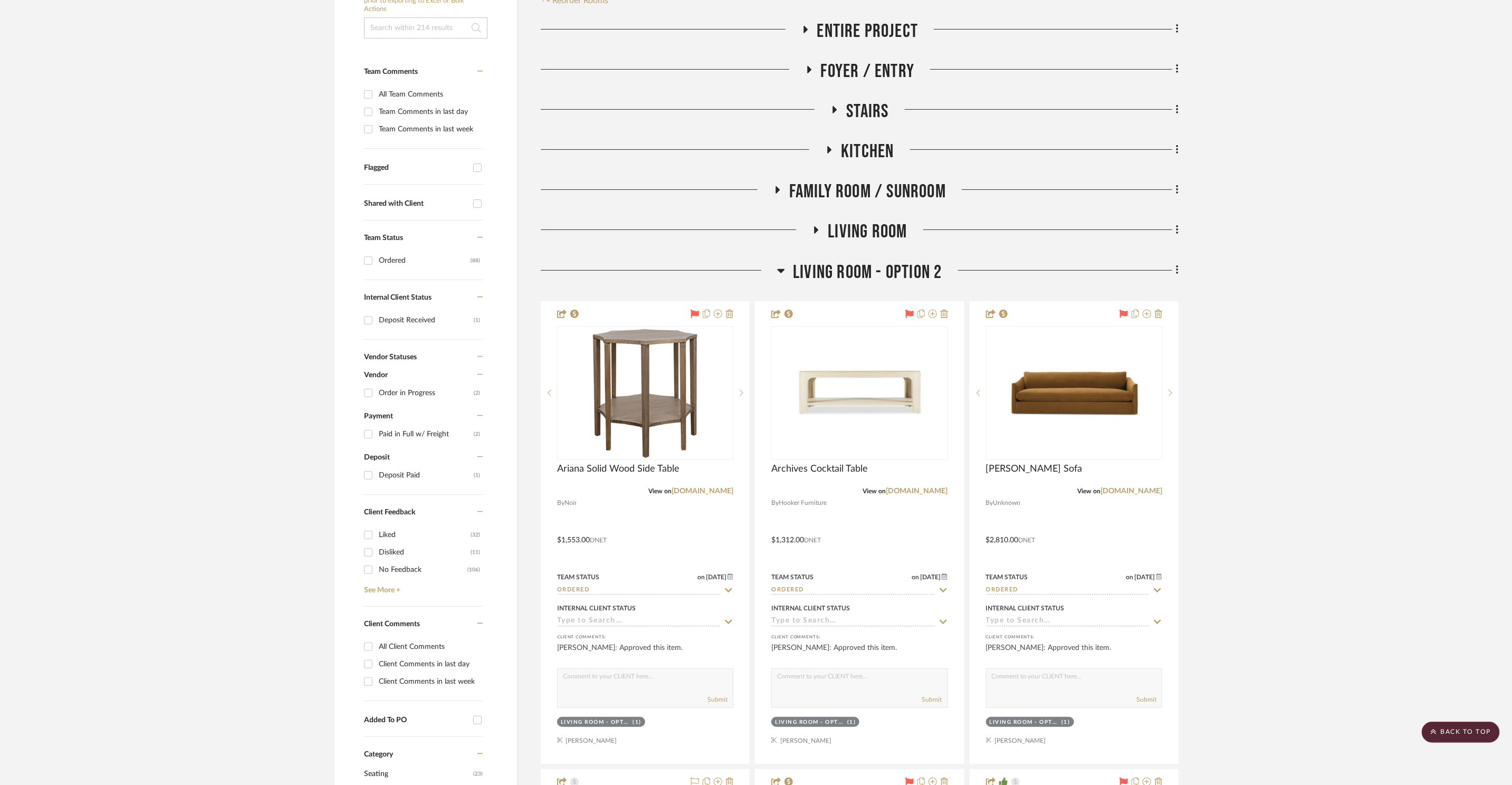
click at [884, 191] on span "Family Room / Sunroom" at bounding box center [867, 192] width 157 height 23
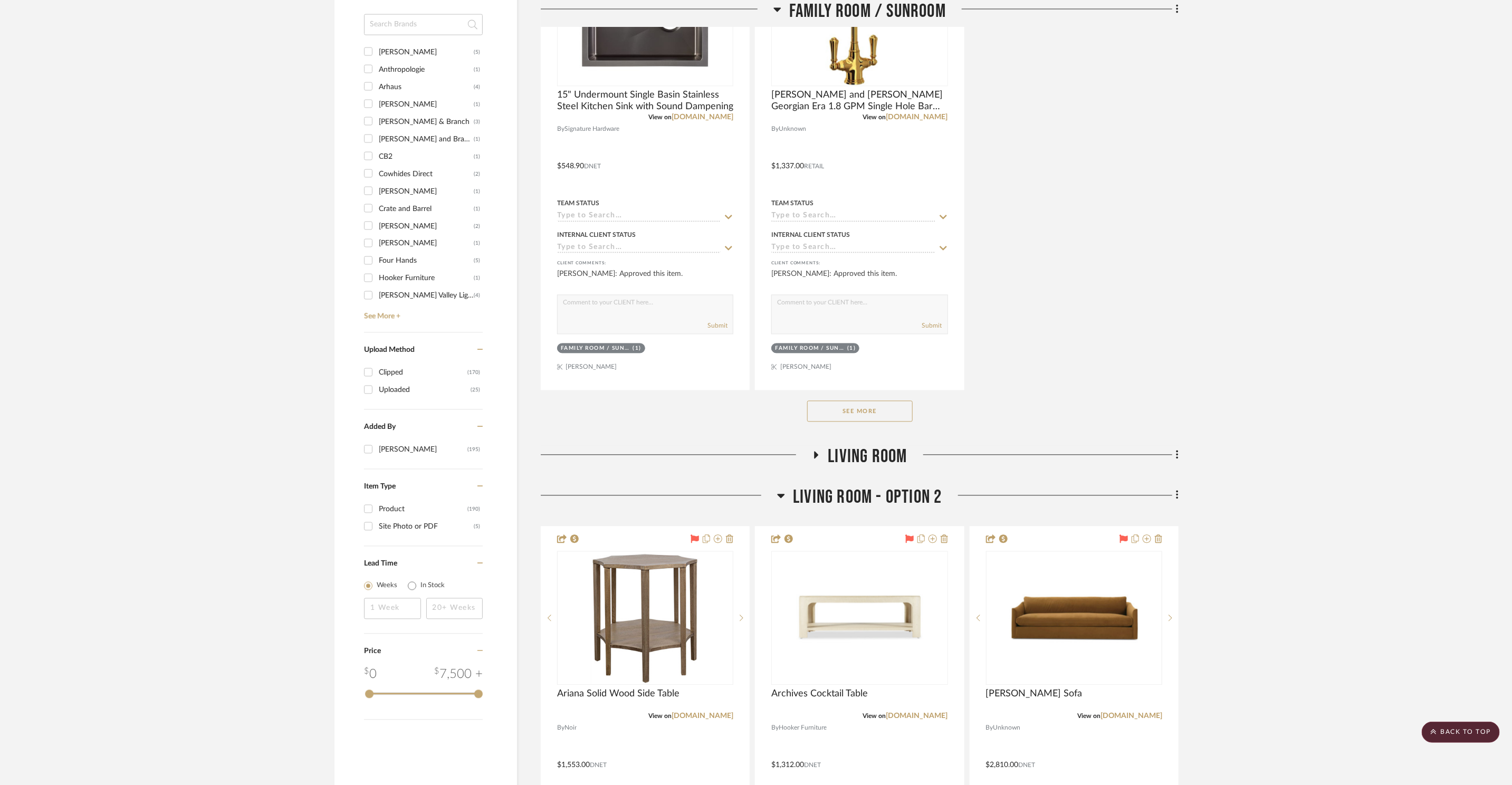
scroll to position [1570, 0]
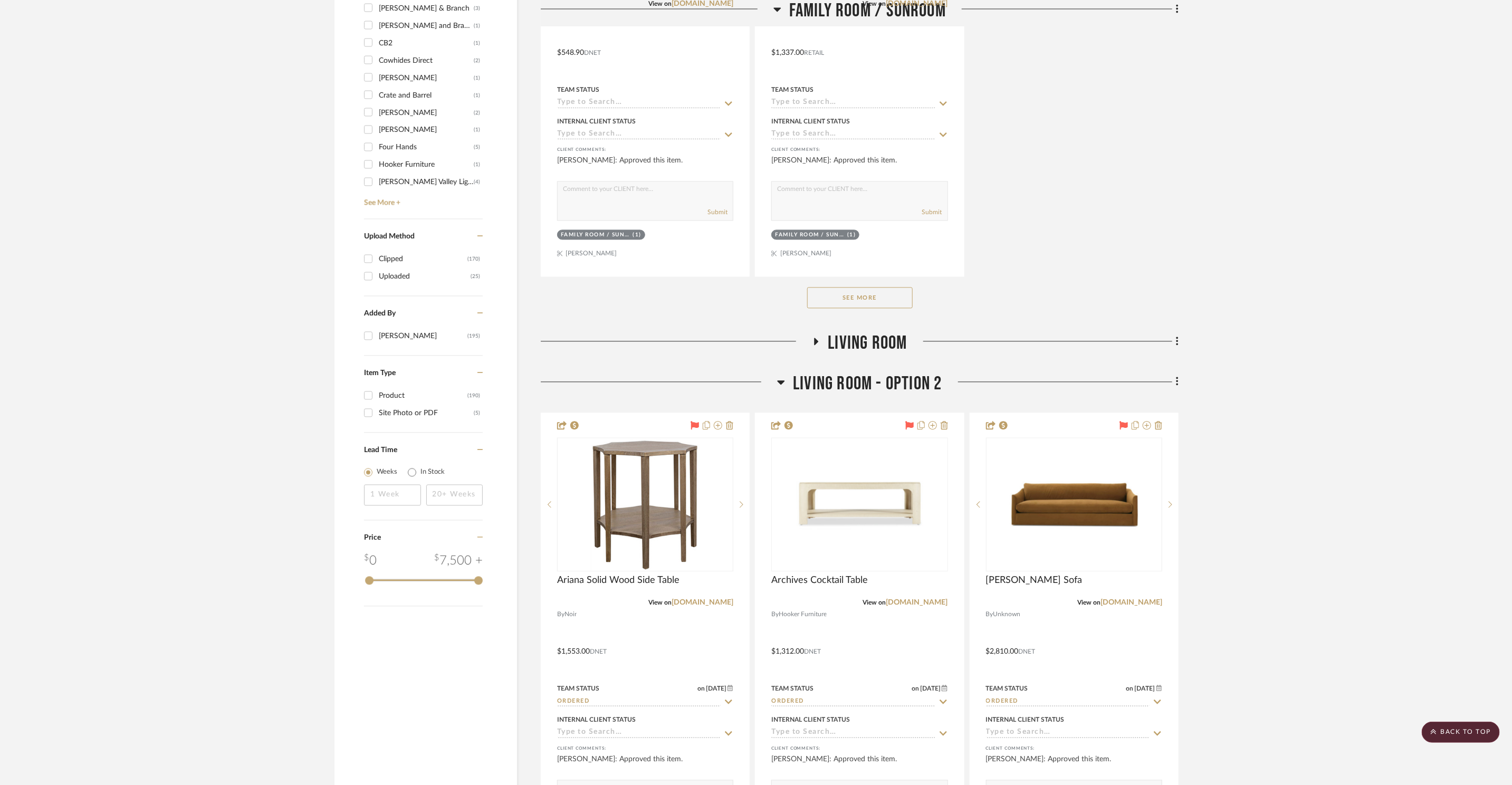
click at [890, 297] on button "See More" at bounding box center [859, 298] width 105 height 21
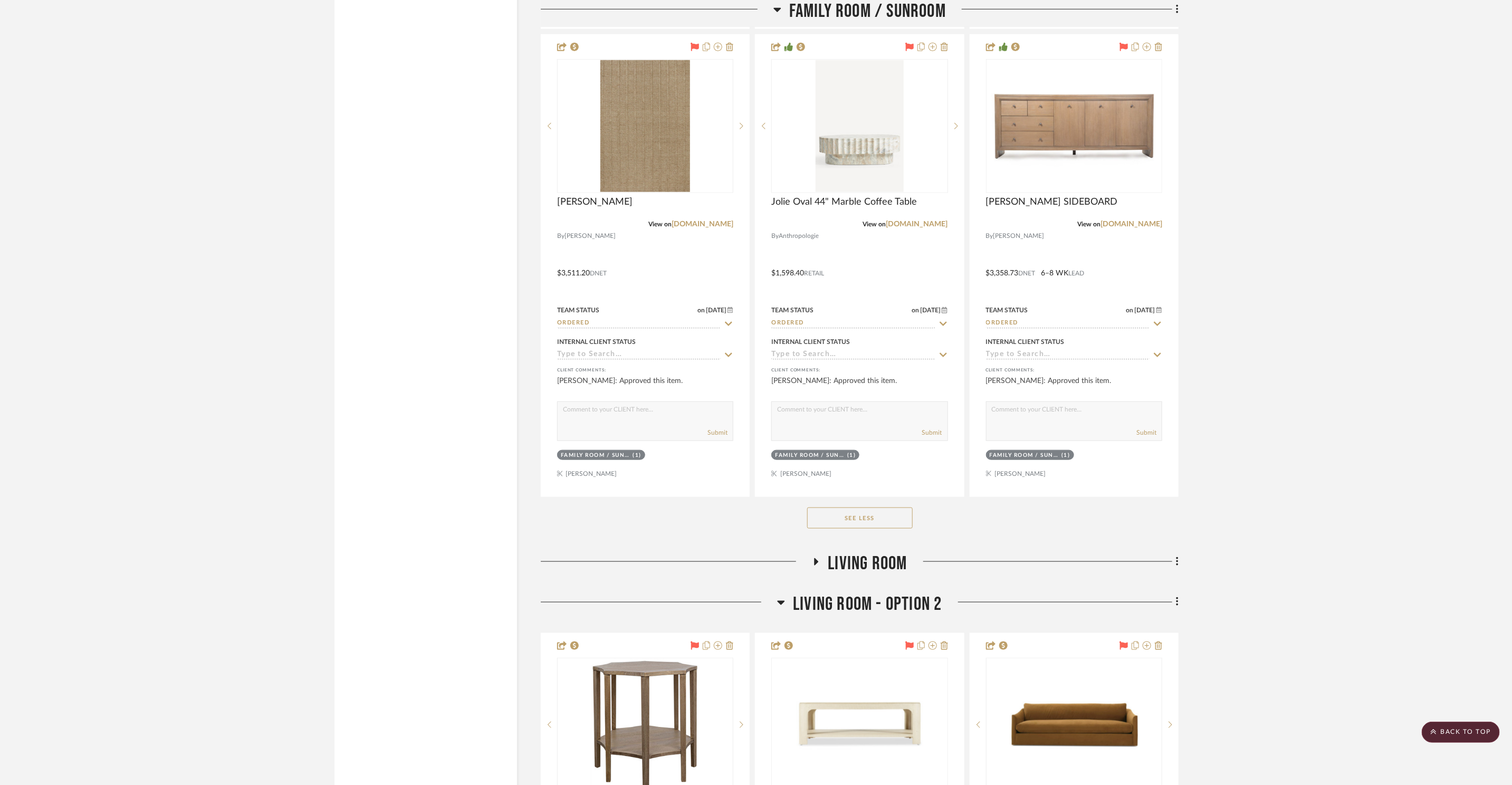
scroll to position [3789, 0]
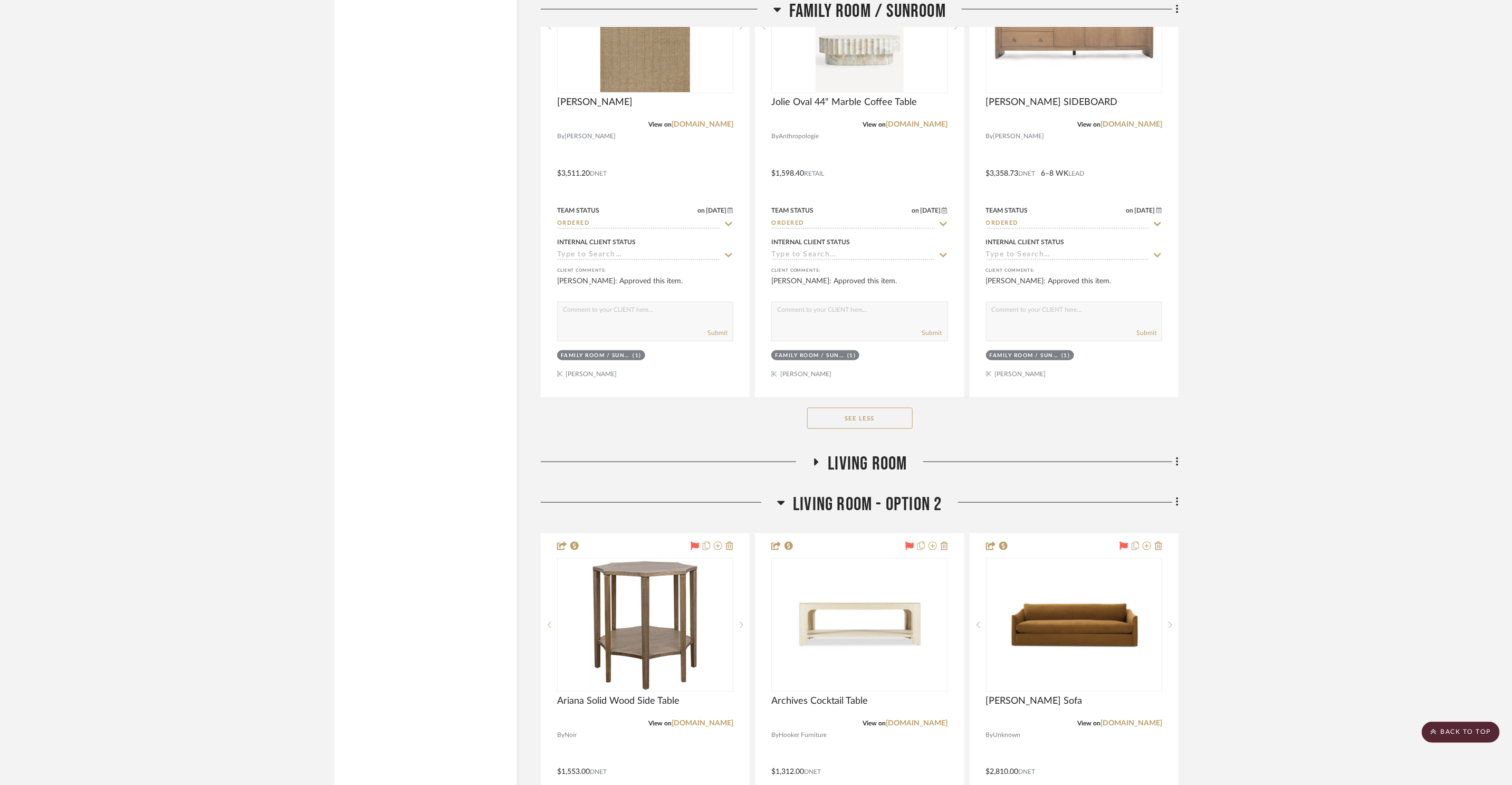
click at [871, 461] on span "Living Room" at bounding box center [867, 464] width 79 height 23
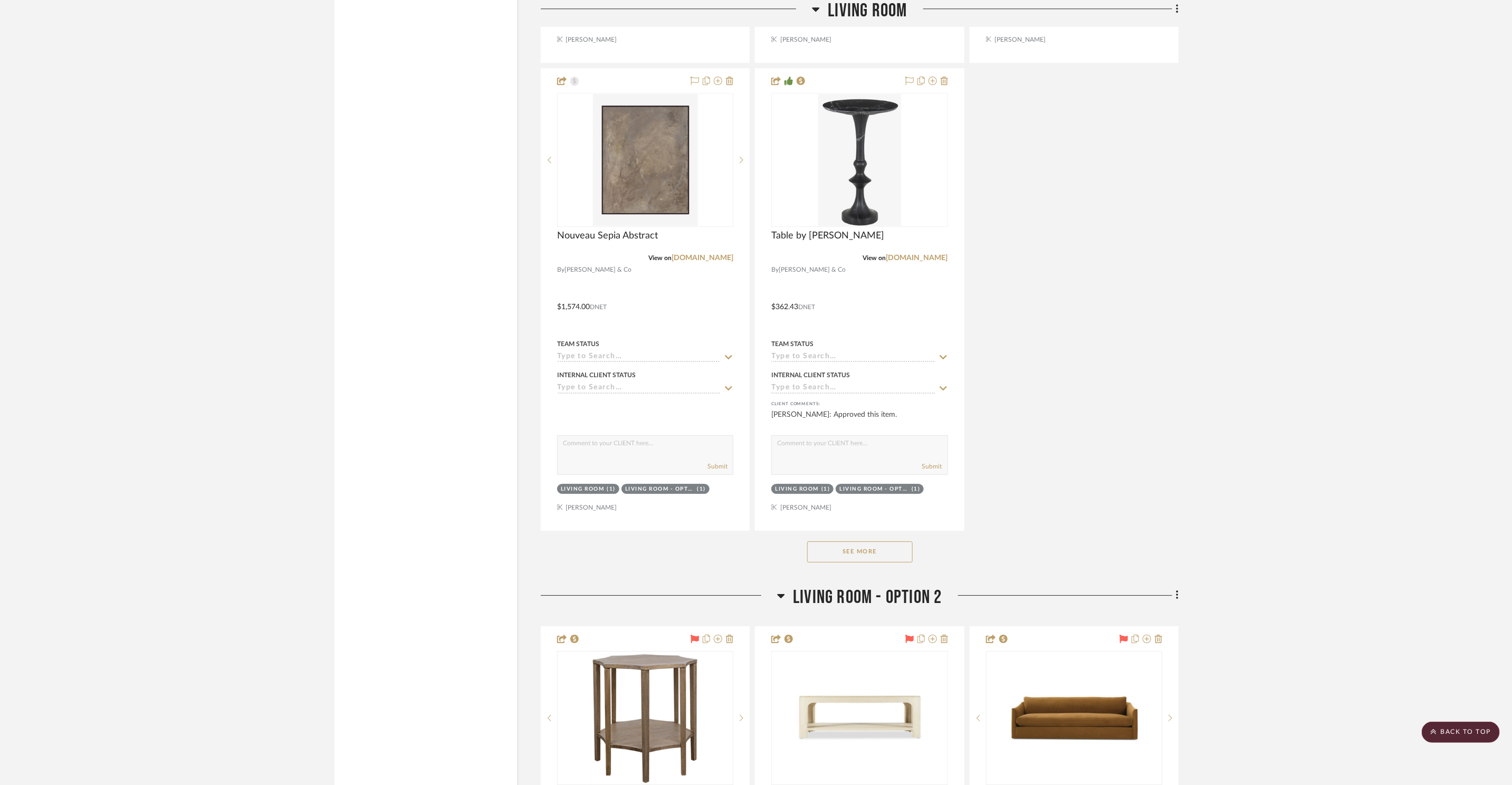
scroll to position [5076, 0]
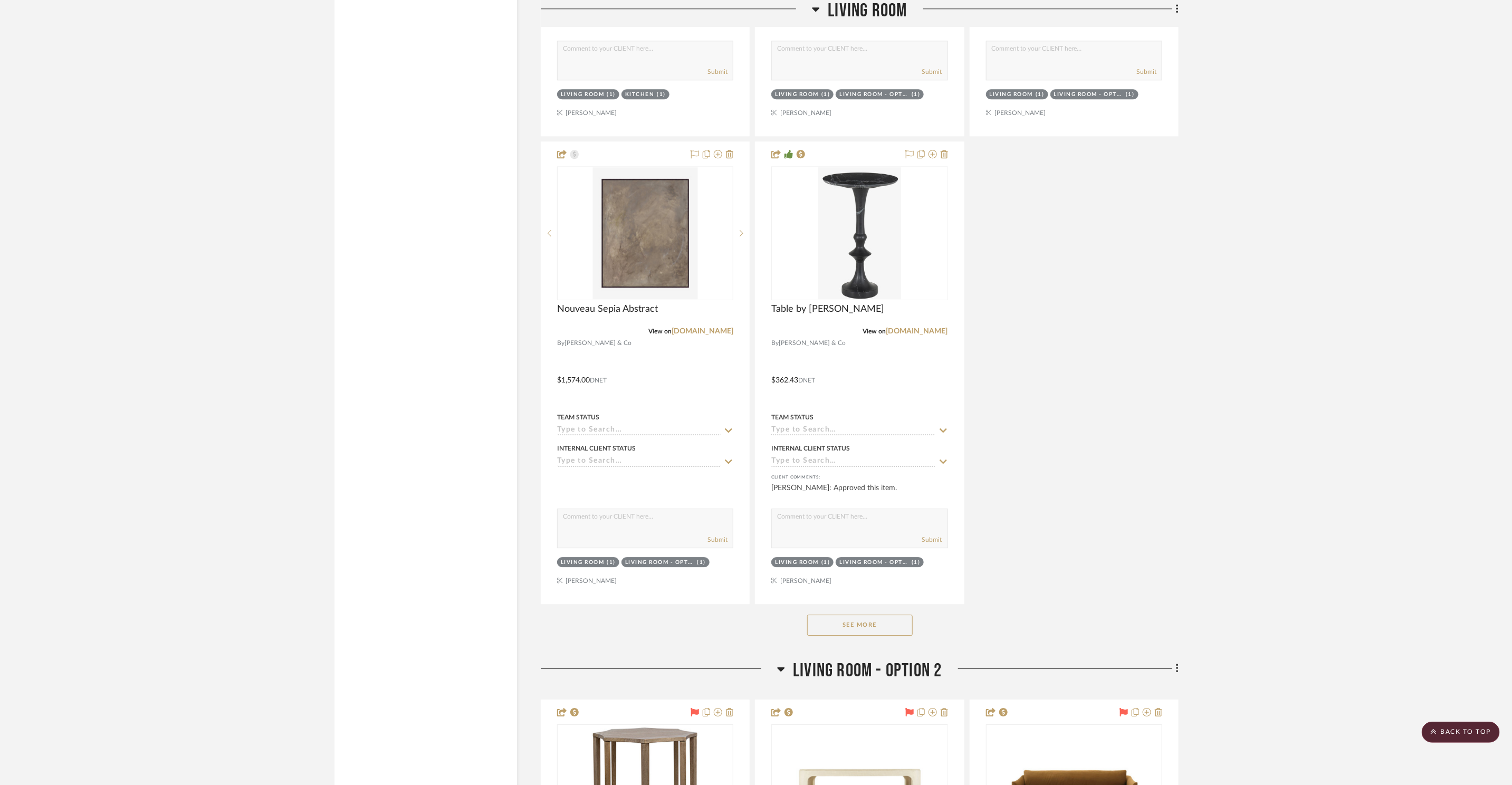
click at [896, 622] on button "See More" at bounding box center [859, 625] width 105 height 21
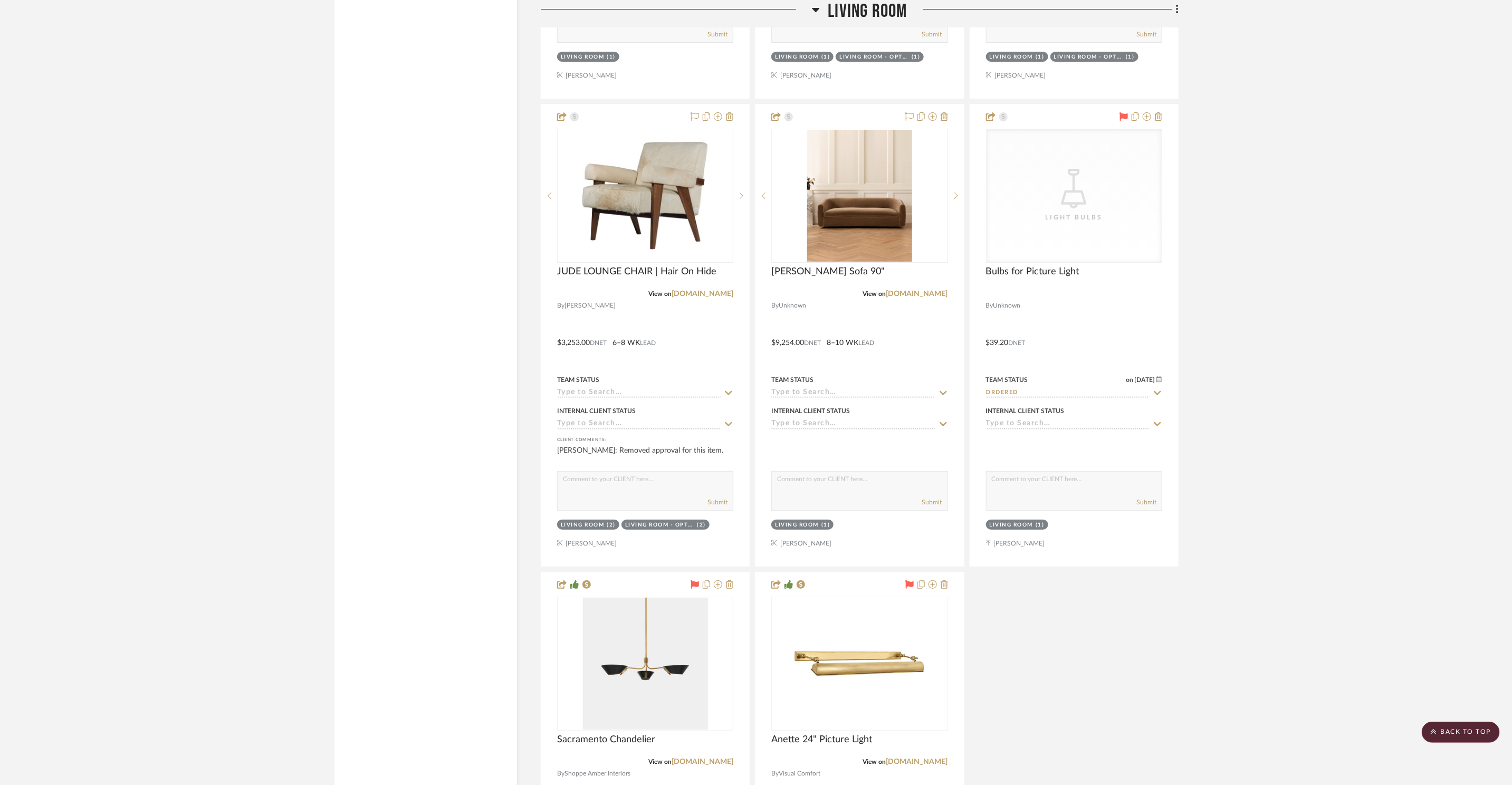
scroll to position [6226, 0]
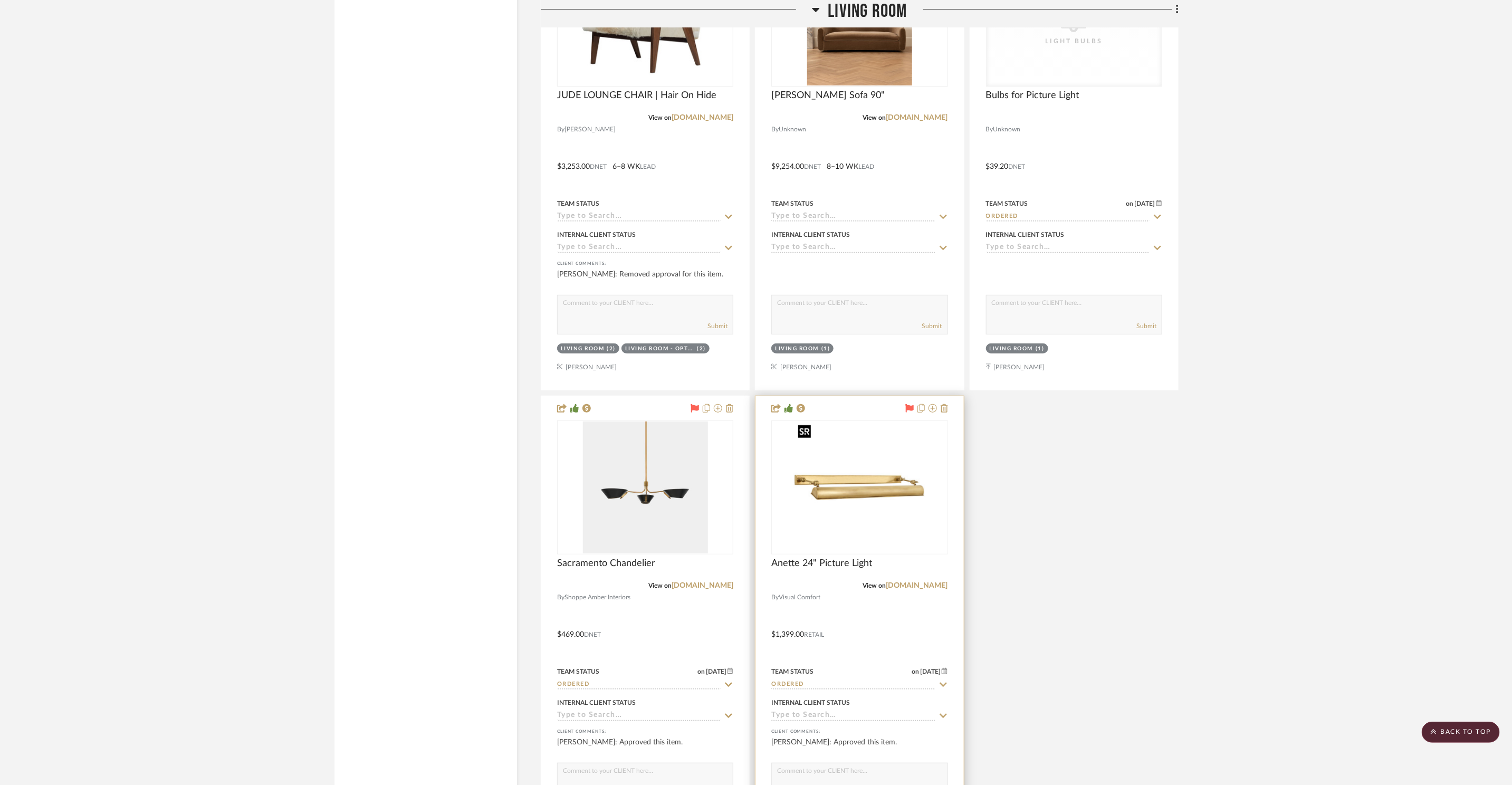
click at [887, 516] on img "0" at bounding box center [859, 487] width 132 height 132
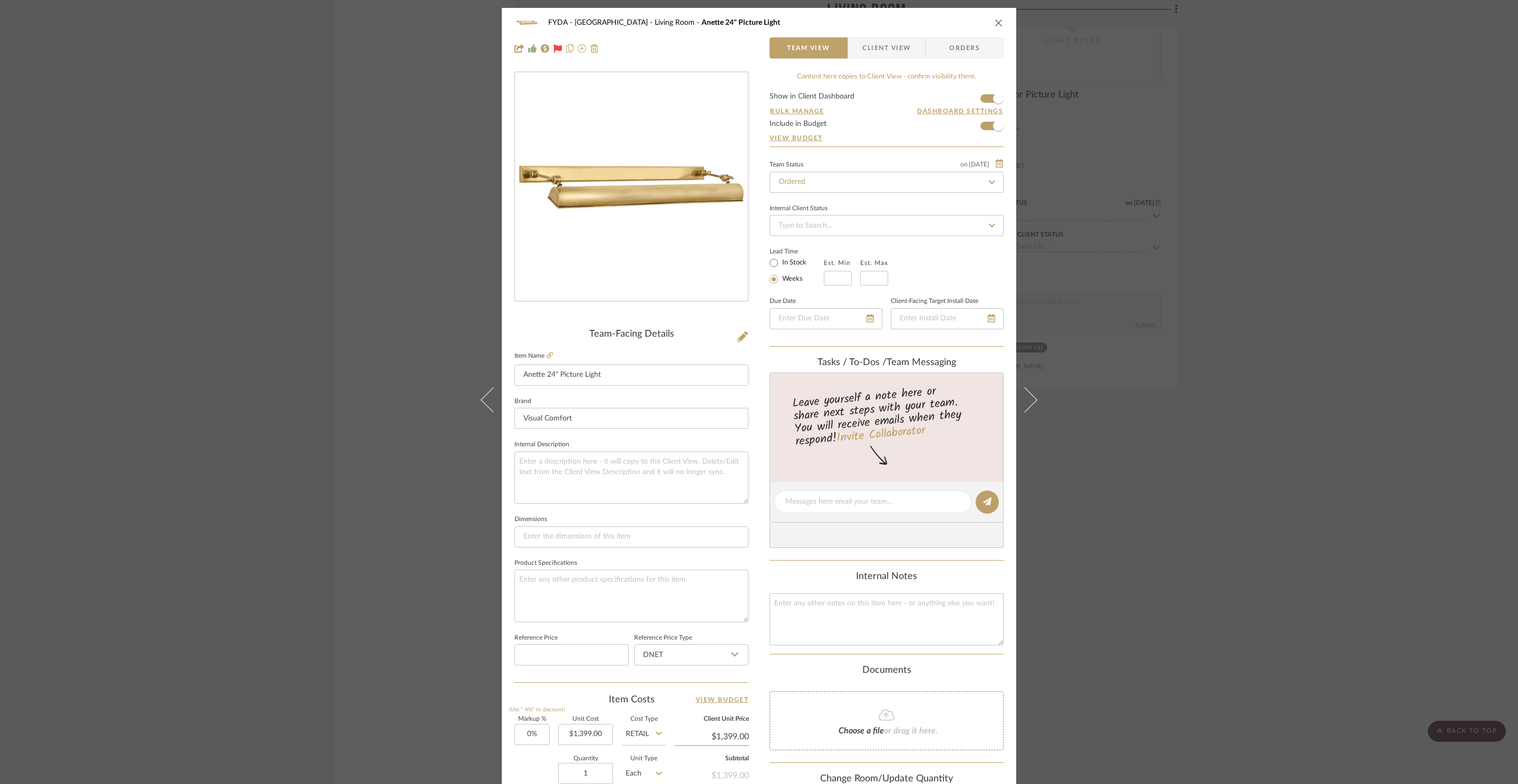
scroll to position [198, 0]
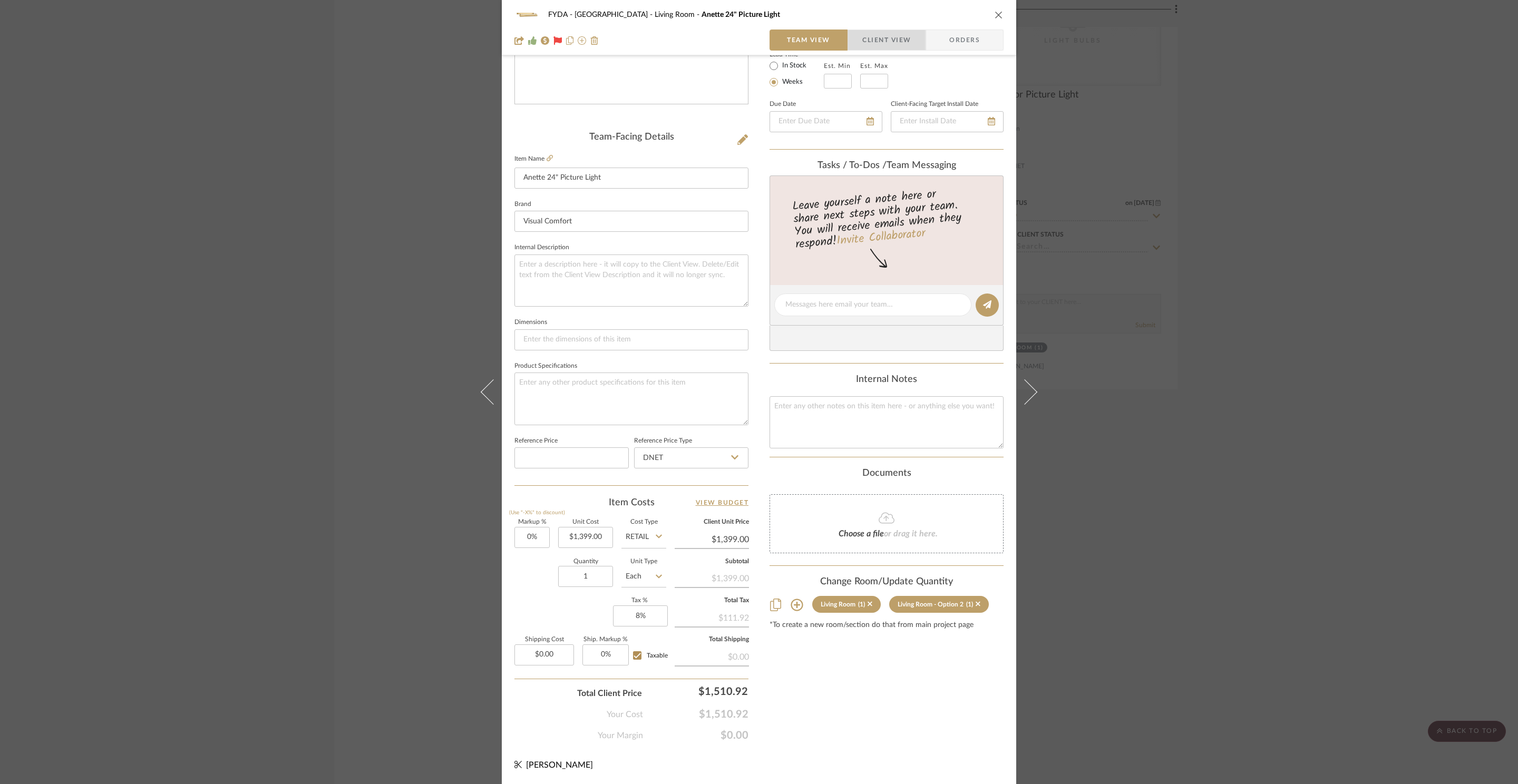
click at [910, 44] on span "Client View" at bounding box center [886, 40] width 77 height 21
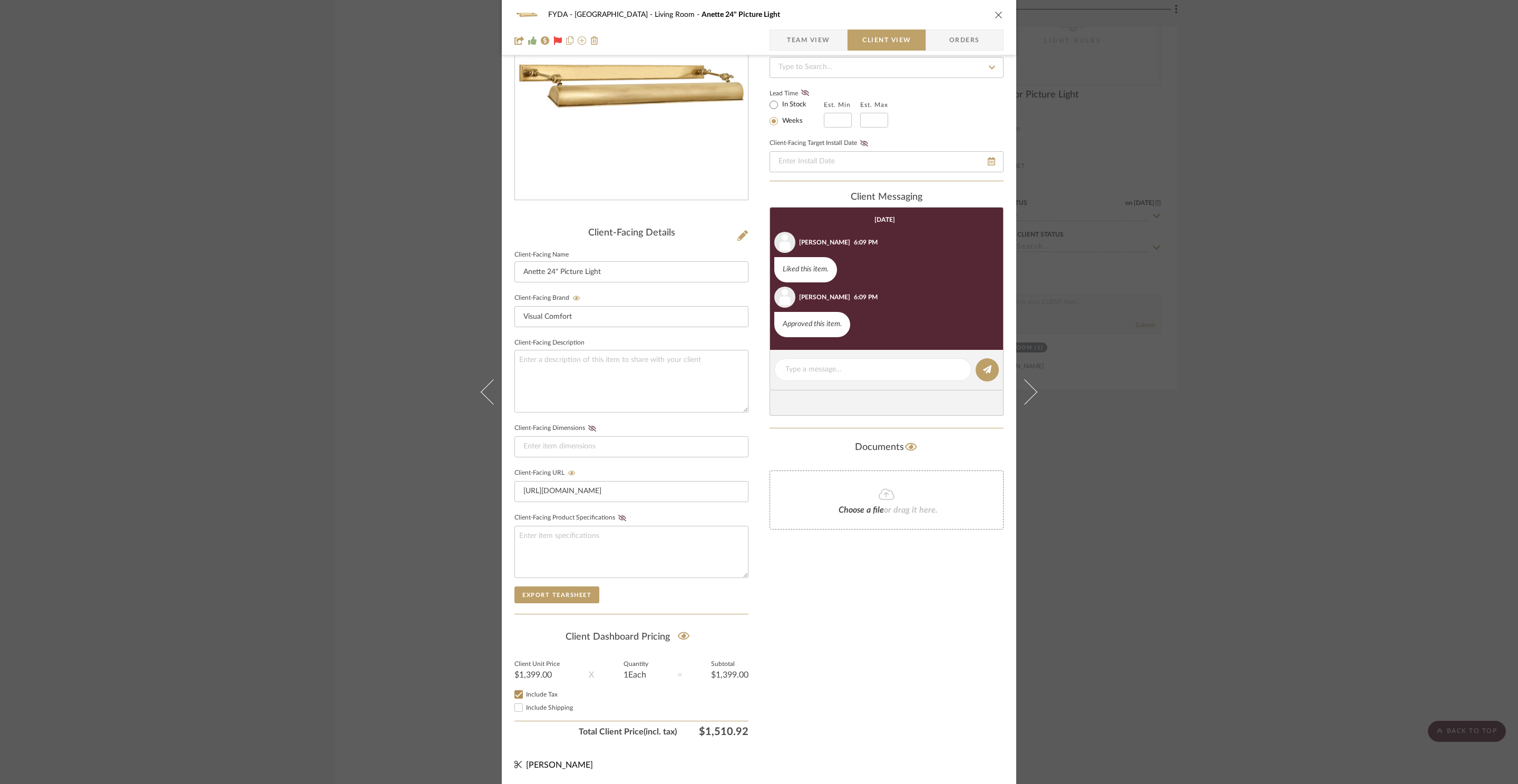
click at [986, 38] on span "Orders" at bounding box center [964, 40] width 54 height 21
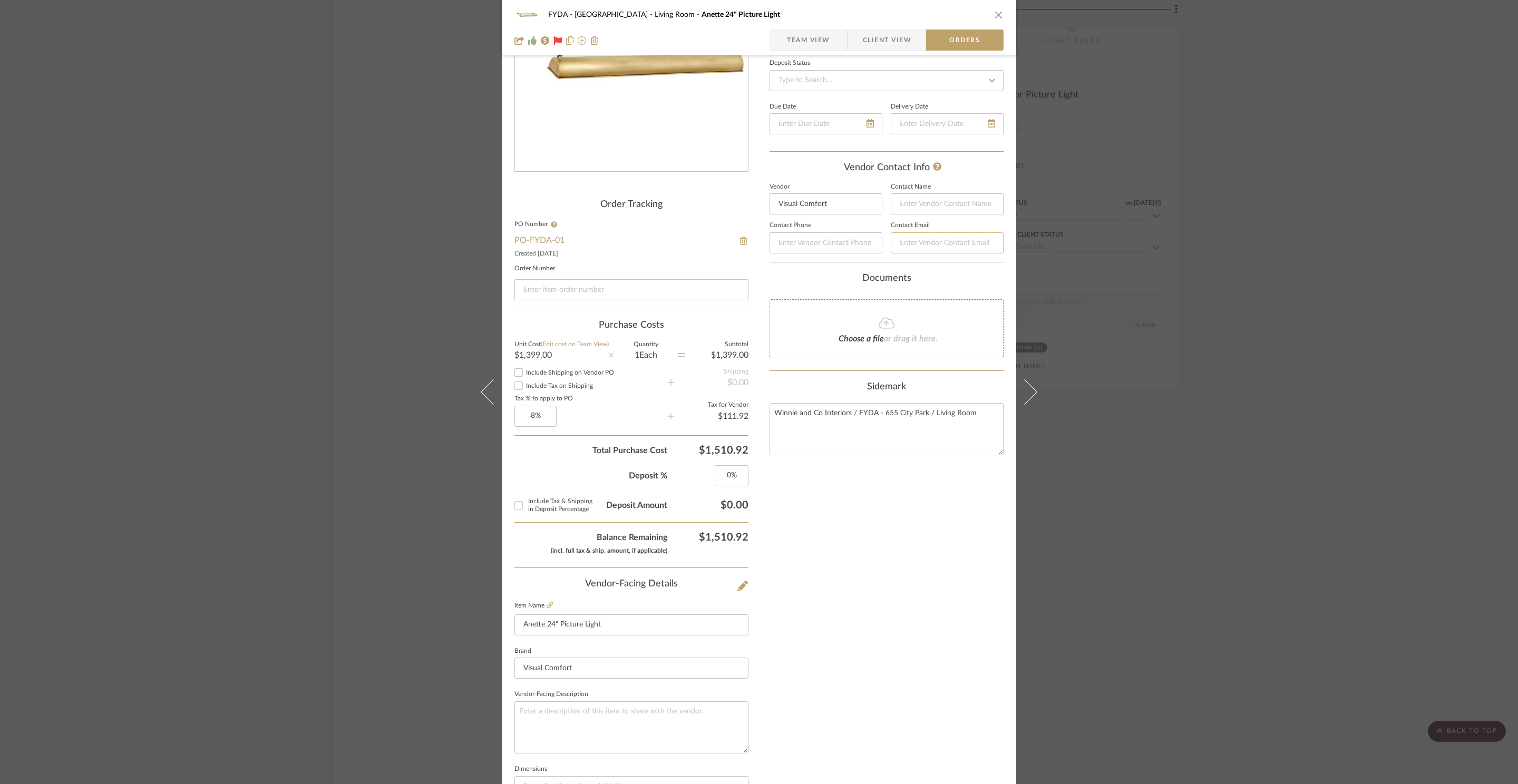
scroll to position [0, 0]
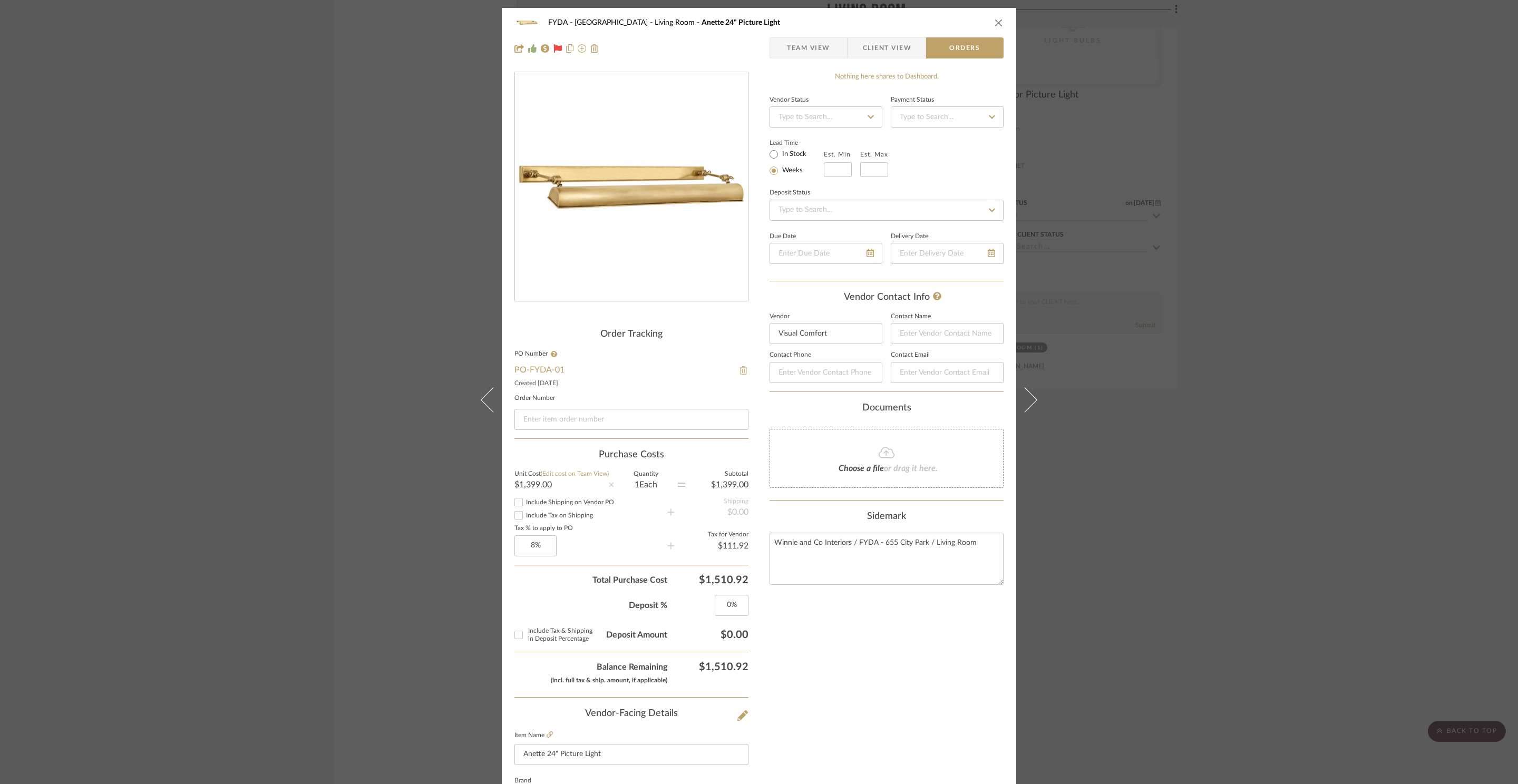
click at [741, 373] on img at bounding box center [743, 370] width 9 height 9
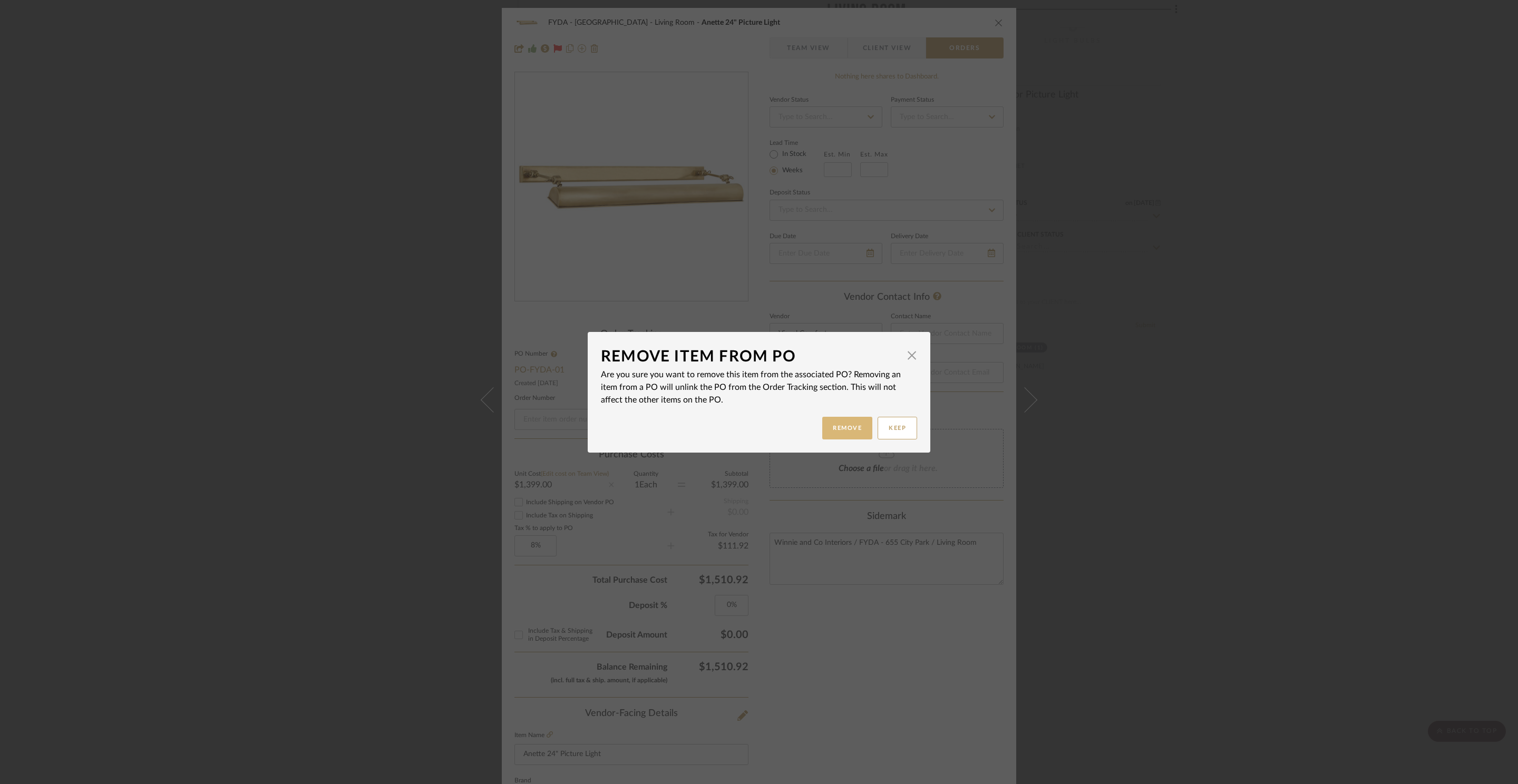
click at [830, 421] on button "Remove" at bounding box center [847, 428] width 50 height 22
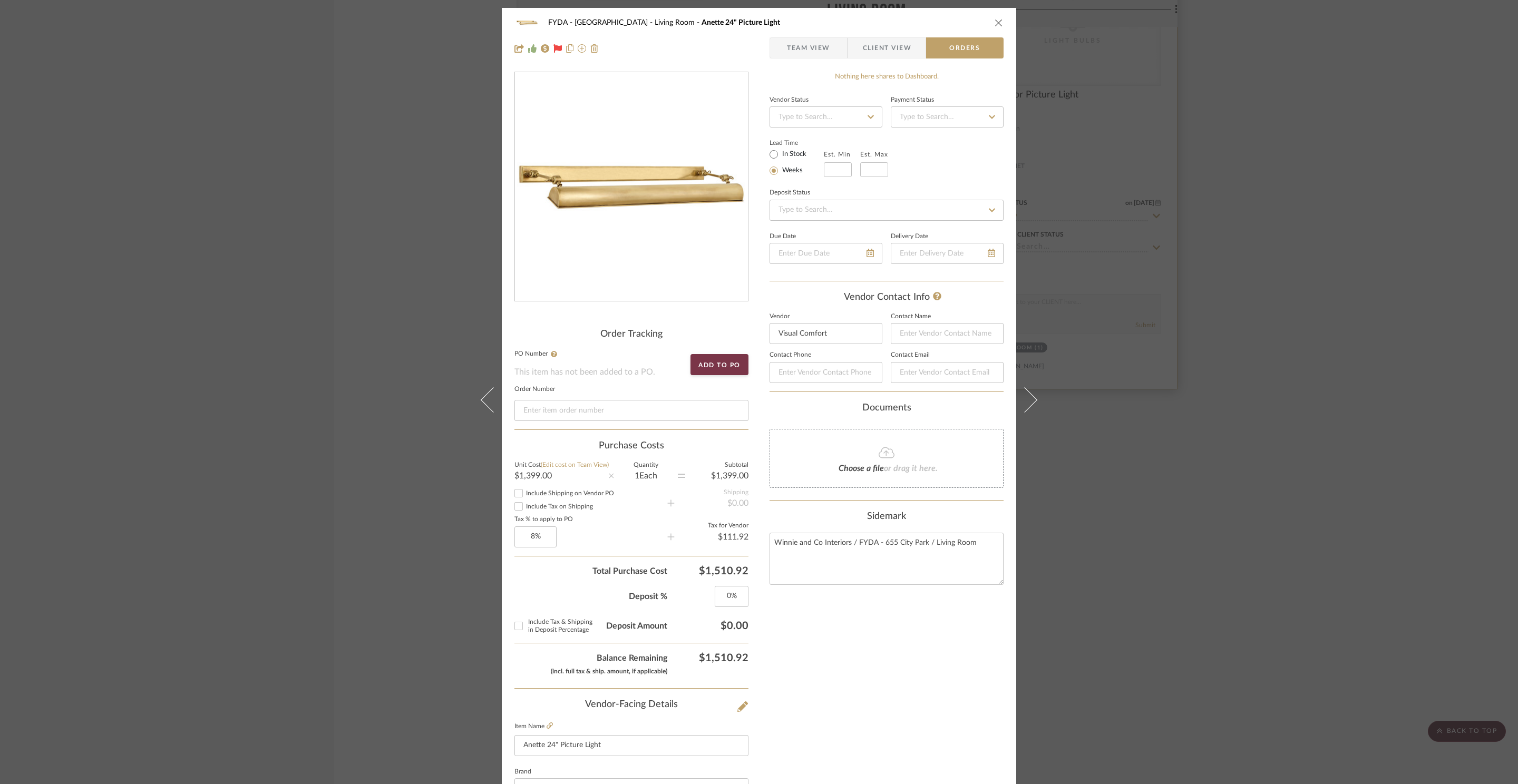
drag, startPoint x: 996, startPoint y: 25, endPoint x: 1120, endPoint y: 161, distance: 184.0
click at [996, 25] on icon "close" at bounding box center [999, 22] width 9 height 9
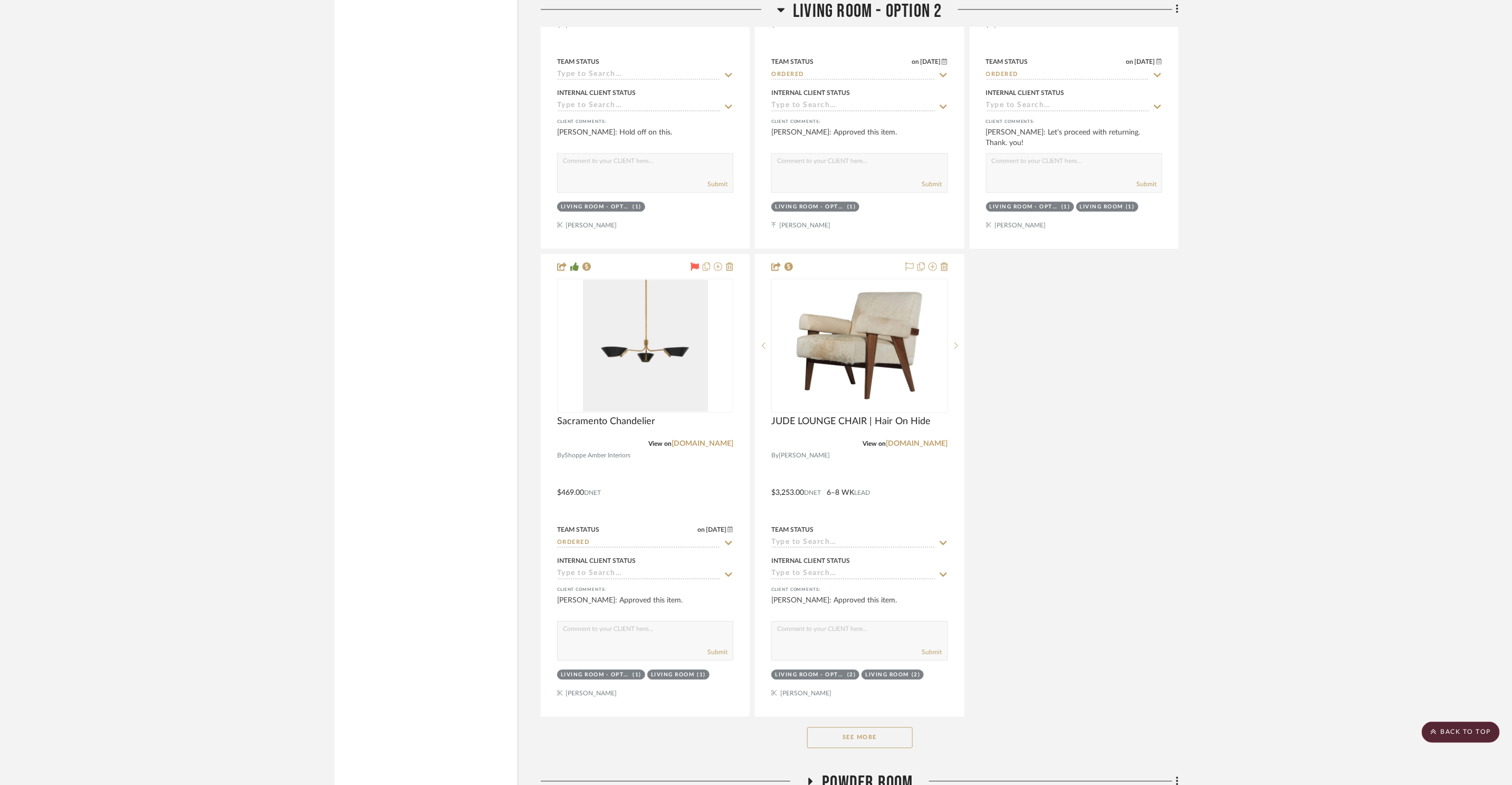
scroll to position [7953, 0]
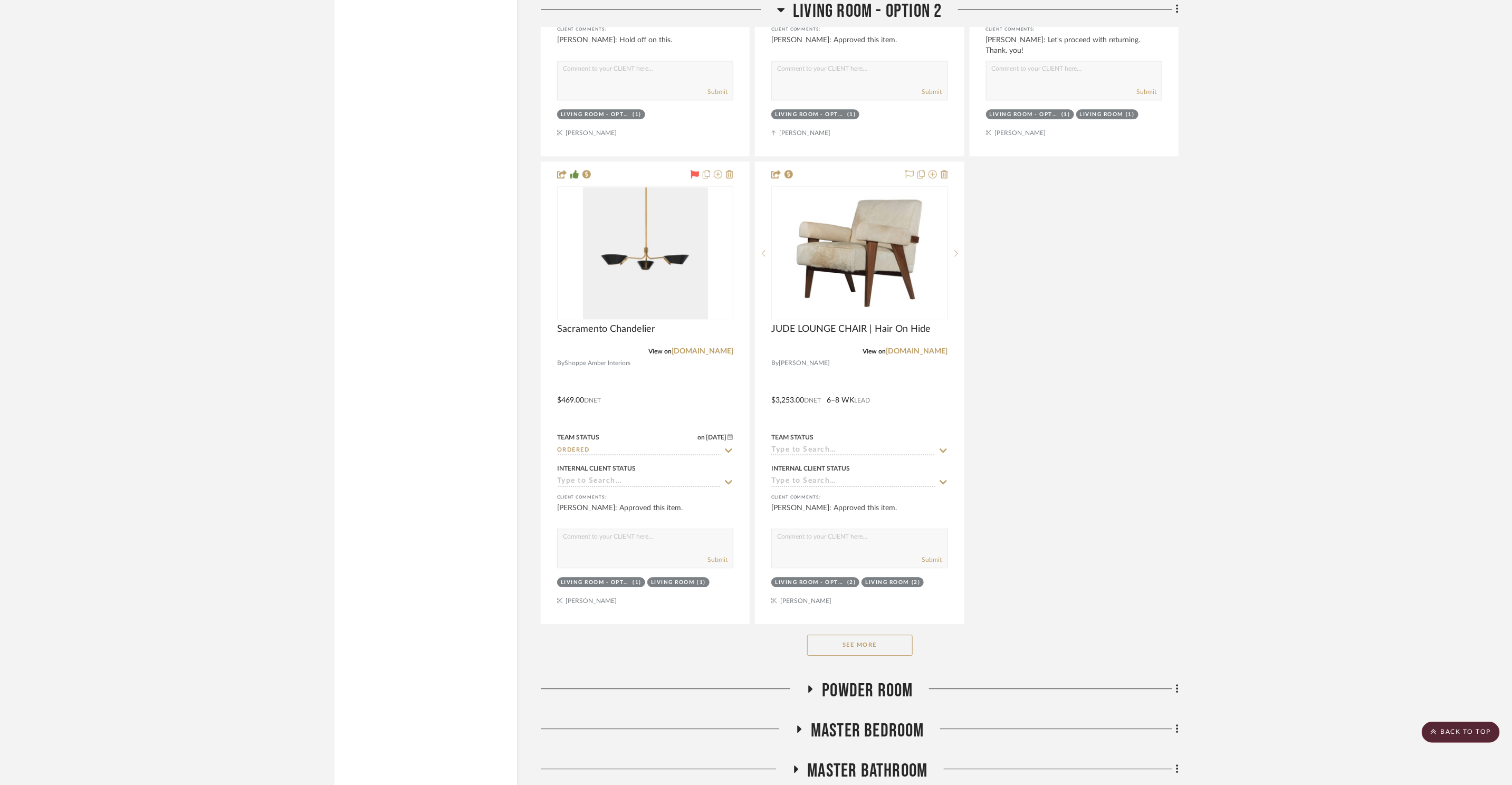
click at [898, 647] on button "See More" at bounding box center [859, 645] width 105 height 21
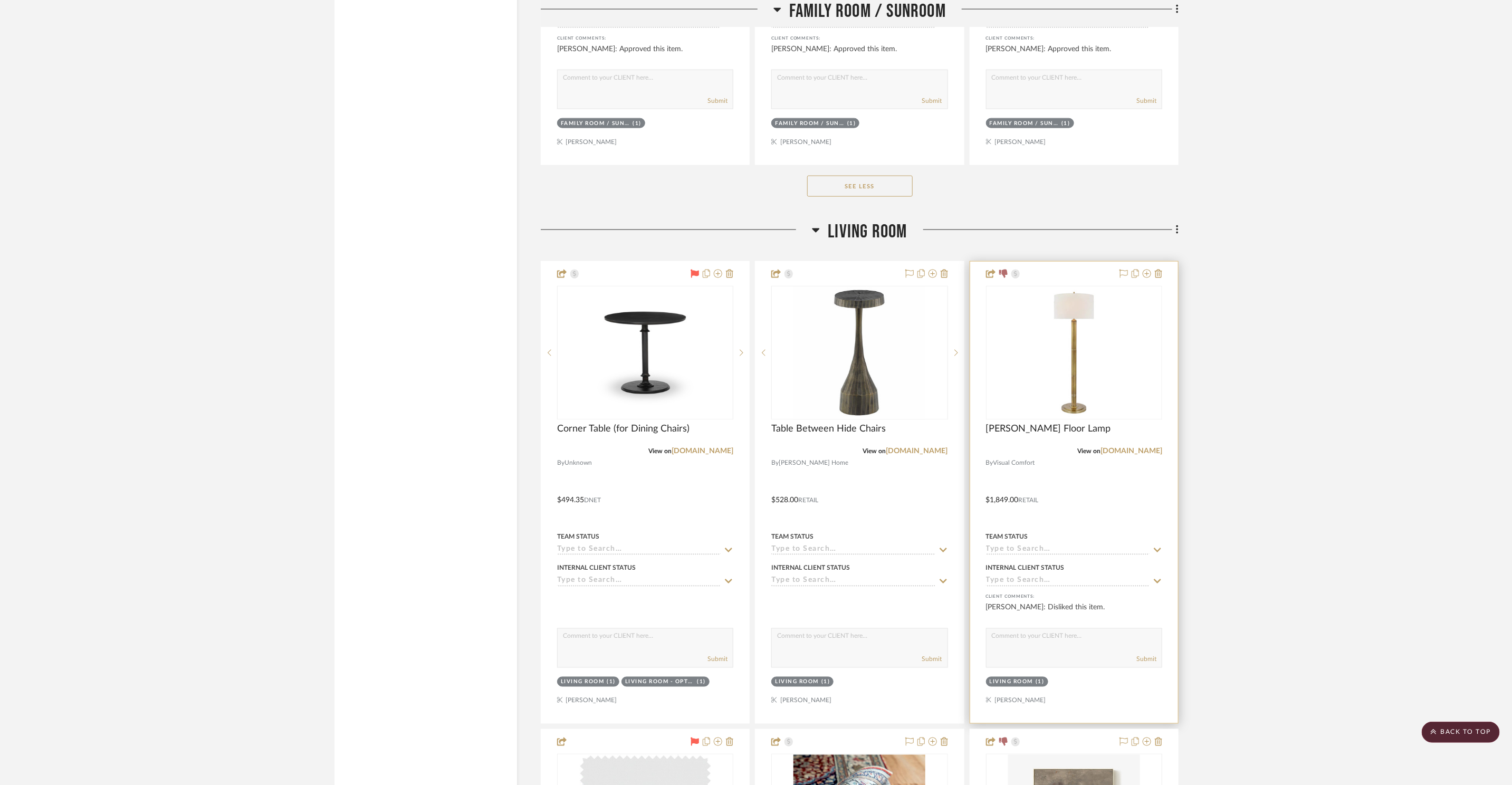
scroll to position [3897, 0]
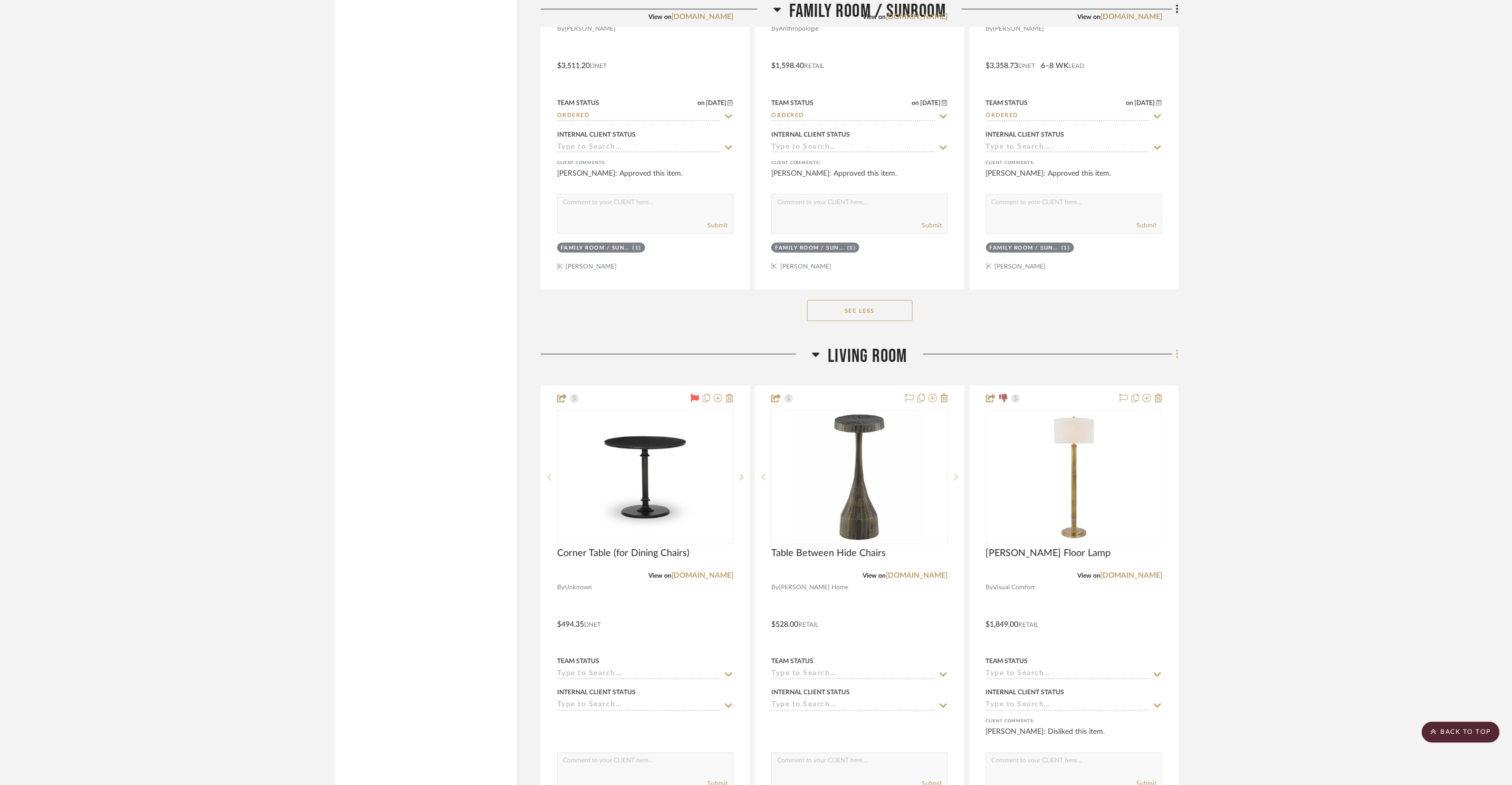
click at [1178, 352] on icon at bounding box center [1177, 355] width 3 height 12
click at [1157, 566] on button "Delete Room" at bounding box center [1129, 561] width 99 height 26
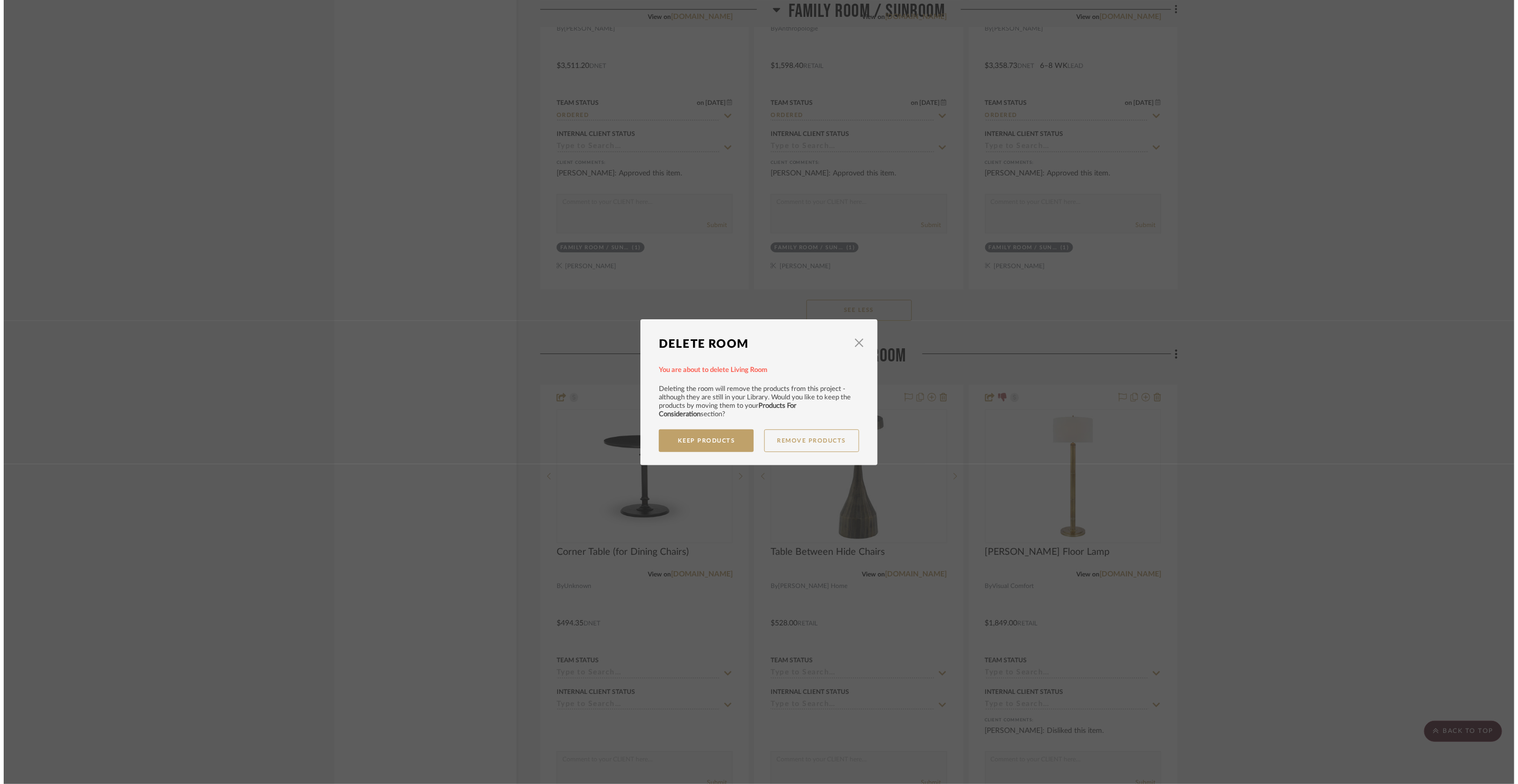
scroll to position [0, 0]
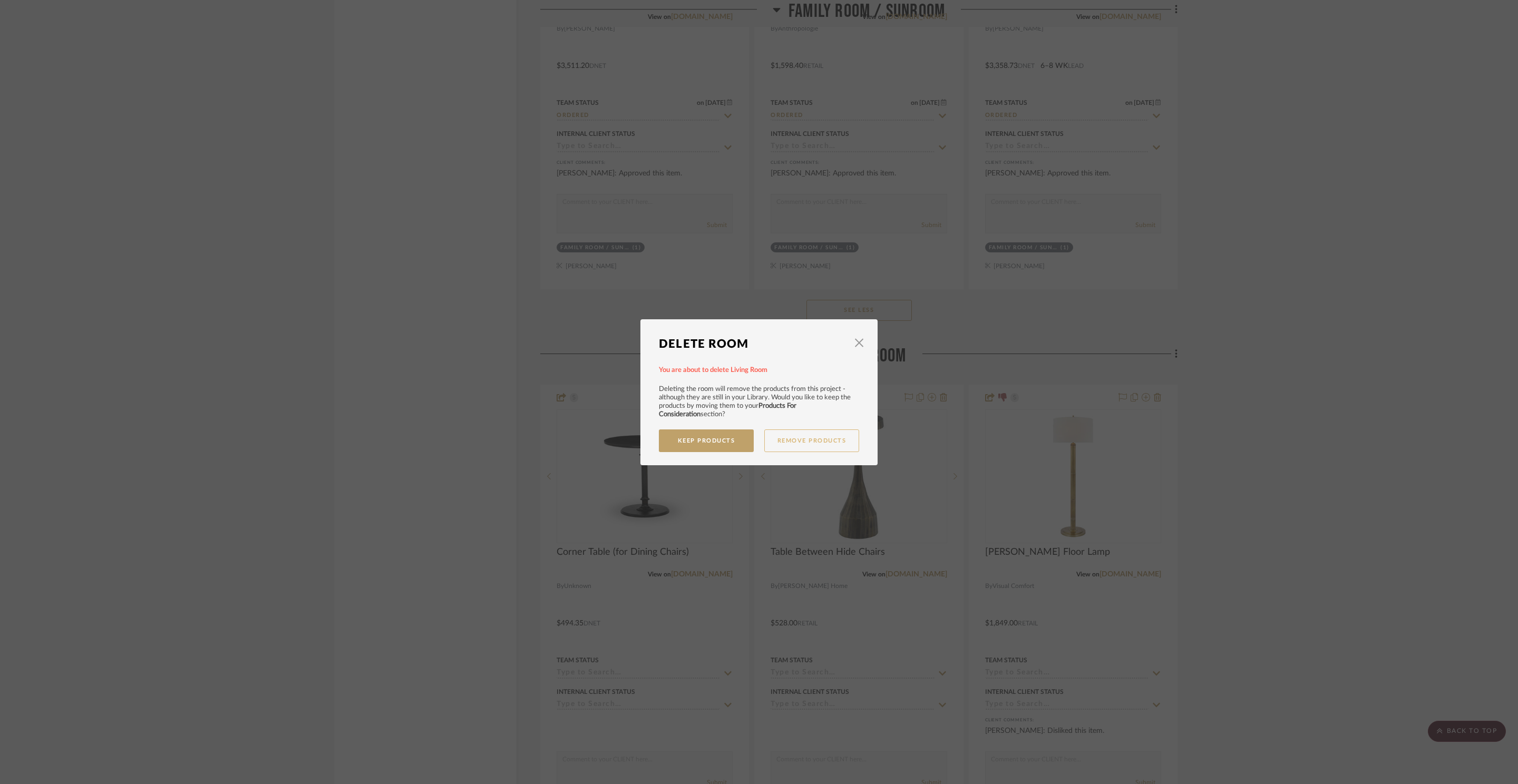
click at [818, 444] on button "Remove Products" at bounding box center [811, 440] width 95 height 22
click at [709, 434] on button "Delete This Room" at bounding box center [706, 436] width 95 height 22
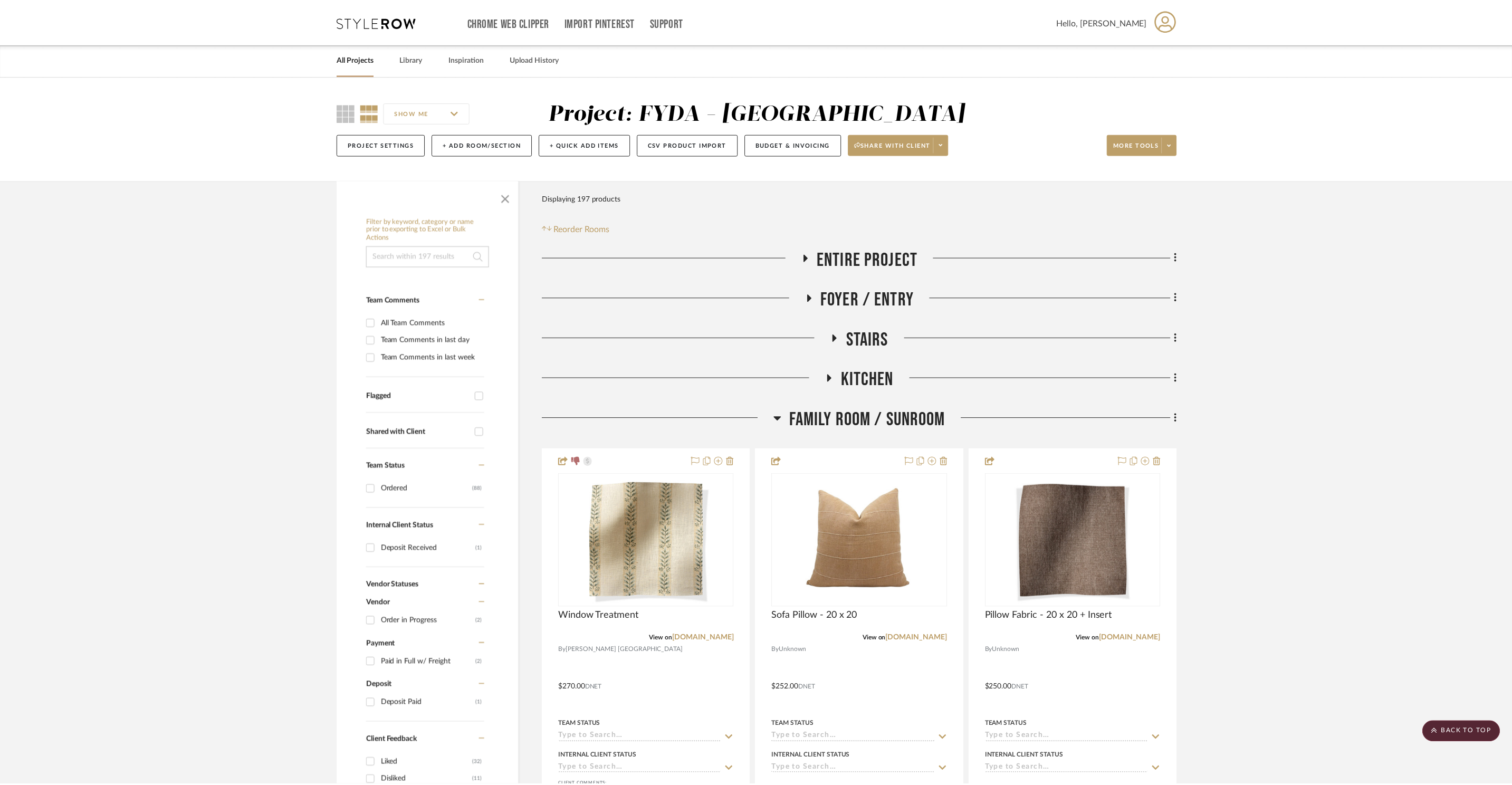
scroll to position [3897, 0]
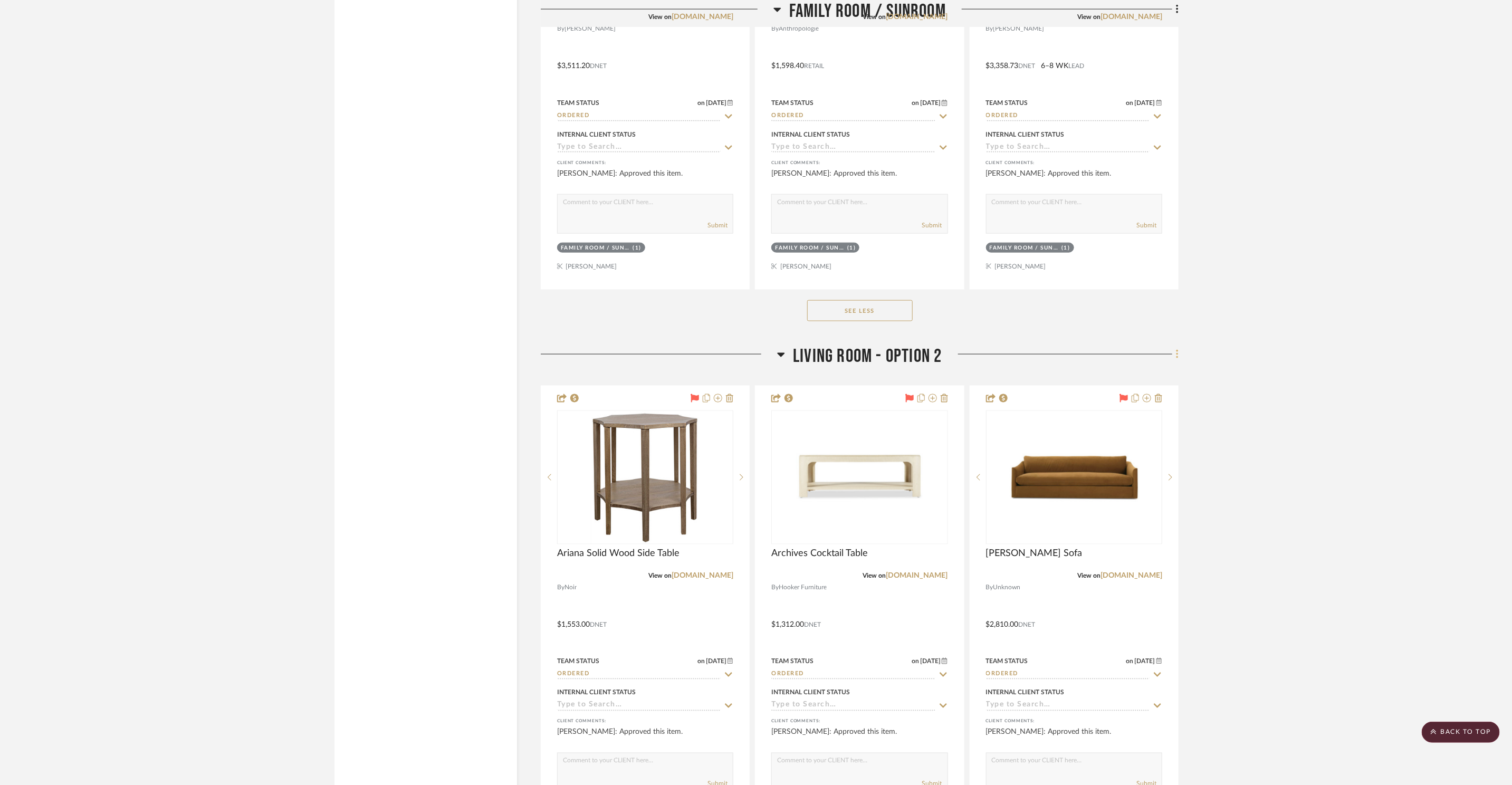
click at [1172, 356] on fa-icon at bounding box center [1176, 355] width 7 height 17
click at [938, 352] on div at bounding box center [756, 392] width 1512 height 785
click at [873, 359] on span "Living Room - Option 2" at bounding box center [867, 356] width 149 height 23
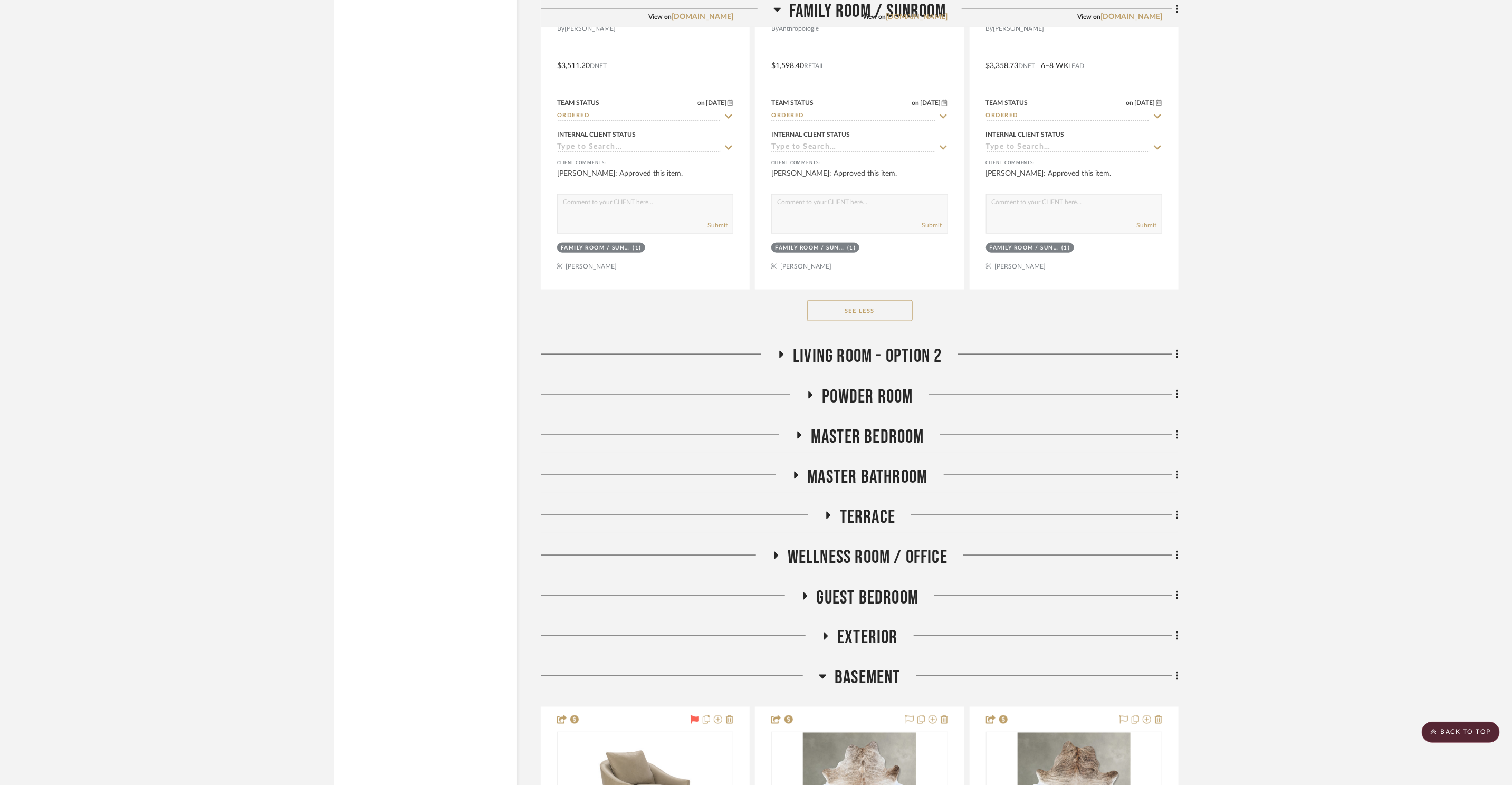
click at [875, 357] on span "Living Room - Option 2" at bounding box center [867, 356] width 149 height 23
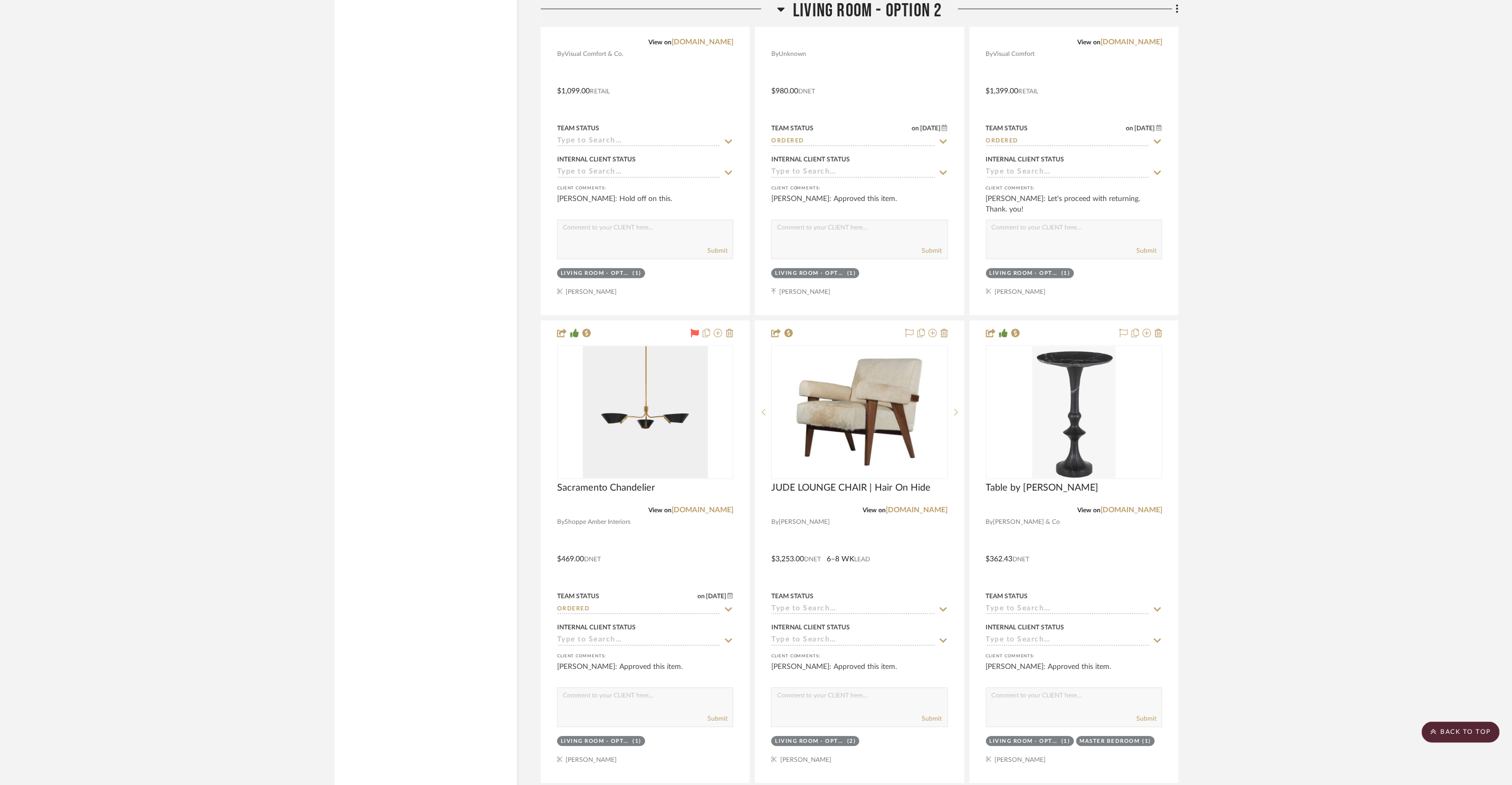
scroll to position [5148, 0]
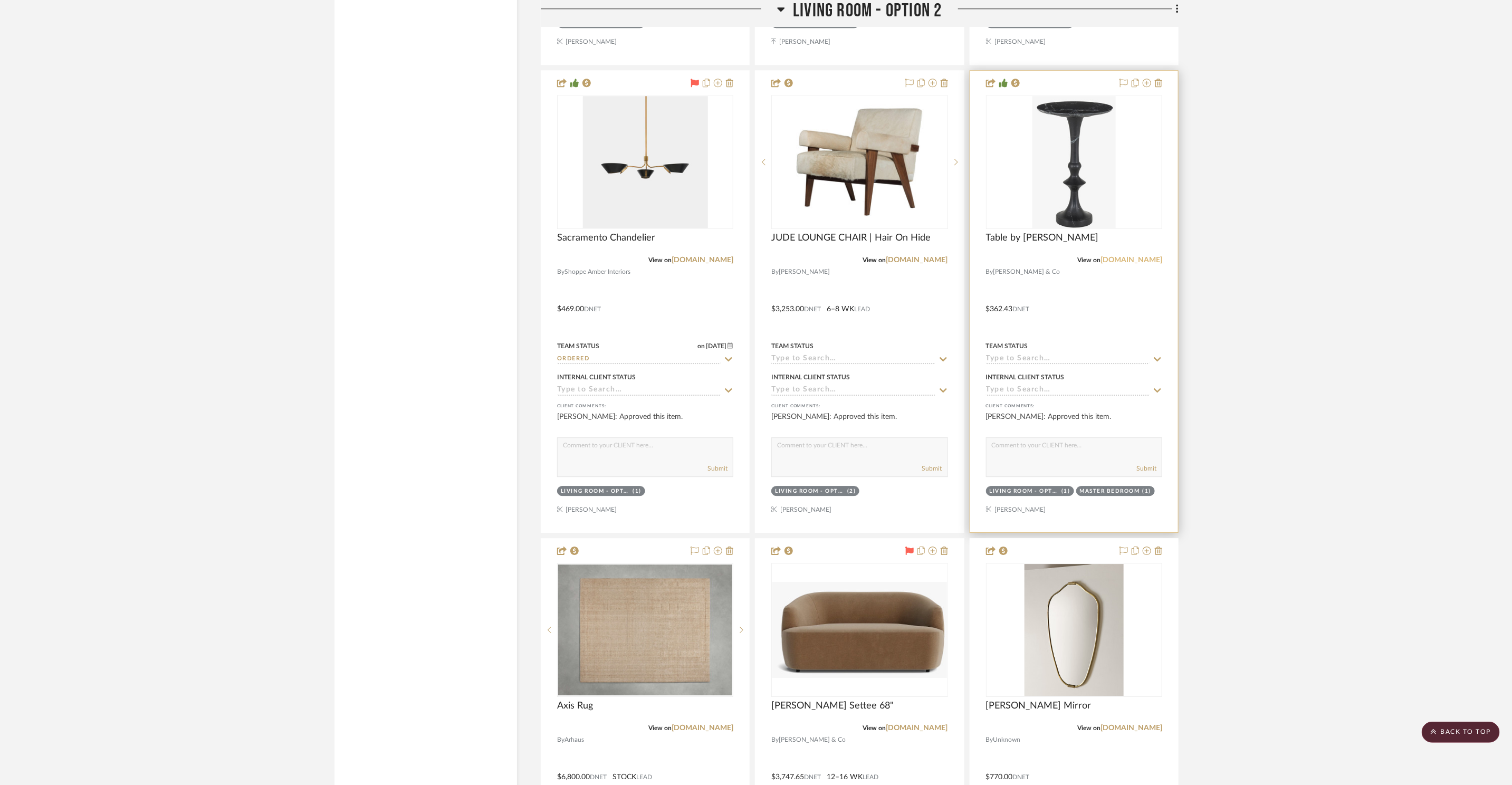
click at [1118, 257] on link "mcgeeandco.com" at bounding box center [1131, 259] width 62 height 7
click at [918, 261] on link "alicelanehome.com" at bounding box center [917, 259] width 62 height 7
click at [1144, 258] on link "mcgeeandco.com" at bounding box center [1131, 259] width 62 height 7
click at [1029, 189] on div "0" at bounding box center [1074, 162] width 175 height 133
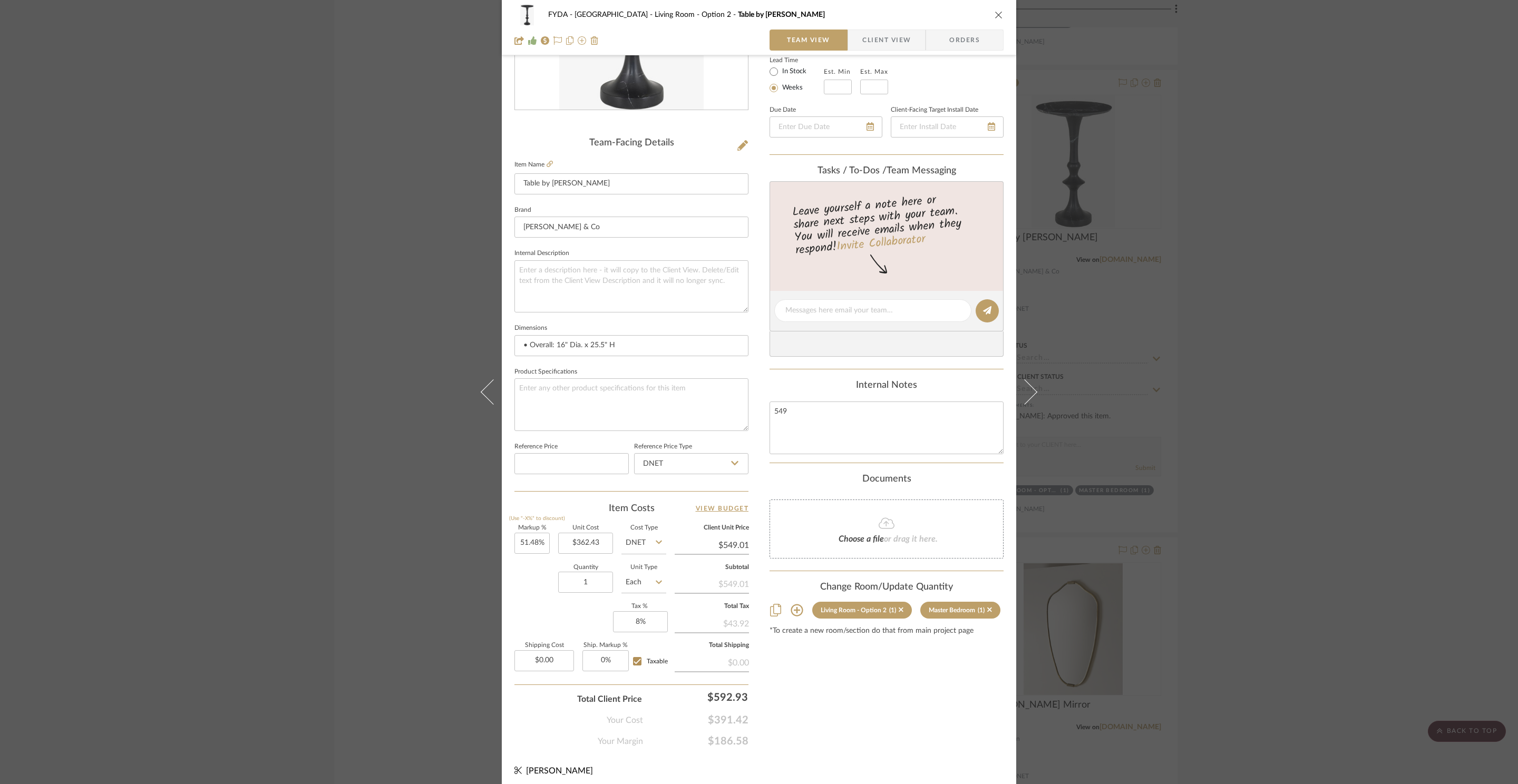
scroll to position [198, 0]
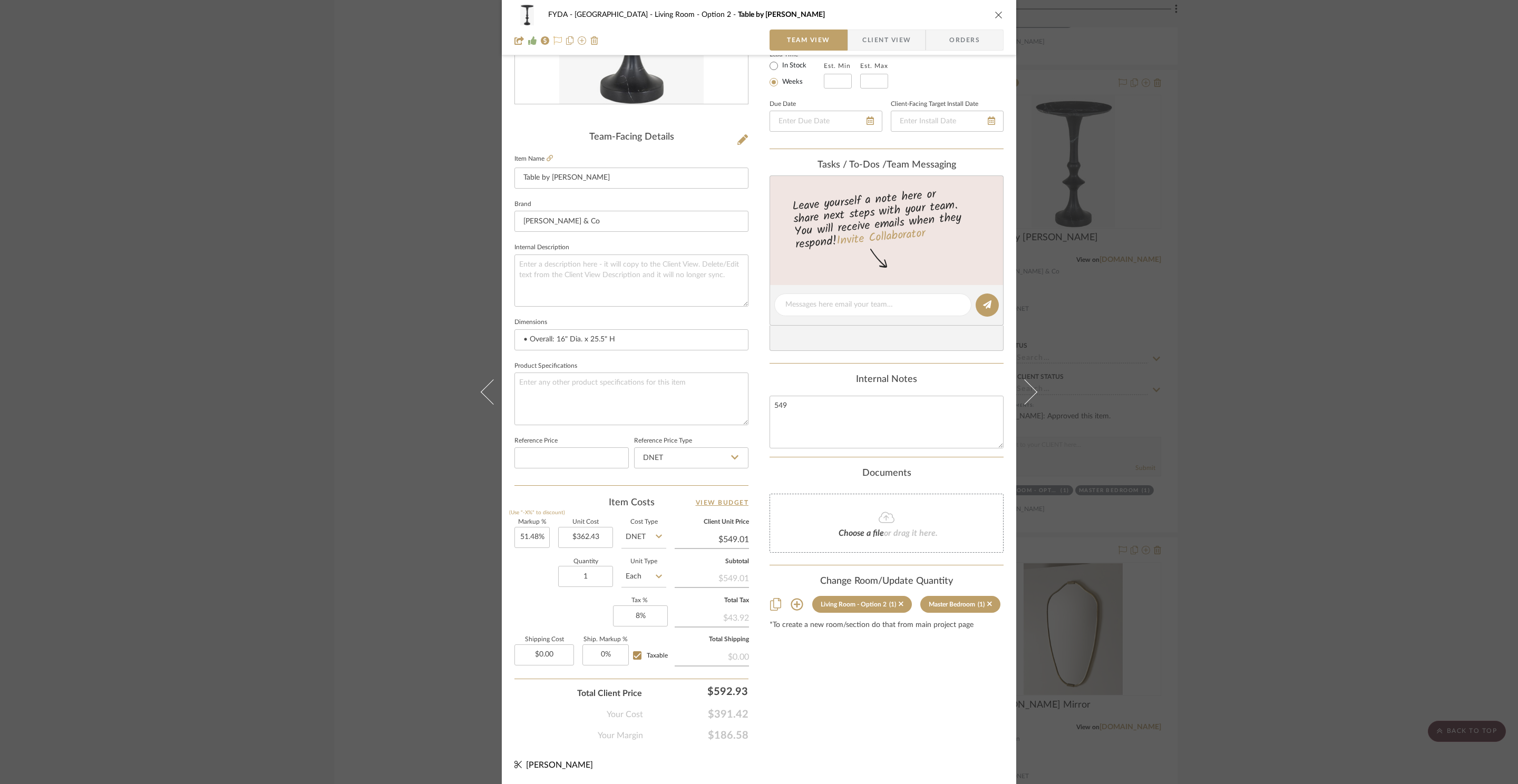
click at [557, 40] on icon at bounding box center [558, 40] width 9 height 9
click at [743, 540] on input "549.01" at bounding box center [712, 539] width 74 height 16
type input "$549.00"
click at [897, 723] on div "Content here copies to Client View - confirm visibility there. Show in Client D…" at bounding box center [886, 308] width 234 height 867
type input "$549.01"
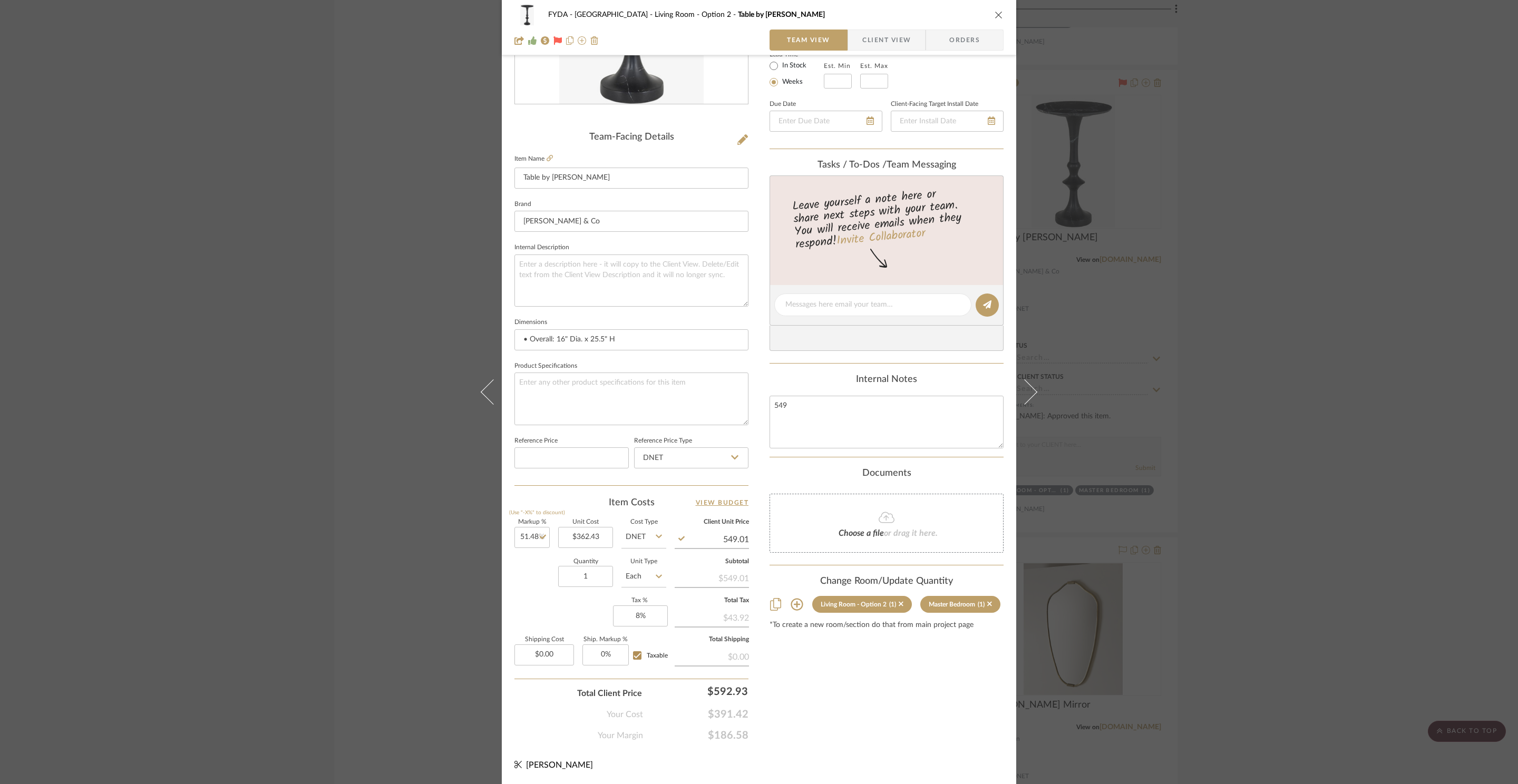
click at [743, 540] on input "549.01" at bounding box center [712, 539] width 74 height 16
type input "$549.00"
click at [829, 655] on div "Content here copies to Client View - confirm visibility there. Show in Client D…" at bounding box center [886, 308] width 234 height 867
click at [878, 721] on div "Content here copies to Client View - confirm visibility there. Show in Client D…" at bounding box center [886, 308] width 234 height 867
click at [540, 660] on input "0.00" at bounding box center [544, 655] width 60 height 21
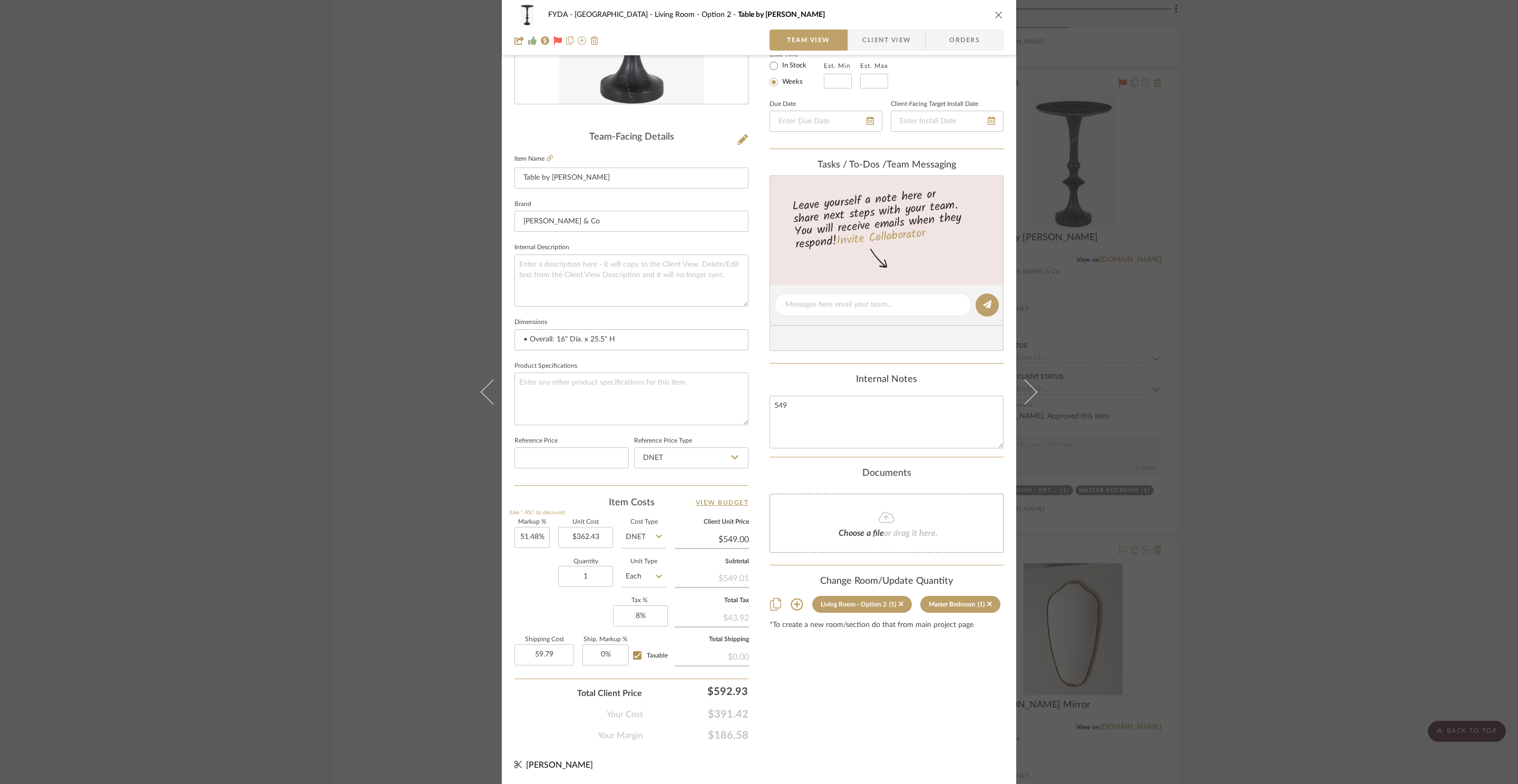
type input "$59.79"
click at [939, 719] on div "Content here copies to Client View - confirm visibility there. Show in Client D…" at bounding box center [886, 308] width 234 height 867
type input "$549.01"
click at [878, 34] on span "Client View" at bounding box center [886, 40] width 48 height 21
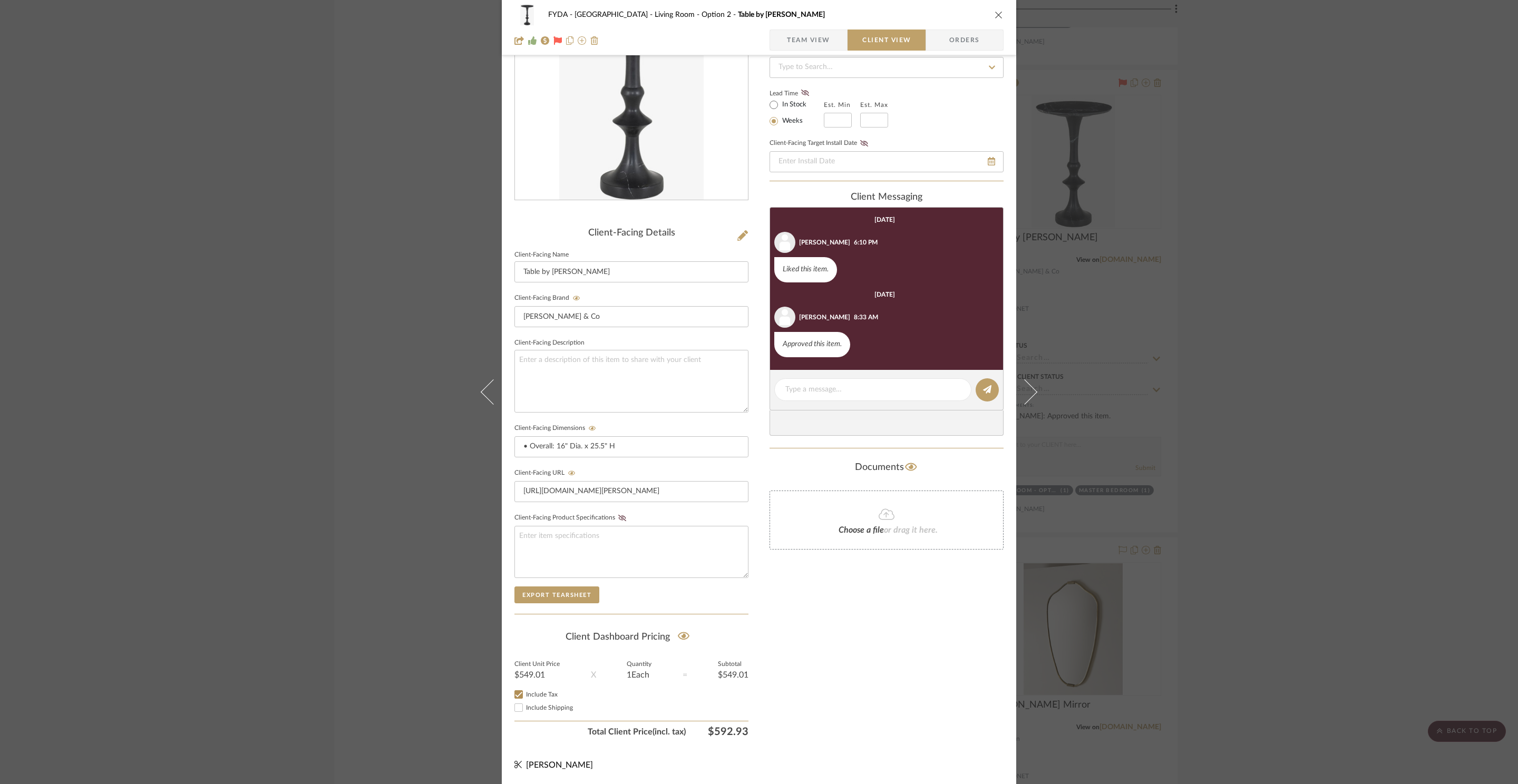
click at [555, 704] on span "Include Shipping" at bounding box center [549, 707] width 47 height 7
click at [525, 703] on input "Include Shipping" at bounding box center [519, 707] width 13 height 13
checkbox input "true"
click at [815, 36] on span "Team View" at bounding box center [808, 40] width 43 height 21
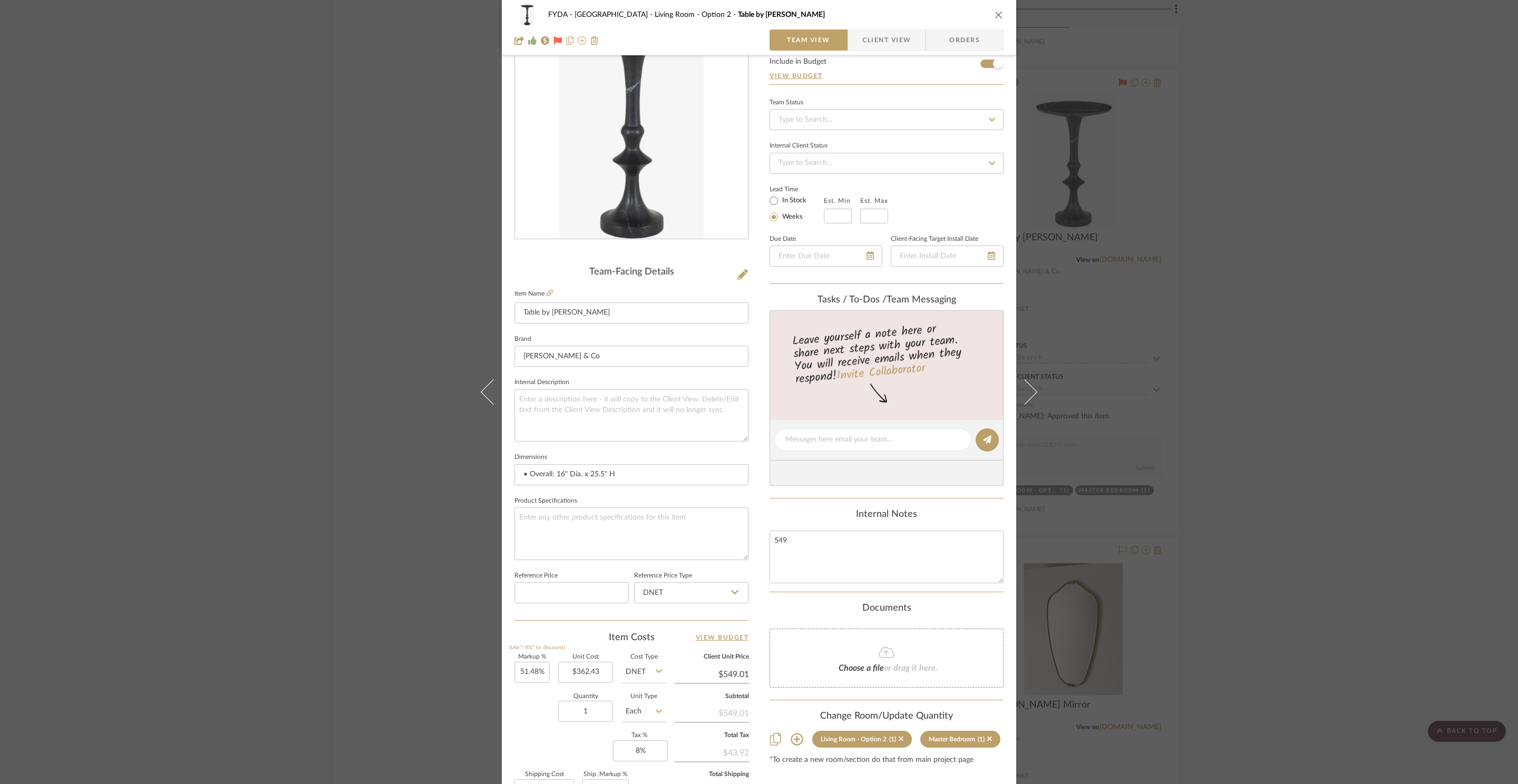
scroll to position [0, 0]
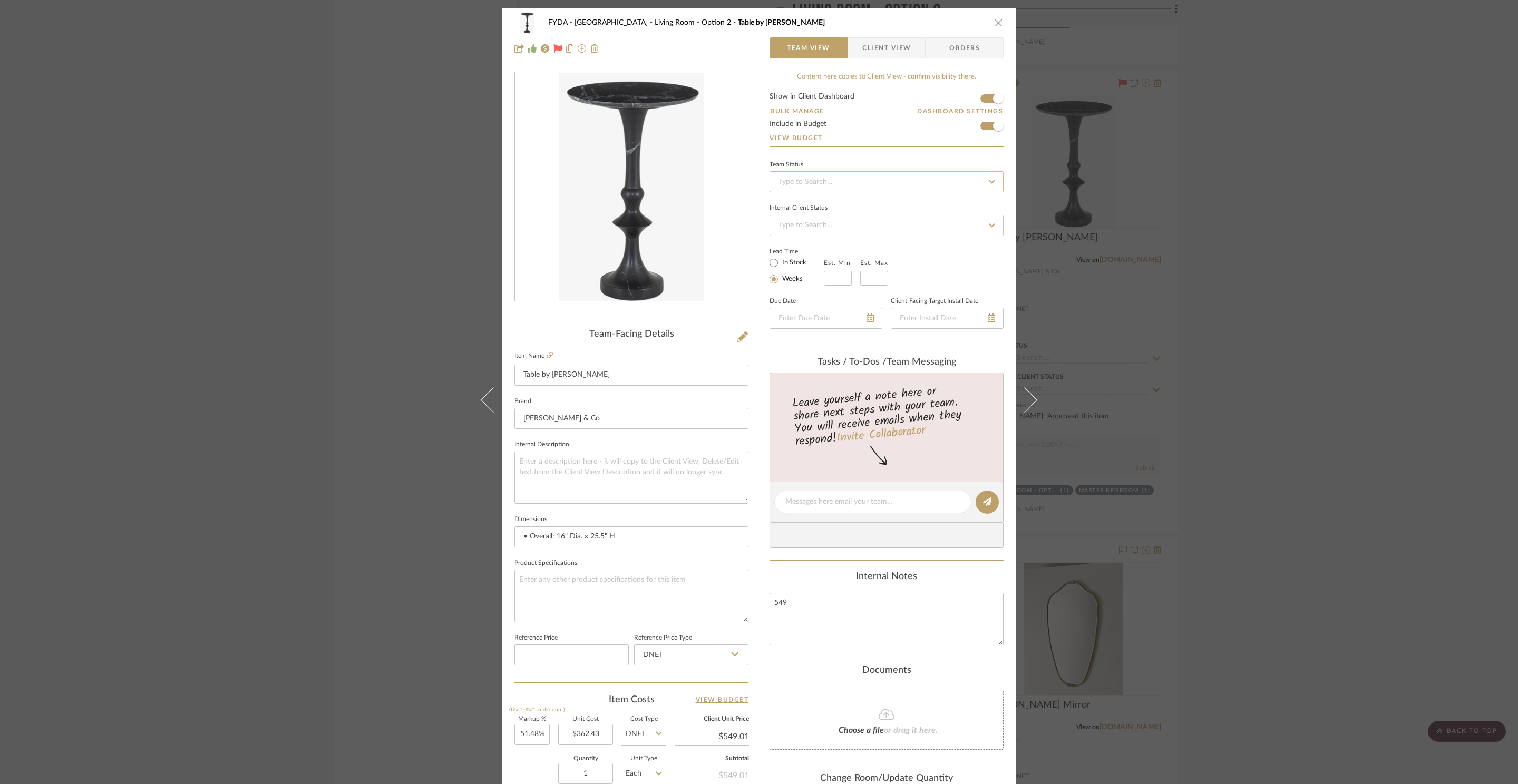
click at [845, 176] on input at bounding box center [886, 182] width 234 height 21
click at [854, 229] on div "Ordered" at bounding box center [883, 237] width 233 height 27
type input "[DATE]"
type input "Ordered"
type input "[DATE]"
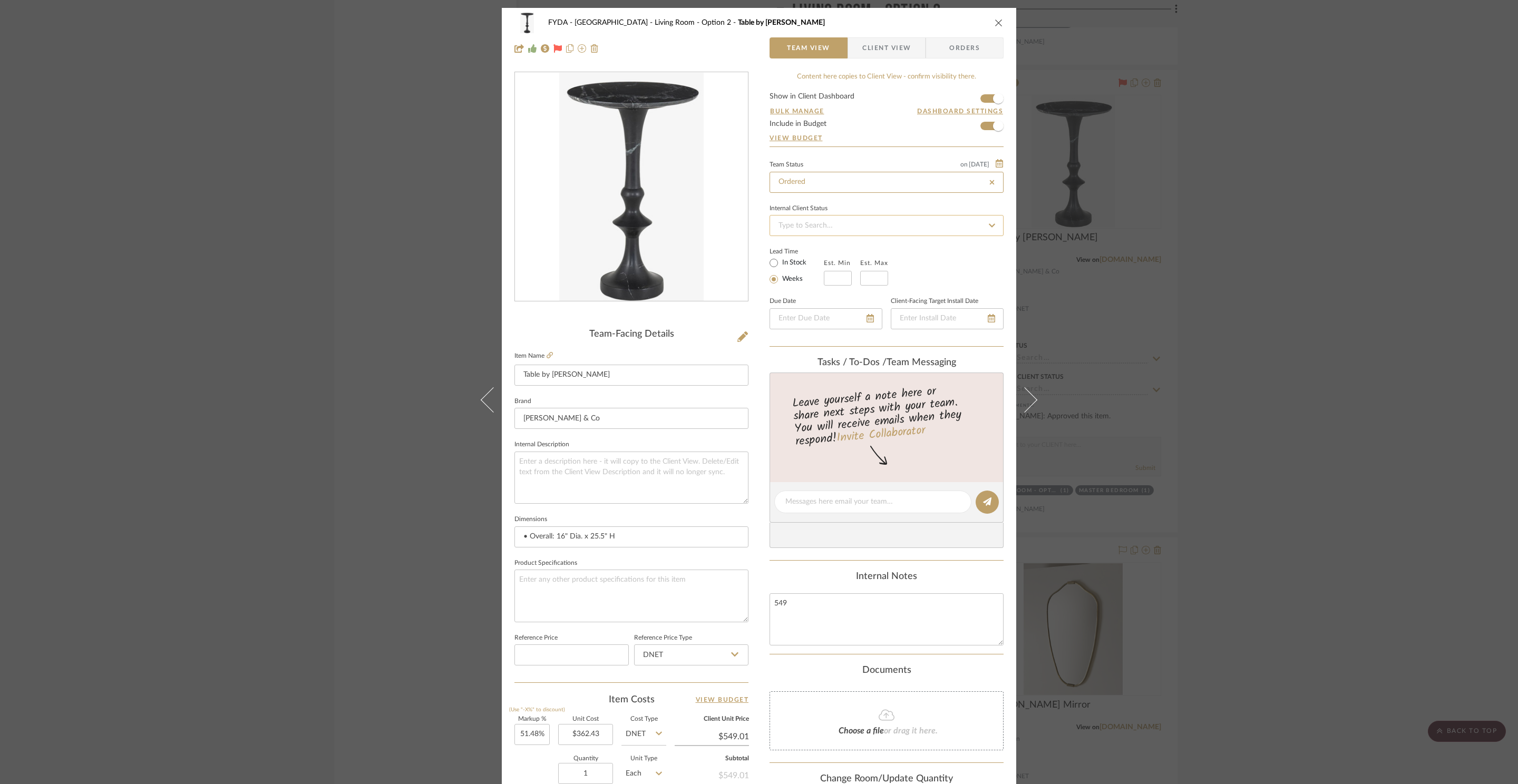
type input "Ordered"
click at [784, 263] on label "In Stock" at bounding box center [793, 262] width 26 height 9
click at [780, 263] on input "In Stock" at bounding box center [773, 262] width 13 height 13
radio input "true"
click at [861, 643] on textarea "549" at bounding box center [886, 619] width 234 height 52
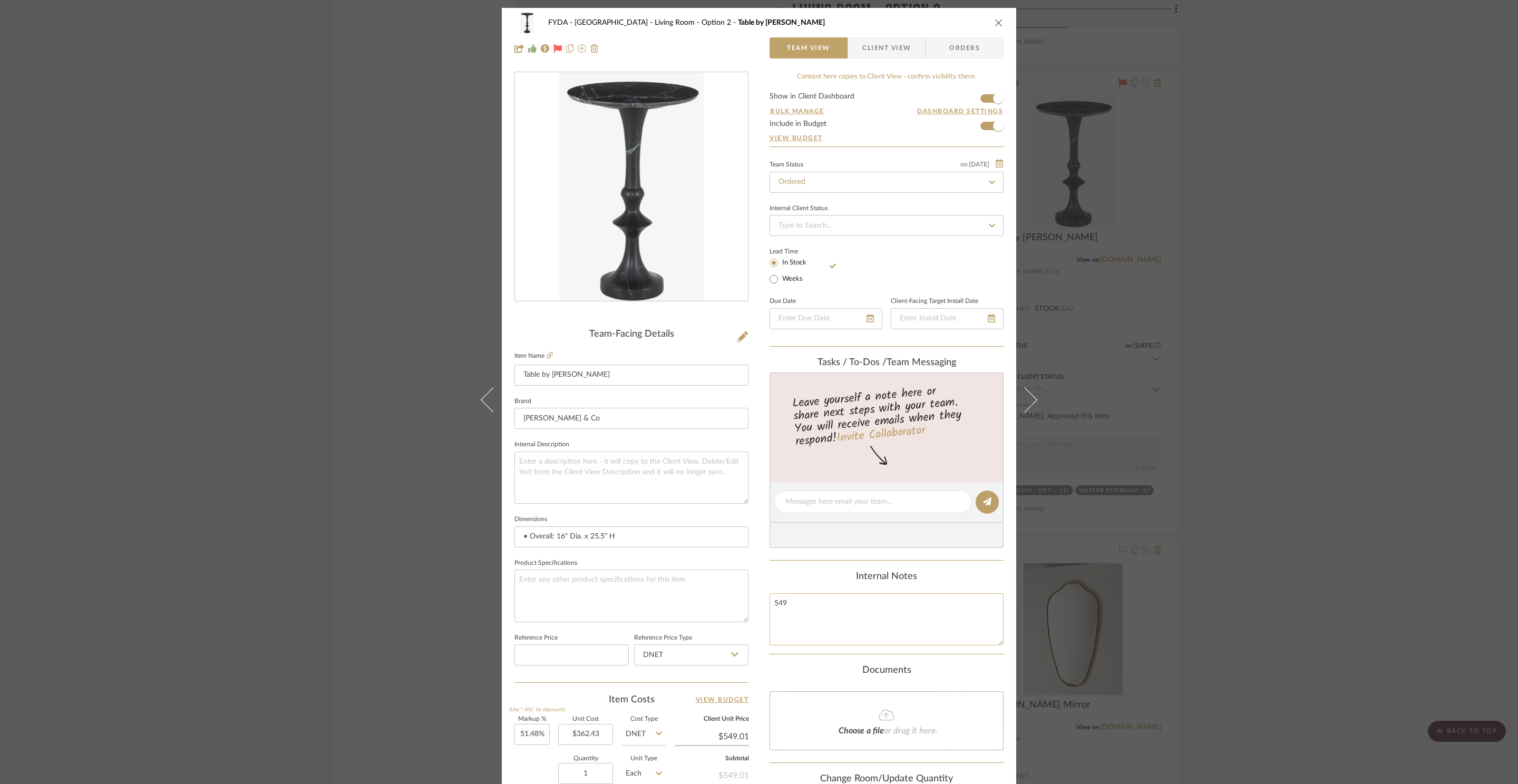
click at [799, 619] on textarea "549" at bounding box center [886, 619] width 234 height 52
type textarea "CEM"
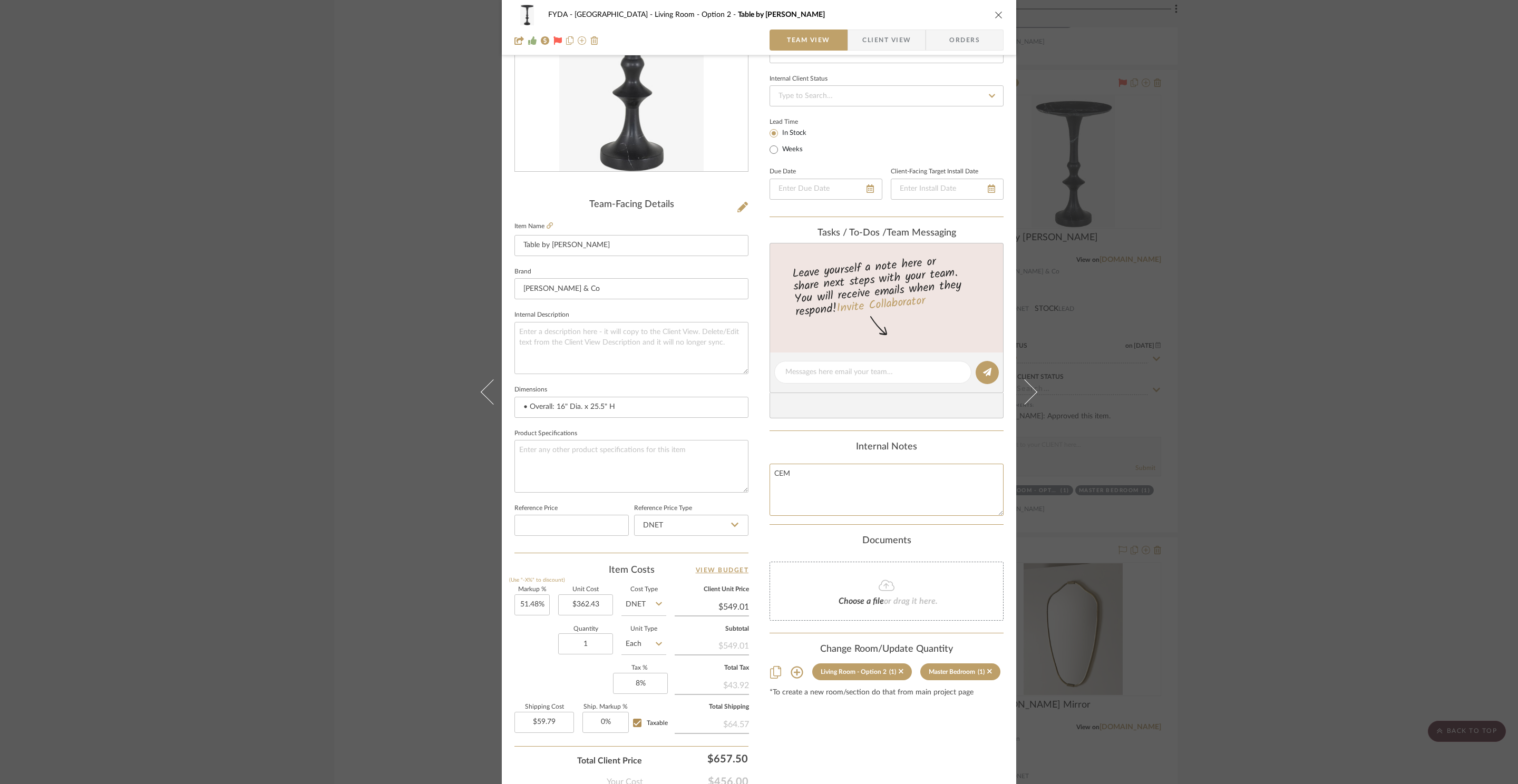
scroll to position [198, 0]
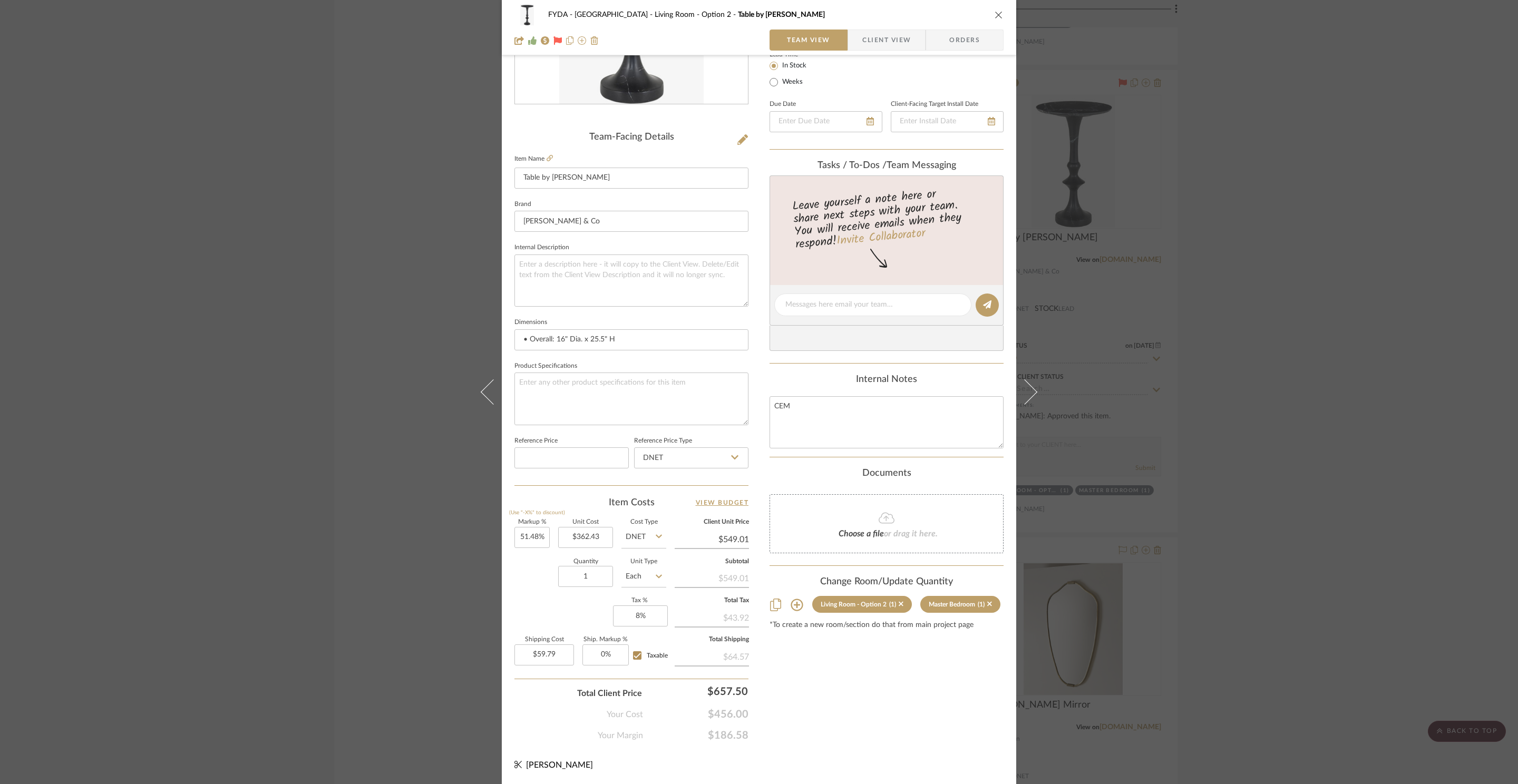
click at [996, 733] on div "Content here copies to Client View - confirm visibility there. Show in Client D…" at bounding box center [886, 308] width 234 height 867
click at [798, 728] on div "Content here copies to Client View - confirm visibility there. Show in Client D…" at bounding box center [886, 308] width 234 height 867
click at [726, 717] on span "$456.00" at bounding box center [695, 714] width 105 height 13
click at [728, 716] on span "$456.00" at bounding box center [695, 714] width 105 height 13
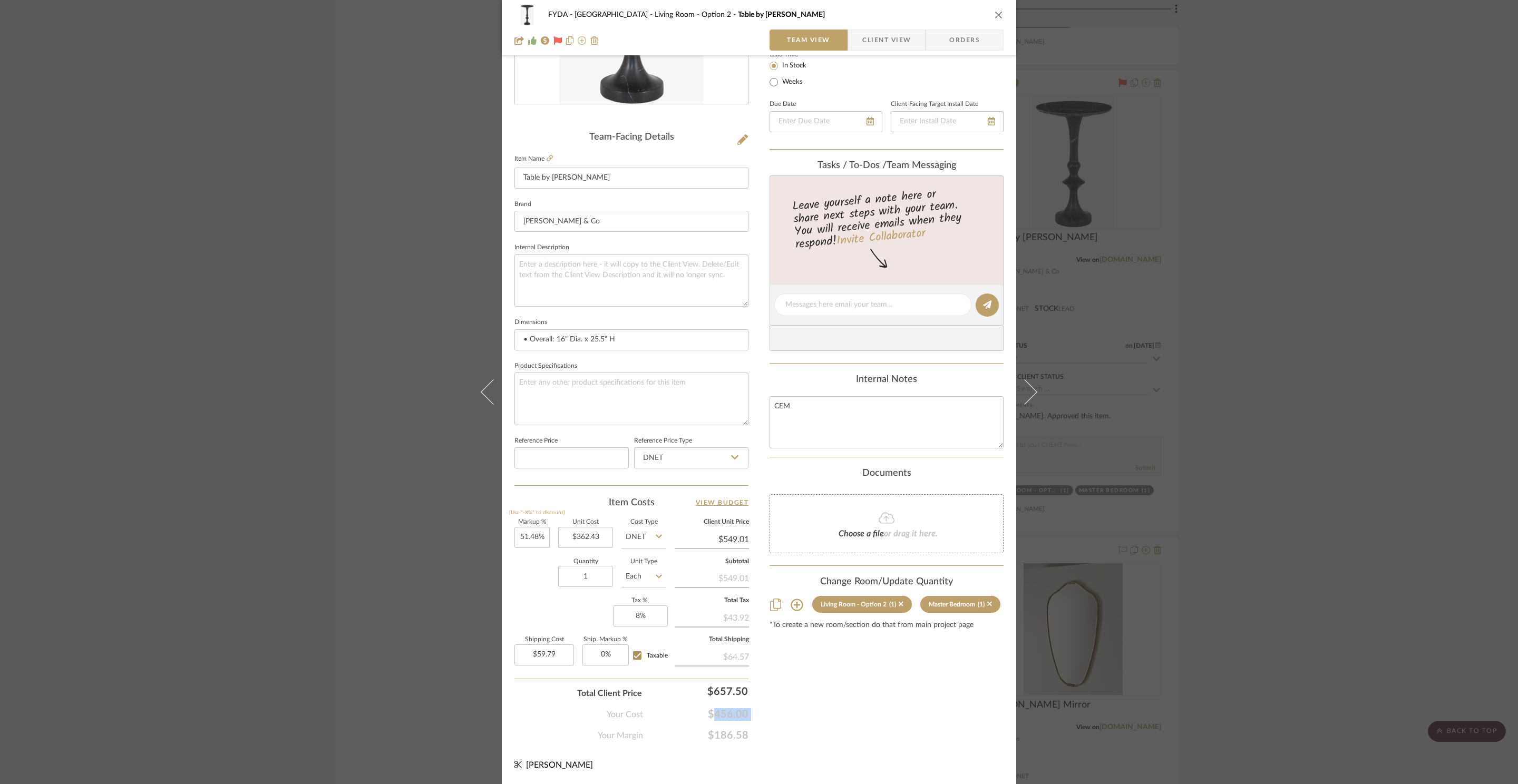
click at [728, 716] on span "$456.00" at bounding box center [695, 714] width 105 height 13
copy span "$456.00"
click at [732, 736] on span "$186.58" at bounding box center [695, 735] width 105 height 13
click at [732, 735] on span "$186.58" at bounding box center [695, 735] width 105 height 13
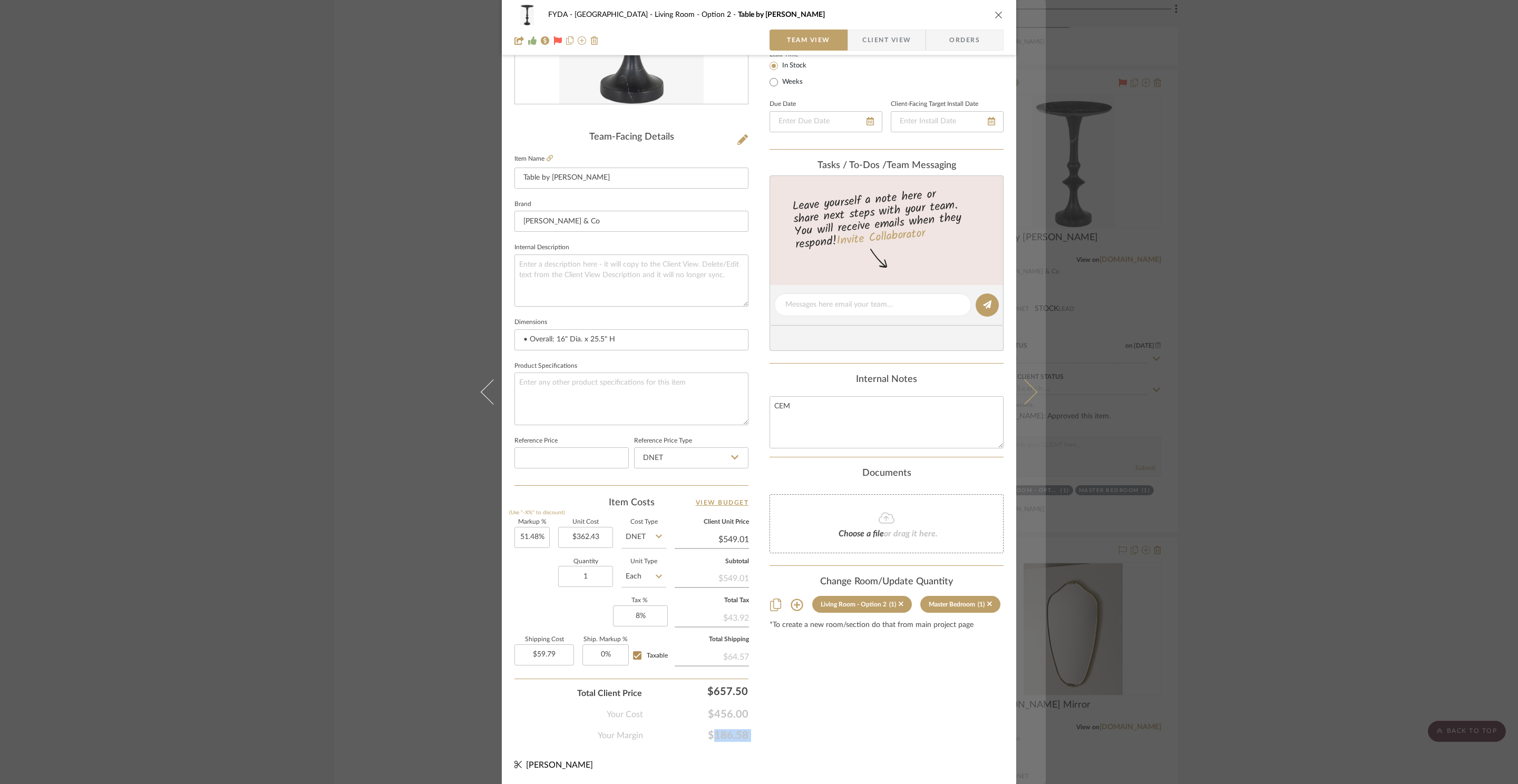
copy span "$186.58"
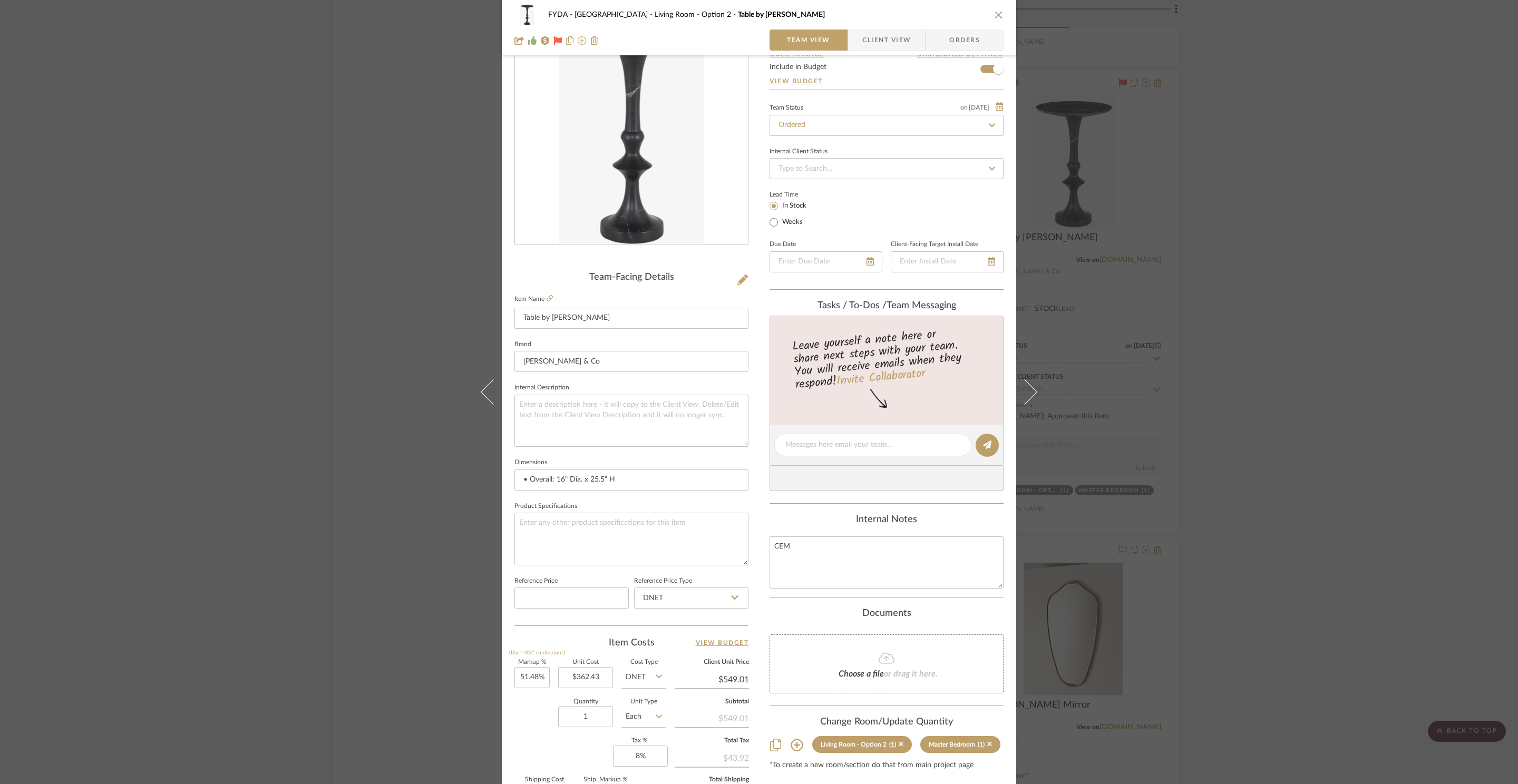
scroll to position [0, 0]
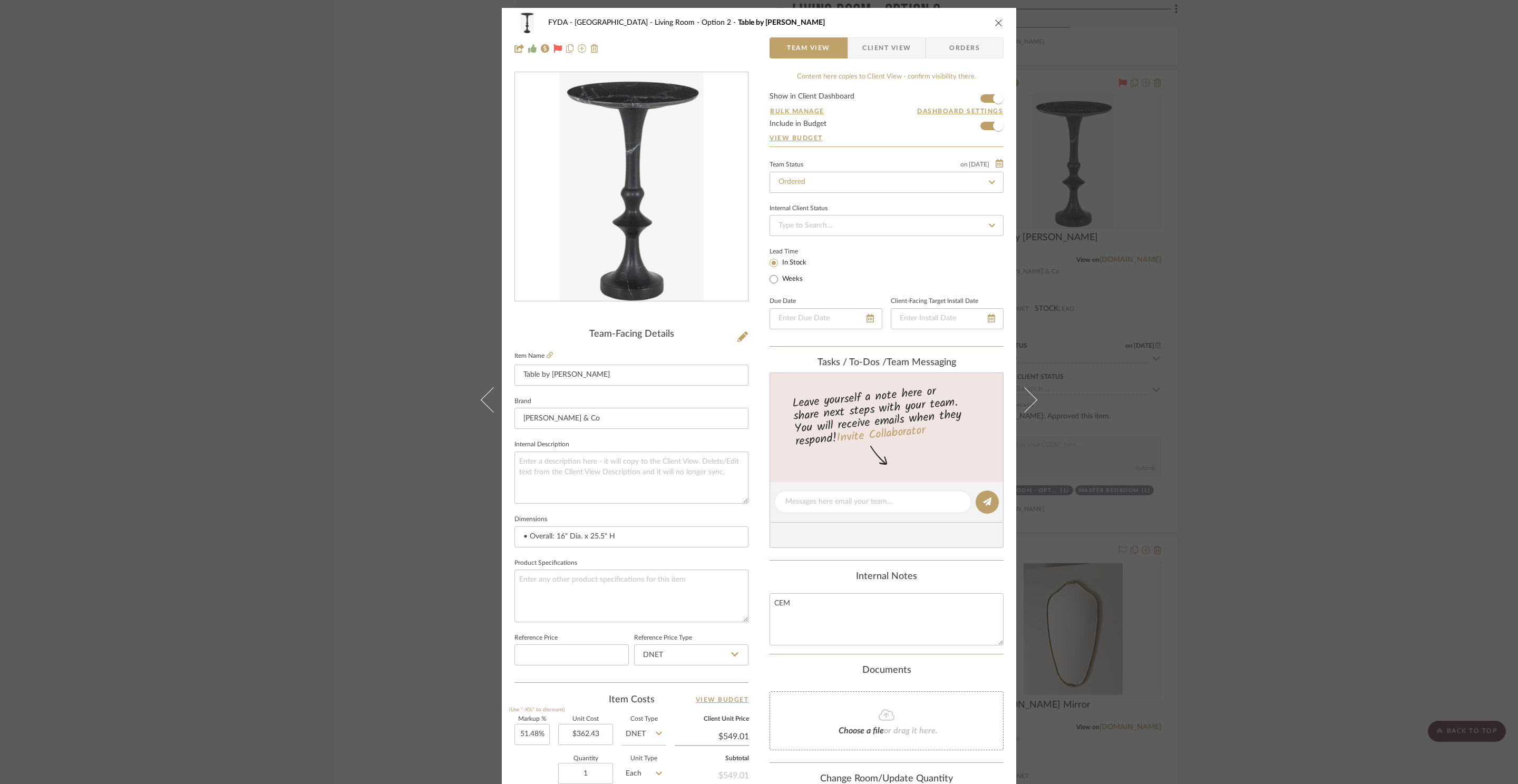
click at [1392, 239] on div "FYDA - 655 City Park Living Room - Option 2 Table by Chaise Team View Client Vi…" at bounding box center [759, 392] width 1518 height 784
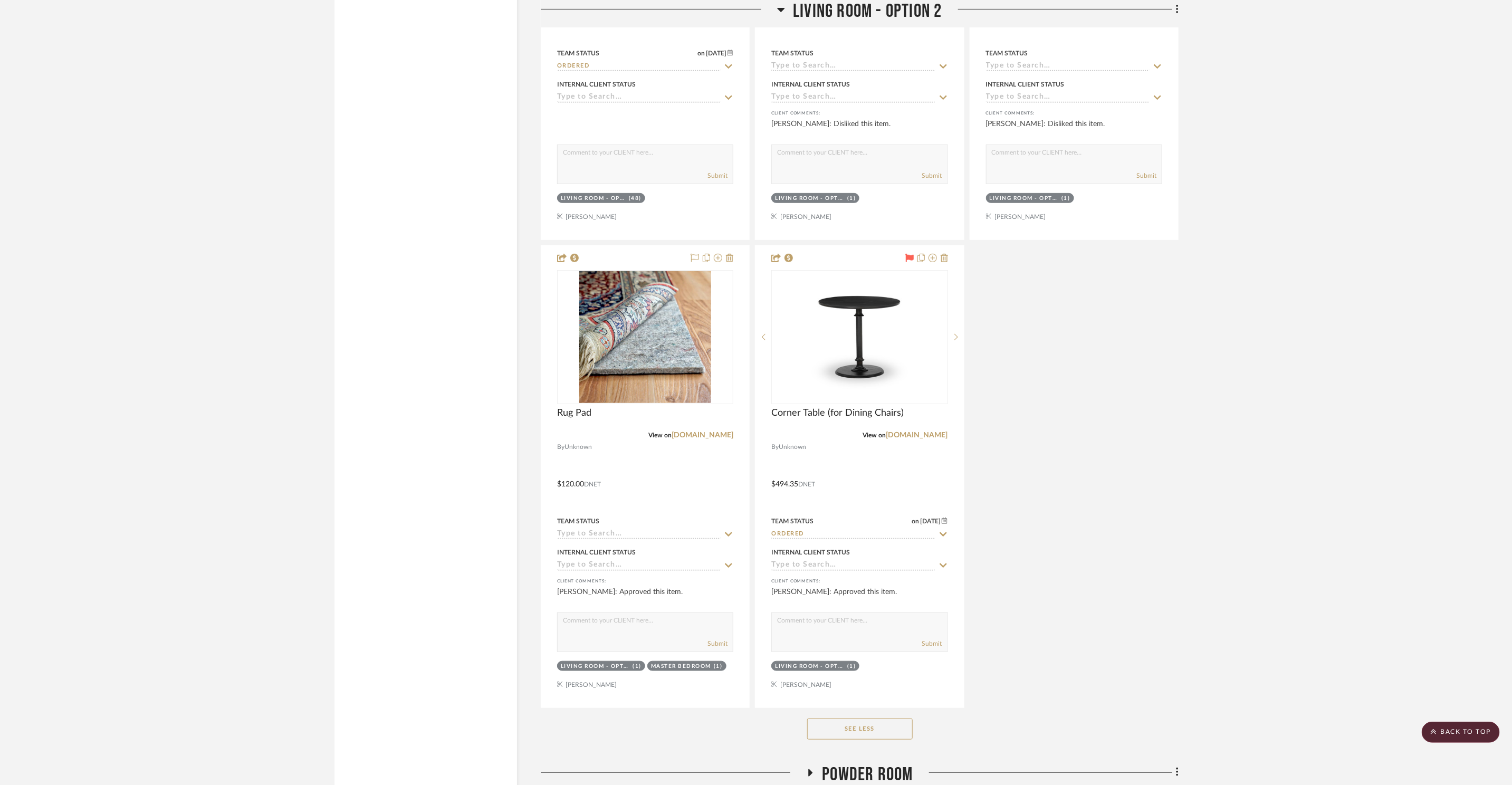
scroll to position [6830, 0]
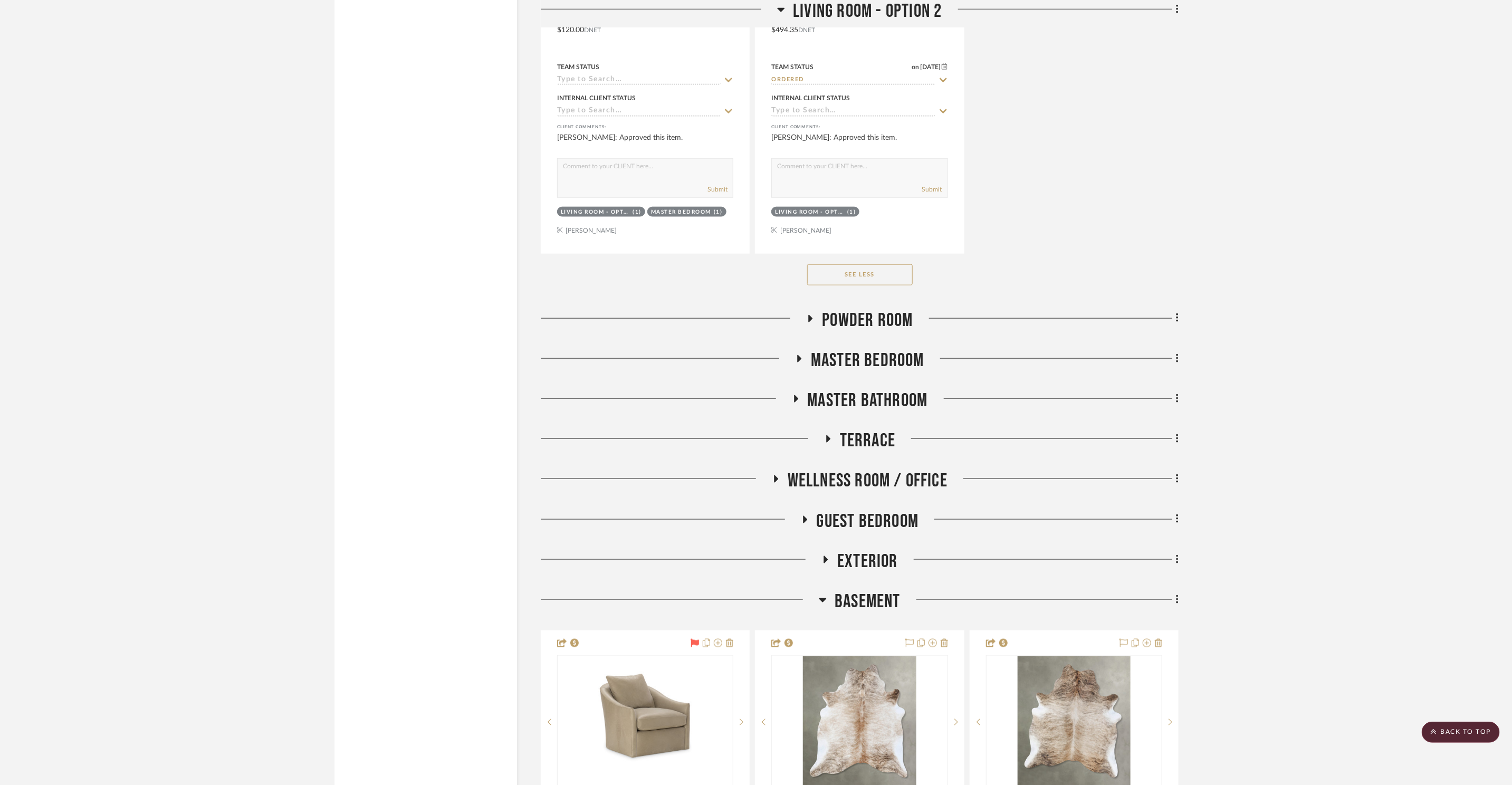
click at [857, 604] on span "Basement" at bounding box center [868, 602] width 66 height 23
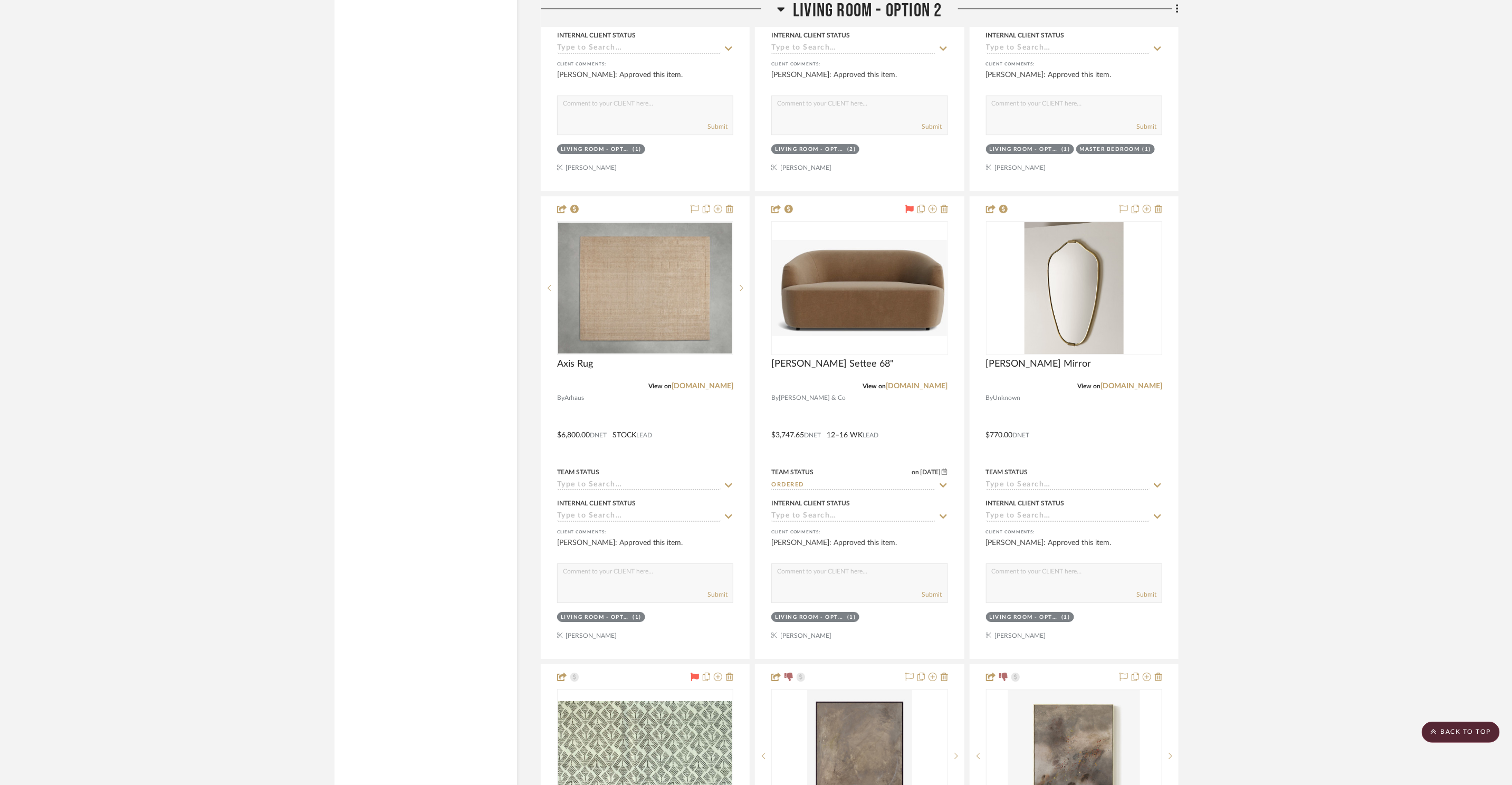
scroll to position [5359, 0]
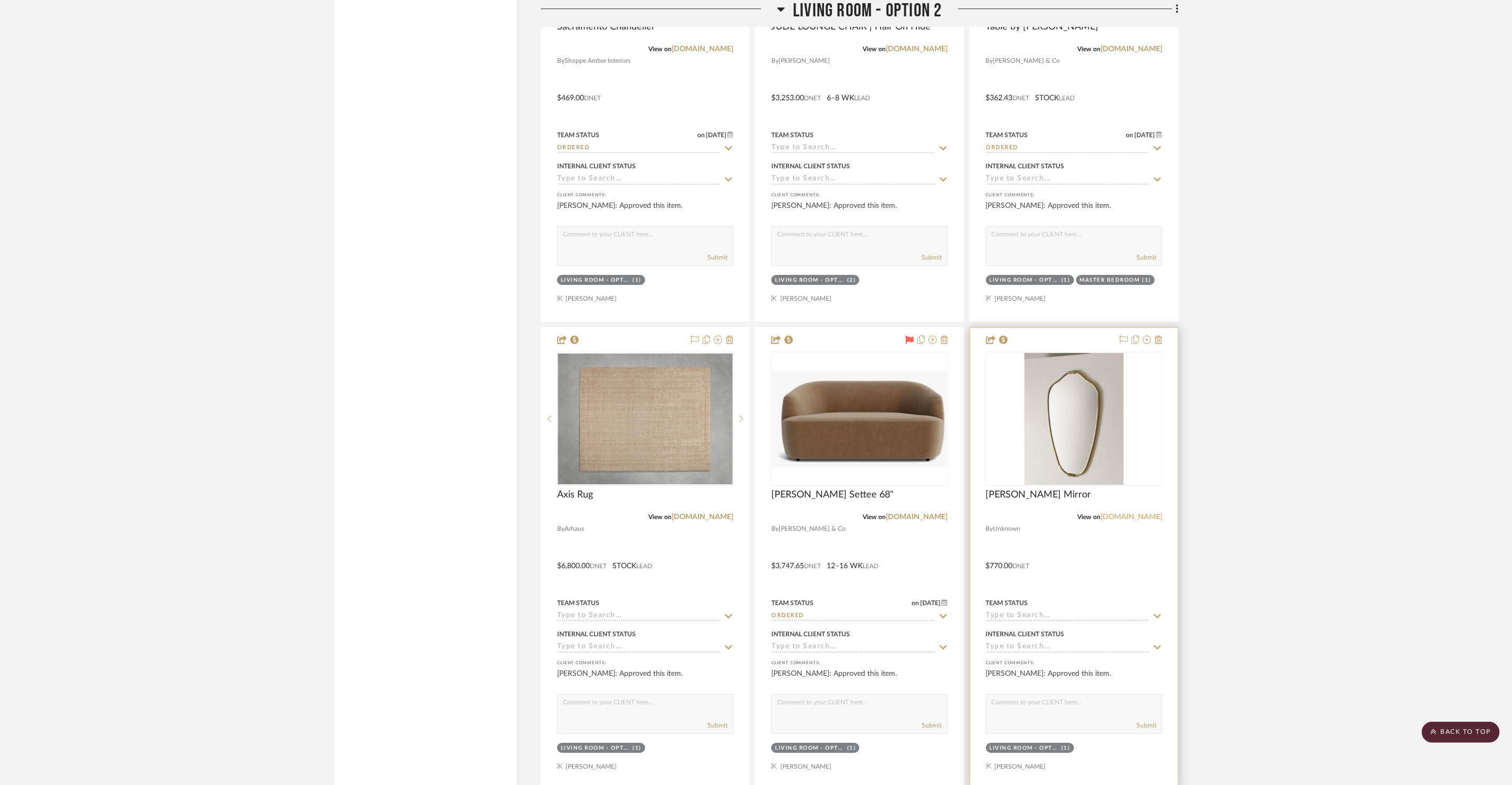
click at [1142, 513] on link "racheldonath.com" at bounding box center [1131, 516] width 62 height 7
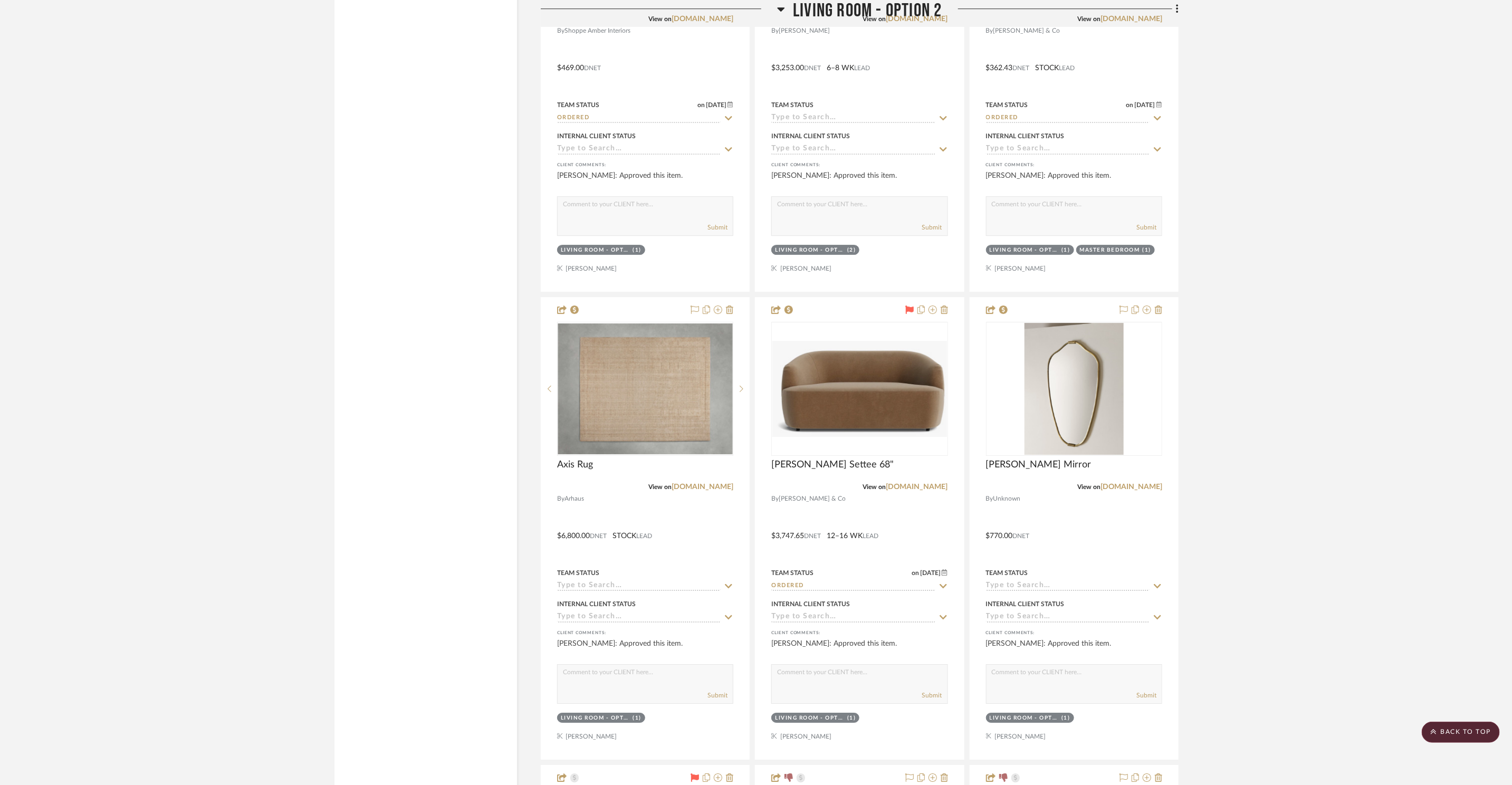
scroll to position [5380, 0]
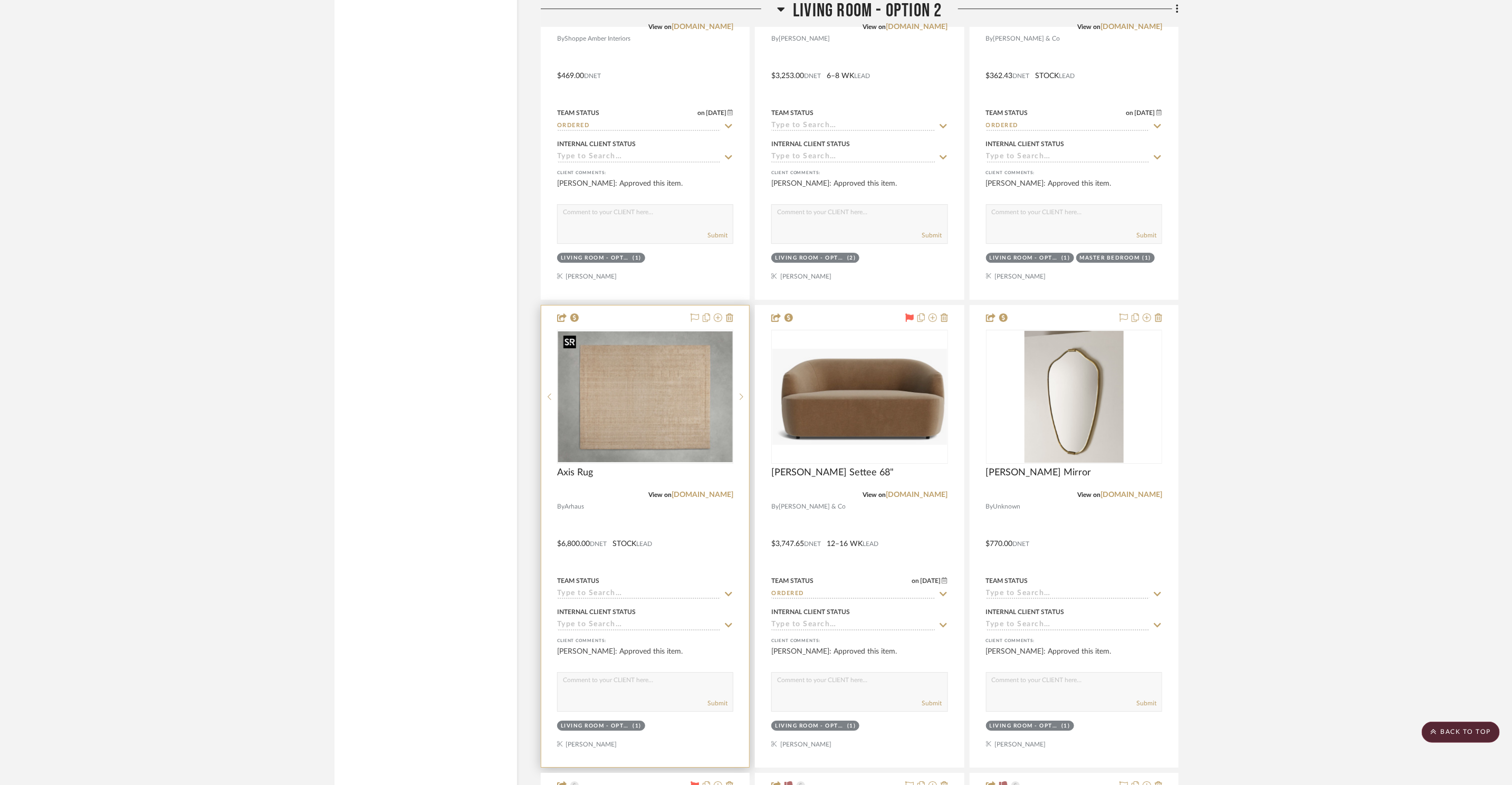
click at [624, 396] on img "0" at bounding box center [645, 396] width 174 height 131
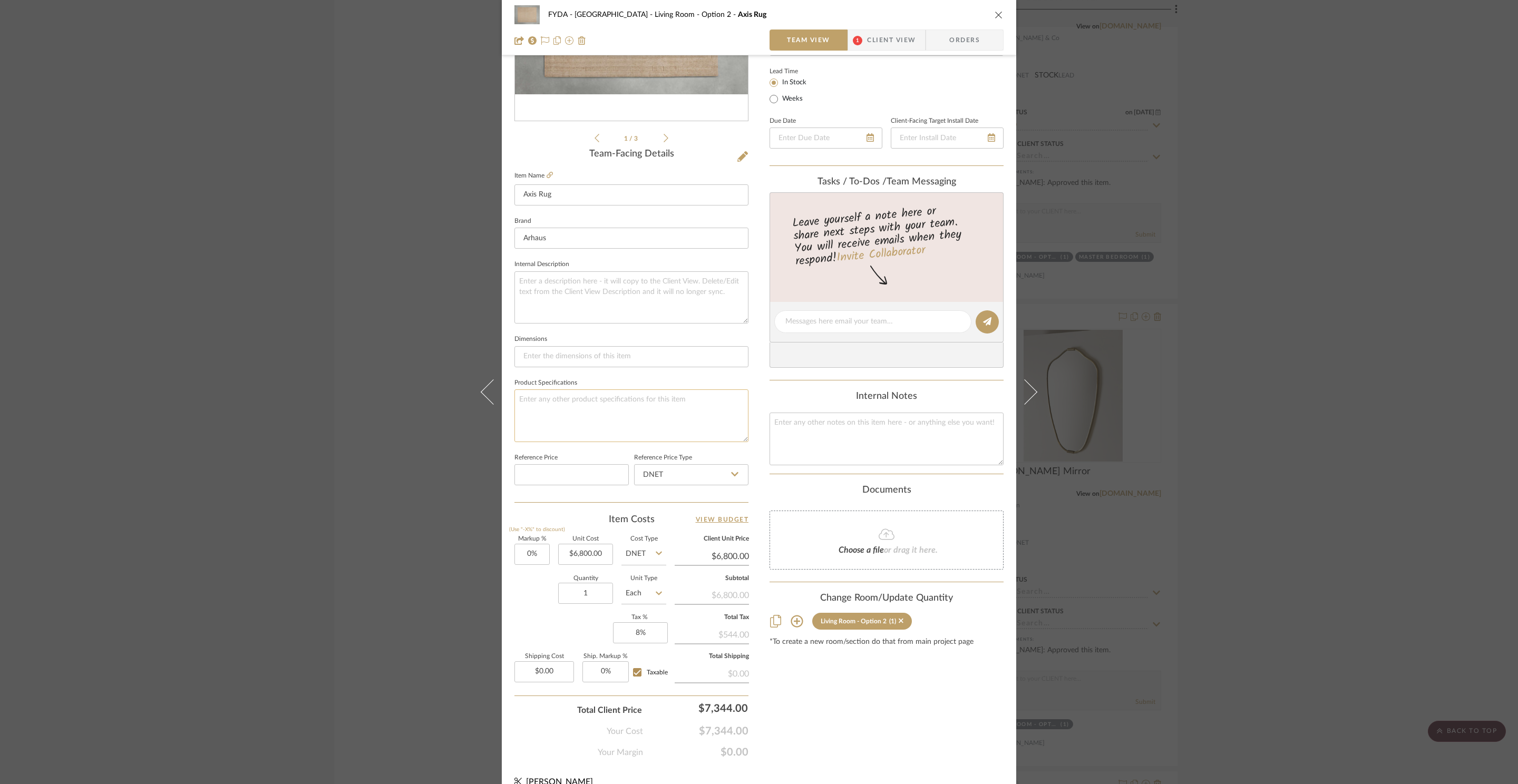
scroll to position [198, 0]
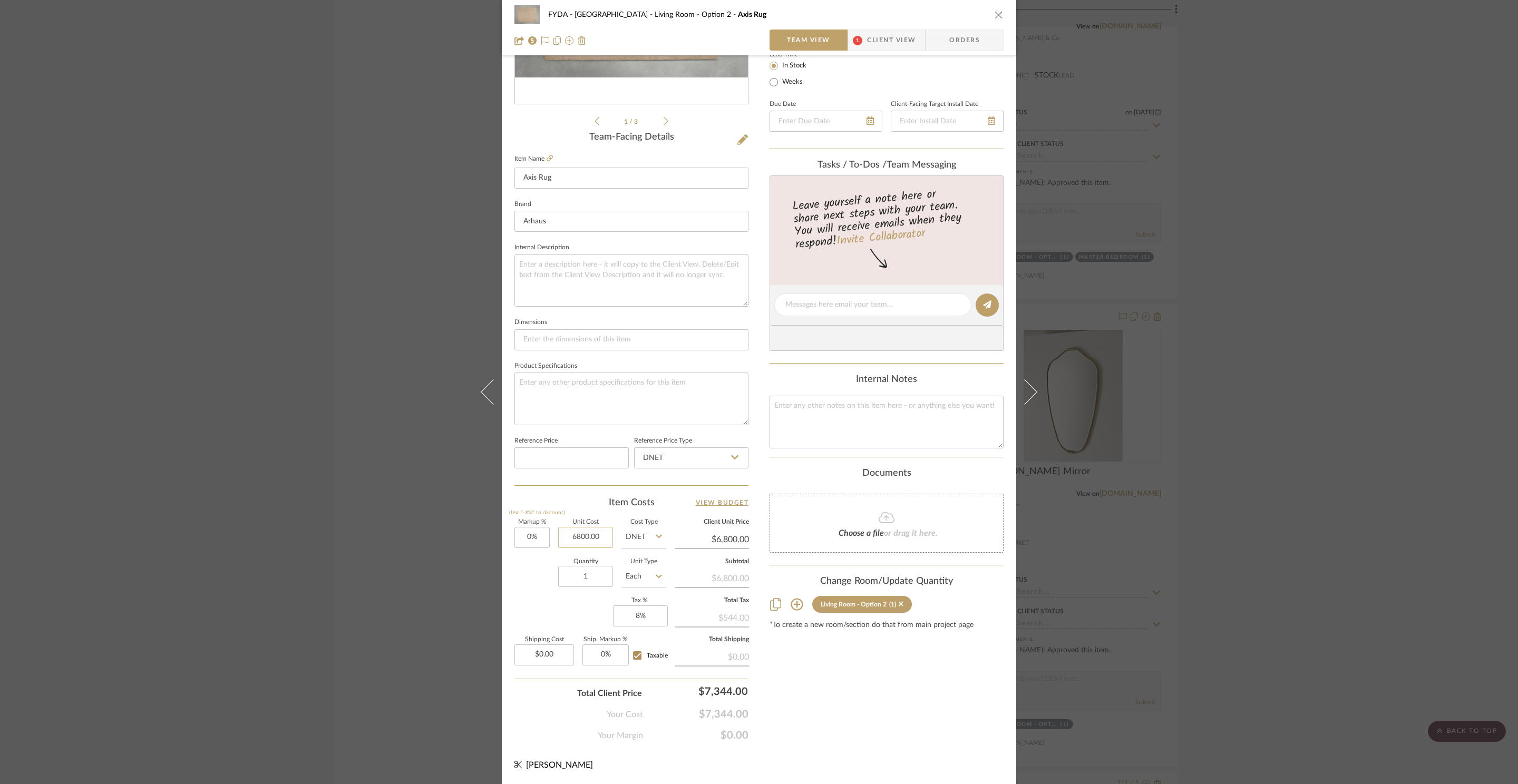
click at [593, 536] on input "6800.00" at bounding box center [585, 537] width 55 height 21
type input "$3,990.00"
click at [915, 743] on div "FYDA - 655 City Park Living Room - Option 2 Axis Rug Team View 1 Client View Or…" at bounding box center [759, 297] width 515 height 973
type input "$3,990.00"
click at [541, 38] on icon at bounding box center [545, 40] width 9 height 9
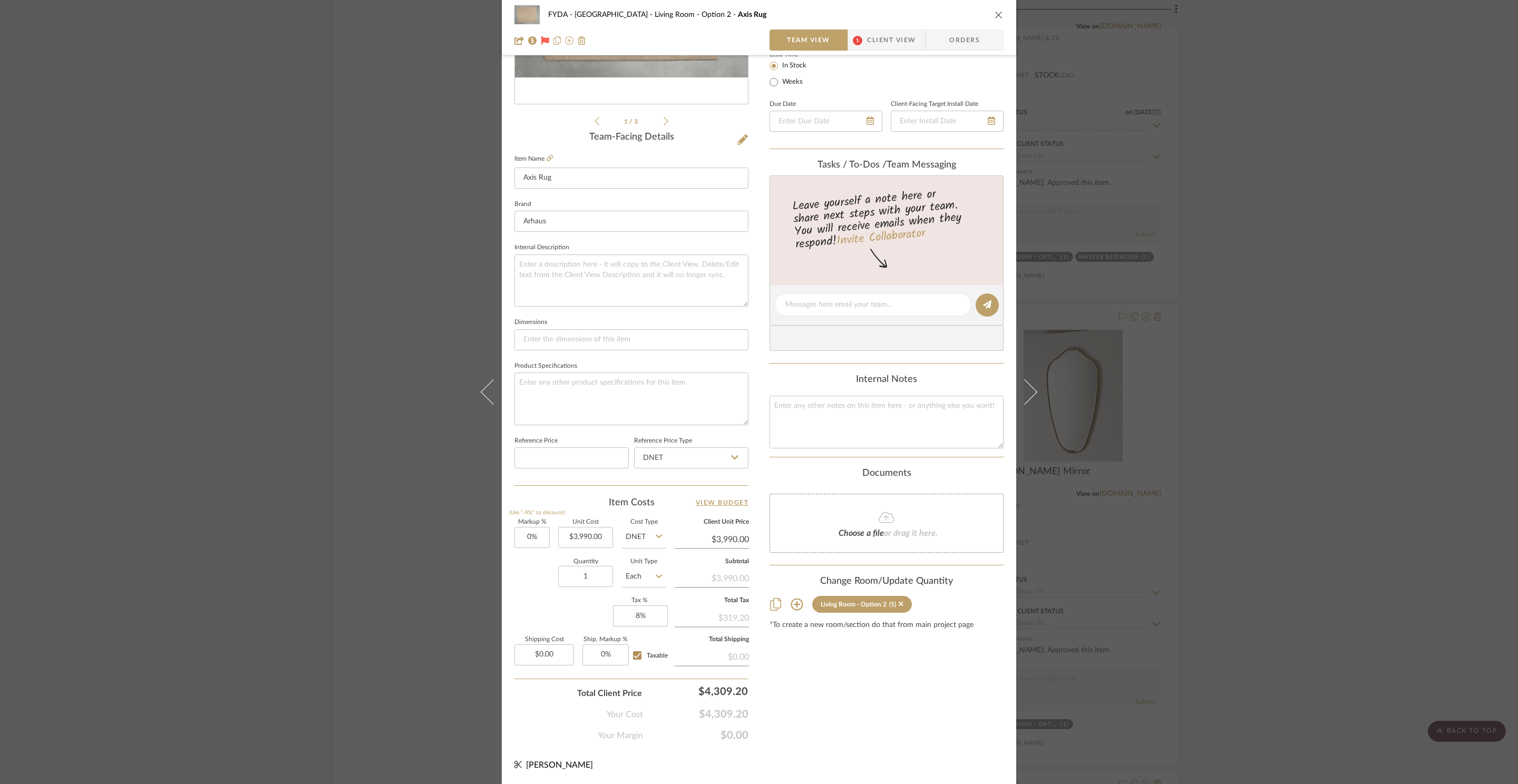
click at [886, 543] on div "Choose a file or drag it here." at bounding box center [886, 523] width 234 height 59
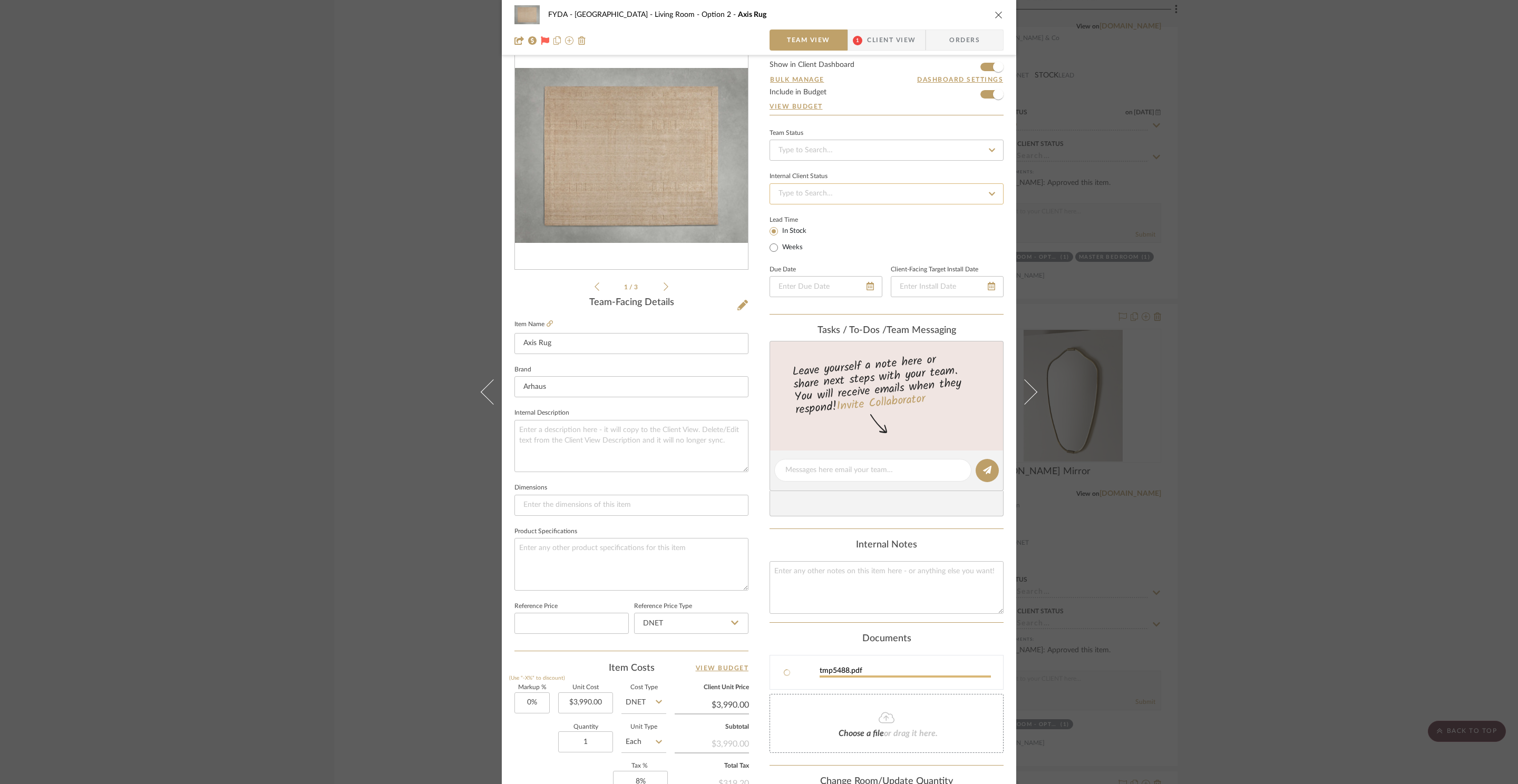
scroll to position [0, 0]
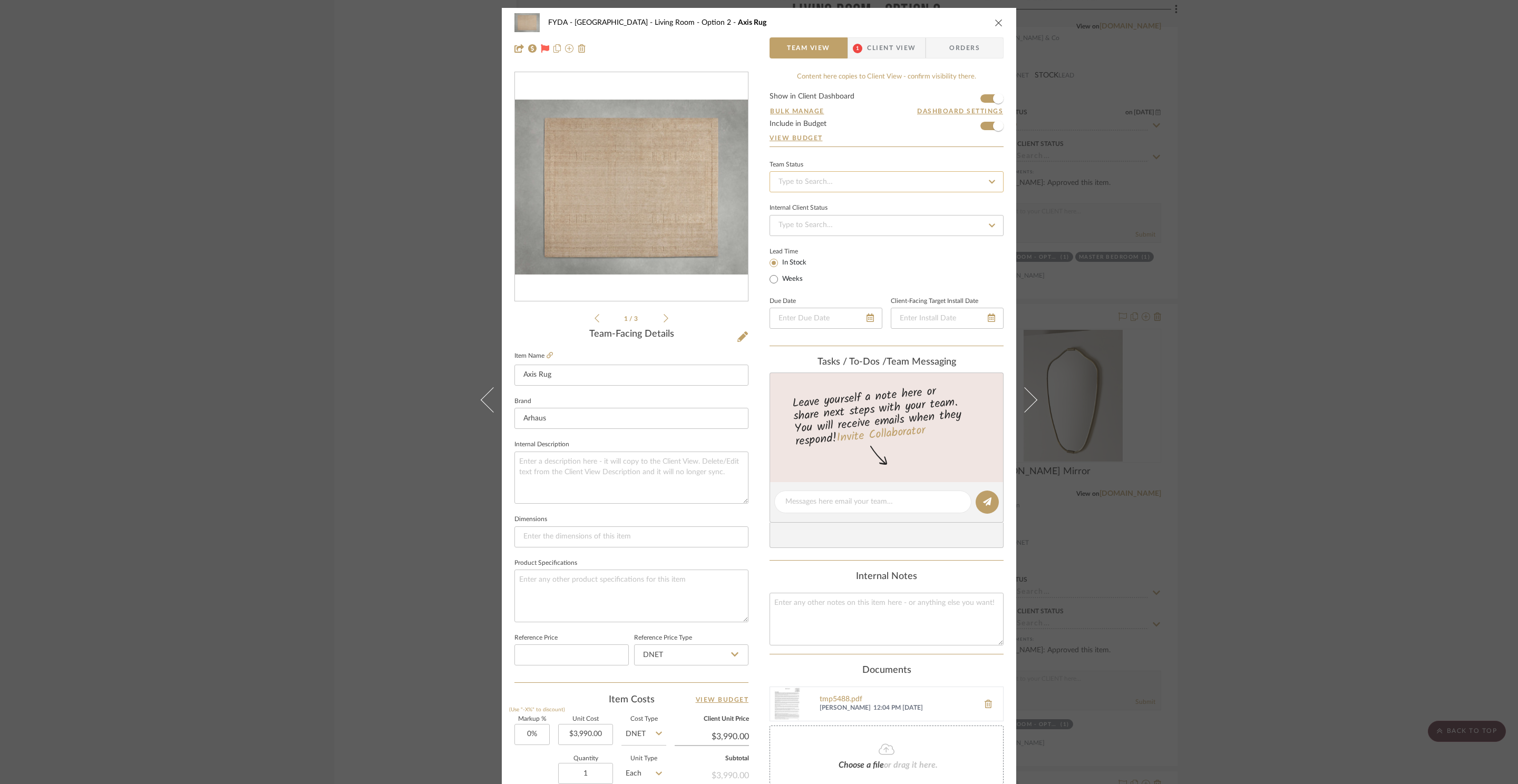
click at [860, 180] on input at bounding box center [886, 182] width 234 height 21
click at [861, 232] on div "Ordered" at bounding box center [883, 237] width 233 height 27
type input "[DATE]"
type input "Ordered"
type input "[DATE]"
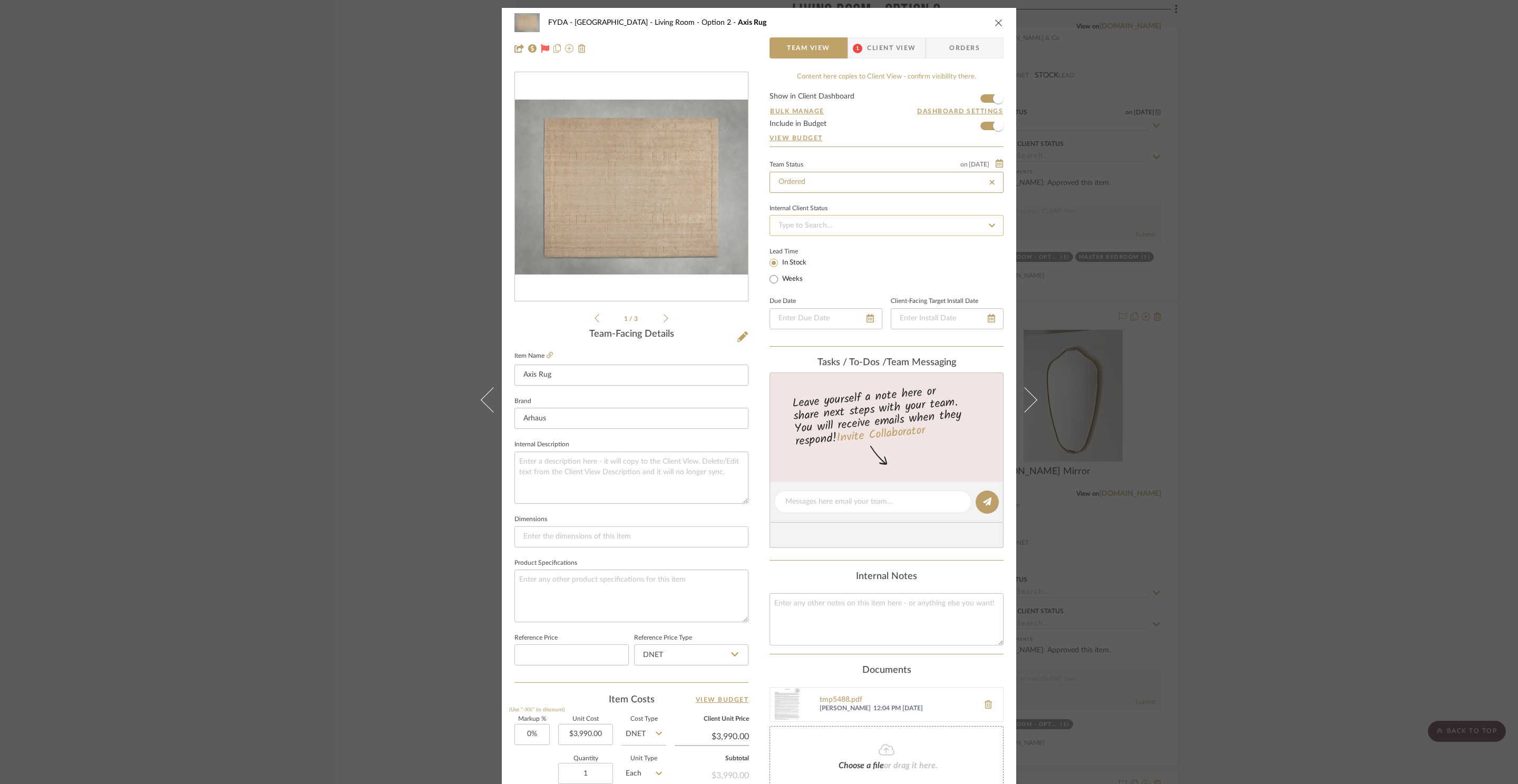
type input "Ordered"
click at [882, 49] on span "Client View" at bounding box center [891, 48] width 48 height 21
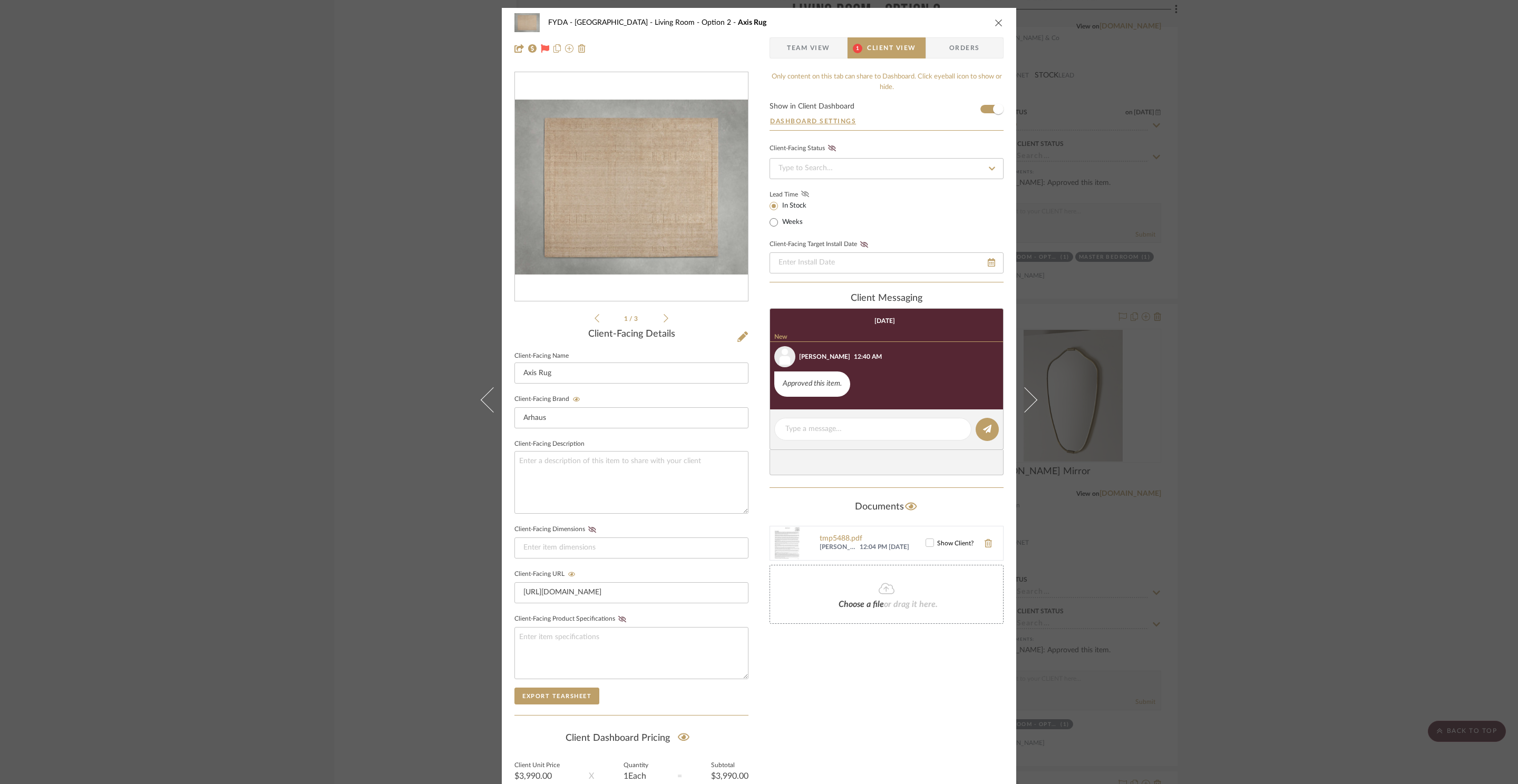
click at [802, 192] on fa-icon at bounding box center [805, 194] width 13 height 9
click at [988, 266] on icon at bounding box center [991, 262] width 7 height 9
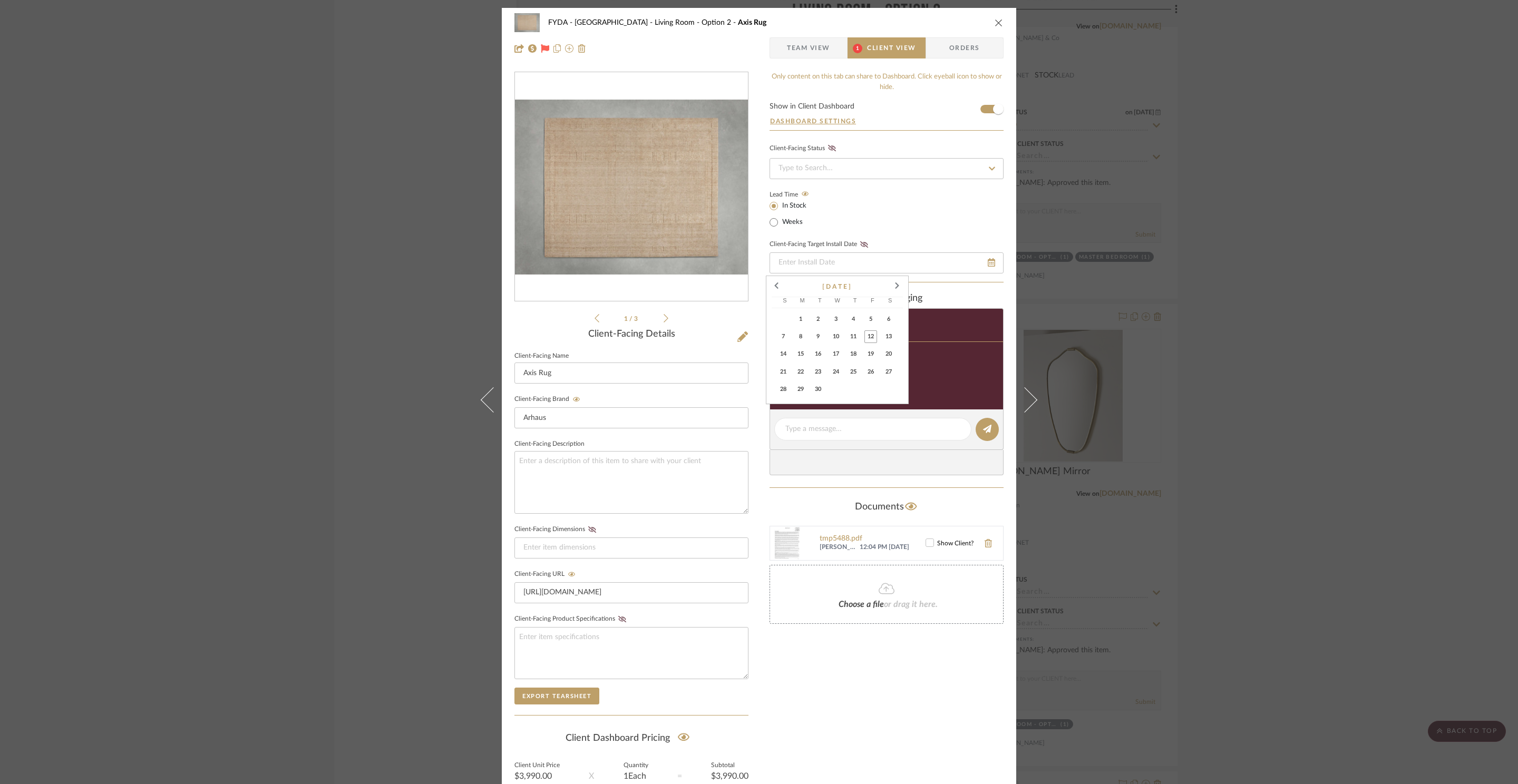
click at [808, 387] on button "29" at bounding box center [802, 391] width 17 height 17
type input "9/29/2025"
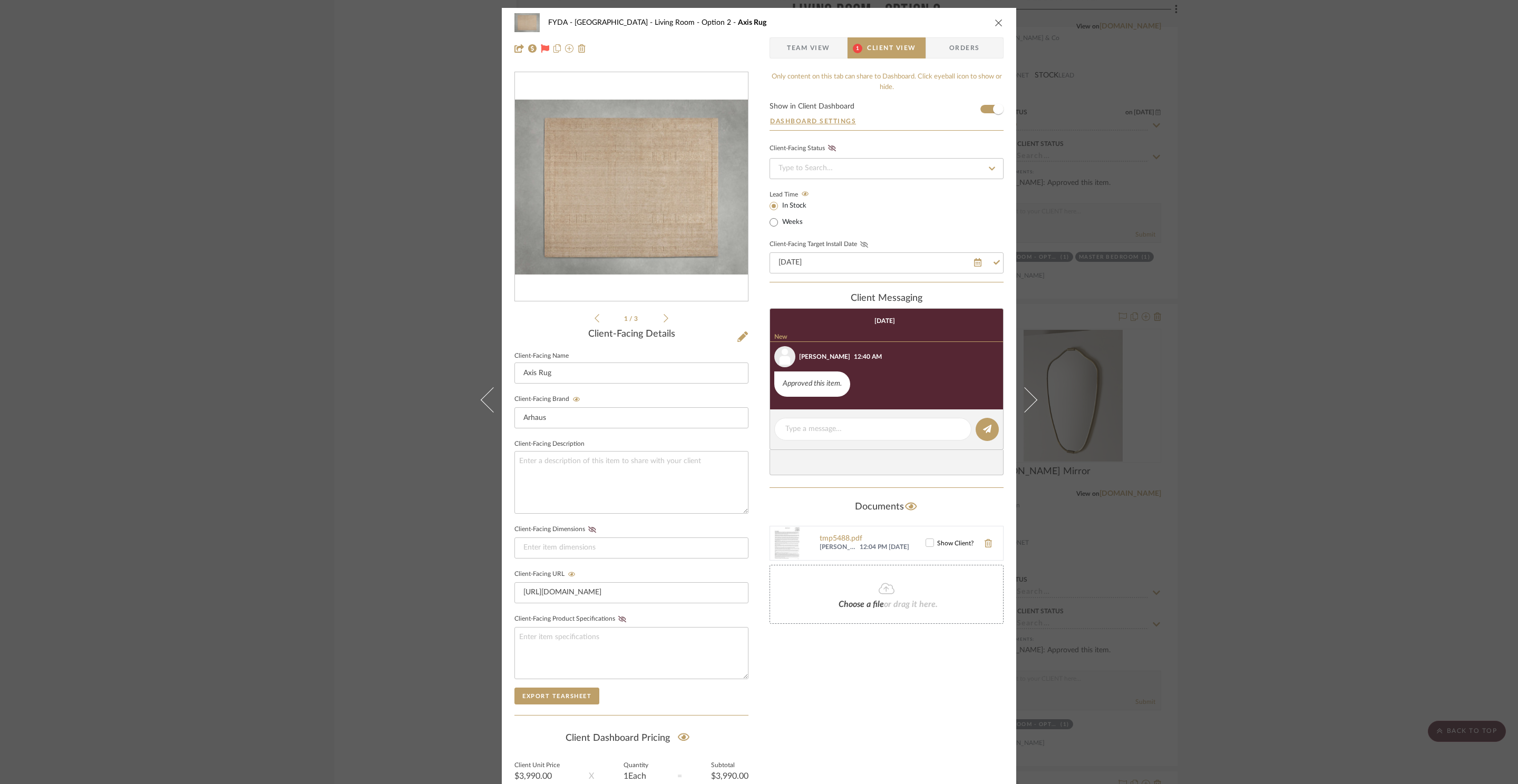
click at [861, 245] on icon at bounding box center [864, 245] width 8 height 7
click at [900, 208] on div "Lead Time In Stock Weeks" at bounding box center [886, 208] width 234 height 41
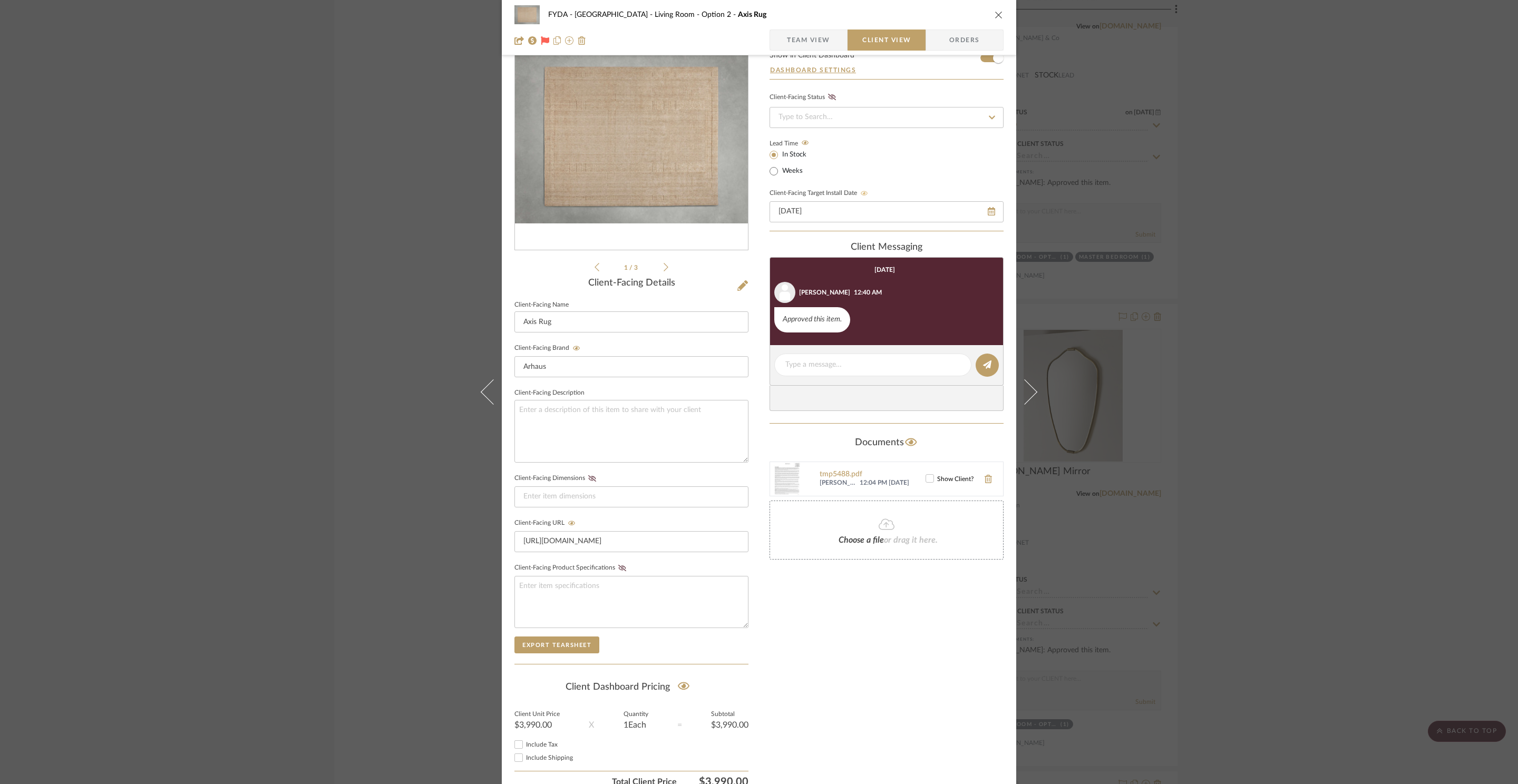
scroll to position [106, 0]
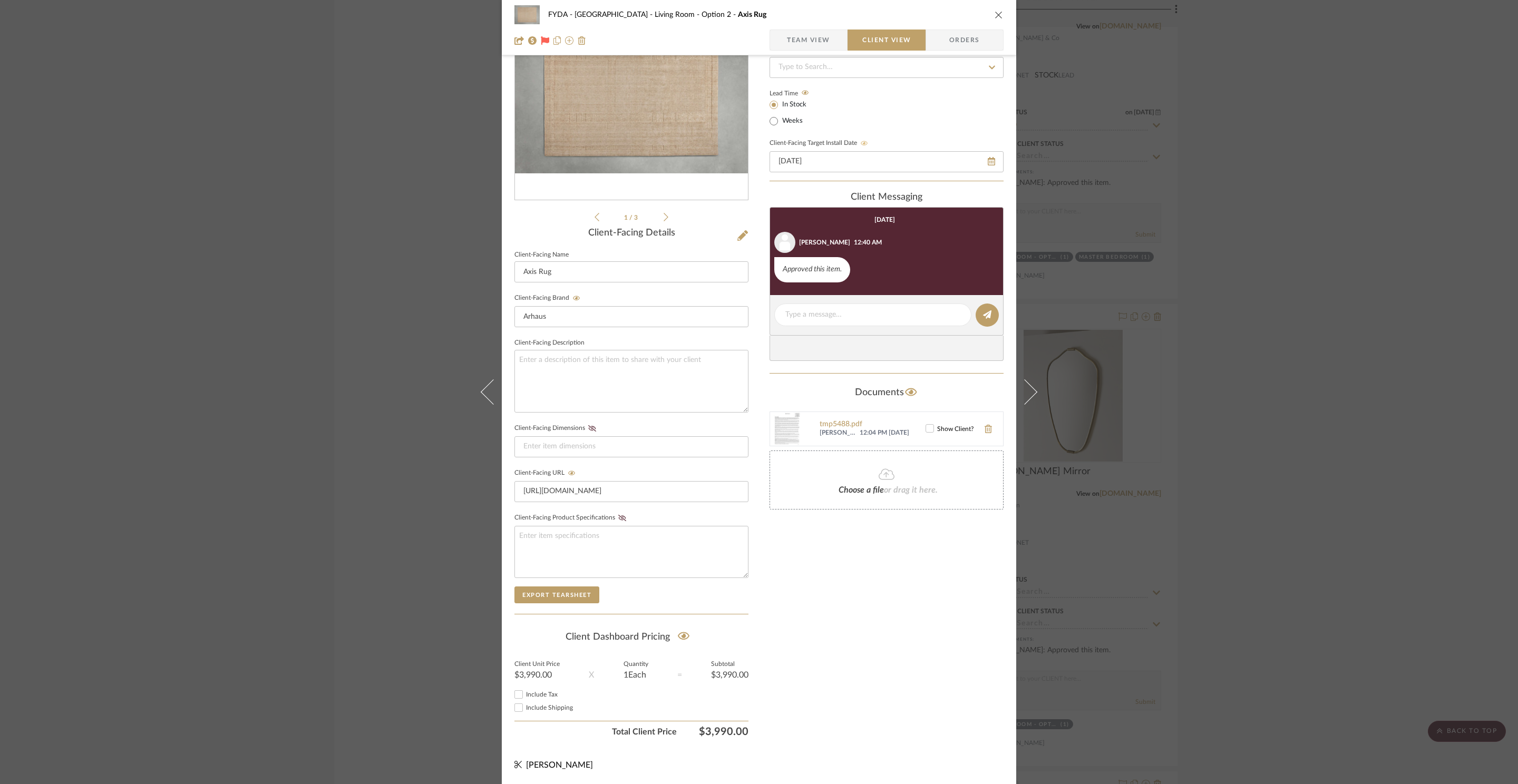
click at [542, 691] on span "Include Tax" at bounding box center [542, 695] width 32 height 7
click at [525, 691] on input "Include Tax" at bounding box center [519, 694] width 13 height 13
checkbox input "true"
click at [544, 711] on span "Include Shipping" at bounding box center [549, 707] width 47 height 7
click at [525, 711] on input "Include Shipping" at bounding box center [519, 707] width 13 height 13
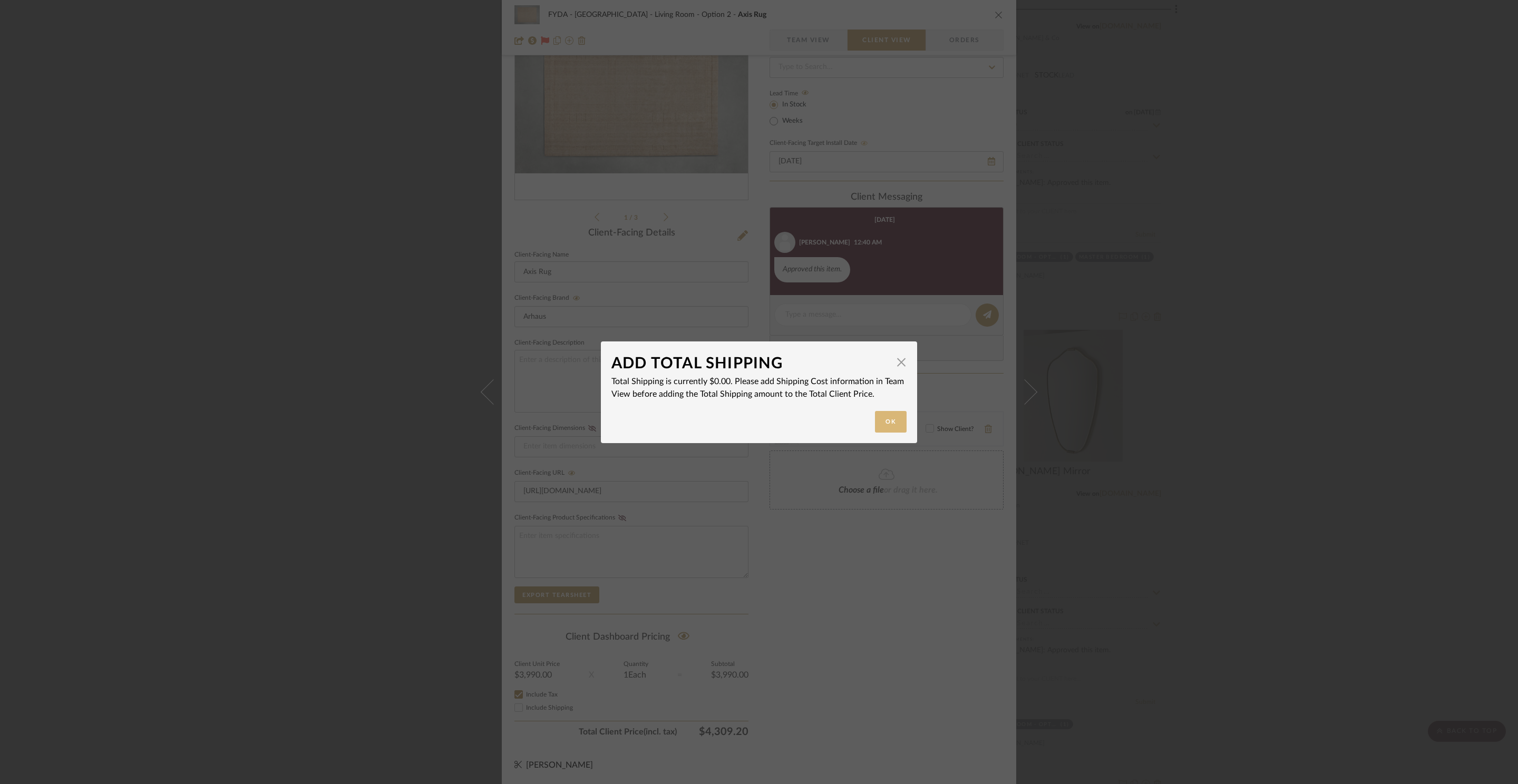
click at [889, 420] on button "Ok" at bounding box center [891, 422] width 32 height 22
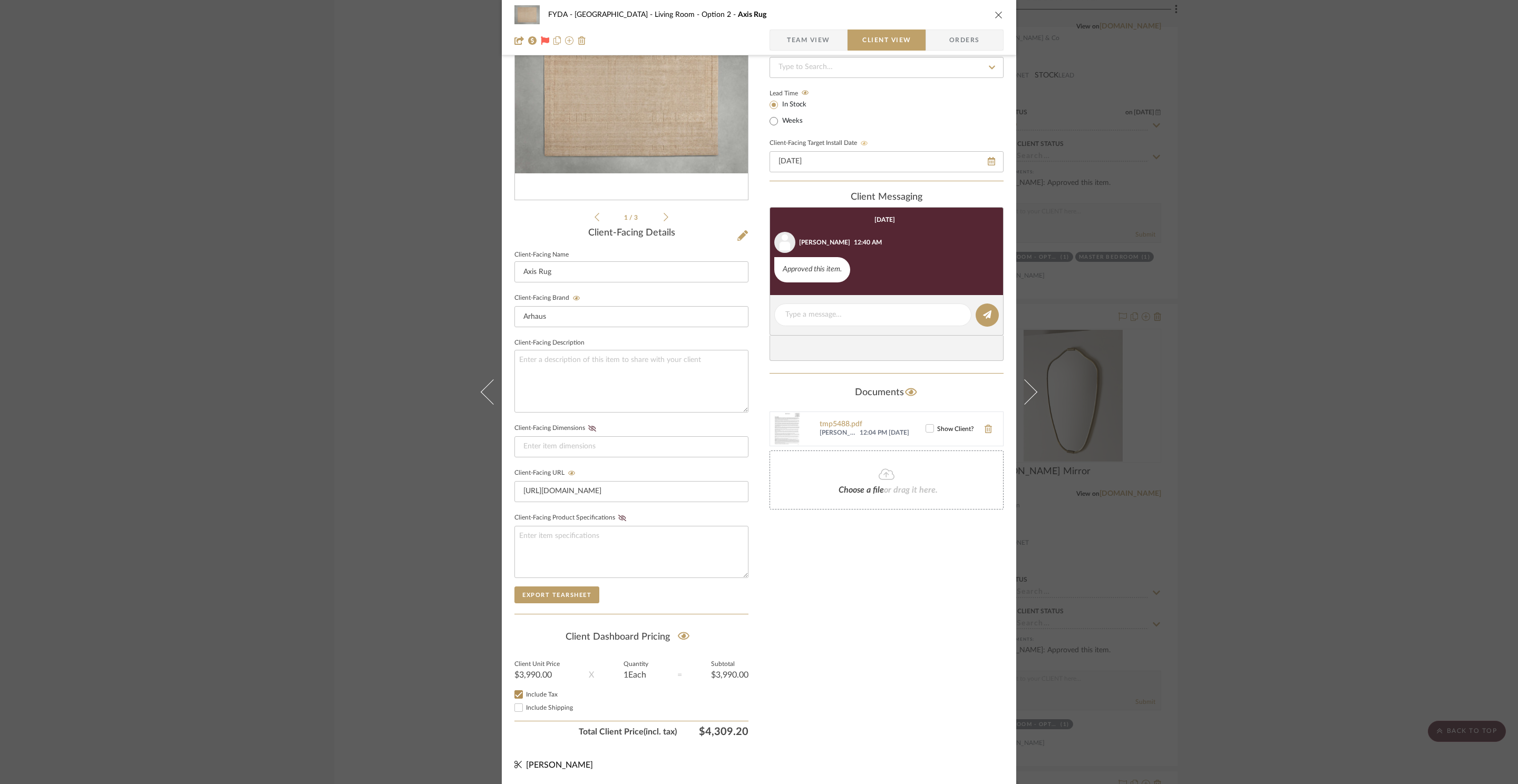
click at [541, 707] on span "Include Shipping" at bounding box center [549, 707] width 47 height 7
click at [525, 707] on input "Include Shipping" at bounding box center [519, 707] width 13 height 13
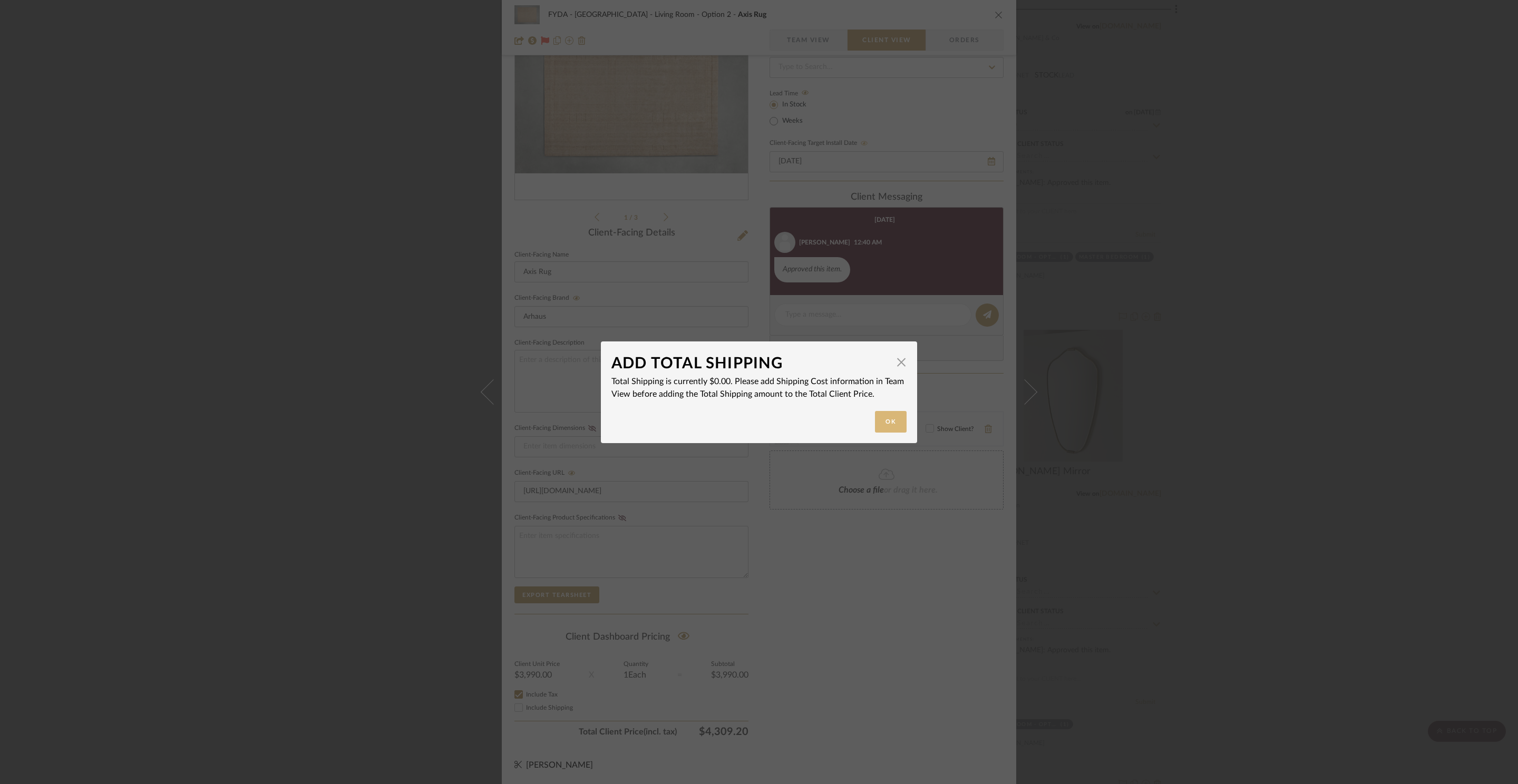
click at [886, 422] on button "Ok" at bounding box center [891, 422] width 32 height 22
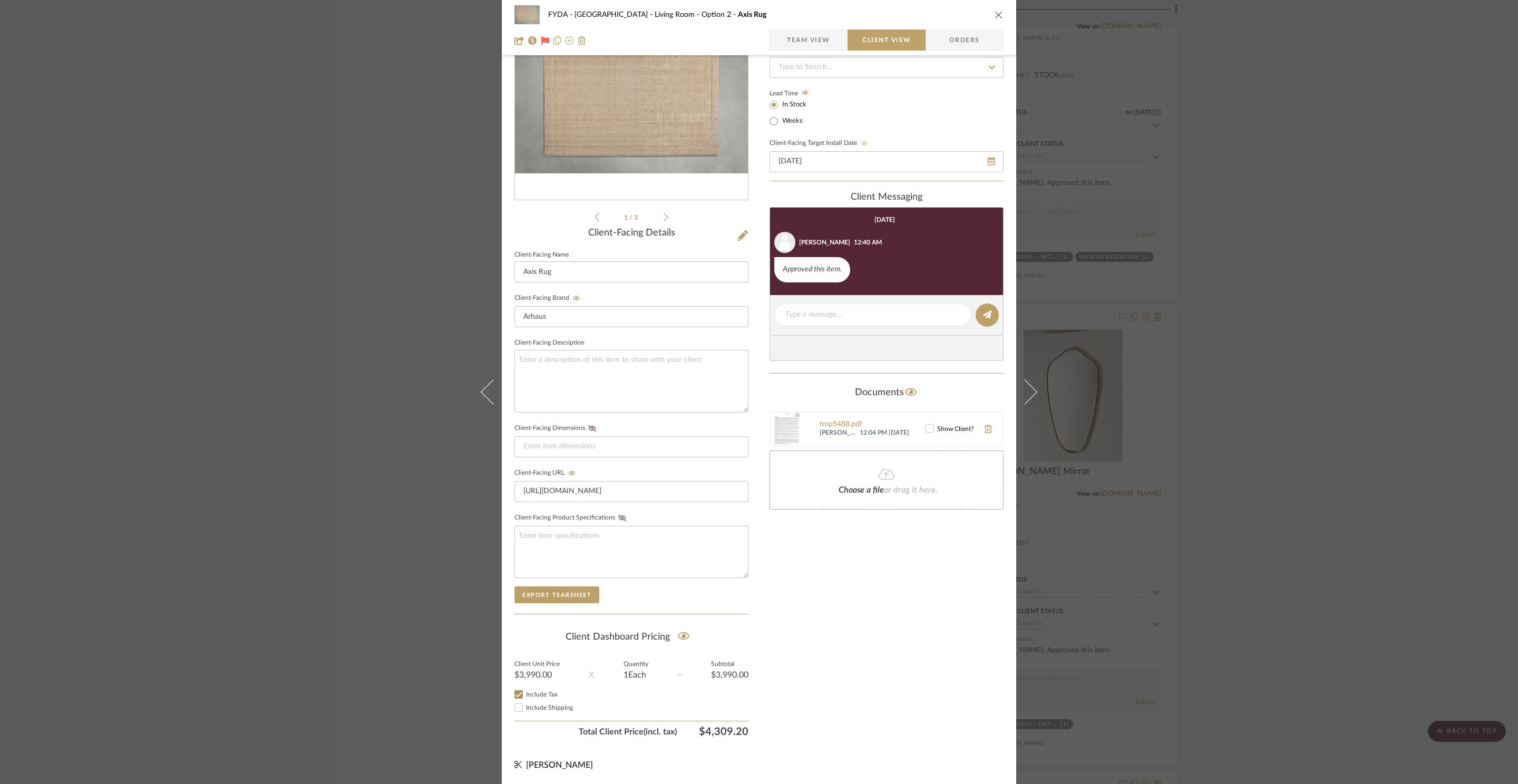
click at [542, 704] on span "Include Shipping" at bounding box center [549, 707] width 47 height 7
click at [525, 704] on input "Include Shipping" at bounding box center [519, 707] width 13 height 13
checkbox input "false"
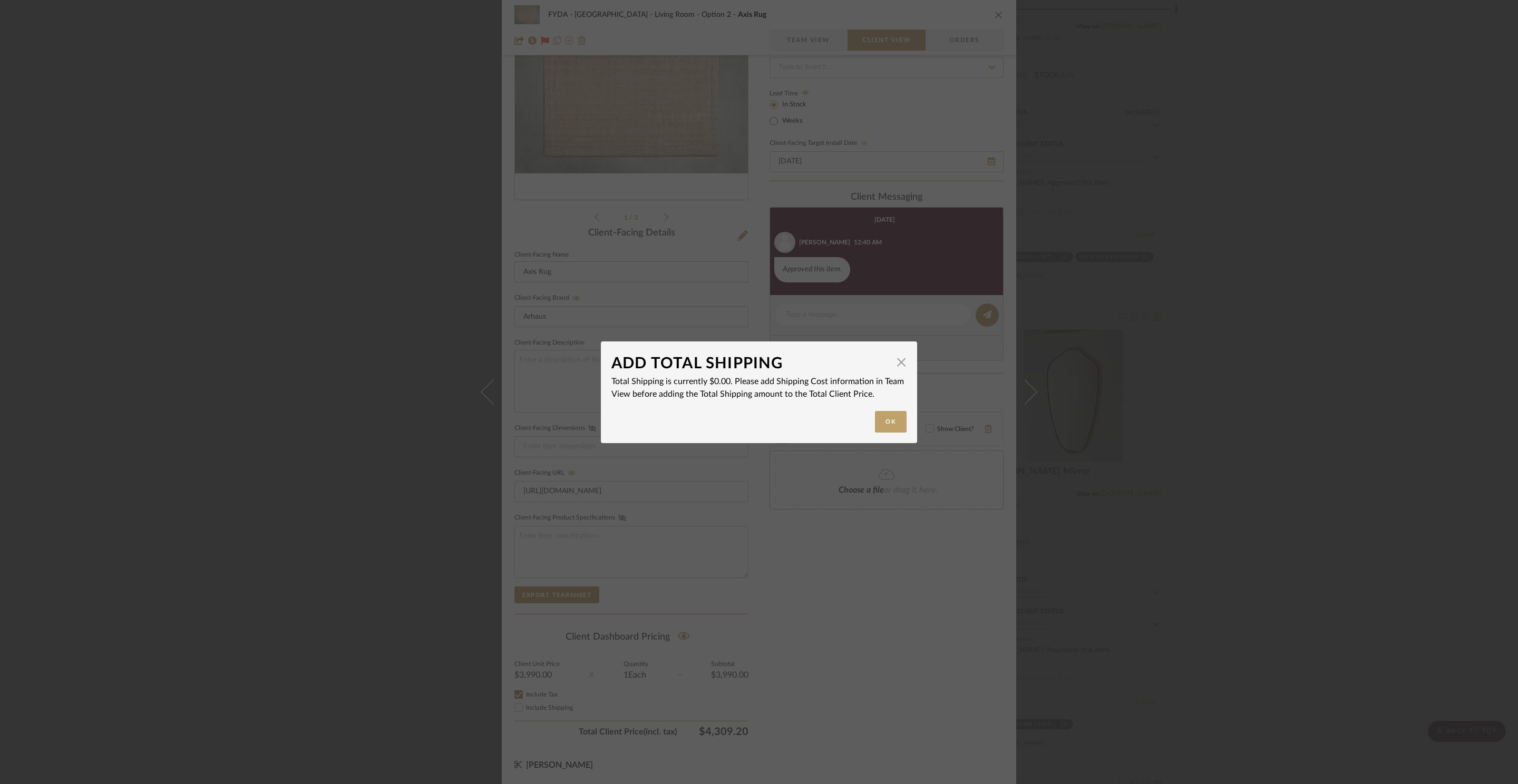
click at [888, 407] on mat-dialog-content "ADD TOTAL SHIPPING × Total Shipping is currently $0.00. Please add Shipping Cos…" at bounding box center [759, 392] width 295 height 81
click at [898, 430] on button "Ok" at bounding box center [891, 422] width 32 height 22
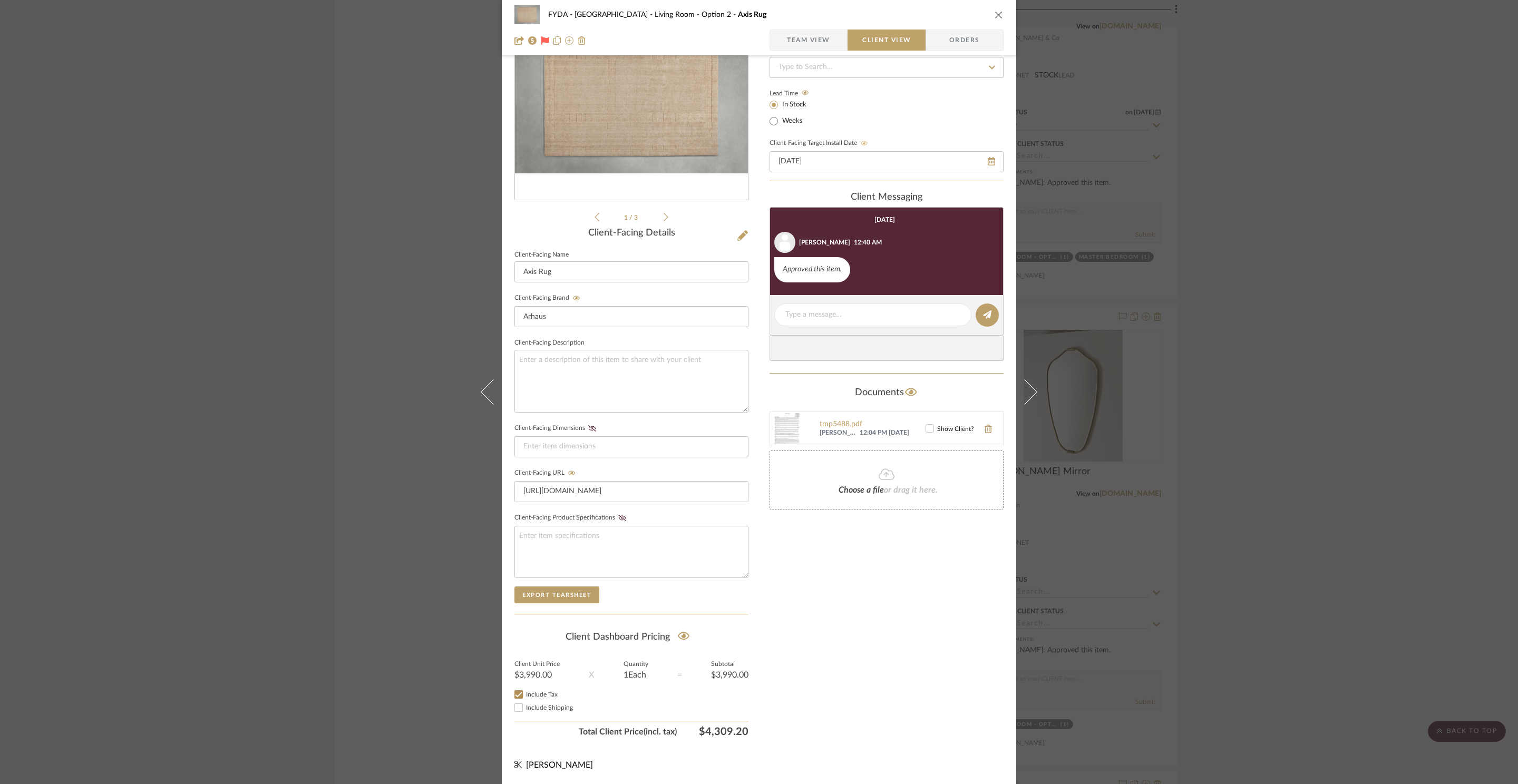
click at [995, 15] on icon "close" at bounding box center [999, 15] width 9 height 9
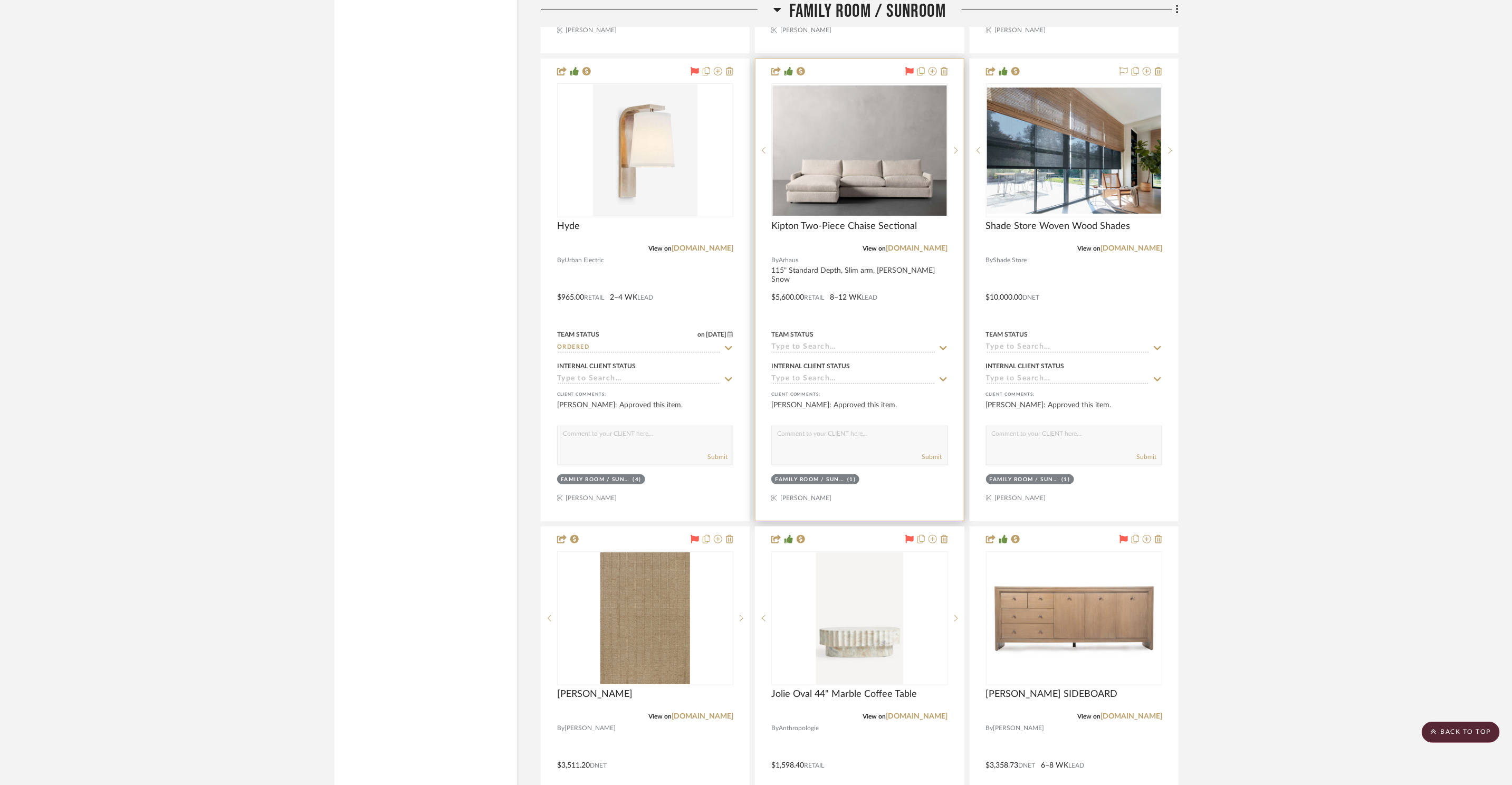
scroll to position [3196, 0]
click at [847, 128] on img "0" at bounding box center [859, 151] width 174 height 130
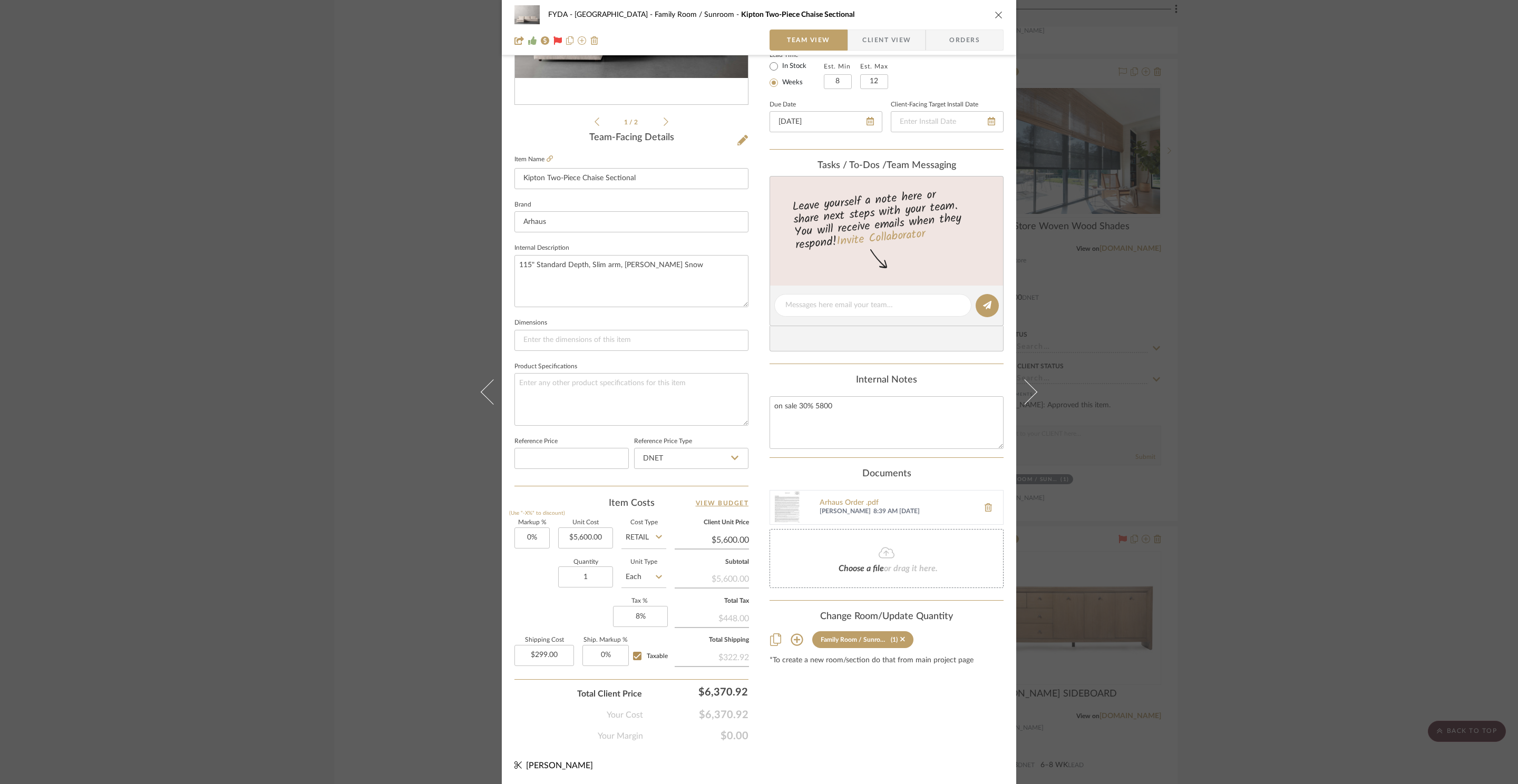
scroll to position [198, 0]
click at [994, 8] on div "FYDA - 655 City Park Family Room / Sunroom Kipton Two-Piece Chaise Sectional" at bounding box center [759, 15] width 489 height 21
click at [995, 11] on icon "close" at bounding box center [999, 15] width 9 height 9
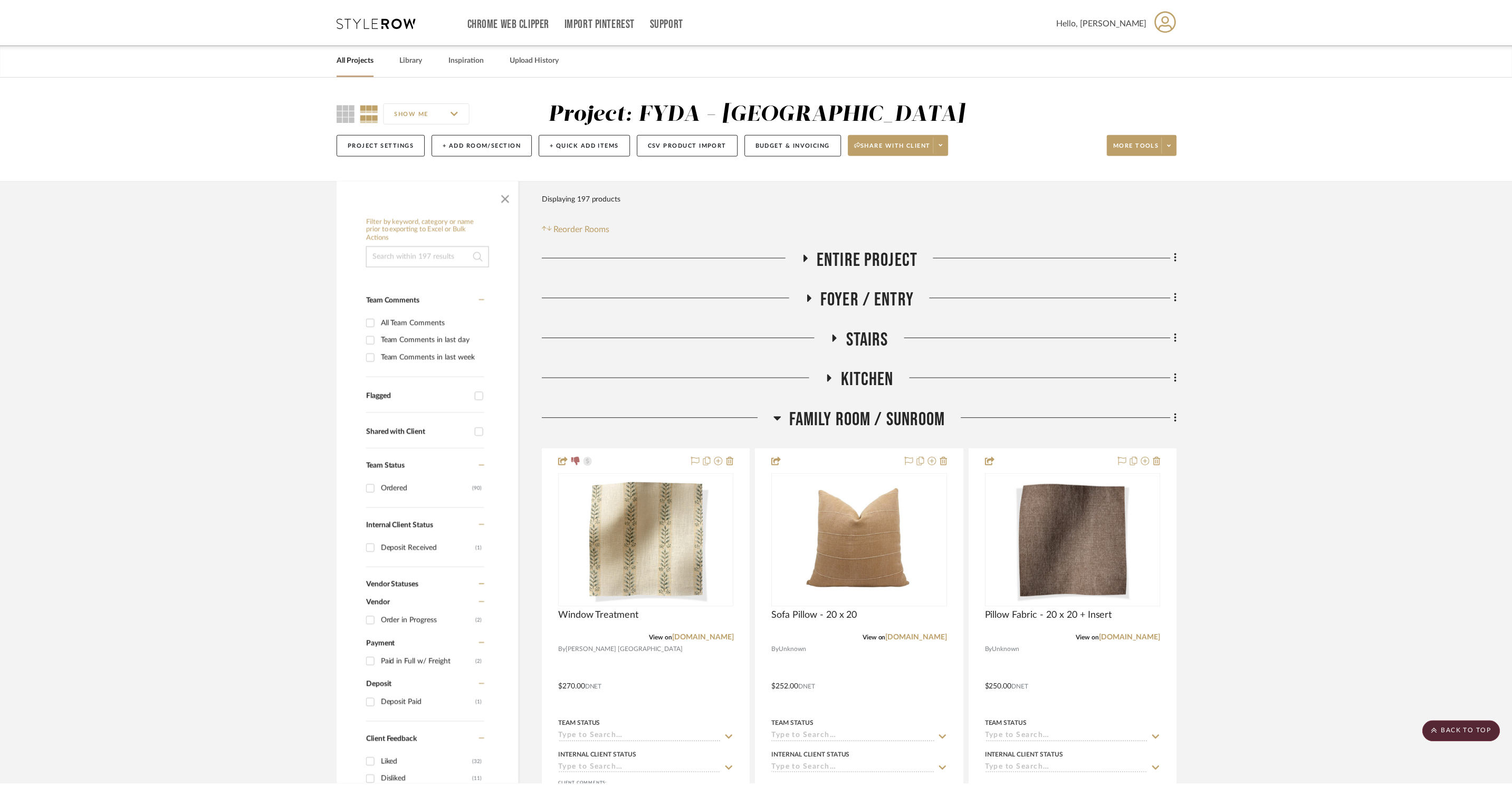
scroll to position [3196, 0]
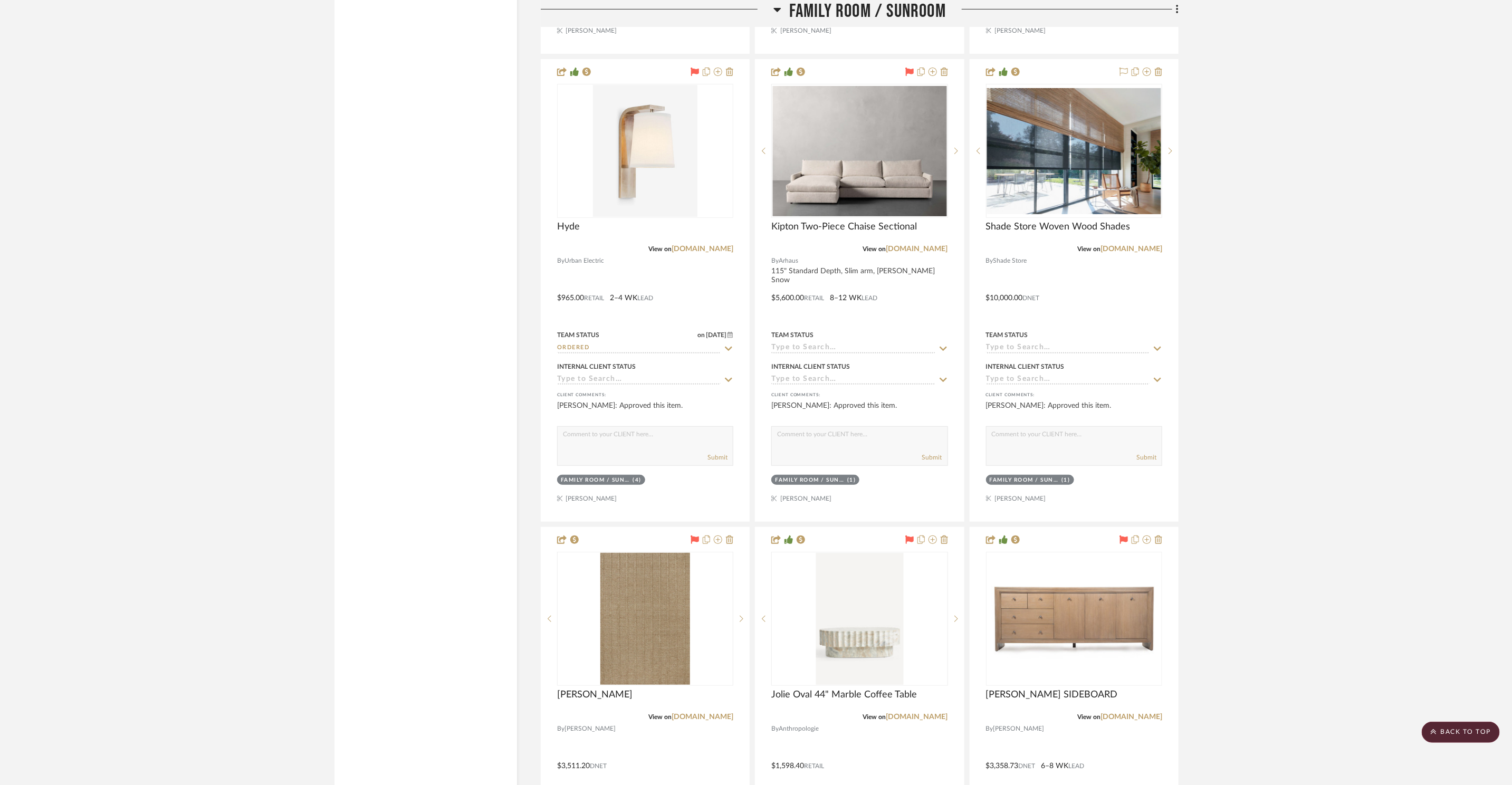
click at [806, 5] on span "Family Room / Sunroom" at bounding box center [867, 11] width 157 height 23
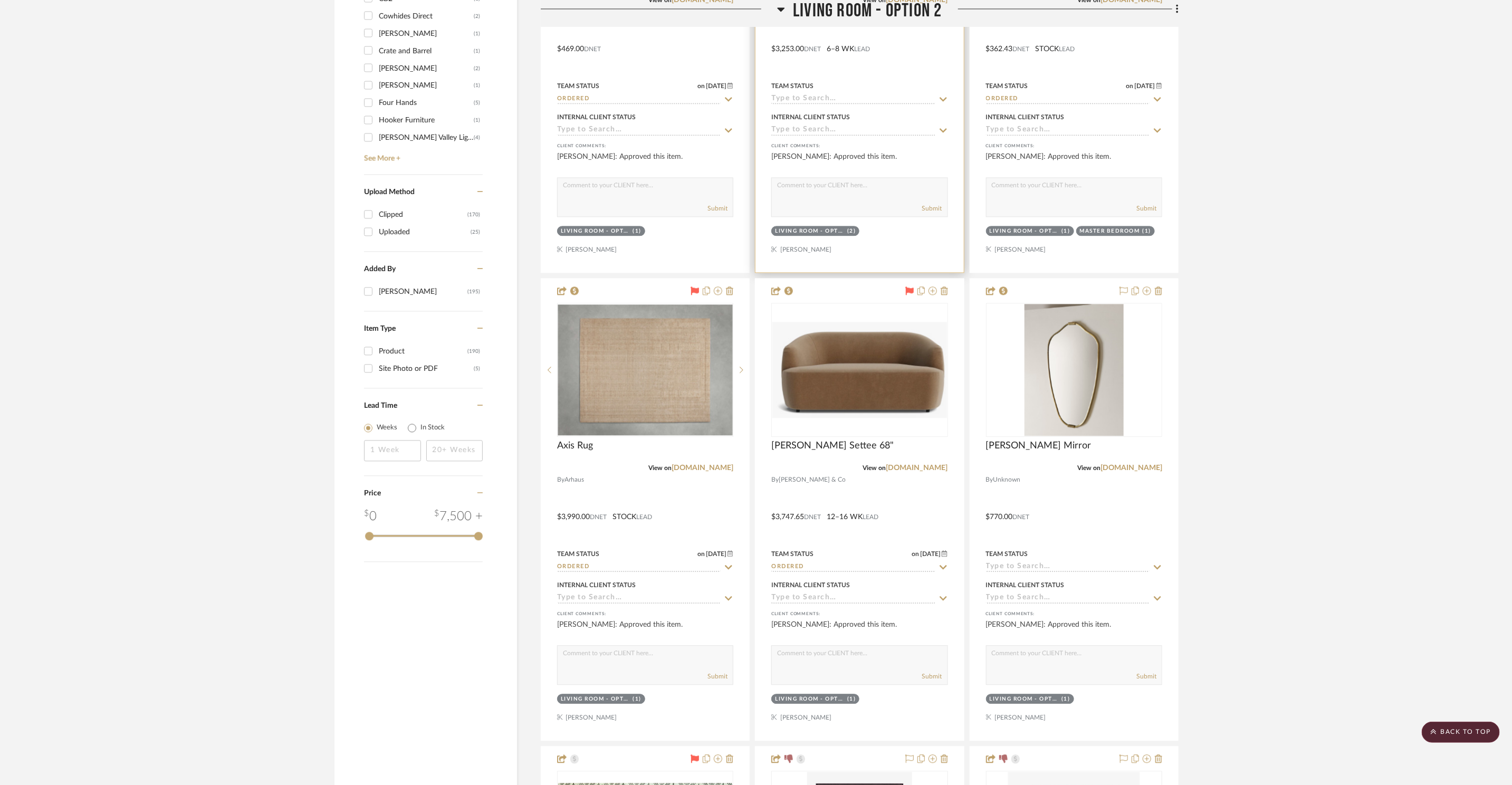
scroll to position [1604, 0]
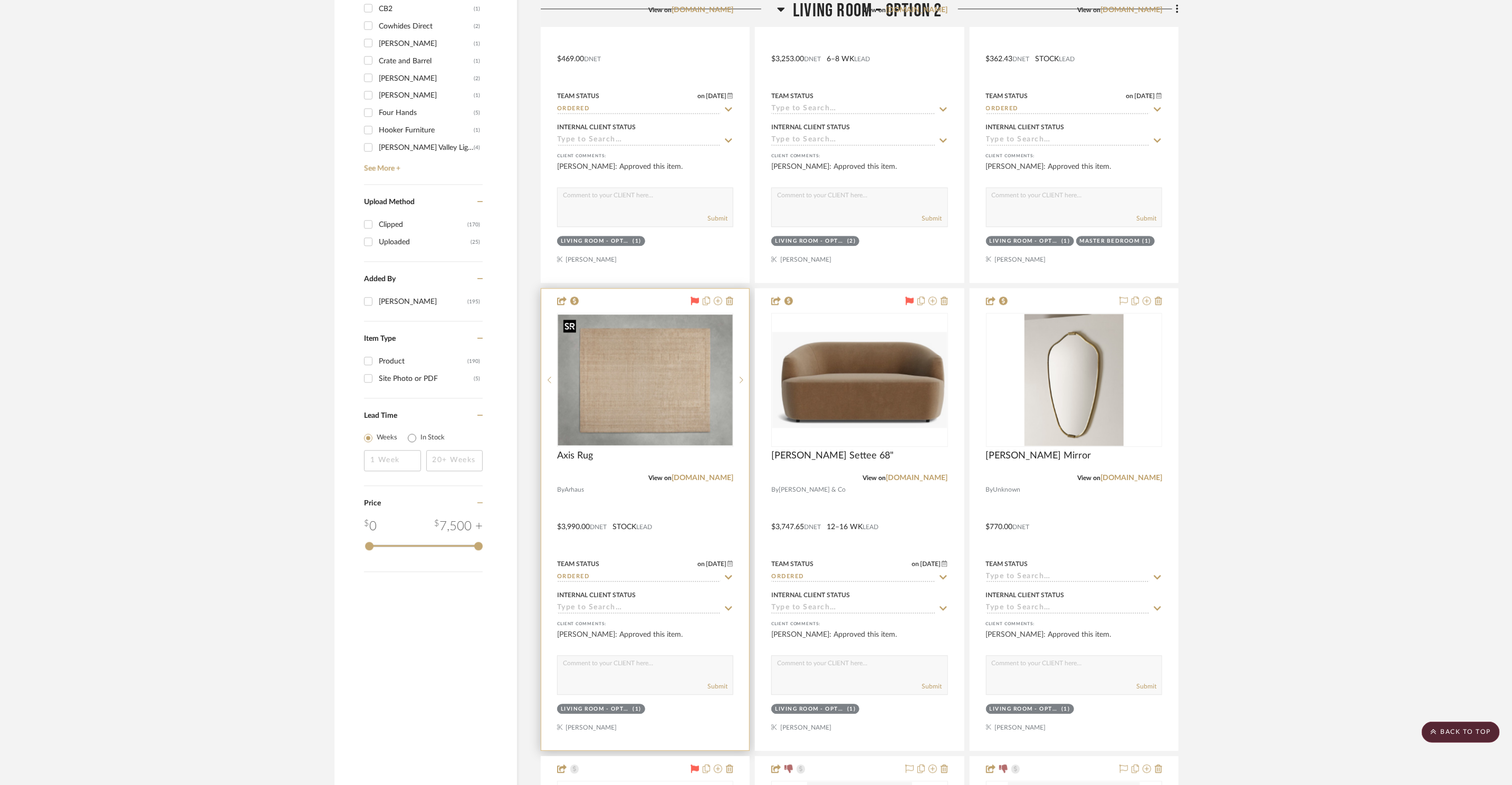
click at [659, 381] on img "0" at bounding box center [645, 380] width 174 height 131
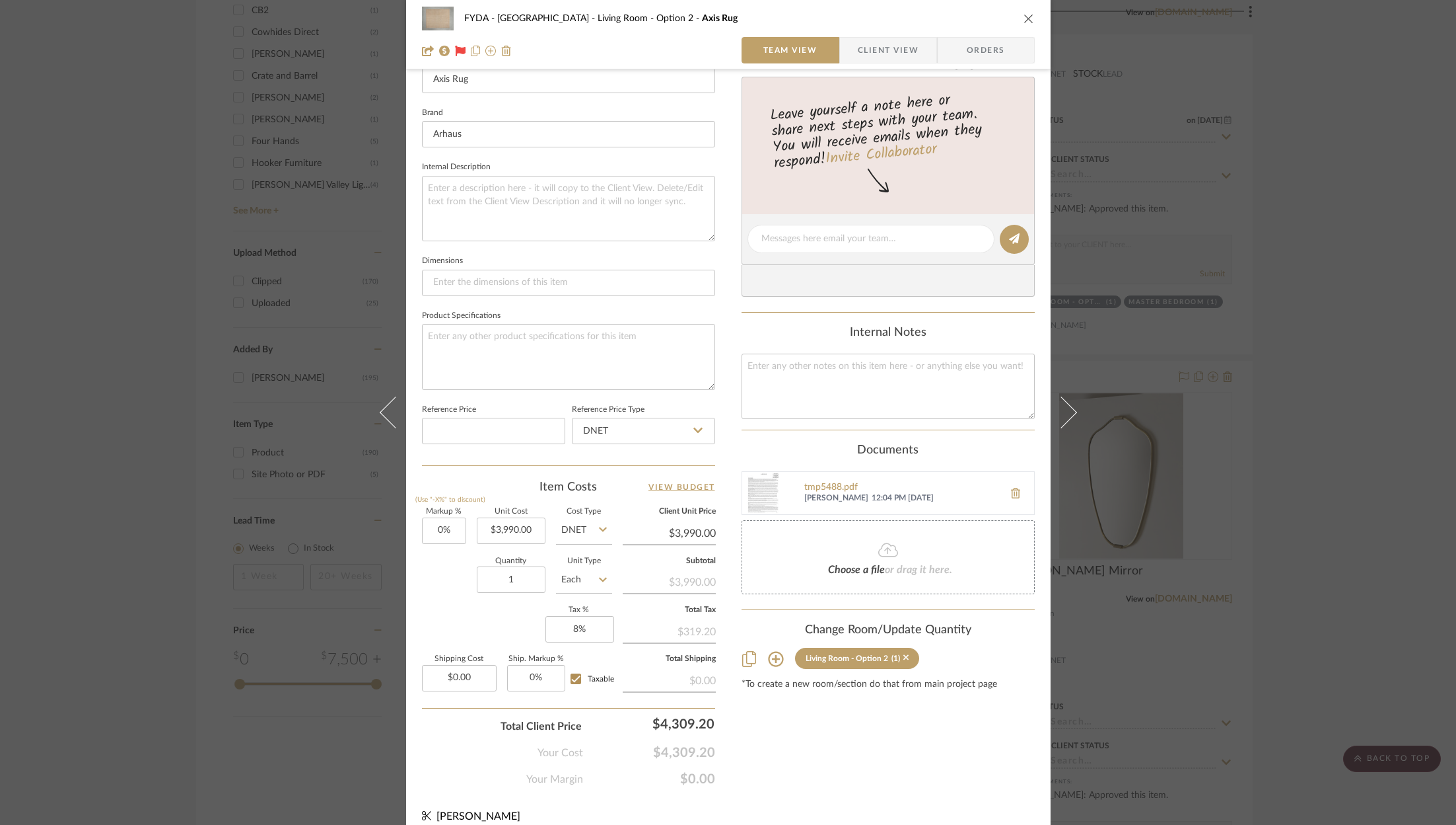
scroll to position [401, 0]
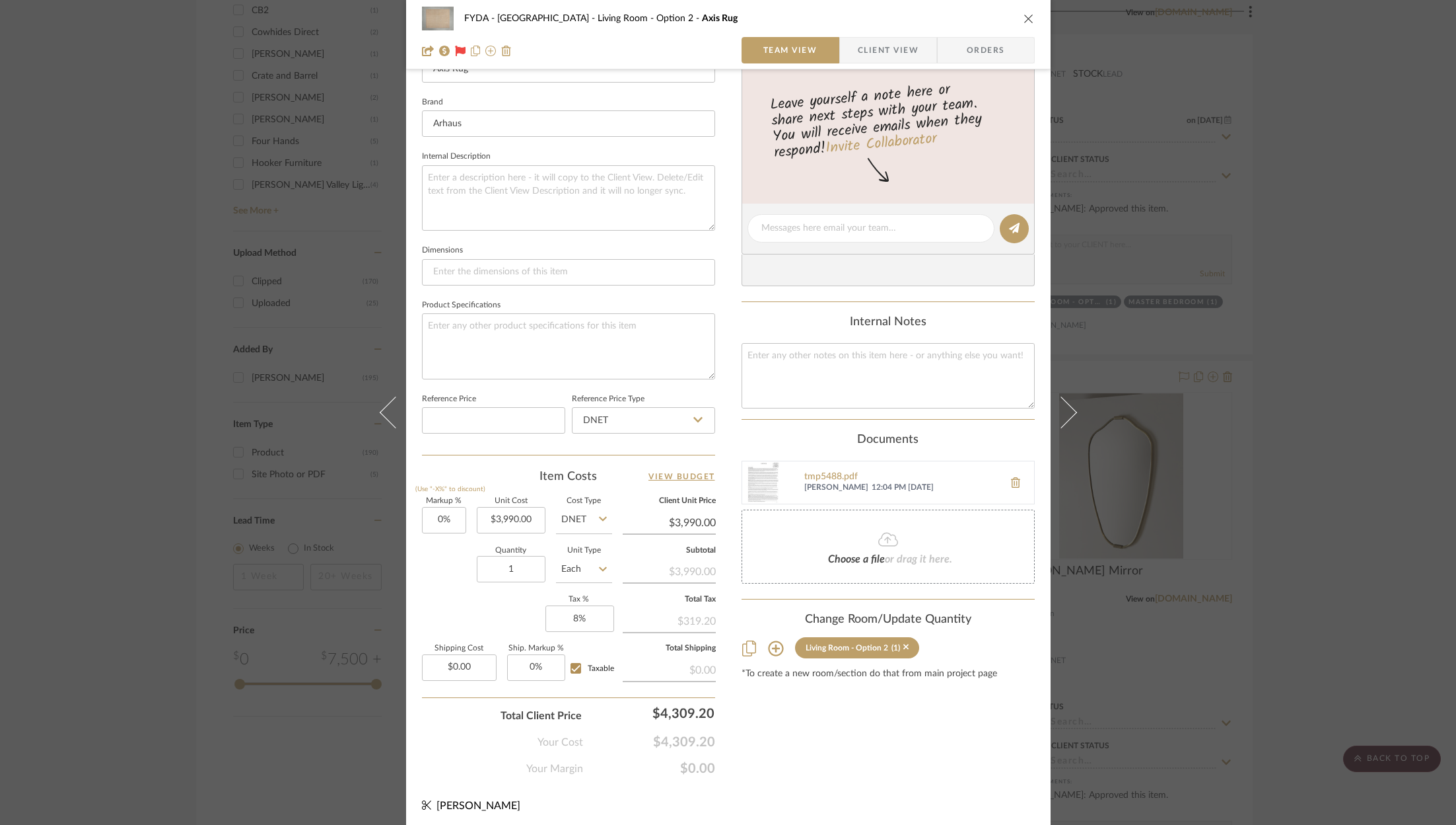
click at [1023, 22] on icon "close" at bounding box center [1028, 18] width 11 height 11
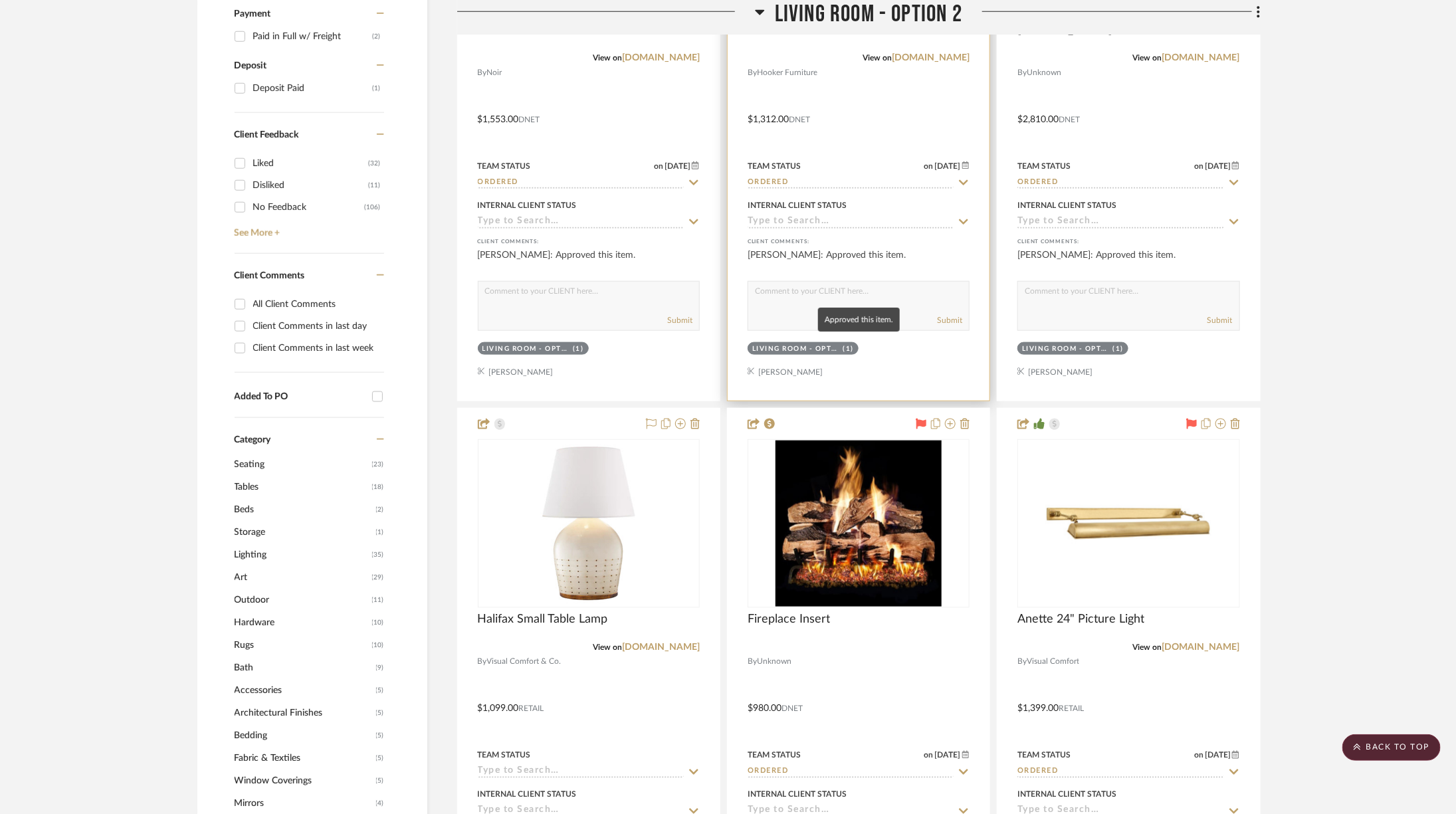
scroll to position [768, 0]
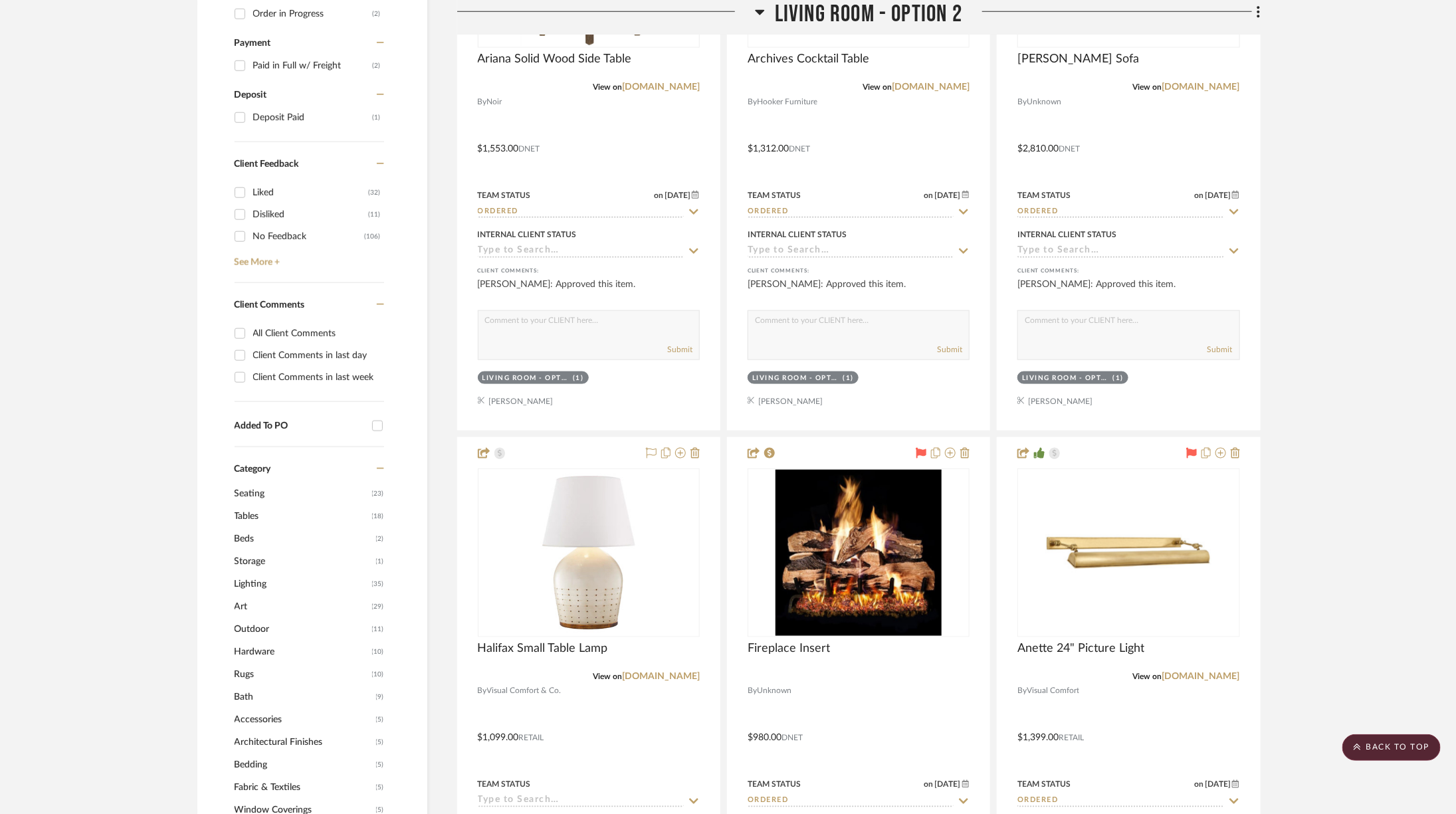
click at [841, 18] on span "Living Room - Option 2" at bounding box center [868, 14] width 188 height 28
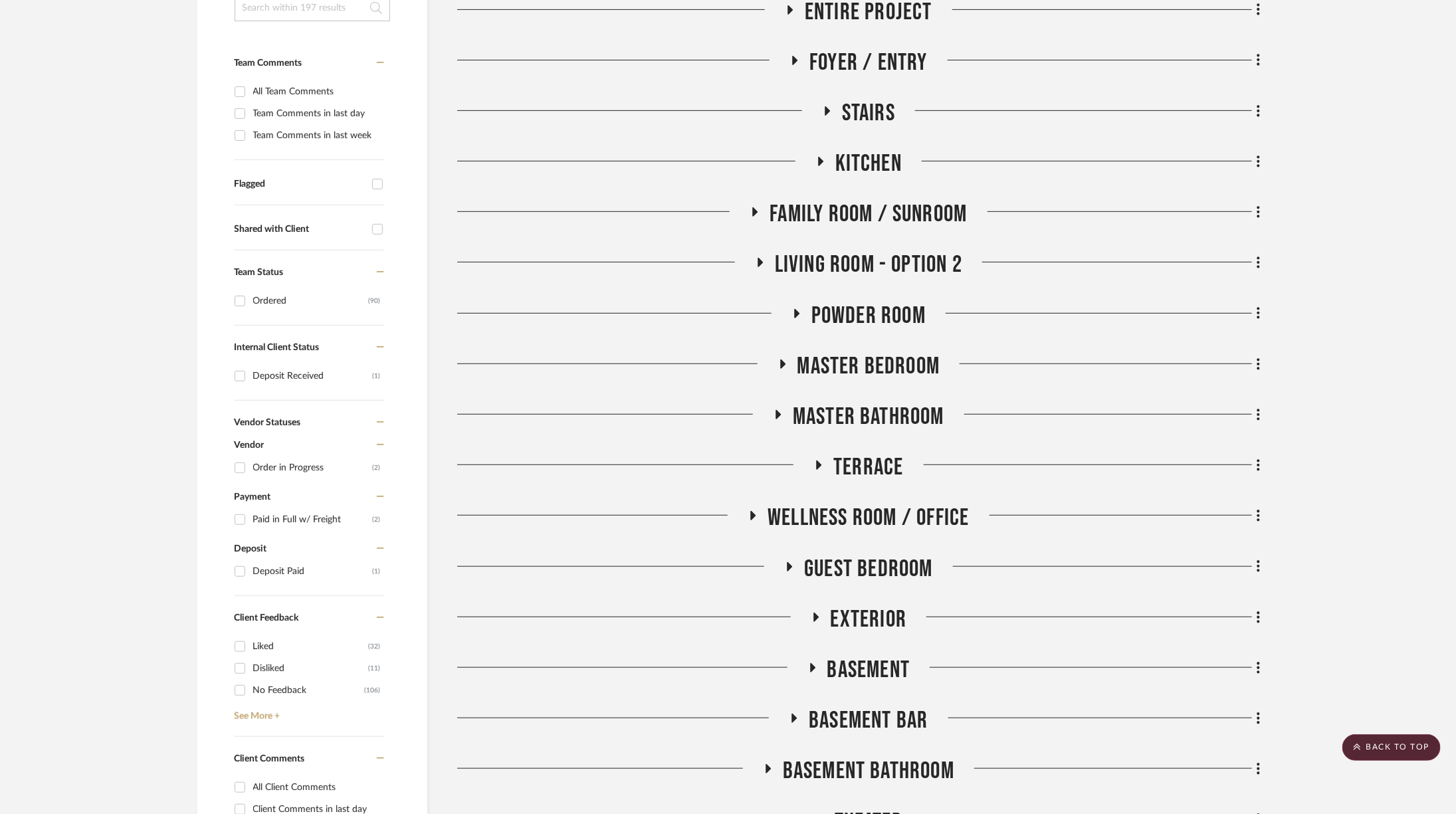
scroll to position [250, 0]
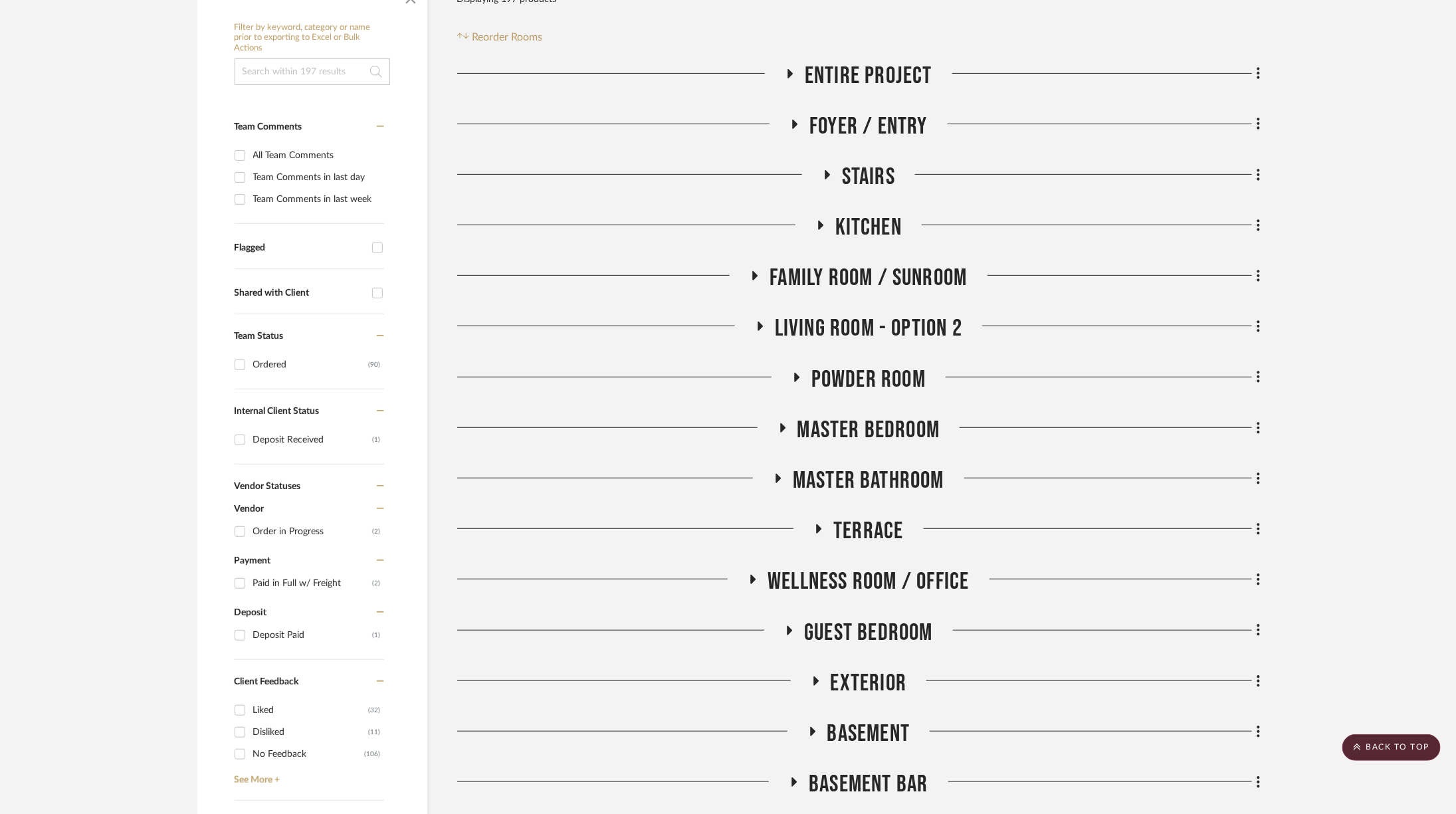
click at [901, 423] on span "Master Bedroom" at bounding box center [868, 430] width 143 height 28
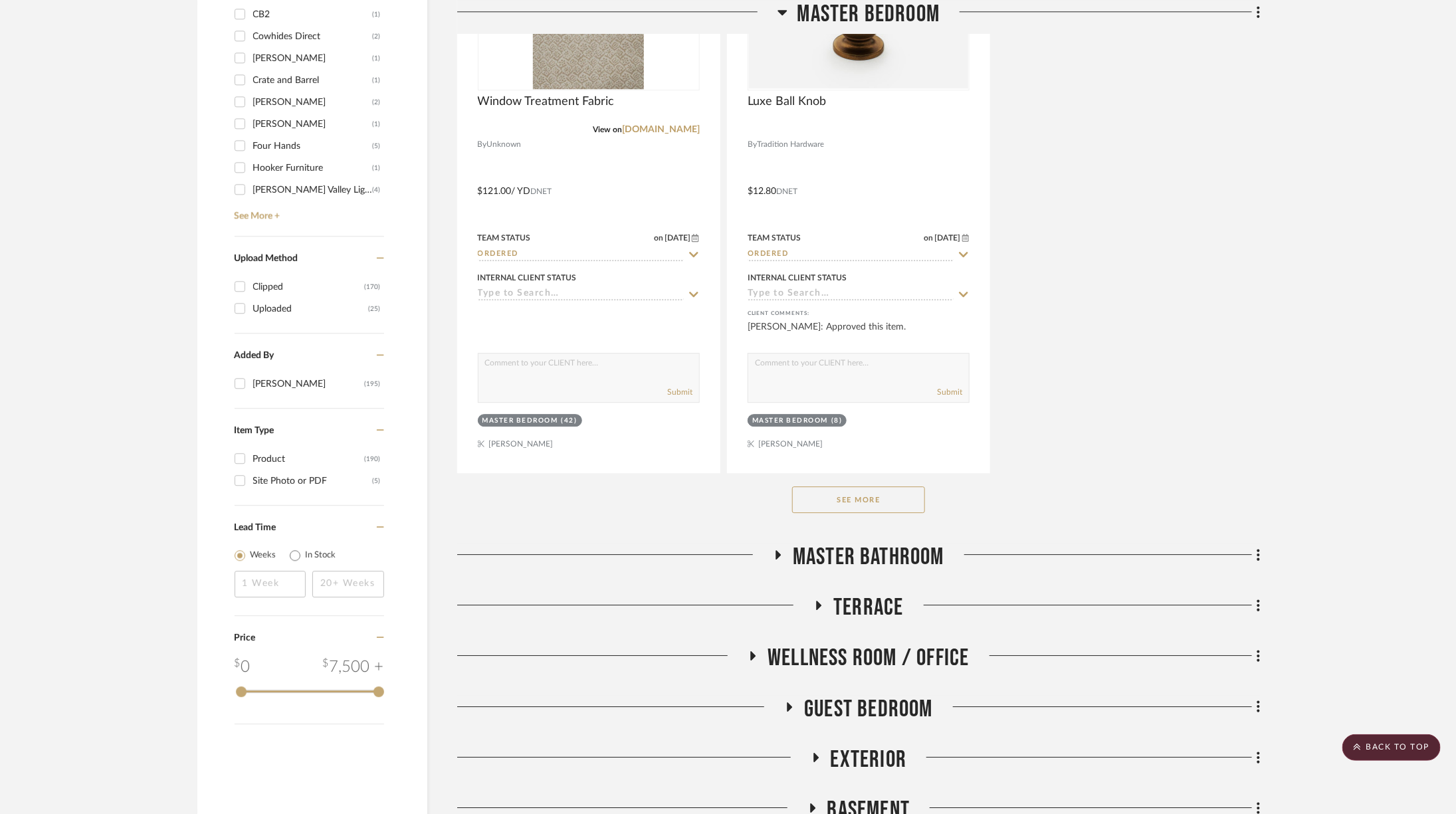
scroll to position [2019, 0]
click at [887, 485] on button "See More" at bounding box center [858, 499] width 133 height 27
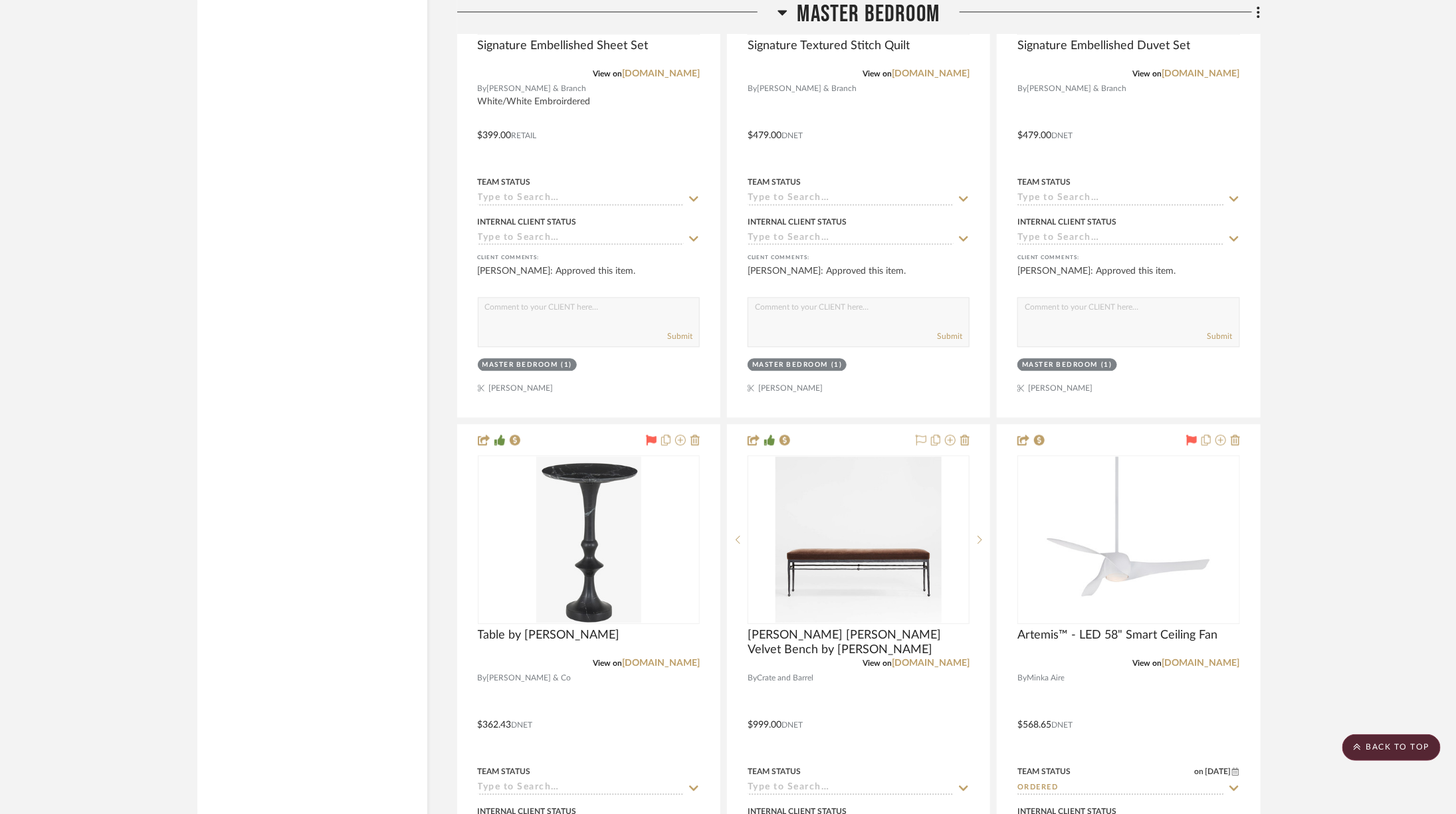
scroll to position [4471, 0]
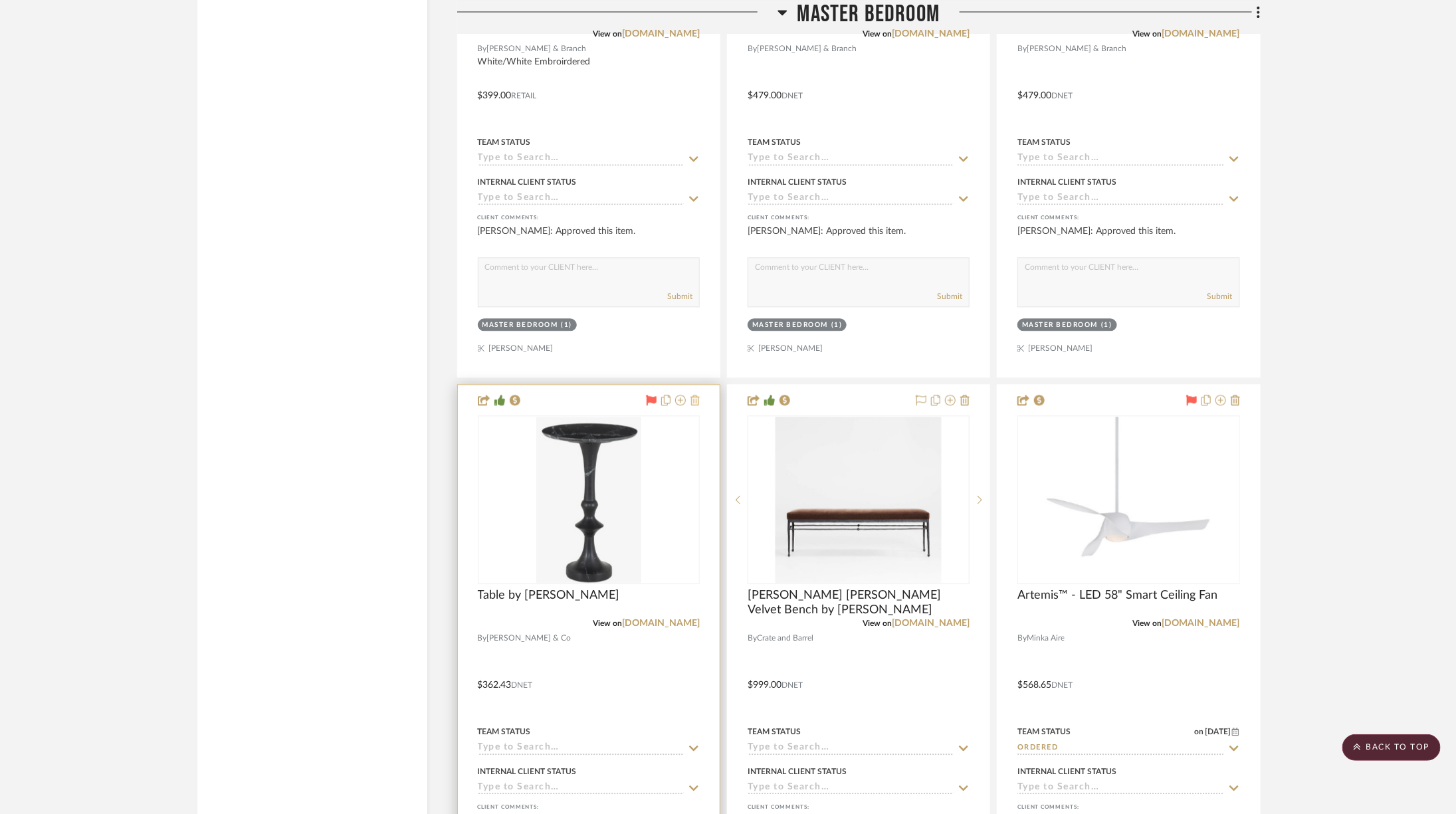
click at [697, 394] on icon at bounding box center [695, 399] width 9 height 11
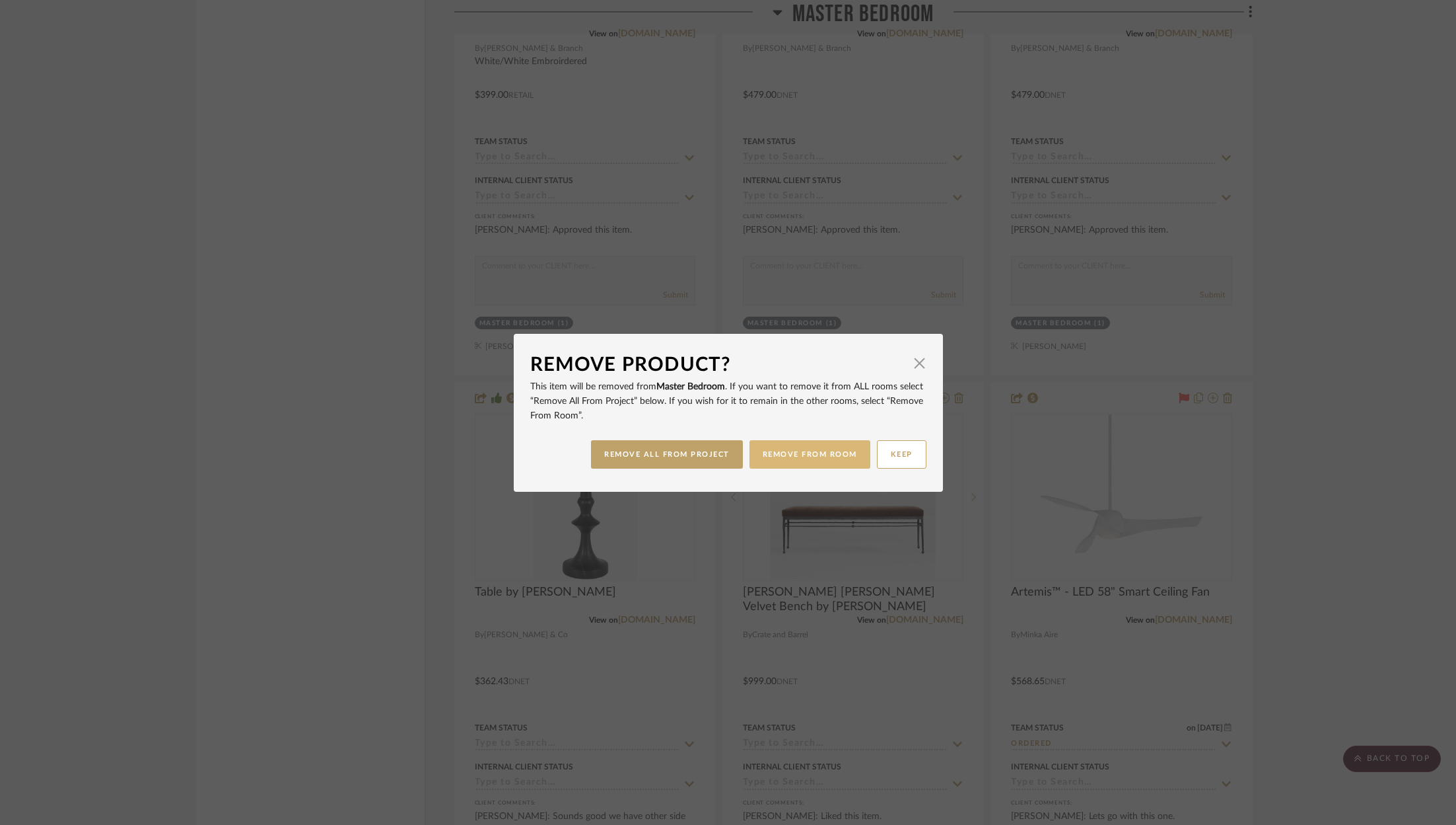
click at [799, 463] on button "REMOVE FROM ROOM" at bounding box center [810, 454] width 121 height 28
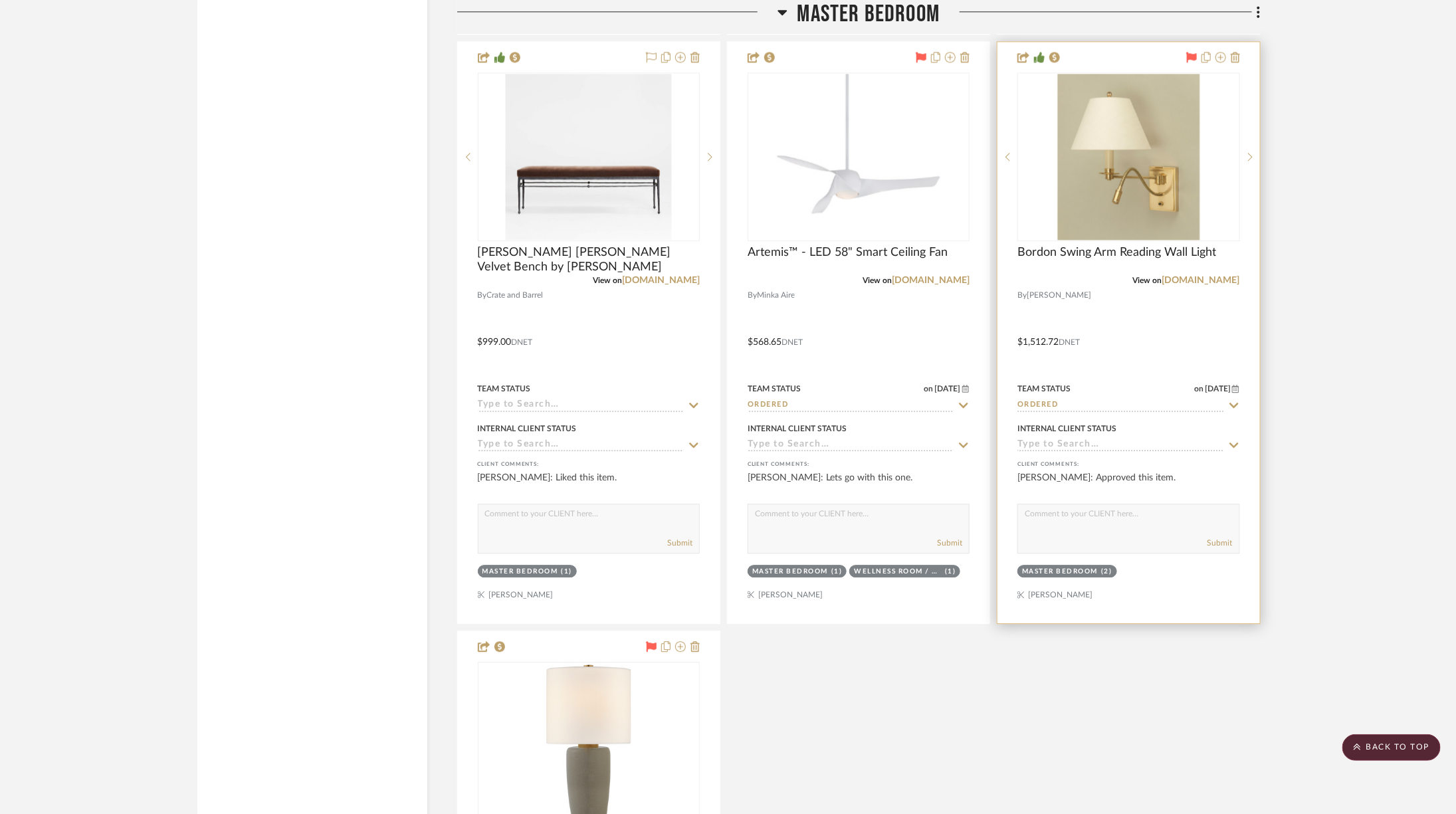
scroll to position [4761, 0]
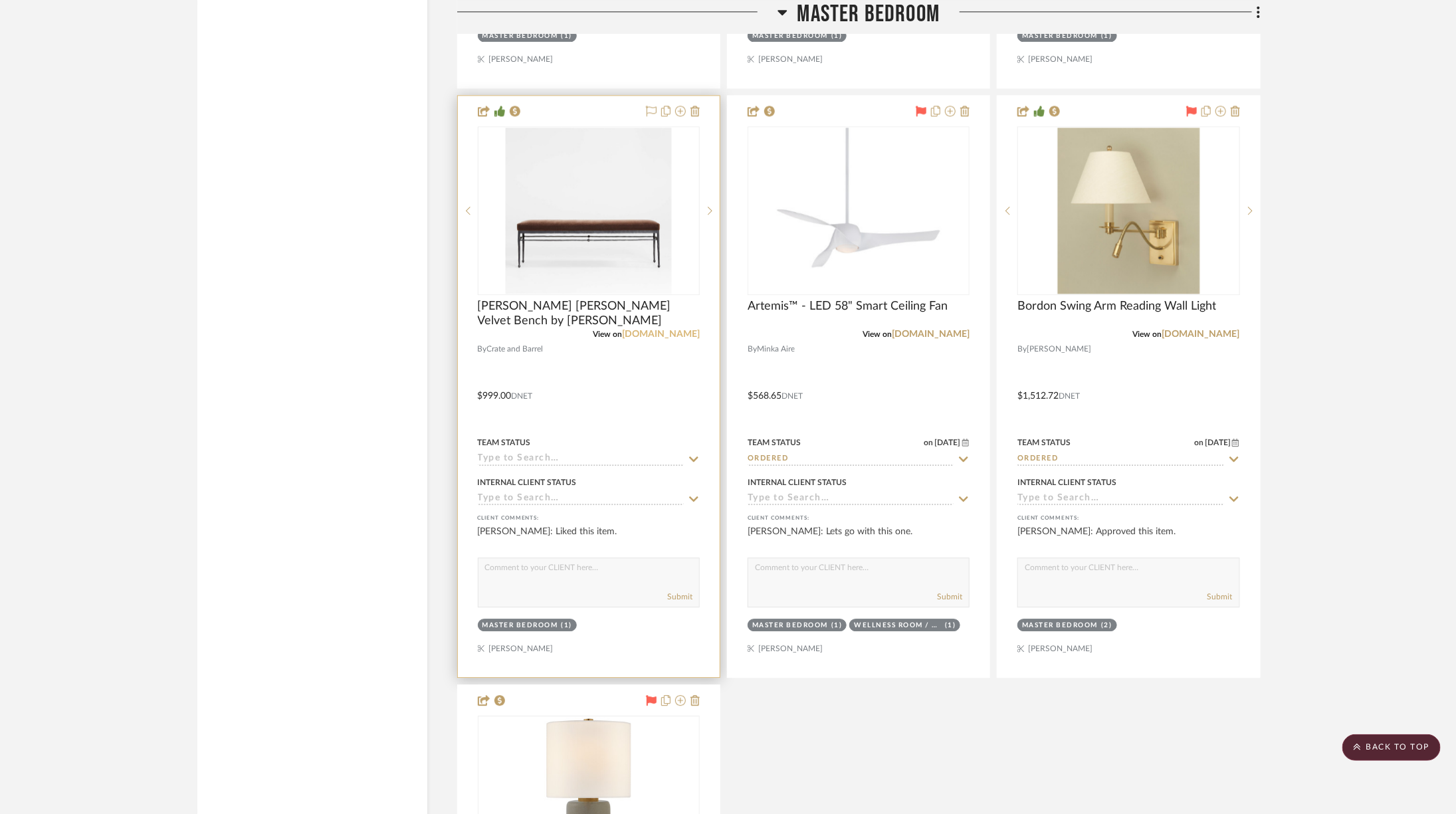
click at [662, 329] on link "crateandbarrel.com" at bounding box center [660, 334] width 78 height 9
click at [615, 157] on img "0" at bounding box center [588, 210] width 166 height 166
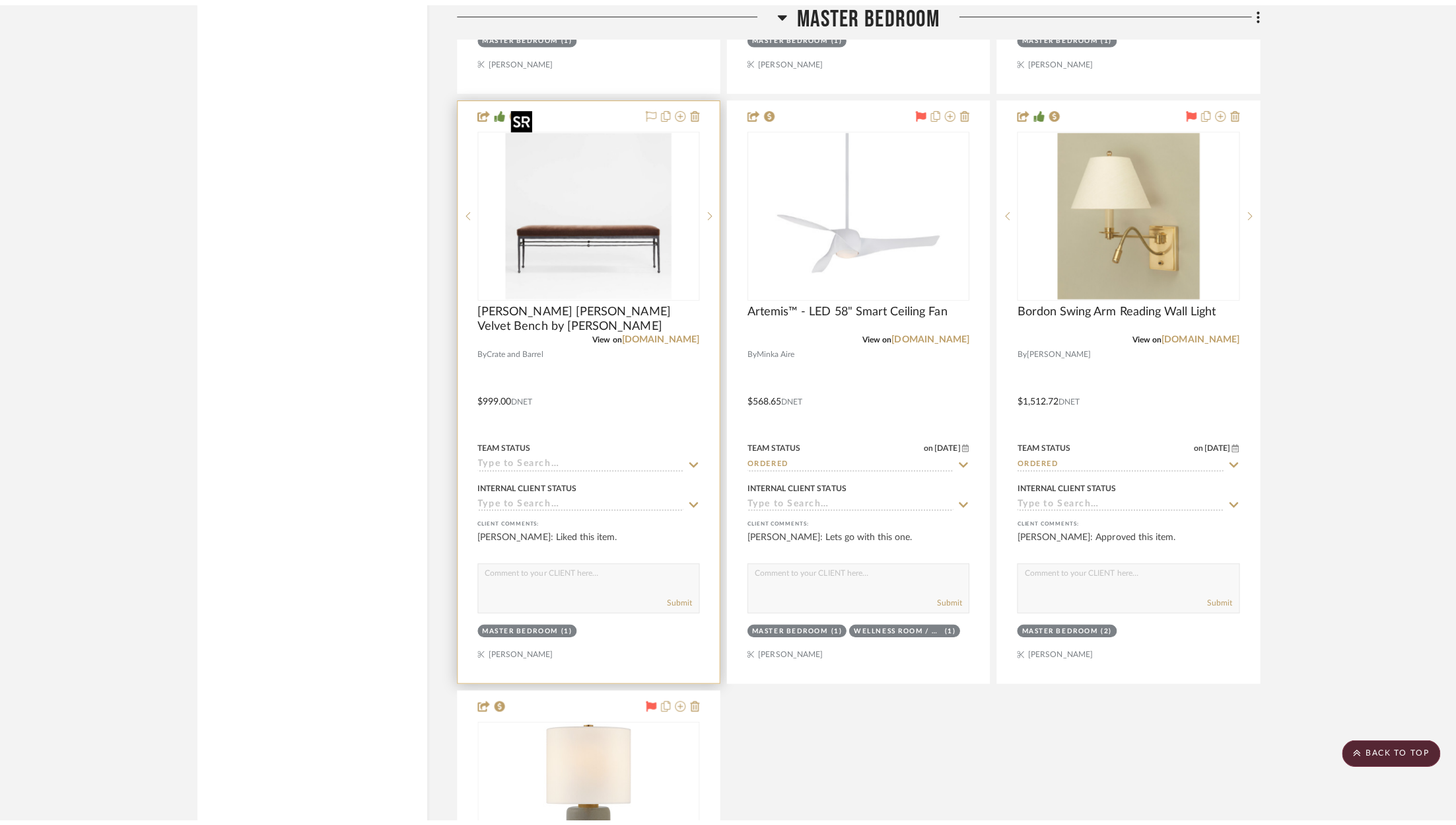
scroll to position [0, 0]
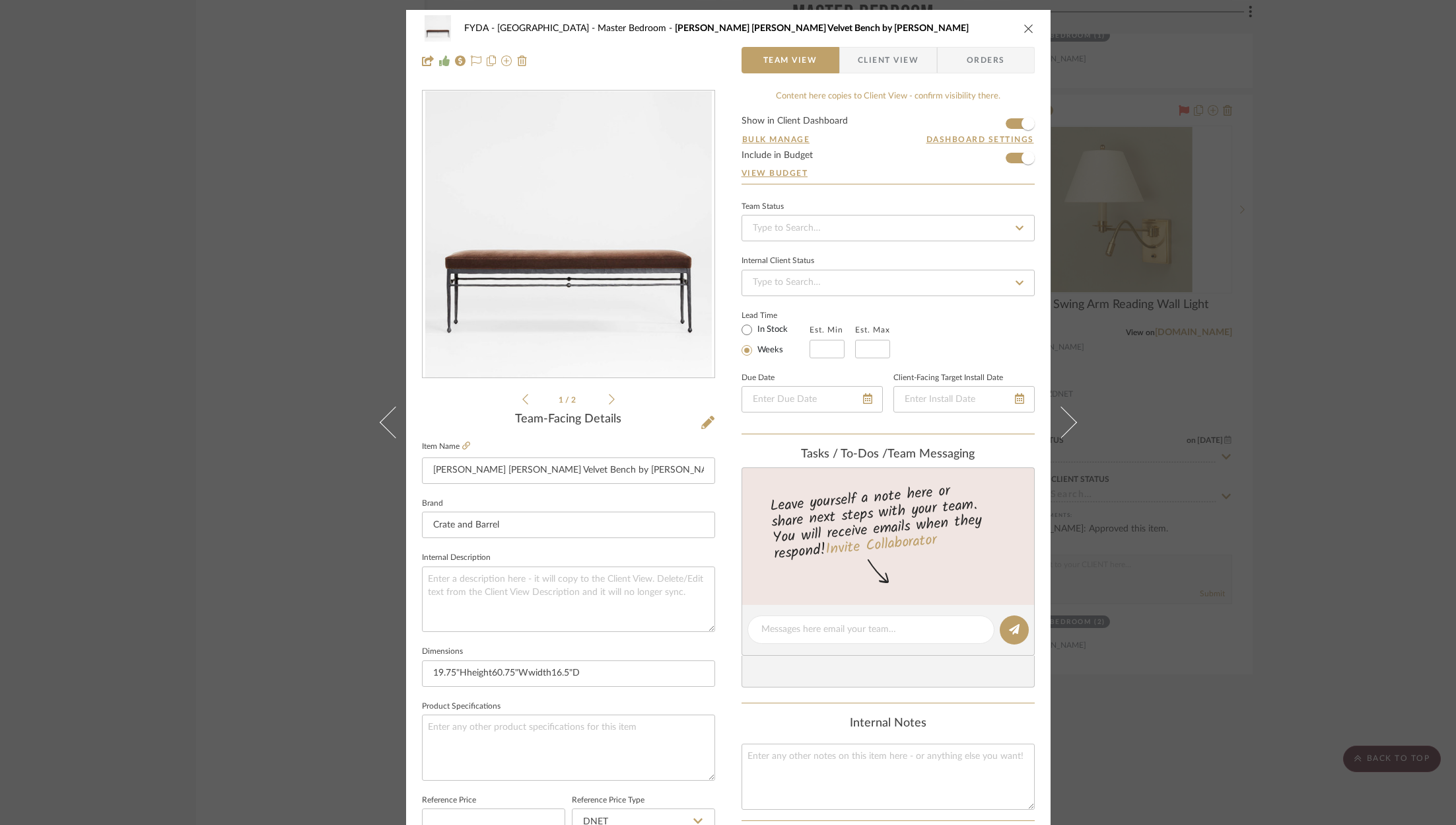
click at [1319, 215] on div "FYDA - 655 City Park Master Bedroom Rodin Brown Velvet Bench by Athena Calderon…" at bounding box center [728, 412] width 1456 height 825
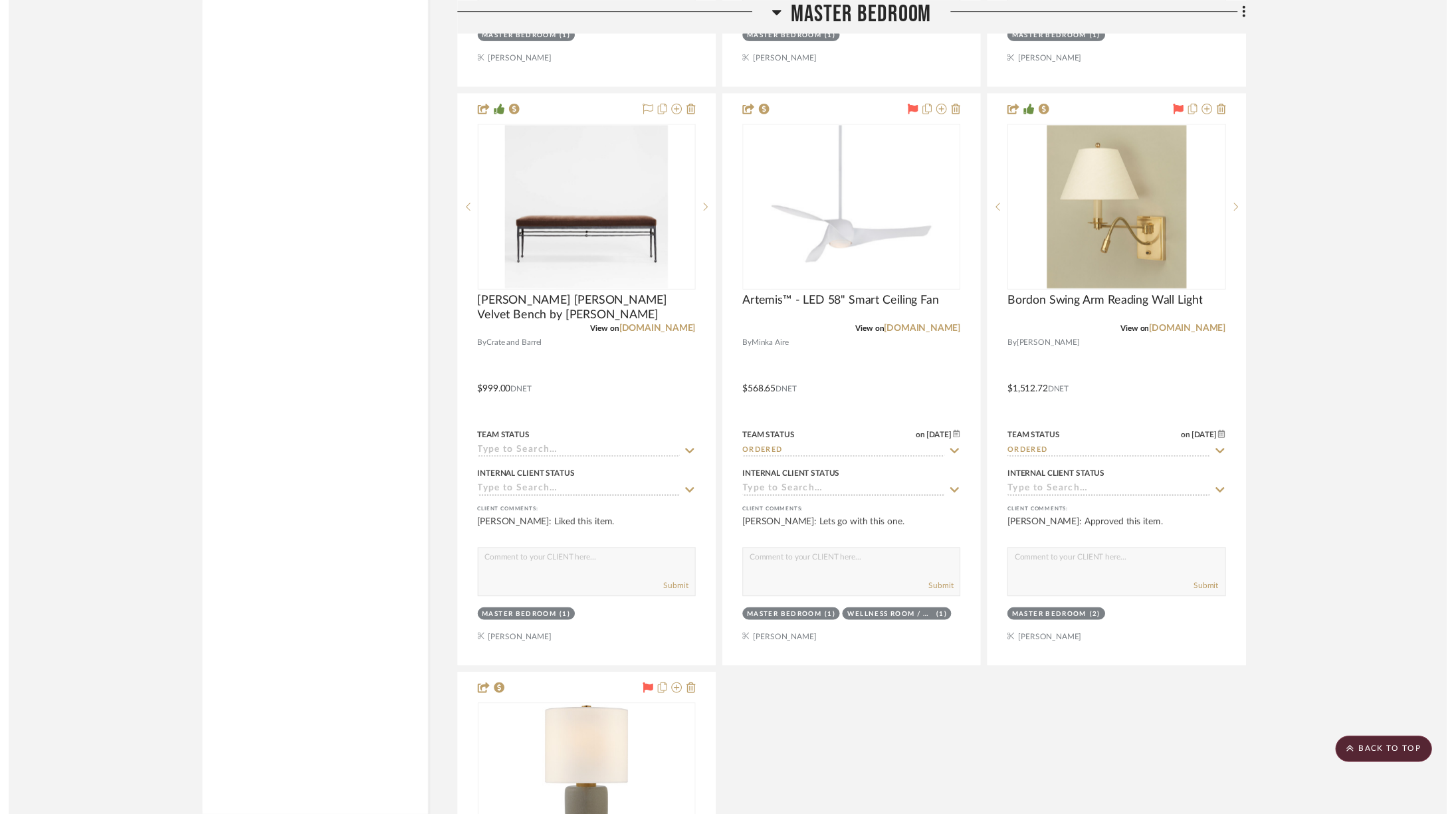
scroll to position [4761, 0]
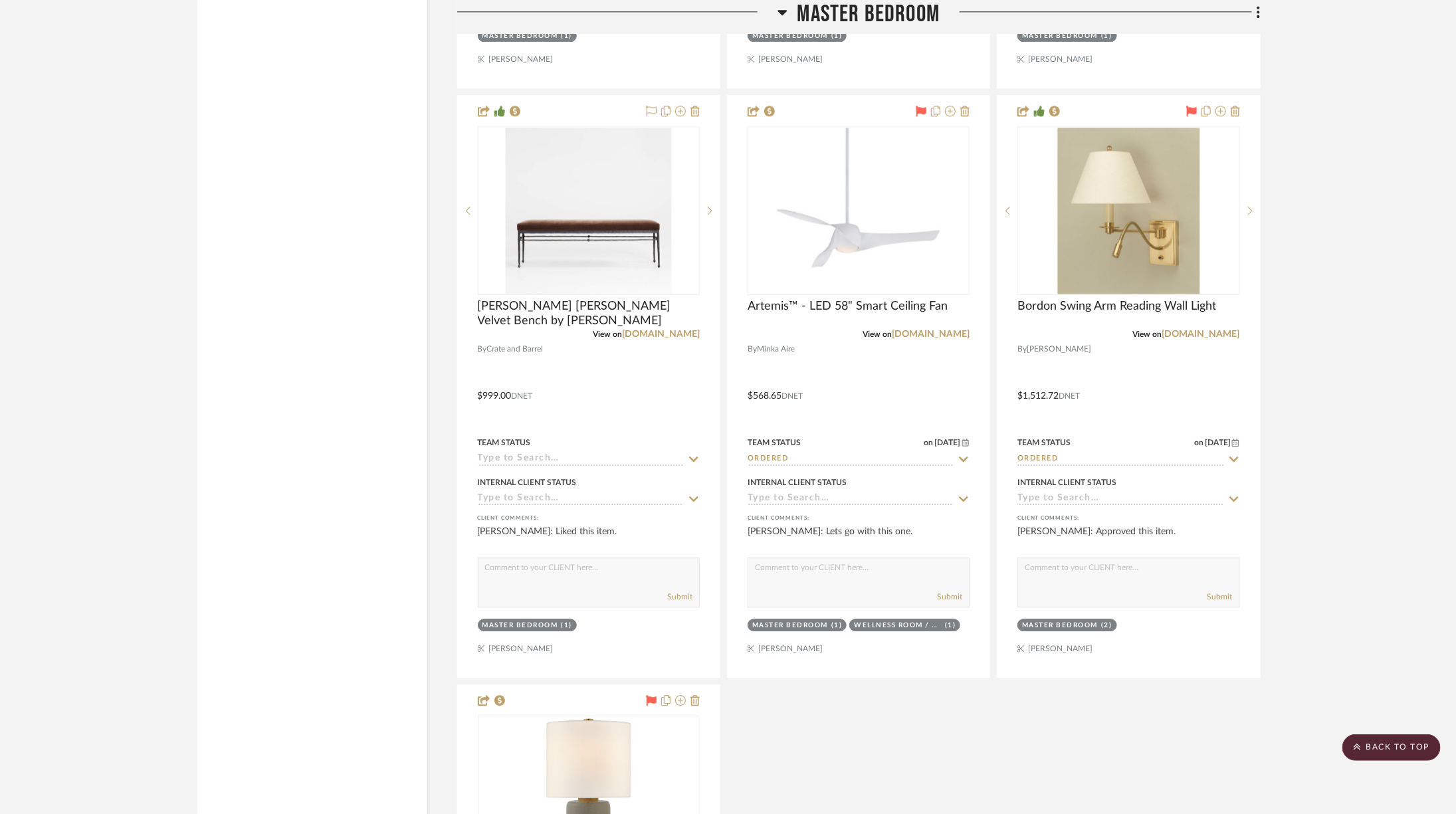
click at [831, 10] on span "Master Bedroom" at bounding box center [868, 14] width 143 height 28
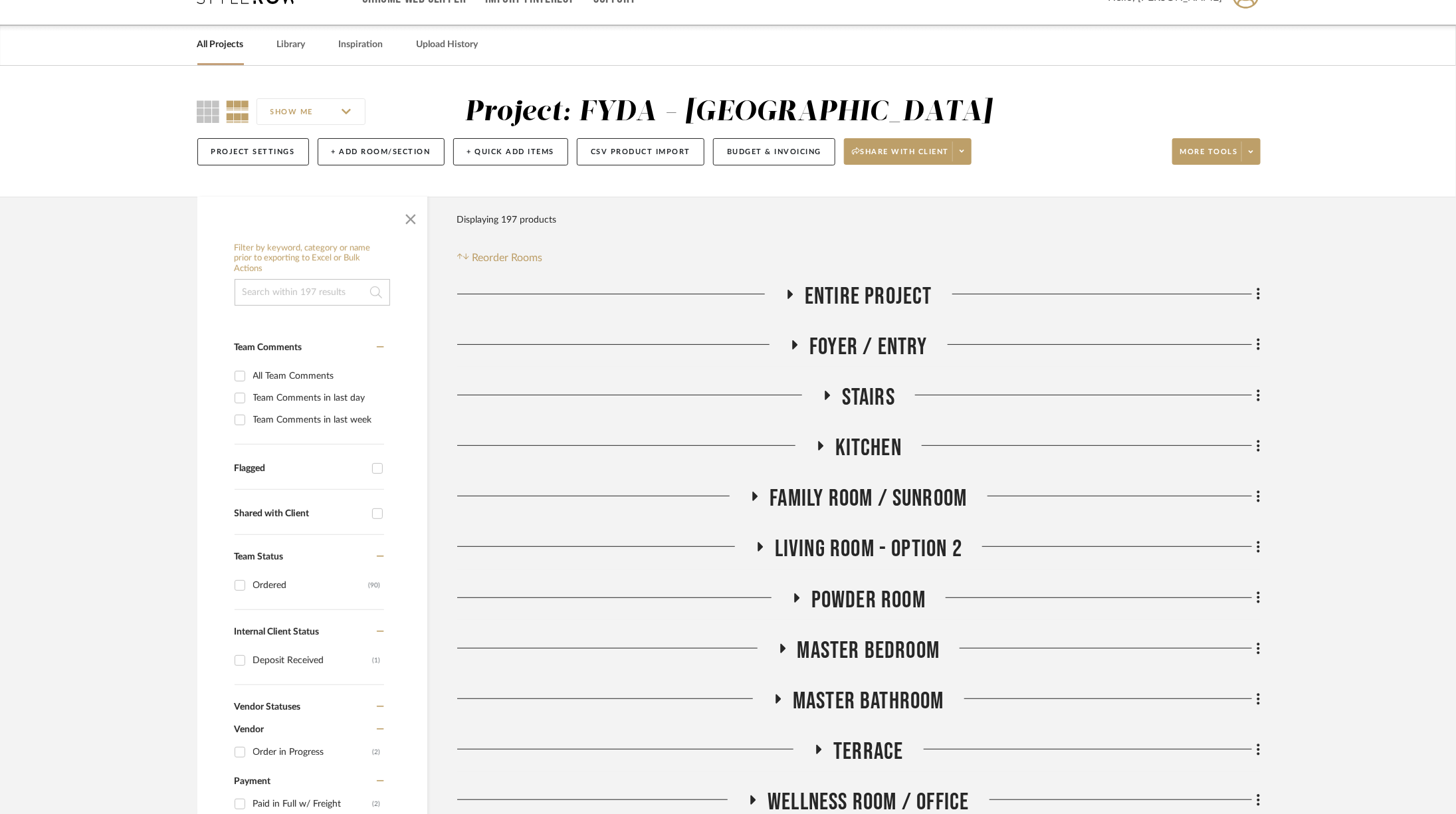
scroll to position [170, 0]
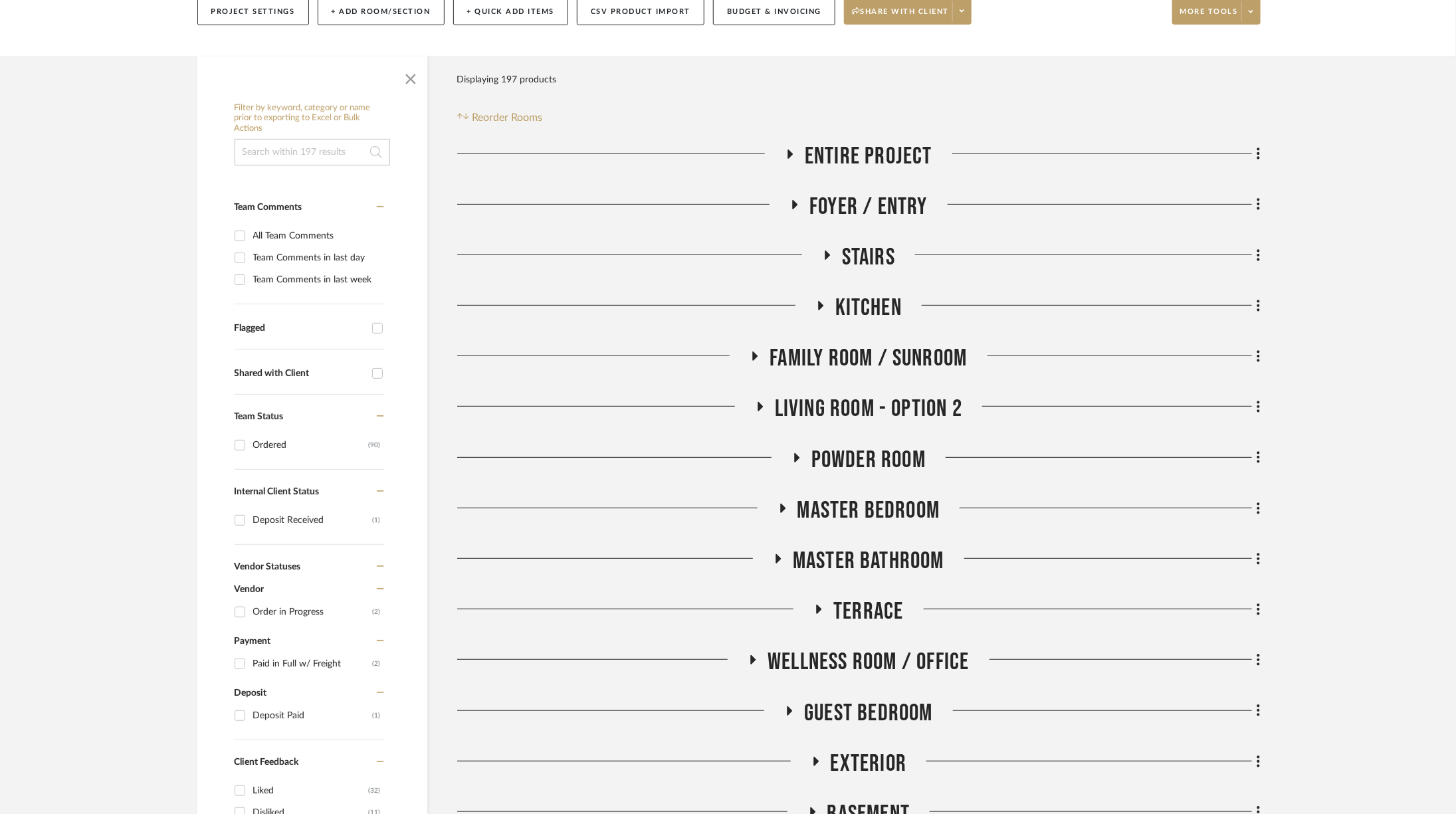
click at [837, 607] on span "Terrace" at bounding box center [868, 611] width 70 height 28
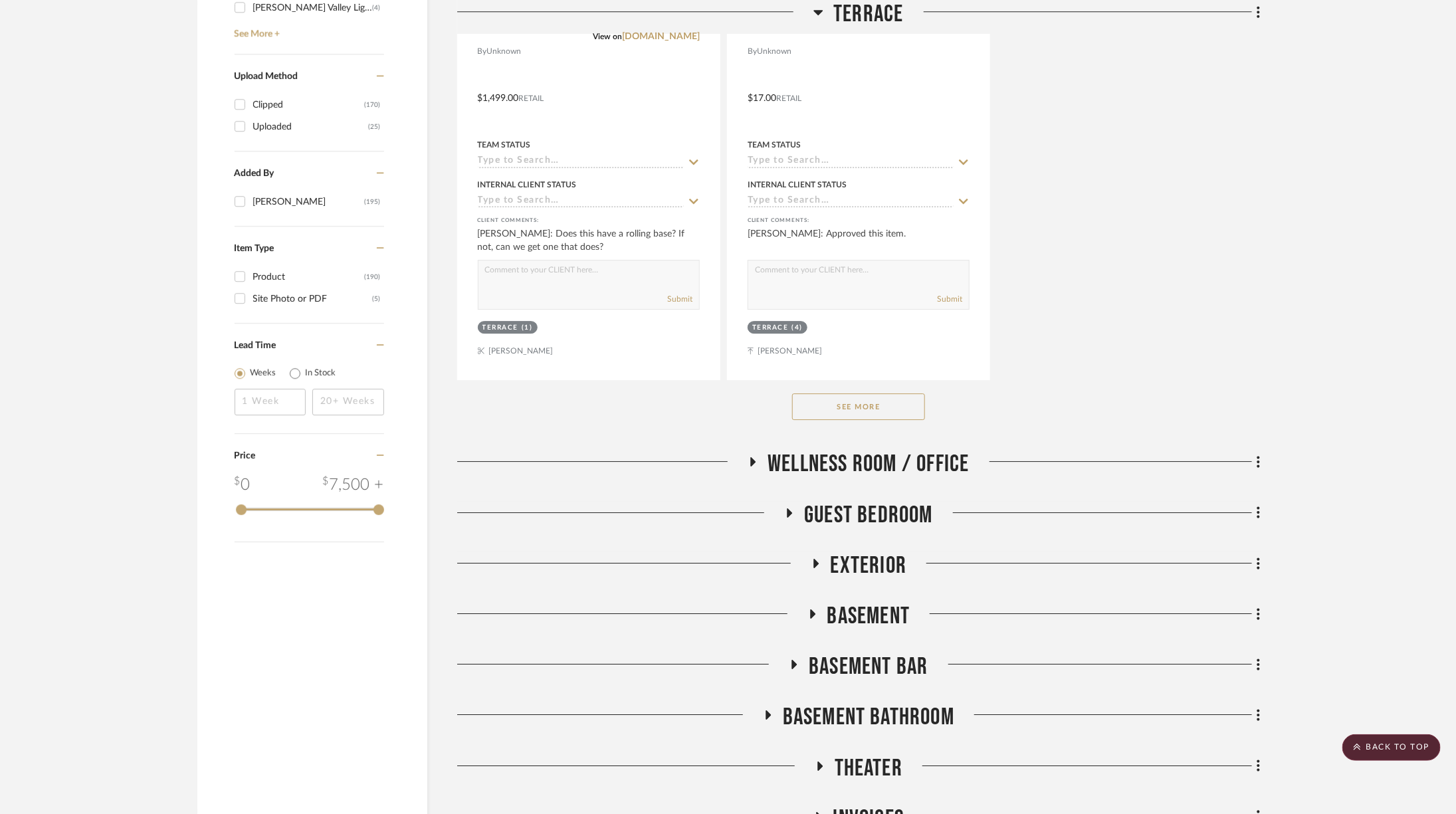
scroll to position [2269, 0]
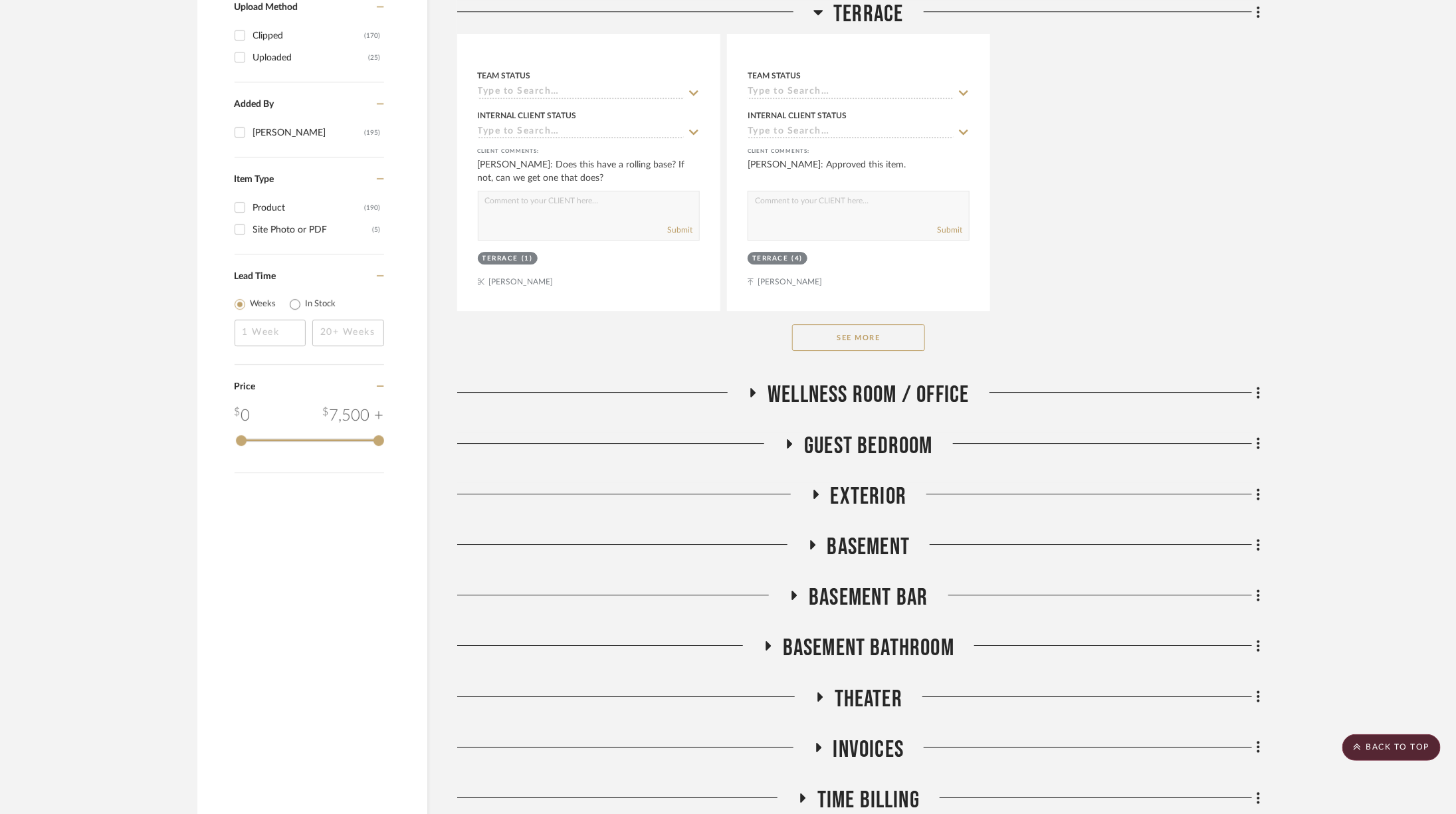
click at [883, 394] on span "Wellness Room / Office" at bounding box center [867, 395] width 201 height 28
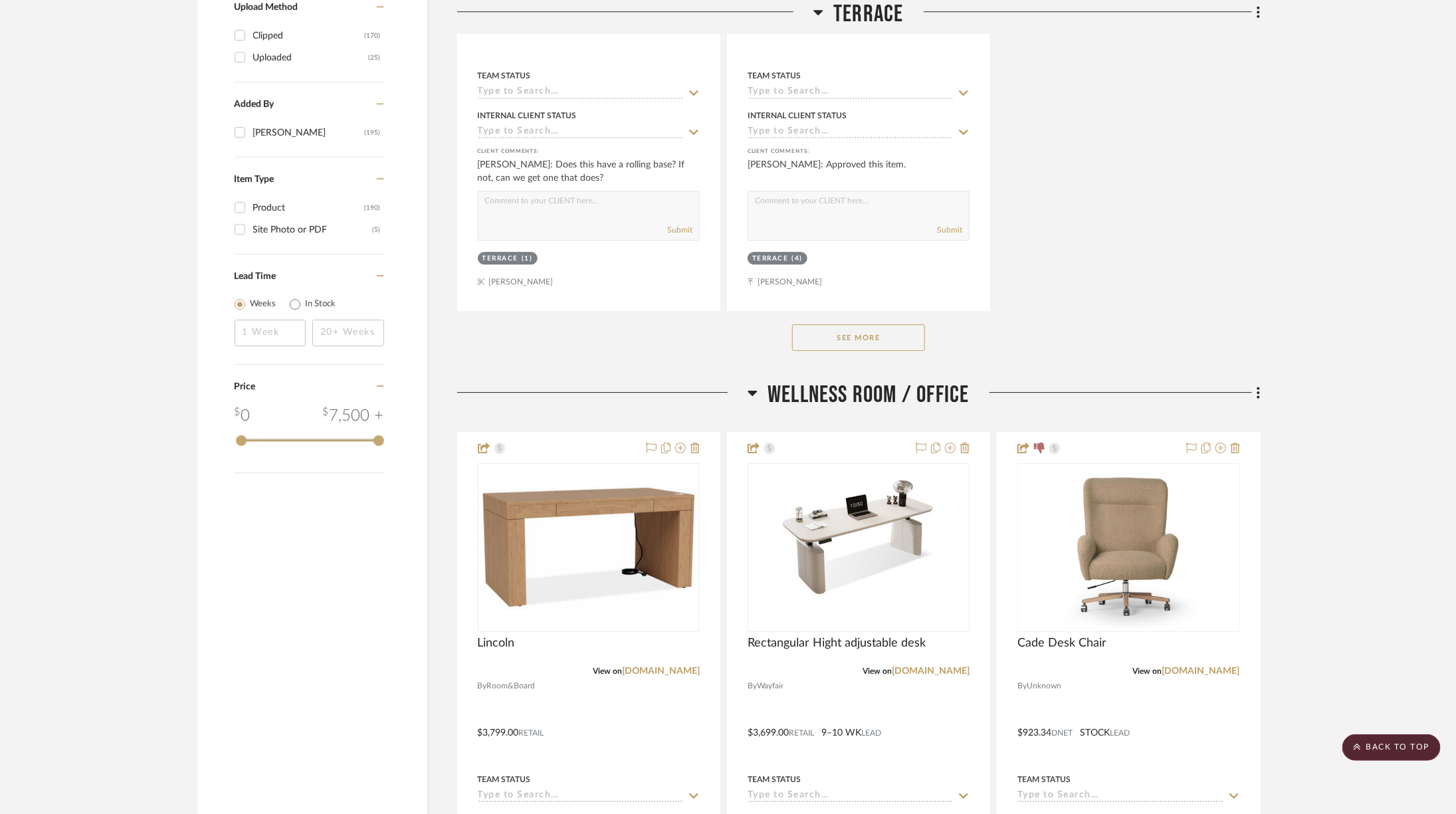
click at [885, 389] on span "Wellness Room / Office" at bounding box center [867, 395] width 201 height 28
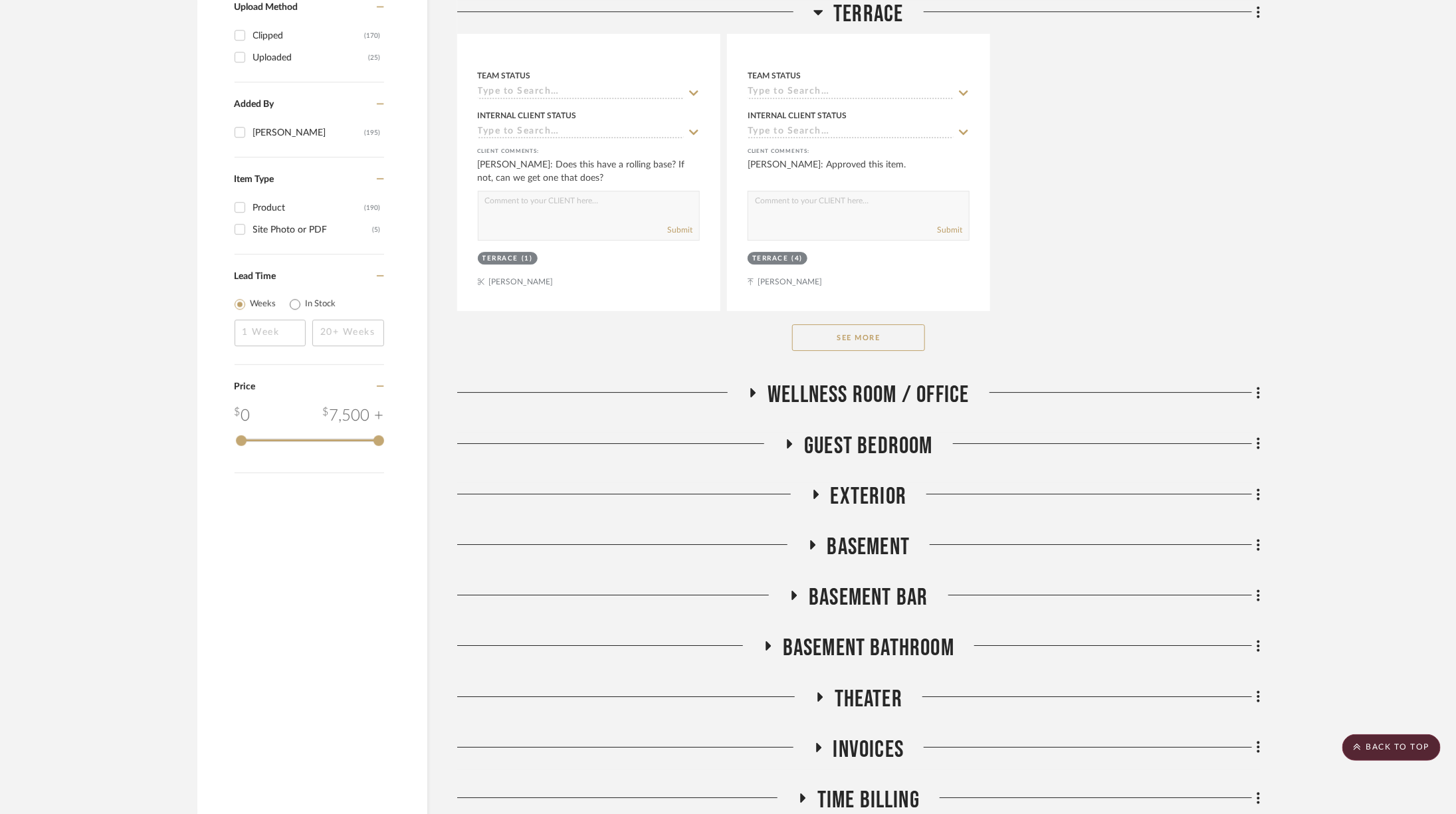
click at [886, 440] on span "Guest Bedroom" at bounding box center [868, 446] width 129 height 28
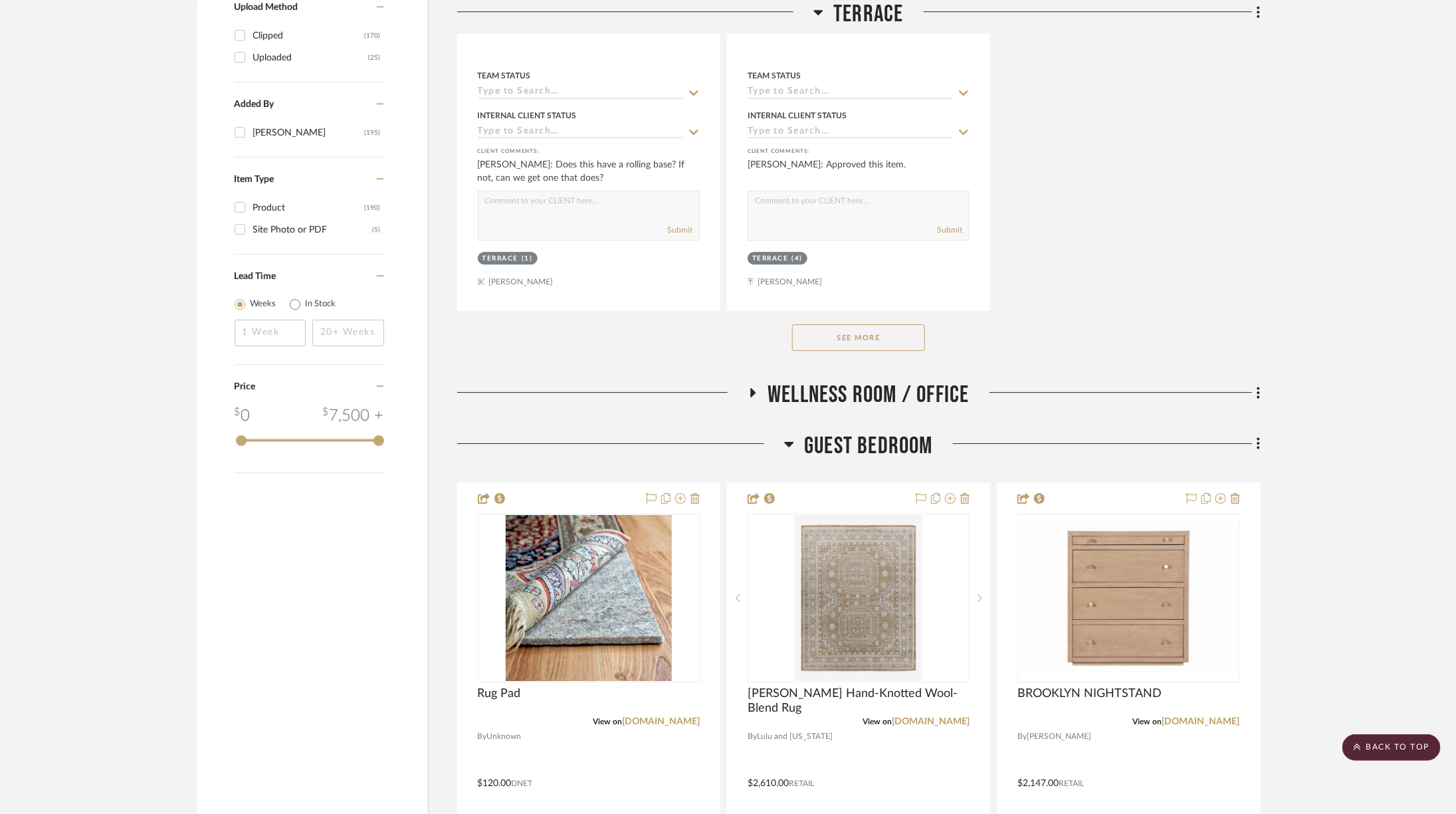
scroll to position [2602, 0]
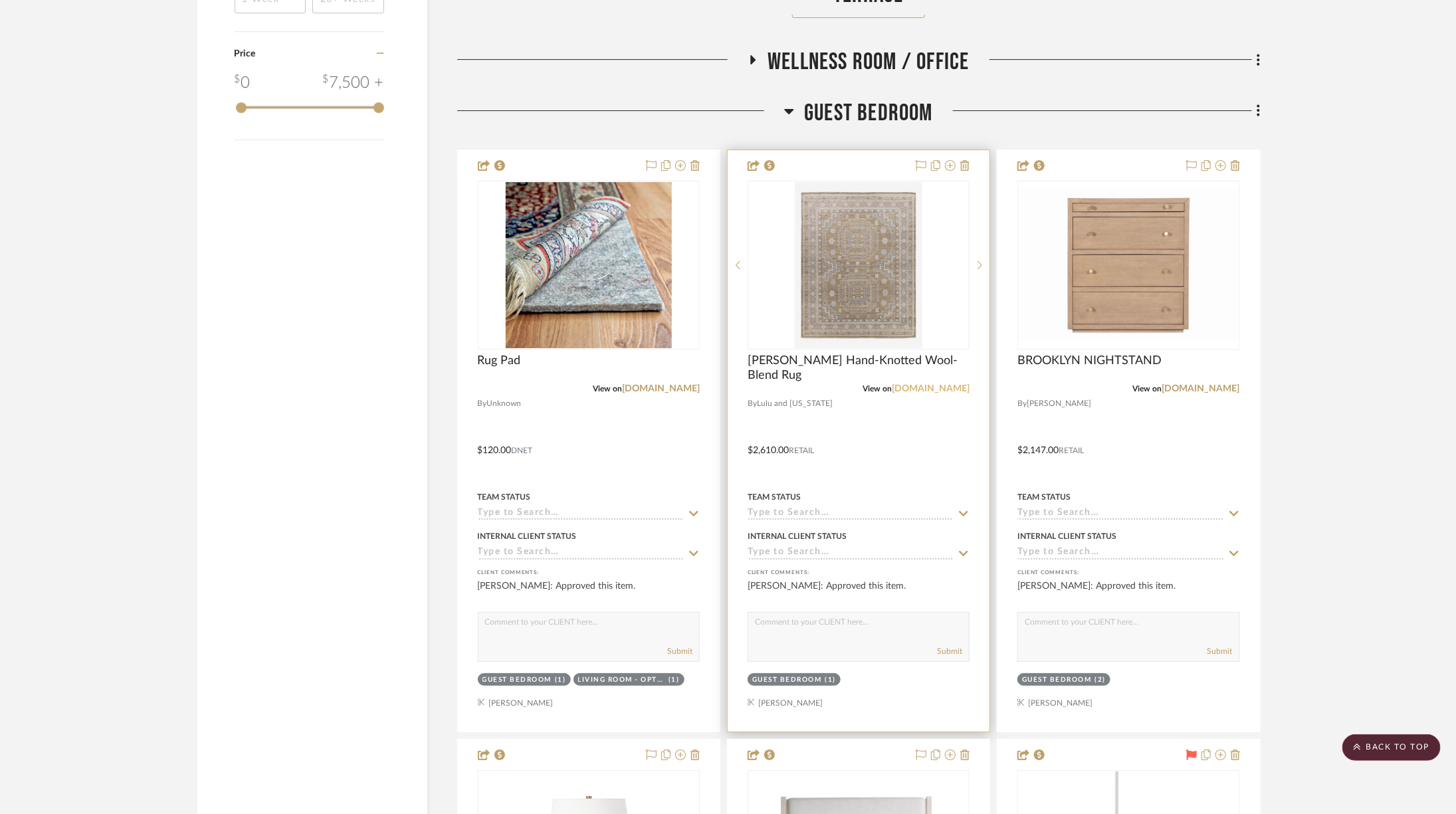
click at [915, 384] on link "[DOMAIN_NAME]" at bounding box center [930, 389] width 78 height 9
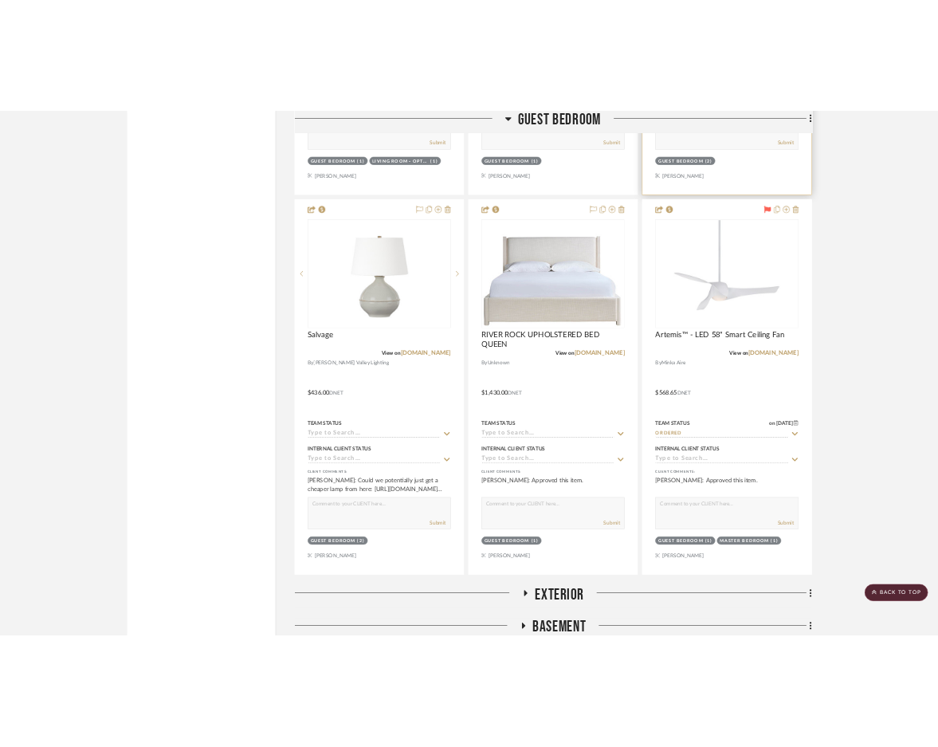
scroll to position [3846, 0]
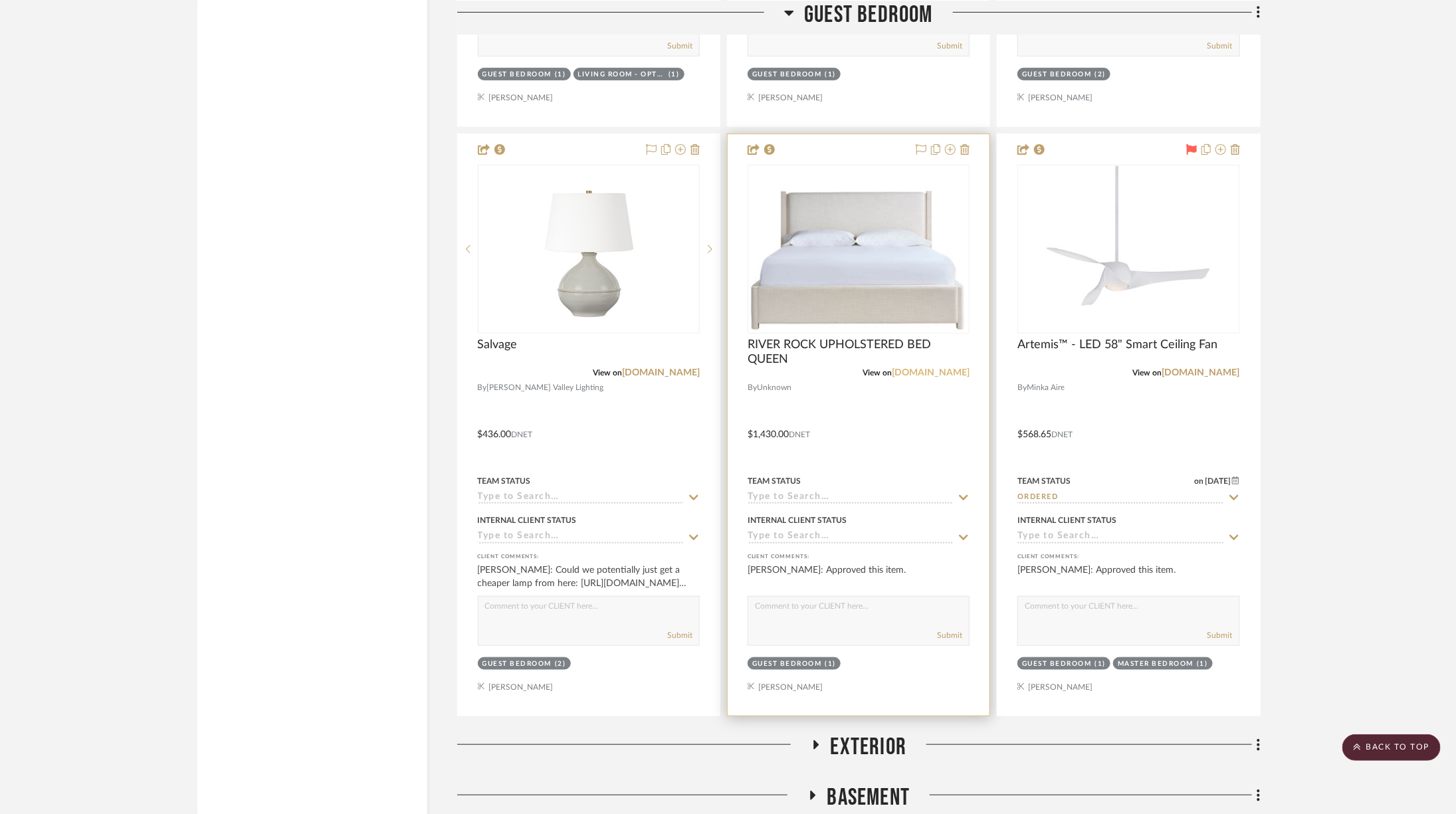
click at [914, 368] on link "[DOMAIN_NAME]" at bounding box center [930, 372] width 78 height 9
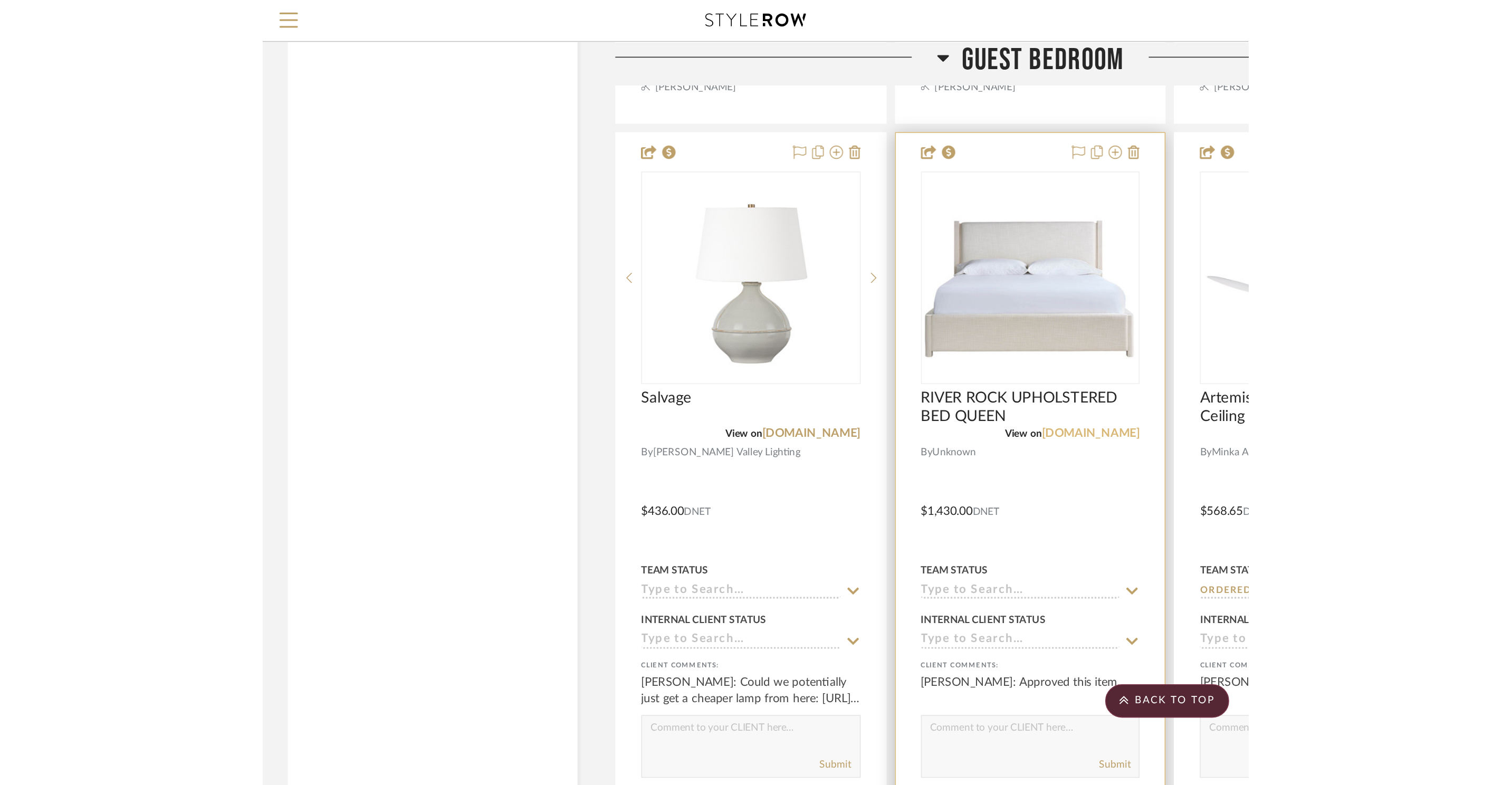
scroll to position [2546, 0]
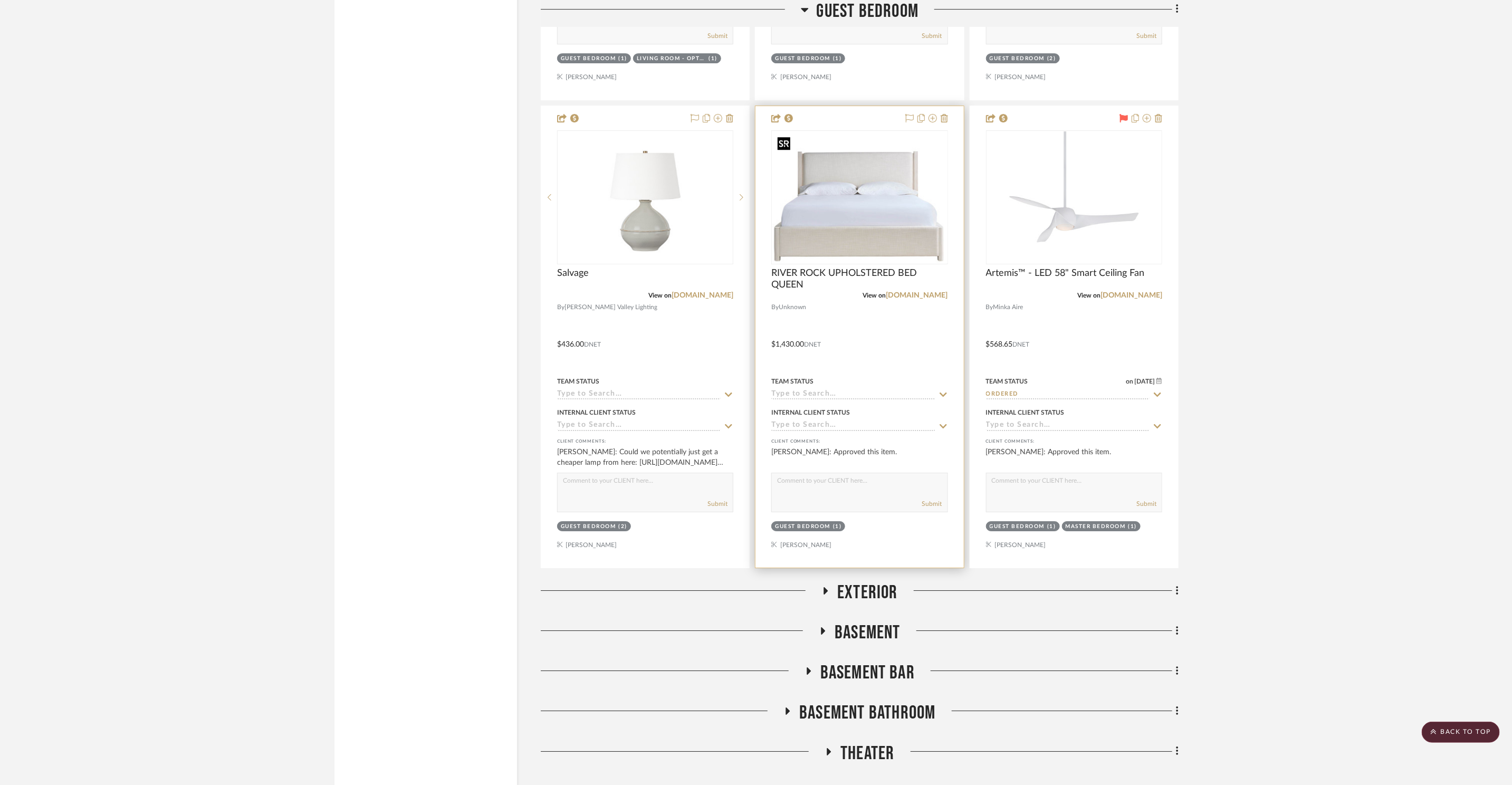
click at [889, 196] on img "0" at bounding box center [860, 197] width 175 height 131
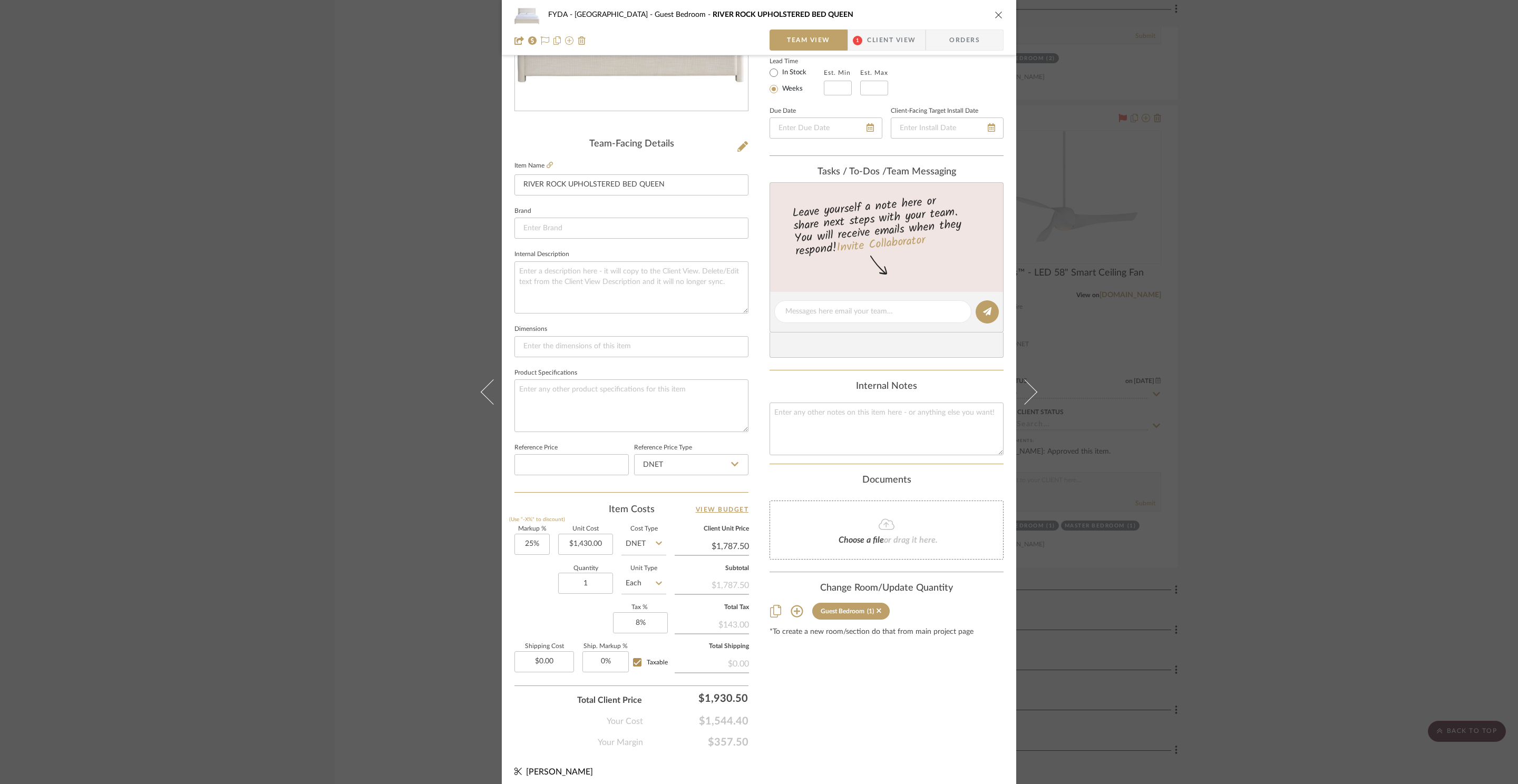
scroll to position [198, 0]
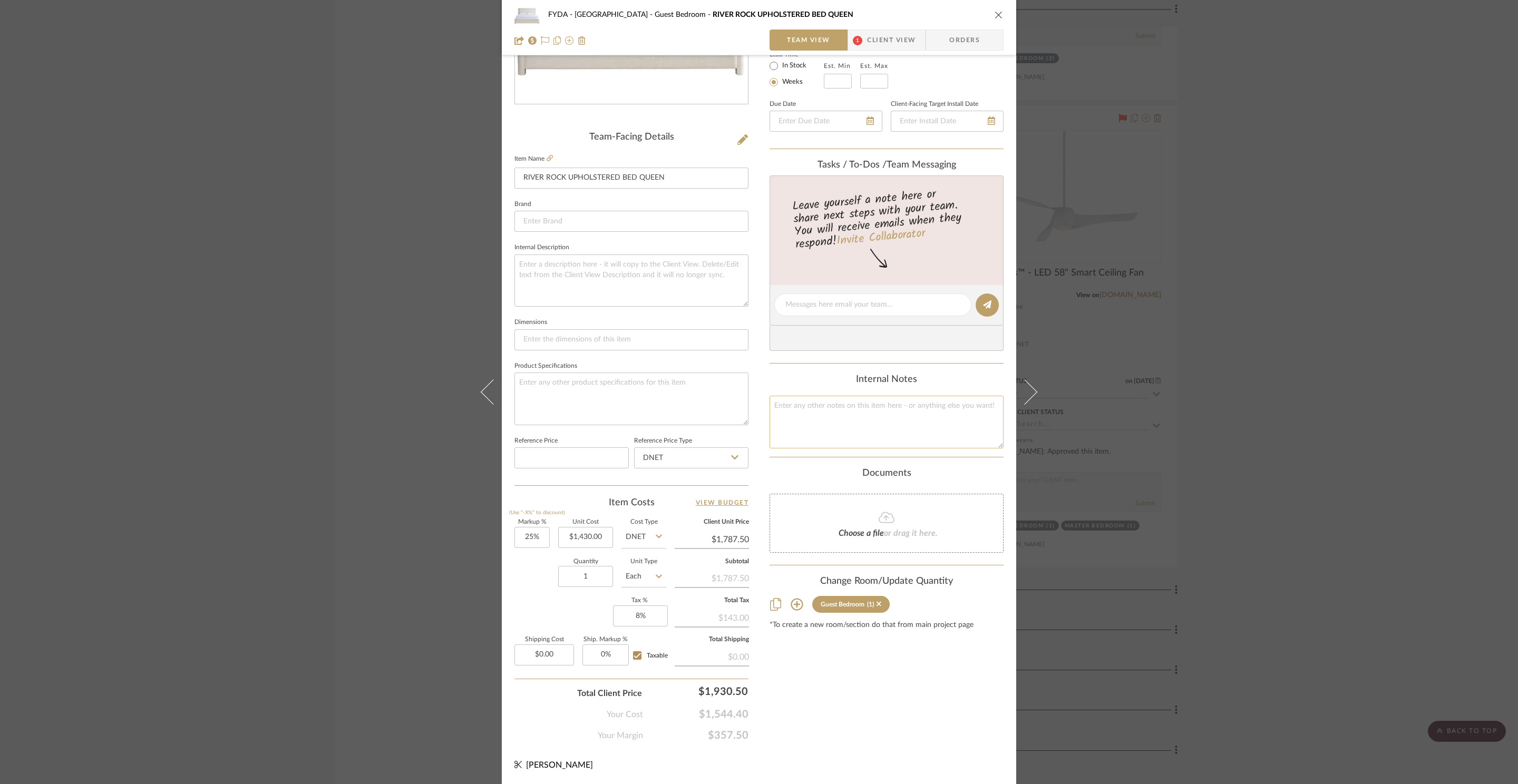
click at [833, 424] on textarea at bounding box center [886, 421] width 234 height 52
click at [882, 434] on textarea at bounding box center [886, 421] width 234 height 52
type textarea "1787.50"
click at [928, 698] on div "Content here copies to Client View - confirm visibility there. Show in Client D…" at bounding box center [886, 308] width 234 height 867
click at [585, 537] on input "1430.00" at bounding box center [585, 537] width 55 height 21
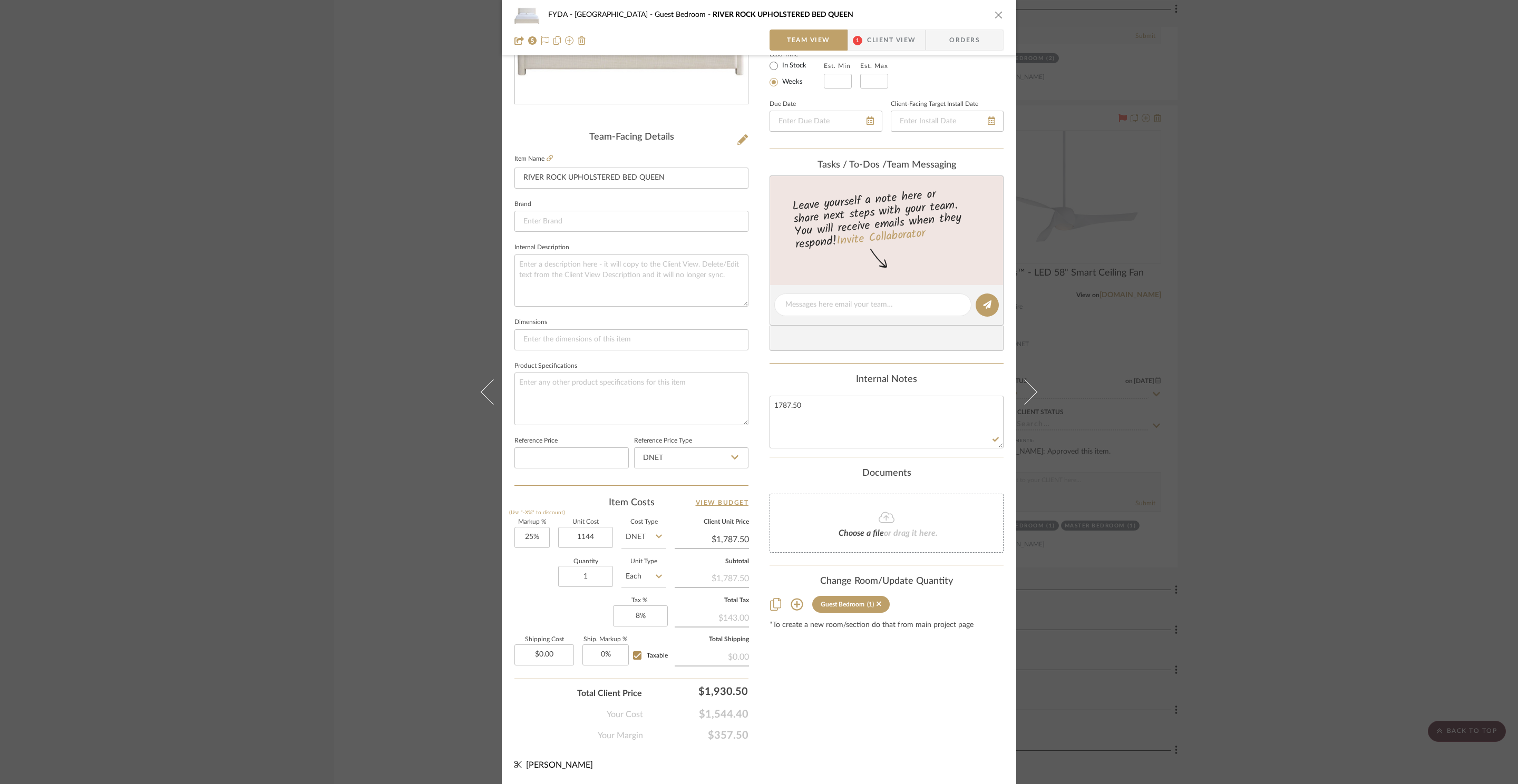
type input "$1,144.00"
click at [833, 715] on div "Content here copies to Client View - confirm visibility there. Show in Client D…" at bounding box center [886, 308] width 234 height 867
type input "$1,430.00"
click at [724, 536] on input "1430.00" at bounding box center [712, 539] width 74 height 16
type input "1787.50"
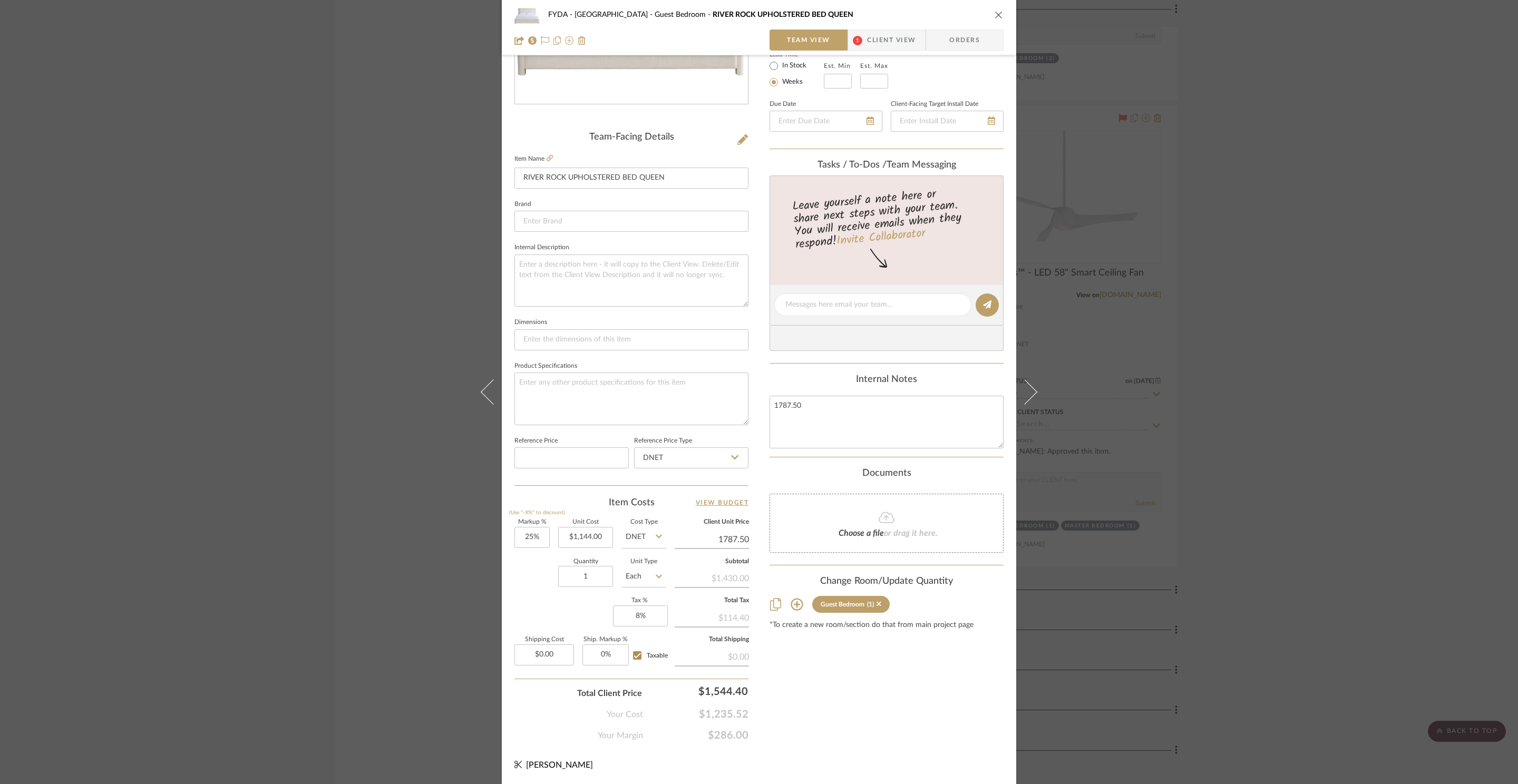
type input "56.25%"
type input "$1,787.50"
click at [874, 705] on div "Content here copies to Client View - confirm visibility there. Show in Client D…" at bounding box center [886, 308] width 234 height 867
drag, startPoint x: 792, startPoint y: 711, endPoint x: 710, endPoint y: 687, distance: 85.4
click at [792, 710] on div "Content here copies to Client View - confirm visibility there. Show in Client D…" at bounding box center [886, 308] width 234 height 867
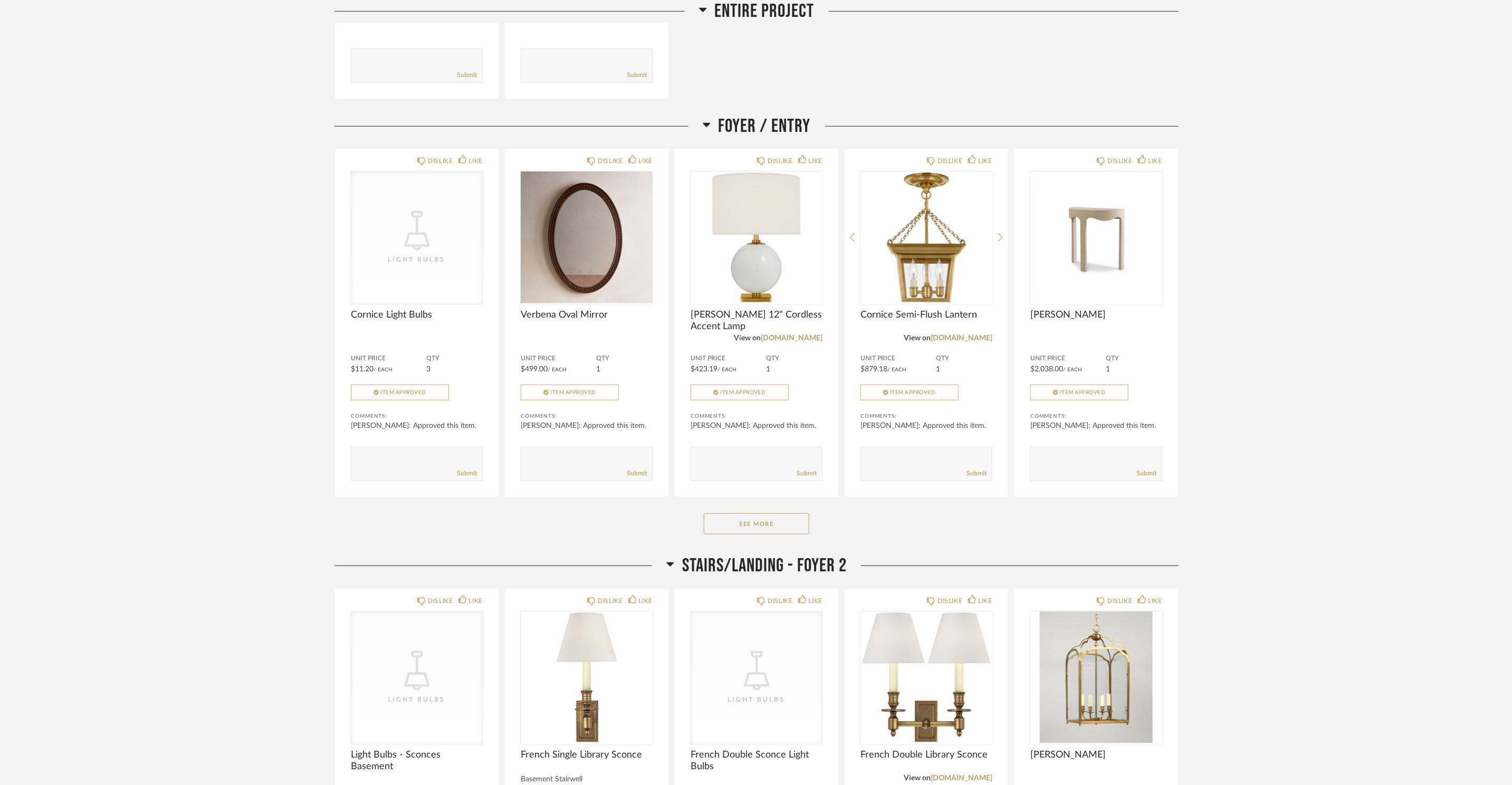
scroll to position [597, 0]
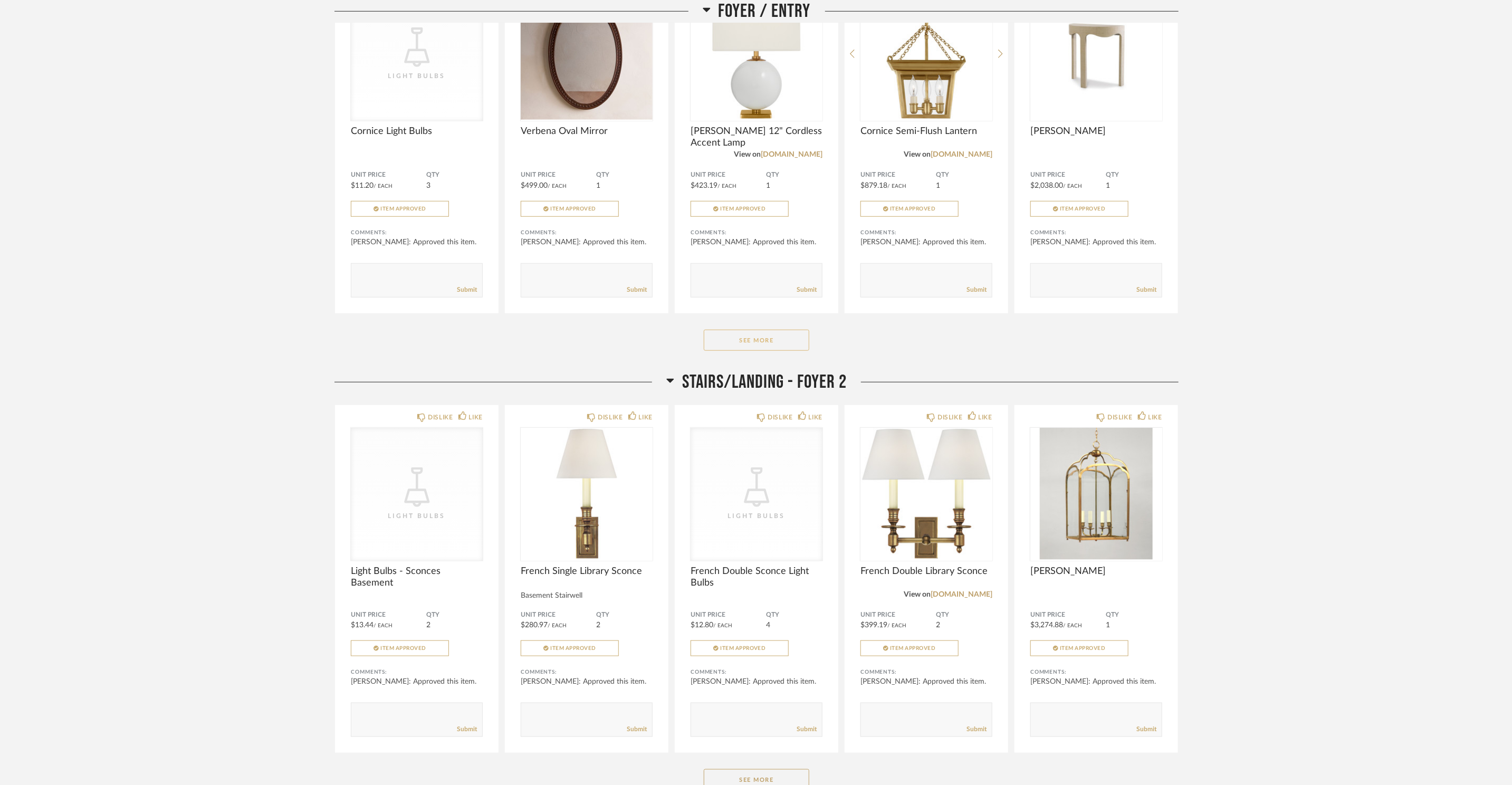
click at [772, 338] on button "See More" at bounding box center [756, 340] width 105 height 21
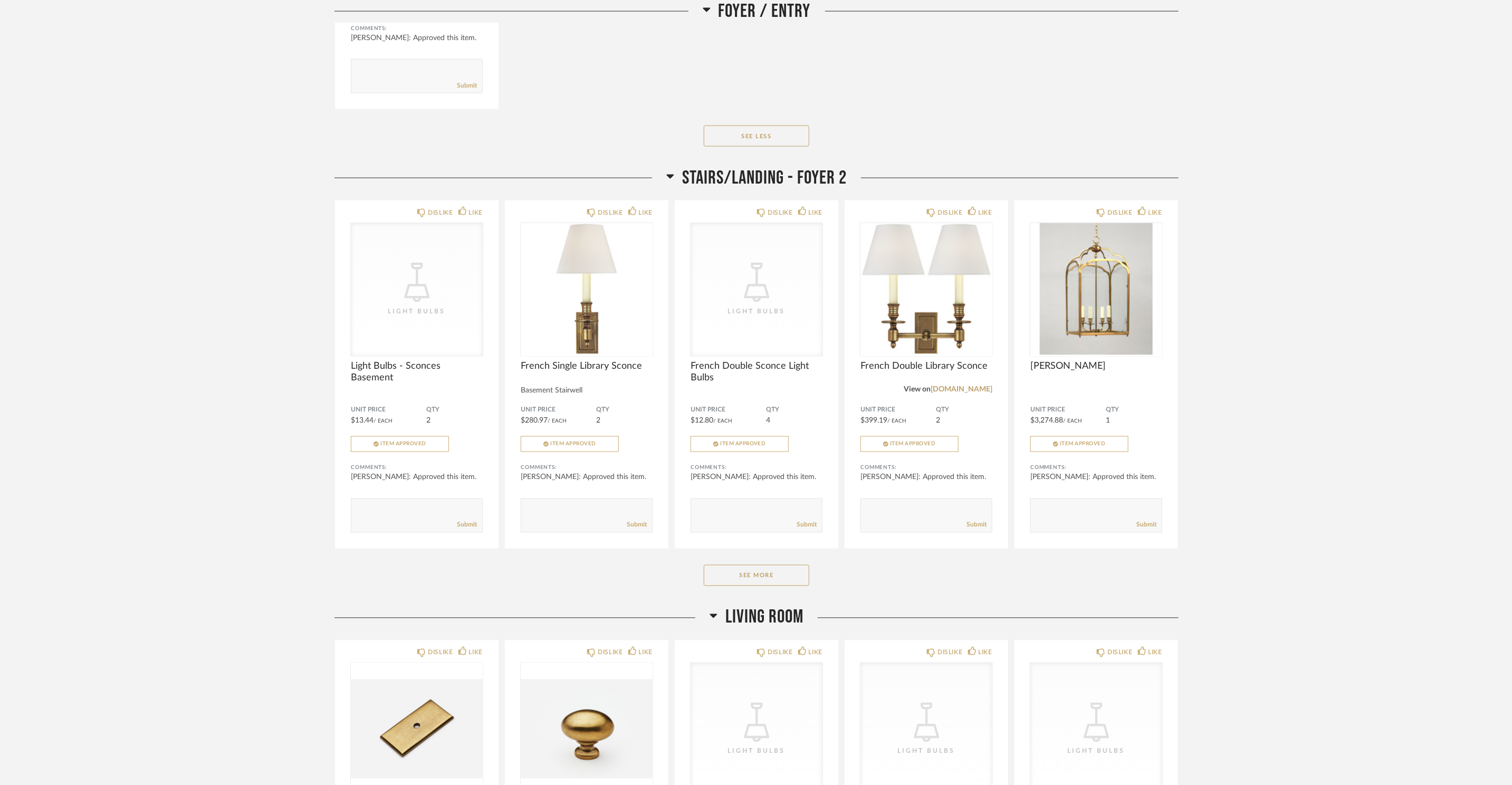
scroll to position [1141, 0]
click at [790, 583] on button "See More" at bounding box center [756, 578] width 105 height 21
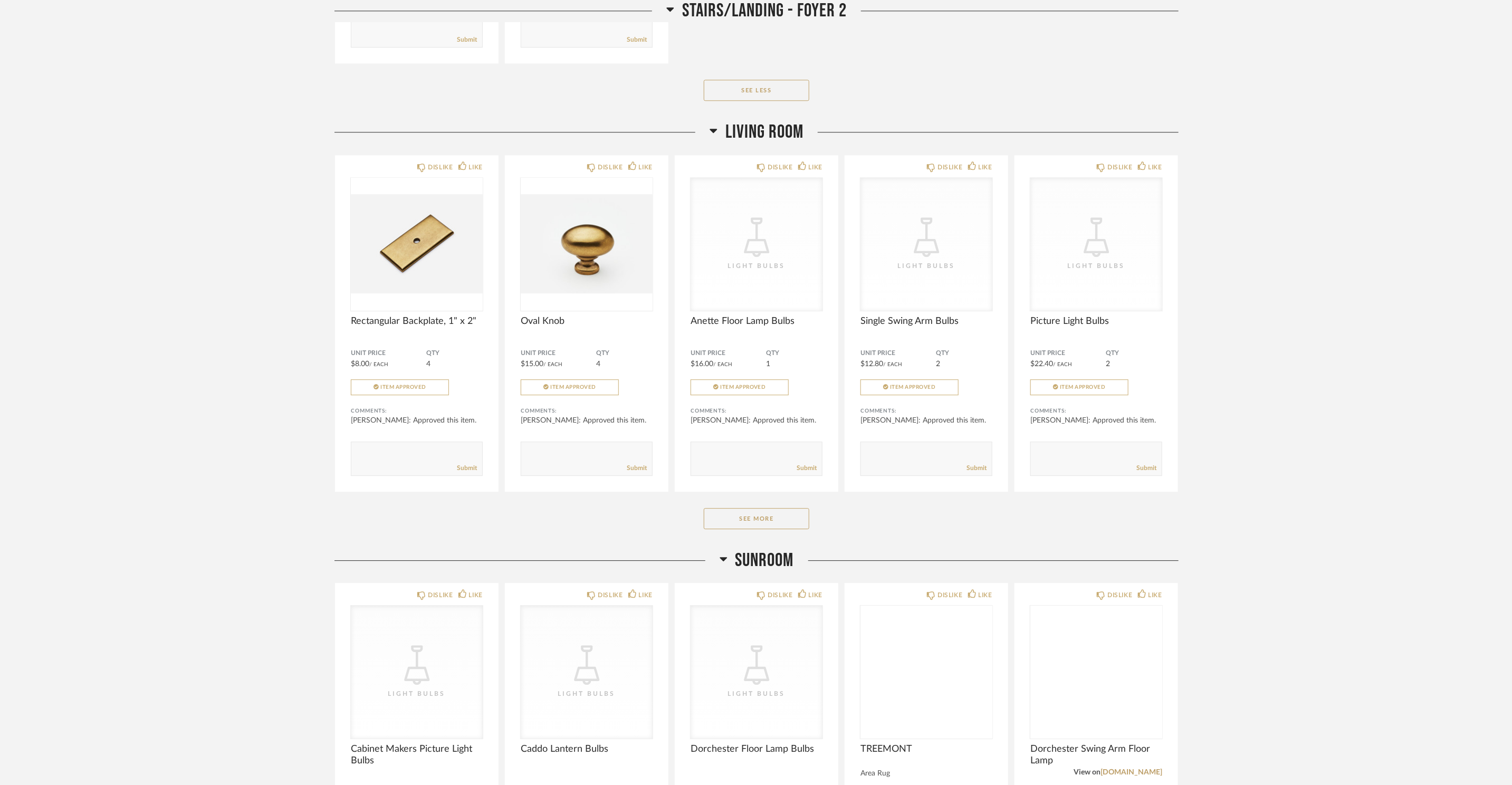
scroll to position [2002, 0]
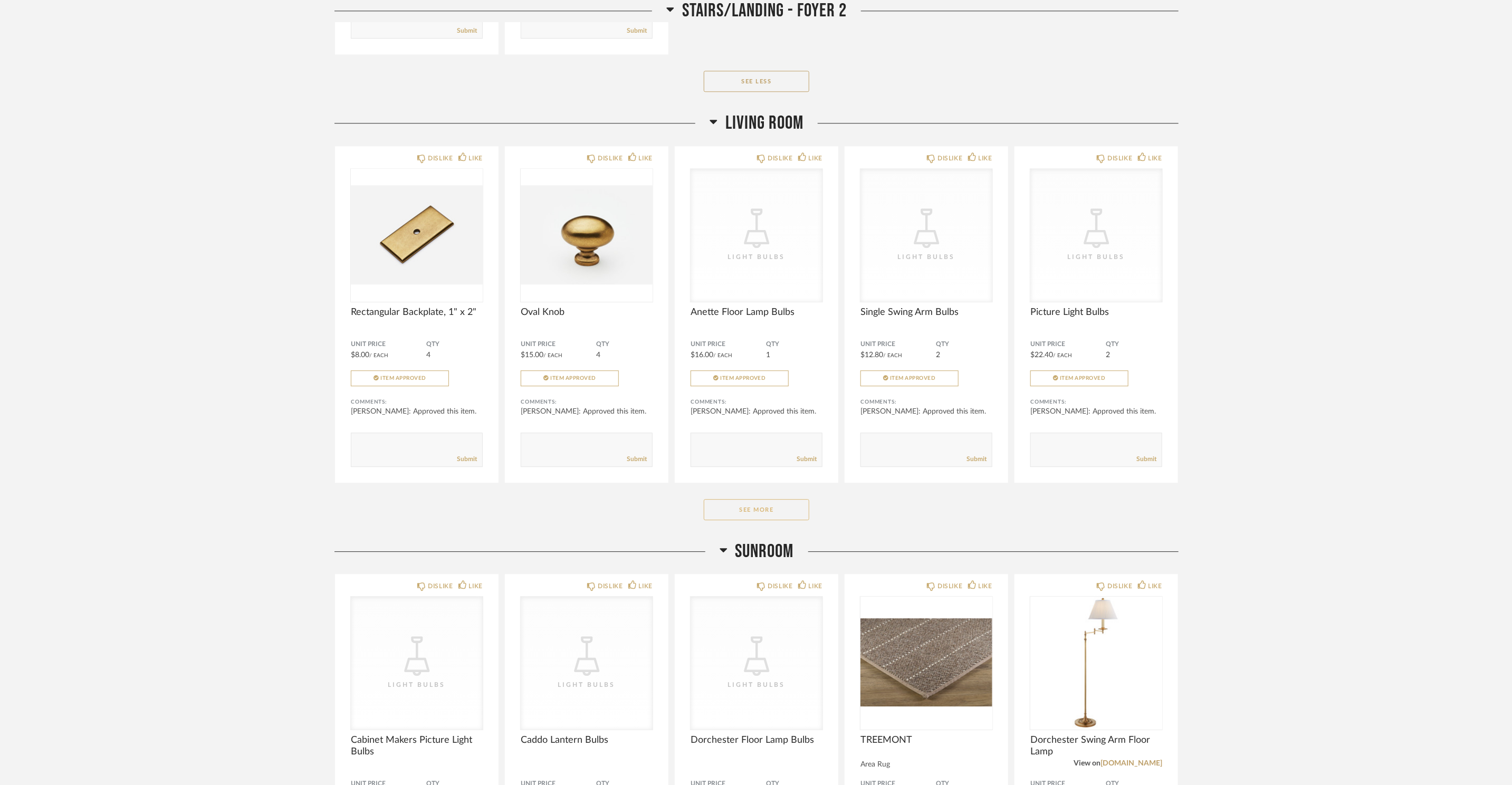
click at [741, 513] on button "See More" at bounding box center [756, 510] width 105 height 21
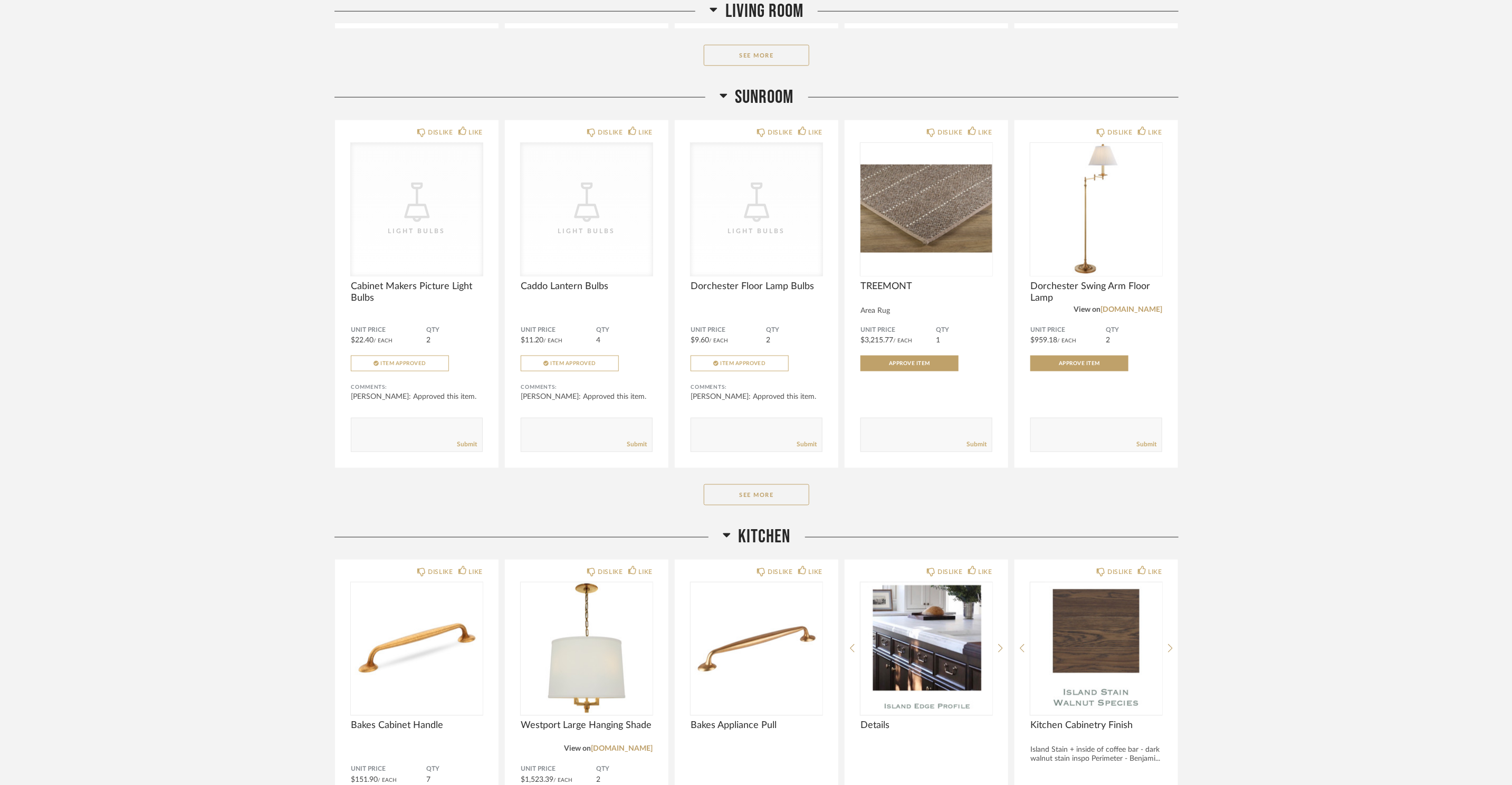
scroll to position [3901, 0]
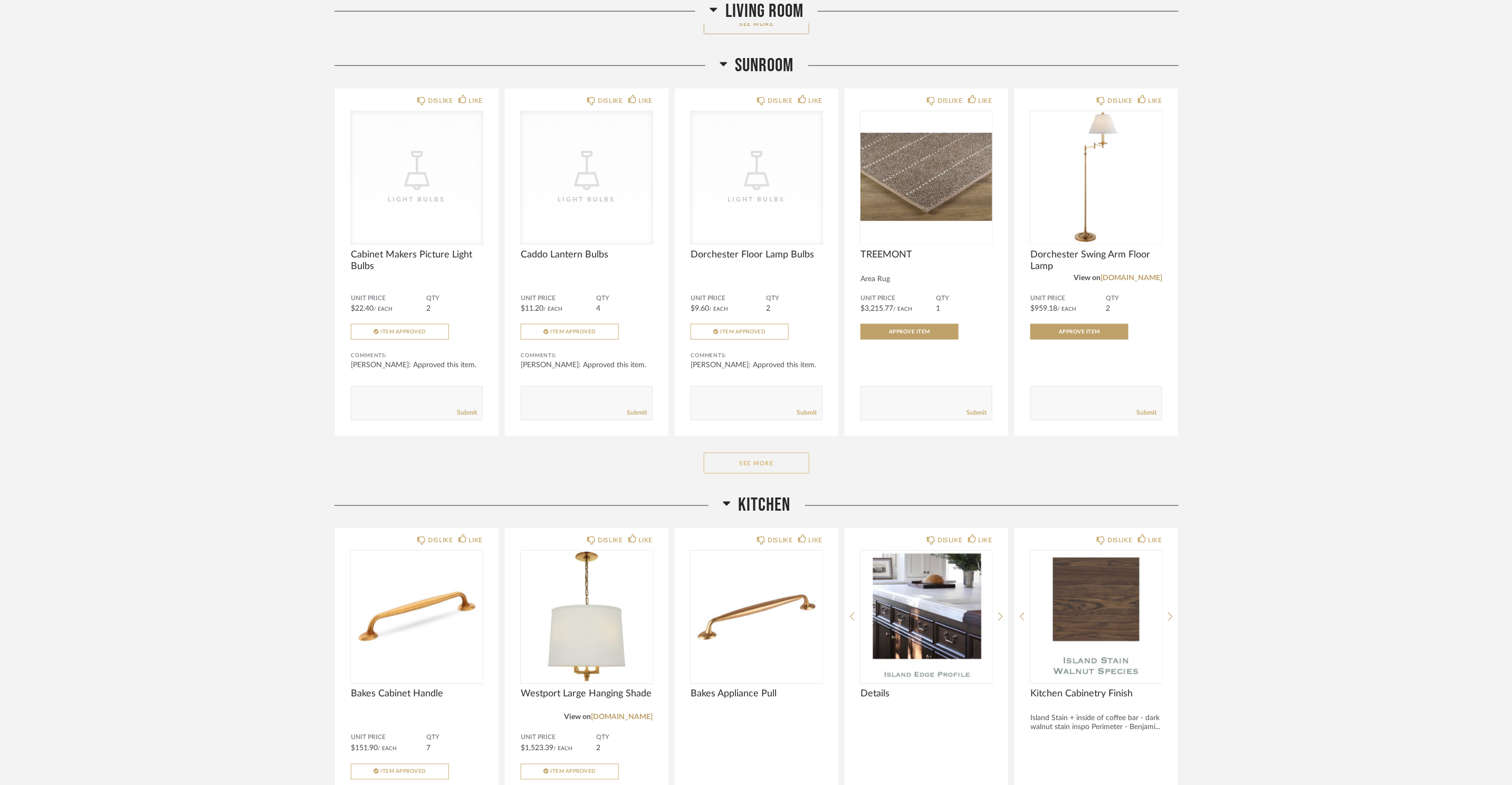
click at [796, 471] on button "See More" at bounding box center [756, 463] width 105 height 21
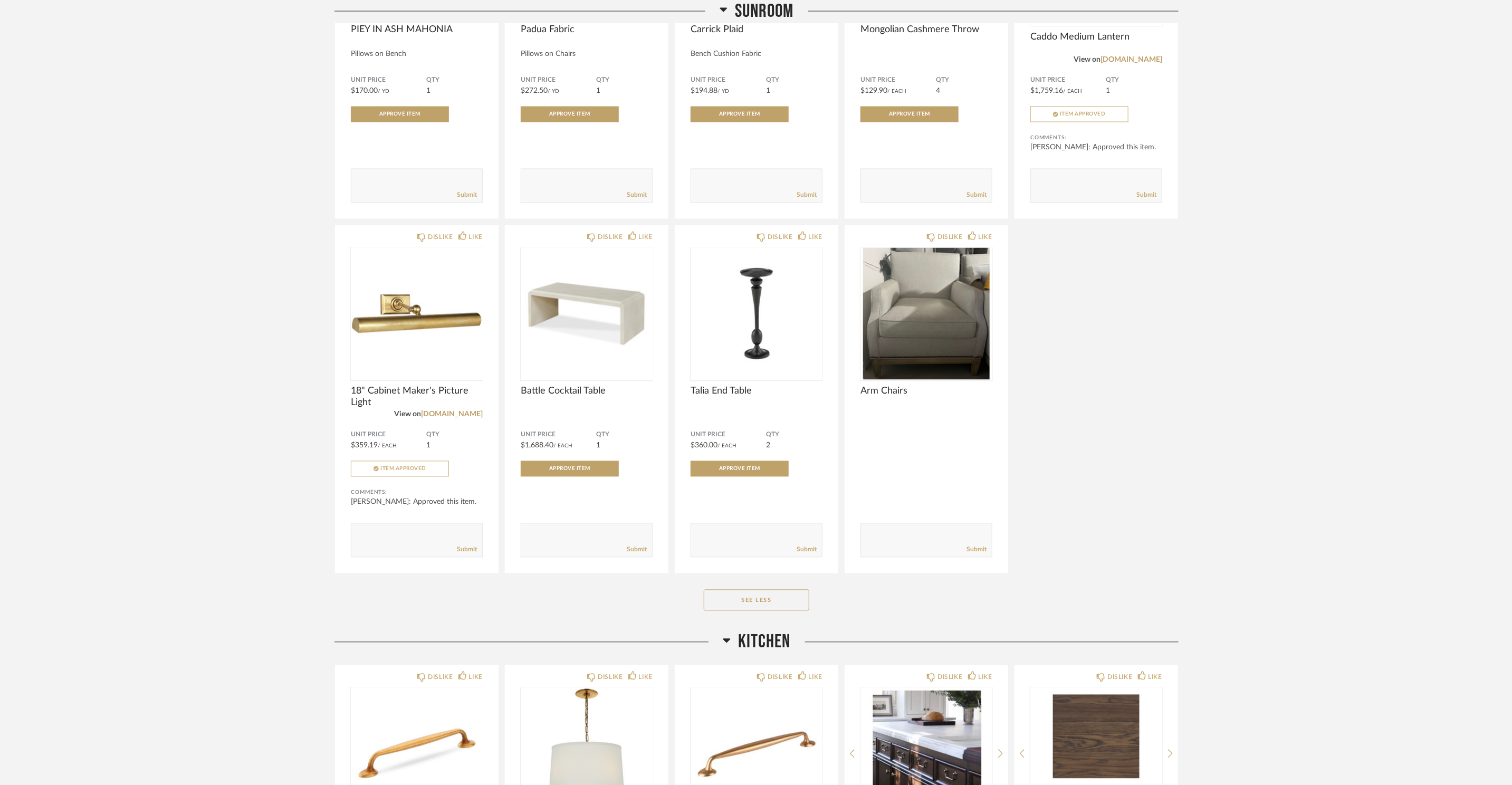
scroll to position [5014, 0]
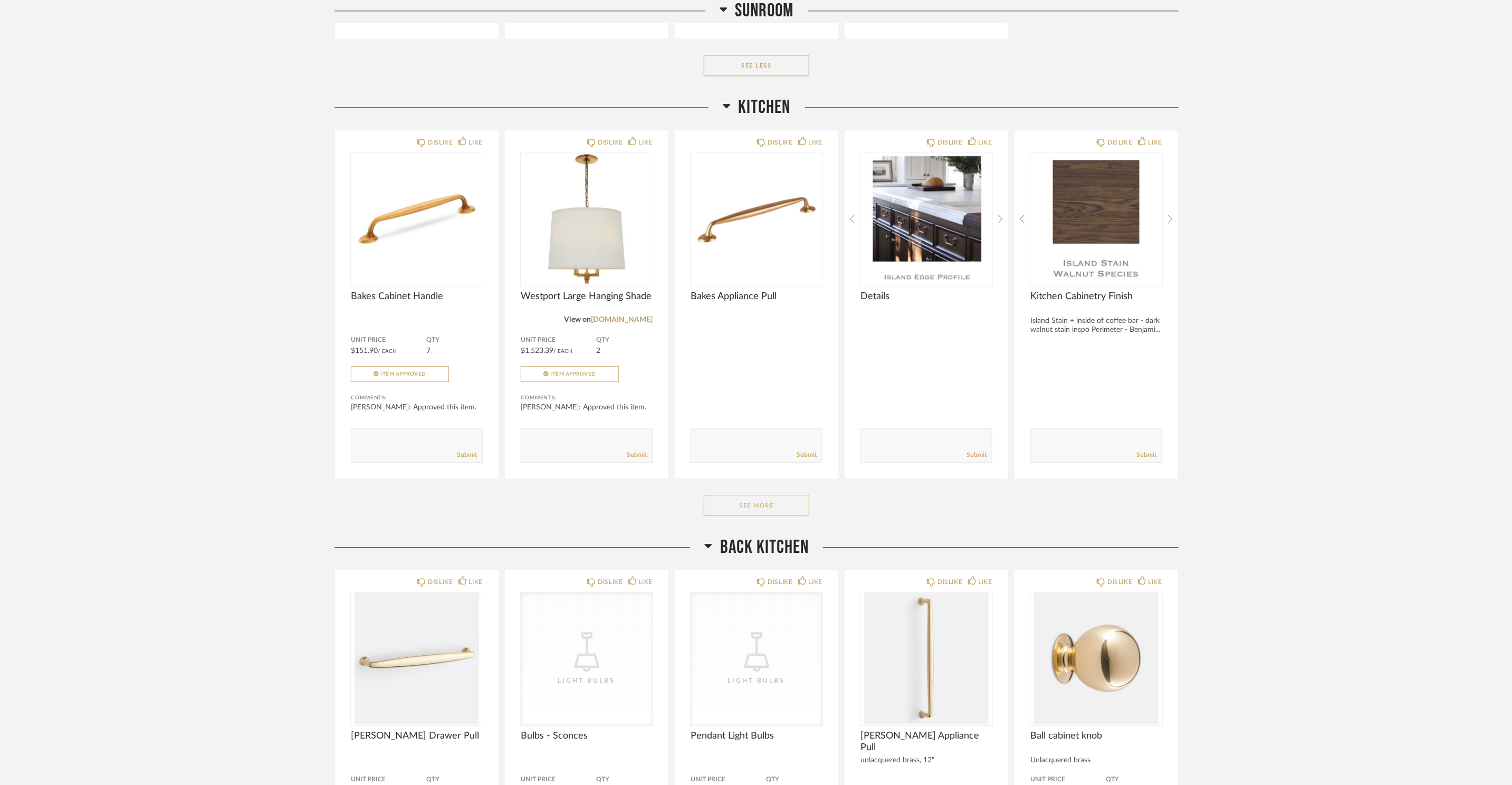
click at [751, 516] on button "See More" at bounding box center [756, 505] width 105 height 21
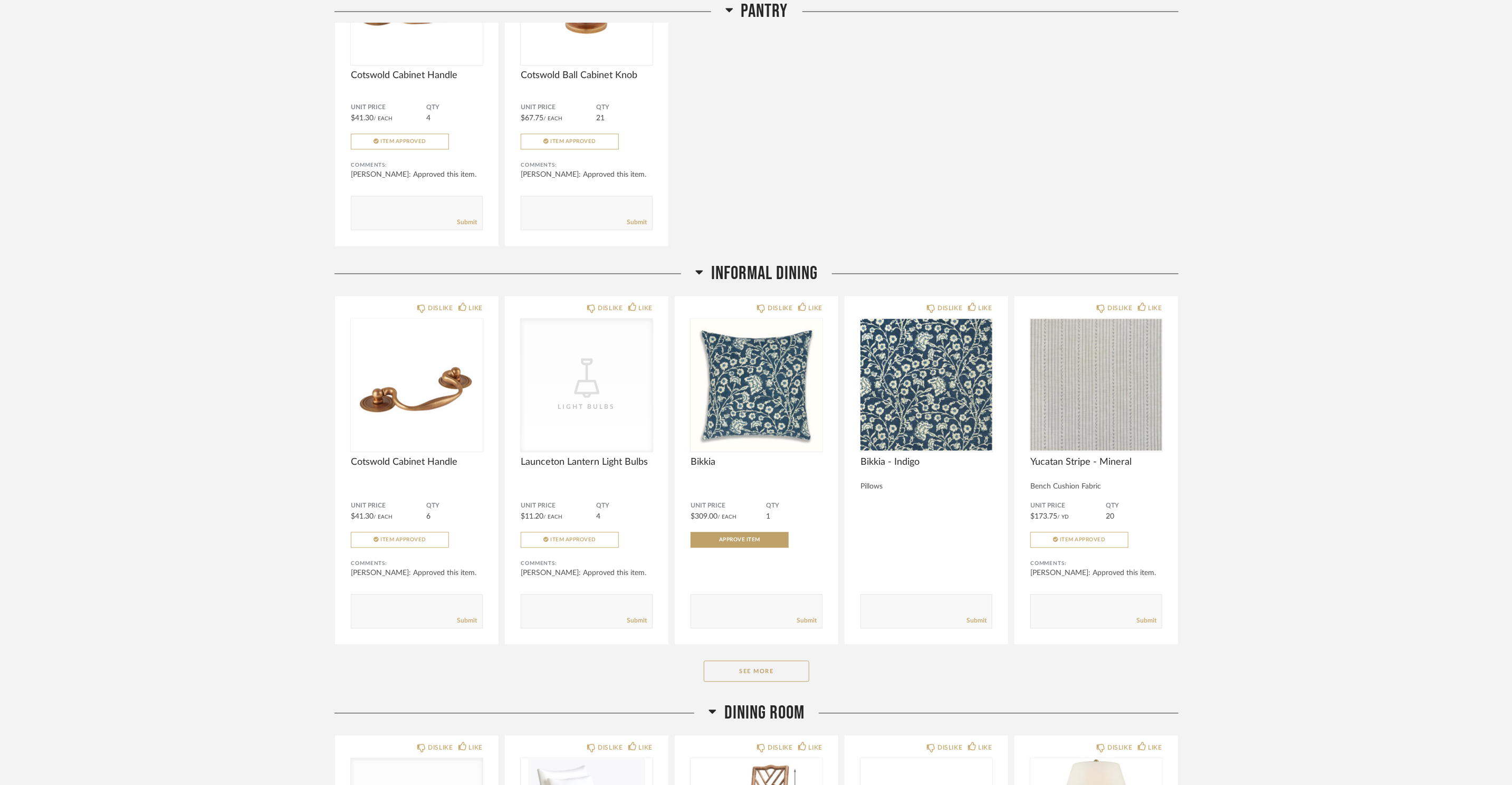
scroll to position [7778, 0]
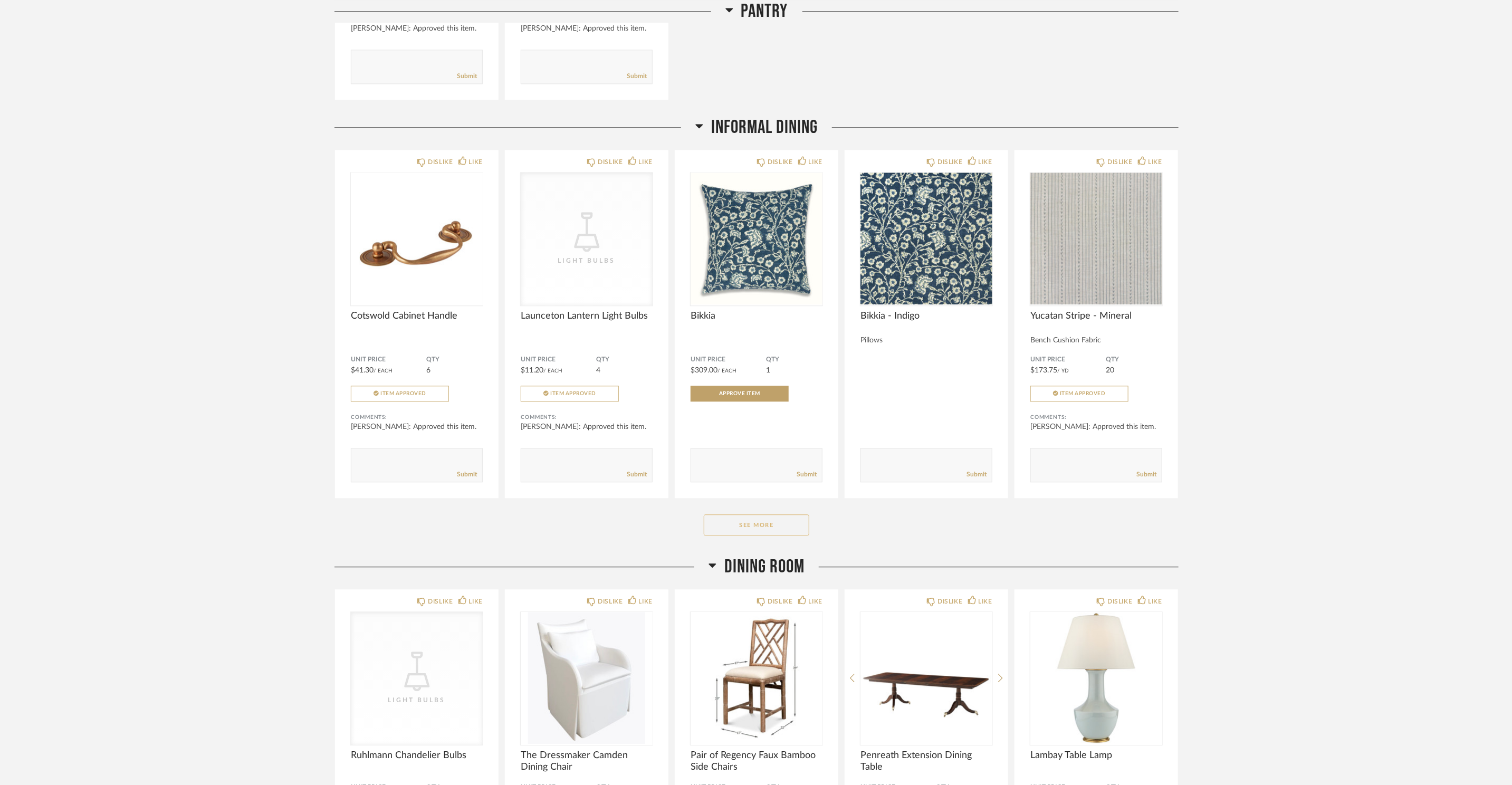
click at [773, 535] on button "See More" at bounding box center [756, 525] width 105 height 21
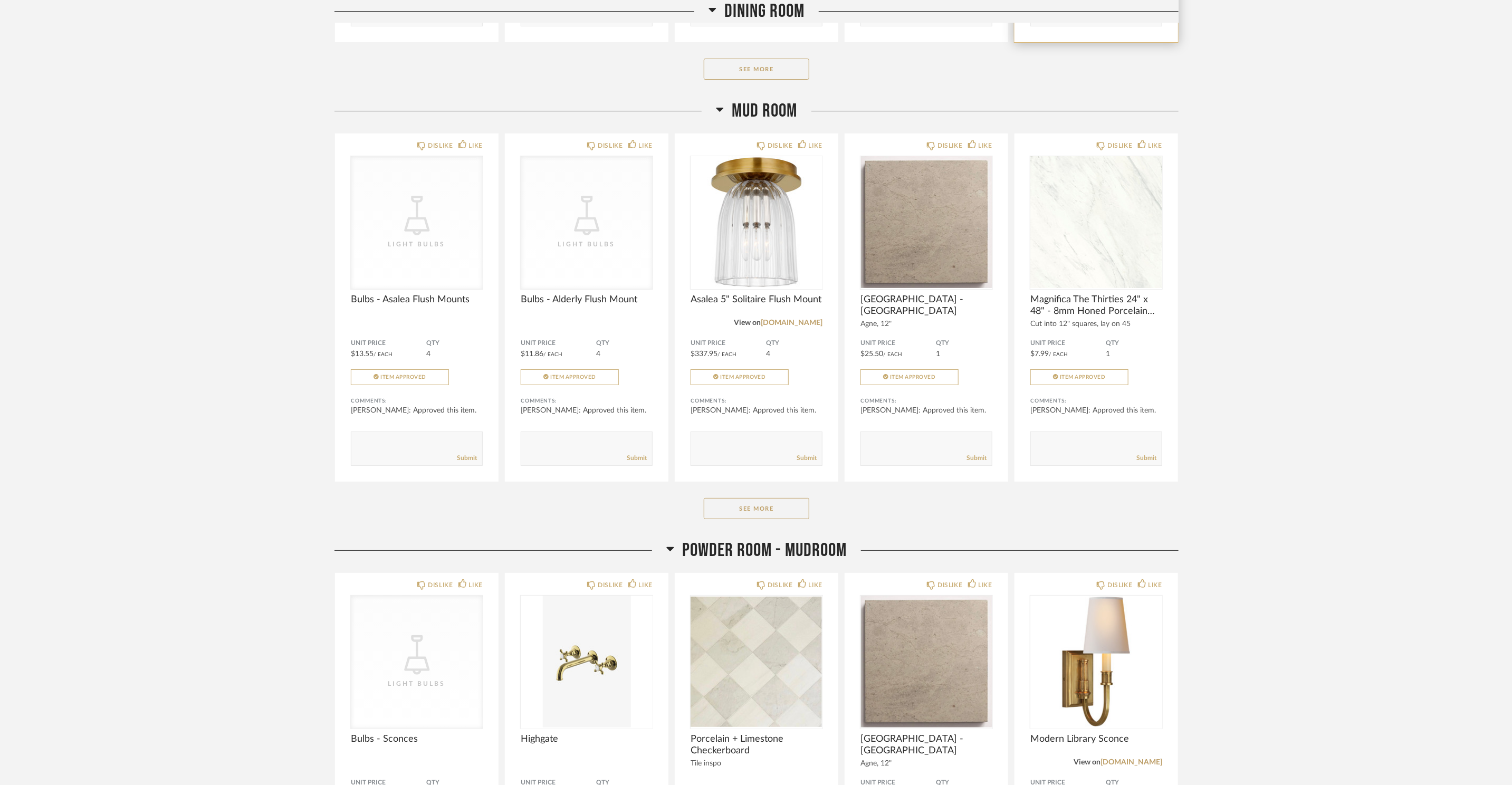
scroll to position [9069, 0]
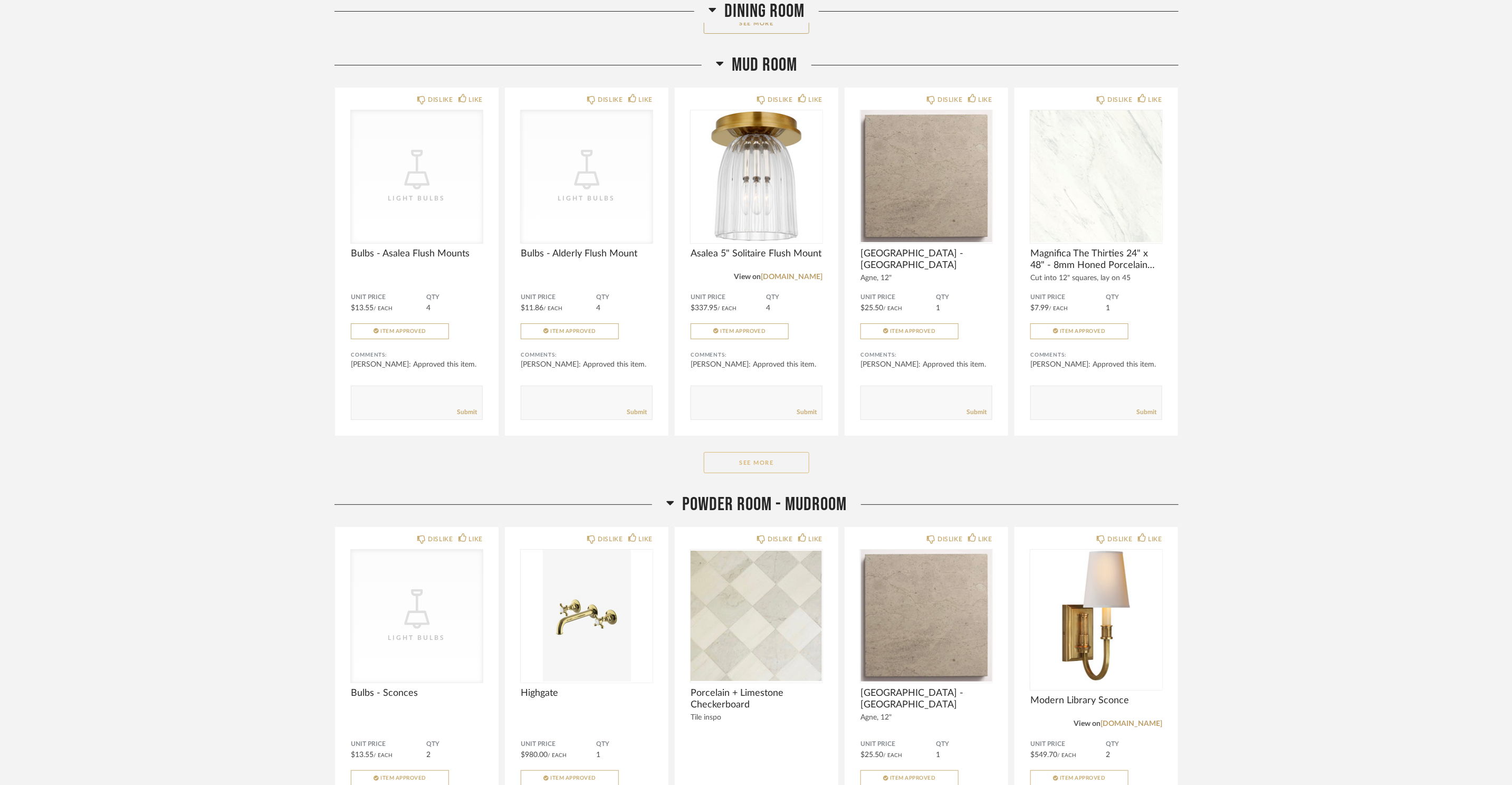
click at [763, 473] on button "See More" at bounding box center [756, 463] width 105 height 21
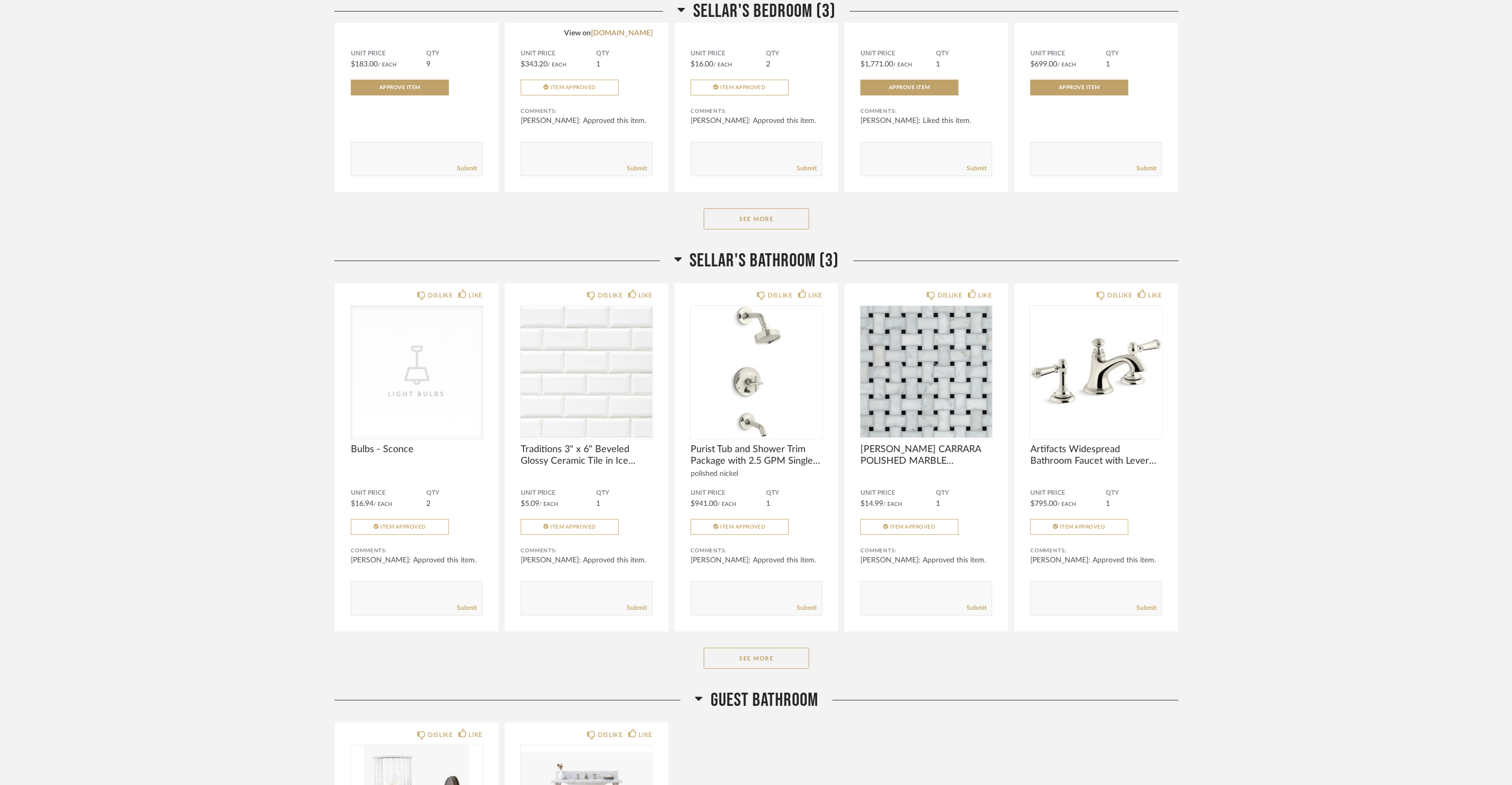
scroll to position [12059, 0]
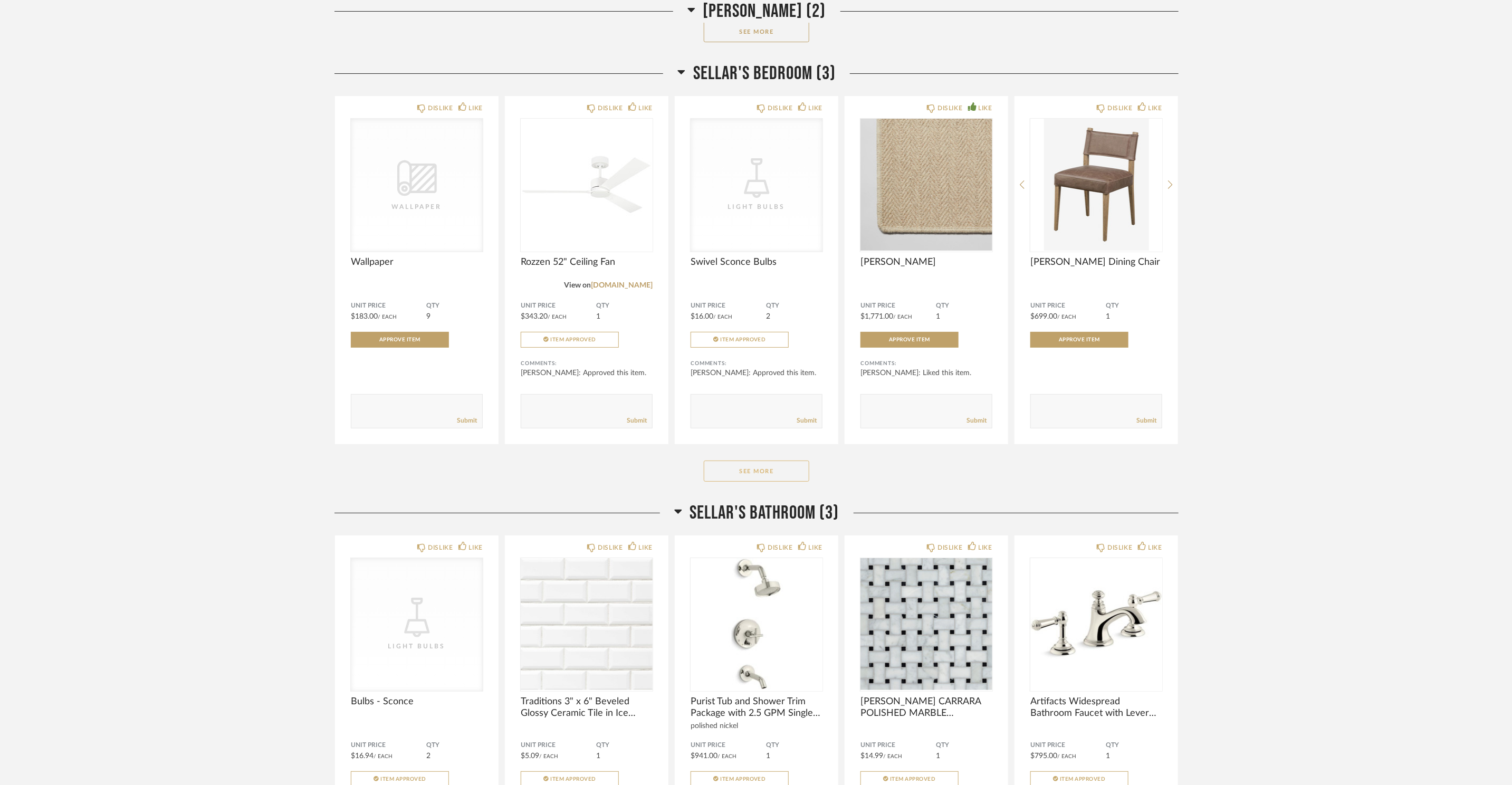
click at [739, 482] on button "See More" at bounding box center [756, 471] width 105 height 21
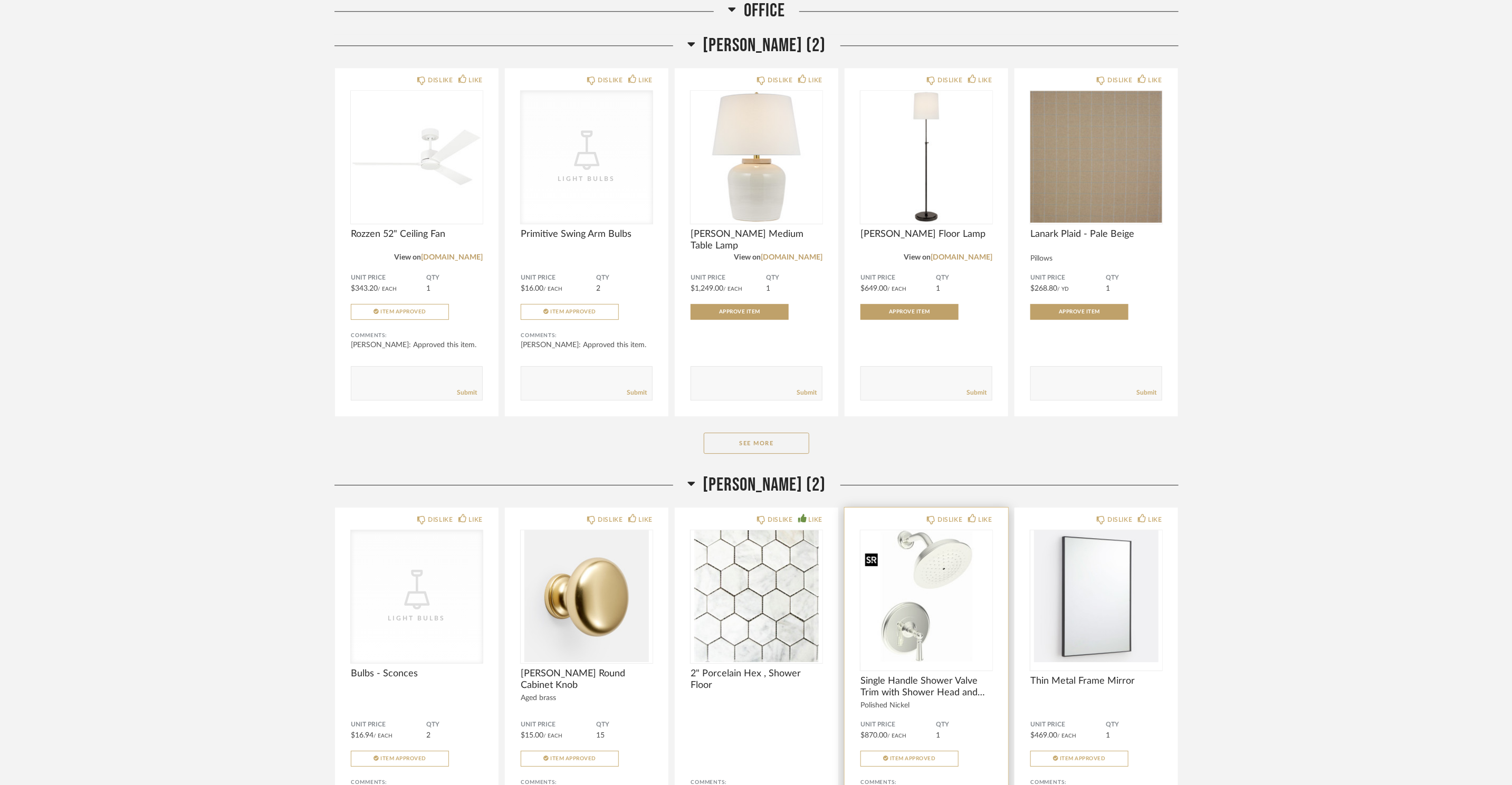
scroll to position [11078, 0]
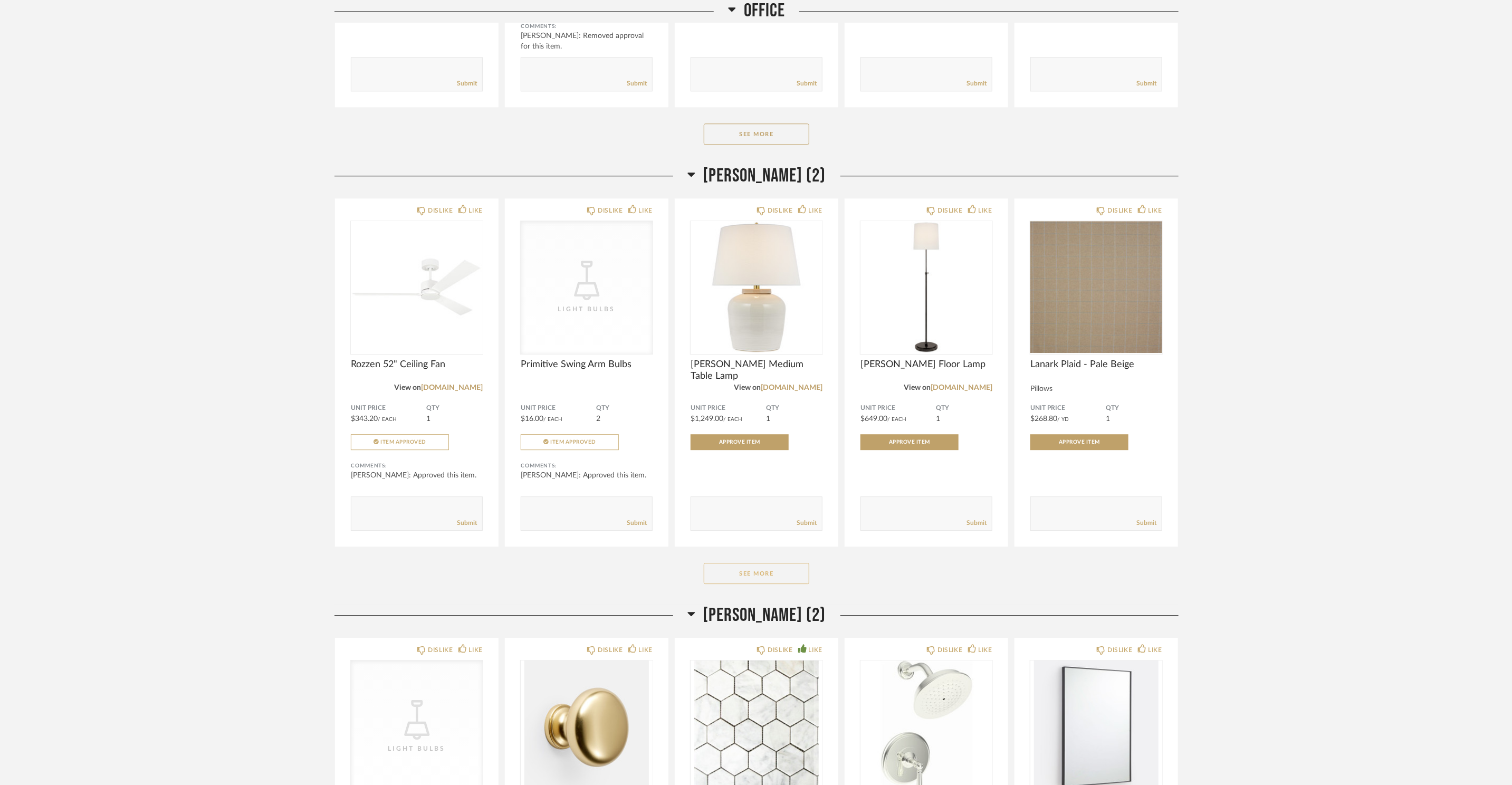
click at [767, 584] on button "See More" at bounding box center [756, 573] width 105 height 21
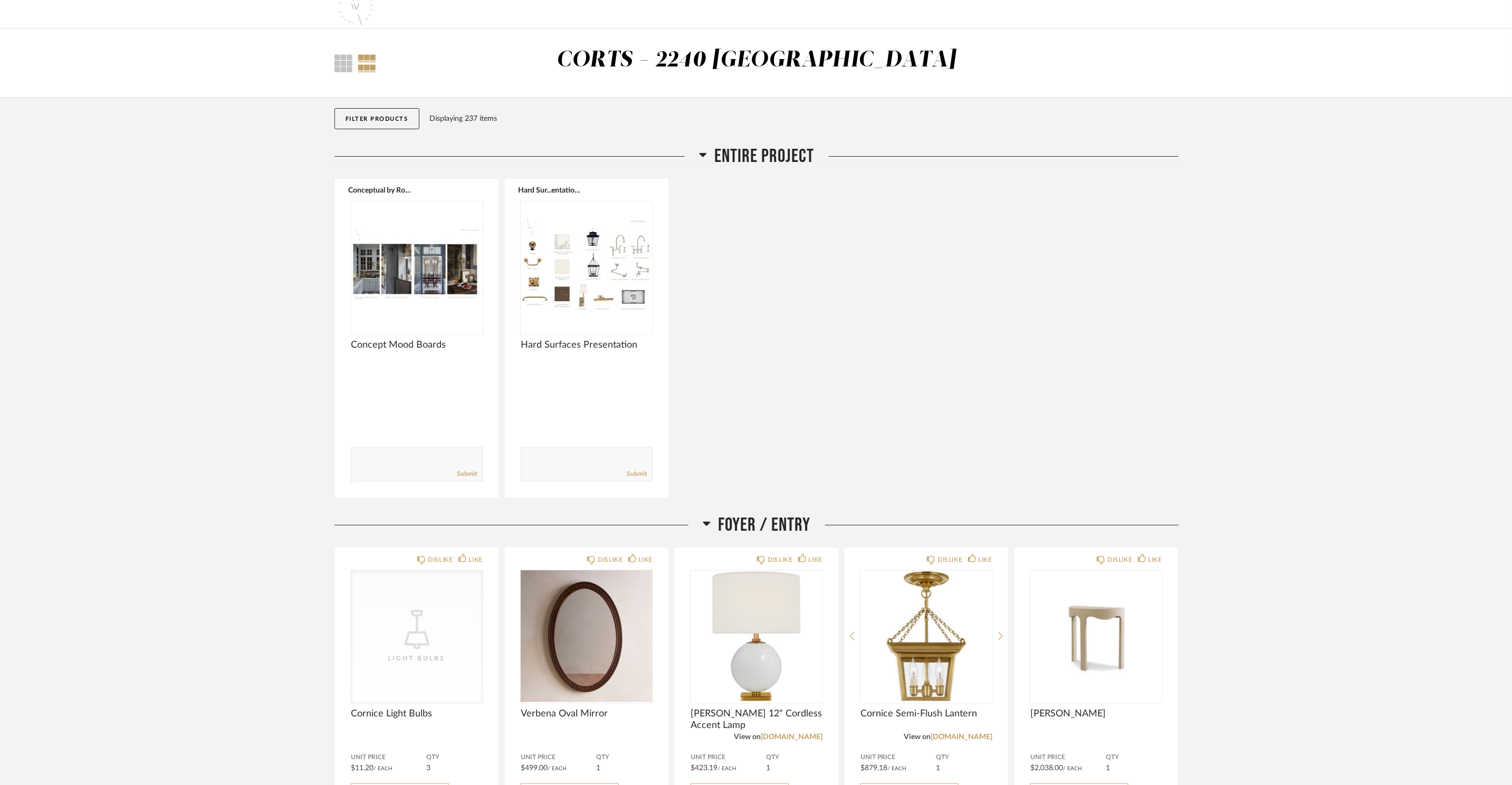
scroll to position [0, 0]
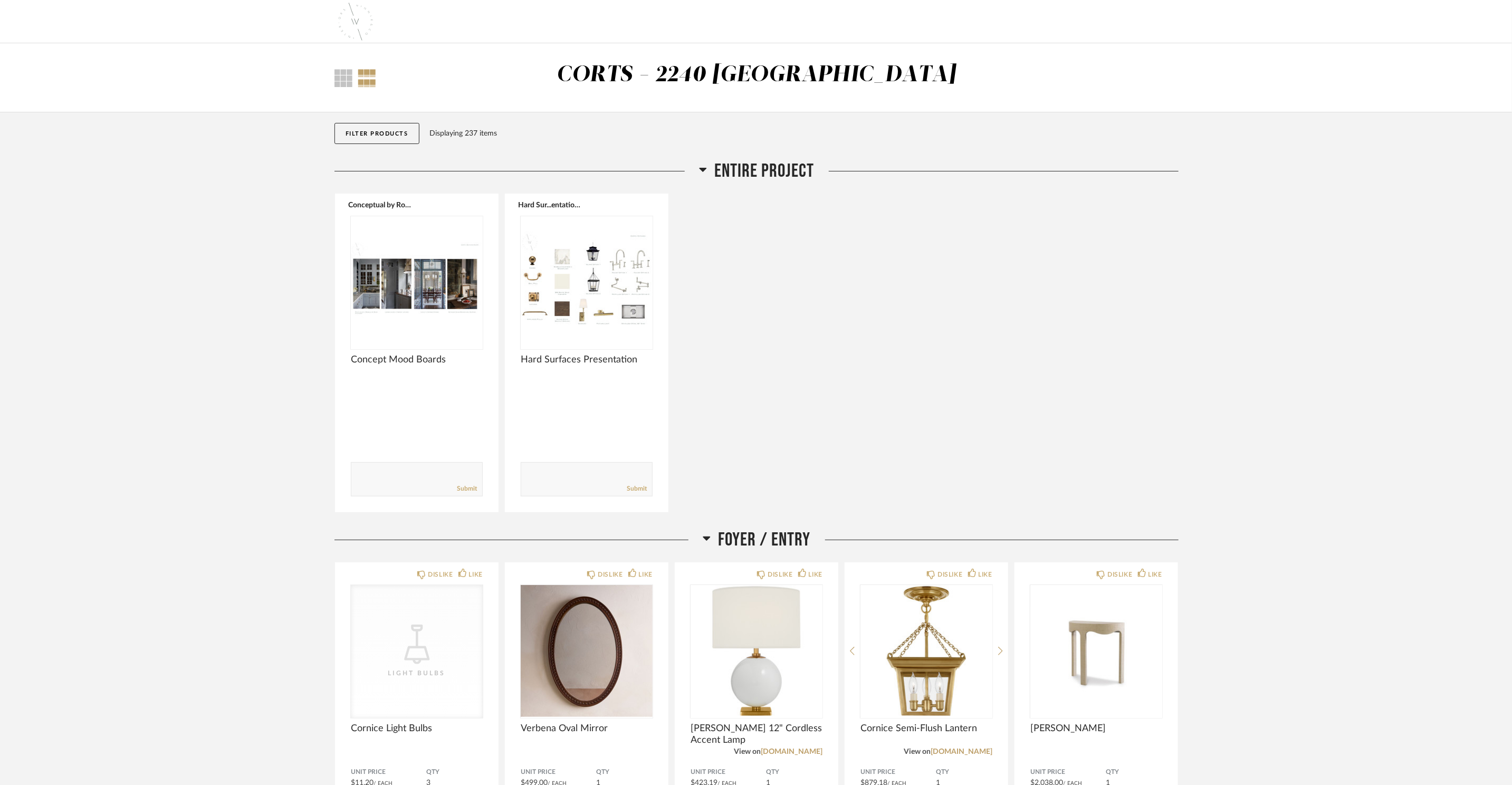
click at [767, 550] on span "Foyer / Entry" at bounding box center [764, 539] width 92 height 23
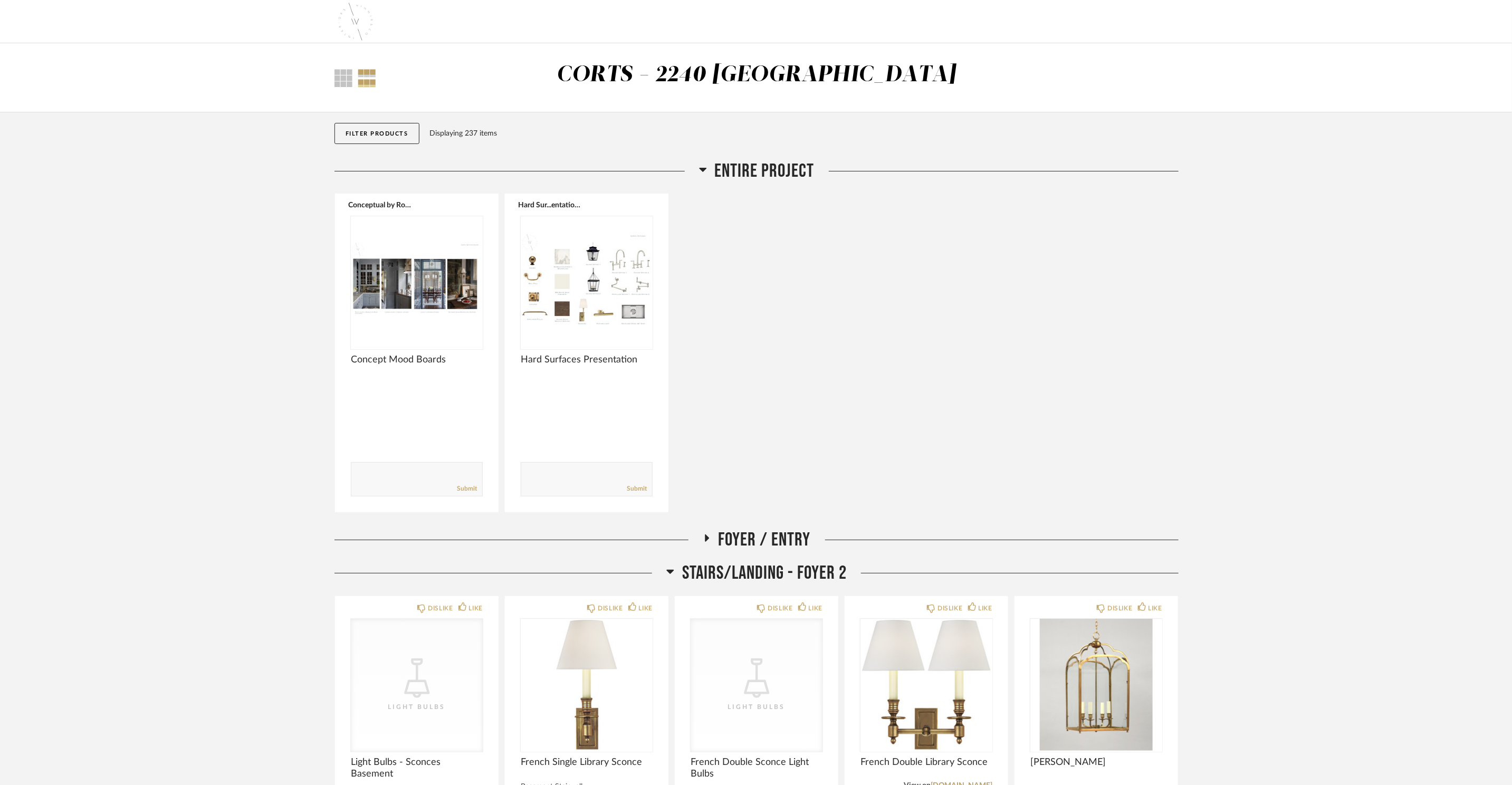
click at [772, 562] on span "Stairs/Landing - Foyer 2" at bounding box center [764, 573] width 165 height 23
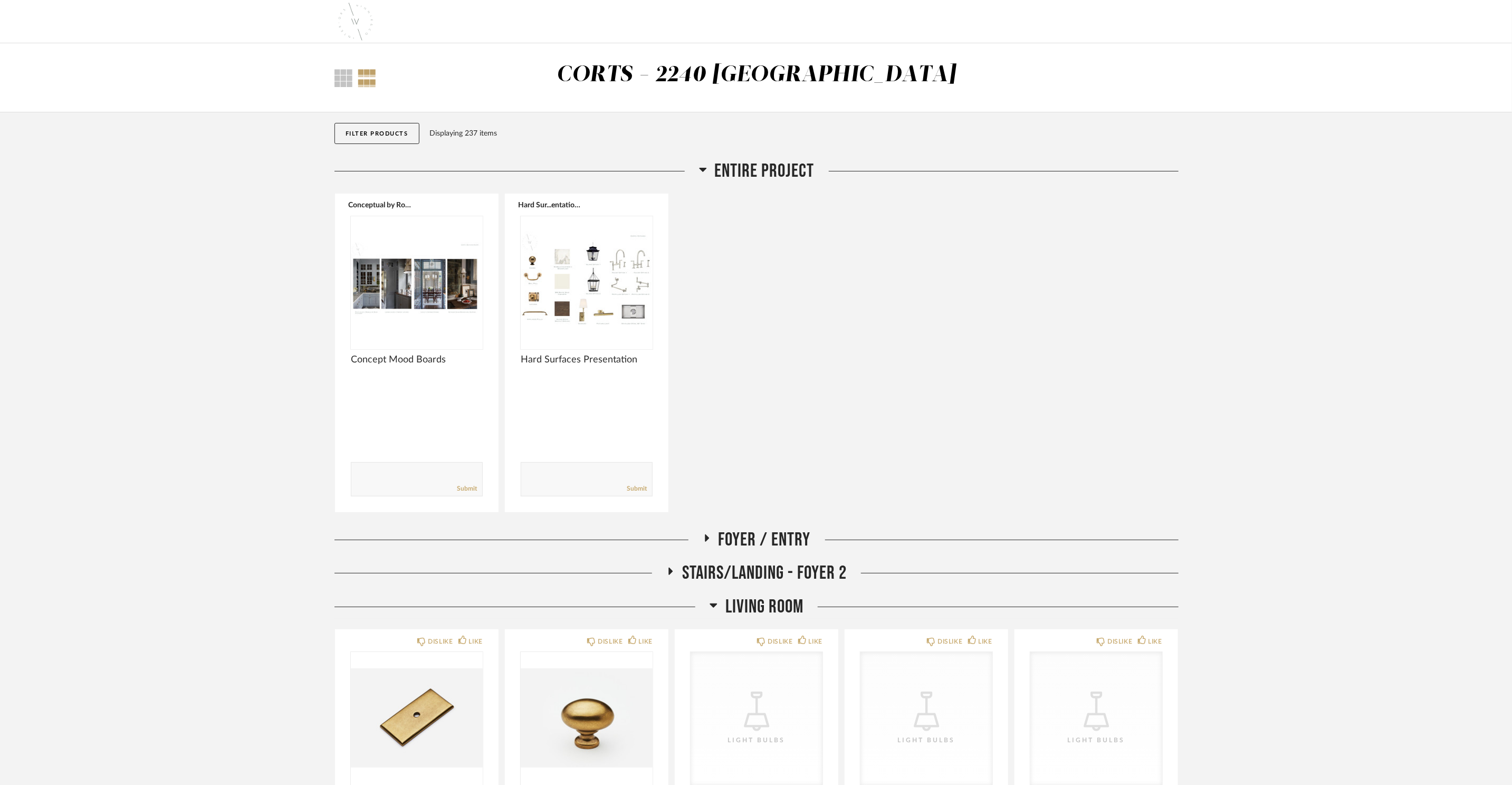
click at [770, 600] on span "Living Room" at bounding box center [765, 607] width 78 height 23
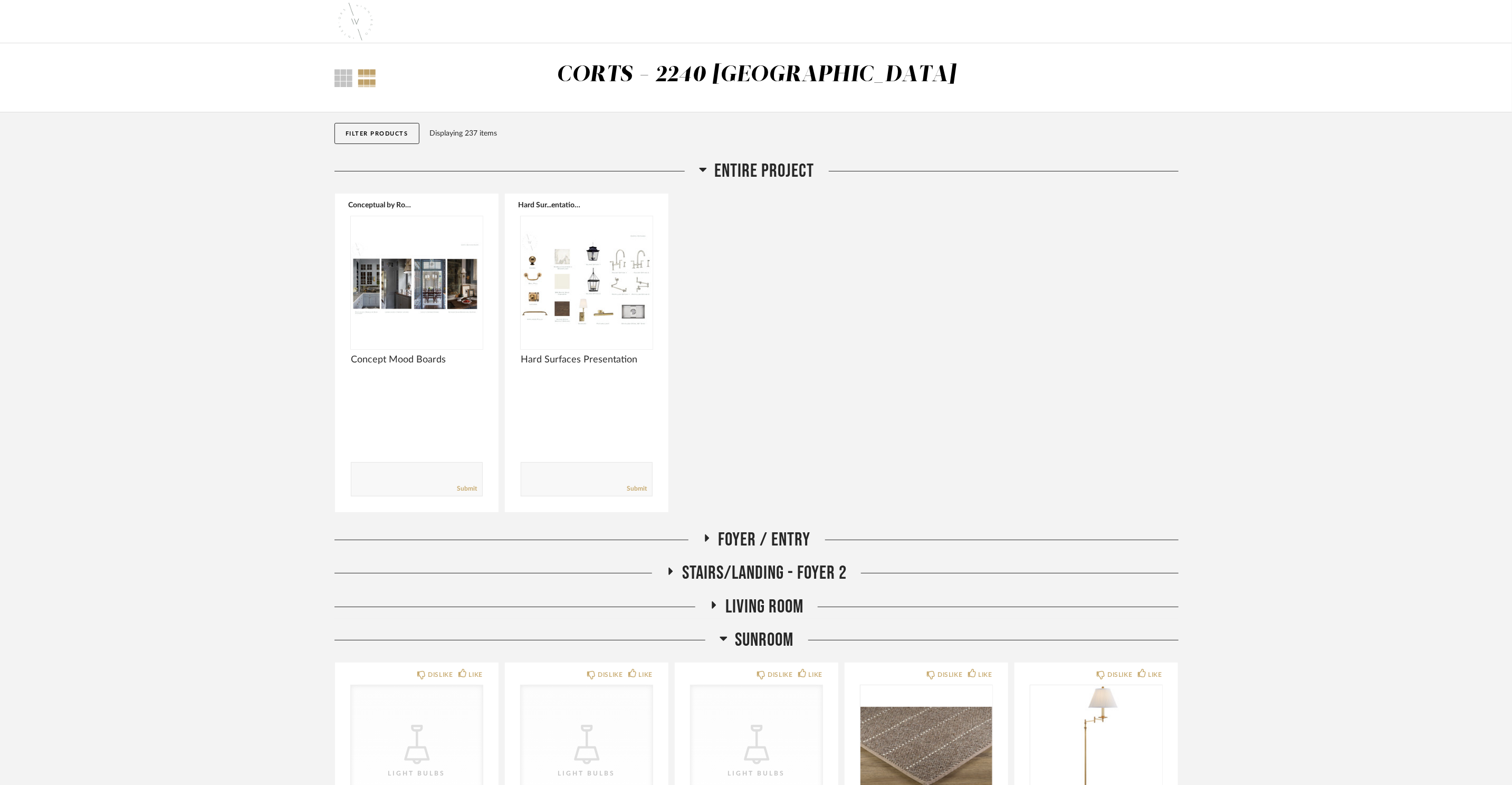
scroll to position [287, 0]
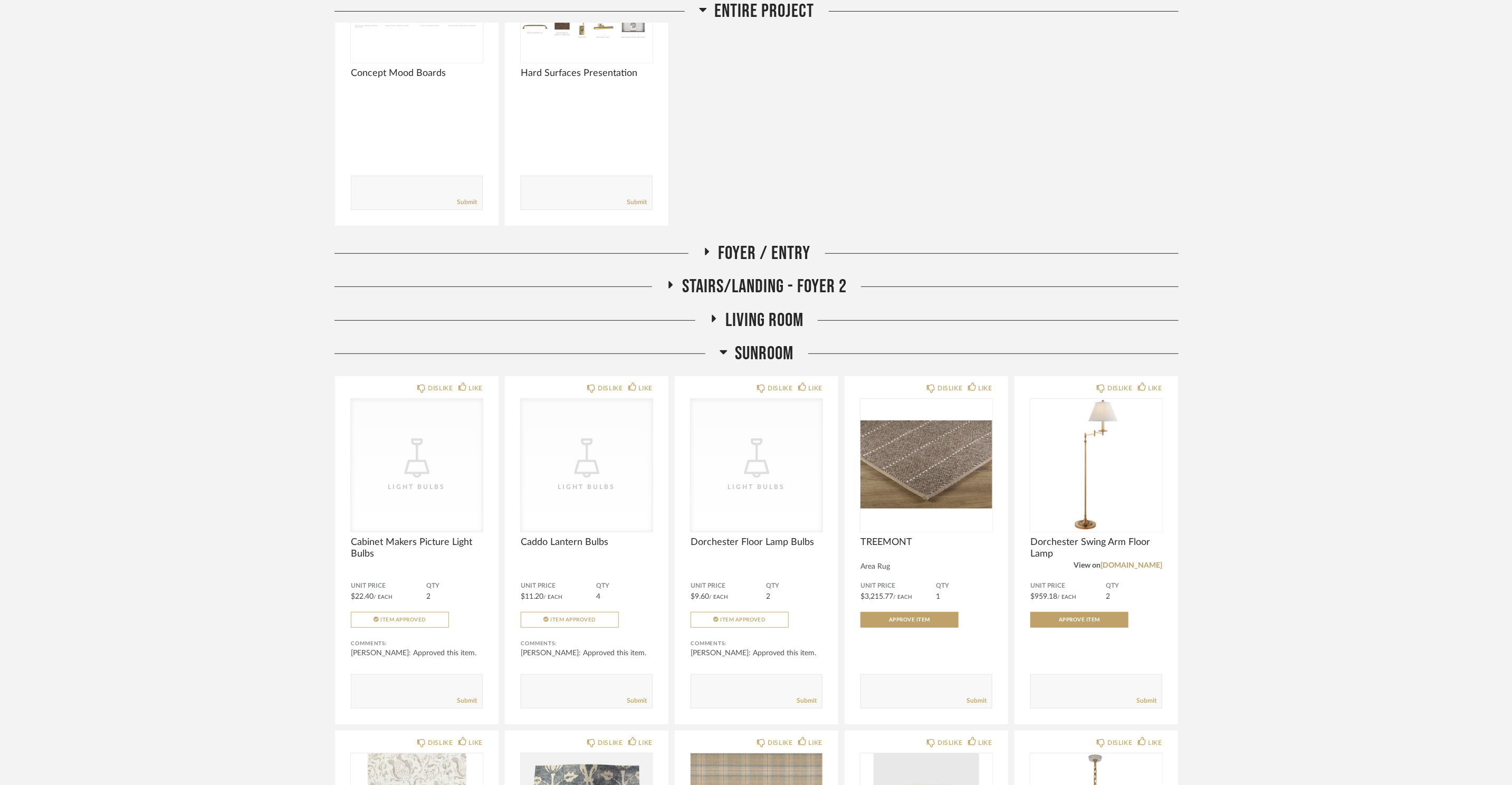
click at [770, 355] on span "Sunroom" at bounding box center [765, 353] width 58 height 23
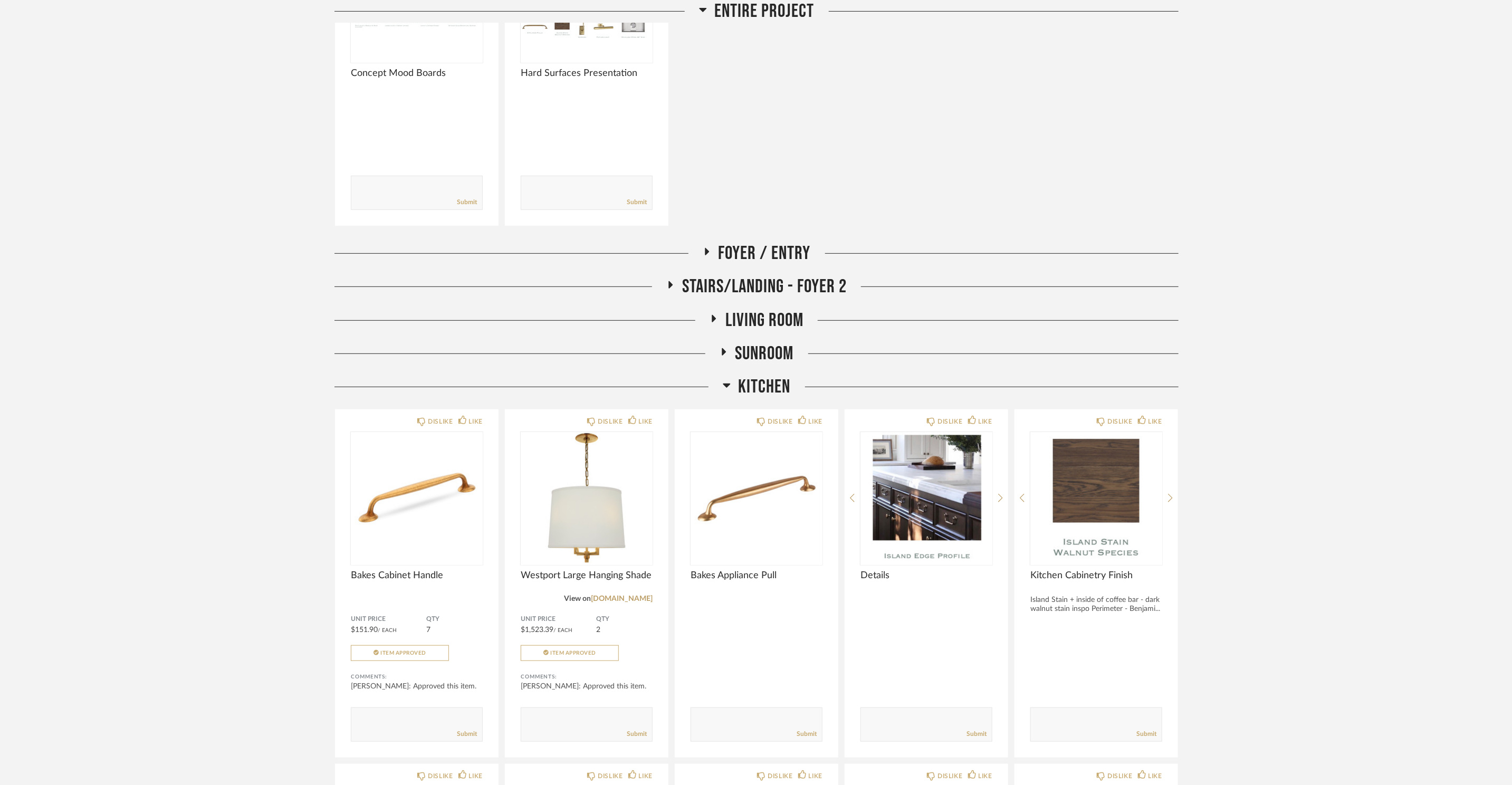
click at [779, 392] on span "Kitchen" at bounding box center [765, 387] width 52 height 23
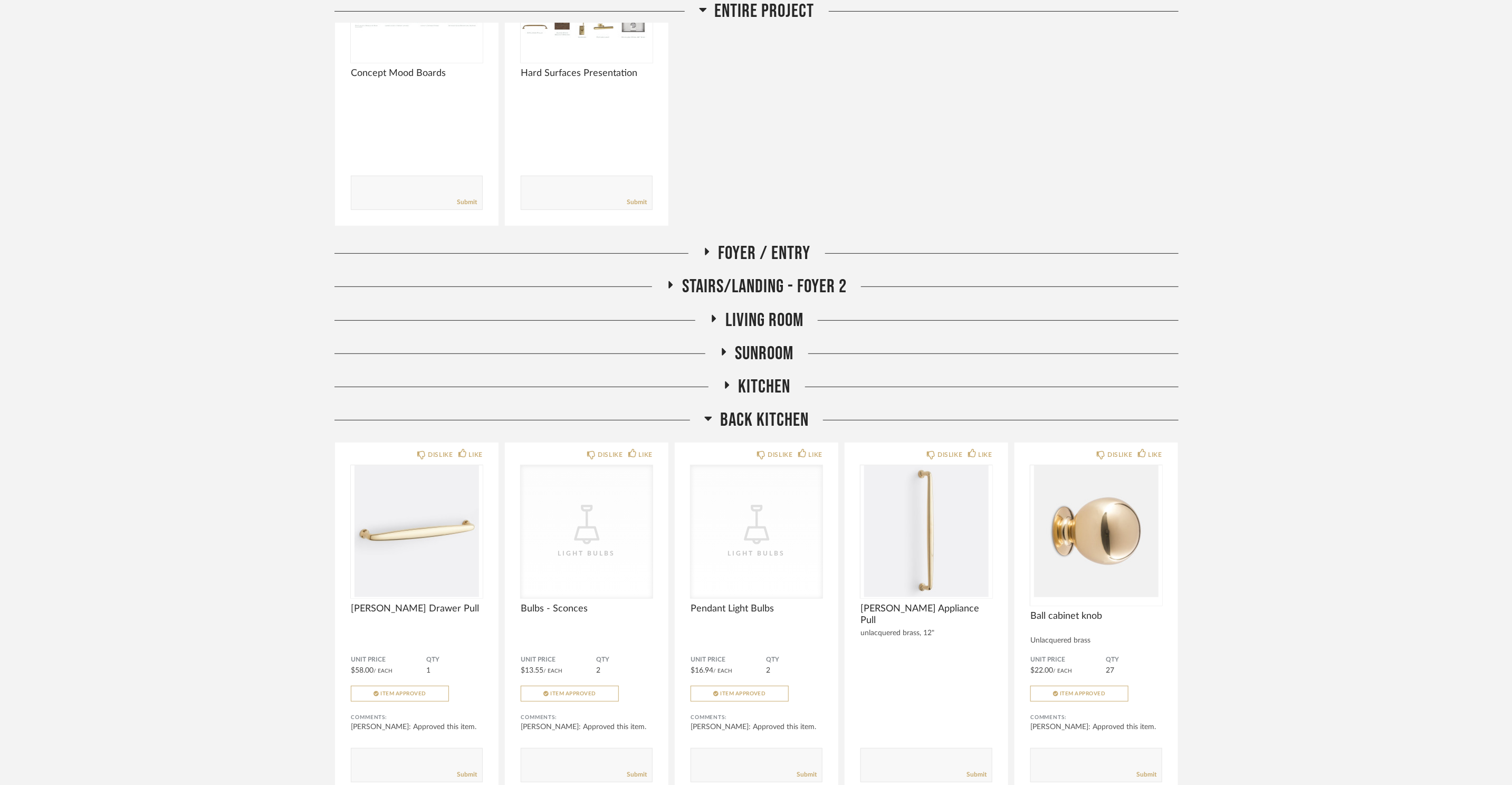
click at [778, 424] on span "Back Kitchen" at bounding box center [765, 420] width 89 height 23
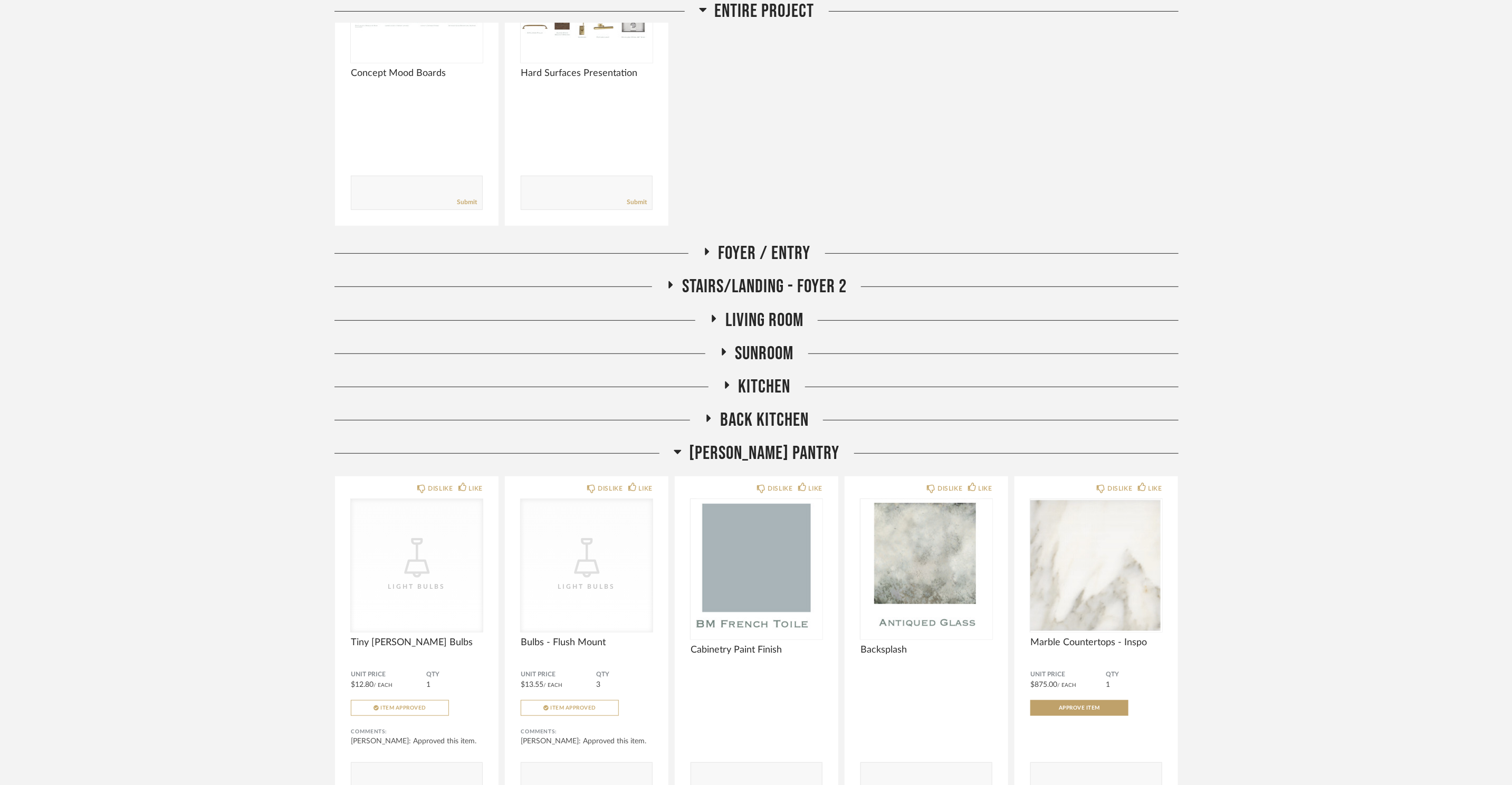
click at [780, 467] on div "[PERSON_NAME] Pantry DISLIKE LIKE CategoryIconLighting Created with Sketch. Lig…" at bounding box center [756, 656] width 844 height 428
click at [784, 449] on span "[PERSON_NAME] Pantry" at bounding box center [765, 453] width 150 height 23
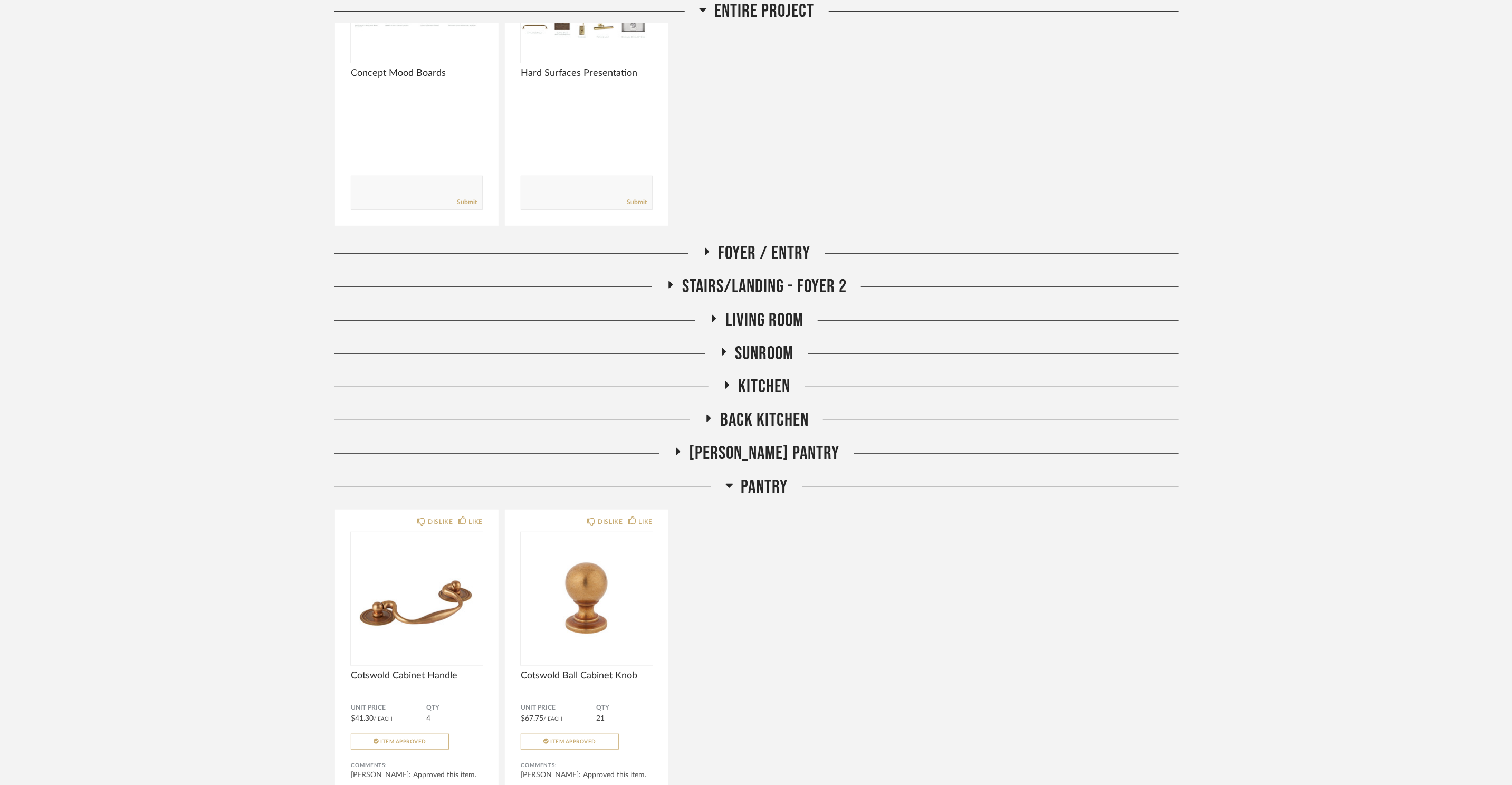
click at [773, 484] on span "Pantry" at bounding box center [765, 487] width 47 height 23
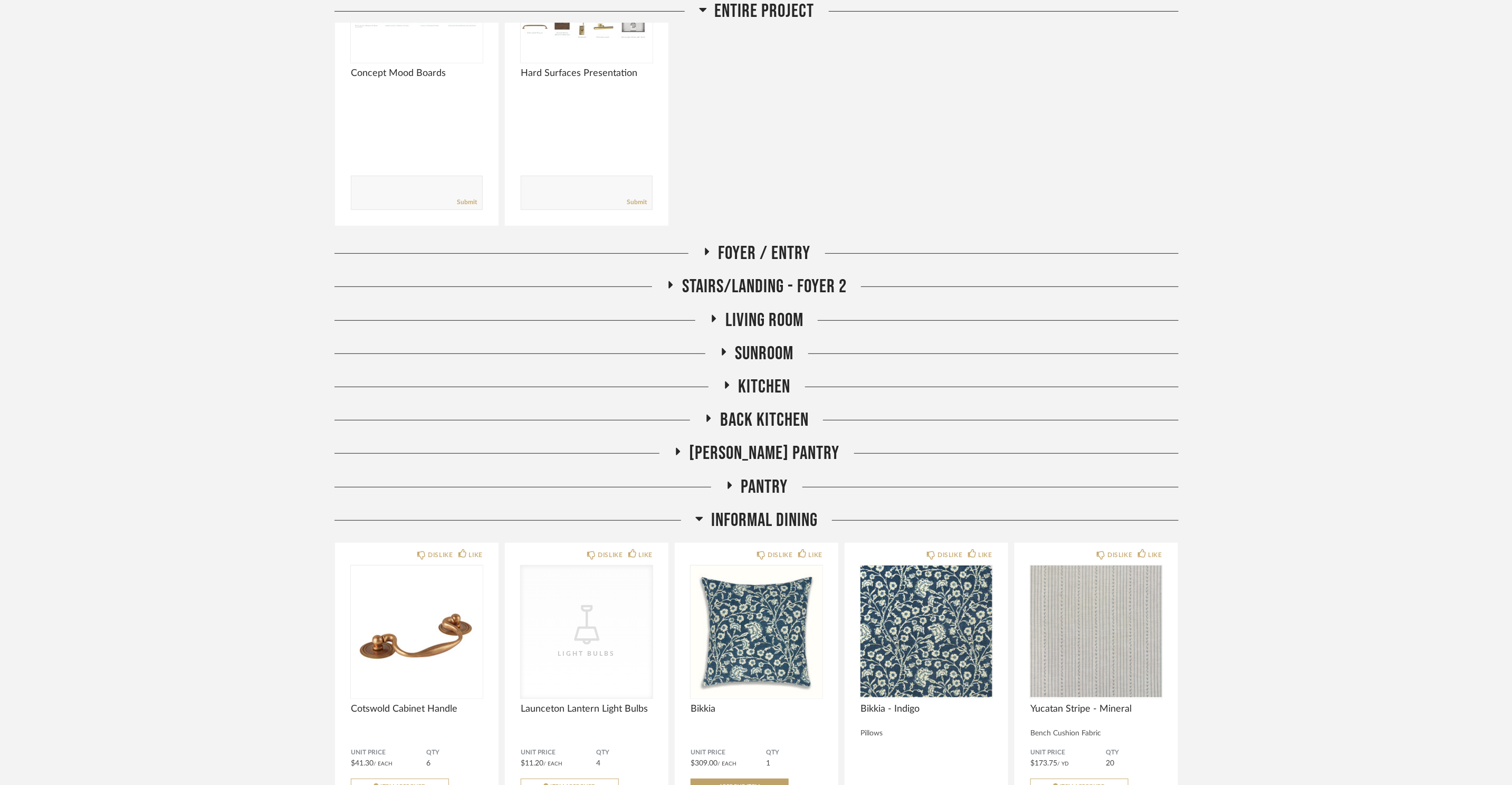
click at [773, 515] on span "Informal DIning" at bounding box center [764, 520] width 107 height 23
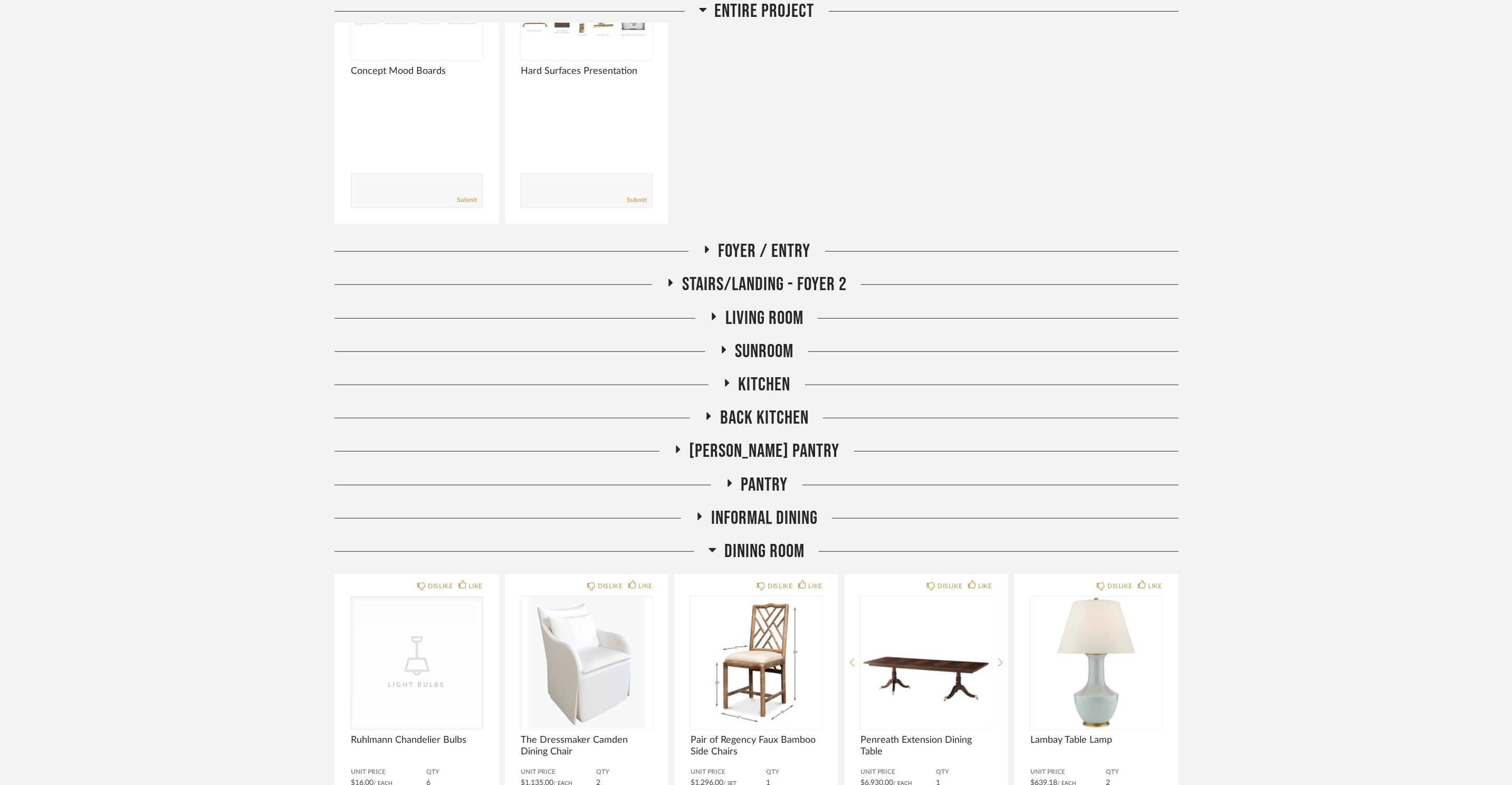
scroll to position [289, 0]
click at [771, 542] on span "Dining Room" at bounding box center [764, 550] width 80 height 23
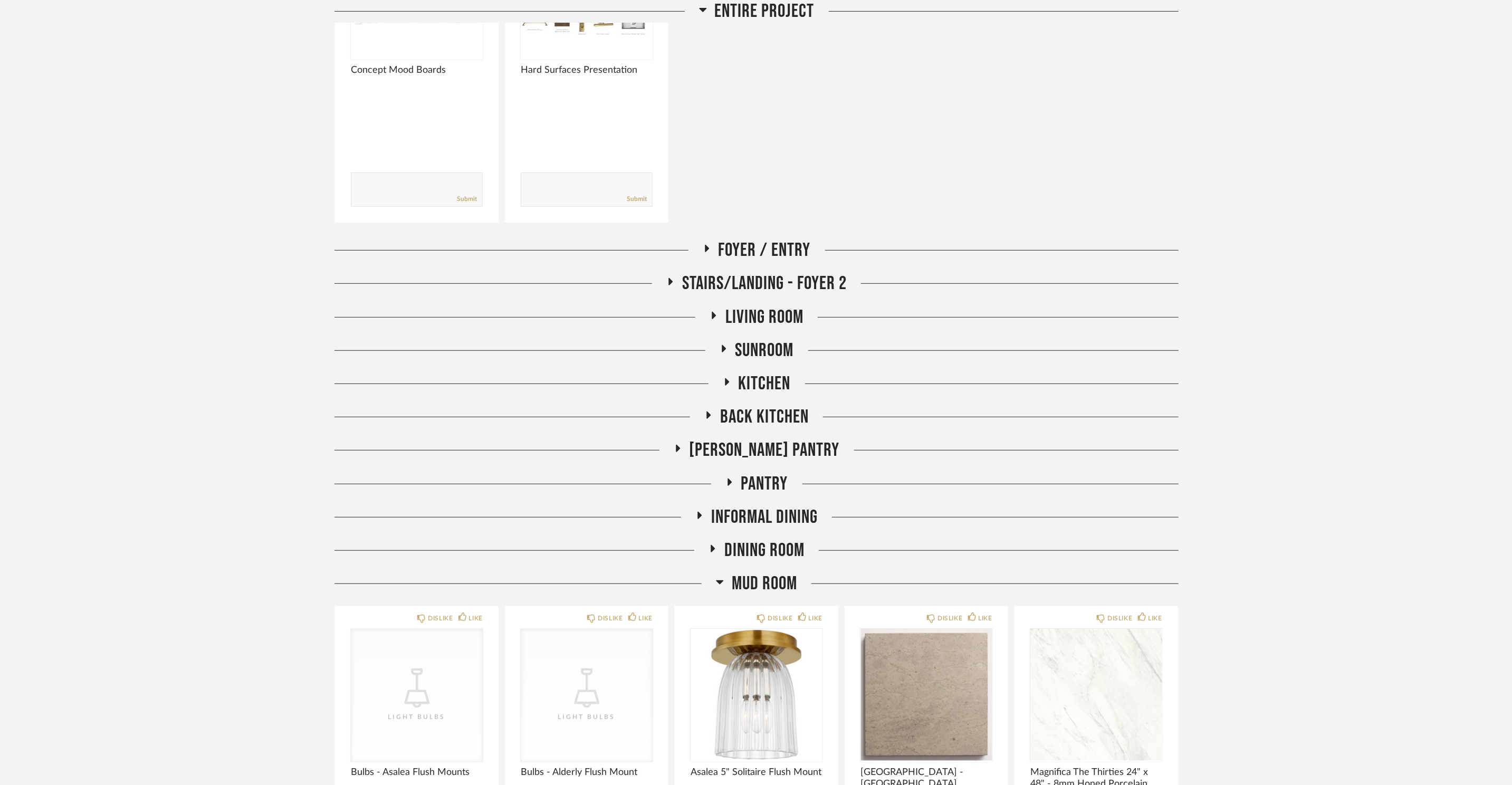
click at [775, 586] on span "Mud Room" at bounding box center [764, 584] width 66 height 23
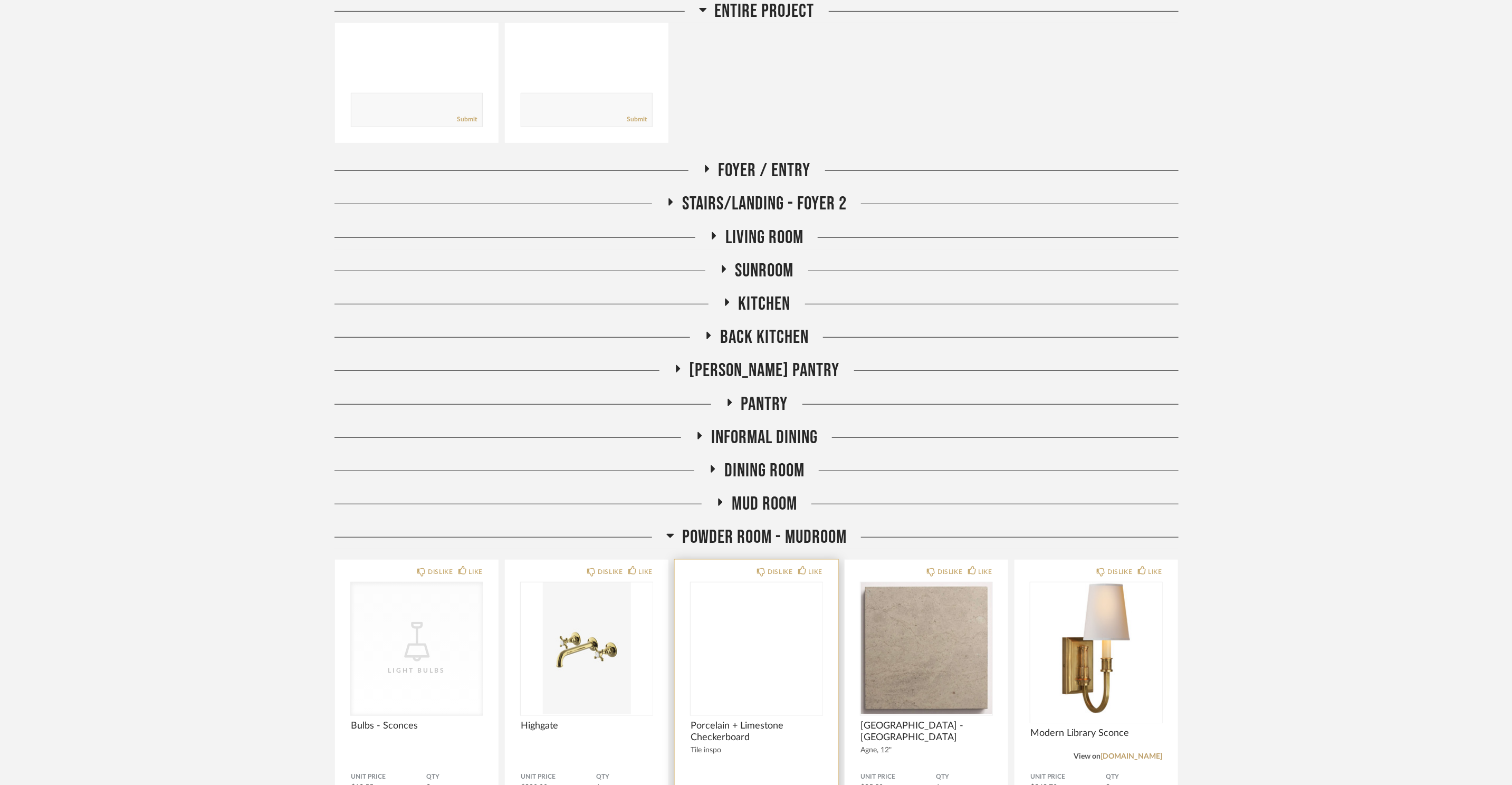
scroll to position [418, 0]
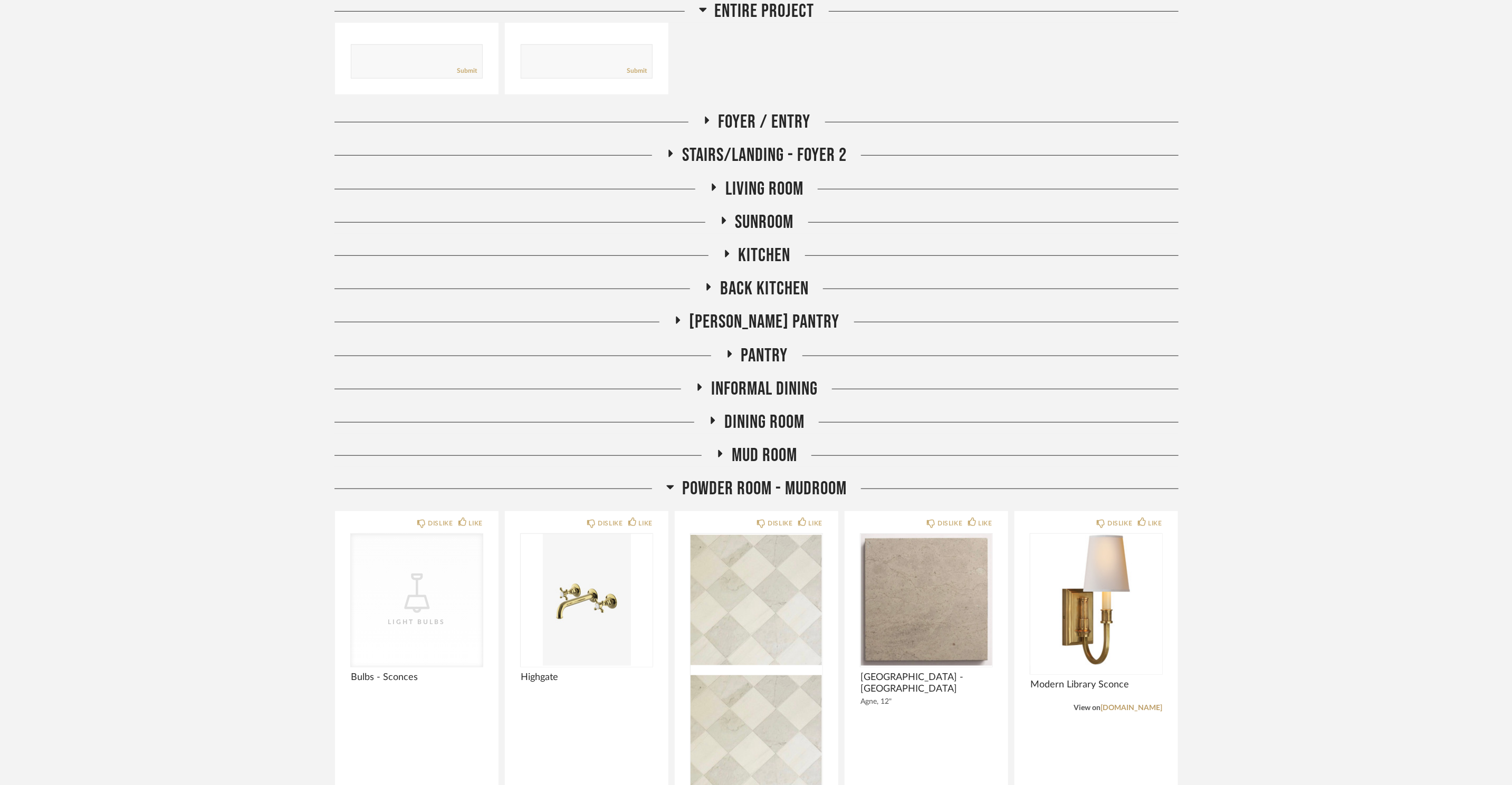
click at [708, 492] on span "Powder Room - Mudroom" at bounding box center [764, 488] width 165 height 23
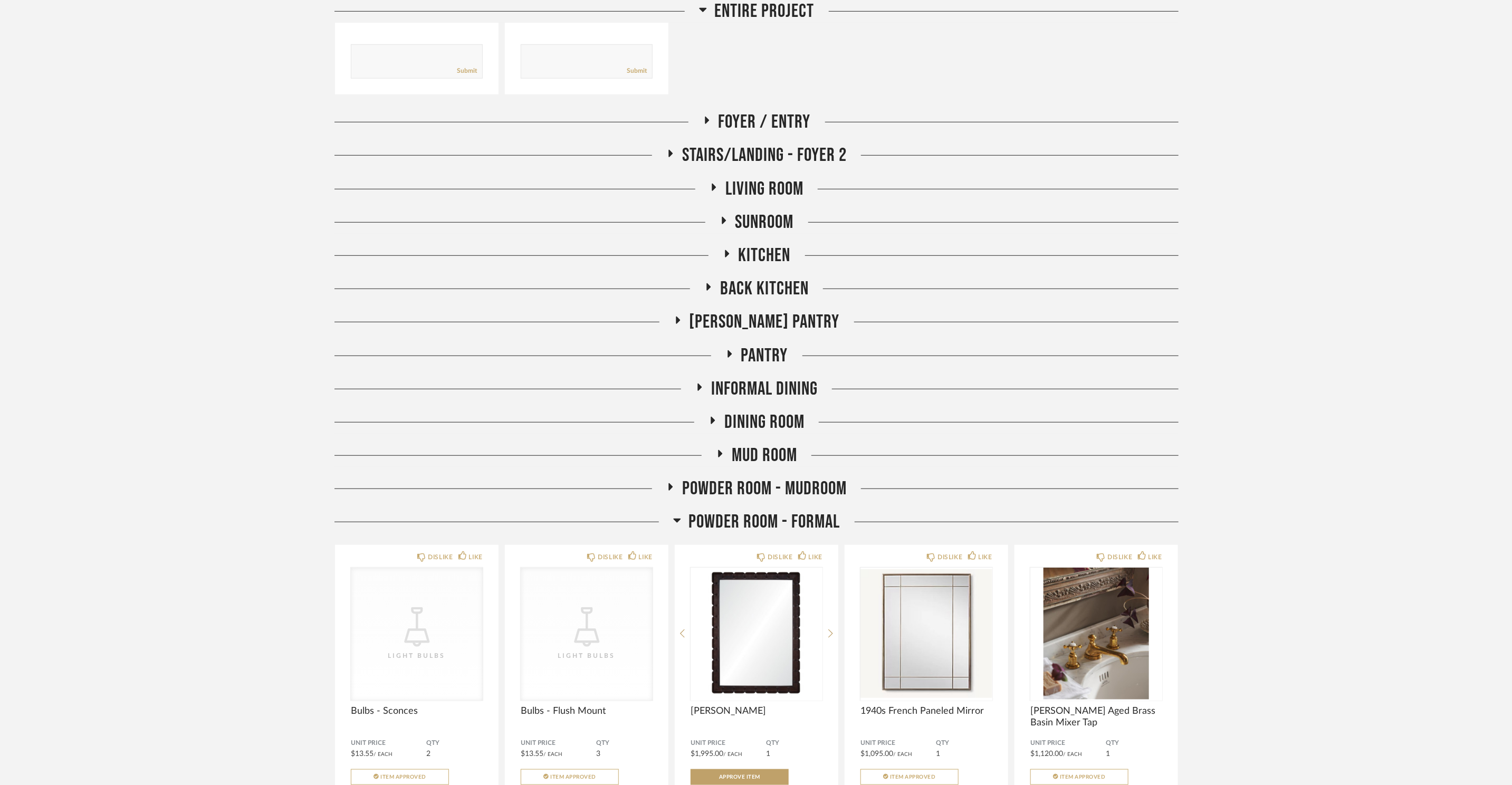
click at [714, 511] on span "Powder Room - Formal" at bounding box center [765, 522] width 152 height 23
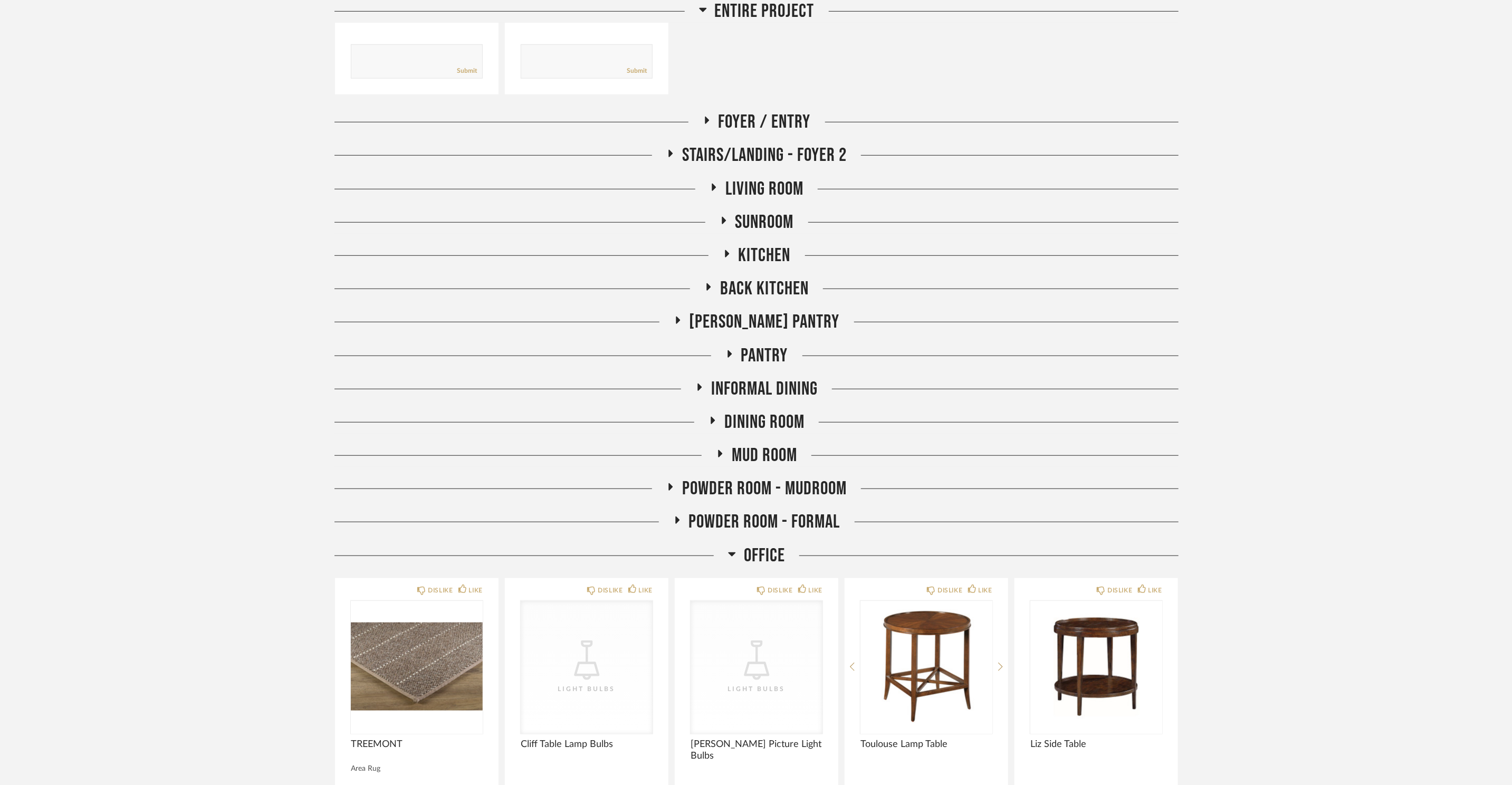
click at [751, 553] on span "Office" at bounding box center [765, 555] width 41 height 23
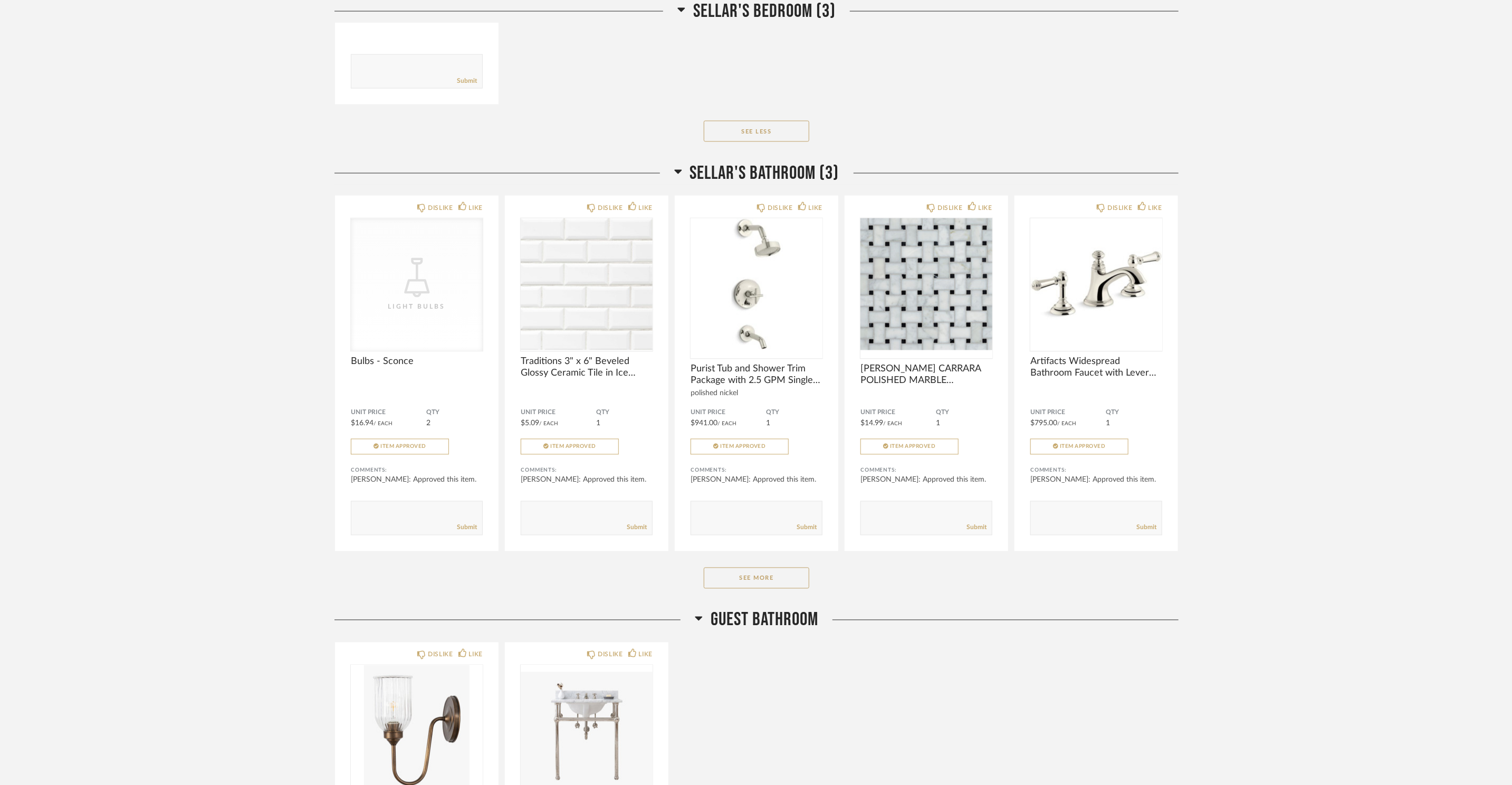
scroll to position [4453, 0]
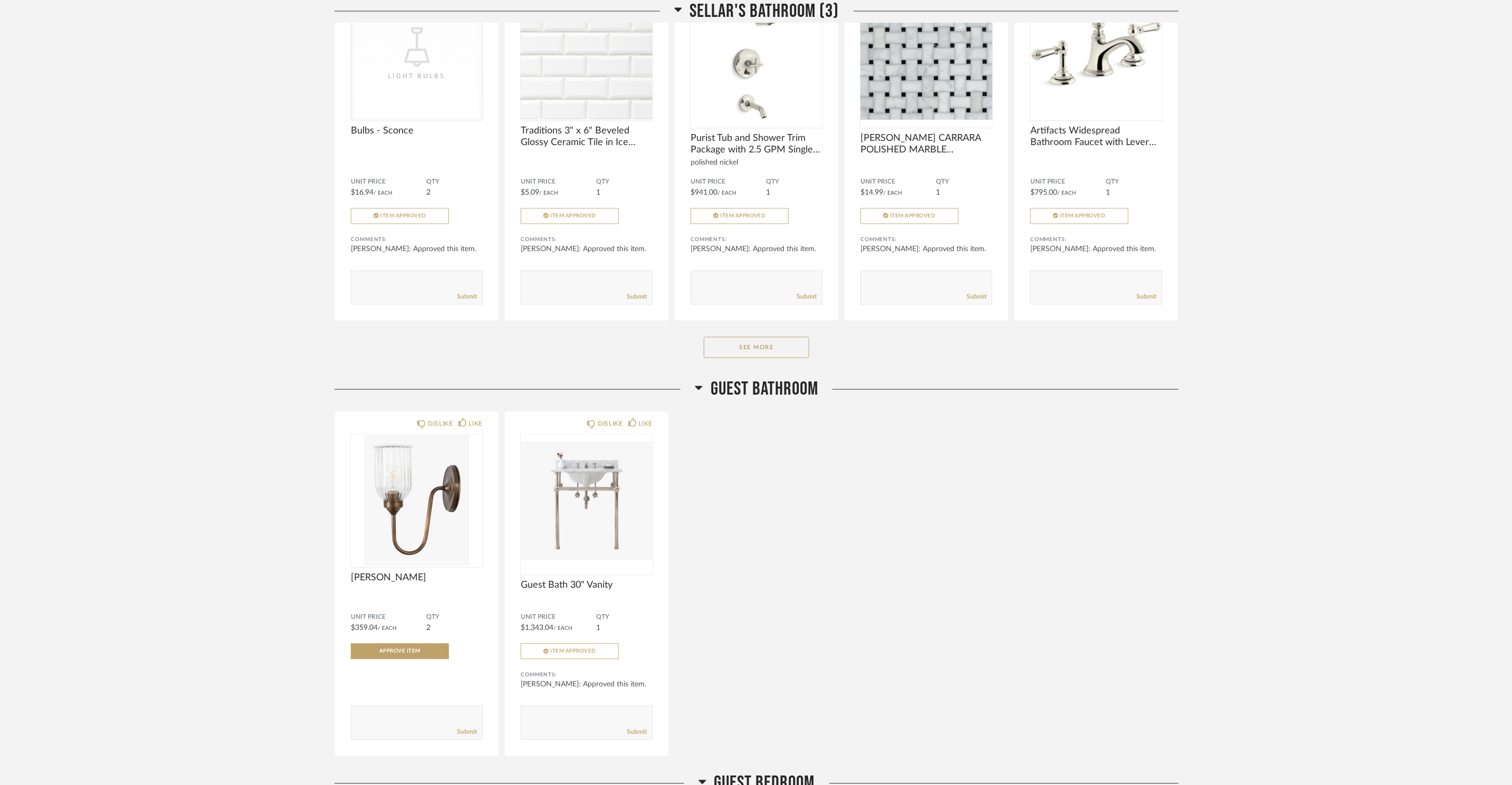
click at [768, 375] on div "Sellar's Bathroom (3) DISLIKE LIKE CategoryIconLighting Created with Sketch. Li…" at bounding box center [756, 154] width 844 height 447
click at [761, 344] on button "See More" at bounding box center [756, 347] width 105 height 21
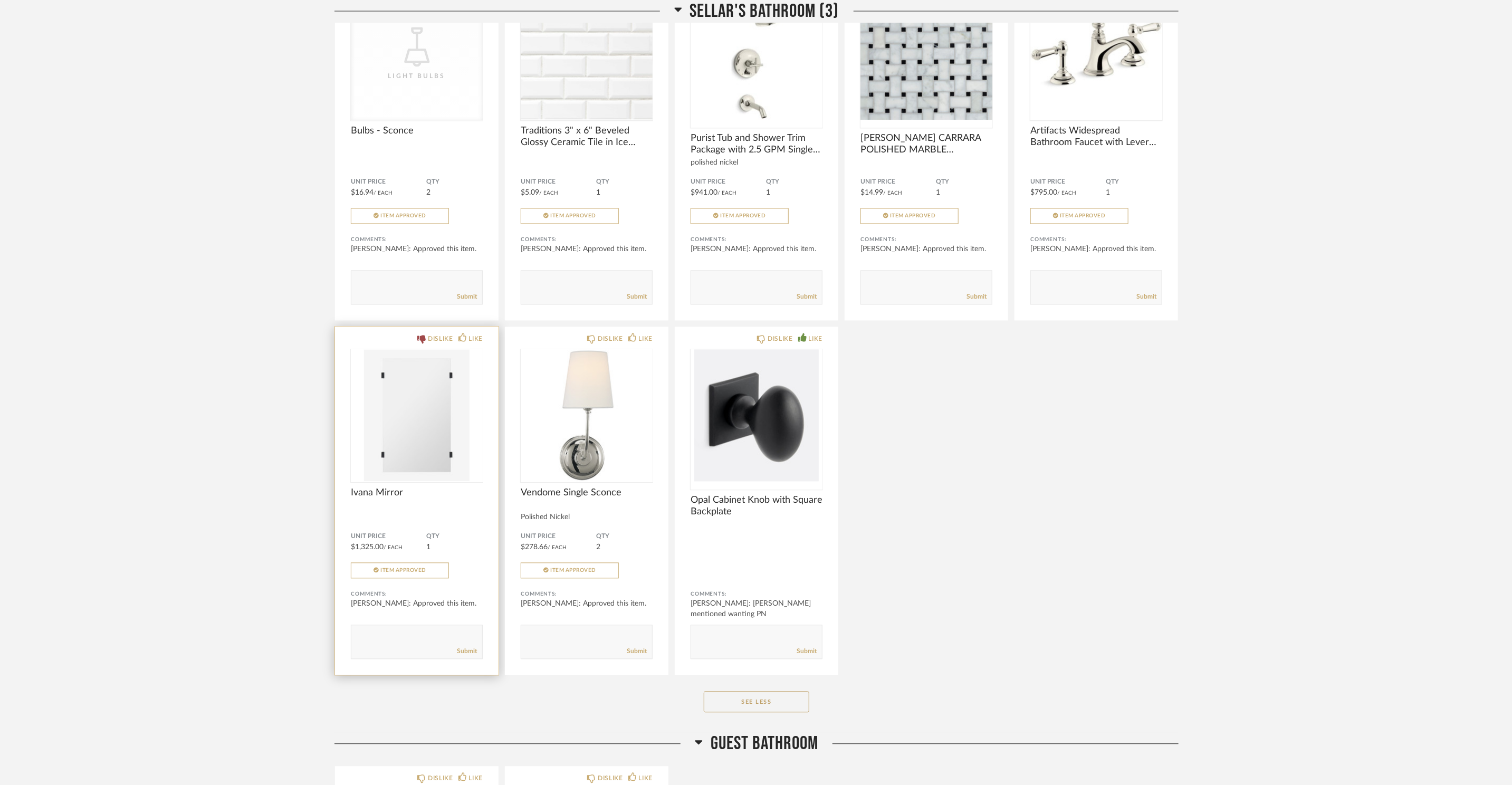
click at [382, 499] on span "Ivana Mirror" at bounding box center [416, 493] width 132 height 12
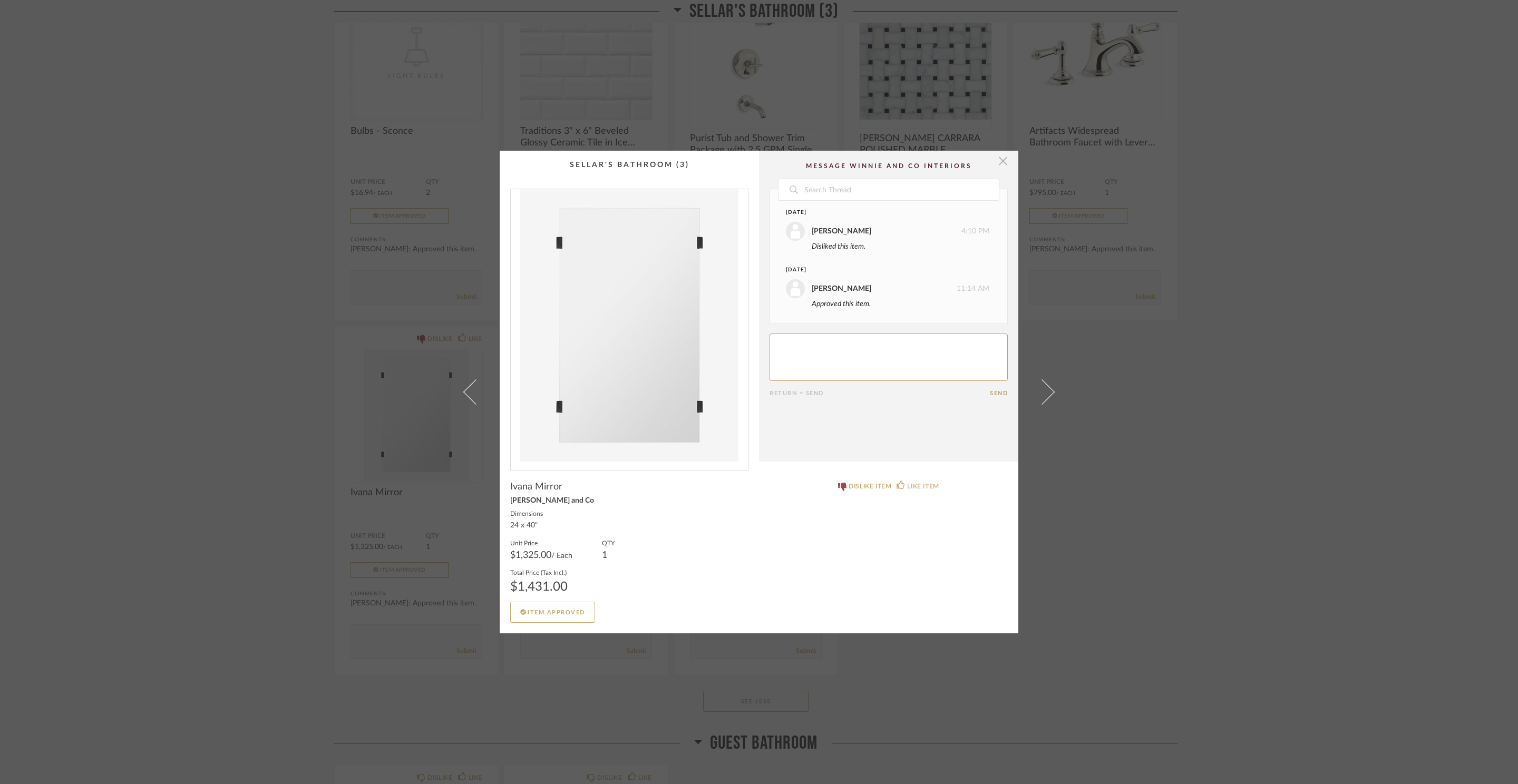
click at [1001, 168] on span "button" at bounding box center [1003, 161] width 21 height 21
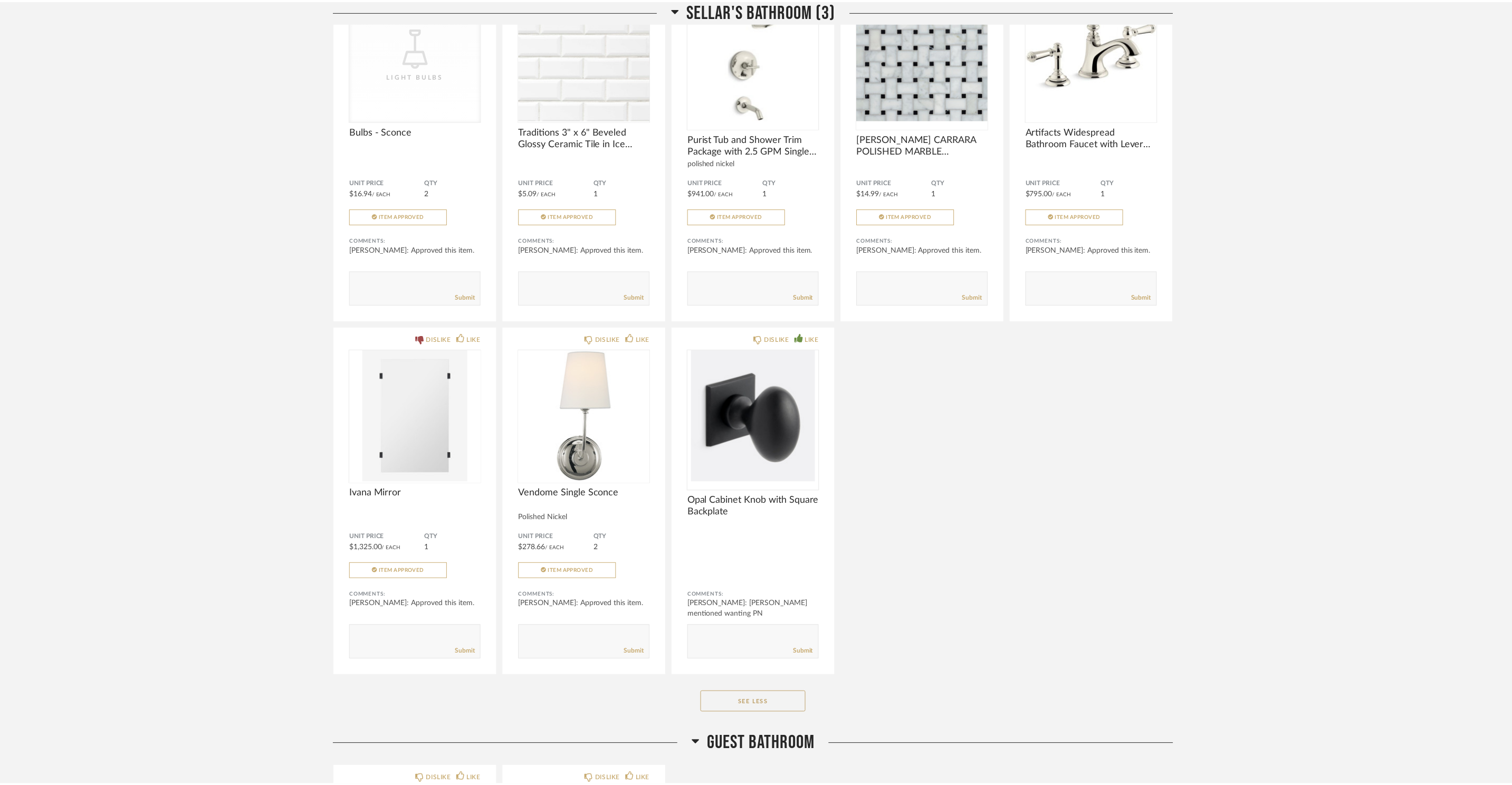
scroll to position [4453, 0]
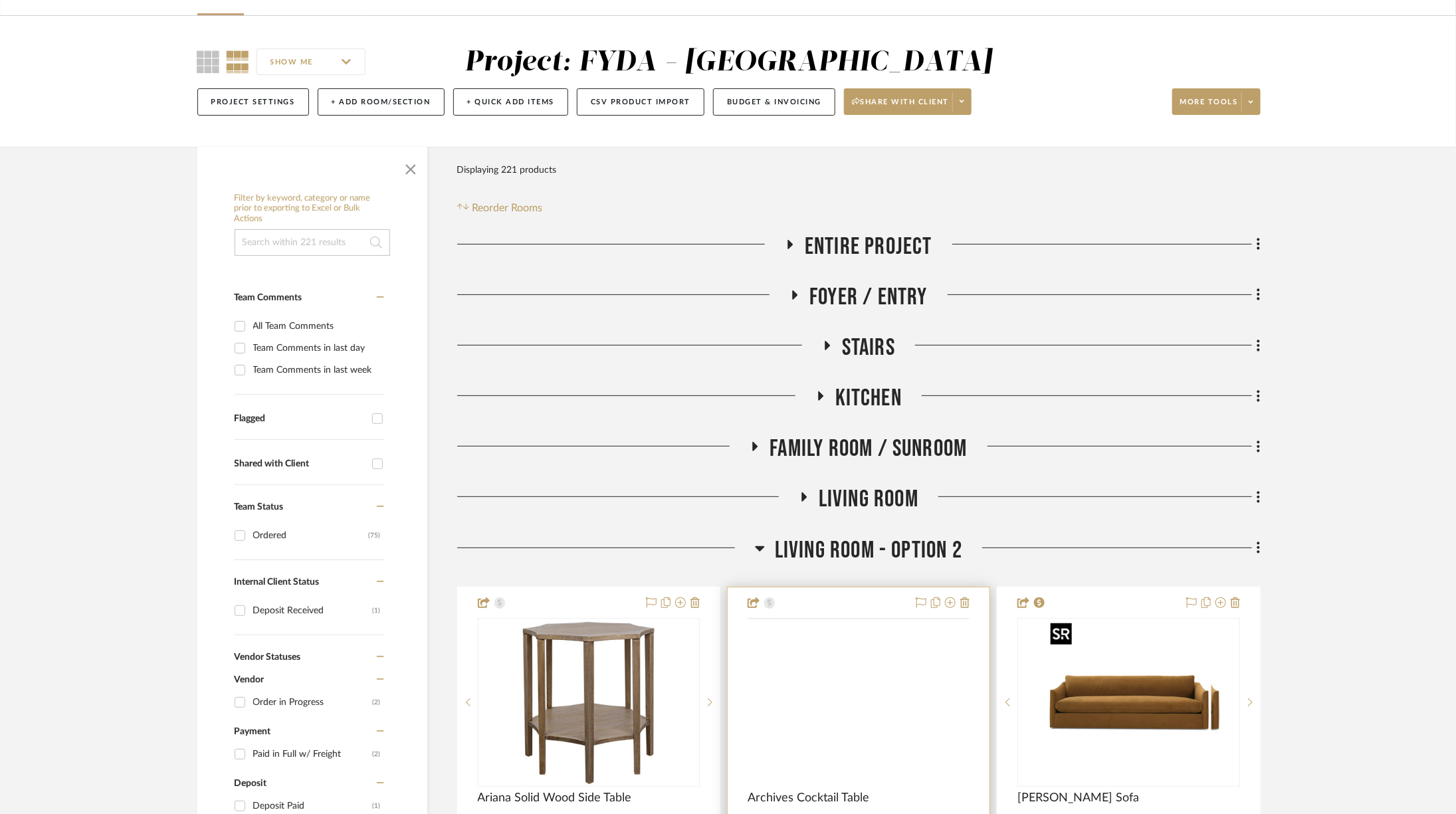
scroll to position [163, 0]
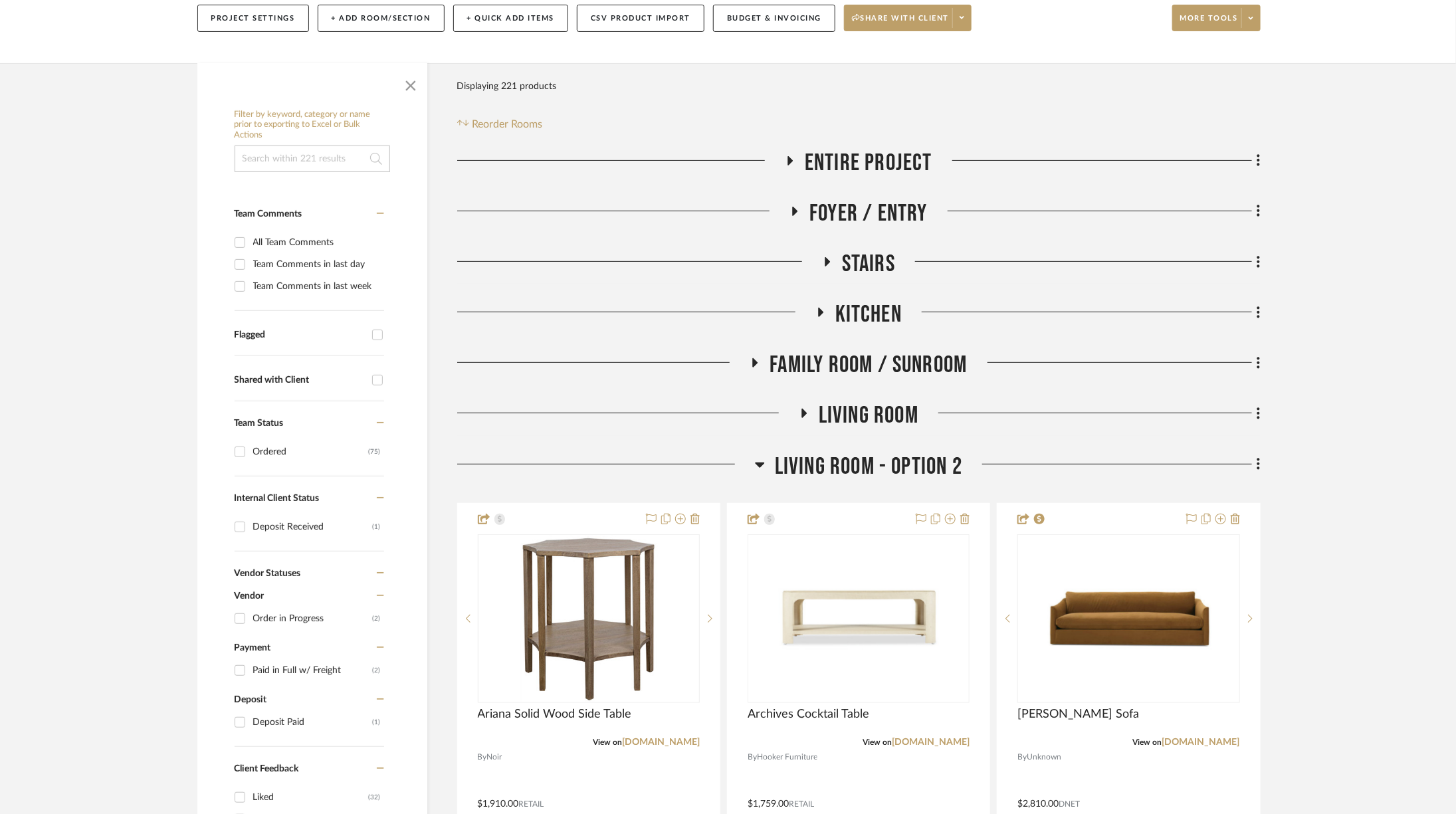
click at [869, 466] on span "Living Room - Option 2" at bounding box center [868, 467] width 188 height 28
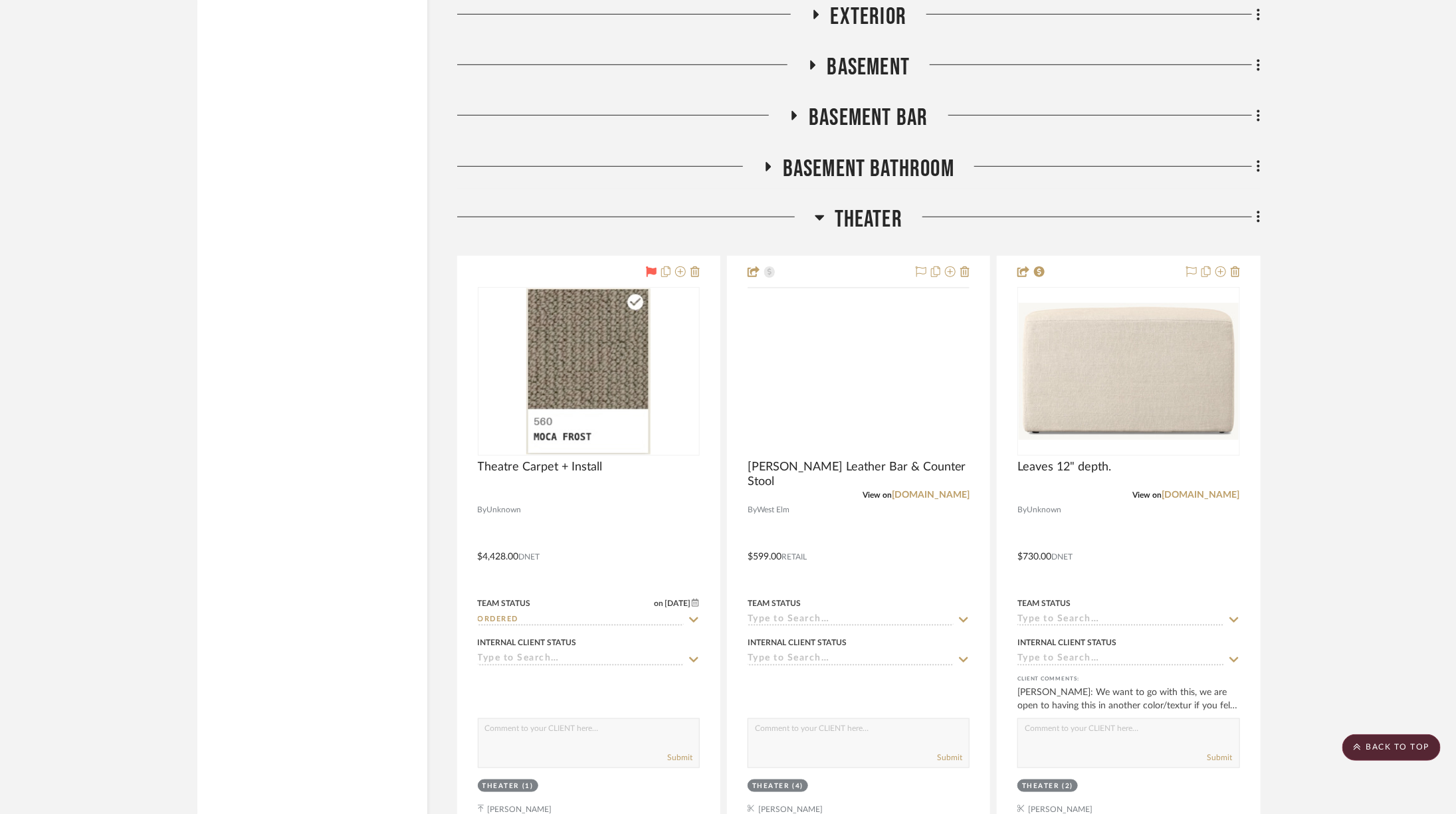
scroll to position [2932, 0]
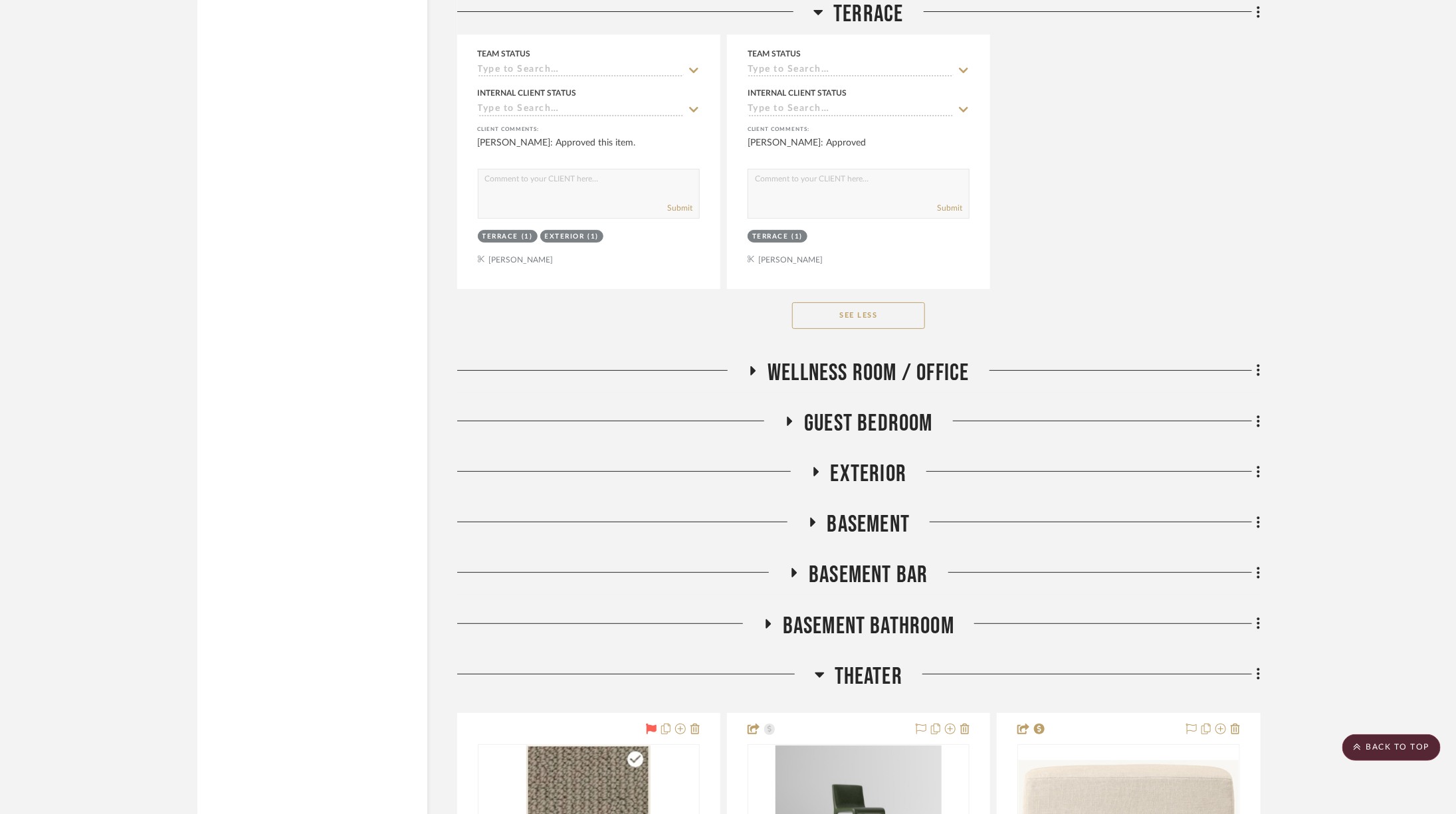
click at [866, 670] on span "Theater" at bounding box center [868, 676] width 68 height 28
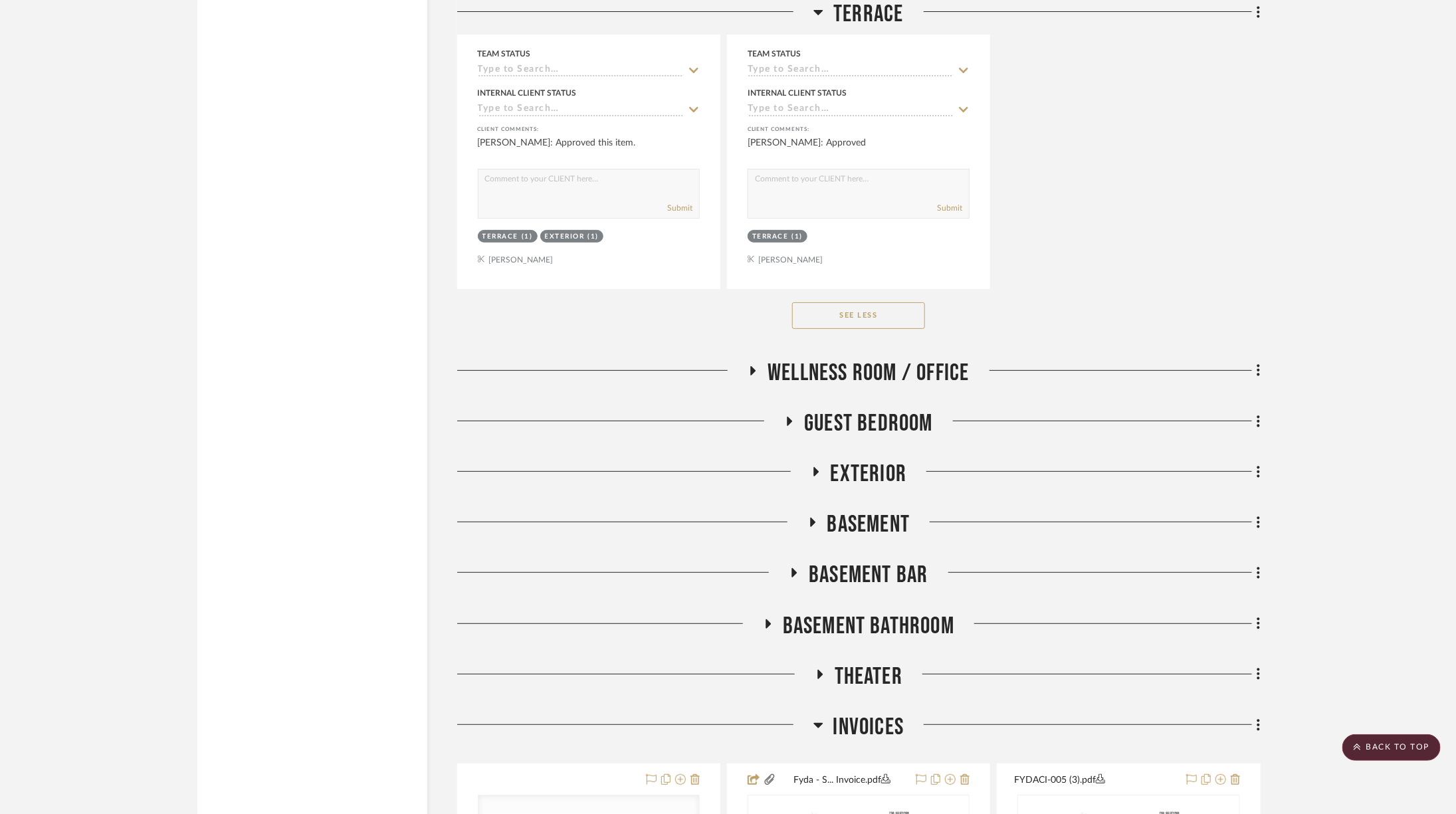
click at [879, 725] on span "Invoices" at bounding box center [868, 727] width 71 height 28
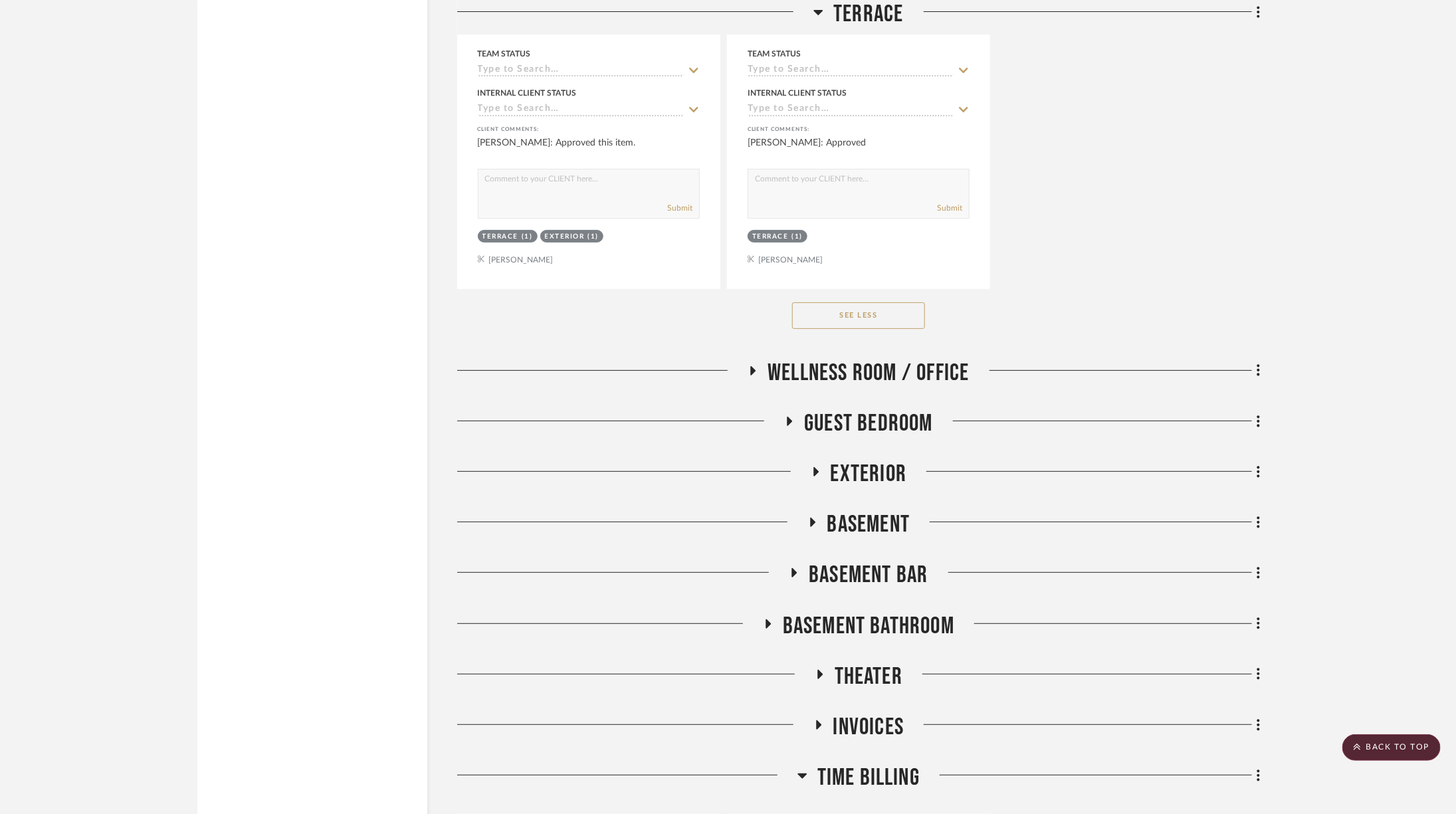
click at [848, 416] on span "Guest Bedroom" at bounding box center [868, 424] width 129 height 28
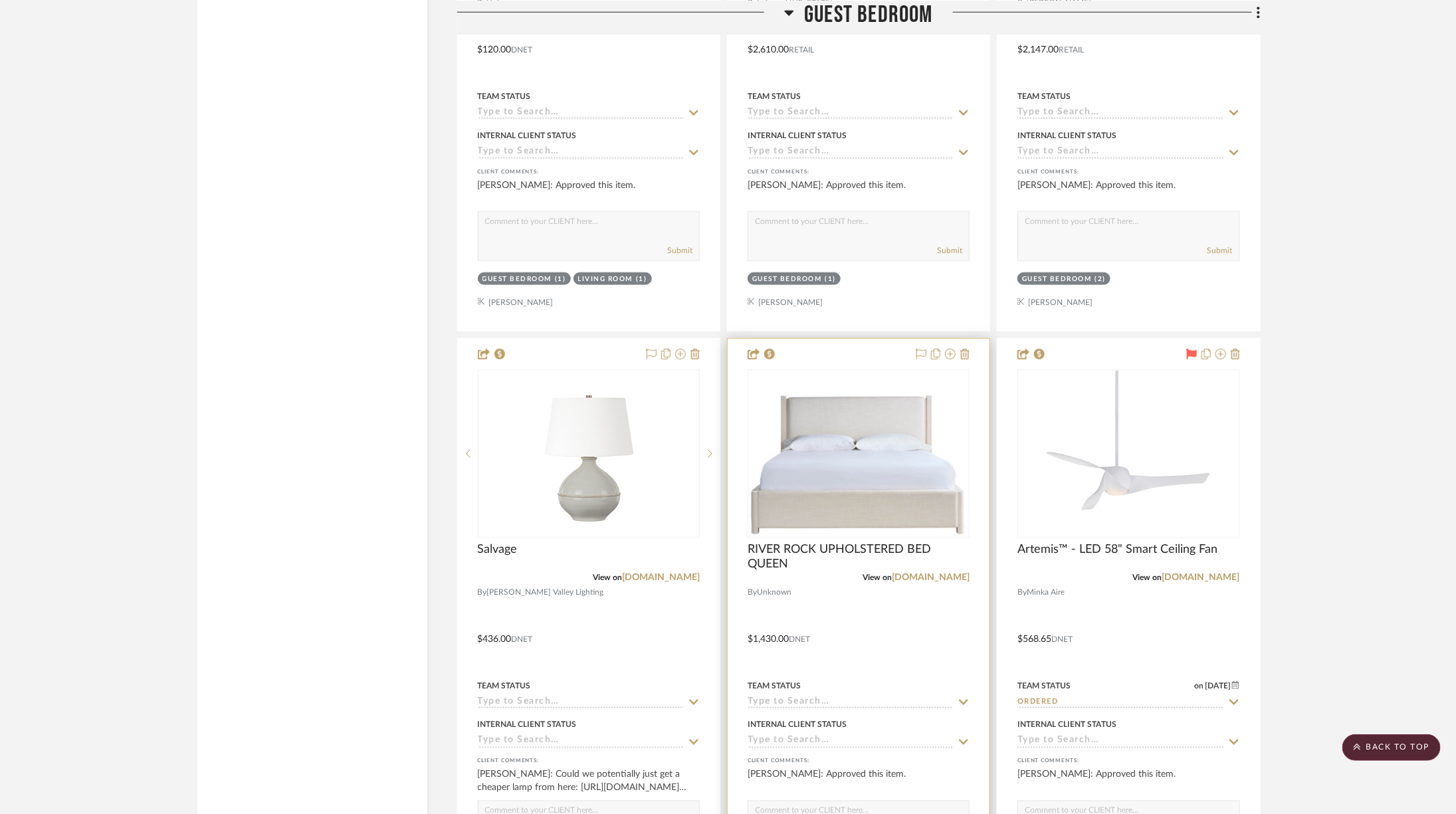
scroll to position [3826, 0]
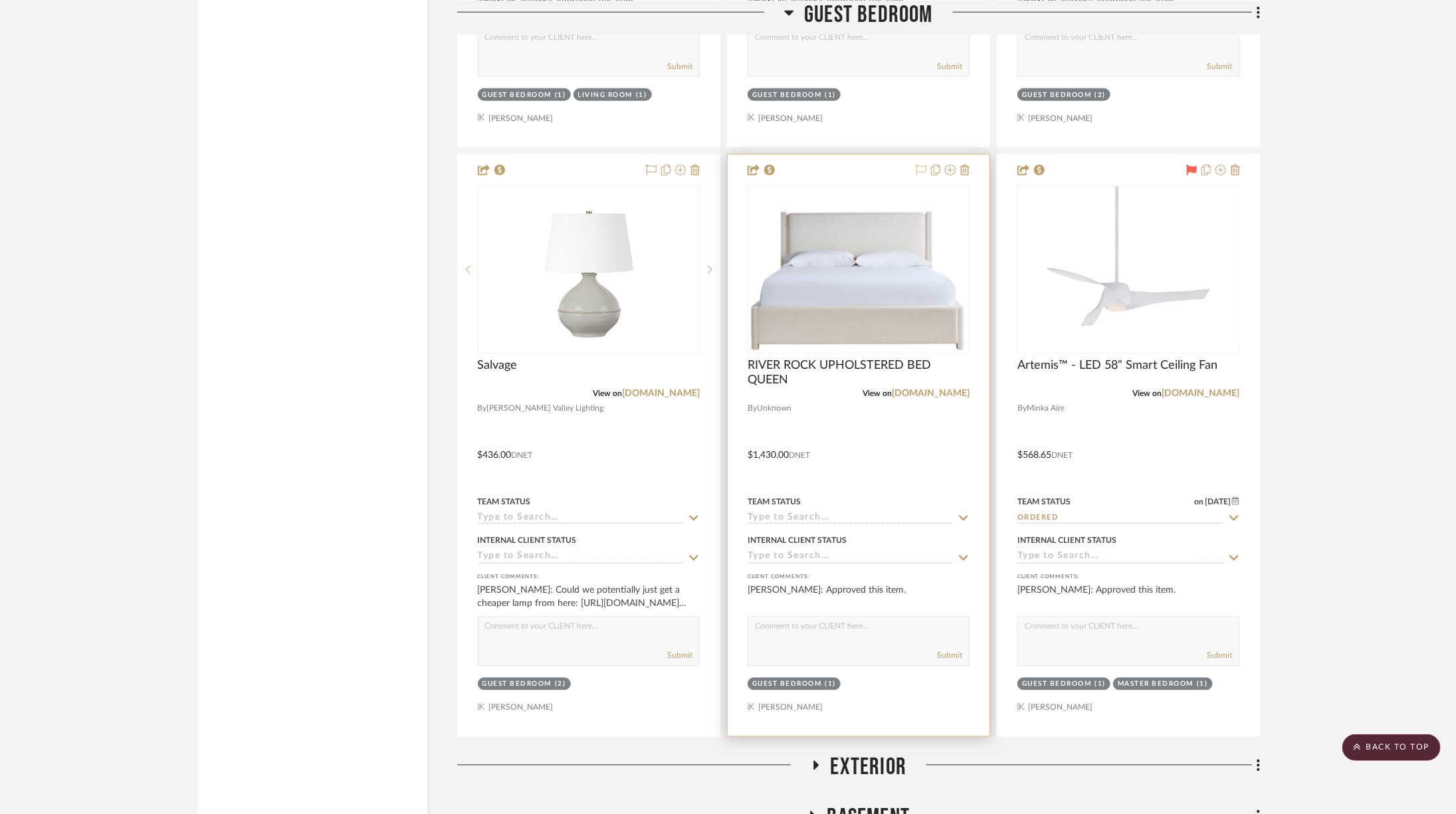
click at [919, 165] on icon at bounding box center [921, 170] width 11 height 11
click at [863, 251] on img "0" at bounding box center [858, 270] width 219 height 165
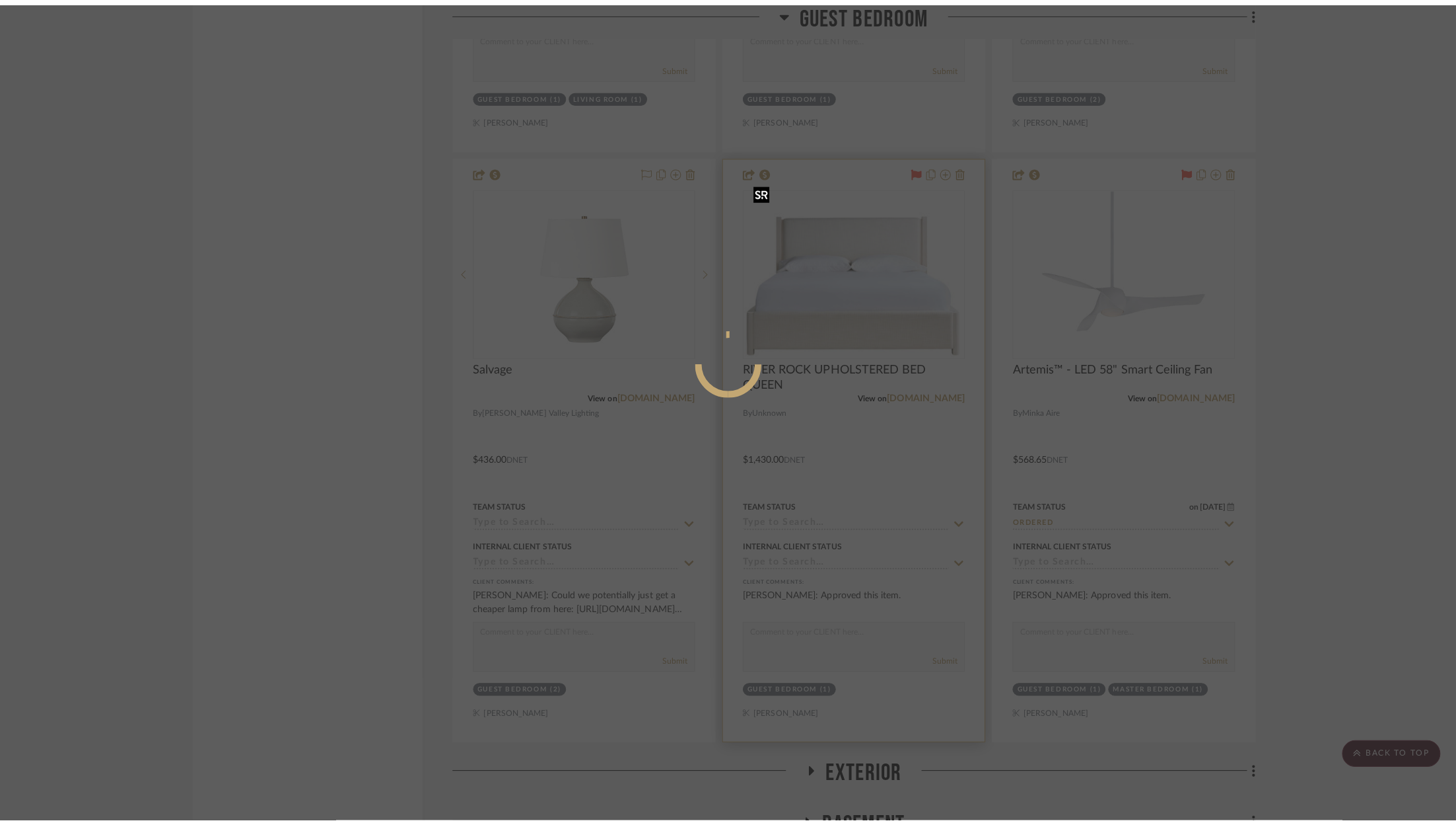
scroll to position [0, 0]
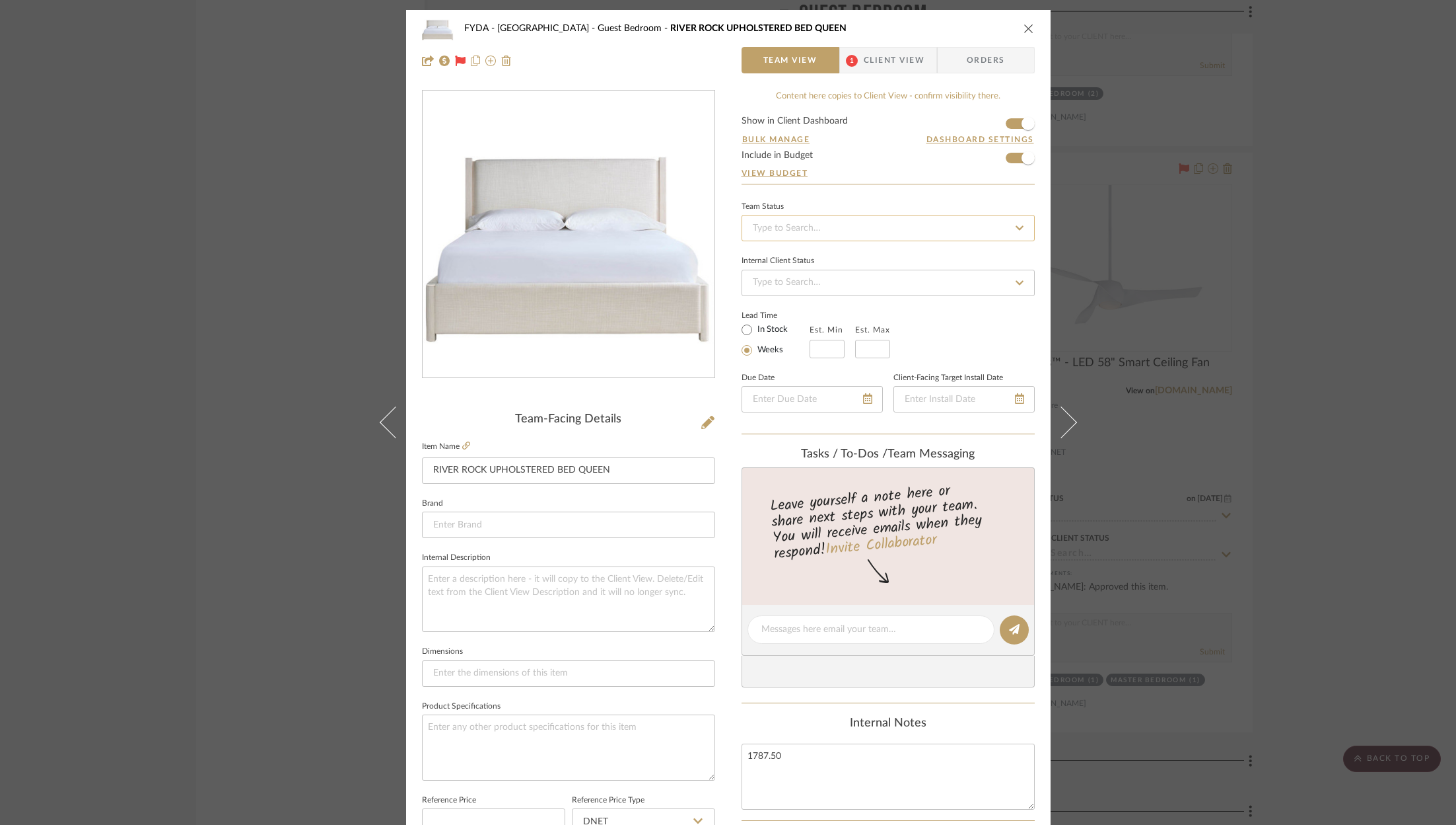
click at [839, 224] on input at bounding box center [888, 228] width 293 height 27
click at [844, 285] on div "Ordered" at bounding box center [883, 295] width 292 height 34
type input "[DATE]"
type input "Ordered"
type input "[DATE]"
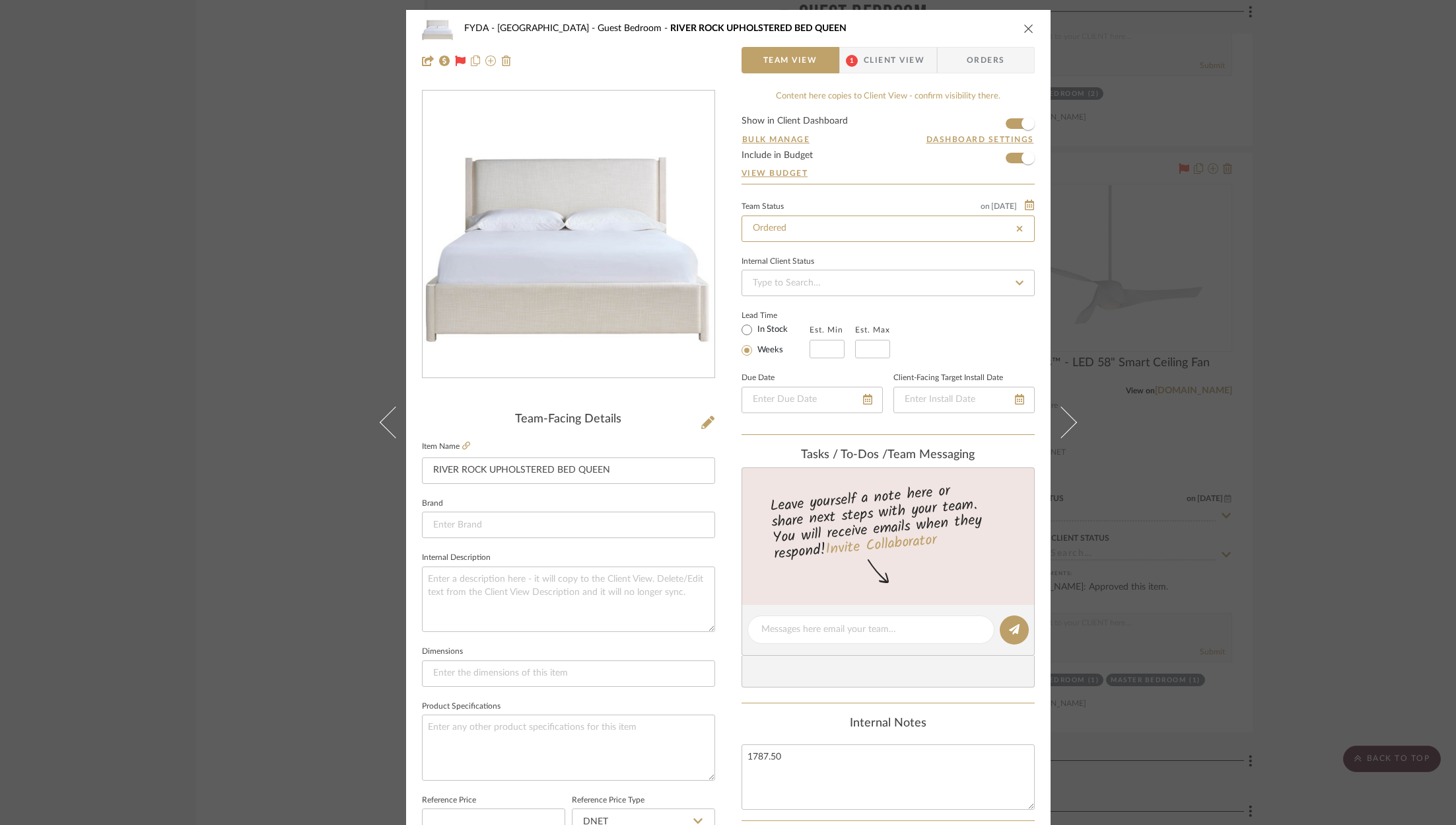
type input "Ordered"
click at [902, 64] on span "Client View" at bounding box center [893, 61] width 60 height 27
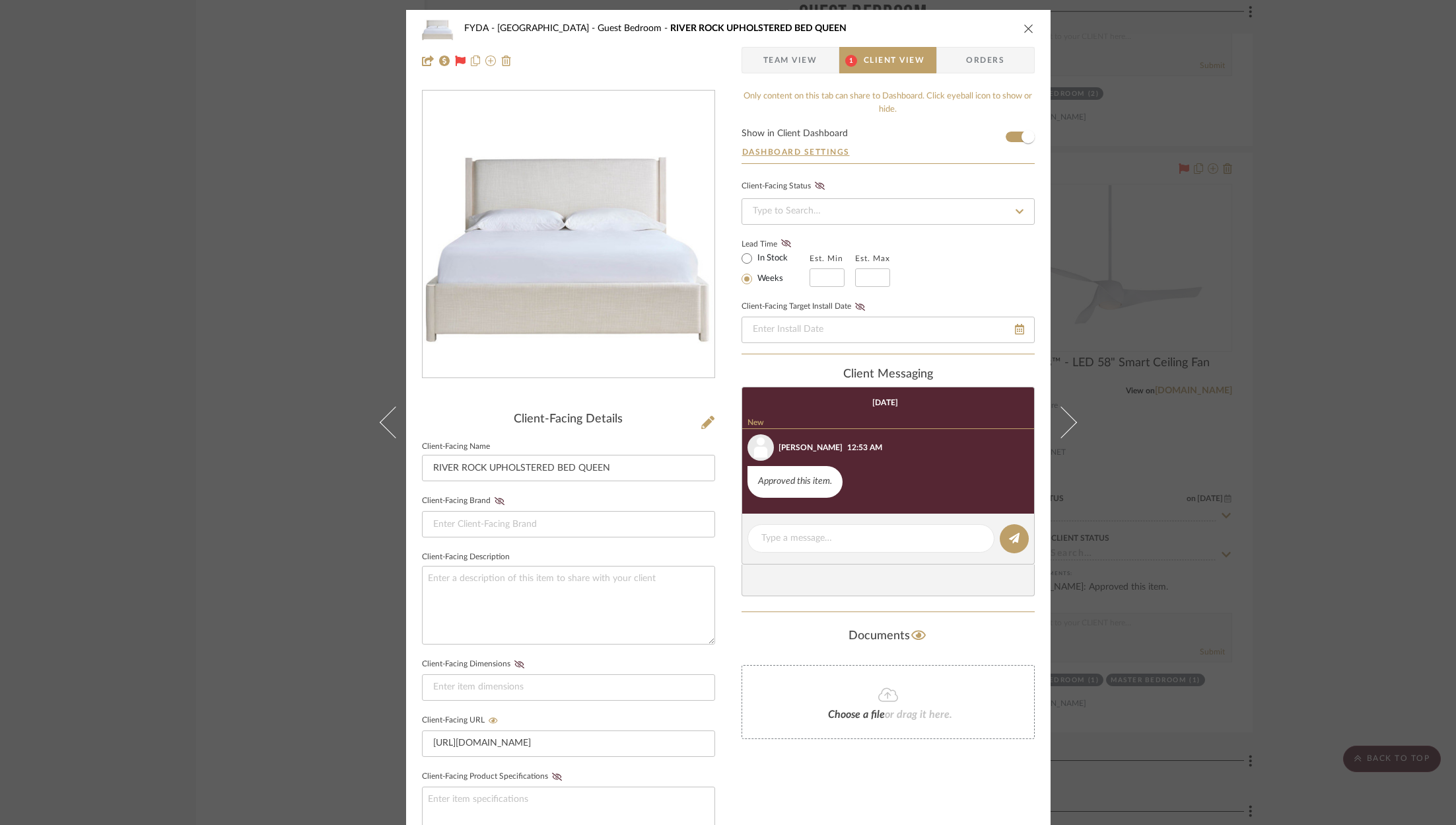
click at [763, 259] on label "In Stock" at bounding box center [772, 258] width 33 height 12
click at [755, 259] on input "In Stock" at bounding box center [747, 258] width 16 height 16
radio input "true"
click at [781, 240] on icon at bounding box center [786, 243] width 10 height 8
click at [966, 56] on span "Orders" at bounding box center [984, 61] width 67 height 27
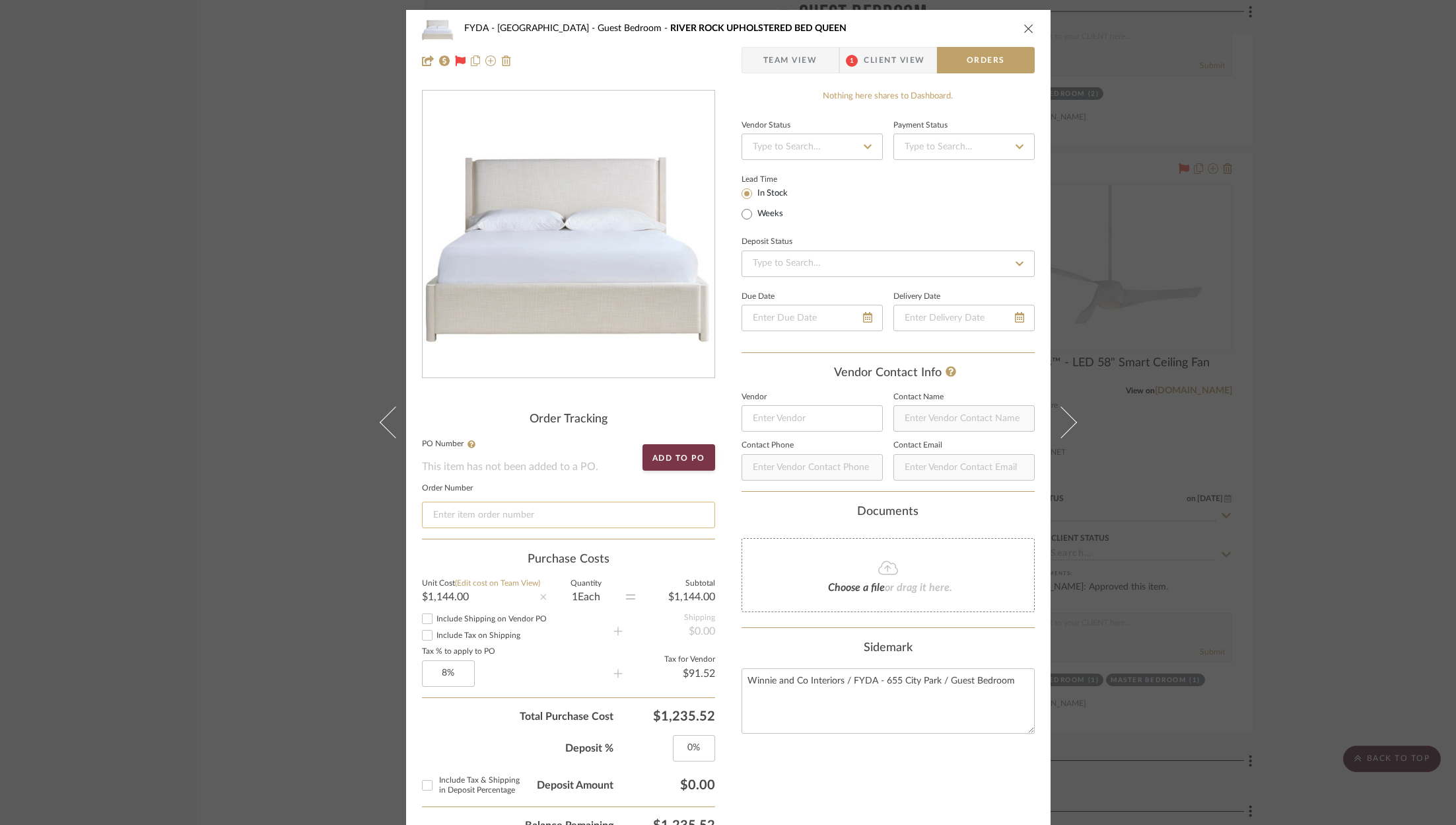
click at [547, 527] on sr-form-field "Order Number" at bounding box center [568, 512] width 293 height 54
click at [550, 523] on input at bounding box center [568, 515] width 293 height 27
paste input "o4880142"
type input "o4880142"
drag, startPoint x: 796, startPoint y: 62, endPoint x: 853, endPoint y: 81, distance: 60.1
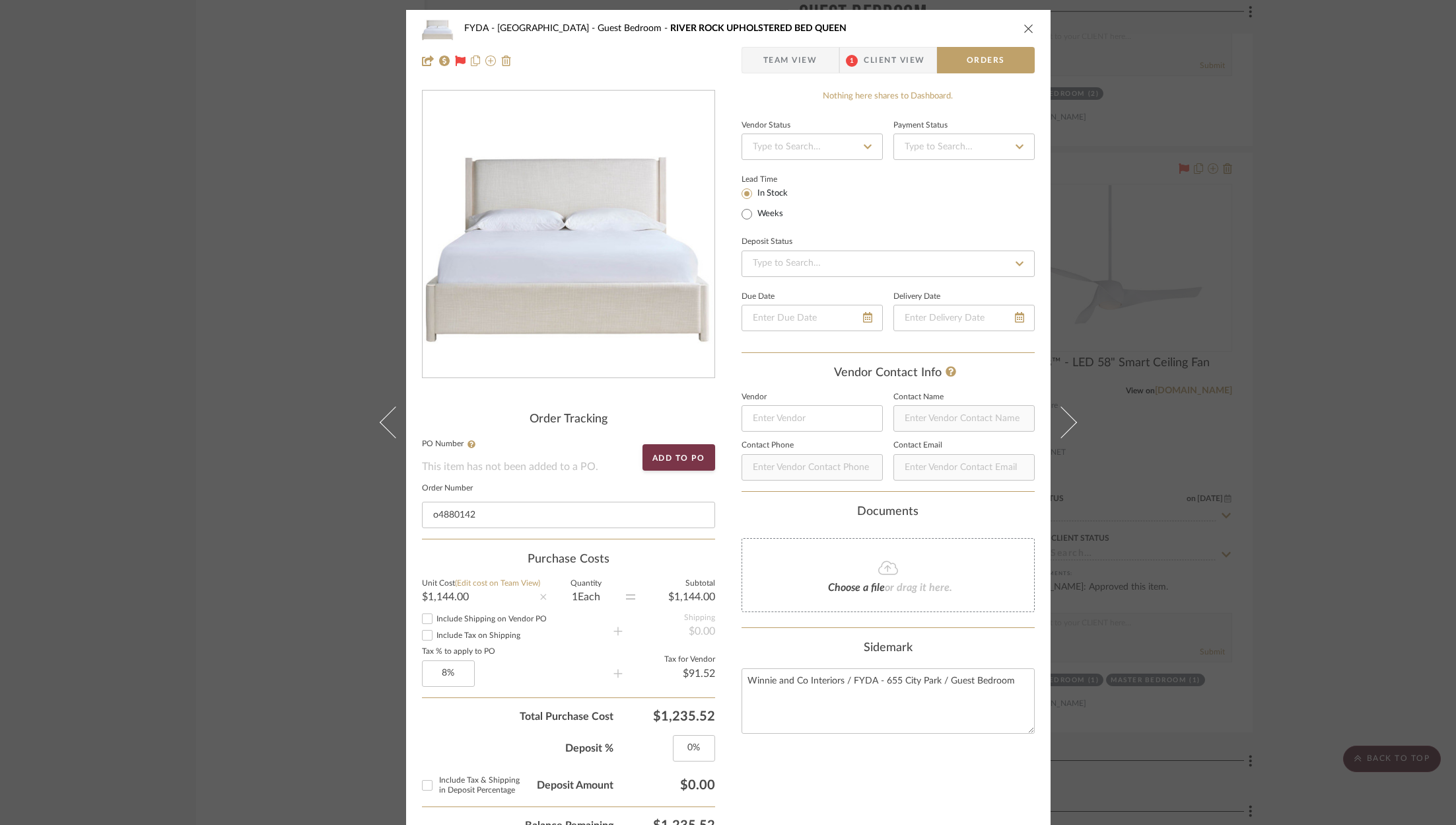
click at [797, 62] on span "Team View" at bounding box center [790, 61] width 54 height 27
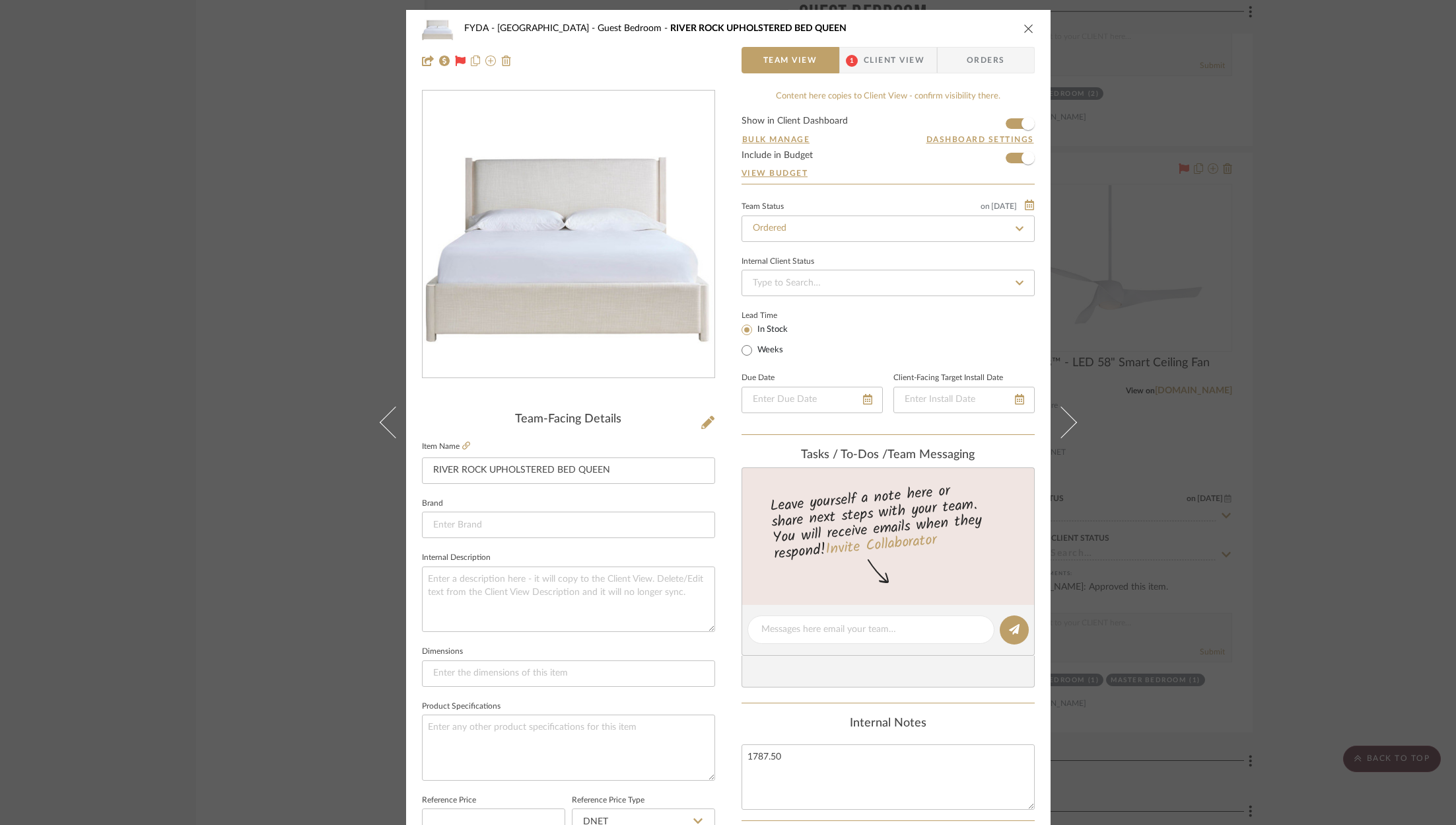
click at [892, 62] on span "Client View" at bounding box center [893, 61] width 60 height 27
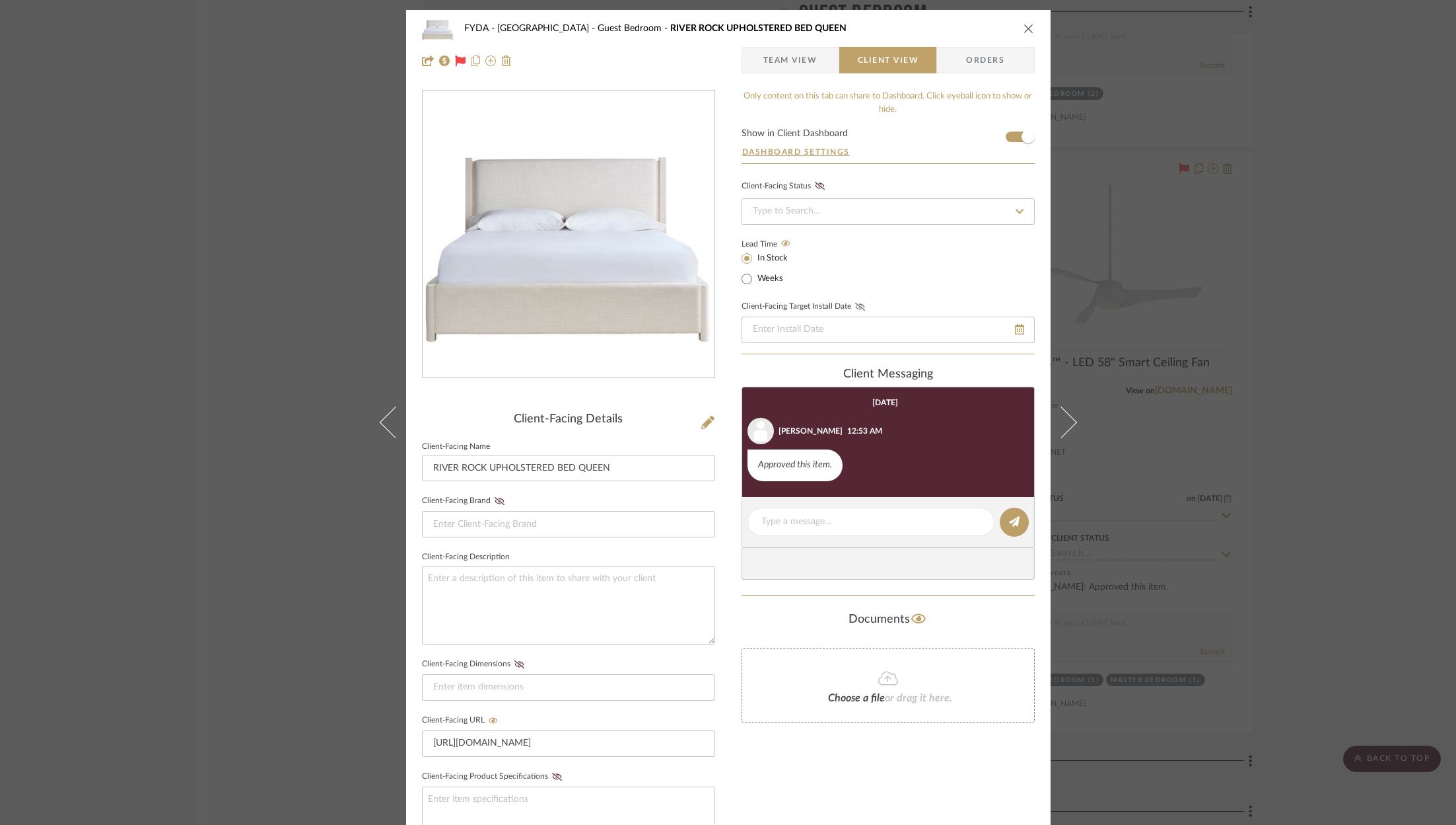
click at [855, 303] on icon at bounding box center [860, 307] width 10 height 8
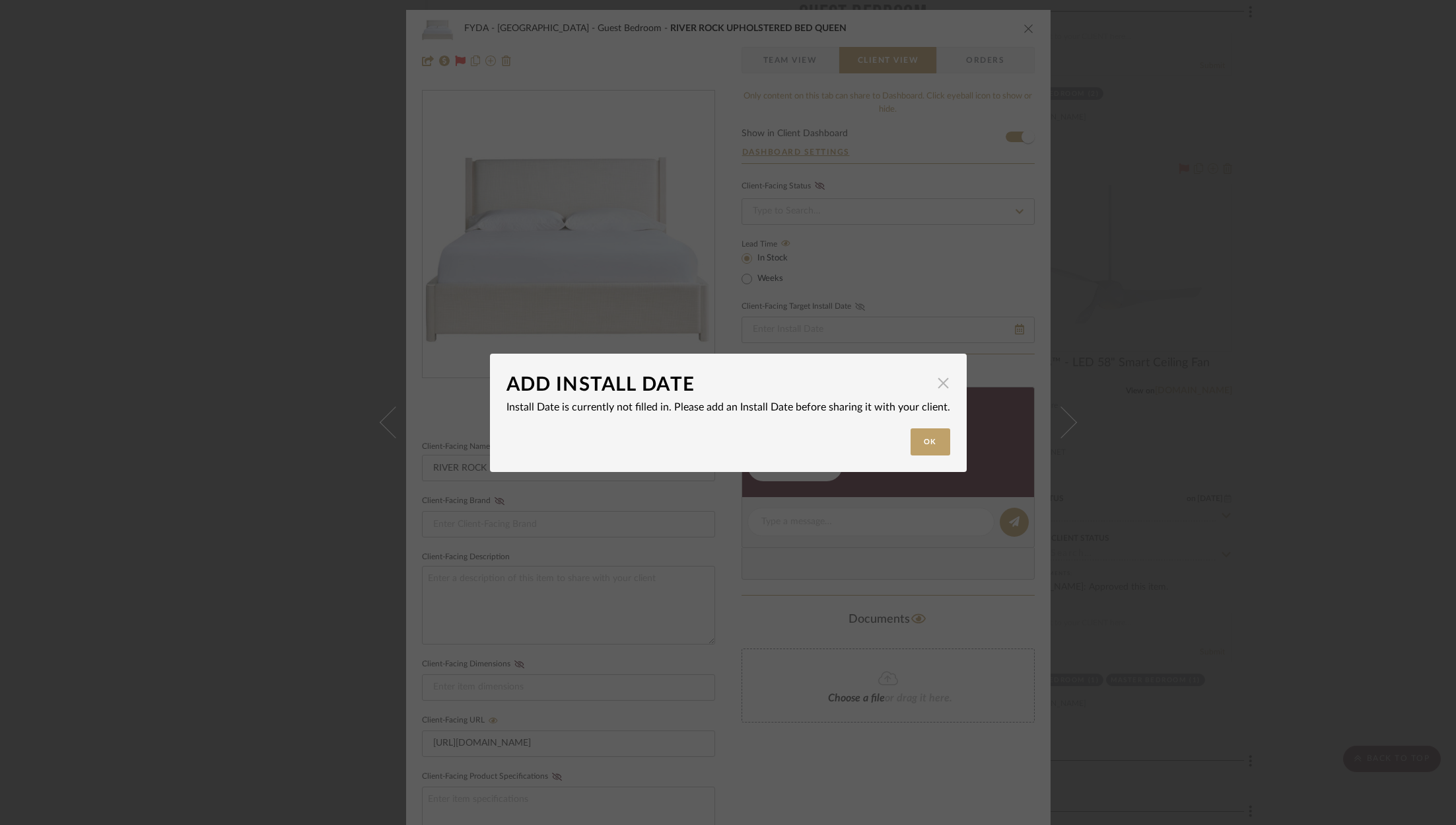
click at [943, 386] on span "button" at bounding box center [944, 383] width 27 height 27
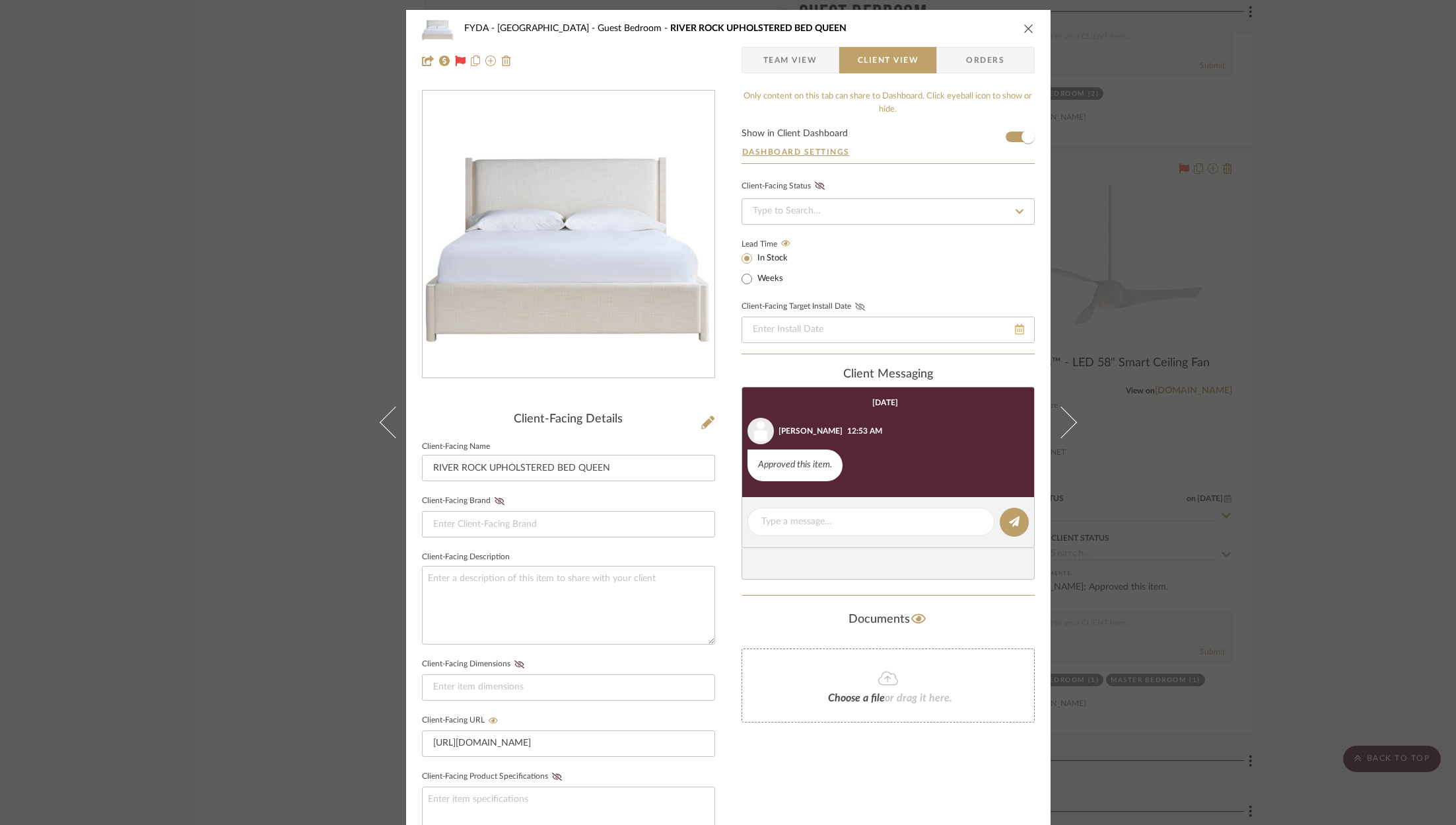
click at [1018, 328] on icon at bounding box center [1019, 328] width 9 height 11
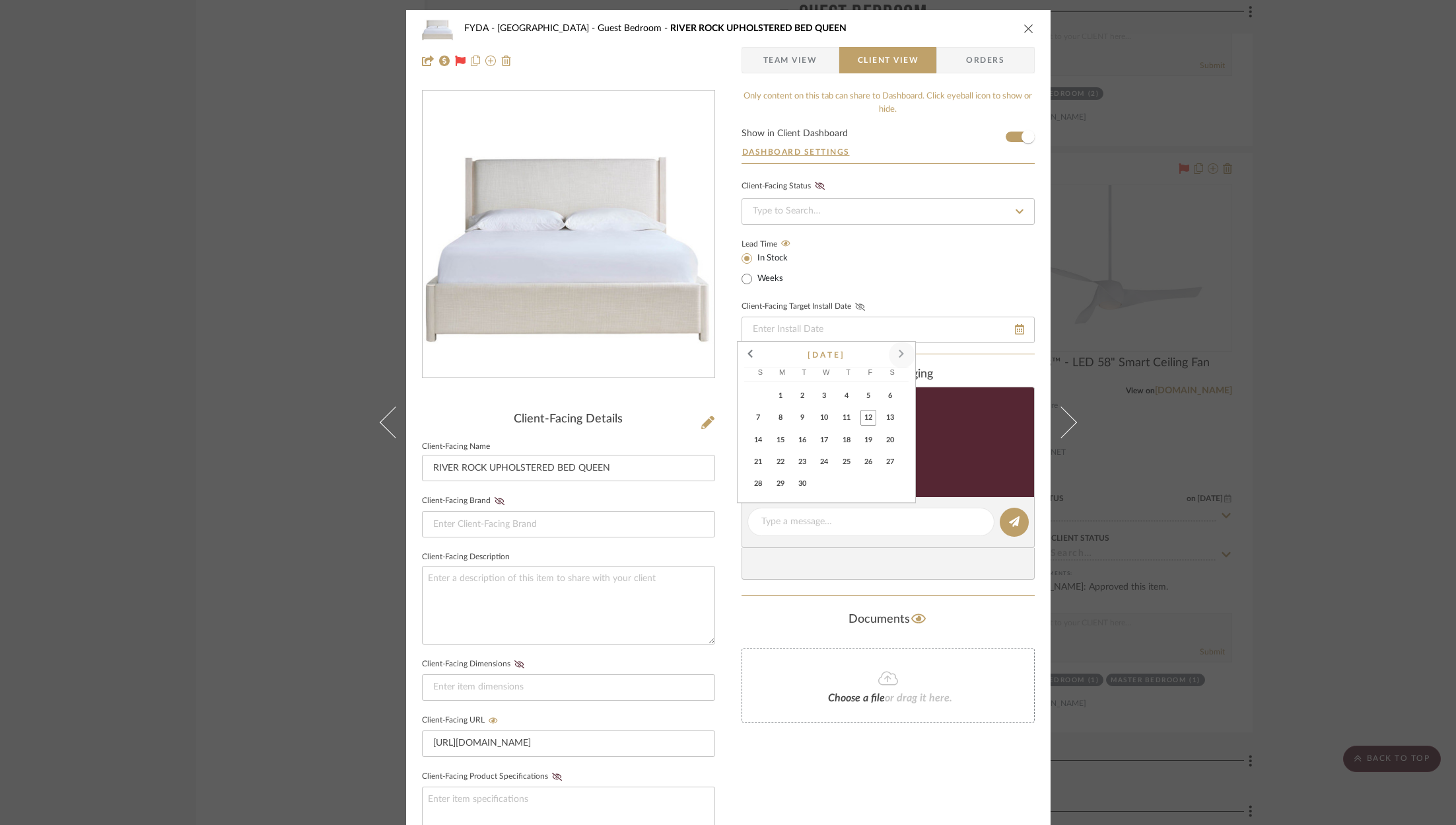
click at [910, 350] on span at bounding box center [902, 355] width 31 height 32
click at [867, 445] on span "17" at bounding box center [868, 439] width 16 height 16
type input "[DATE]"
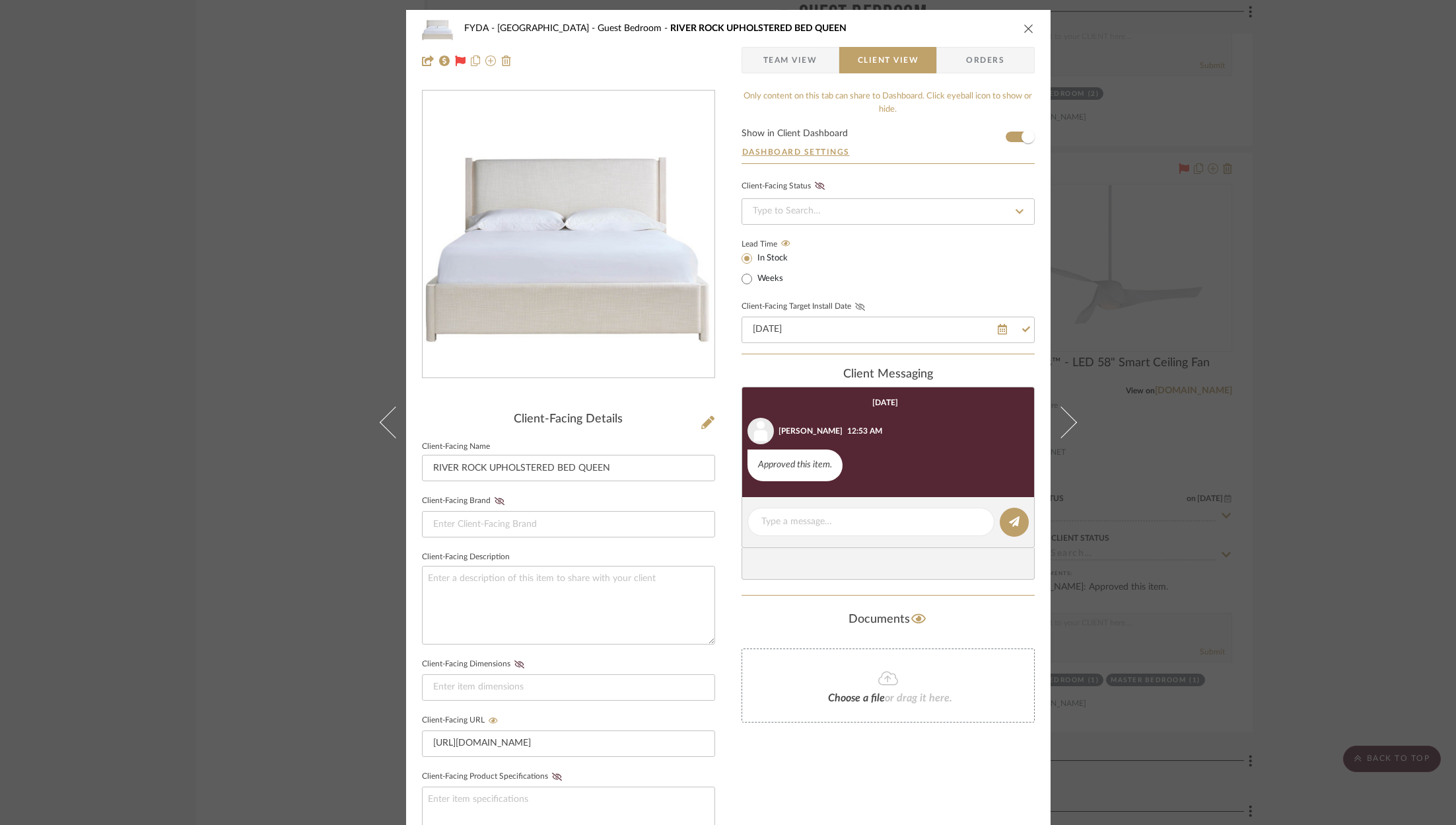
click at [859, 298] on fieldset "Client-Facing Target Install Date [DATE]" at bounding box center [888, 320] width 293 height 46
click at [859, 304] on icon at bounding box center [860, 307] width 10 height 8
click at [1025, 27] on icon "close" at bounding box center [1028, 28] width 11 height 11
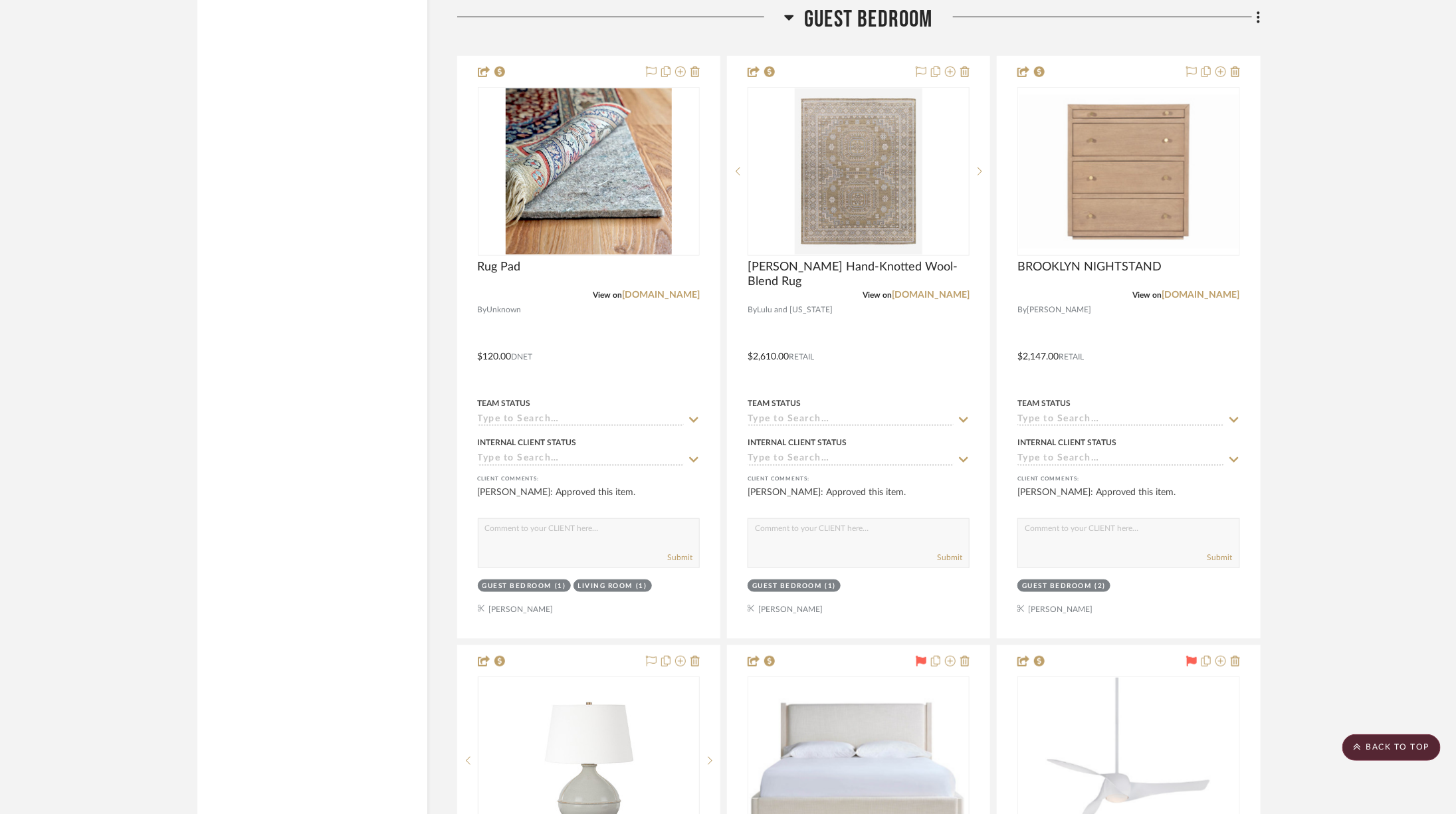
scroll to position [3246, 0]
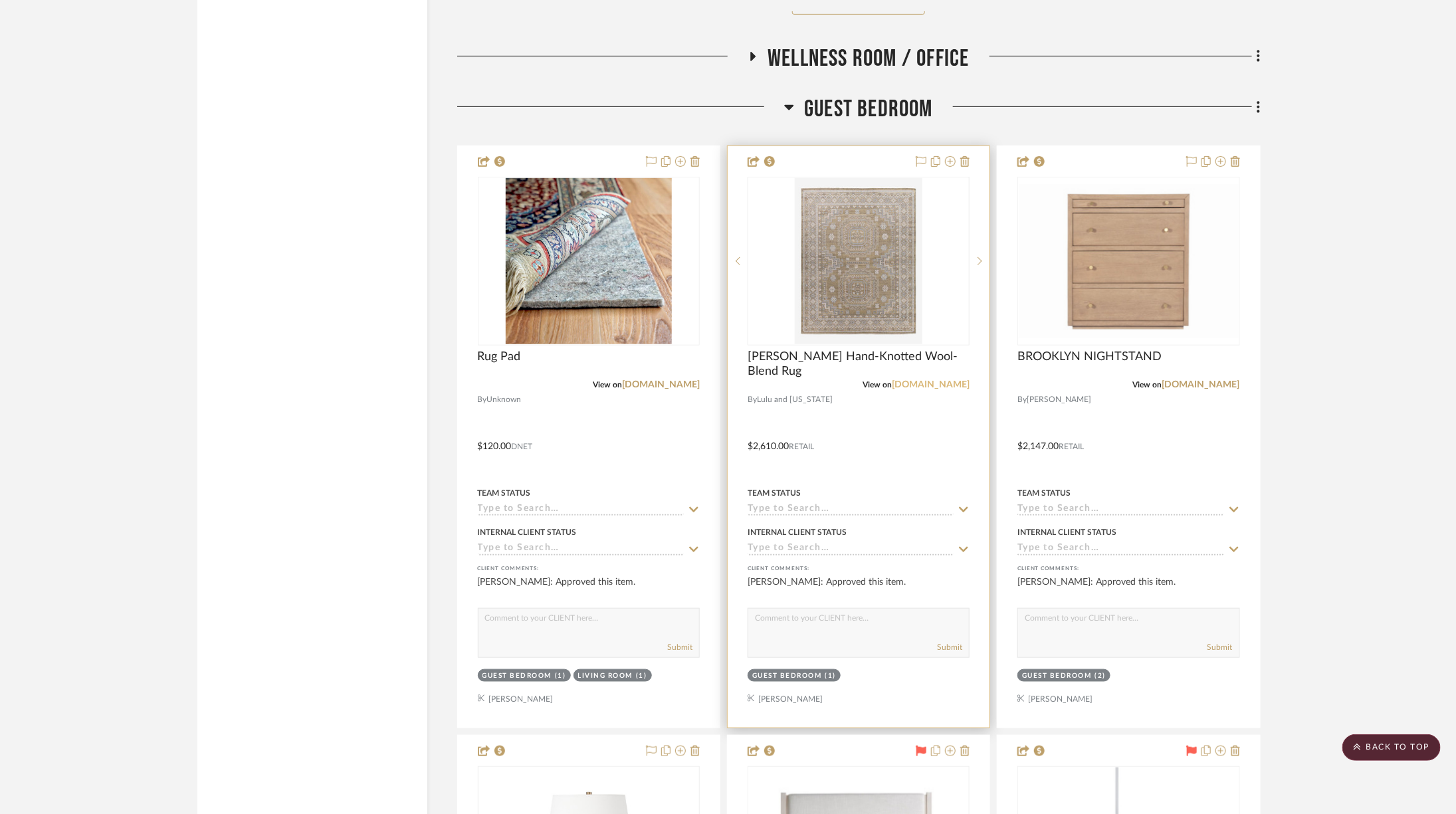
click at [920, 380] on link "[DOMAIN_NAME]" at bounding box center [930, 384] width 78 height 9
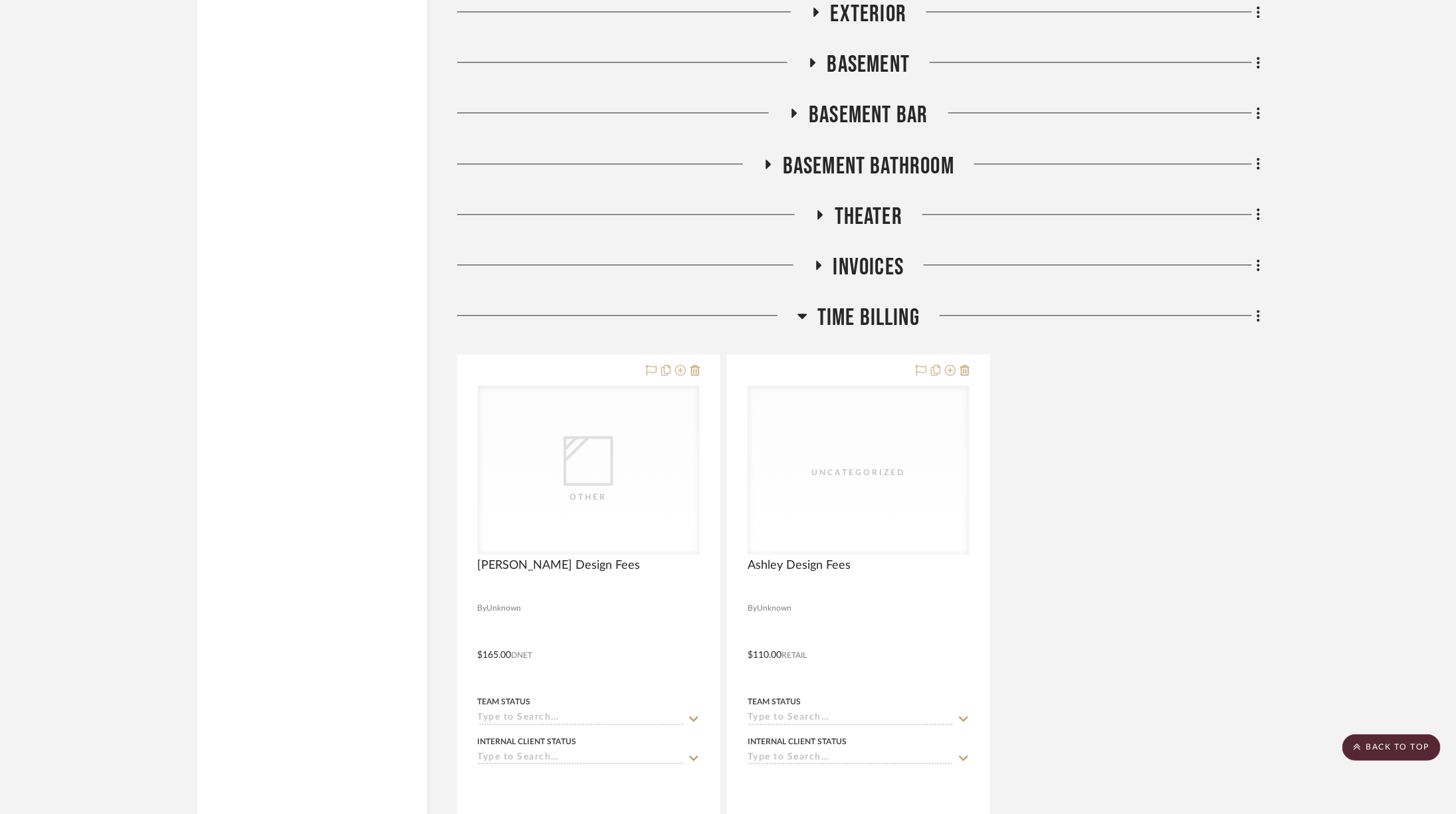
scroll to position [4584, 0]
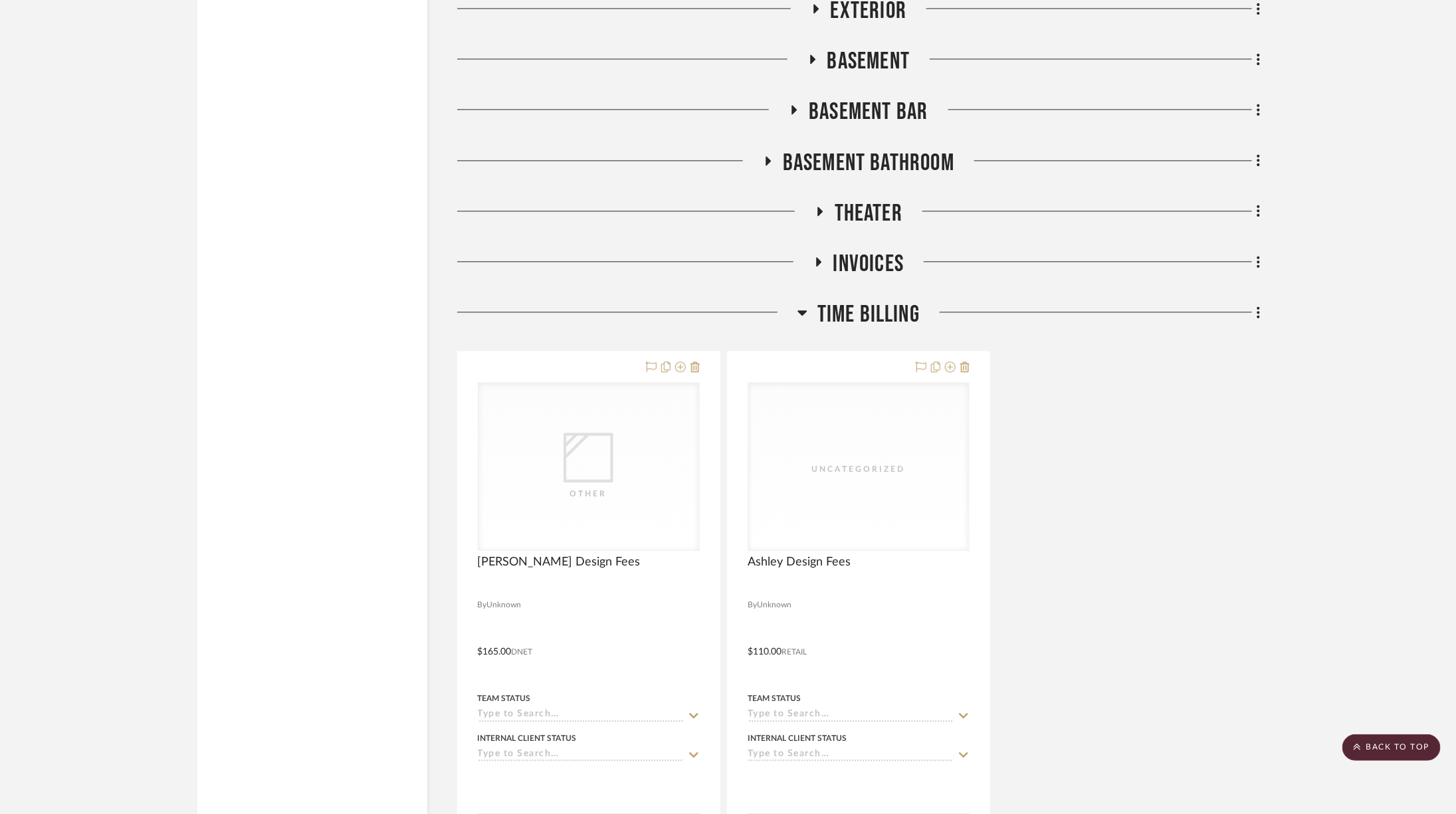
click at [805, 310] on icon at bounding box center [801, 313] width 9 height 5
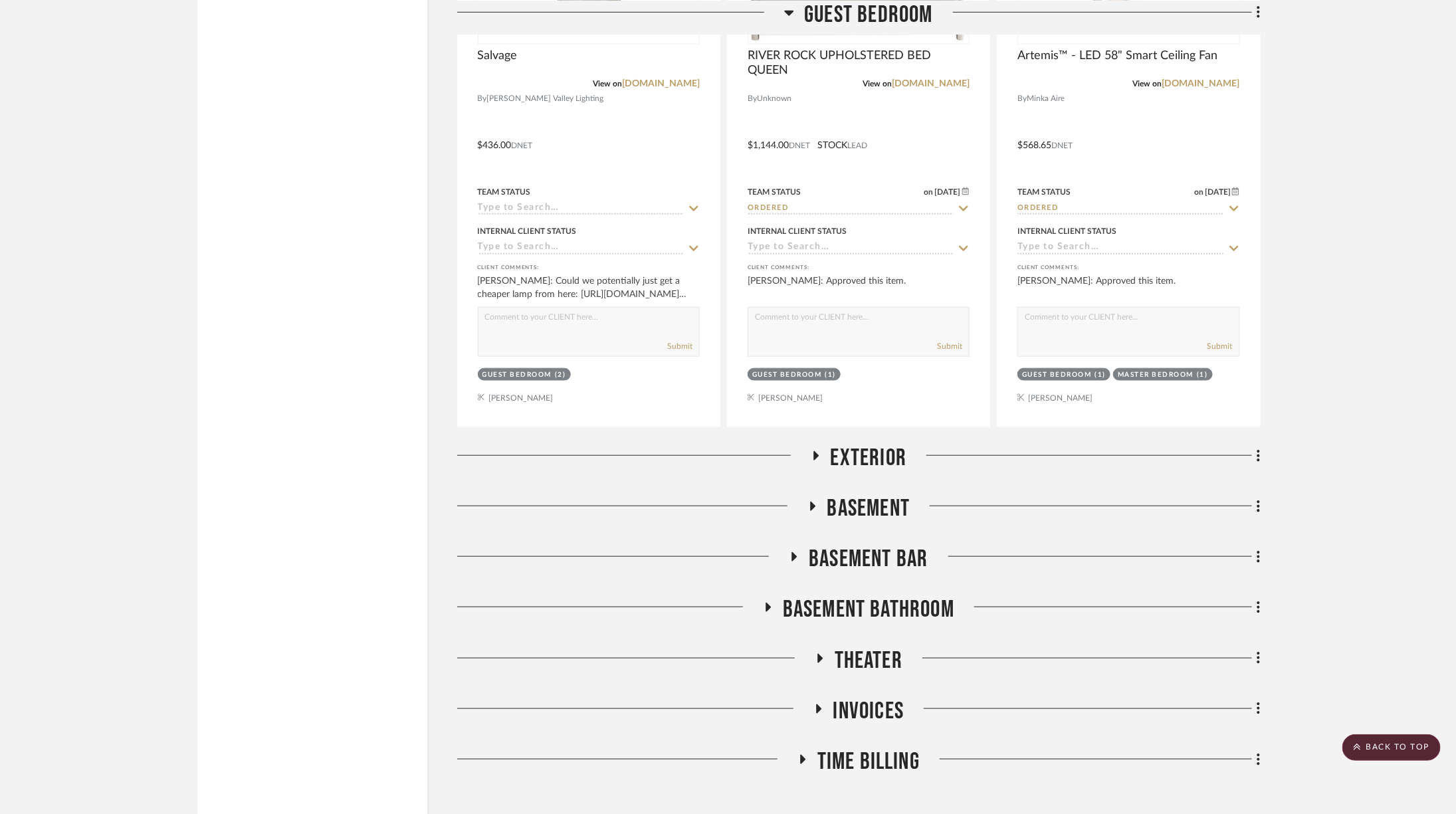
scroll to position [3557, 0]
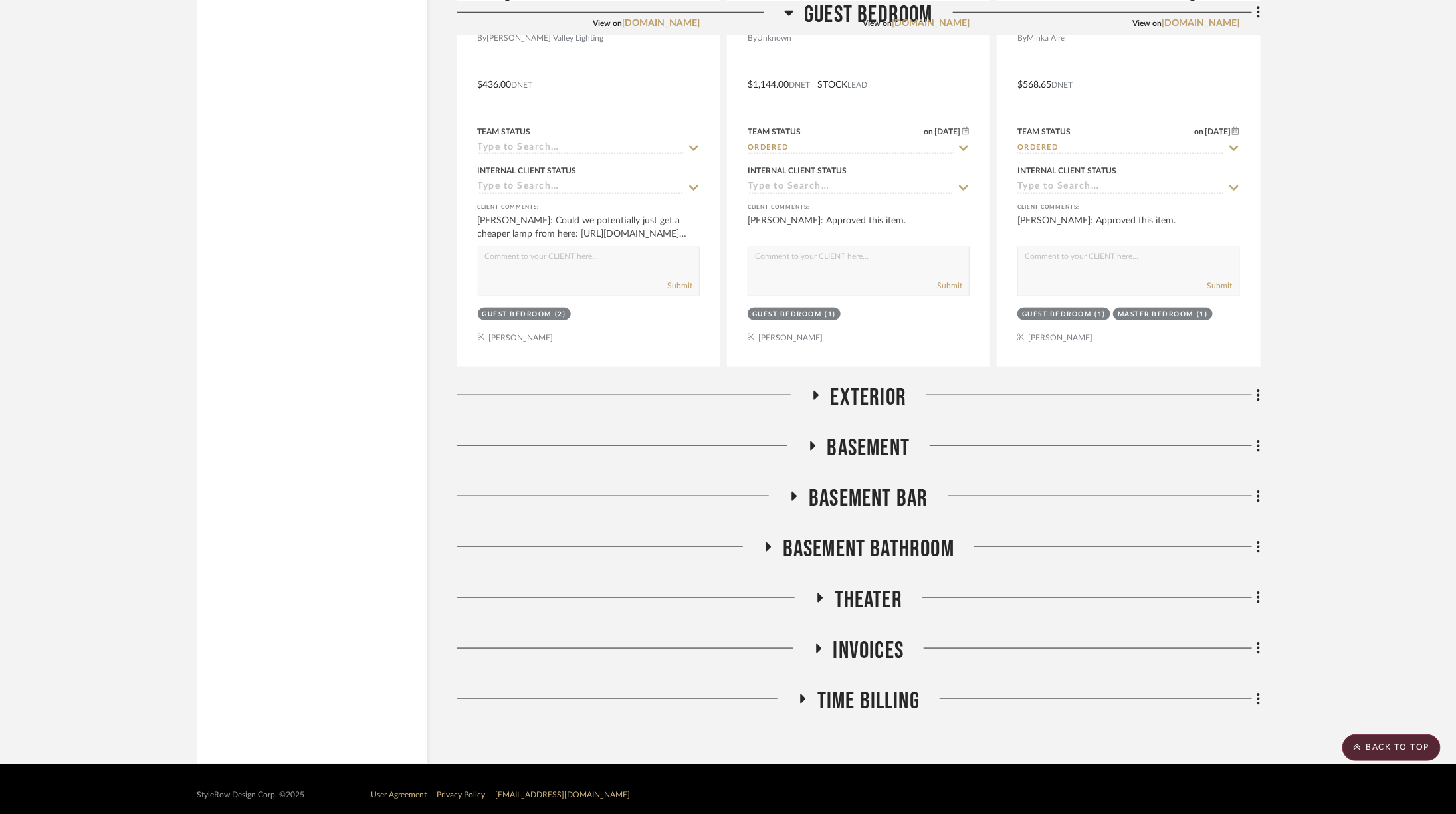
click at [841, 595] on span "Theater" at bounding box center [868, 600] width 68 height 28
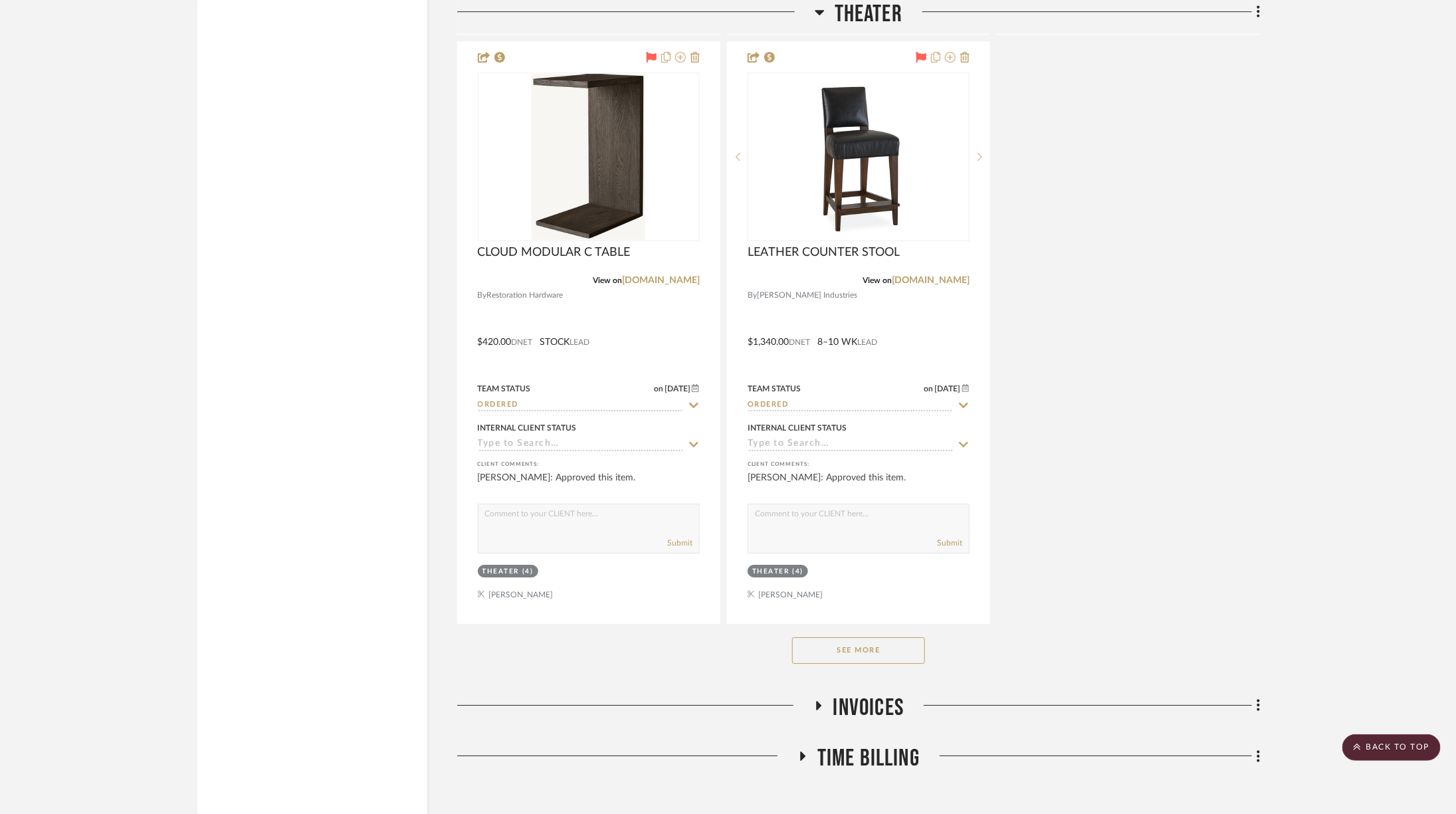
scroll to position [5382, 0]
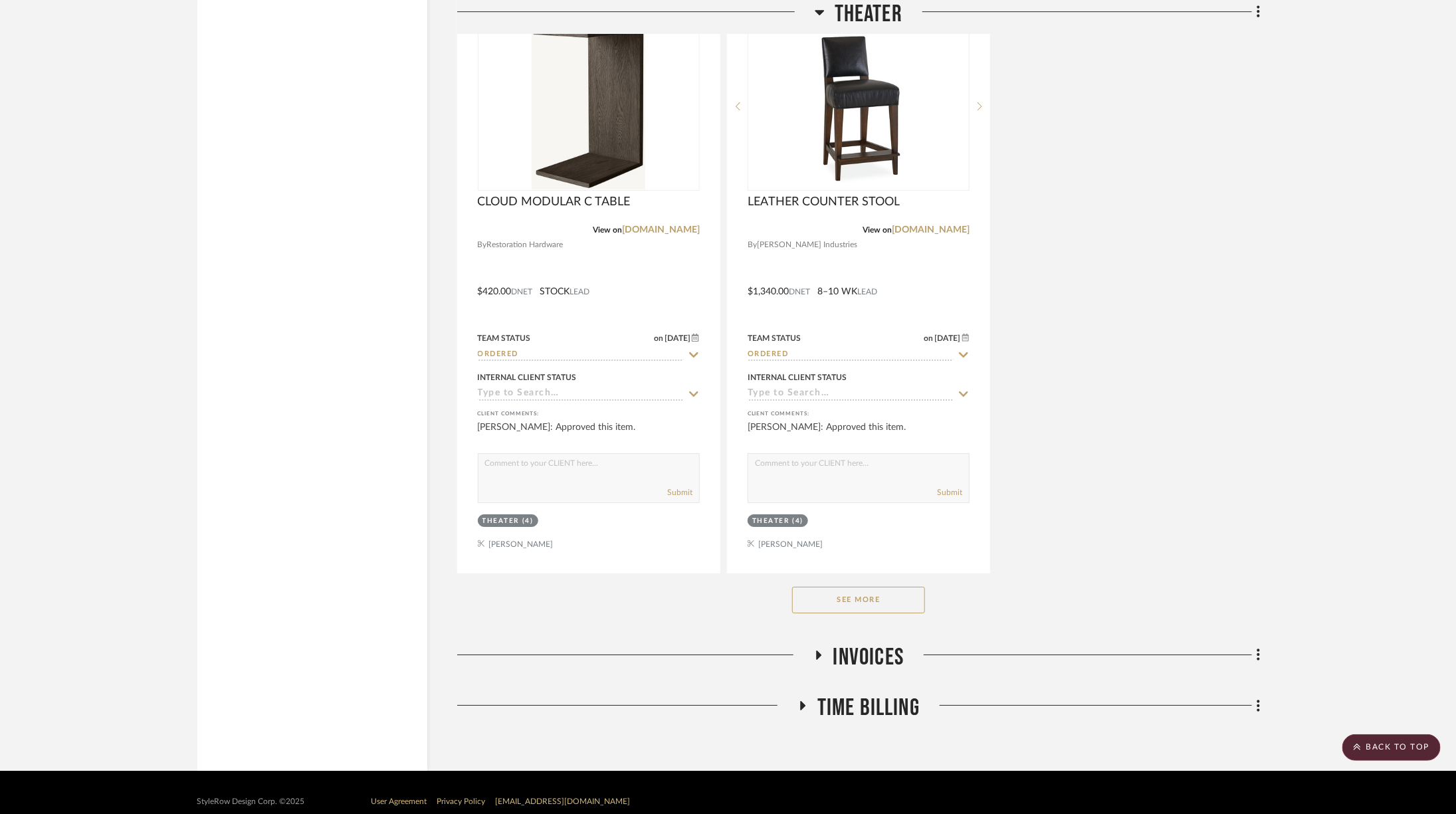
click at [842, 594] on button "See More" at bounding box center [858, 600] width 133 height 27
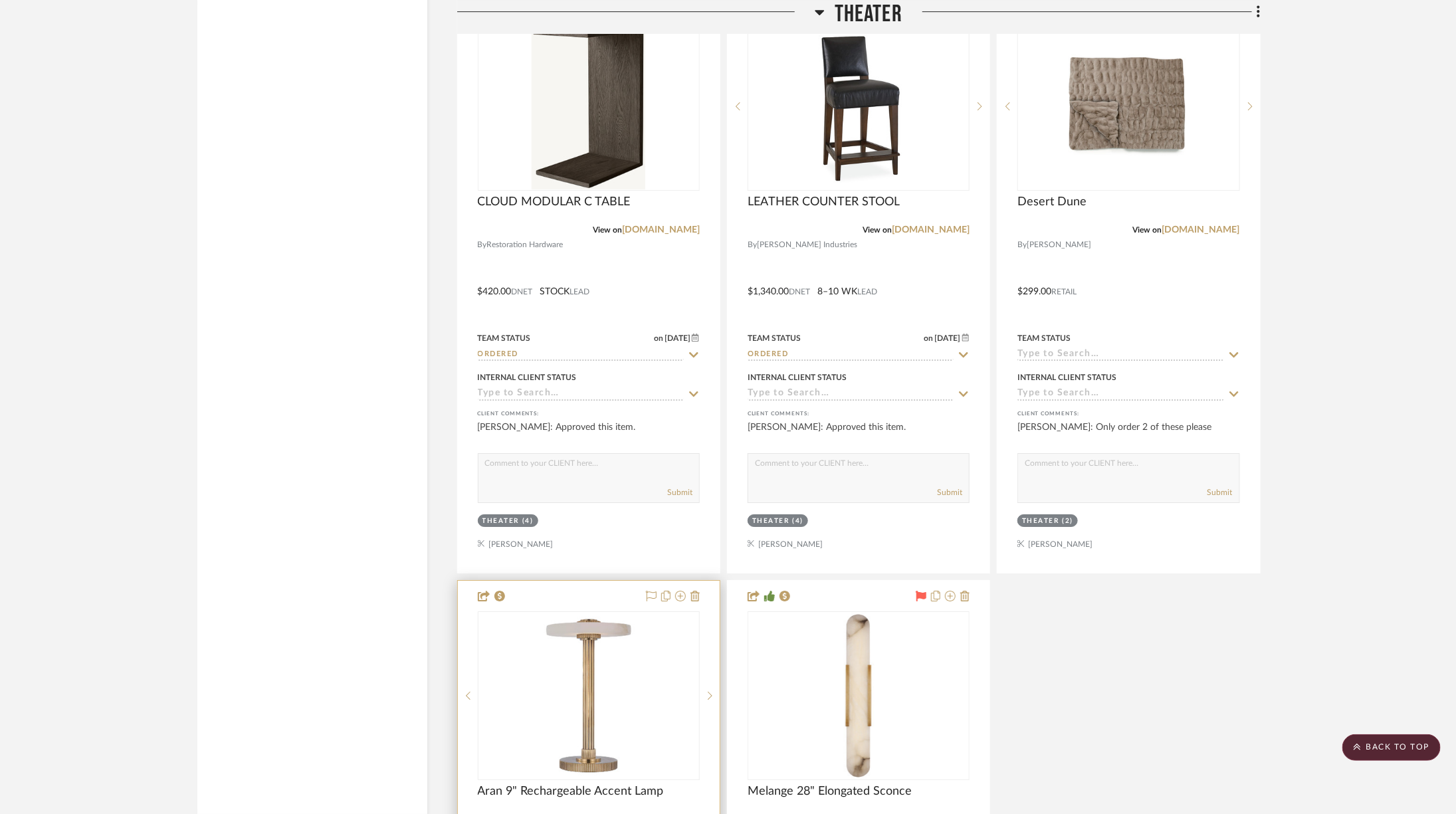
click at [655, 815] on link "[DOMAIN_NAME]" at bounding box center [660, 819] width 78 height 9
click at [821, 7] on icon at bounding box center [820, 12] width 10 height 16
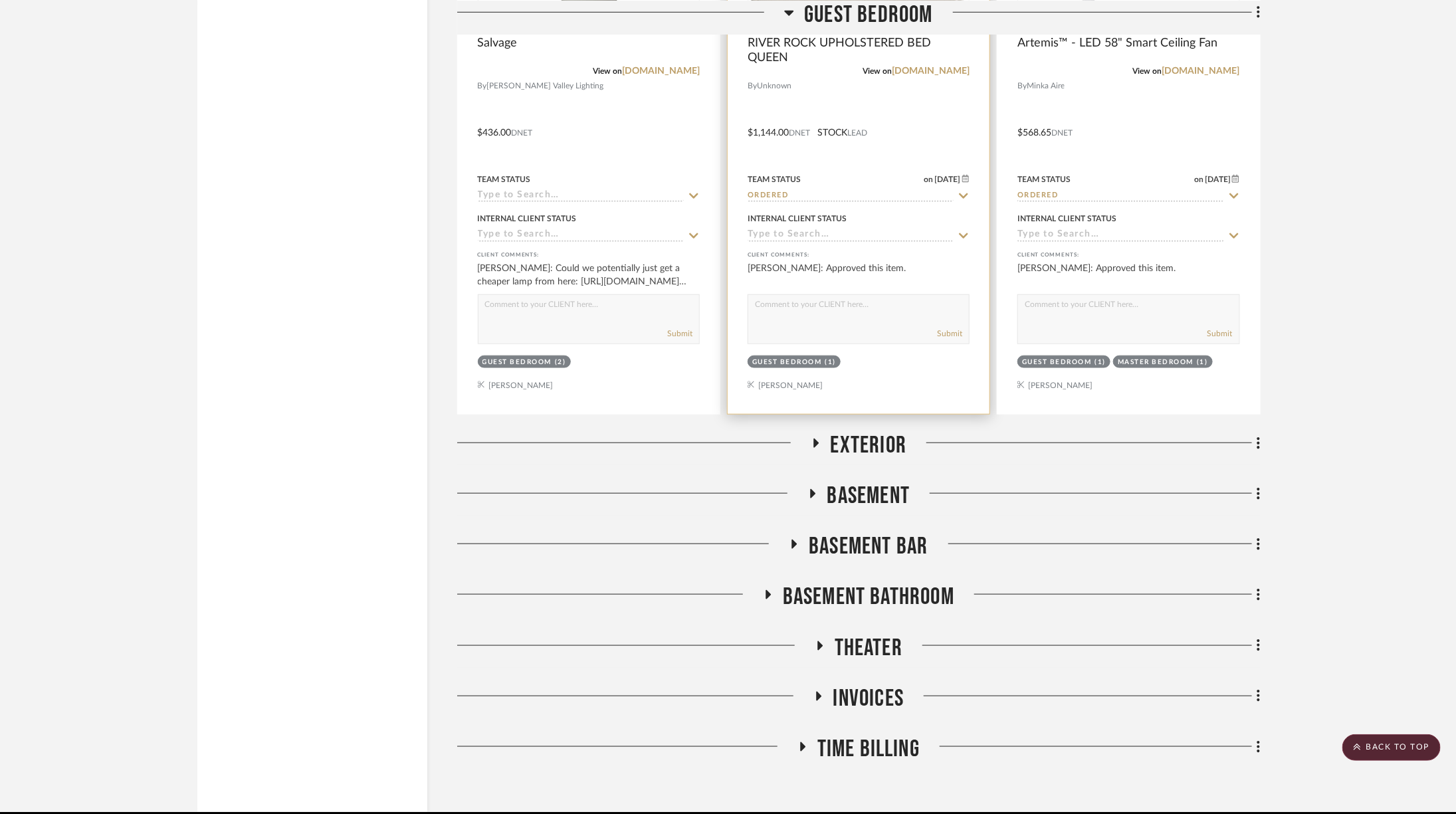
scroll to position [3418, 0]
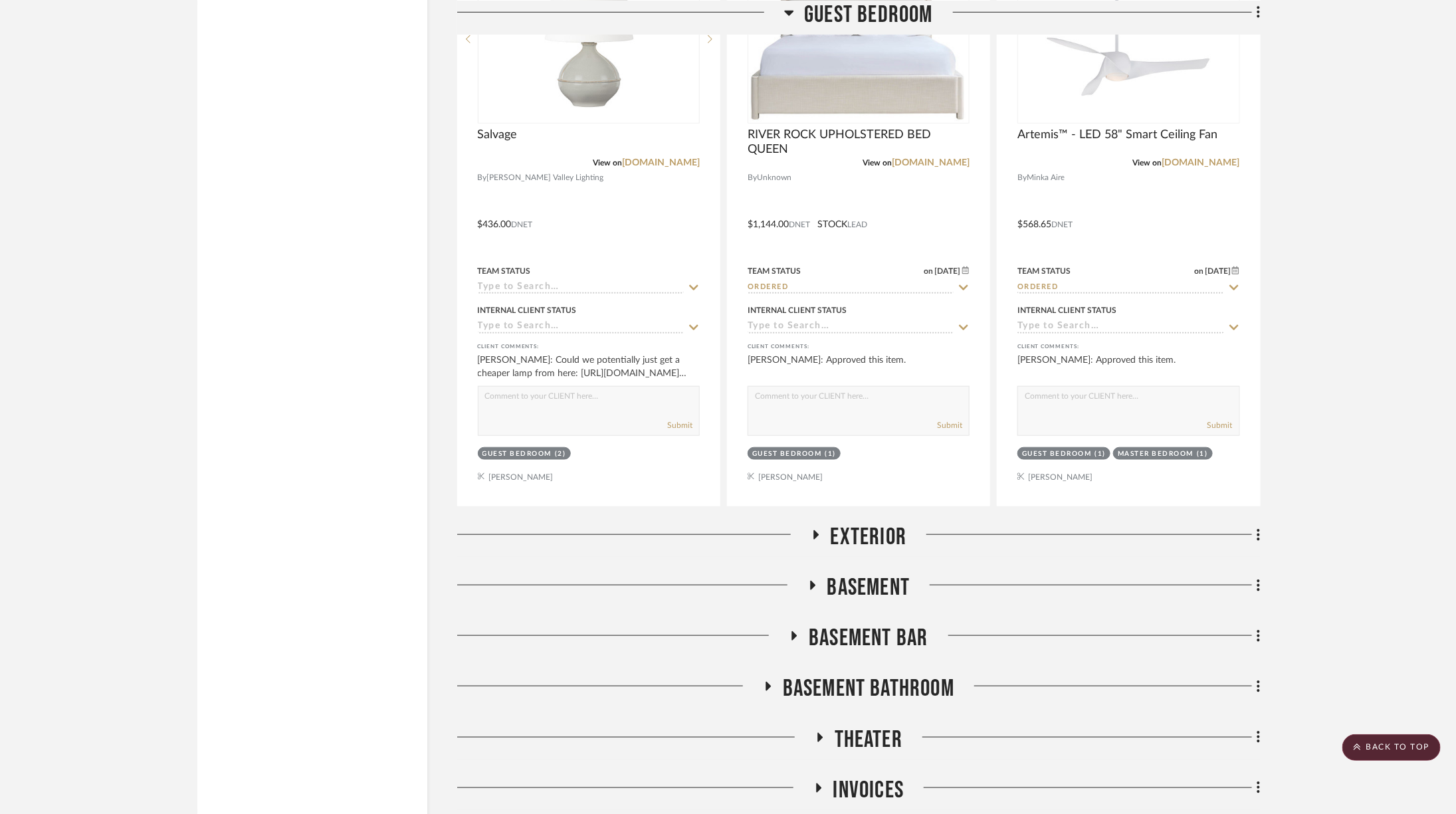
click at [885, 575] on span "Basement" at bounding box center [869, 588] width 83 height 28
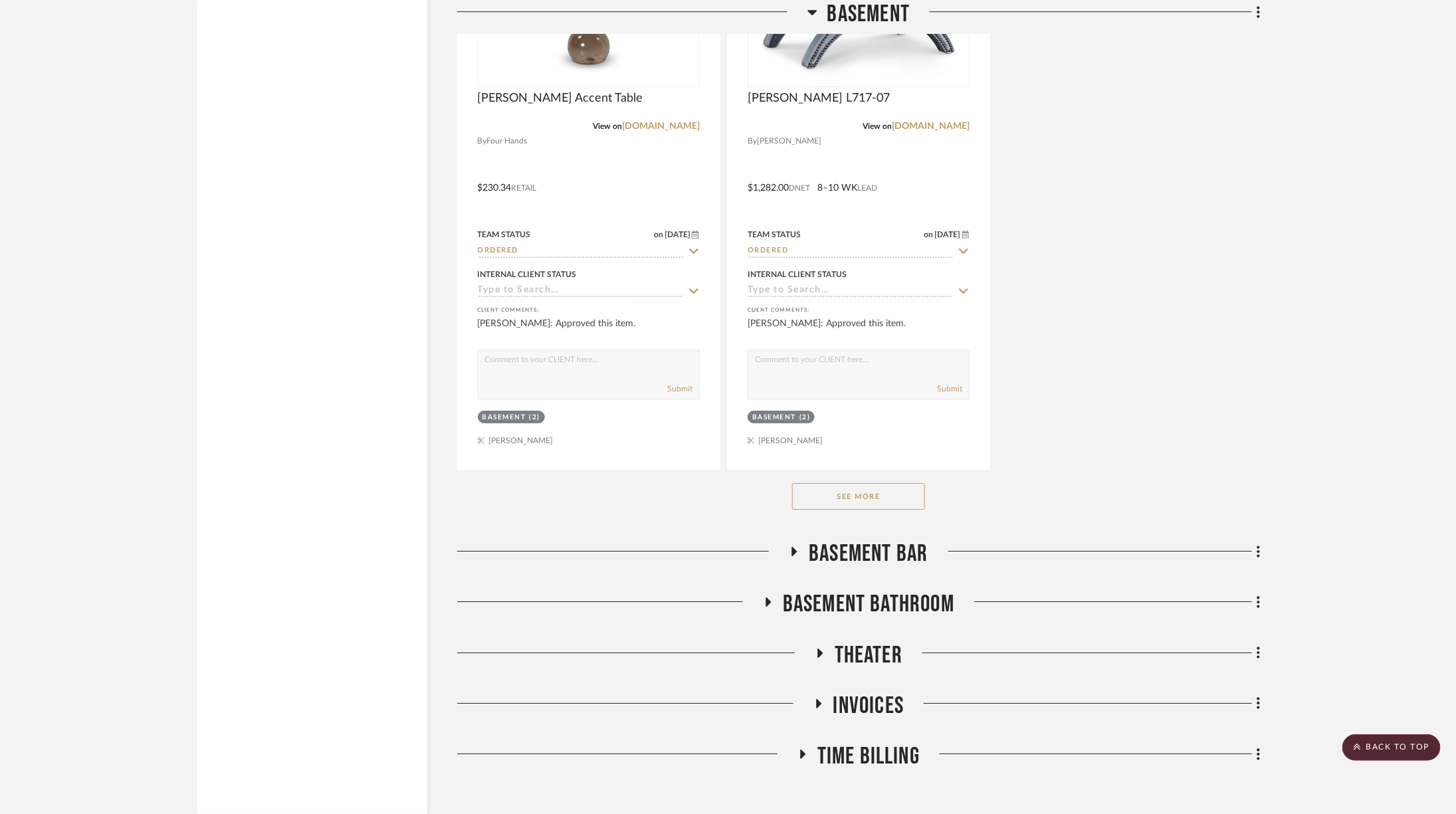
scroll to position [5382, 0]
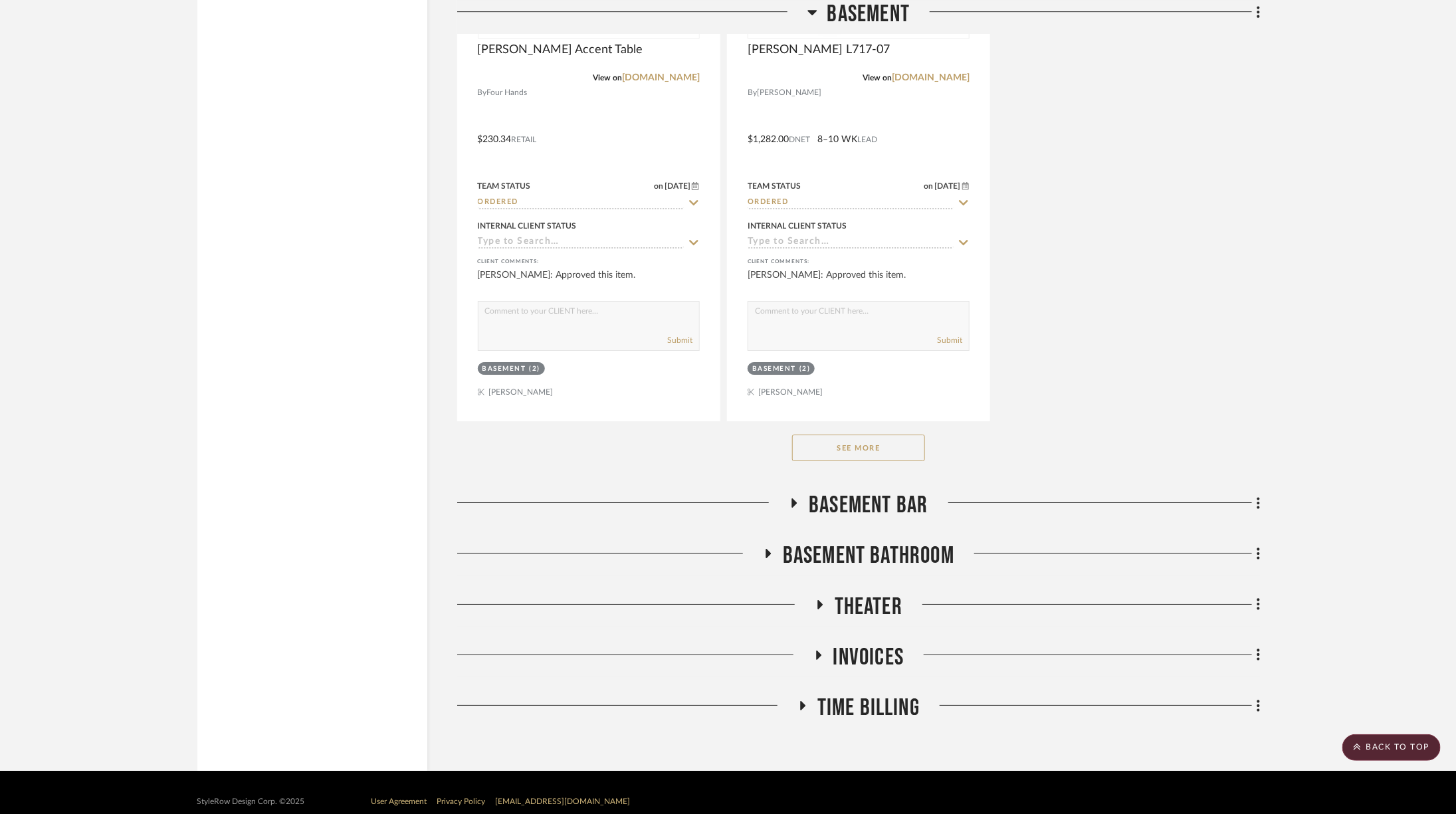
click at [855, 435] on button "See More" at bounding box center [858, 448] width 133 height 27
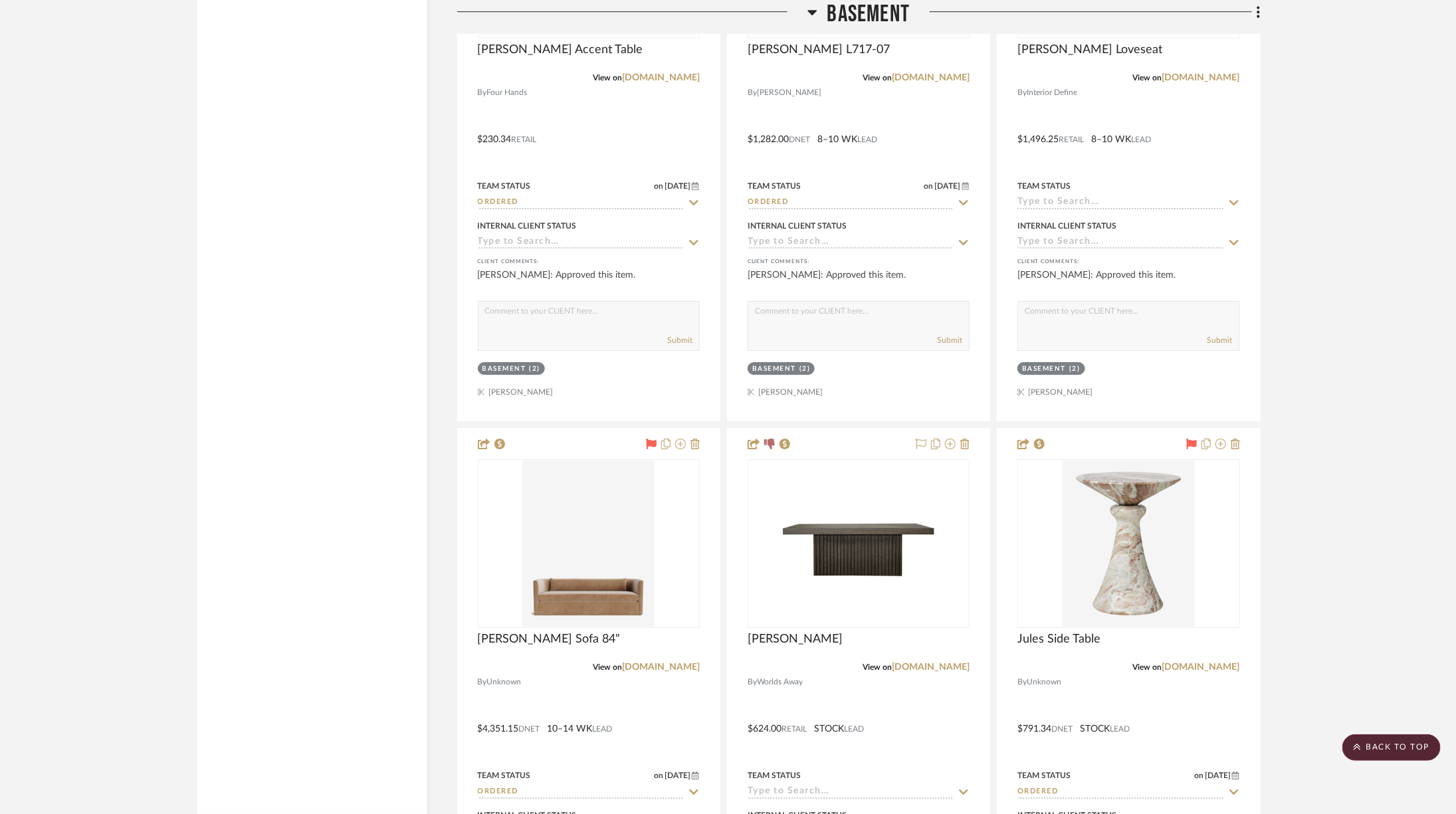
scroll to position [5012, 0]
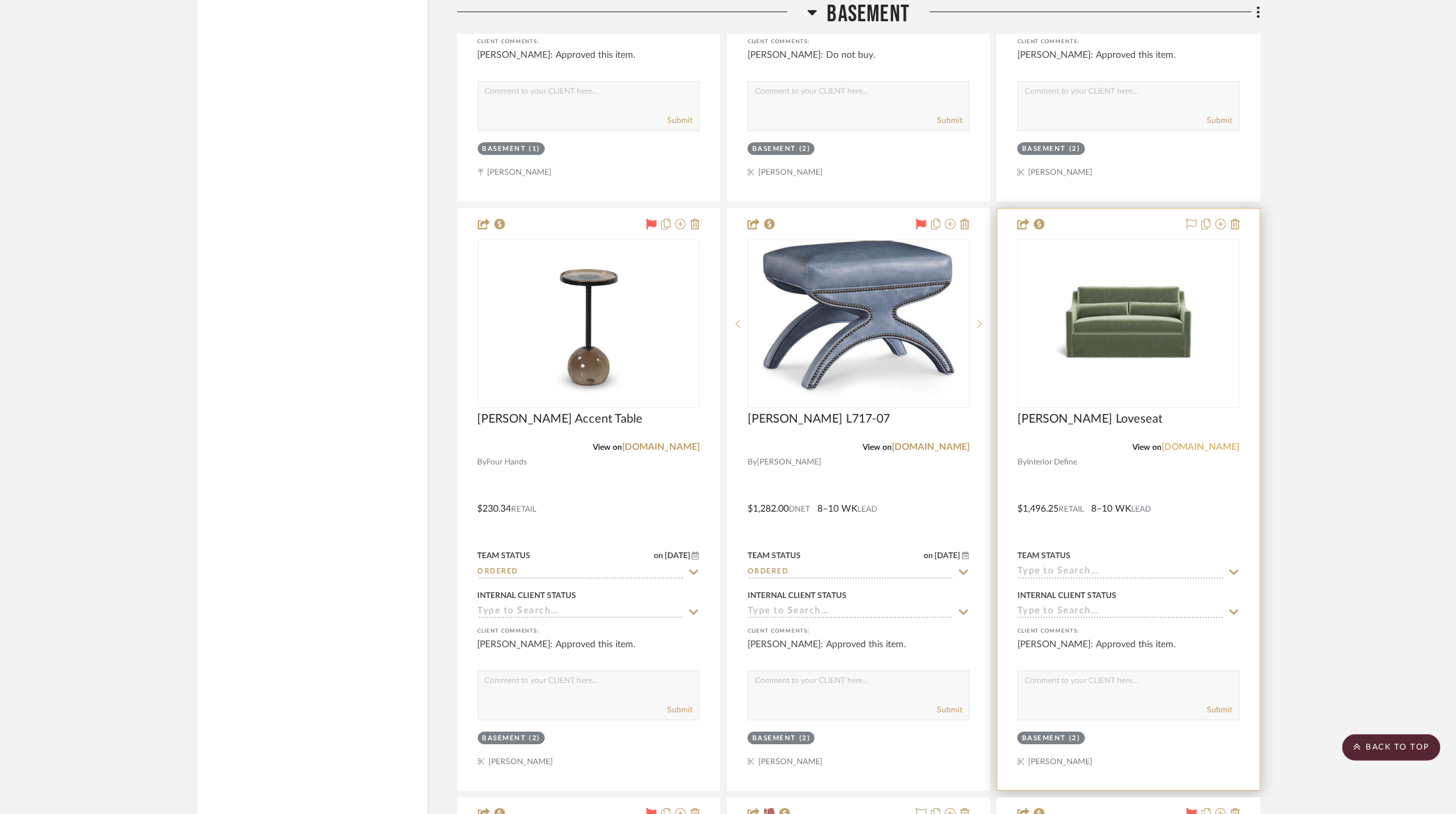
click at [1192, 443] on link "[DOMAIN_NAME]" at bounding box center [1201, 447] width 78 height 9
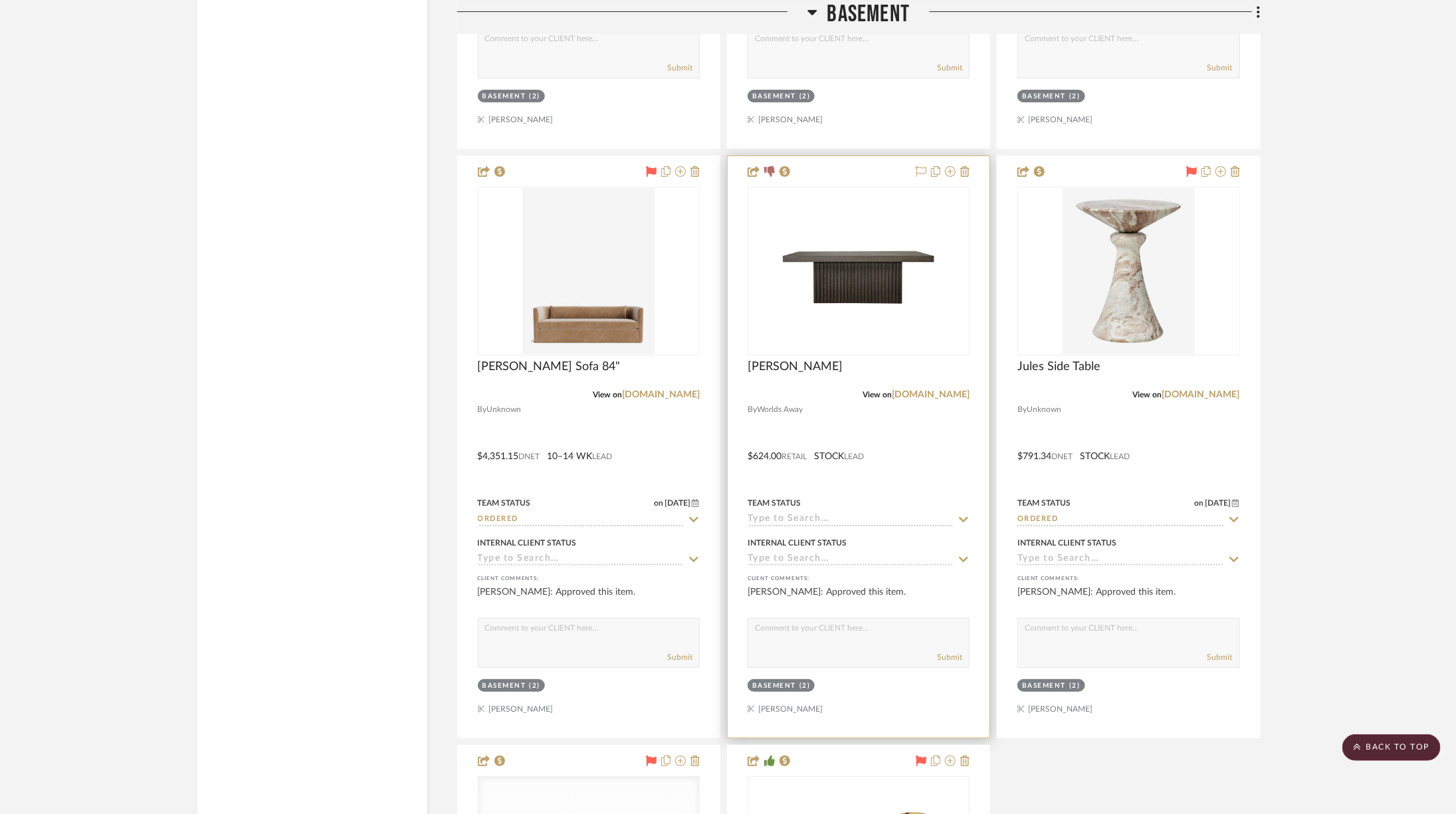
scroll to position [5643, 0]
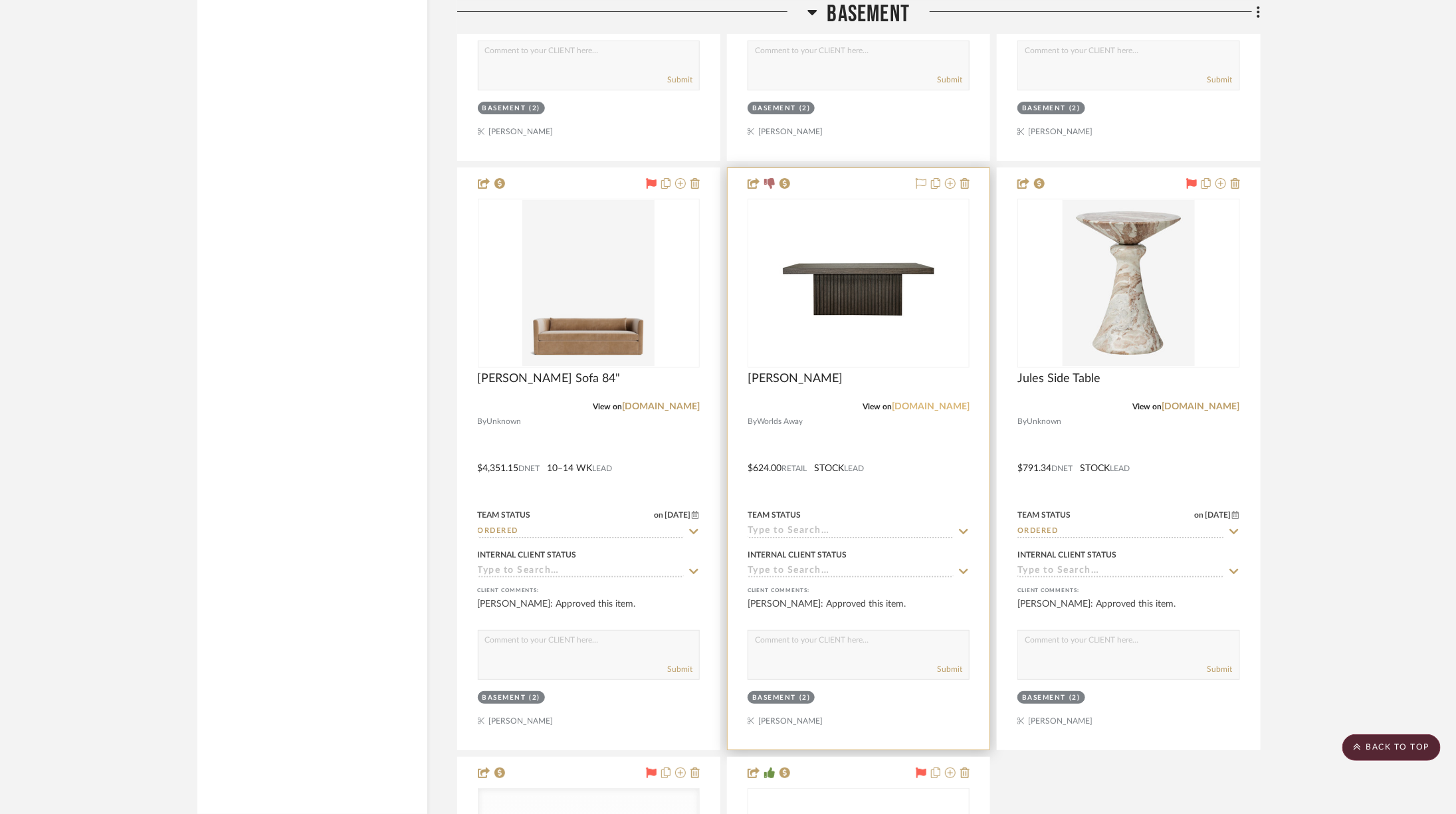
click at [942, 402] on link "[DOMAIN_NAME]" at bounding box center [930, 406] width 78 height 9
click at [961, 402] on link "[DOMAIN_NAME]" at bounding box center [930, 406] width 78 height 9
click at [942, 402] on link "[DOMAIN_NAME]" at bounding box center [930, 406] width 78 height 9
click at [833, 272] on img "0" at bounding box center [858, 283] width 166 height 166
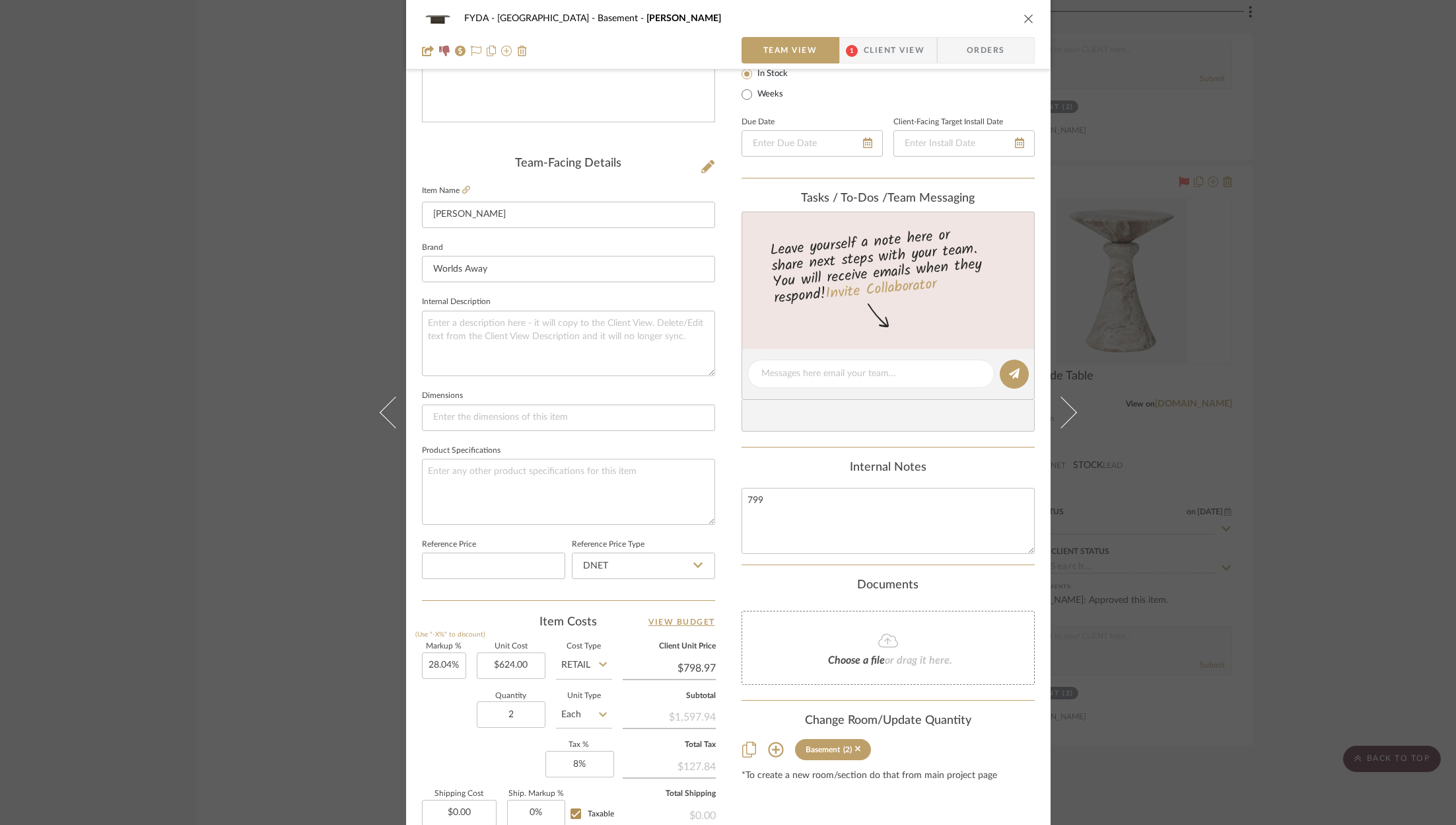
scroll to position [401, 0]
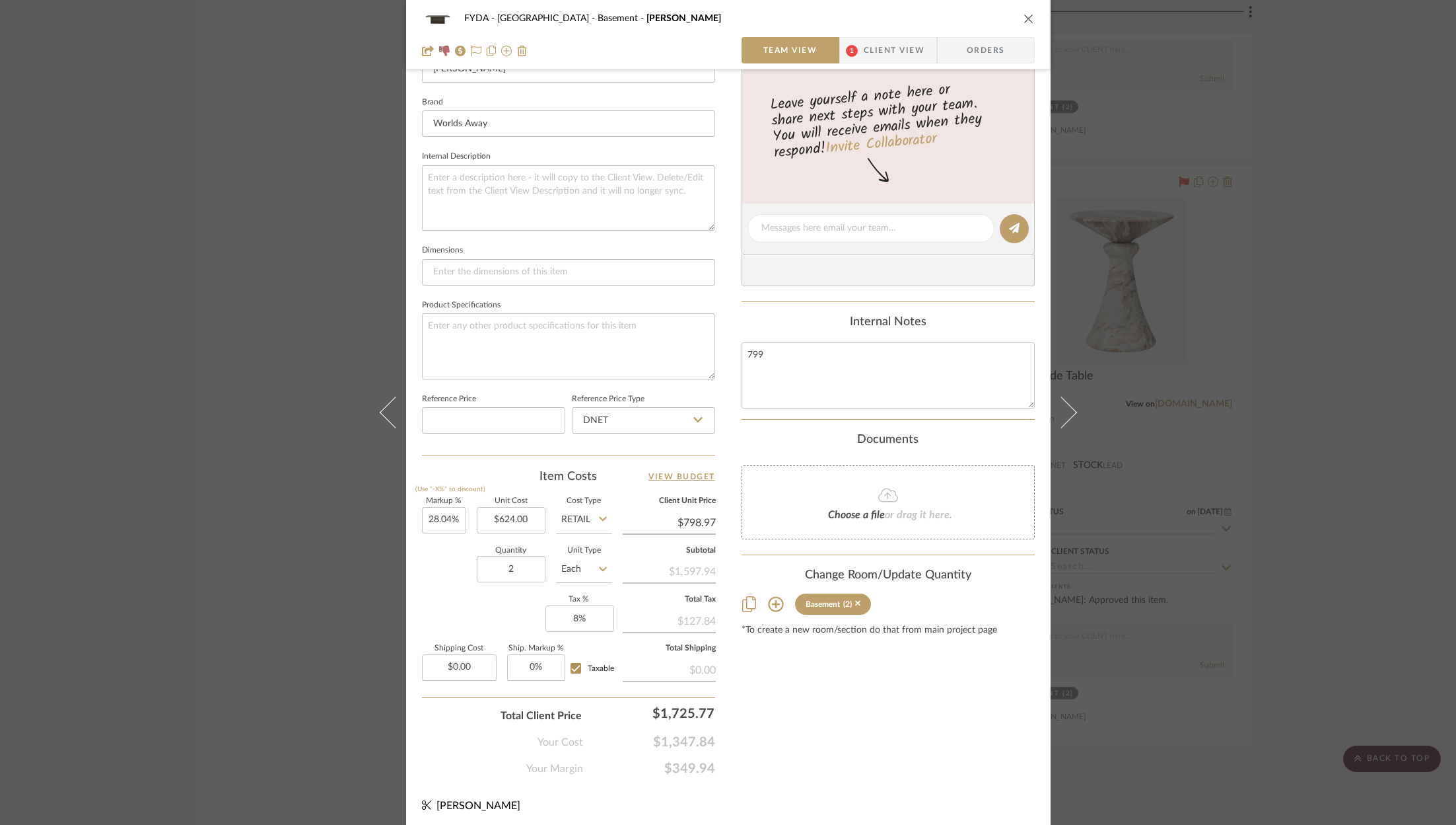
click at [678, 736] on span "$1,347.84" at bounding box center [649, 741] width 132 height 16
copy span "$1,347.84"
click at [472, 49] on icon at bounding box center [476, 51] width 11 height 11
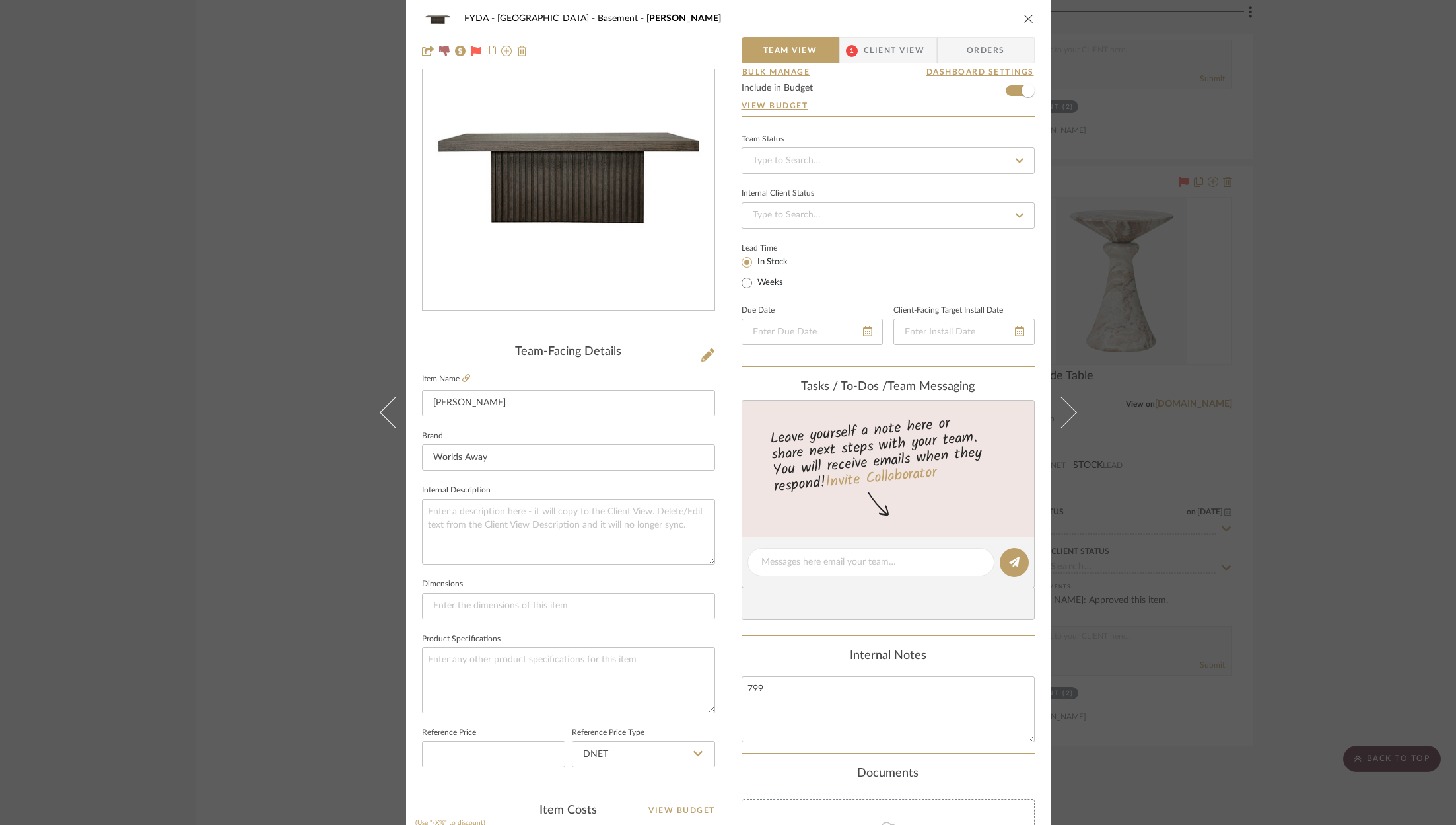
scroll to position [0, 0]
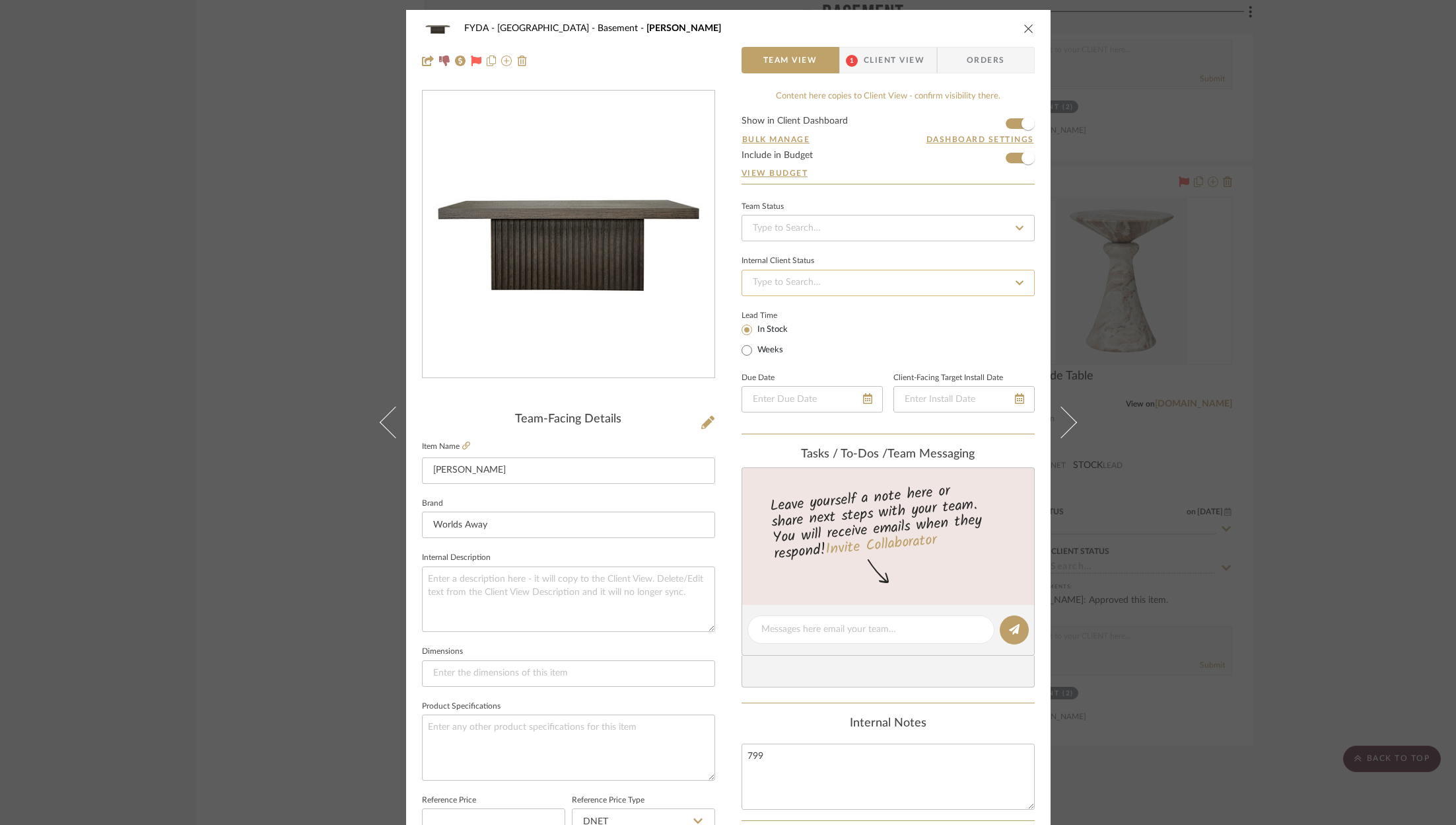
click at [890, 285] on input at bounding box center [888, 283] width 293 height 27
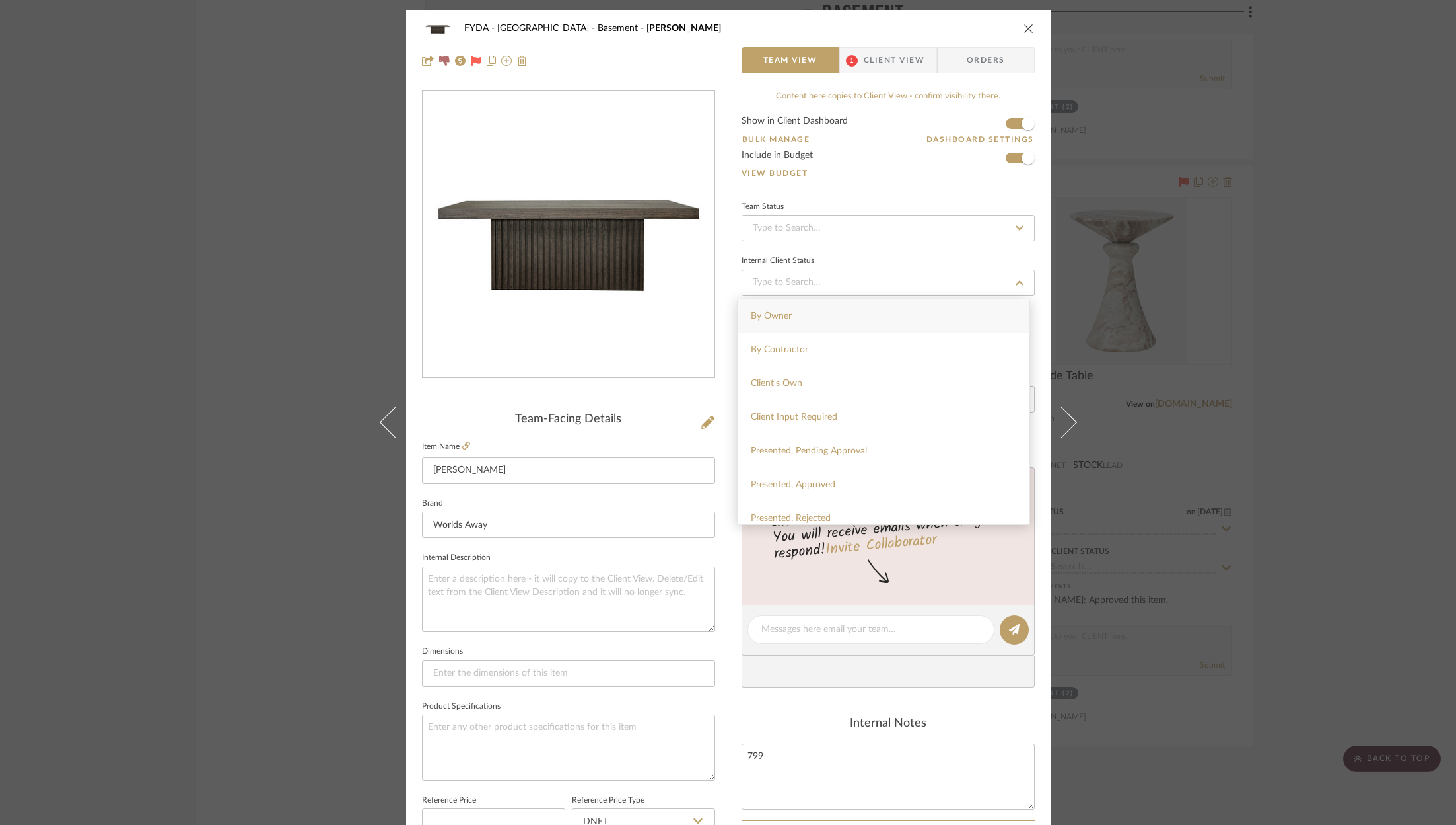
click at [889, 252] on div "Internal Client Status" at bounding box center [888, 274] width 293 height 44
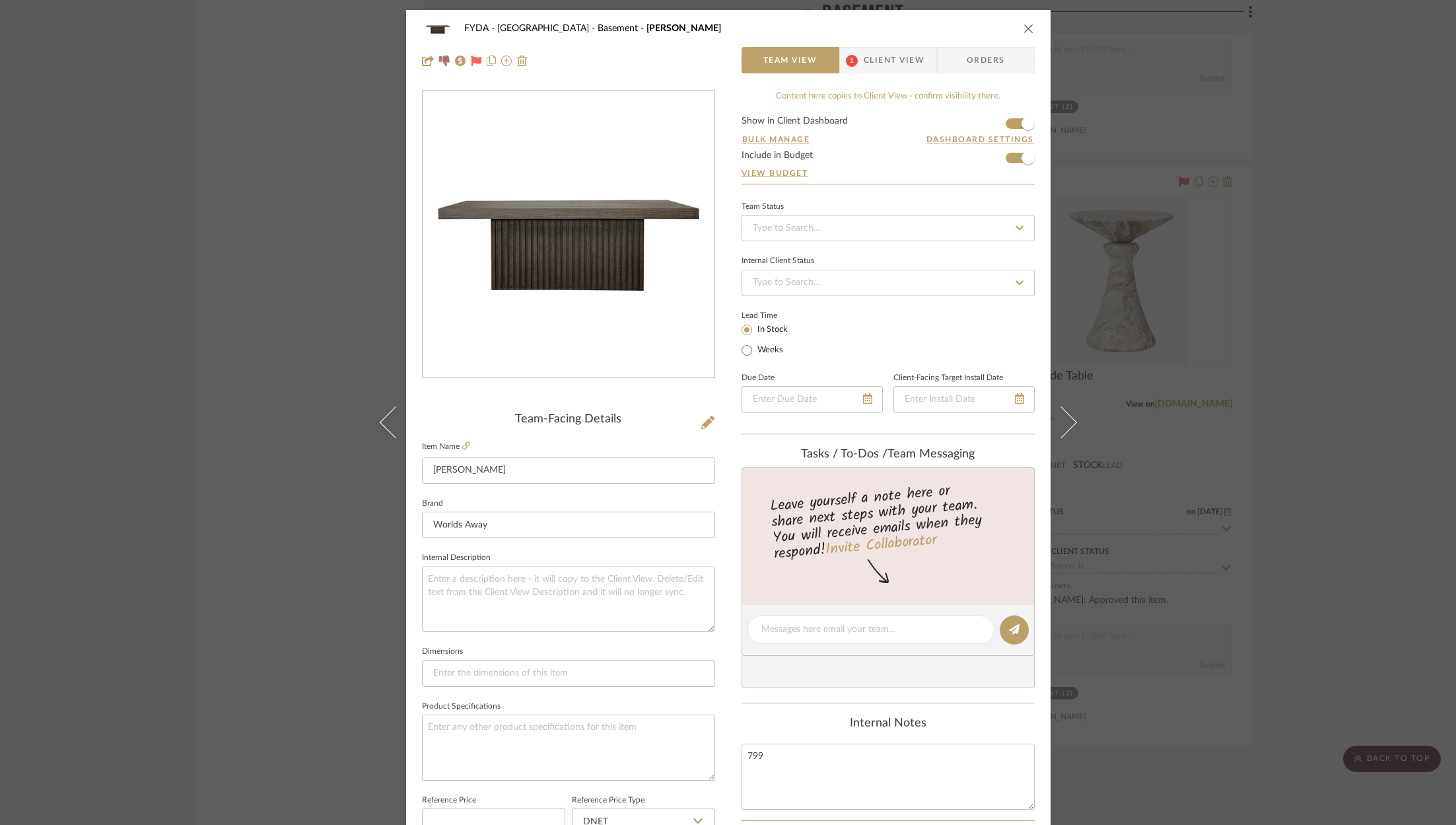
click at [870, 67] on span "Client View" at bounding box center [893, 61] width 60 height 27
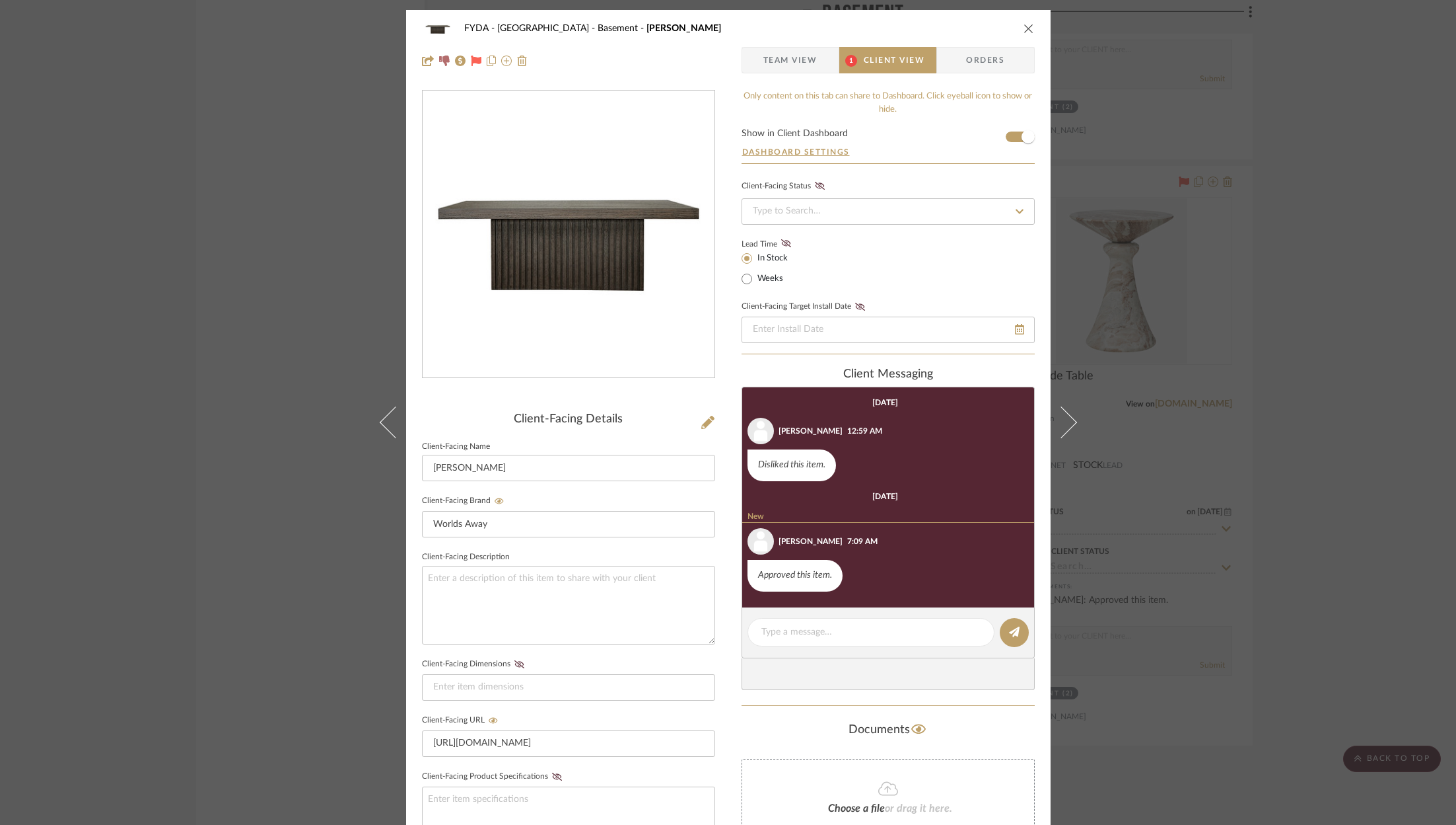
click at [781, 233] on div "Client-Facing Status Lead Time In Stock Weeks Client-Facing Target Install Date" at bounding box center [888, 266] width 293 height 177
click at [782, 240] on icon at bounding box center [786, 243] width 10 height 8
click at [970, 66] on span "Orders" at bounding box center [984, 61] width 67 height 27
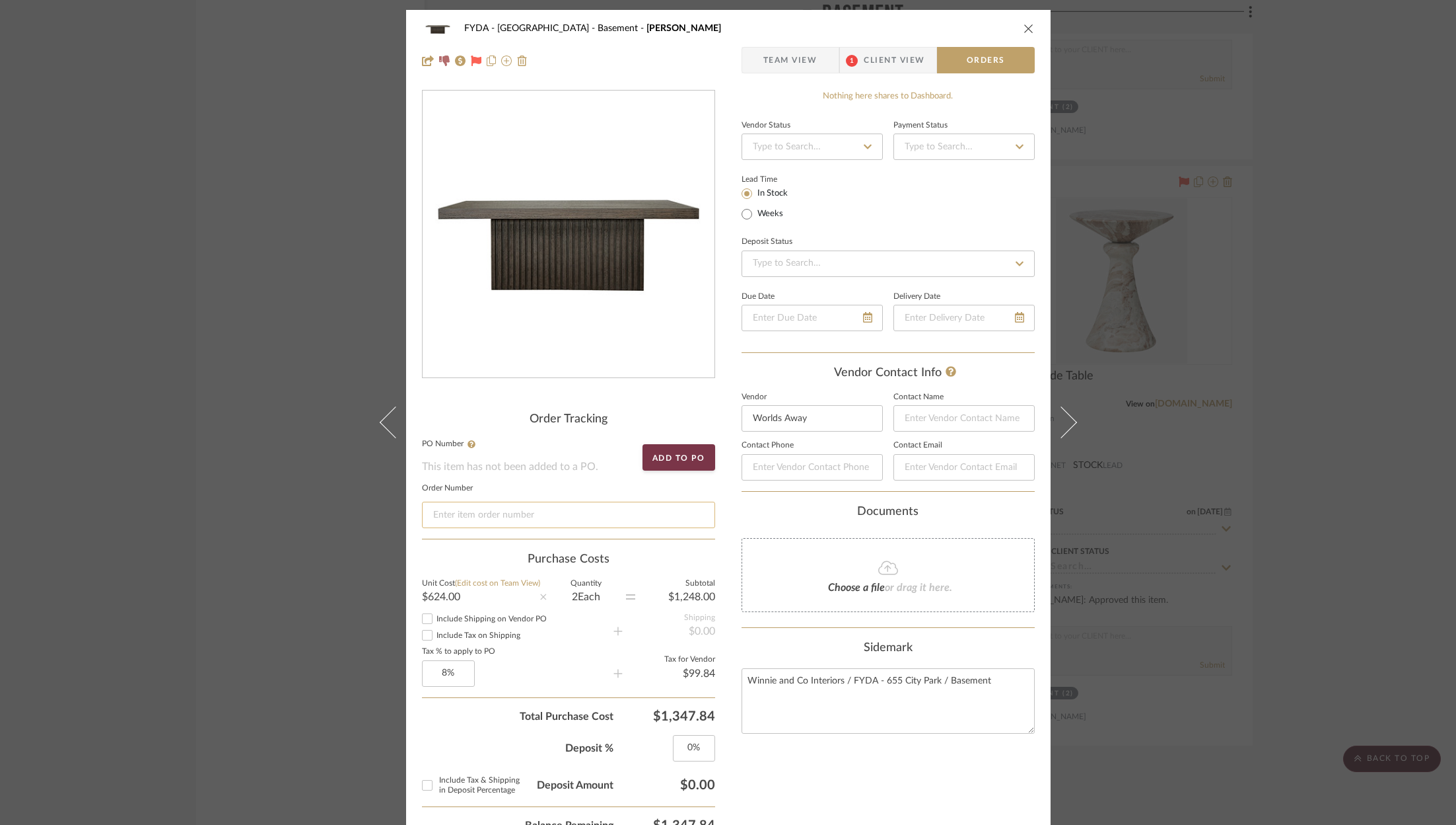
click at [536, 506] on input at bounding box center [568, 515] width 293 height 27
paste input "65460"
type input "65460"
click at [1023, 30] on icon "close" at bounding box center [1028, 28] width 11 height 11
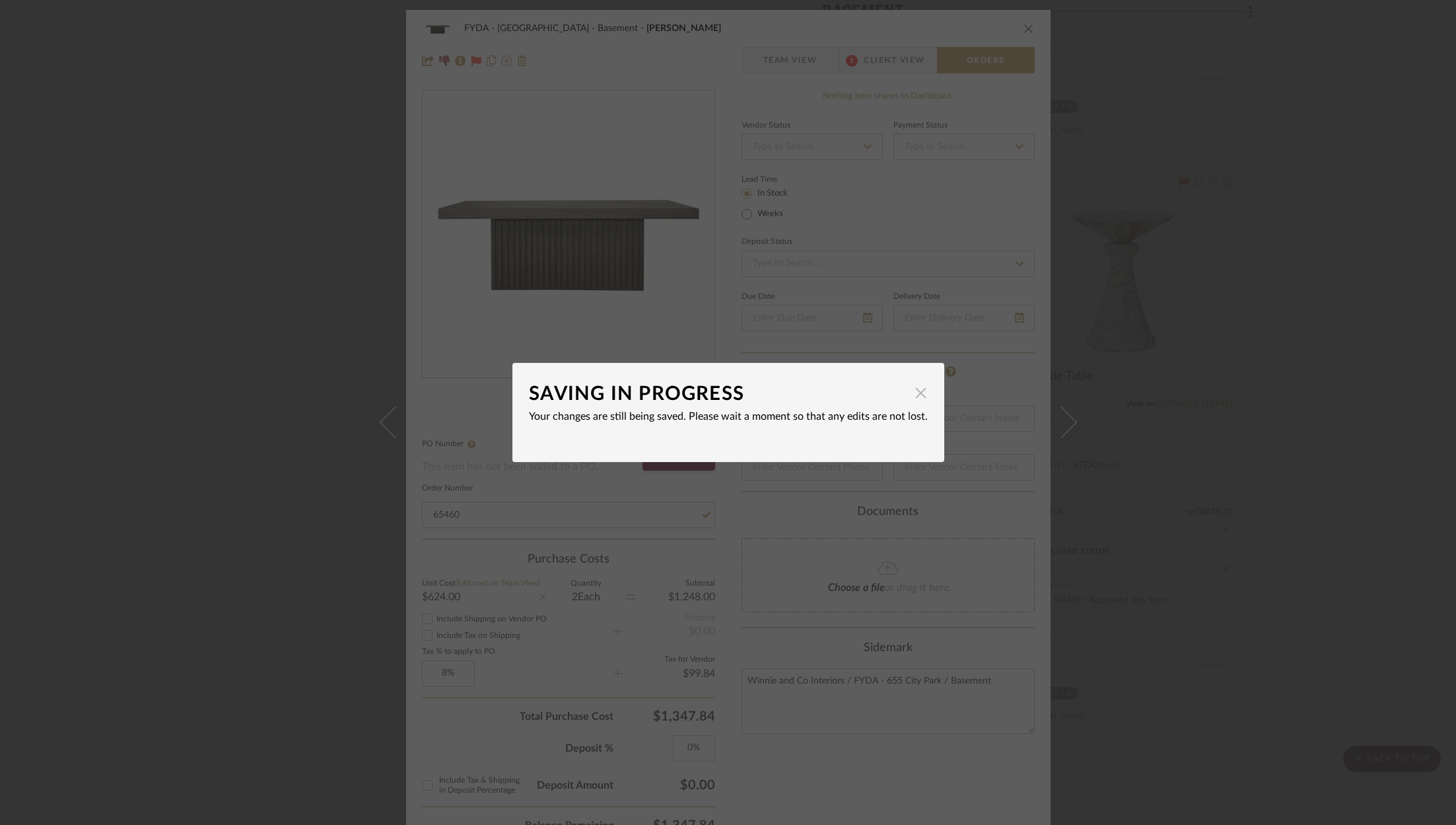
click at [918, 387] on span "button" at bounding box center [921, 392] width 27 height 27
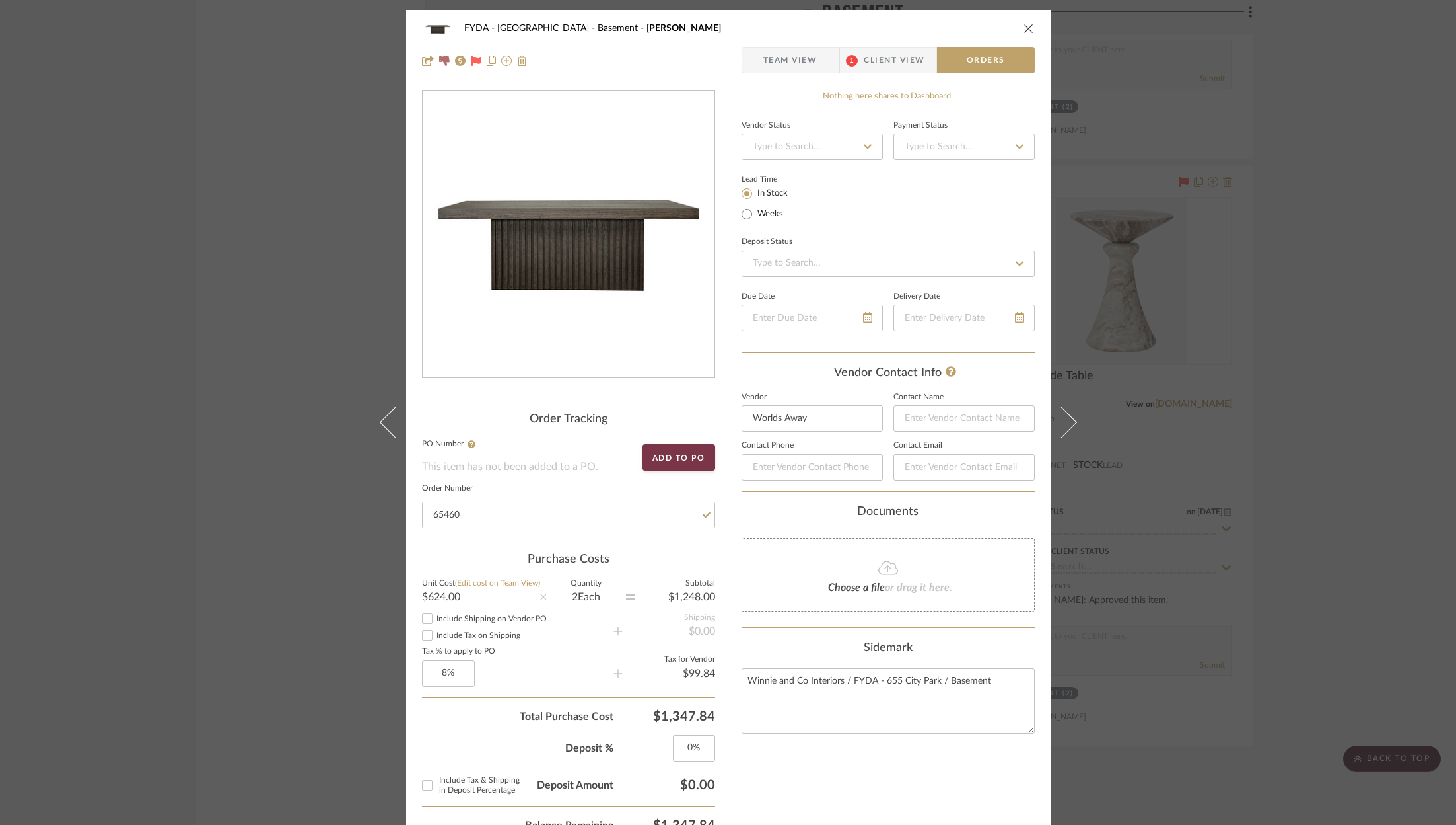
click at [1026, 27] on icon "close" at bounding box center [1028, 28] width 11 height 11
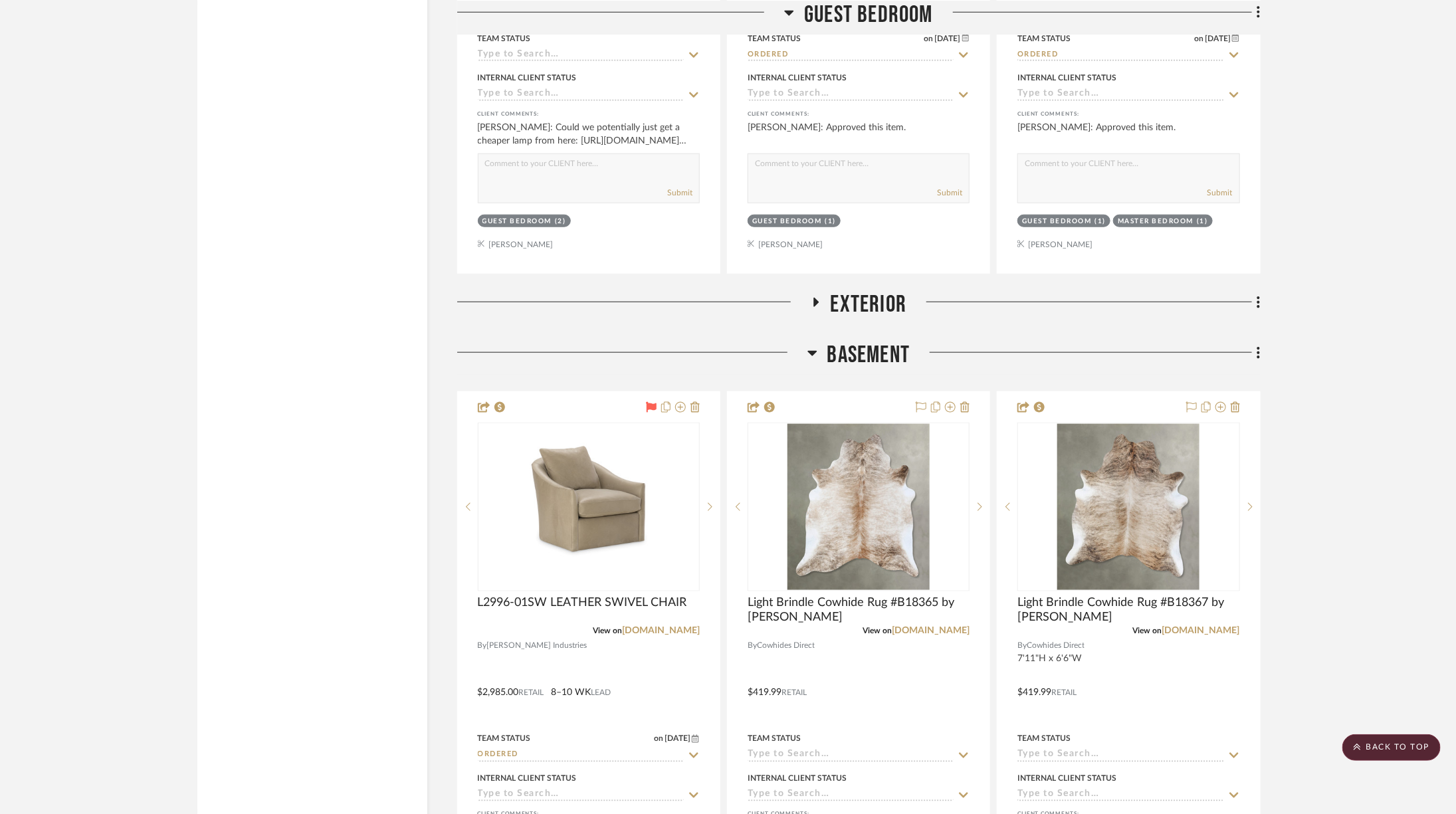
scroll to position [3610, 0]
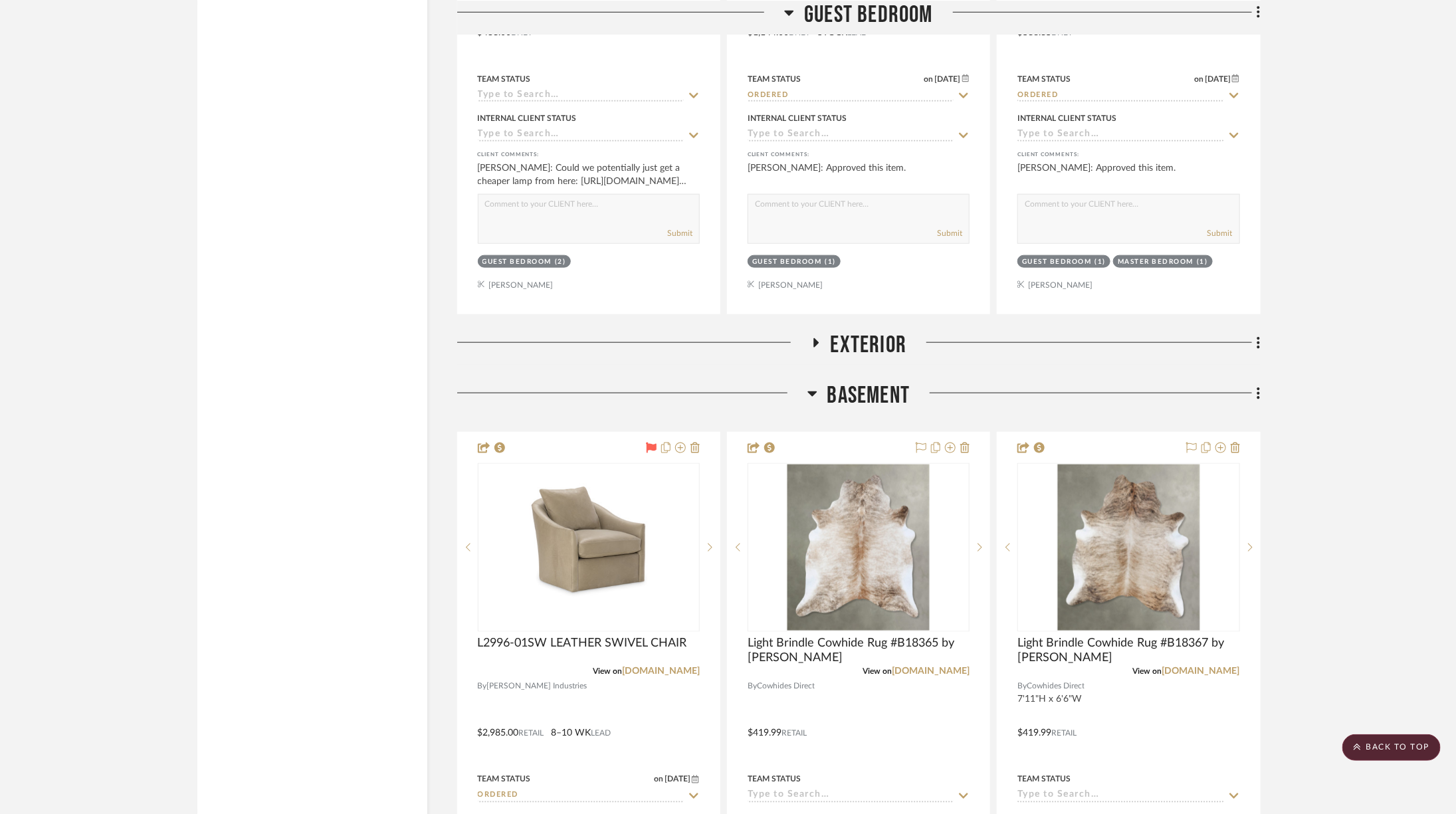
click at [827, 381] on span "Basement" at bounding box center [869, 395] width 83 height 28
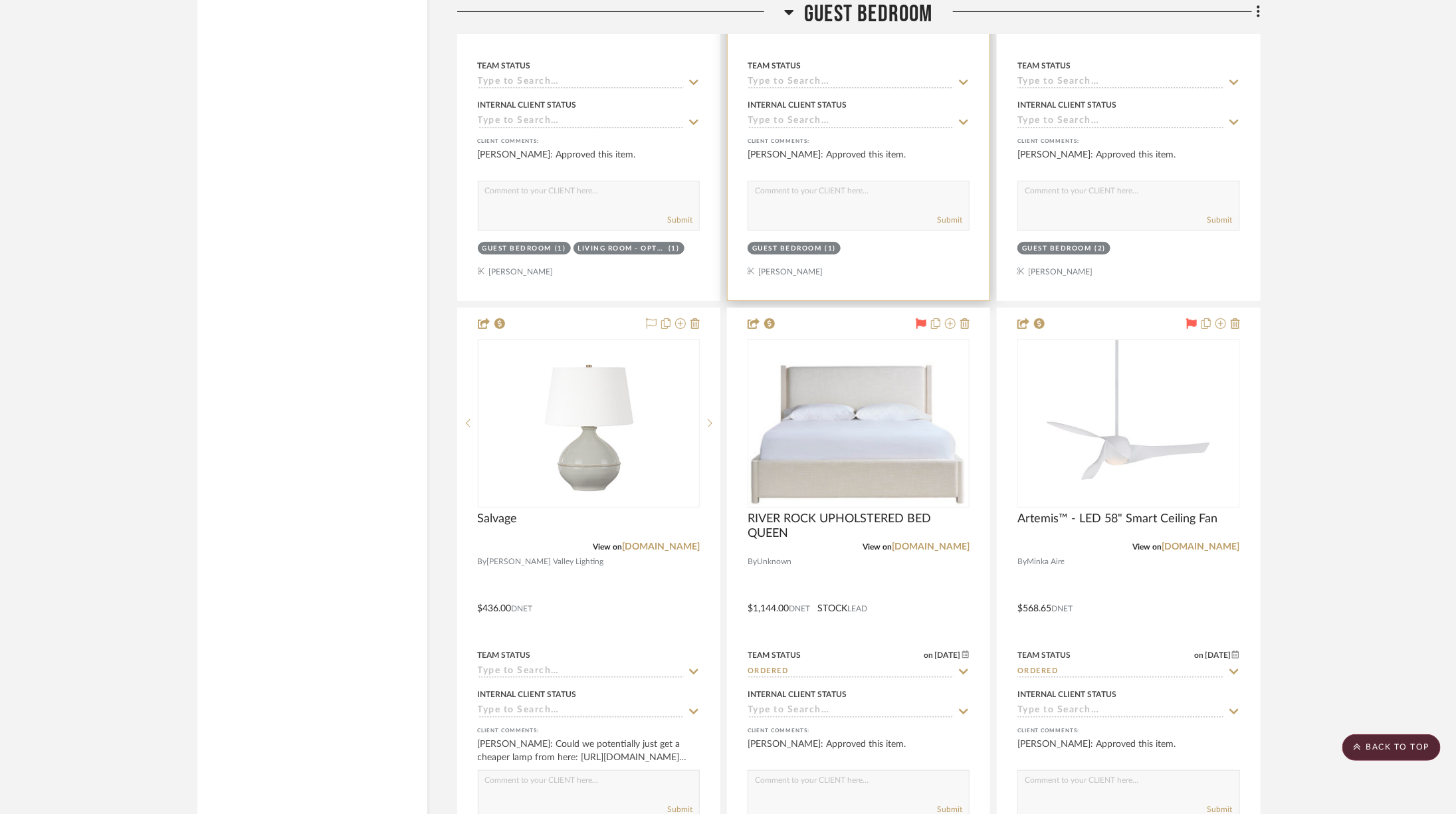
scroll to position [3557, 0]
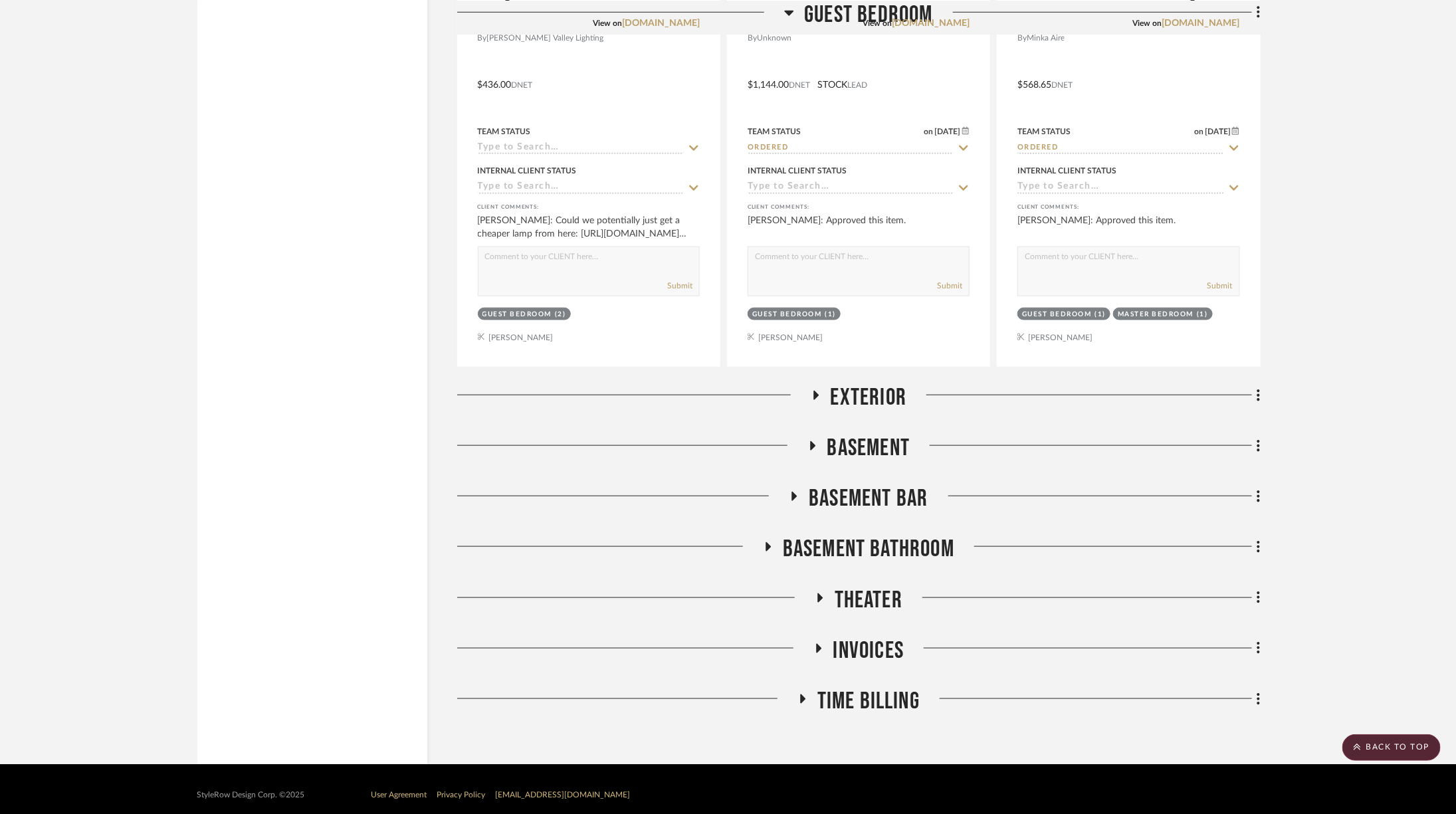
click at [839, 434] on span "Basement" at bounding box center [869, 448] width 83 height 28
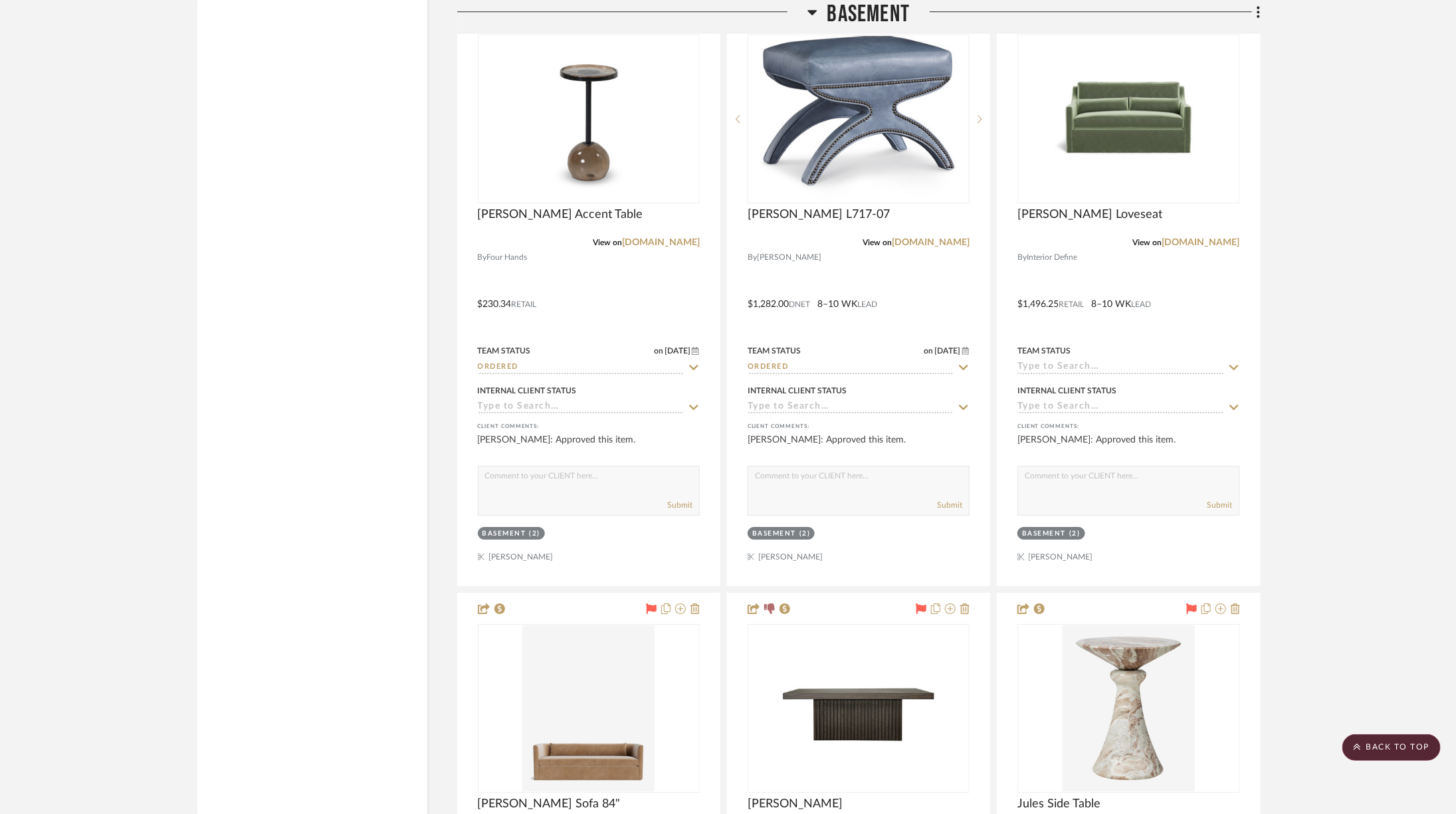
scroll to position [5200, 0]
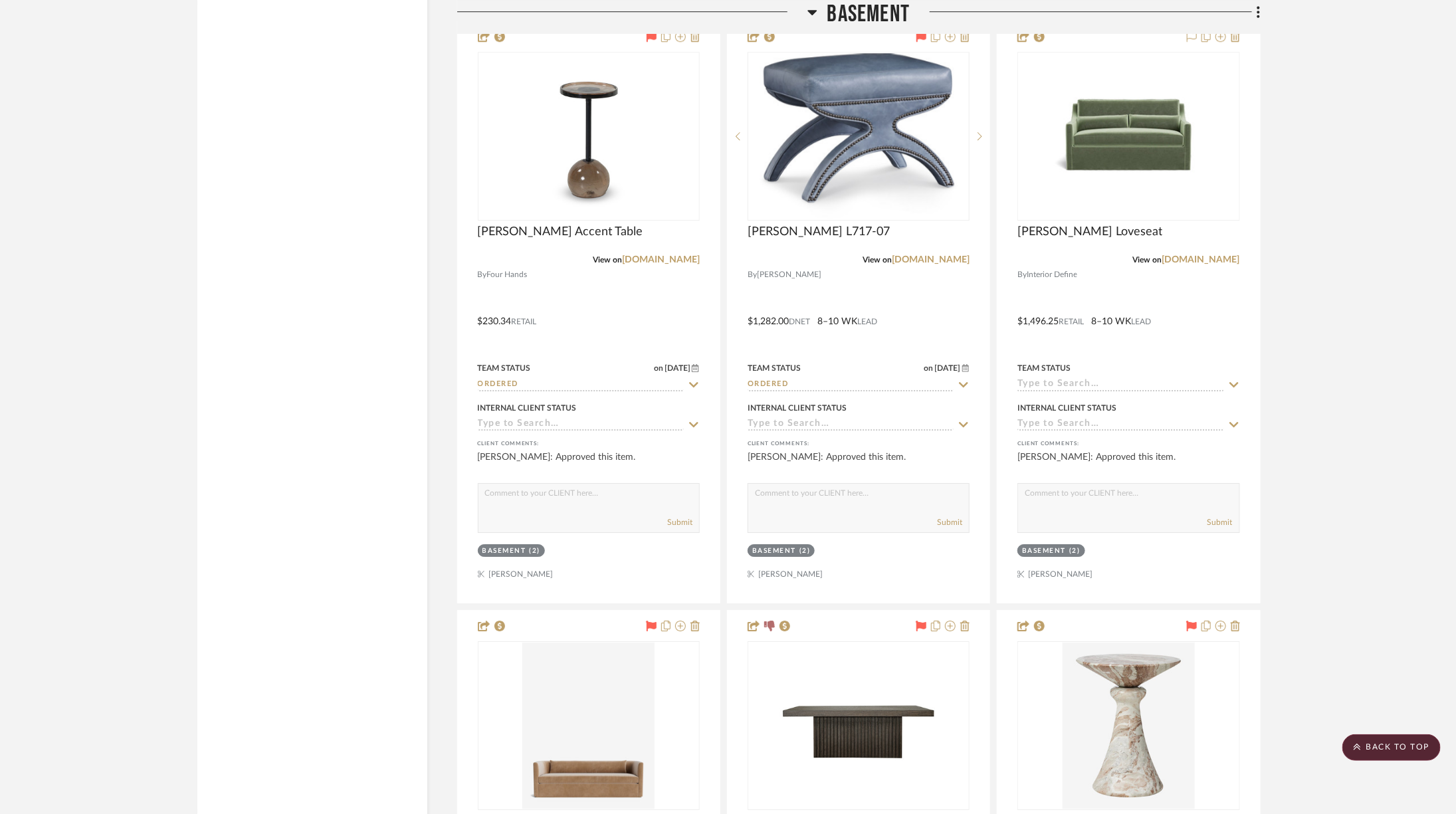
click at [821, 15] on h3 "Basement" at bounding box center [859, 14] width 103 height 28
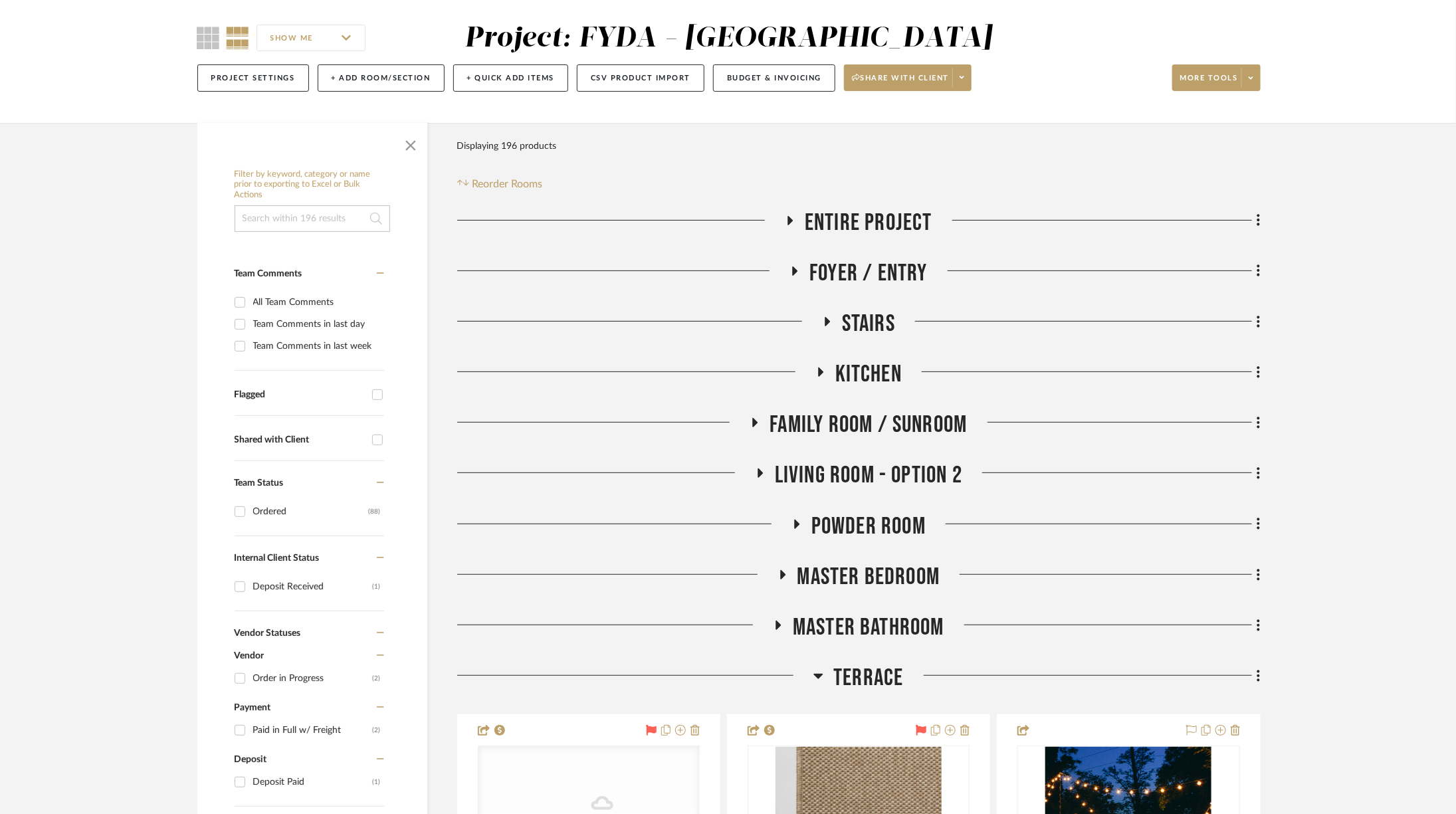
scroll to position [198, 0]
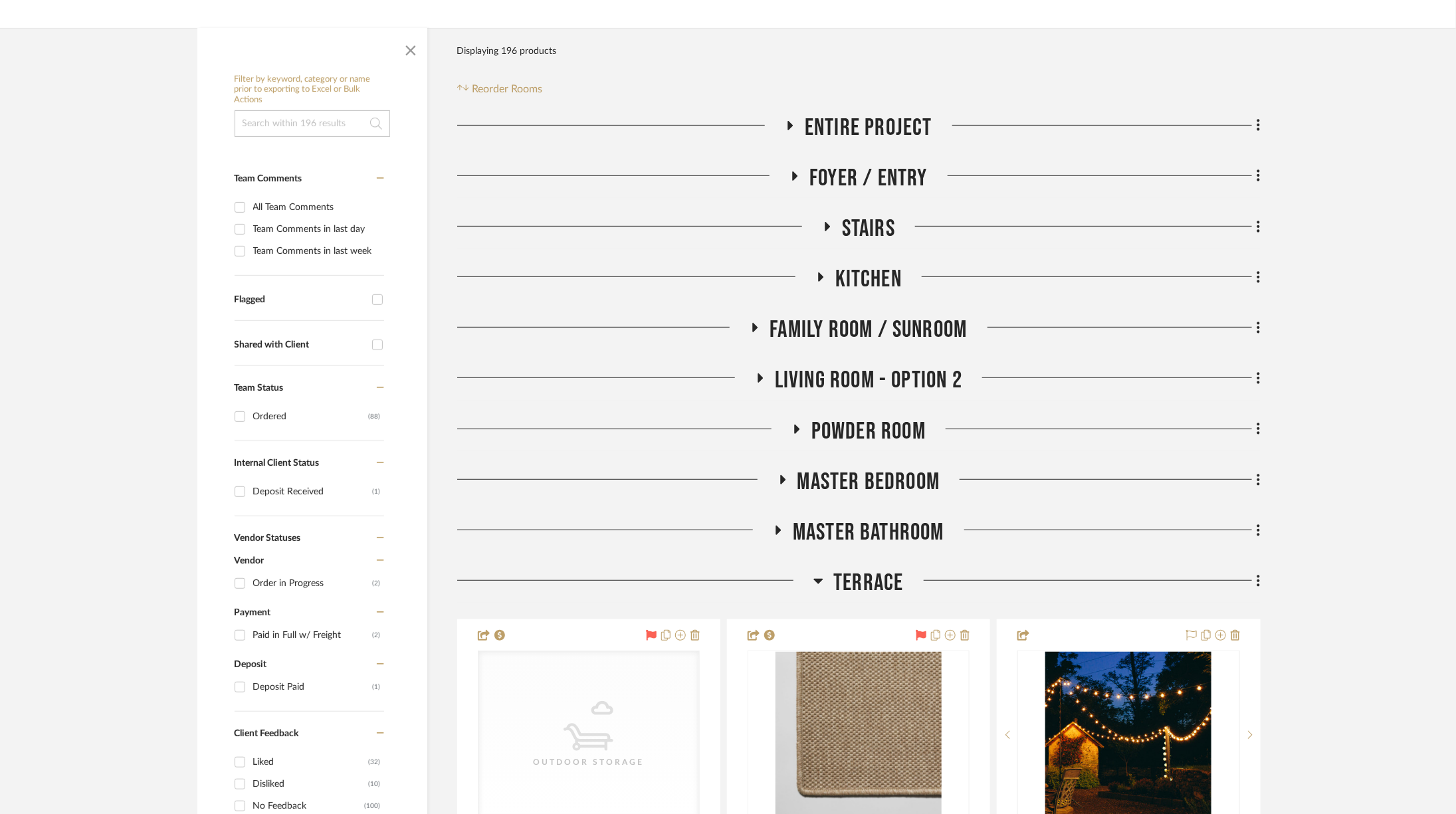
click at [857, 575] on span "Terrace" at bounding box center [868, 583] width 70 height 28
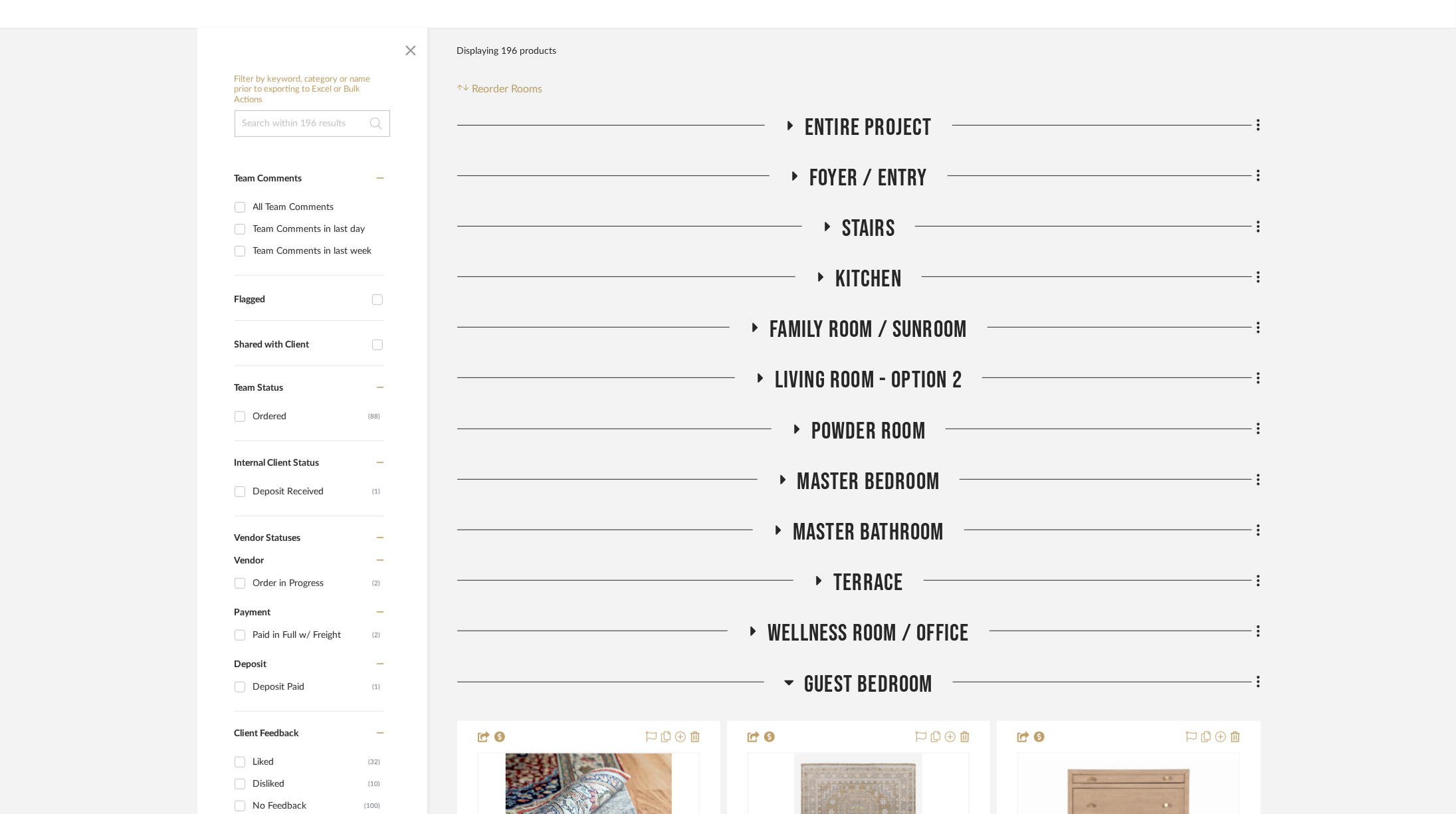
click at [869, 474] on span "Master Bedroom" at bounding box center [868, 482] width 143 height 28
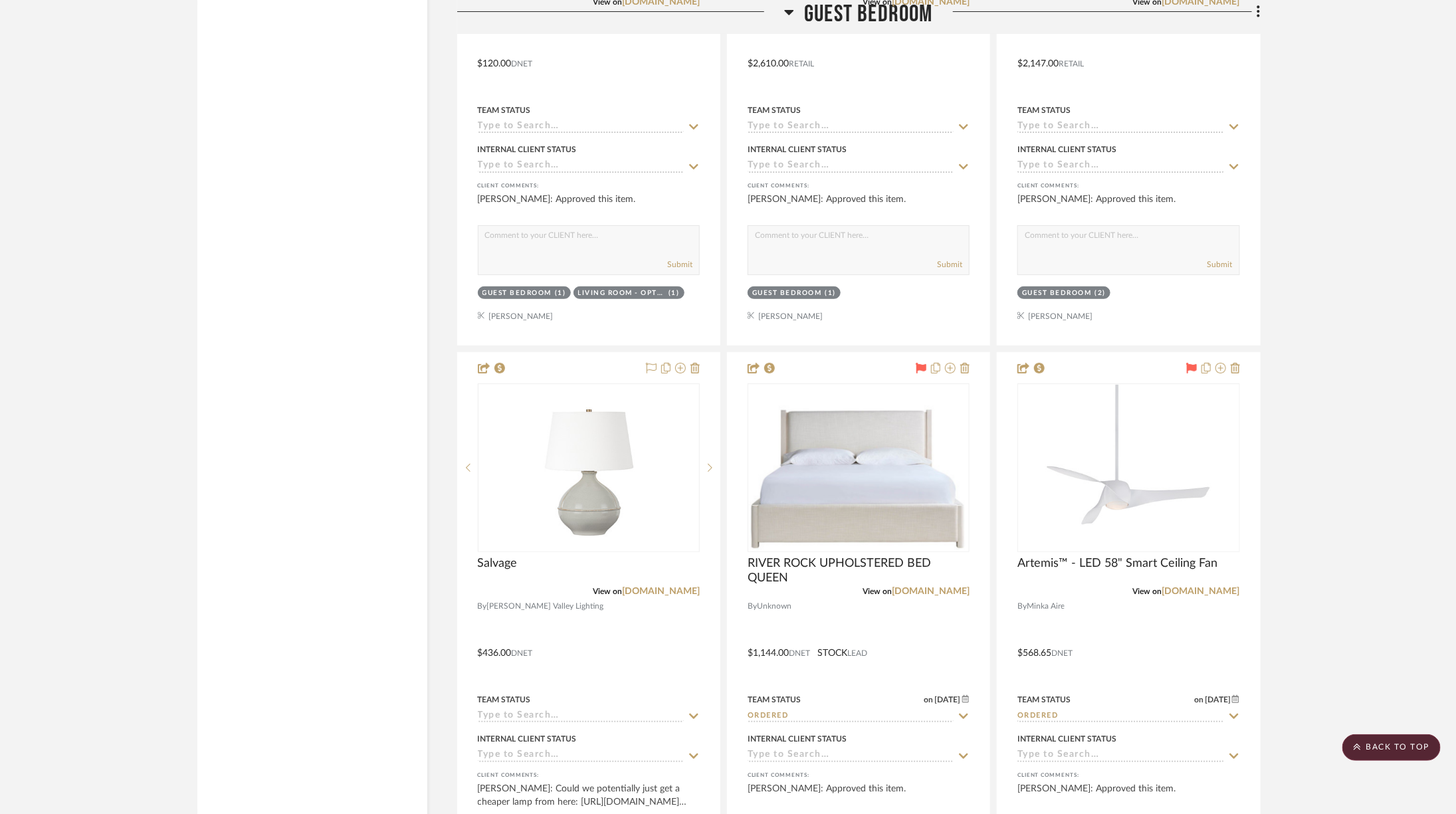
scroll to position [2604, 0]
